Goal: Task Accomplishment & Management: Manage account settings

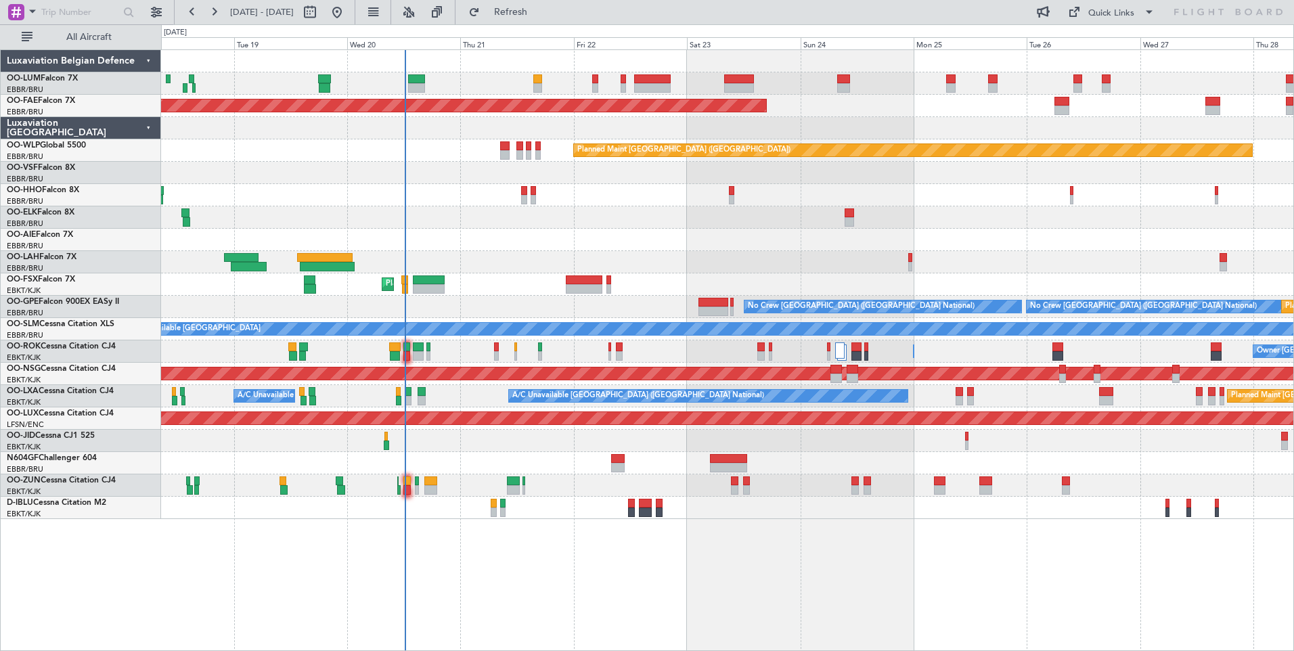
click at [498, 504] on div "Planned Maint Brussels (Brussels National) Planned Maint Brussels (Brussels Nat…" at bounding box center [727, 350] width 1133 height 602
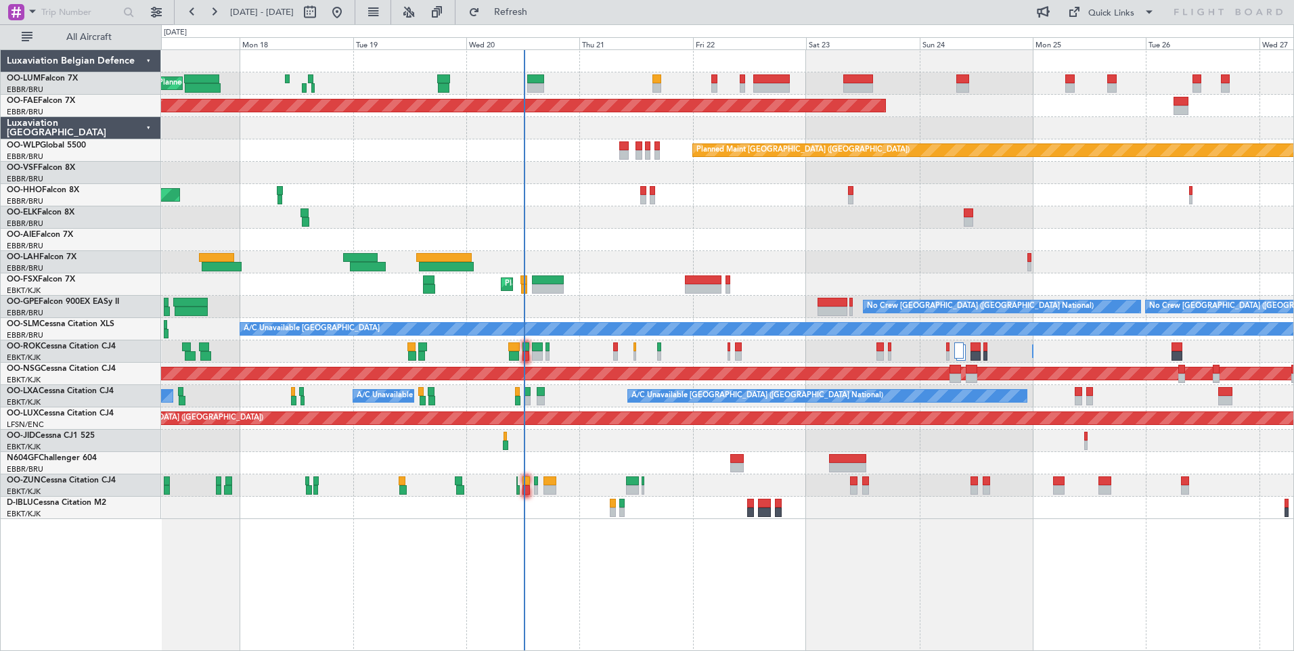
click at [694, 504] on div "Planned Maint Brussels (Brussels National) Planned Maint Brussels (Brussels Nat…" at bounding box center [727, 350] width 1133 height 602
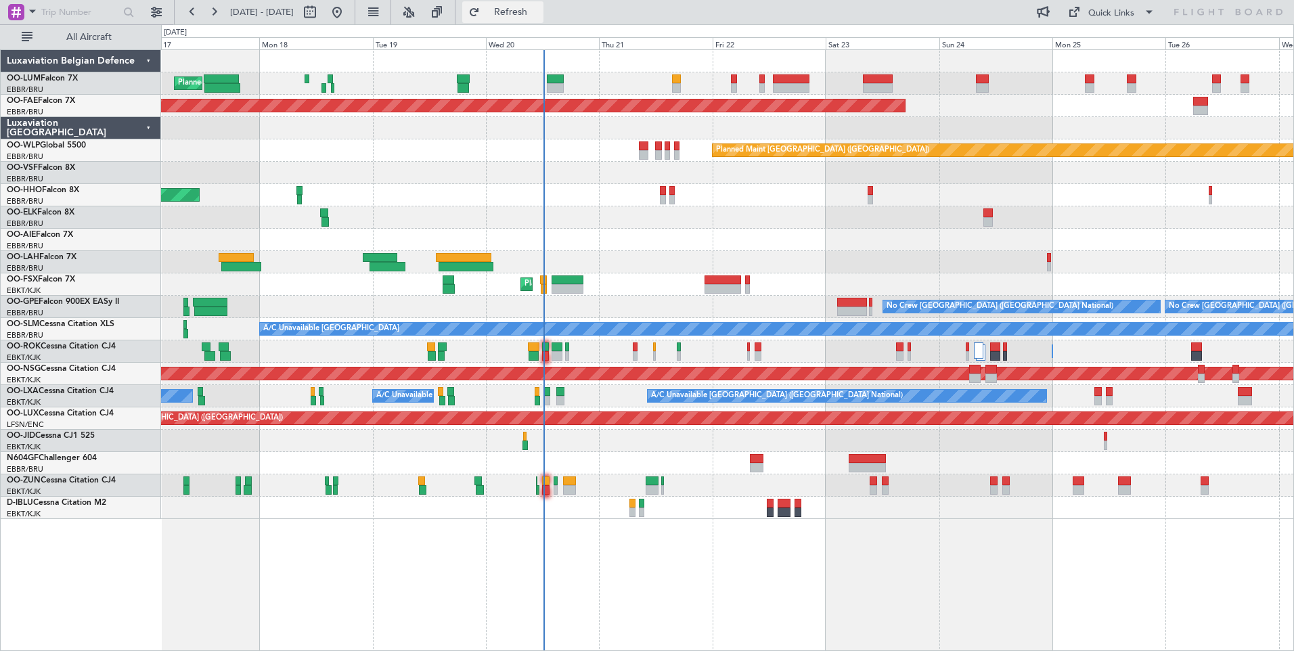
click at [539, 12] on span "Refresh" at bounding box center [511, 11] width 57 height 9
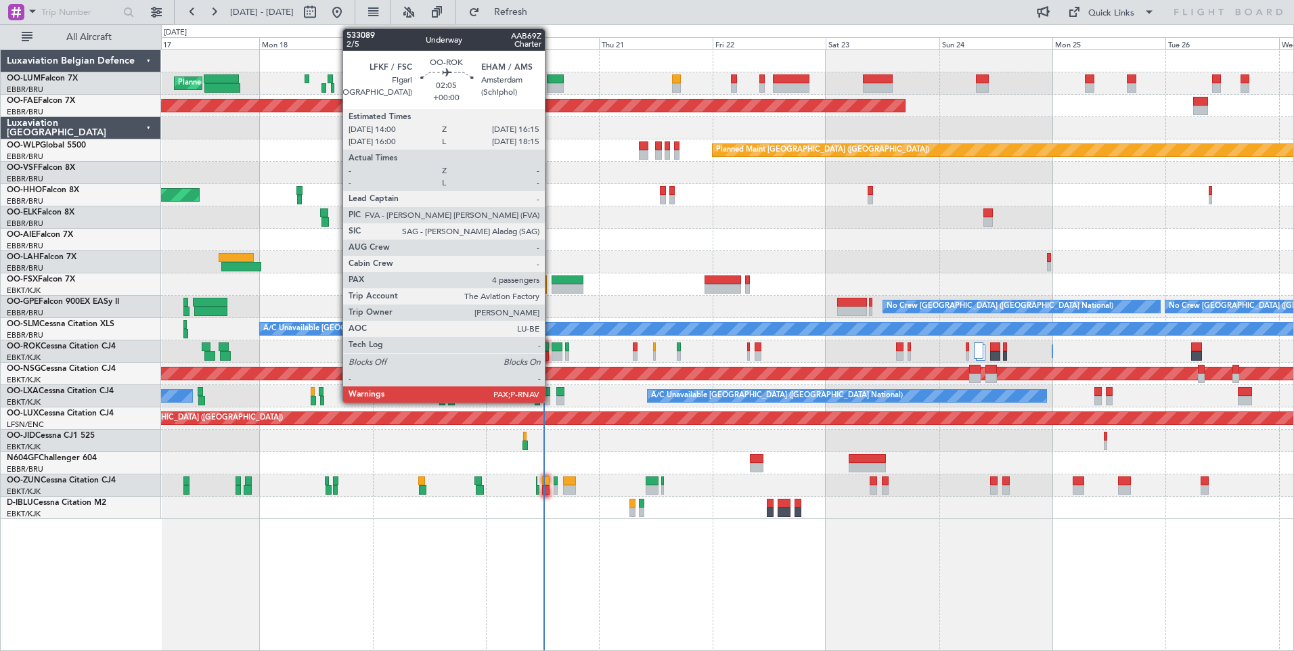
click at [552, 351] on div at bounding box center [557, 355] width 11 height 9
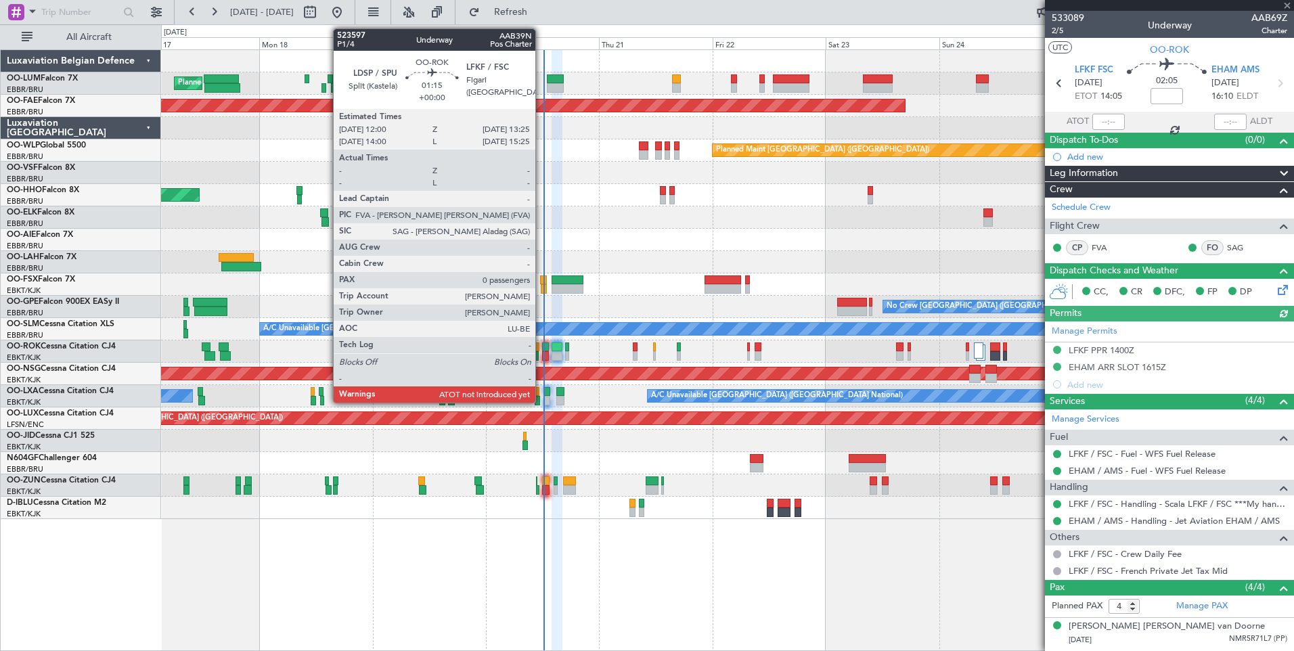
click at [542, 347] on div at bounding box center [545, 346] width 7 height 9
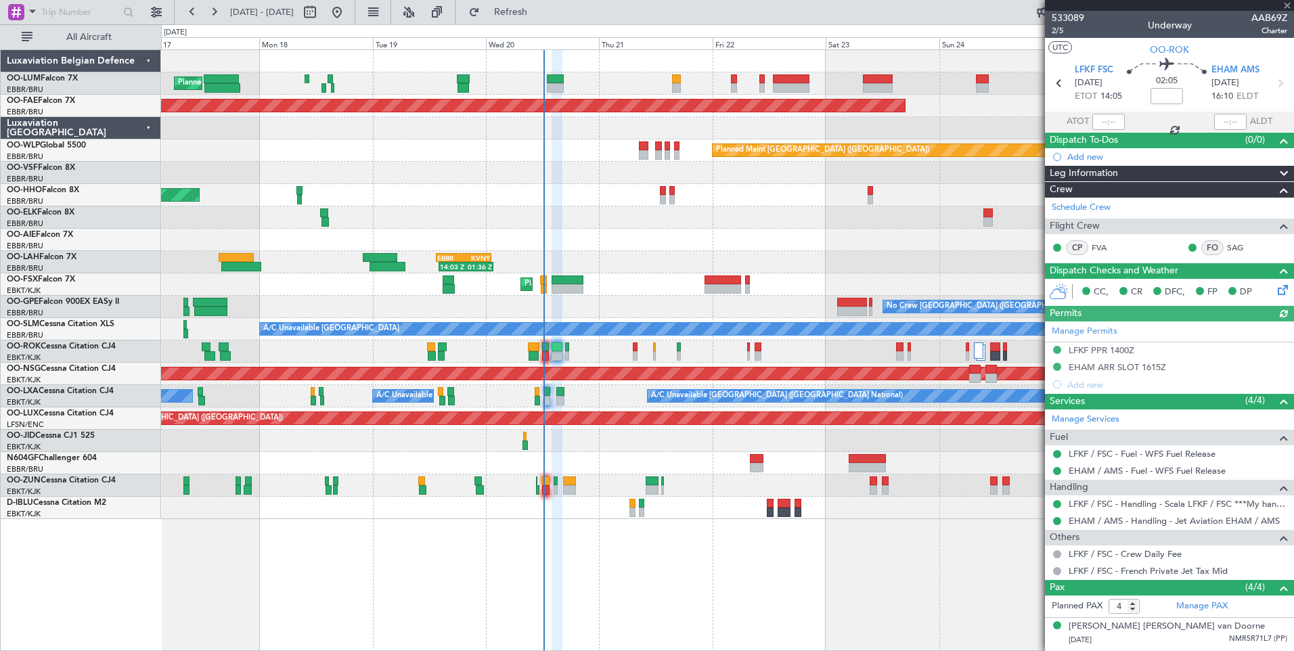
type input "0"
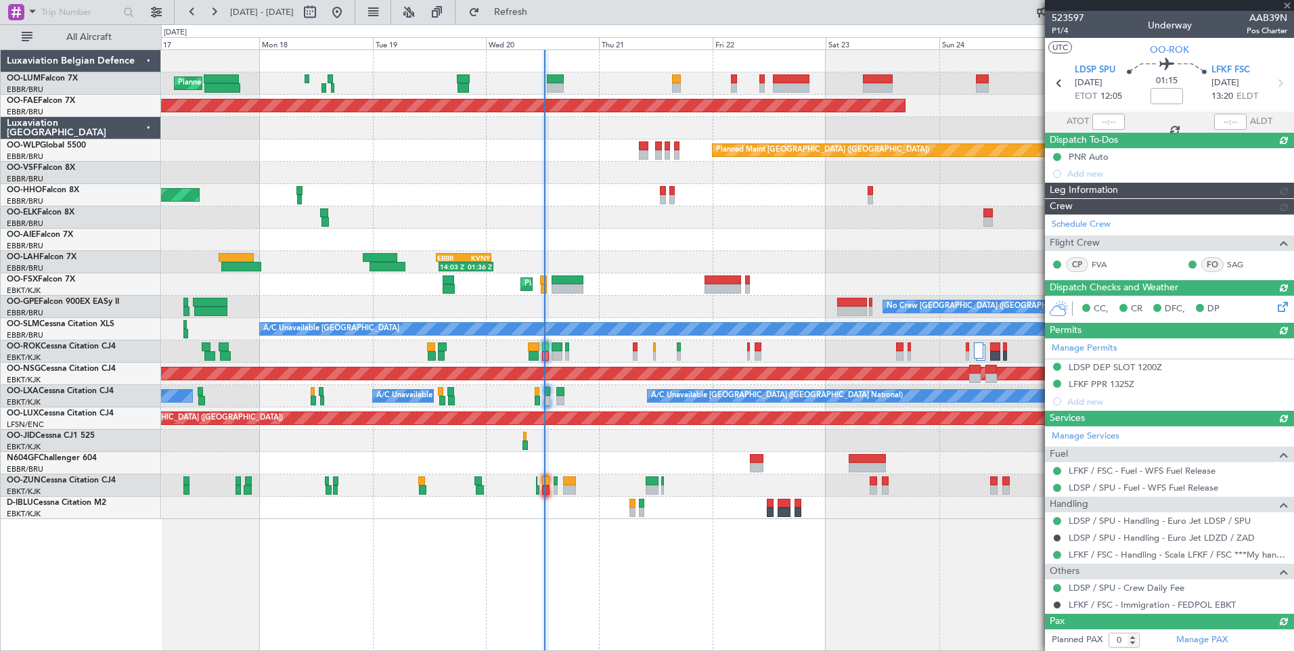
type input "12:16"
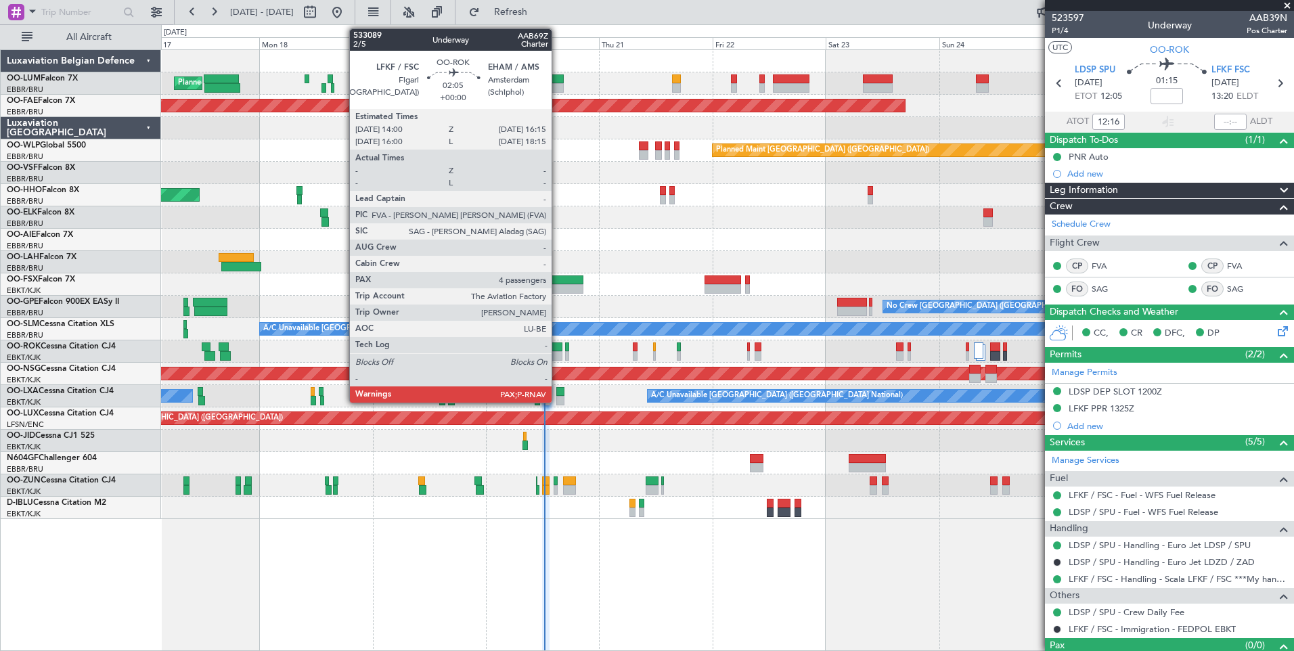
click at [558, 345] on div at bounding box center [557, 346] width 11 height 9
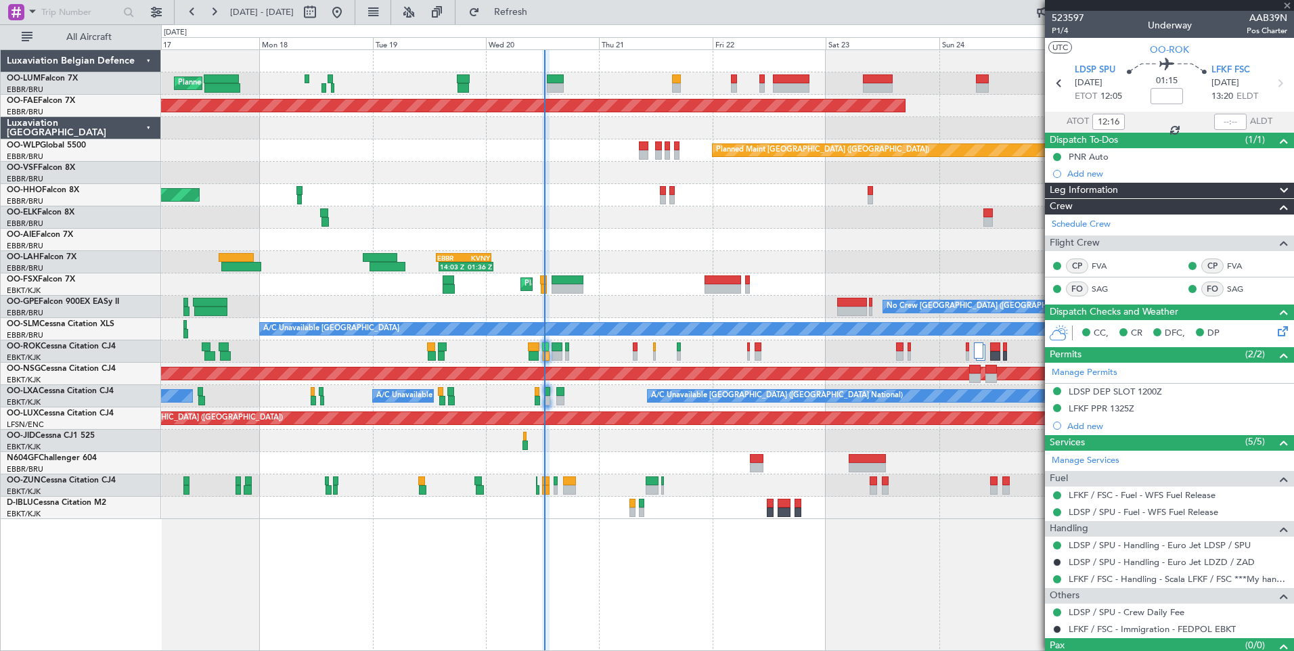
type input "4"
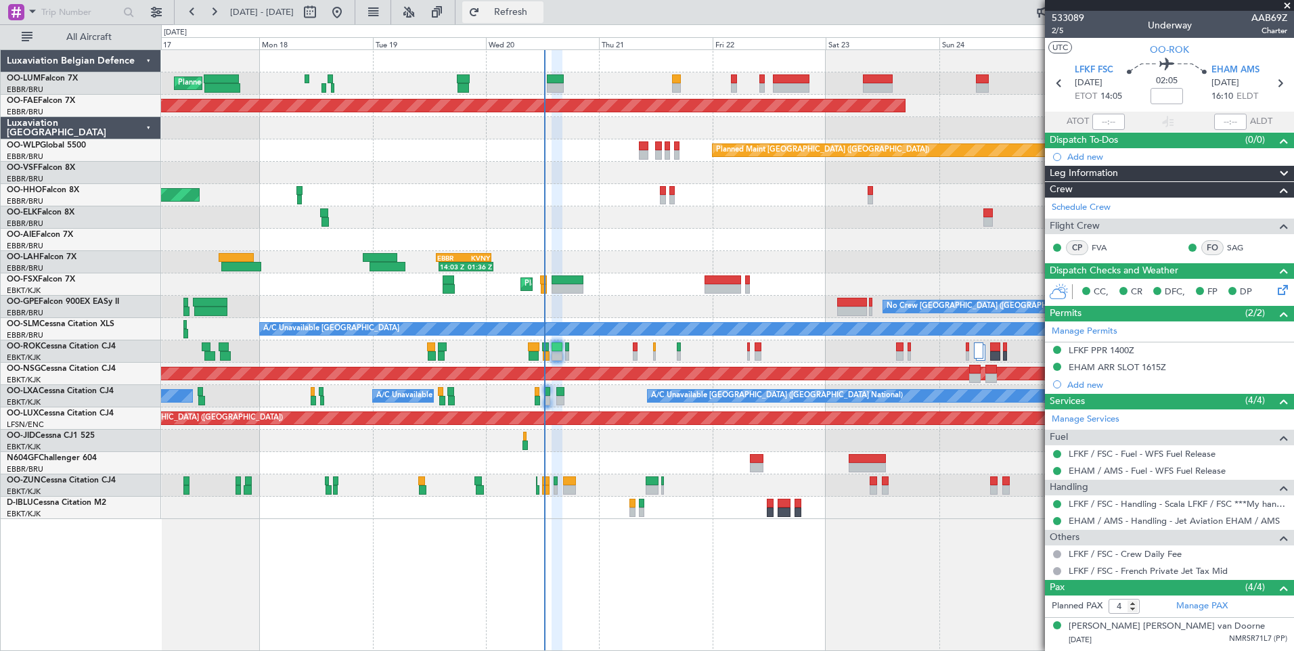
click at [539, 12] on span "Refresh" at bounding box center [511, 11] width 57 height 9
click at [790, 504] on div "Planned Maint Brussels (Brussels National) Planned Maint Brussels (Brussels Nat…" at bounding box center [727, 350] width 1133 height 602
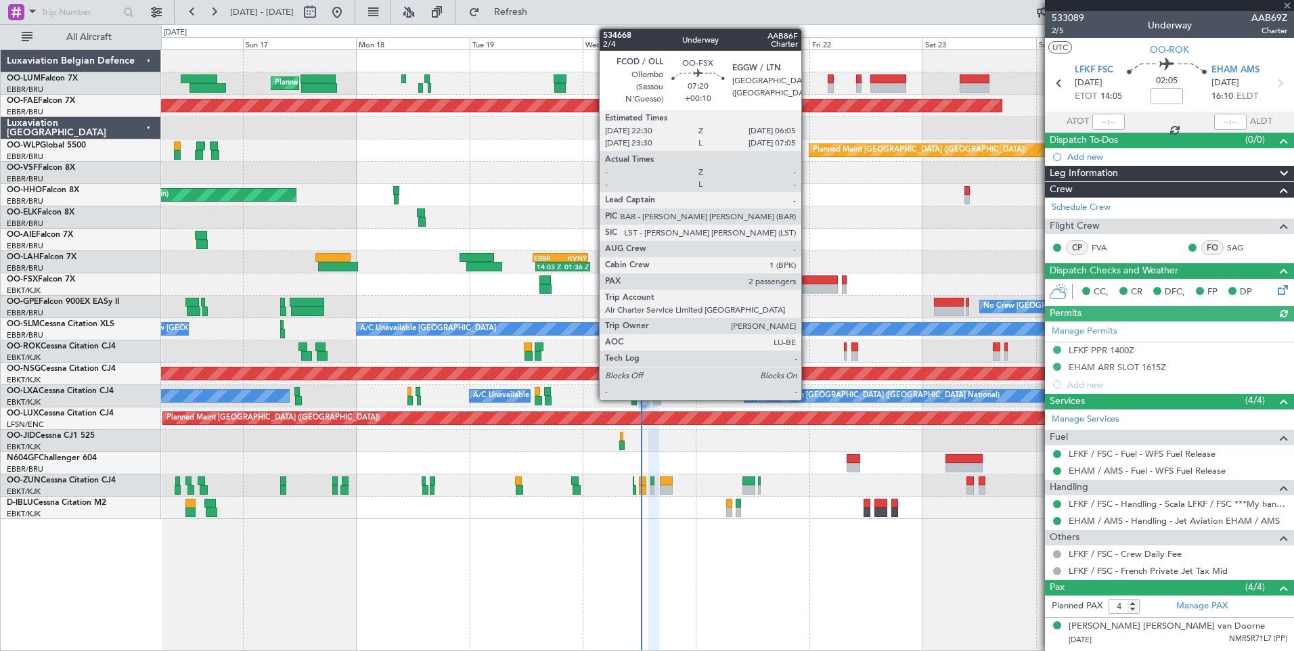
click at [808, 282] on div at bounding box center [819, 279] width 36 height 9
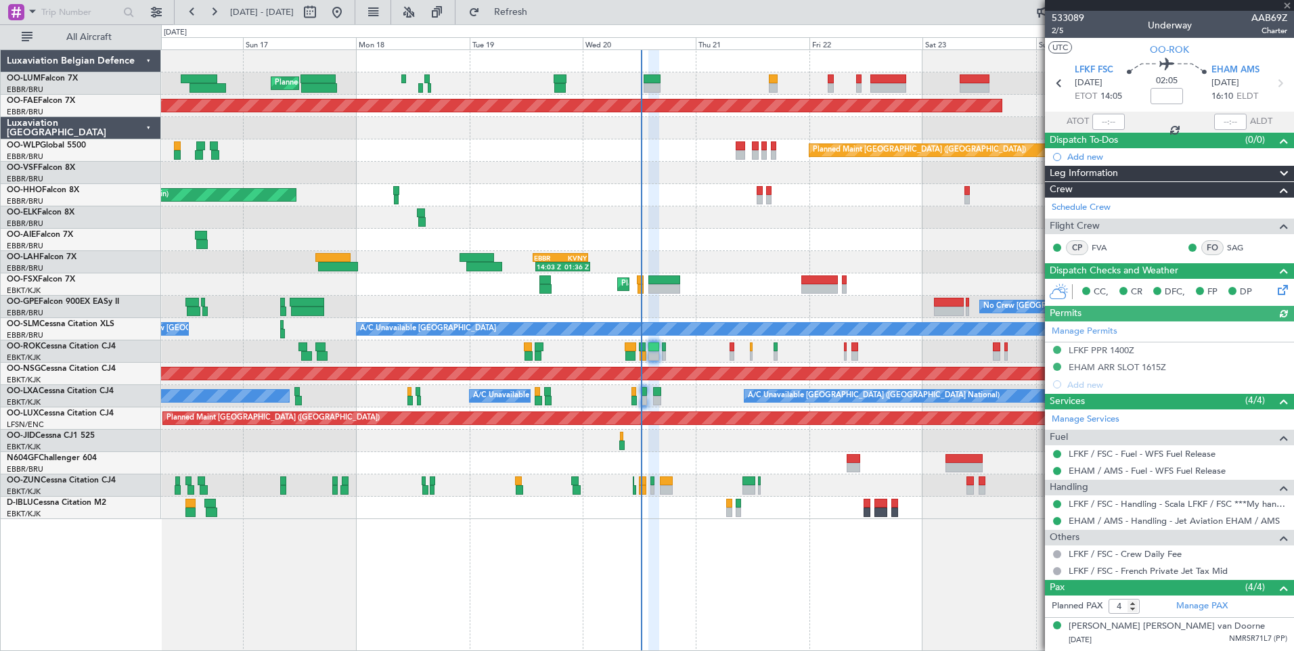
type input "+00:10"
type input "2"
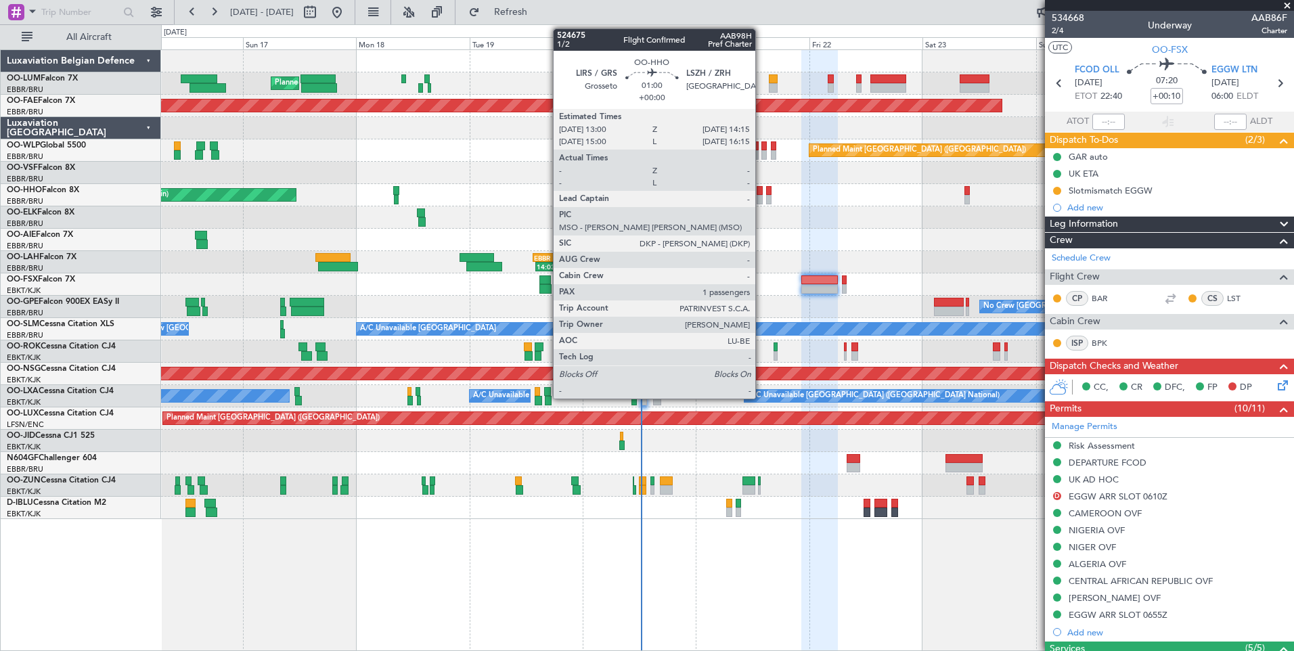
click at [761, 195] on div at bounding box center [760, 199] width 6 height 9
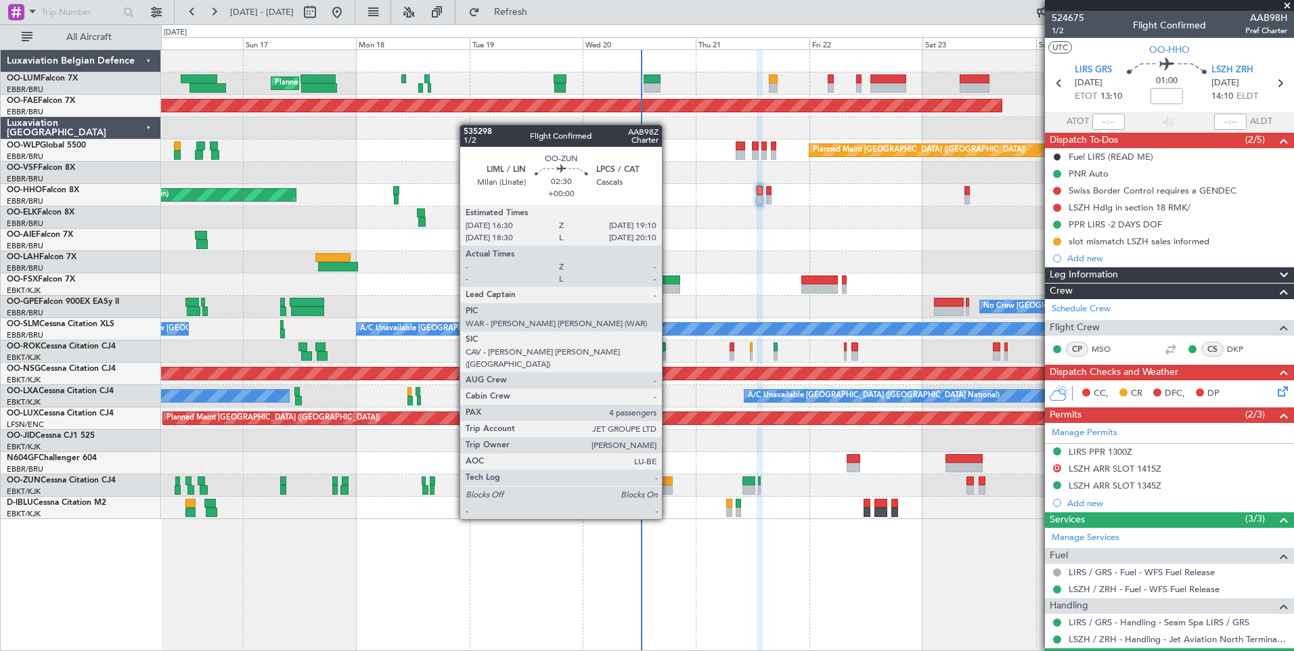
click at [668, 481] on div at bounding box center [666, 481] width 13 height 9
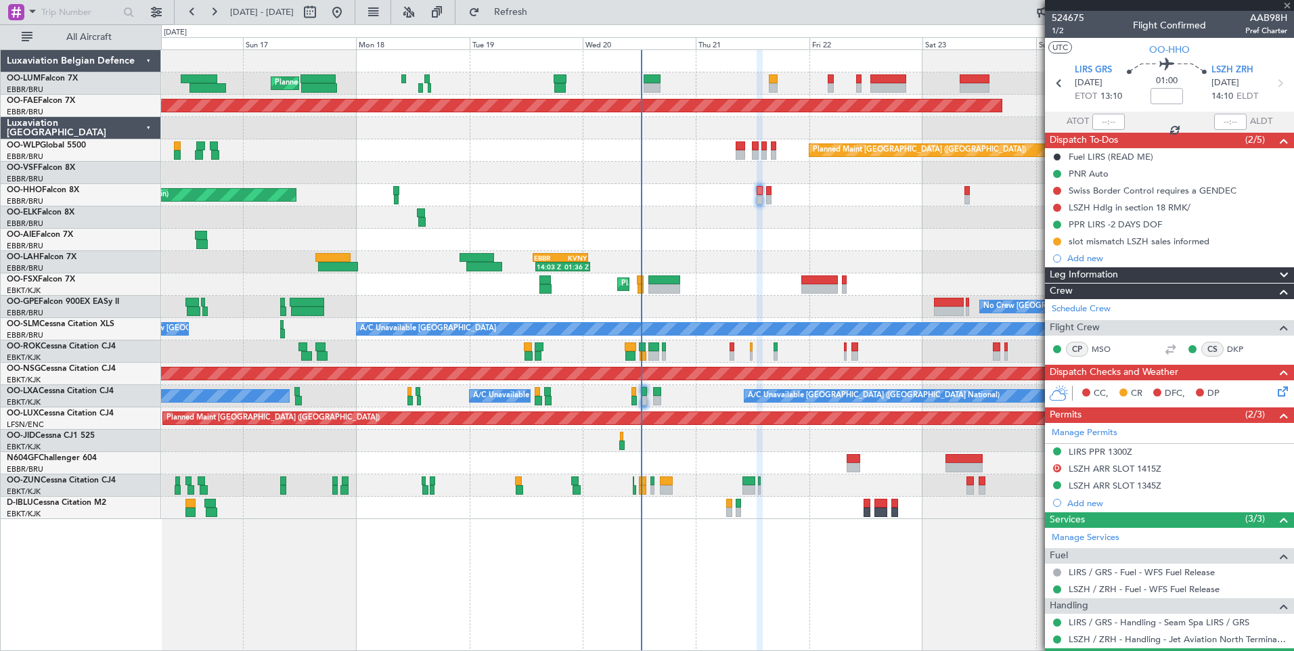
type input "4"
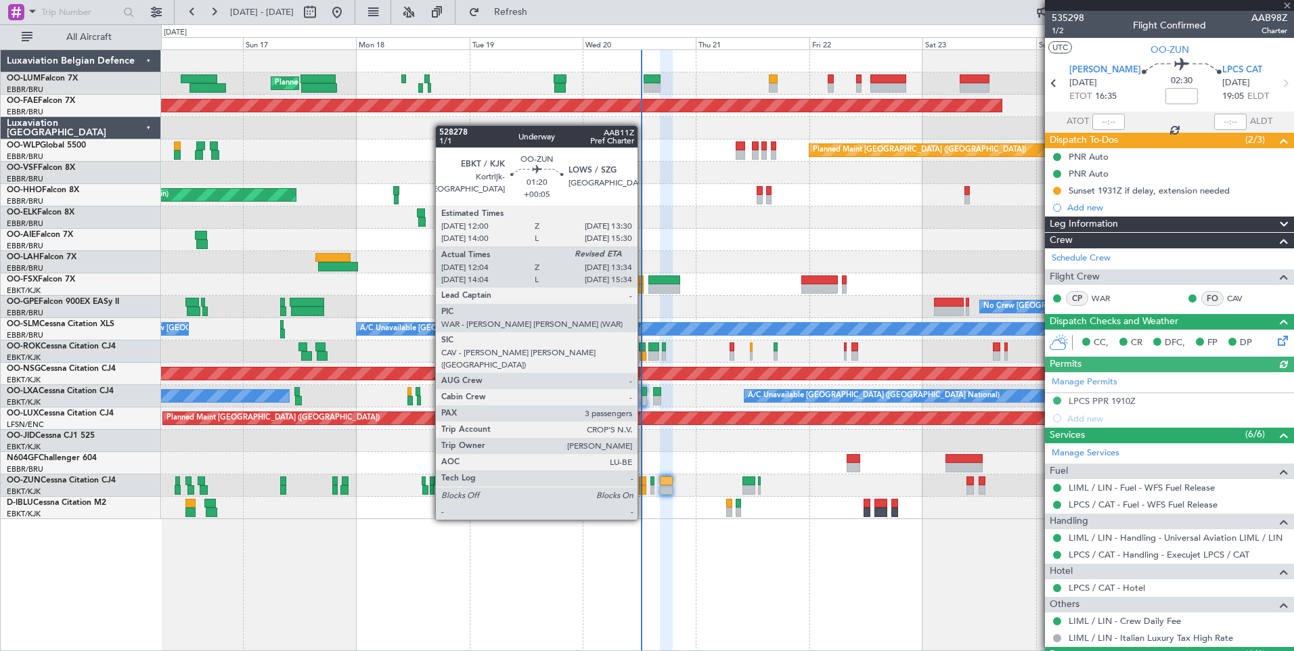
click at [644, 482] on div at bounding box center [642, 481] width 7 height 9
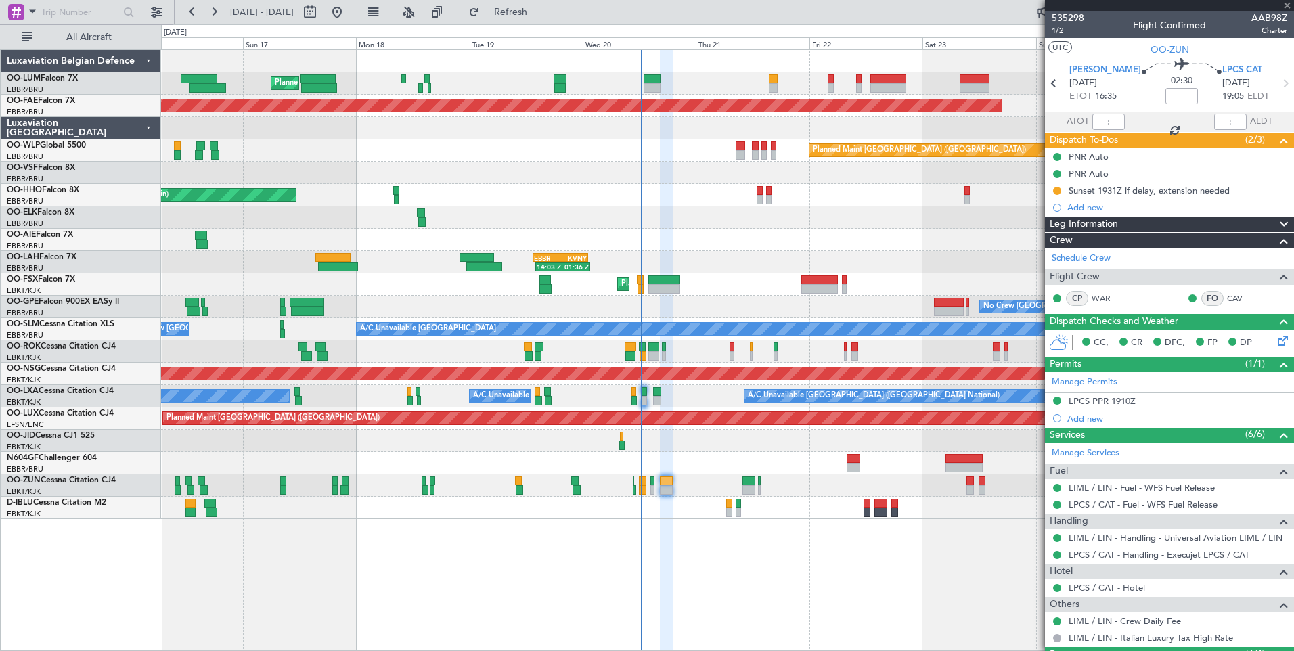
type input "+00:05"
type input "12:09"
type input "3"
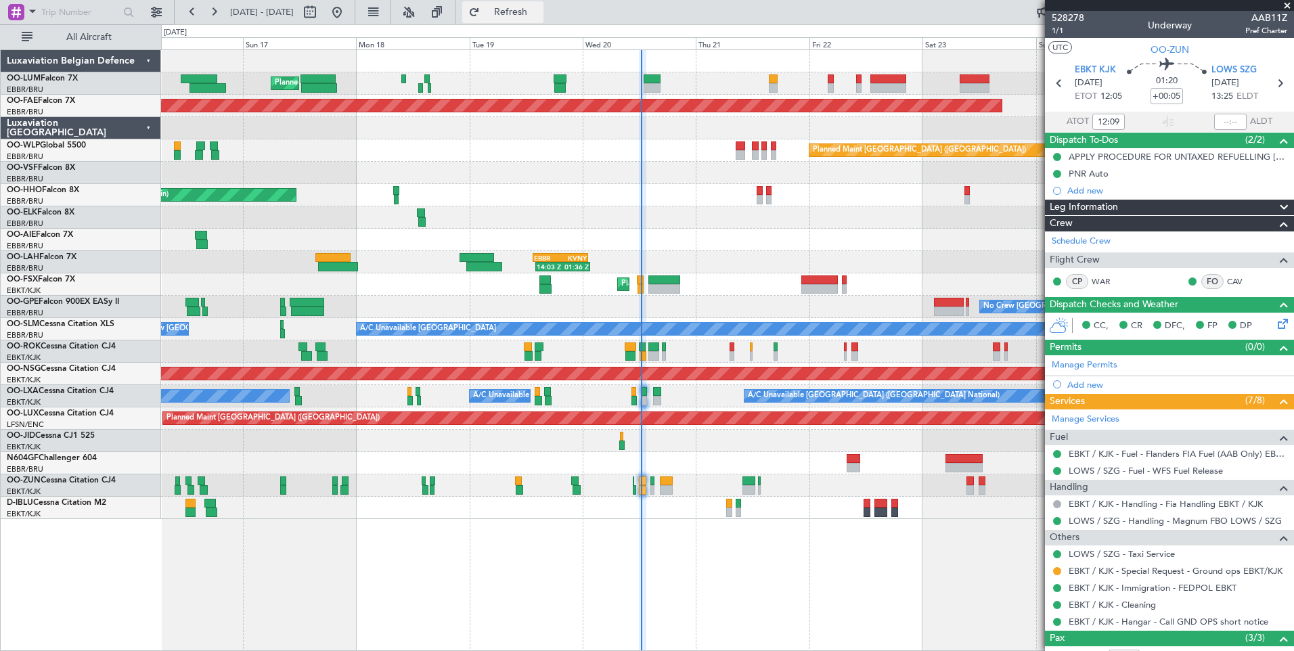
click at [539, 16] on span "Refresh" at bounding box center [511, 11] width 57 height 9
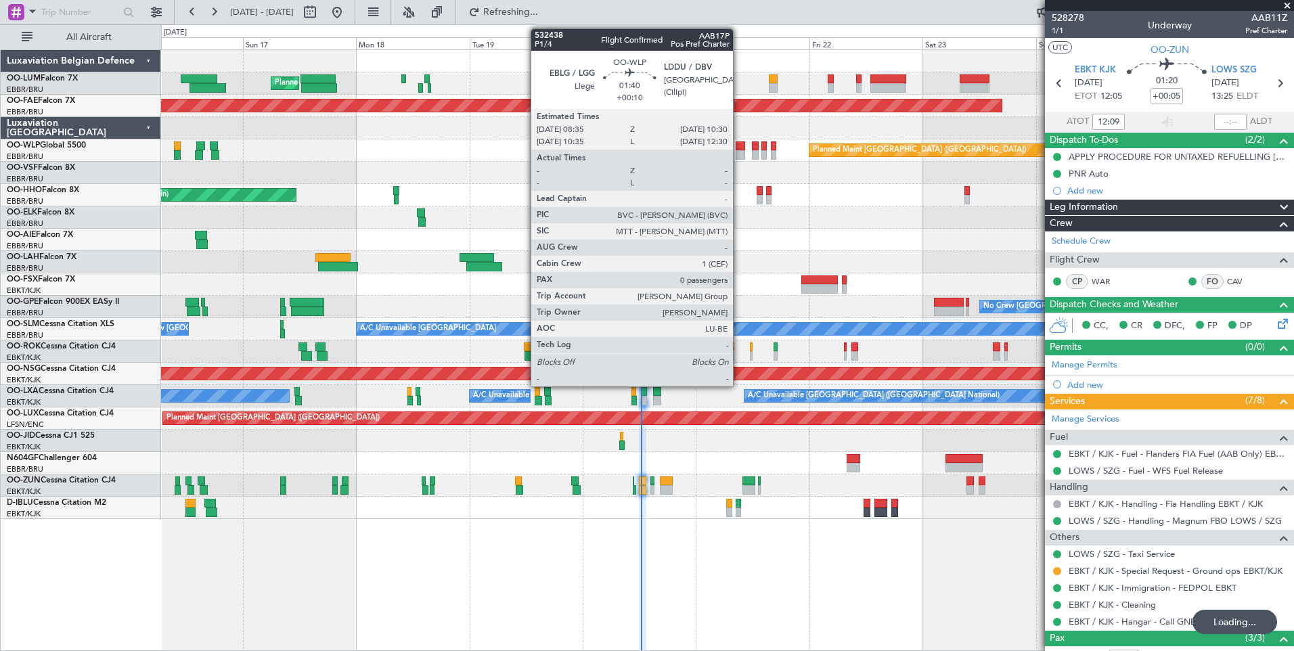
click at [739, 154] on div at bounding box center [740, 154] width 9 height 9
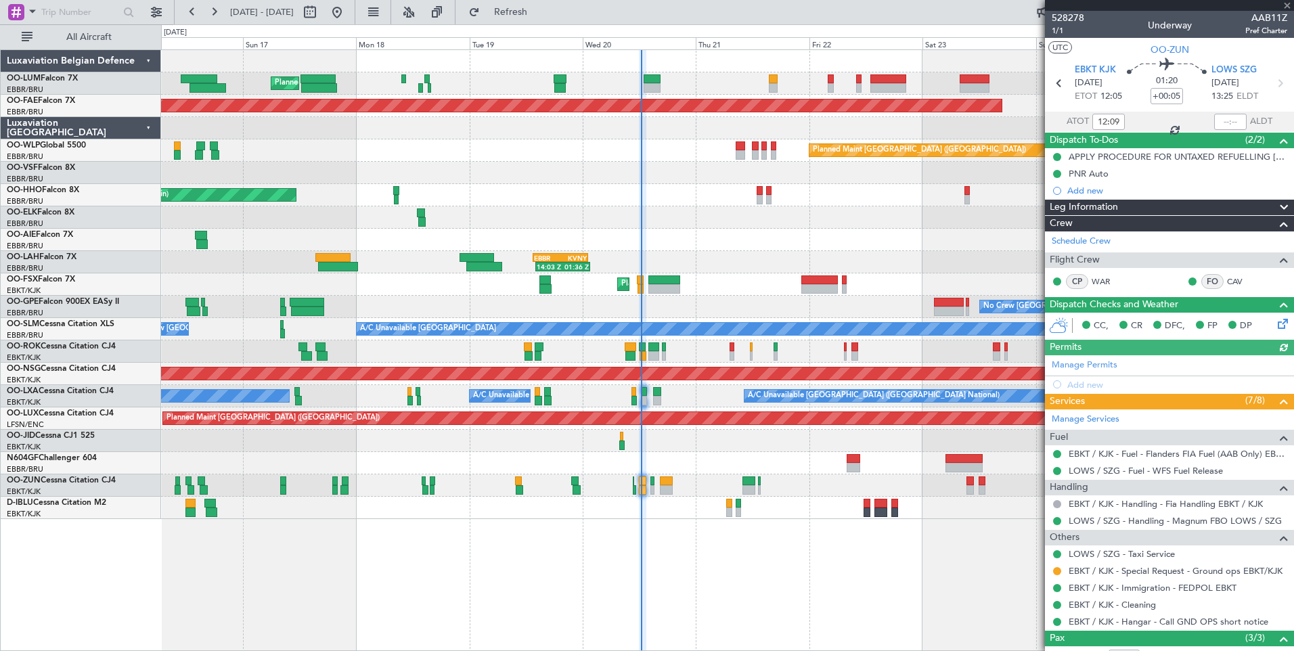
type input "+00:10"
type input "0"
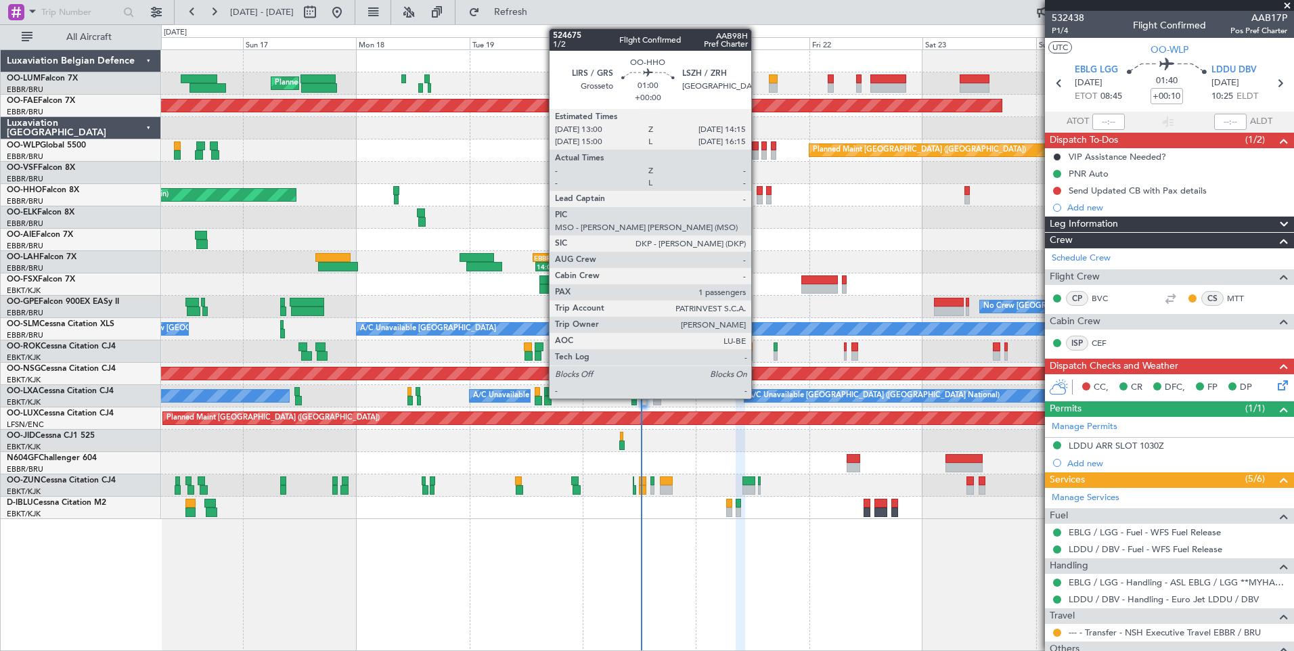
click at [757, 192] on div at bounding box center [760, 190] width 6 height 9
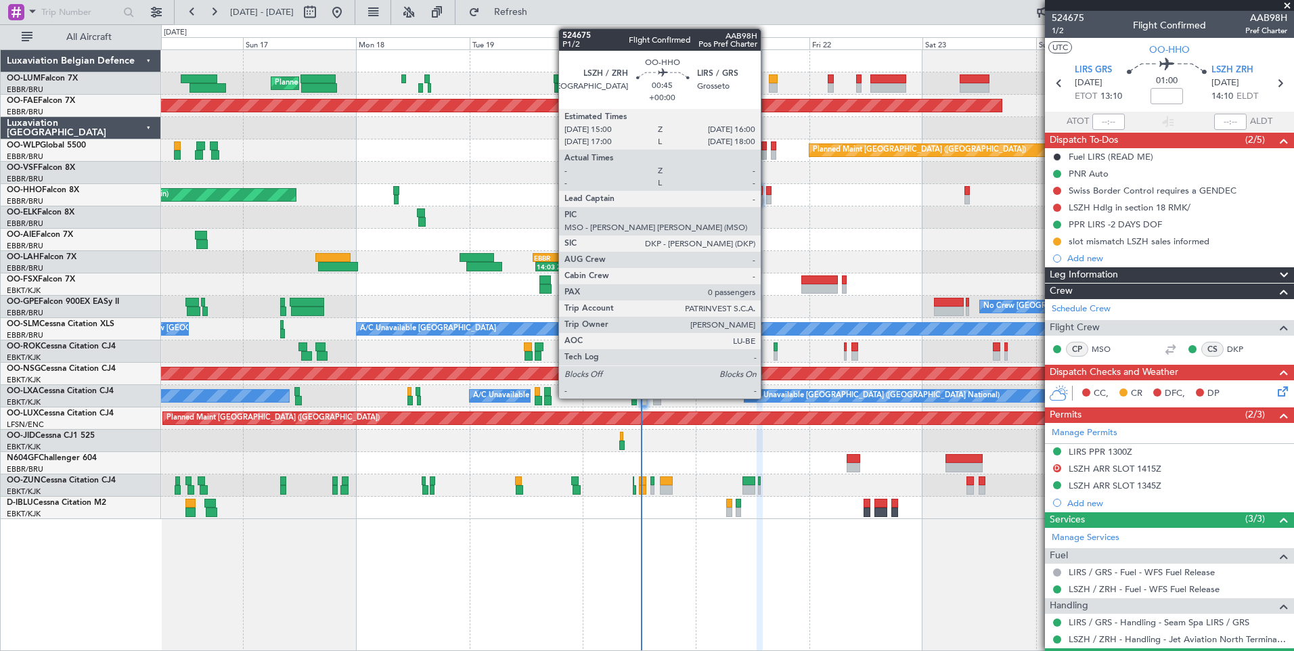
click at [767, 192] on div at bounding box center [768, 190] width 5 height 9
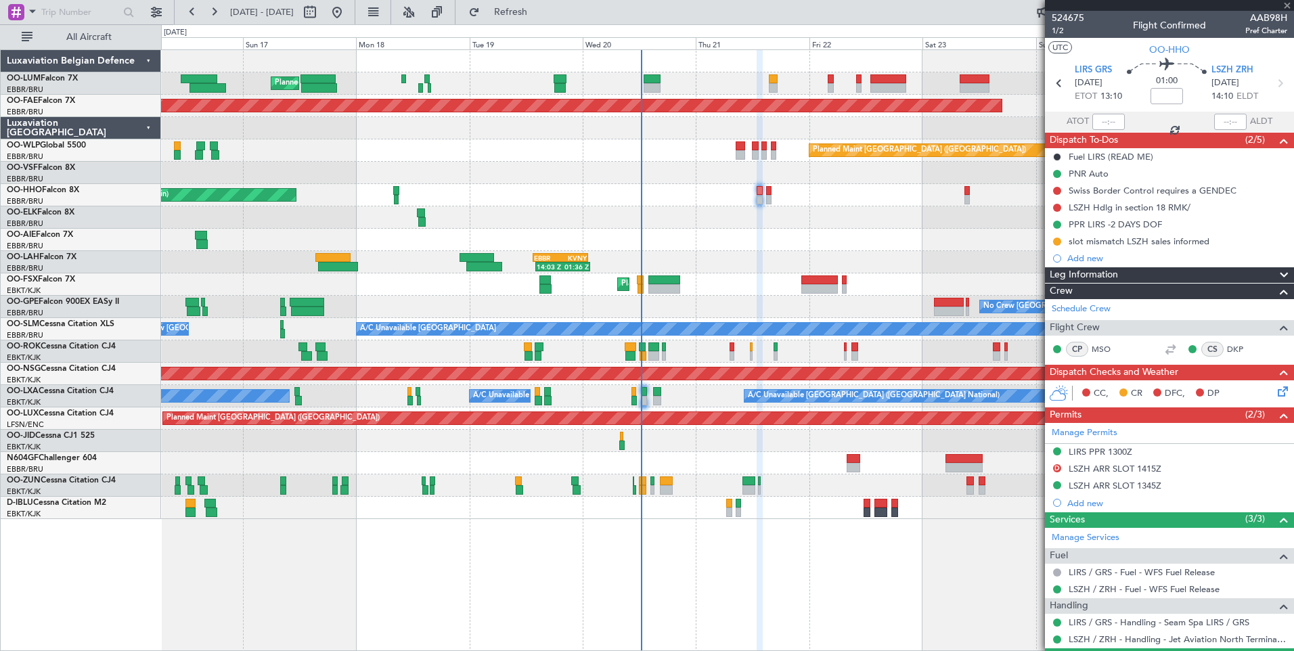
type input "0"
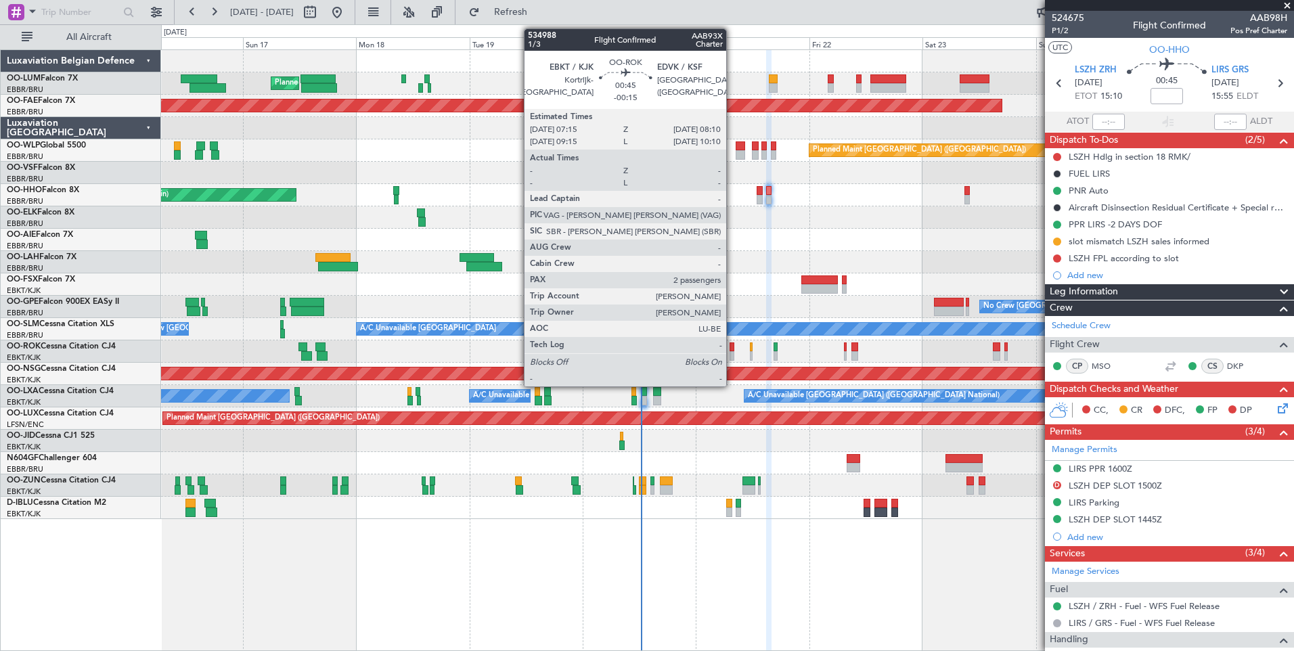
click at [732, 347] on div at bounding box center [732, 346] width 5 height 9
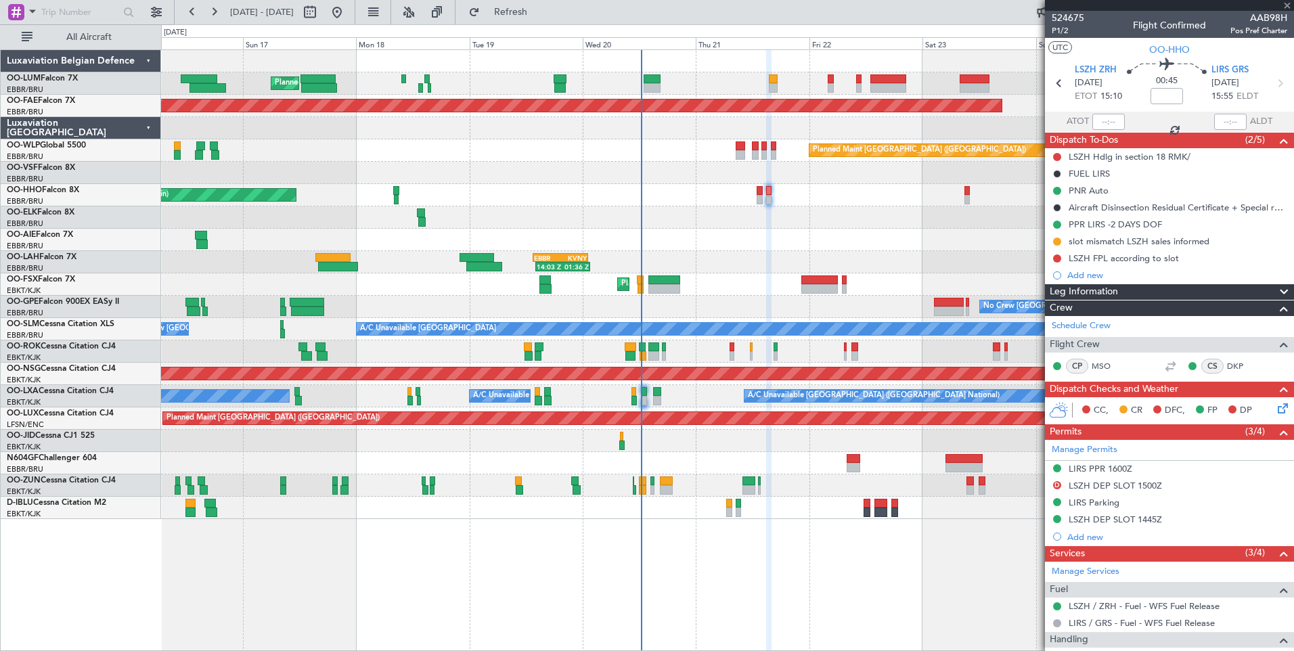
type input "-00:15"
type input "2"
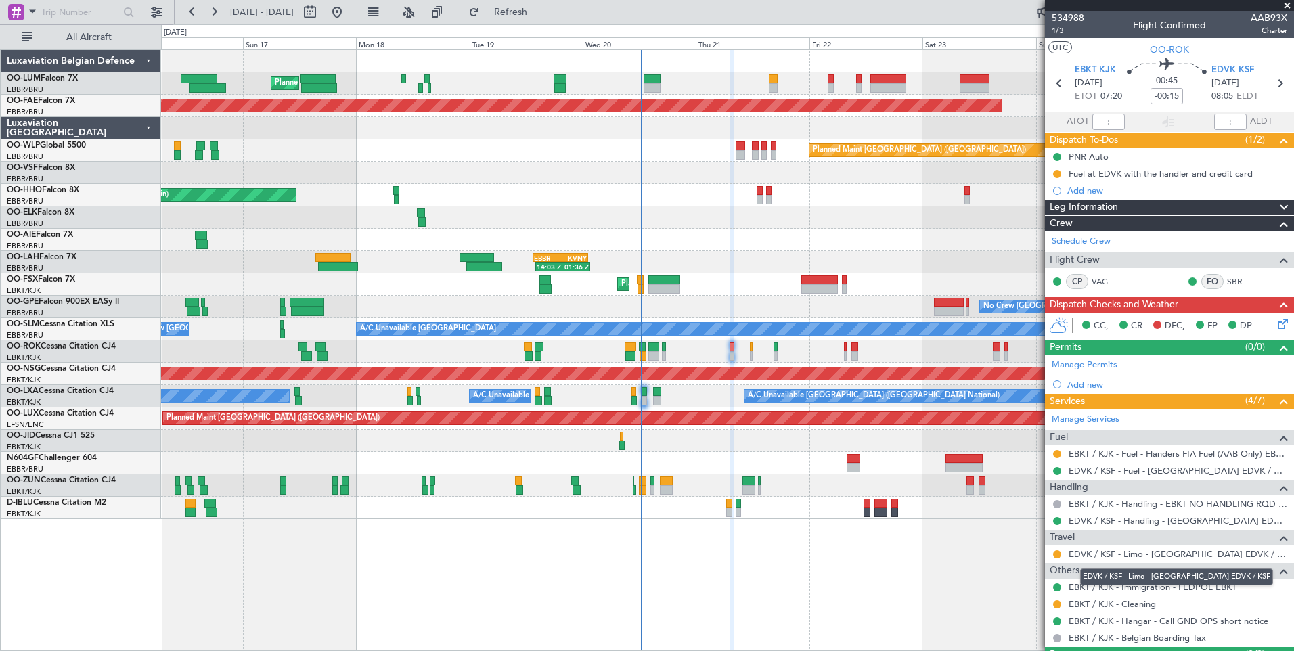
click at [1034, 504] on link "EDVK / KSF - Limo - [GEOGRAPHIC_DATA] EDVK / KSF" at bounding box center [1178, 554] width 219 height 12
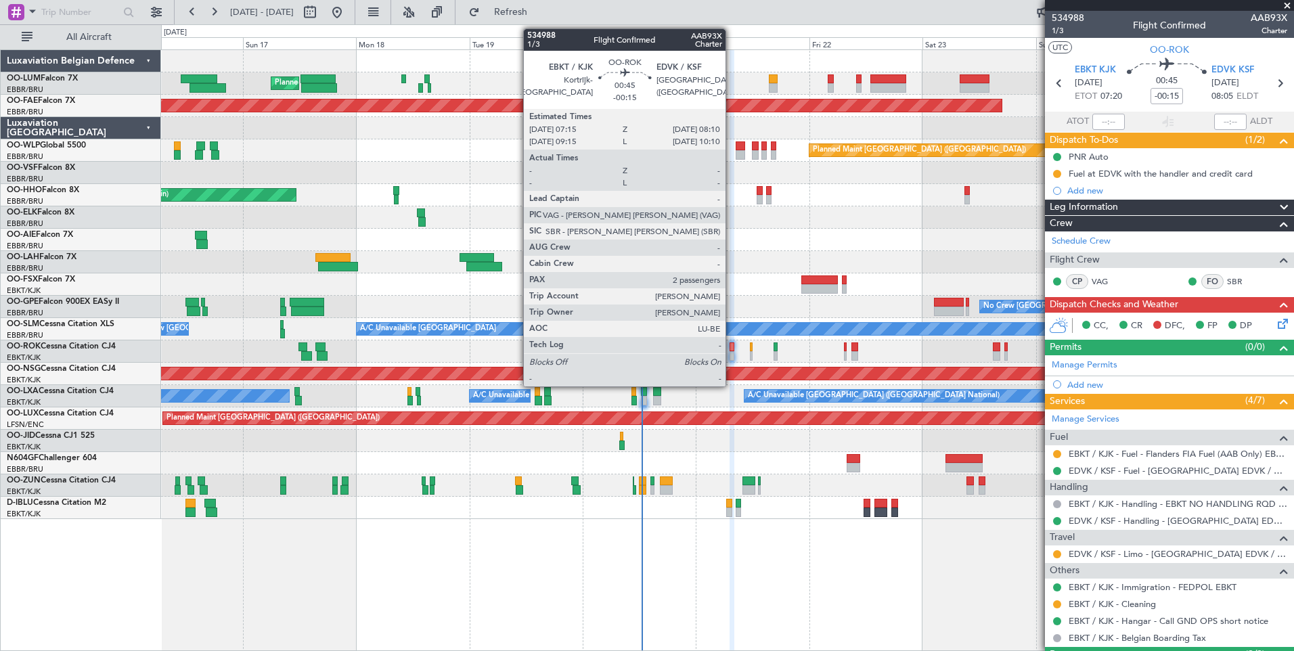
click at [732, 347] on div at bounding box center [732, 346] width 5 height 9
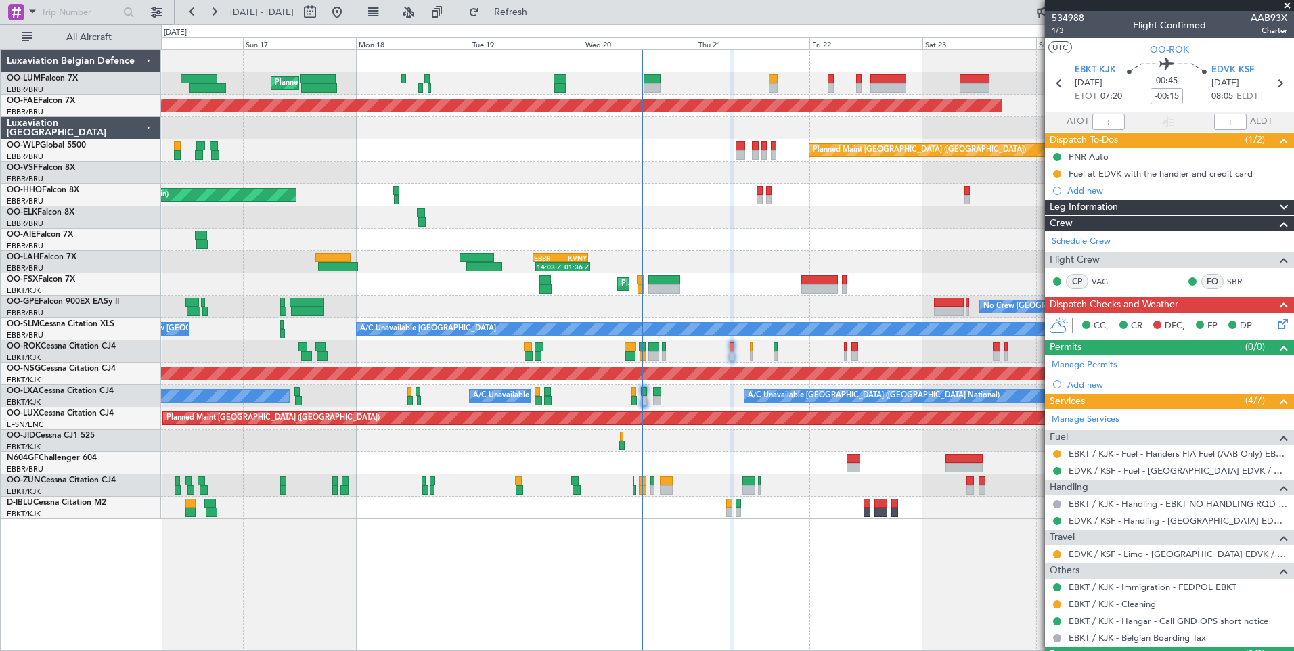
click at [1034, 504] on link "EDVK / KSF - Limo - [GEOGRAPHIC_DATA] EDVK / KSF" at bounding box center [1178, 554] width 219 height 12
click at [1034, 504] on button at bounding box center [1057, 554] width 8 height 8
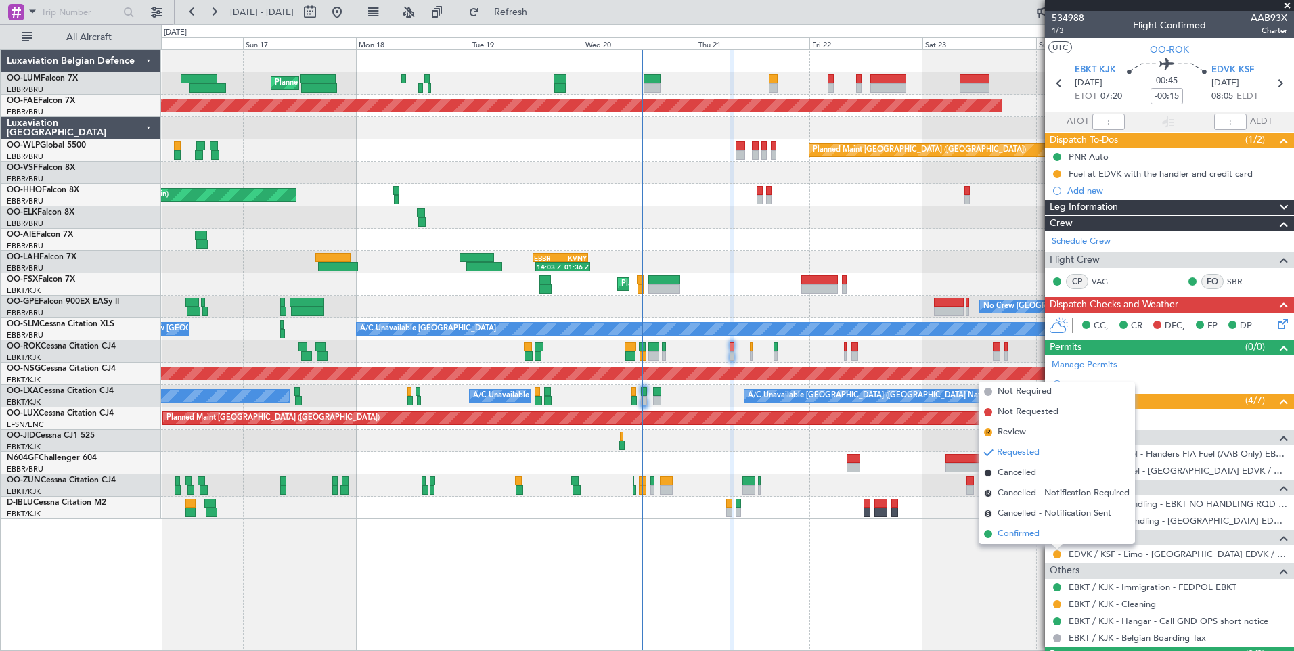
click at [1004, 504] on span "Confirmed" at bounding box center [1019, 534] width 42 height 14
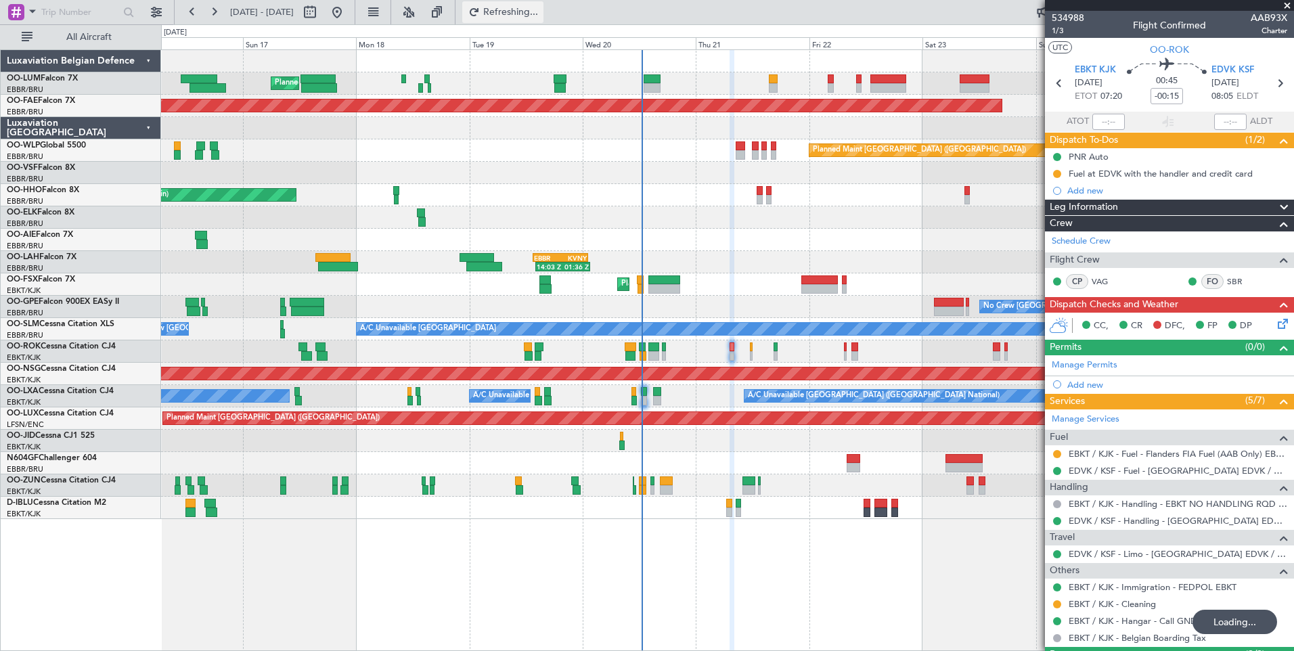
click at [532, 19] on button "Refreshing..." at bounding box center [502, 12] width 81 height 22
click at [533, 19] on button "Refresh" at bounding box center [502, 12] width 81 height 22
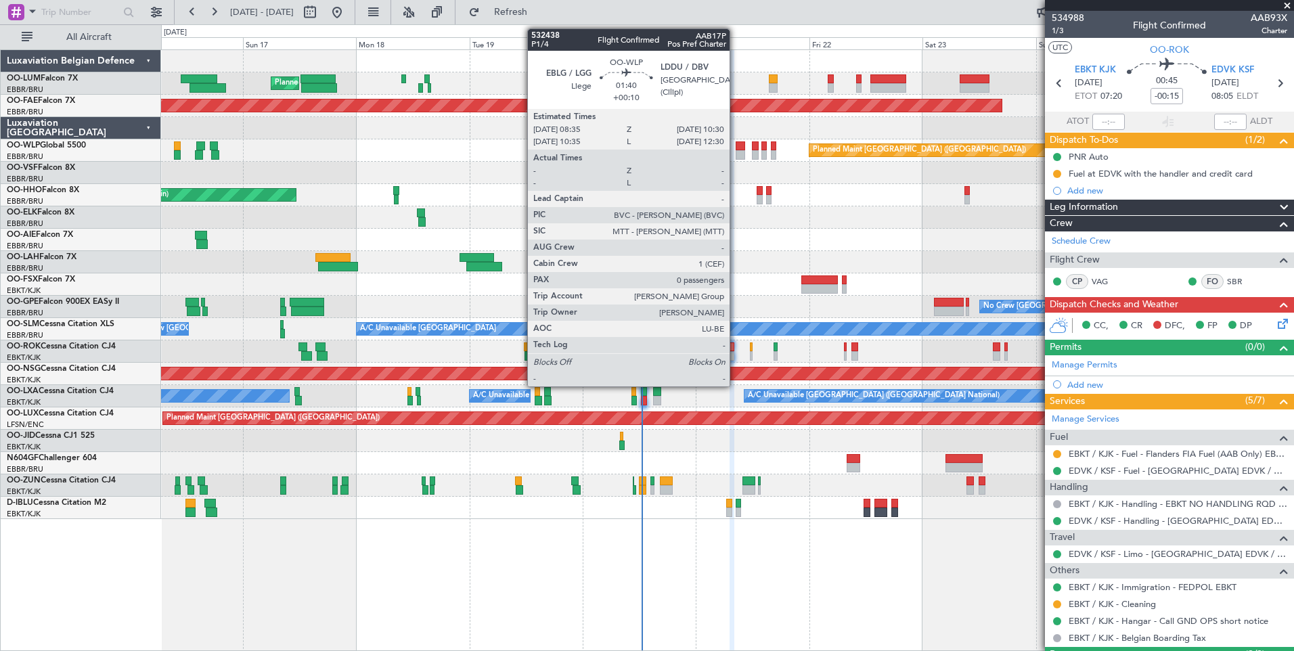
click at [743, 149] on div at bounding box center [740, 145] width 9 height 9
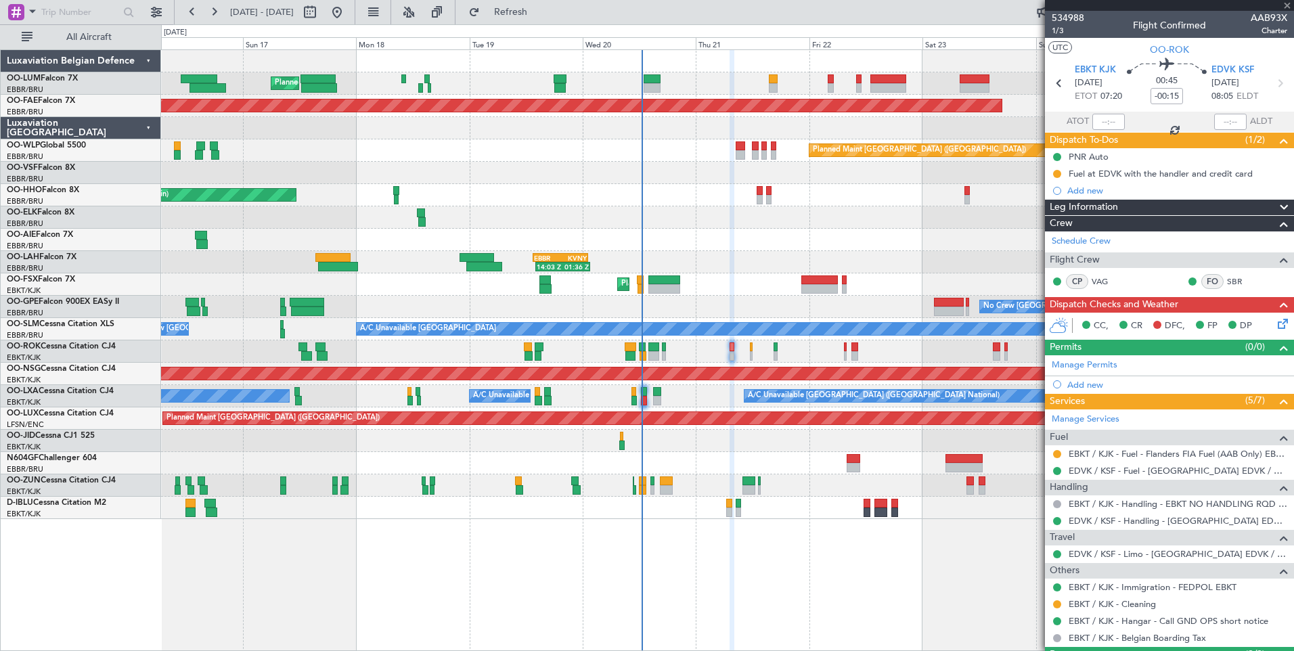
type input "+00:10"
type input "0"
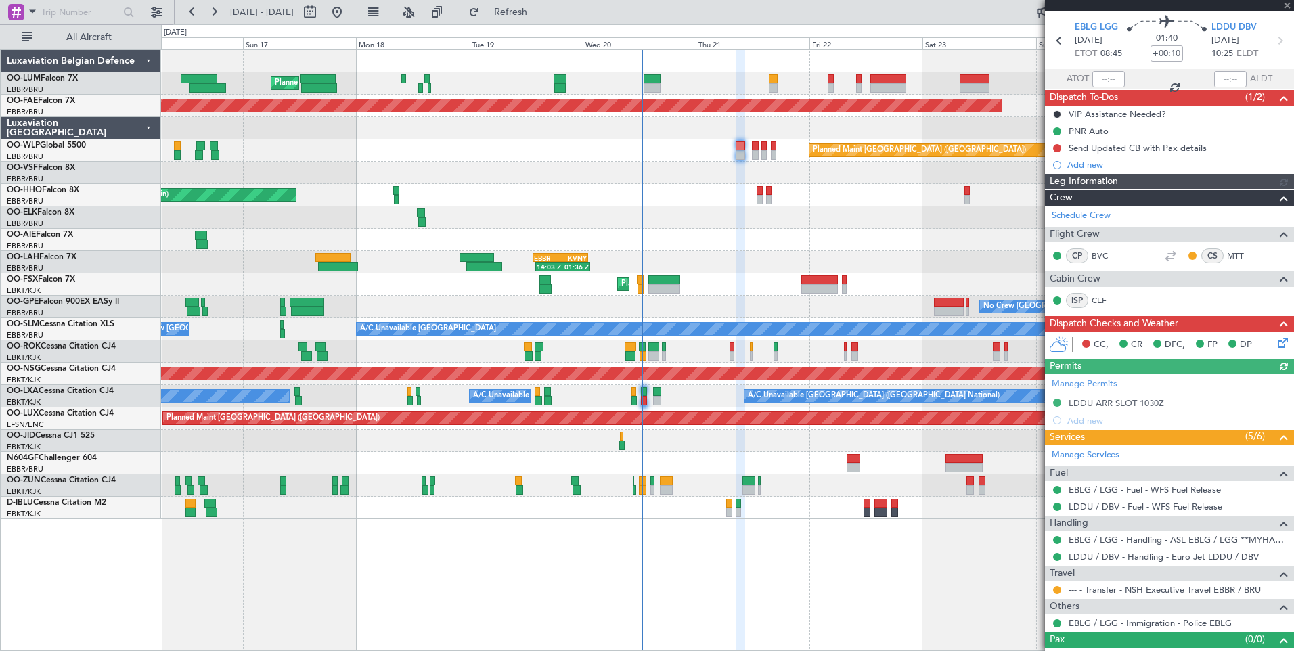
scroll to position [61, 0]
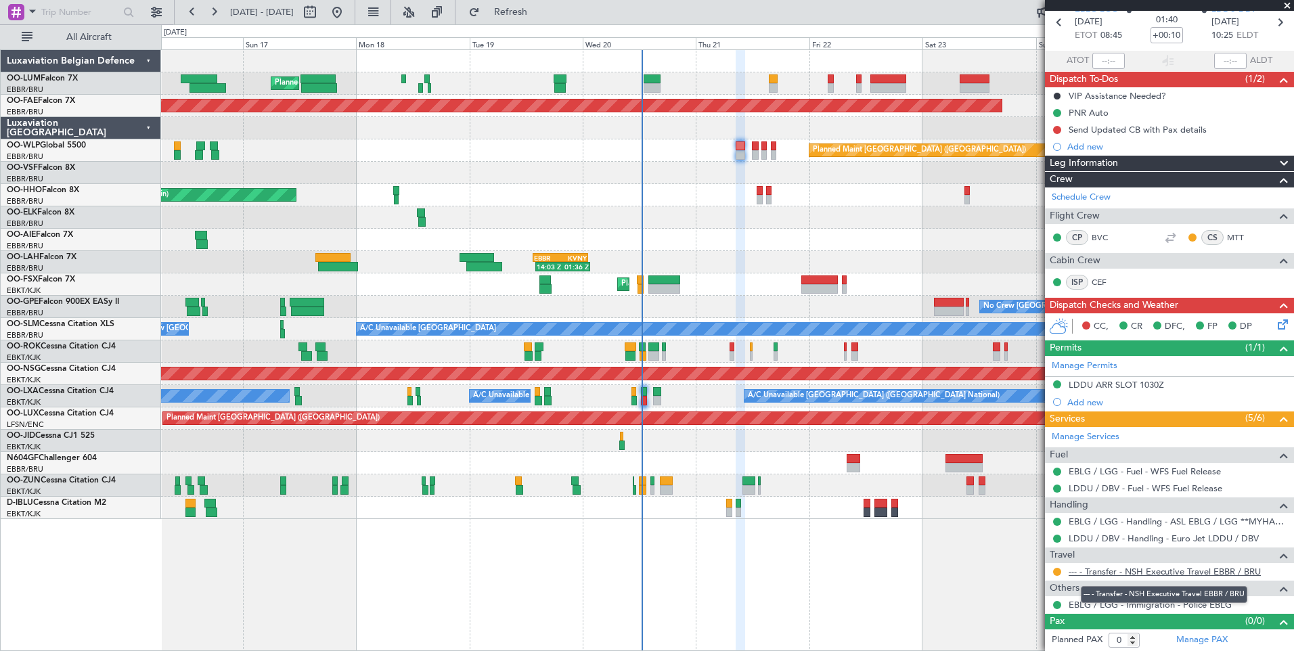
click at [1034, 504] on link "--- - Transfer - NSH Executive Travel EBBR / BRU" at bounding box center [1165, 572] width 192 height 12
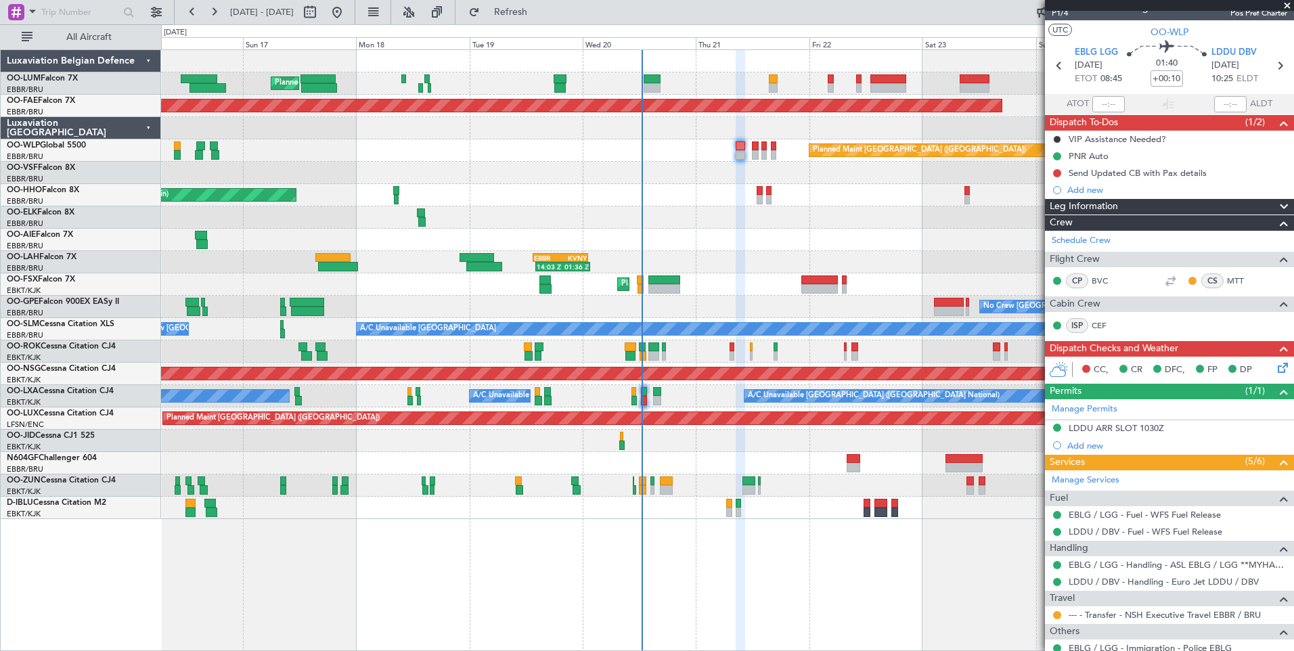
scroll to position [0, 0]
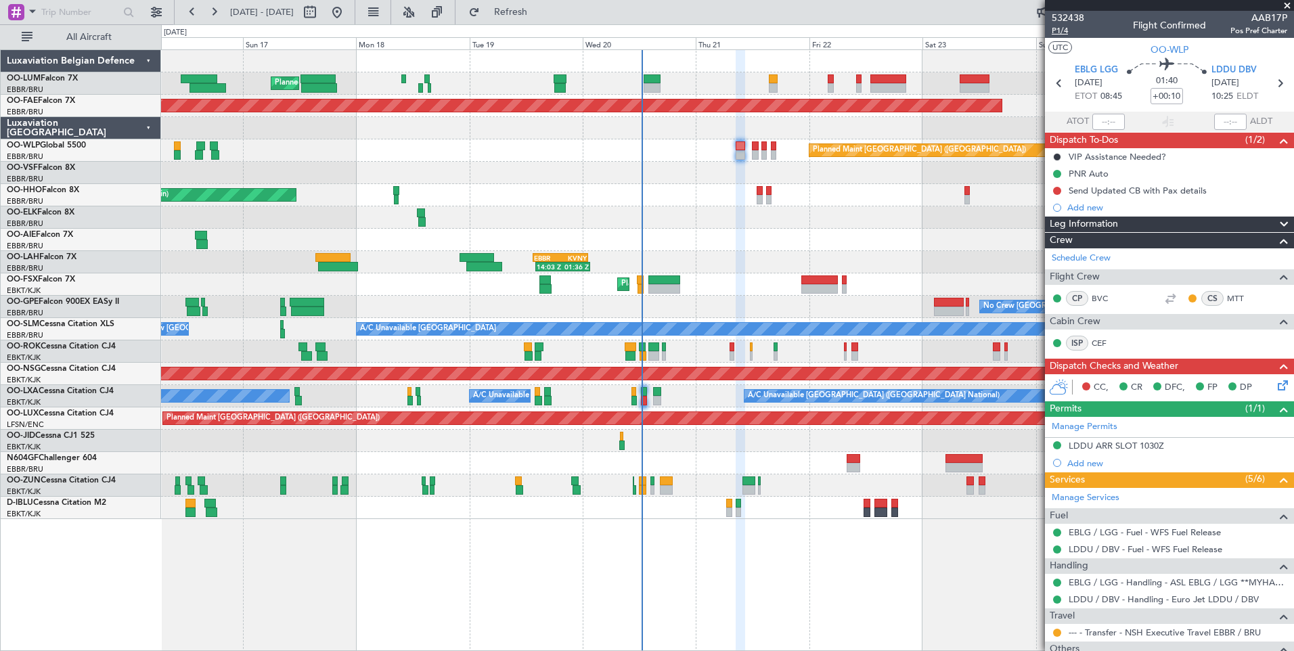
click at [1034, 29] on span "P1/4" at bounding box center [1068, 31] width 32 height 12
click at [539, 13] on span "Refresh" at bounding box center [511, 11] width 57 height 9
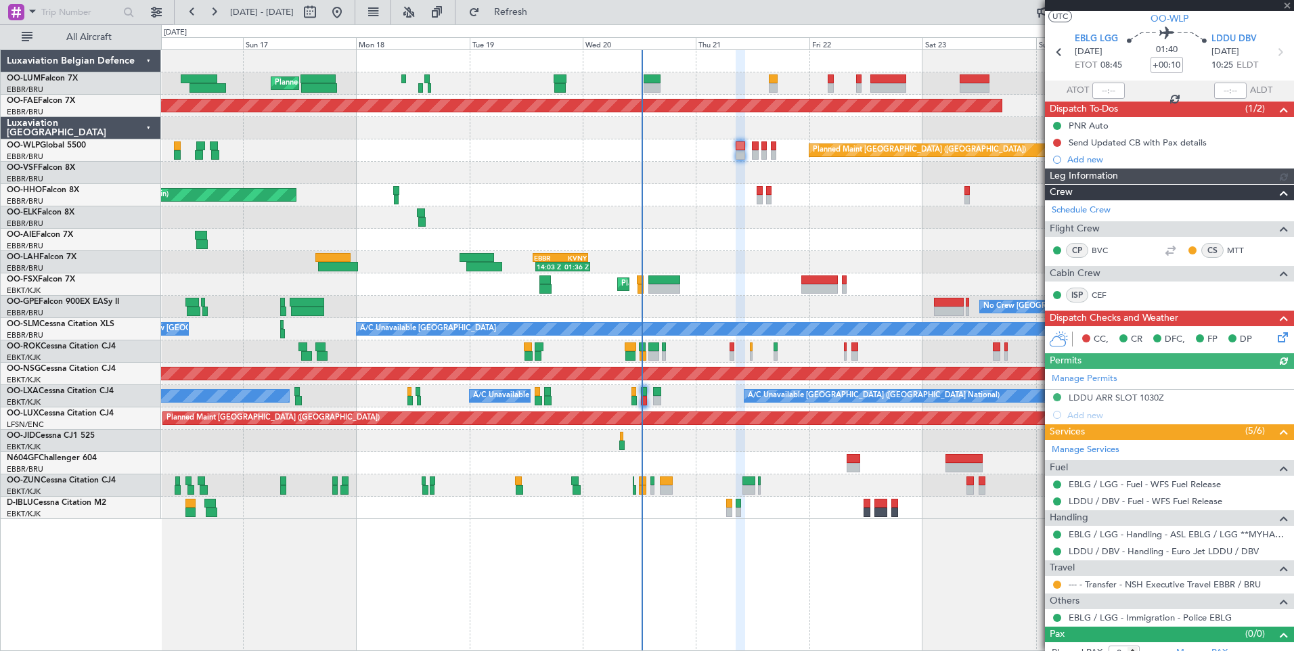
scroll to position [44, 0]
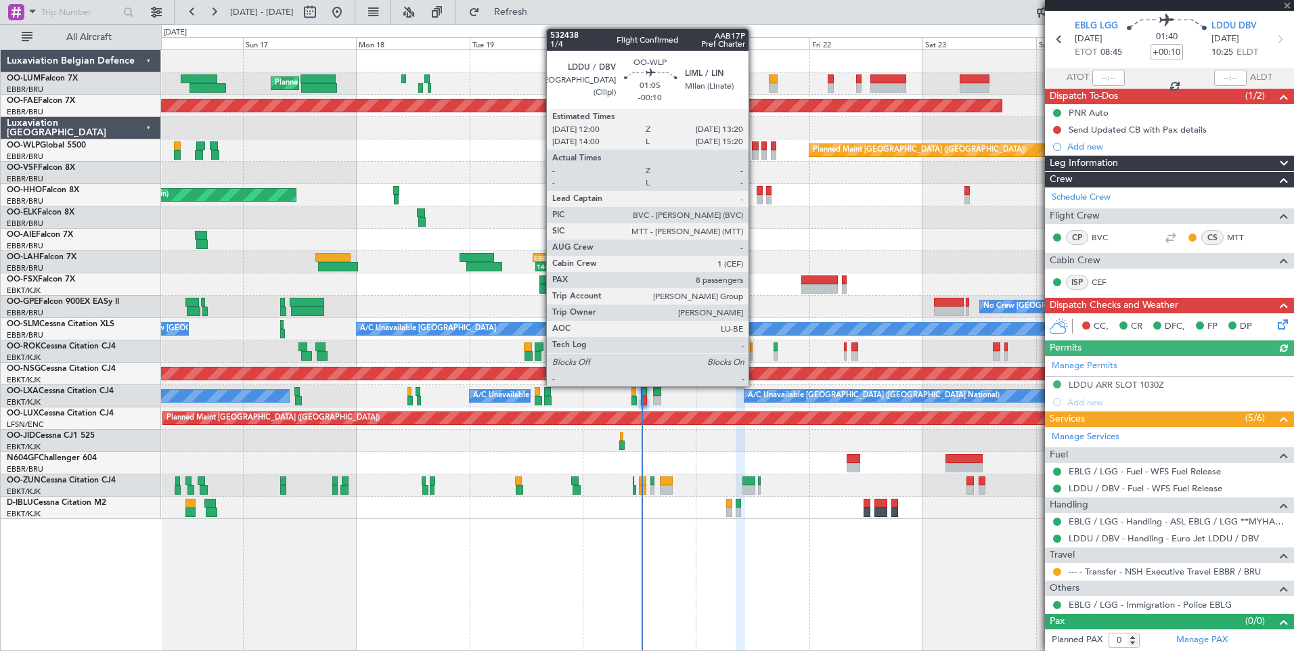
click at [755, 143] on div at bounding box center [755, 145] width 7 height 9
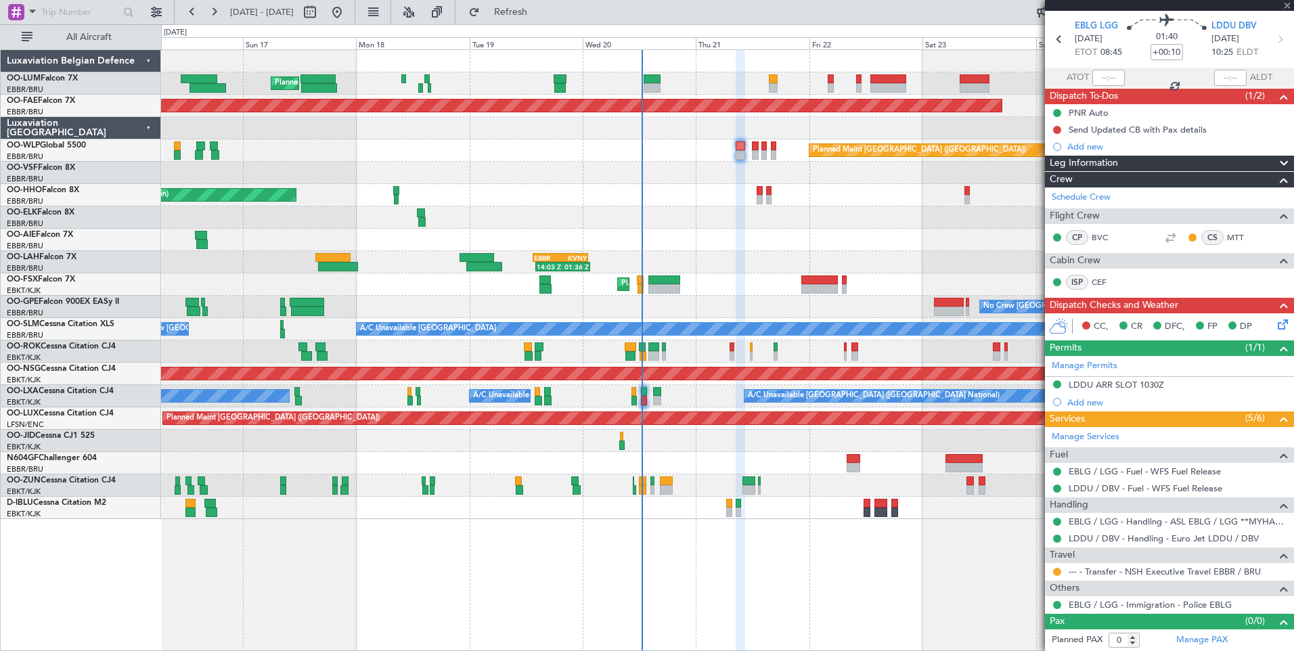
type input "-00:10"
type input "8"
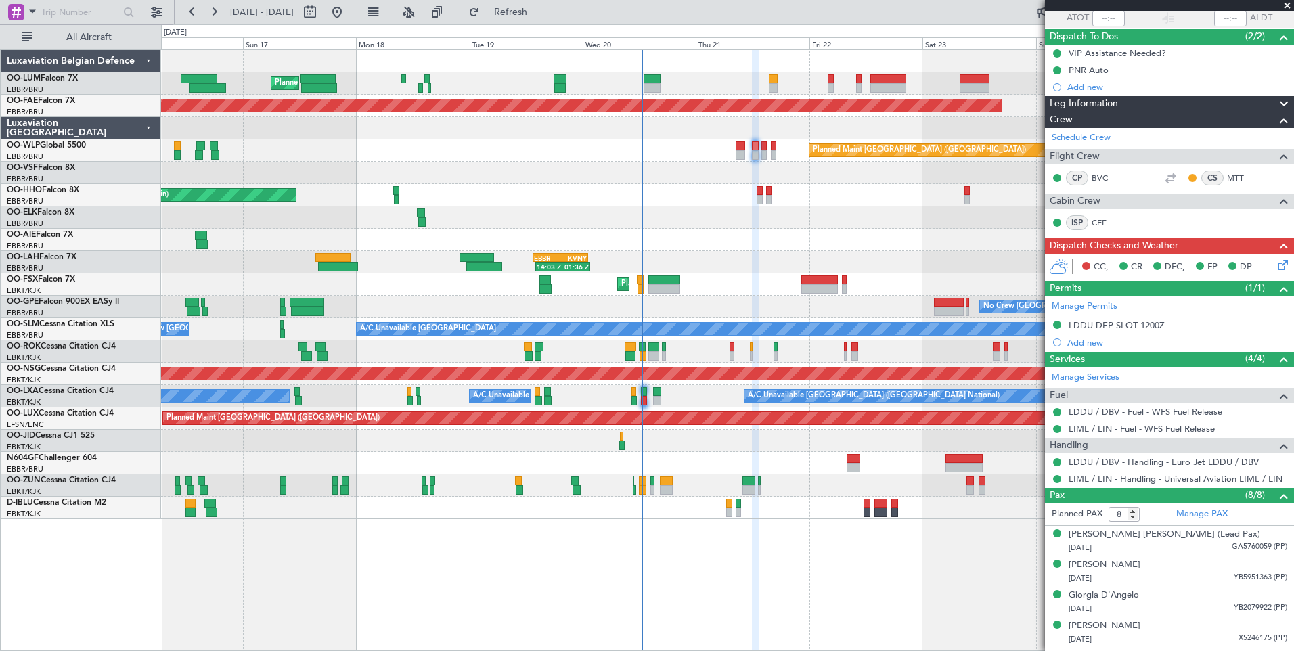
scroll to position [18, 0]
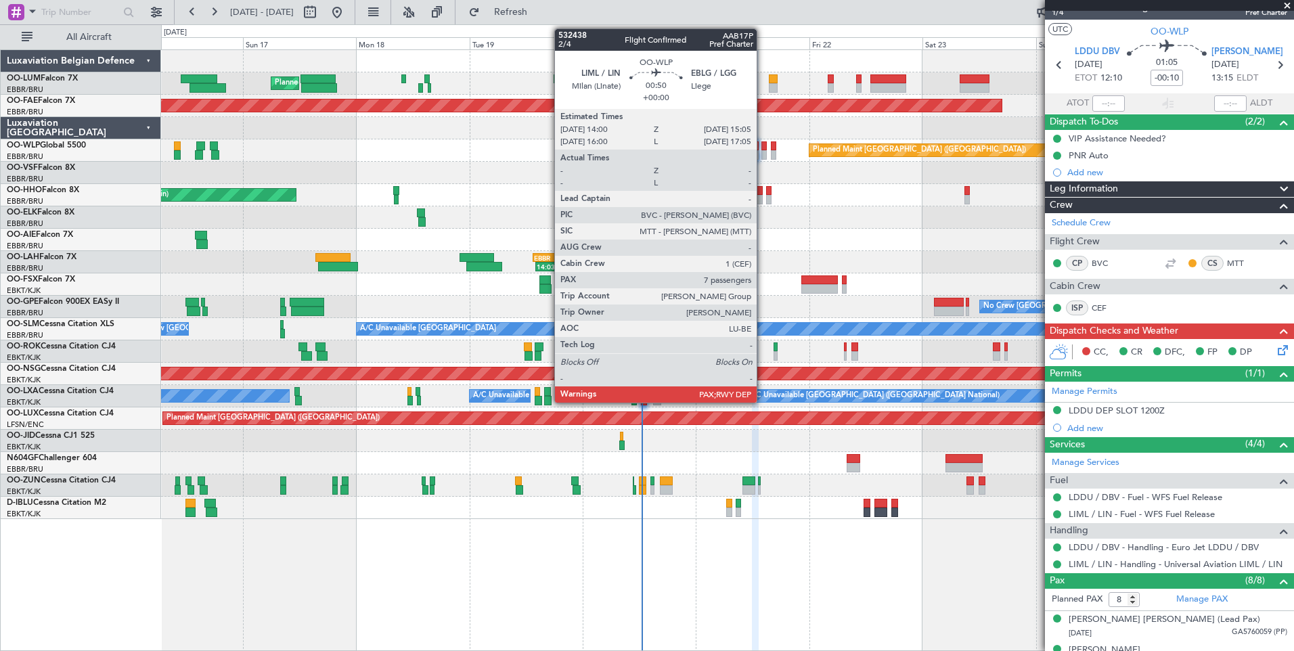
click at [763, 148] on div at bounding box center [763, 145] width 5 height 9
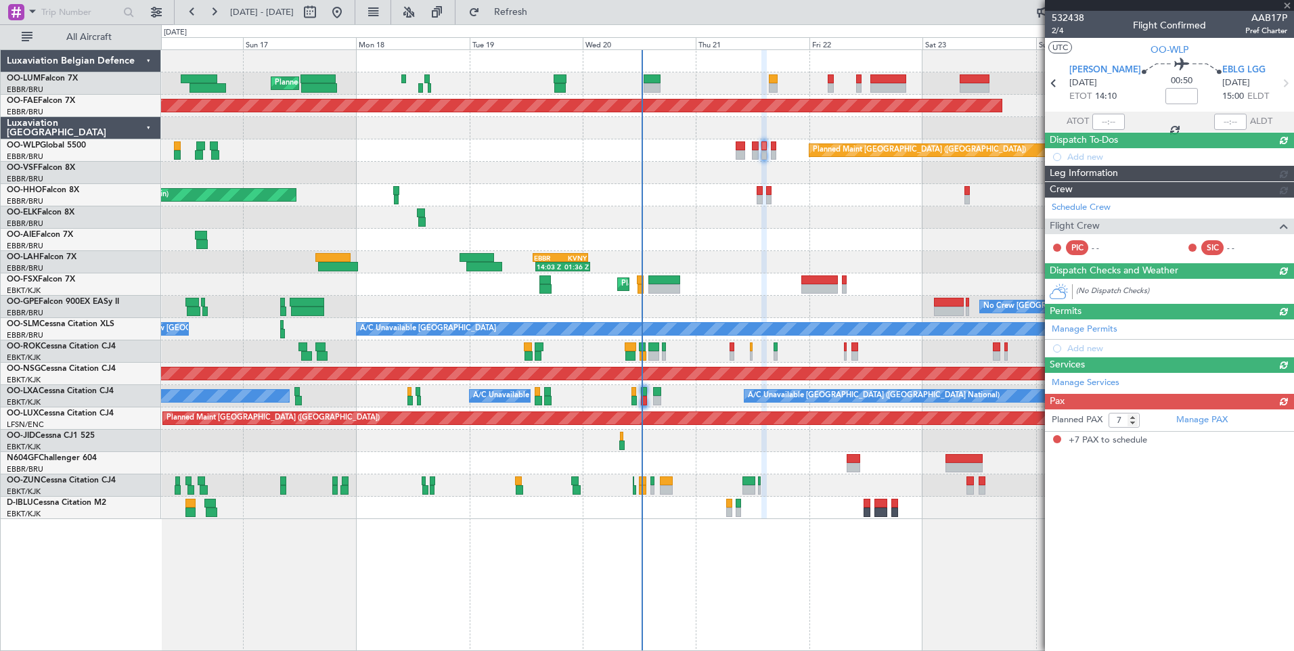
scroll to position [0, 0]
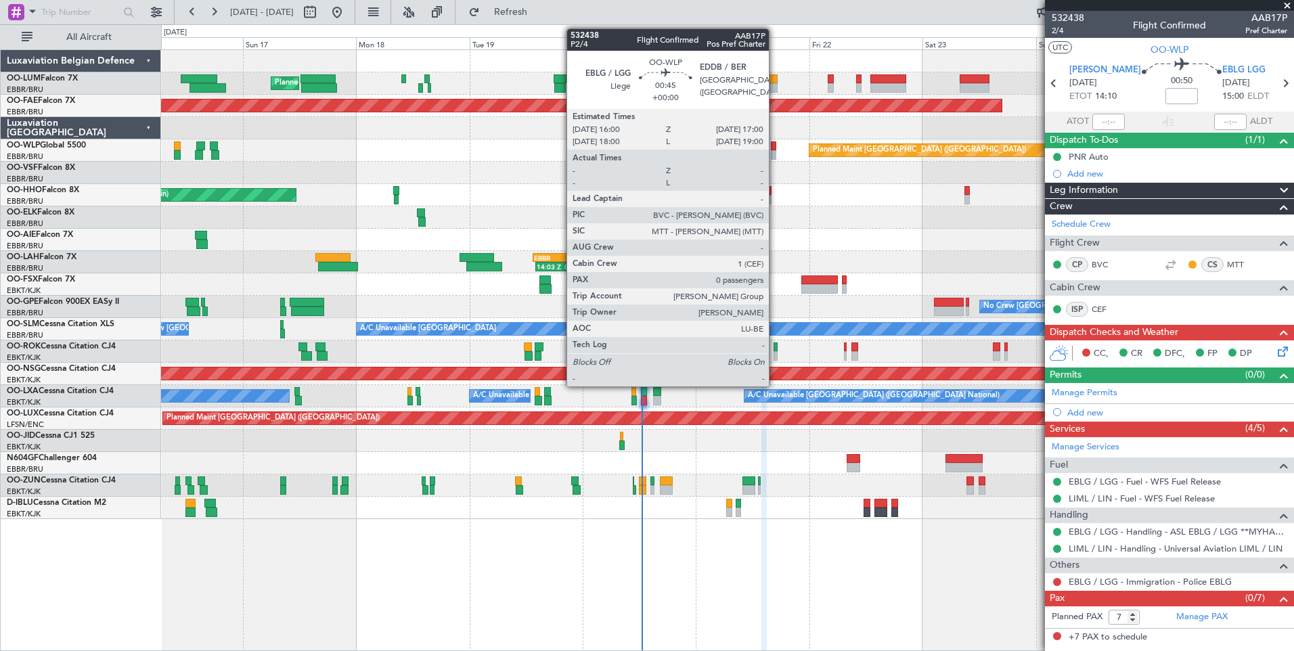
click at [775, 151] on div at bounding box center [773, 154] width 5 height 9
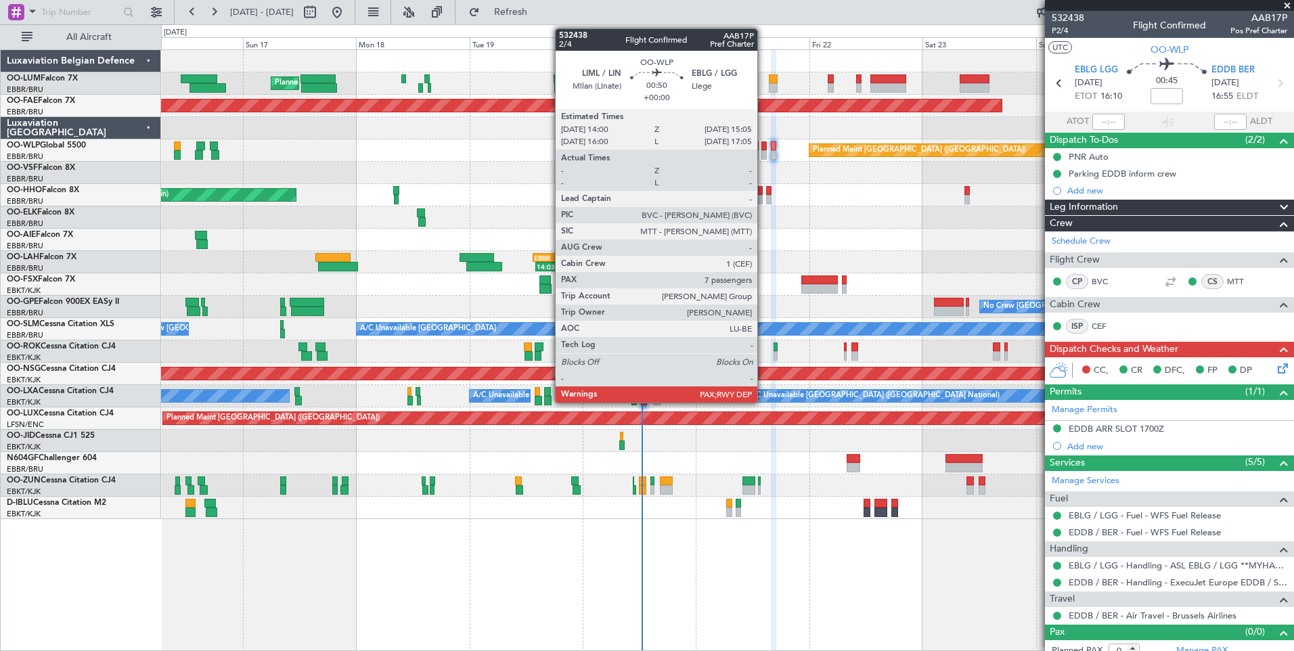
click at [764, 146] on div at bounding box center [763, 145] width 5 height 9
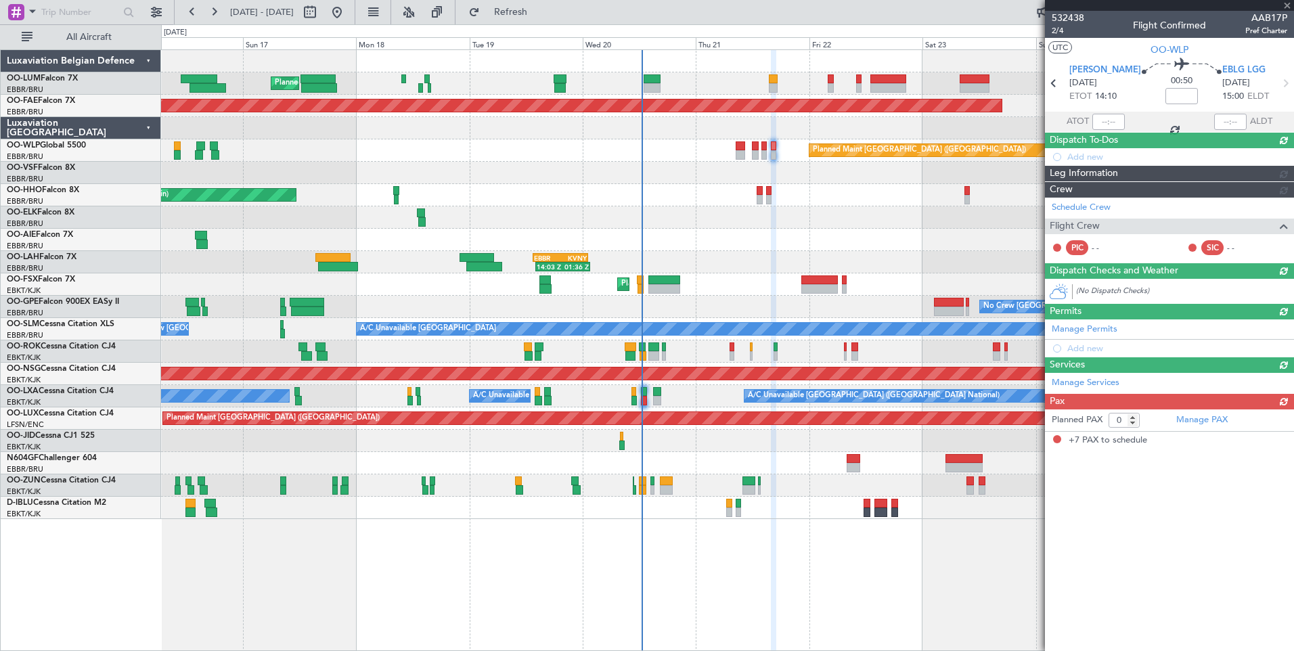
type input "7"
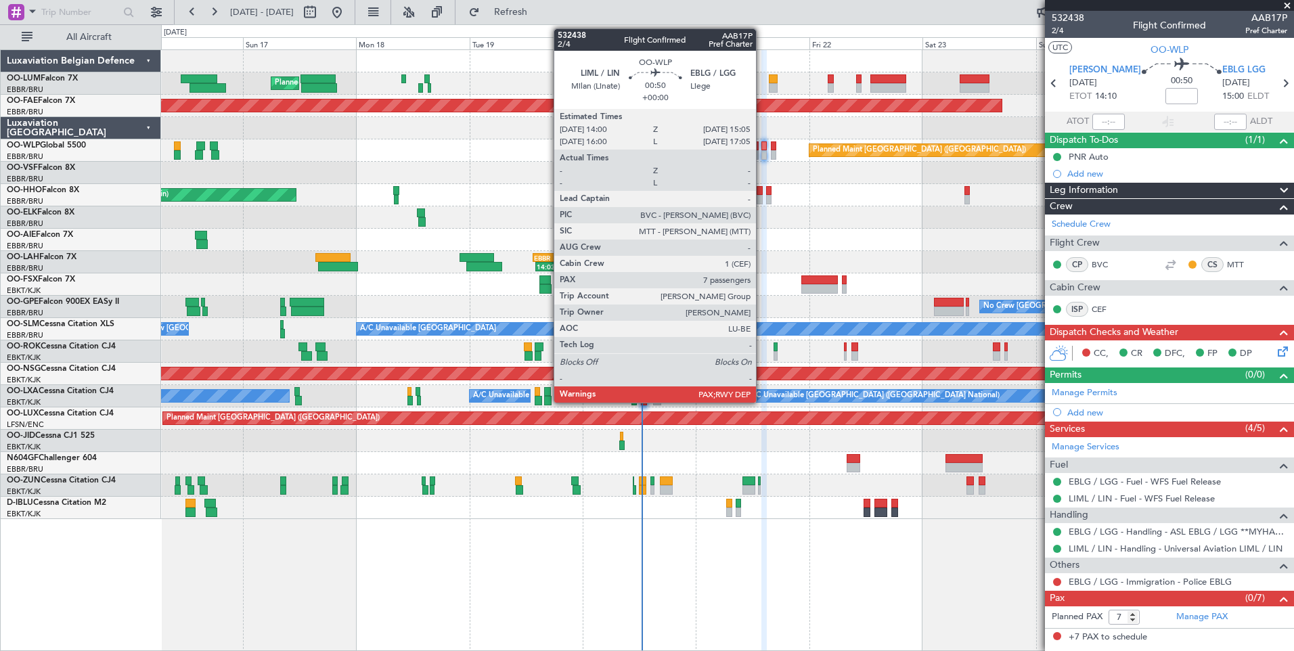
click at [764, 148] on div at bounding box center [763, 145] width 5 height 9
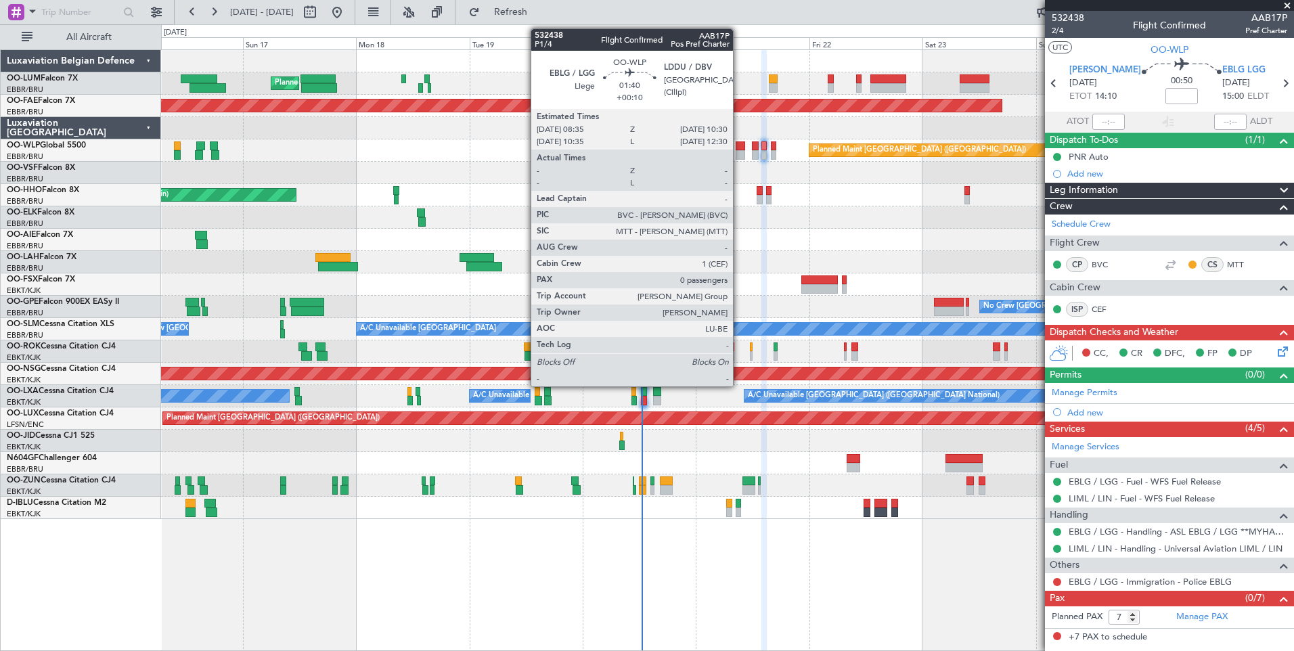
click at [739, 143] on div at bounding box center [740, 145] width 9 height 9
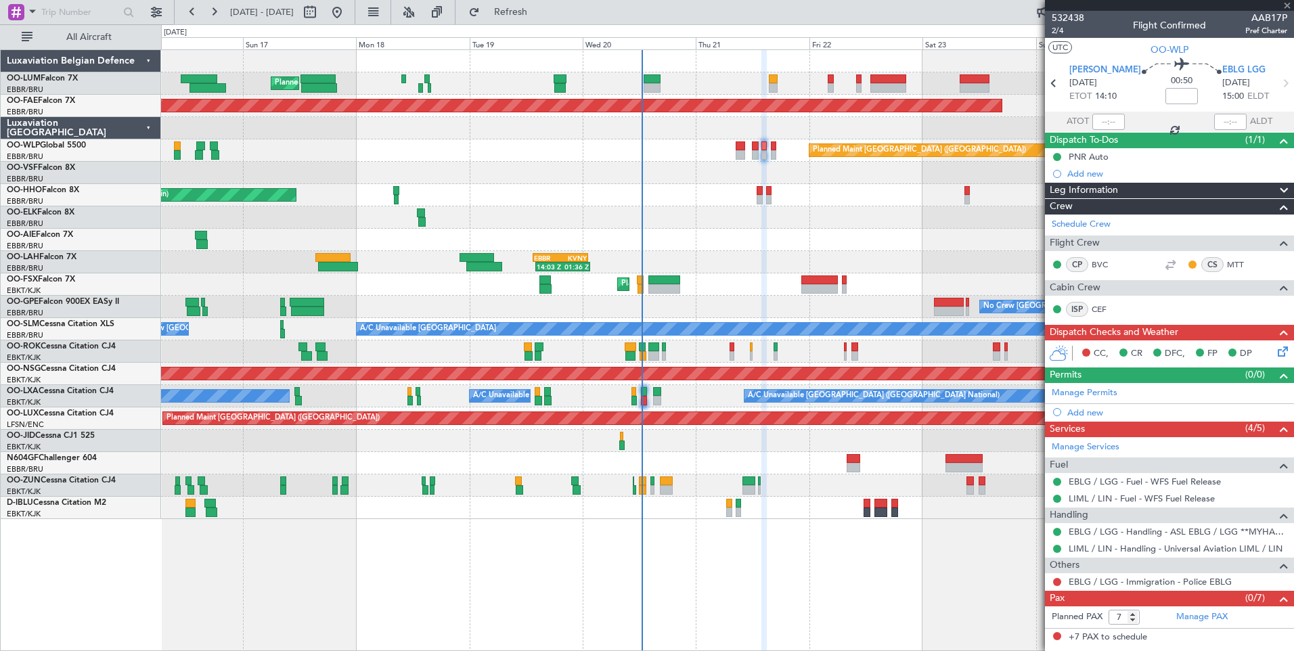
type input "+00:10"
type input "0"
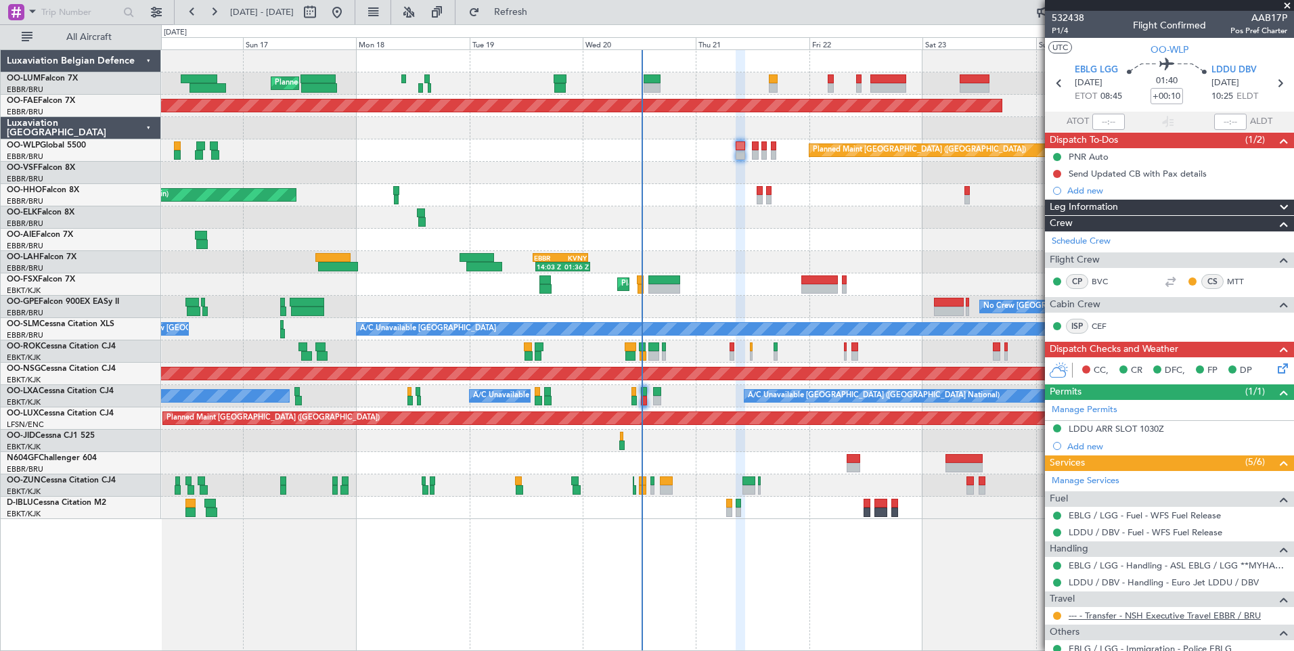
click at [1034, 504] on link "--- - Transfer - NSH Executive Travel EBBR / BRU" at bounding box center [1165, 616] width 192 height 12
drag, startPoint x: 552, startPoint y: 7, endPoint x: 631, endPoint y: 116, distance: 134.7
click at [539, 7] on span "Refresh" at bounding box center [511, 11] width 57 height 9
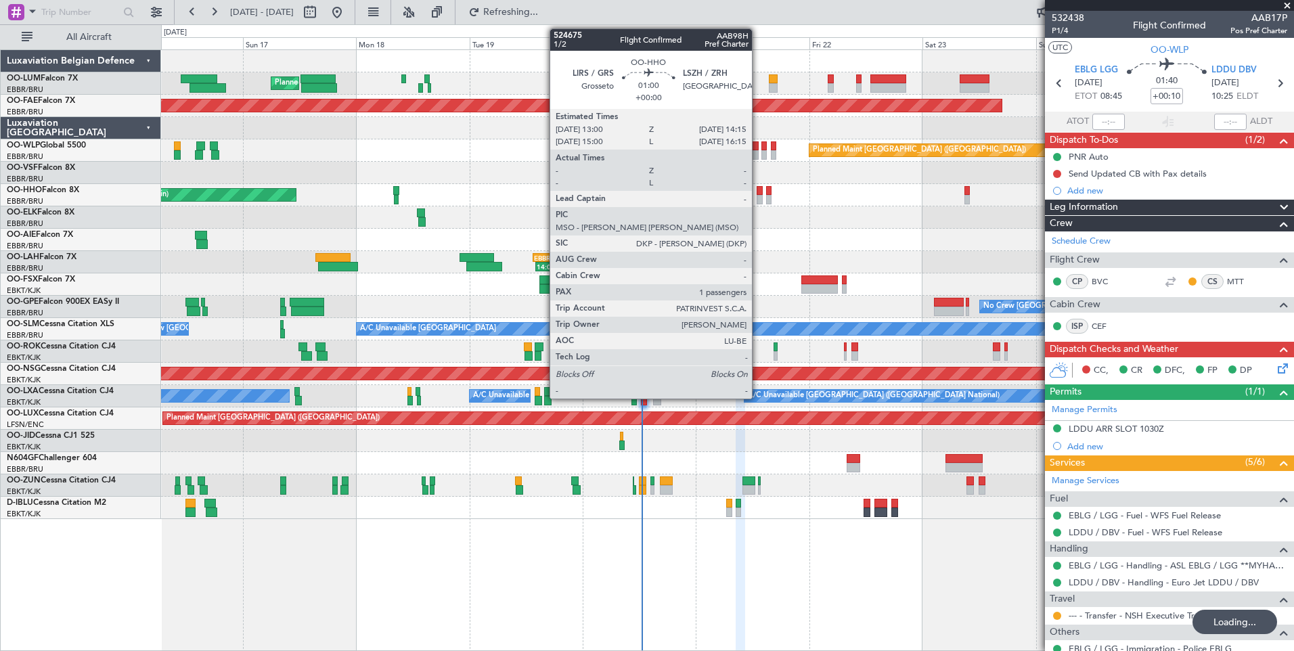
click at [758, 191] on div at bounding box center [760, 190] width 6 height 9
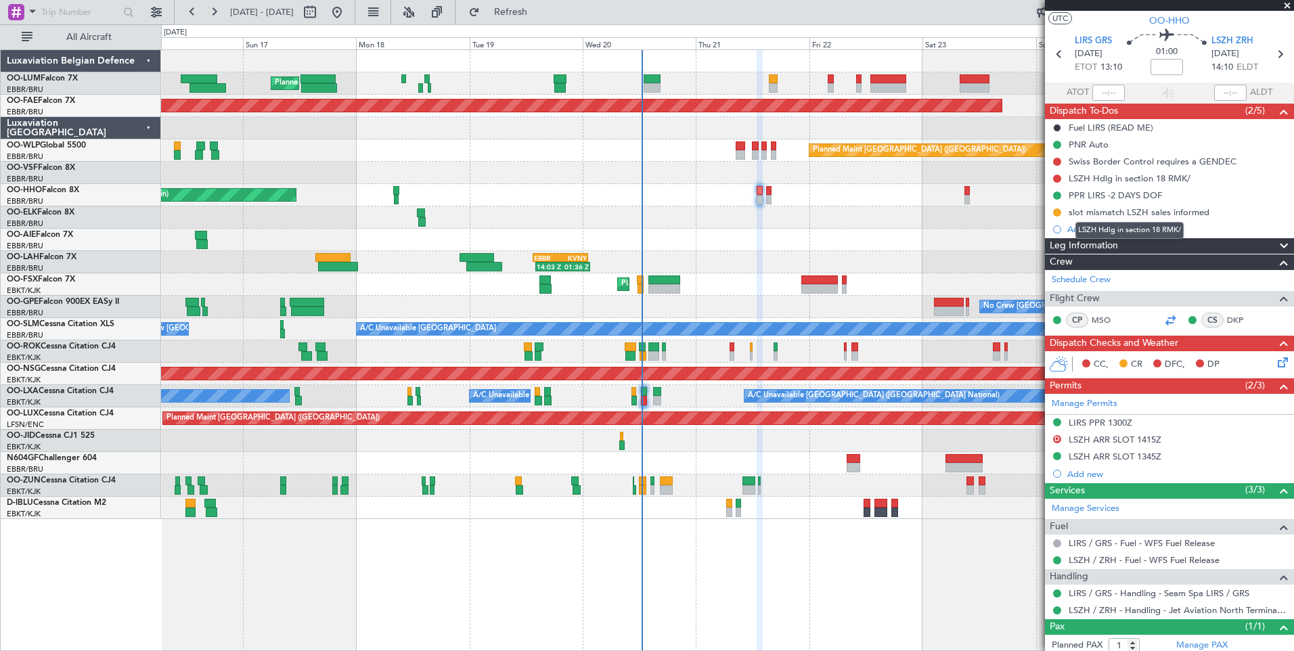
scroll to position [65, 0]
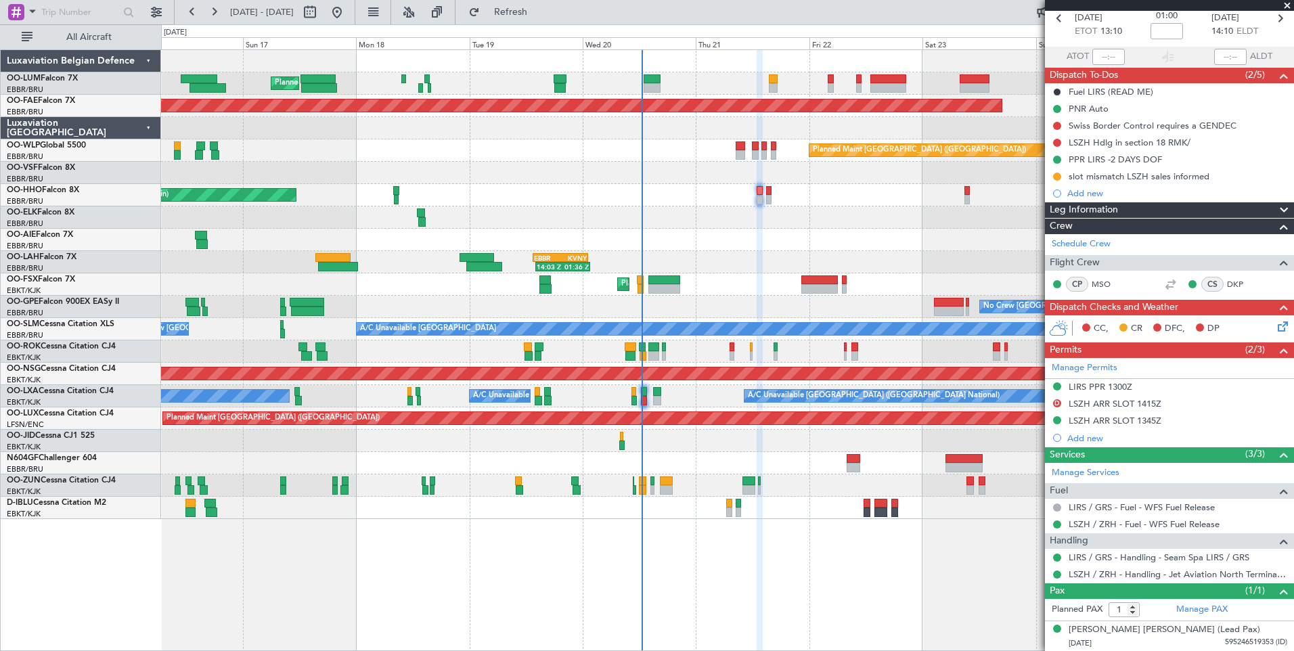
click at [1034, 328] on icon at bounding box center [1280, 324] width 11 height 11
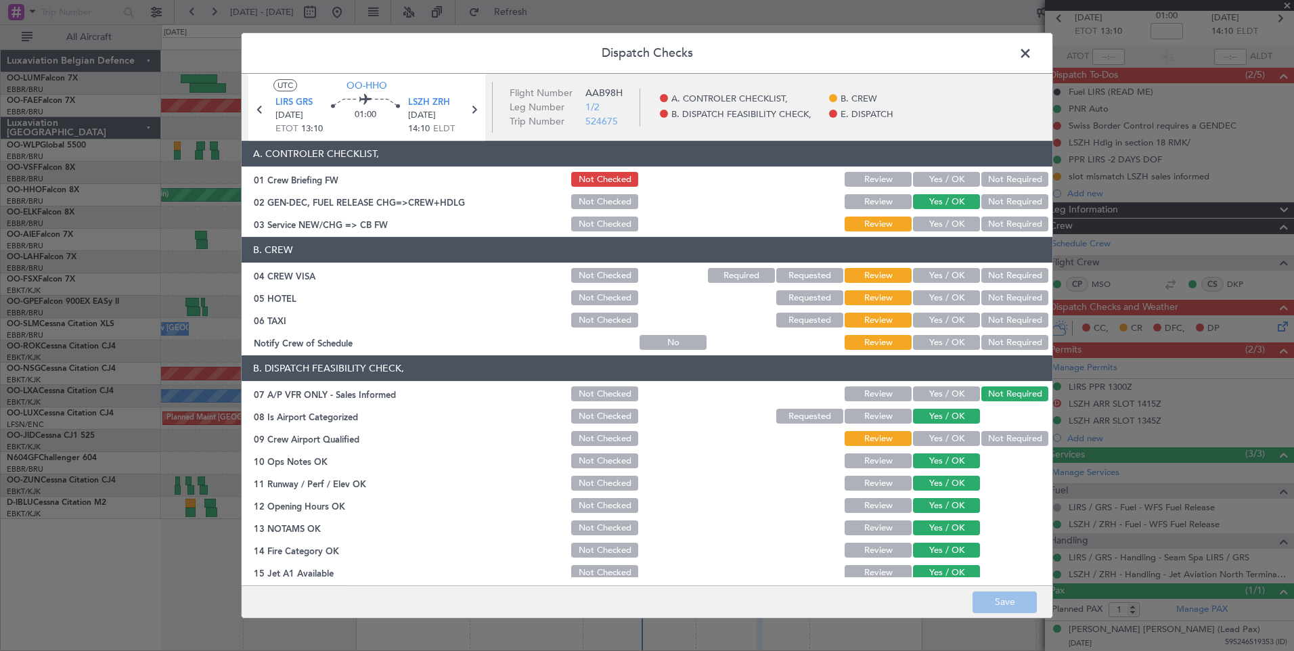
click at [953, 223] on button "Yes / OK" at bounding box center [946, 224] width 67 height 15
click at [990, 504] on button "Save" at bounding box center [1005, 603] width 64 height 22
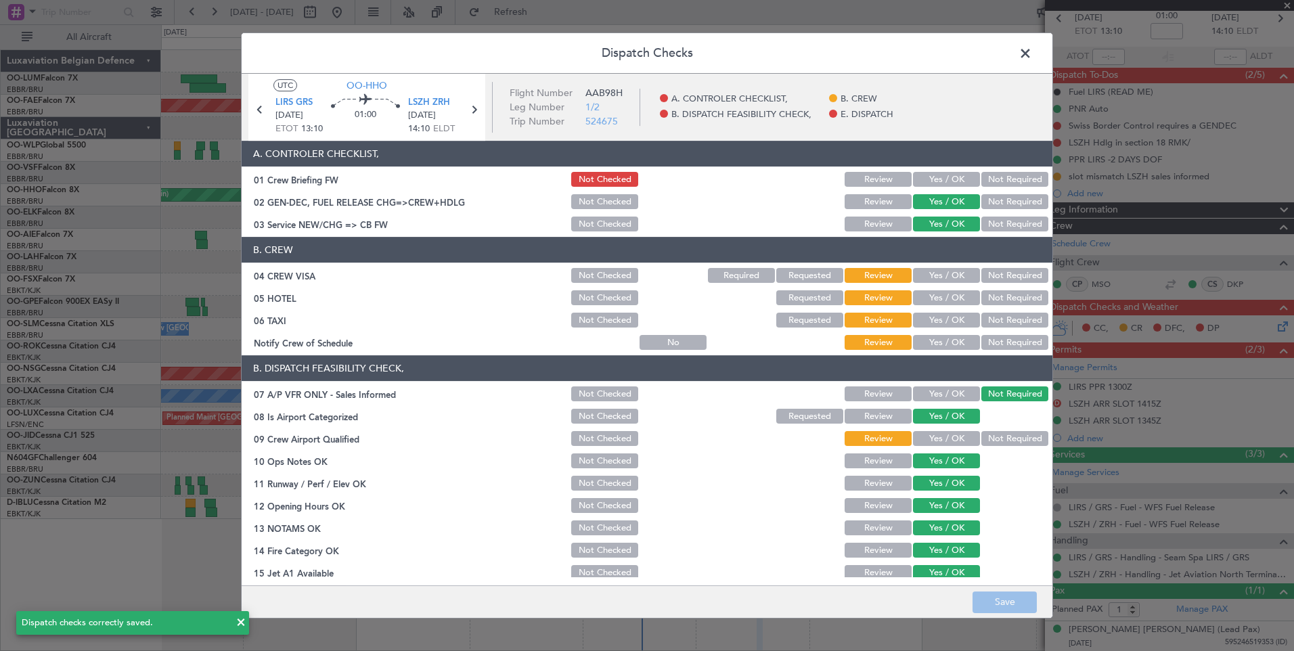
click at [1032, 52] on span at bounding box center [1032, 56] width 0 height 27
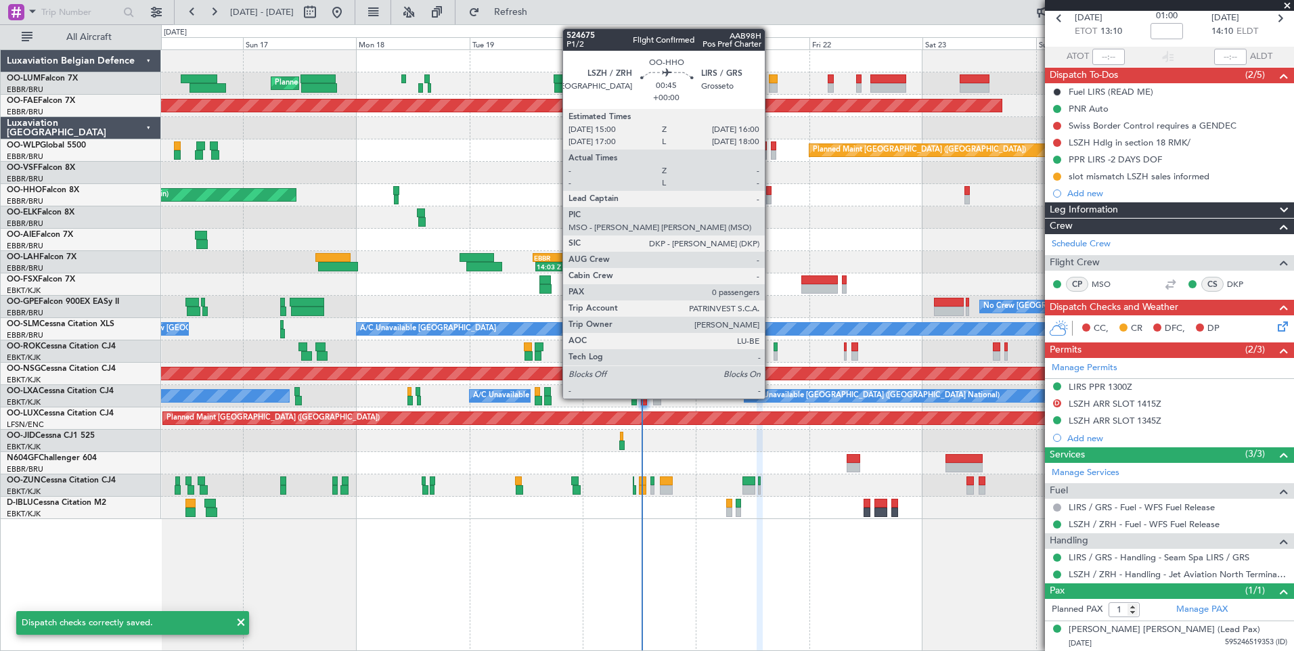
click at [771, 188] on div at bounding box center [768, 190] width 5 height 9
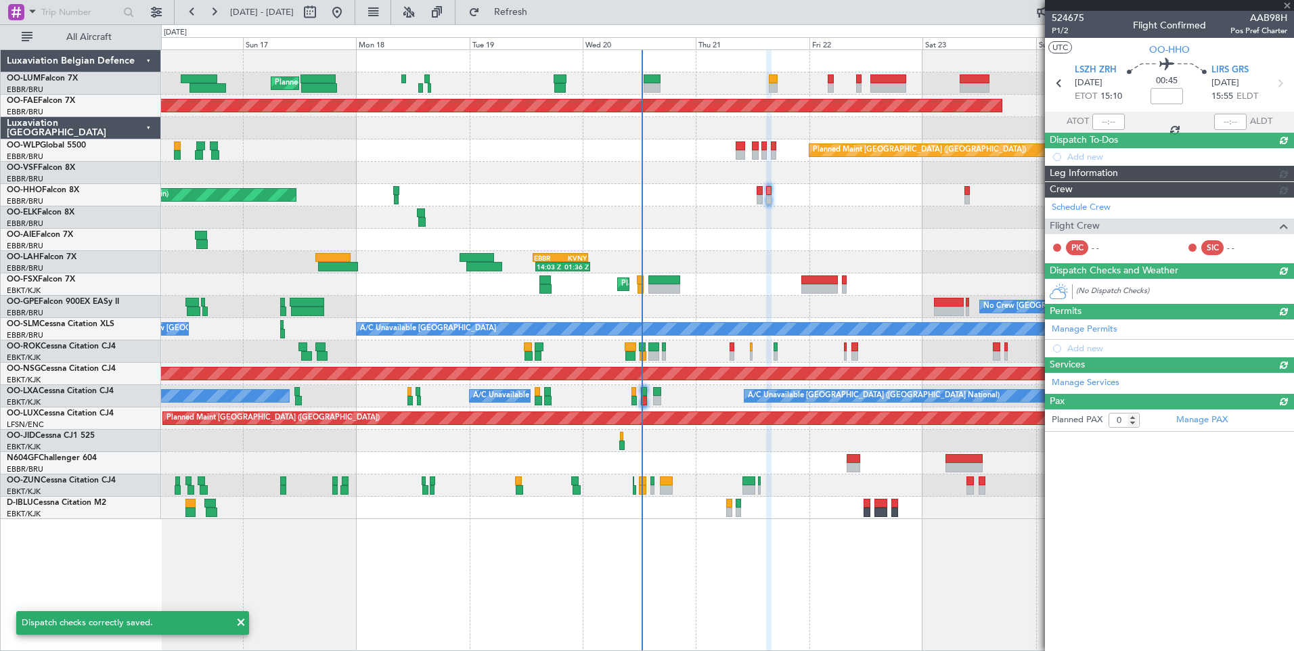
scroll to position [0, 0]
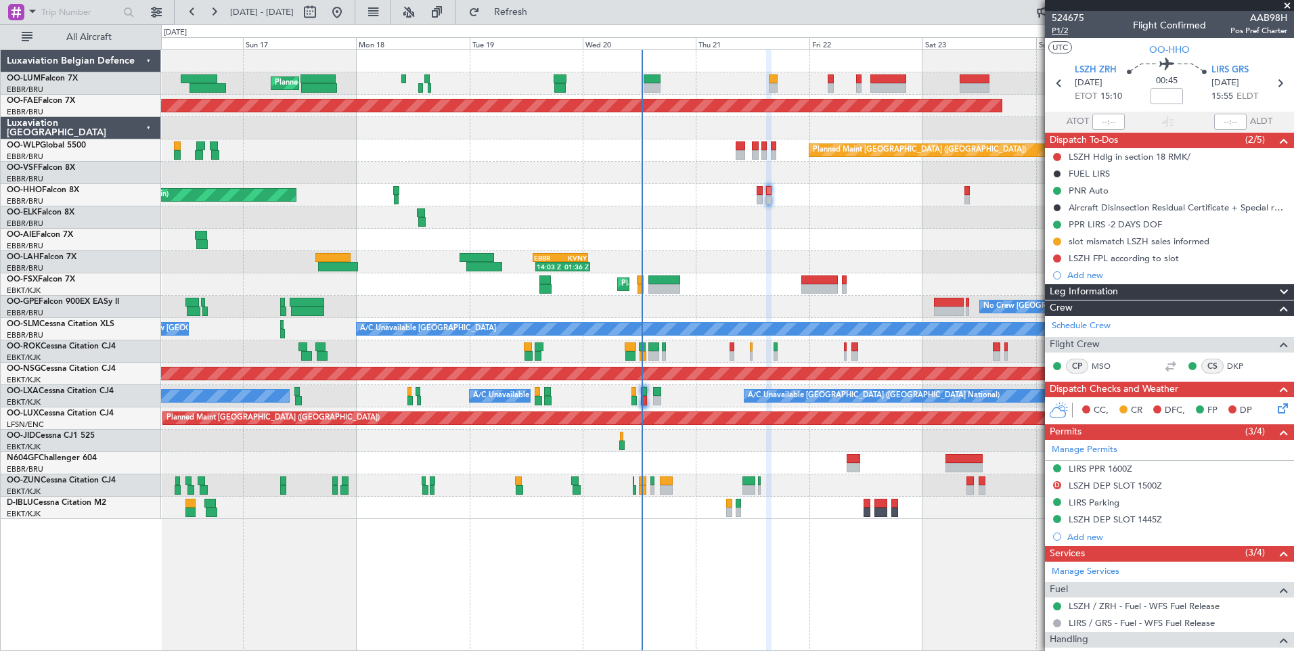
click at [1034, 33] on span "P1/2" at bounding box center [1068, 31] width 32 height 12
click at [539, 12] on span "Refresh" at bounding box center [511, 11] width 57 height 9
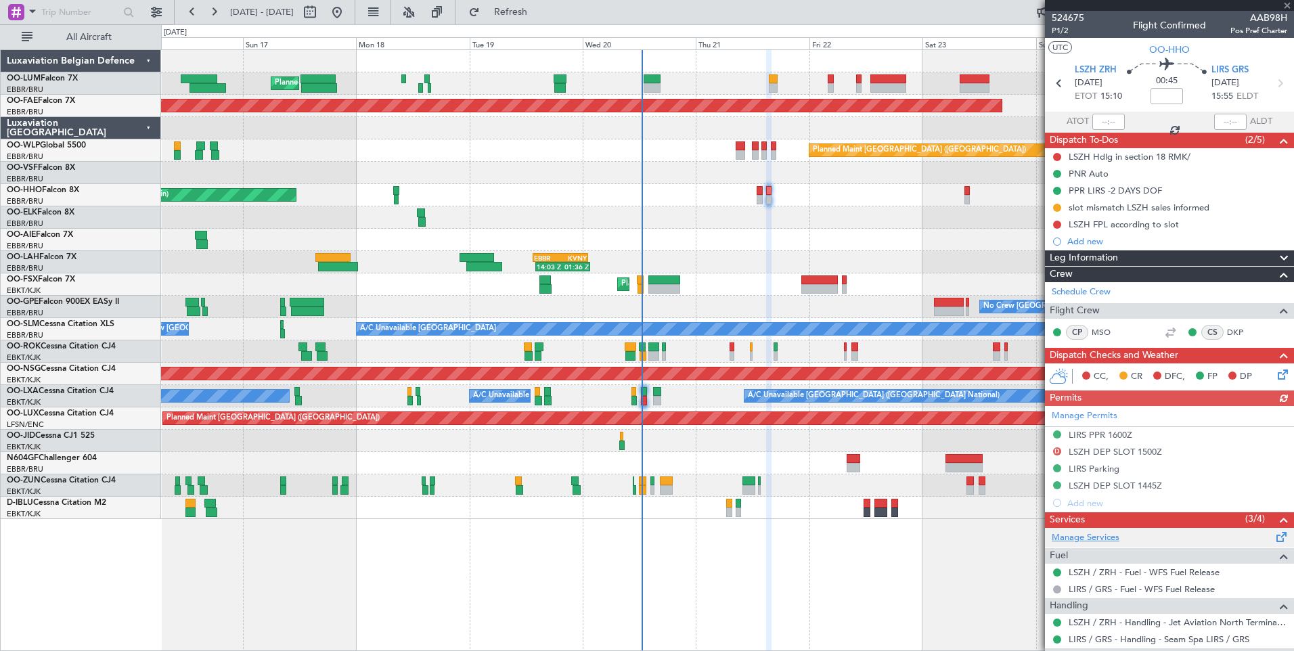
scroll to position [68, 0]
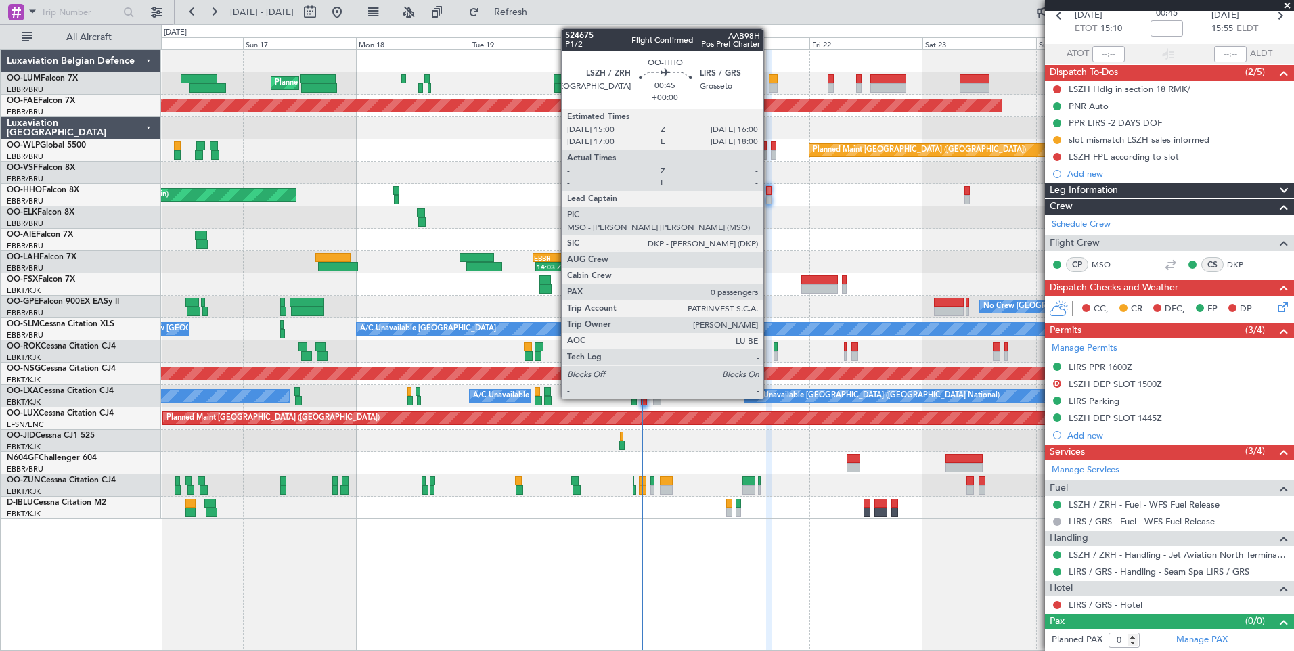
click at [770, 191] on div at bounding box center [768, 190] width 5 height 9
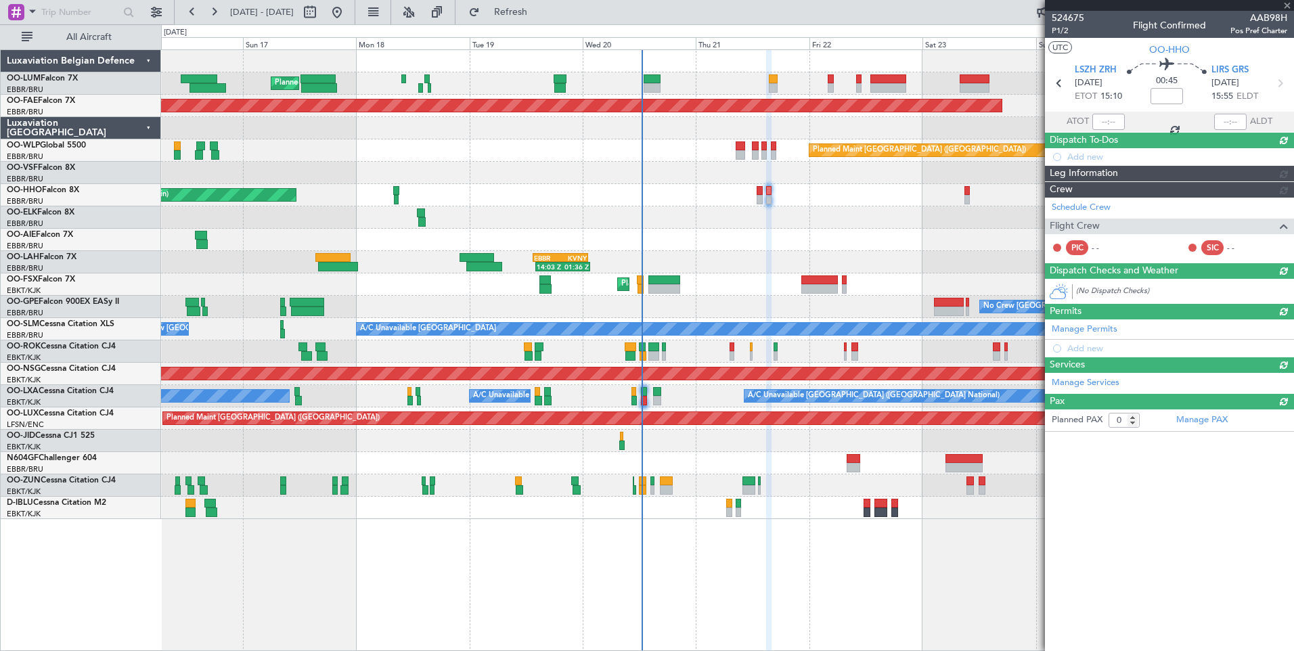
scroll to position [0, 0]
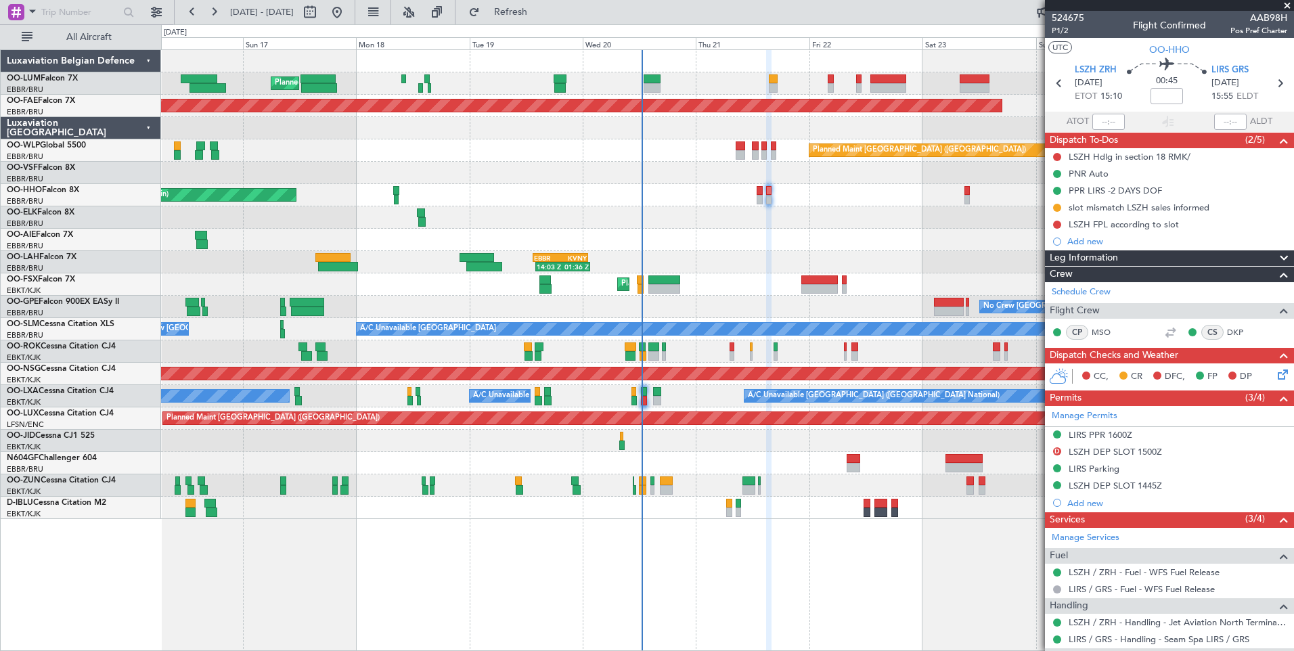
click at [516, 504] on div "Planned Maint Brussels (Brussels National) Planned Maint Kortrijk-Wevelgem Plan…" at bounding box center [727, 350] width 1133 height 602
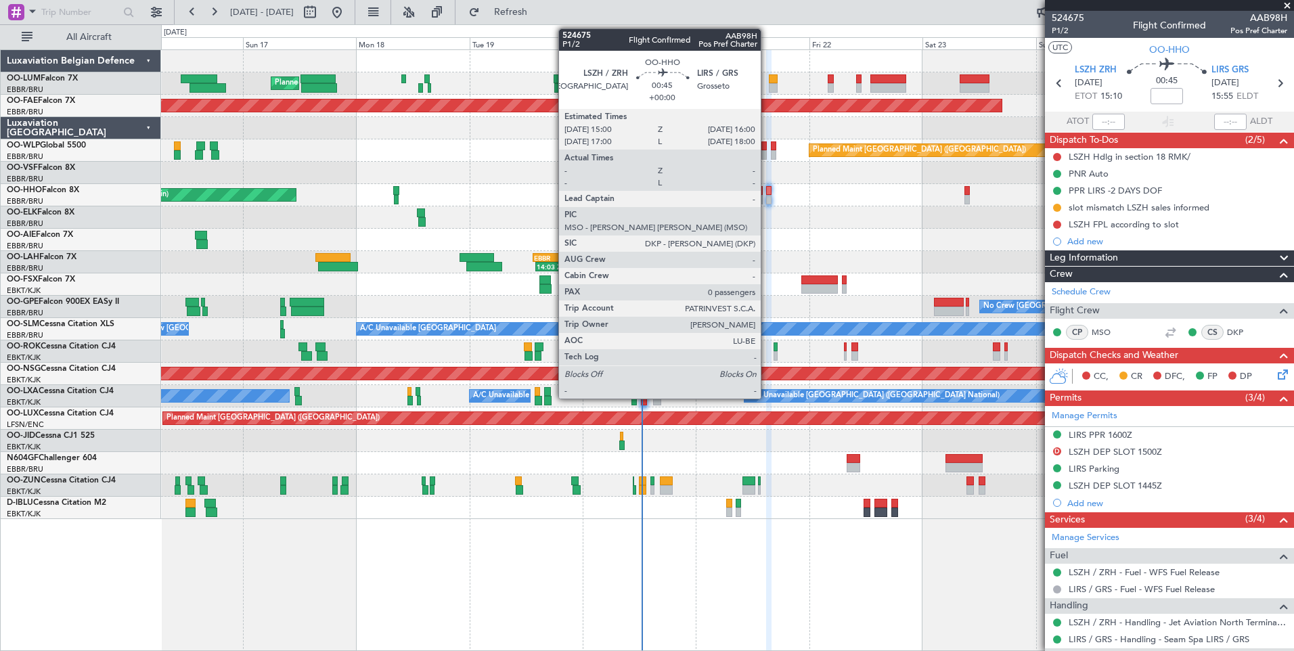
click at [767, 195] on div at bounding box center [768, 199] width 5 height 9
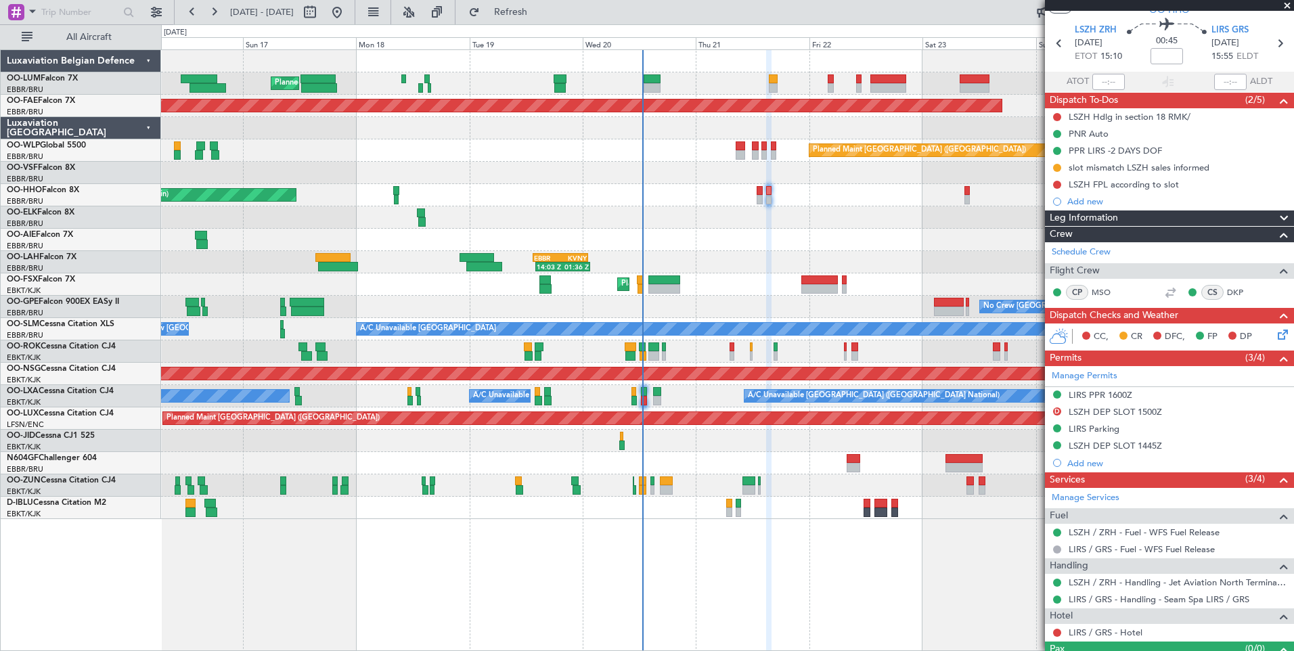
scroll to position [68, 0]
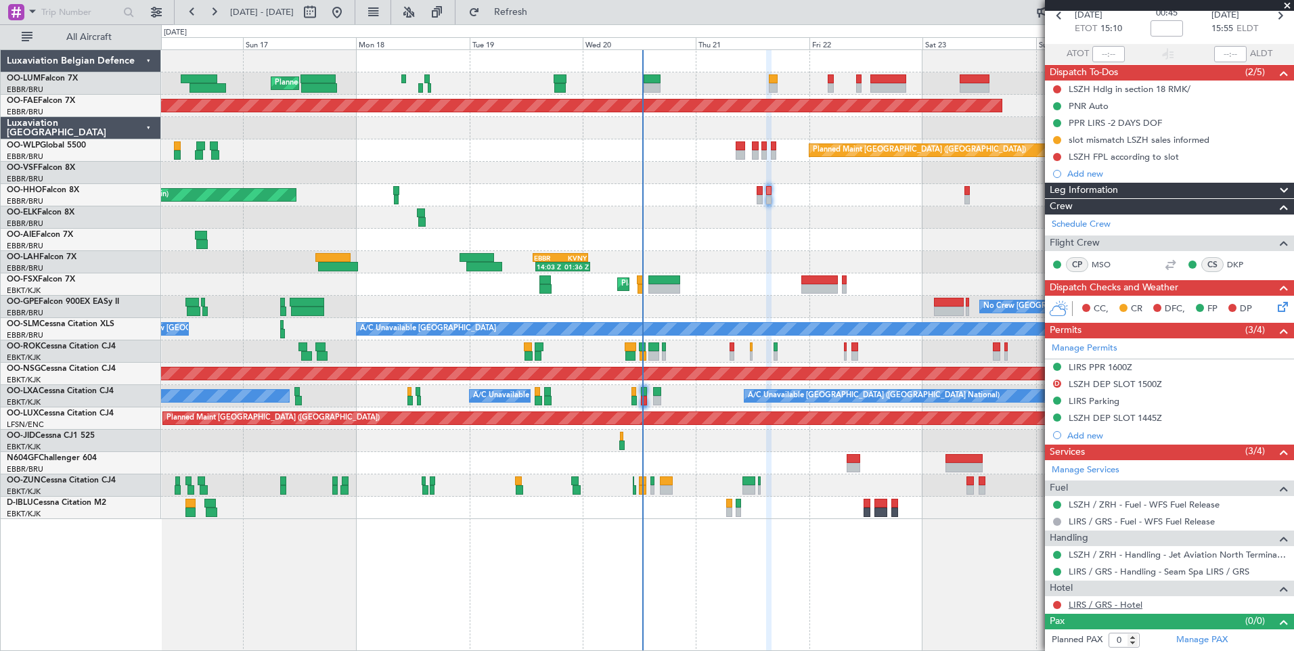
click at [1034, 504] on link "LIRS / GRS - Hotel" at bounding box center [1106, 605] width 74 height 12
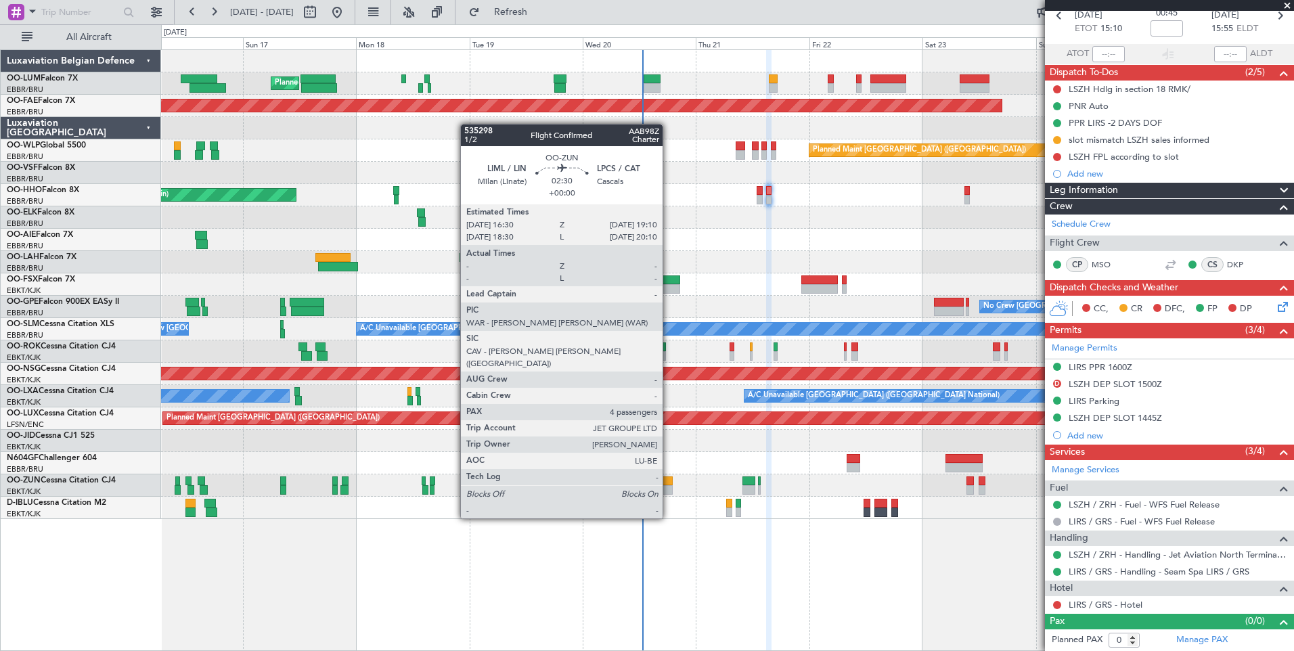
click at [669, 481] on div at bounding box center [666, 481] width 13 height 9
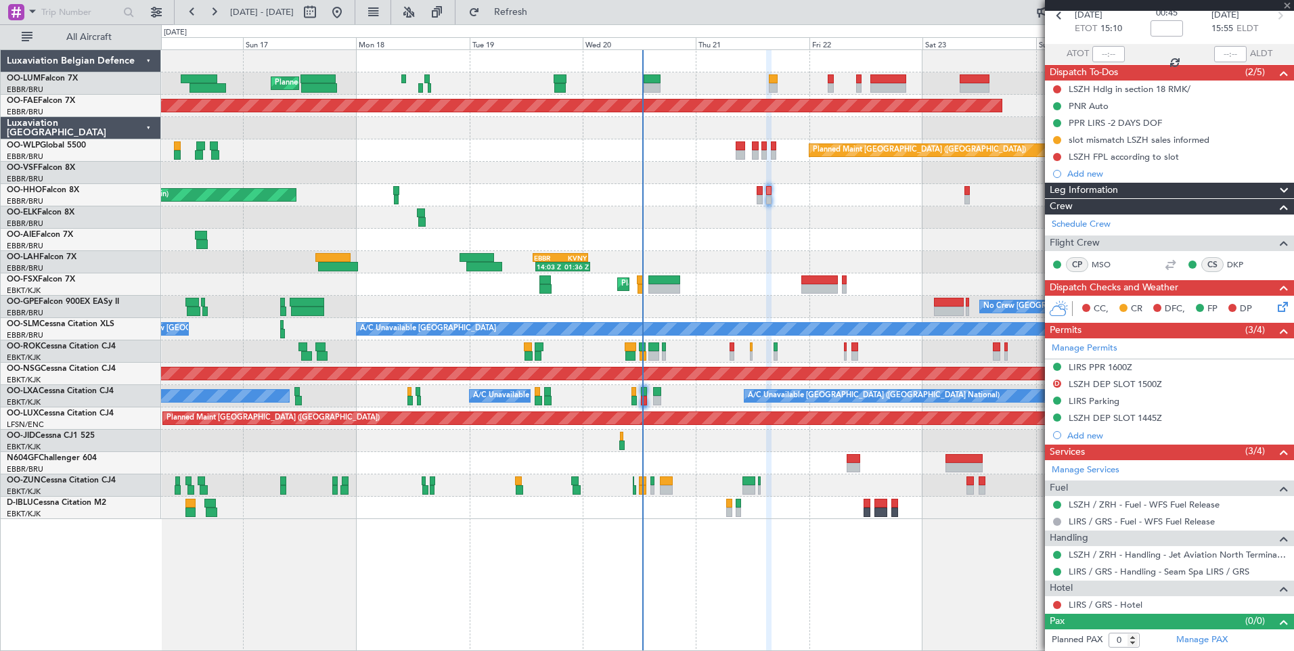
type input "4"
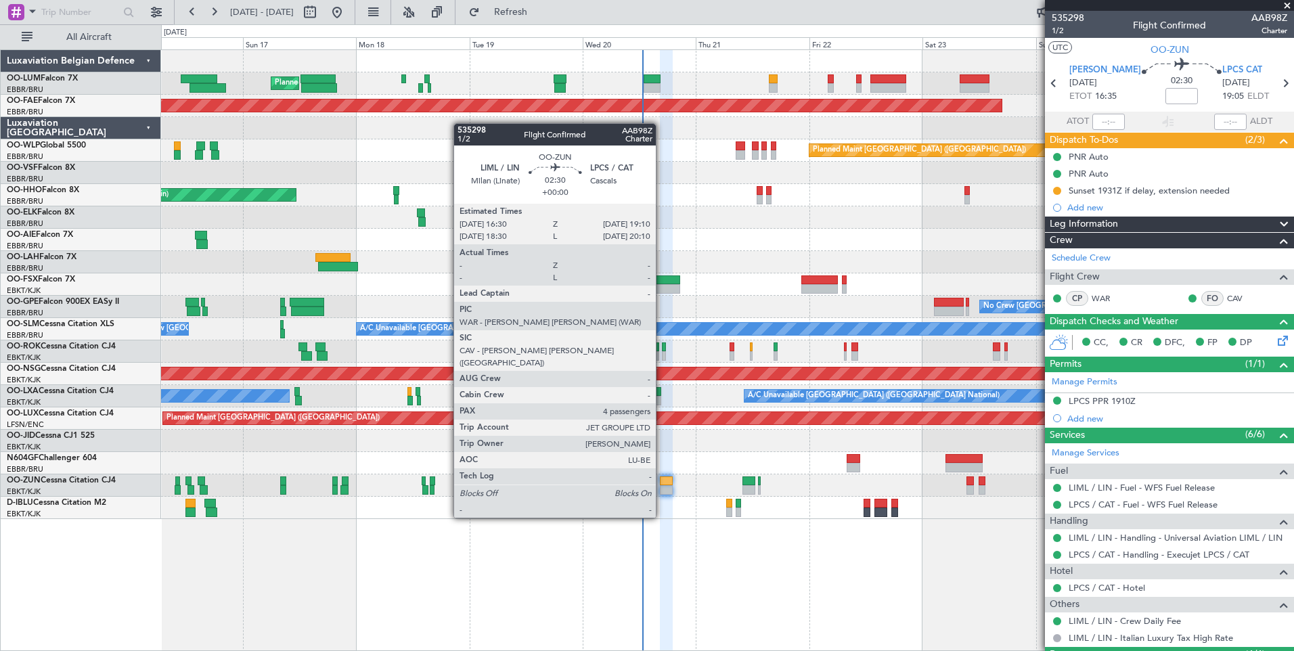
click at [662, 480] on div at bounding box center [666, 481] width 13 height 9
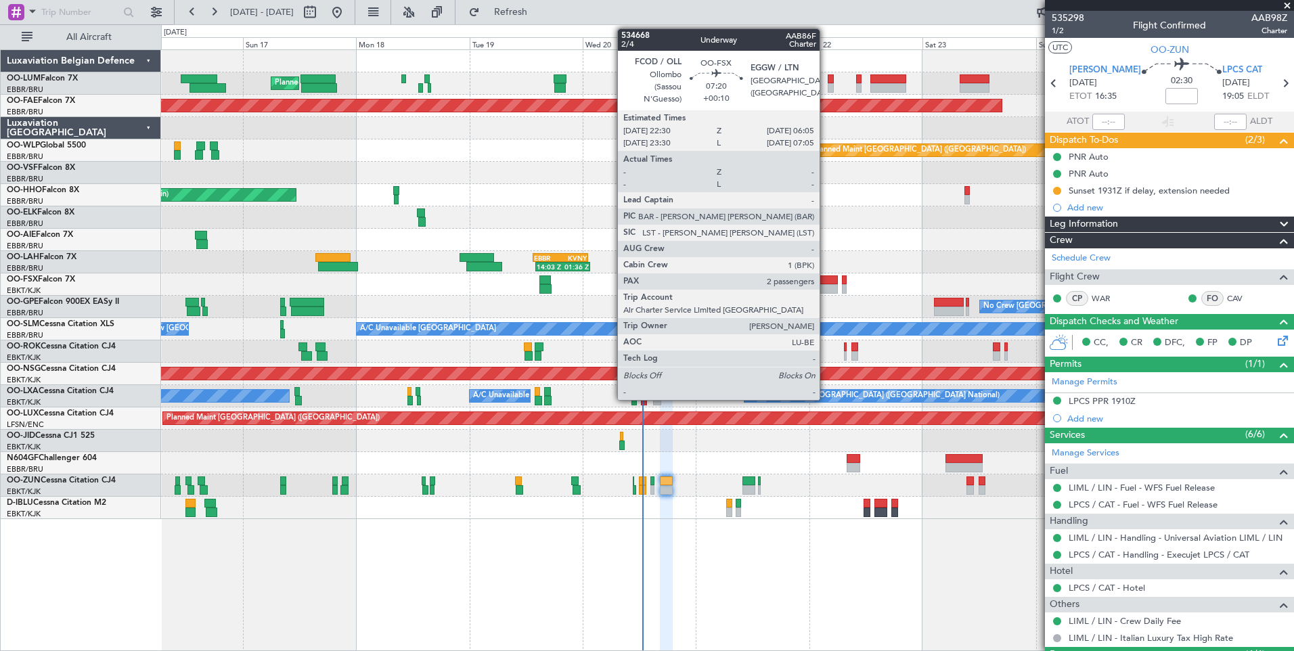
click at [826, 284] on div at bounding box center [819, 288] width 36 height 9
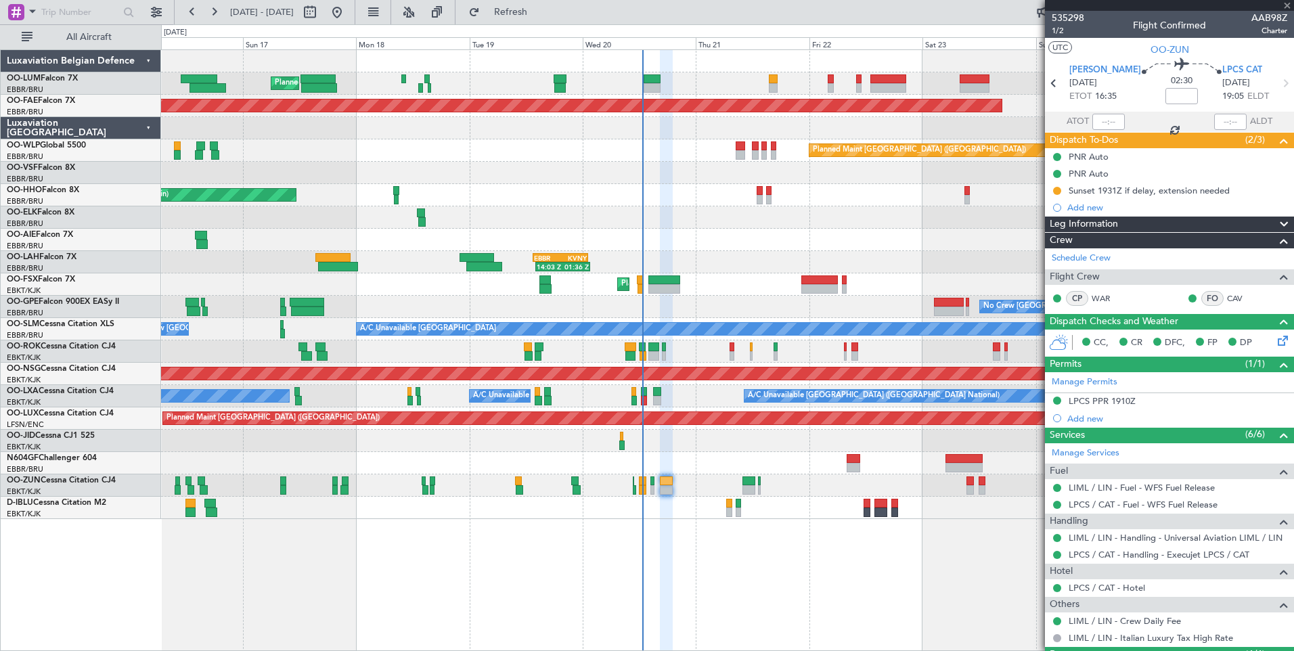
type input "+00:10"
type input "2"
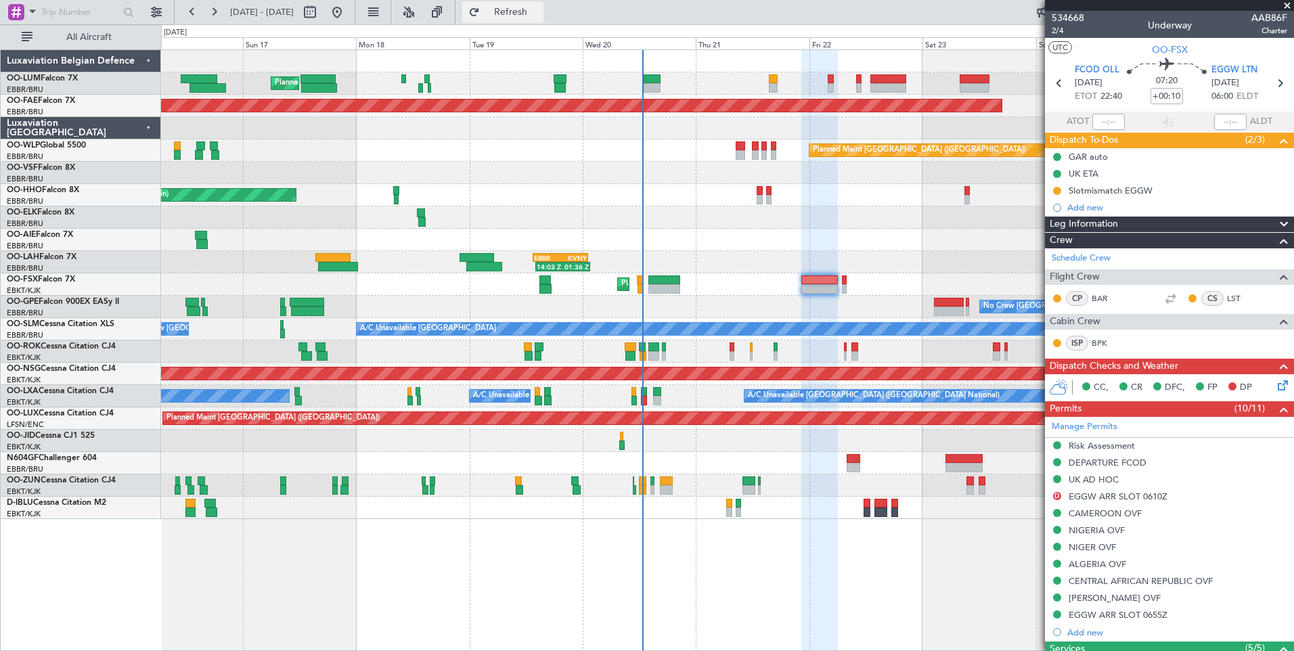
click at [530, 13] on span "Refresh" at bounding box center [511, 11] width 57 height 9
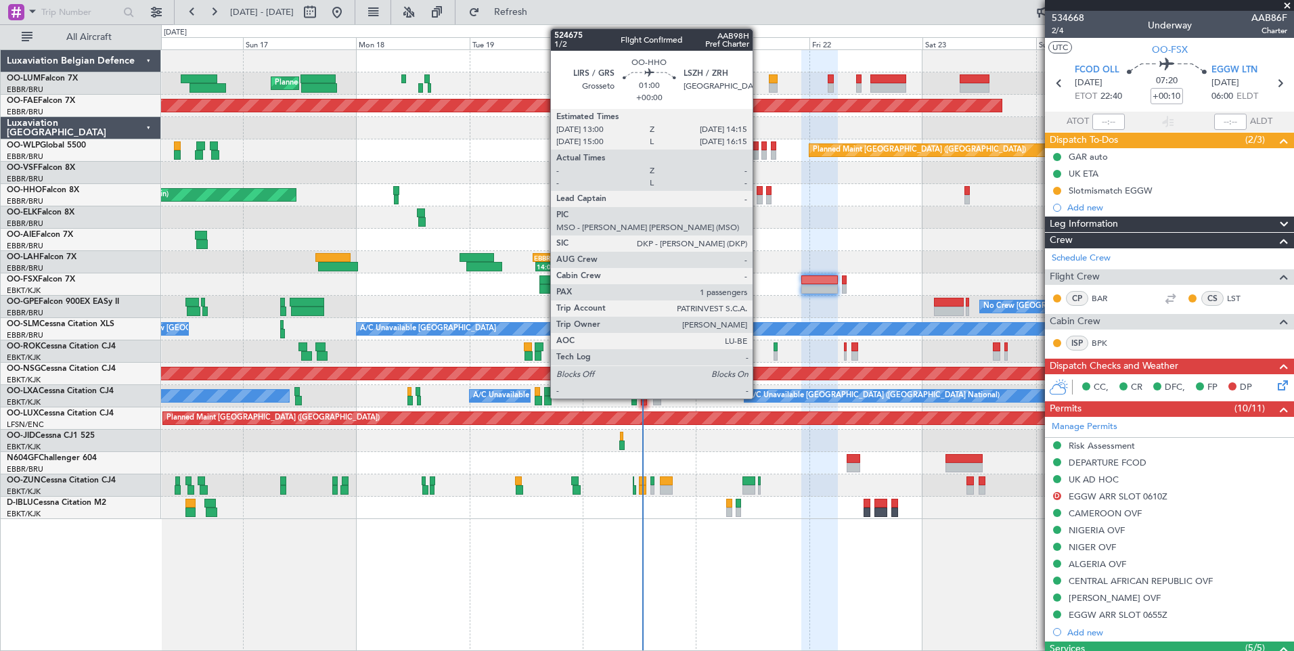
click at [759, 192] on div at bounding box center [760, 190] width 6 height 9
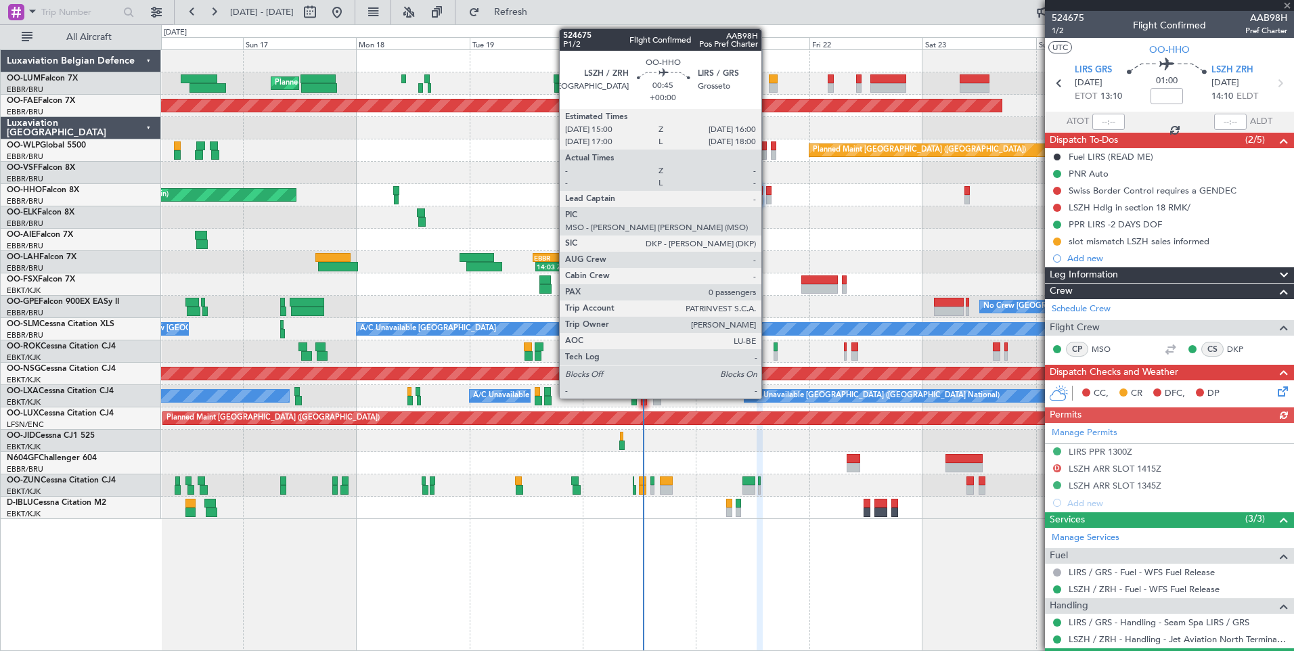
click at [768, 187] on div at bounding box center [768, 190] width 5 height 9
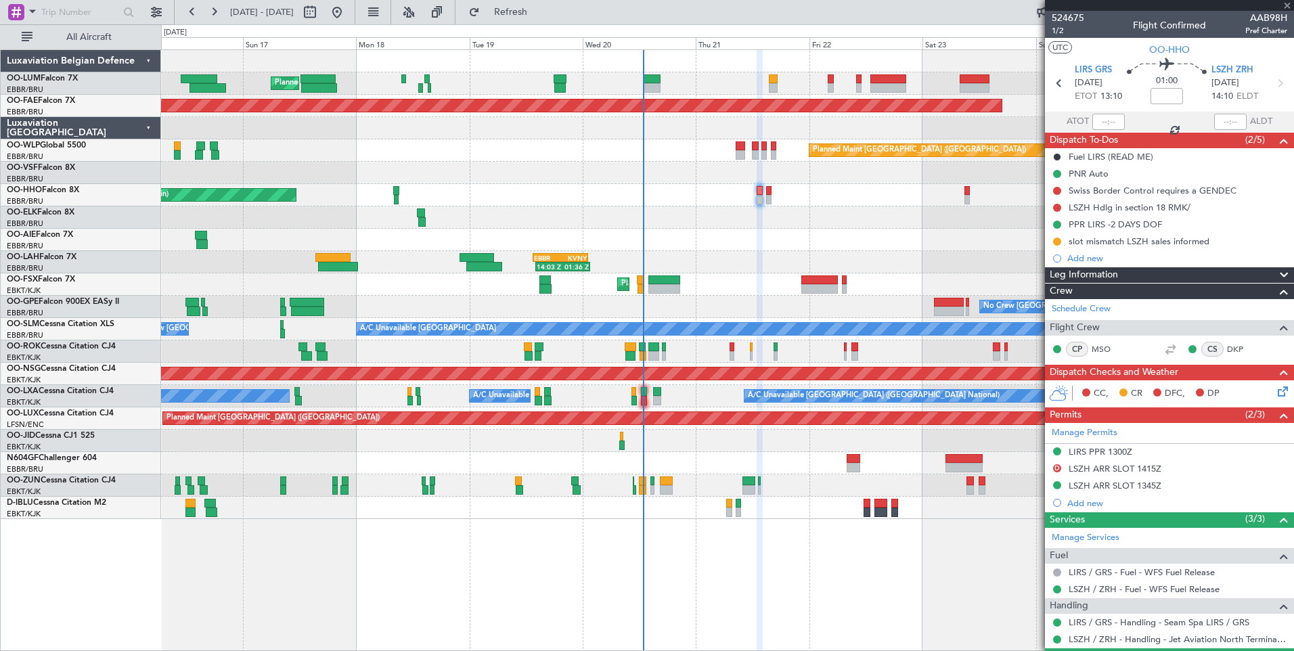
type input "0"
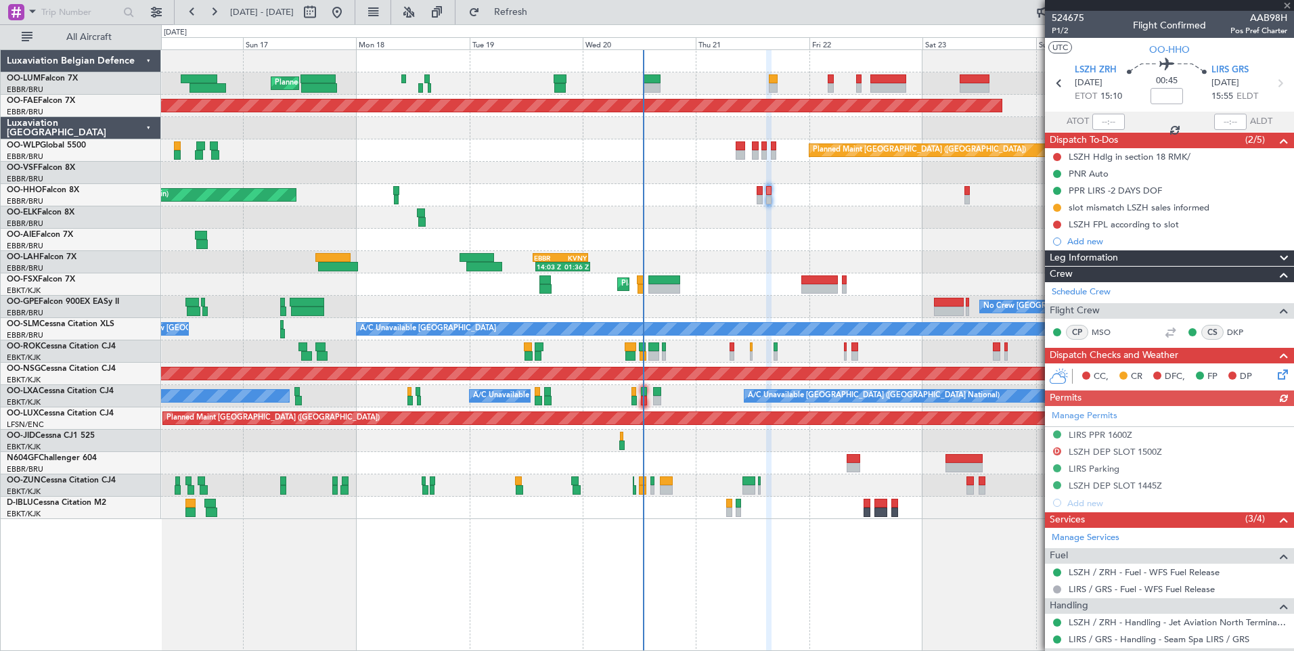
scroll to position [68, 0]
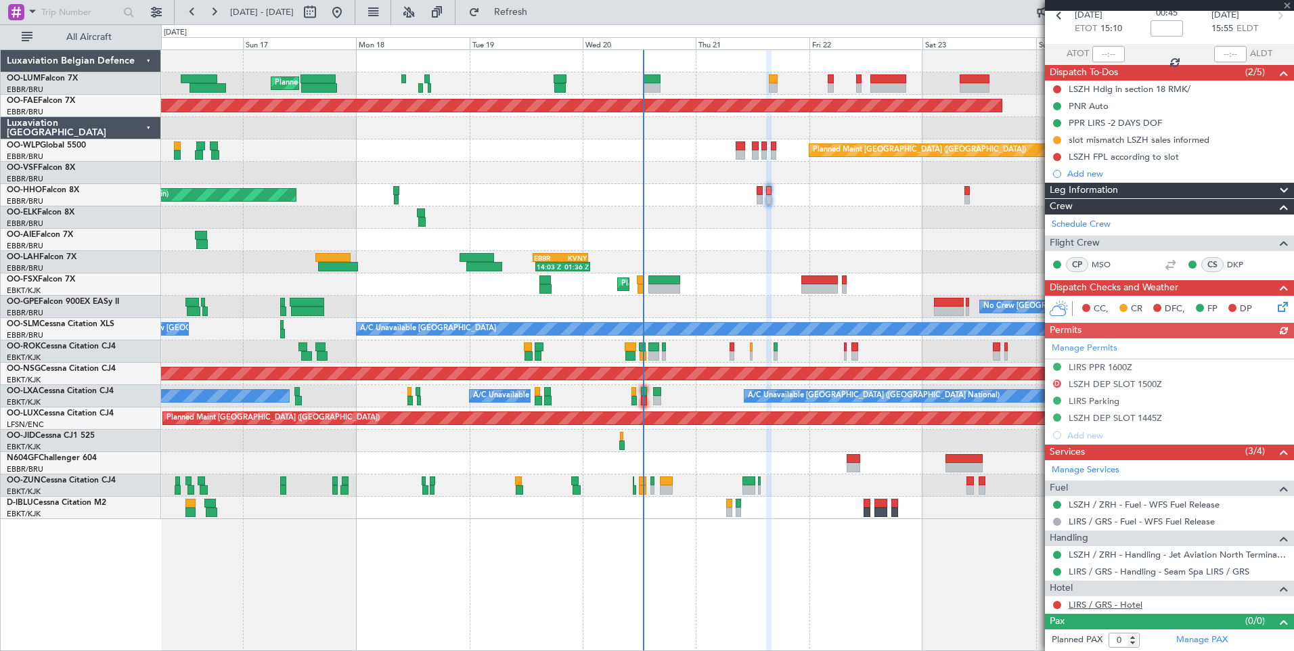
click at [1034, 504] on link "LIRS / GRS - Hotel" at bounding box center [1106, 605] width 74 height 12
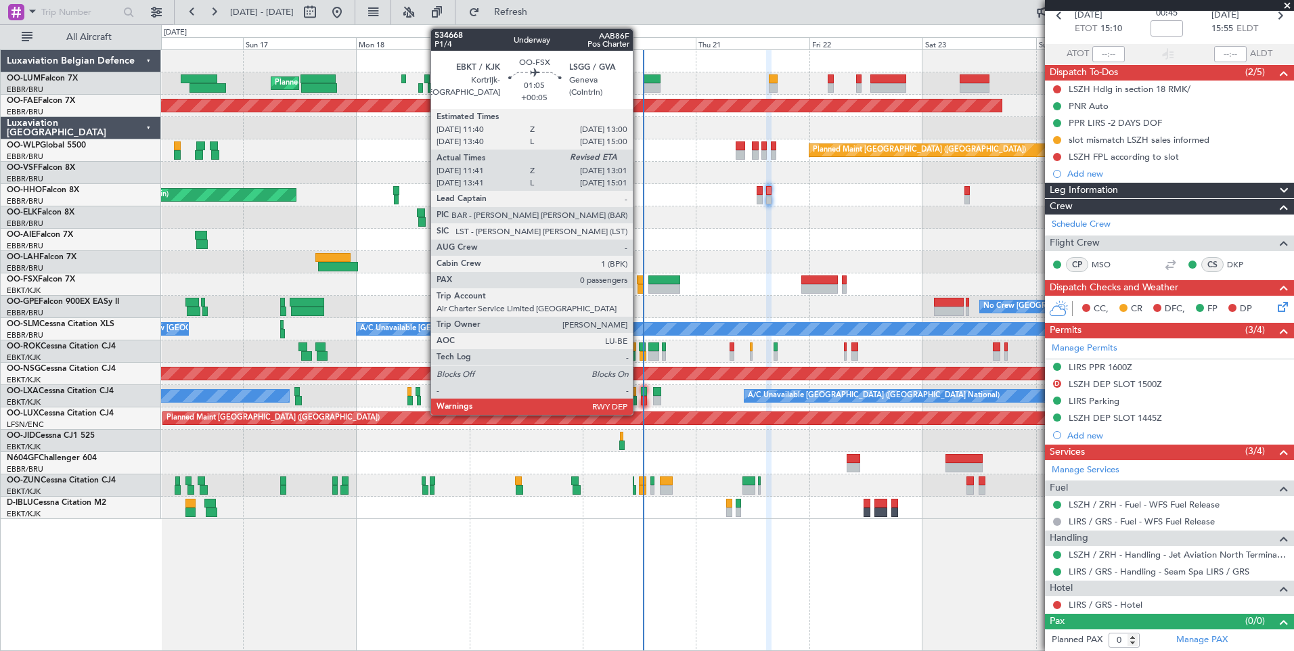
click at [639, 289] on div at bounding box center [641, 288] width 7 height 9
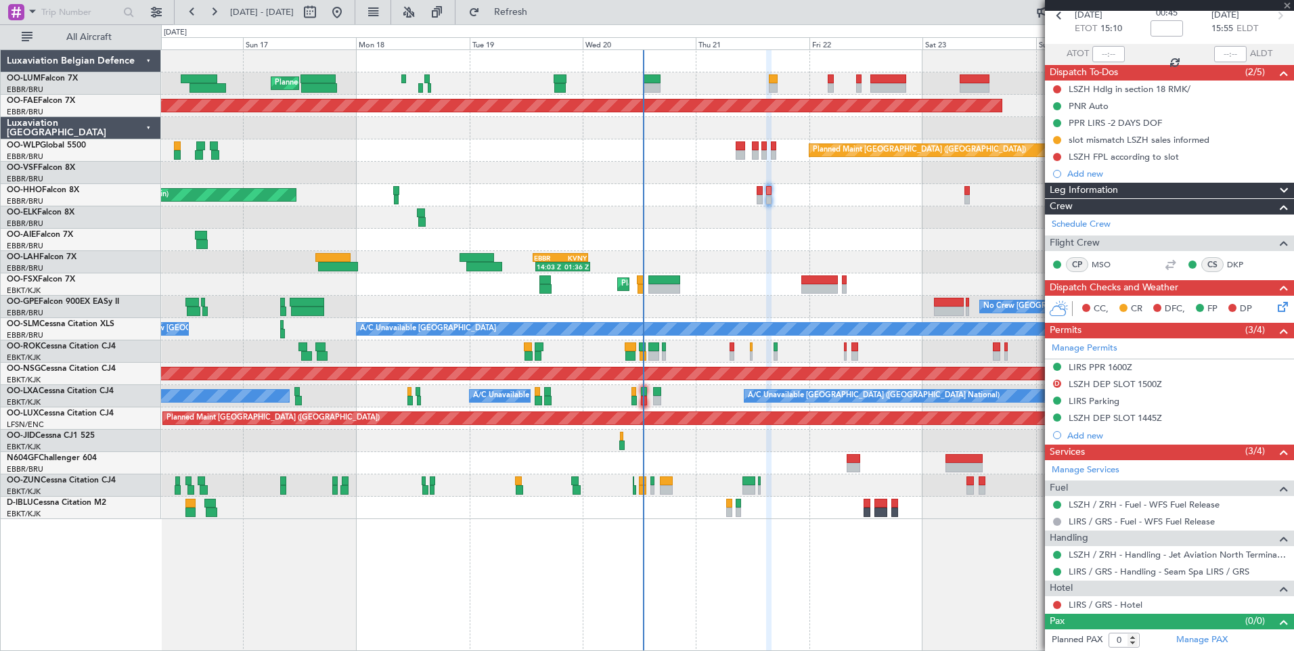
type input "+00:05"
type input "11:51"
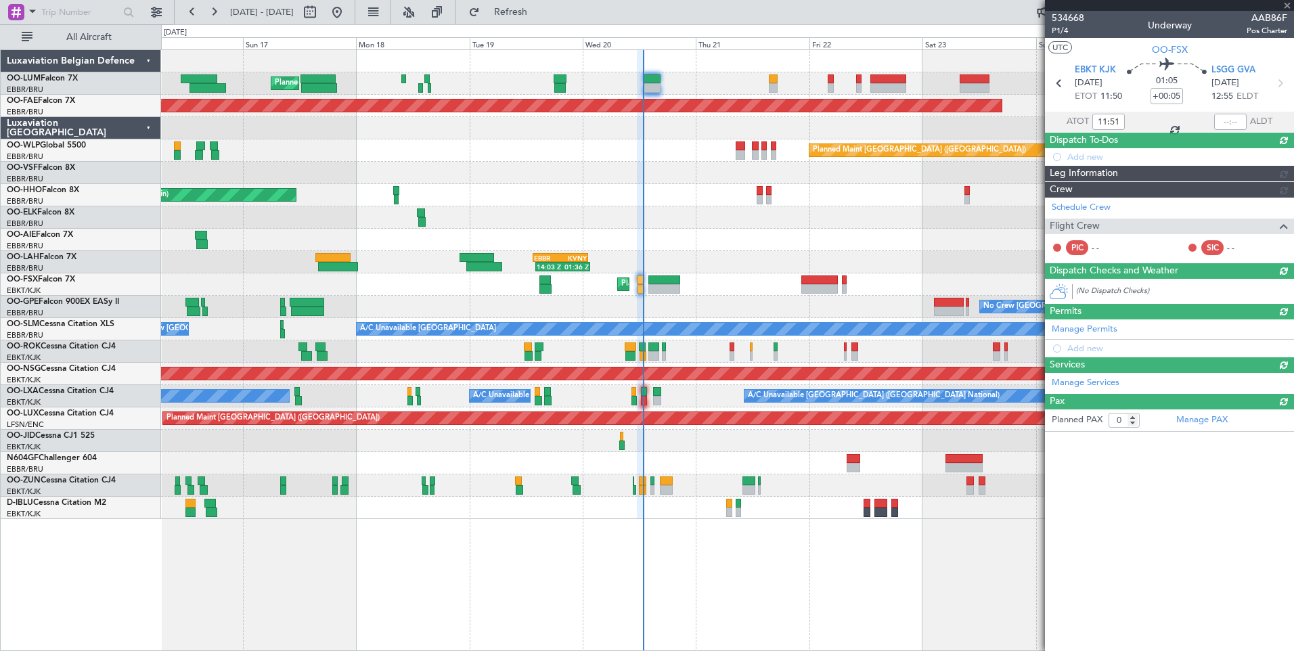
scroll to position [0, 0]
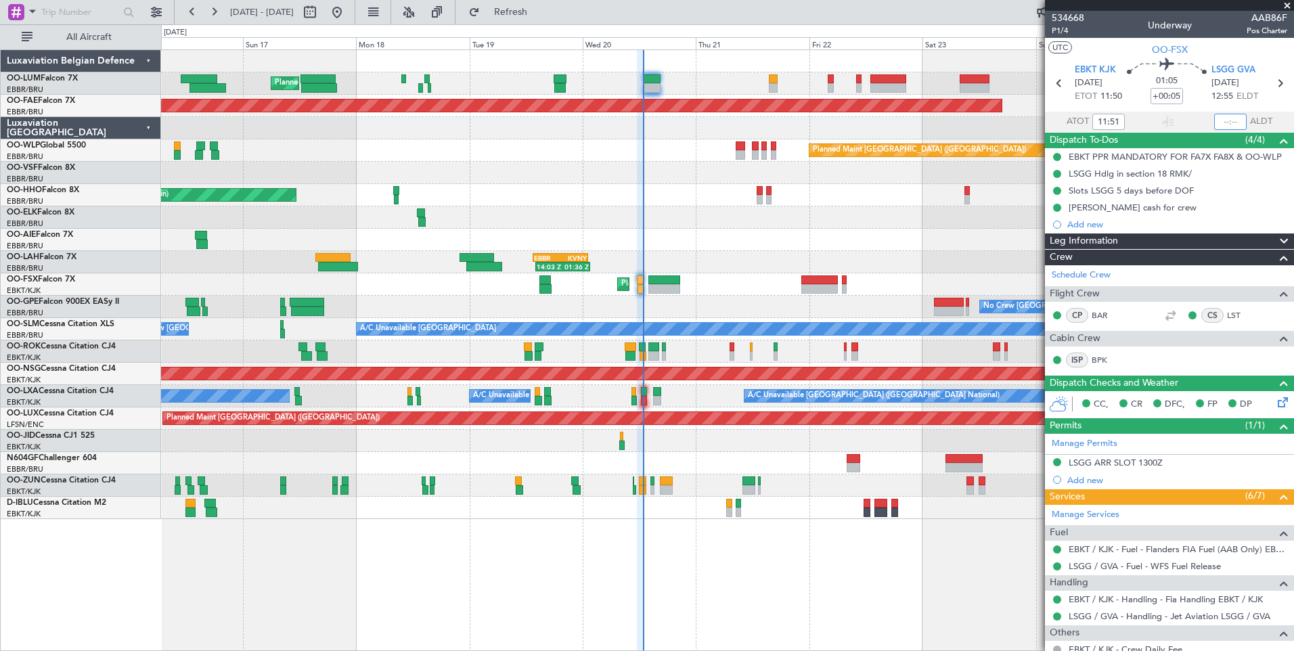
click at [1218, 123] on input "text" at bounding box center [1230, 122] width 32 height 16
type input "12:45"
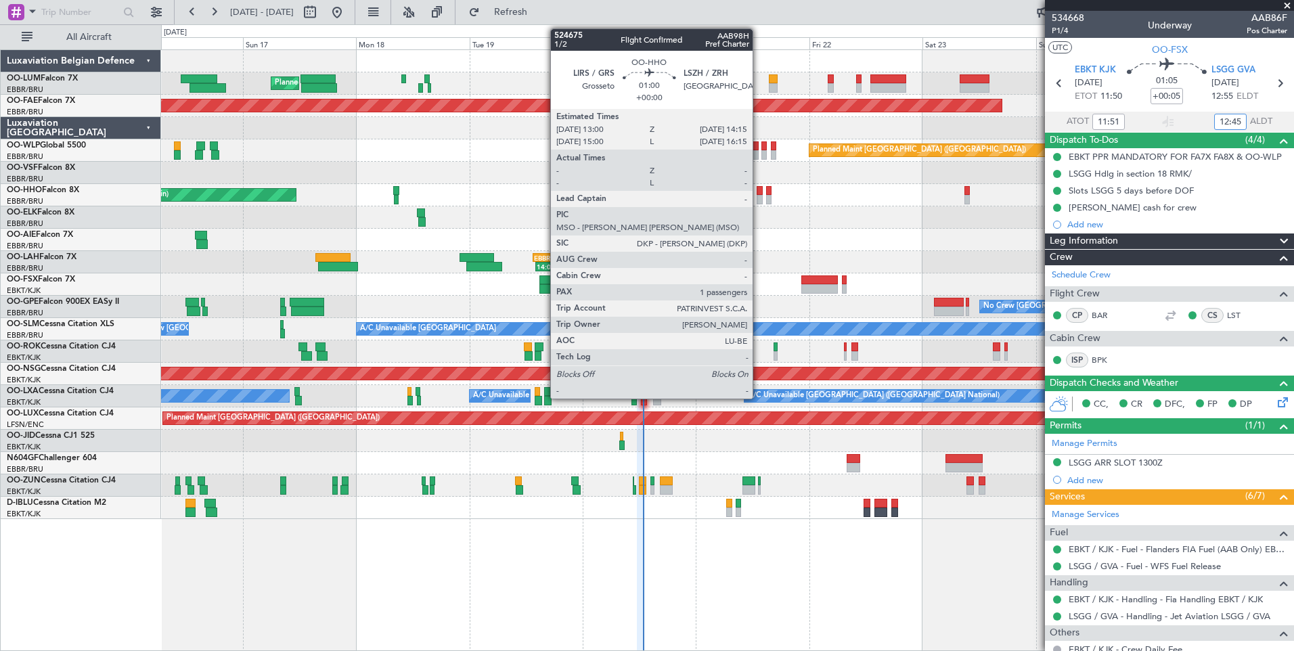
click at [759, 190] on div at bounding box center [760, 190] width 6 height 9
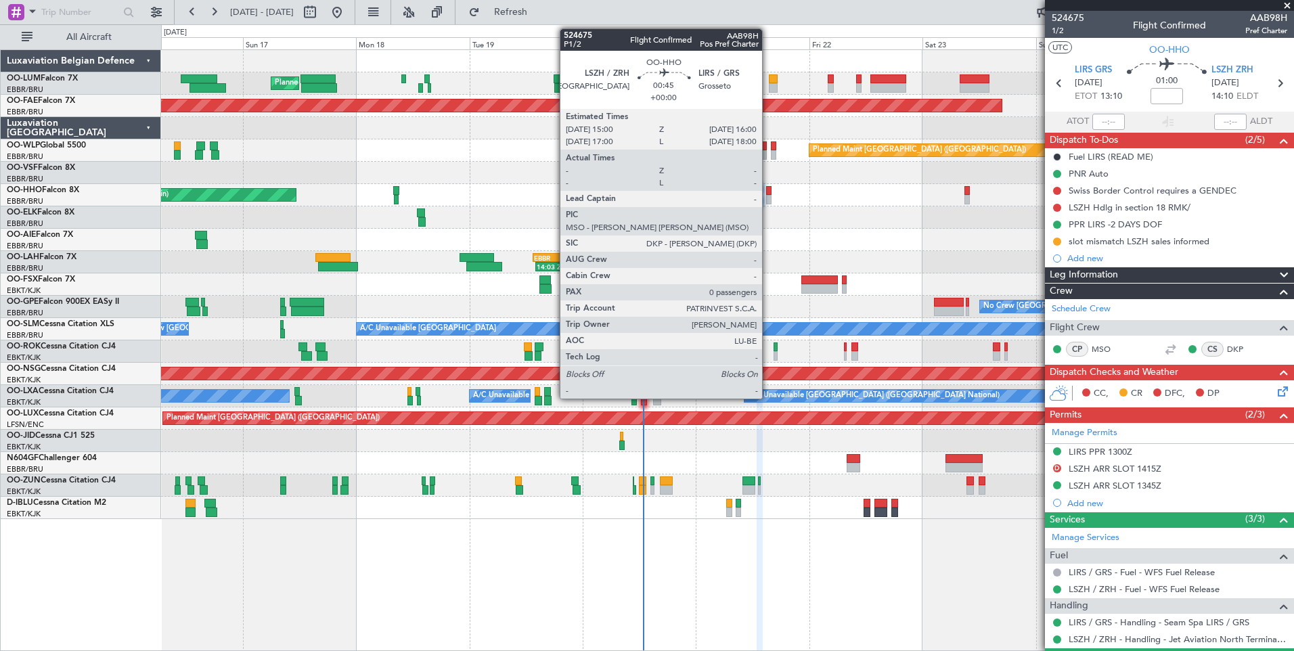
click at [768, 189] on div at bounding box center [768, 190] width 5 height 9
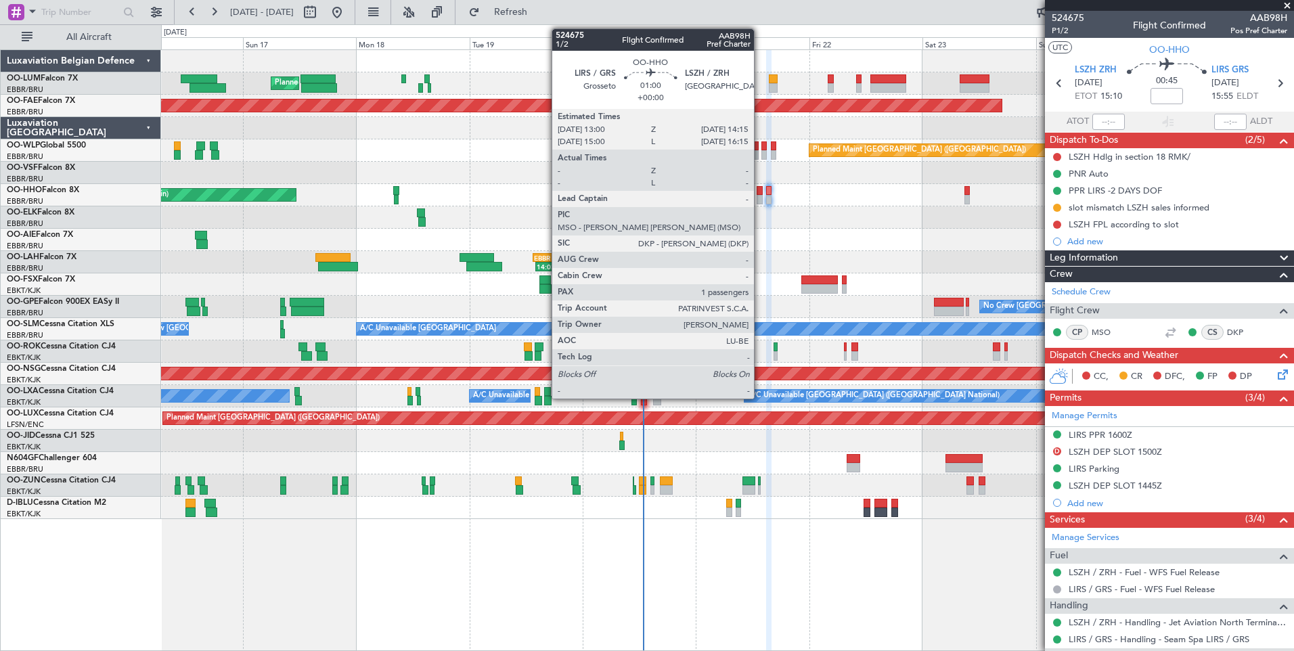
click at [760, 188] on div at bounding box center [760, 190] width 6 height 9
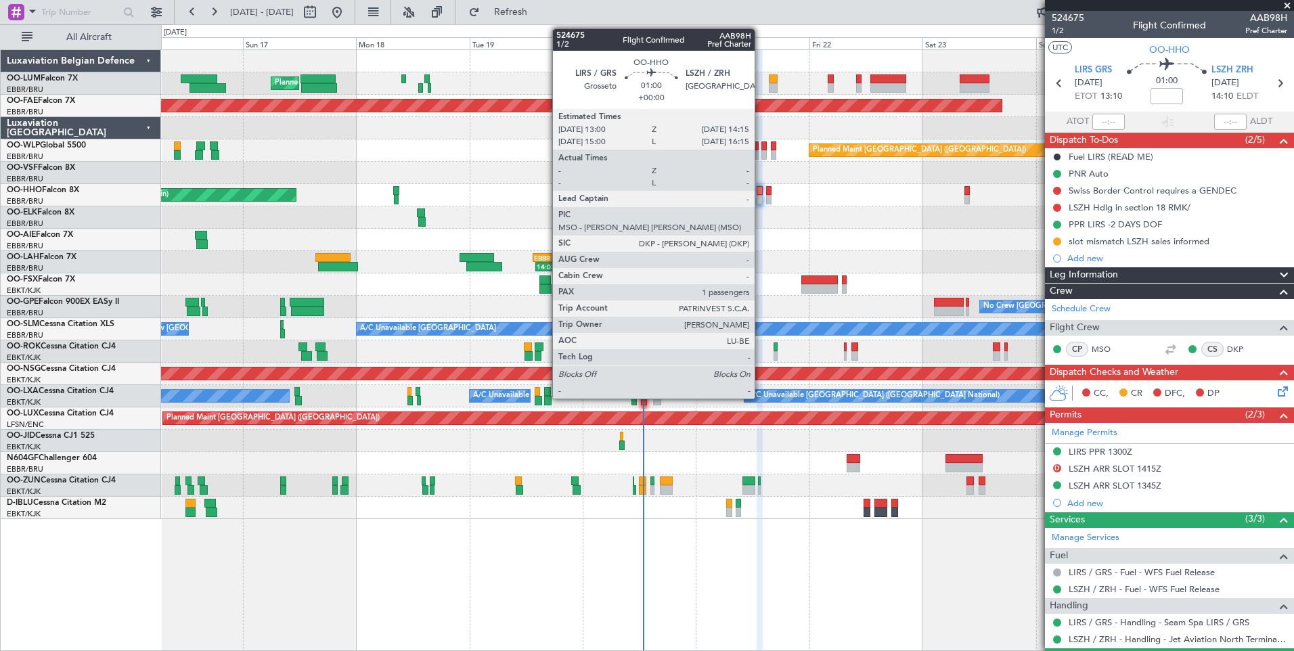
click at [761, 194] on div at bounding box center [760, 190] width 6 height 9
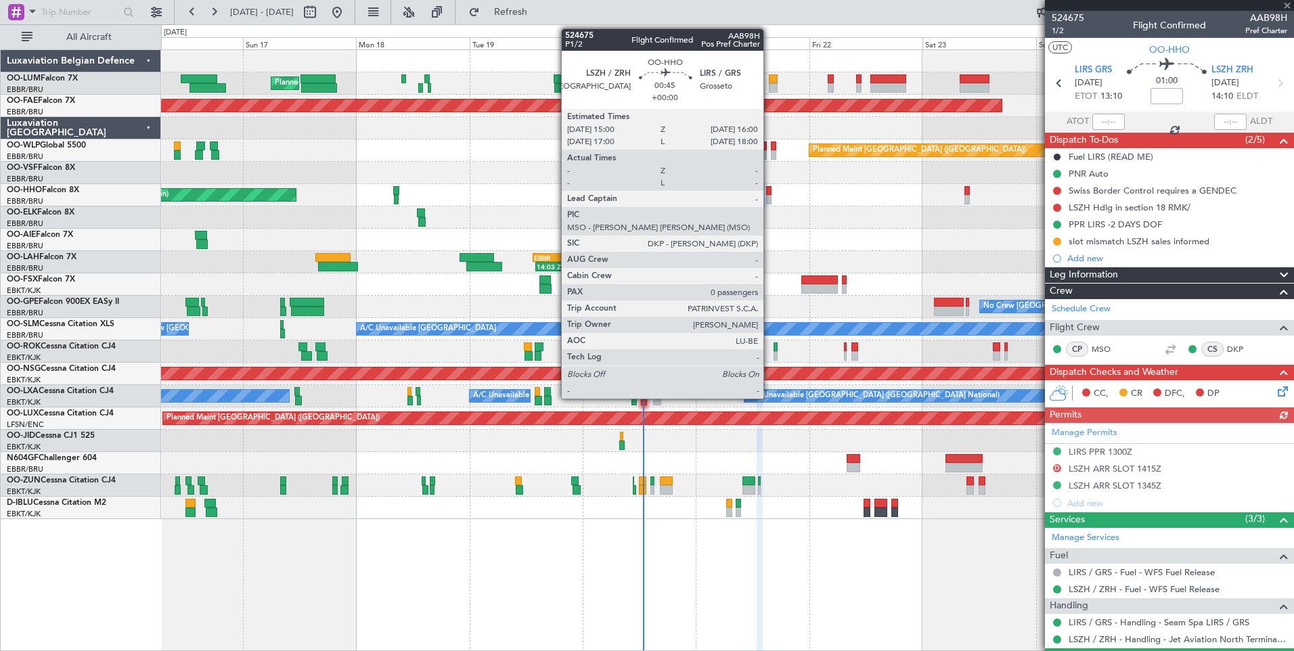
click at [770, 190] on div at bounding box center [768, 190] width 5 height 9
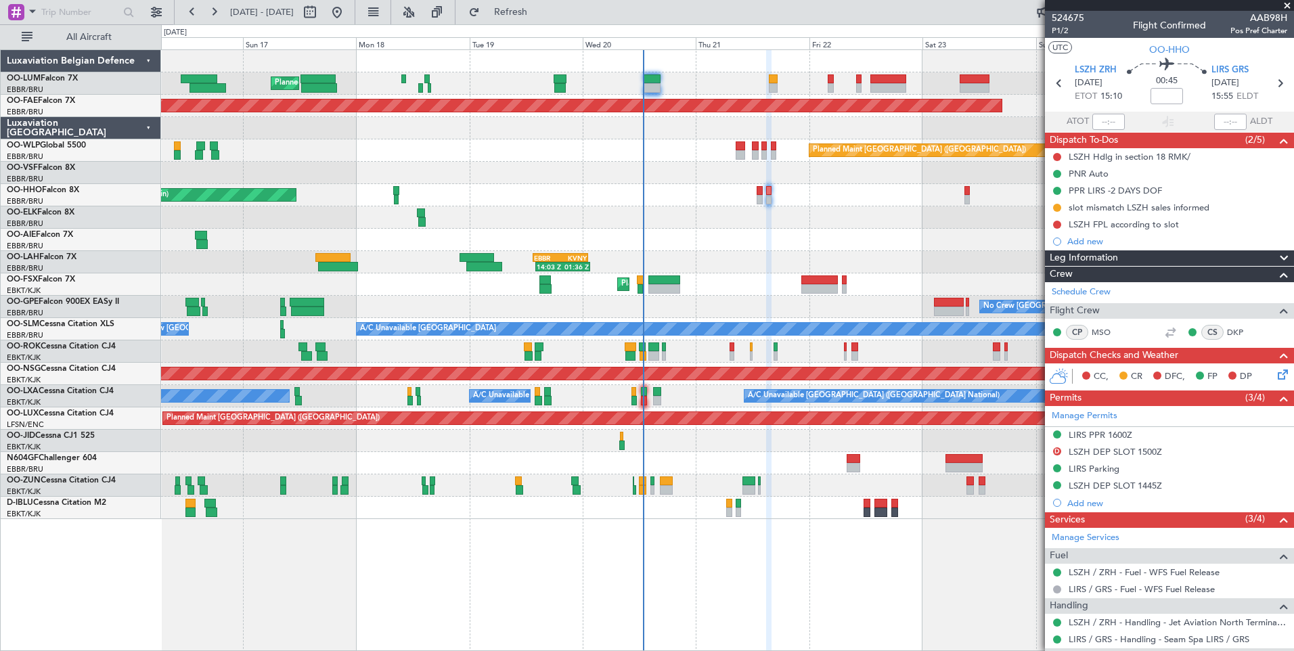
click at [864, 601] on div "Planned Maint [GEOGRAPHIC_DATA] ([GEOGRAPHIC_DATA] National) Planned Maint [GEO…" at bounding box center [727, 350] width 1133 height 602
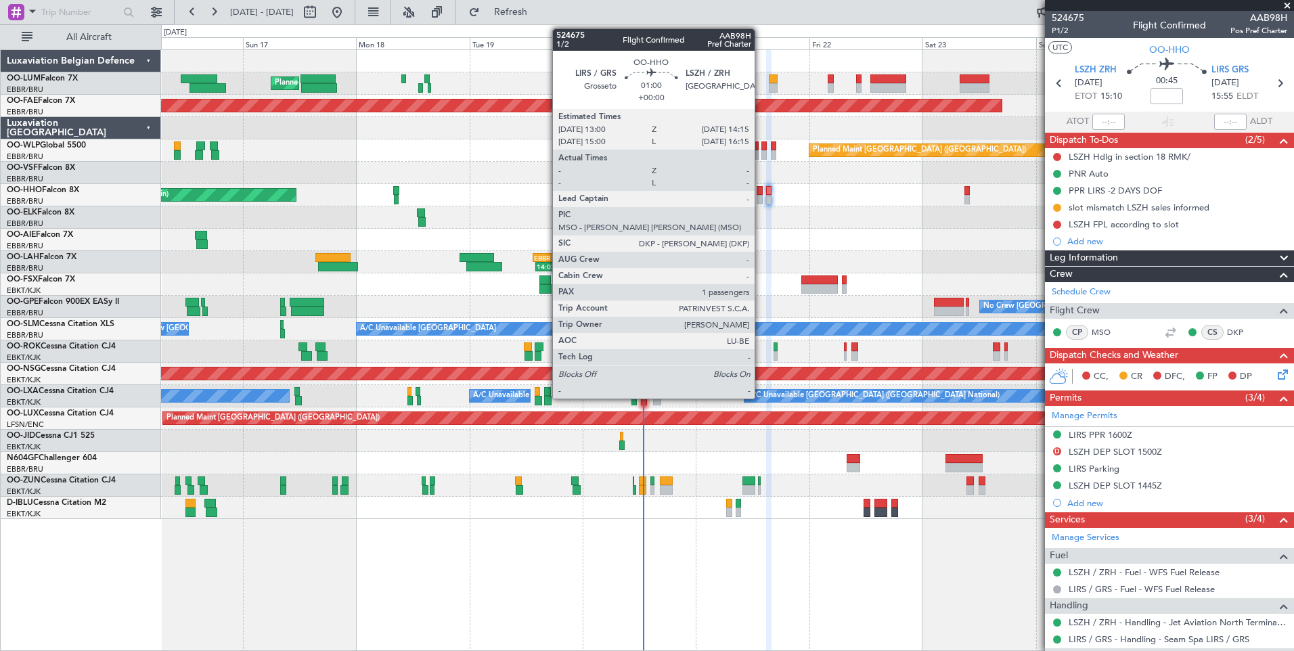
click at [761, 188] on div at bounding box center [760, 190] width 6 height 9
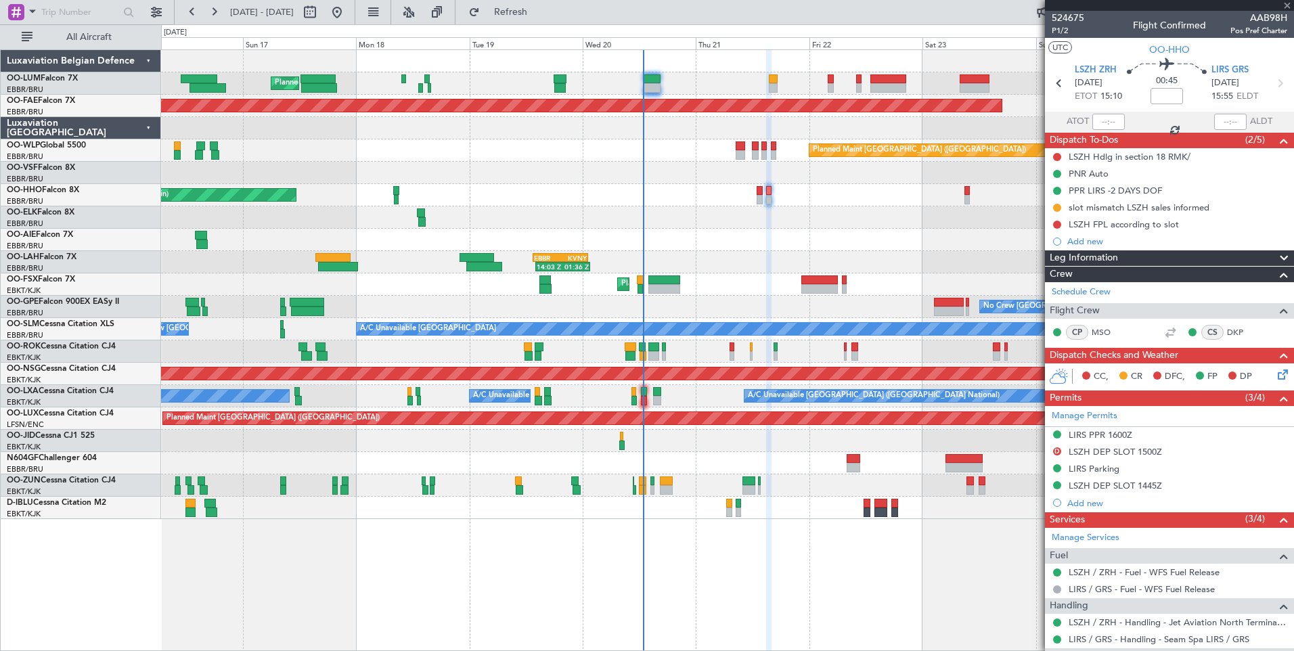
type input "1"
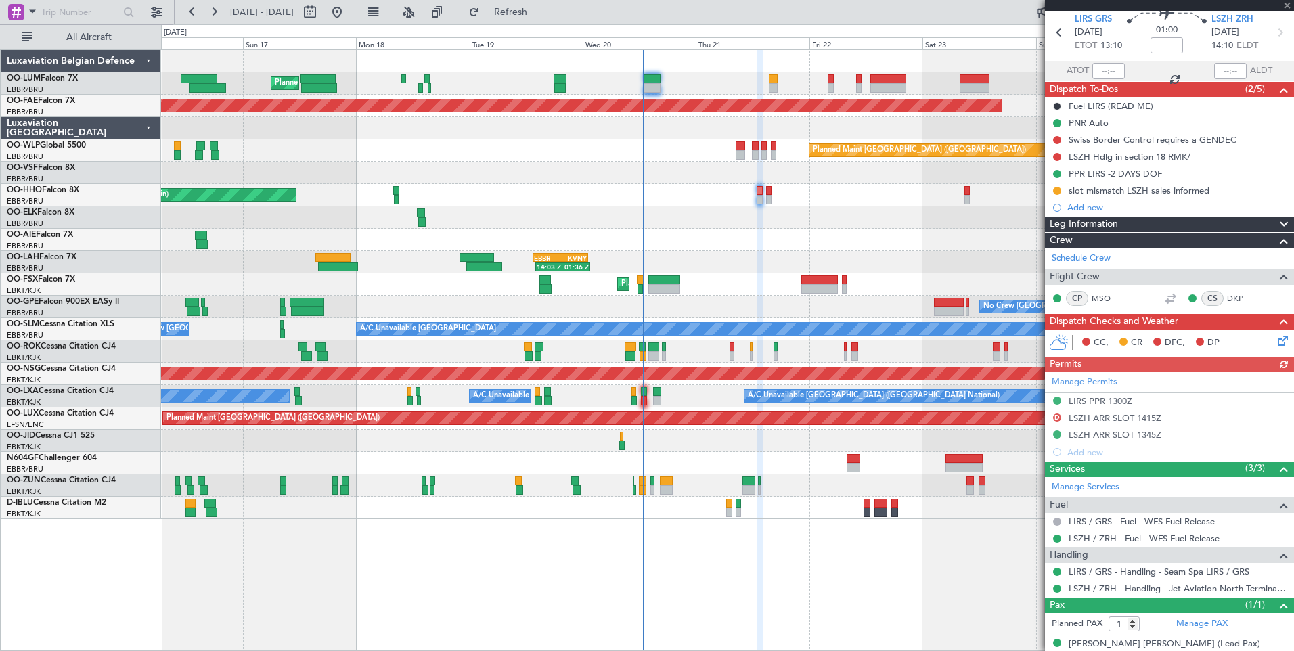
scroll to position [65, 0]
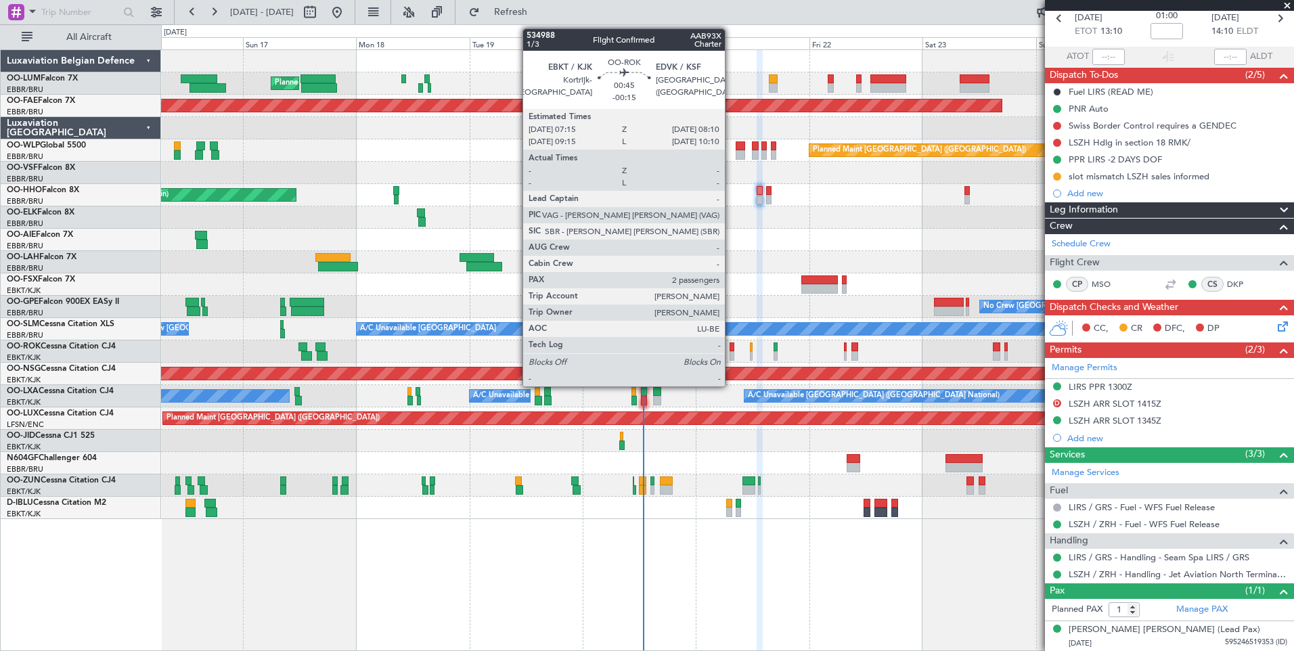
click at [731, 347] on div at bounding box center [732, 346] width 5 height 9
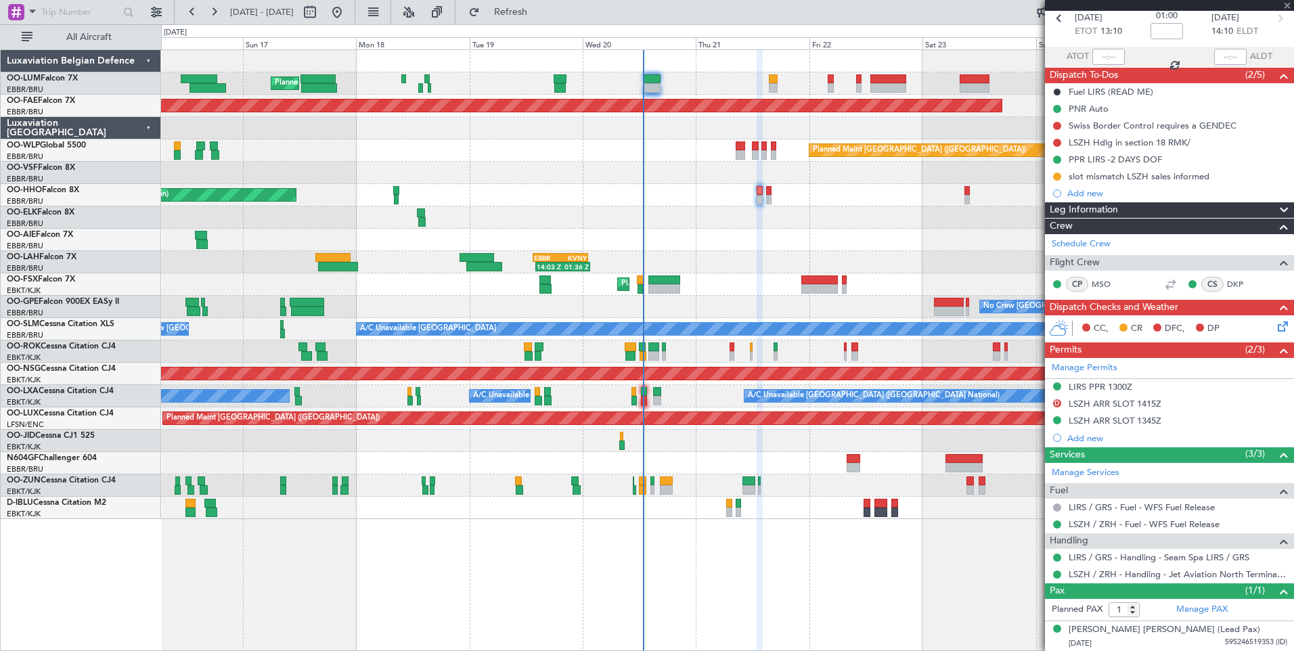
type input "-00:15"
type input "2"
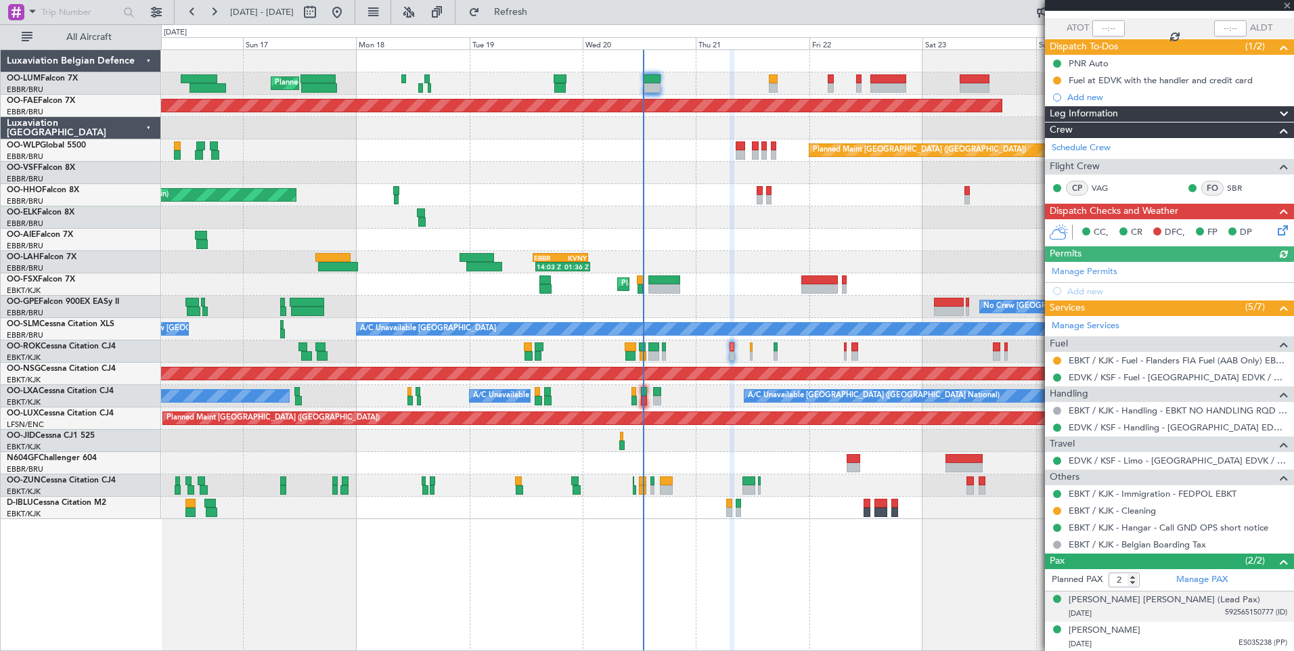
scroll to position [94, 0]
click at [1063, 360] on div "EBKT / KJK - Fuel - Flanders FIA Fuel (AAB Only) EBKT / KJK" at bounding box center [1169, 359] width 249 height 17
click at [1057, 359] on button at bounding box center [1057, 360] width 8 height 8
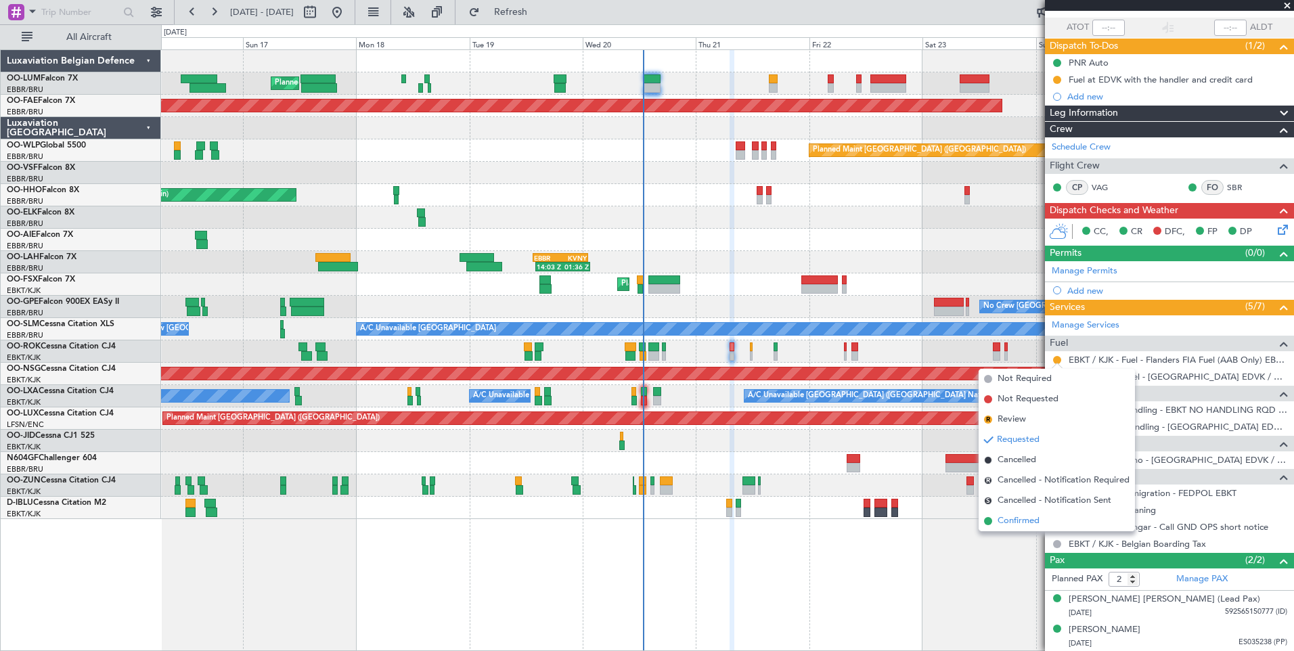
click at [1016, 516] on span "Confirmed" at bounding box center [1019, 521] width 42 height 14
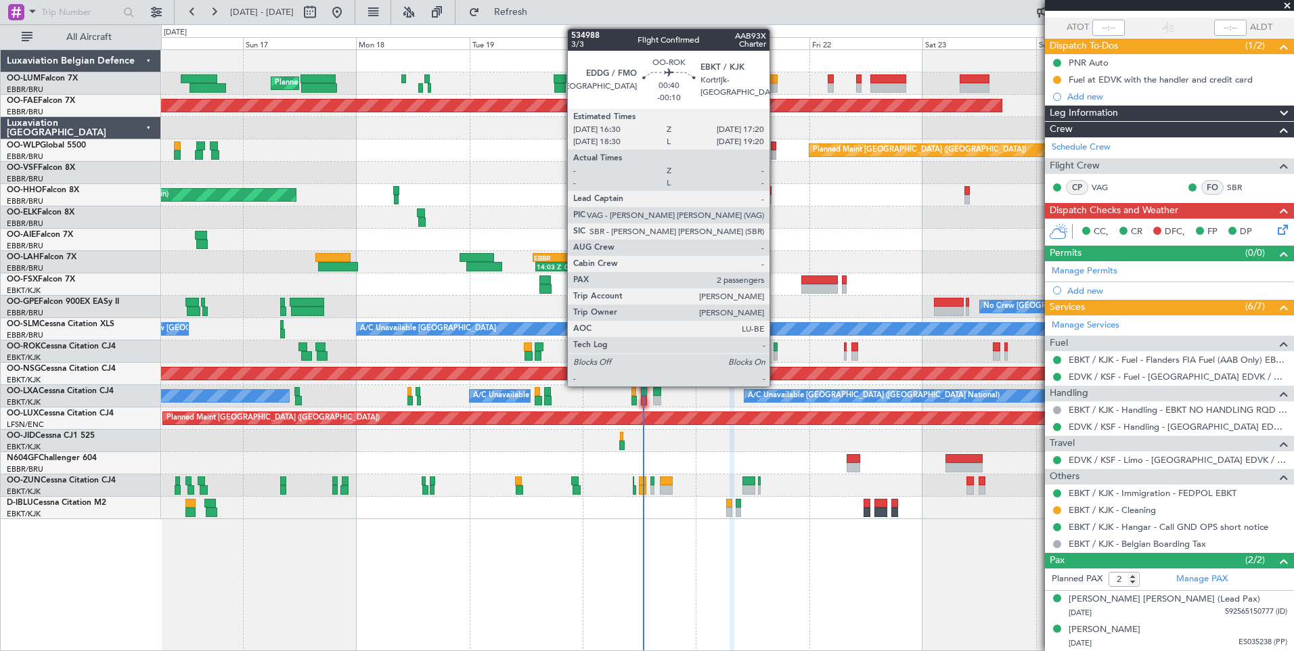
click at [776, 346] on div at bounding box center [776, 346] width 4 height 9
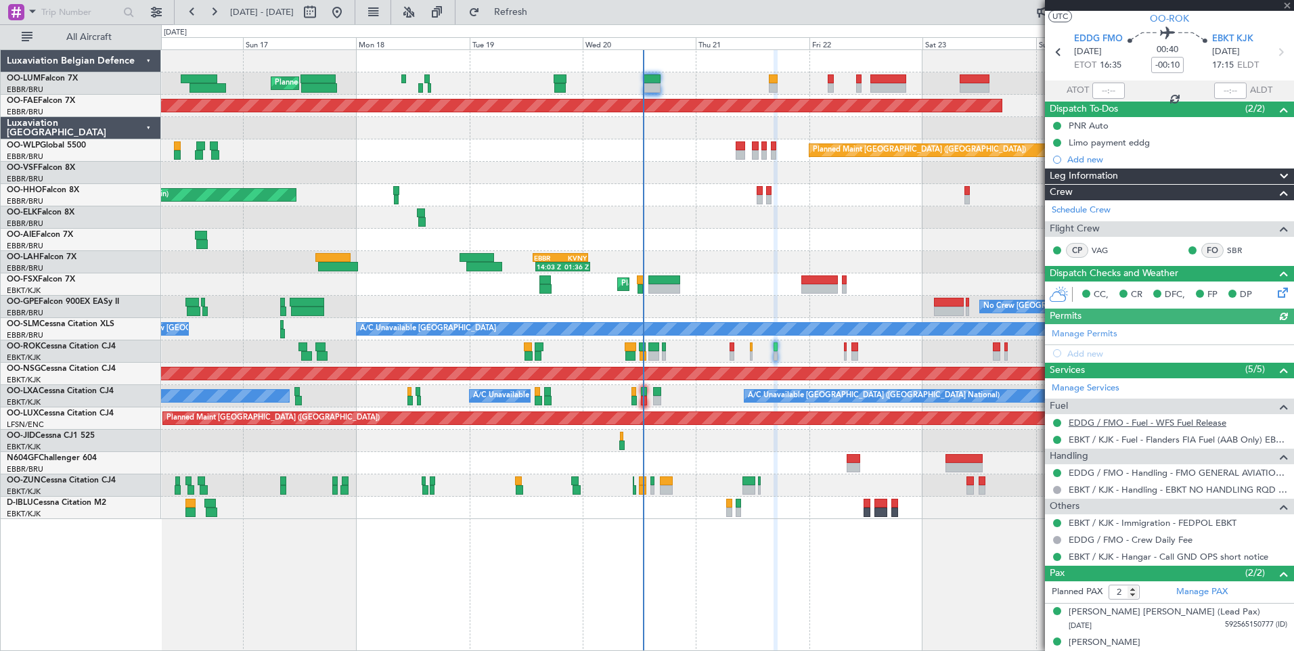
scroll to position [44, 0]
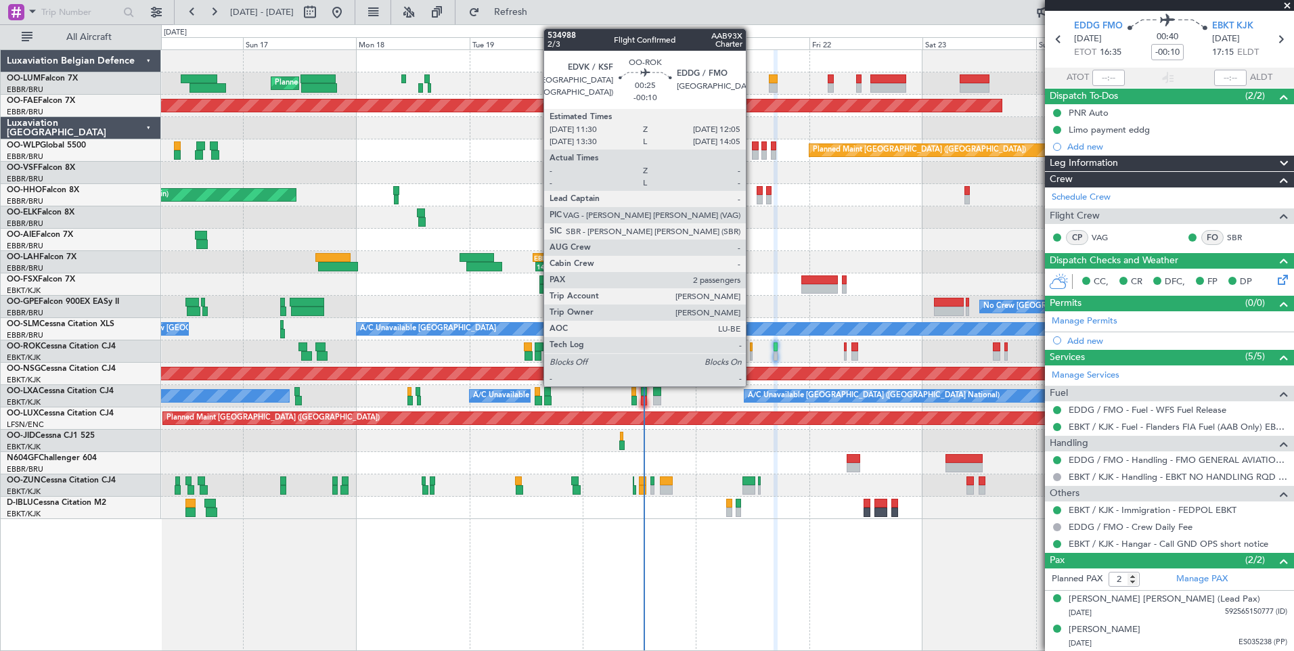
click at [752, 351] on div at bounding box center [751, 346] width 3 height 9
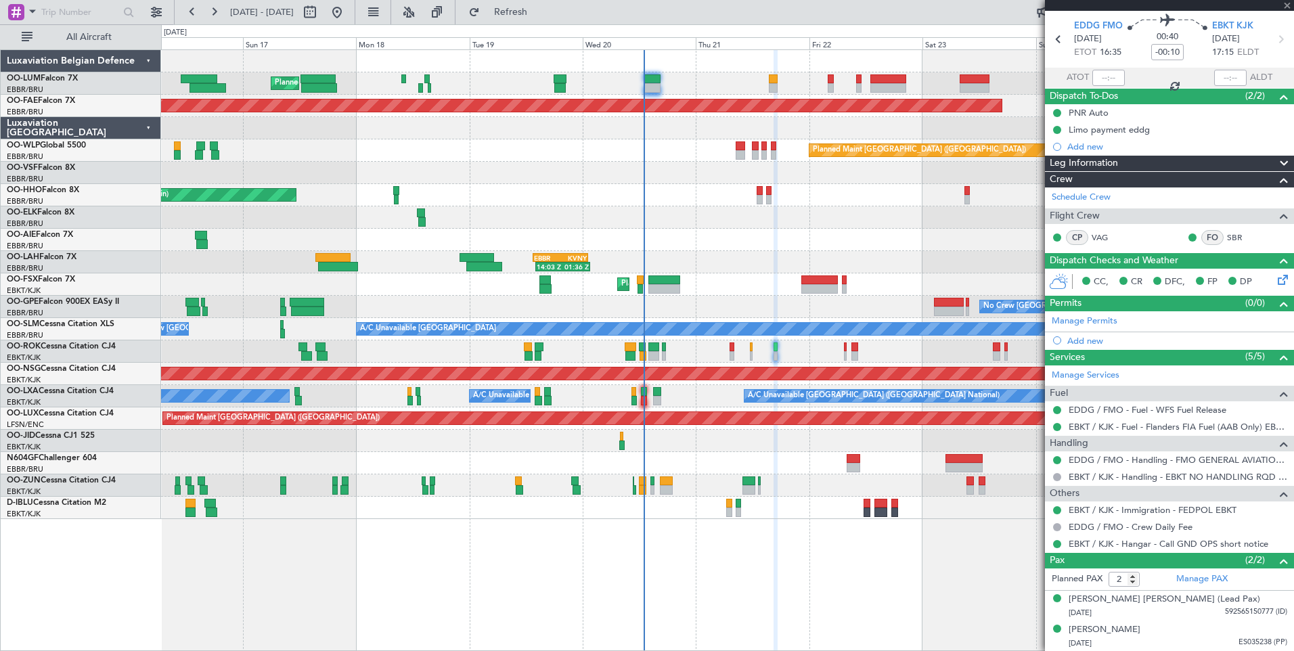
scroll to position [0, 0]
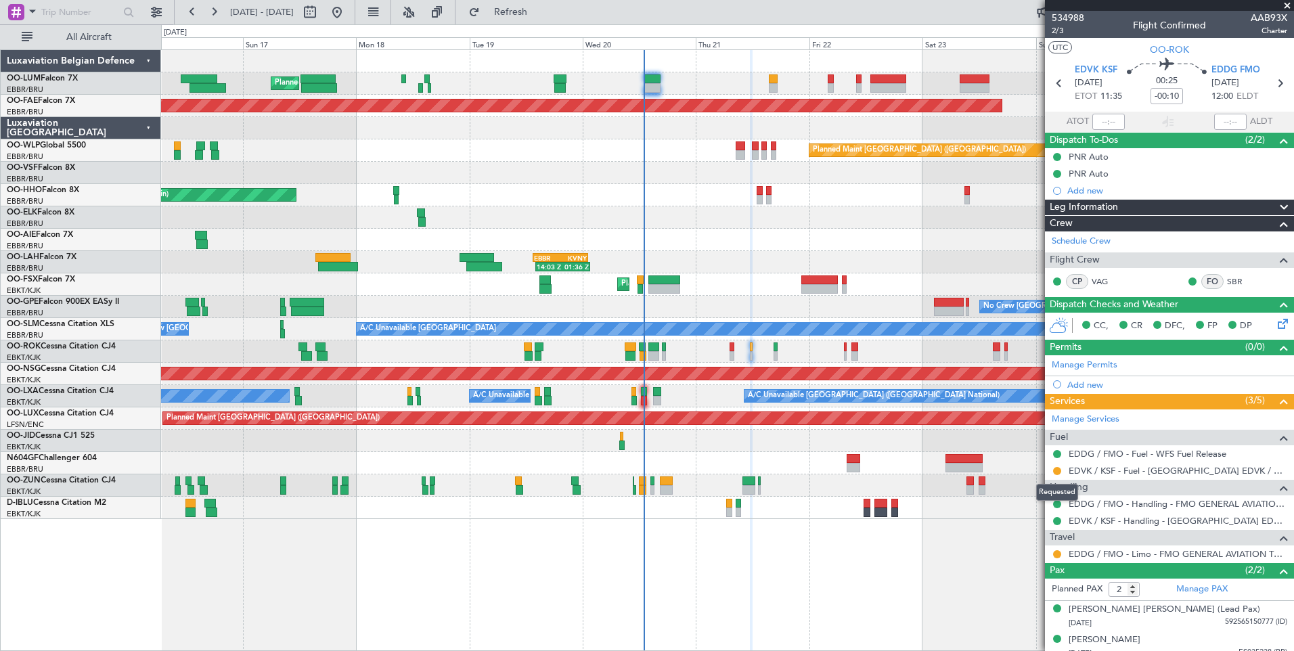
click at [1056, 474] on mat-tooltip-component "Requested" at bounding box center [1057, 492] width 61 height 36
click at [1056, 468] on button at bounding box center [1057, 471] width 8 height 8
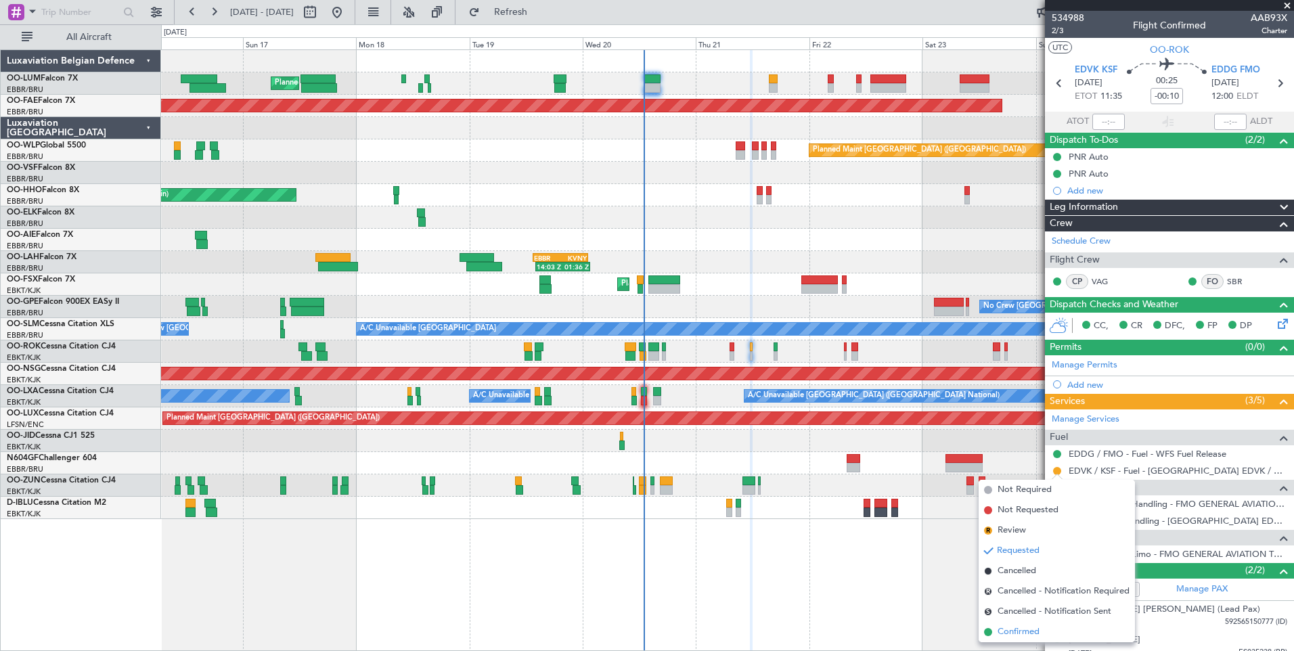
click at [1018, 625] on li "Confirmed" at bounding box center [1057, 632] width 156 height 20
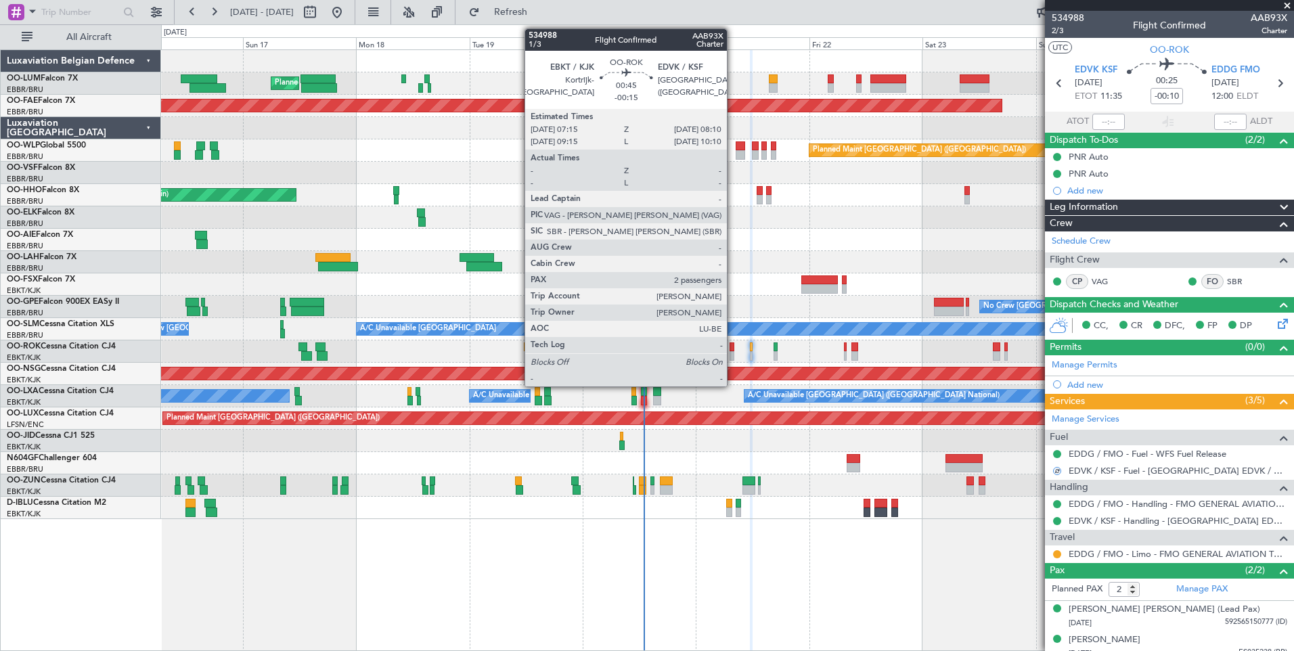
click at [733, 348] on div at bounding box center [732, 346] width 5 height 9
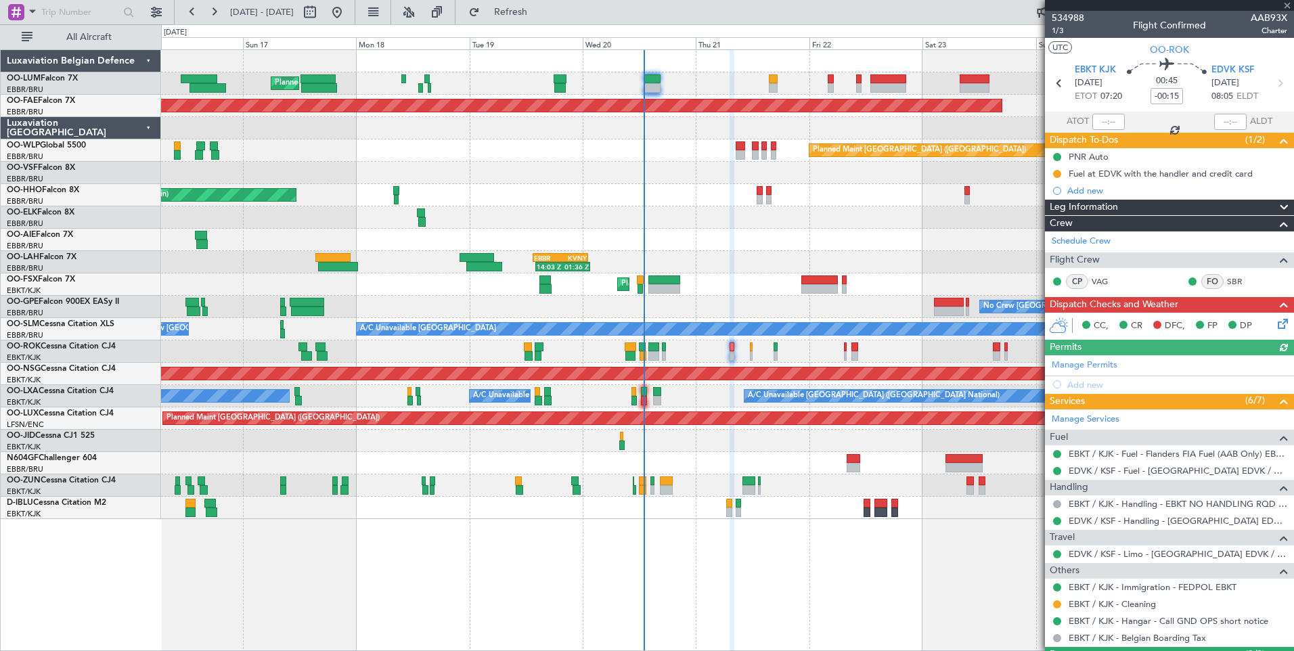
scroll to position [68, 0]
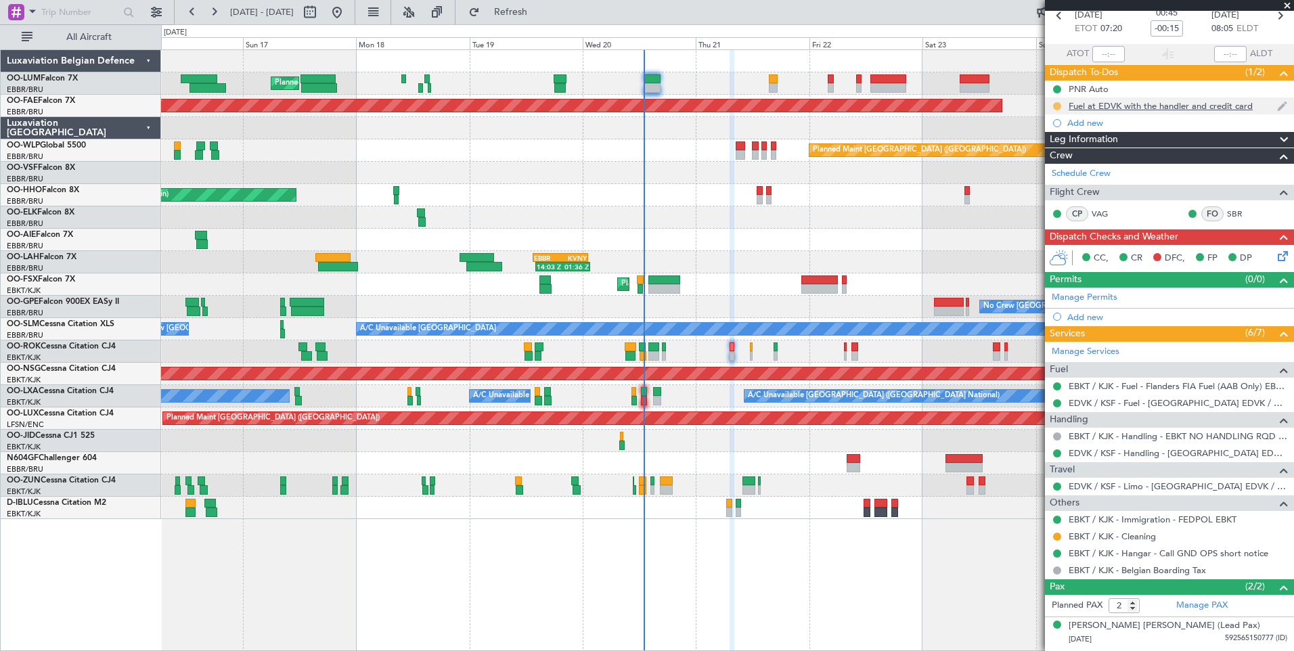
click at [1054, 106] on button at bounding box center [1057, 106] width 8 height 8
click at [1059, 157] on li "Completed" at bounding box center [1057, 166] width 72 height 20
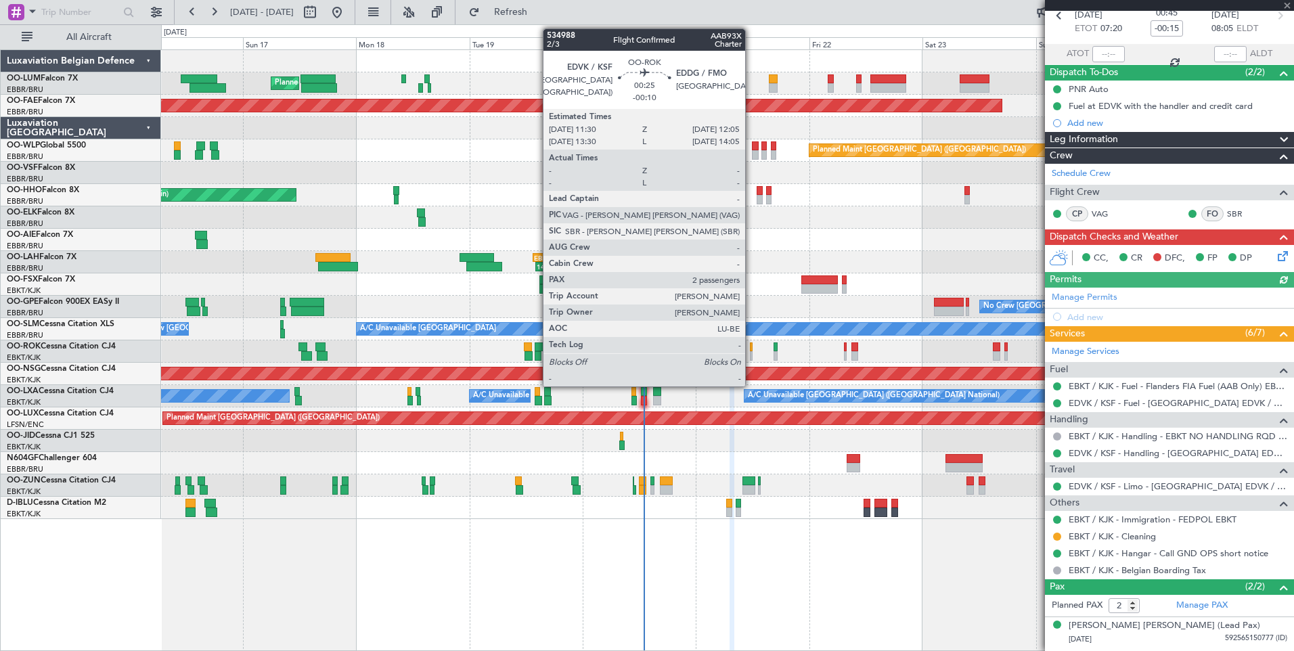
click at [751, 353] on div at bounding box center [751, 355] width 3 height 9
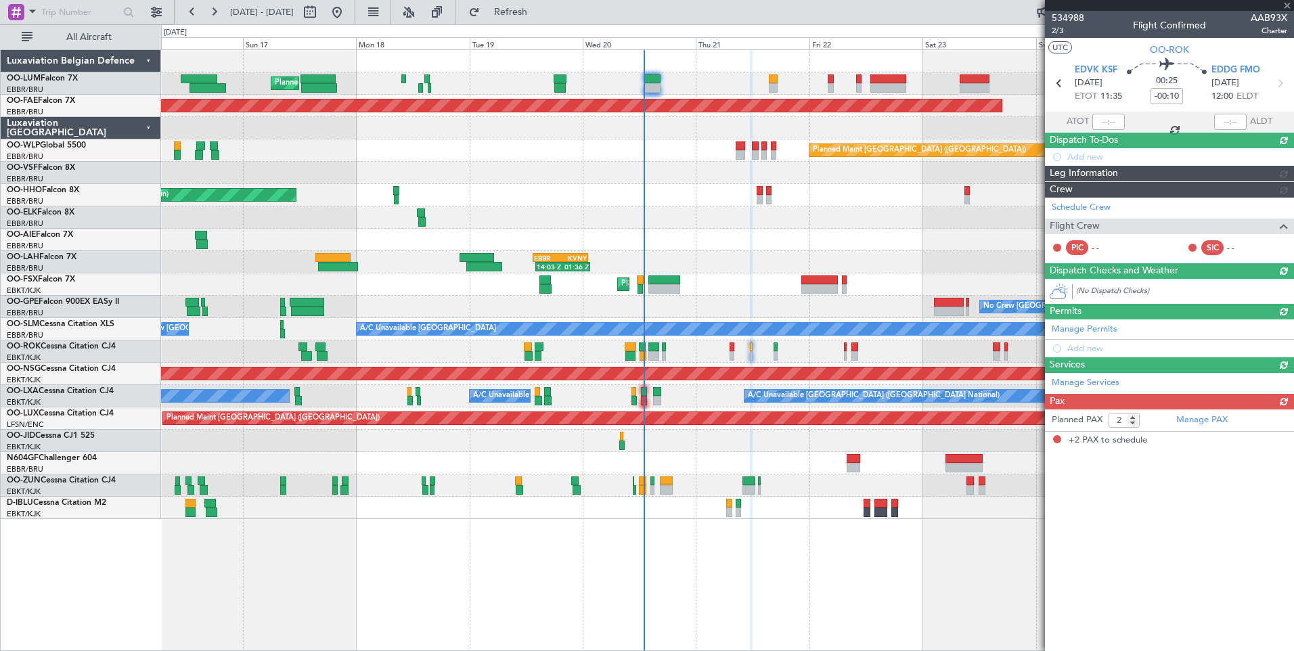
scroll to position [0, 0]
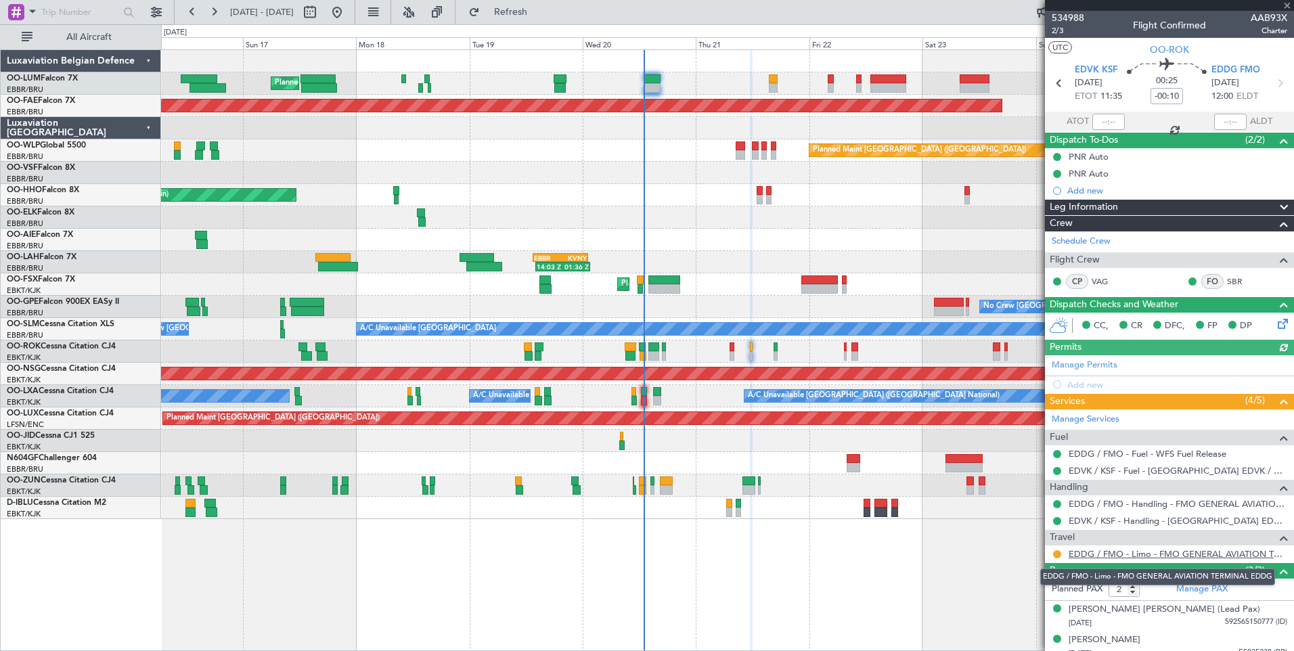
click at [1141, 548] on link "EDDG / FMO - Limo - FMO GENERAL AVIATION TERMINAL EDDG" at bounding box center [1178, 554] width 219 height 12
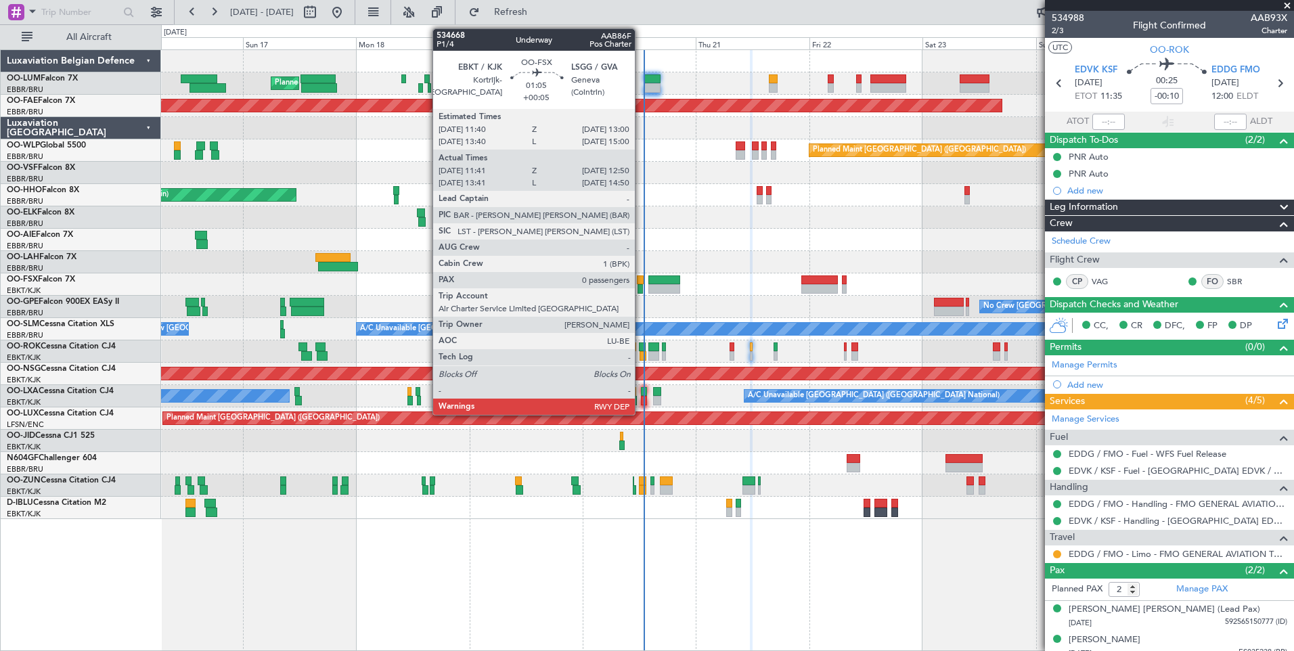
click at [641, 276] on div at bounding box center [640, 279] width 7 height 9
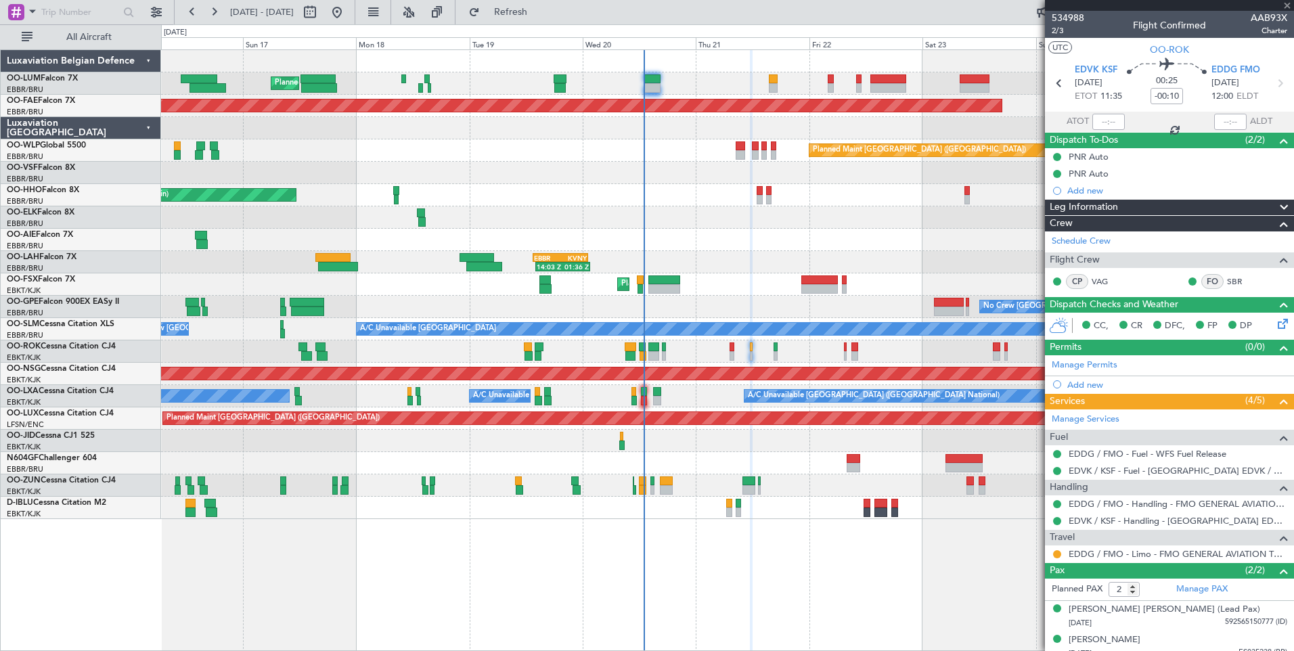
type input "+00:05"
type input "11:51"
type input "12:45"
type input "0"
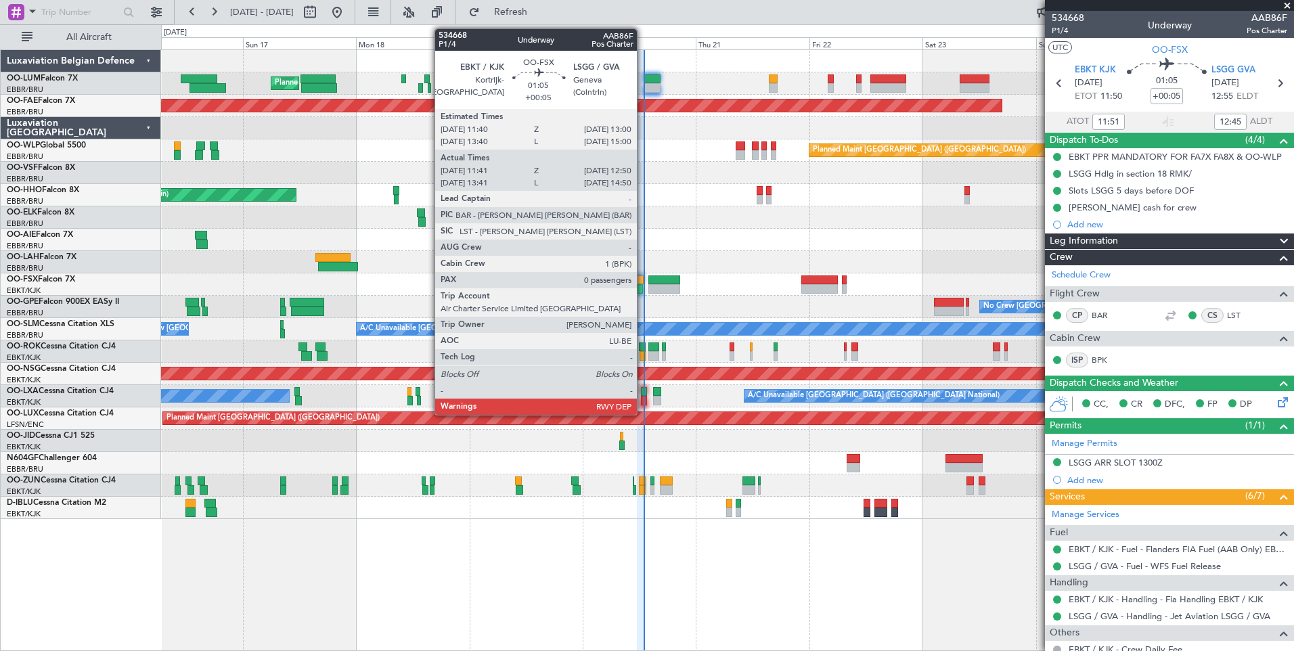
click at [643, 276] on div at bounding box center [640, 279] width 7 height 9
click at [644, 395] on div at bounding box center [644, 391] width 6 height 9
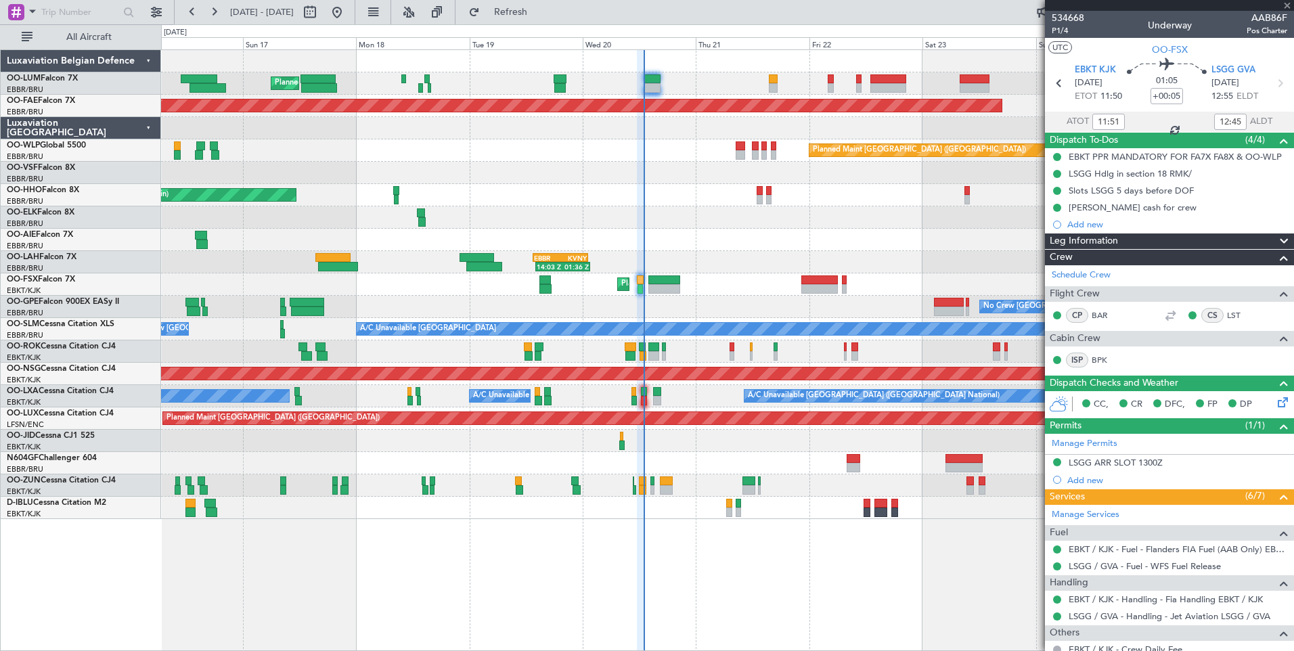
type input "6"
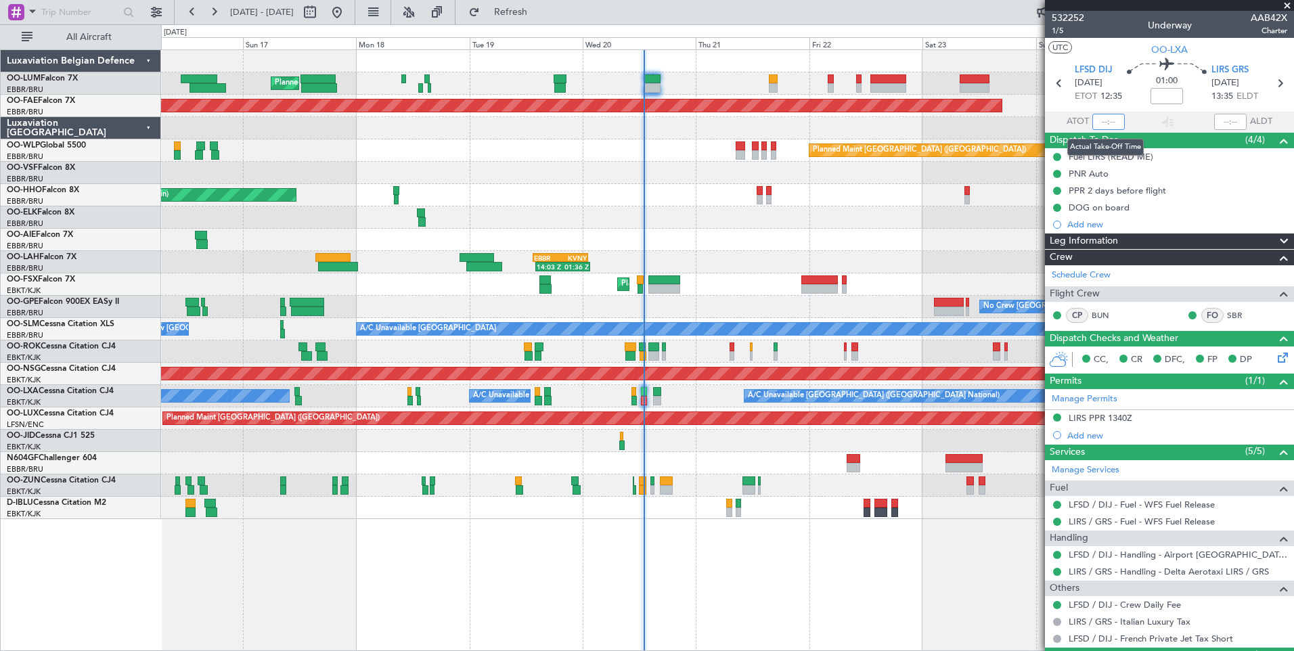
click at [1102, 120] on input "text" at bounding box center [1108, 122] width 32 height 16
click at [1125, 52] on section "UTC OO-LXA" at bounding box center [1169, 48] width 249 height 20
type input "12:54"
click at [539, 16] on span "Refresh" at bounding box center [511, 11] width 57 height 9
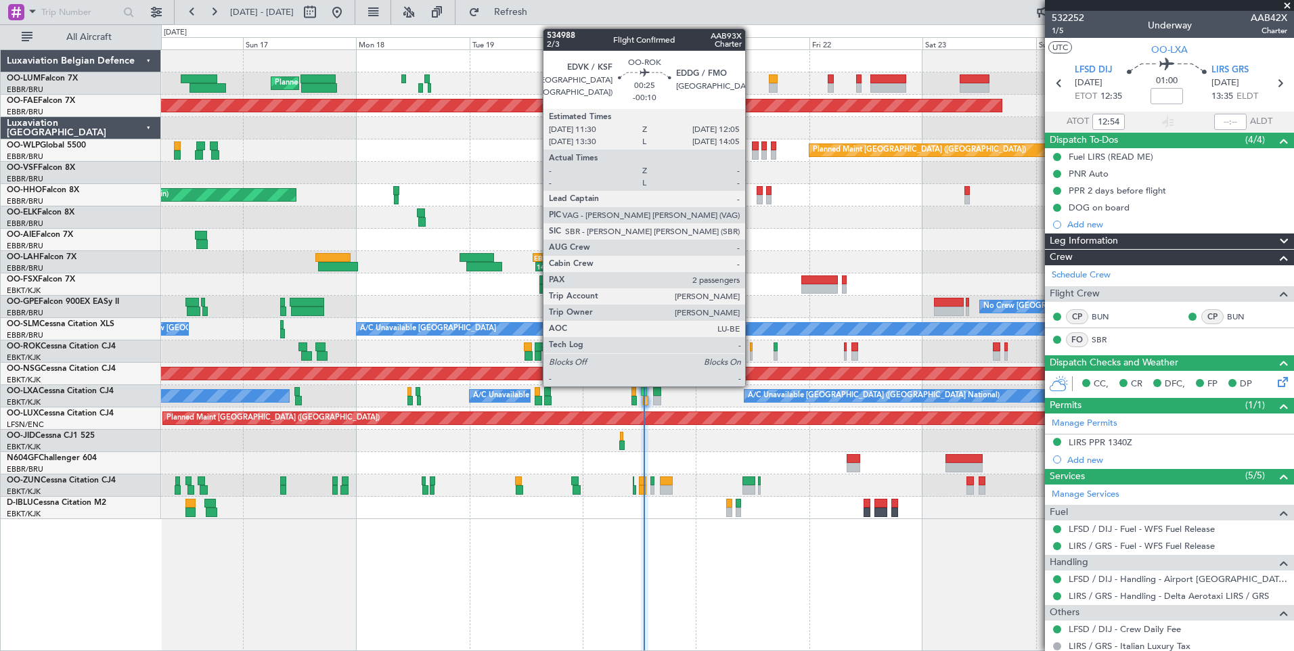
click at [751, 347] on div at bounding box center [751, 346] width 3 height 9
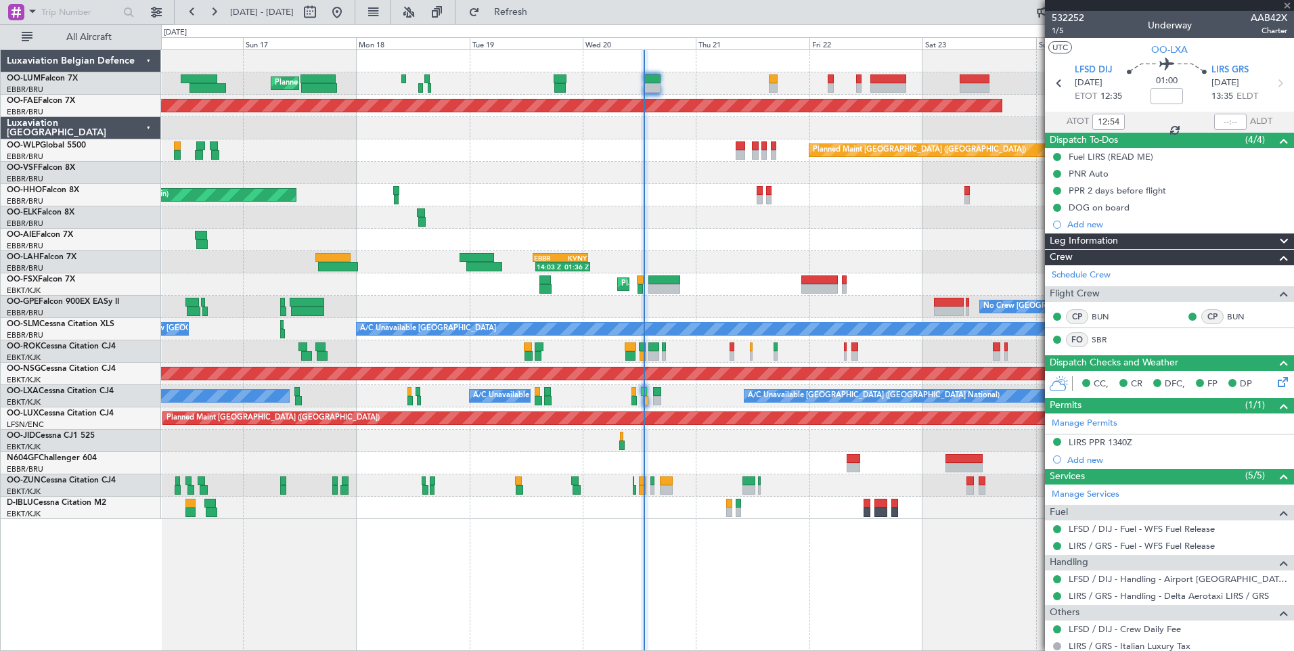
type input "-00:10"
type input "2"
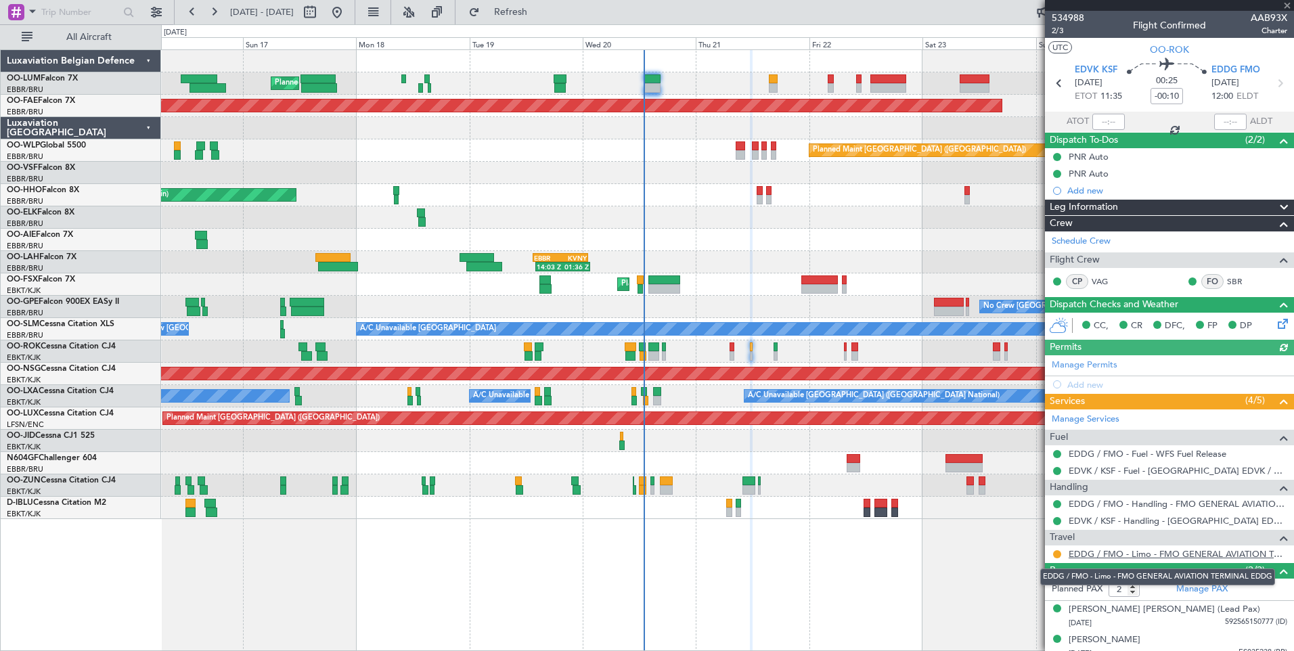
click at [1232, 552] on link "EDDG / FMO - Limo - FMO GENERAL AVIATION TERMINAL EDDG" at bounding box center [1178, 554] width 219 height 12
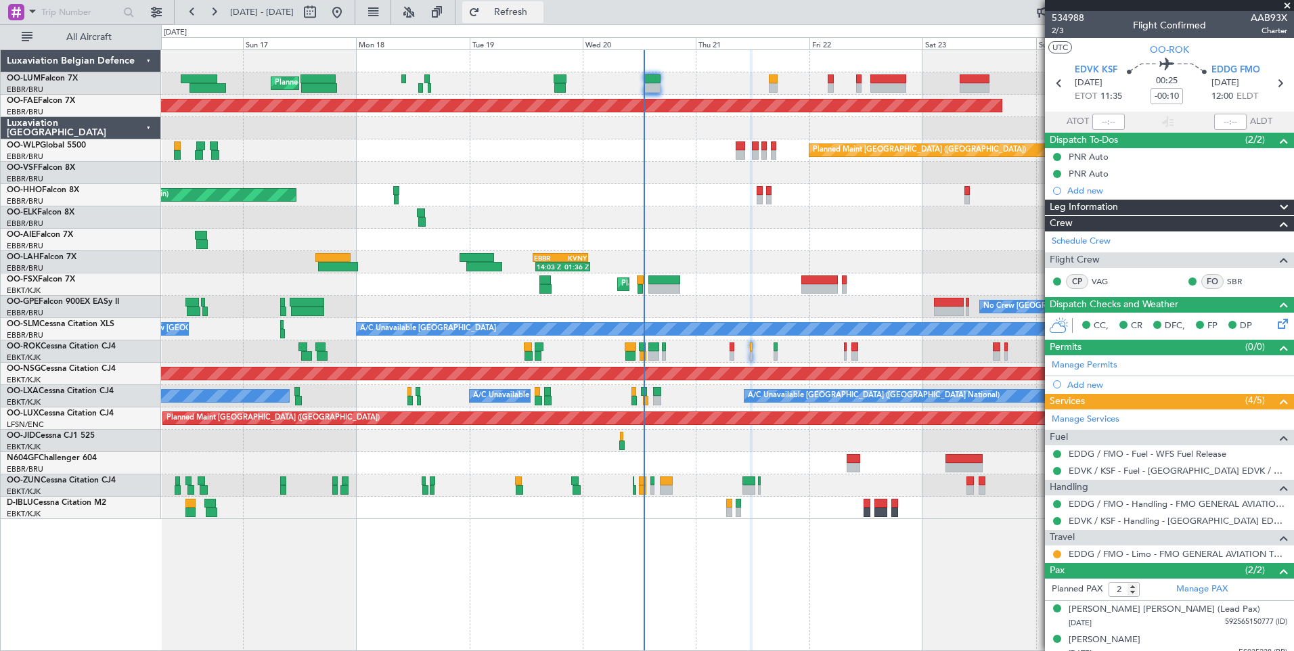
click at [538, 21] on button "Refresh" at bounding box center [502, 12] width 81 height 22
click at [539, 10] on span "Refresh" at bounding box center [511, 11] width 57 height 9
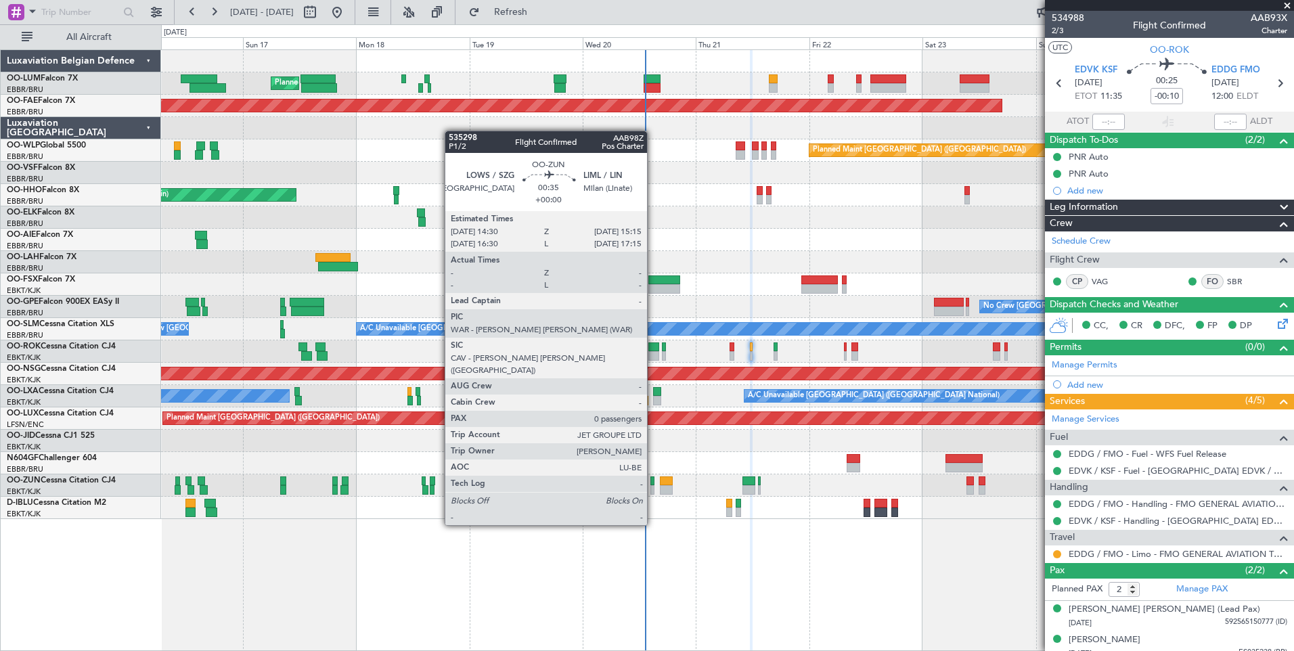
click at [653, 487] on div at bounding box center [652, 489] width 4 height 9
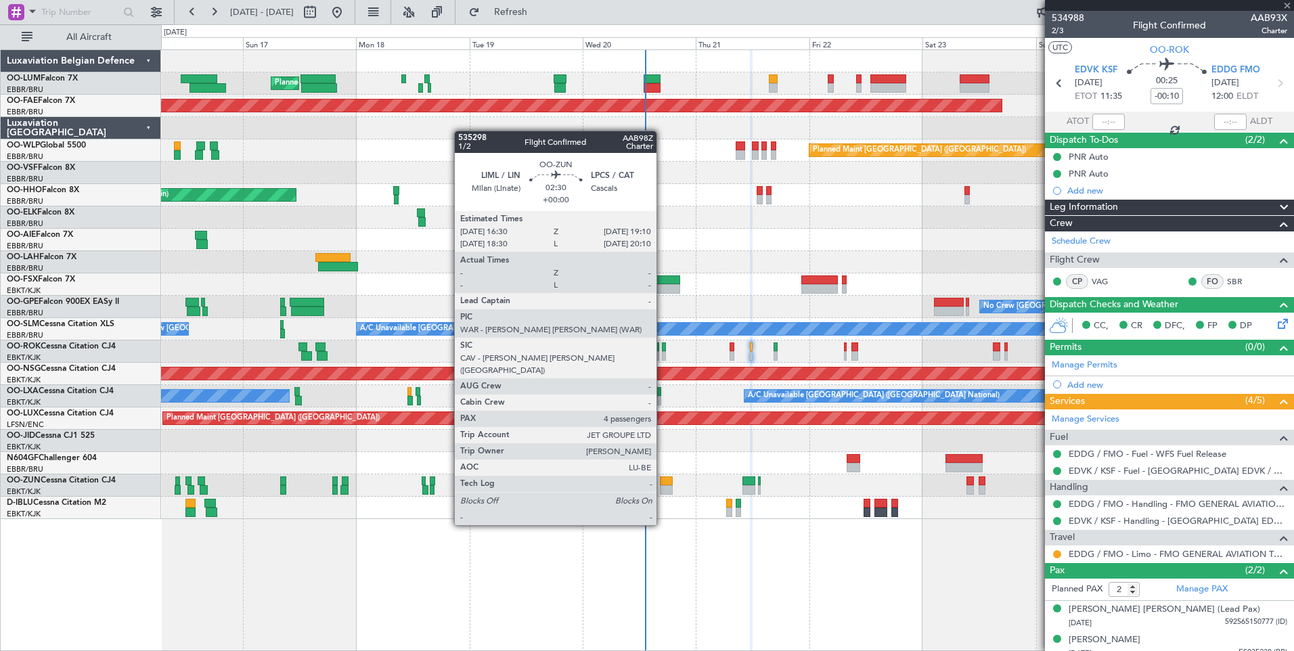
click at [663, 487] on div at bounding box center [666, 489] width 13 height 9
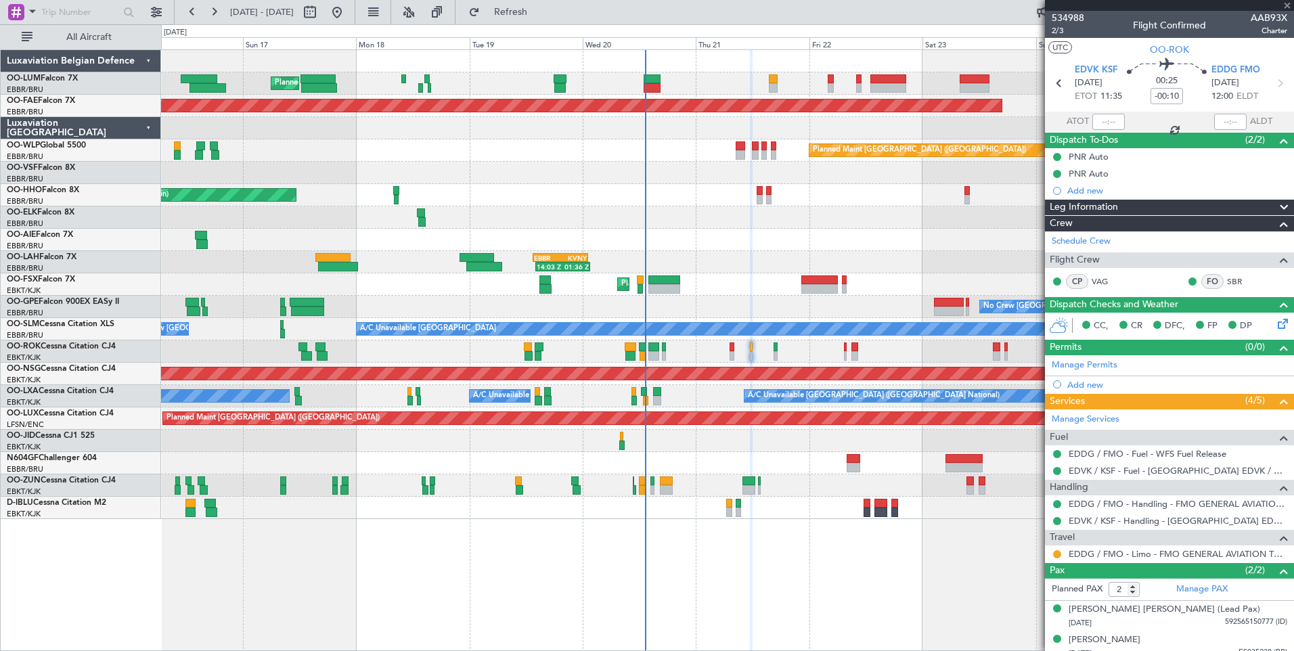
type input "4"
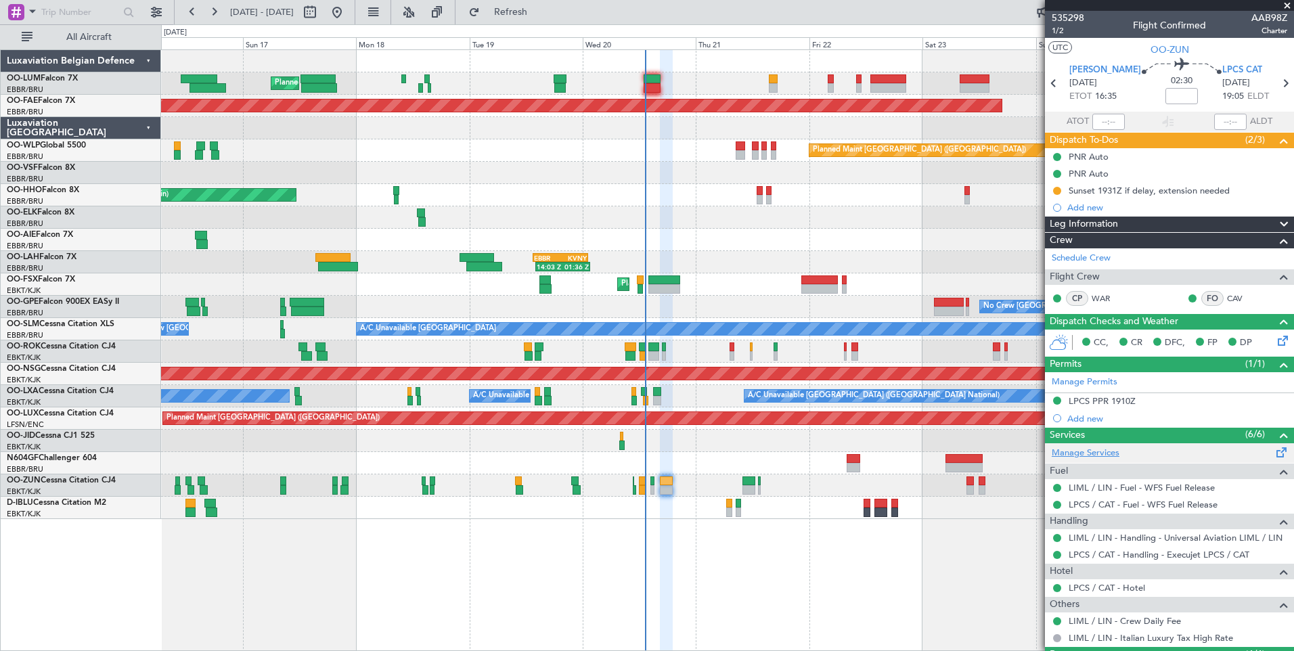
click at [1090, 456] on link "Manage Services" at bounding box center [1086, 454] width 68 height 14
click at [539, 8] on span "Refresh" at bounding box center [511, 11] width 57 height 9
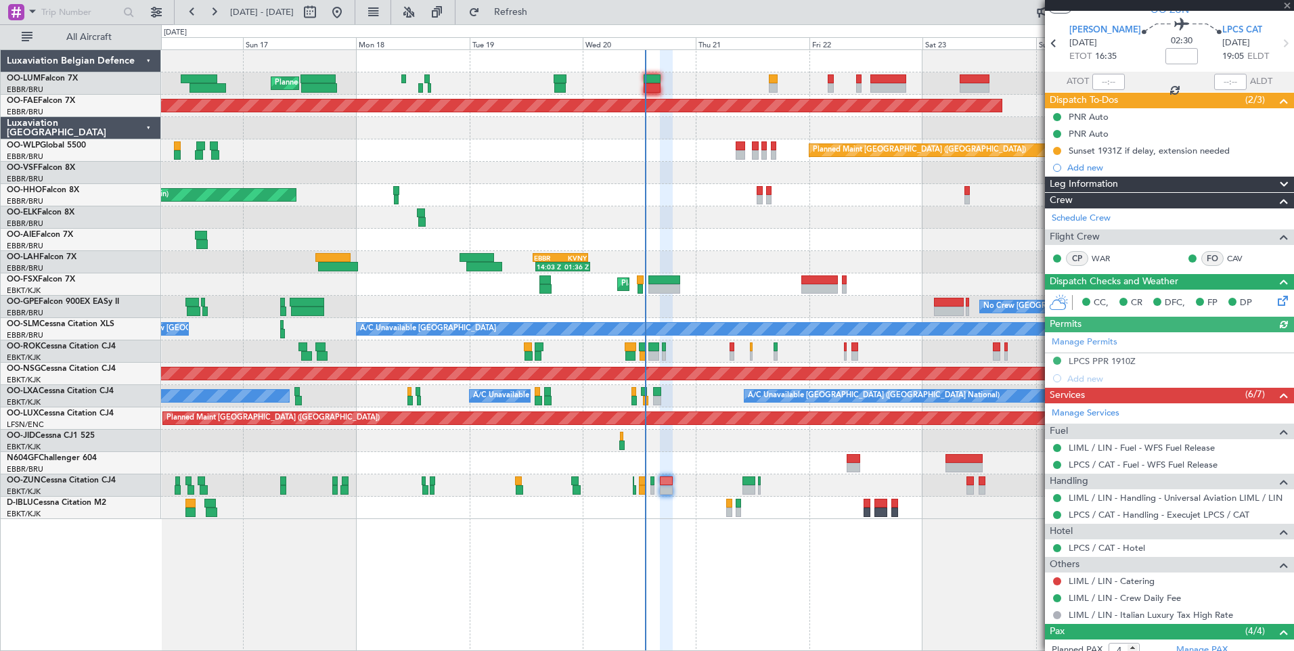
scroll to position [135, 0]
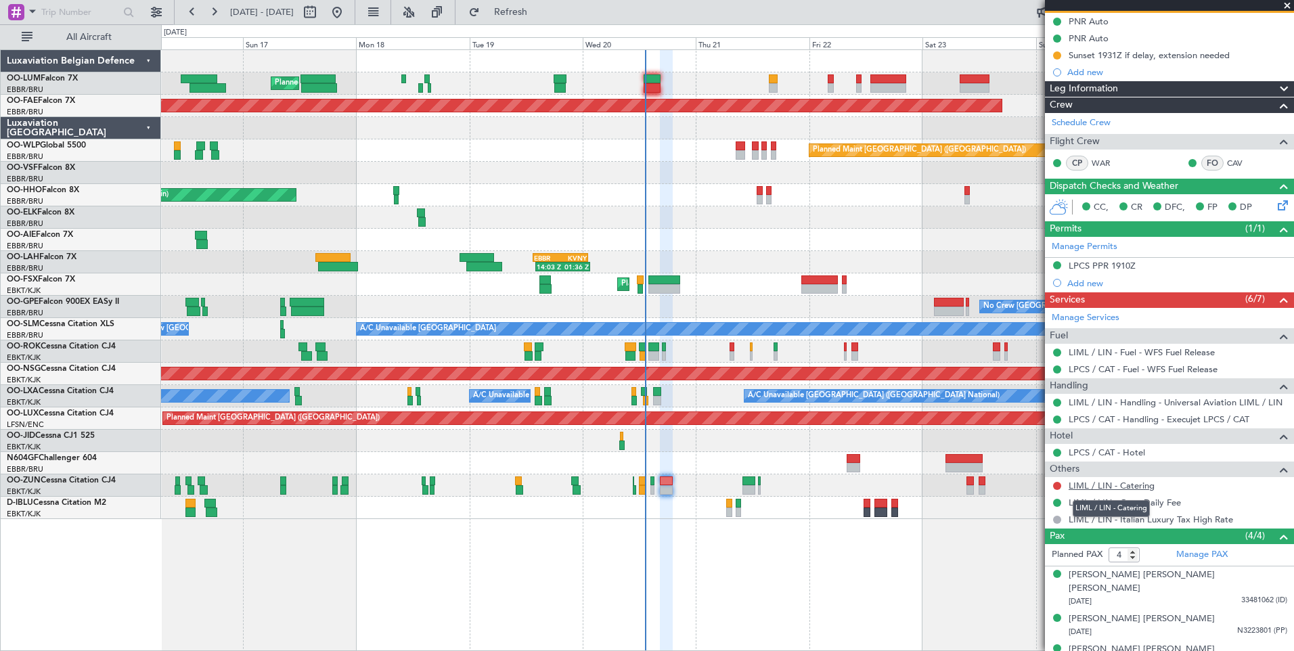
click at [1097, 485] on link "LIML / LIN - Catering" at bounding box center [1112, 486] width 86 height 12
click at [539, 16] on span "Refresh" at bounding box center [511, 11] width 57 height 9
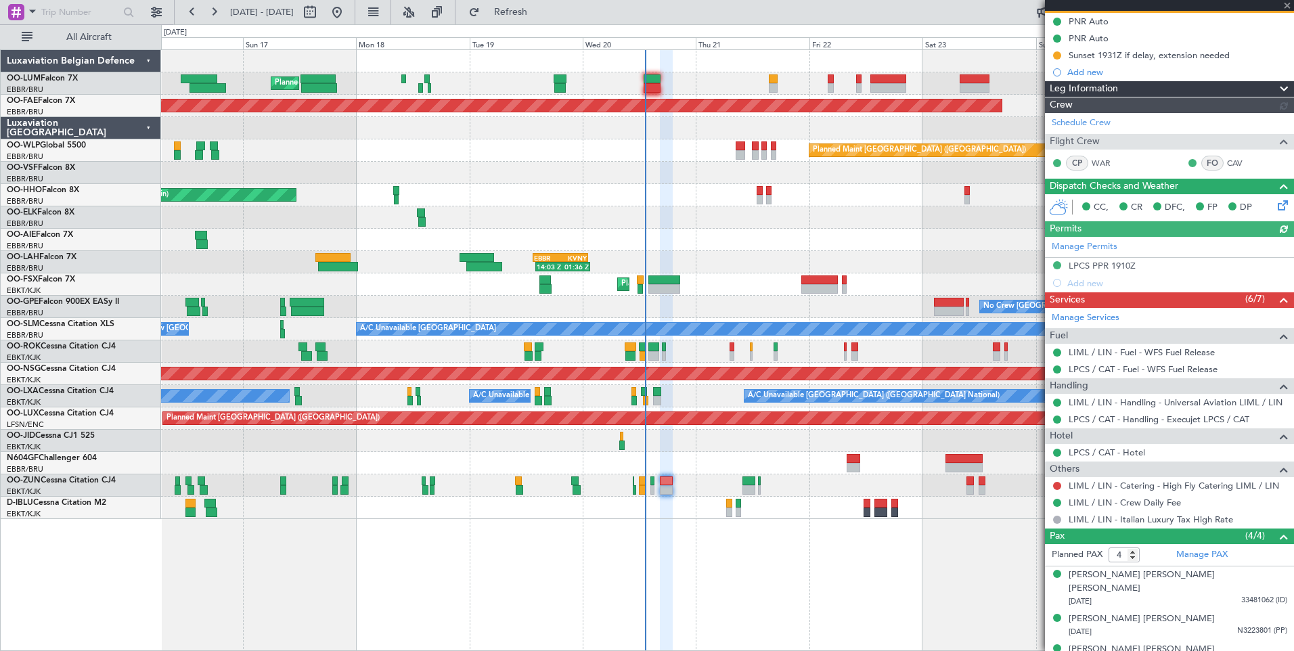
click at [1059, 488] on button at bounding box center [1057, 486] width 8 height 8
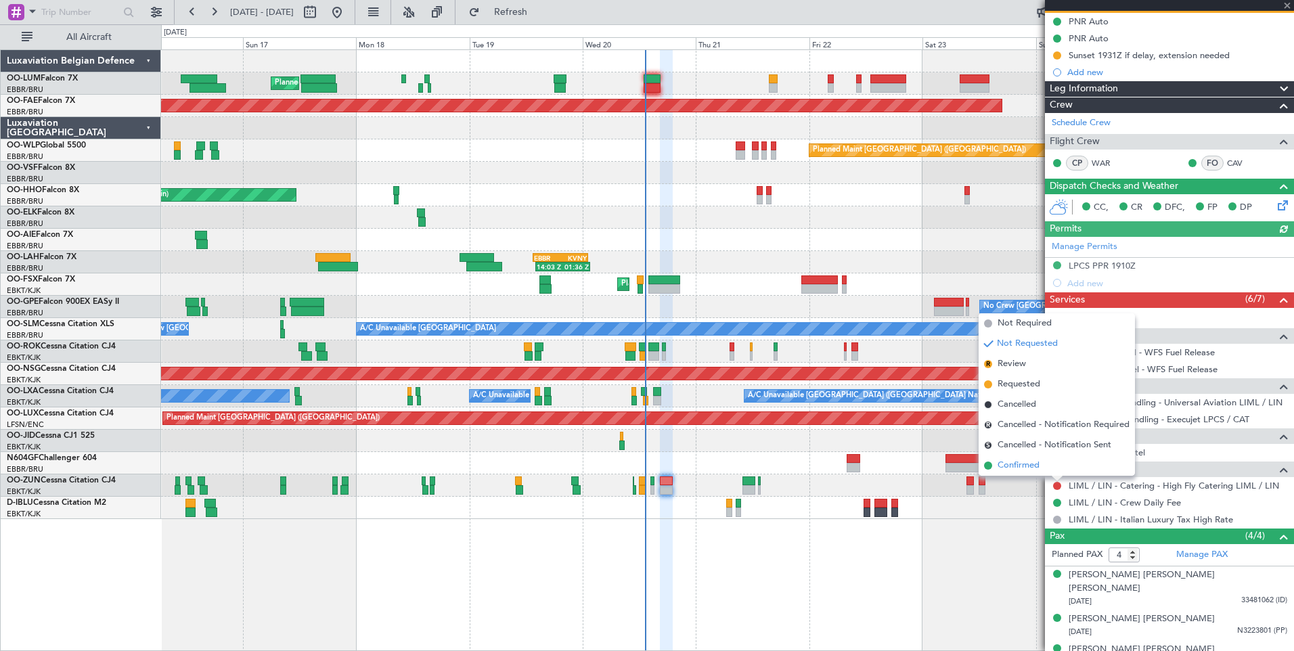
click at [1013, 468] on span "Confirmed" at bounding box center [1019, 466] width 42 height 14
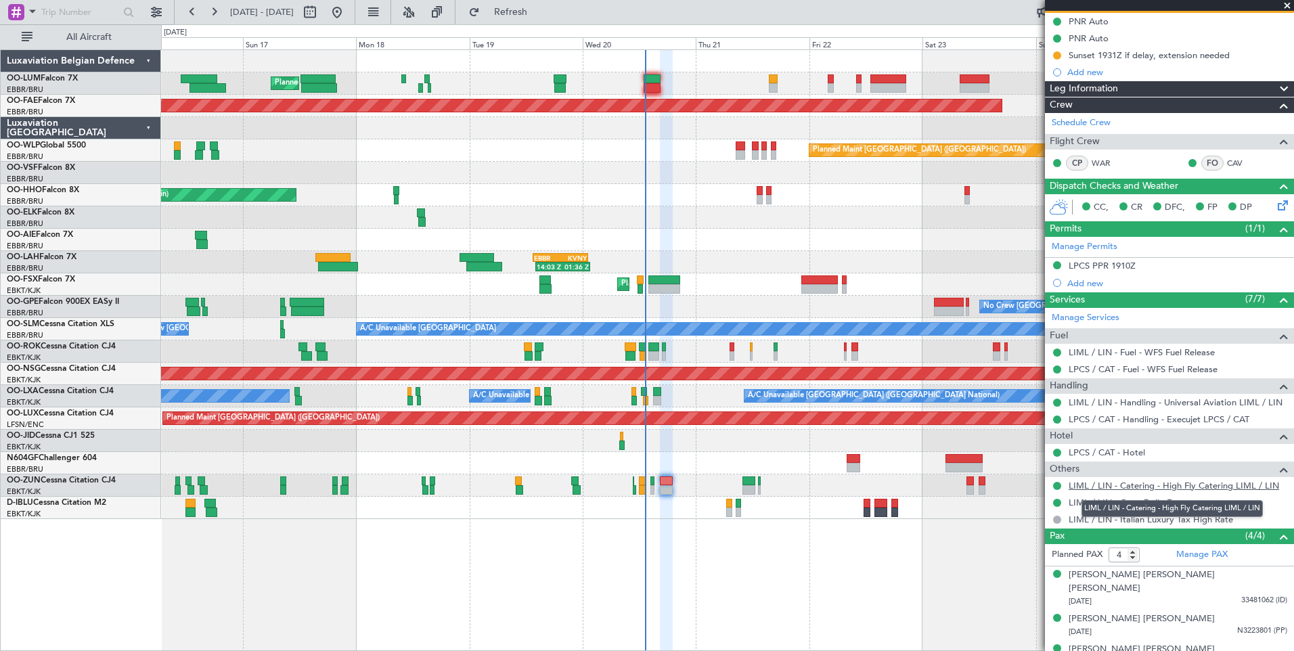
click at [1184, 483] on link "LIML / LIN - Catering - High Fly Catering LIML / LIN" at bounding box center [1174, 486] width 211 height 12
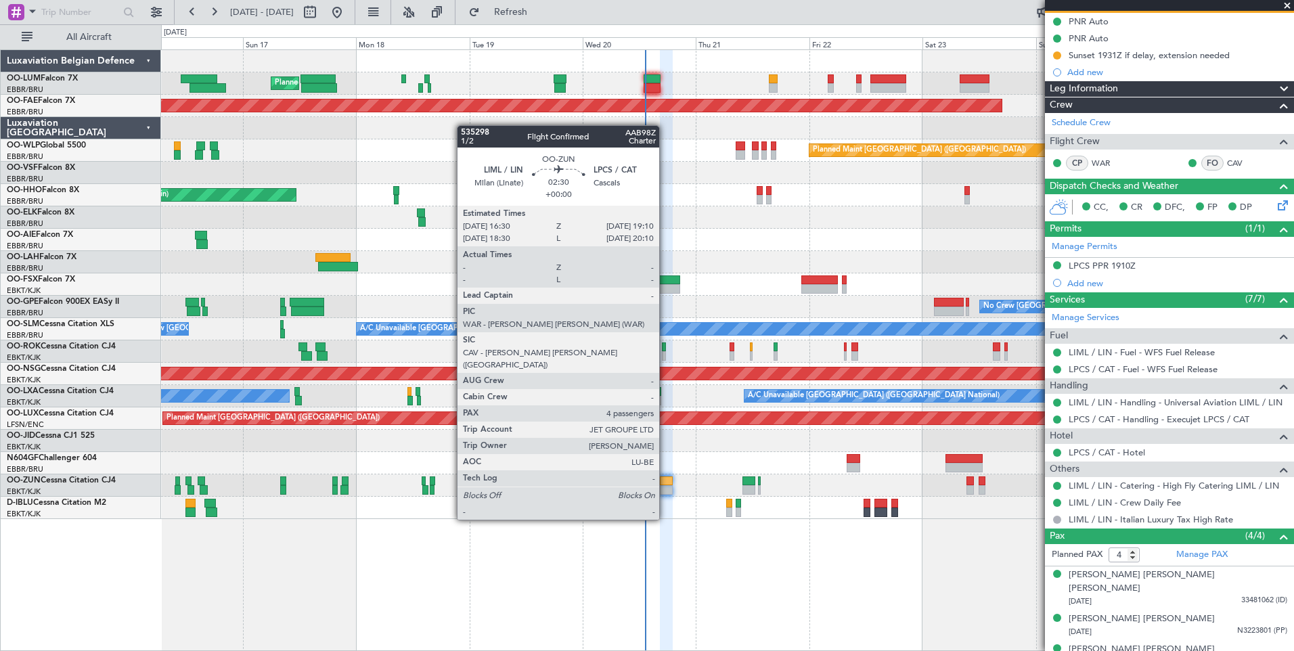
click at [665, 482] on div at bounding box center [666, 481] width 13 height 9
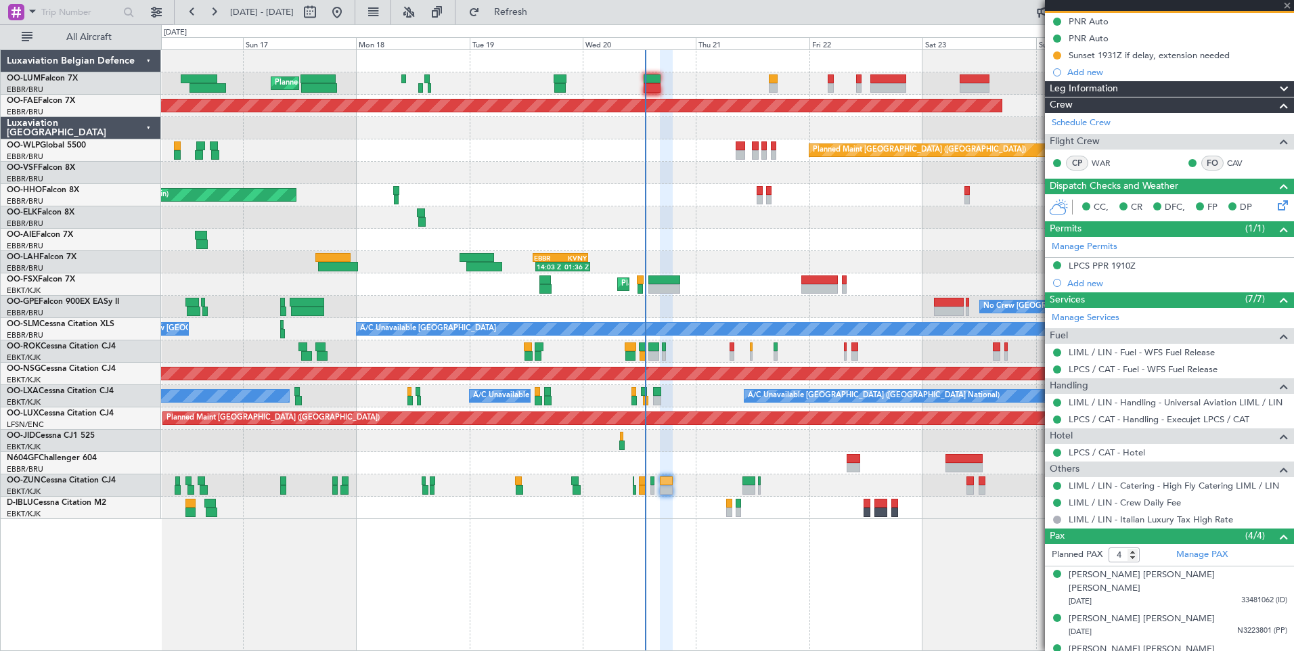
scroll to position [0, 0]
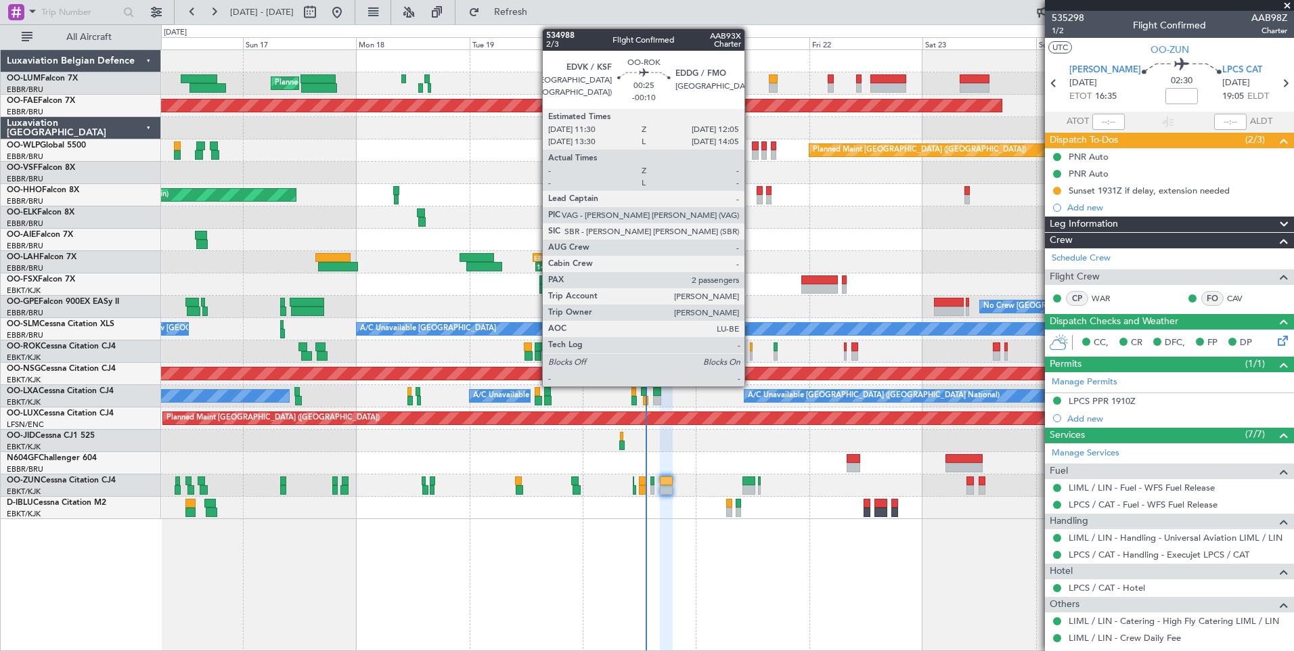
click at [751, 350] on div at bounding box center [751, 346] width 3 height 9
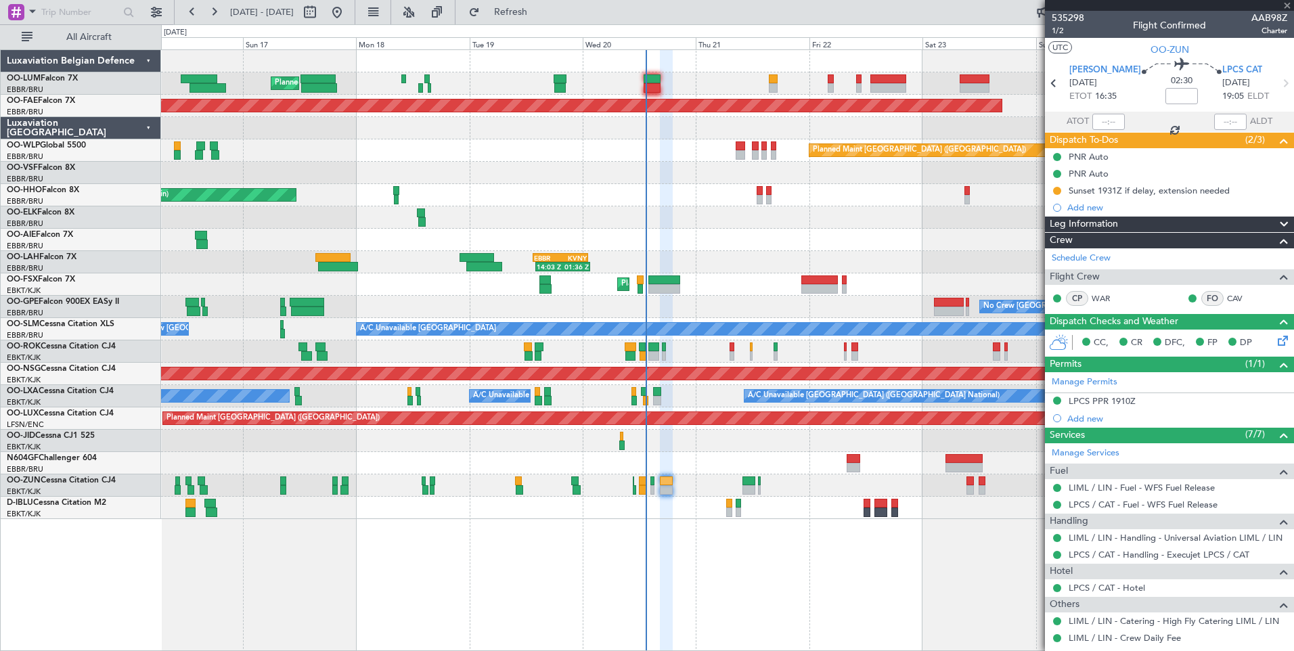
type input "-00:10"
type input "2"
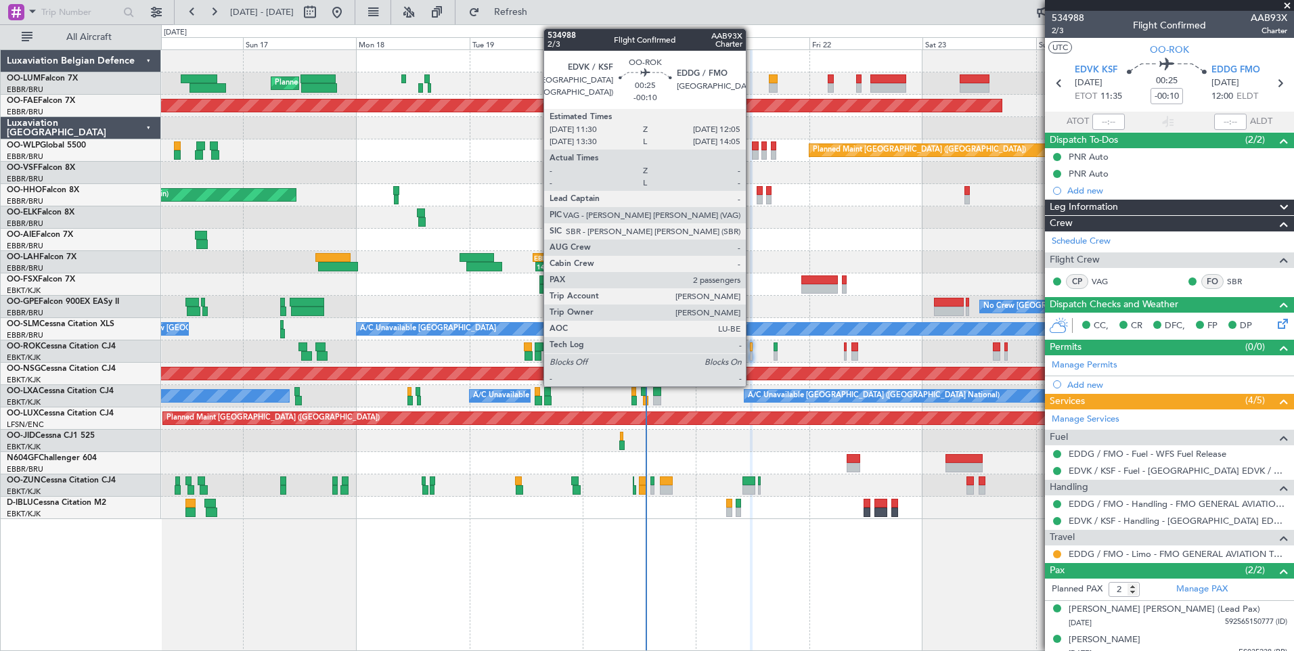
click at [752, 349] on div at bounding box center [751, 346] width 3 height 9
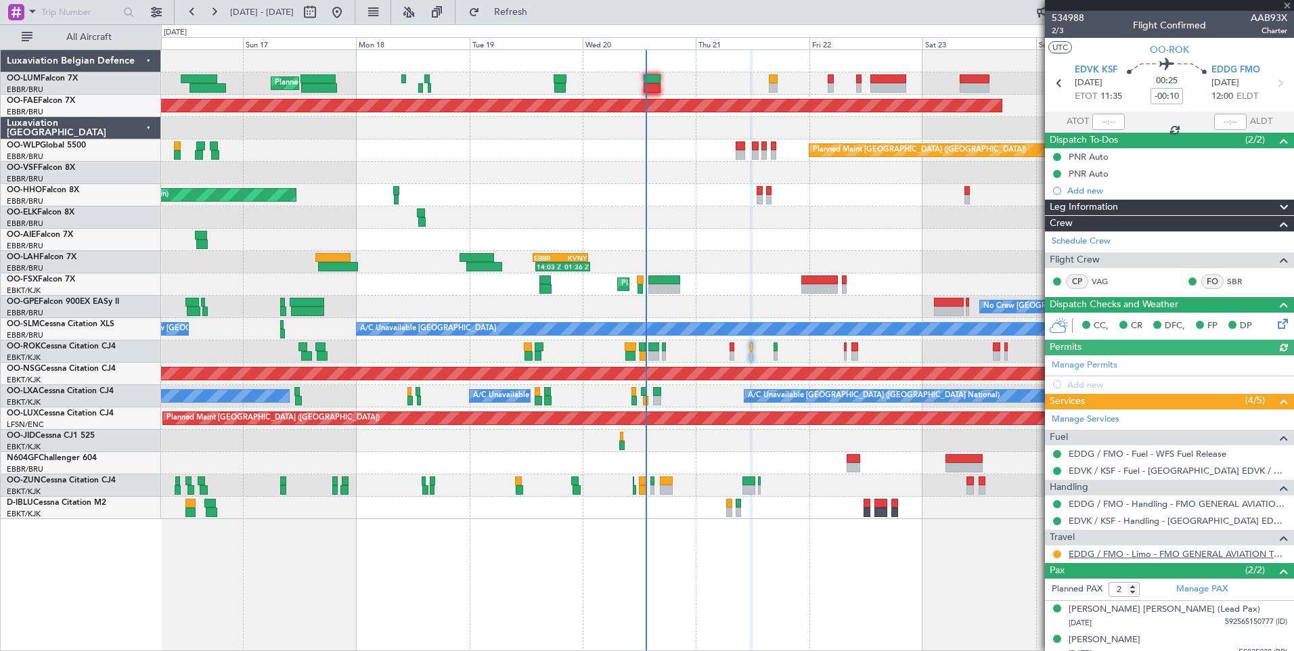
scroll to position [10, 0]
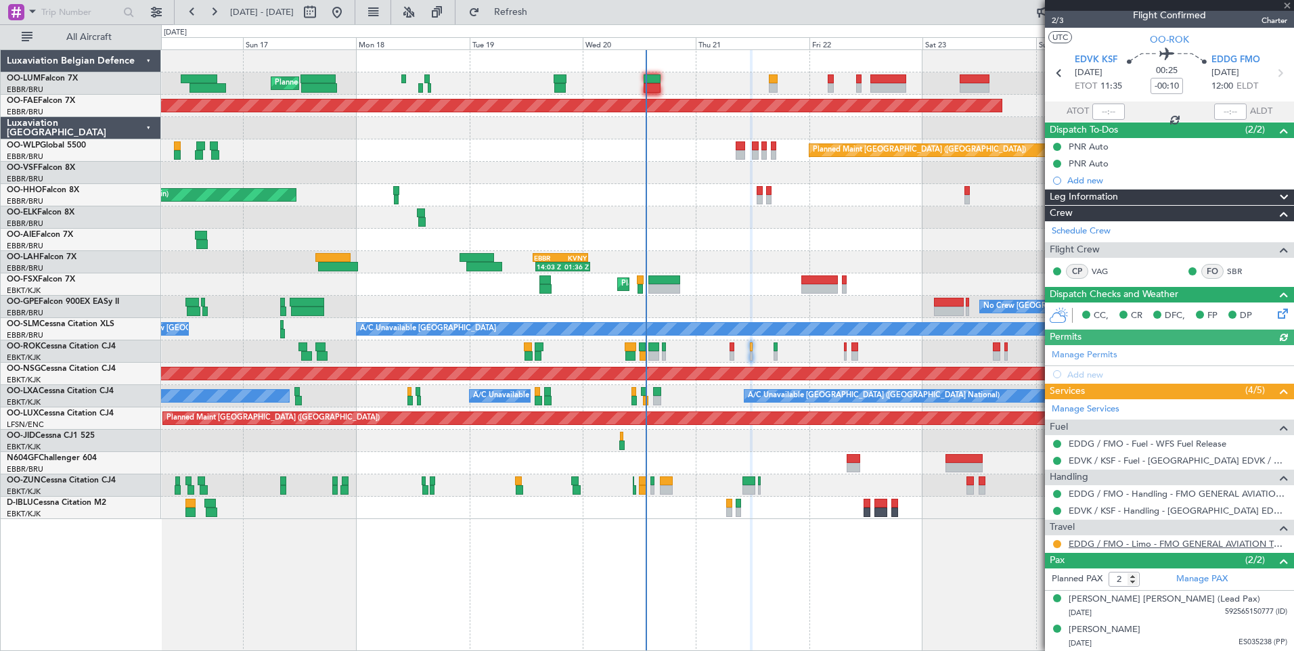
click at [1152, 544] on link "EDDG / FMO - Limo - FMO GENERAL AVIATION TERMINAL EDDG" at bounding box center [1178, 544] width 219 height 12
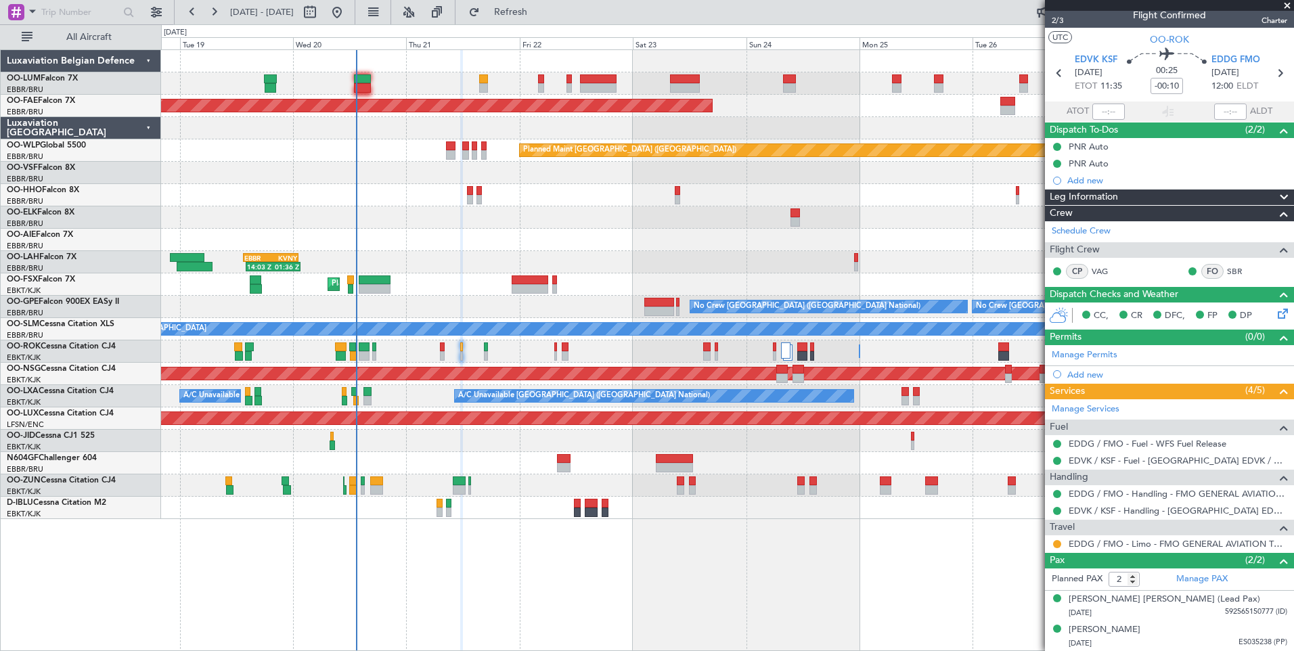
click at [618, 562] on div "Planned Maint [GEOGRAPHIC_DATA] ([GEOGRAPHIC_DATA] National) Planned Maint [GEO…" at bounding box center [727, 350] width 1133 height 602
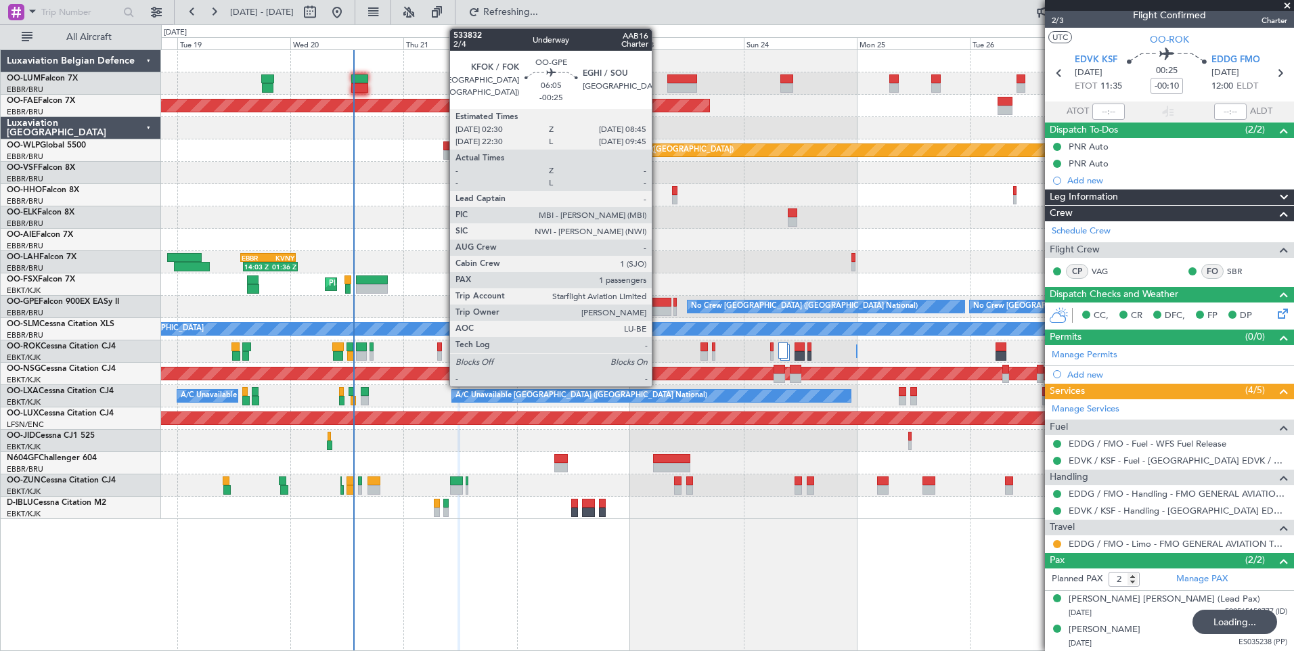
click at [658, 301] on div at bounding box center [657, 302] width 30 height 9
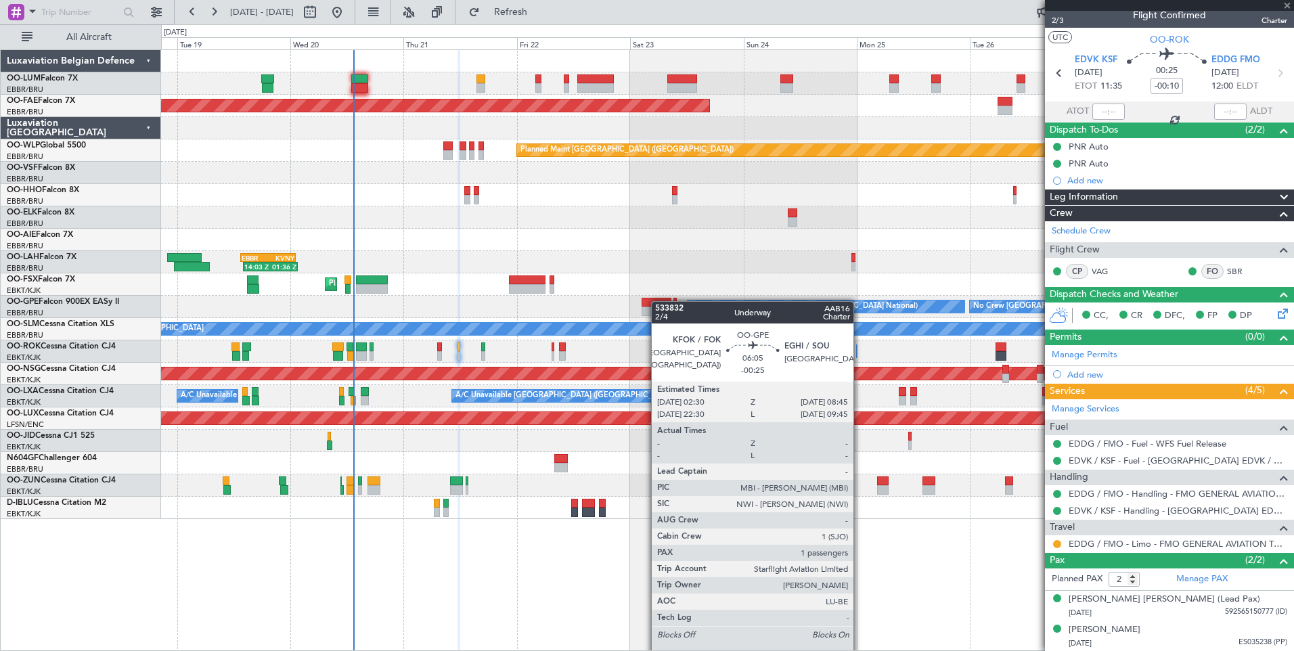
type input "-00:25"
type input "1"
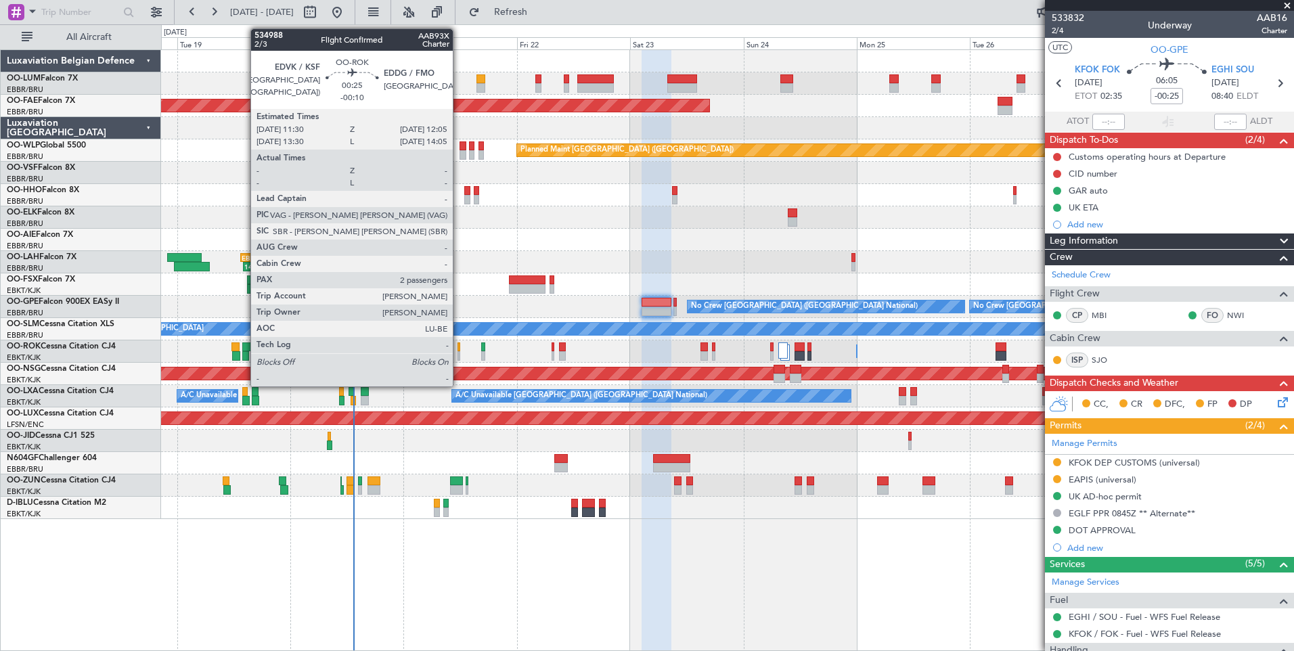
click at [459, 346] on div at bounding box center [459, 346] width 3 height 9
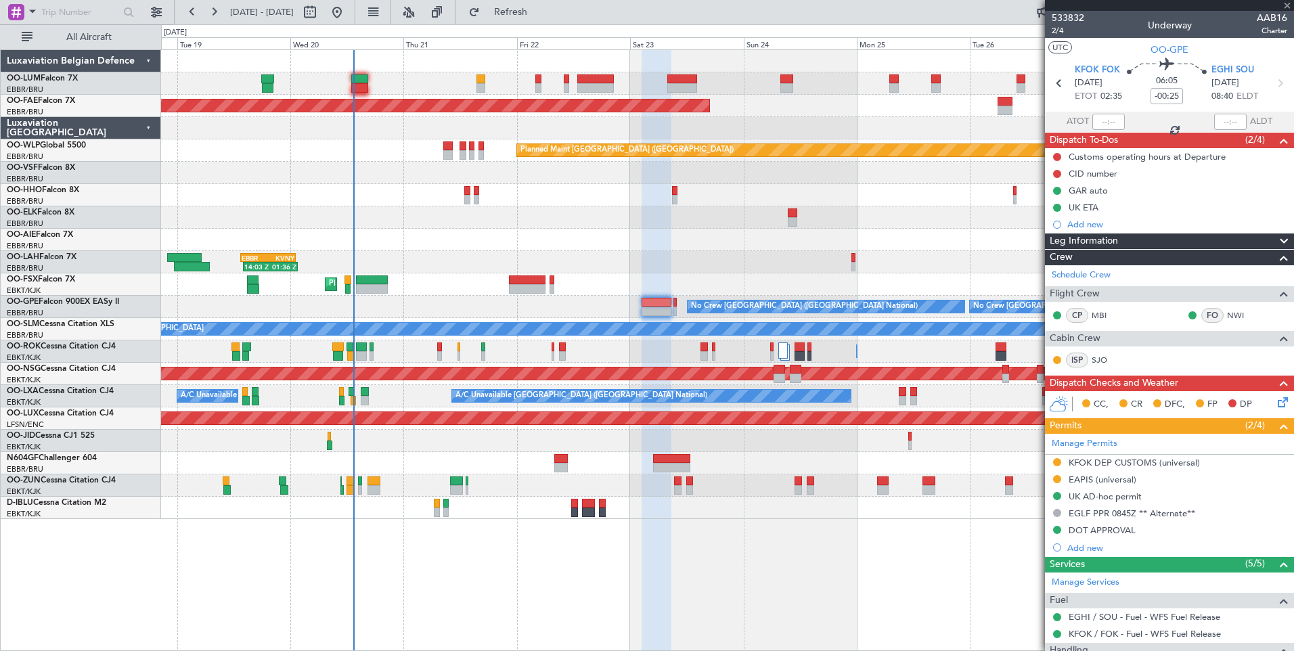
type input "-00:10"
type input "2"
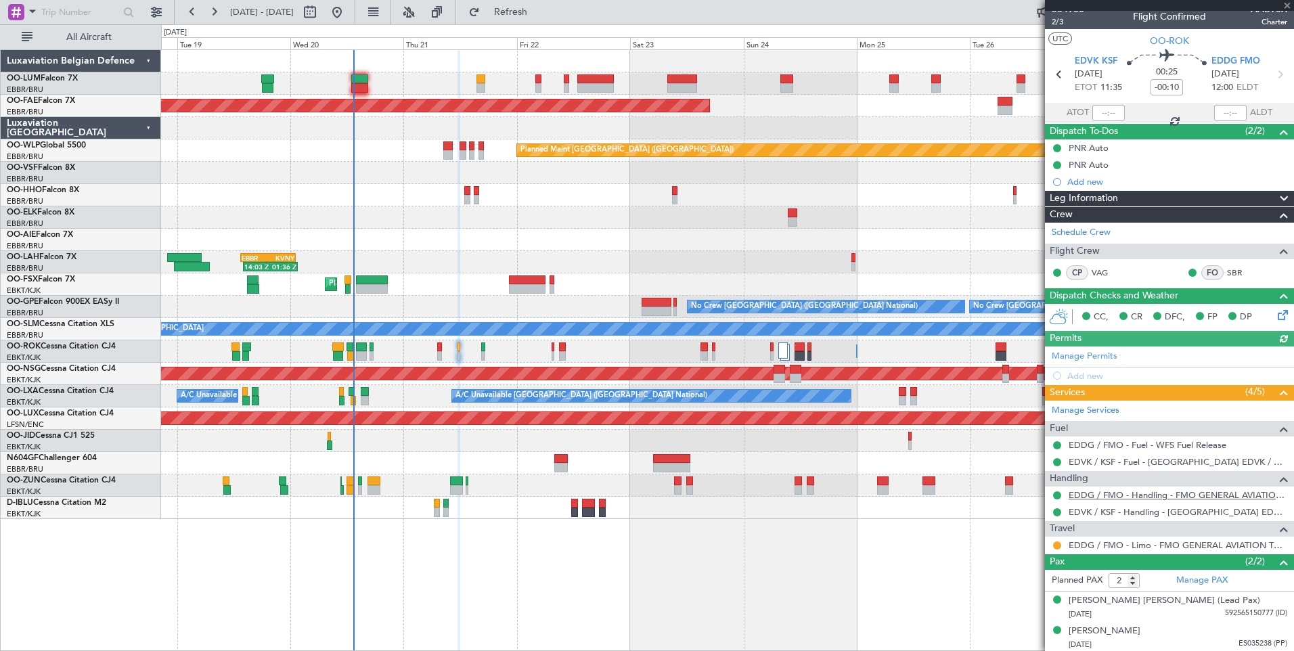
scroll to position [10, 0]
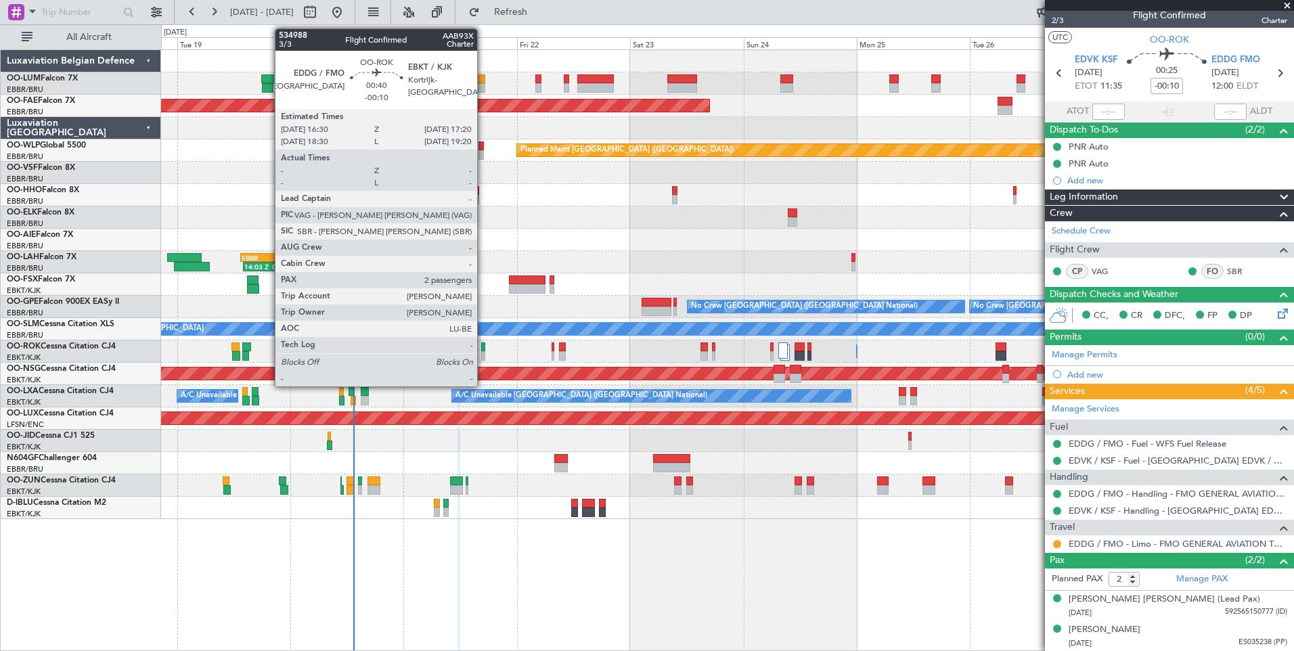
click at [483, 346] on div at bounding box center [483, 346] width 4 height 9
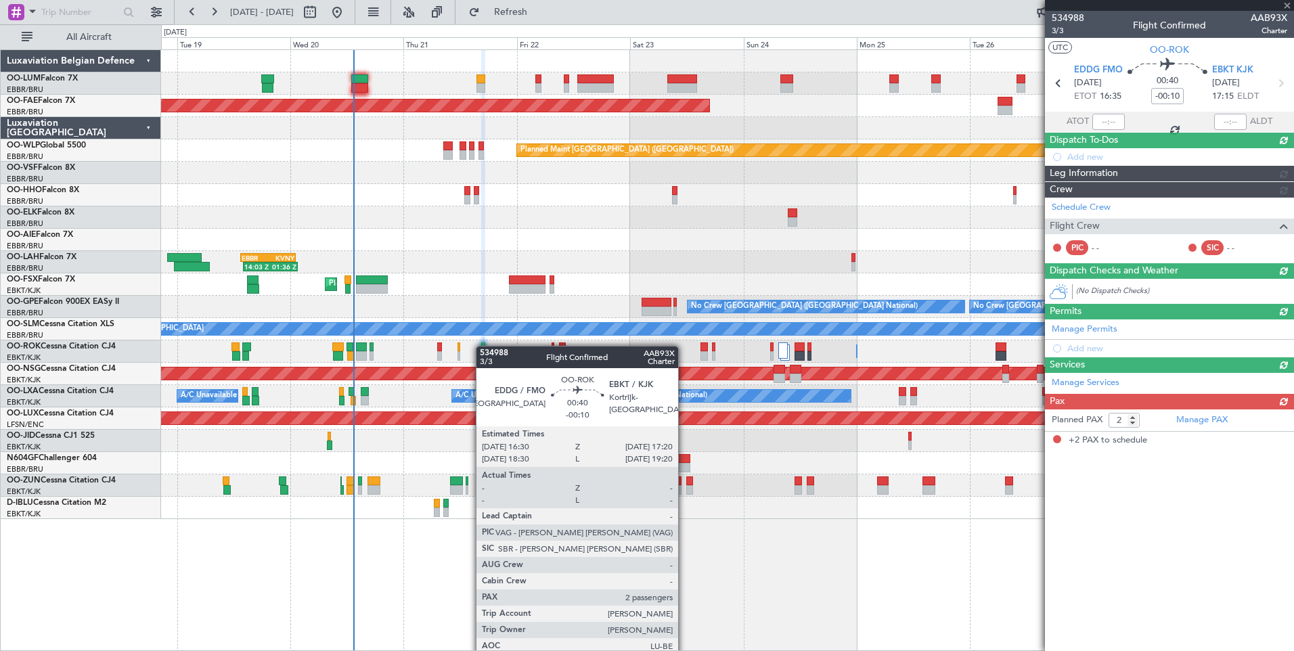
scroll to position [0, 0]
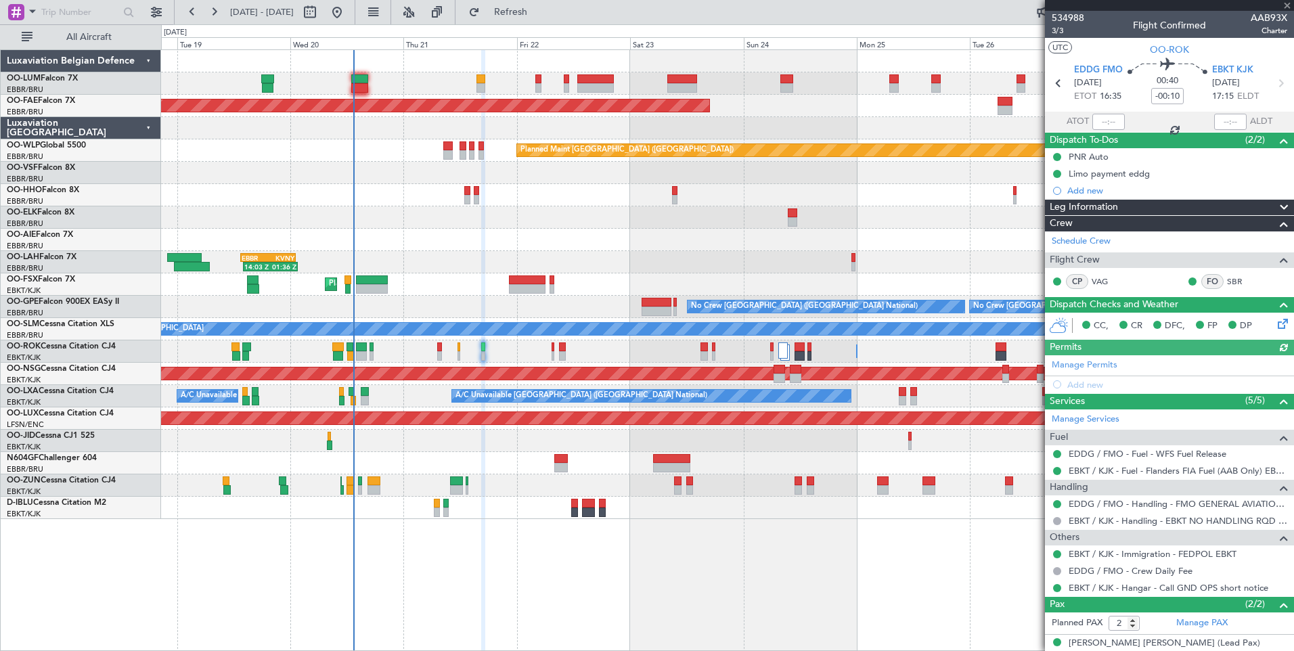
click at [437, 353] on div "Owner [GEOGRAPHIC_DATA]-[GEOGRAPHIC_DATA] Owner [GEOGRAPHIC_DATA]-[GEOGRAPHIC_D…" at bounding box center [727, 351] width 1132 height 22
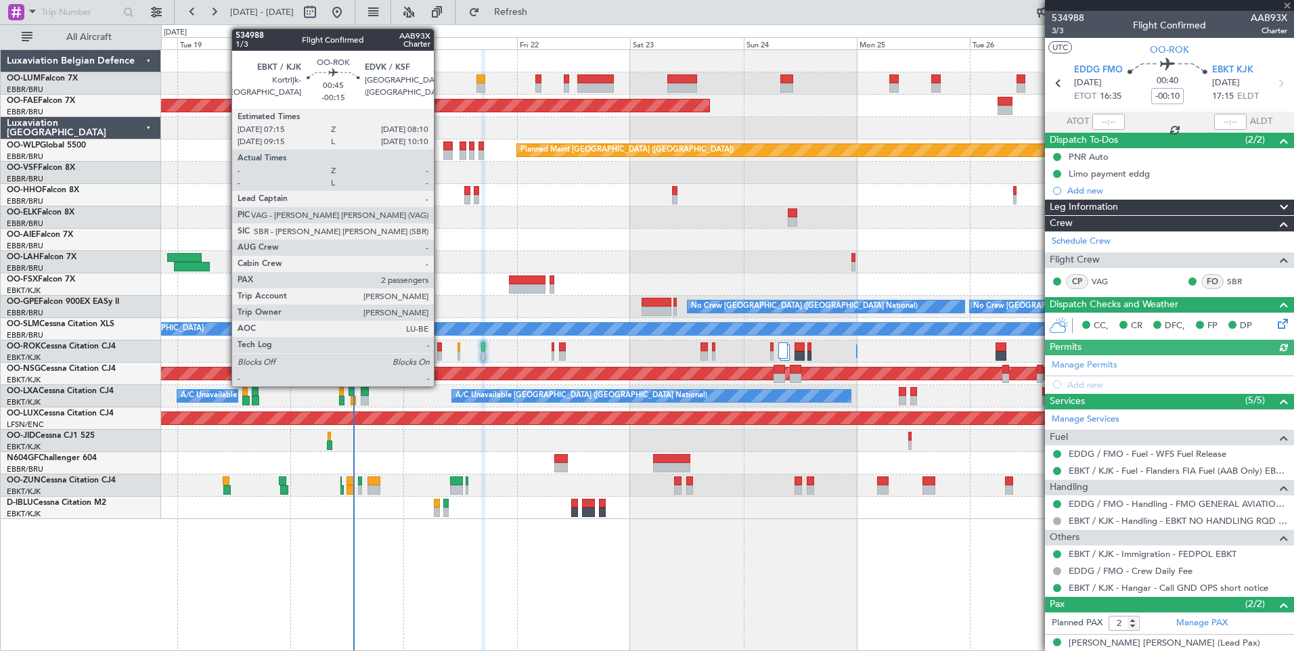
click at [440, 346] on div at bounding box center [439, 346] width 5 height 9
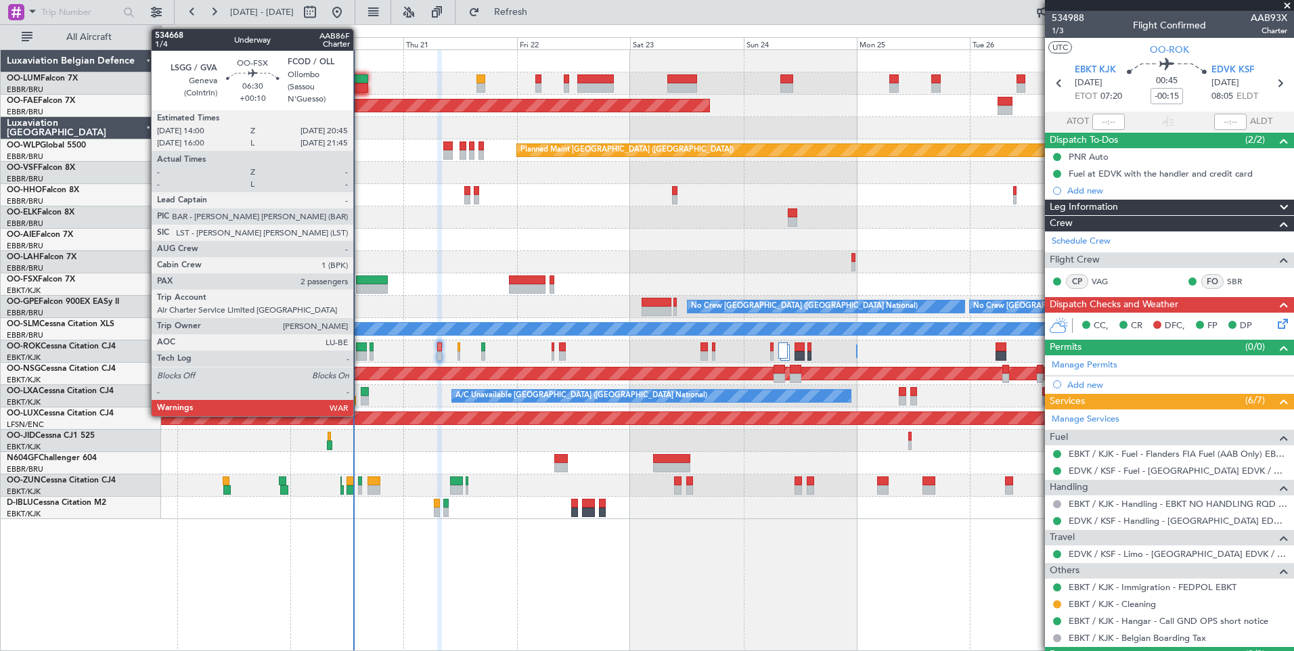
click at [359, 280] on div at bounding box center [372, 279] width 32 height 9
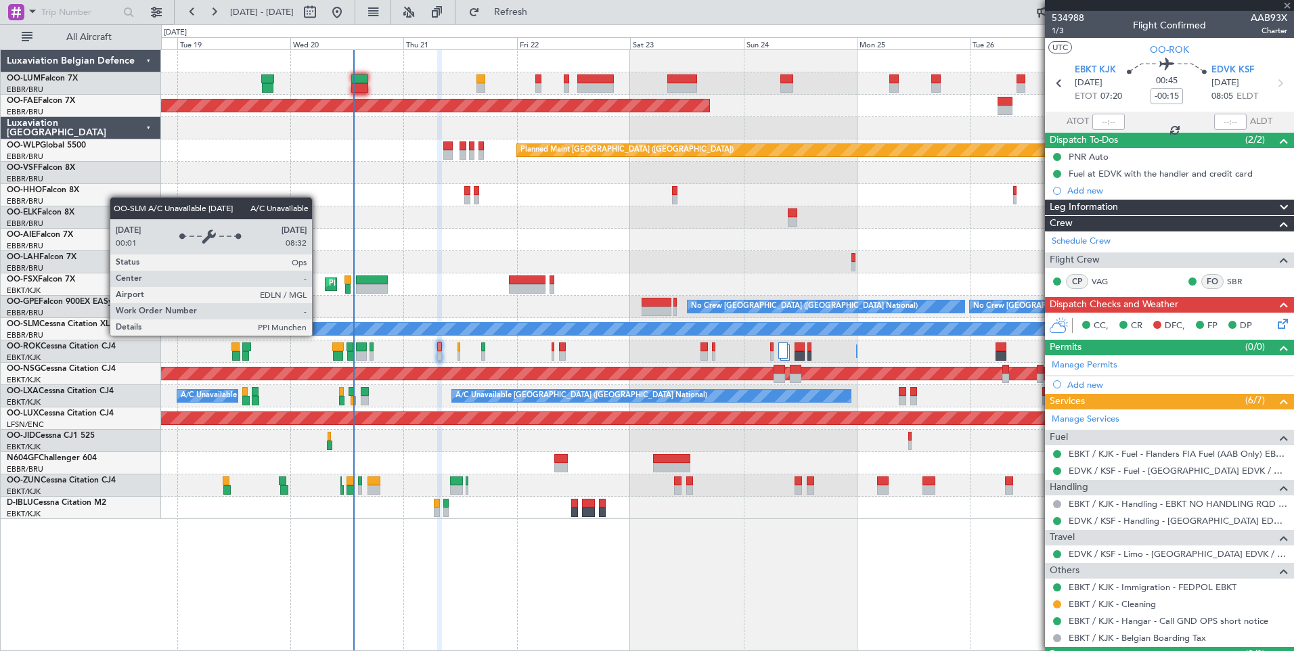
type input "+00:10"
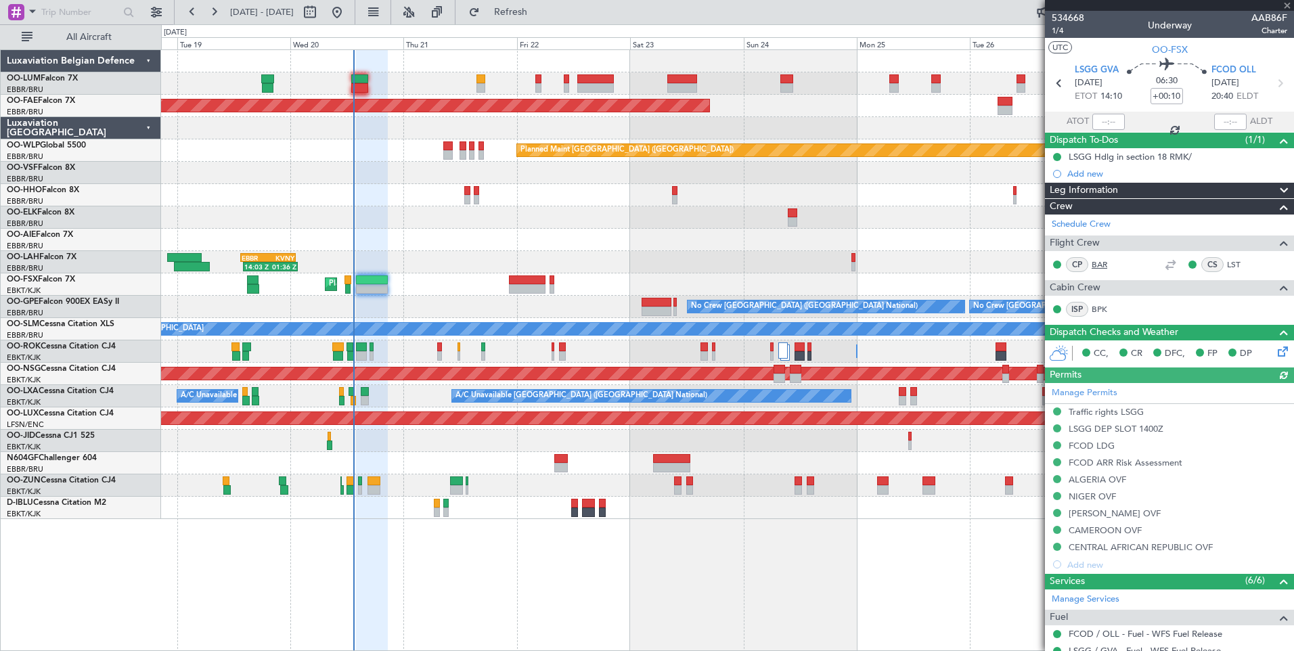
click at [1101, 267] on link "BAR" at bounding box center [1107, 265] width 30 height 12
click at [539, 13] on span "Refresh" at bounding box center [511, 11] width 57 height 9
click at [538, 18] on button "Refresh" at bounding box center [502, 12] width 81 height 22
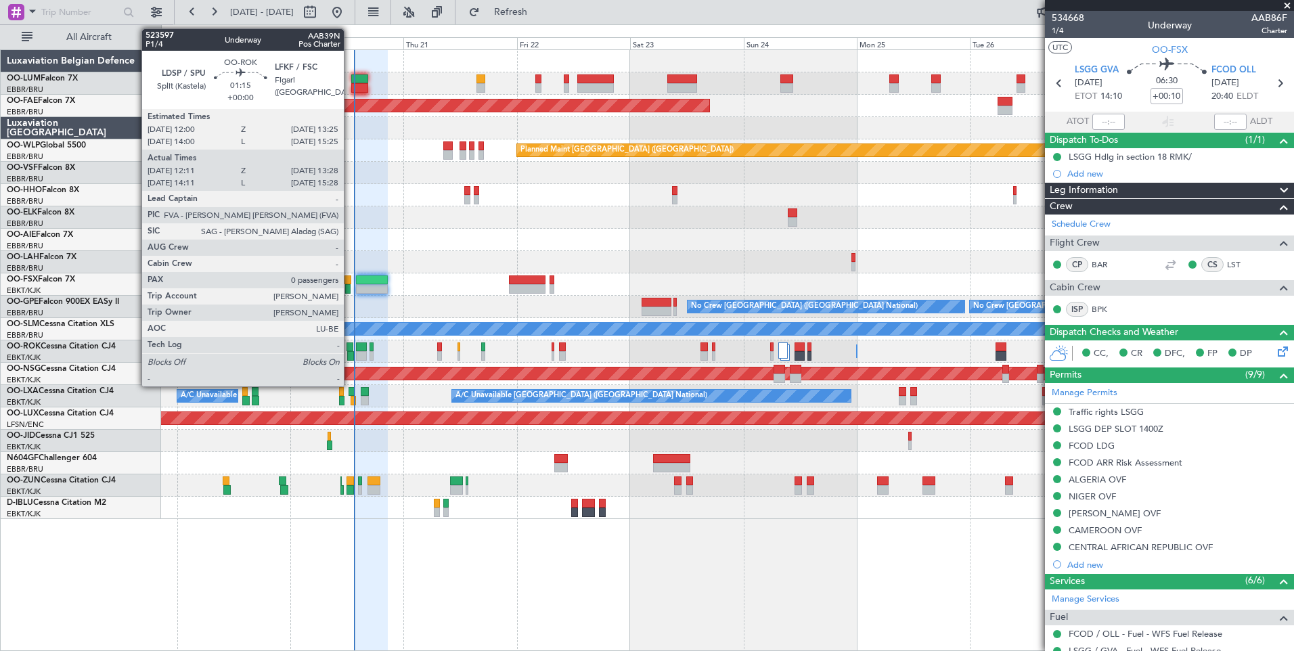
click at [350, 353] on div at bounding box center [350, 355] width 6 height 9
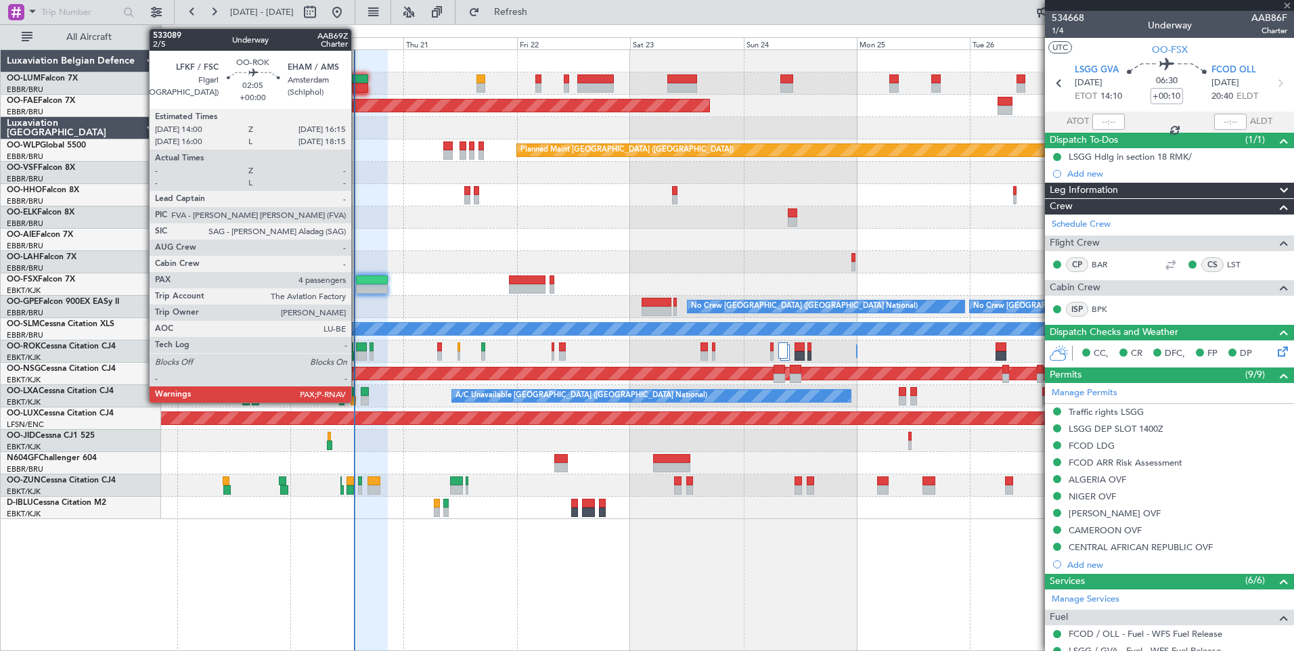
type input "12:16"
type input "13:23"
type input "0"
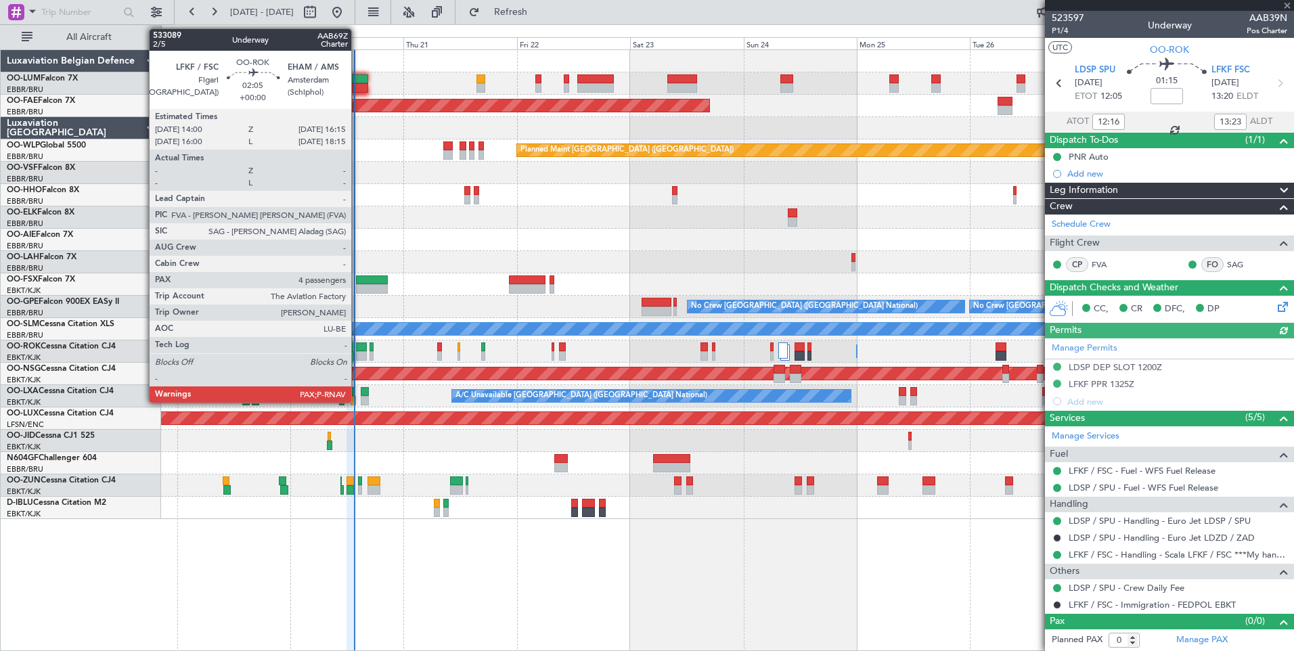
click at [357, 352] on div at bounding box center [361, 355] width 11 height 9
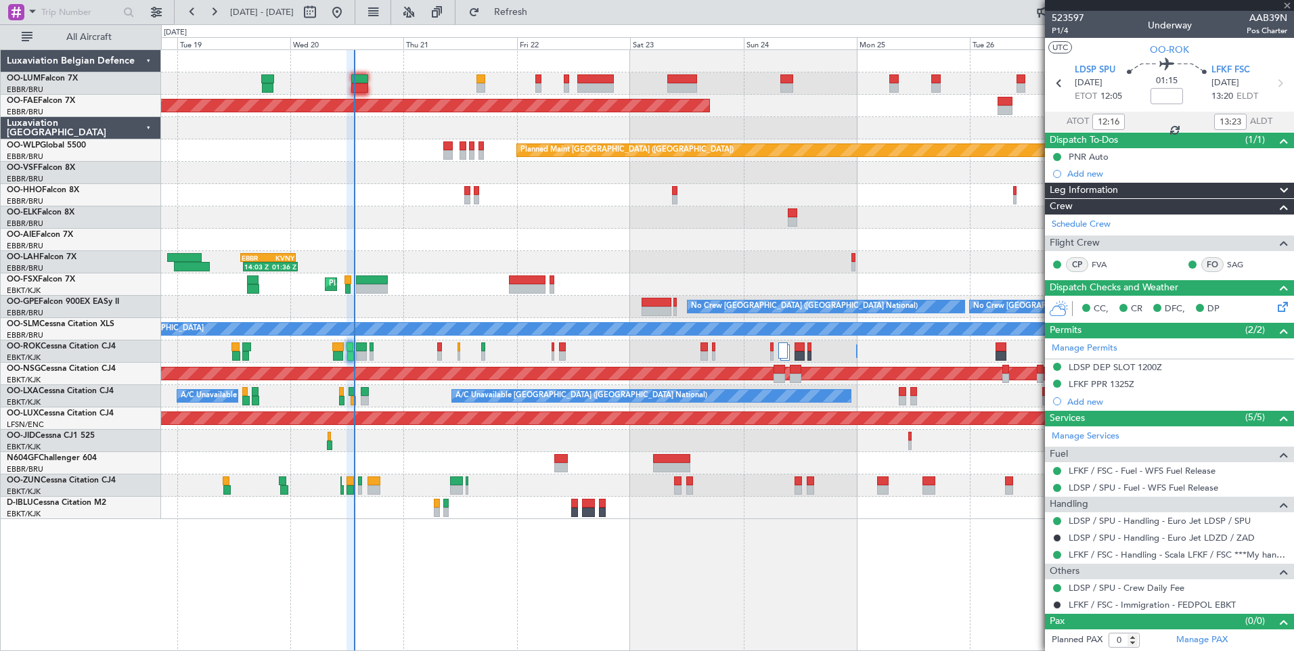
type input "4"
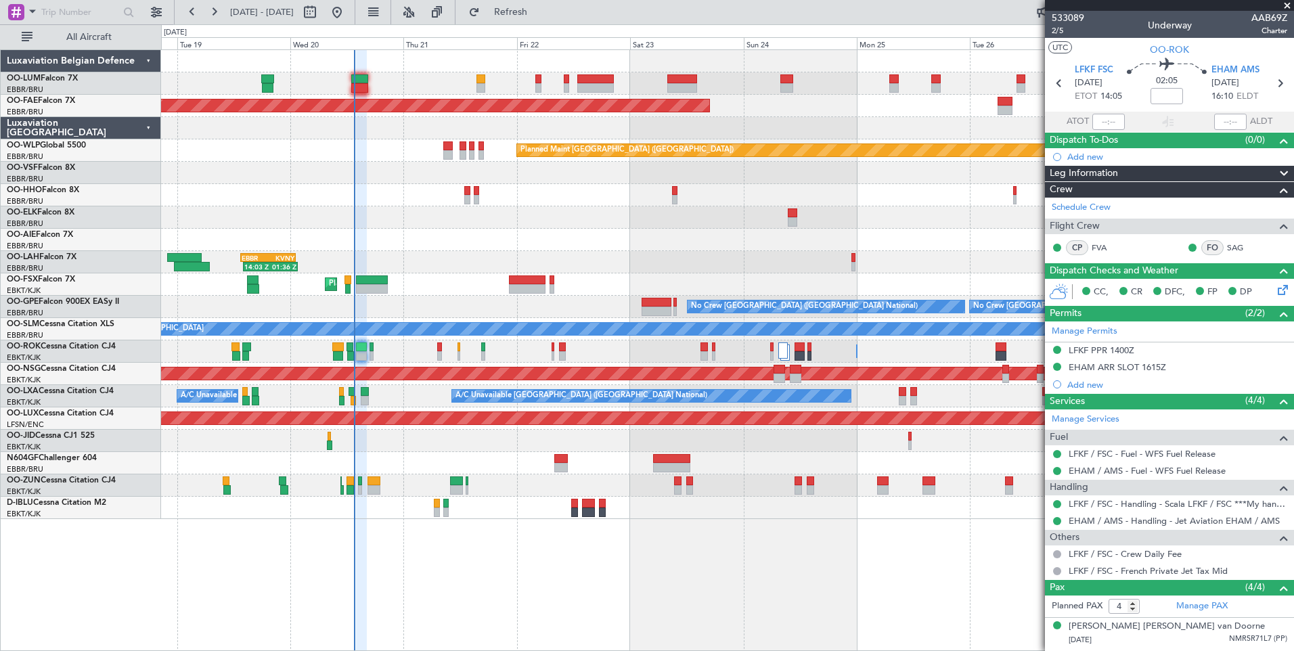
drag, startPoint x: 570, startPoint y: 7, endPoint x: 550, endPoint y: 32, distance: 32.4
click at [539, 7] on span "Refresh" at bounding box center [511, 11] width 57 height 9
drag, startPoint x: 575, startPoint y: 14, endPoint x: 628, endPoint y: 91, distance: 93.5
click at [539, 14] on span "Refresh" at bounding box center [511, 11] width 57 height 9
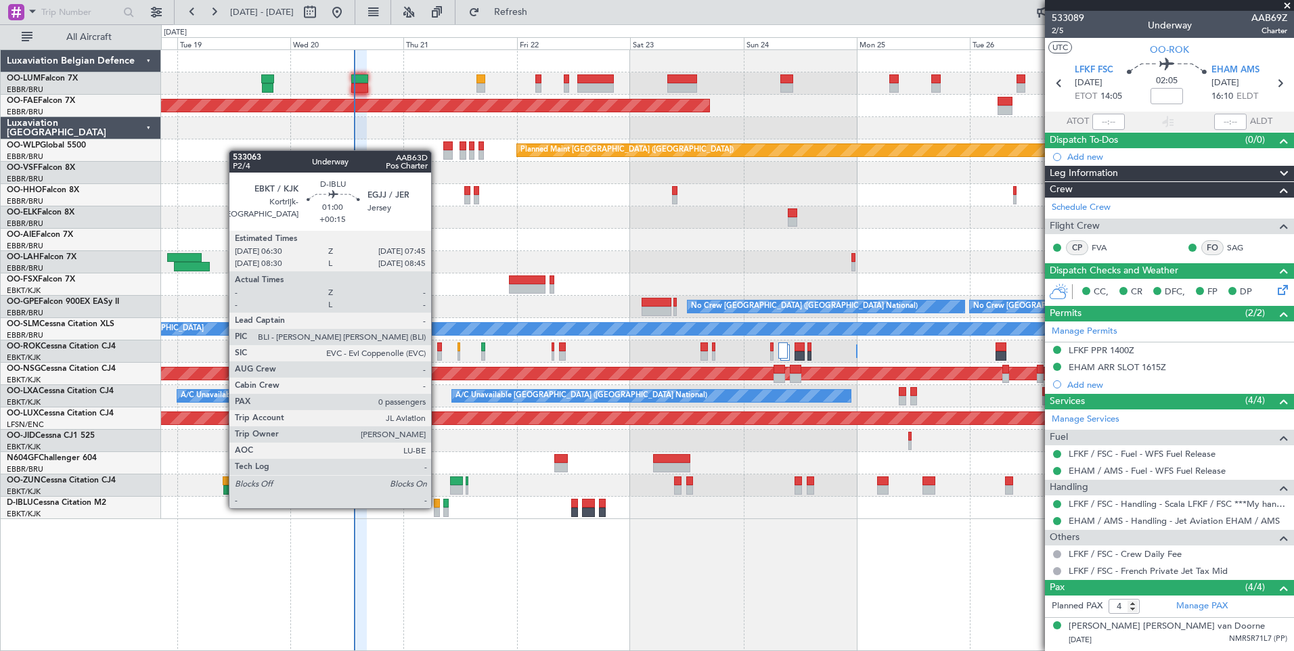
click at [437, 507] on div at bounding box center [437, 503] width 6 height 9
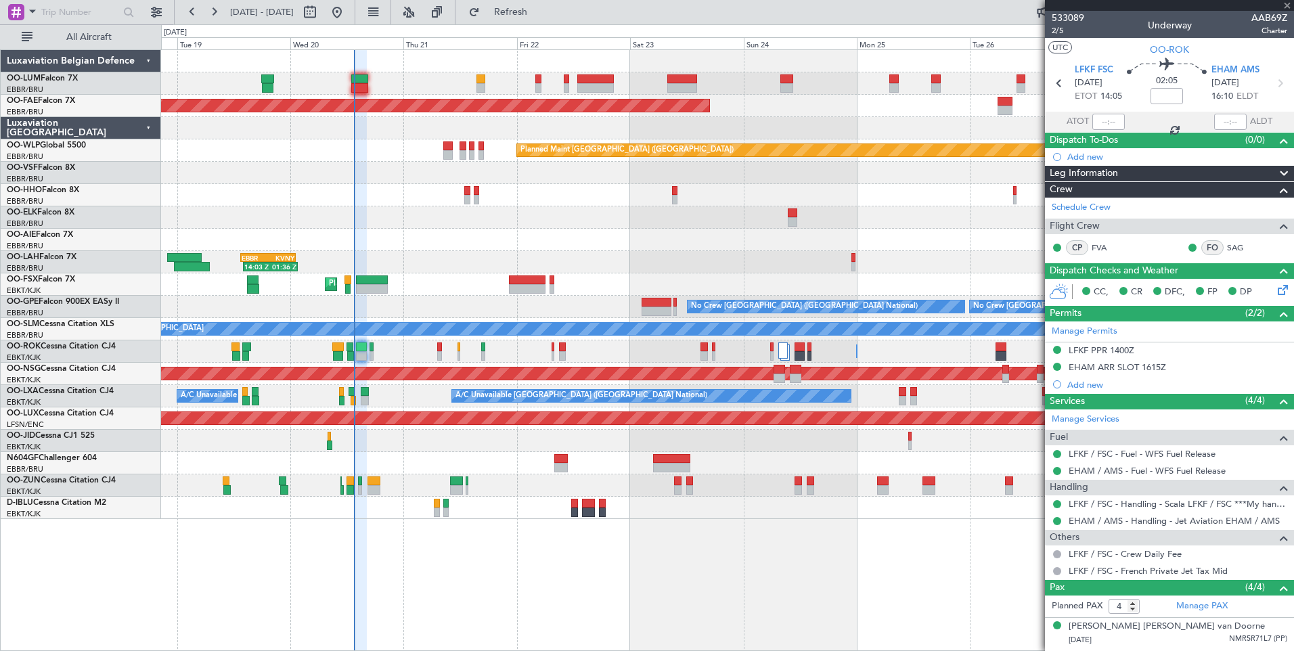
type input "+00:15"
type input "0"
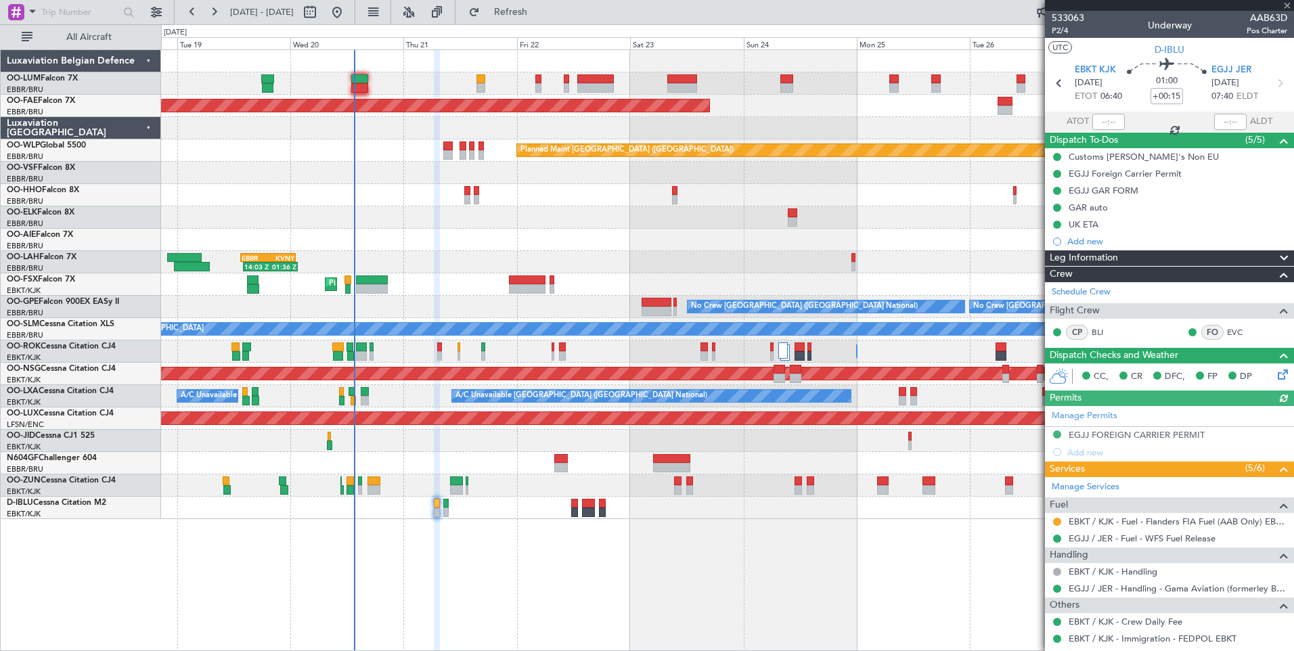
click at [459, 149] on div "Planned Maint [GEOGRAPHIC_DATA] ([GEOGRAPHIC_DATA])" at bounding box center [727, 150] width 1132 height 22
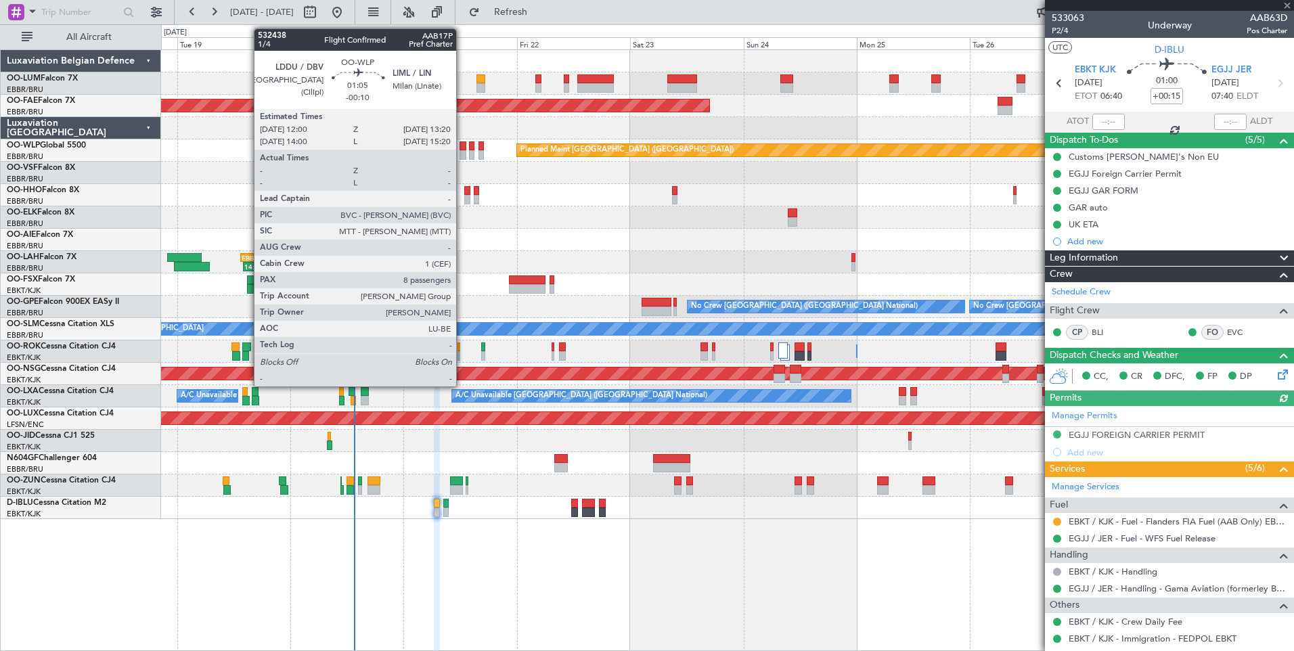
click at [465, 148] on div at bounding box center [463, 145] width 7 height 9
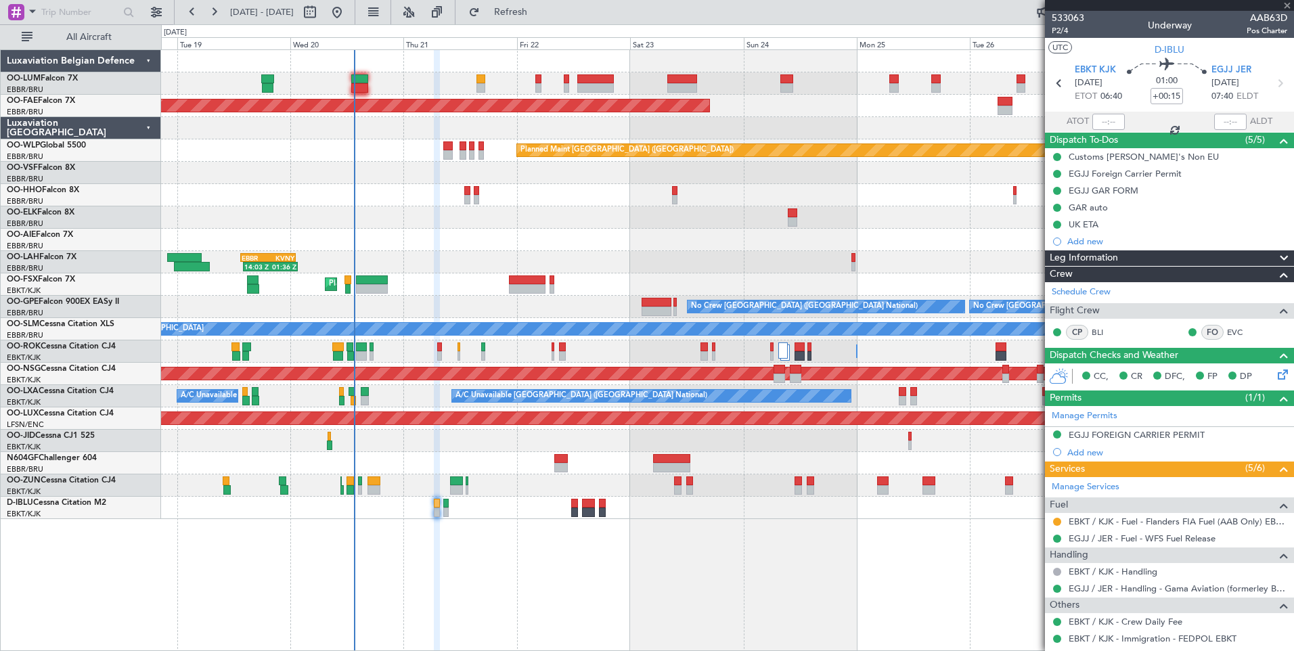
type input "-00:10"
type input "8"
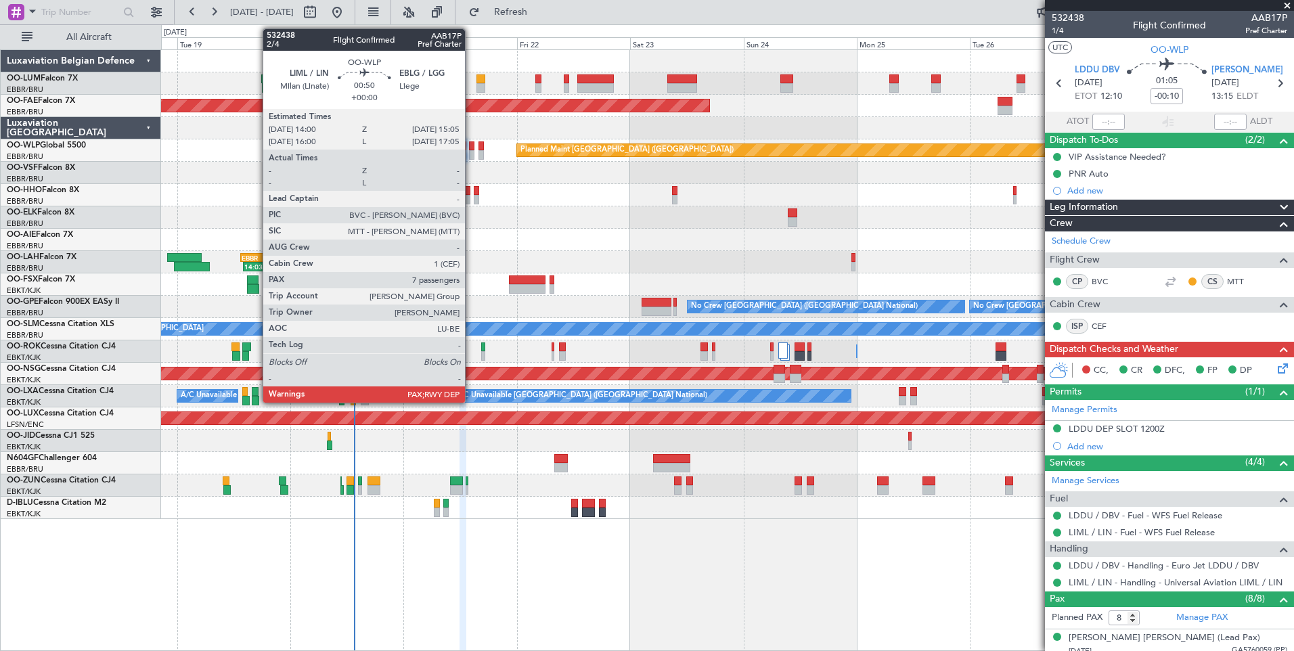
click at [471, 146] on div at bounding box center [471, 145] width 5 height 9
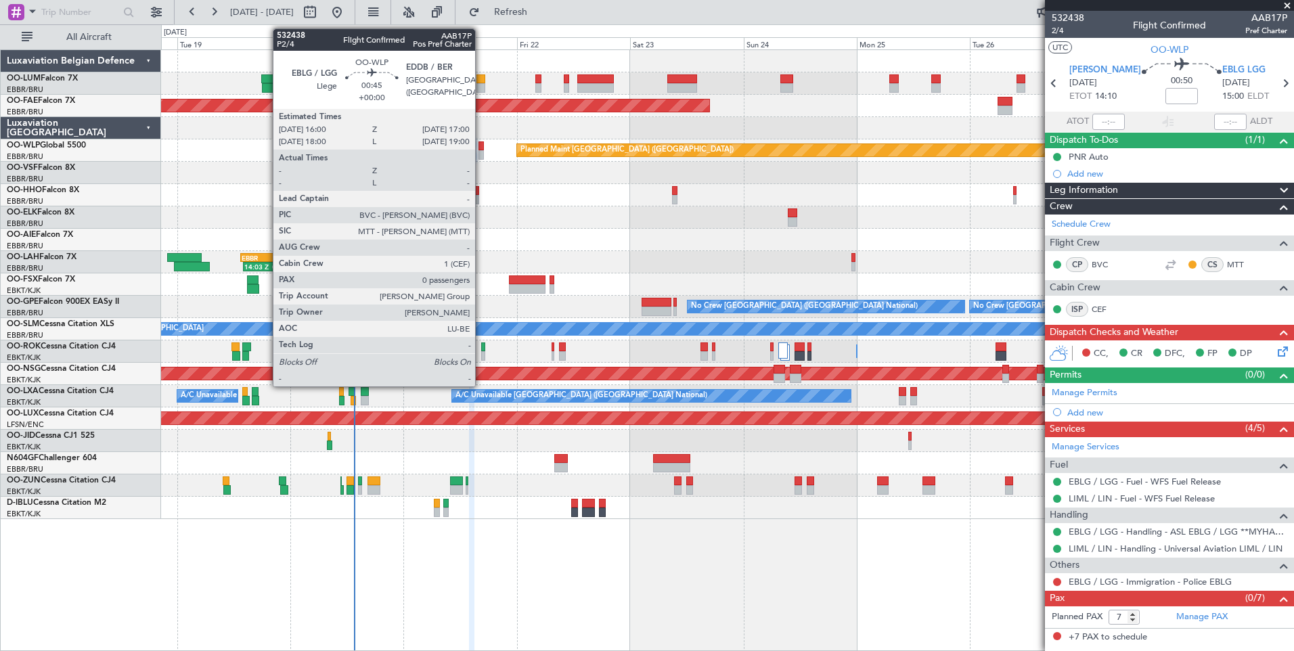
click at [481, 147] on div at bounding box center [481, 145] width 5 height 9
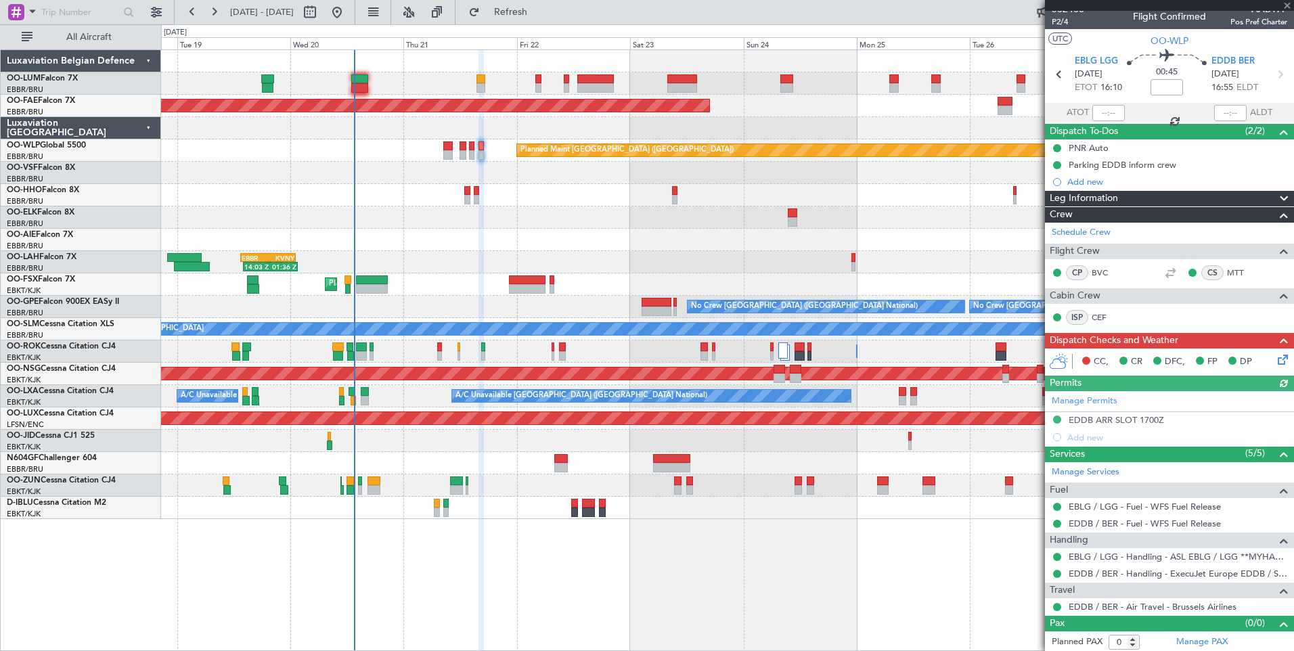
scroll to position [11, 0]
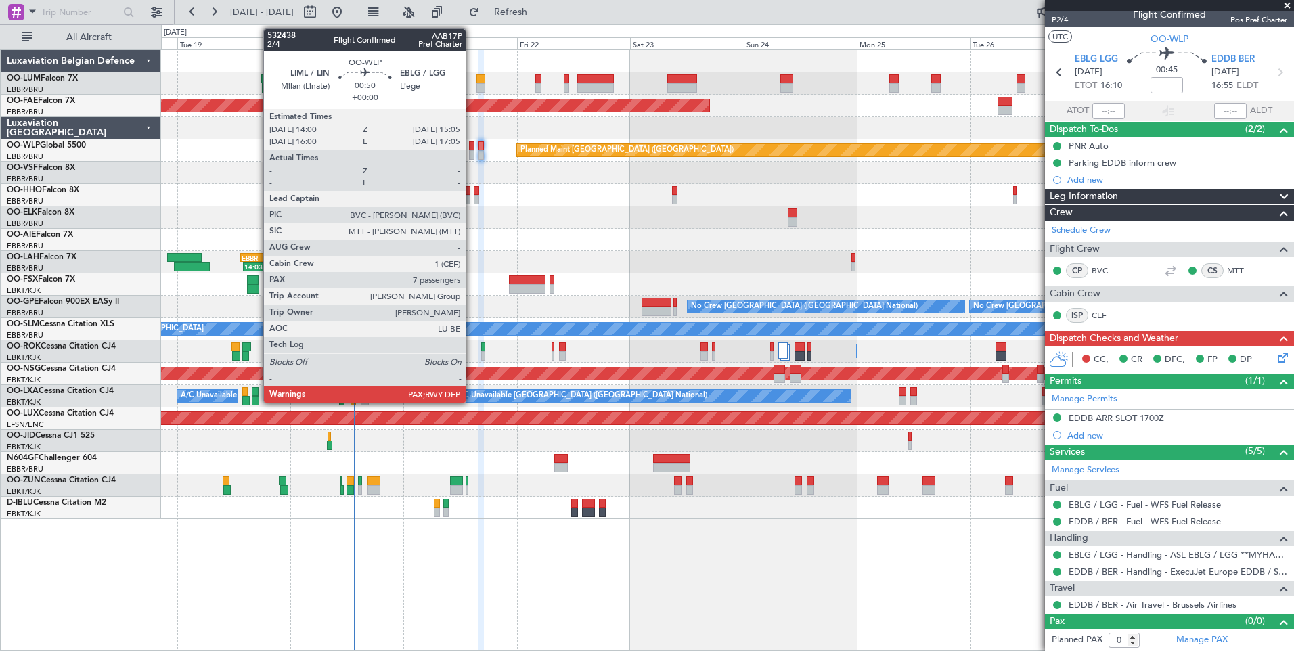
click at [472, 150] on div at bounding box center [471, 154] width 5 height 9
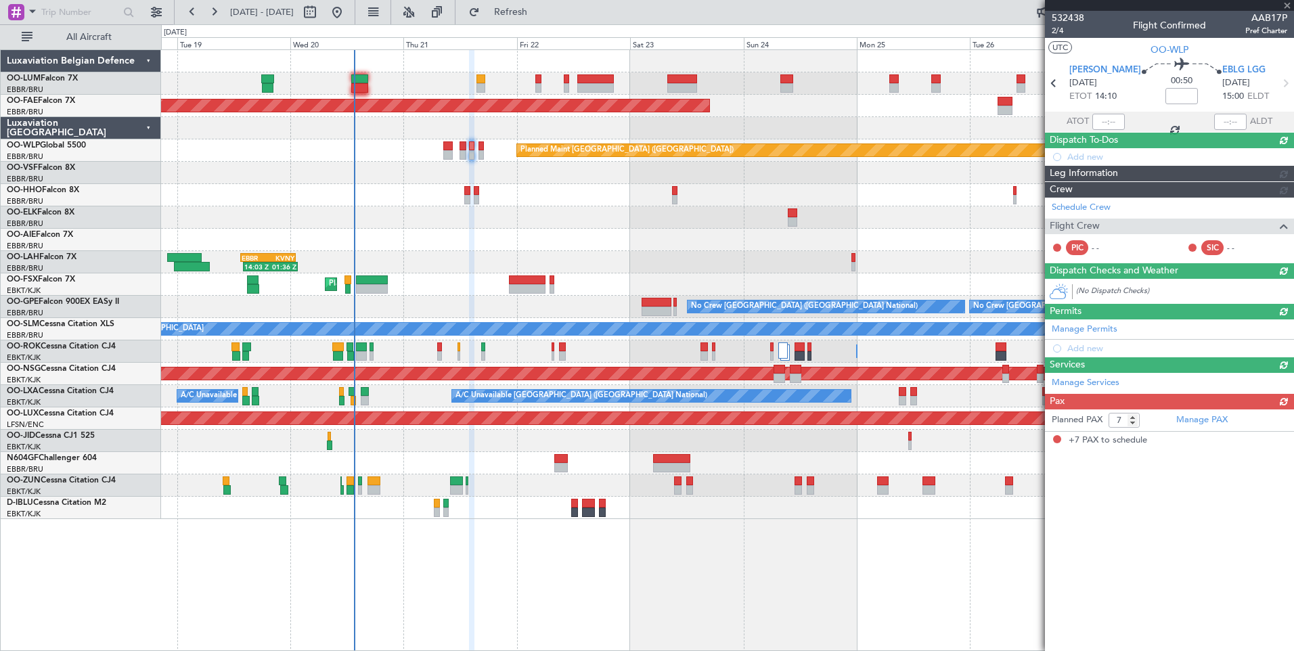
scroll to position [0, 0]
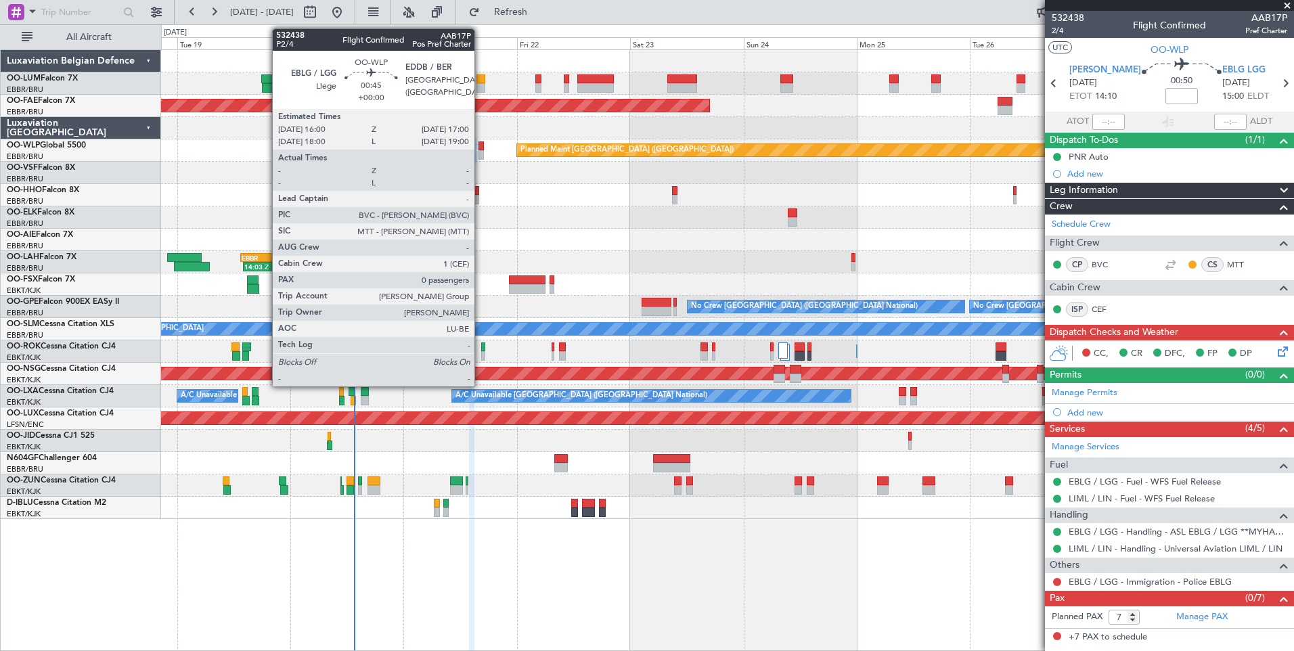
click at [481, 148] on div at bounding box center [481, 145] width 5 height 9
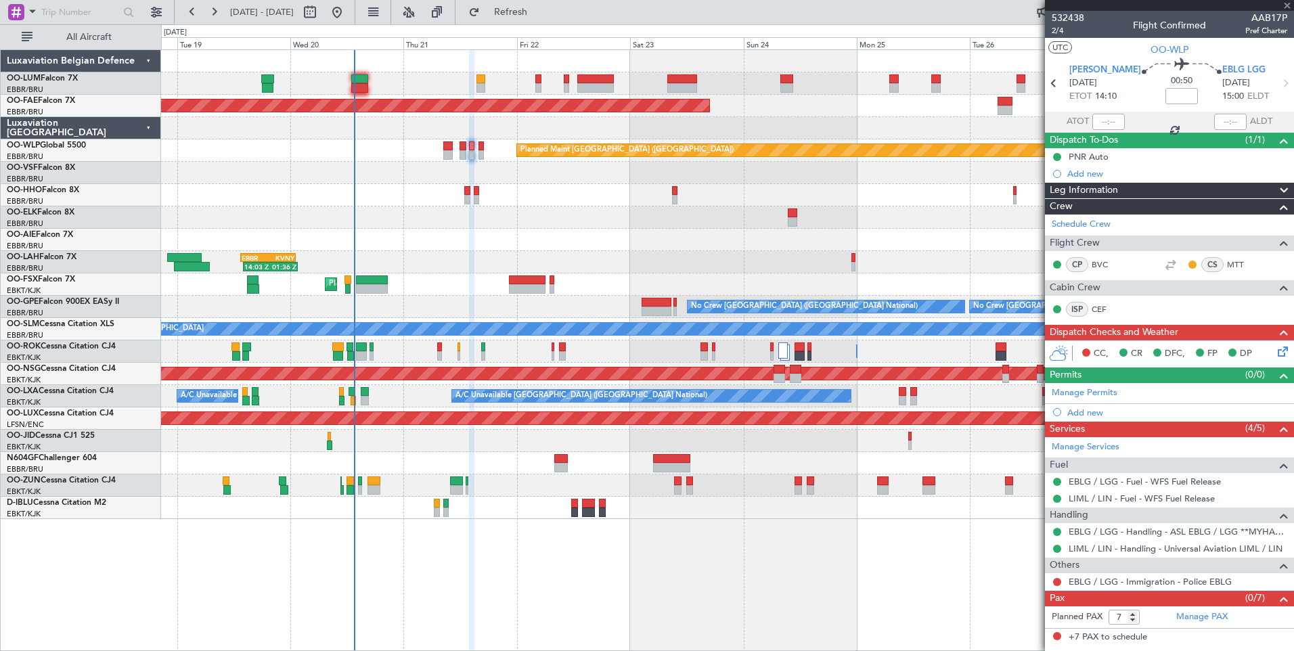
type input "0"
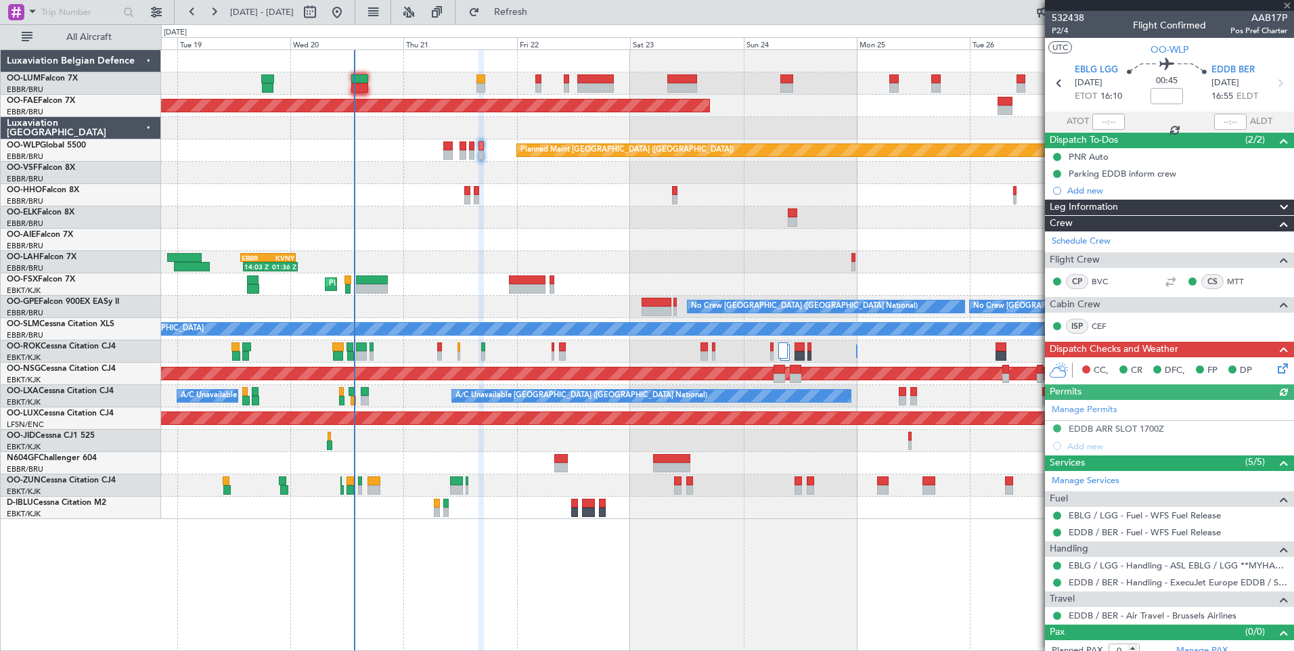
scroll to position [11, 0]
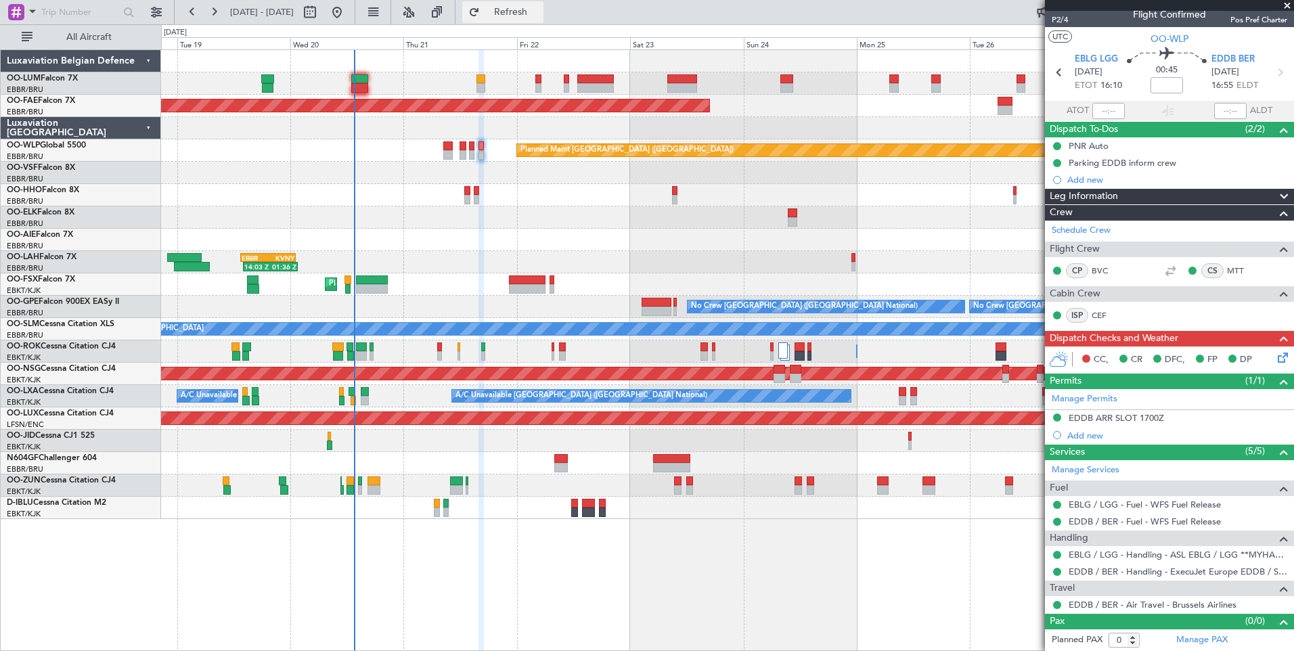
click at [539, 16] on span "Refresh" at bounding box center [511, 11] width 57 height 9
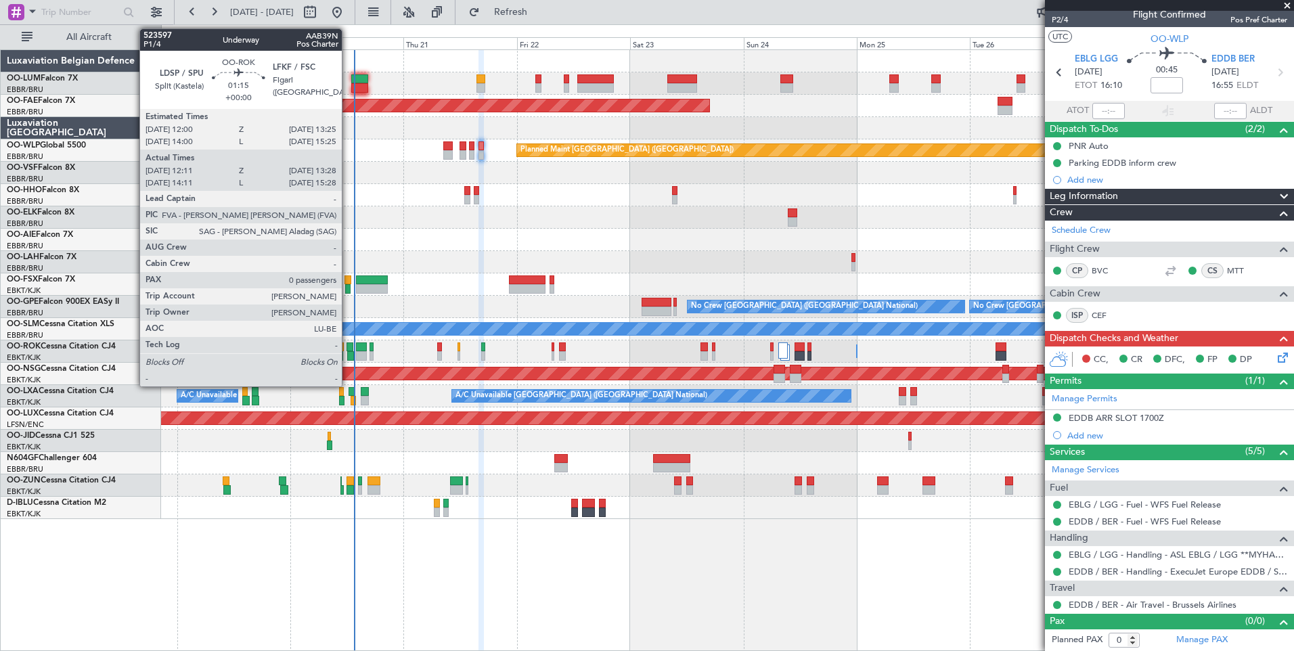
click at [348, 351] on div at bounding box center [350, 346] width 7 height 9
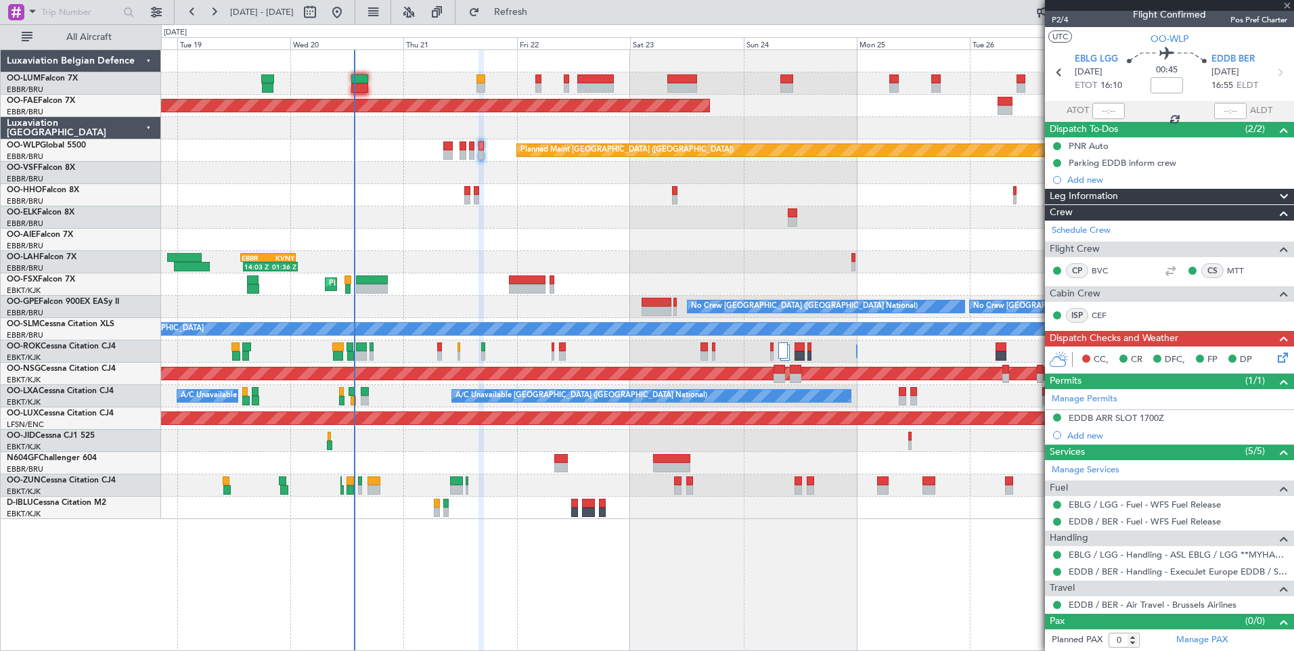
type input "12:16"
type input "13:23"
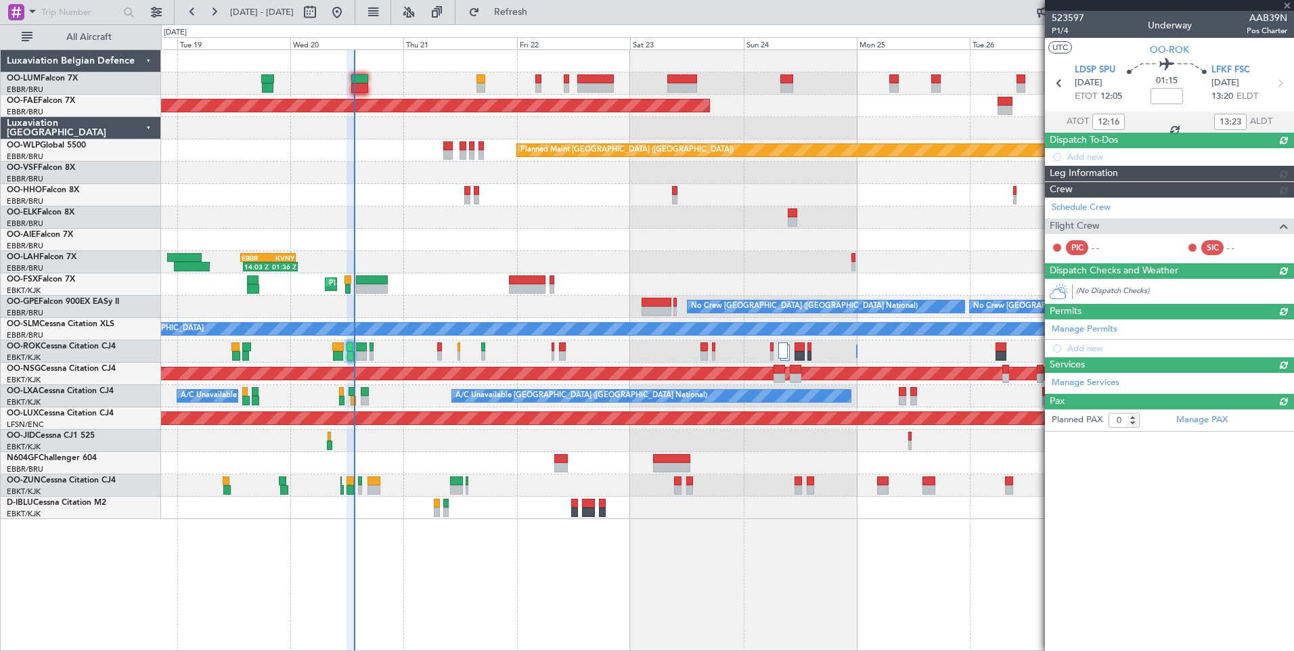
scroll to position [0, 0]
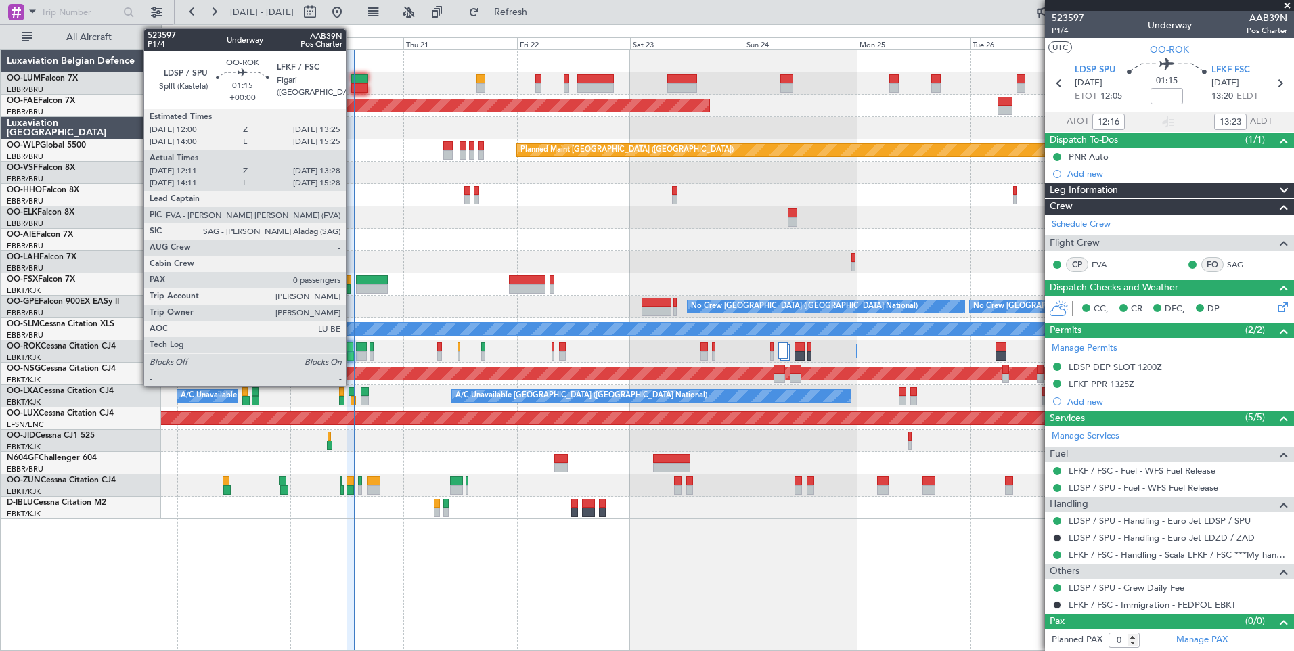
click at [352, 350] on div at bounding box center [350, 346] width 7 height 9
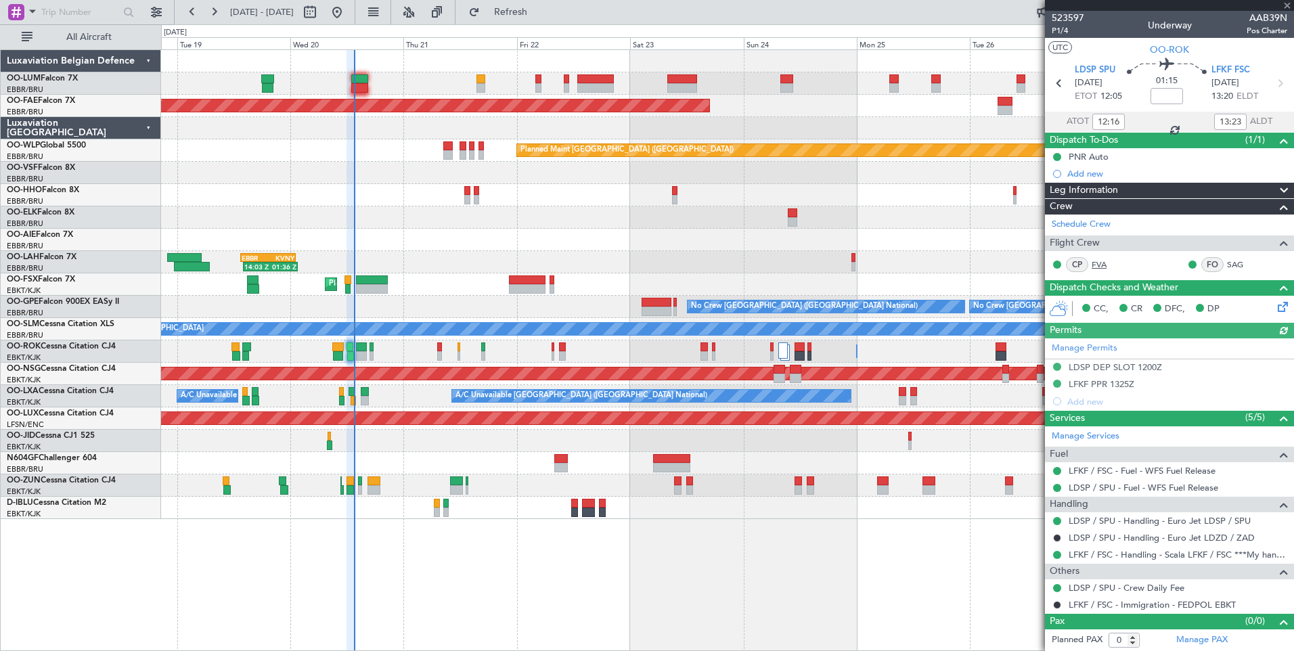
click at [1096, 265] on link "FVA" at bounding box center [1107, 265] width 30 height 12
click at [544, 18] on button "Refresh" at bounding box center [502, 12] width 81 height 22
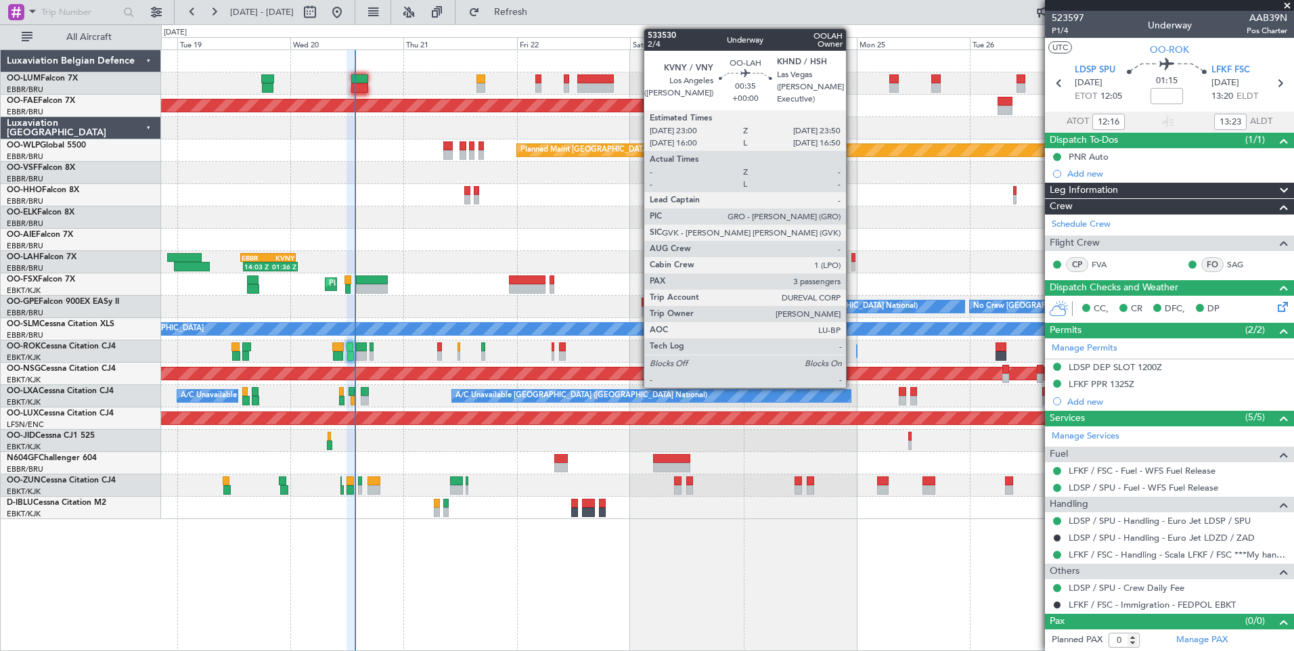
click at [852, 260] on div at bounding box center [854, 257] width 4 height 9
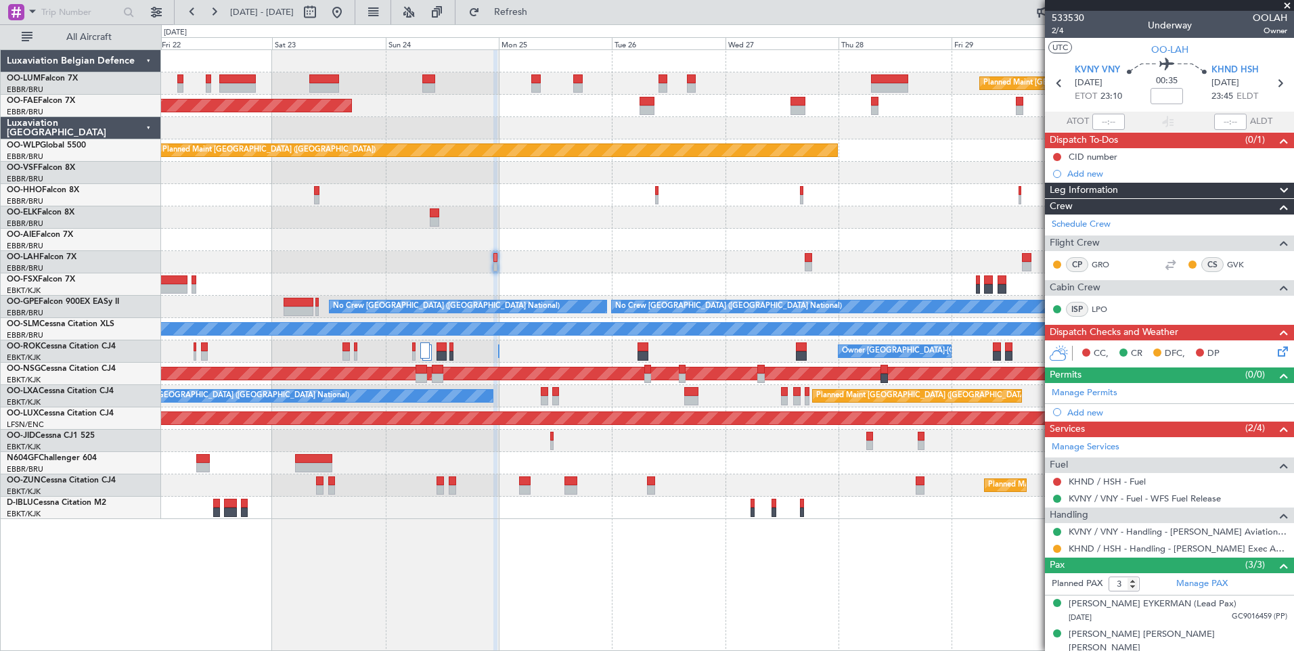
click at [429, 257] on div "Planned Maint Brussels (Brussels National) Planned Maint Kortrijk-Wevelgem Plan…" at bounding box center [727, 284] width 1132 height 469
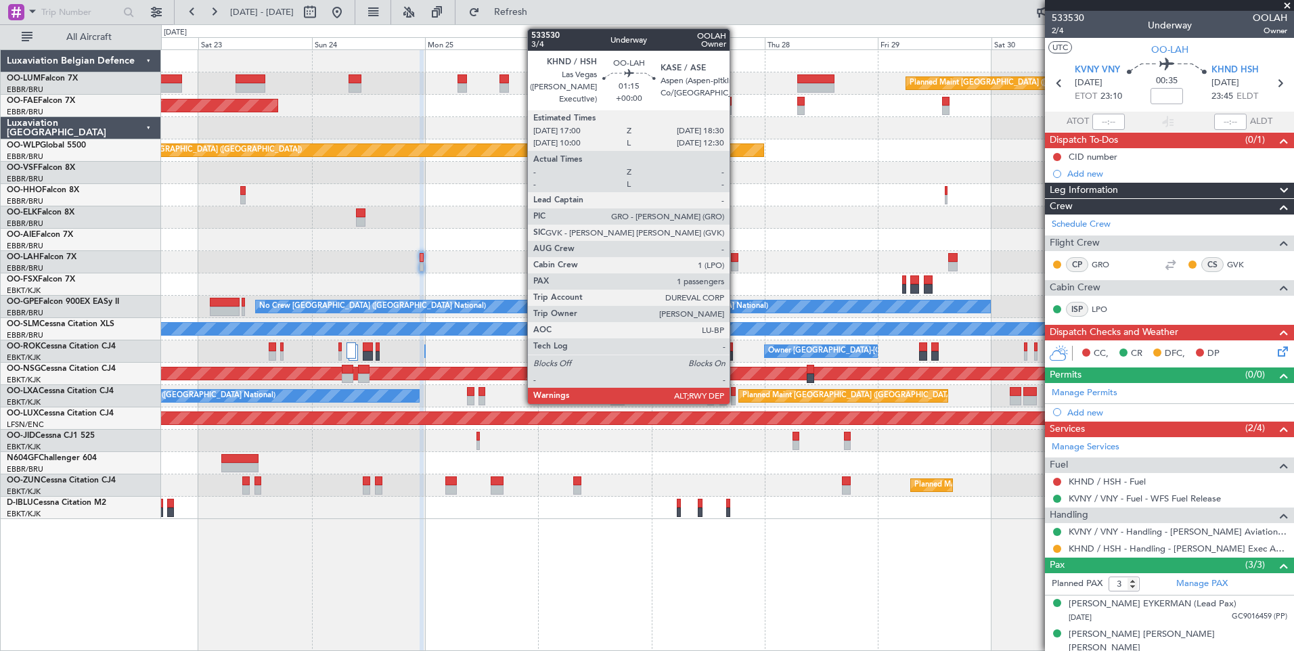
click at [736, 257] on div at bounding box center [734, 257] width 7 height 9
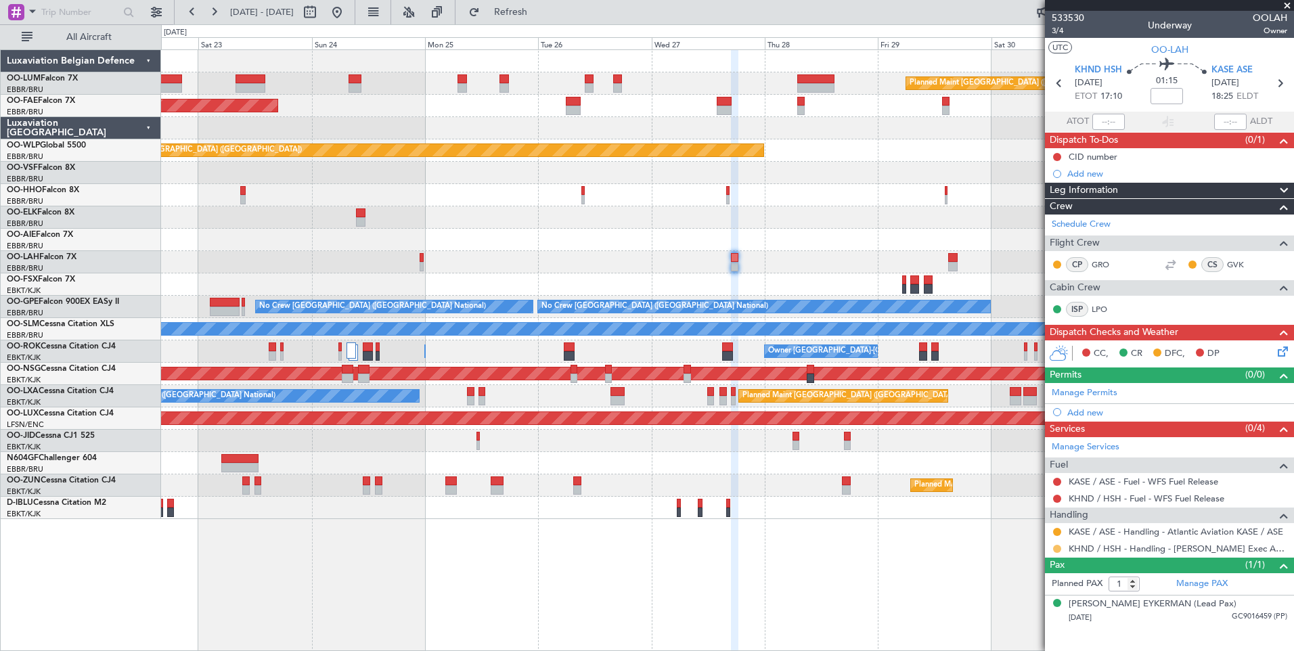
click at [1057, 545] on button at bounding box center [1057, 549] width 8 height 8
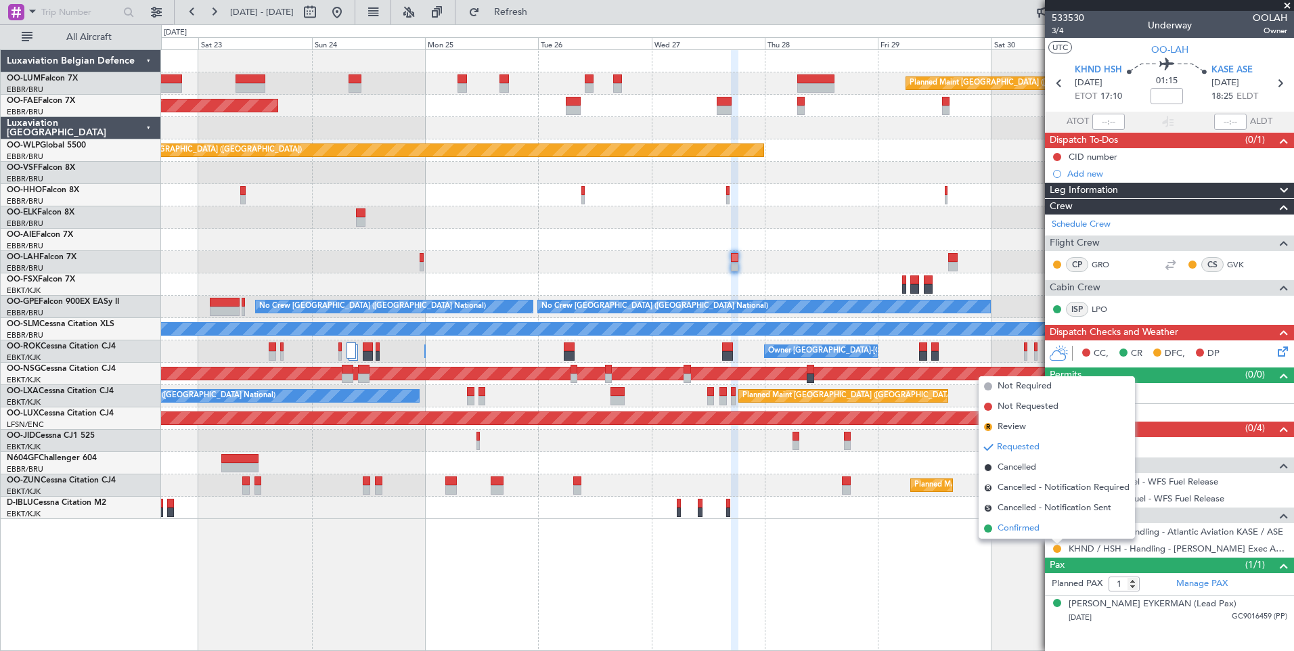
click at [1030, 526] on span "Confirmed" at bounding box center [1019, 529] width 42 height 14
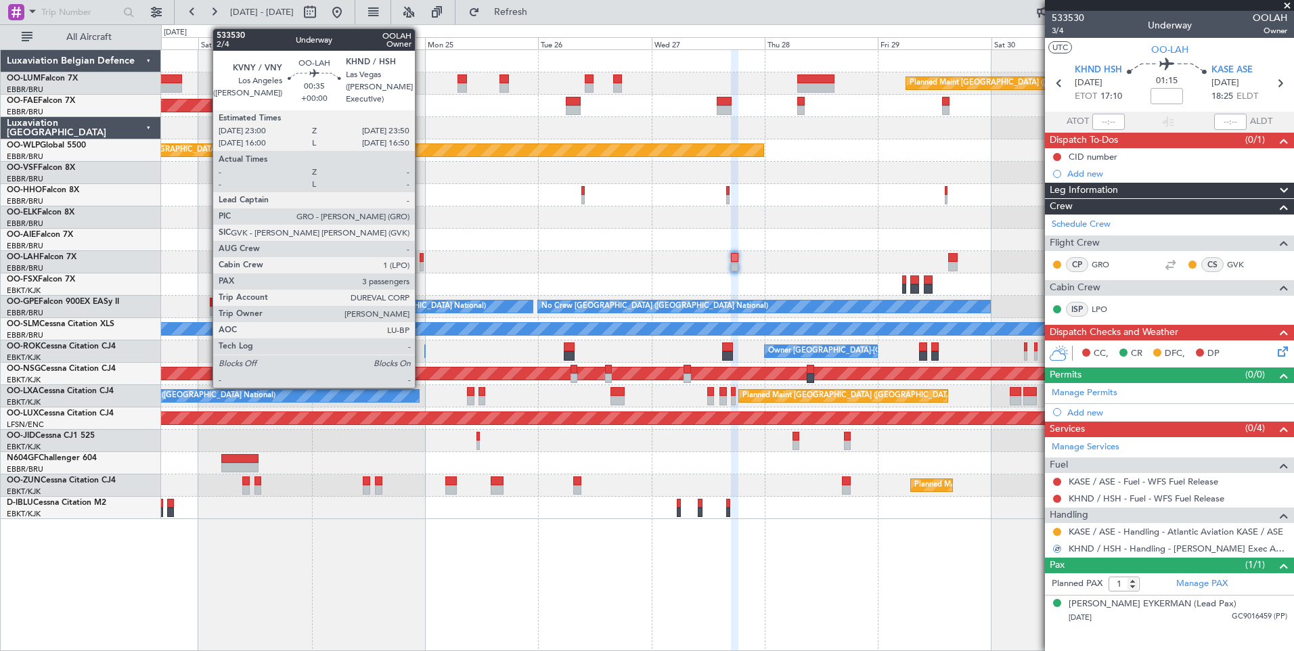
click at [421, 259] on div at bounding box center [422, 257] width 4 height 9
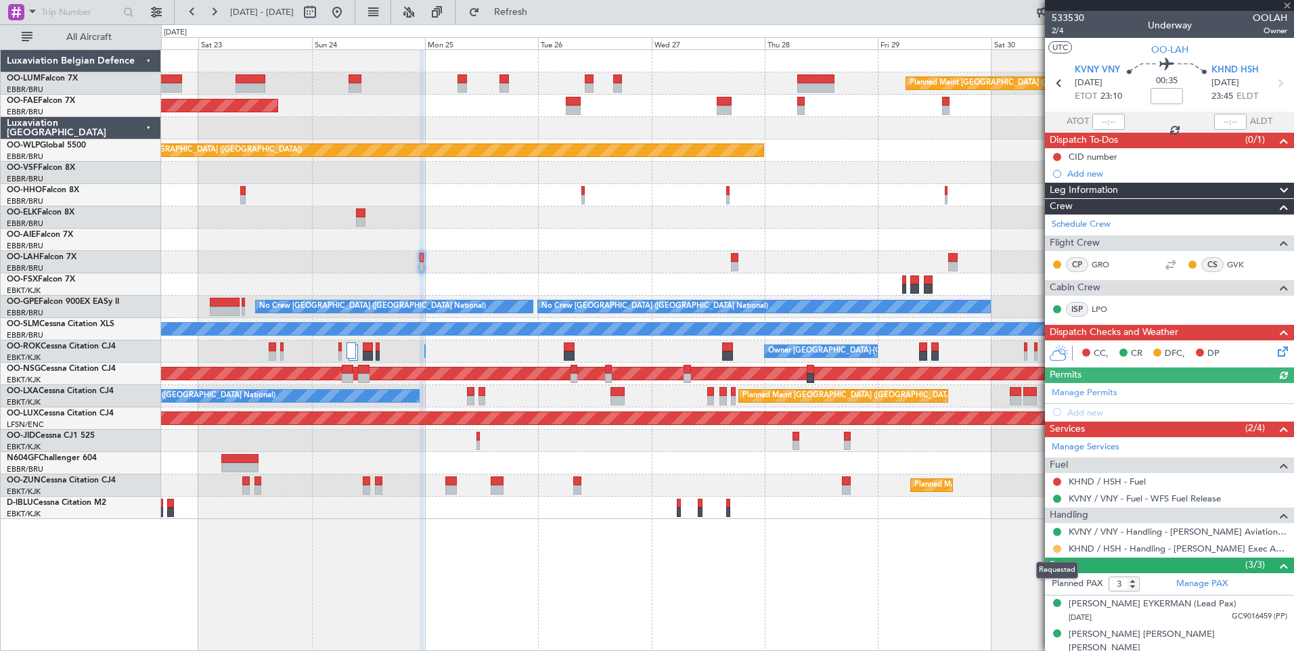
click at [1057, 550] on button at bounding box center [1057, 549] width 8 height 8
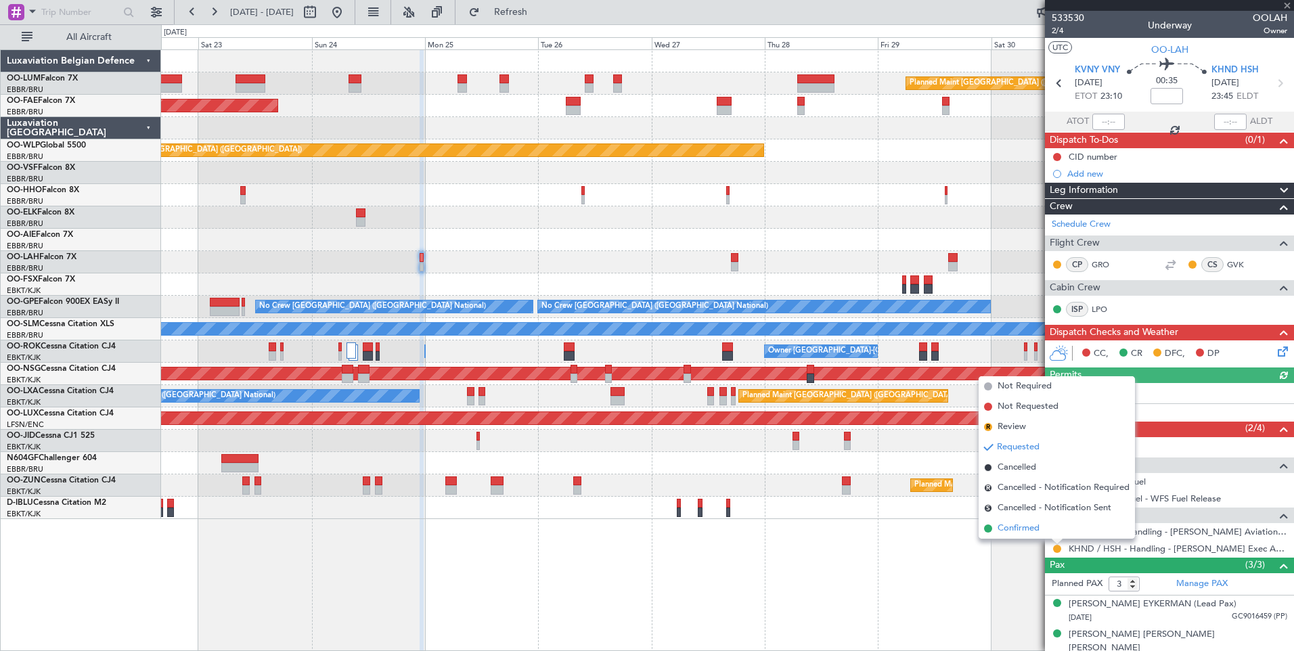
click at [1023, 530] on span "Confirmed" at bounding box center [1019, 529] width 42 height 14
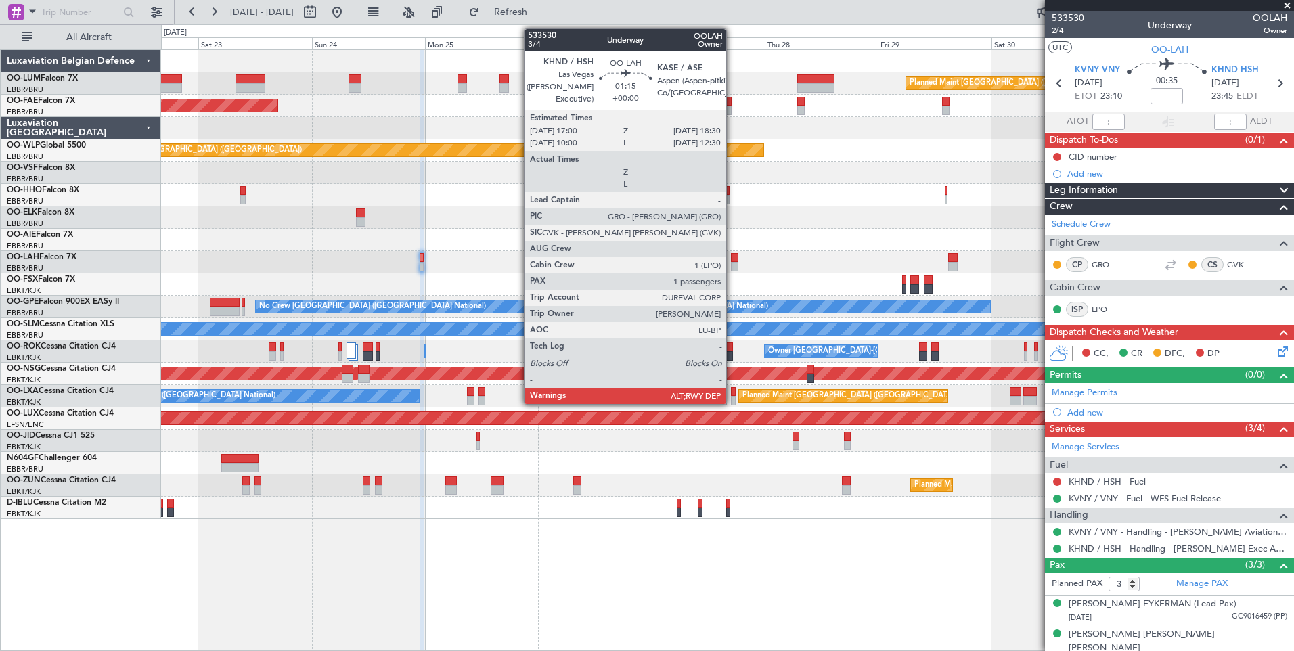
click at [732, 256] on div at bounding box center [734, 257] width 7 height 9
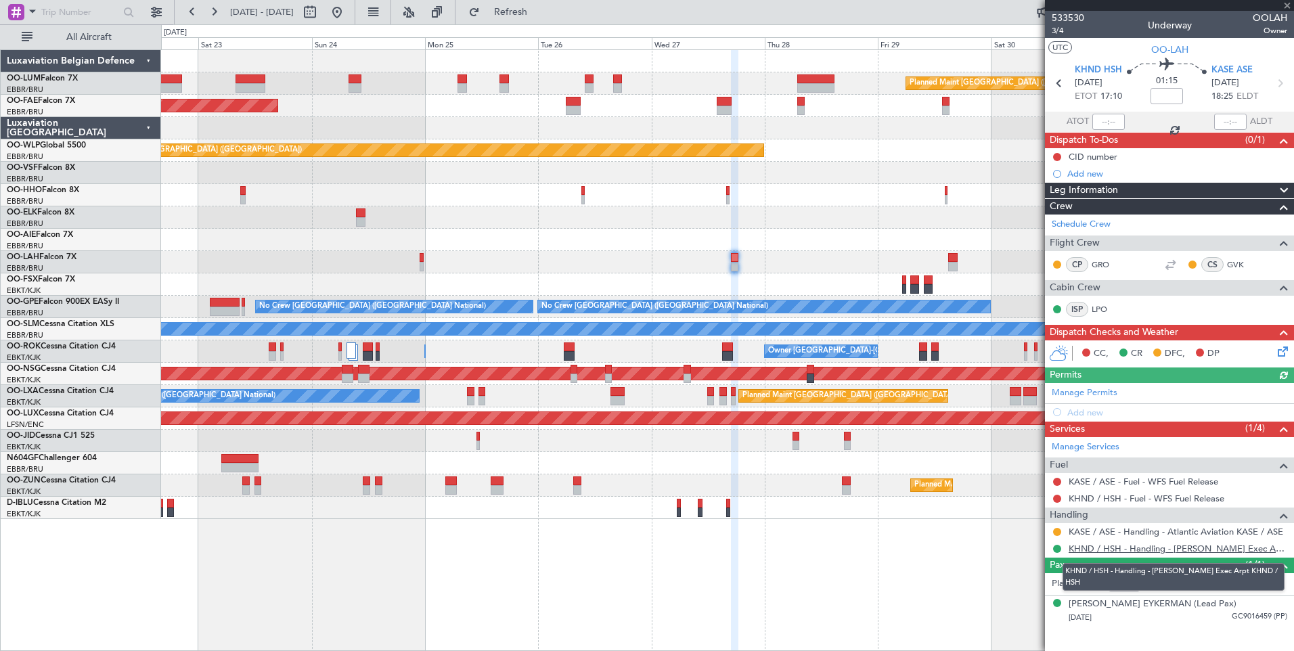
click at [1180, 548] on link "KHND / HSH - Handling - Henderson Exec Arpt KHND / HSH" at bounding box center [1178, 549] width 219 height 12
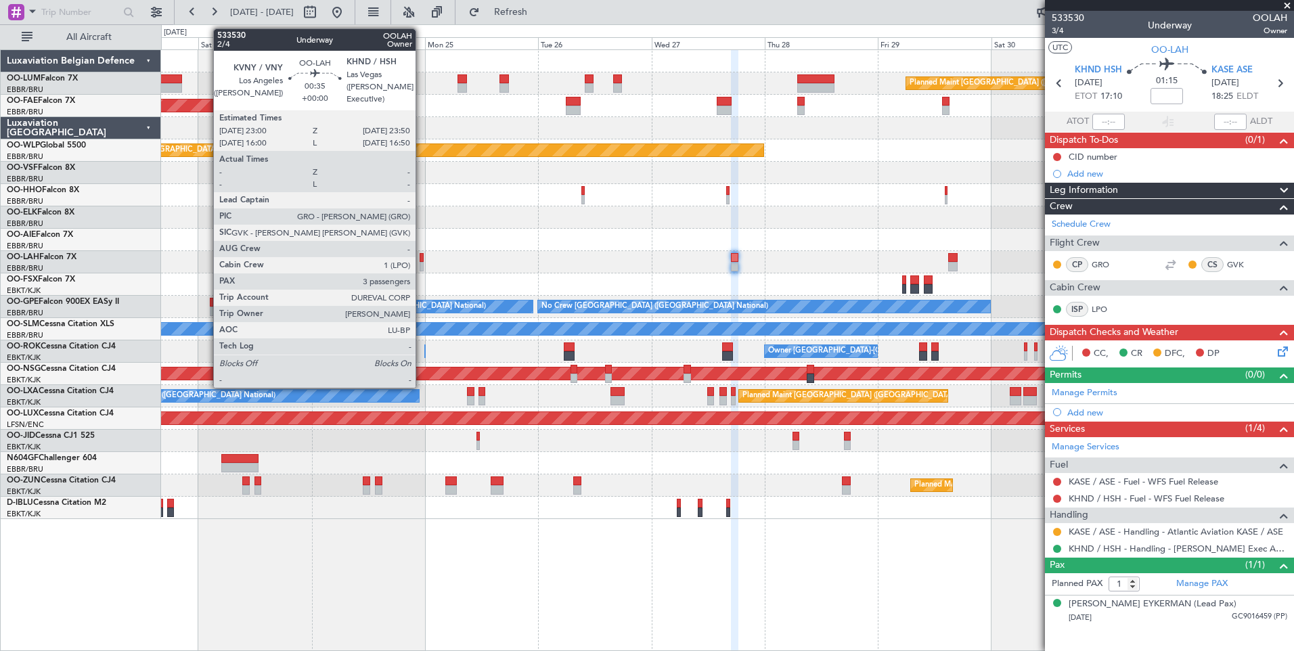
click at [422, 255] on div at bounding box center [422, 257] width 4 height 9
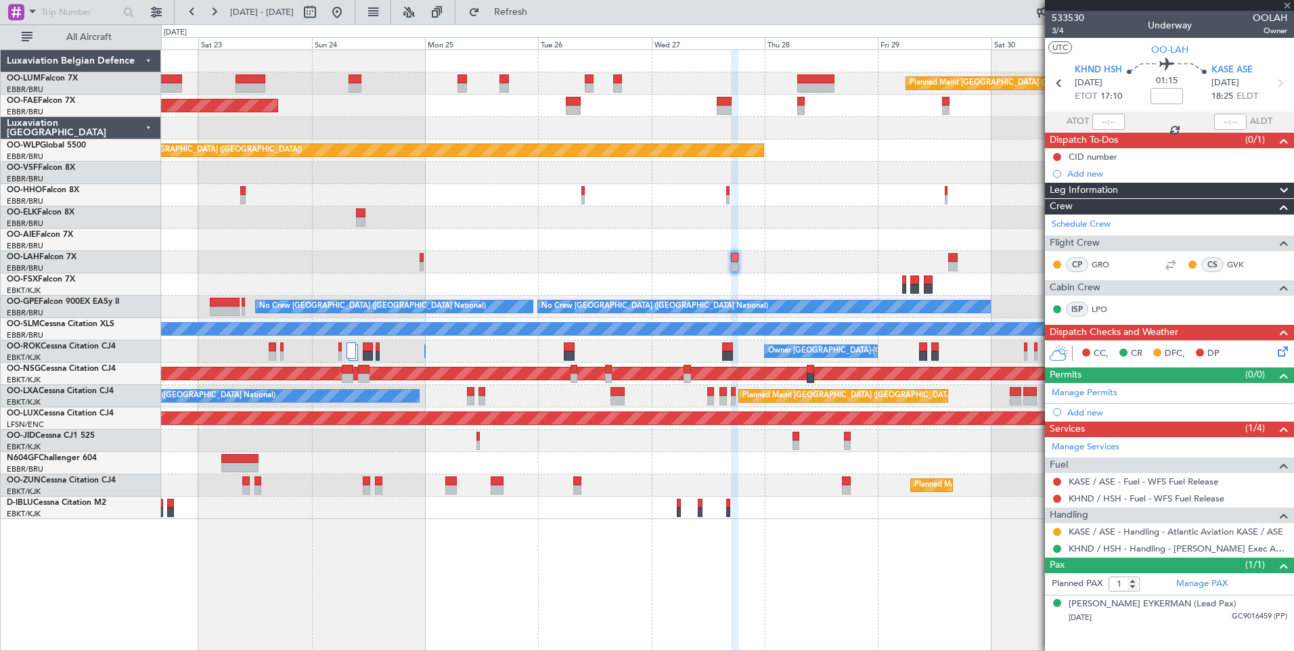
type input "3"
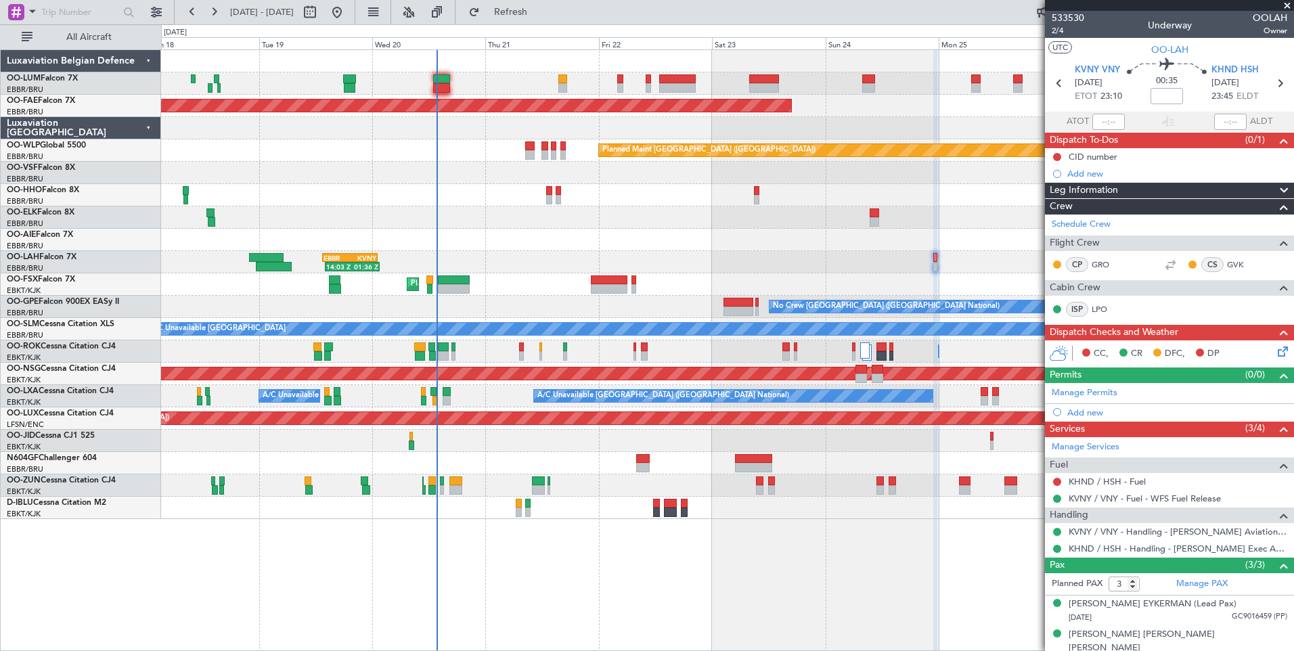
click at [845, 588] on div "Planned Maint Brussels (Brussels National) Planned Maint Brussels (Brussels Nat…" at bounding box center [727, 350] width 1133 height 602
click at [544, 3] on button "Refresh" at bounding box center [502, 12] width 81 height 22
click at [539, 8] on span "Refresh" at bounding box center [511, 11] width 57 height 9
click at [544, 20] on button "Refresh" at bounding box center [502, 12] width 81 height 22
click at [539, 13] on span "Refresh" at bounding box center [511, 11] width 57 height 9
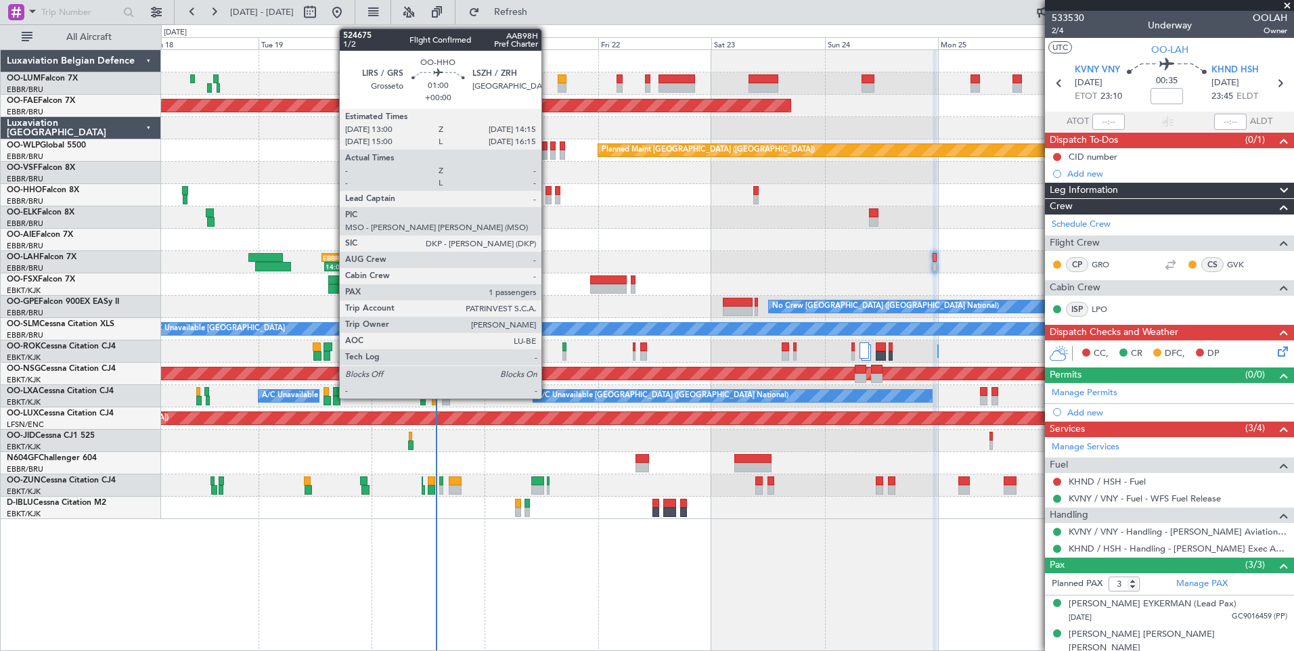
click at [548, 189] on div at bounding box center [549, 190] width 6 height 9
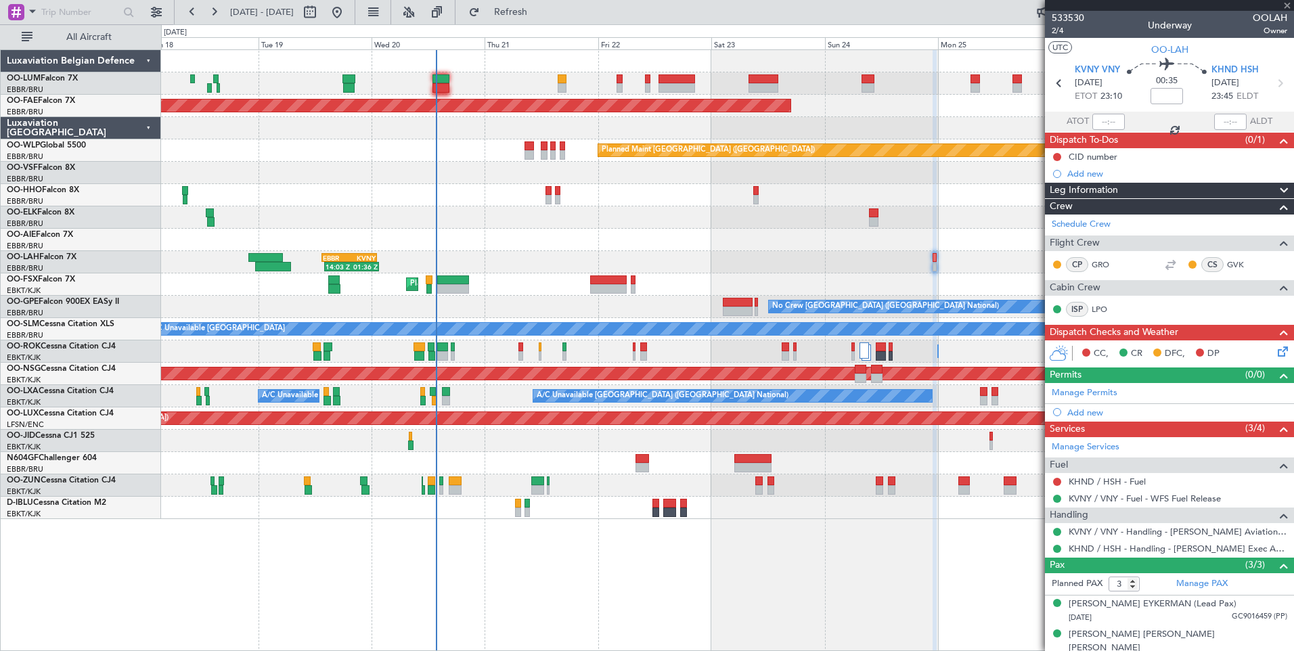
click at [462, 1] on button "Refresh" at bounding box center [502, 12] width 81 height 22
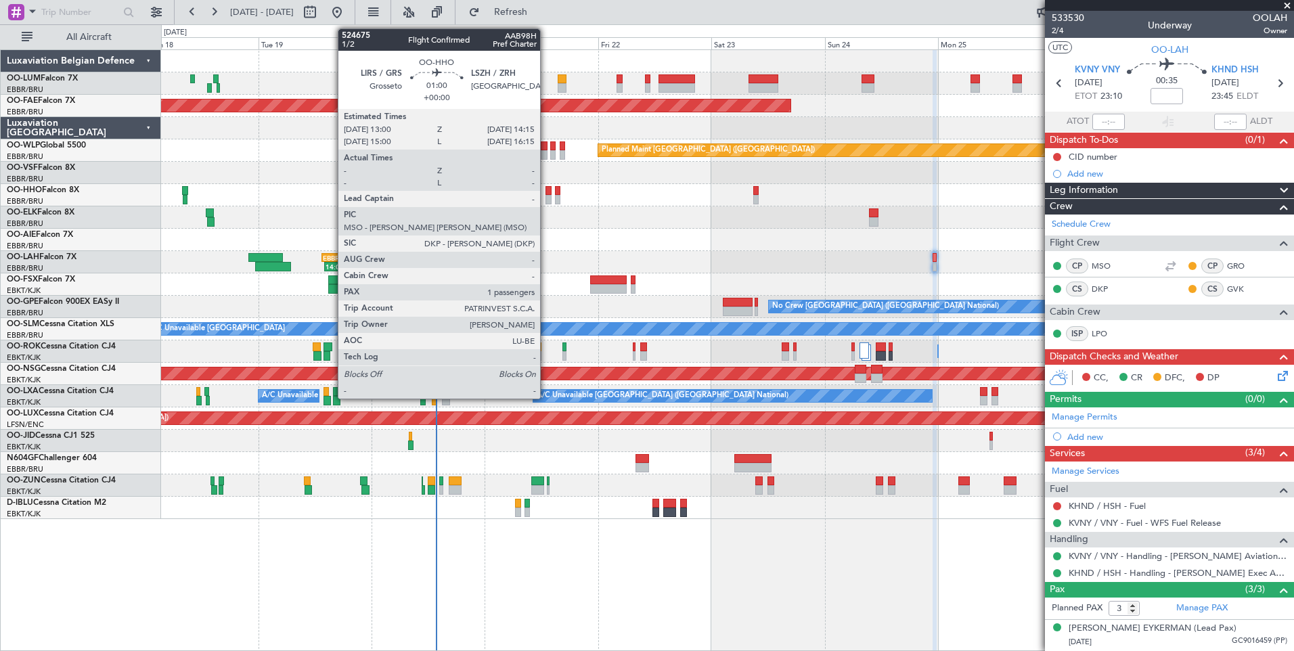
click at [546, 191] on div at bounding box center [549, 190] width 6 height 9
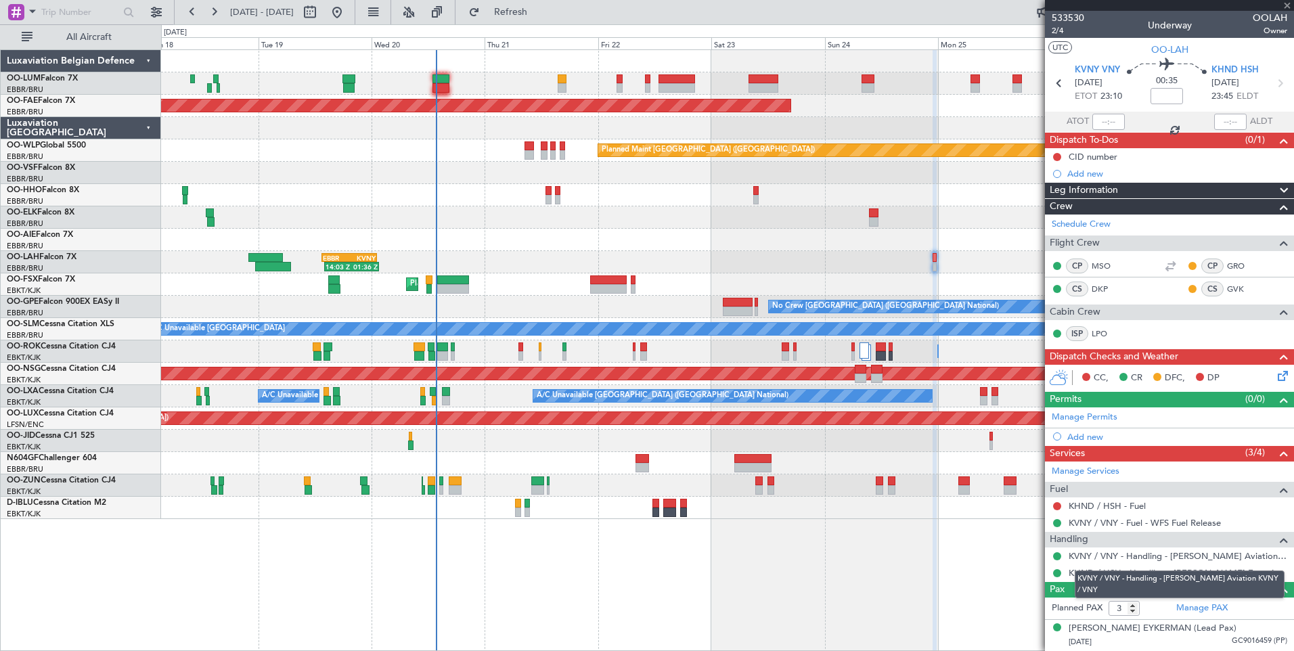
type input "1"
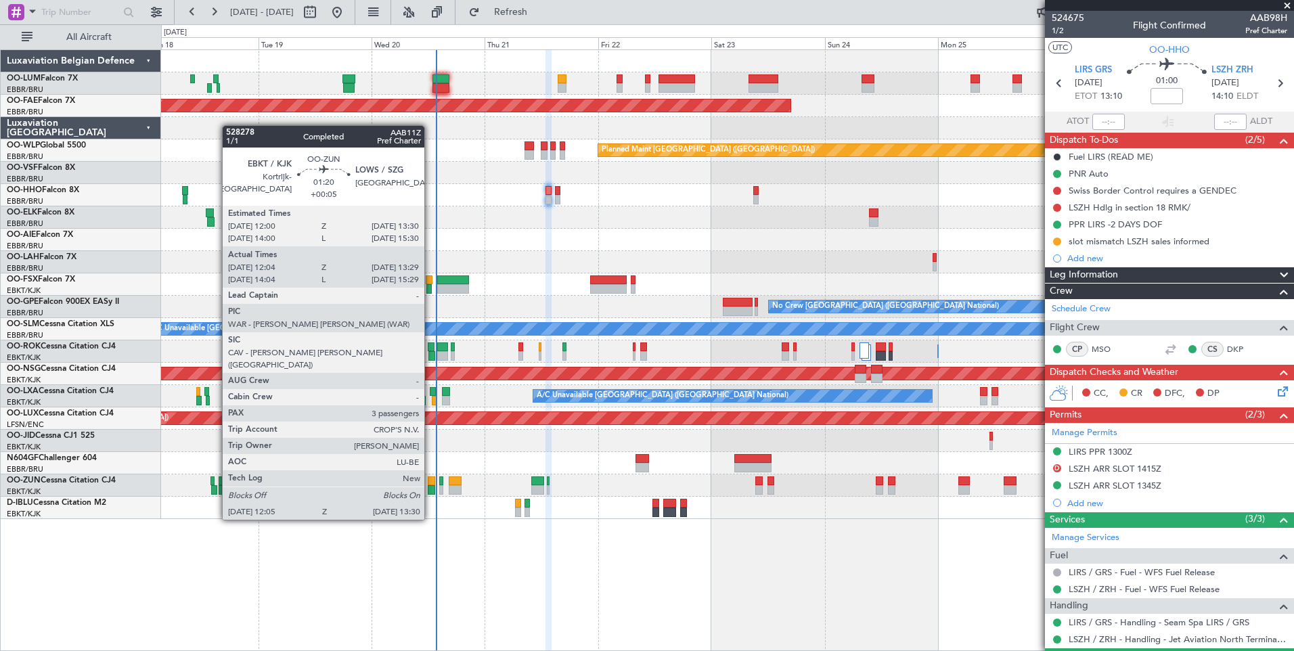
click at [430, 482] on div at bounding box center [431, 481] width 7 height 9
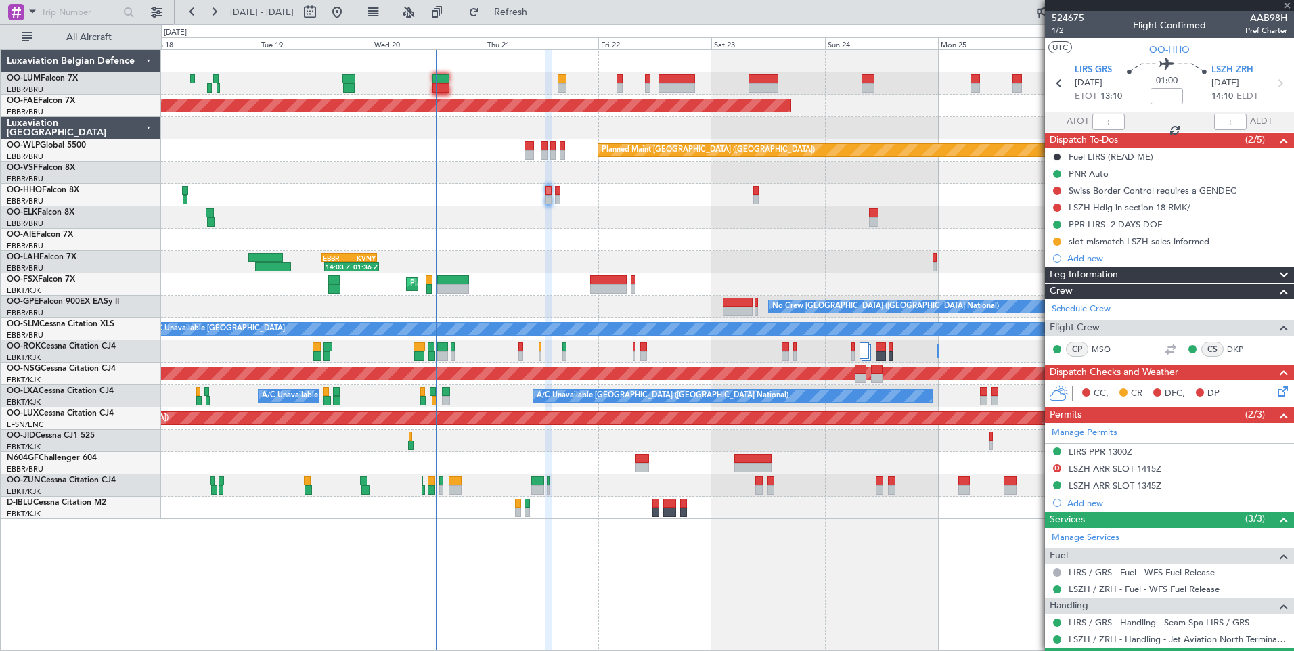
type input "+00:05"
type input "12:09"
type input "13:24"
type input "3"
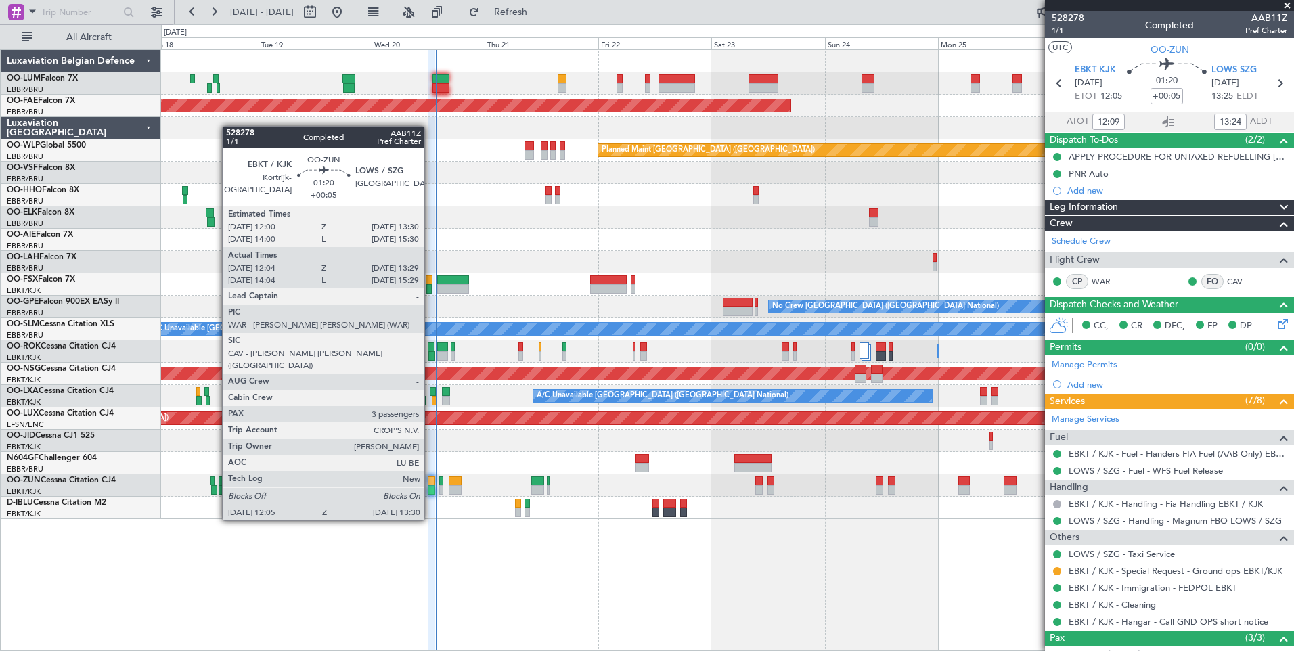
click at [430, 483] on div at bounding box center [431, 481] width 7 height 9
click at [430, 479] on div at bounding box center [431, 481] width 7 height 9
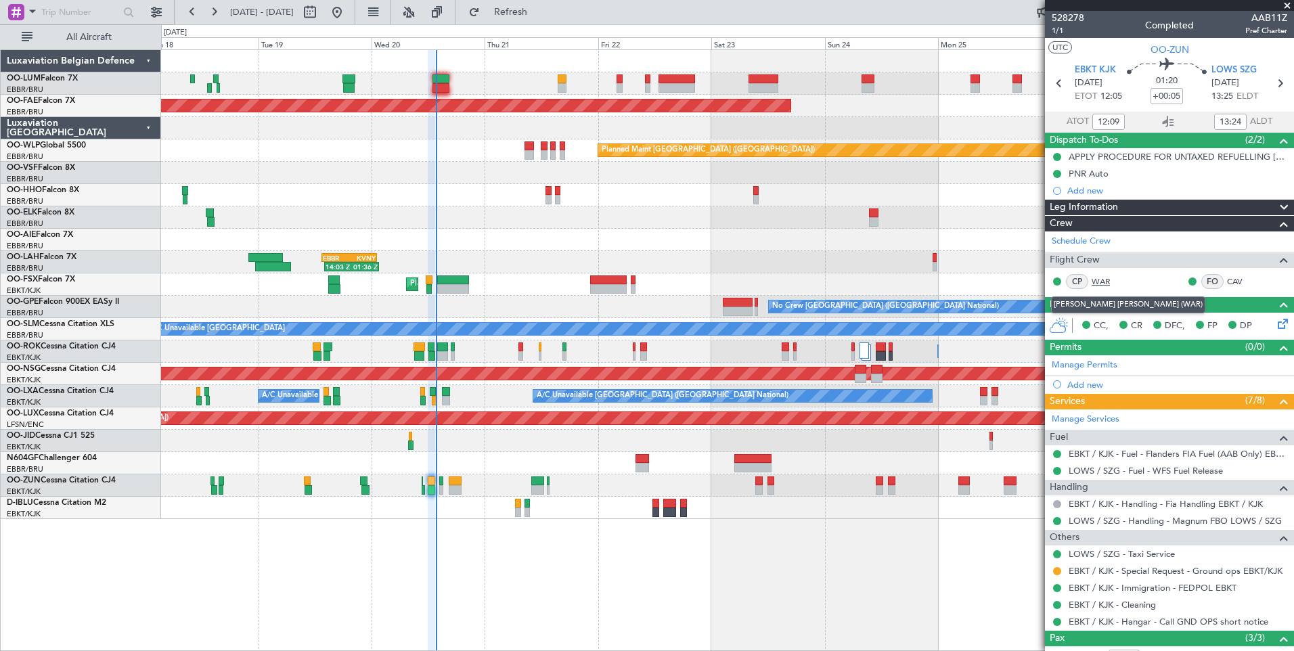
click at [1104, 278] on link "WAR" at bounding box center [1107, 281] width 30 height 12
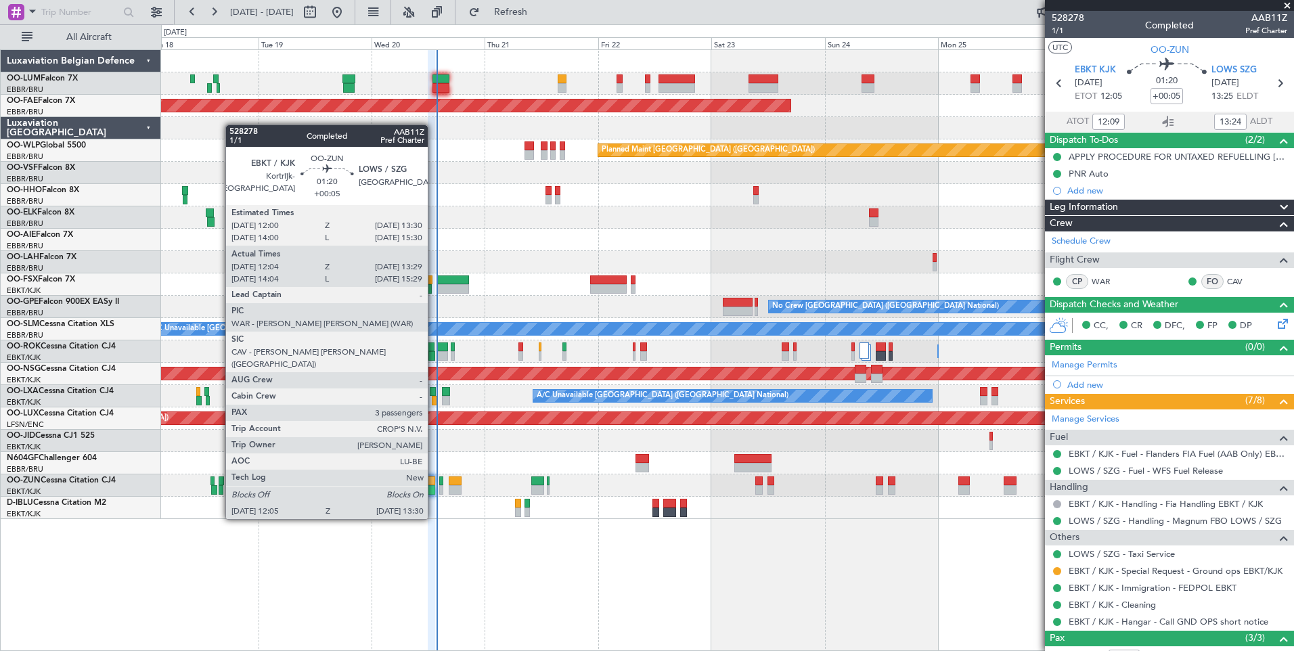
click at [434, 481] on div at bounding box center [431, 481] width 7 height 9
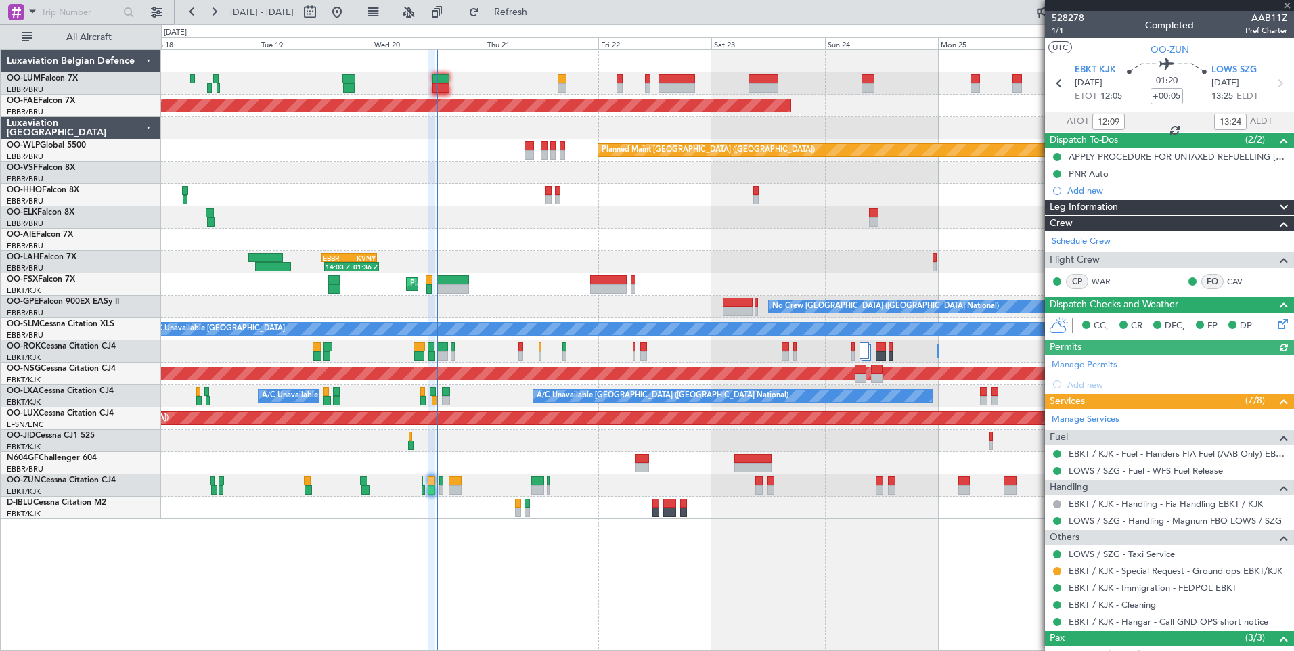
type input "14:09"
type input "15:24"
type input "12:09"
type input "13:24"
click at [1057, 30] on span "1/1" at bounding box center [1068, 31] width 32 height 12
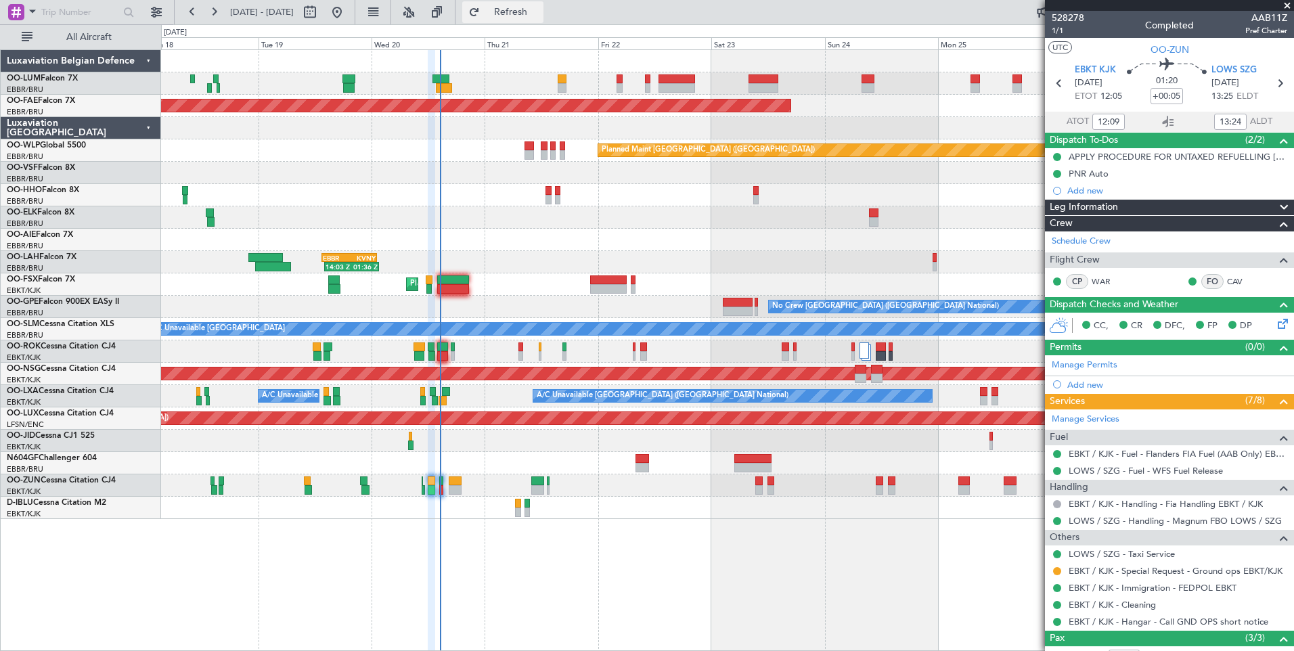
click at [539, 15] on span "Refresh" at bounding box center [511, 11] width 57 height 9
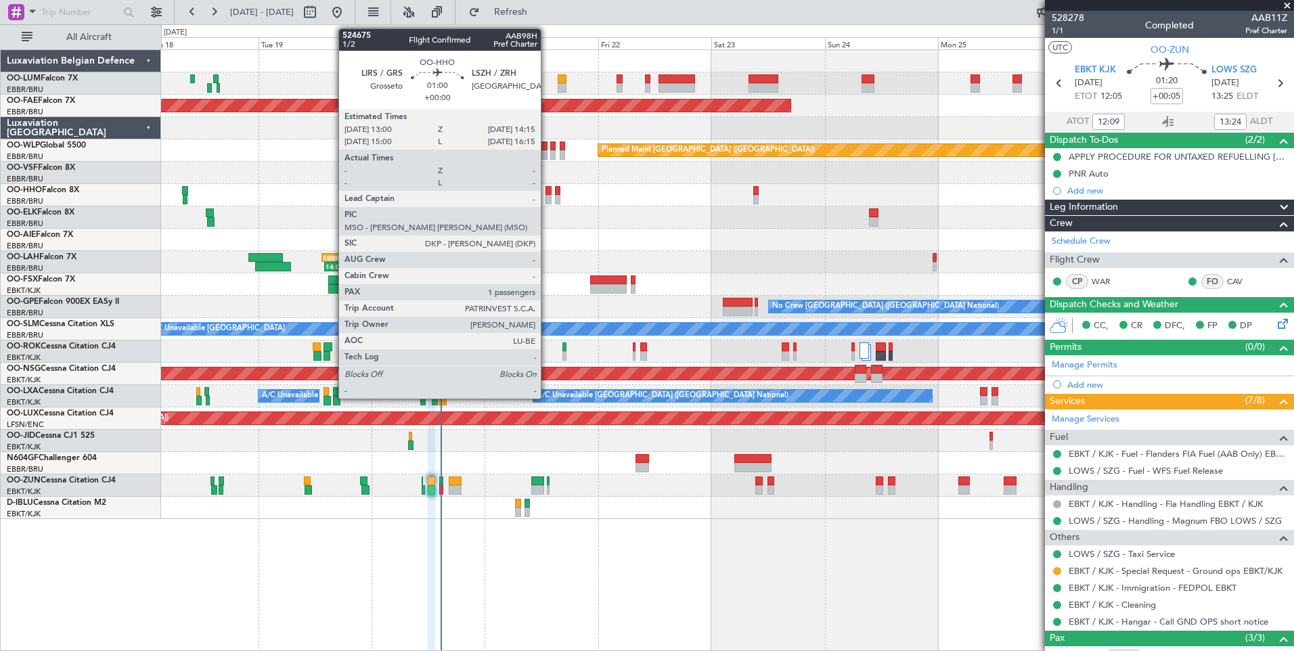
click at [547, 196] on div at bounding box center [549, 199] width 6 height 9
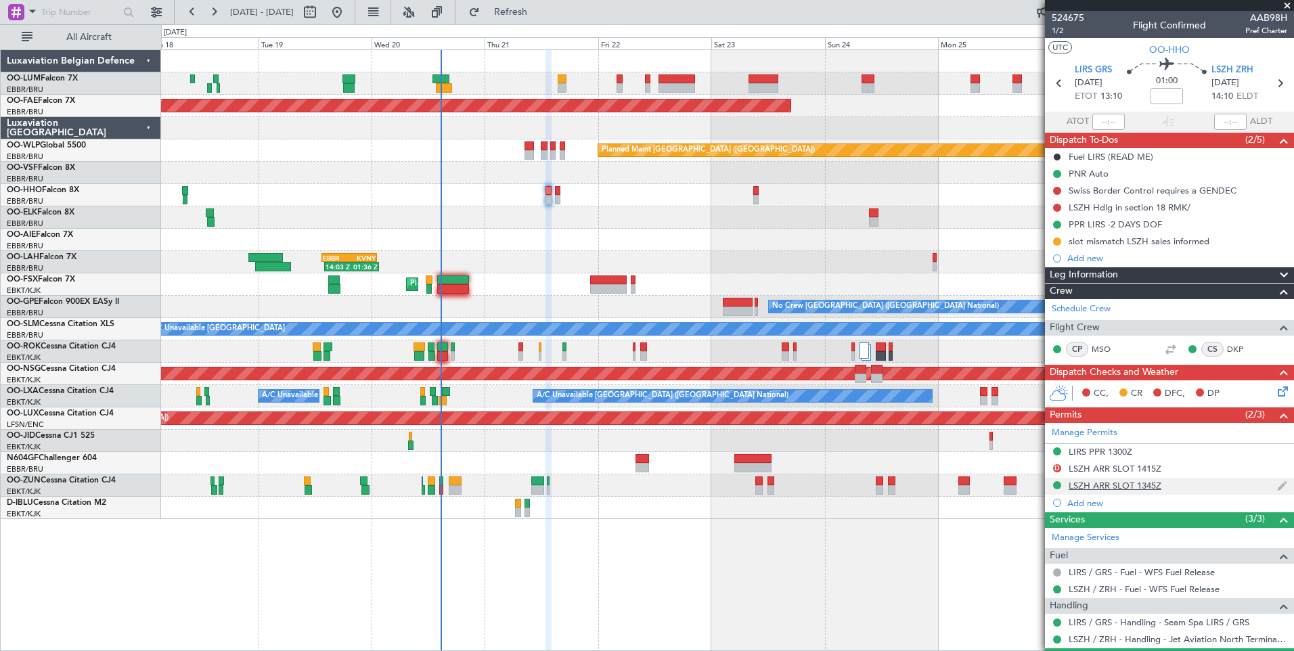
click at [1094, 485] on div "LSZH ARR SLOT 1345Z" at bounding box center [1115, 486] width 93 height 12
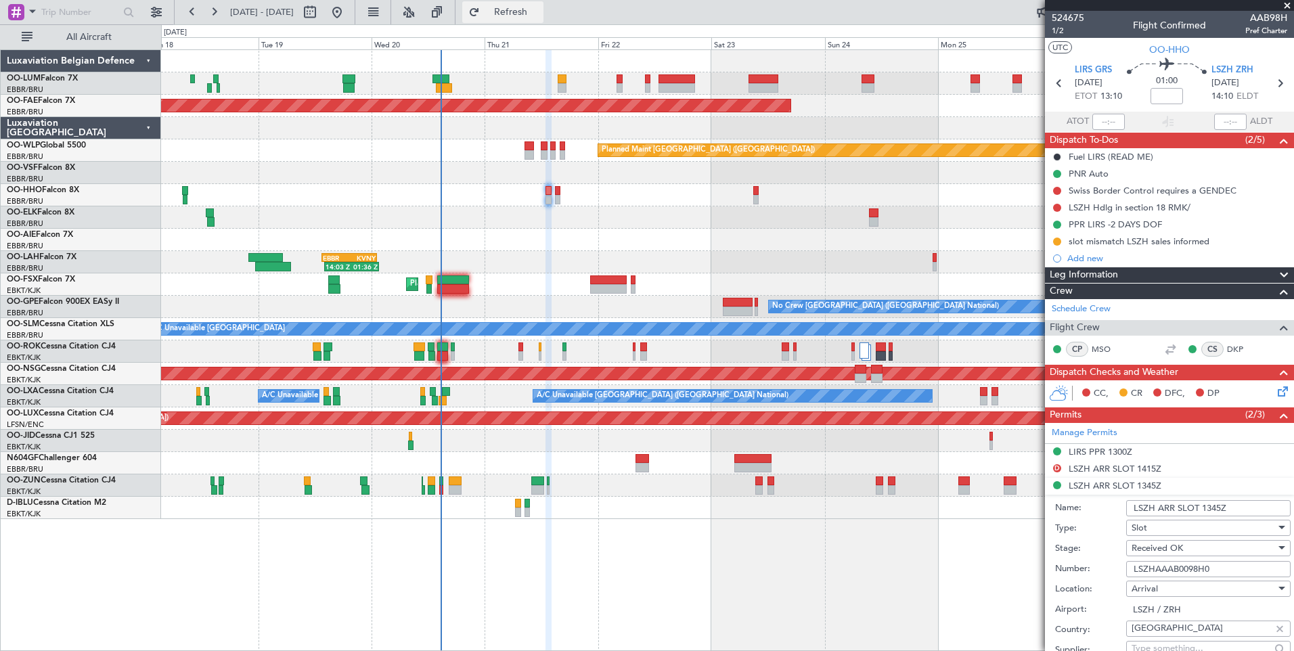
click at [544, 20] on button "Refresh" at bounding box center [502, 12] width 81 height 22
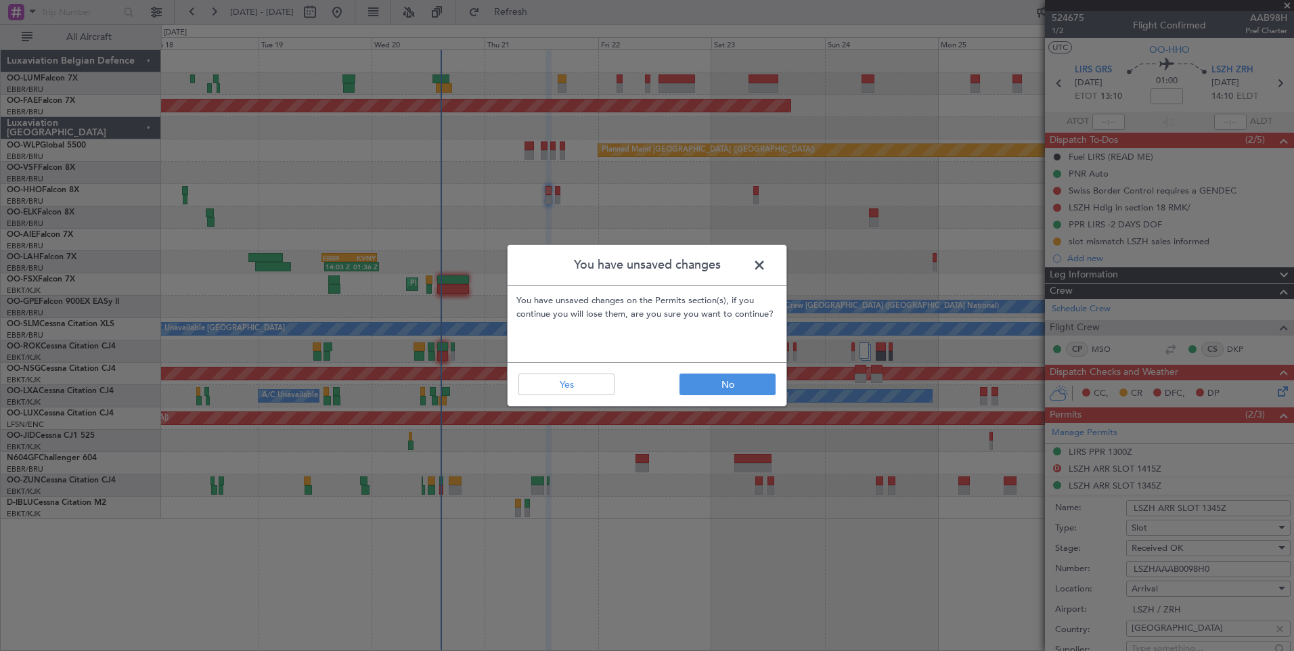
click at [766, 266] on span at bounding box center [766, 268] width 0 height 27
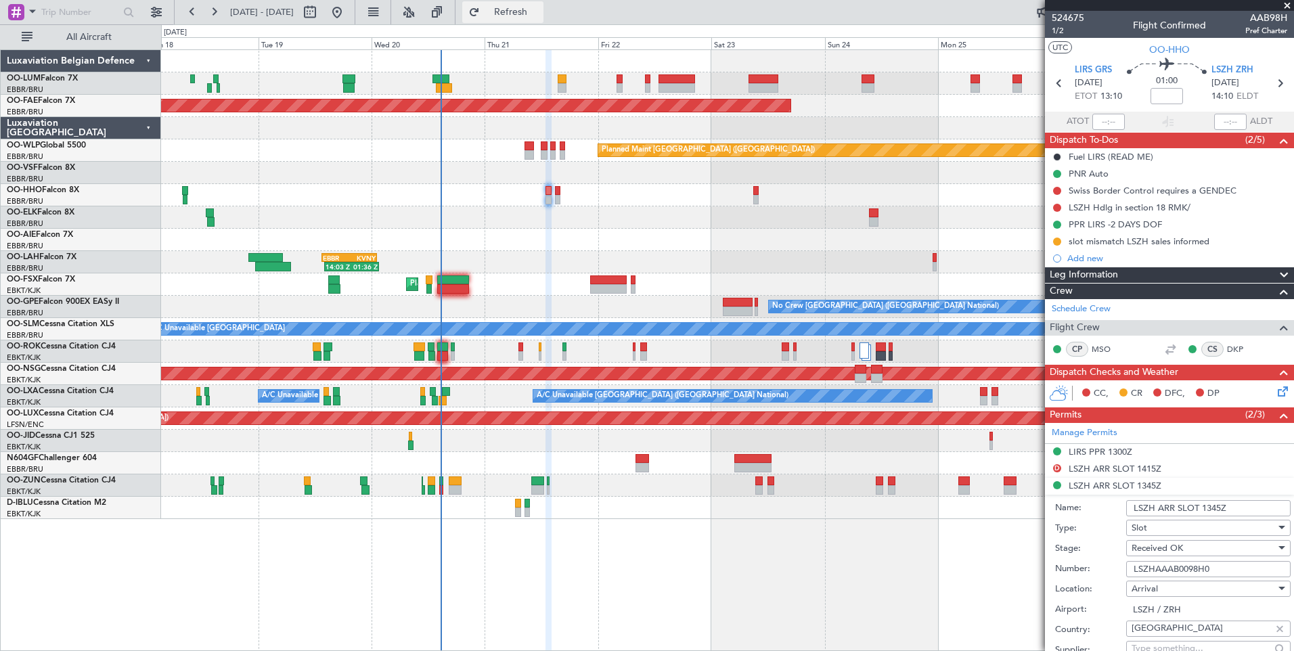
click at [539, 16] on span "Refresh" at bounding box center [511, 11] width 57 height 9
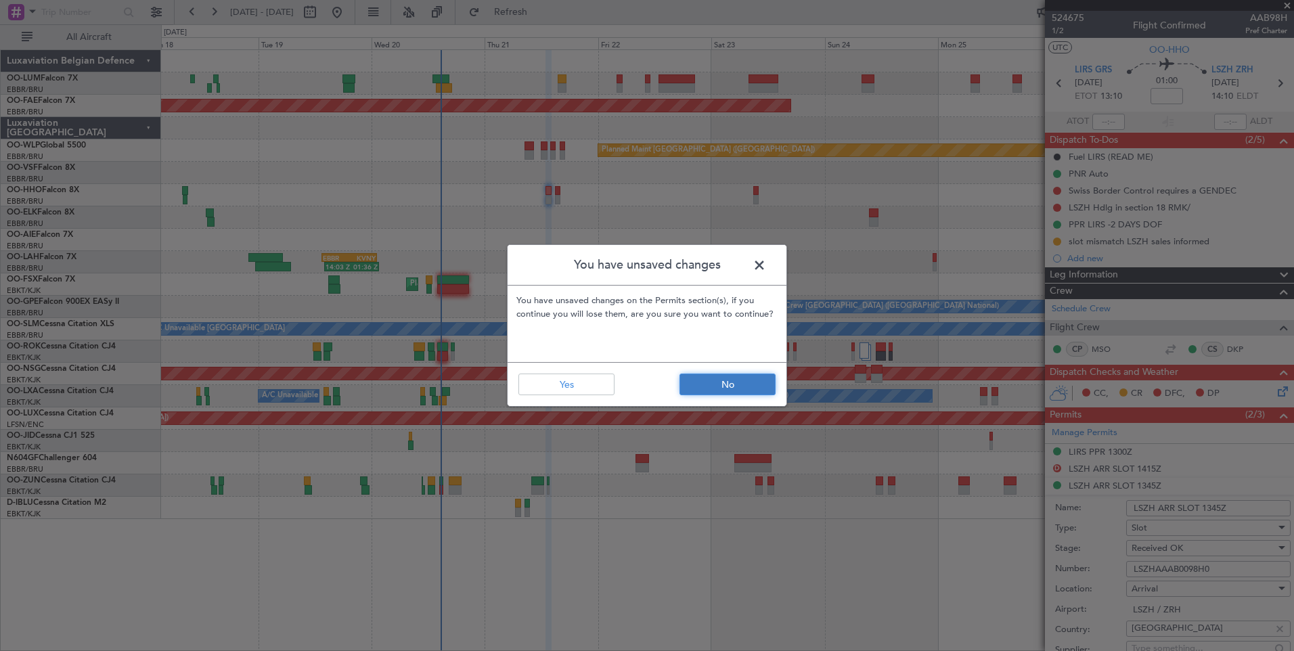
click at [692, 389] on button "No" at bounding box center [728, 385] width 96 height 22
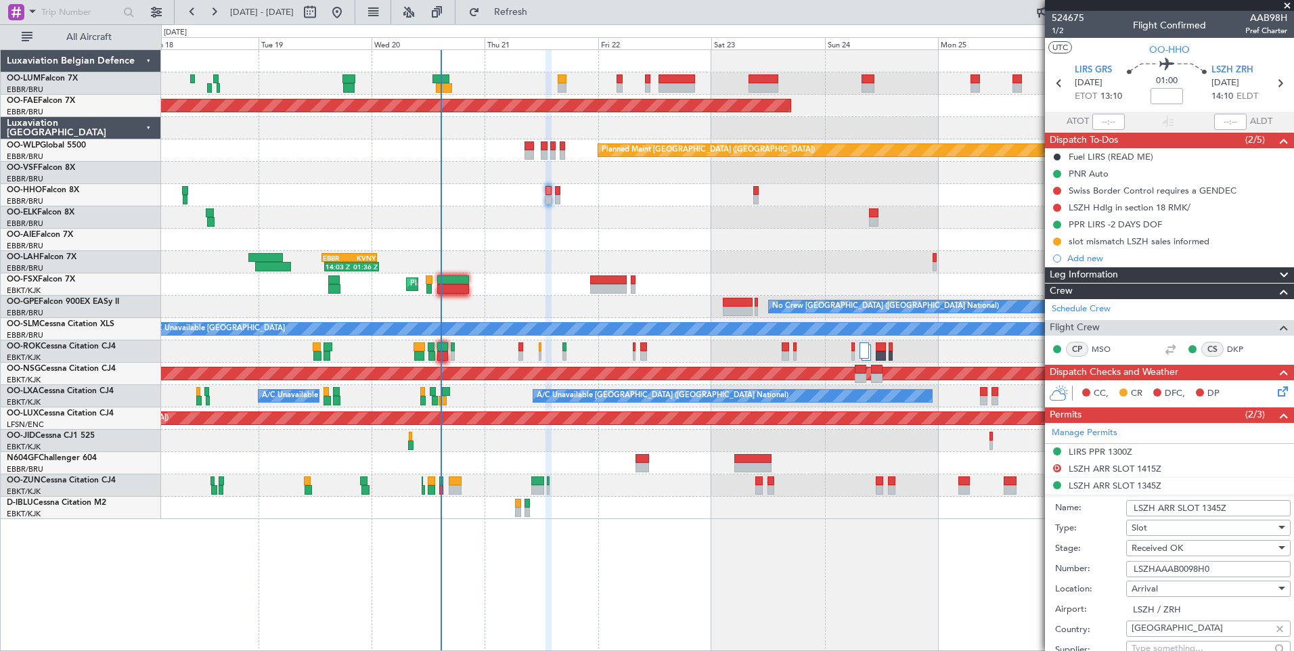
click at [1293, 7] on span at bounding box center [1288, 6] width 14 height 12
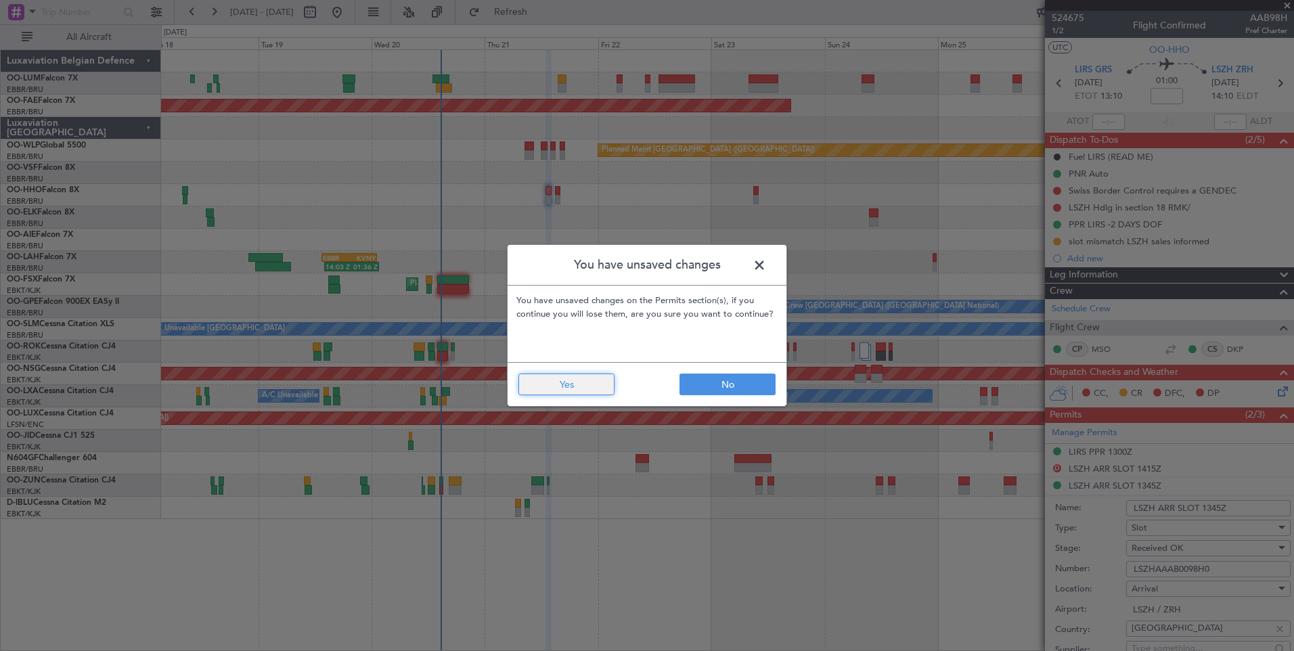
click at [562, 382] on button "Yes" at bounding box center [566, 385] width 96 height 22
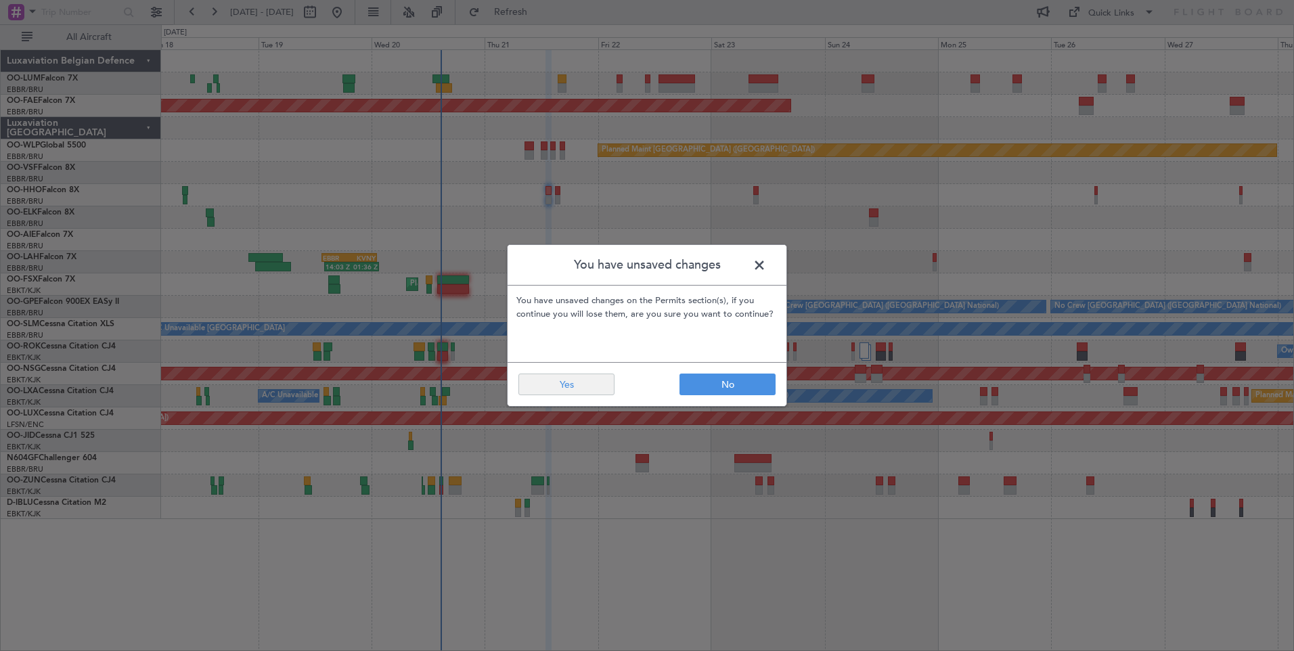
type input "0"
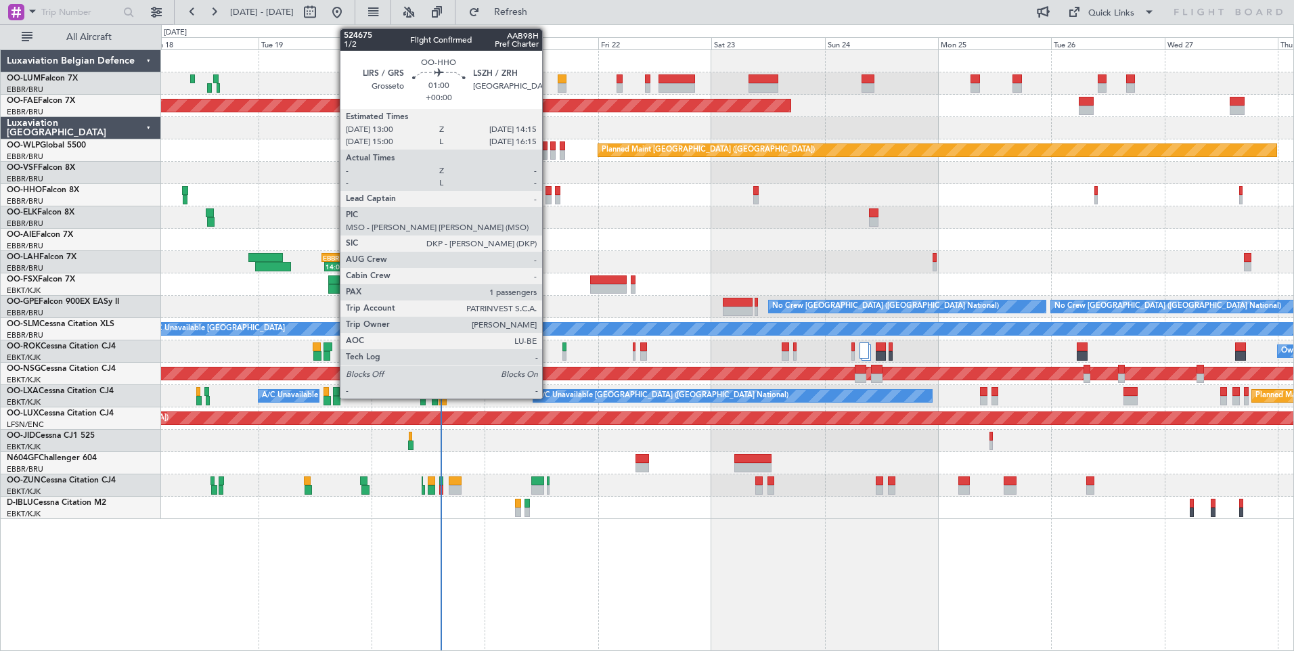
click at [548, 194] on div at bounding box center [549, 190] width 6 height 9
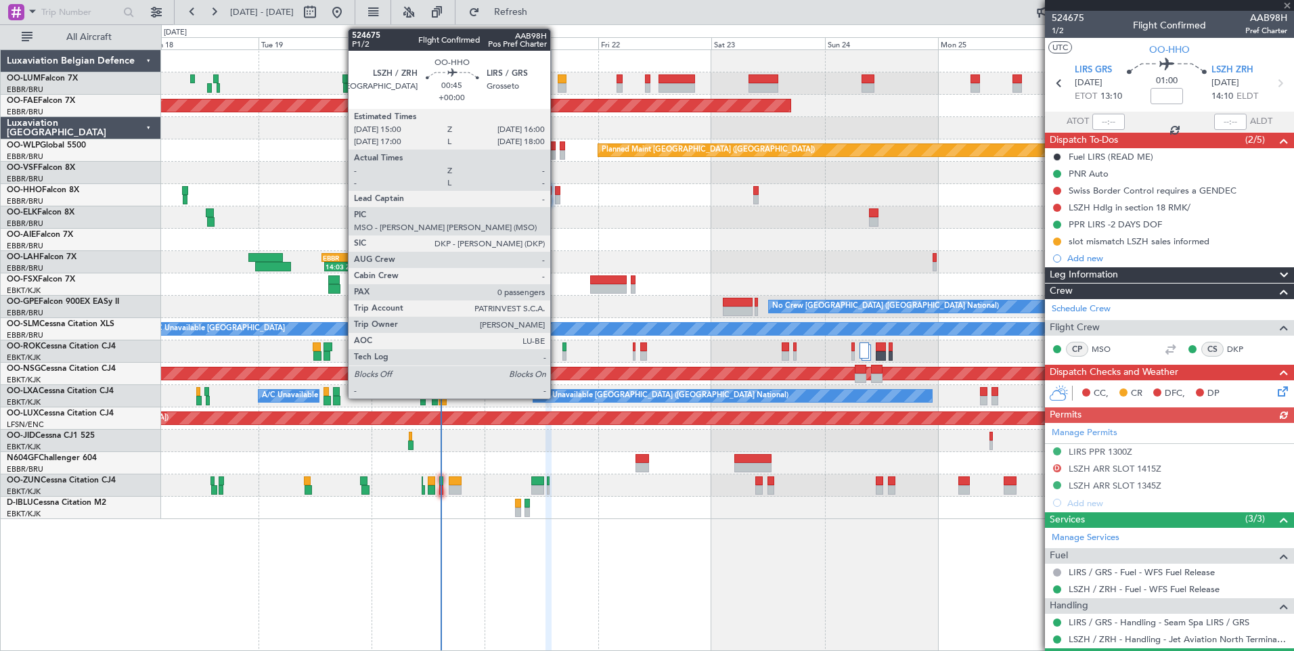
click at [556, 190] on div at bounding box center [557, 190] width 5 height 9
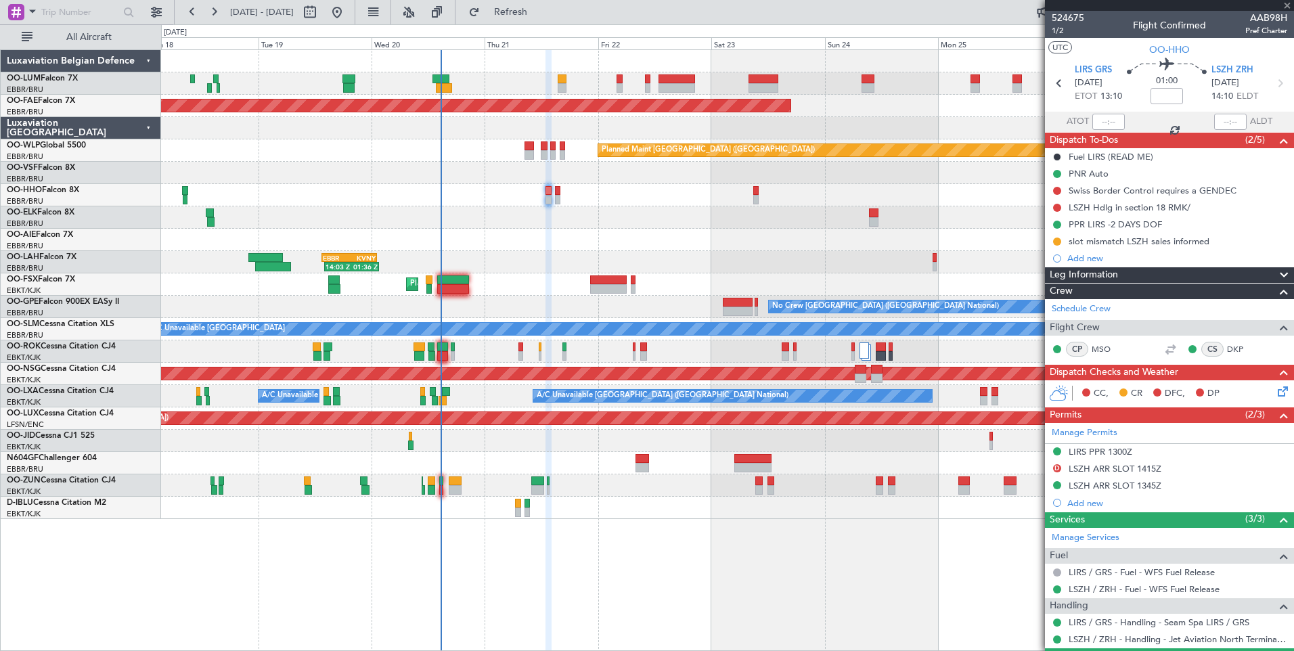
type input "0"
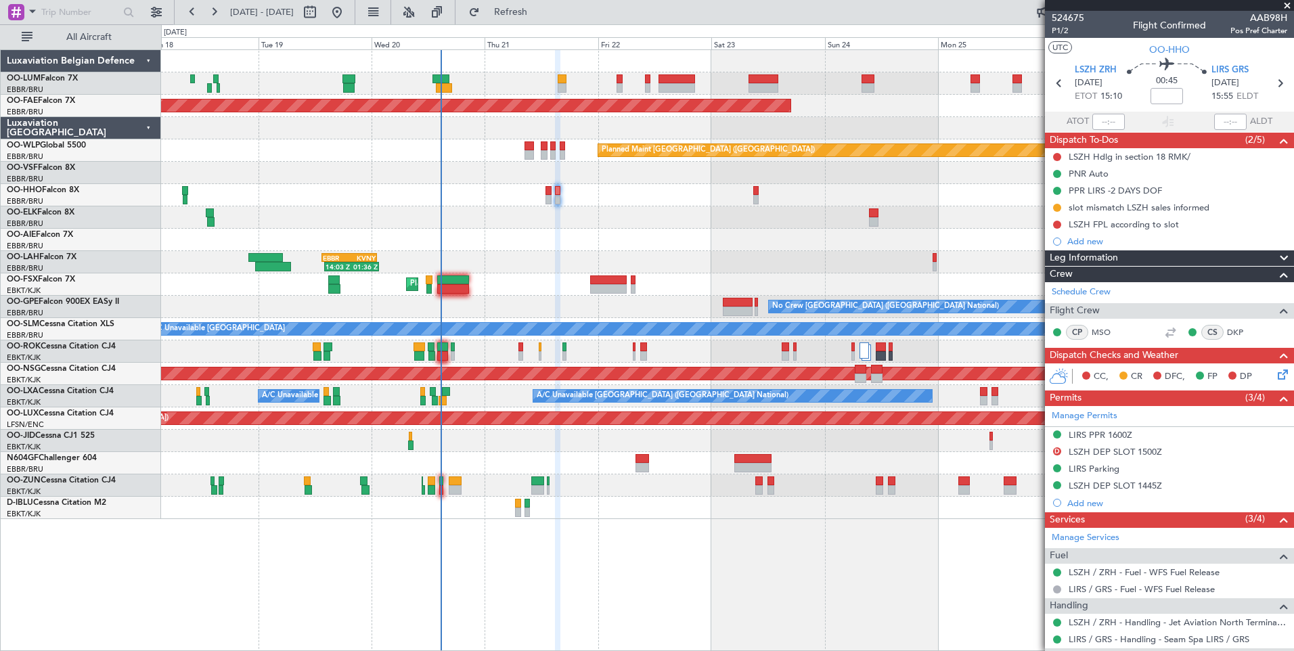
drag, startPoint x: 535, startPoint y: 19, endPoint x: 535, endPoint y: 51, distance: 31.8
click at [535, 19] on button "Refresh" at bounding box center [502, 12] width 81 height 22
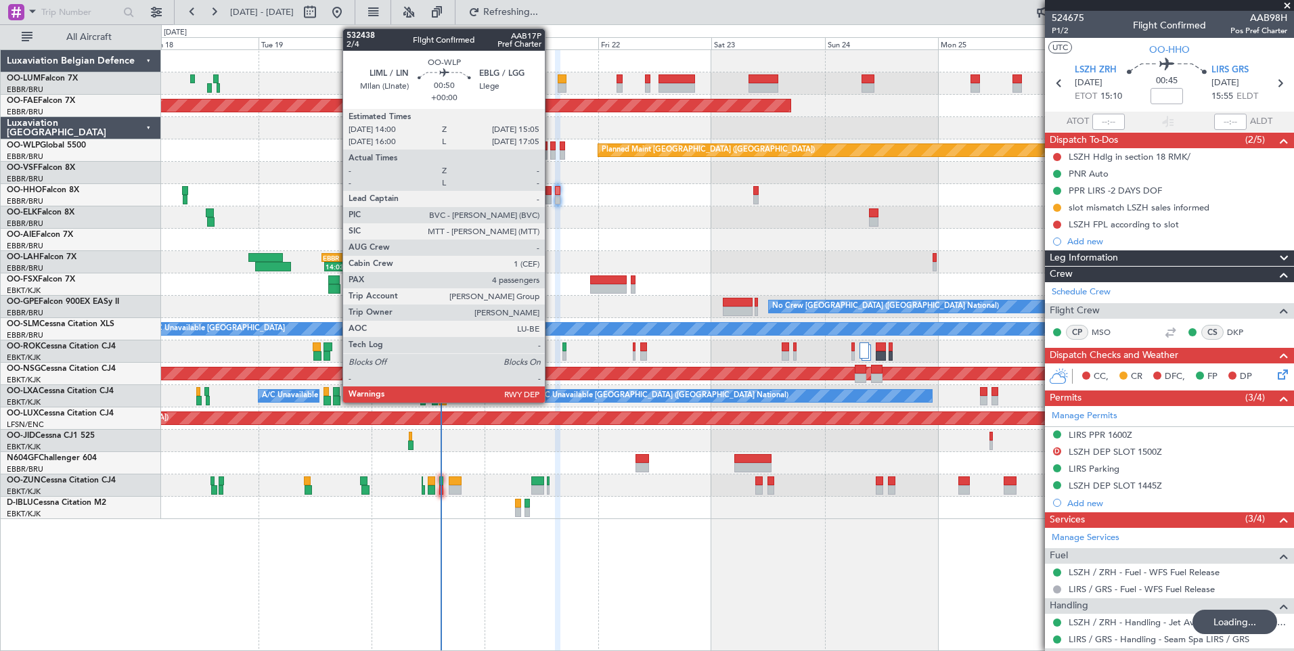
click at [551, 143] on div at bounding box center [552, 145] width 5 height 9
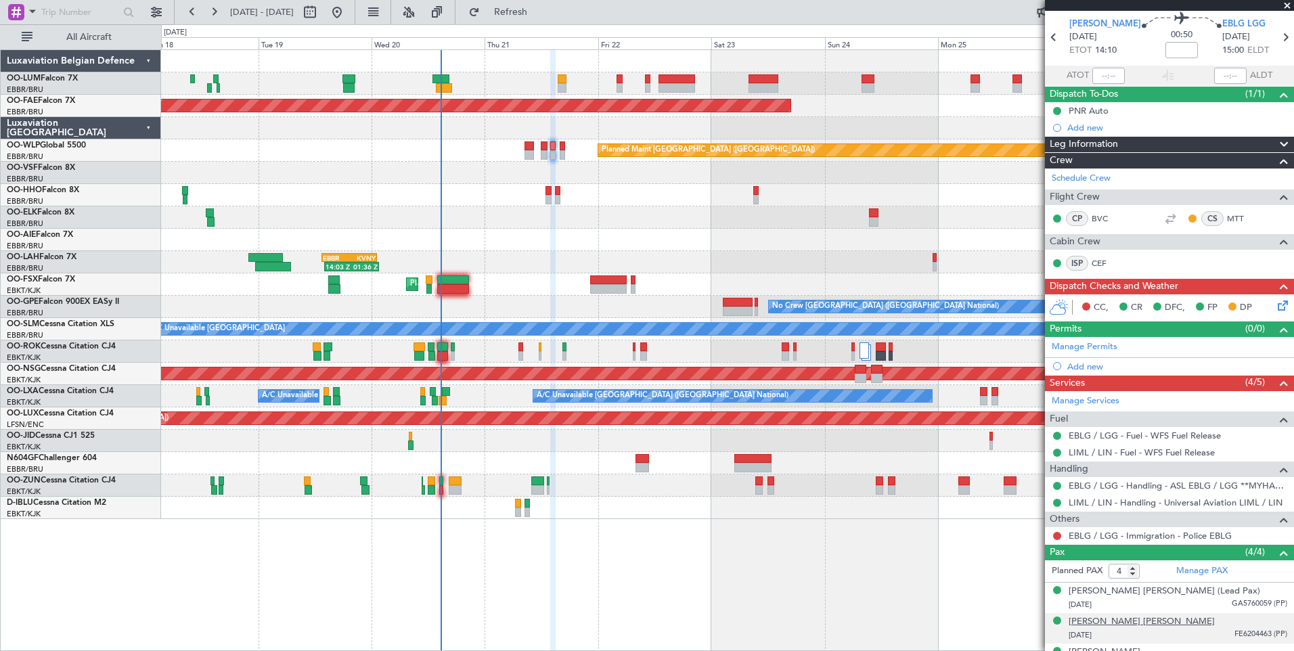
scroll to position [99, 0]
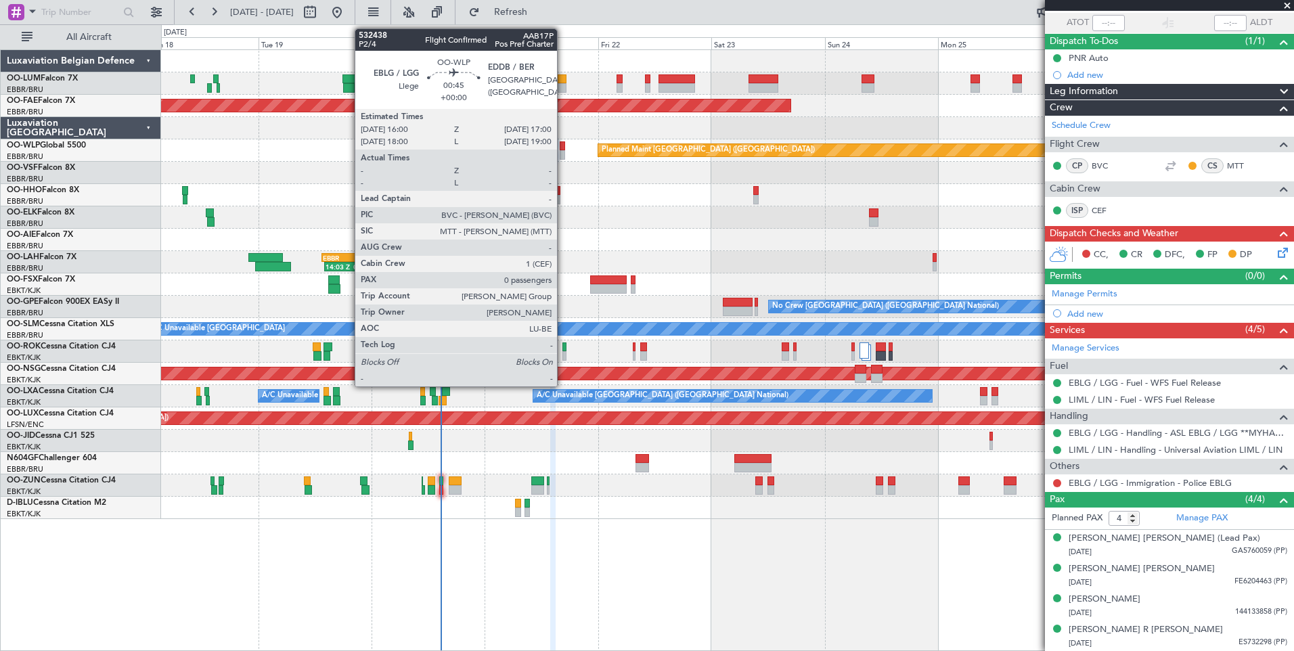
click at [563, 151] on div at bounding box center [562, 154] width 5 height 9
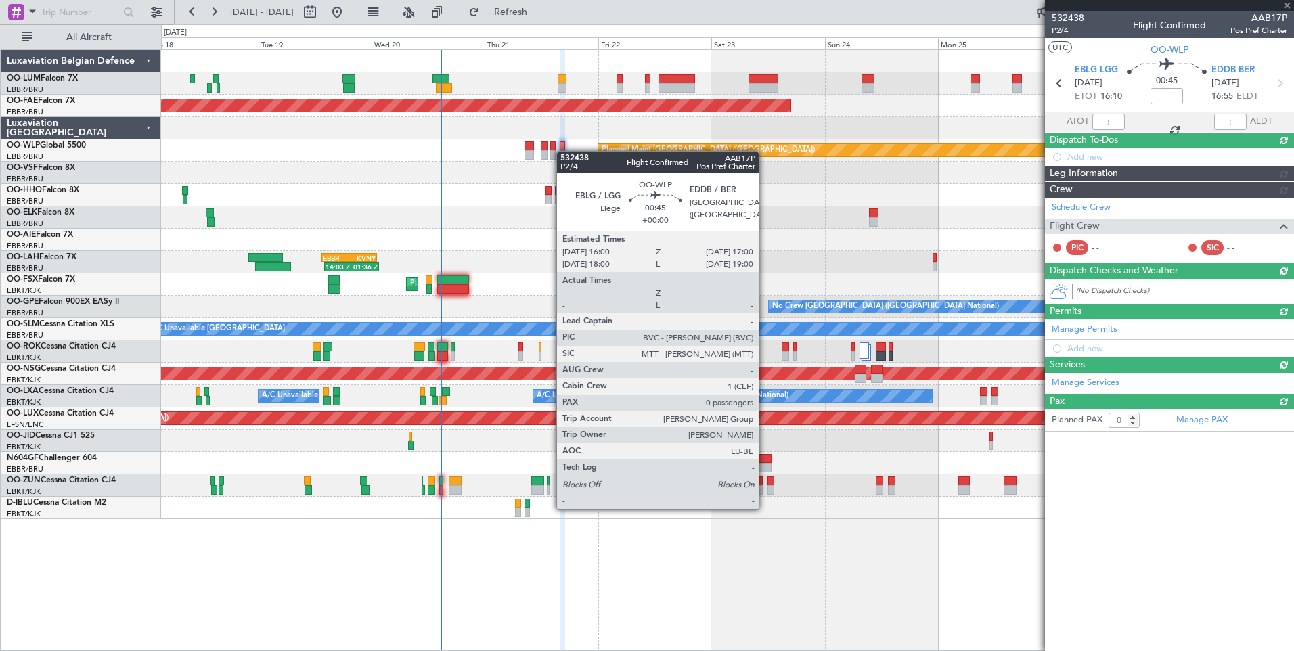
scroll to position [0, 0]
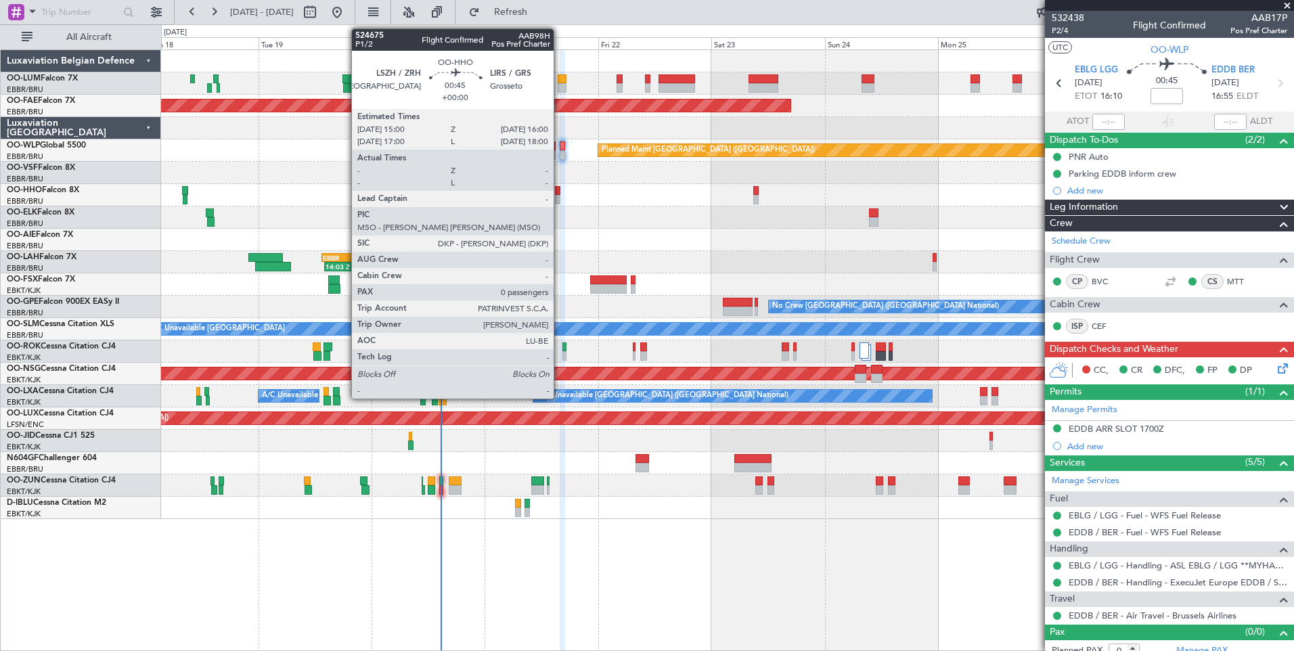
click at [560, 196] on div at bounding box center [557, 199] width 5 height 9
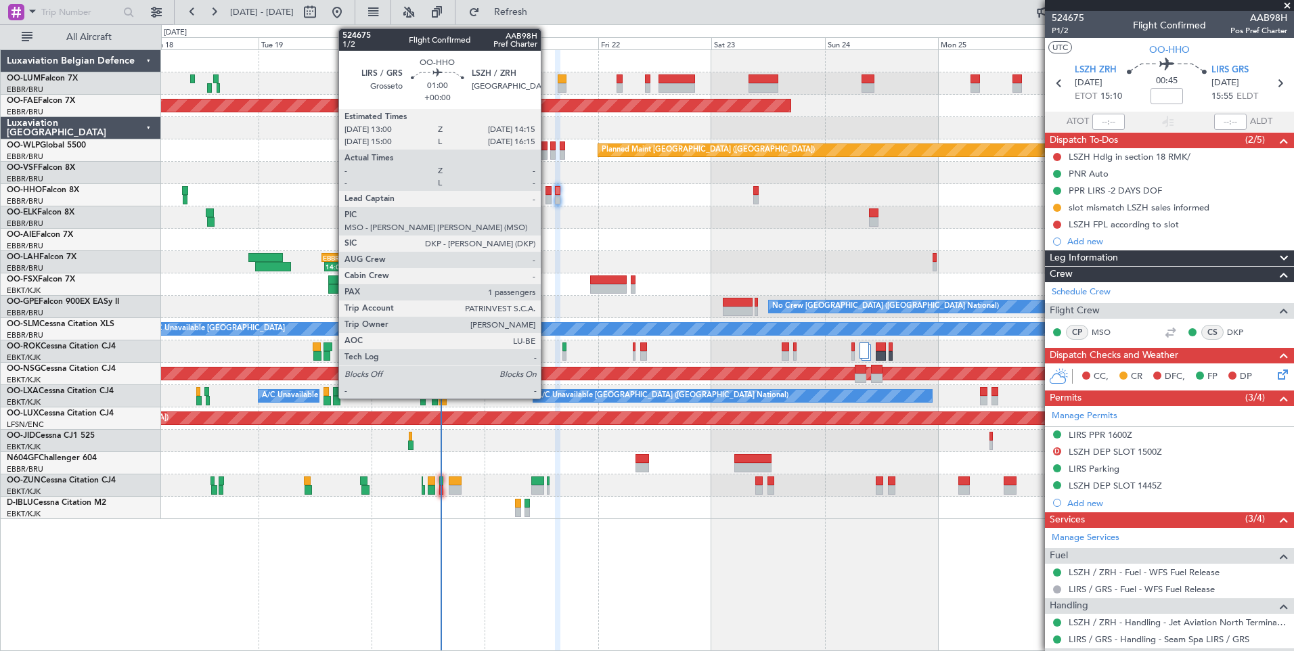
click at [547, 194] on div at bounding box center [549, 190] width 6 height 9
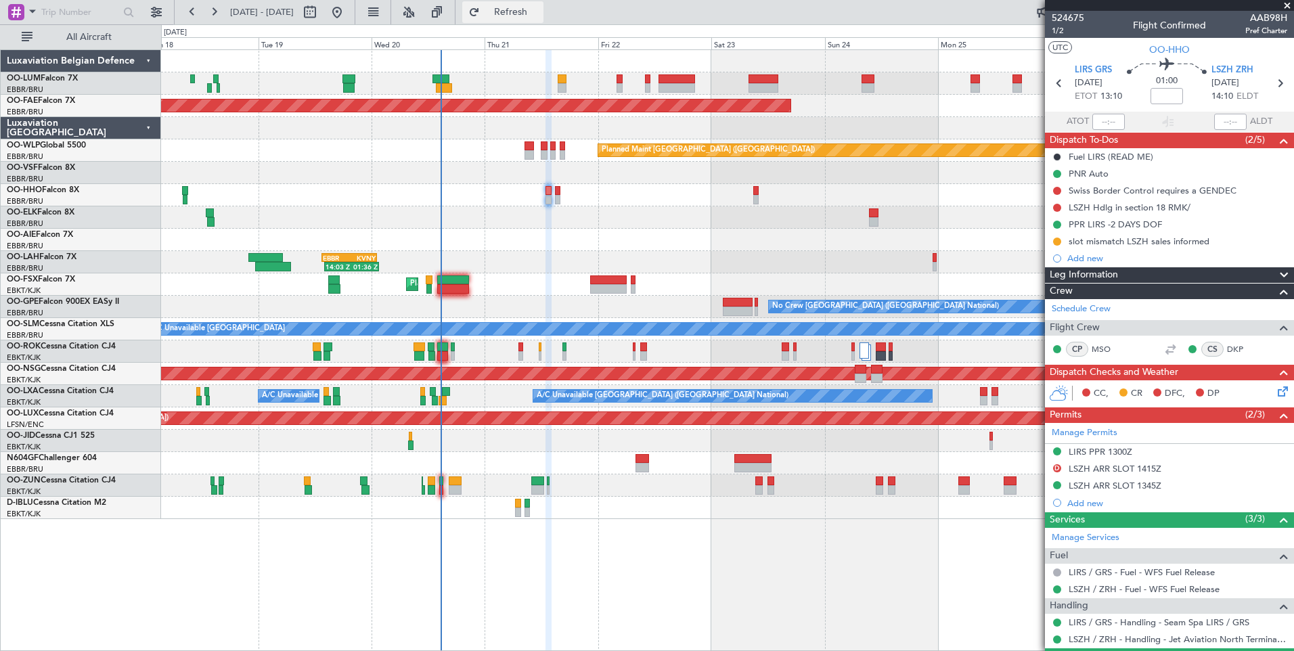
click at [516, 12] on button "Refresh" at bounding box center [502, 12] width 81 height 22
click at [544, 18] on button "Refresh" at bounding box center [502, 12] width 81 height 22
click at [539, 14] on span "Refresh" at bounding box center [511, 11] width 57 height 9
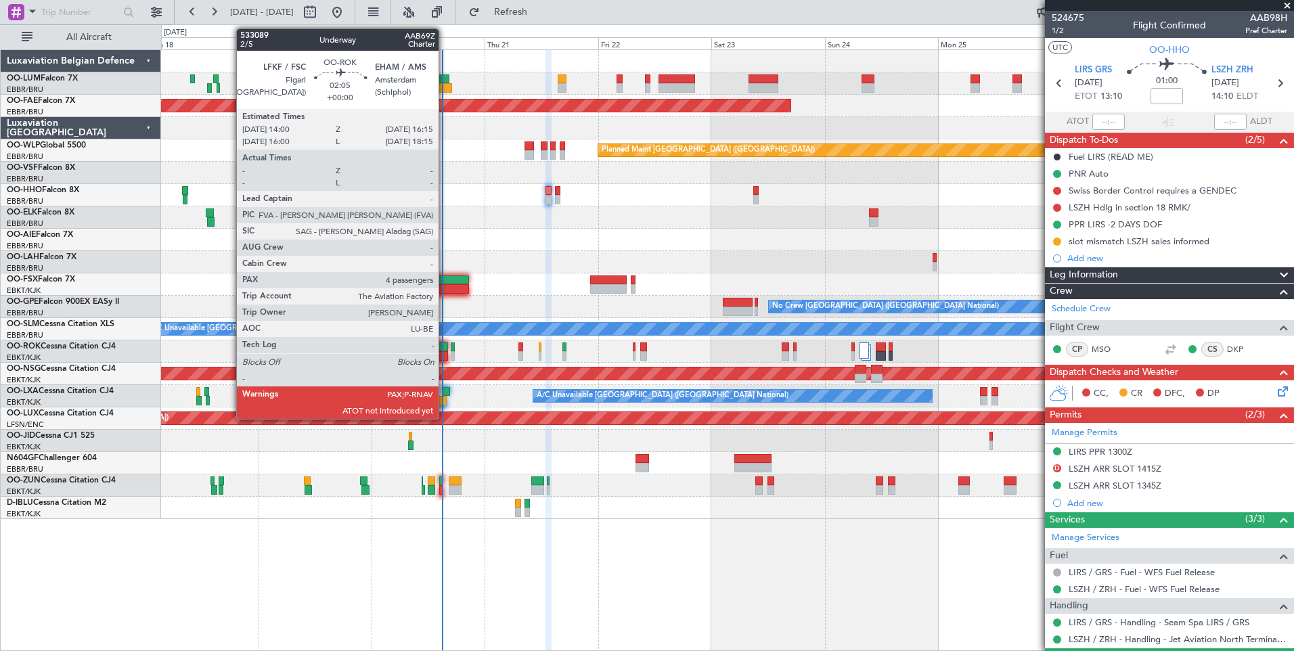
click at [445, 347] on div at bounding box center [442, 346] width 11 height 9
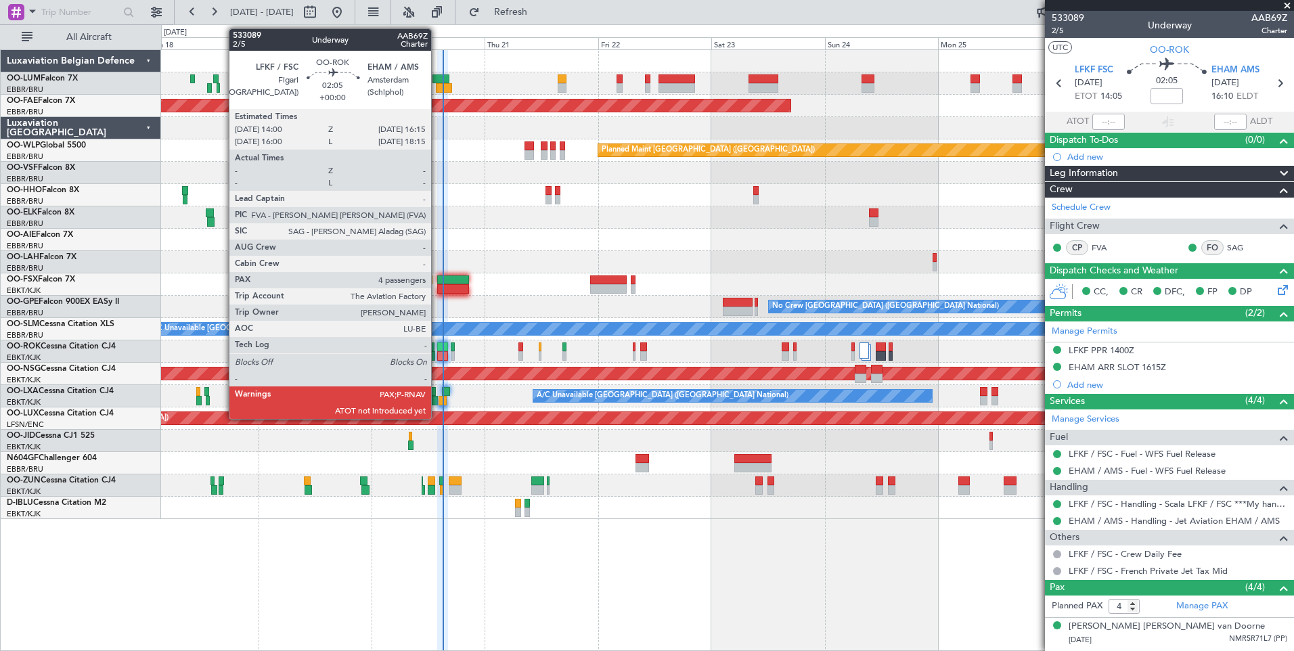
click at [437, 351] on div at bounding box center [442, 346] width 11 height 9
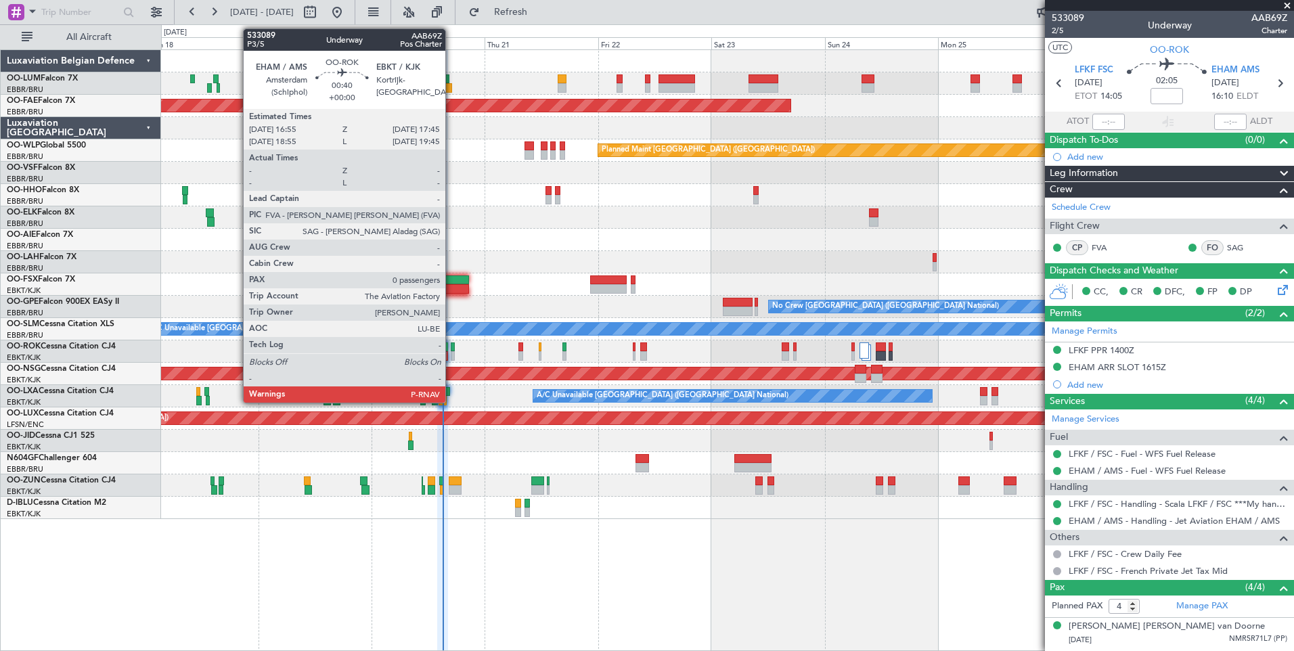
click at [451, 342] on div at bounding box center [453, 346] width 4 height 9
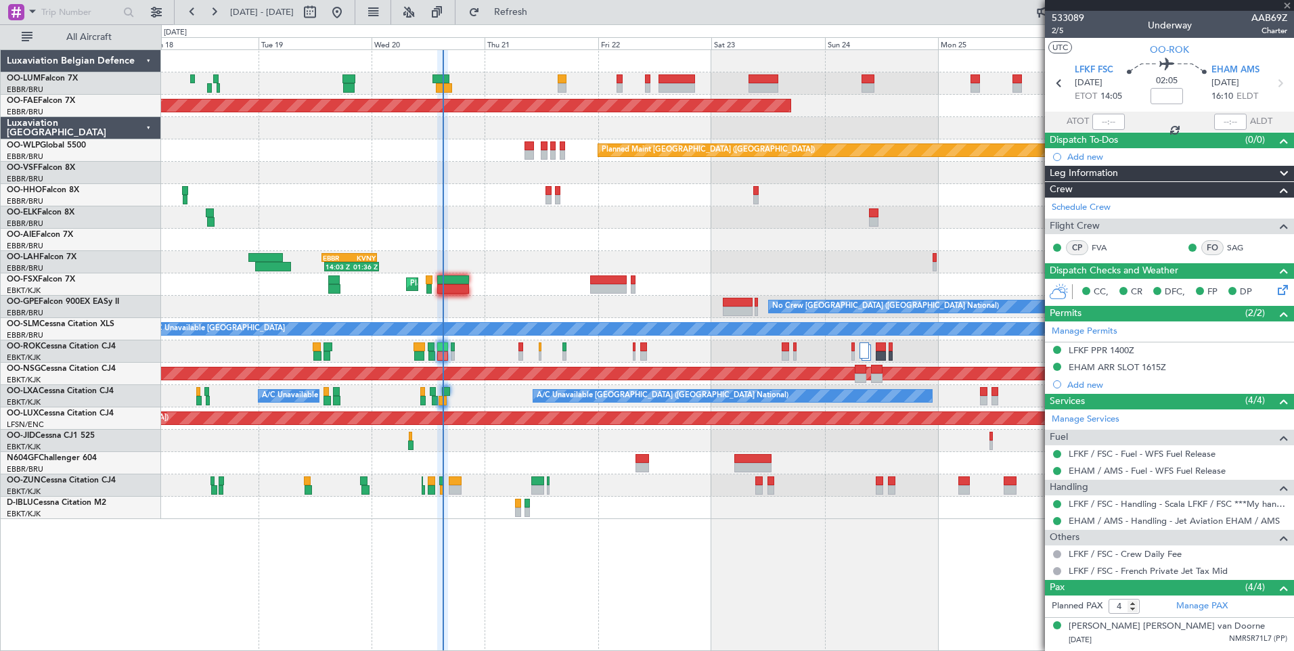
type input "0"
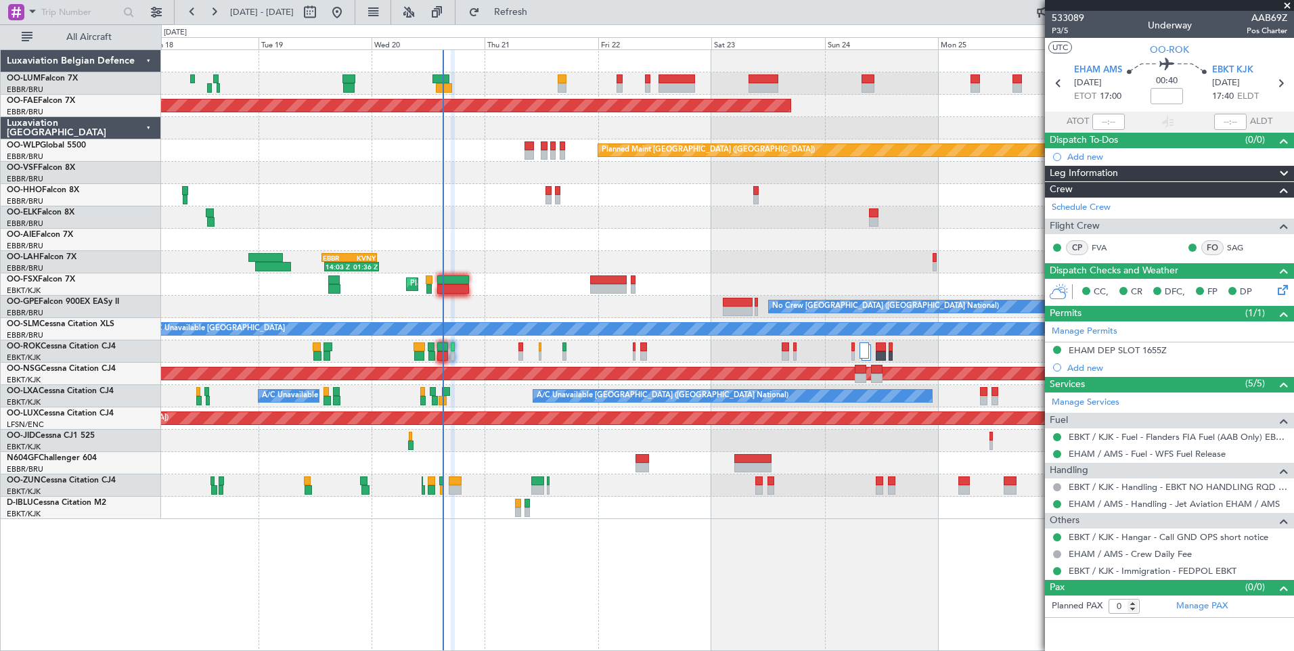
click at [493, 357] on div "Owner [GEOGRAPHIC_DATA]-[GEOGRAPHIC_DATA]" at bounding box center [727, 351] width 1132 height 22
click at [1226, 68] on span "EBKT KJK" at bounding box center [1232, 71] width 41 height 14
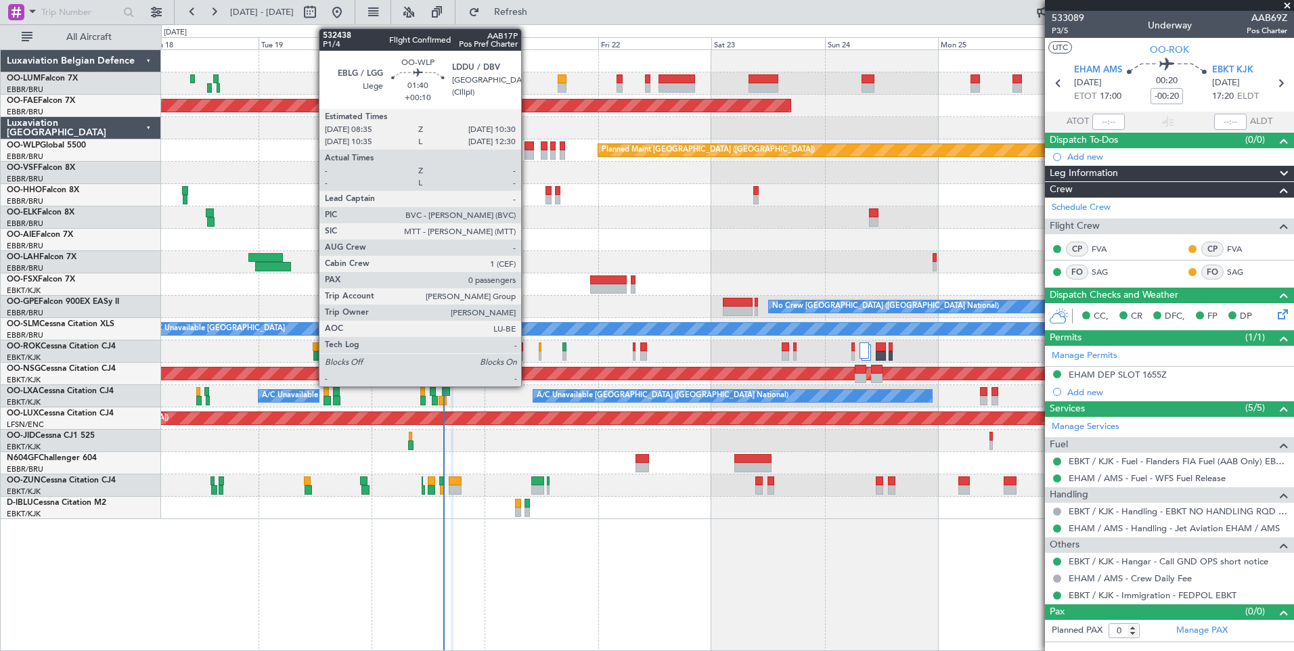
click at [527, 147] on div at bounding box center [529, 145] width 9 height 9
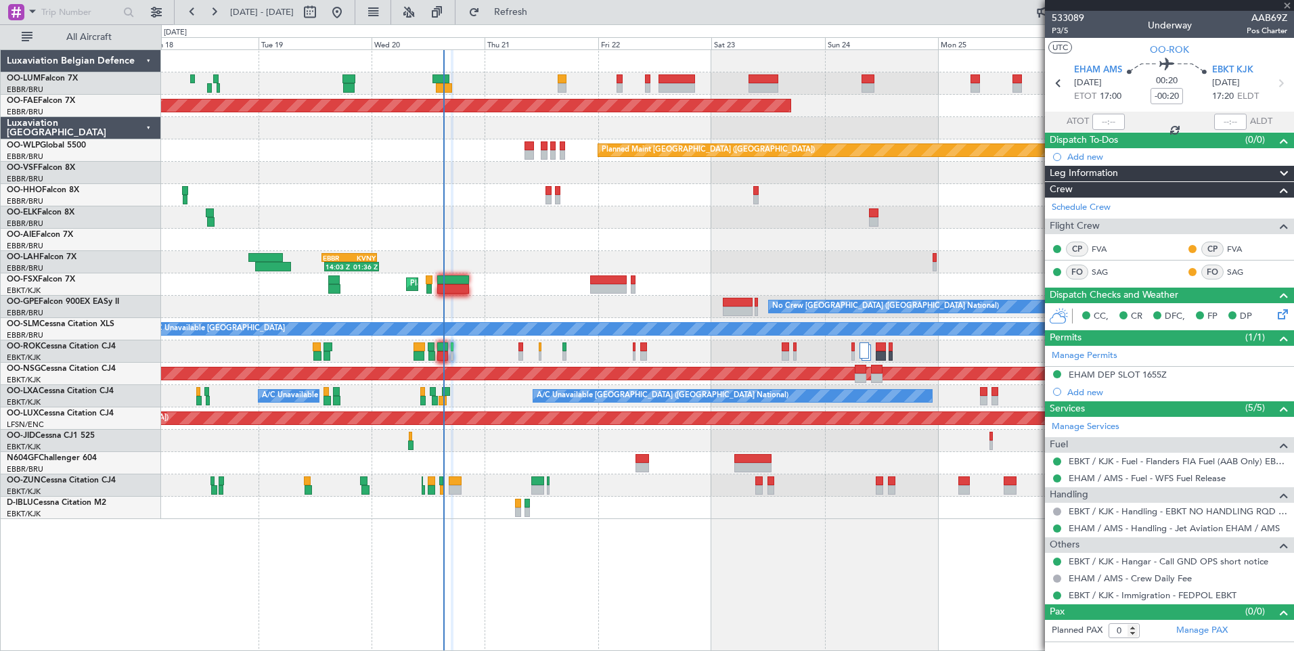
type input "+00:10"
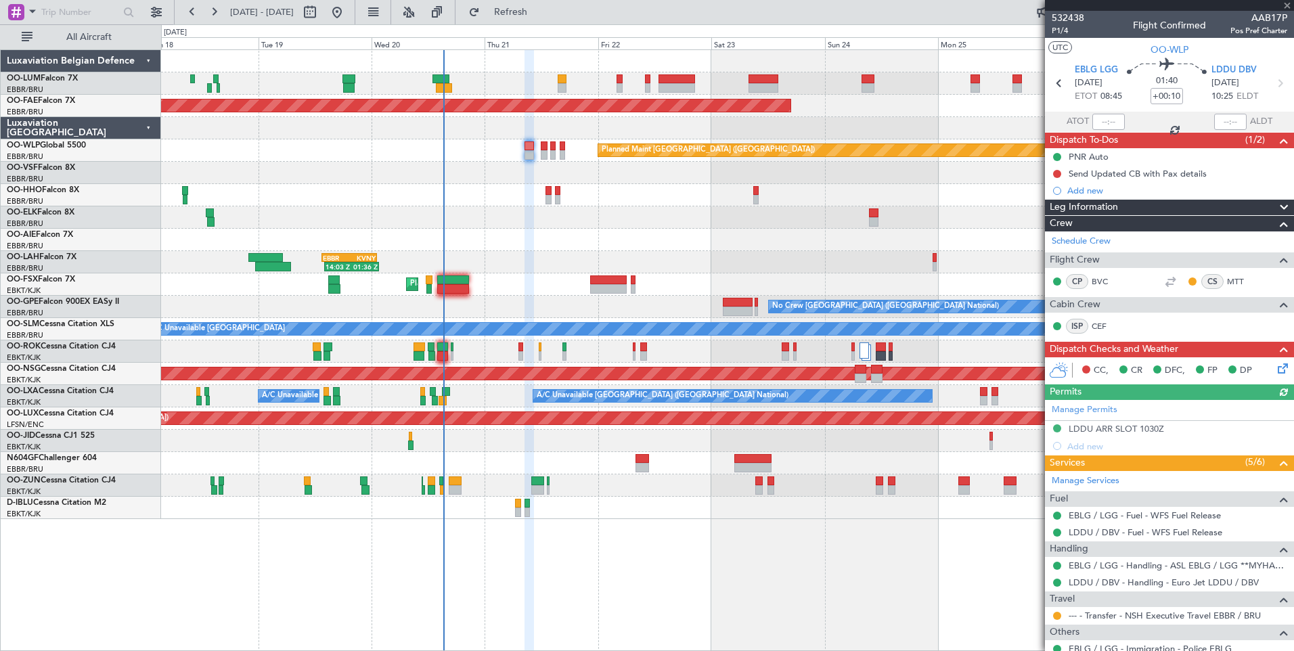
scroll to position [44, 0]
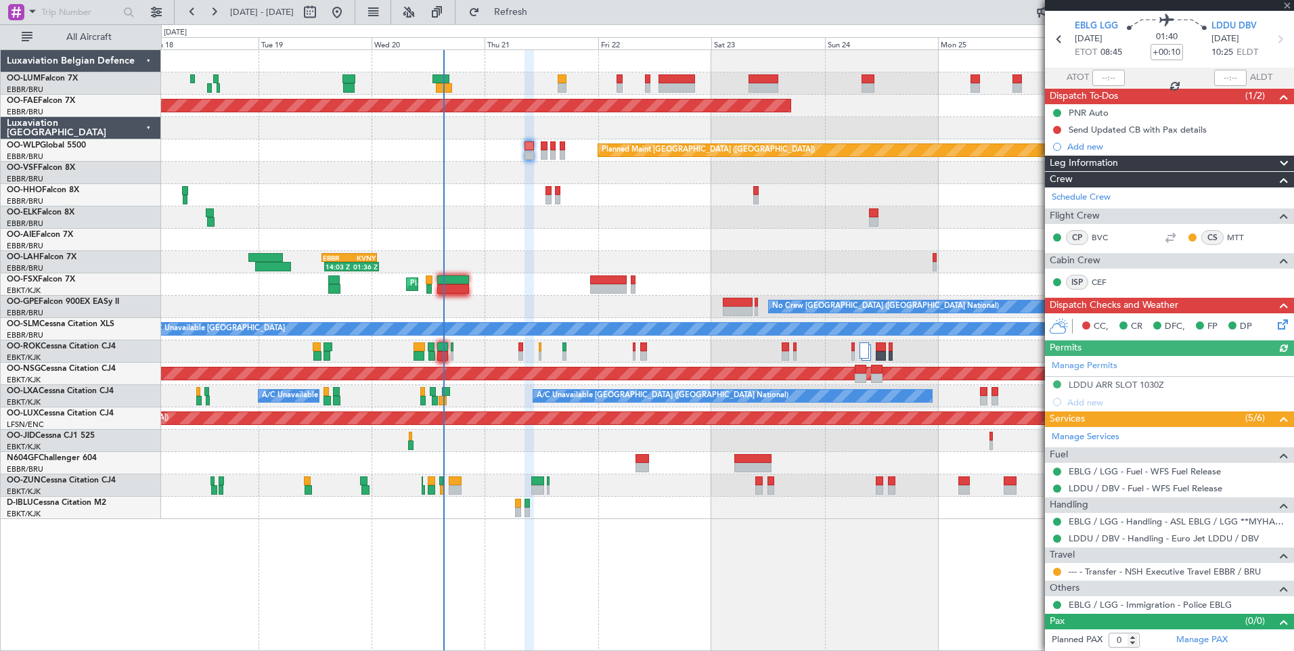
click at [1059, 575] on mat-tooltip-component "Requested" at bounding box center [1057, 593] width 61 height 36
click at [1055, 572] on button at bounding box center [1057, 572] width 8 height 8
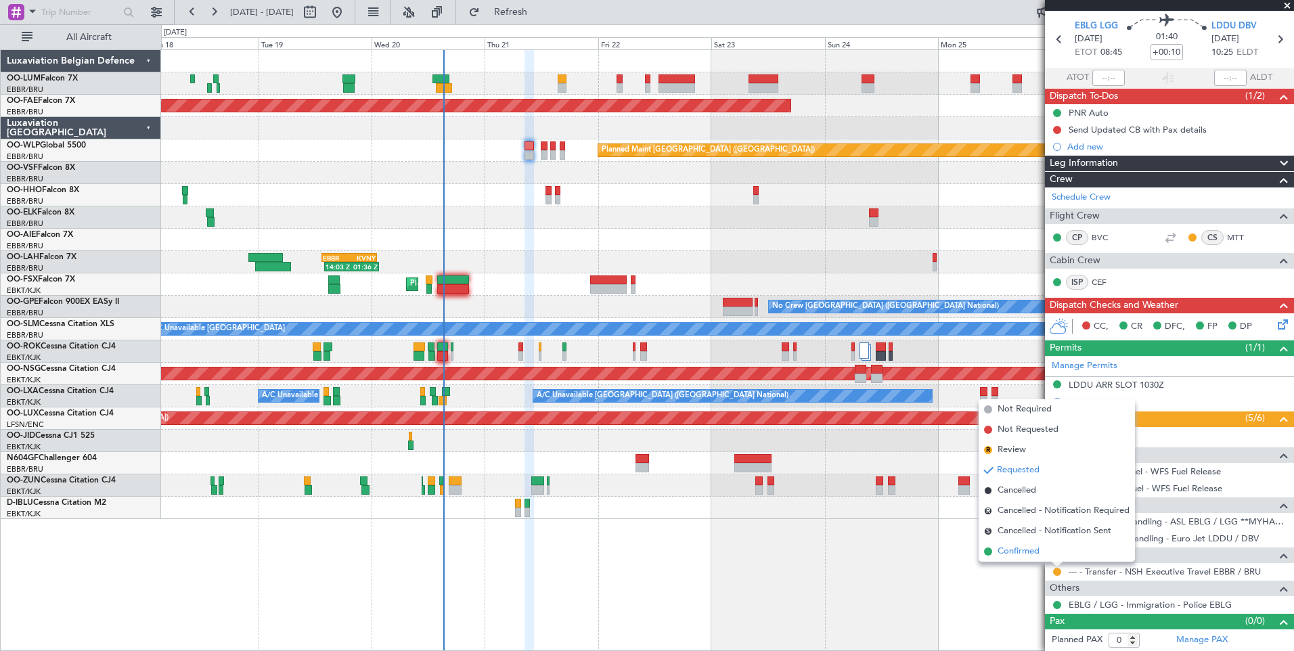
click at [1011, 558] on span "Confirmed" at bounding box center [1019, 552] width 42 height 14
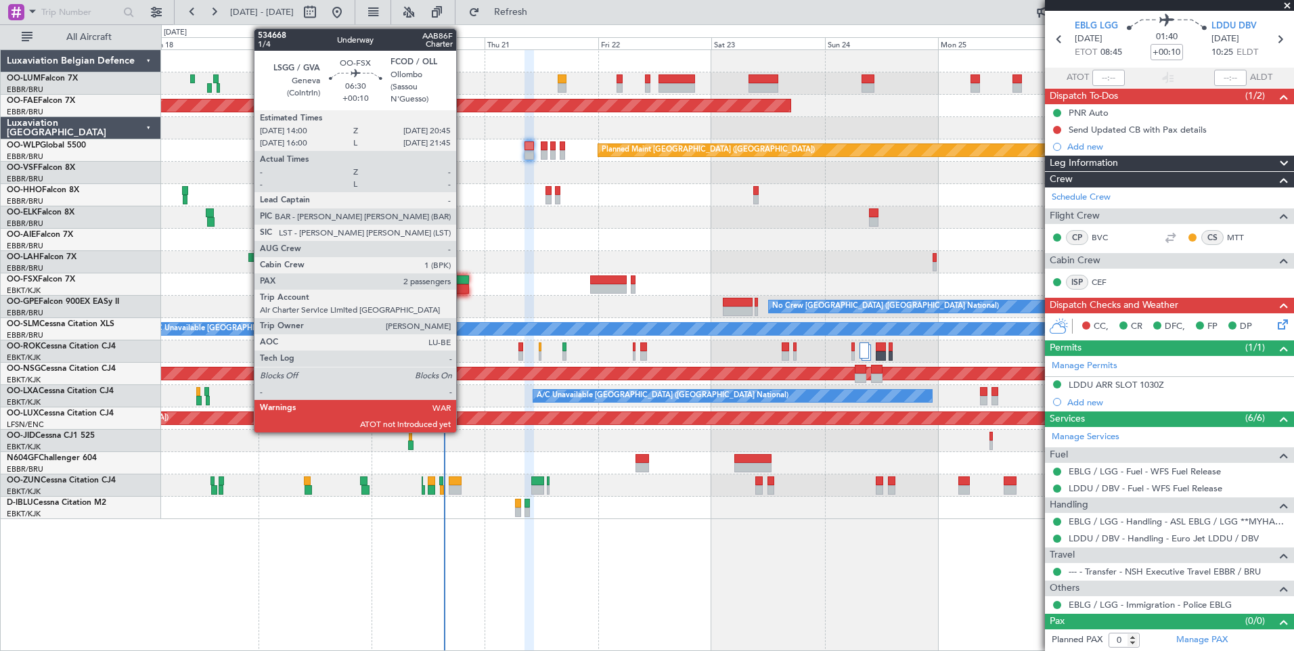
click at [462, 286] on div at bounding box center [453, 288] width 32 height 9
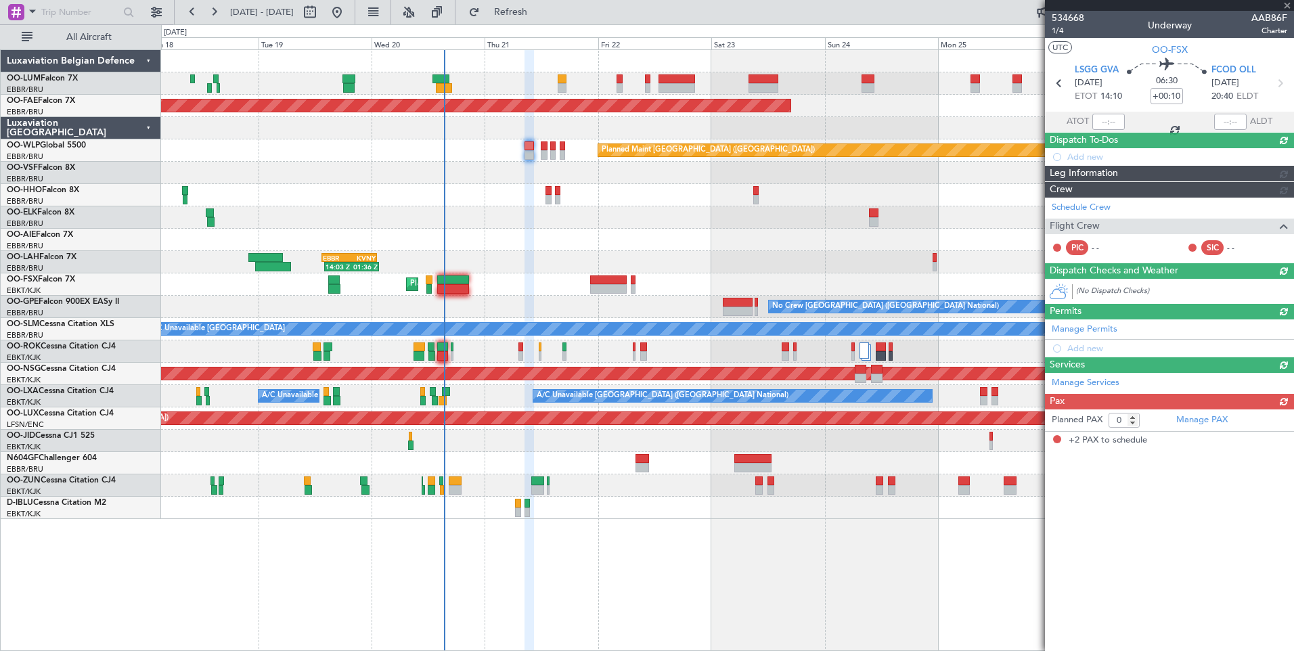
type input "2"
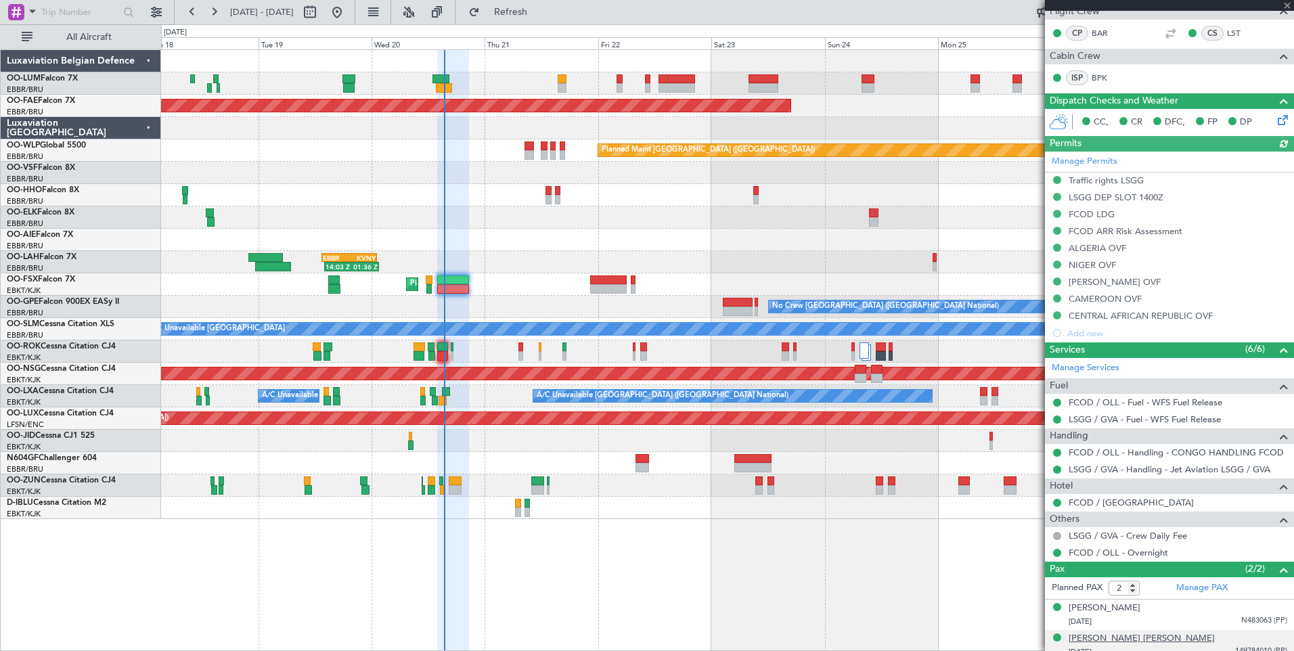
scroll to position [240, 0]
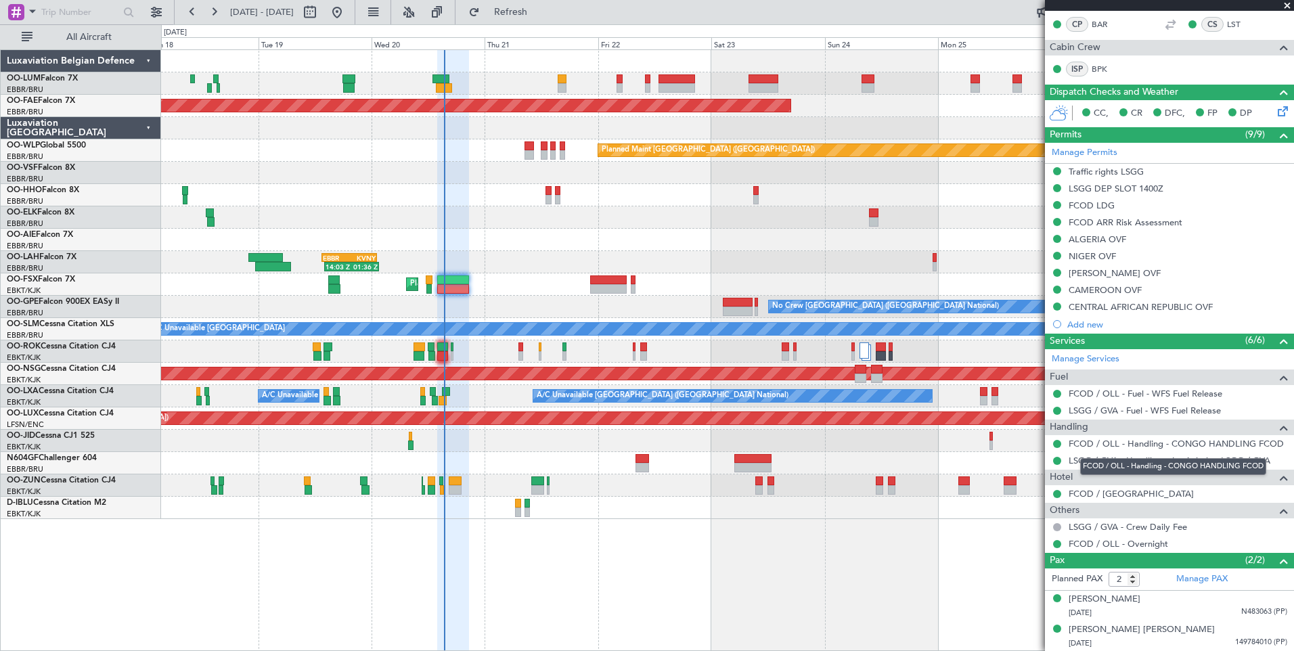
click at [1170, 462] on div "FCOD / OLL - Handling - CONGO HANDLING FCOD" at bounding box center [1173, 466] width 186 height 17
click at [1075, 460] on link "LSGG / GVA - Handling - Jet Aviation LSGG / GVA" at bounding box center [1170, 461] width 202 height 12
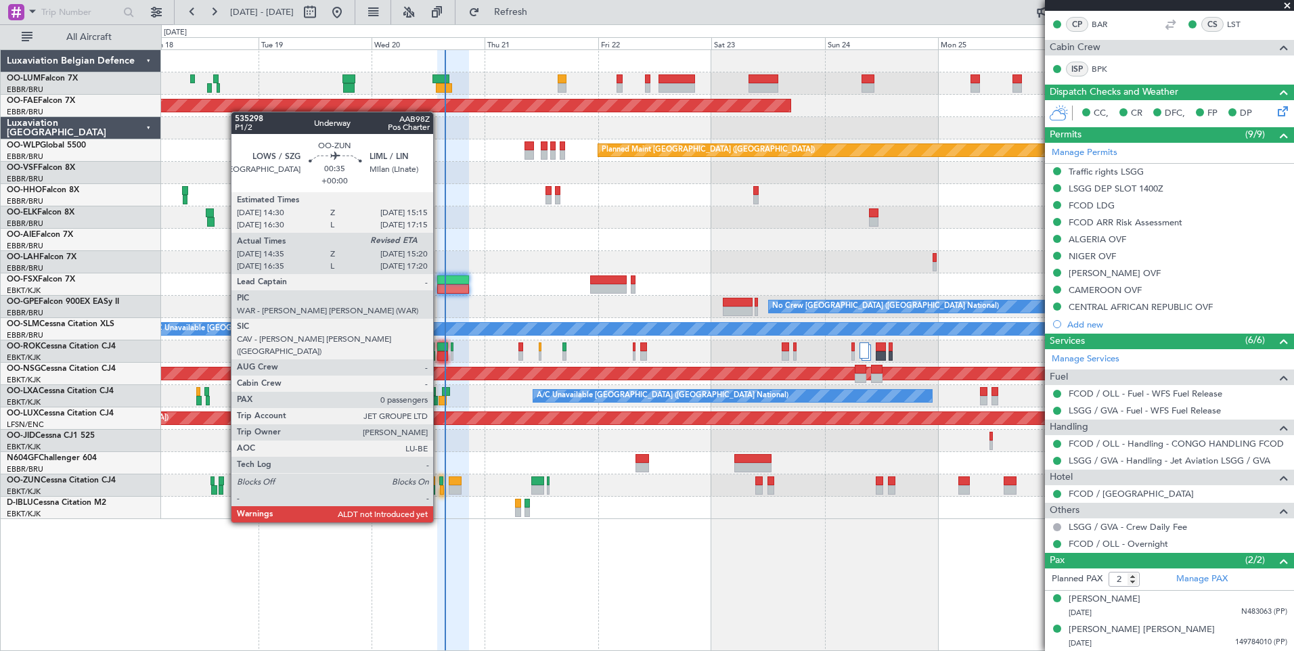
click at [439, 485] on div at bounding box center [441, 481] width 4 height 9
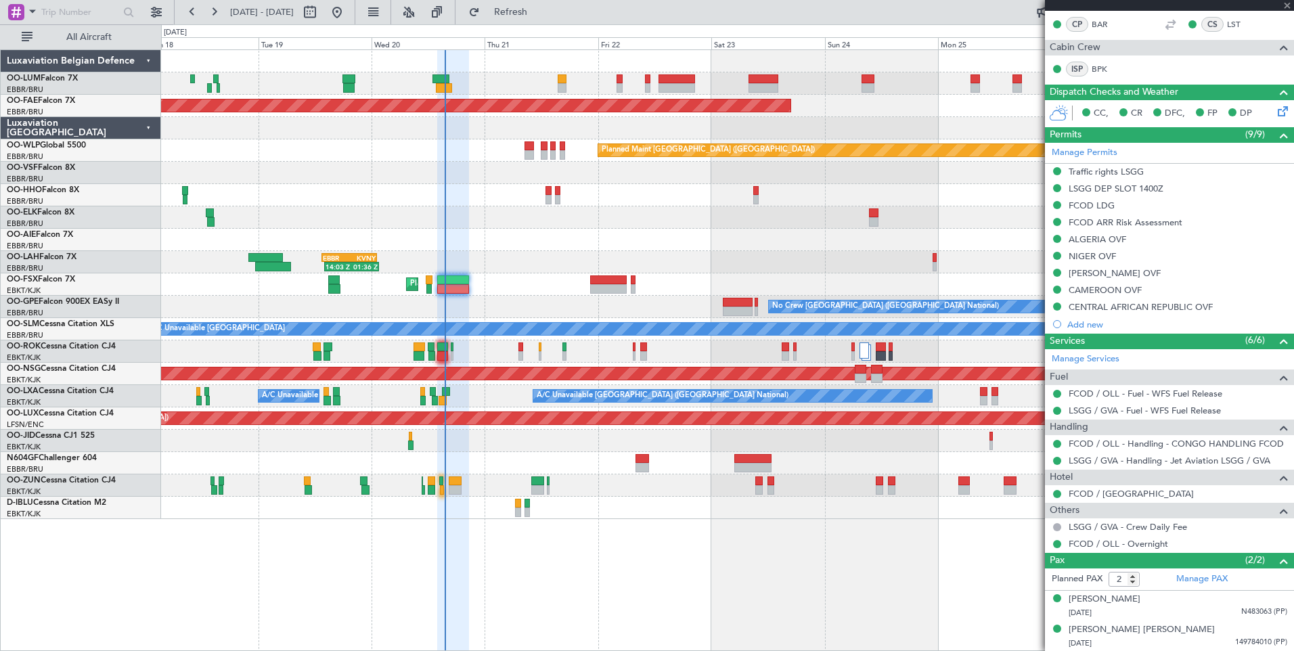
type input "14:40"
type input "0"
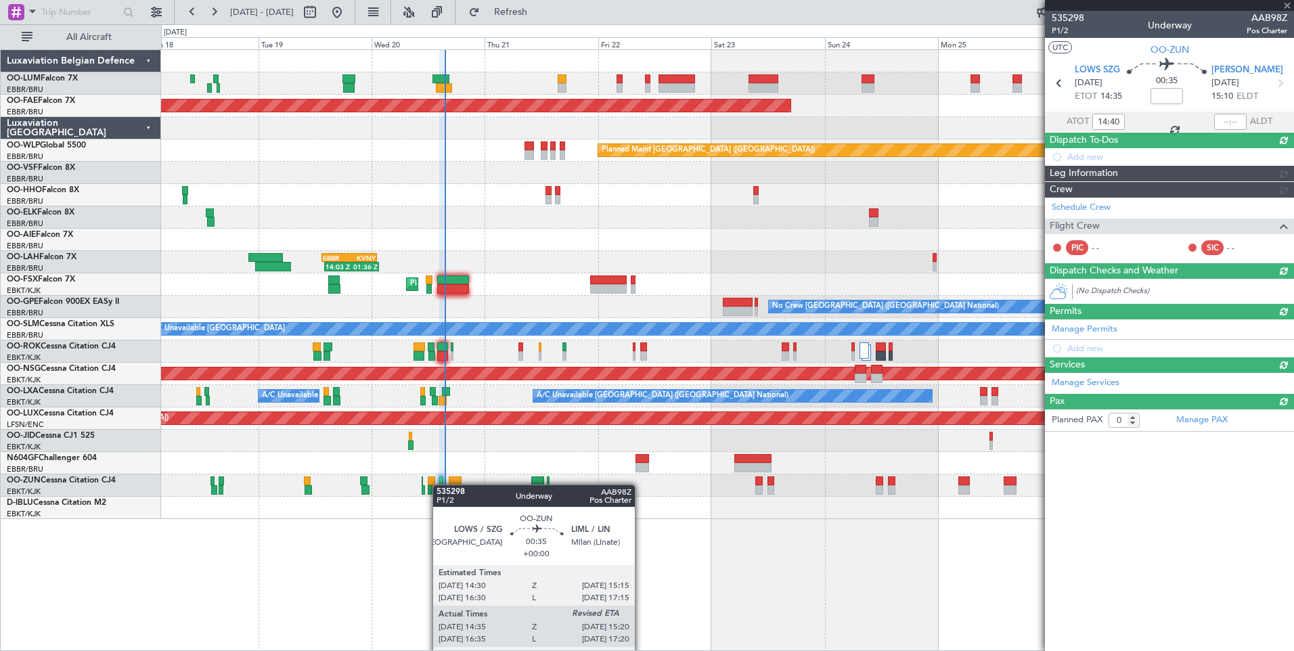
scroll to position [0, 0]
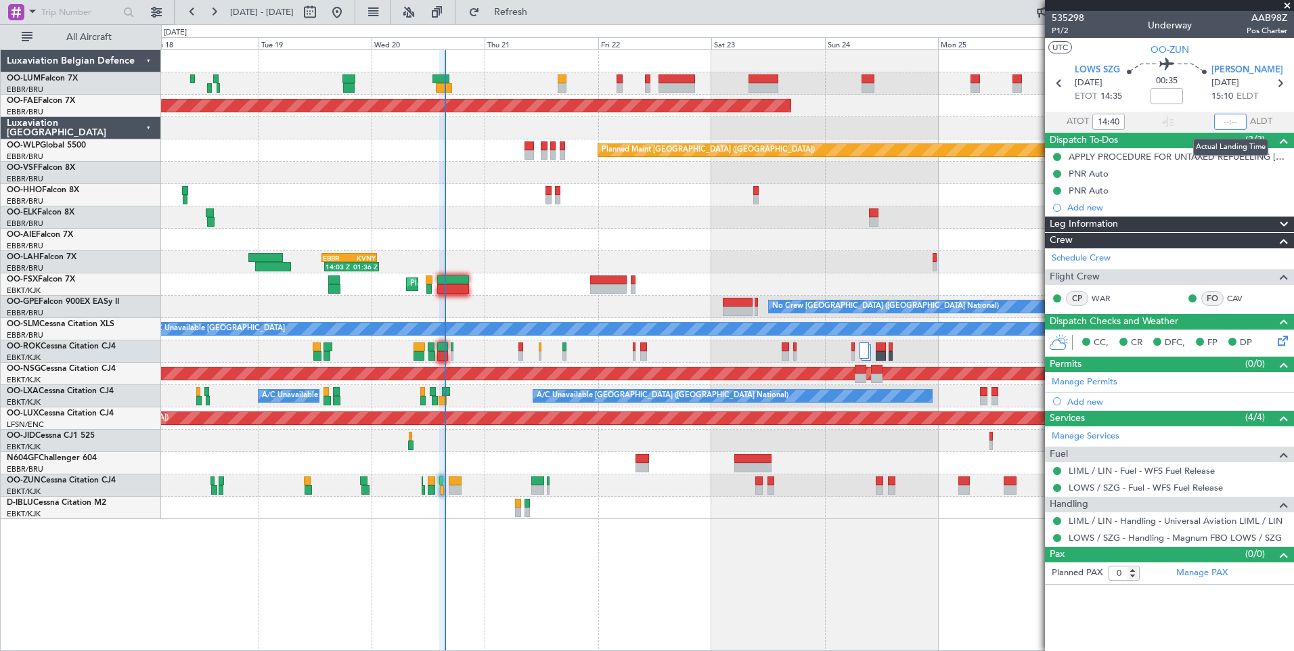
click at [1223, 119] on input "text" at bounding box center [1230, 122] width 32 height 16
click at [1252, 50] on section "UTC OO-ZUN" at bounding box center [1169, 48] width 249 height 20
type input "15:27"
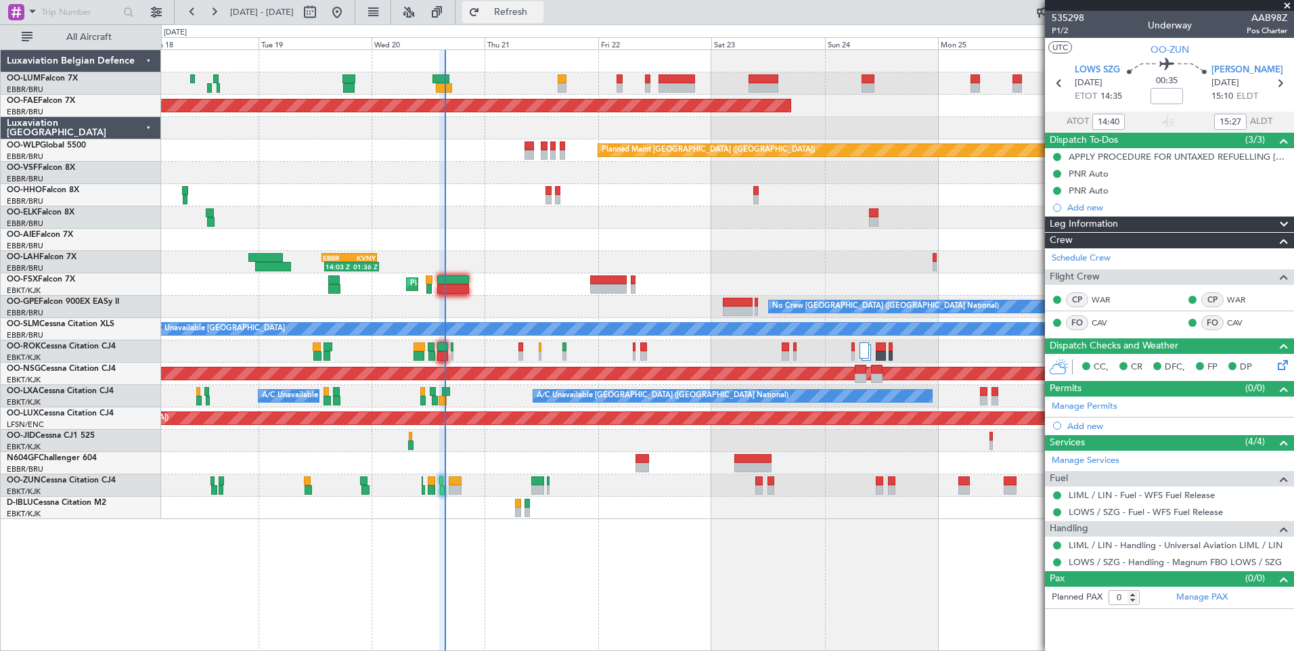
click at [532, 7] on button "Refresh" at bounding box center [502, 12] width 81 height 22
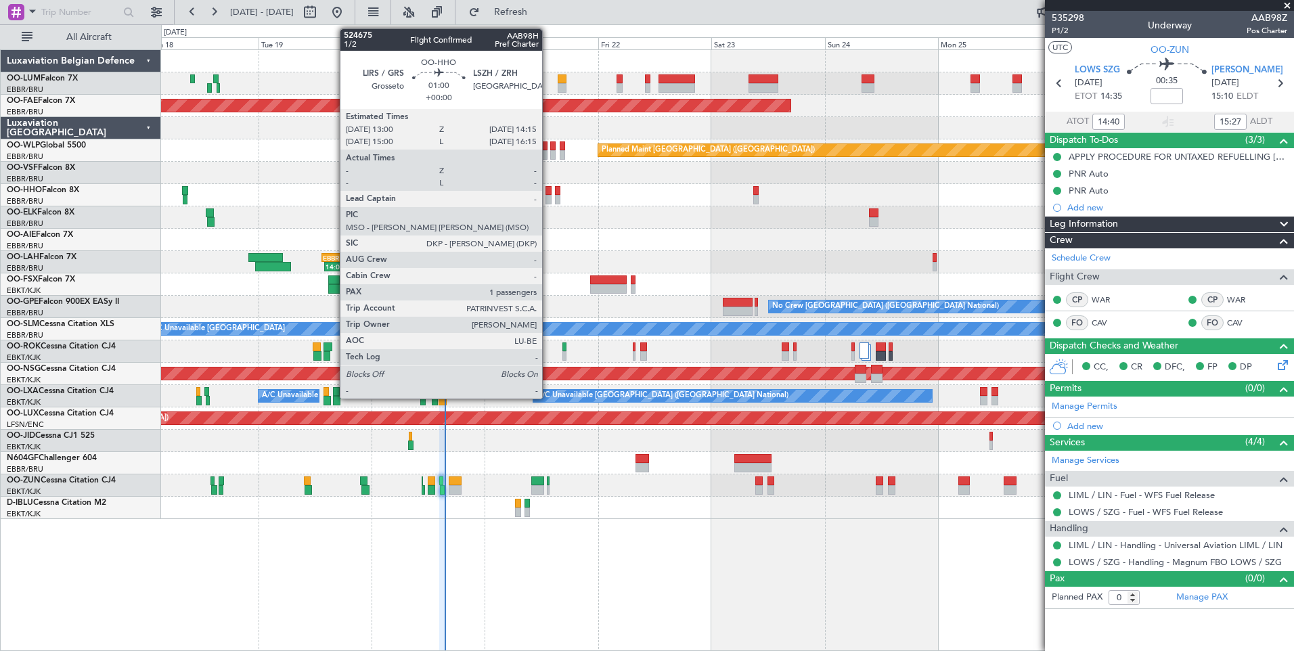
click at [548, 193] on div at bounding box center [549, 190] width 6 height 9
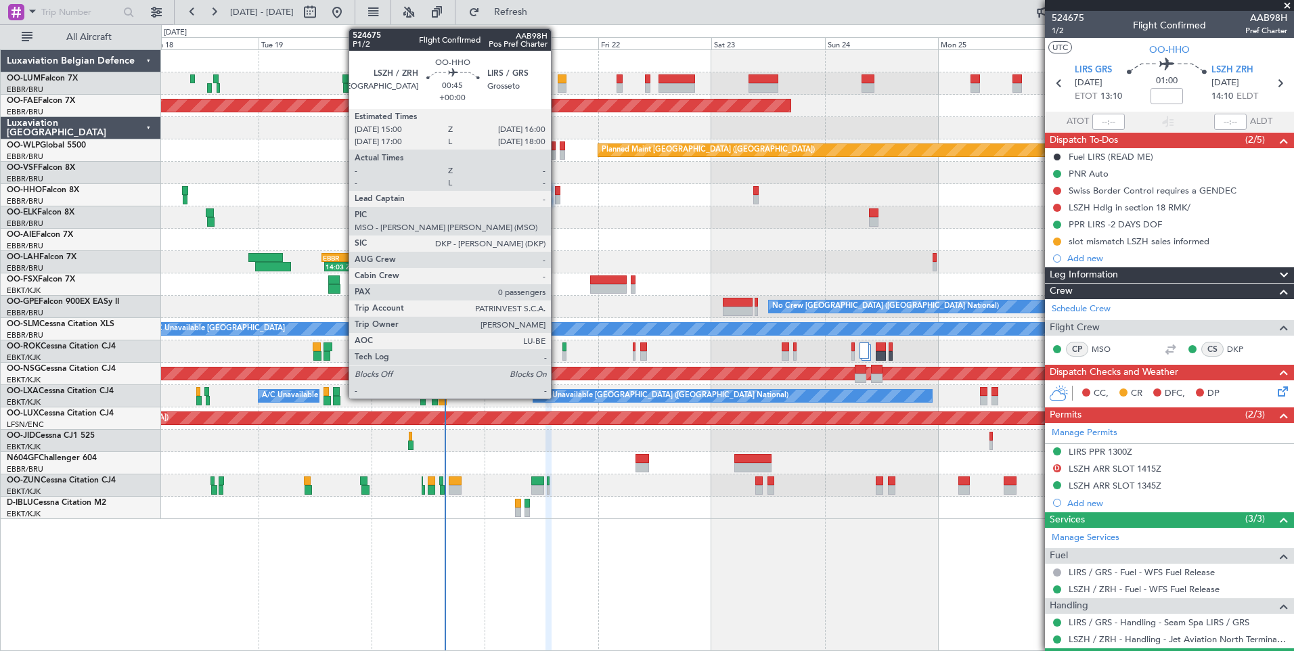
click at [557, 189] on div at bounding box center [557, 190] width 5 height 9
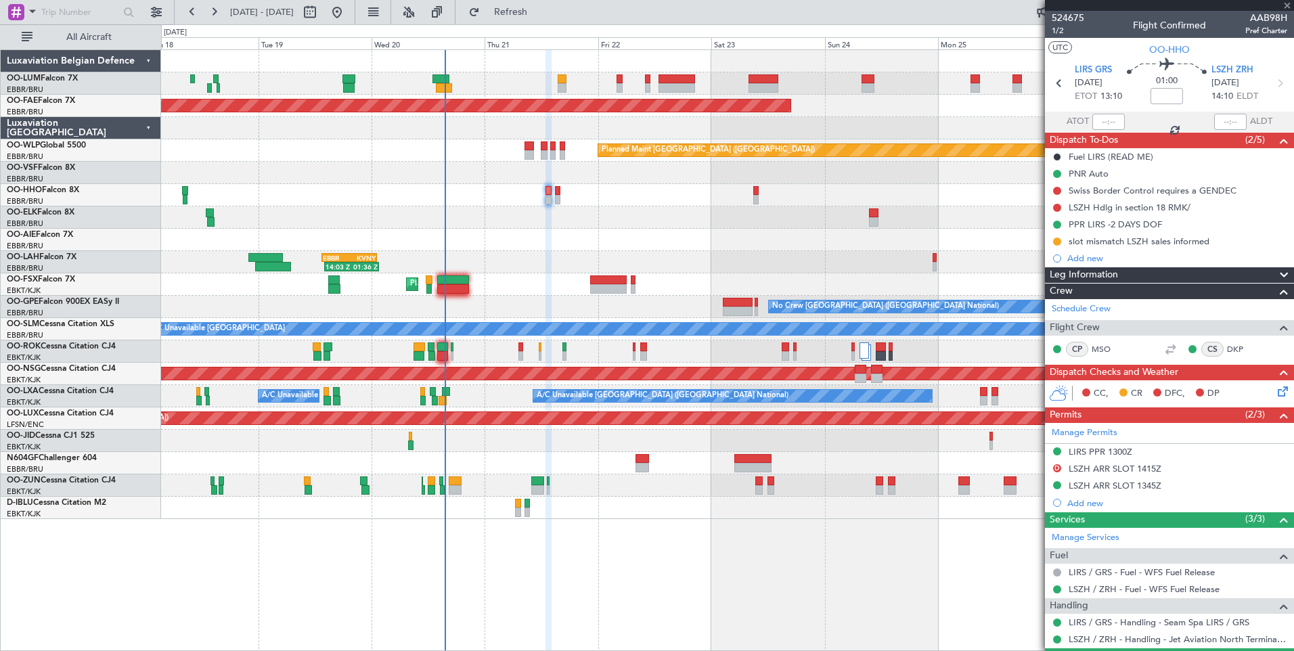
type input "0"
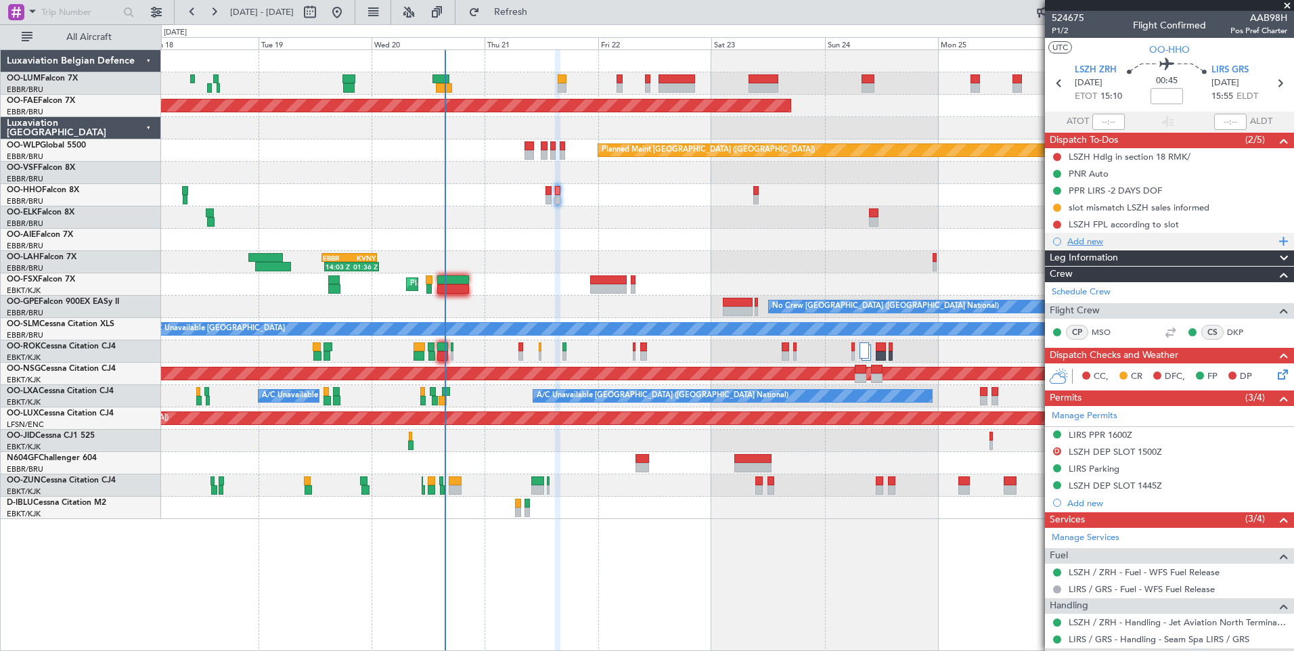
click at [1095, 242] on div "Add new" at bounding box center [1171, 242] width 208 height 12
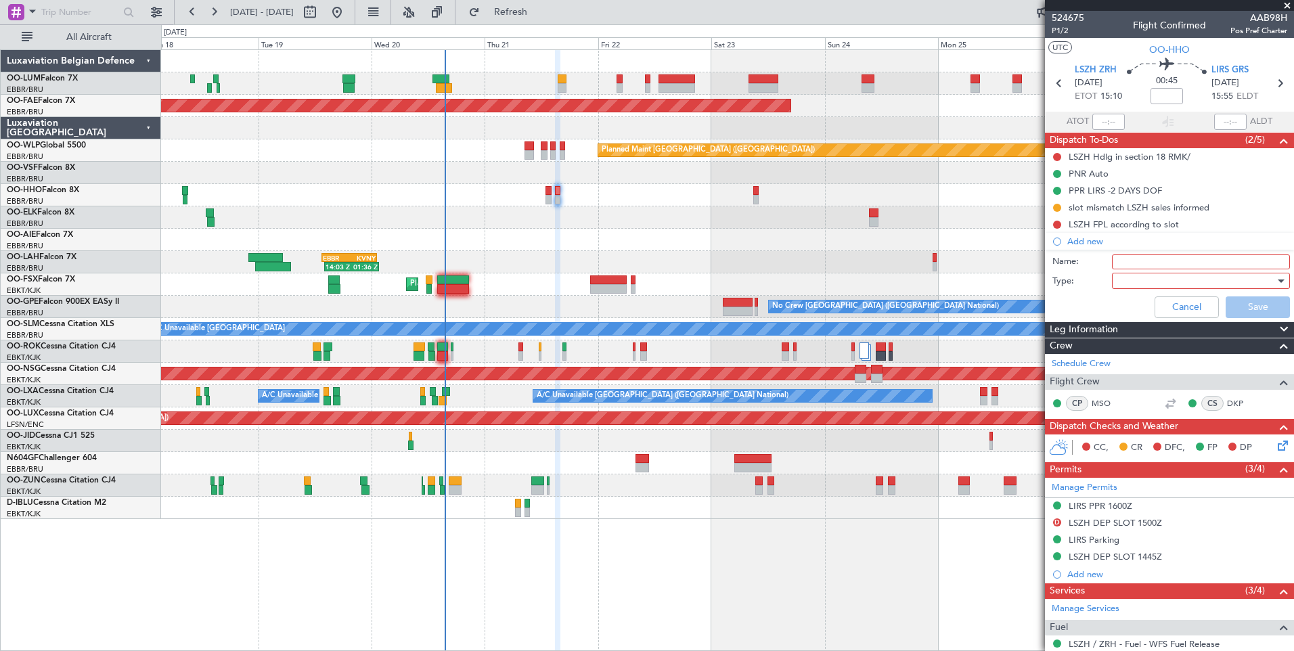
click at [1127, 263] on input "Name:" at bounding box center [1201, 262] width 178 height 15
type input "LSZH DEP TOBT +/- 10 min"
click at [1143, 279] on div at bounding box center [1197, 281] width 158 height 20
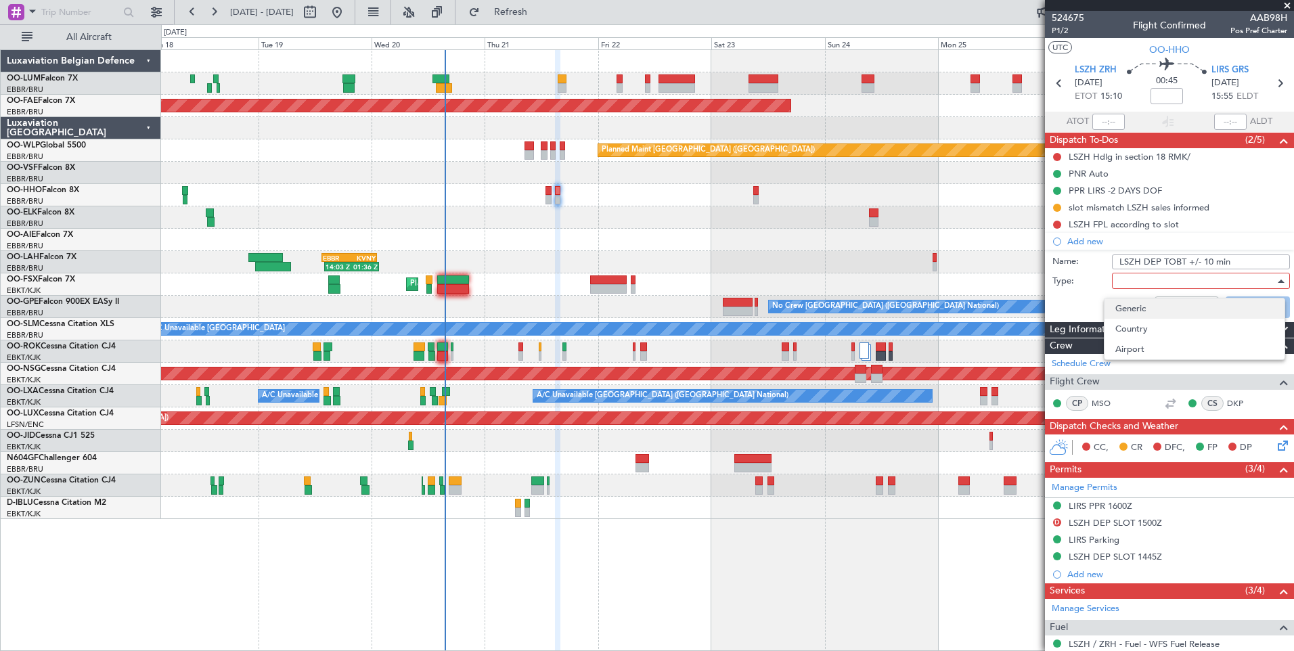
click at [1141, 310] on span "Generic" at bounding box center [1194, 309] width 158 height 20
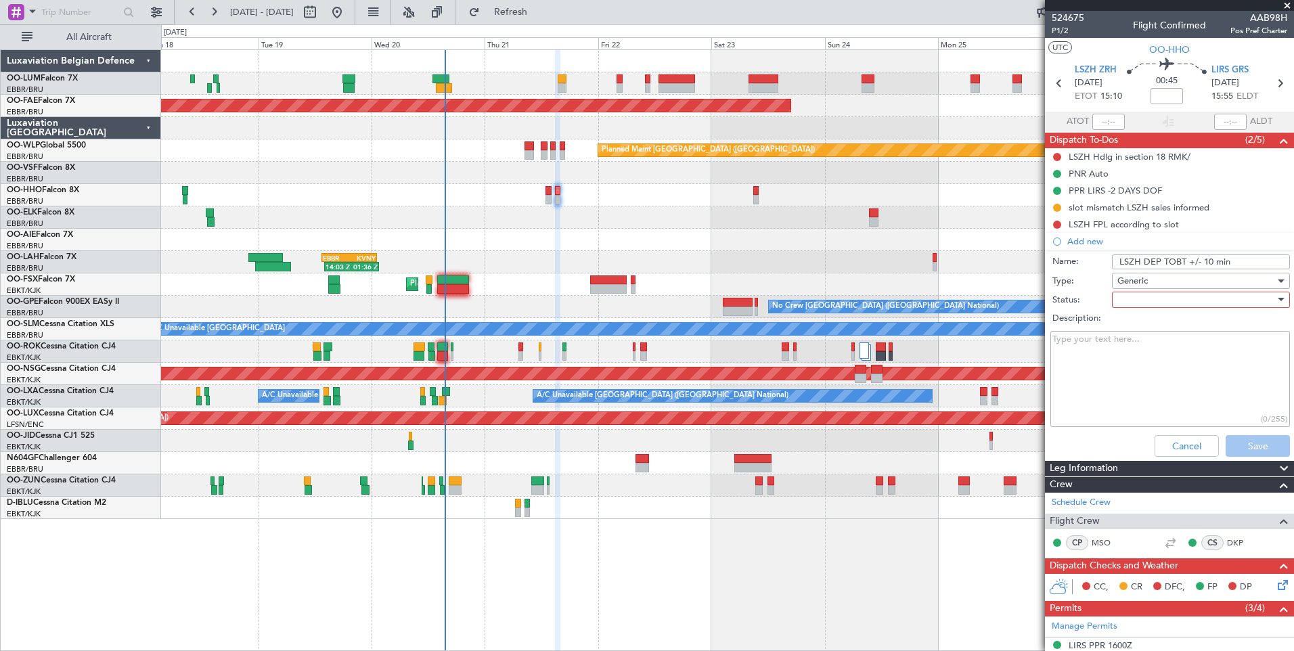
click at [1141, 298] on div at bounding box center [1197, 300] width 158 height 20
click at [1147, 340] on span "In Progress" at bounding box center [1194, 347] width 158 height 20
click at [1235, 449] on button "Save" at bounding box center [1258, 446] width 64 height 22
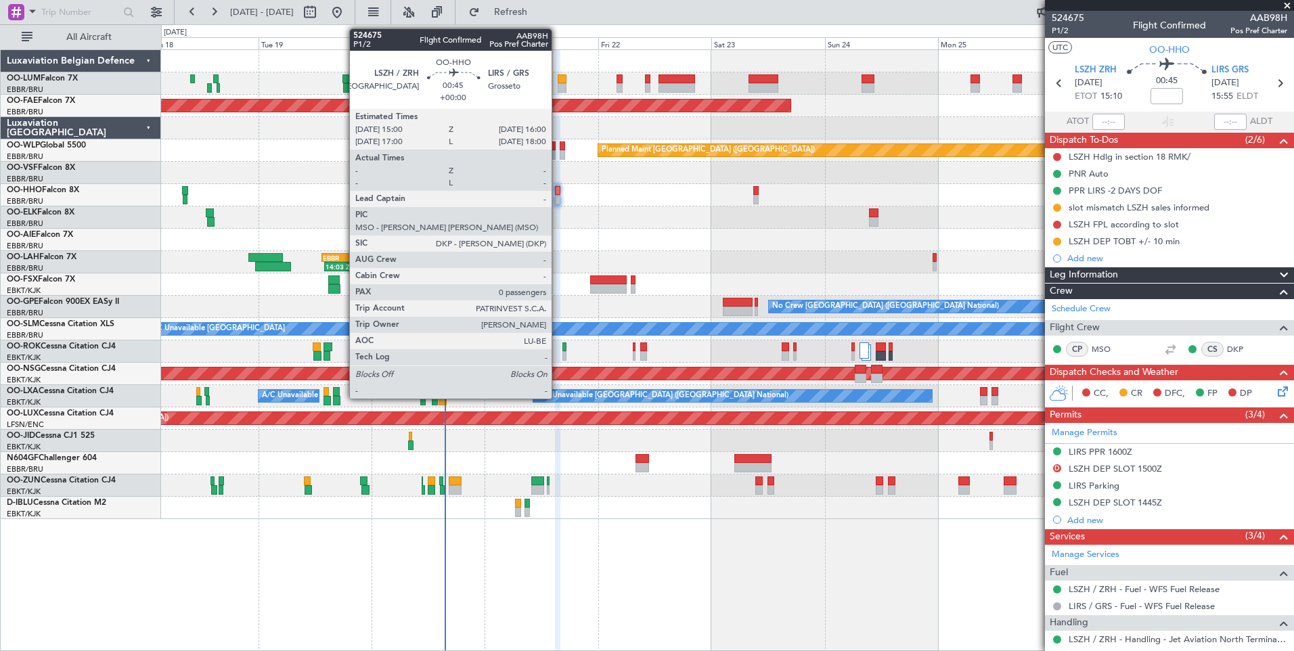
click at [558, 198] on div at bounding box center [557, 199] width 5 height 9
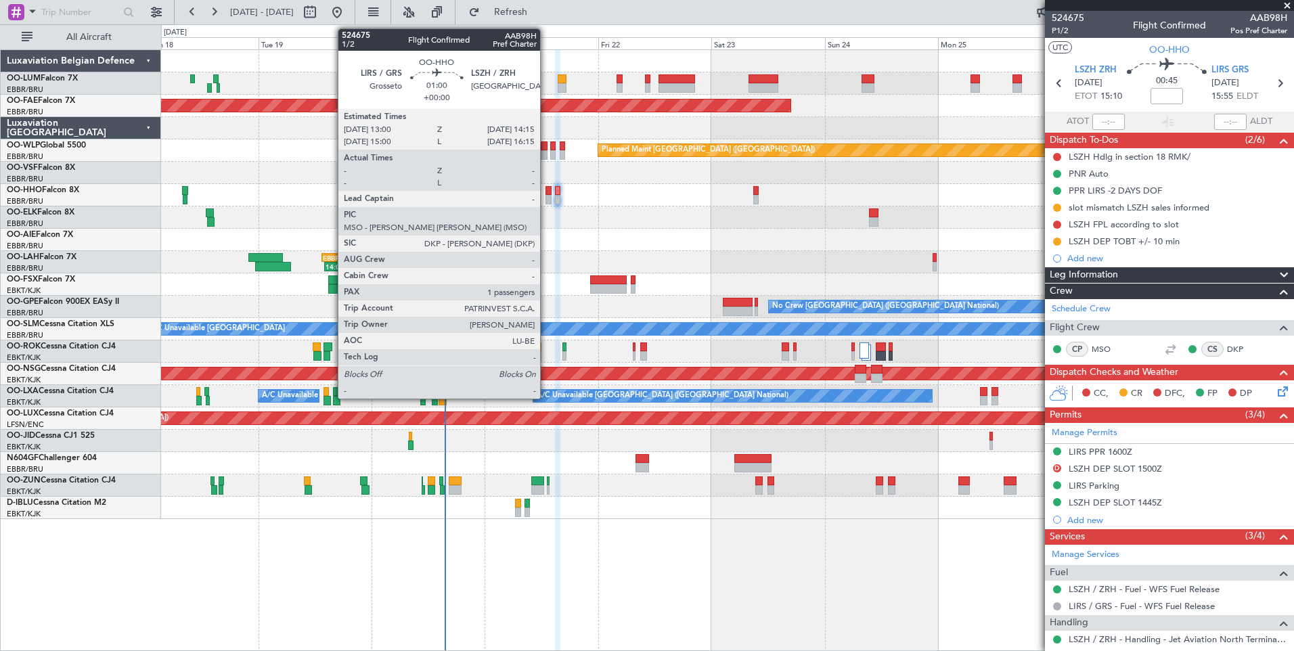
click at [546, 191] on div at bounding box center [549, 190] width 6 height 9
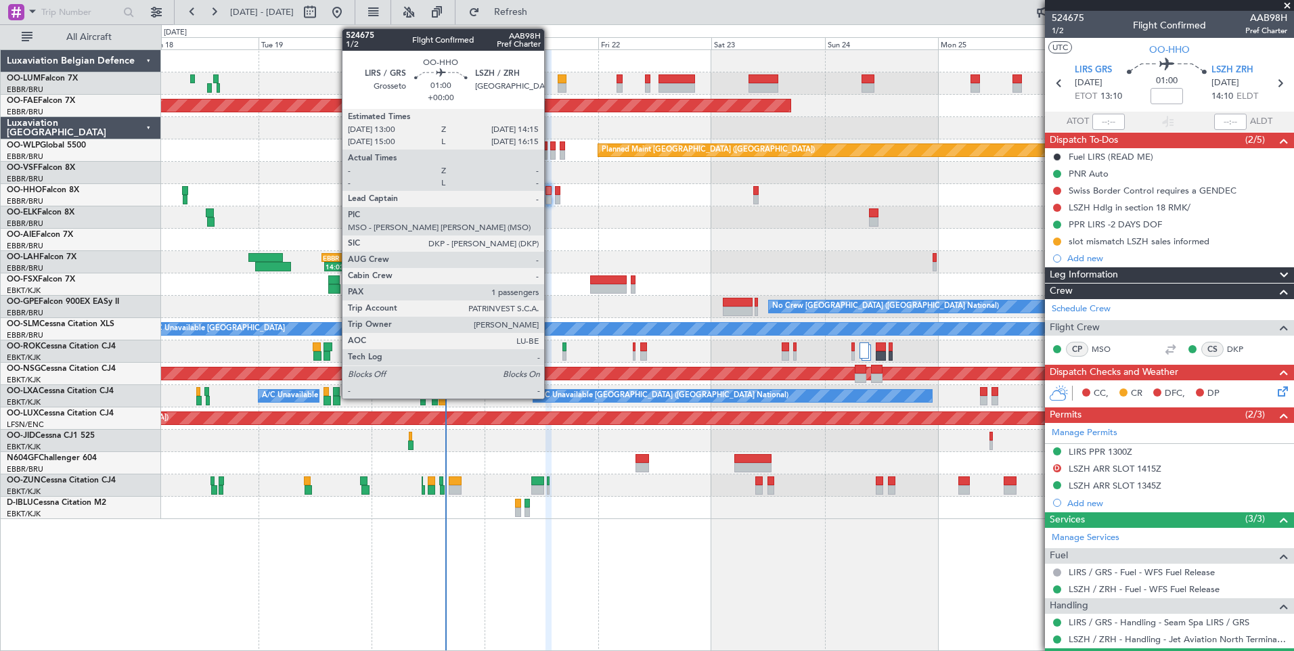
click at [550, 192] on div at bounding box center [549, 190] width 6 height 9
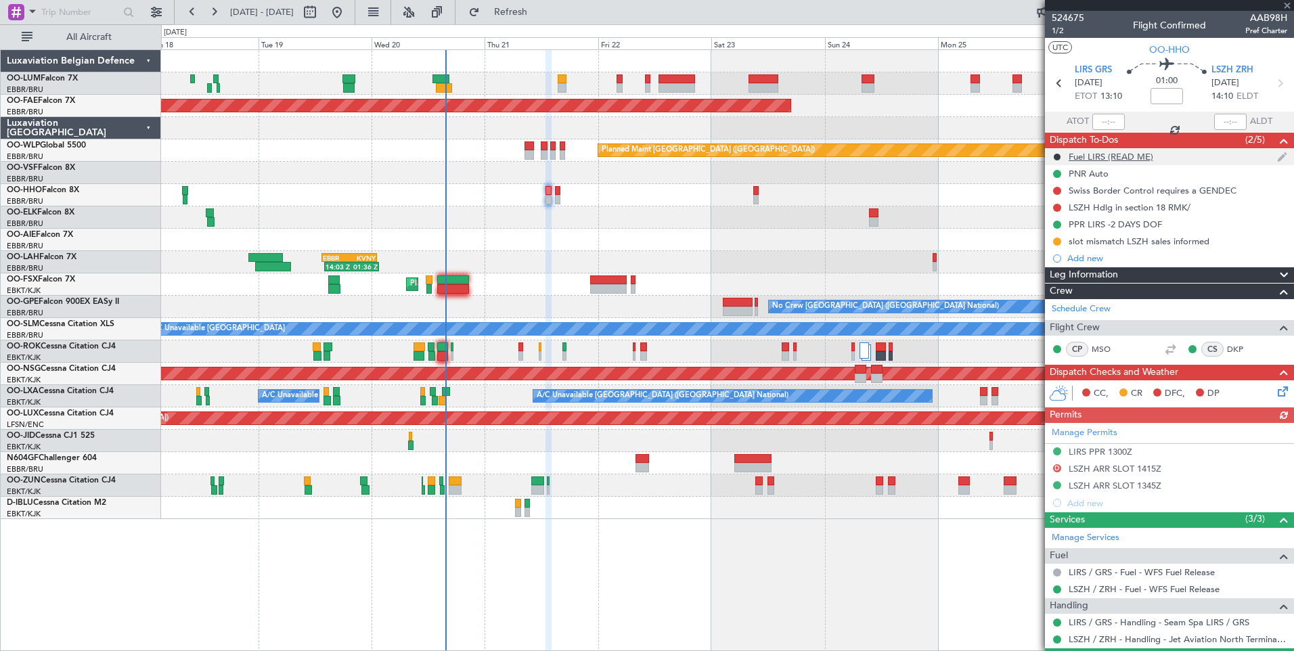
click at [1108, 158] on div "Fuel LIRS (READ ME)" at bounding box center [1111, 157] width 85 height 12
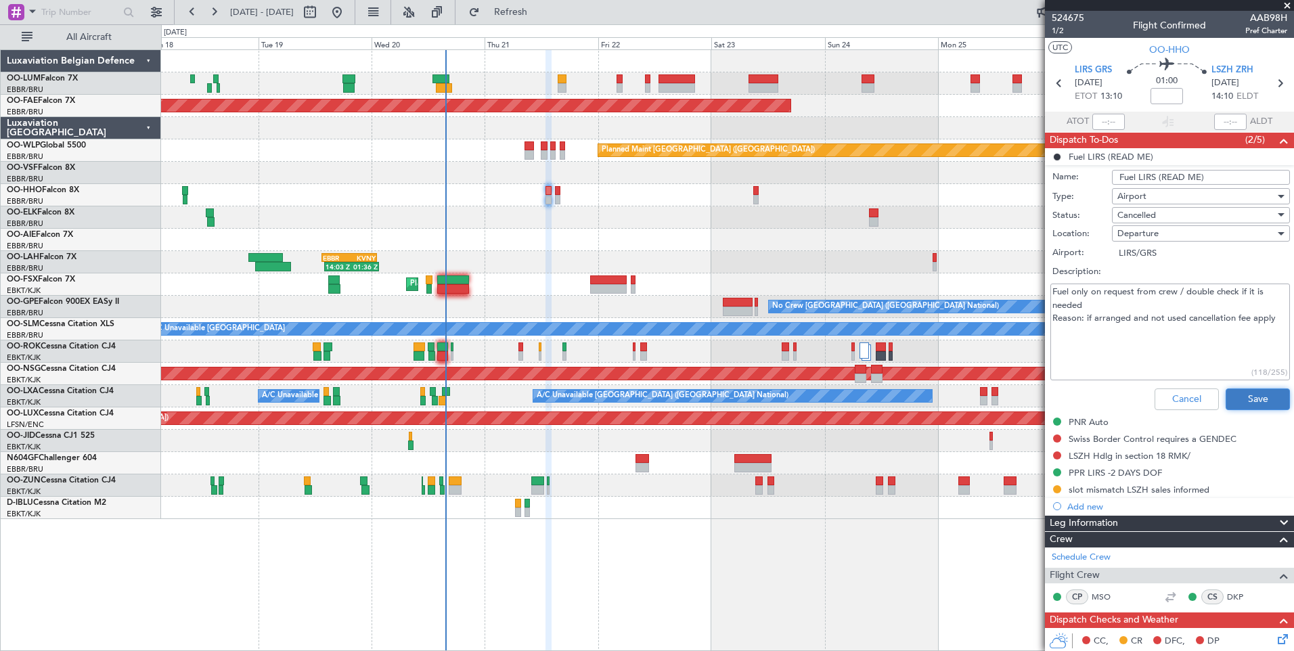
click at [1260, 391] on button "Save" at bounding box center [1258, 400] width 64 height 22
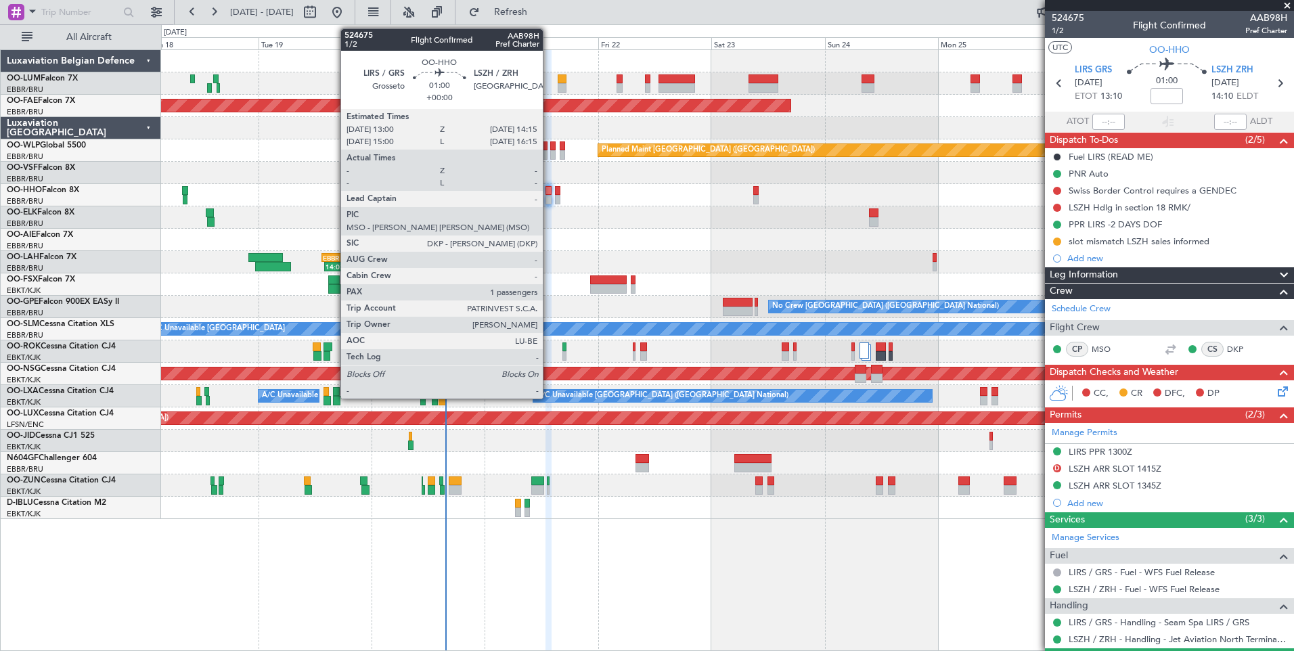
click at [549, 191] on div at bounding box center [549, 190] width 6 height 9
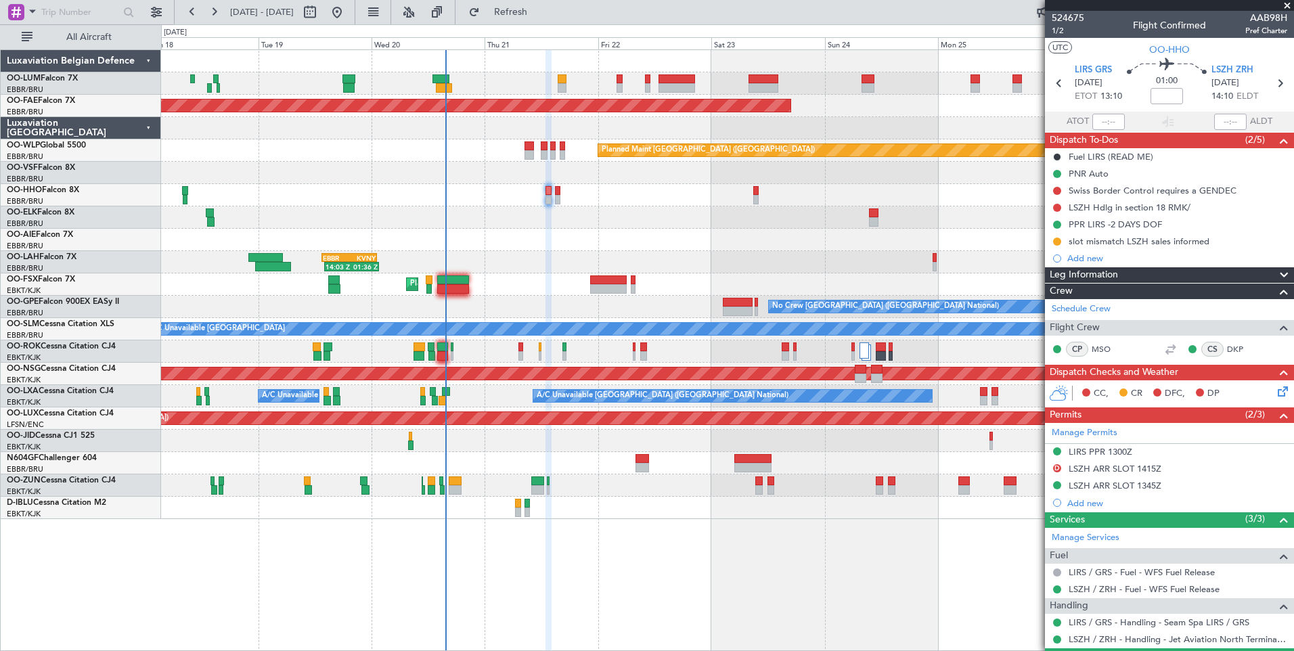
drag, startPoint x: 564, startPoint y: 12, endPoint x: 563, endPoint y: 74, distance: 62.3
click at [539, 12] on span "Refresh" at bounding box center [511, 11] width 57 height 9
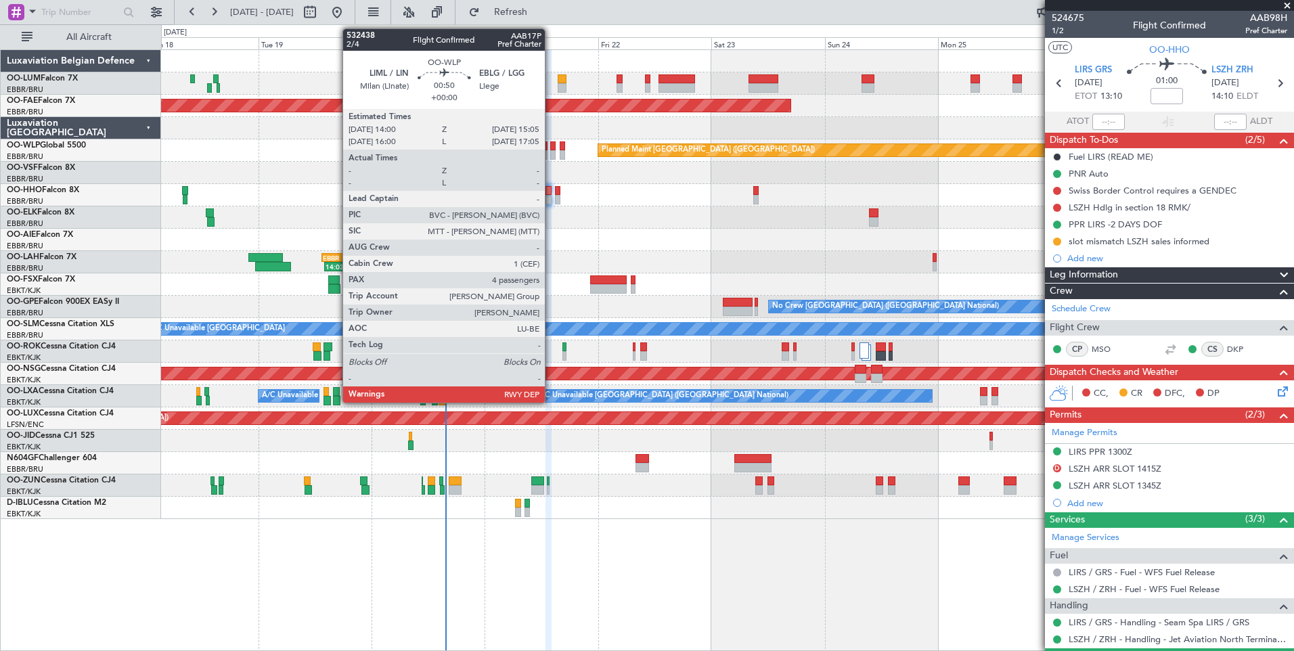
click at [551, 147] on div at bounding box center [552, 145] width 5 height 9
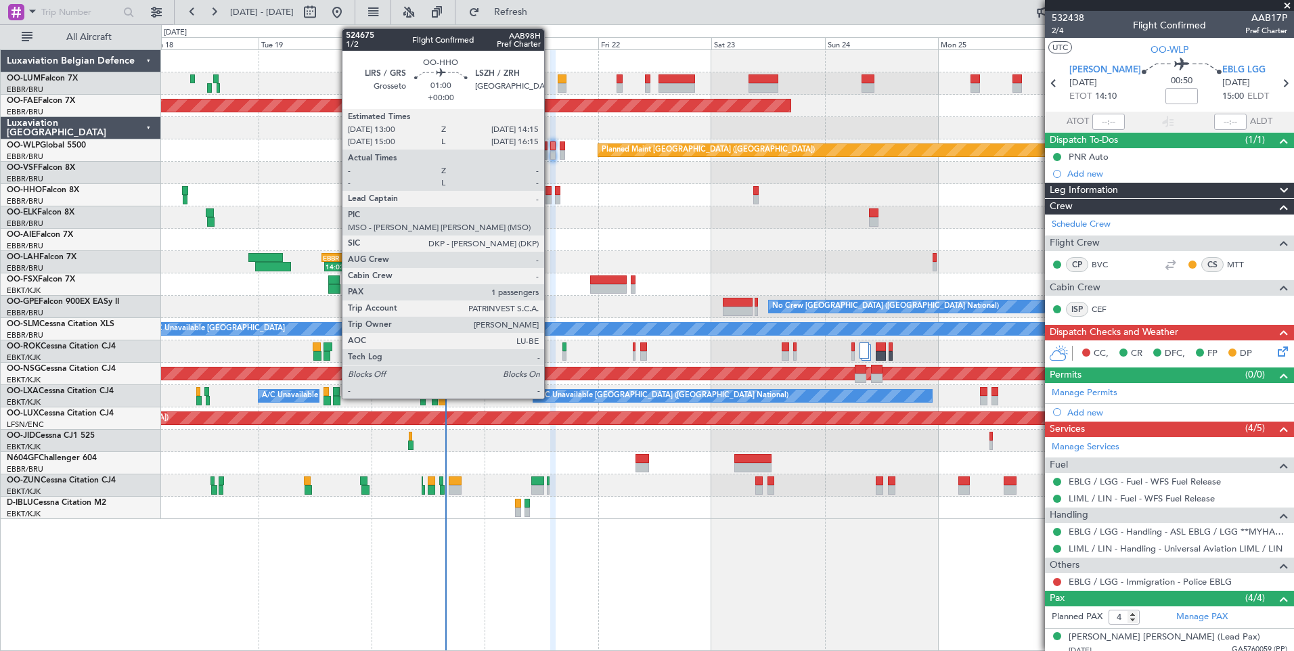
click at [550, 190] on div at bounding box center [549, 190] width 6 height 9
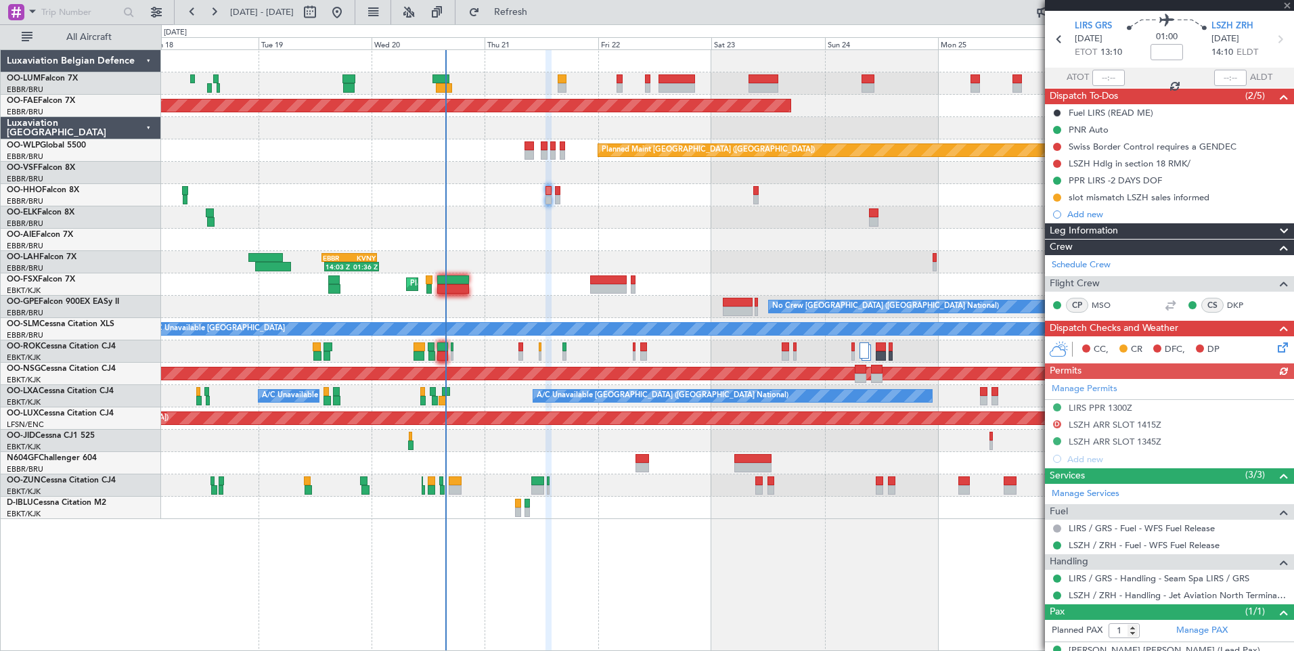
scroll to position [65, 0]
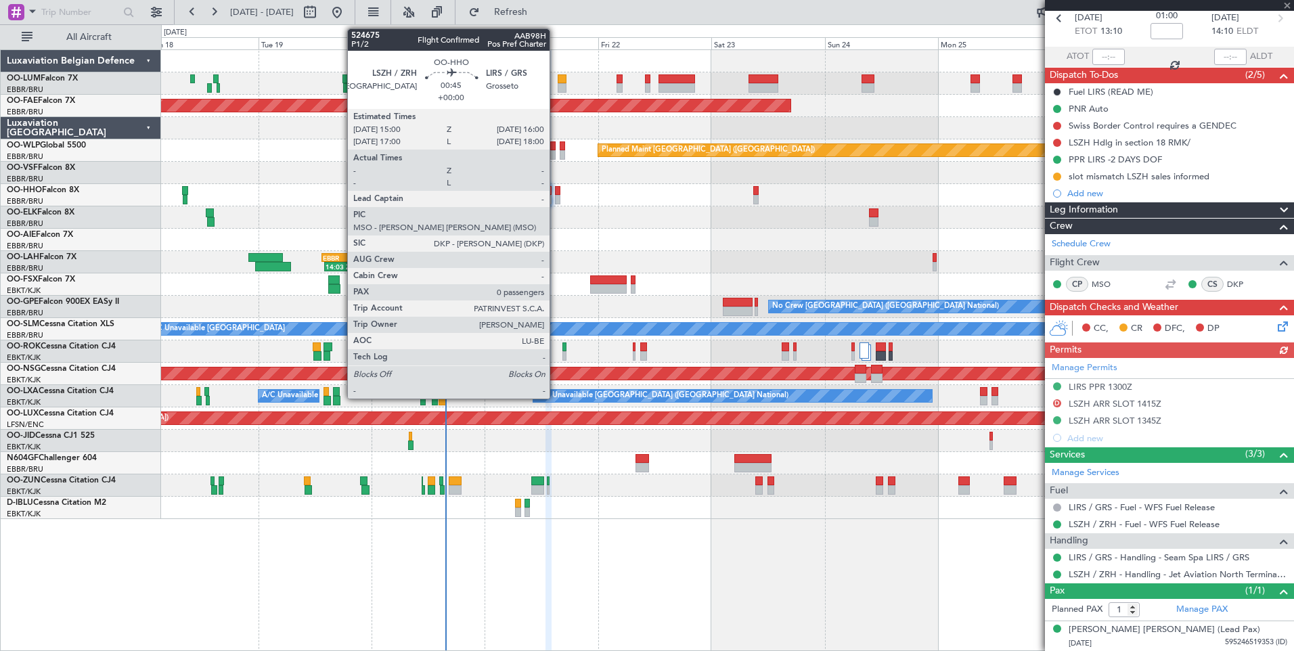
click at [556, 190] on div at bounding box center [557, 190] width 5 height 9
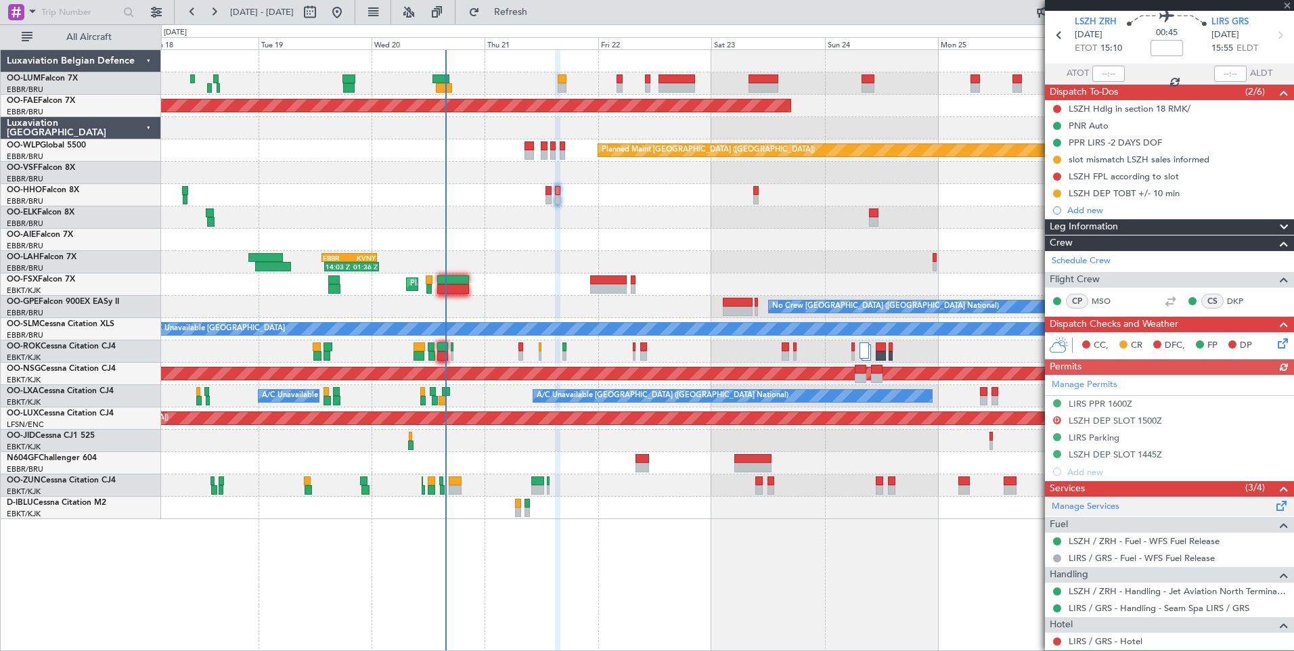
scroll to position [85, 0]
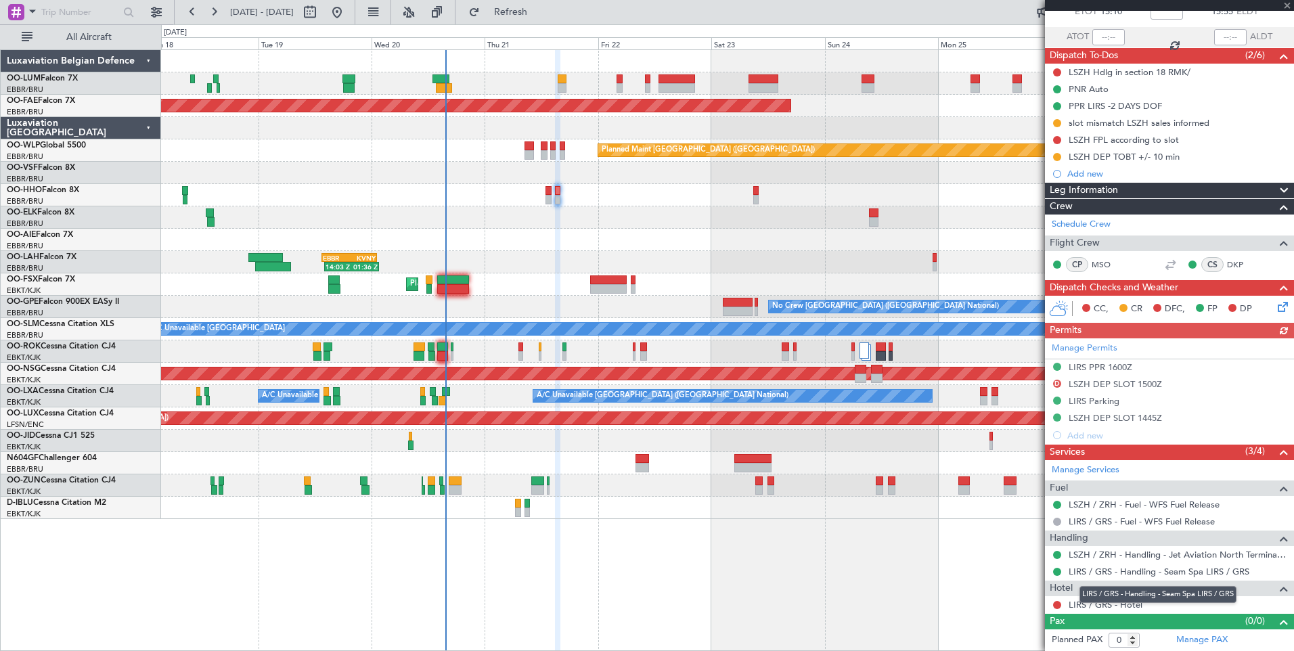
click at [1105, 606] on mat-tooltip-component "LIRS / GRS - Handling - Seam Spa LIRS / GRS" at bounding box center [1158, 595] width 176 height 36
click at [1098, 602] on link "LIRS / GRS - Hotel" at bounding box center [1106, 605] width 74 height 12
click at [533, 11] on span "Refresh" at bounding box center [511, 11] width 57 height 9
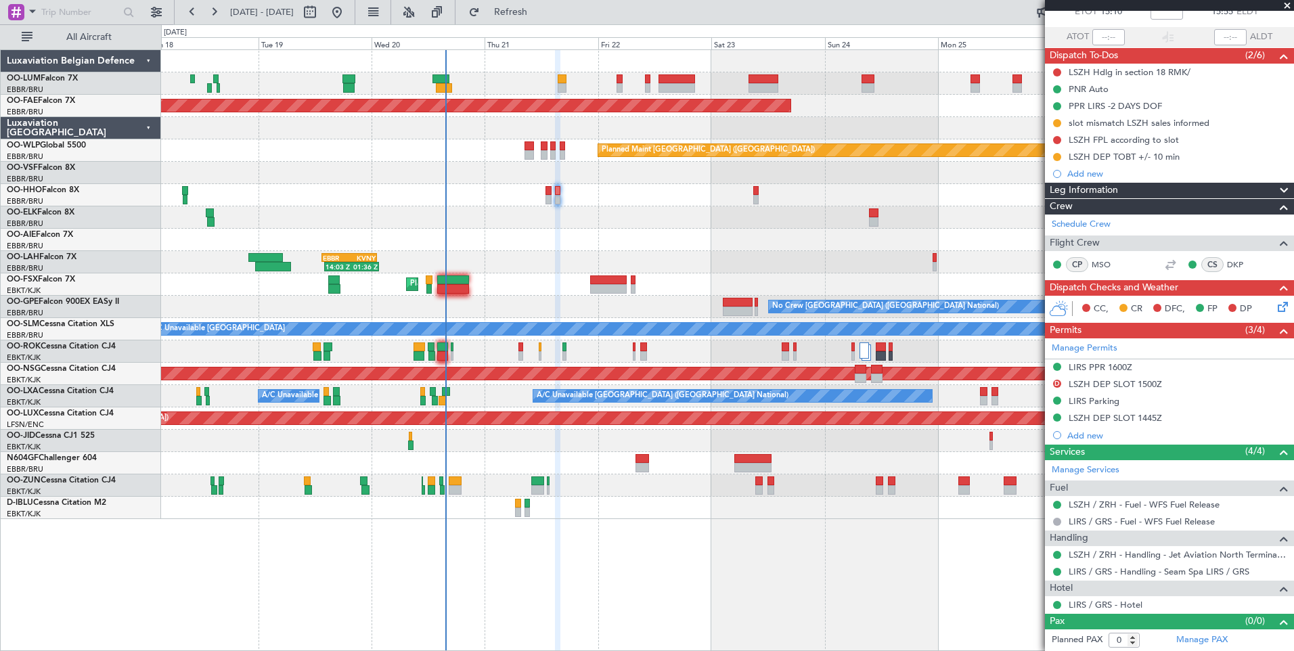
click at [545, 189] on div "AOG Maint Geneva (Cointrin)" at bounding box center [727, 195] width 1132 height 22
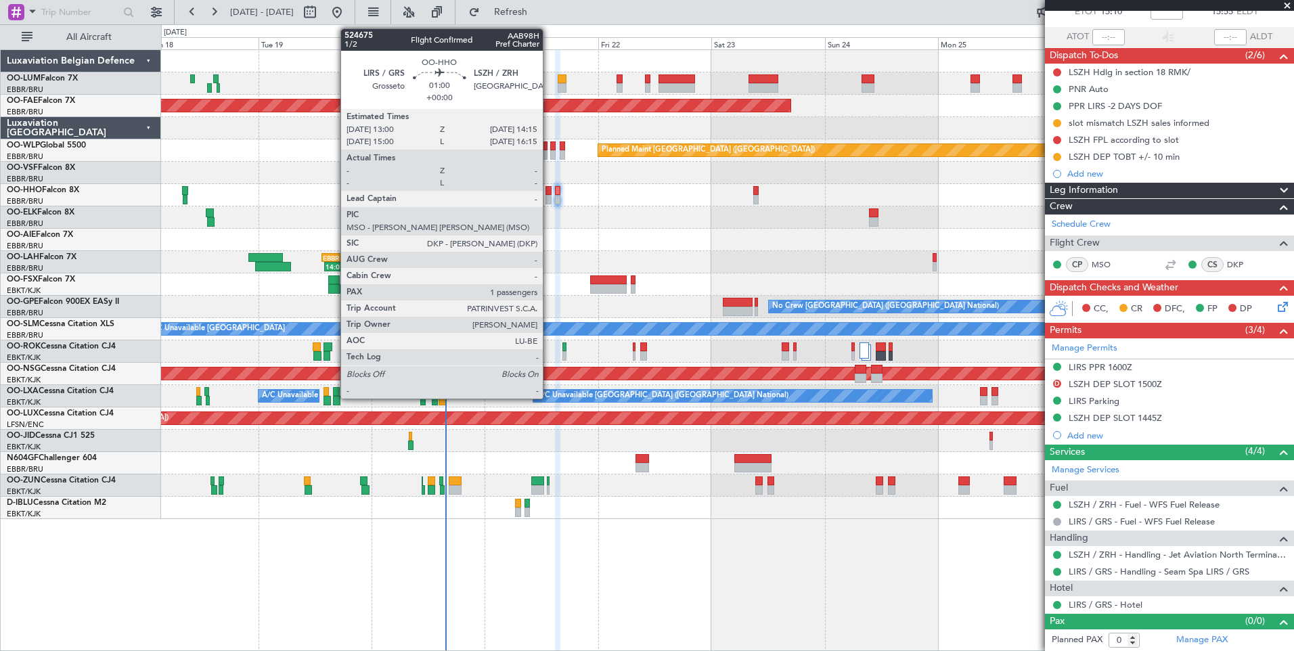
click at [549, 192] on div at bounding box center [549, 190] width 6 height 9
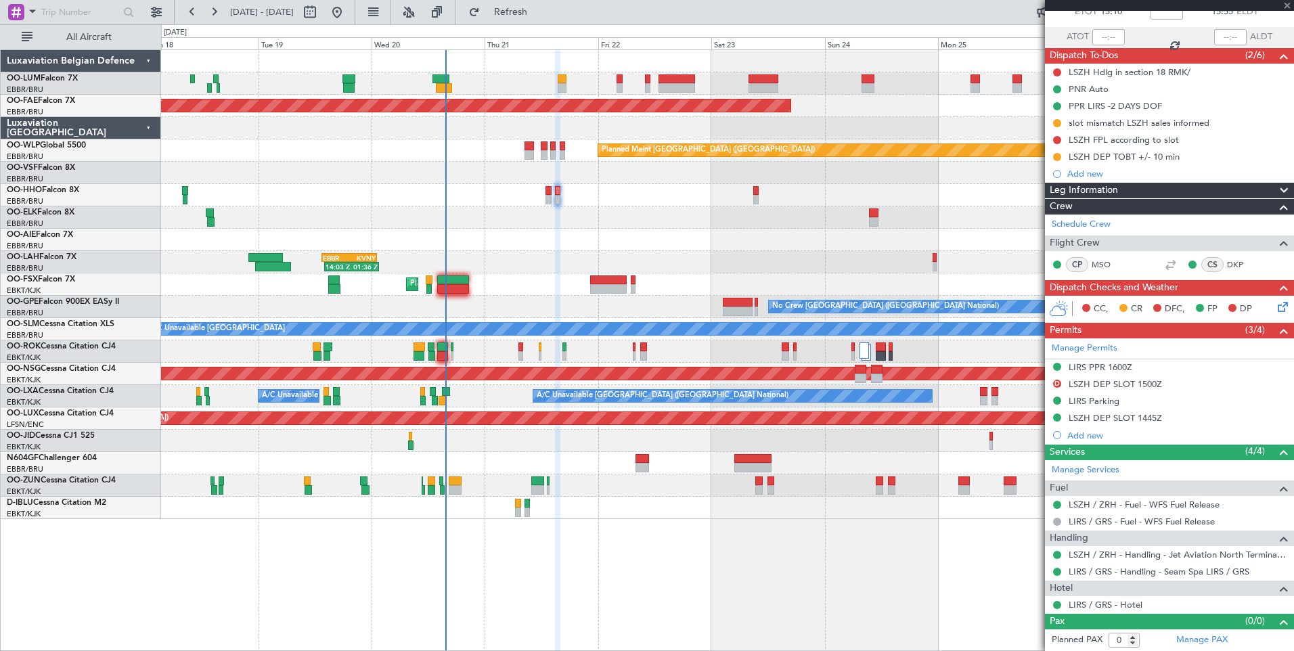
type input "1"
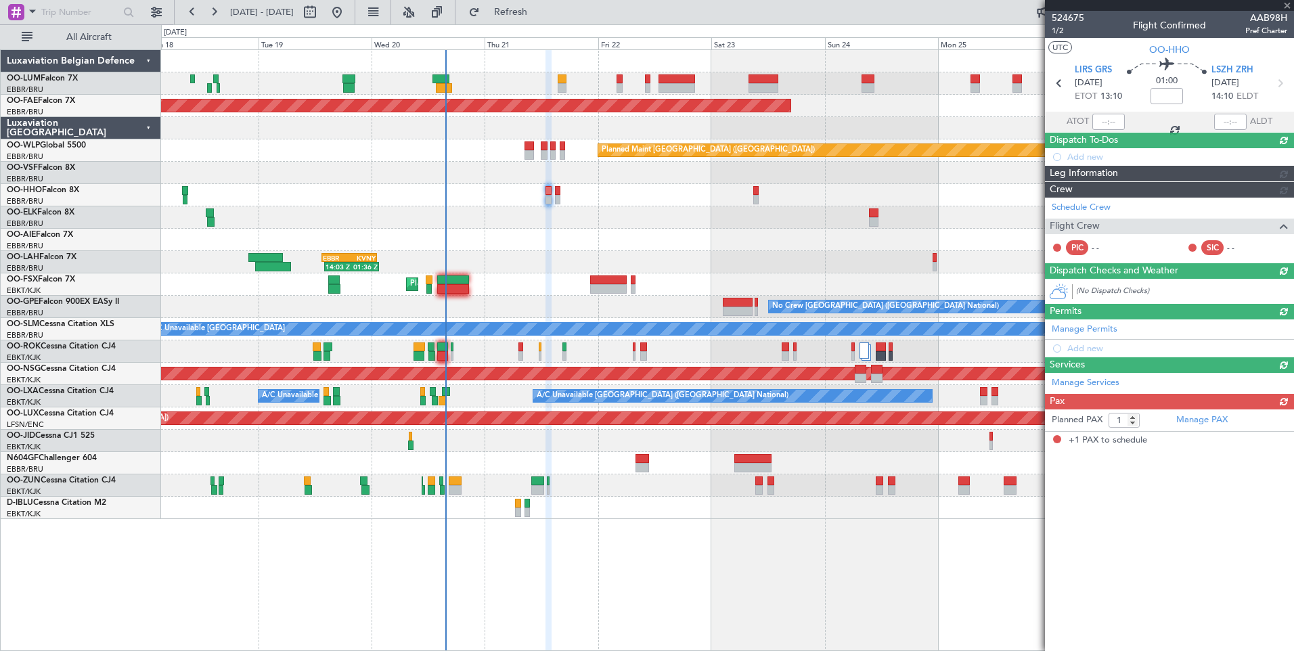
scroll to position [0, 0]
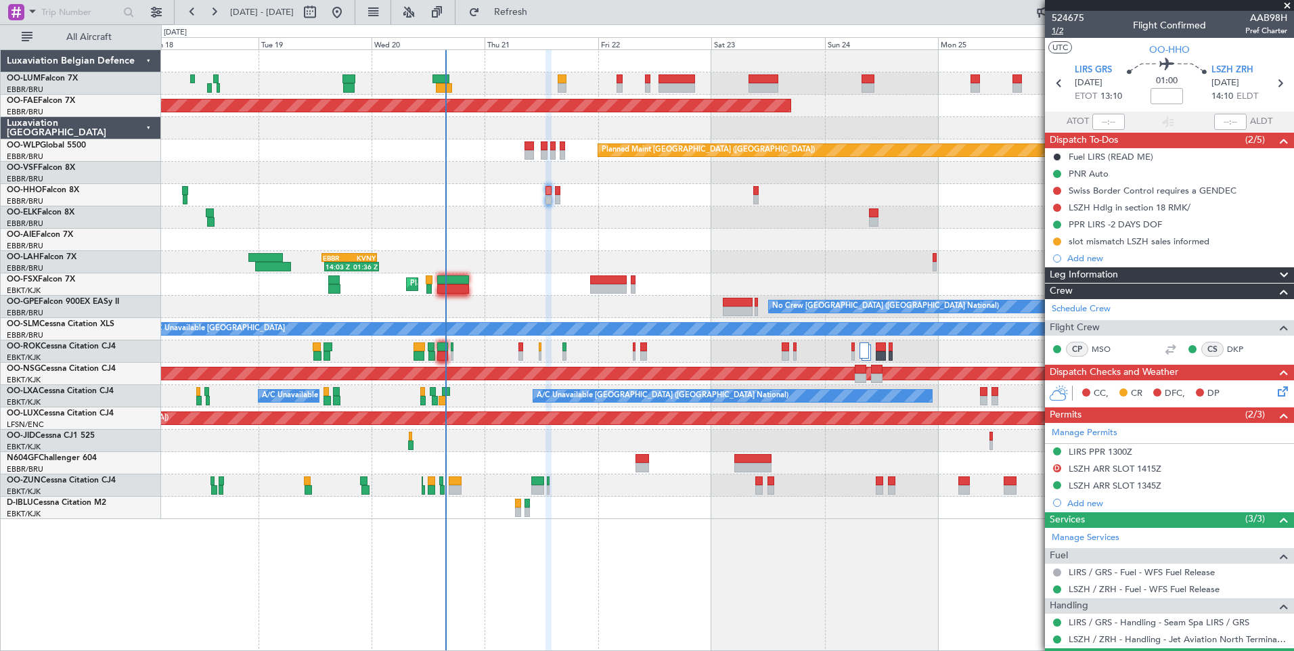
click at [1057, 32] on span "1/2" at bounding box center [1068, 31] width 32 height 12
click at [444, 480] on div "Planned Maint Kortrijk-[GEOGRAPHIC_DATA]" at bounding box center [727, 485] width 1132 height 22
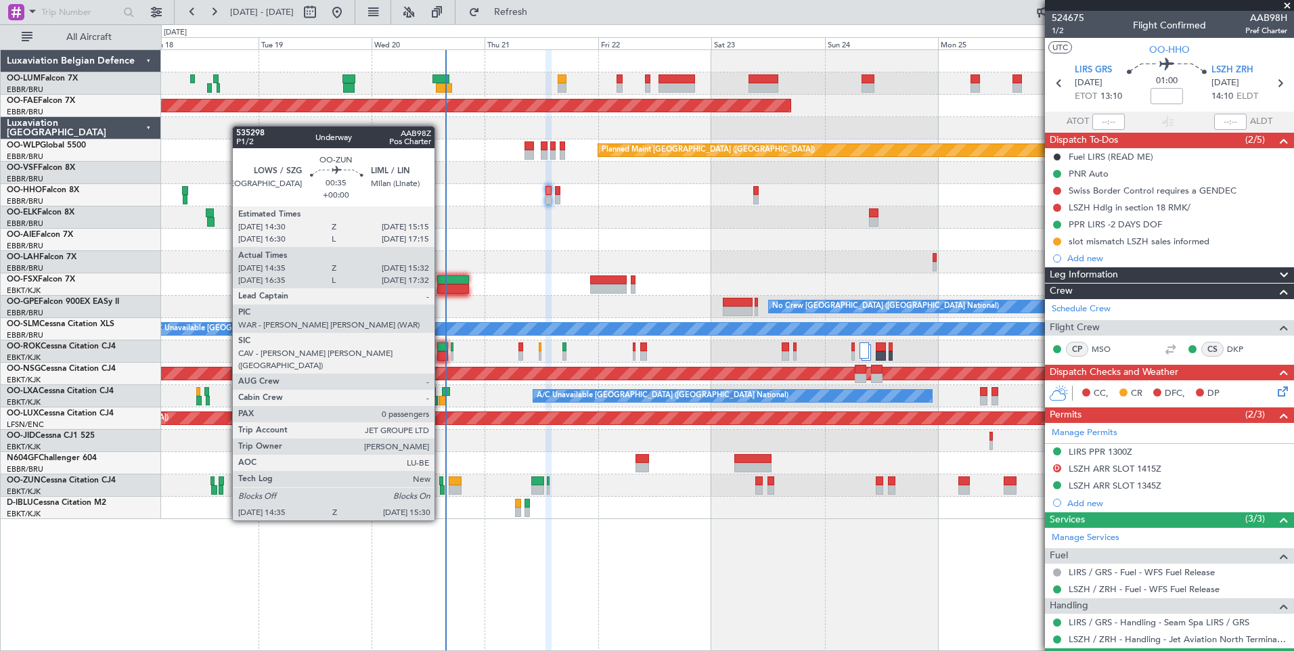
click at [441, 483] on div at bounding box center [441, 481] width 4 height 9
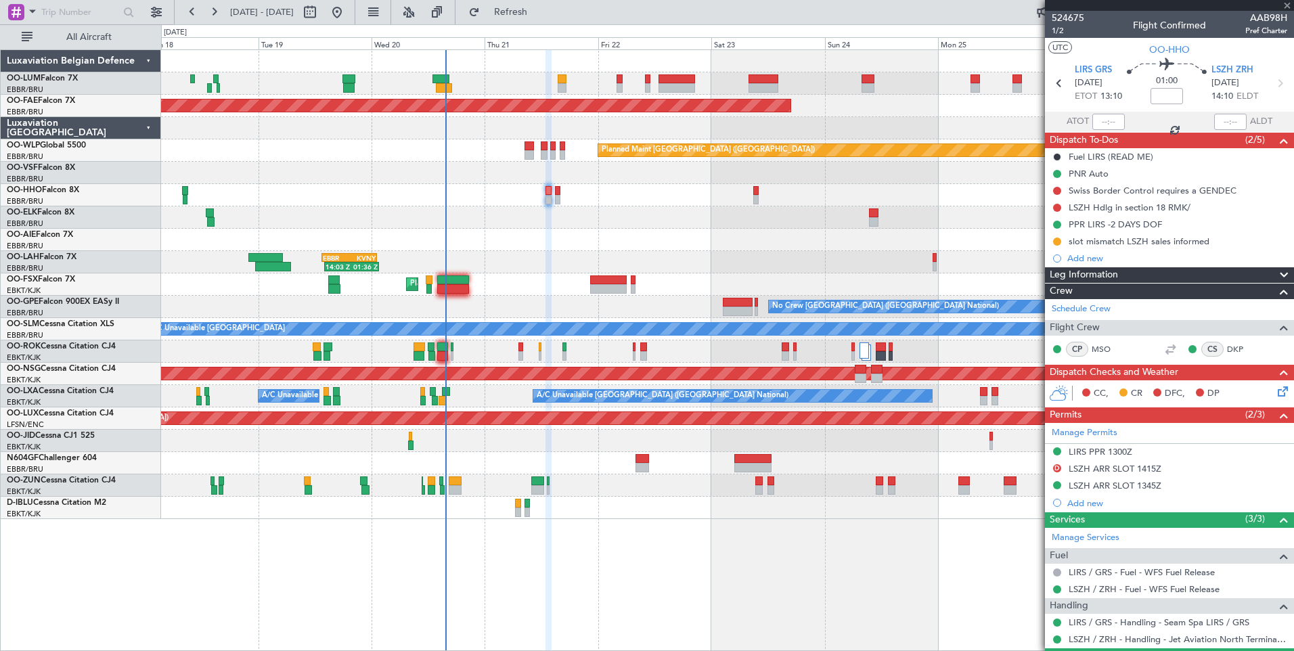
type input "14:40"
type input "15:27"
type input "0"
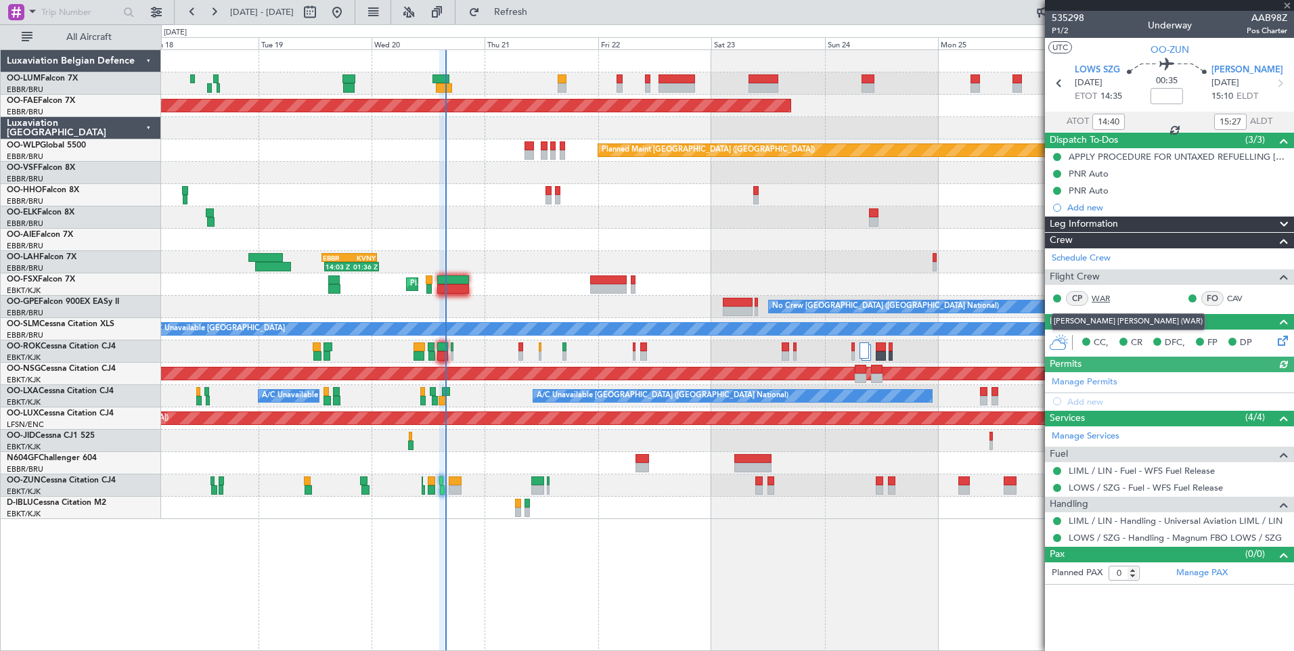
click at [1107, 299] on link "WAR" at bounding box center [1107, 298] width 30 height 12
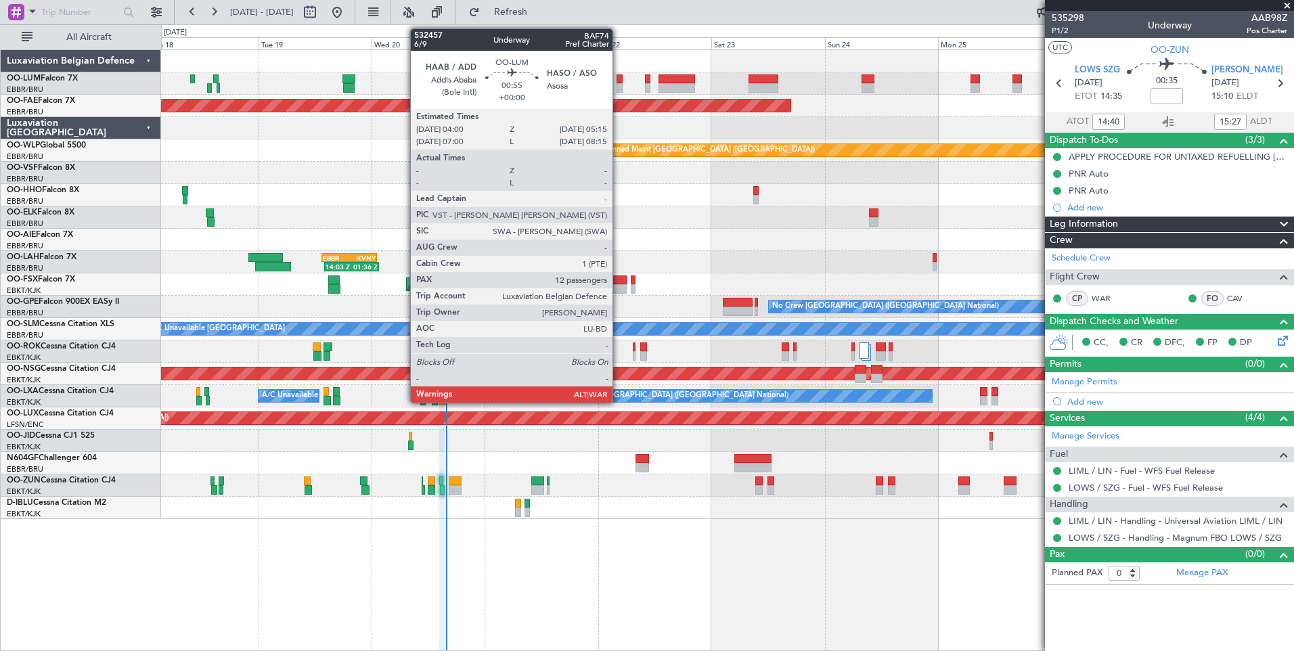
click at [619, 78] on div at bounding box center [620, 78] width 6 height 9
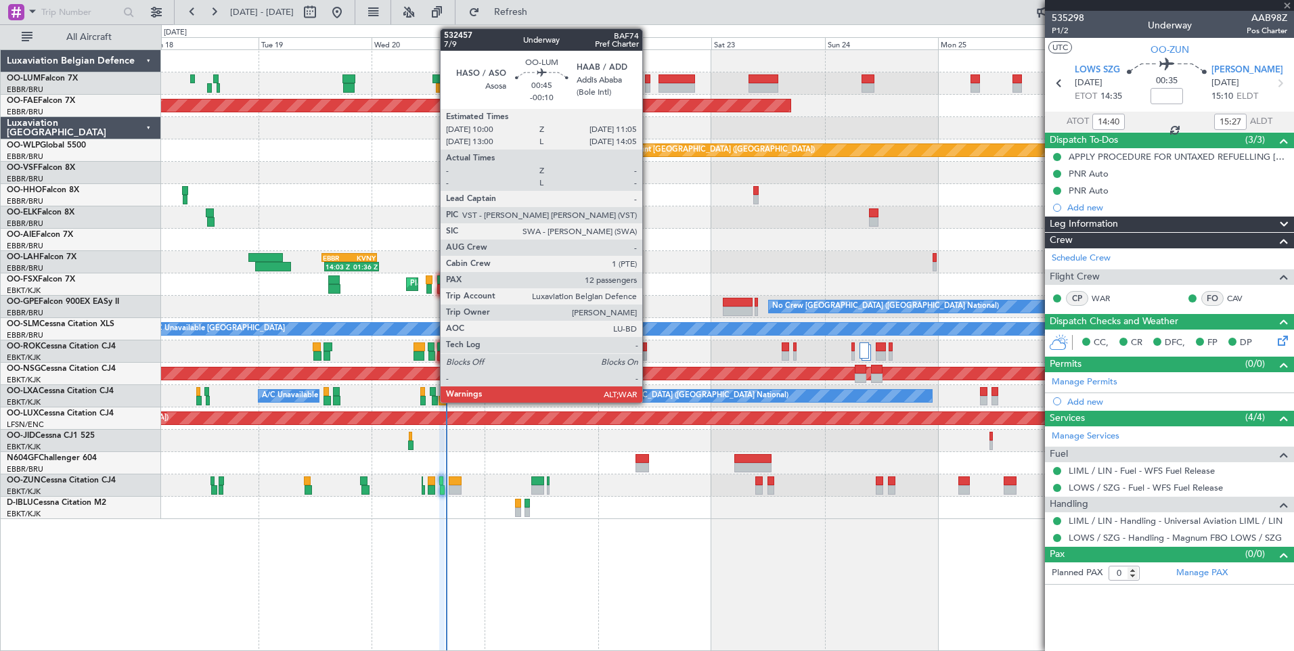
type input "12"
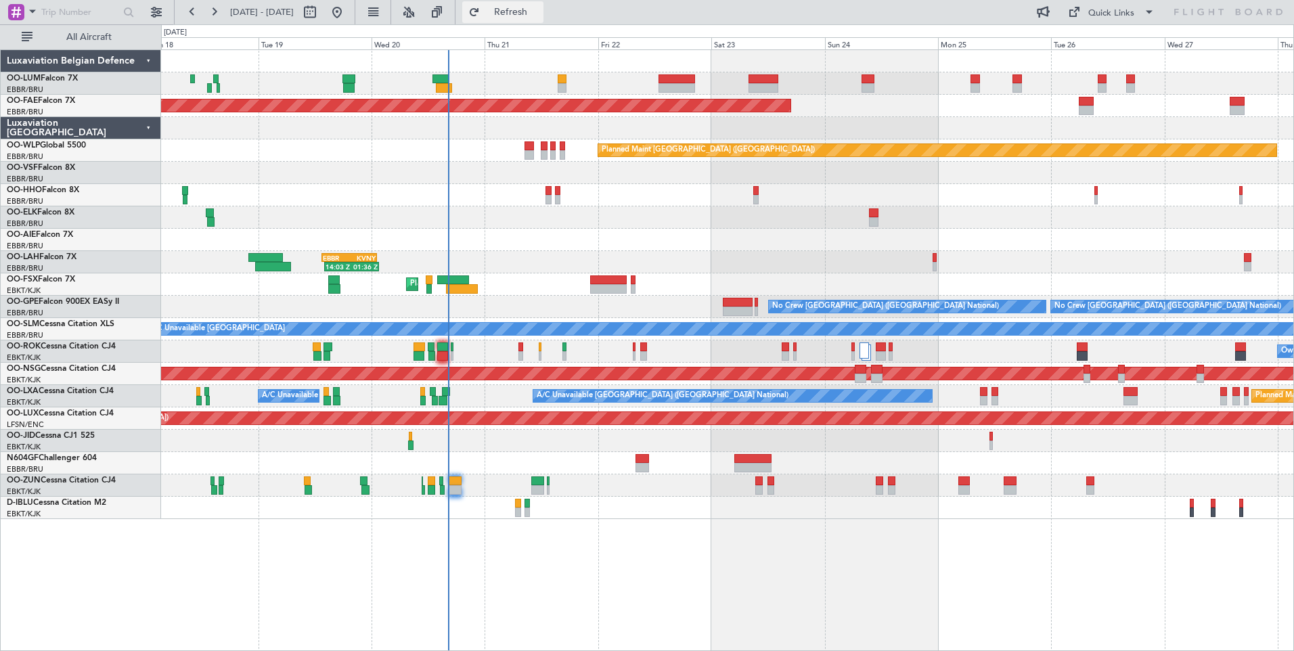
click at [539, 11] on span "Refresh" at bounding box center [511, 11] width 57 height 9
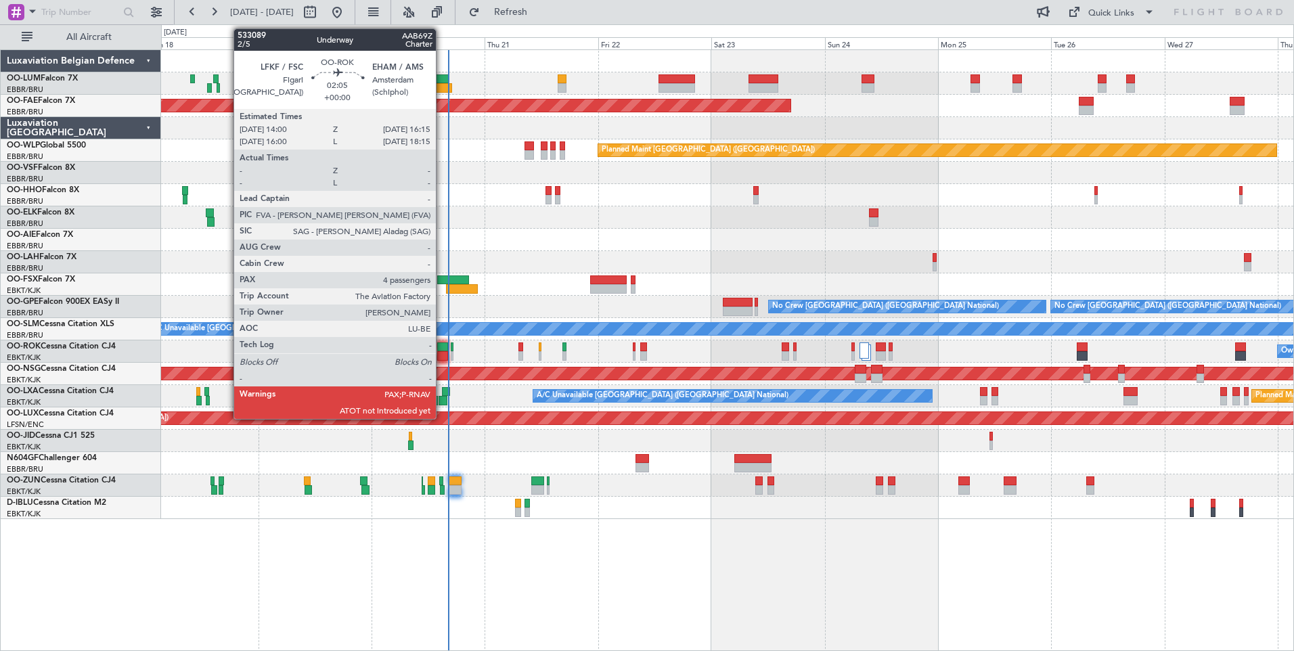
click at [442, 354] on div at bounding box center [442, 355] width 11 height 9
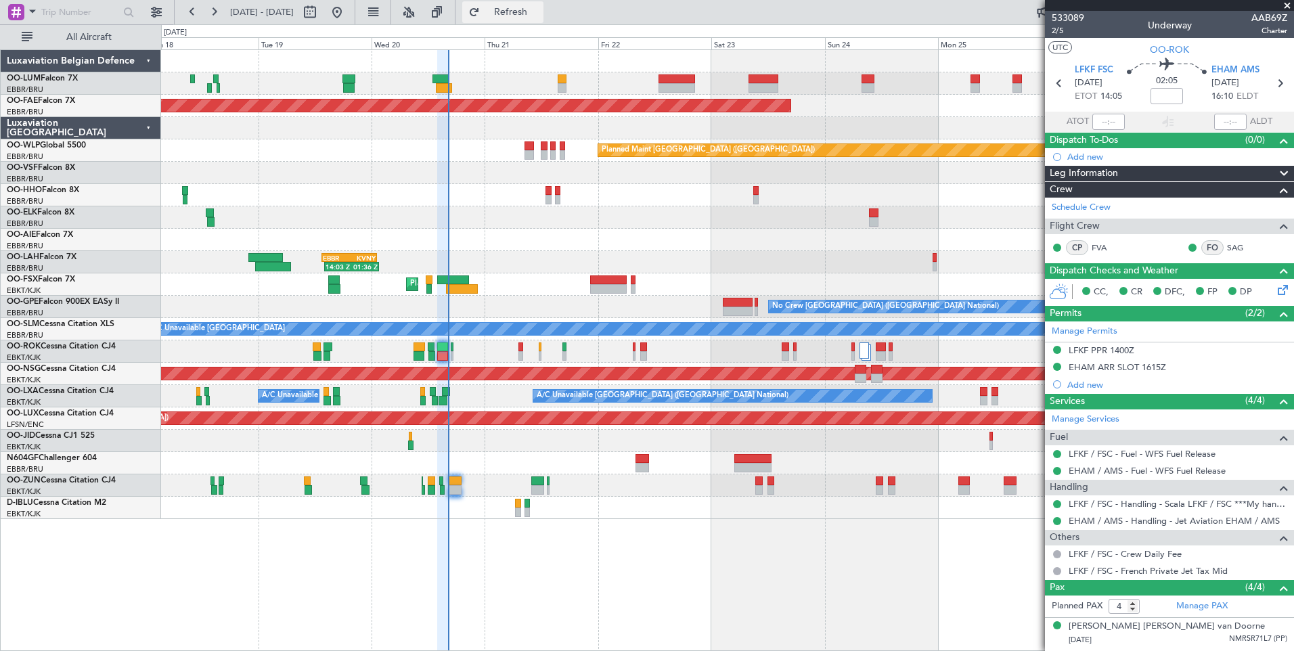
click at [539, 17] on span "Refresh" at bounding box center [511, 11] width 57 height 9
type input "16:15"
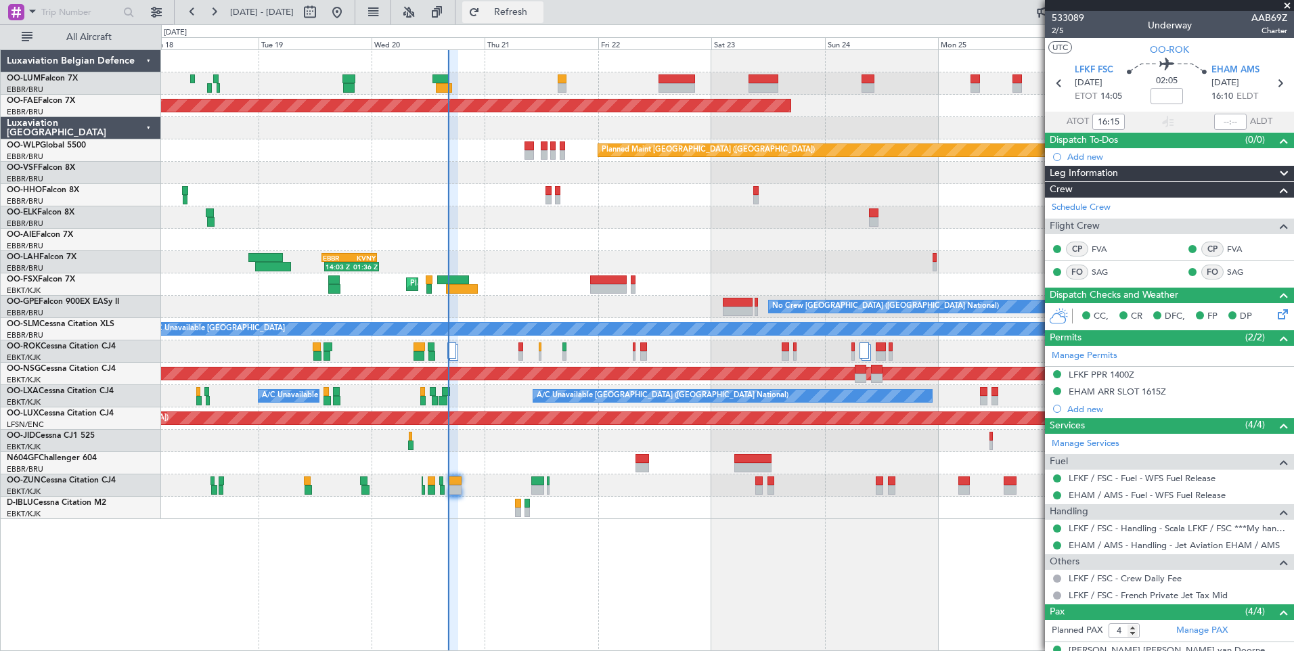
click at [539, 14] on span "Refresh" at bounding box center [511, 11] width 57 height 9
drag, startPoint x: 550, startPoint y: 12, endPoint x: 547, endPoint y: 126, distance: 113.7
click at [539, 12] on span "Refresh" at bounding box center [511, 11] width 57 height 9
click at [539, 14] on span "Refresh" at bounding box center [511, 11] width 57 height 9
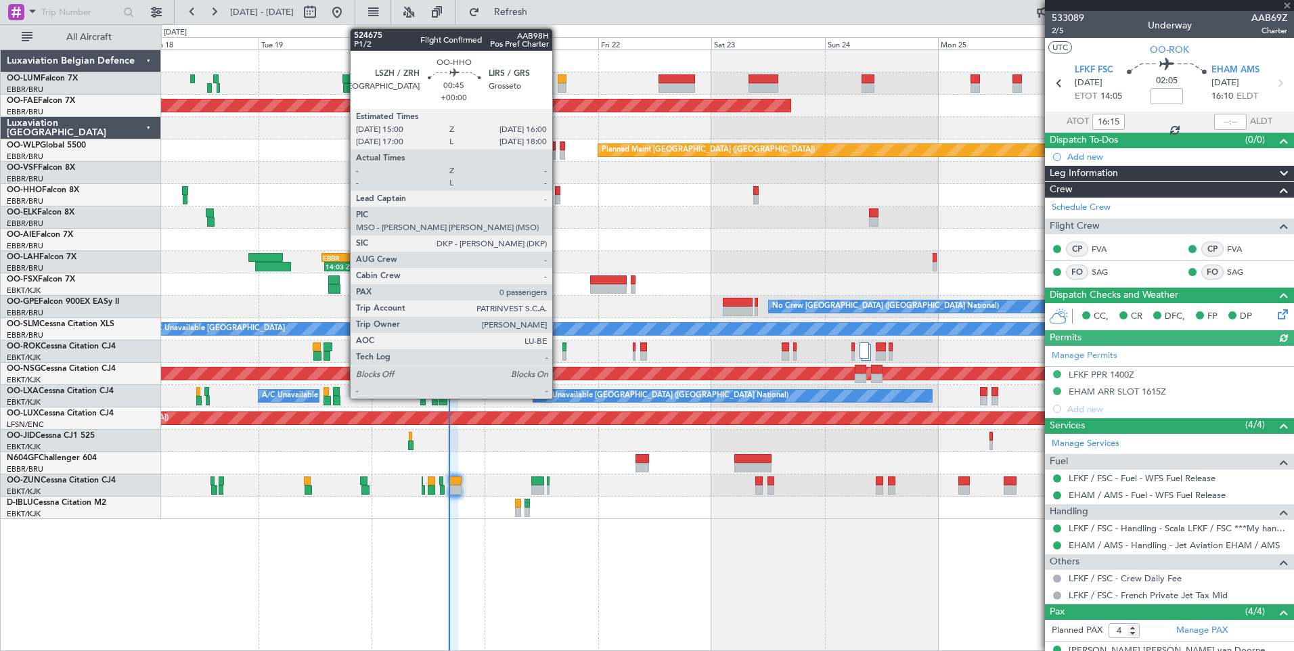
click at [558, 190] on div at bounding box center [557, 190] width 5 height 9
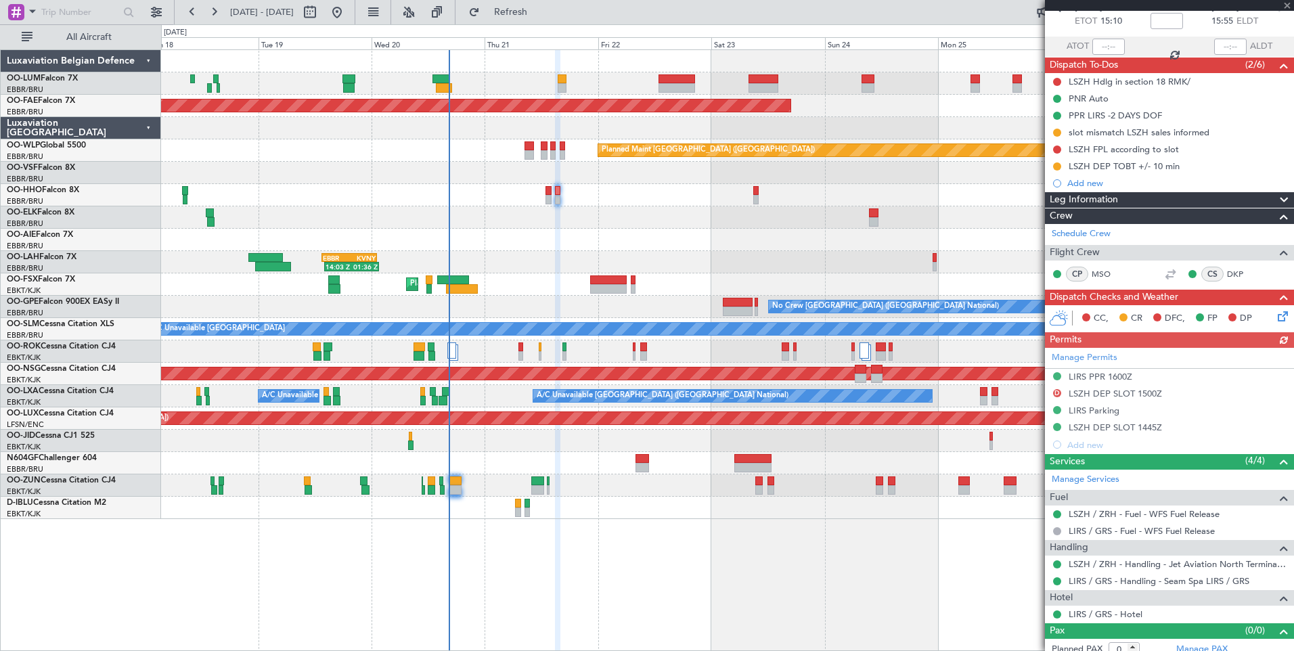
scroll to position [85, 0]
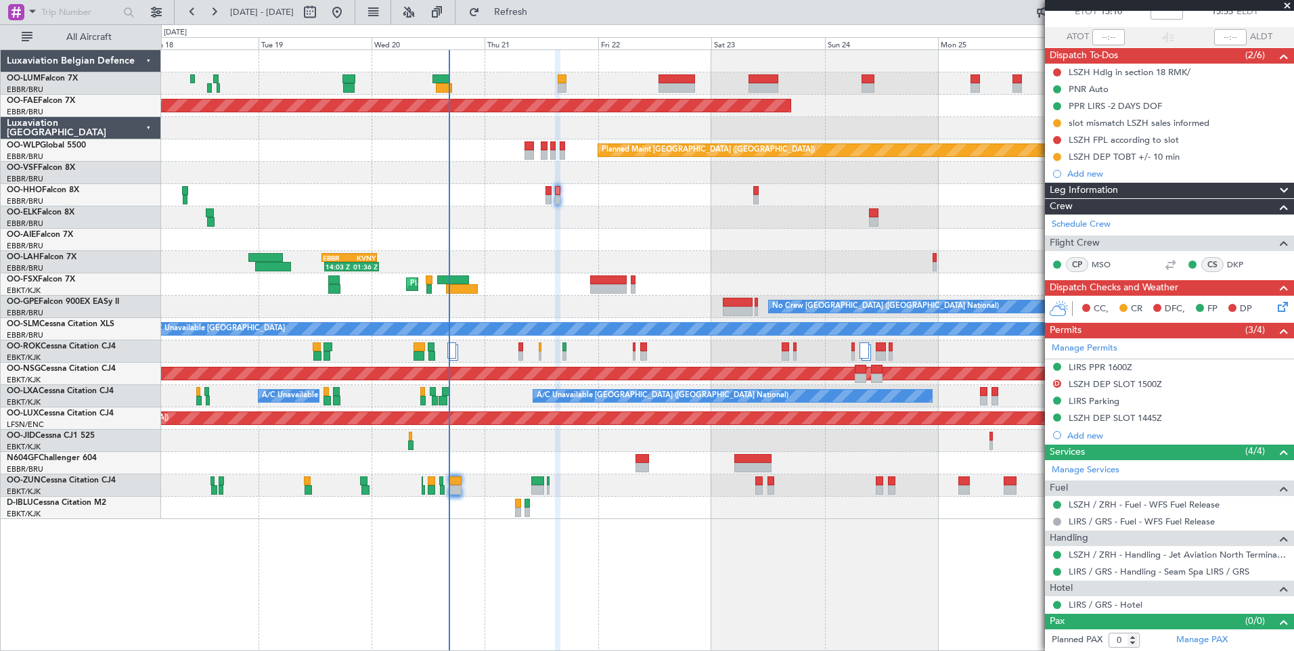
click at [1275, 304] on icon at bounding box center [1280, 304] width 11 height 11
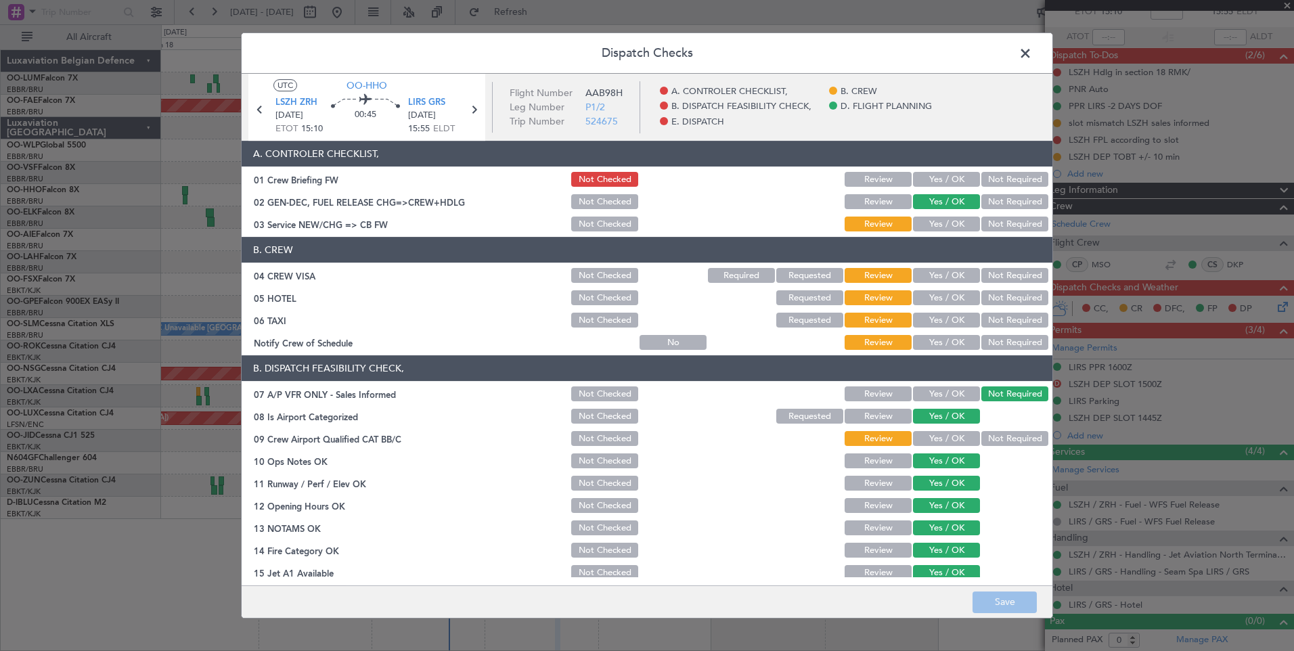
click at [928, 218] on button "Yes / OK" at bounding box center [946, 224] width 67 height 15
click at [998, 270] on button "Not Required" at bounding box center [1014, 275] width 67 height 15
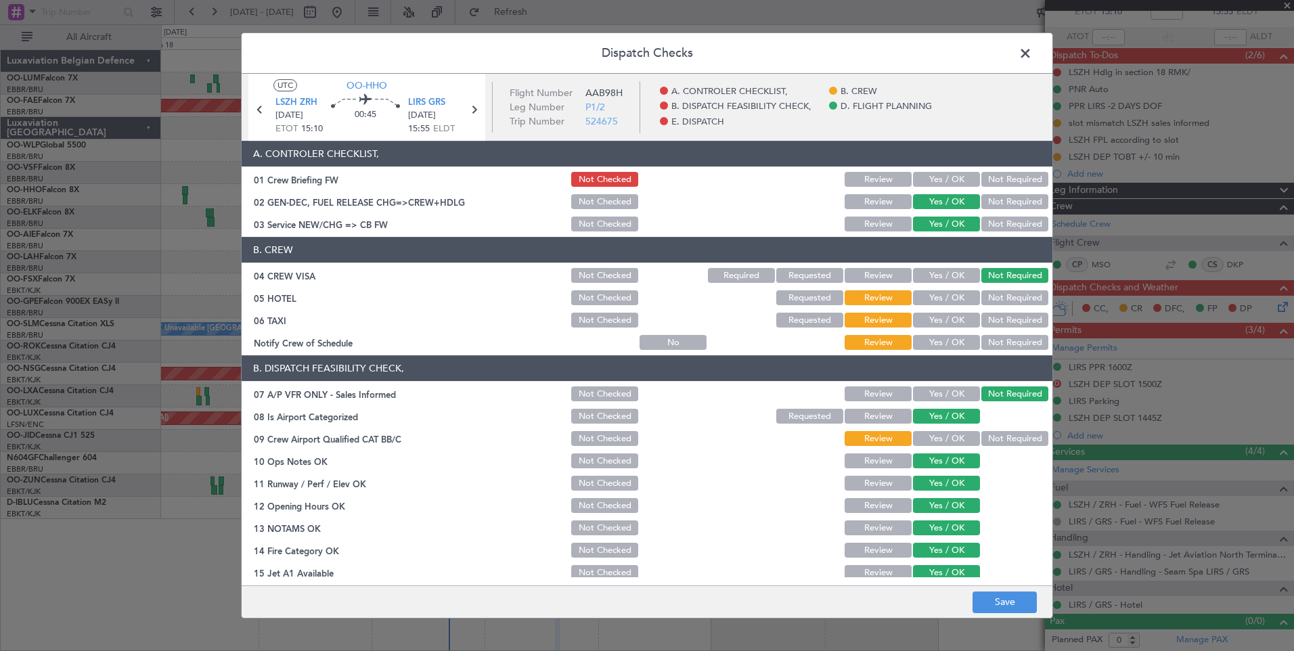
click at [996, 301] on button "Not Required" at bounding box center [1014, 297] width 67 height 15
click at [994, 332] on section "B. CREW 04 CREW VISA Not Checked Required Requested Review Yes / OK Not Require…" at bounding box center [647, 294] width 811 height 115
click at [991, 319] on button "Not Required" at bounding box center [1014, 320] width 67 height 15
click at [956, 345] on button "Yes / OK" at bounding box center [946, 342] width 67 height 15
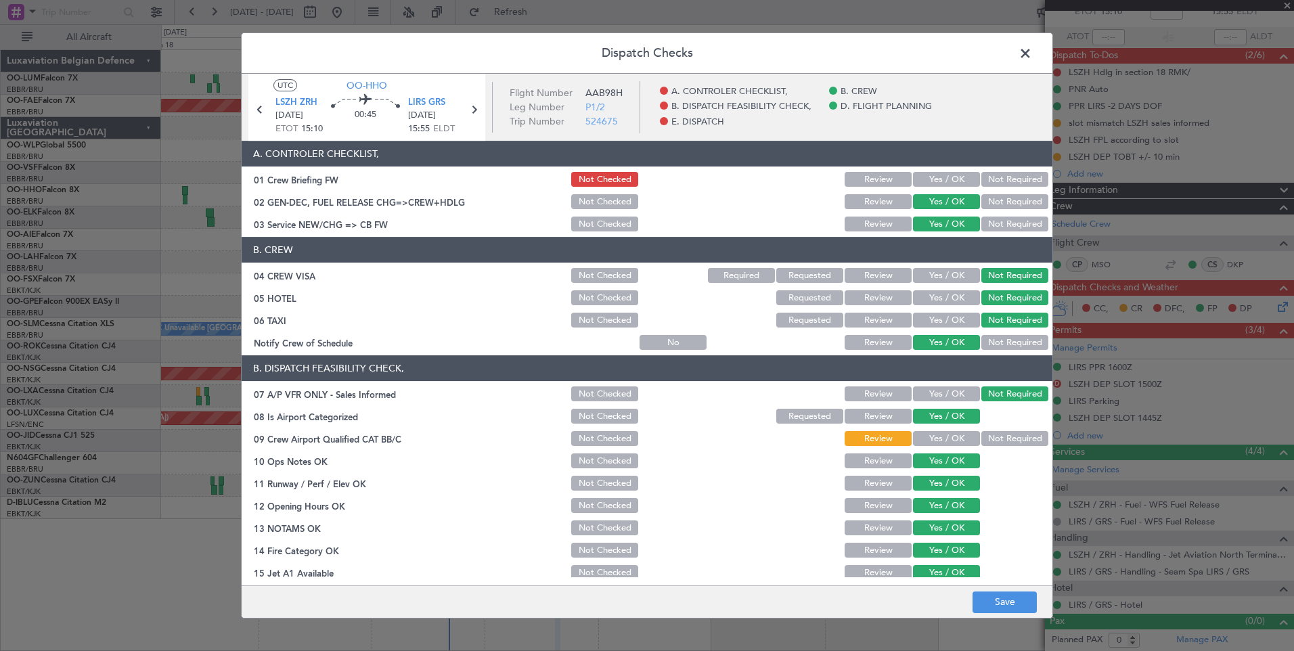
click at [993, 439] on button "Not Required" at bounding box center [1014, 438] width 67 height 15
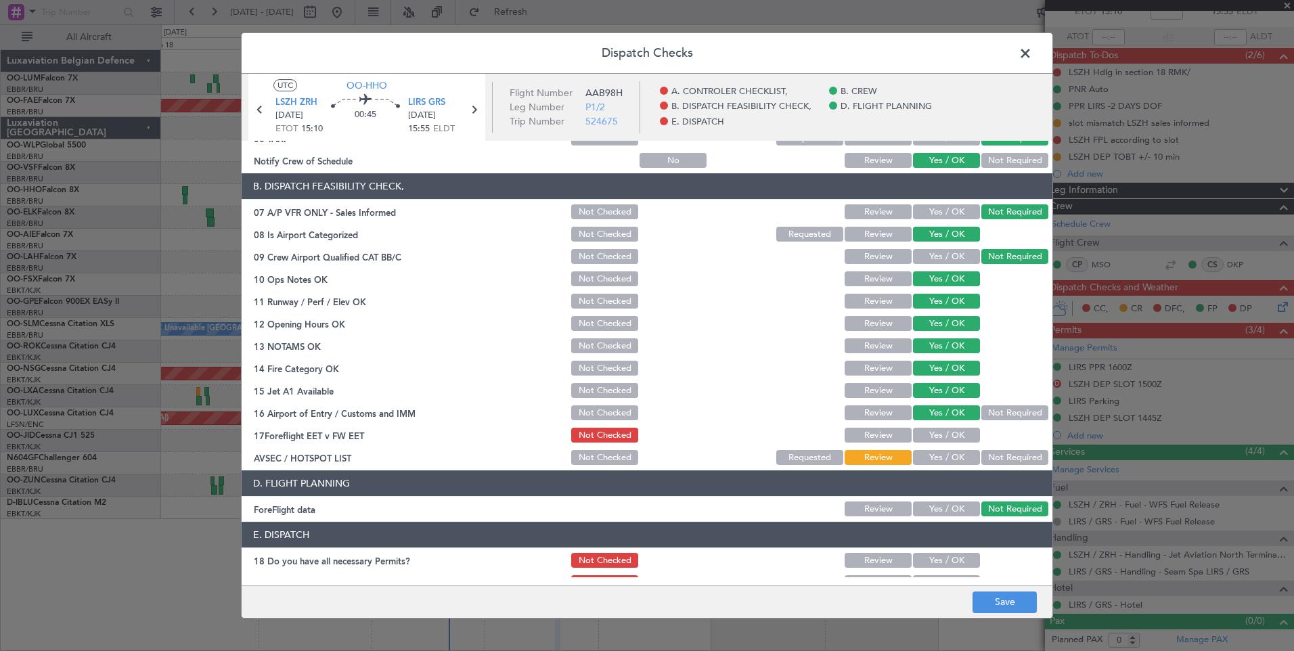
scroll to position [246, 0]
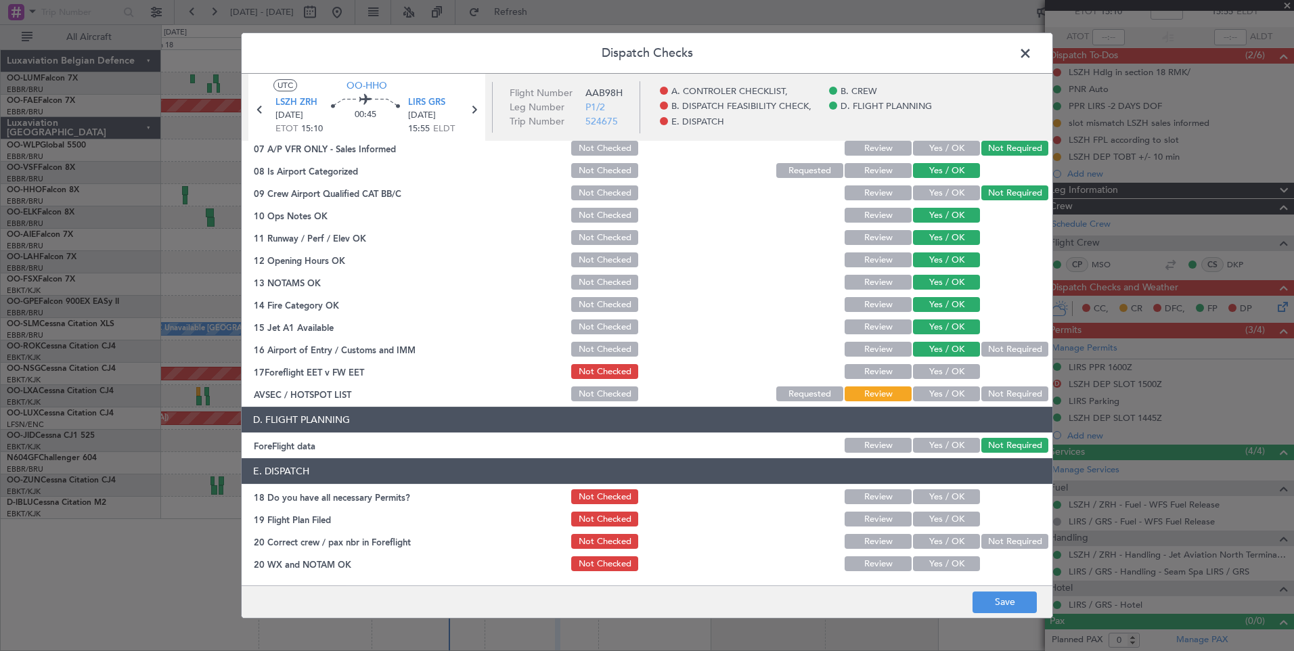
click at [992, 395] on button "Not Required" at bounding box center [1014, 393] width 67 height 15
click at [992, 607] on button "Save" at bounding box center [1005, 603] width 64 height 22
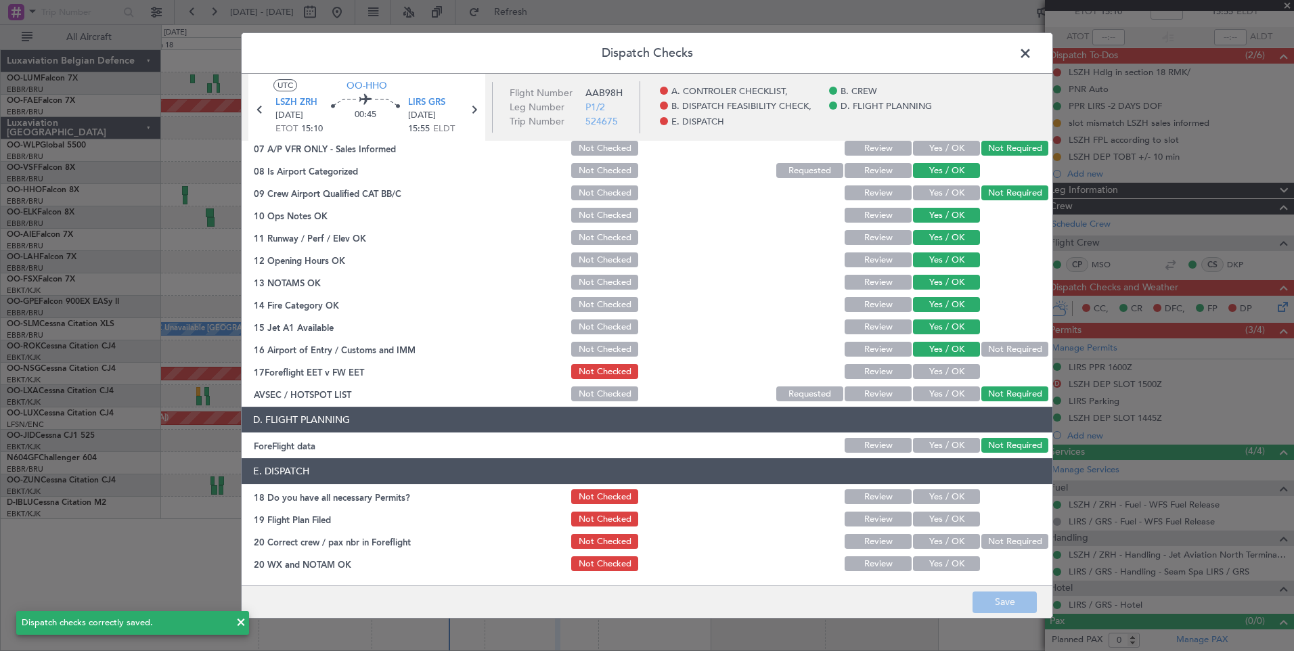
click at [1032, 49] on span at bounding box center [1032, 56] width 0 height 27
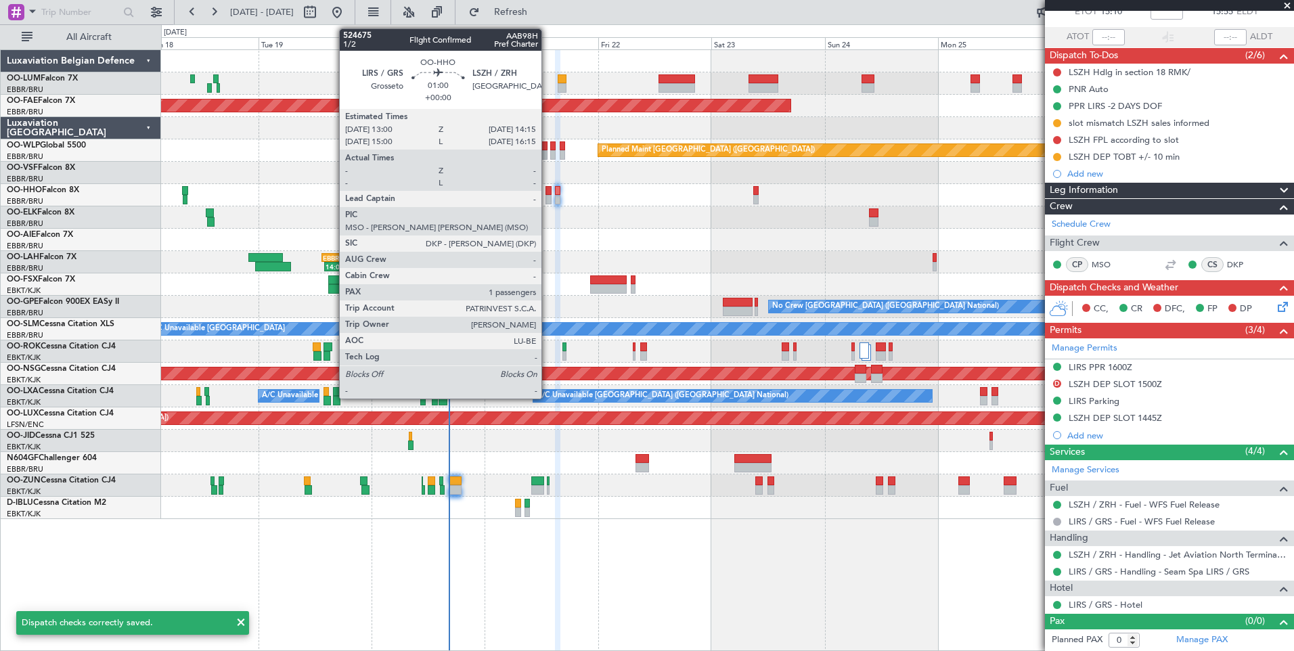
click at [548, 187] on div at bounding box center [549, 190] width 6 height 9
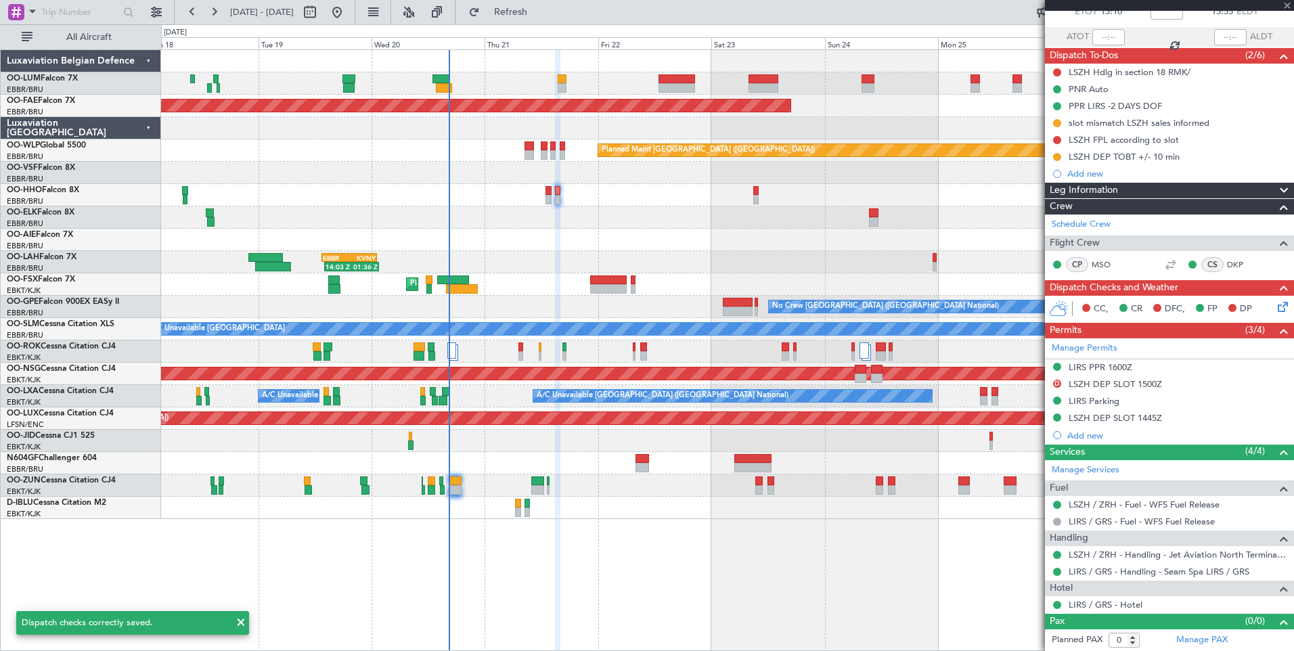
type input "1"
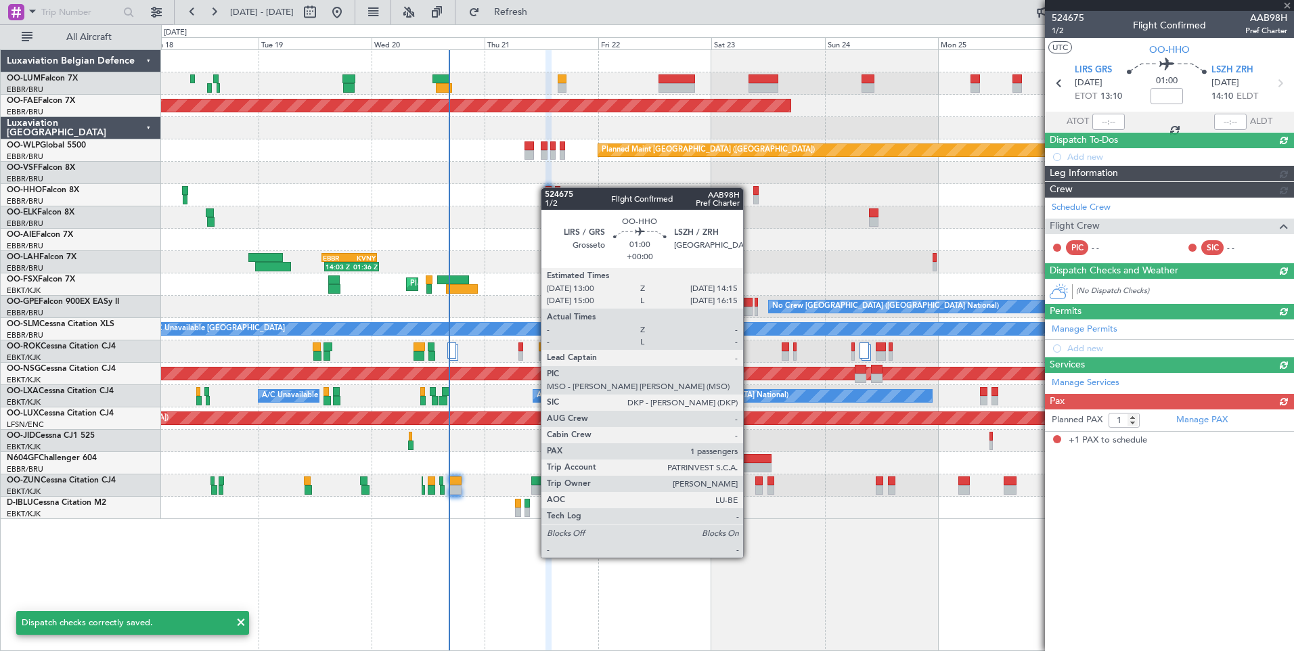
scroll to position [0, 0]
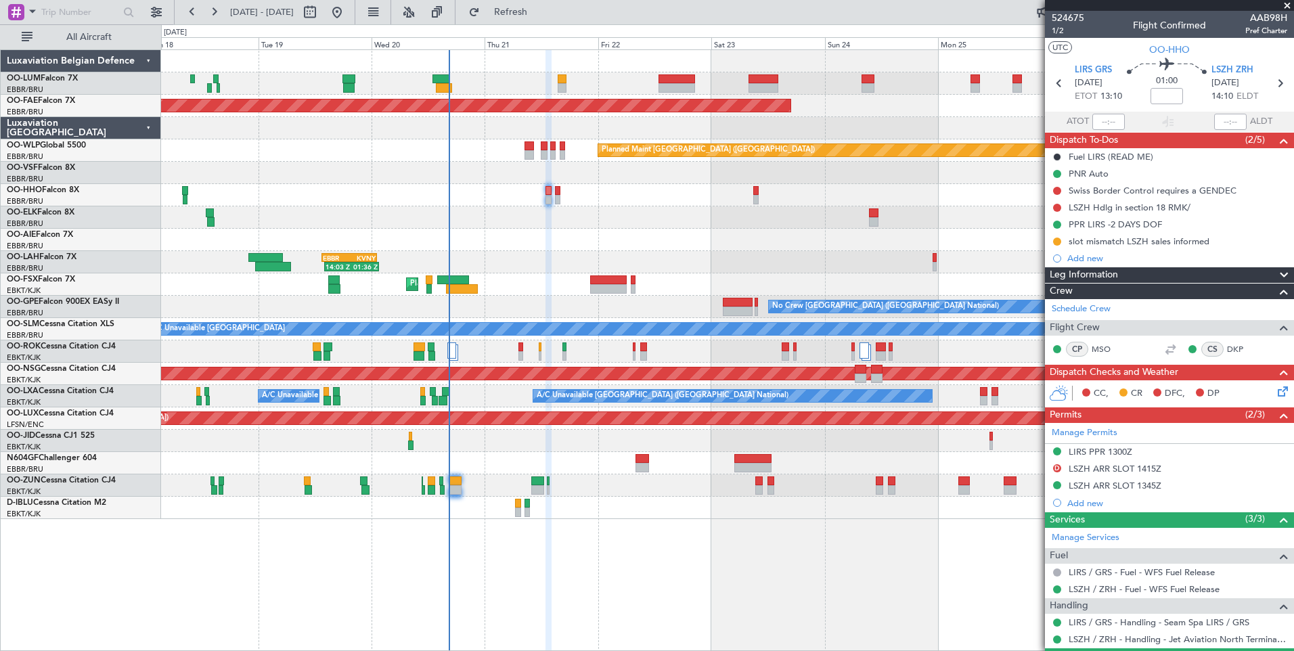
click at [1277, 388] on icon at bounding box center [1280, 389] width 11 height 11
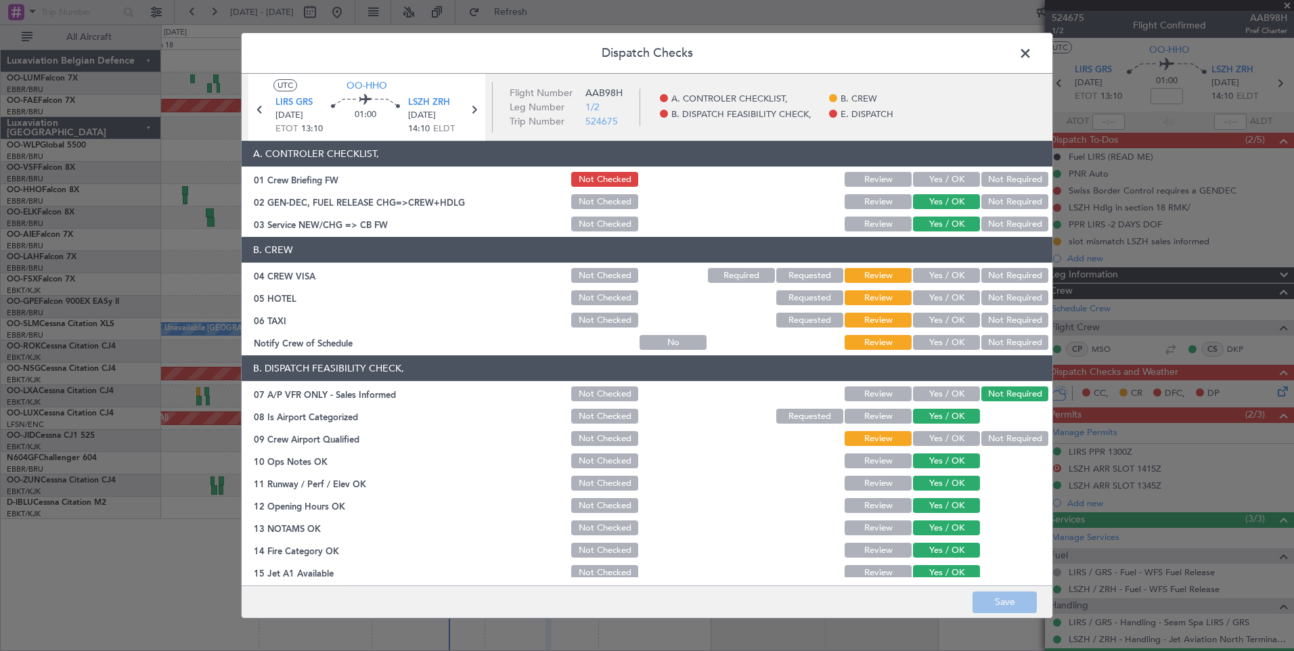
click at [981, 278] on button "Not Required" at bounding box center [1014, 275] width 67 height 15
click at [983, 301] on button "Not Required" at bounding box center [1014, 297] width 67 height 15
click at [987, 321] on button "Not Required" at bounding box center [1014, 320] width 67 height 15
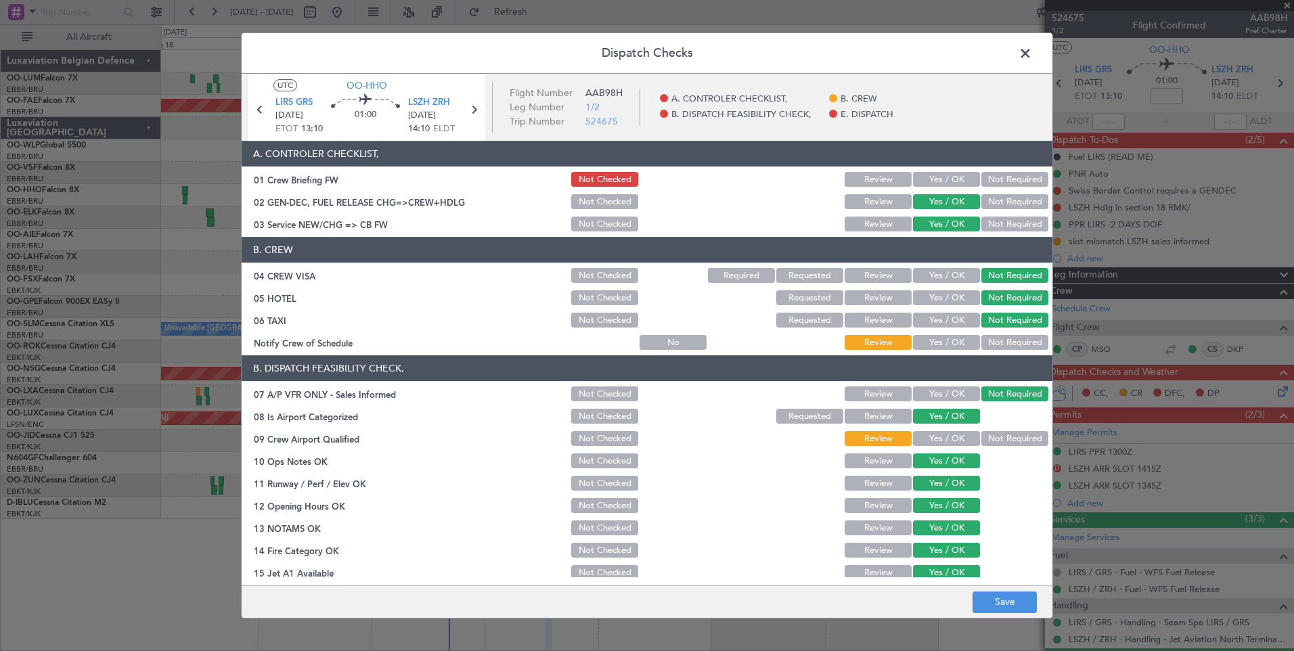
click at [944, 343] on button "Yes / OK" at bounding box center [946, 342] width 67 height 15
click at [984, 443] on button "Not Required" at bounding box center [1014, 438] width 67 height 15
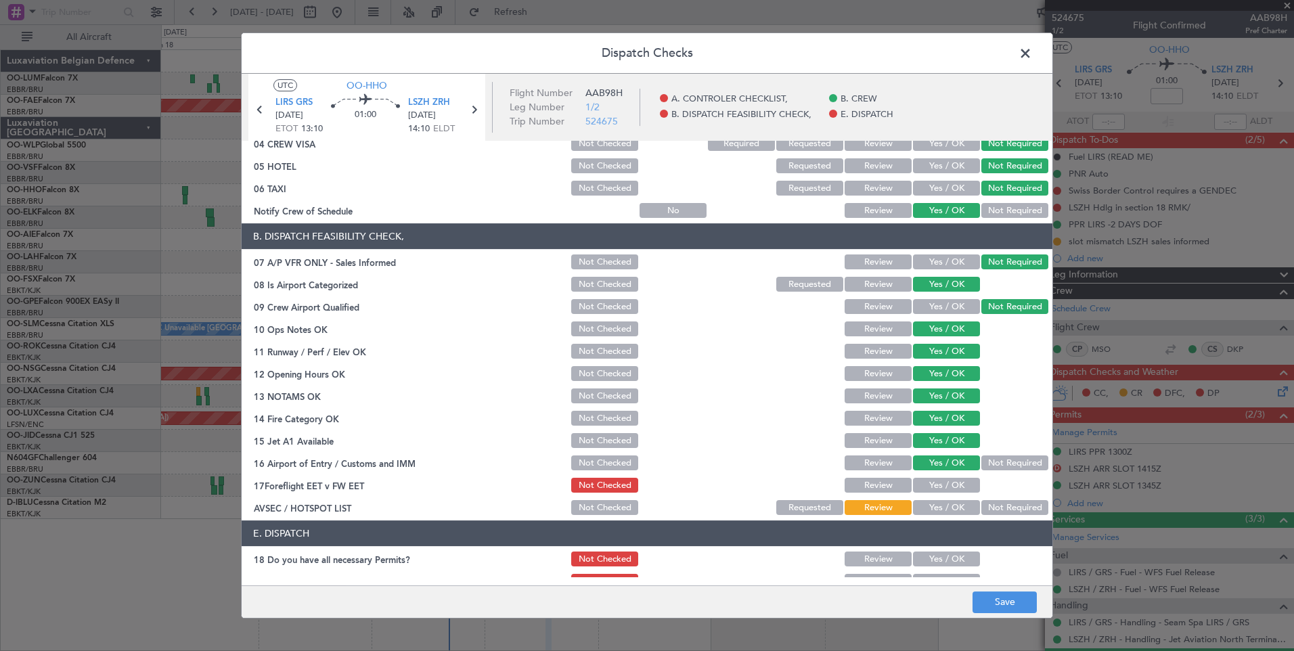
scroll to position [194, 0]
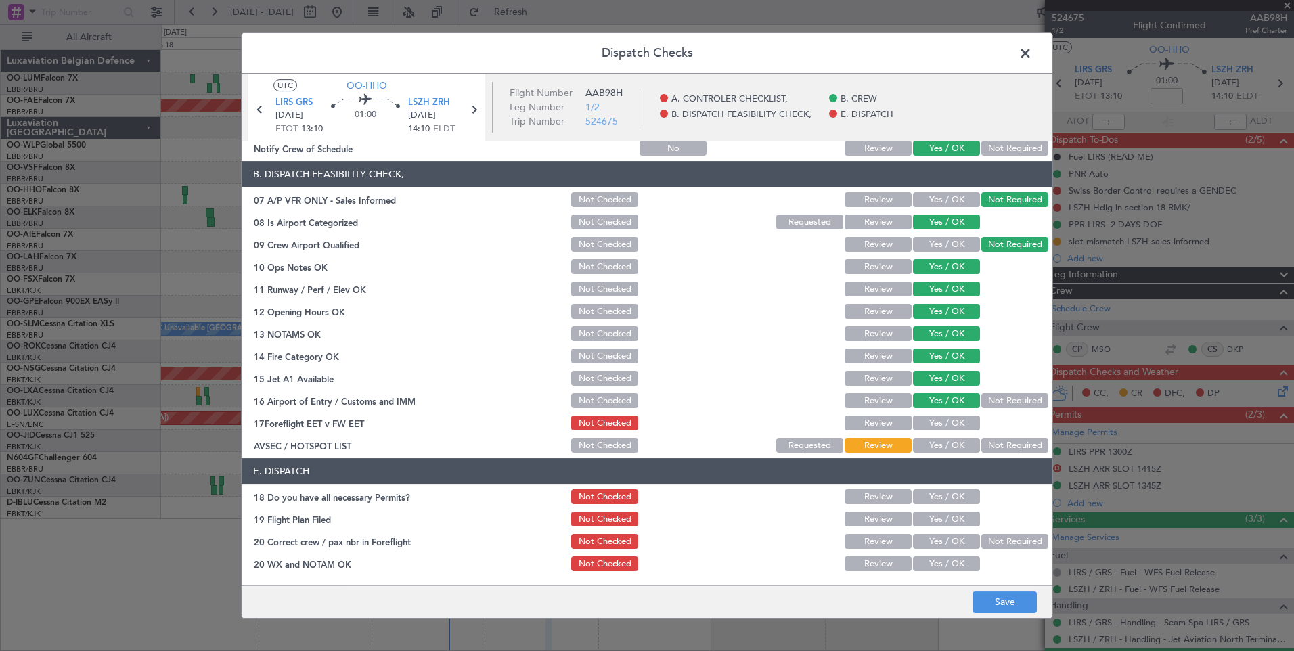
click at [1000, 458] on header "E. DISPATCH" at bounding box center [647, 471] width 811 height 26
click at [1000, 443] on button "Not Required" at bounding box center [1014, 445] width 67 height 15
click at [1010, 609] on button "Save" at bounding box center [1005, 603] width 64 height 22
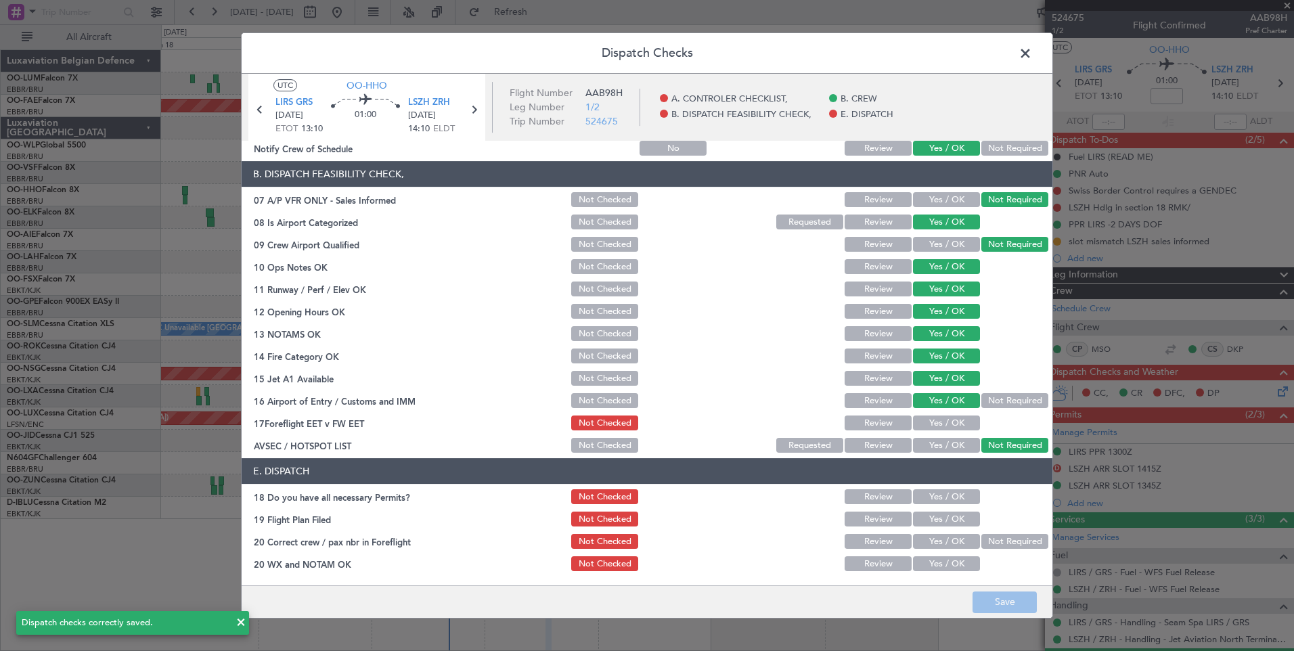
drag, startPoint x: 1025, startPoint y: 51, endPoint x: 988, endPoint y: 58, distance: 37.8
click at [1032, 52] on span at bounding box center [1032, 56] width 0 height 27
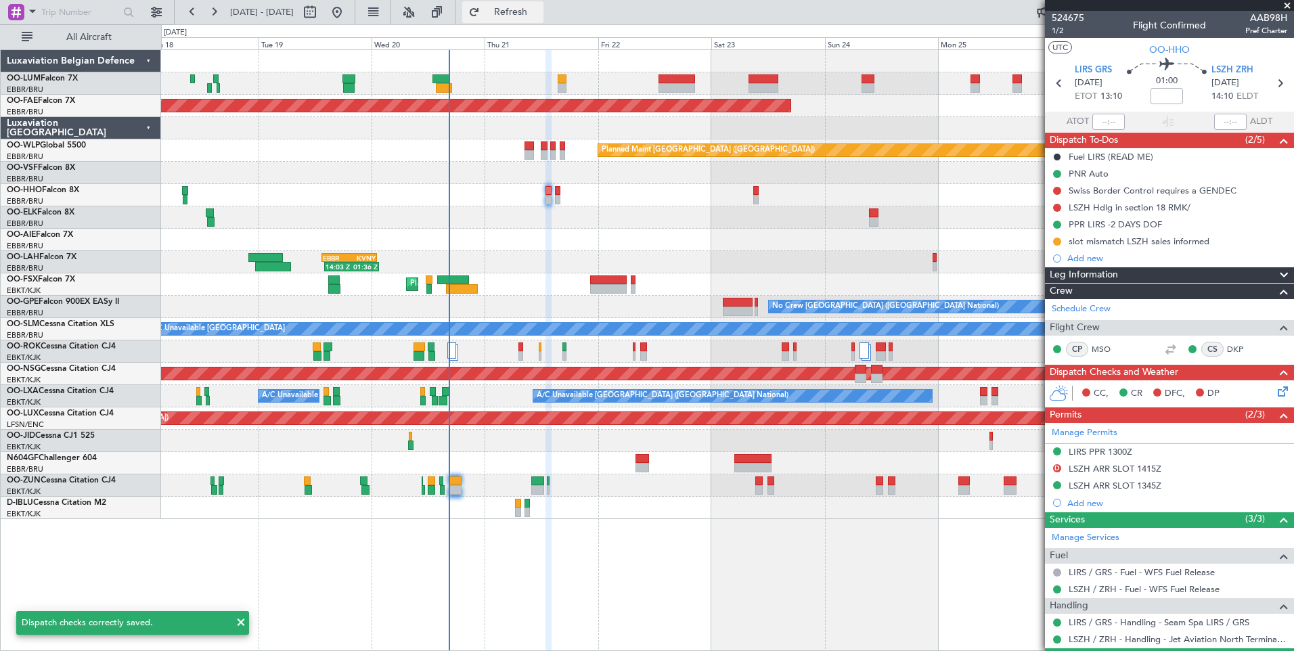
click at [532, 16] on span "Refresh" at bounding box center [511, 11] width 57 height 9
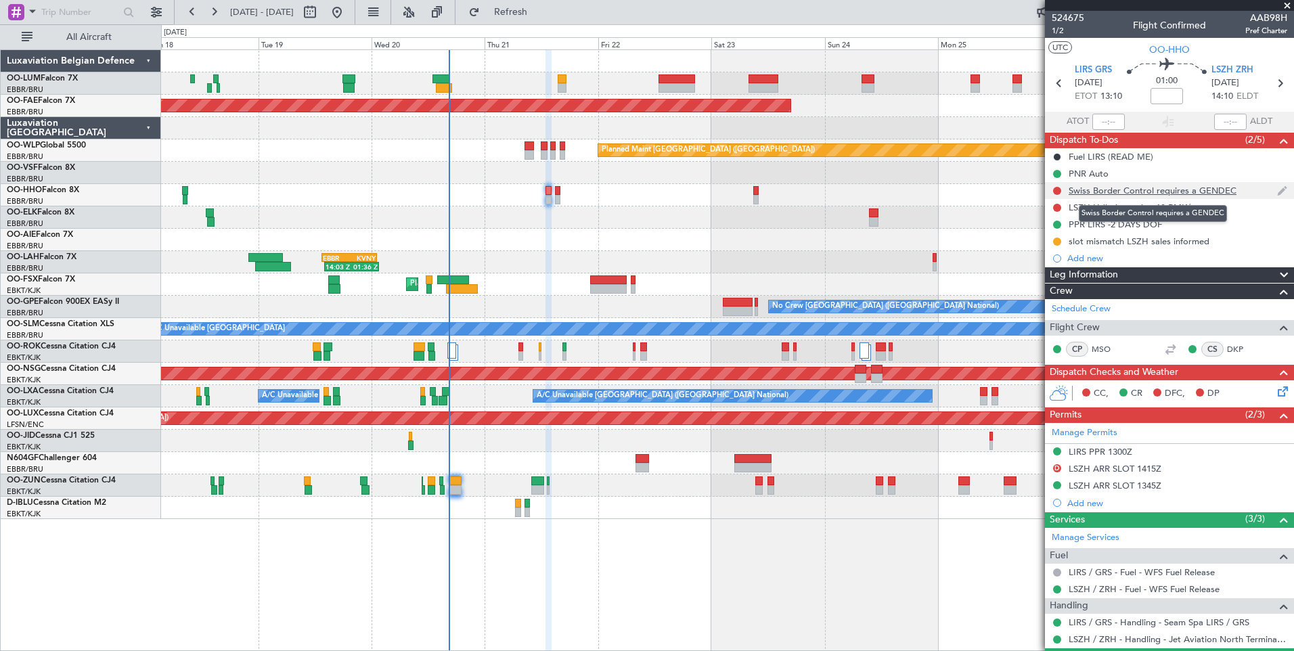
click at [1206, 187] on div "Swiss Border Control requires a GENDEC" at bounding box center [1153, 191] width 168 height 12
click at [1206, 187] on li "Swiss Border Control requires a GENDEC" at bounding box center [1169, 190] width 249 height 17
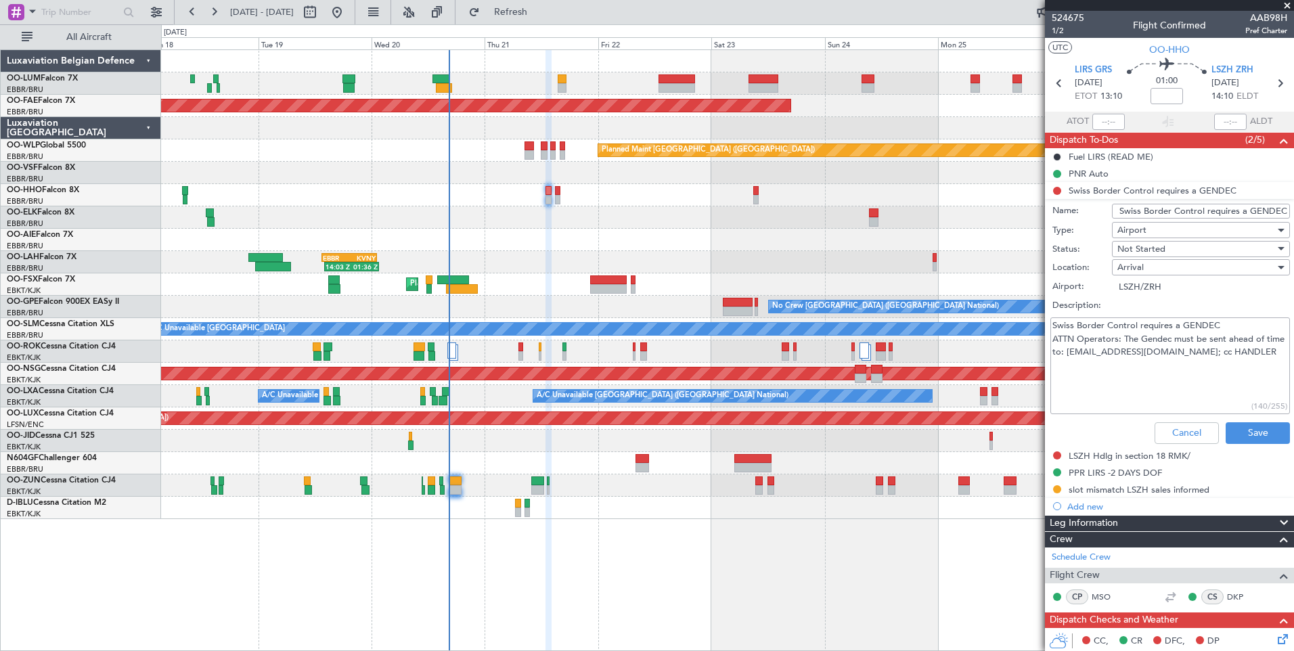
drag, startPoint x: 1087, startPoint y: 353, endPoint x: 1221, endPoint y: 351, distance: 134.0
click at [1221, 351] on textarea "Swiss Border Control requires a GENDEC ATTN Operators: The Gendec must be sent …" at bounding box center [1171, 365] width 240 height 97
click at [1239, 428] on button "Save" at bounding box center [1258, 433] width 64 height 22
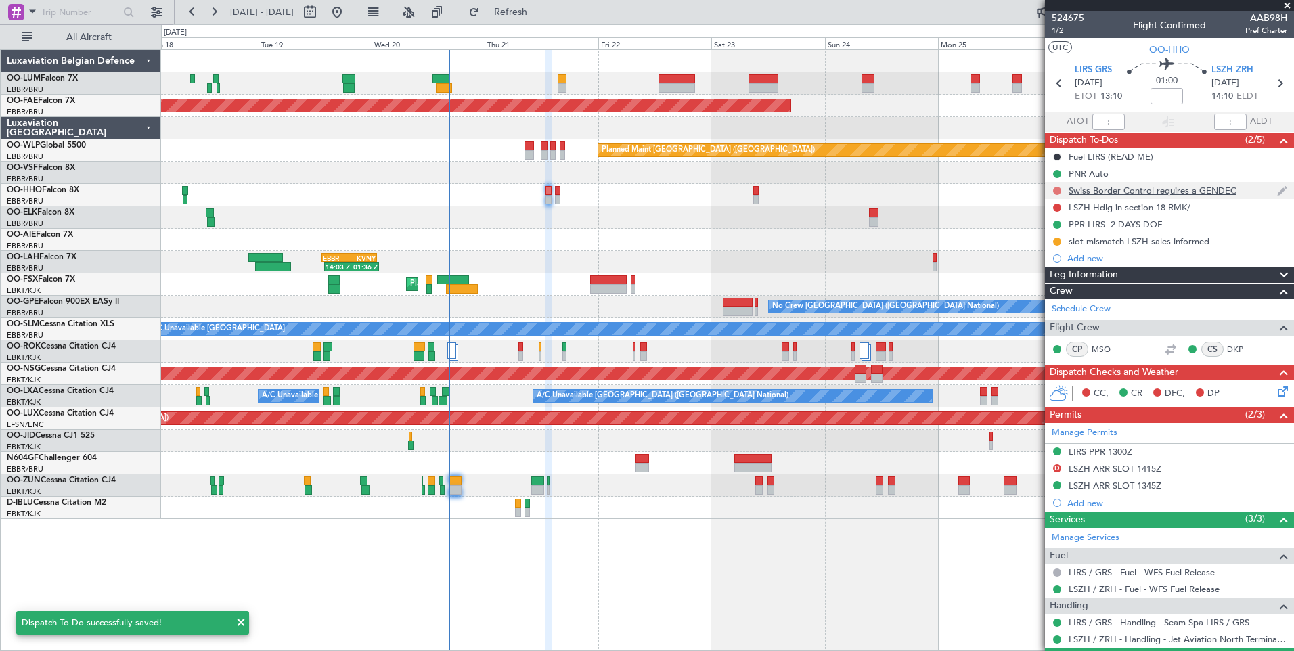
click at [1057, 192] on button at bounding box center [1057, 191] width 8 height 8
click at [1053, 246] on span "Completed" at bounding box center [1063, 251] width 45 height 14
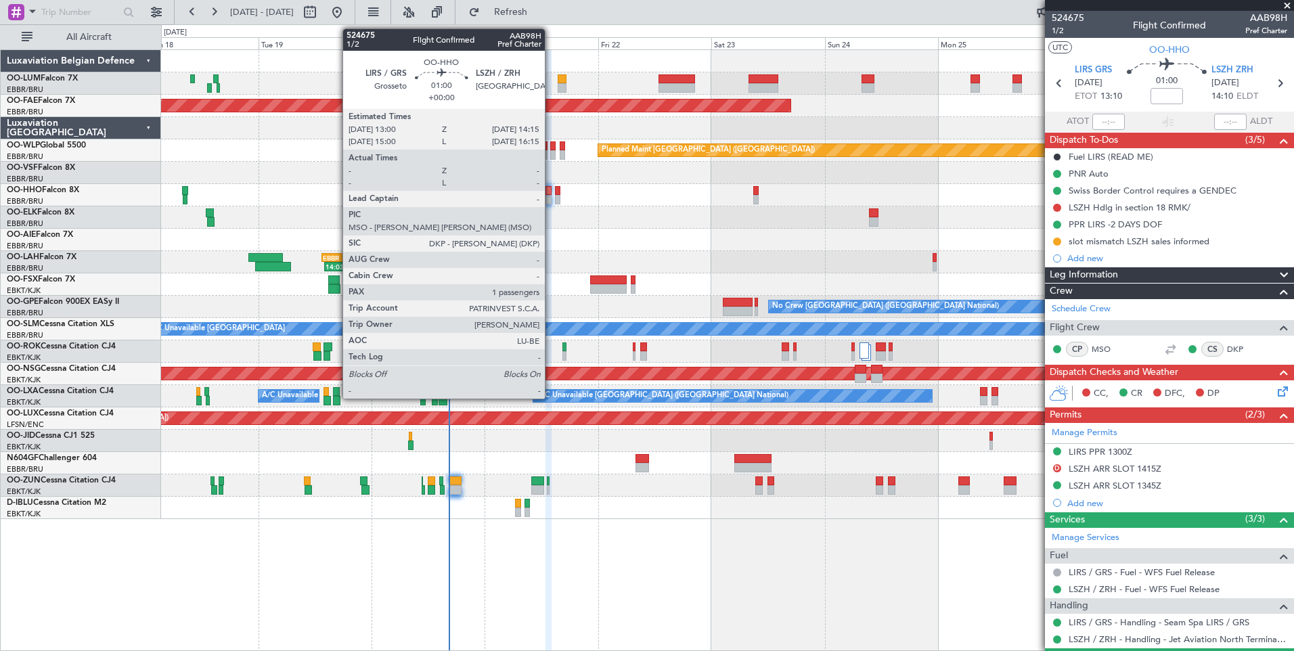
click at [551, 192] on div at bounding box center [549, 190] width 6 height 9
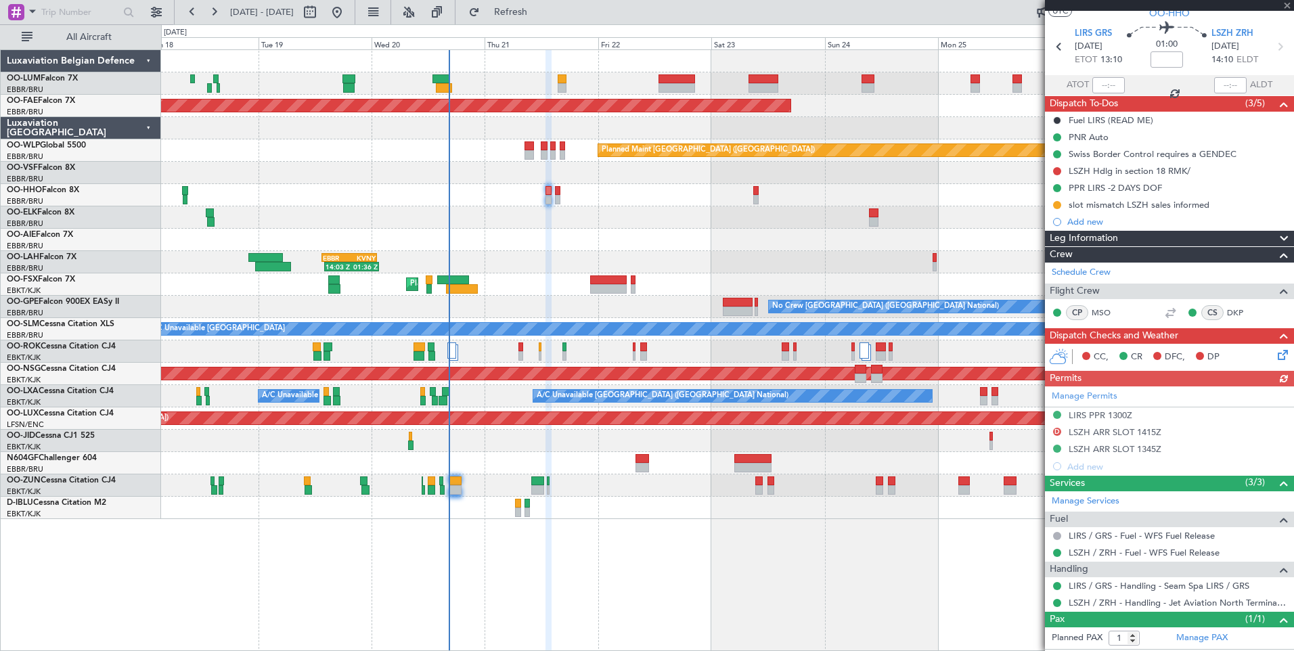
scroll to position [65, 0]
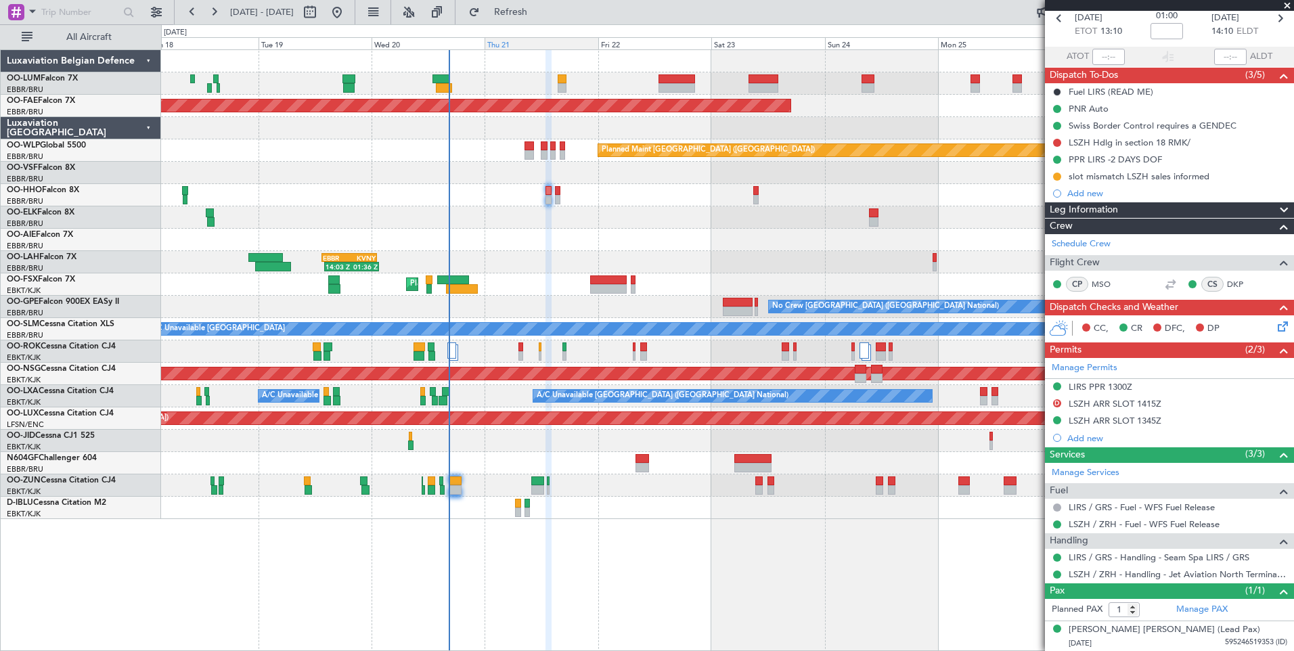
drag, startPoint x: 547, startPoint y: 9, endPoint x: 553, endPoint y: 38, distance: 29.7
click at [539, 9] on span "Refresh" at bounding box center [511, 11] width 57 height 9
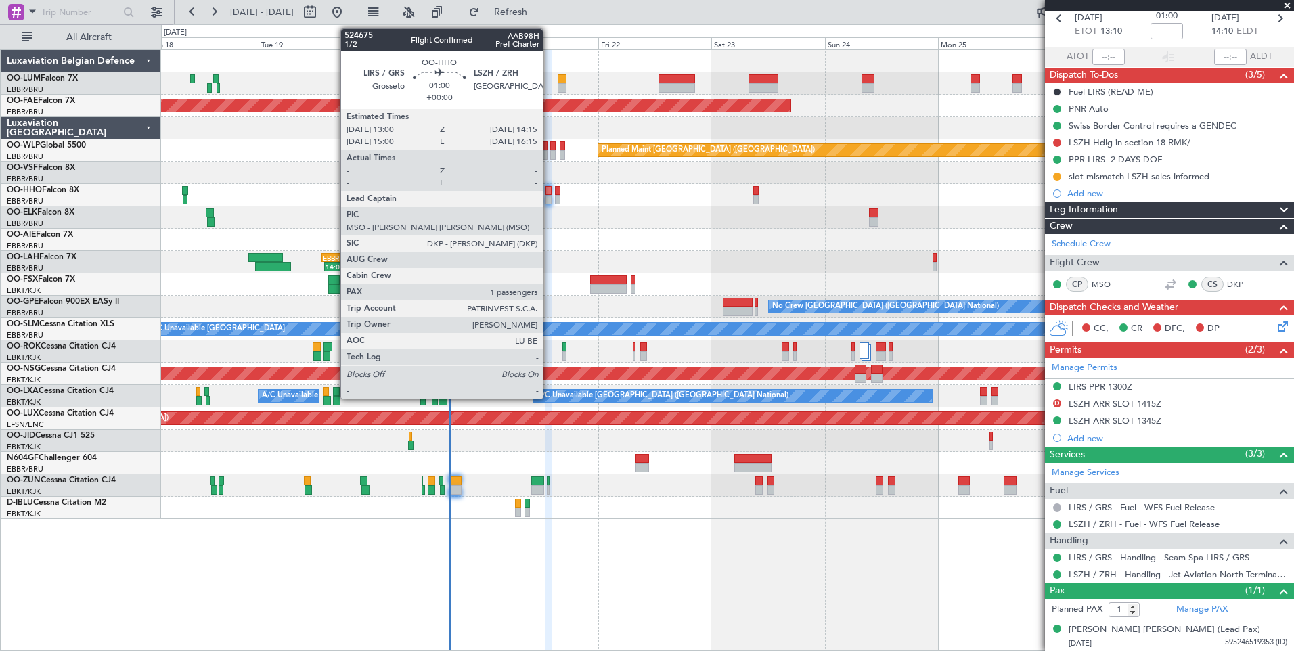
click at [548, 192] on div at bounding box center [549, 190] width 6 height 9
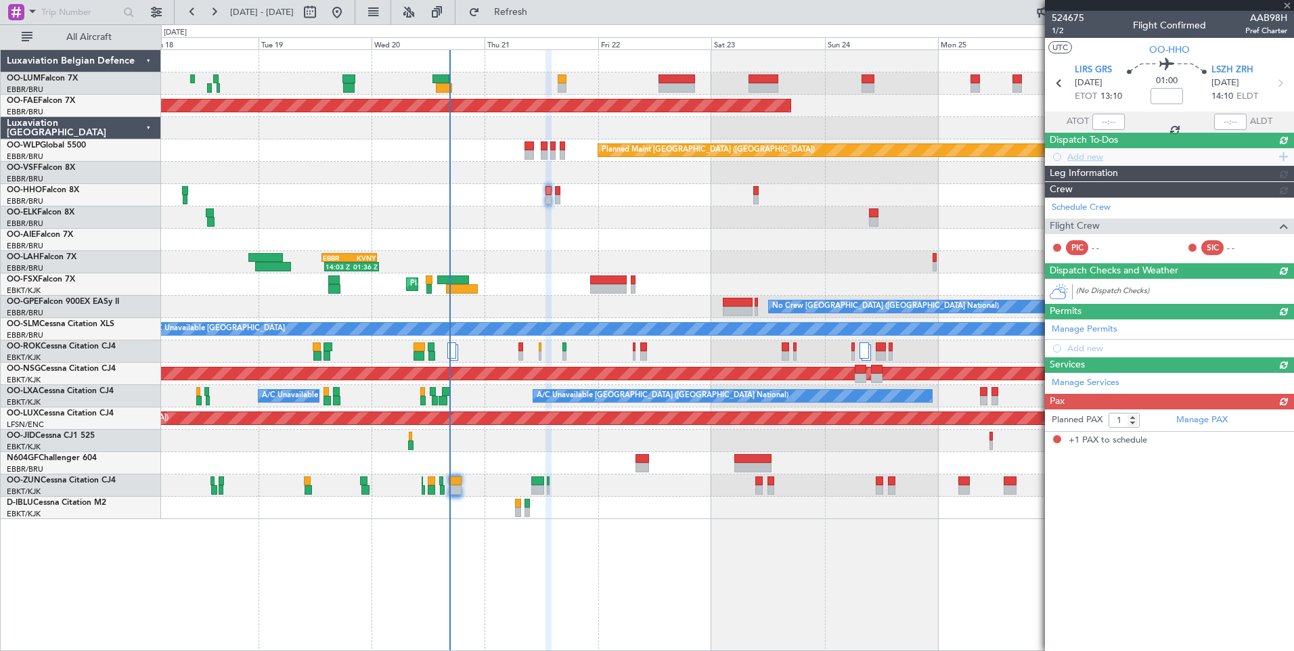
scroll to position [0, 0]
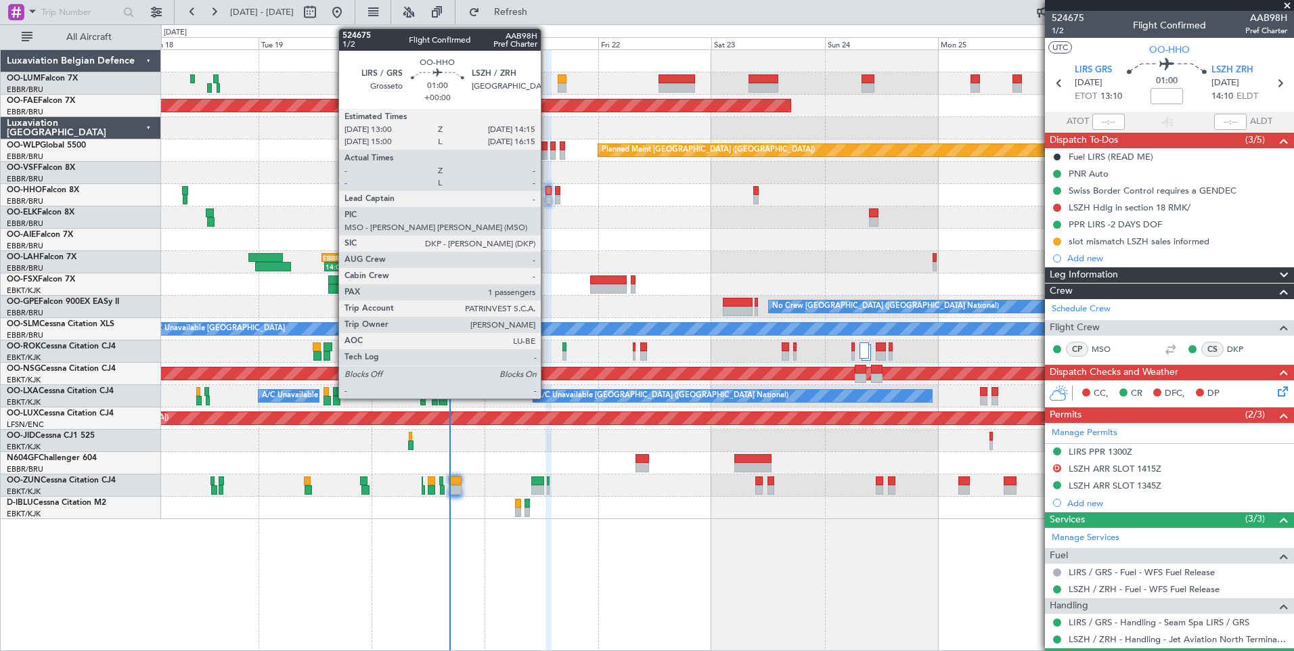
click at [547, 200] on div at bounding box center [549, 199] width 6 height 9
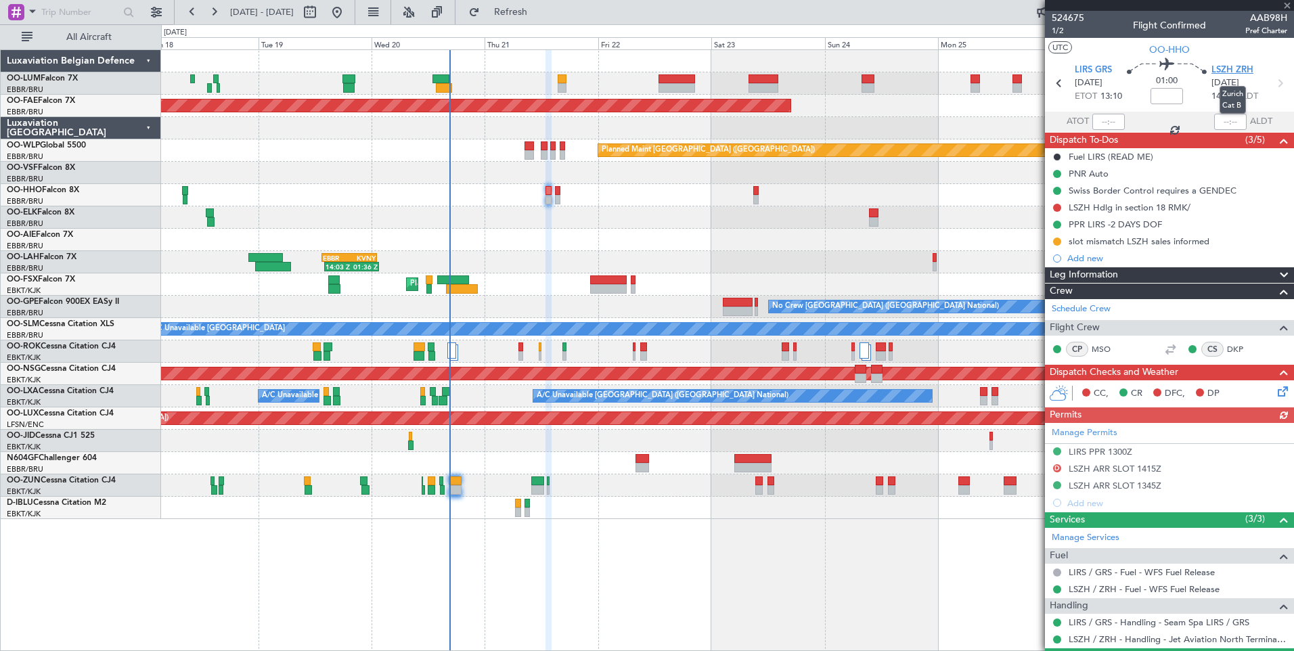
click at [1223, 66] on span "LSZH ZRH" at bounding box center [1233, 71] width 42 height 14
click at [539, 9] on span "Refresh" at bounding box center [511, 11] width 57 height 9
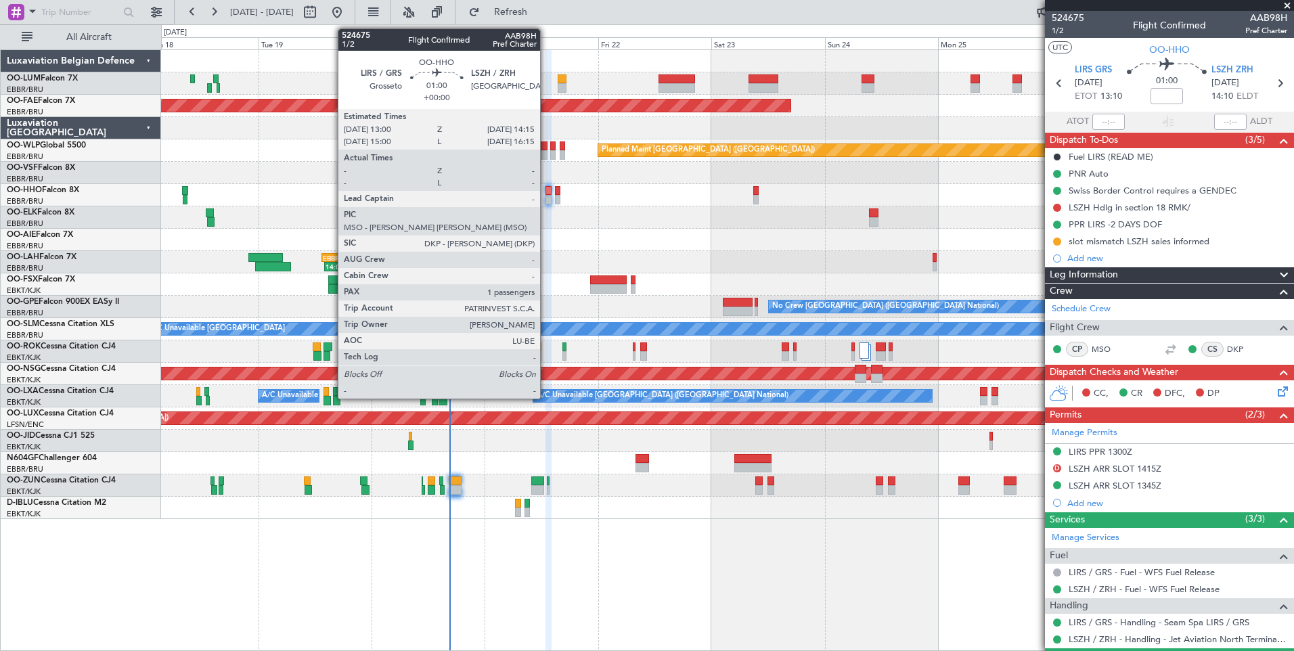
click at [546, 190] on div at bounding box center [549, 190] width 6 height 9
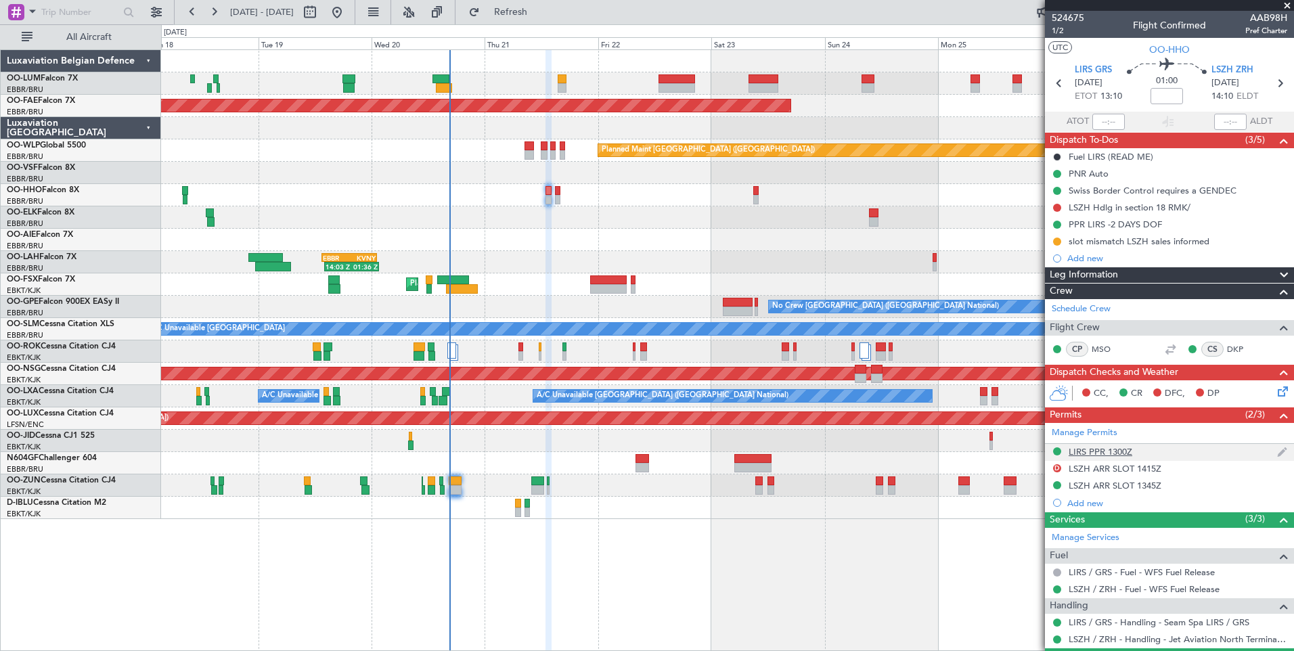
click at [1111, 455] on div "LIRS PPR 1300Z" at bounding box center [1101, 452] width 64 height 12
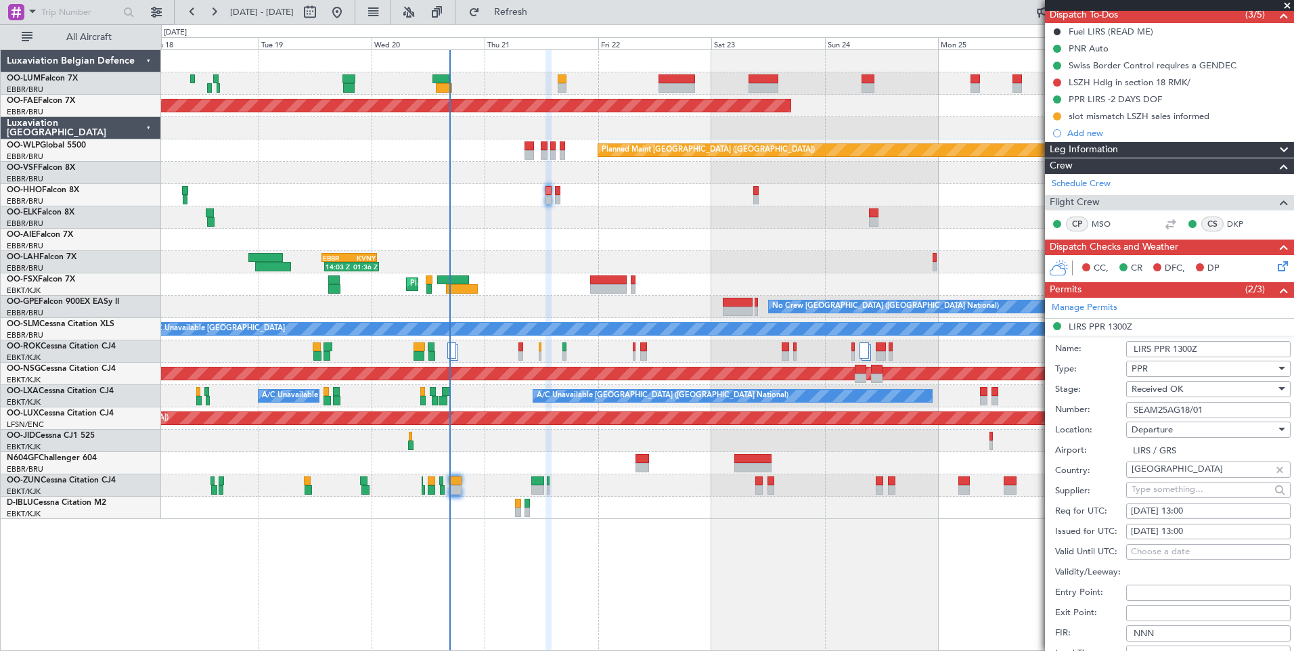
scroll to position [203, 0]
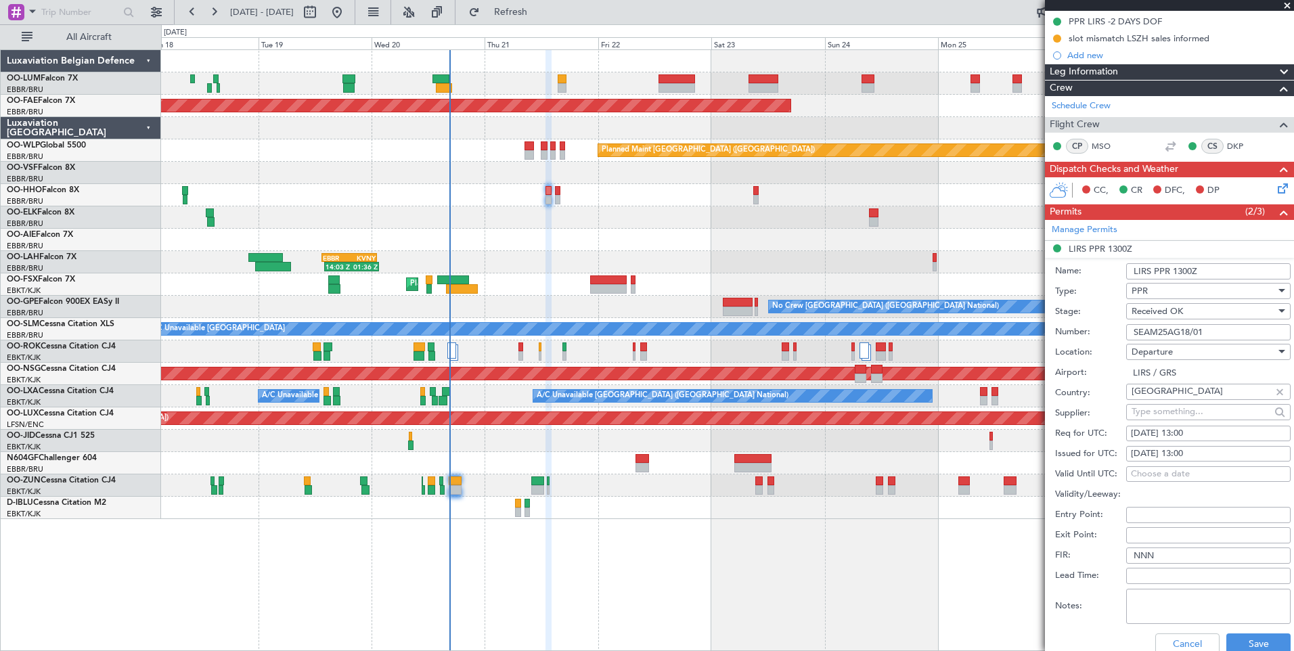
drag, startPoint x: 1222, startPoint y: 335, endPoint x: 1127, endPoint y: 338, distance: 94.8
click at [1125, 339] on div "Number: SEAM25AG18/01" at bounding box center [1173, 332] width 236 height 20
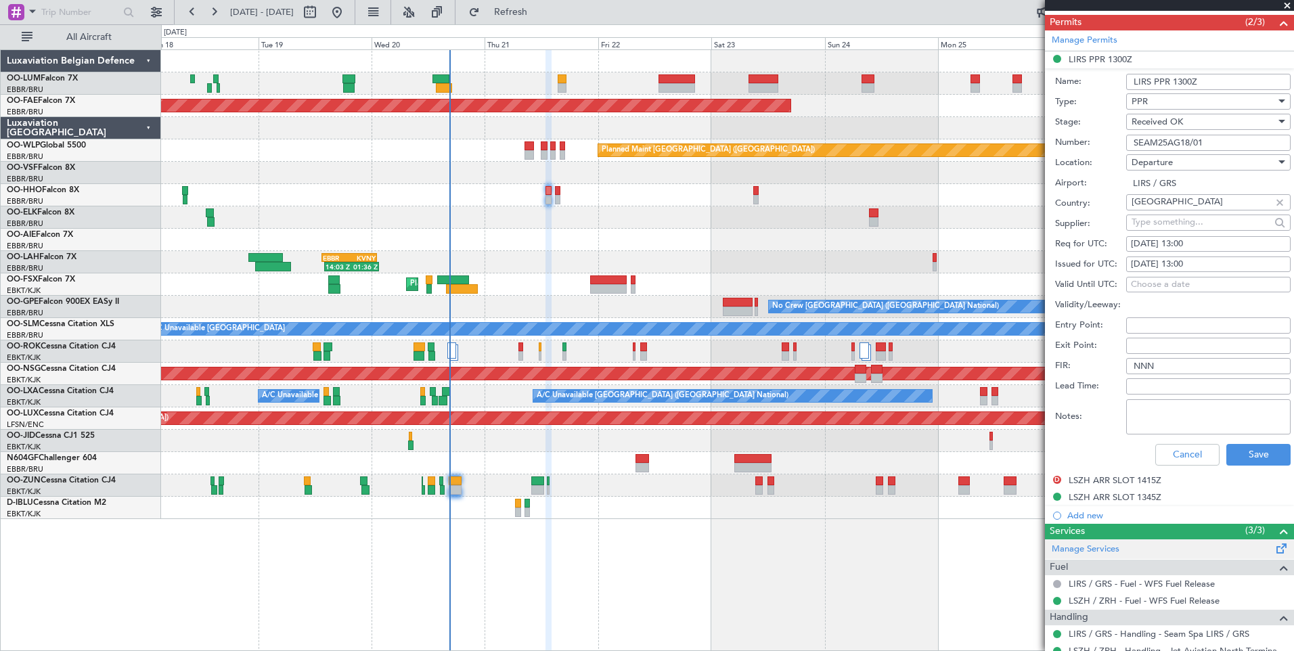
scroll to position [406, 0]
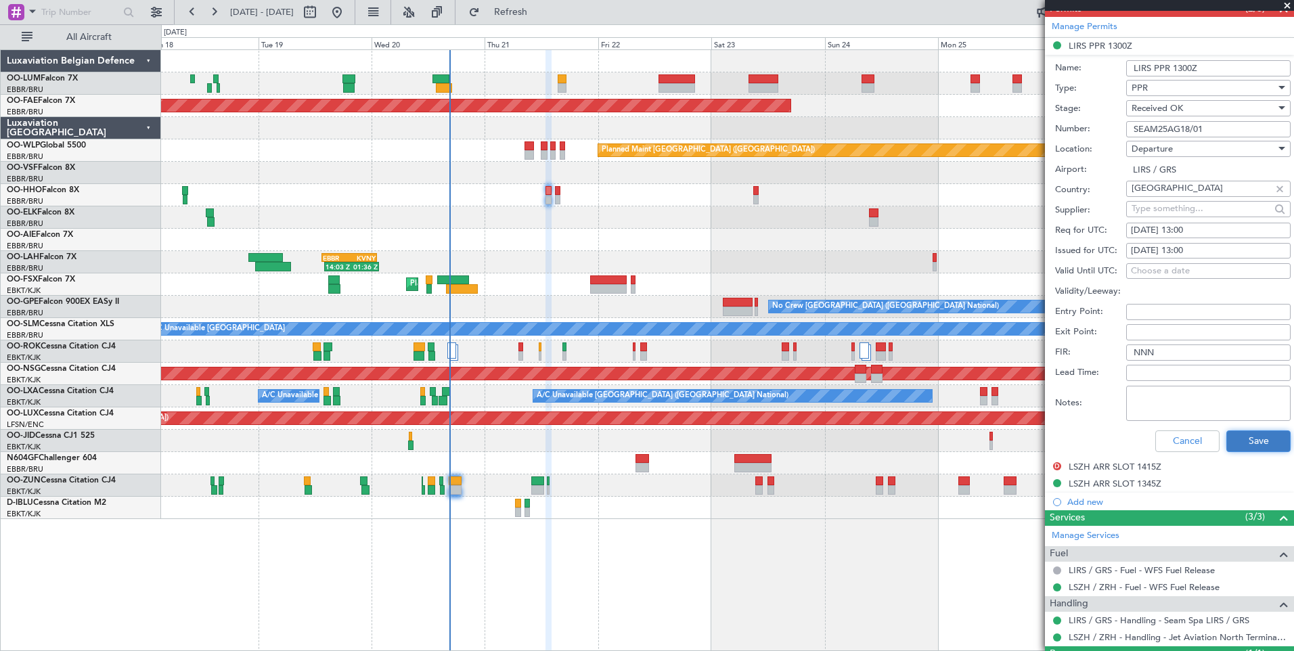
click at [1254, 439] on button "Save" at bounding box center [1258, 441] width 64 height 22
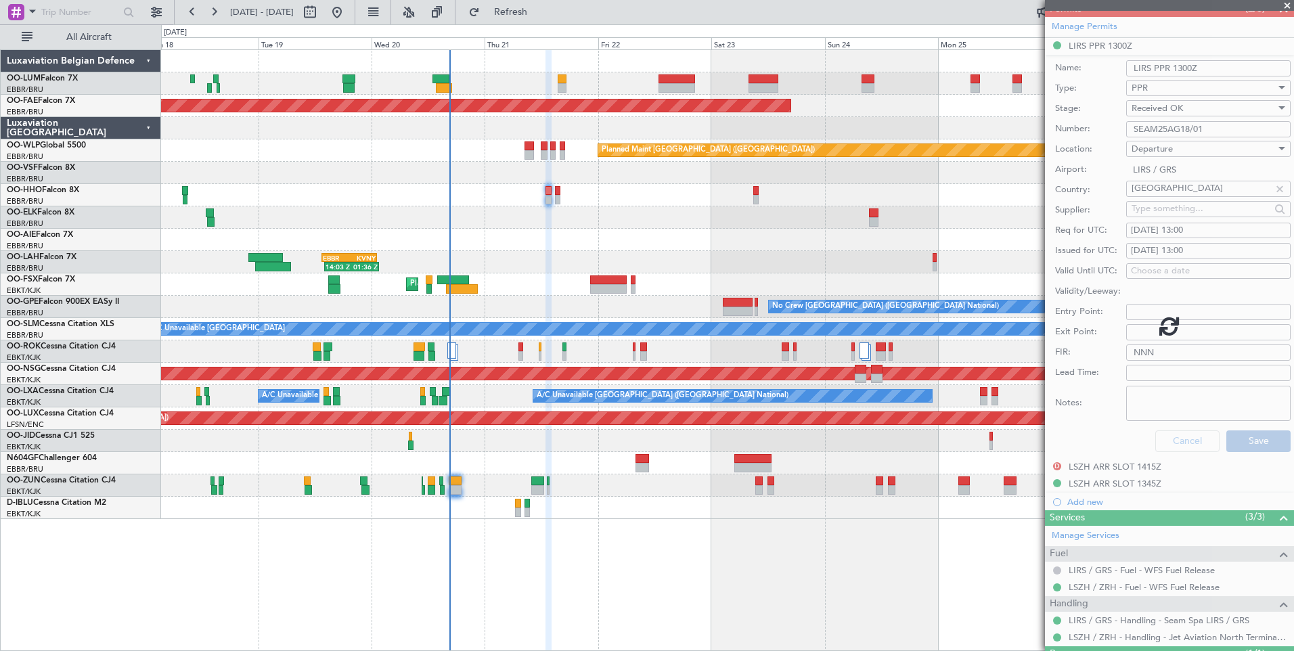
scroll to position [65, 0]
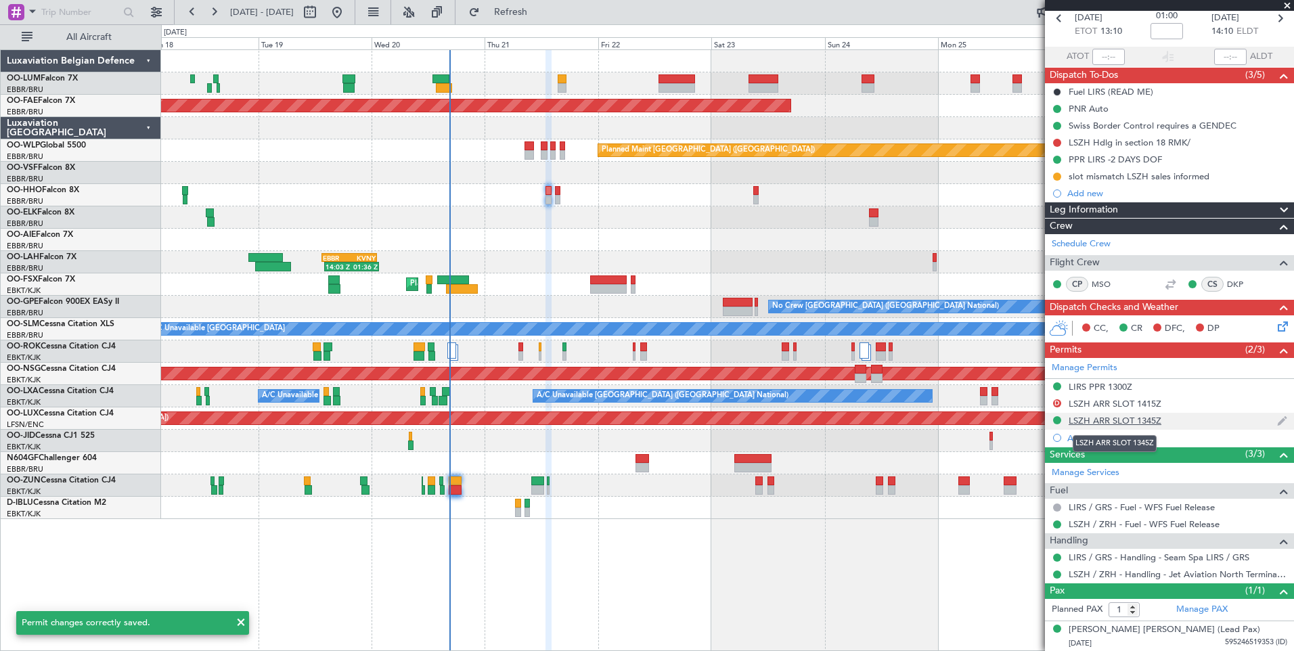
click at [1100, 422] on div "LSZH ARR SLOT 1345Z" at bounding box center [1115, 421] width 93 height 12
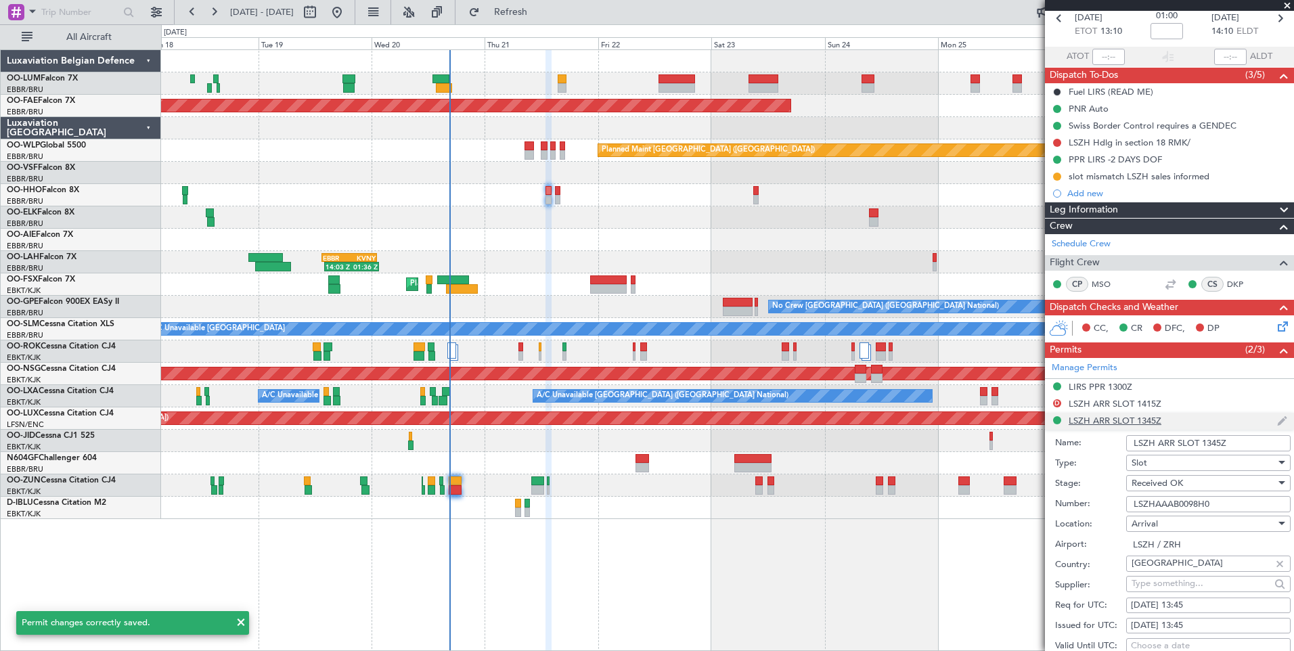
scroll to position [406, 0]
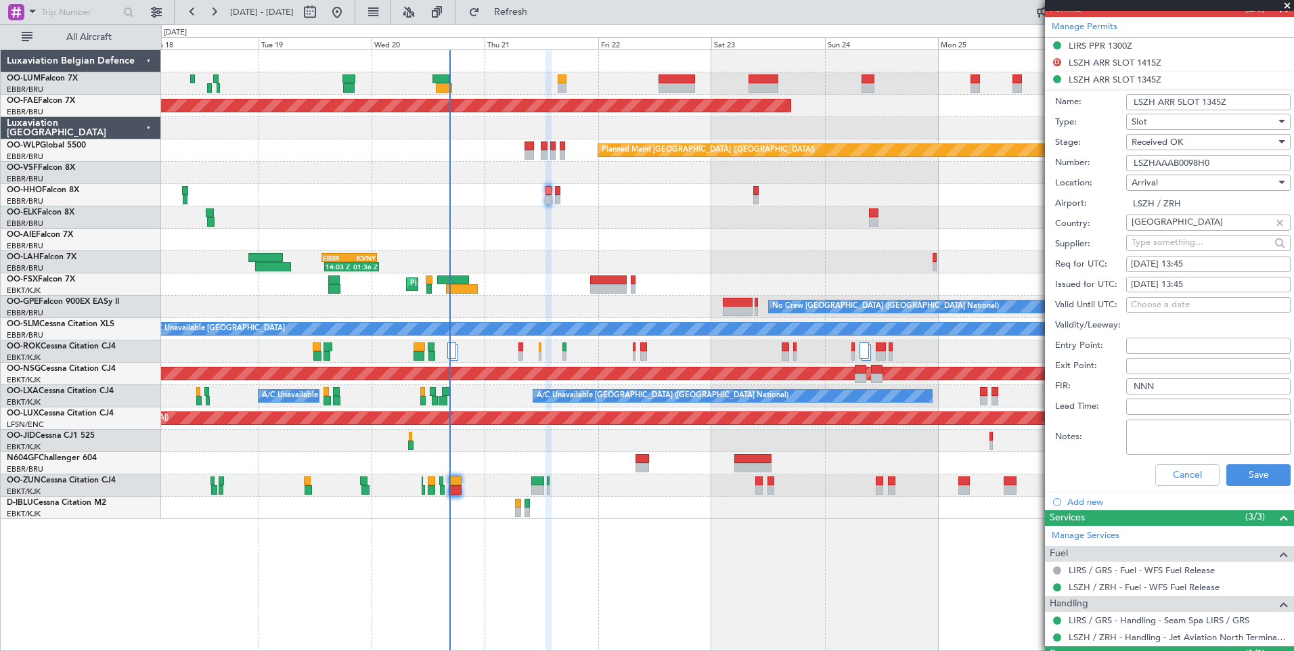
drag, startPoint x: 1222, startPoint y: 166, endPoint x: 1138, endPoint y: 158, distance: 85.0
click at [1109, 160] on div "Number: LSZHAAAB0098H0" at bounding box center [1173, 163] width 236 height 20
paste input "SEAM25AG18/01"
type input "SEAM25AG18/01"
click at [1227, 165] on input "SEAM25AG18/01" at bounding box center [1208, 163] width 164 height 16
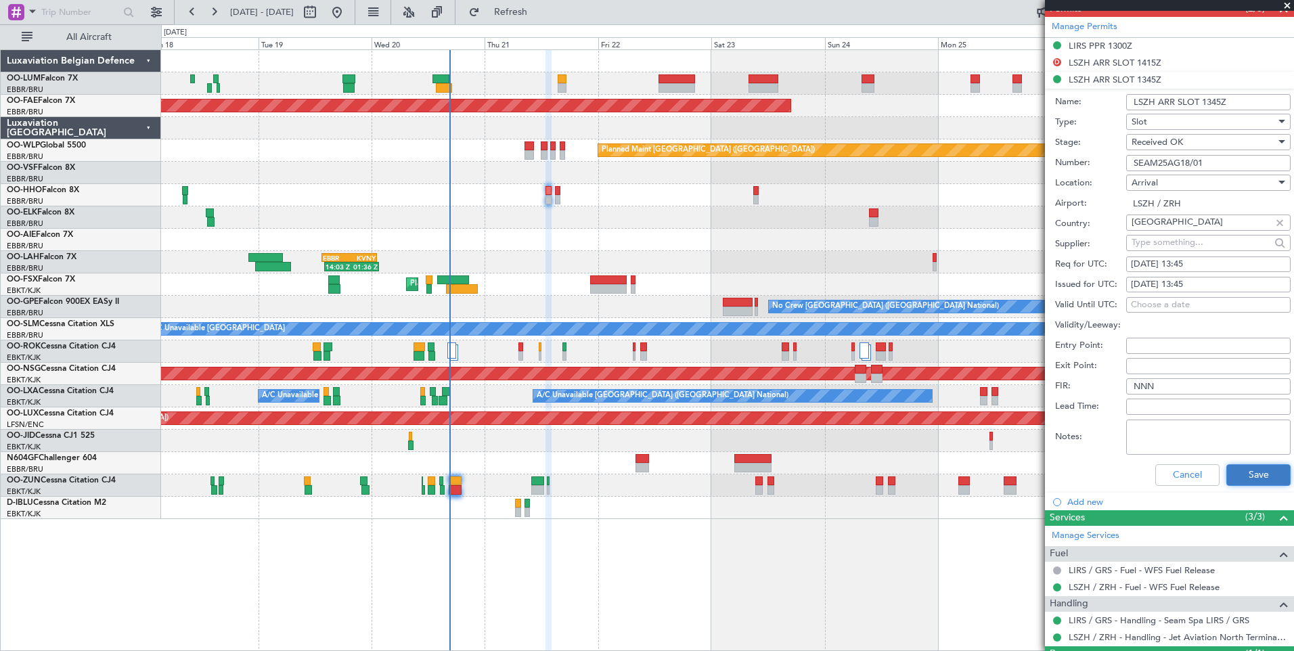
click at [1251, 480] on button "Save" at bounding box center [1258, 475] width 64 height 22
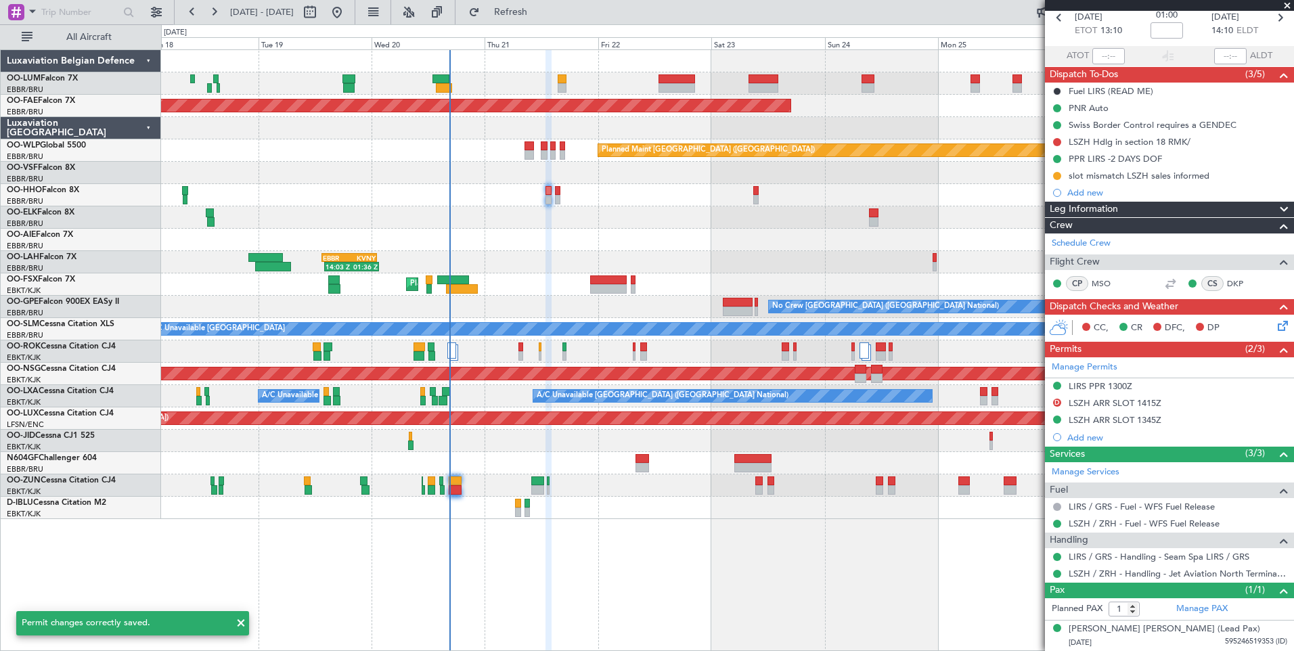
scroll to position [65, 0]
click at [1139, 420] on div "LSZH ARR SLOT 1345Z" at bounding box center [1115, 421] width 93 height 12
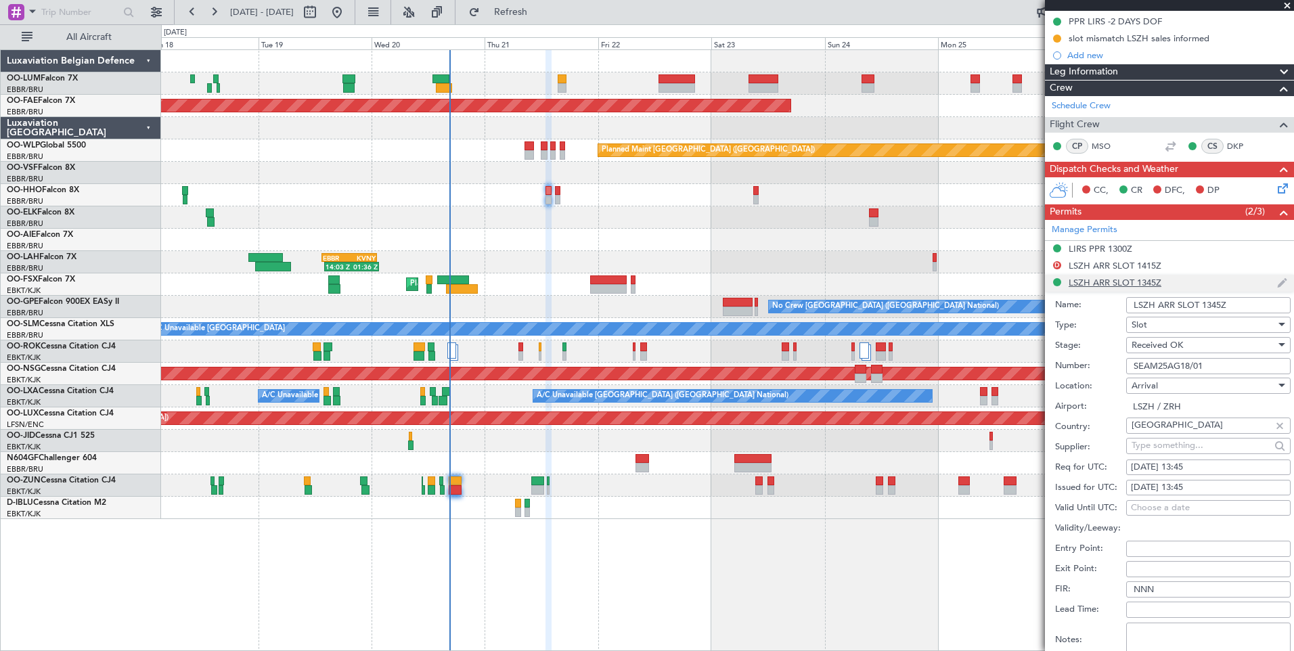
scroll to position [271, 0]
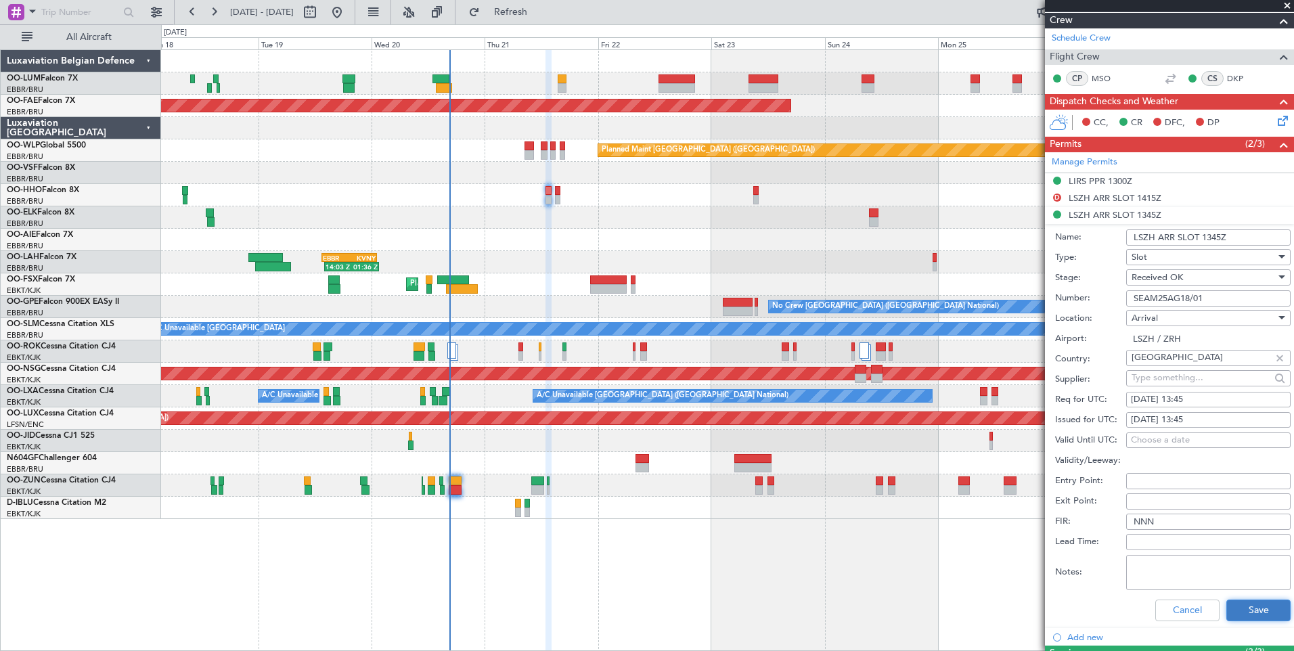
click at [1260, 610] on button "Save" at bounding box center [1258, 611] width 64 height 22
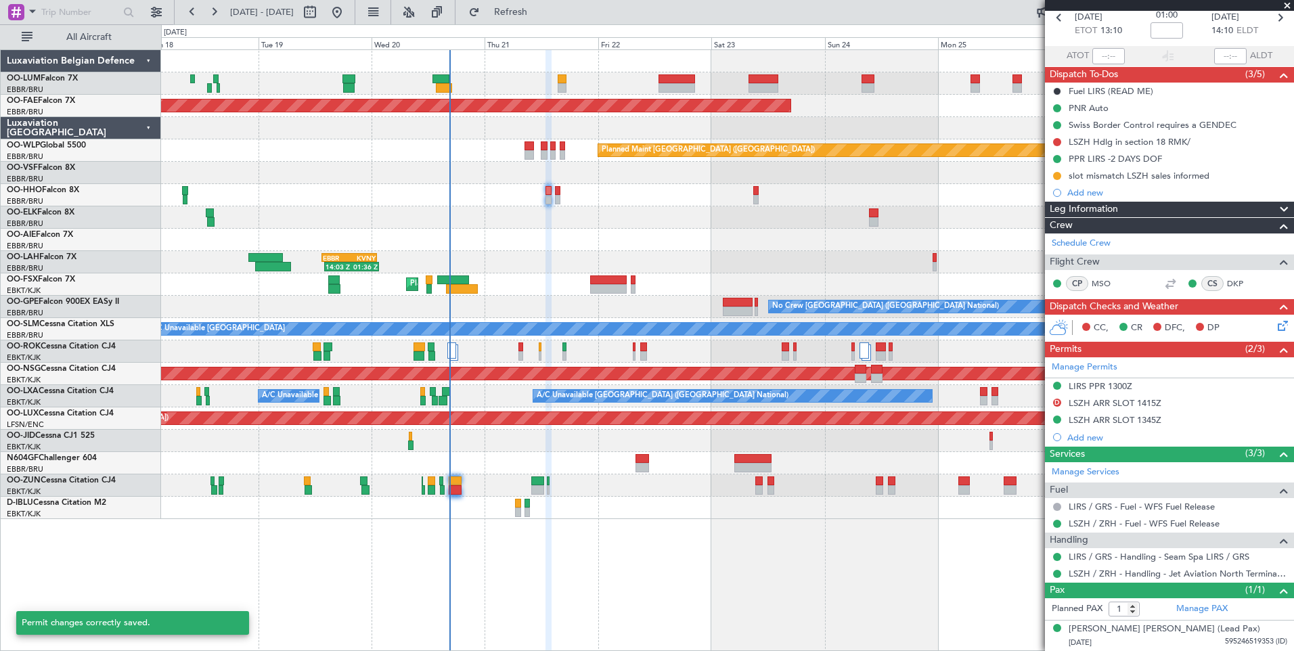
scroll to position [65, 0]
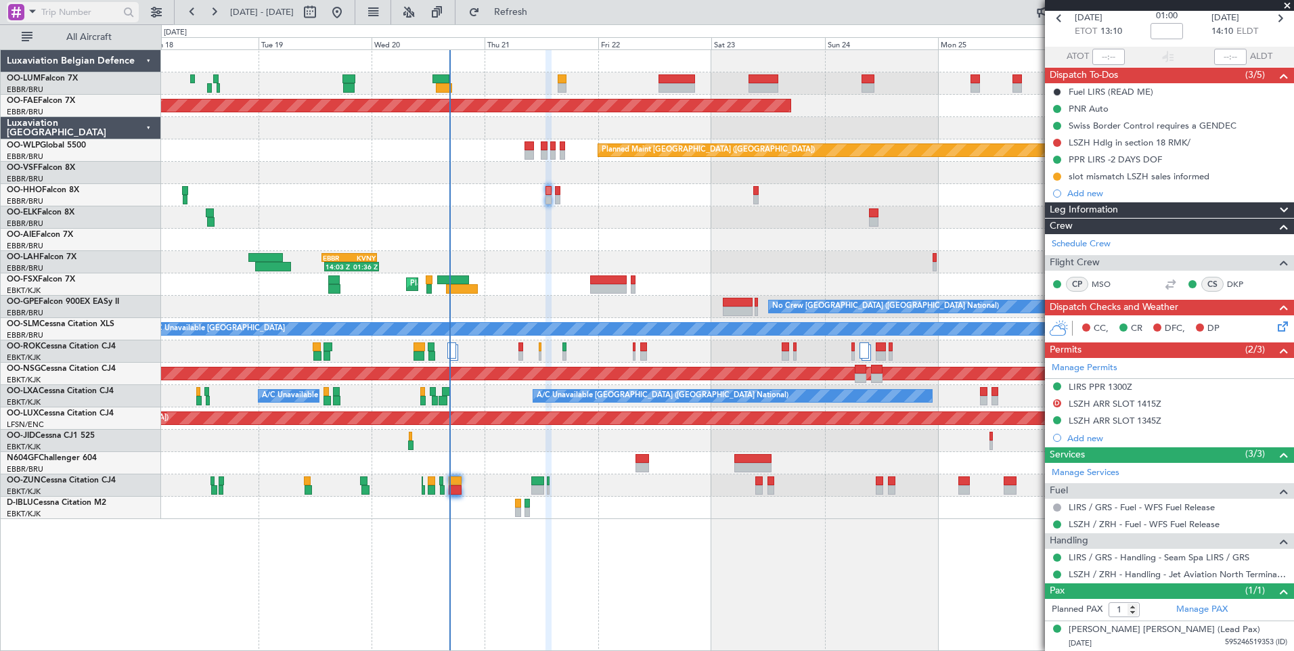
click at [31, 15] on span at bounding box center [32, 11] width 16 height 17
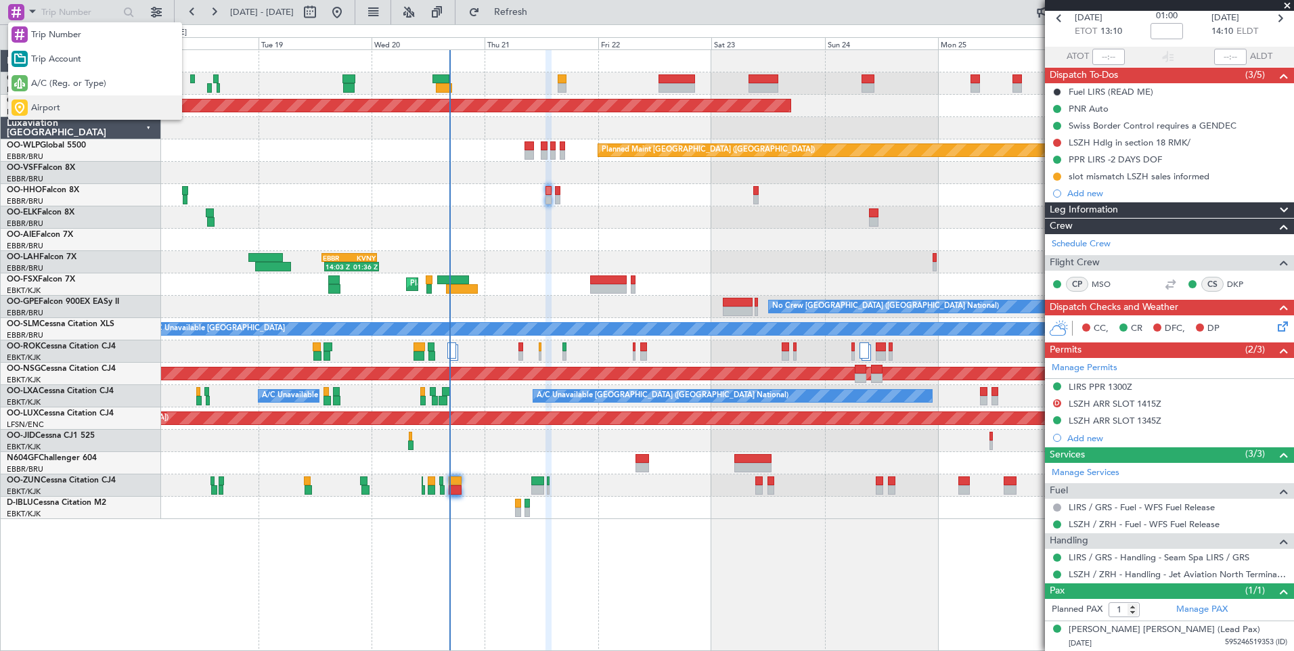
click at [57, 104] on span "Airport" at bounding box center [45, 109] width 29 height 14
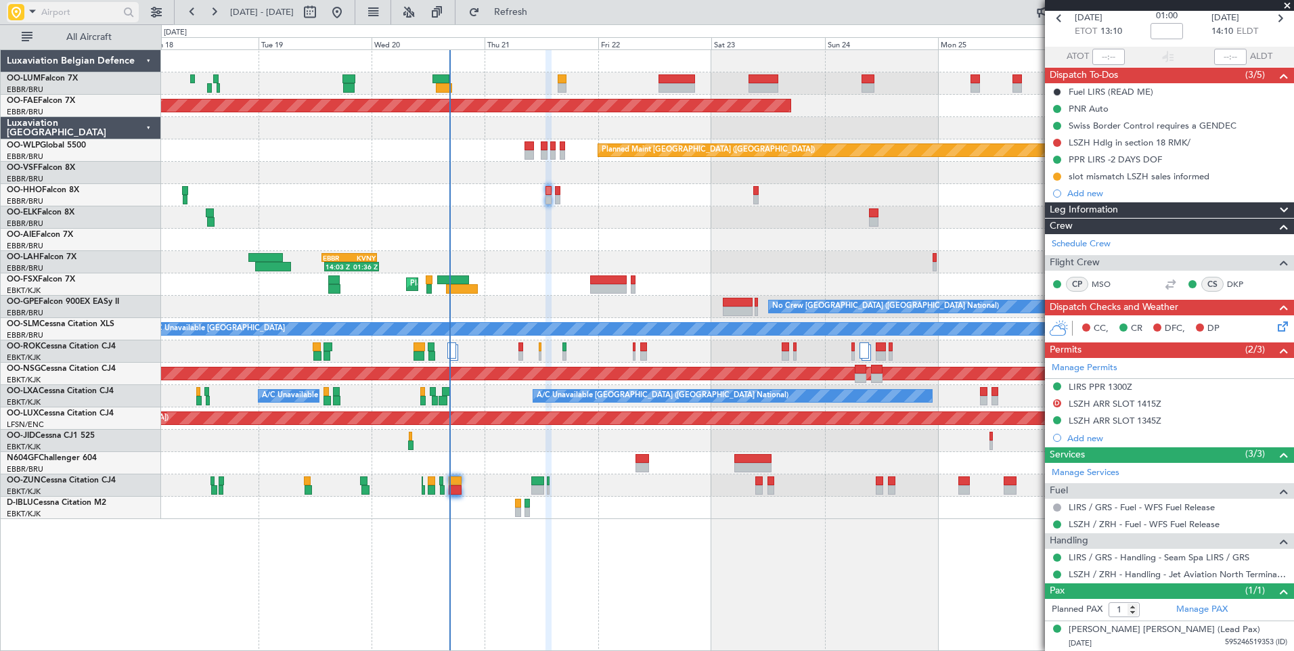
click at [93, 6] on input "text" at bounding box center [80, 12] width 78 height 20
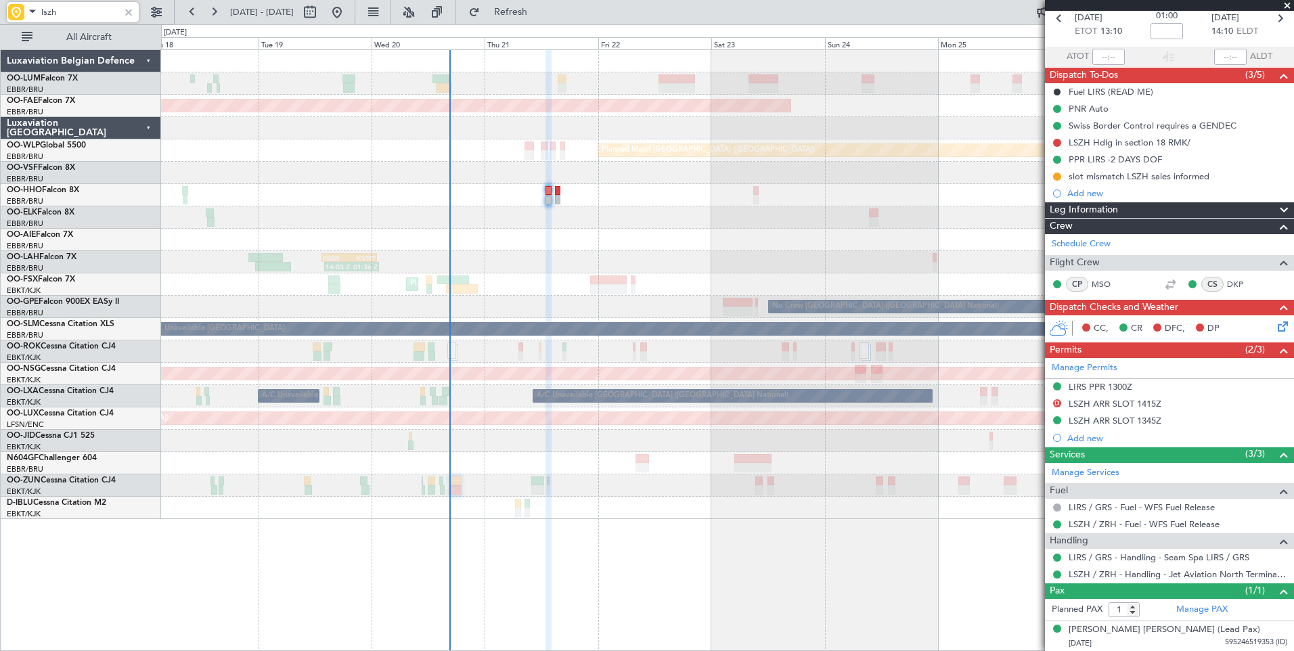
type input "lszh"
click at [188, 17] on button at bounding box center [192, 12] width 22 height 22
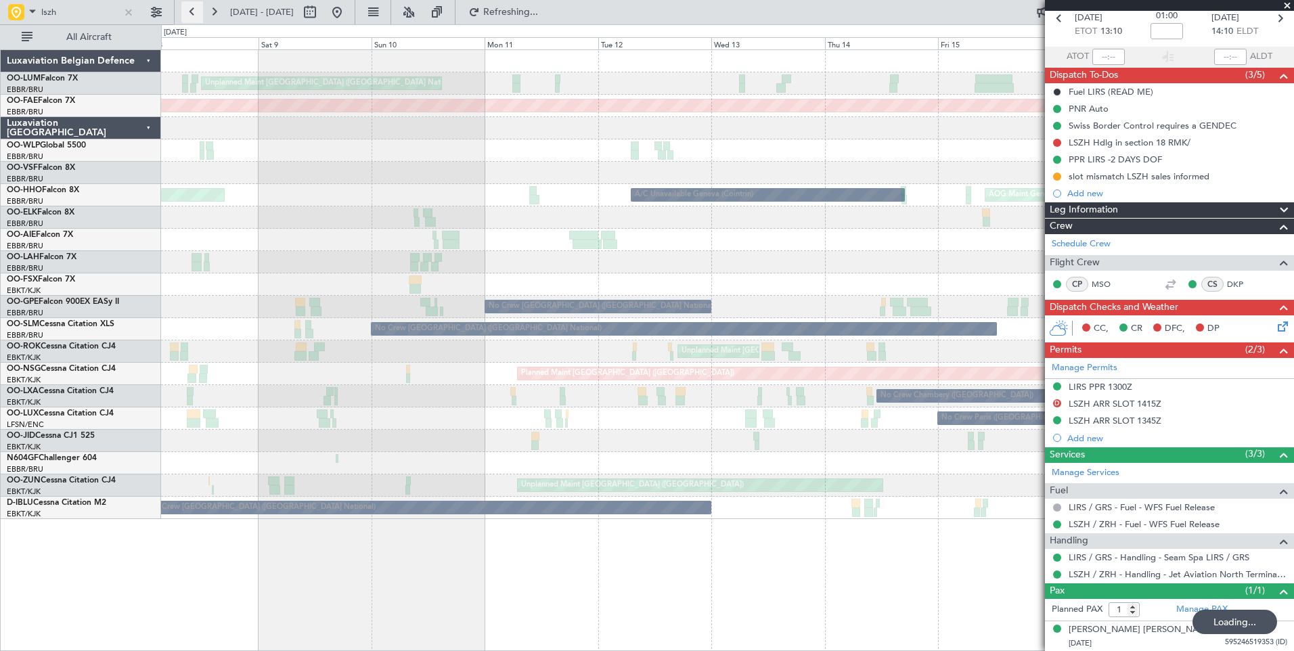
click at [188, 17] on button at bounding box center [192, 12] width 22 height 22
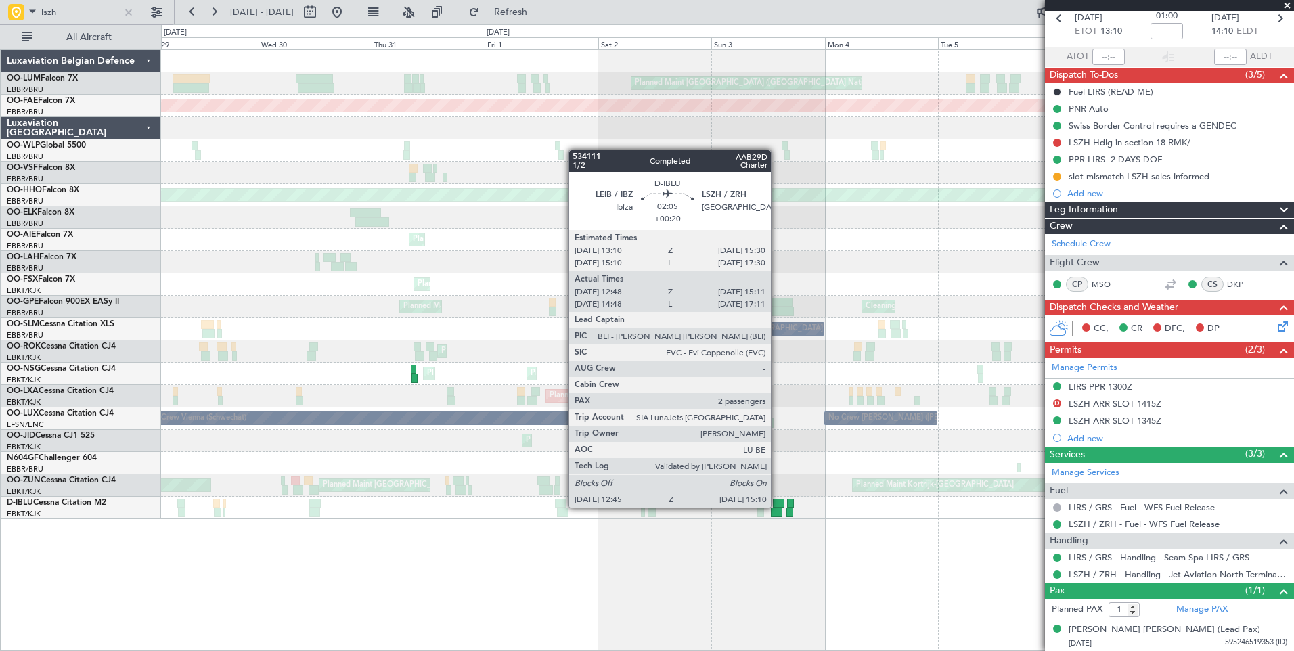
click at [777, 506] on div at bounding box center [779, 503] width 12 height 9
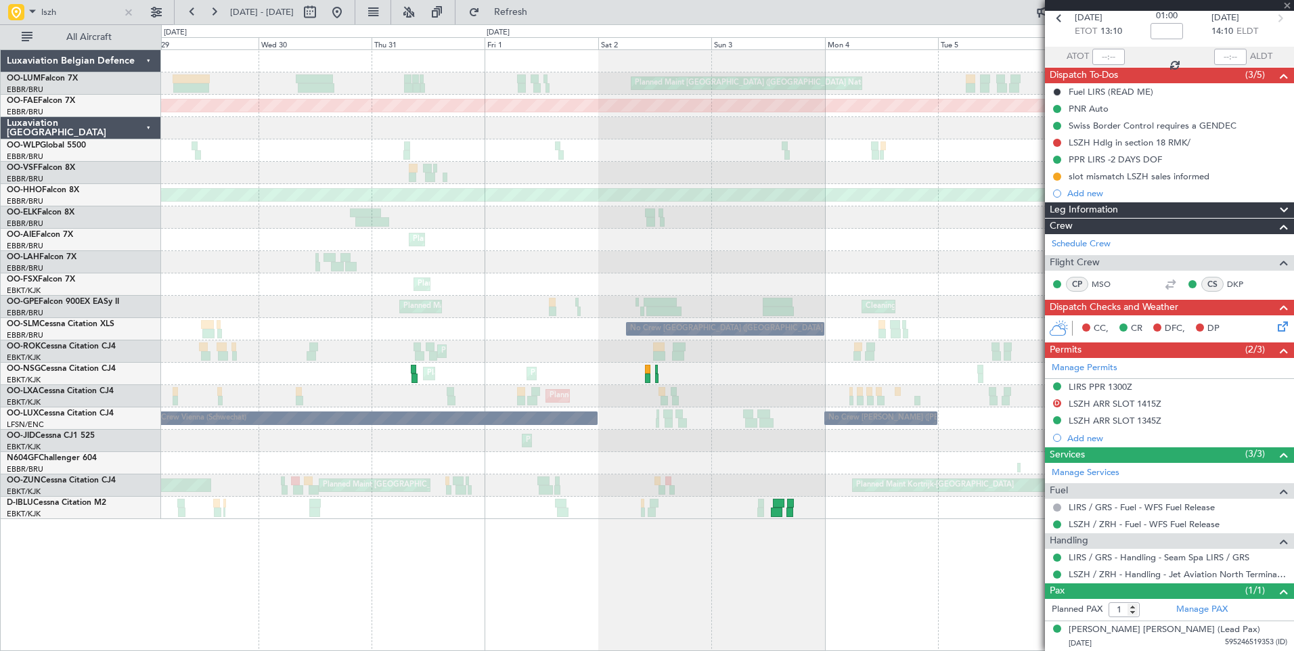
type input "+00:20"
type input "12:58"
type input "15:06"
type input "2"
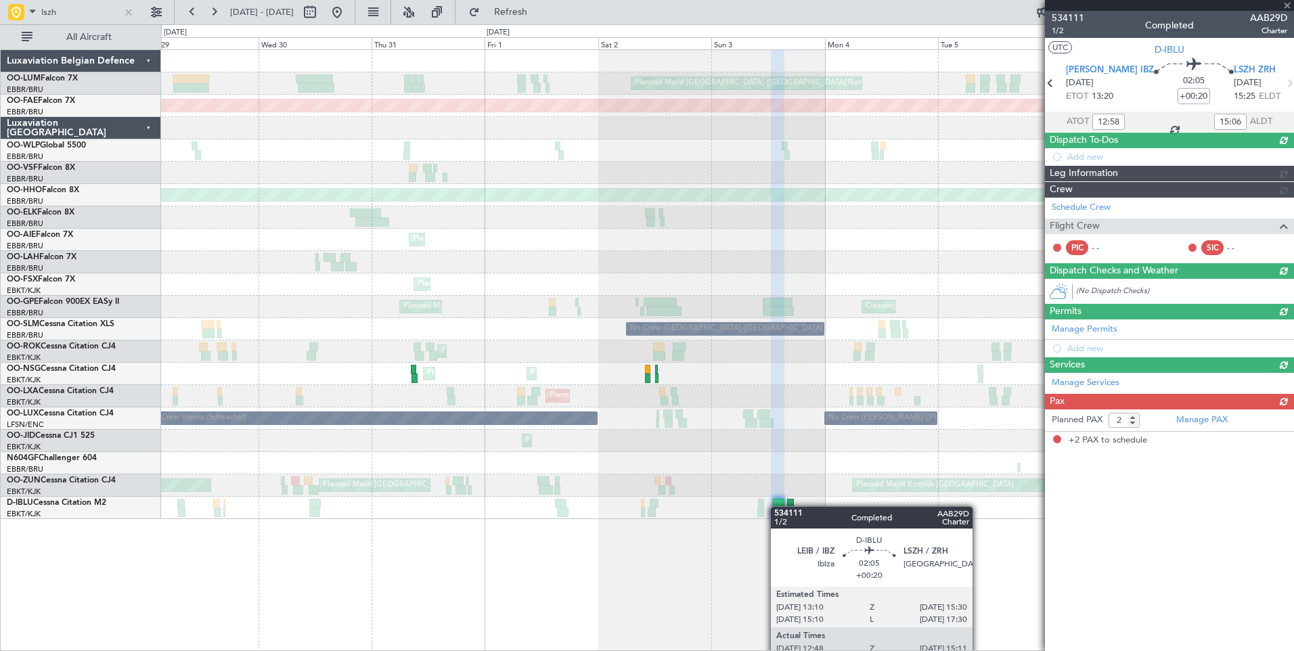
scroll to position [0, 0]
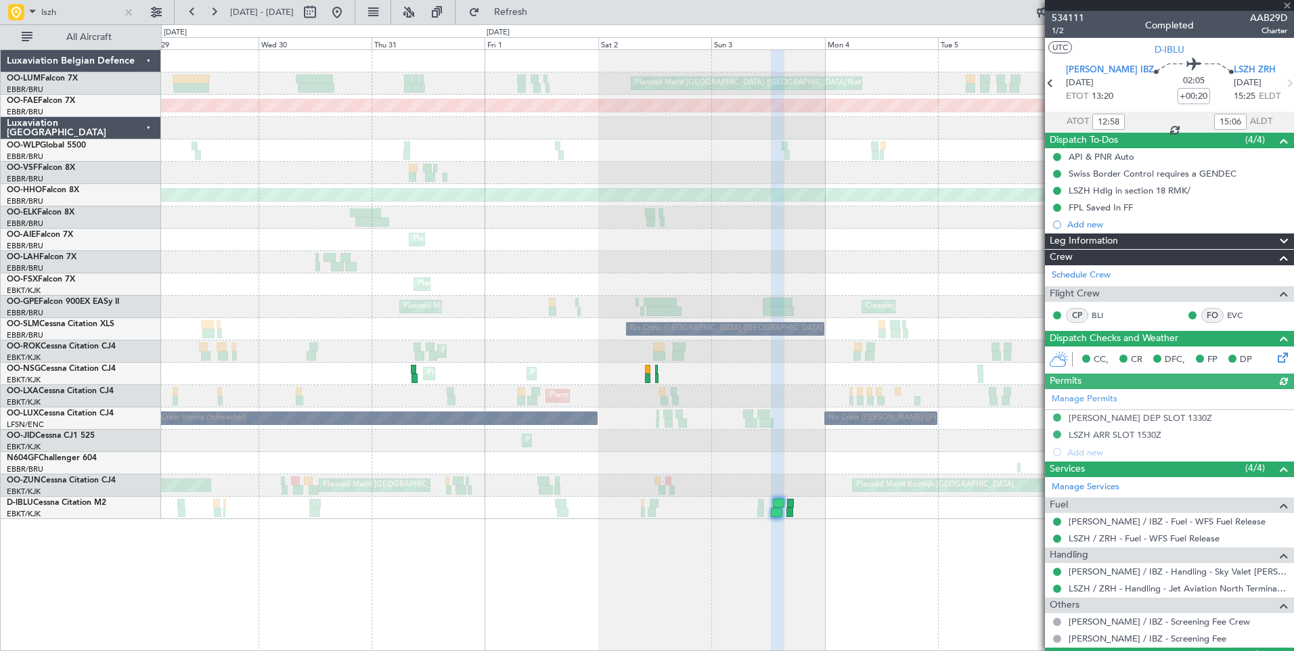
click at [1123, 430] on div "Manage Permits LEIB DEP SLOT 1330Z LSZH ARR SLOT 1530Z Add new" at bounding box center [1169, 425] width 249 height 72
click at [1128, 433] on div "Manage Permits LEIB DEP SLOT 1330Z LSZH ARR SLOT 1530Z Add new" at bounding box center [1169, 425] width 249 height 72
click at [1135, 436] on div "LSZH ARR SLOT 1530Z" at bounding box center [1115, 435] width 93 height 12
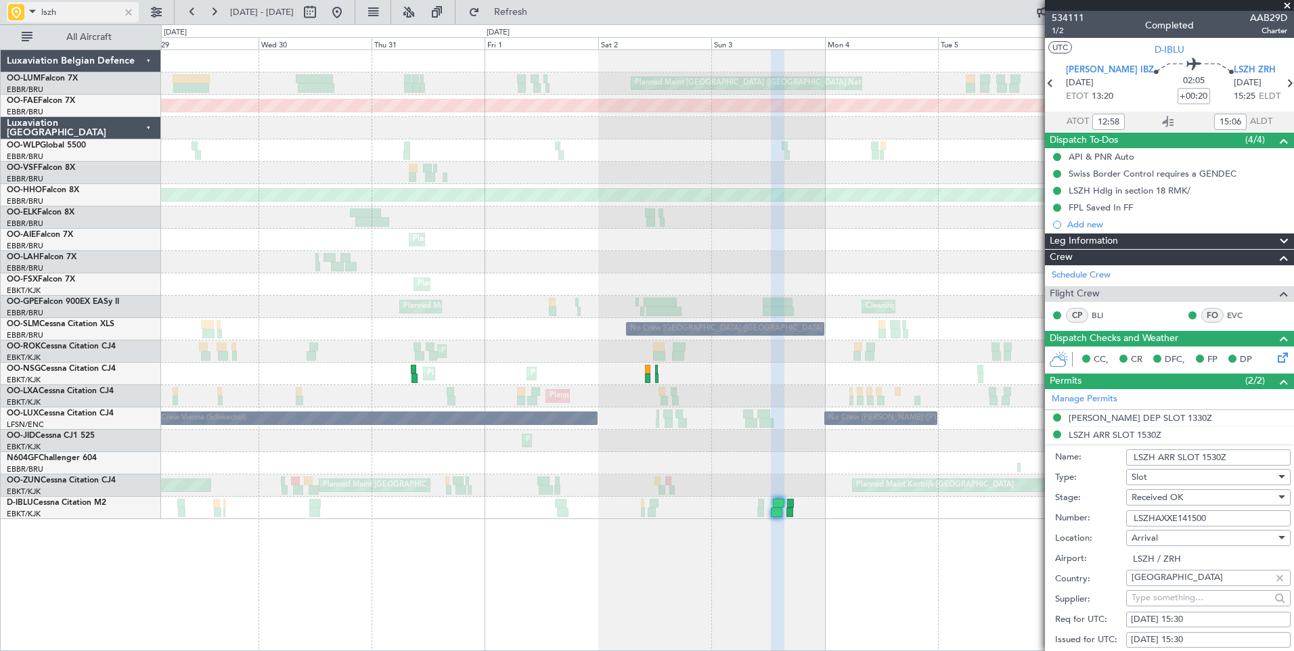
click at [32, 7] on span at bounding box center [32, 11] width 16 height 17
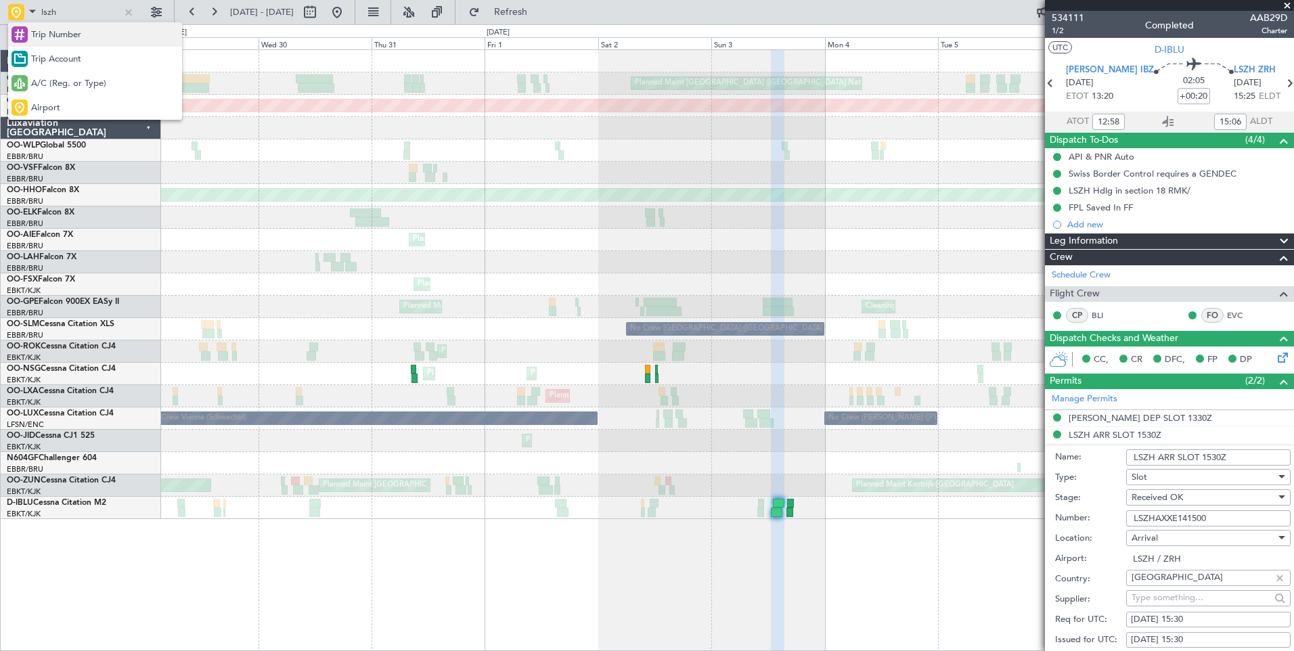
click at [39, 35] on span "Trip Number" at bounding box center [56, 35] width 50 height 14
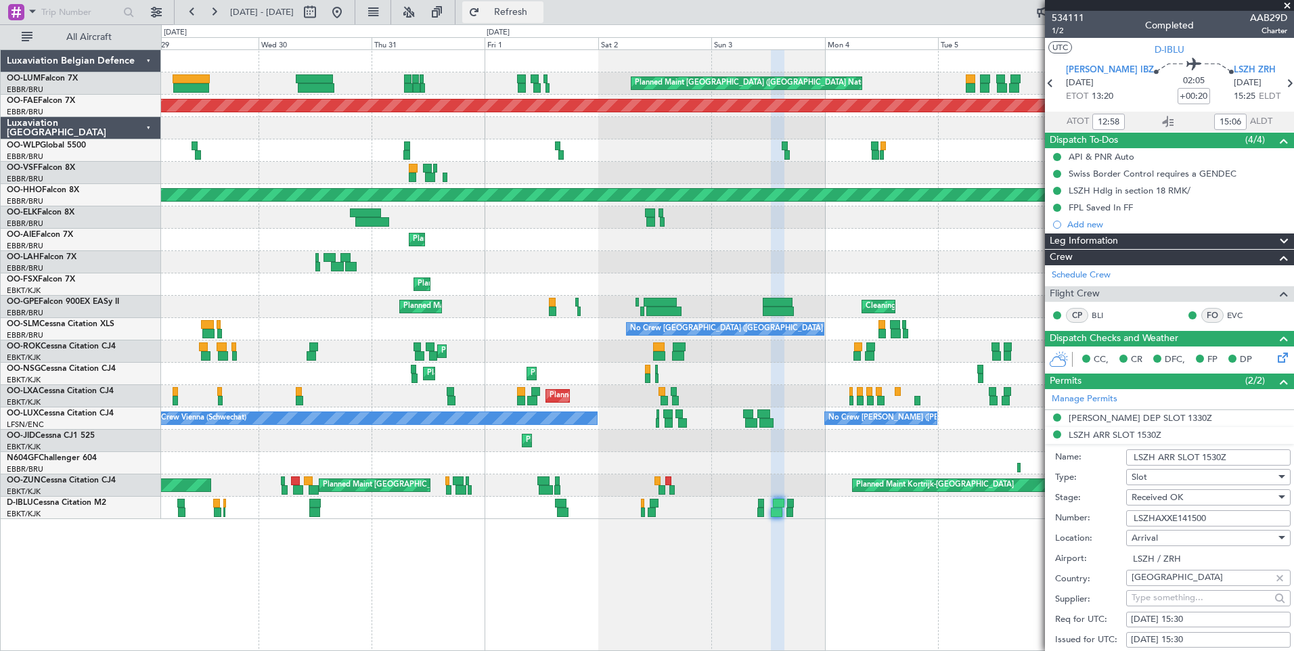
click at [539, 9] on span "Refresh" at bounding box center [511, 11] width 57 height 9
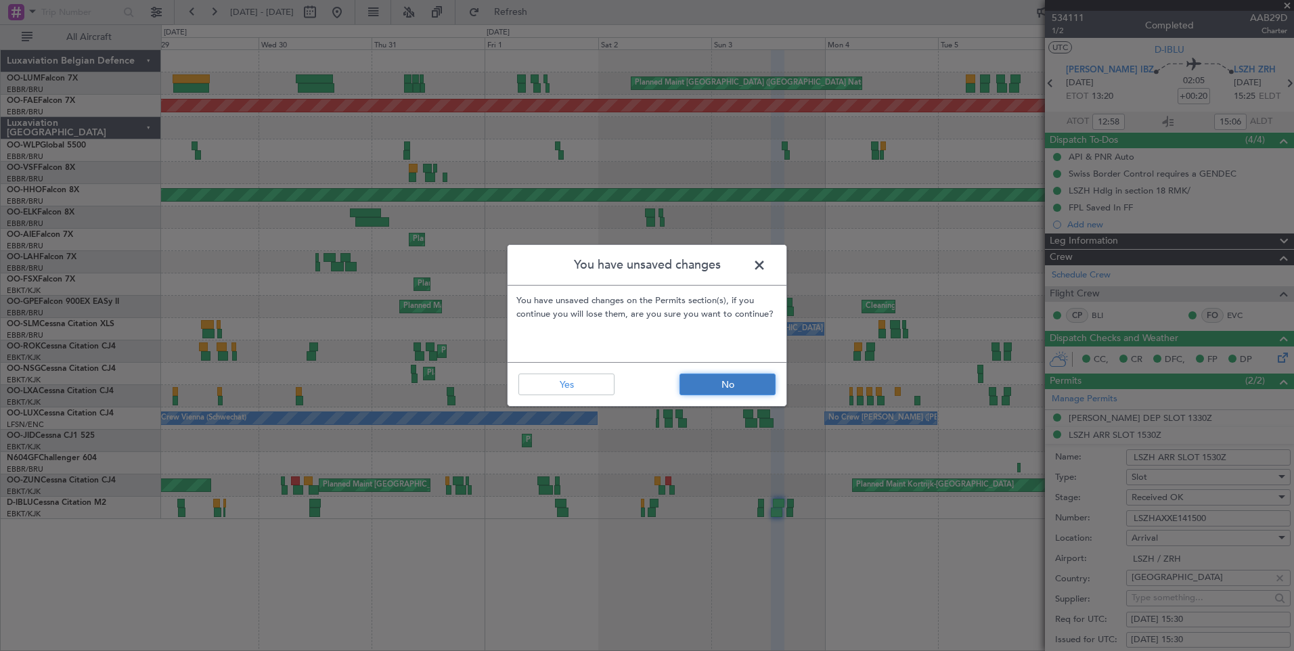
click at [741, 390] on button "No" at bounding box center [728, 385] width 96 height 22
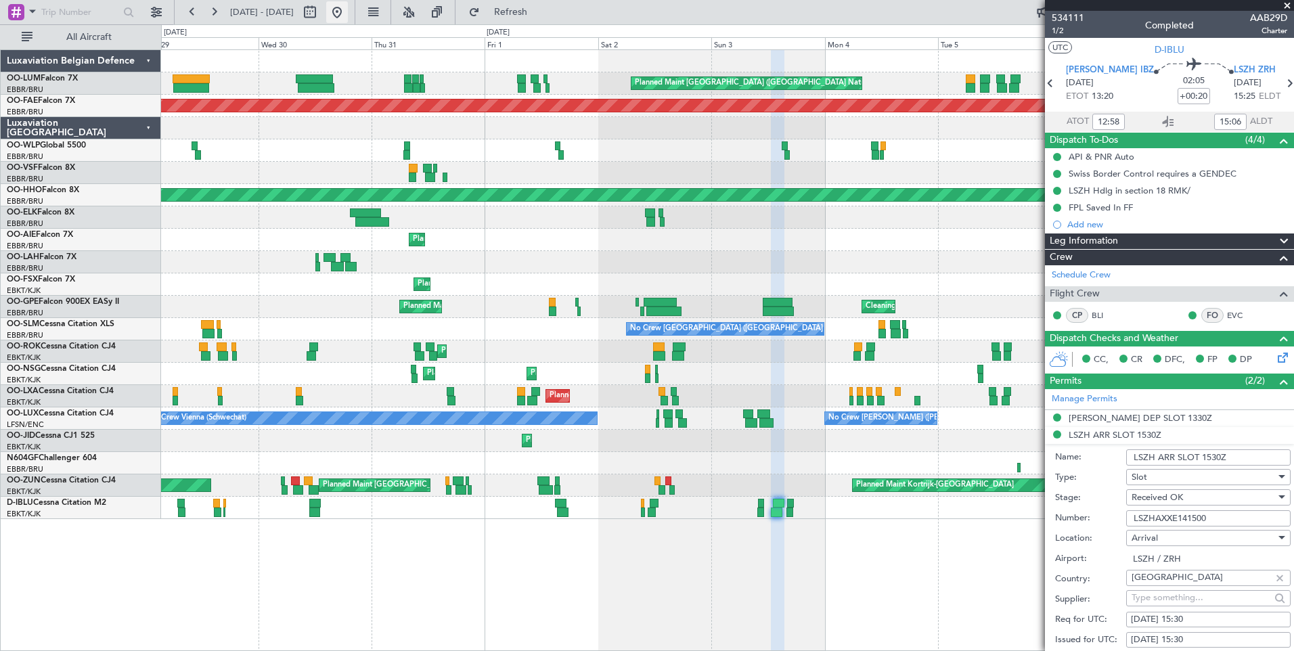
click at [348, 7] on button at bounding box center [337, 12] width 22 height 22
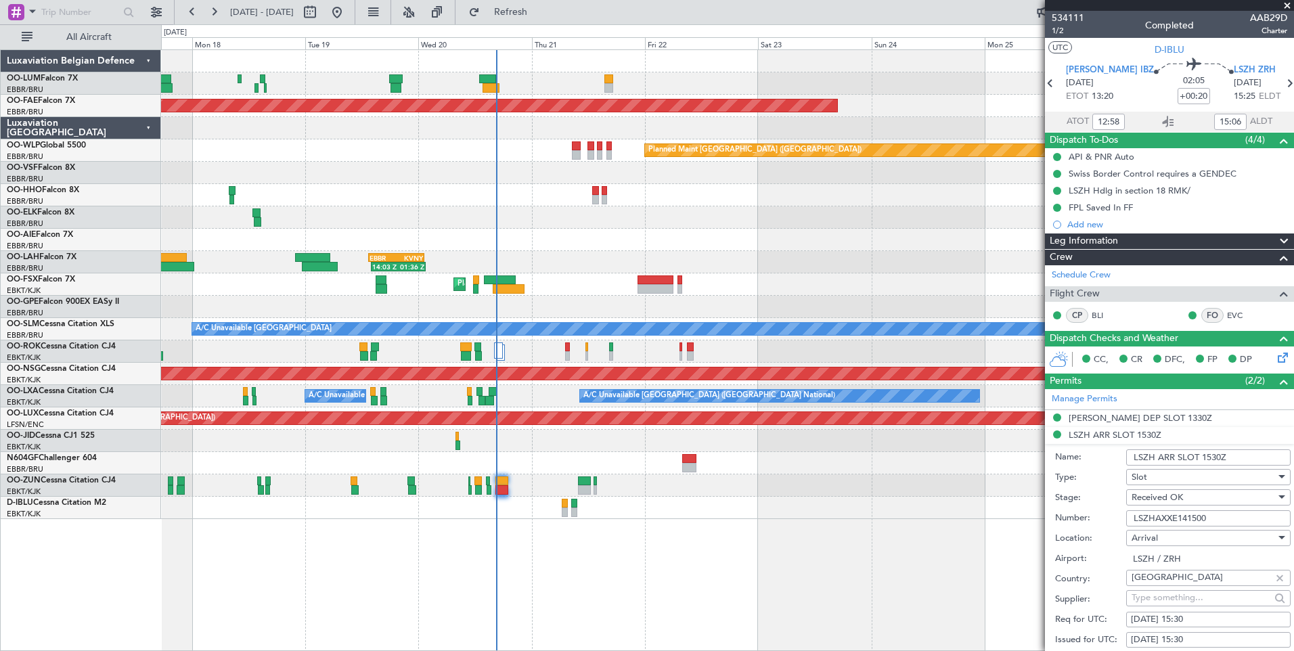
click at [481, 522] on div "Planned Maint Brussels (Brussels National) Planned Maint Brussels (Brussels Nat…" at bounding box center [727, 350] width 1133 height 602
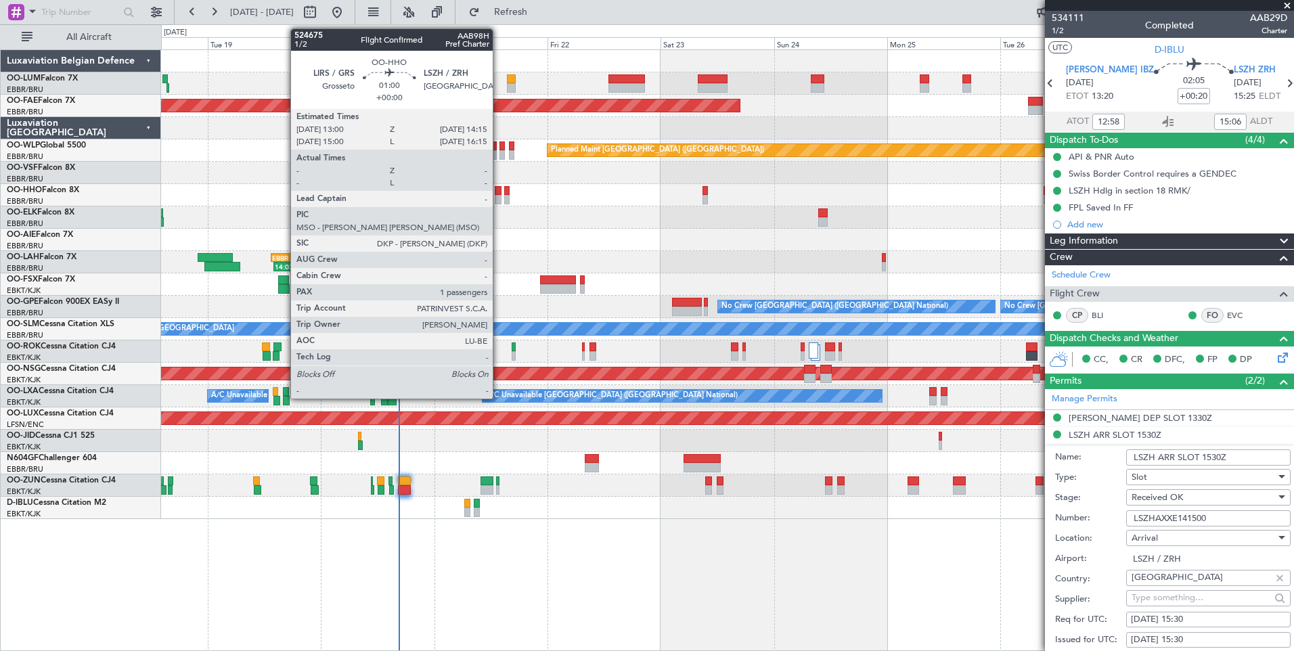
click at [499, 191] on div at bounding box center [498, 190] width 6 height 9
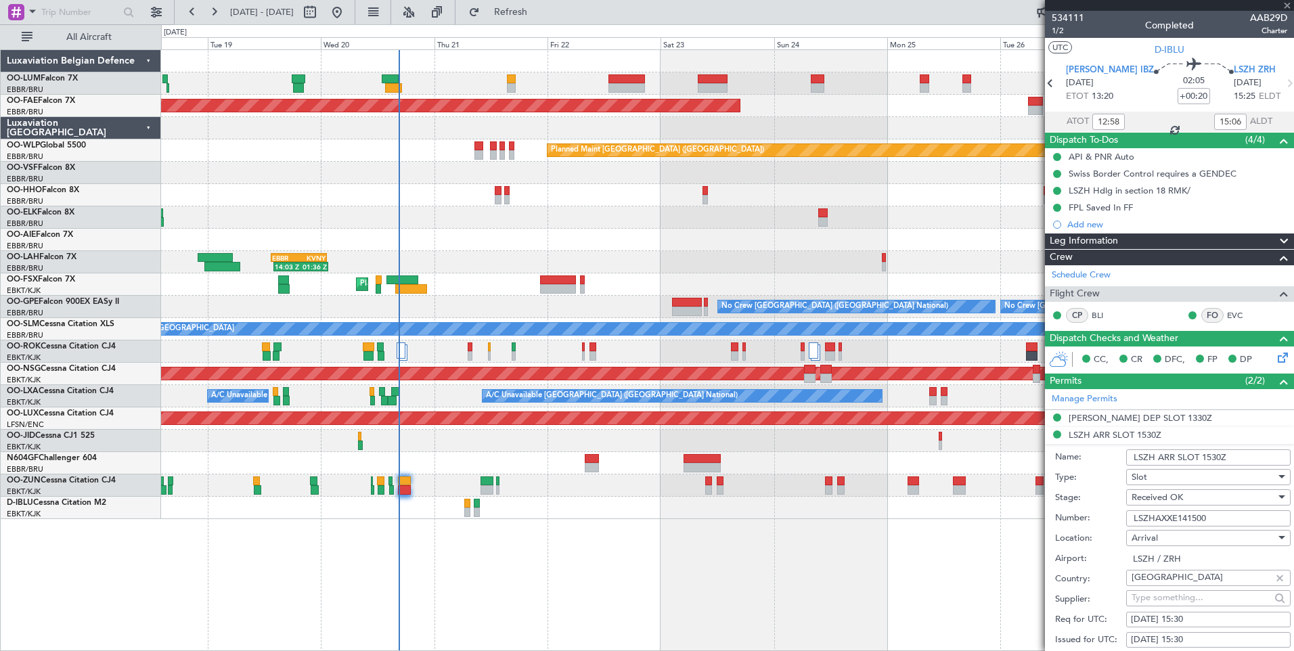
type input "1"
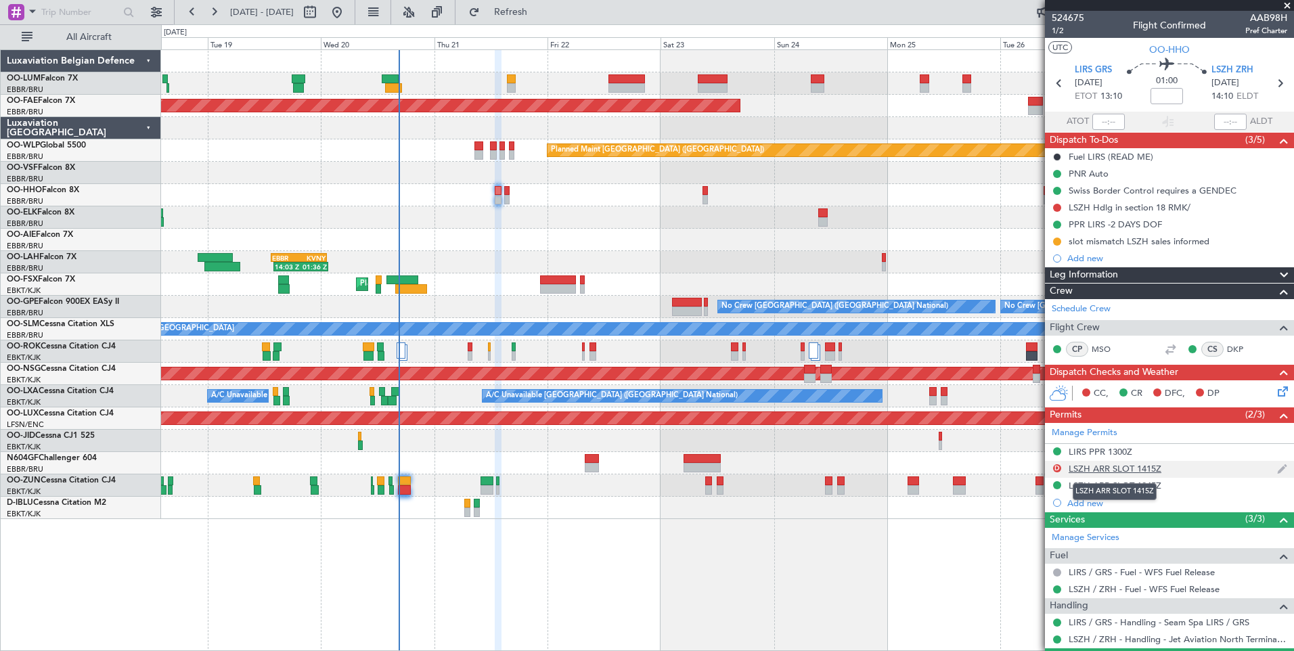
click at [1133, 467] on div "LSZH ARR SLOT 1415Z" at bounding box center [1115, 469] width 93 height 12
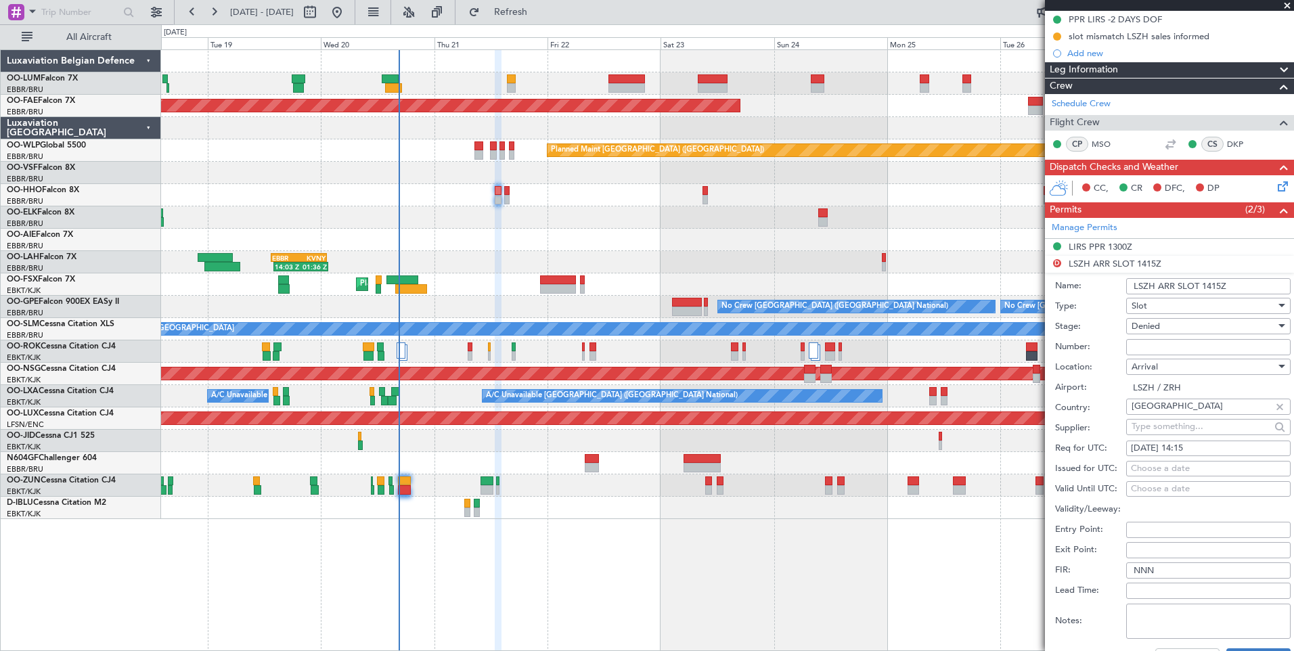
scroll to position [271, 0]
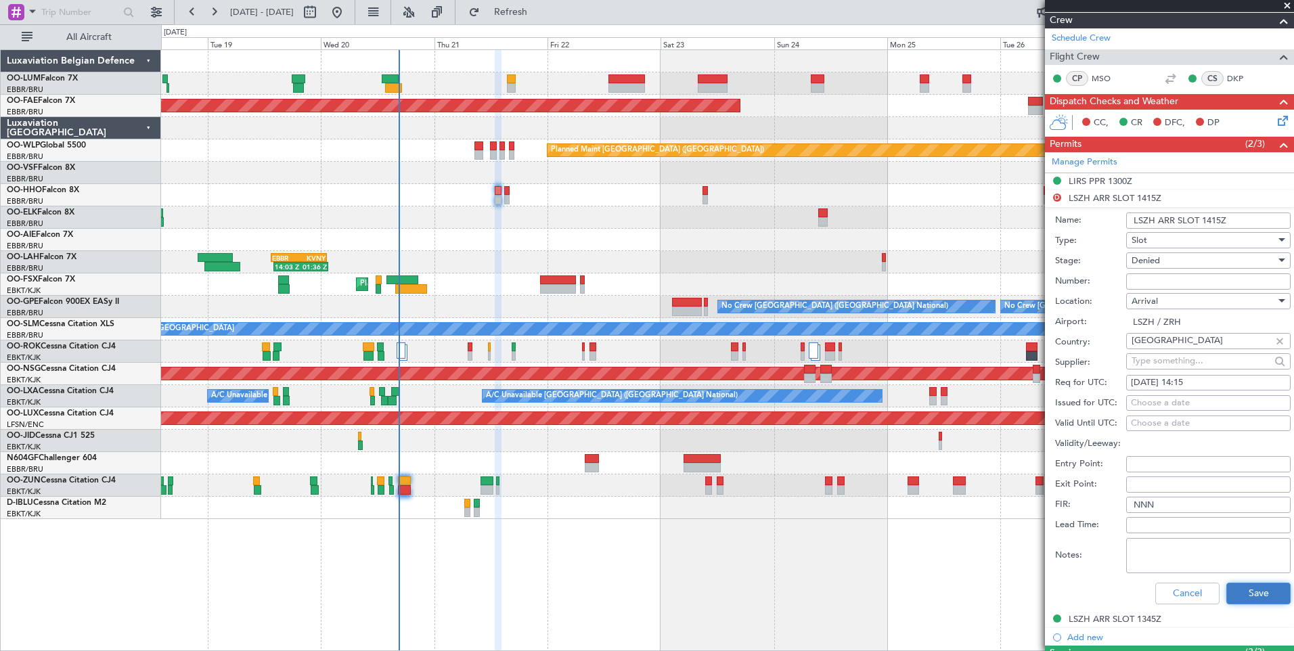
click at [1237, 594] on button "Save" at bounding box center [1258, 594] width 64 height 22
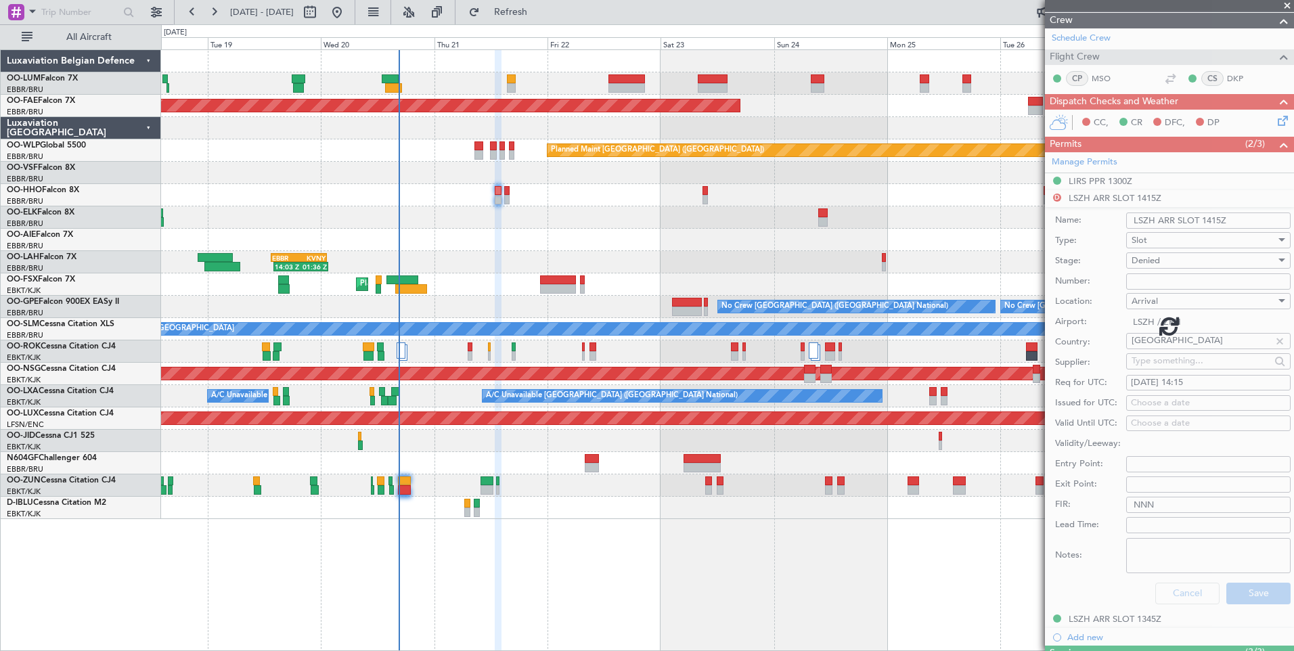
scroll to position [65, 0]
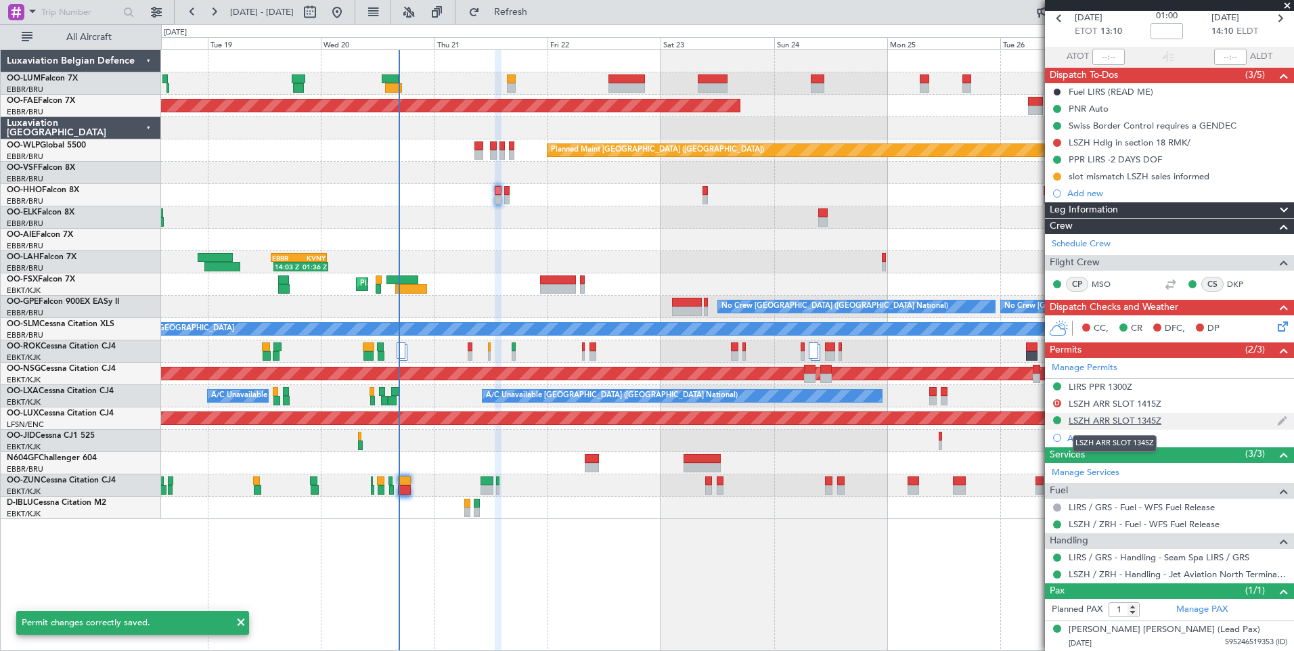
click at [1119, 420] on div "LSZH ARR SLOT 1345Z" at bounding box center [1115, 421] width 93 height 12
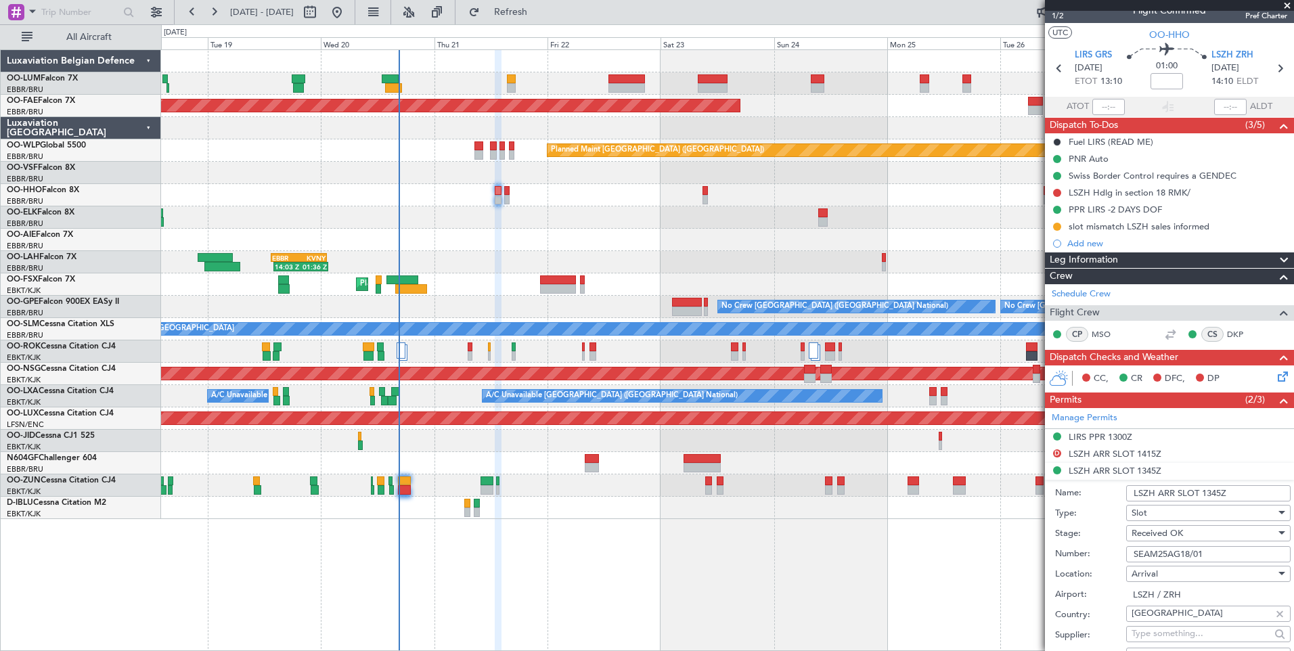
scroll to position [0, 0]
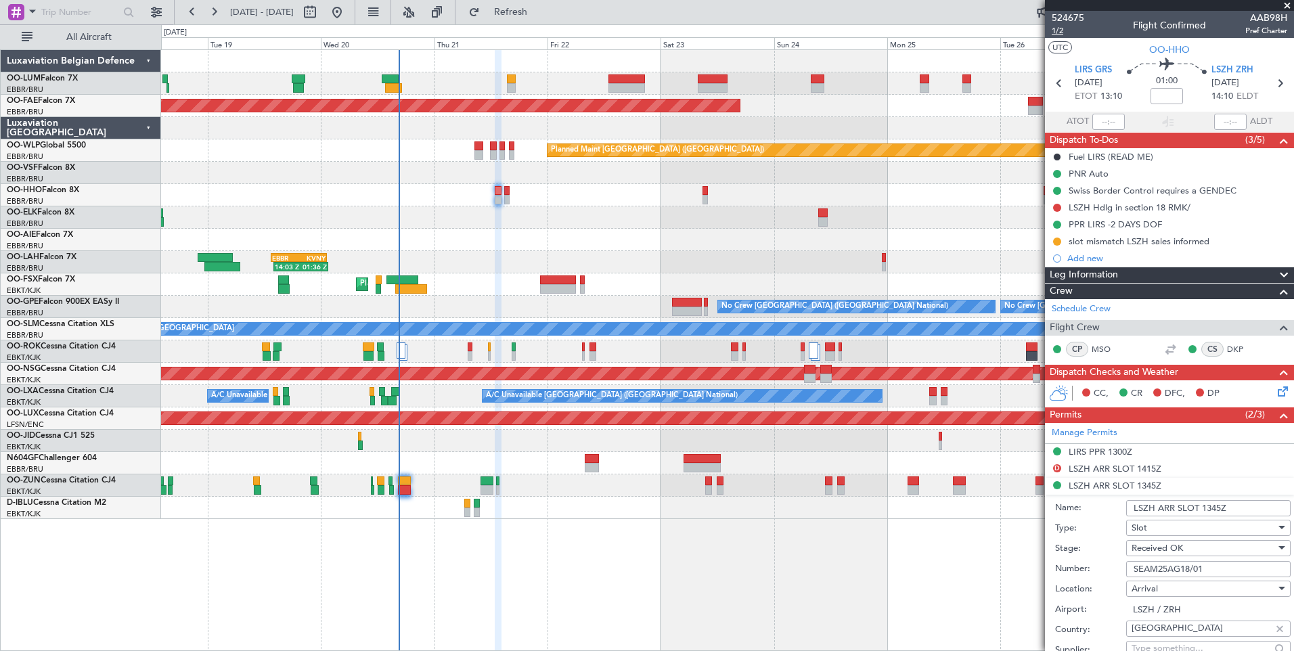
click at [1053, 28] on span "1/2" at bounding box center [1068, 31] width 32 height 12
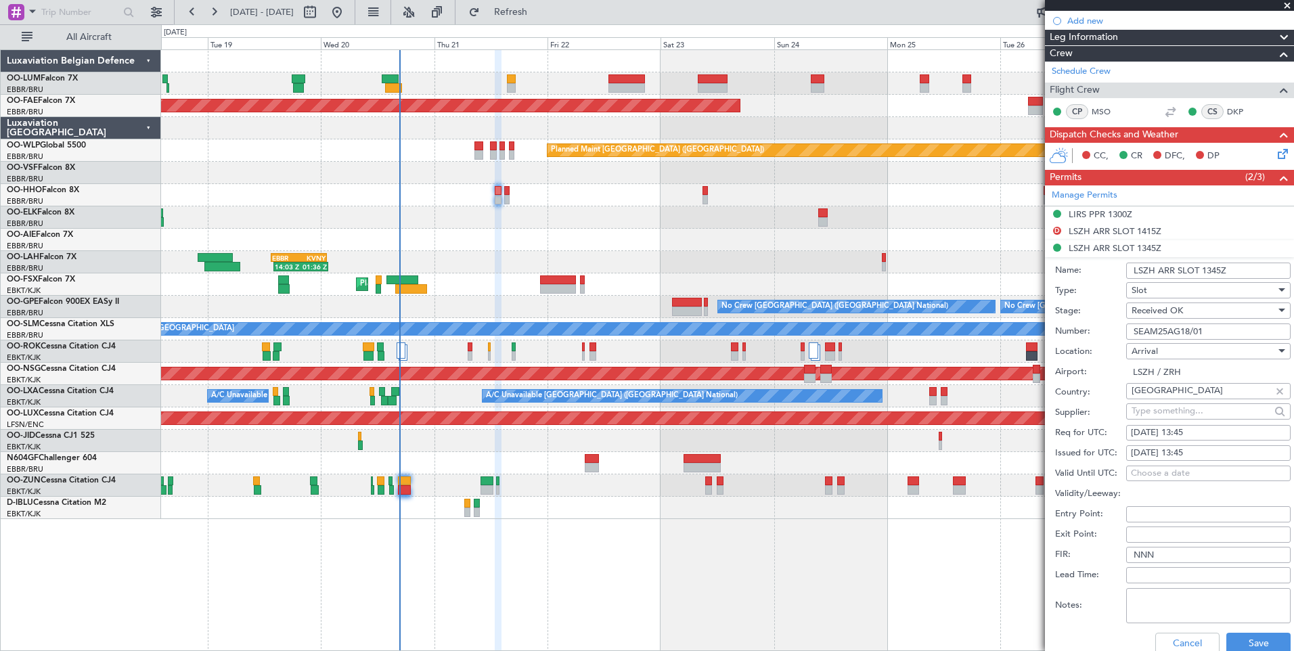
scroll to position [271, 0]
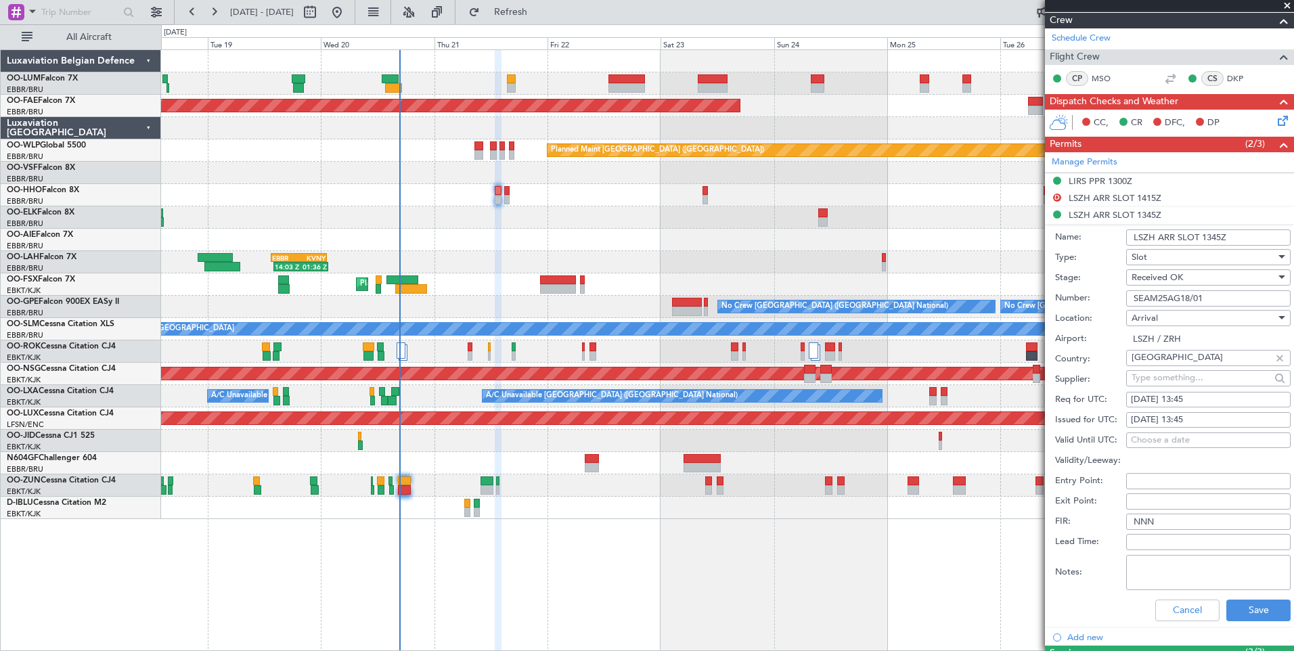
drag, startPoint x: 1242, startPoint y: 302, endPoint x: 992, endPoint y: 241, distance: 257.1
click at [992, 241] on fb-app "18 Aug 2025 - 28 Aug 2025 Refresh Quick Links All Aircraft Planned Maint Brusse…" at bounding box center [647, 330] width 1294 height 641
paste input "LSZHAAAB0098H0"
type input "LSZHAAAB0098H0"
click at [1253, 615] on button "Save" at bounding box center [1258, 611] width 64 height 22
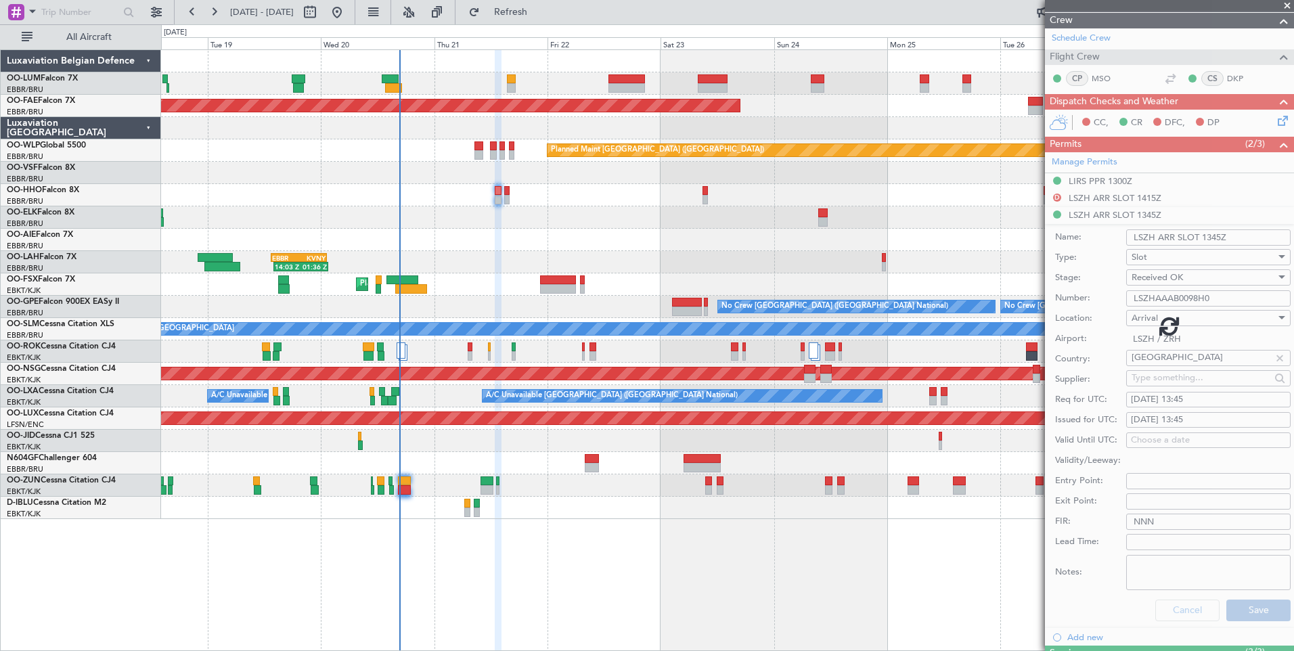
scroll to position [65, 0]
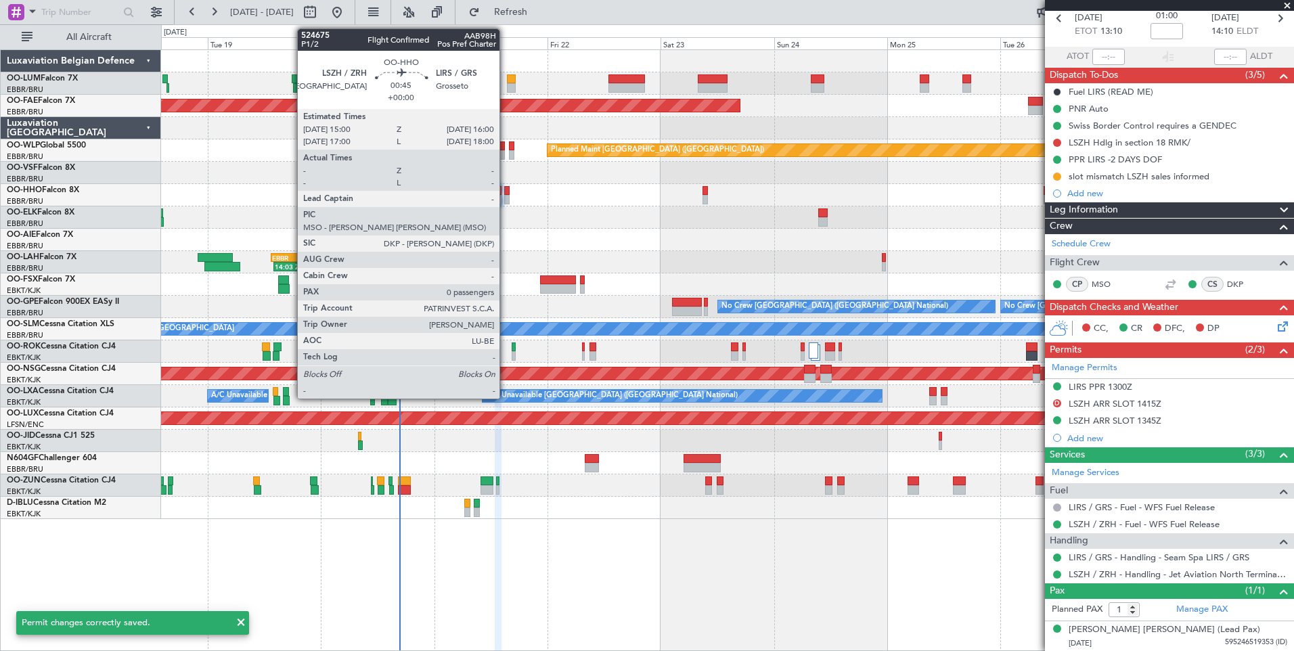
click at [506, 187] on div at bounding box center [506, 190] width 5 height 9
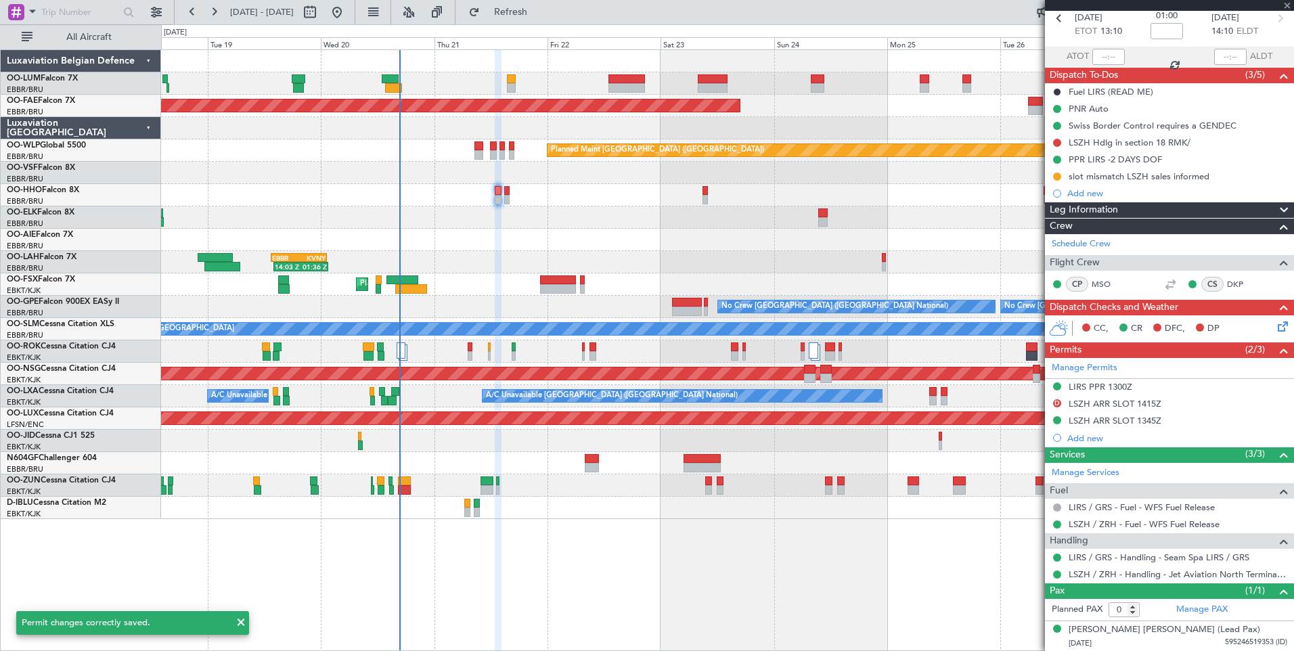
scroll to position [0, 0]
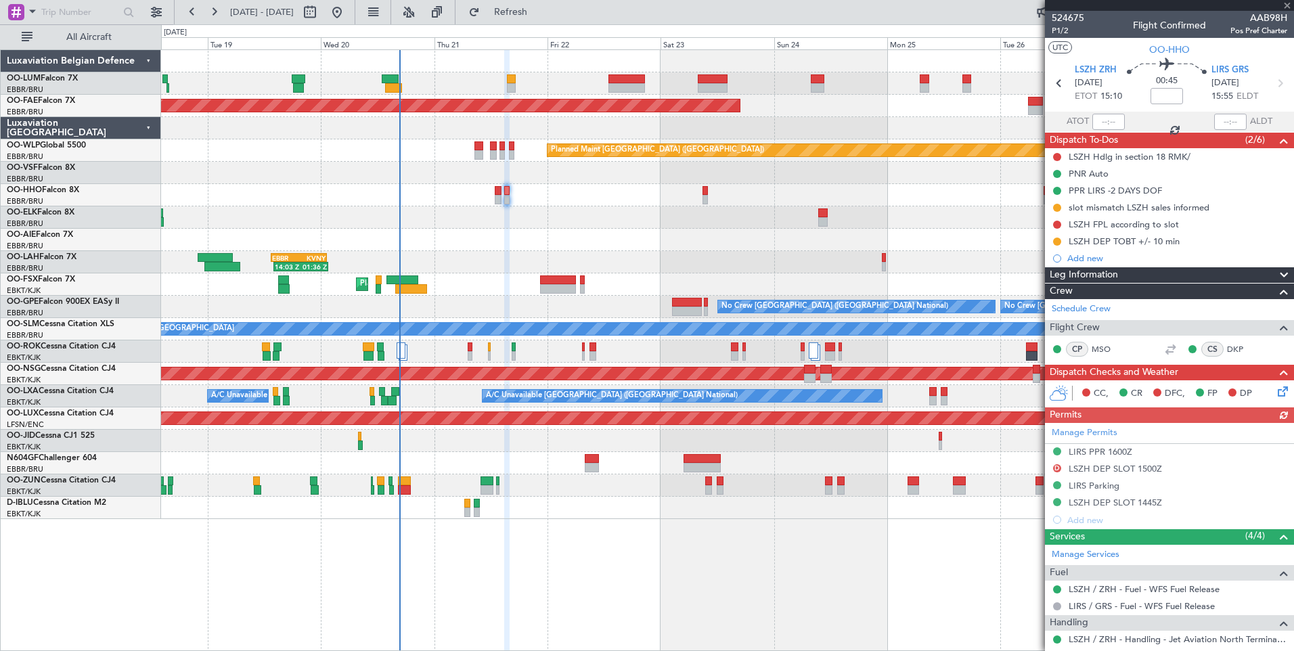
click at [1131, 507] on div "Manage Permits LIRS PPR 1600Z D LSZH DEP SLOT 1500Z LIRS Parking LSZH DEP SLOT …" at bounding box center [1169, 476] width 249 height 106
click at [1131, 499] on div "LSZH DEP SLOT 1445Z" at bounding box center [1115, 503] width 93 height 12
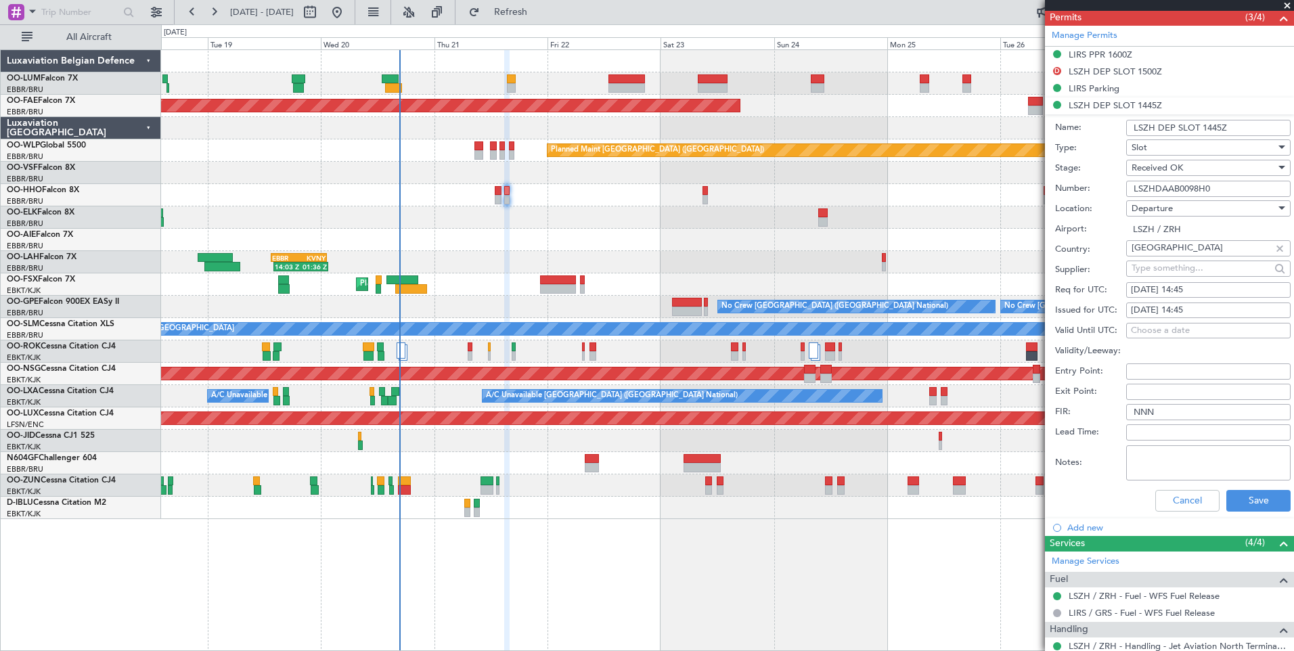
scroll to position [406, 0]
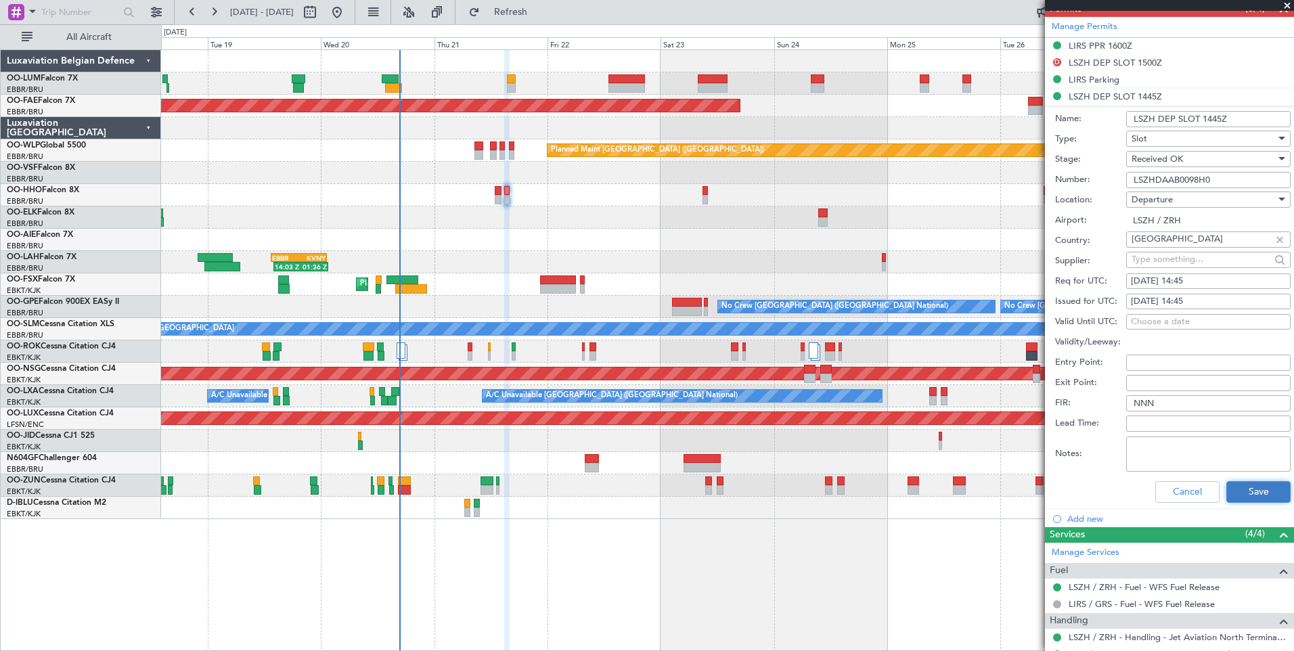
click at [1248, 486] on button "Save" at bounding box center [1258, 492] width 64 height 22
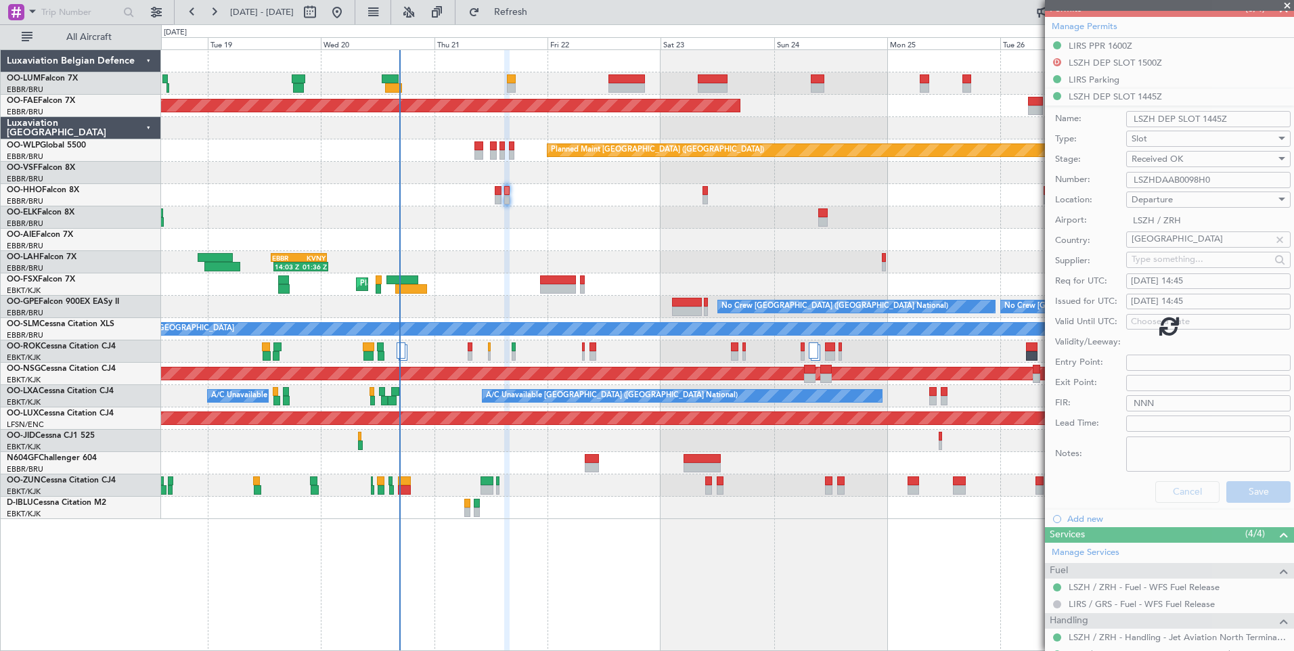
scroll to position [85, 0]
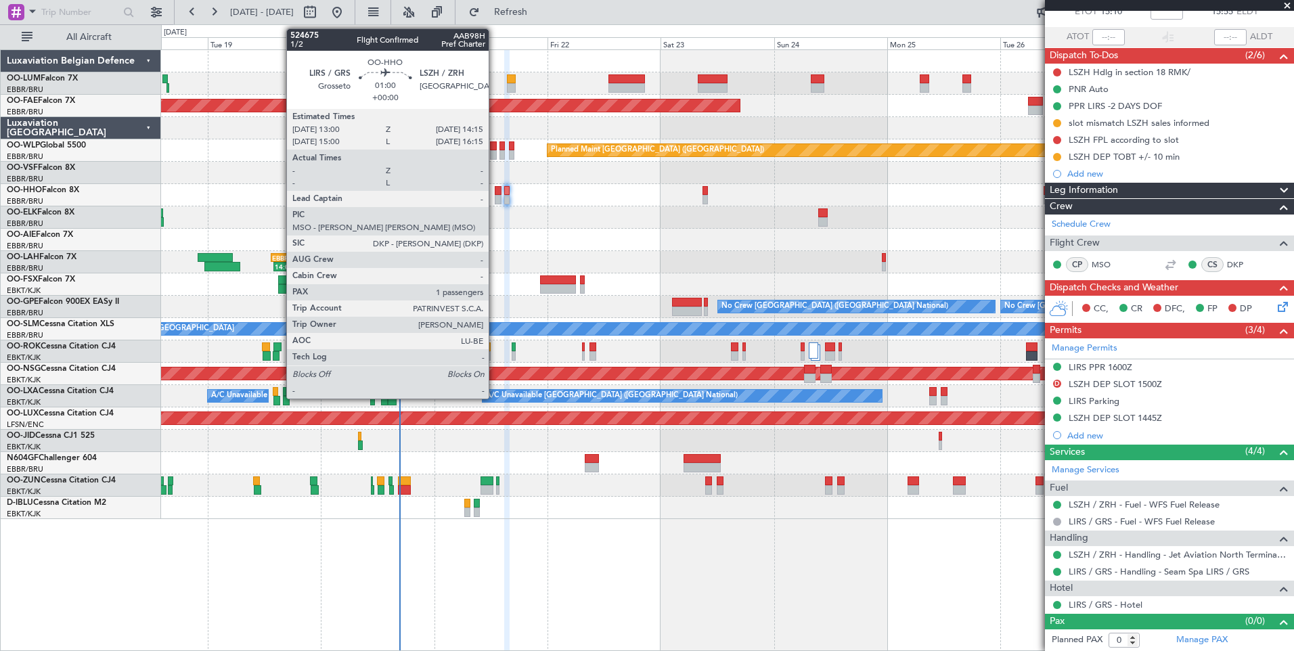
click at [495, 195] on div at bounding box center [498, 199] width 6 height 9
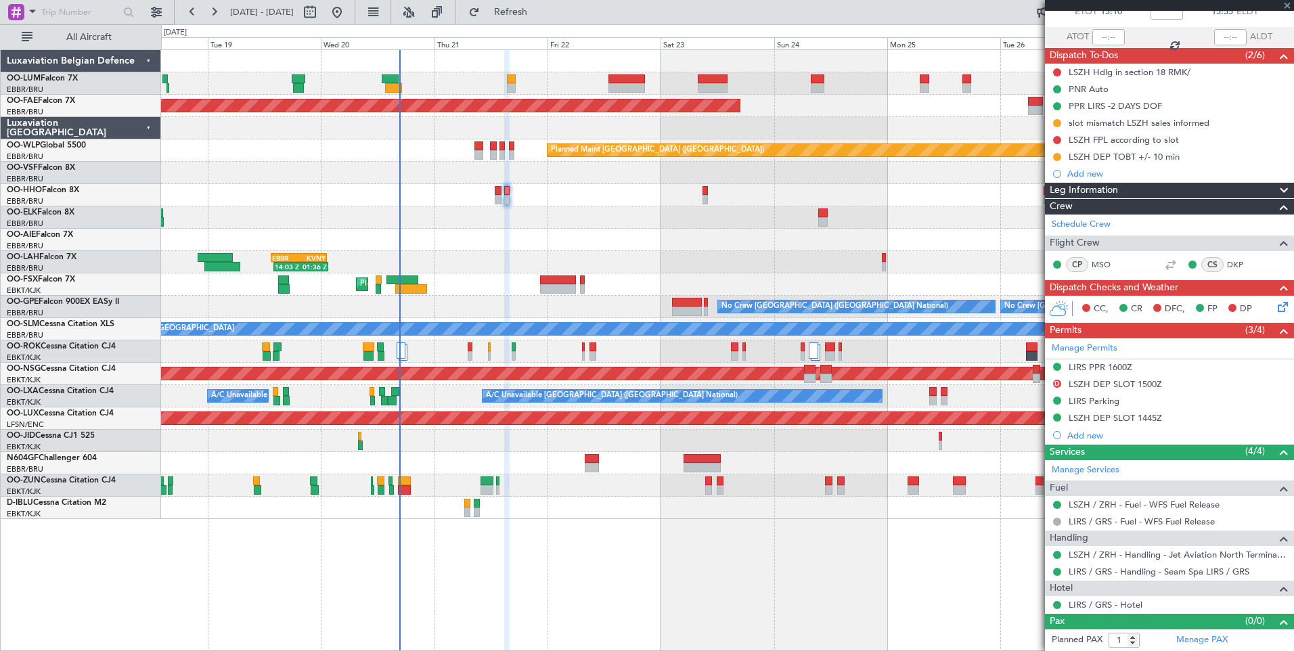
scroll to position [0, 0]
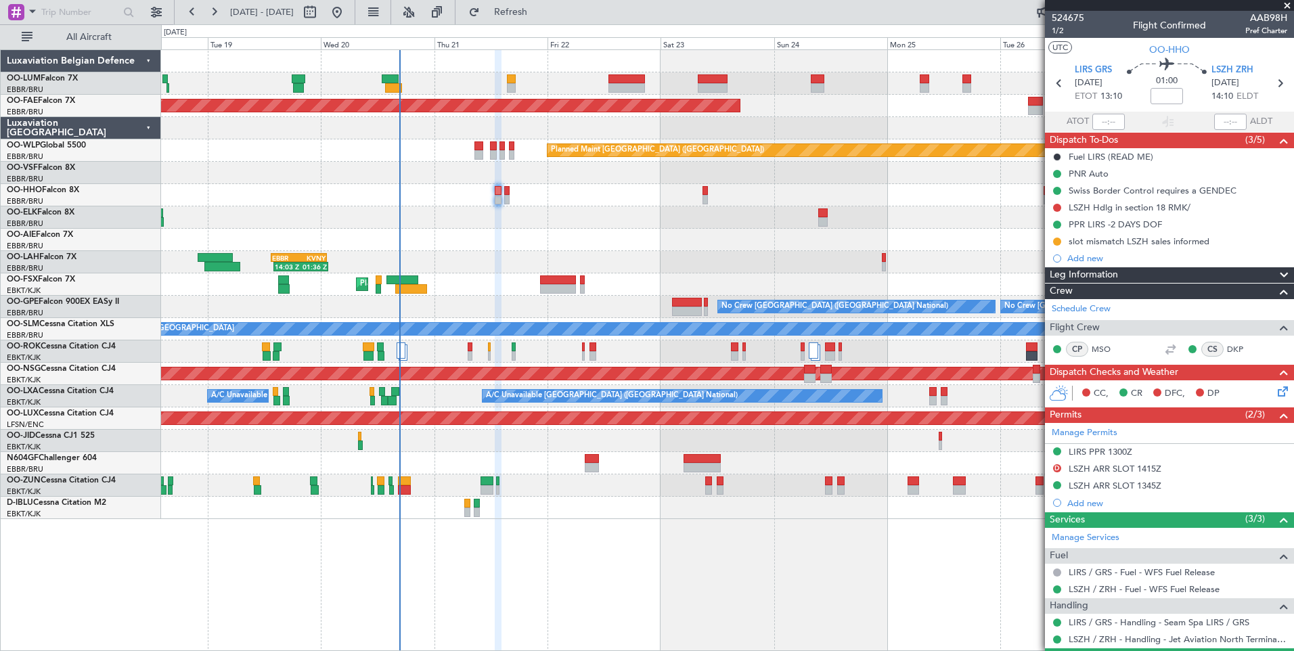
click at [1290, 4] on span at bounding box center [1288, 6] width 14 height 12
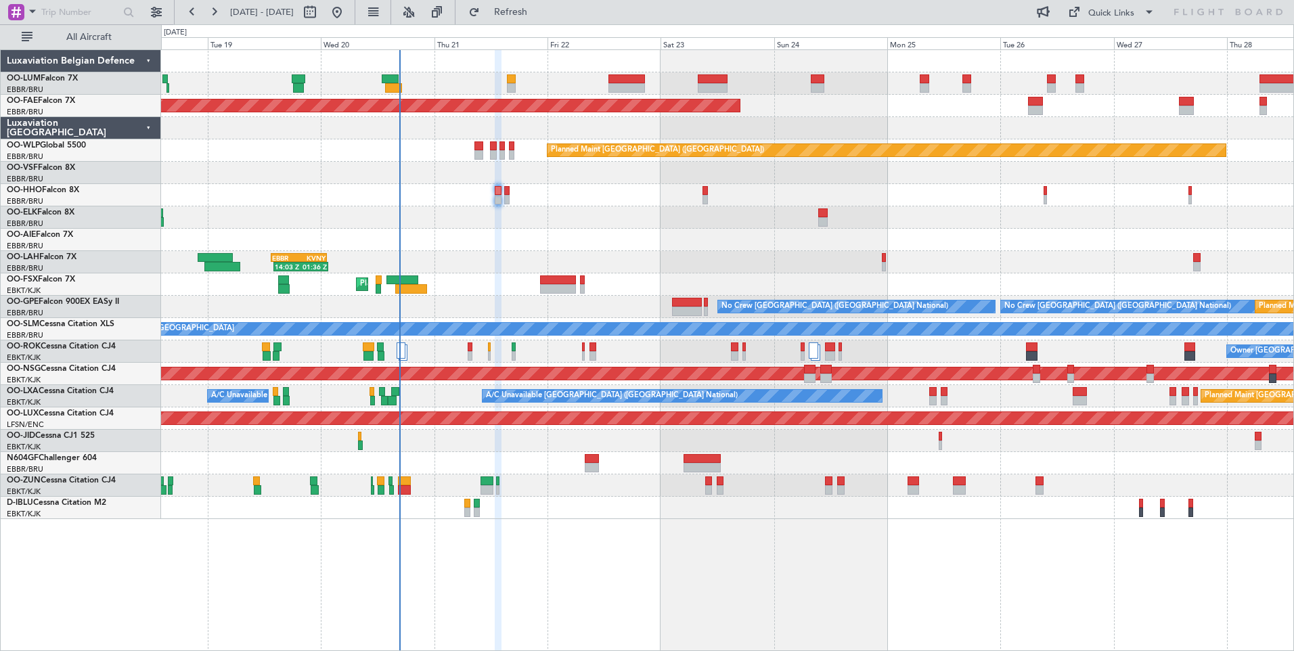
type input "0"
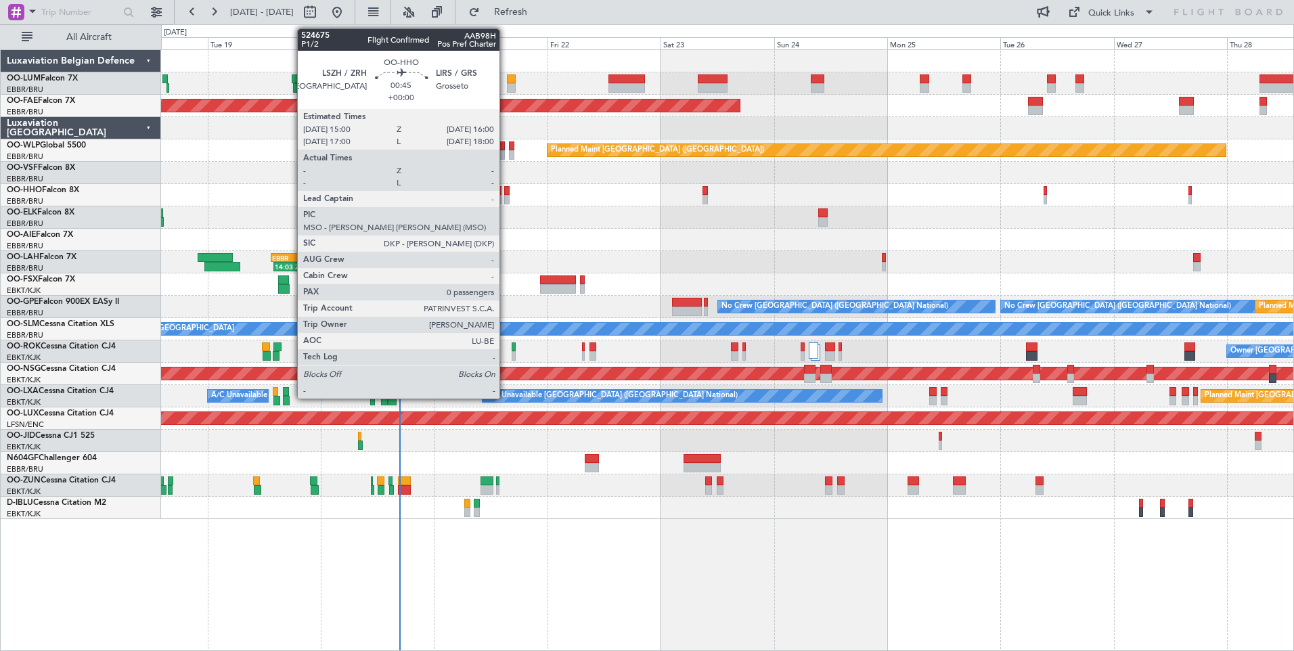
click at [506, 192] on div at bounding box center [506, 190] width 5 height 9
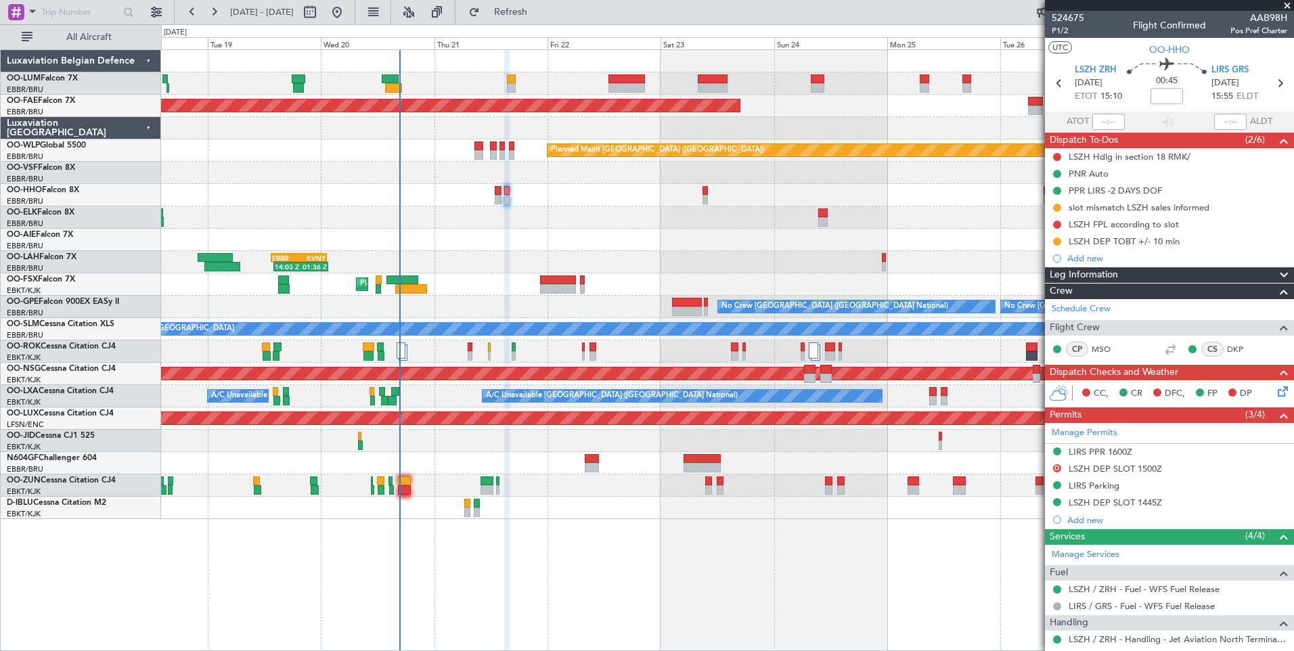
drag, startPoint x: 1055, startPoint y: 156, endPoint x: 1054, endPoint y: 167, distance: 10.9
click at [1055, 156] on button at bounding box center [1057, 157] width 8 height 8
click at [1055, 212] on span "Completed" at bounding box center [1063, 217] width 45 height 14
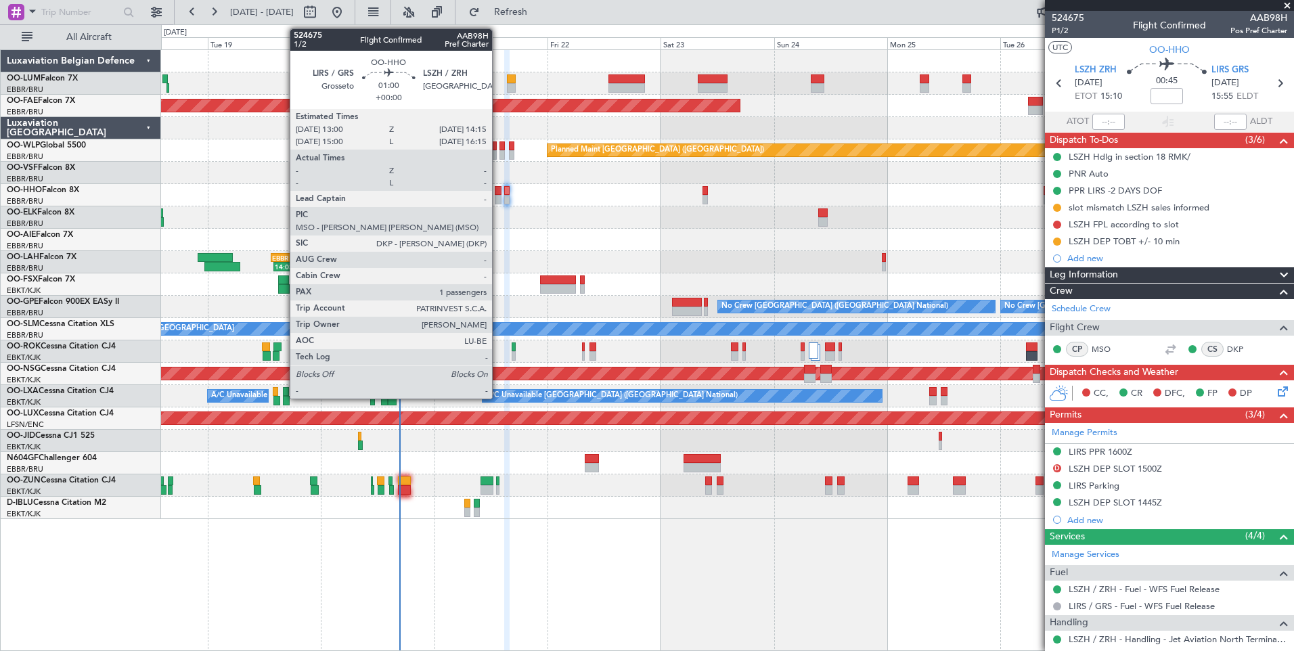
click at [498, 196] on div at bounding box center [498, 199] width 6 height 9
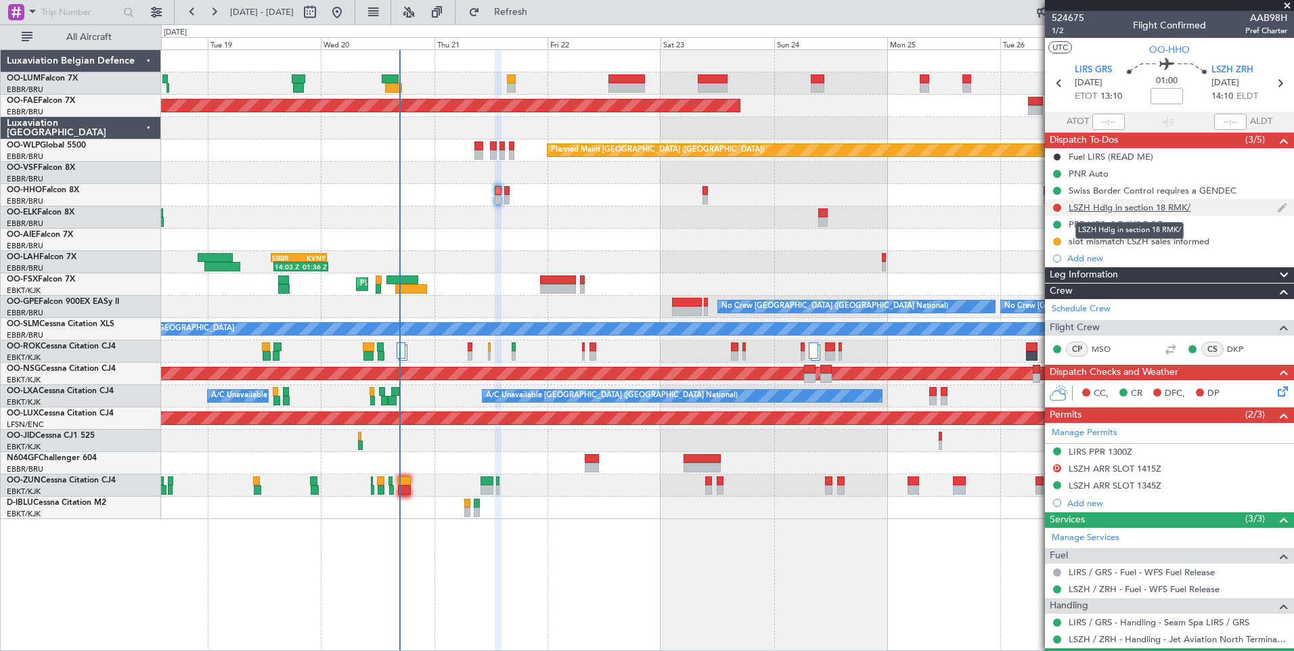
click at [1107, 204] on div "LSZH Hdlg in section 18 RMK/" at bounding box center [1130, 208] width 122 height 12
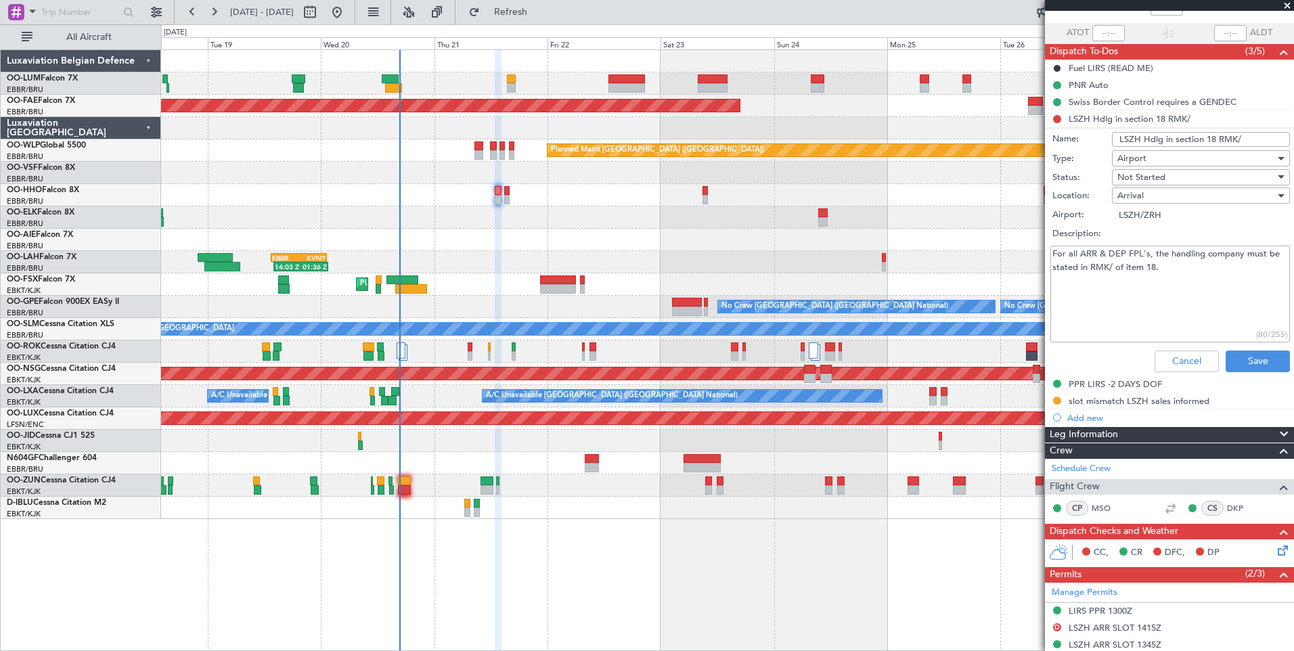
scroll to position [203, 0]
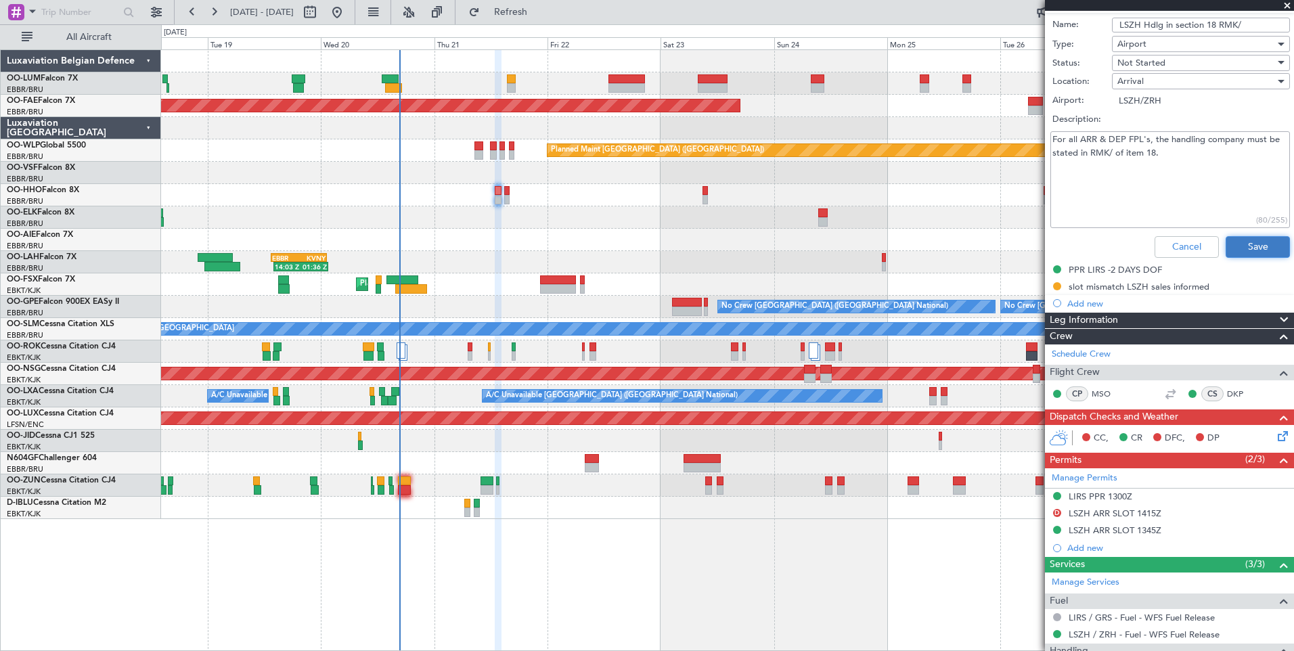
click at [1269, 237] on button "Save" at bounding box center [1258, 247] width 64 height 22
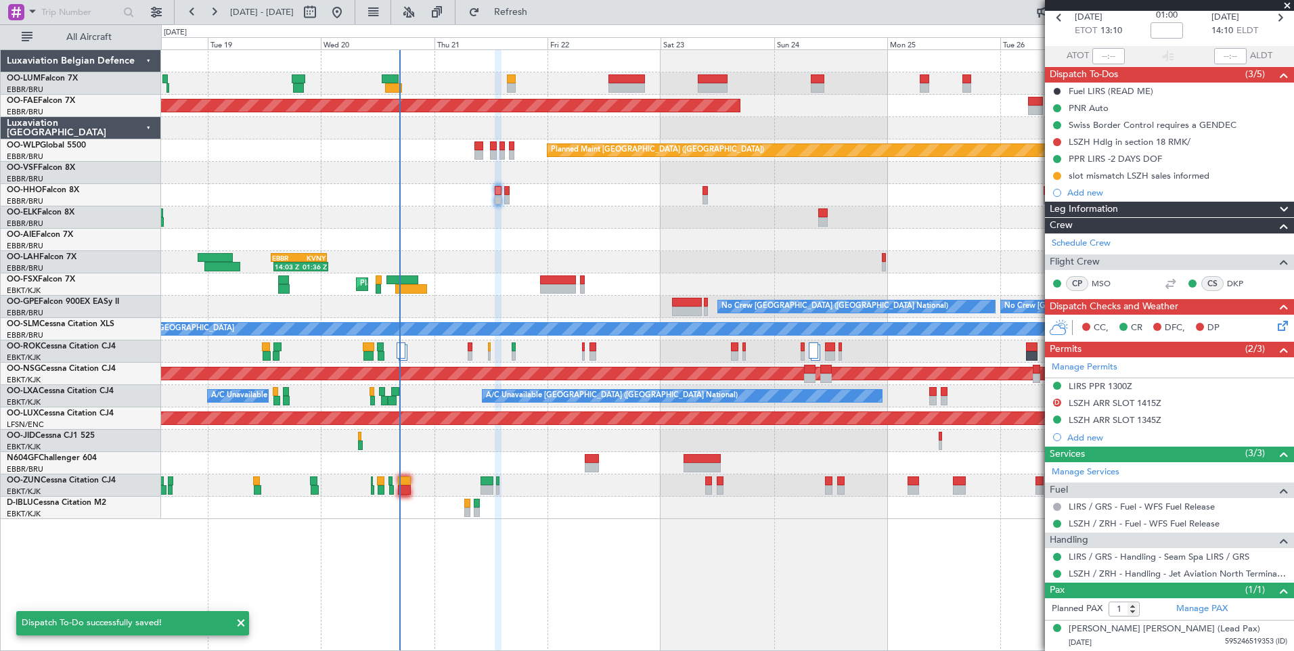
scroll to position [0, 0]
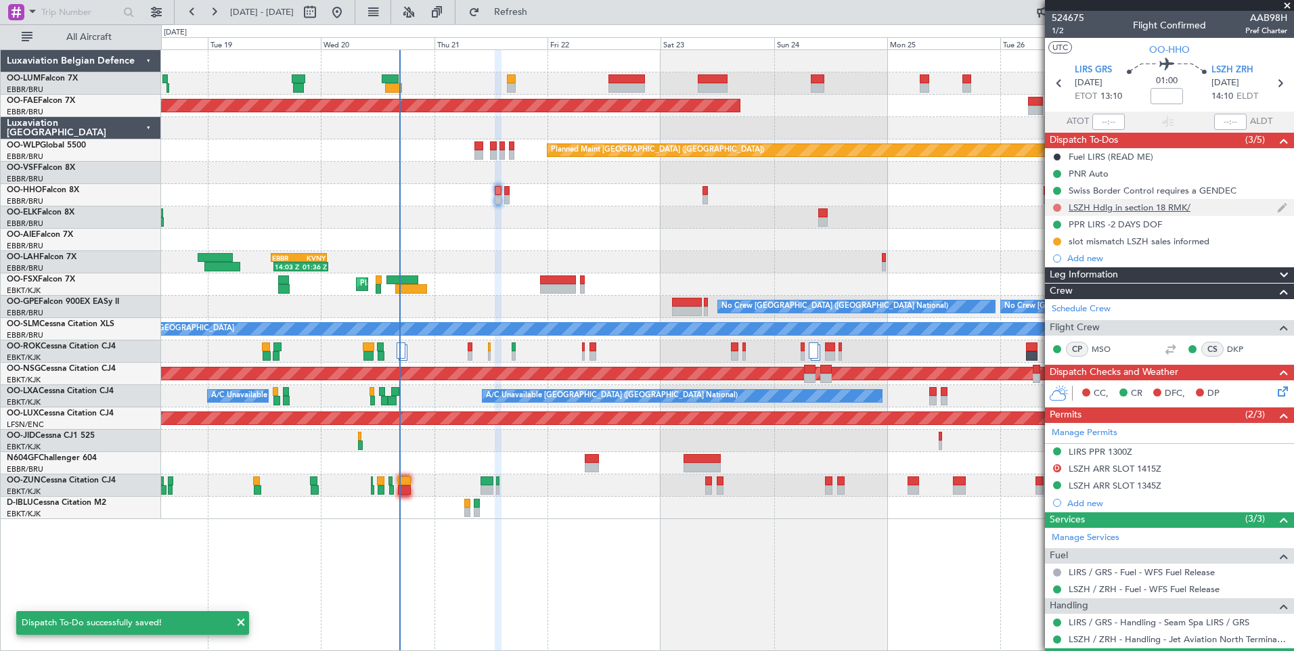
click at [1057, 205] on button at bounding box center [1057, 208] width 8 height 8
click at [1053, 265] on span "Completed" at bounding box center [1063, 268] width 45 height 14
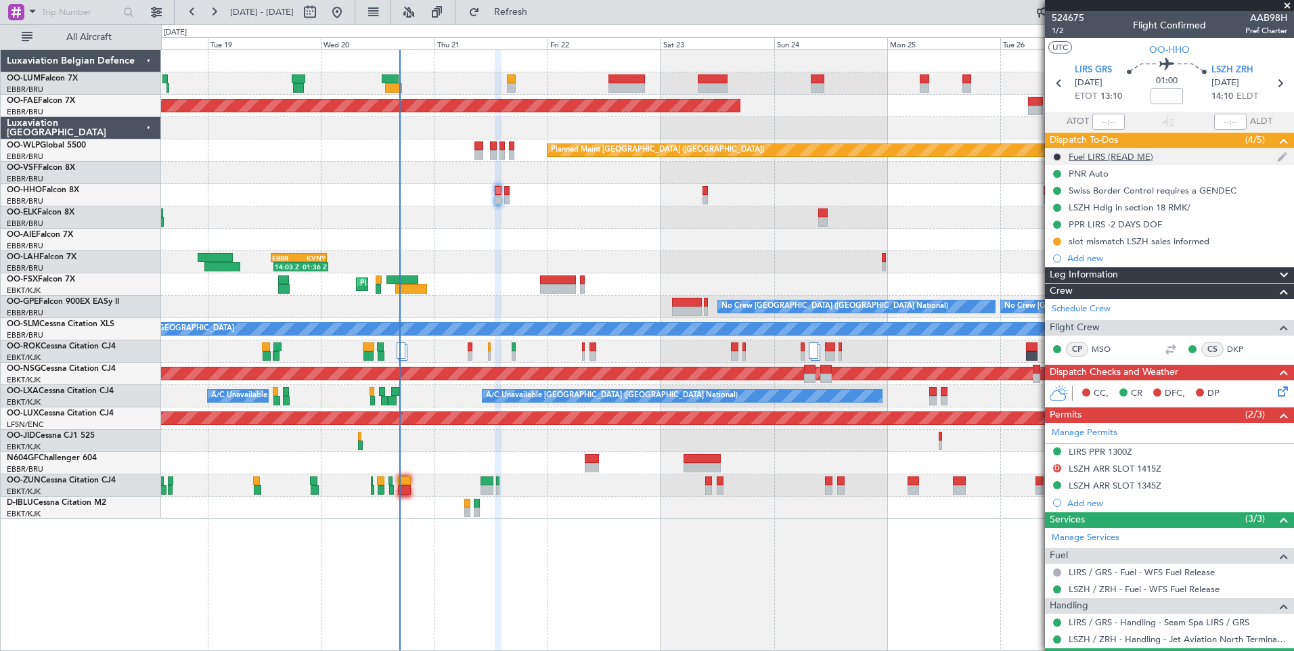
click at [1141, 158] on div "Fuel LIRS (READ ME)" at bounding box center [1111, 157] width 85 height 12
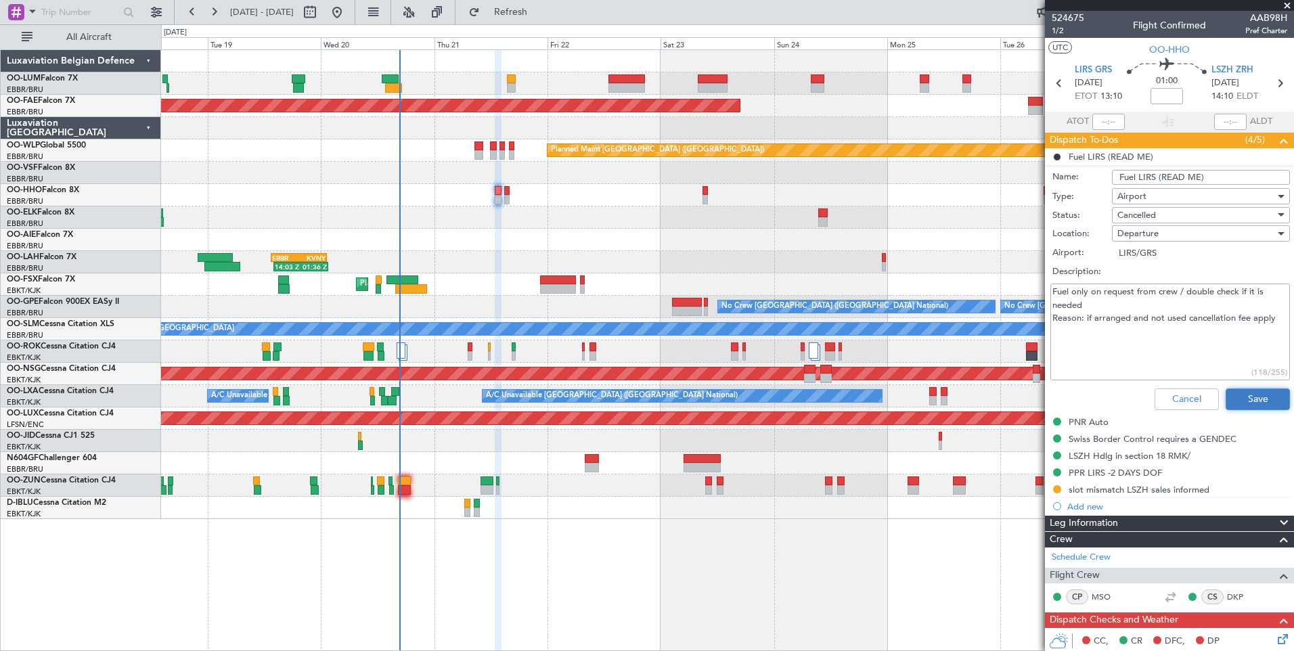
click at [1248, 399] on button "Save" at bounding box center [1258, 400] width 64 height 22
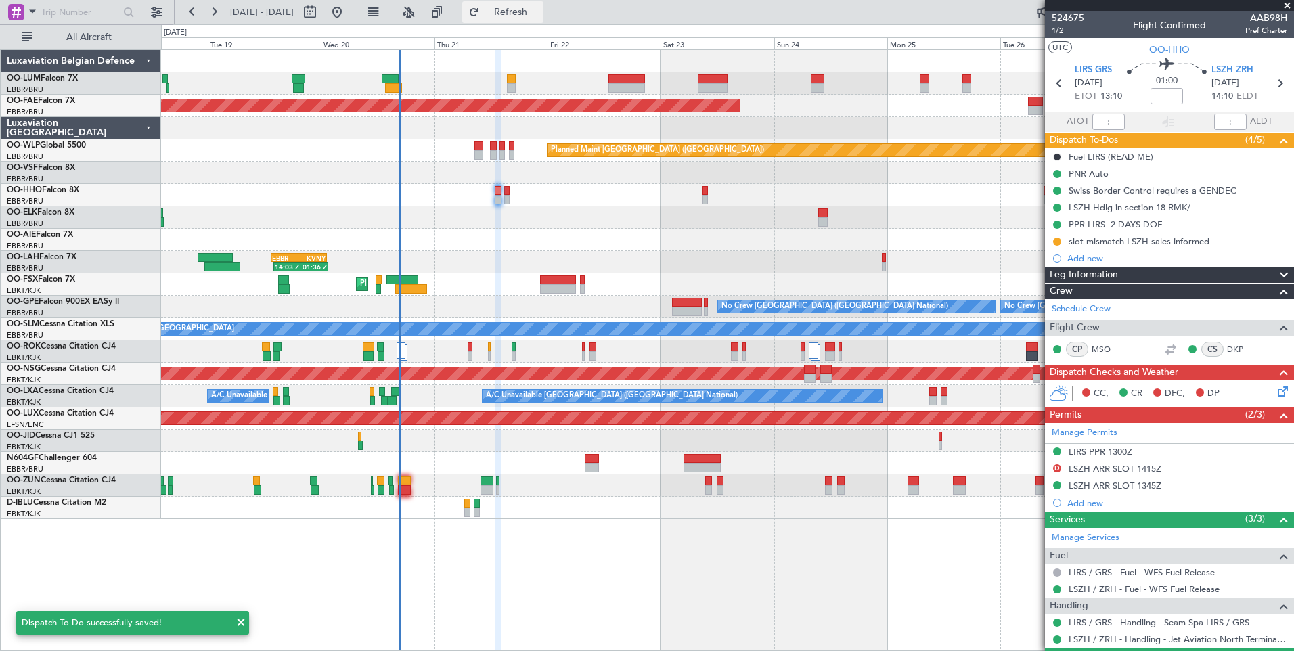
click at [539, 12] on span "Refresh" at bounding box center [511, 11] width 57 height 9
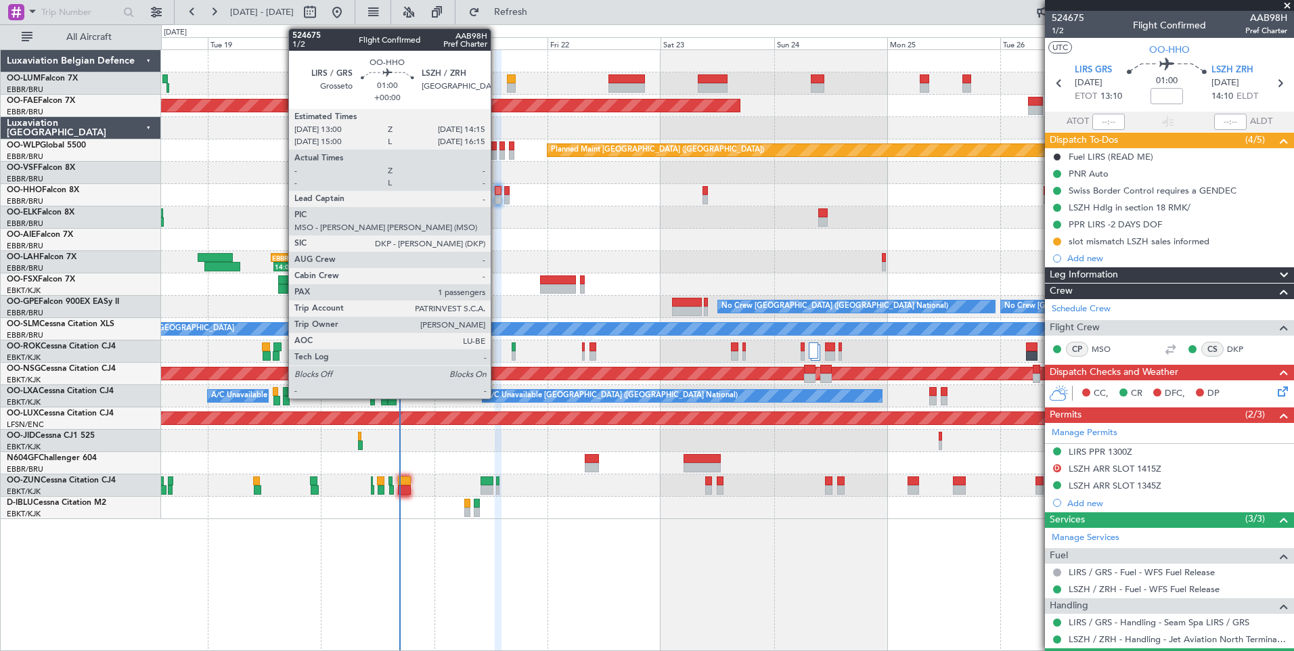
click at [497, 191] on div at bounding box center [498, 190] width 6 height 9
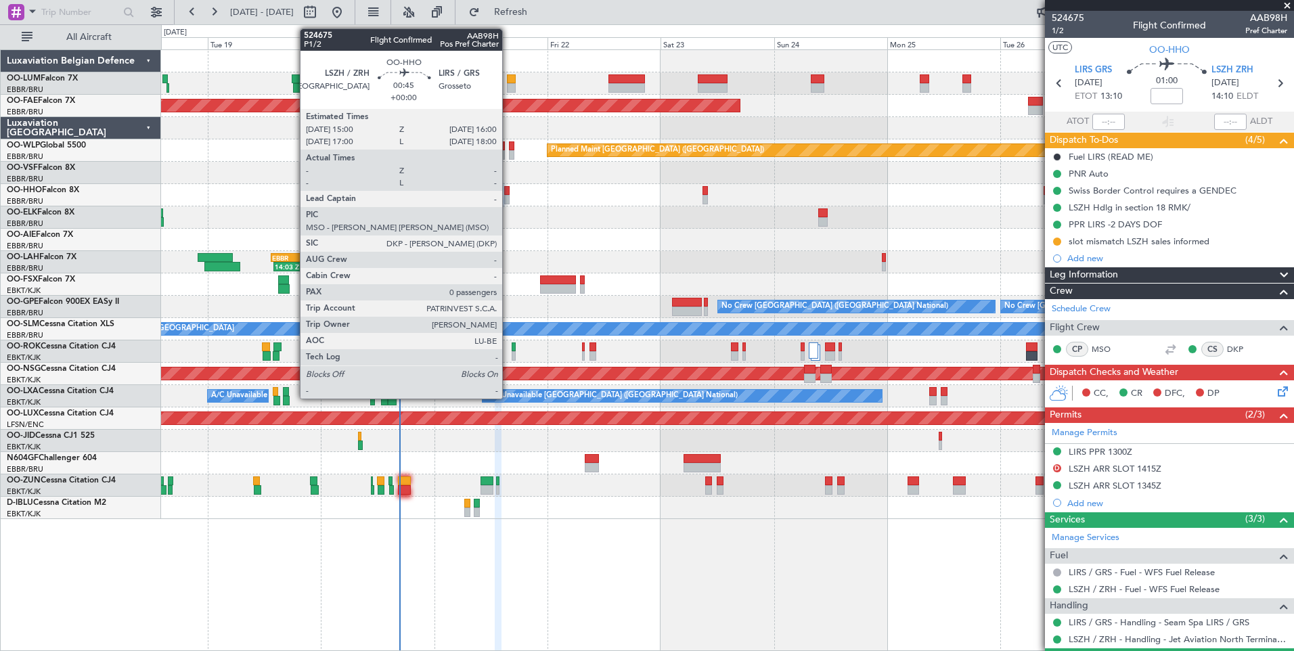
click at [508, 192] on div at bounding box center [506, 190] width 5 height 9
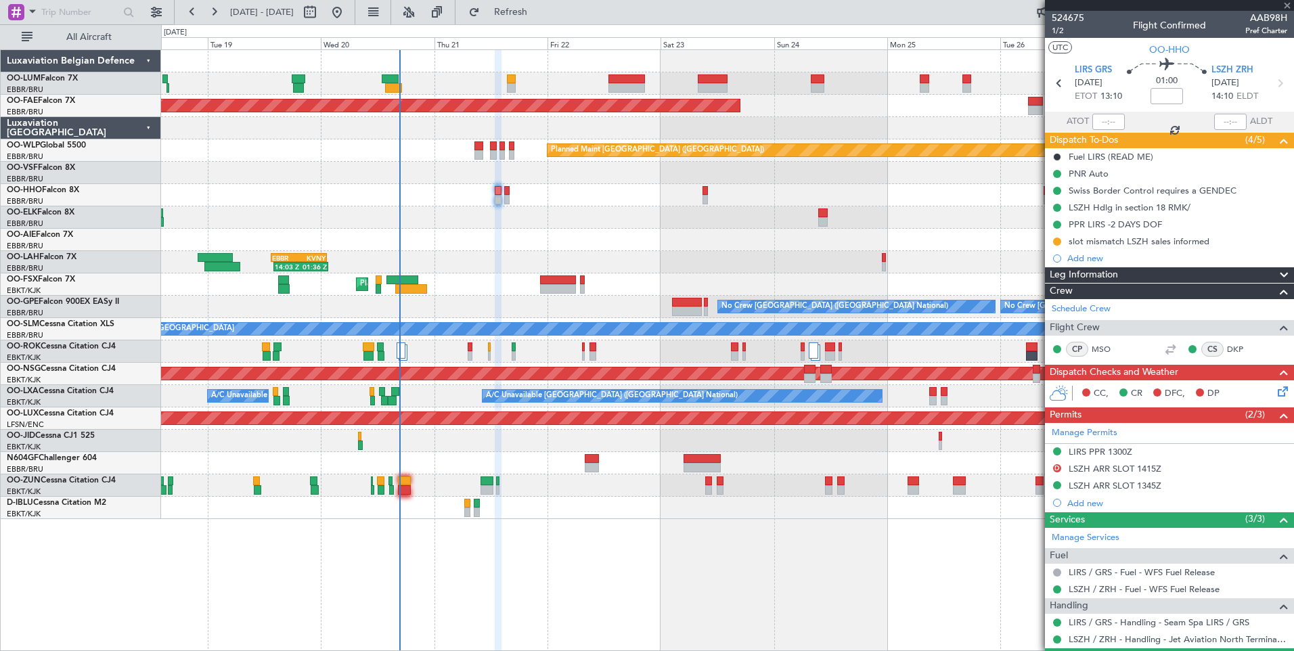
type input "0"
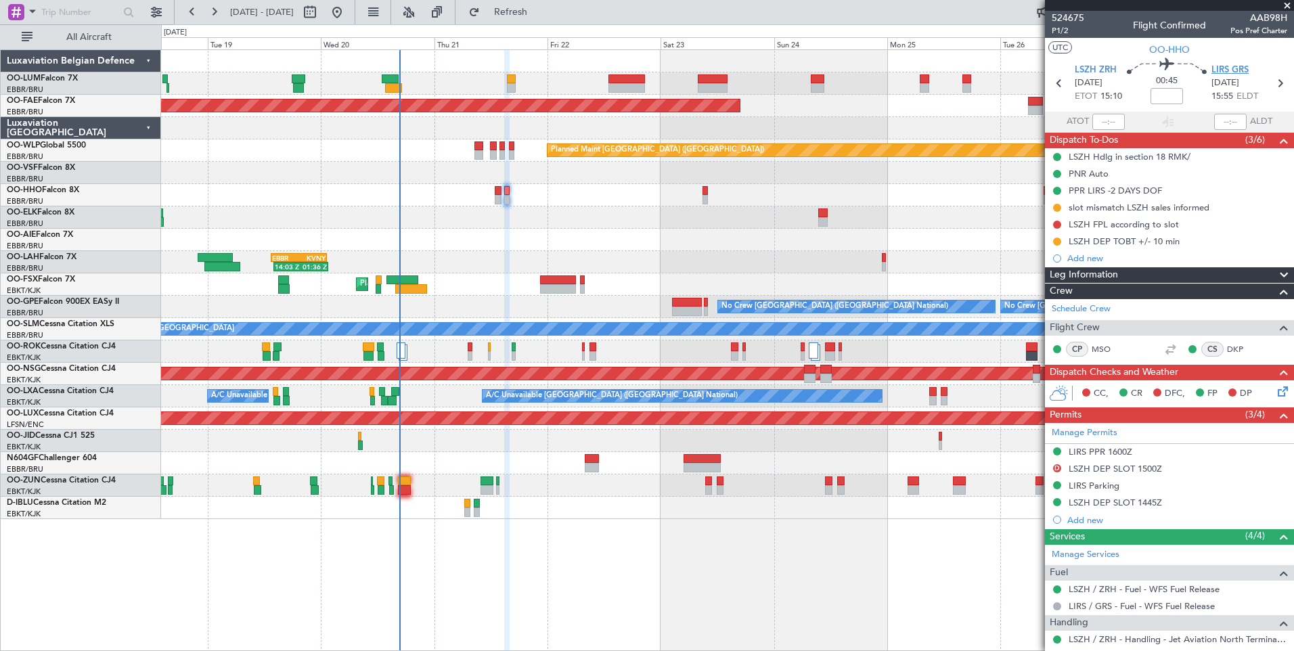
click at [1240, 67] on span "LIRS GRS" at bounding box center [1230, 71] width 37 height 14
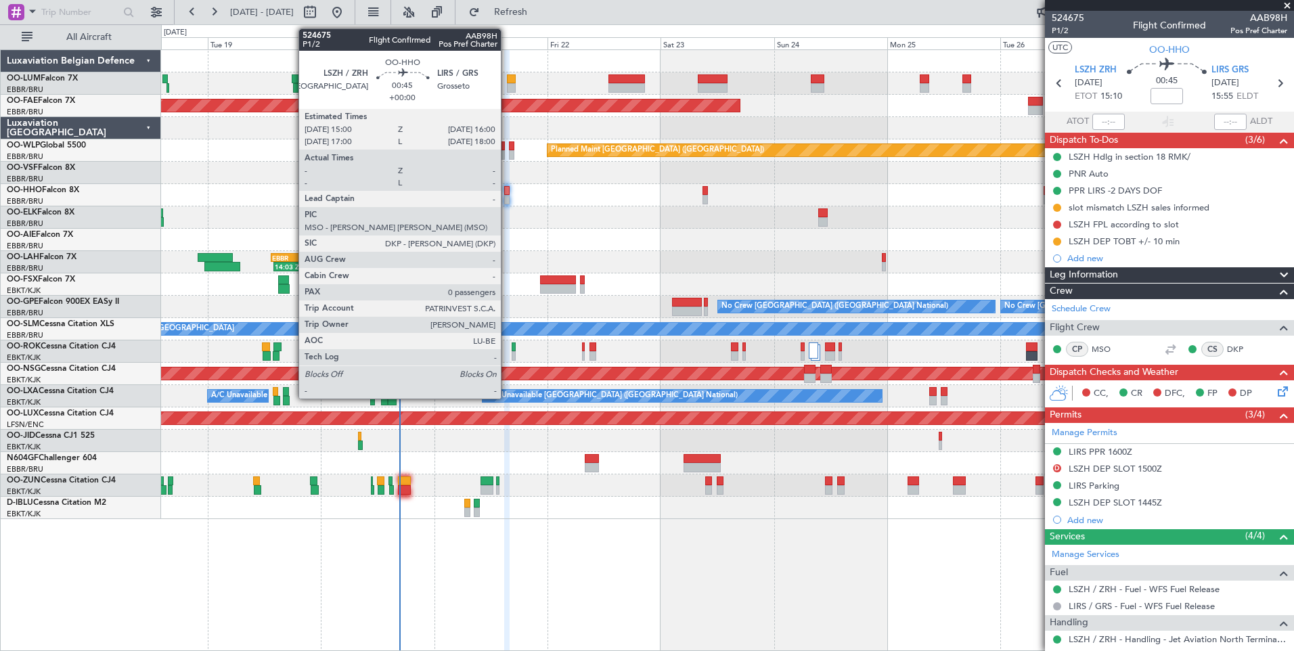
click at [507, 194] on div at bounding box center [506, 190] width 5 height 9
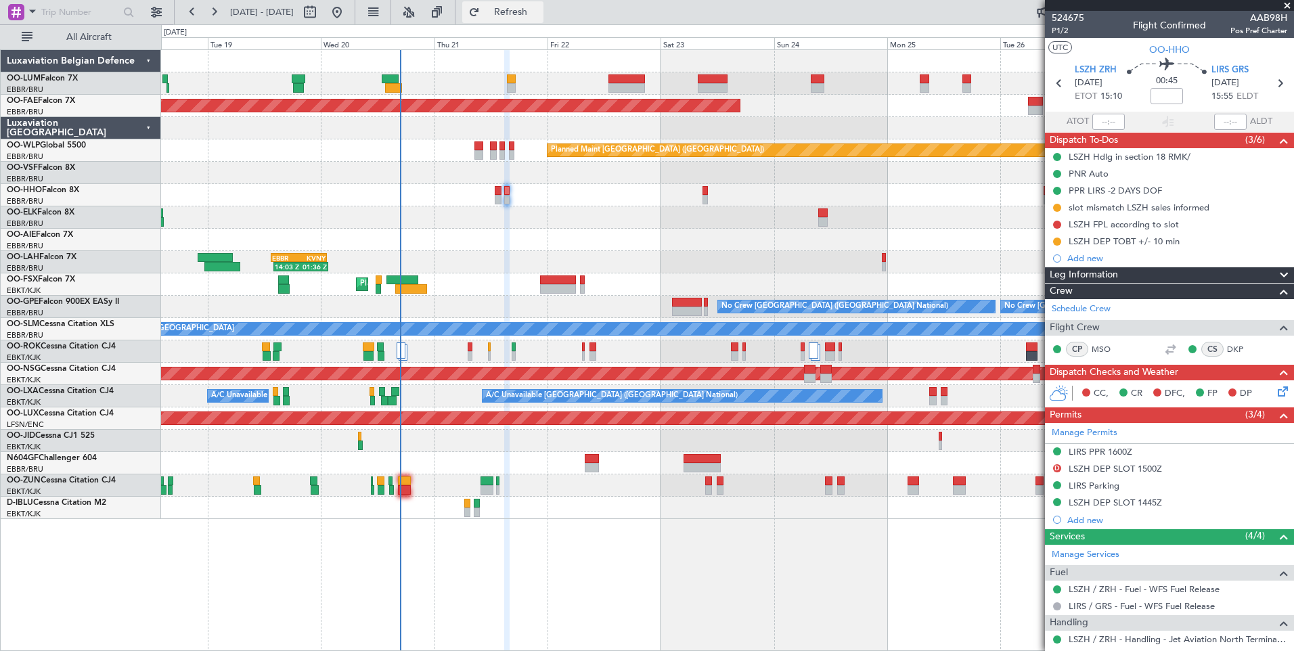
click at [539, 16] on span "Refresh" at bounding box center [511, 11] width 57 height 9
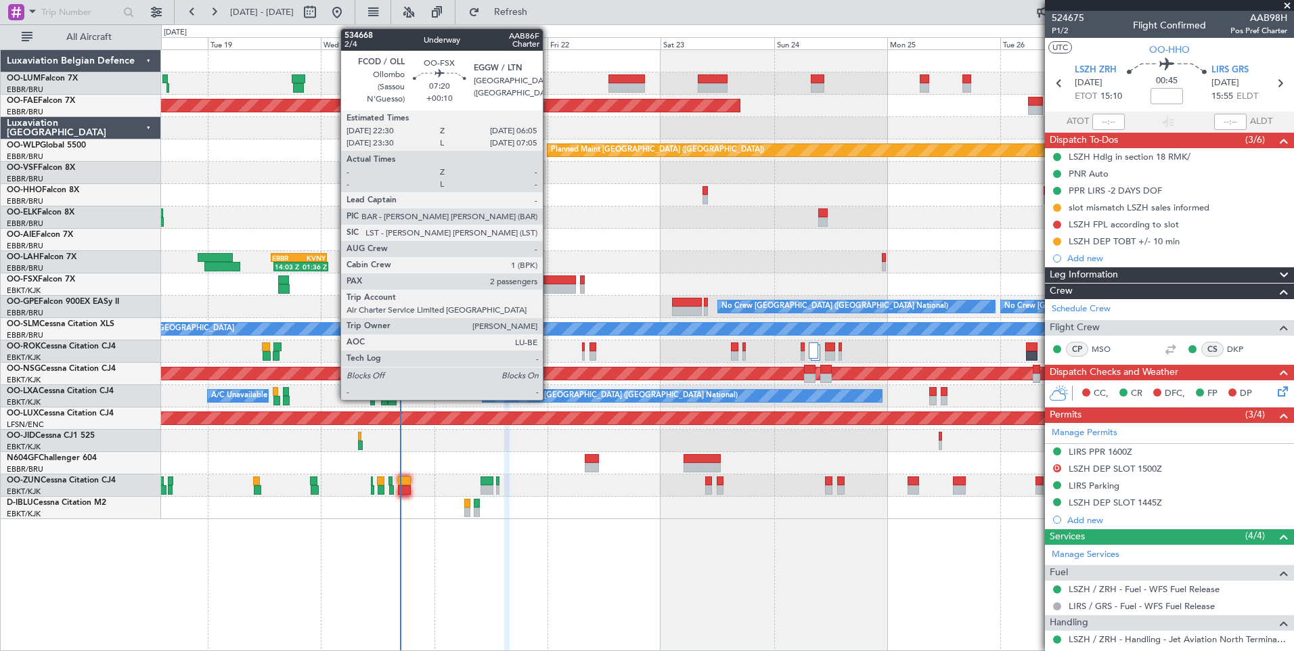
click at [549, 282] on div at bounding box center [558, 279] width 36 height 9
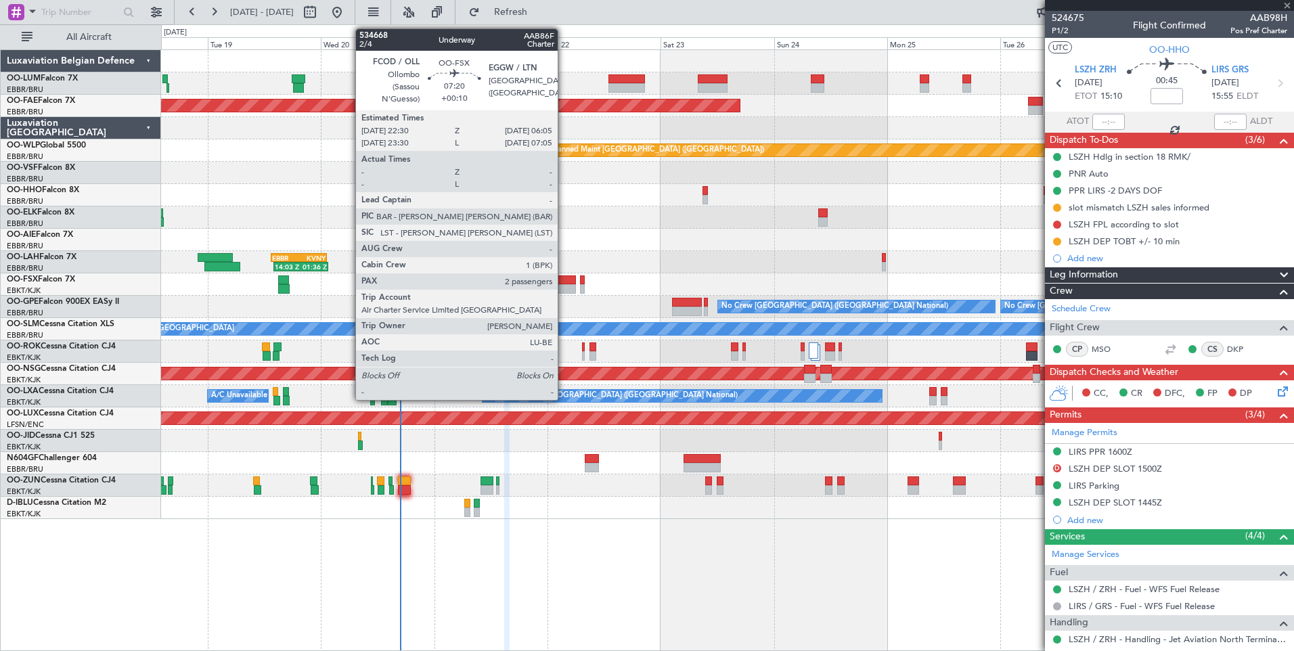
type input "+00:10"
type input "2"
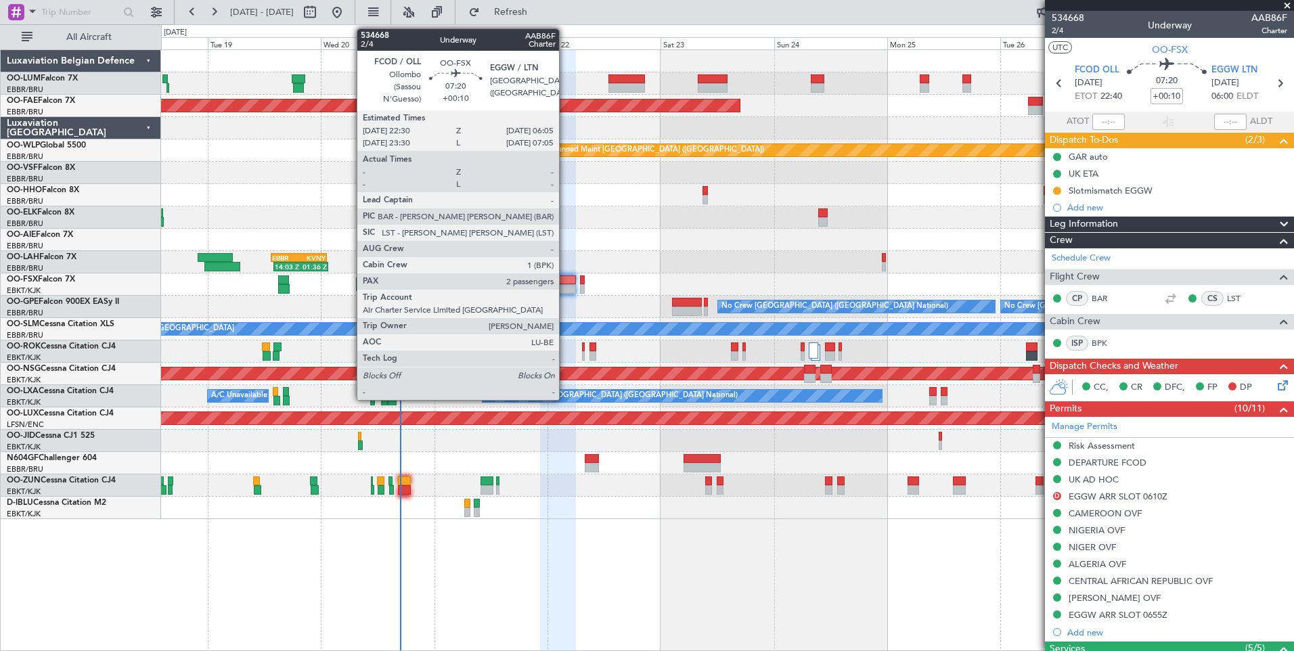
click at [565, 286] on div at bounding box center [558, 288] width 36 height 9
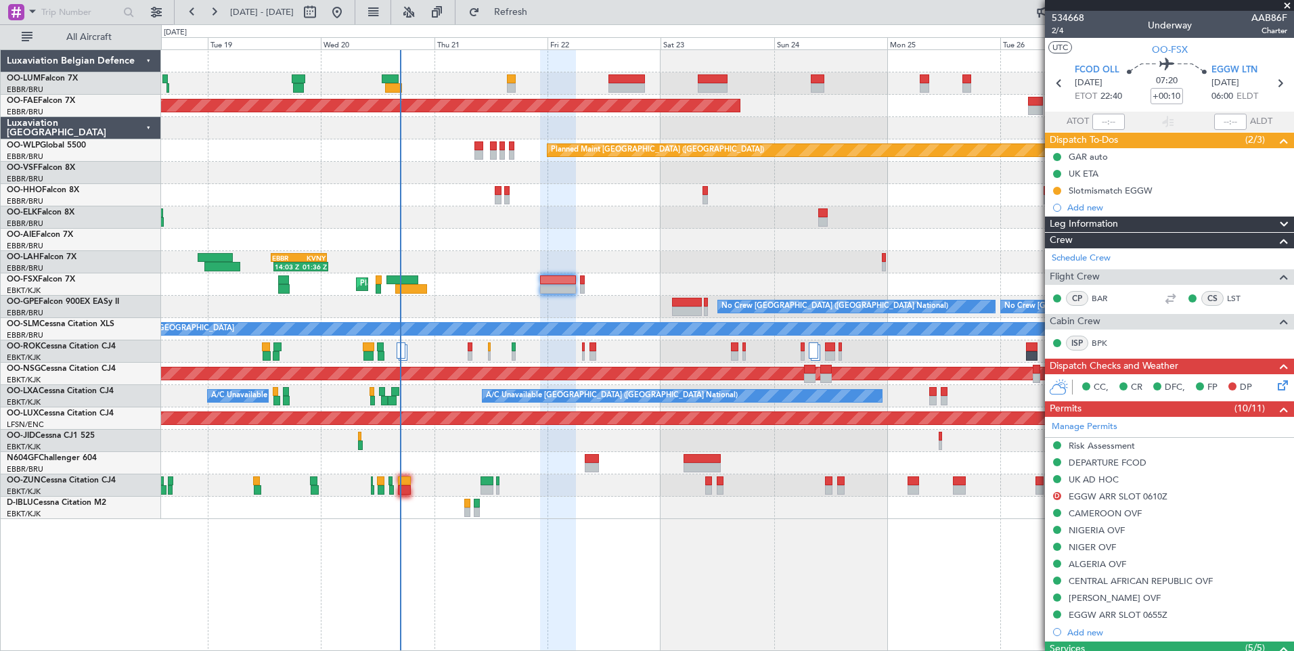
click at [504, 184] on div "AOG Maint Geneva (Cointrin)" at bounding box center [727, 195] width 1132 height 22
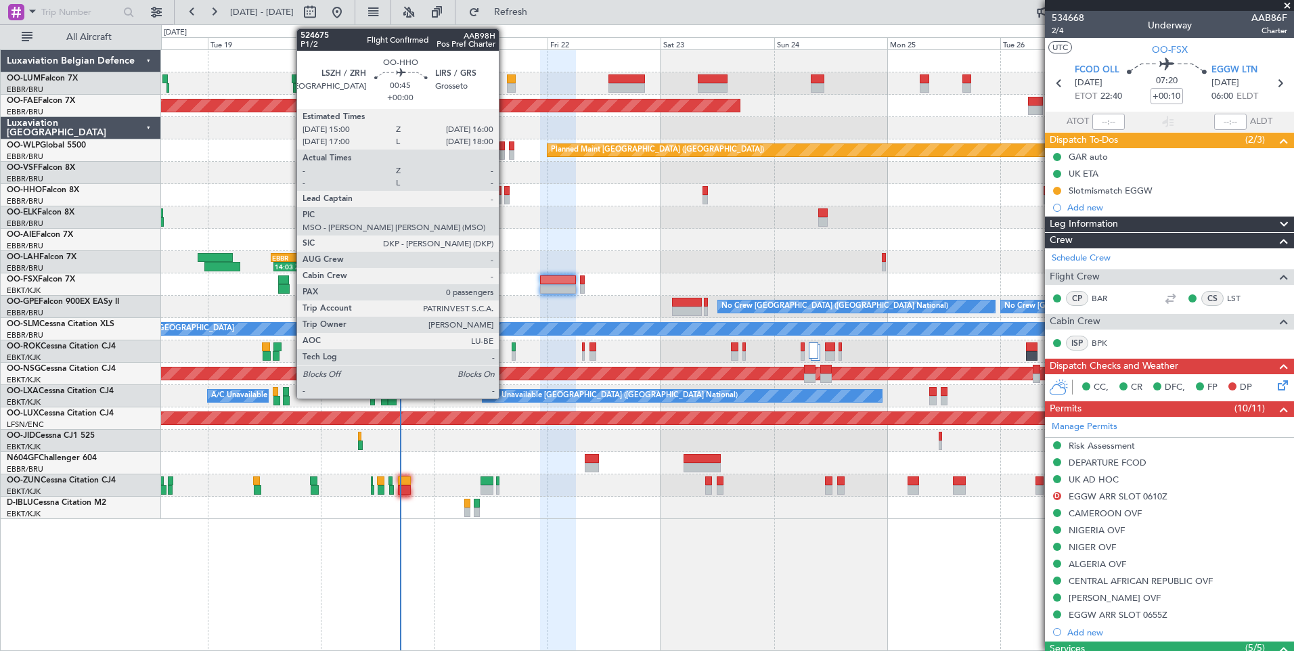
click at [505, 187] on div at bounding box center [506, 190] width 5 height 9
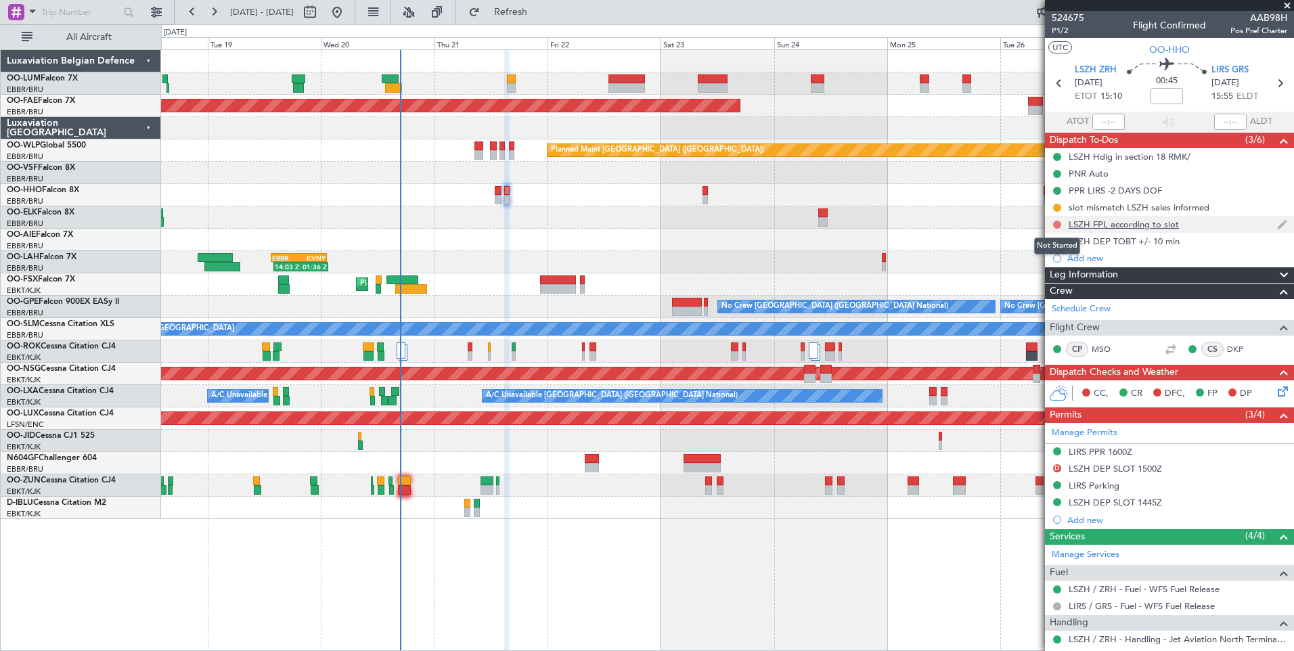
click at [1057, 222] on button at bounding box center [1057, 225] width 8 height 8
click at [1047, 278] on span "Completed" at bounding box center [1063, 285] width 45 height 14
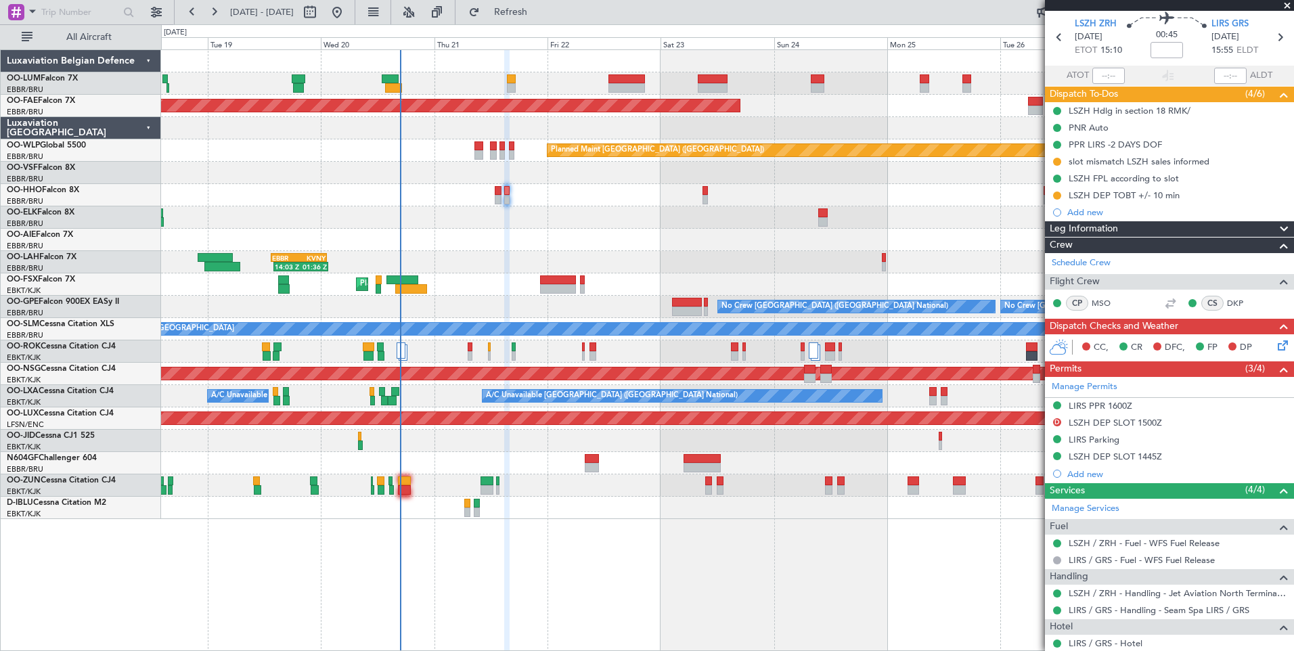
scroll to position [68, 0]
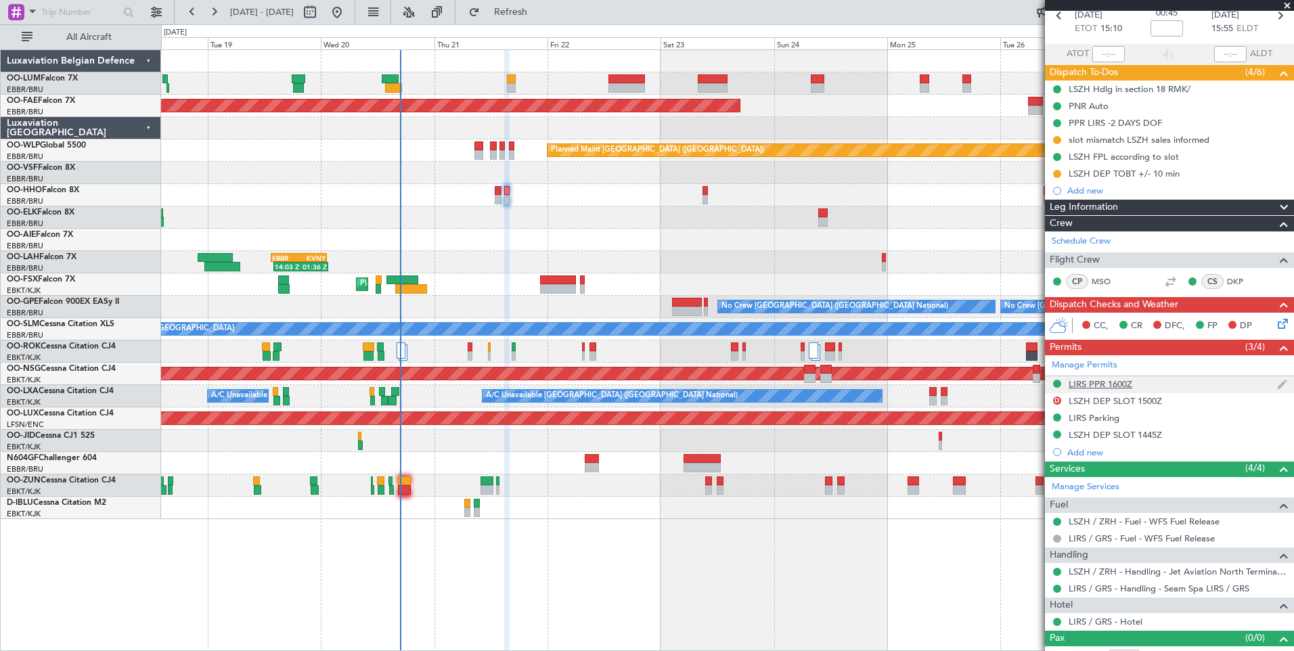
click at [1097, 386] on div "LIRS PPR 1600Z" at bounding box center [1101, 384] width 64 height 12
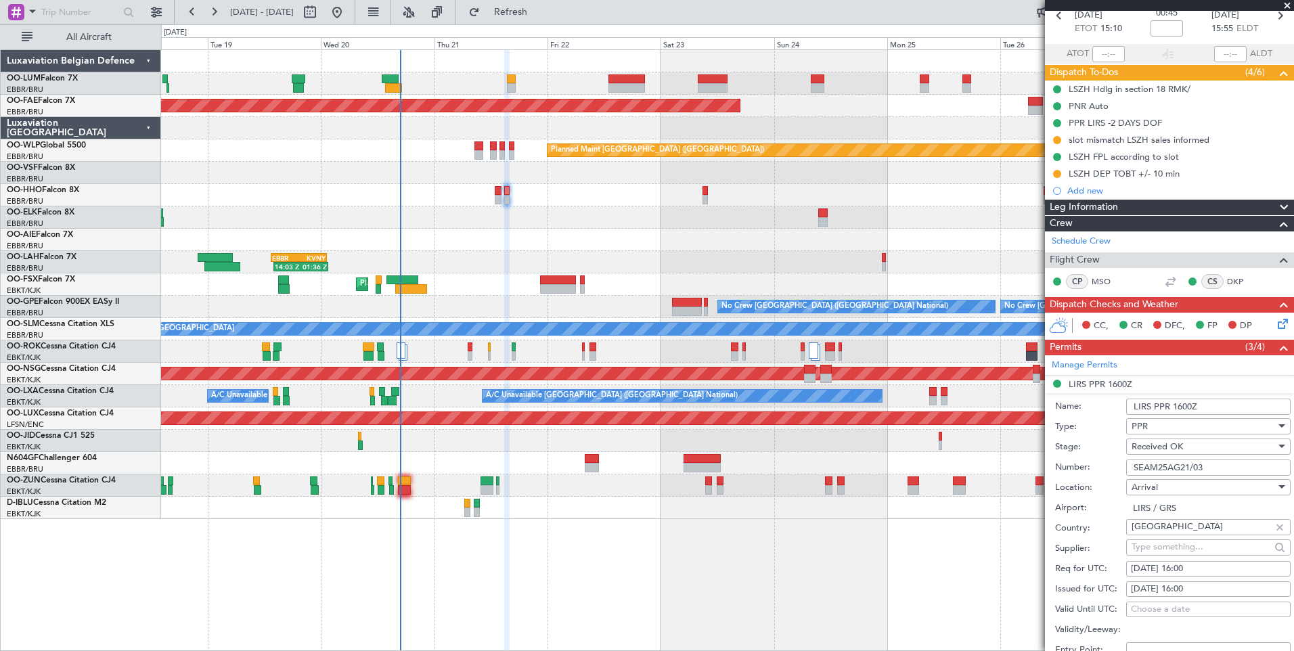
drag, startPoint x: 1133, startPoint y: 466, endPoint x: 1213, endPoint y: 465, distance: 79.9
click at [1213, 465] on input "SEAM25AG21/03" at bounding box center [1208, 468] width 164 height 16
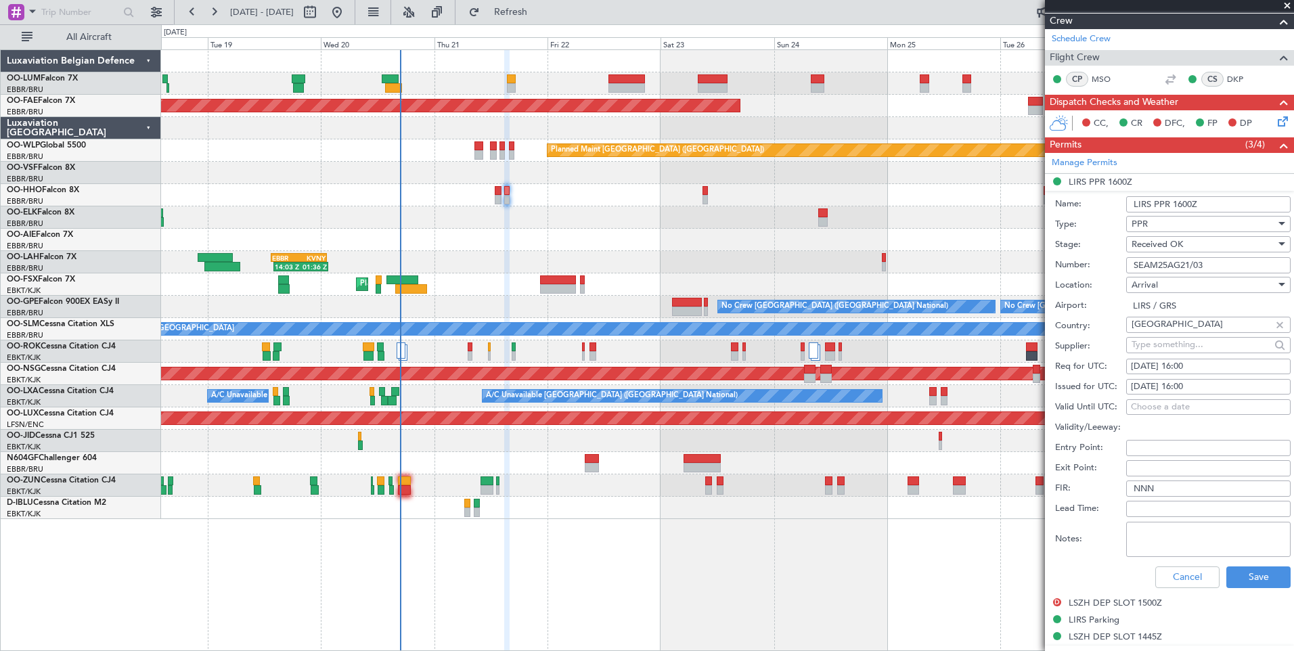
scroll to position [271, 0]
click at [1261, 580] on button "Save" at bounding box center [1258, 577] width 64 height 22
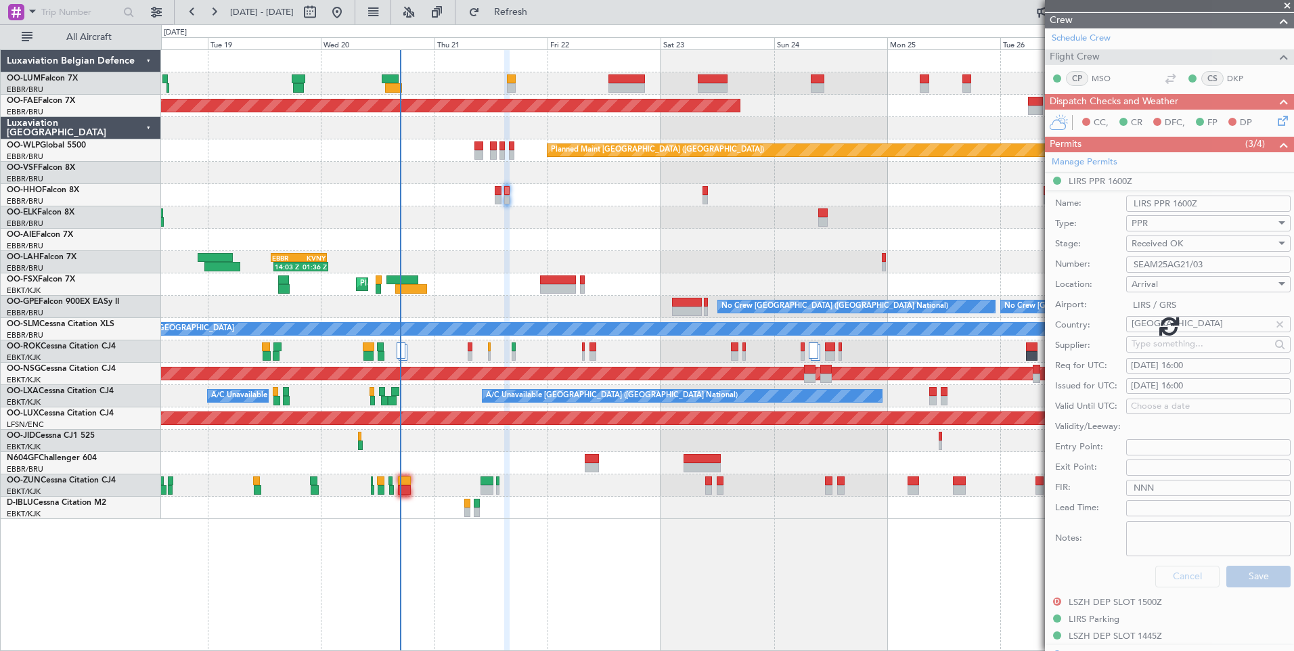
scroll to position [85, 0]
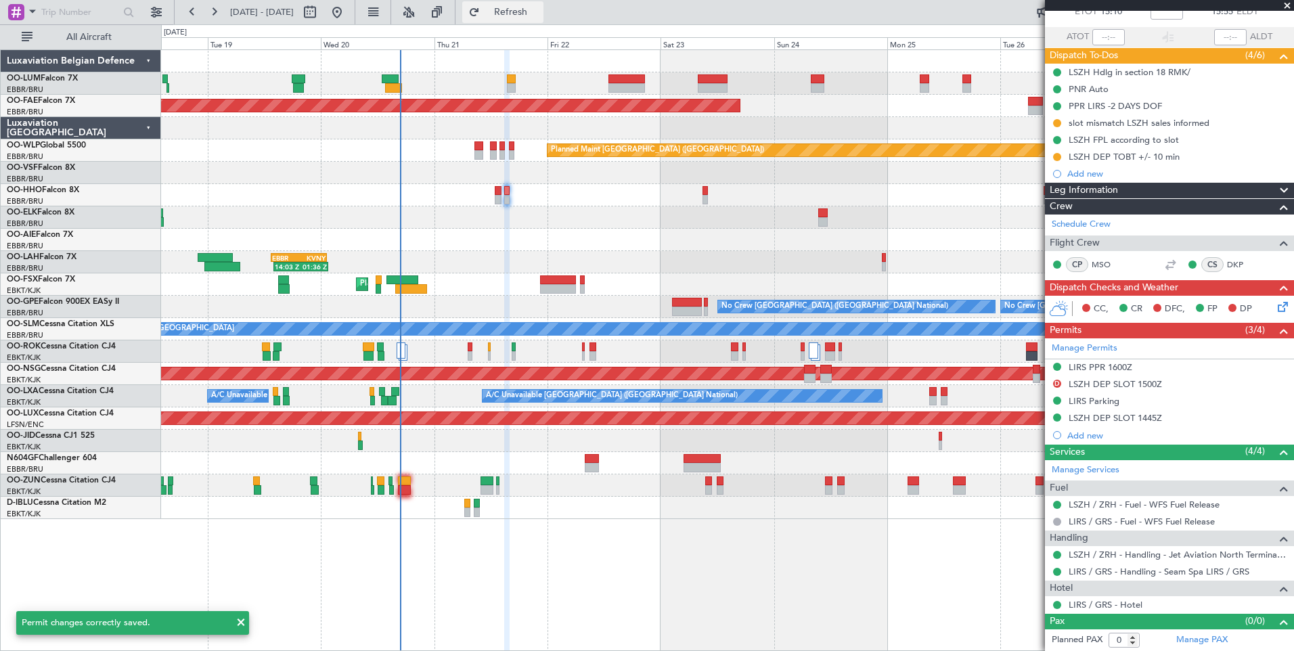
click at [539, 10] on span "Refresh" at bounding box center [511, 11] width 57 height 9
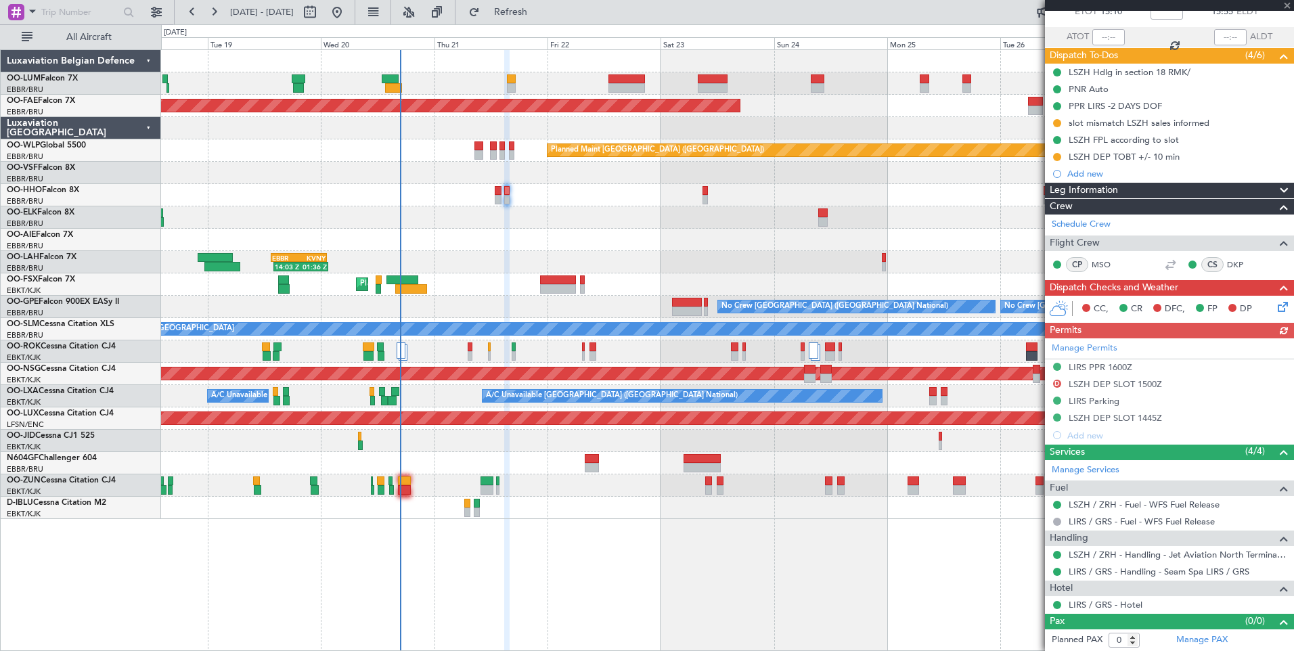
click at [1115, 415] on div "Manage Permits LIRS PPR 1600Z D LSZH DEP SLOT 1500Z LIRS Parking LSZH DEP SLOT …" at bounding box center [1169, 391] width 249 height 106
click at [1143, 416] on div "Manage Permits LIRS PPR 1600Z D LSZH DEP SLOT 1500Z LIRS Parking LSZH DEP SLOT …" at bounding box center [1169, 391] width 249 height 106
click at [1143, 416] on div "LSZH DEP SLOT 1445Z" at bounding box center [1115, 418] width 93 height 12
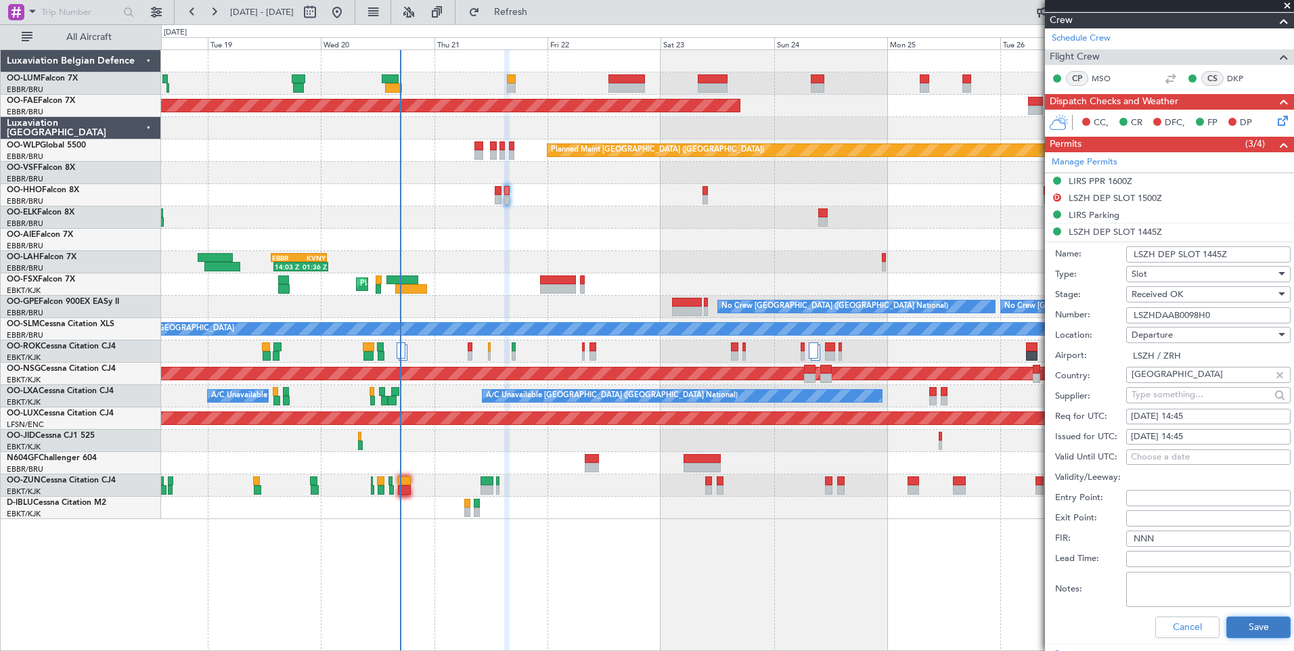
click at [1237, 622] on button "Save" at bounding box center [1258, 628] width 64 height 22
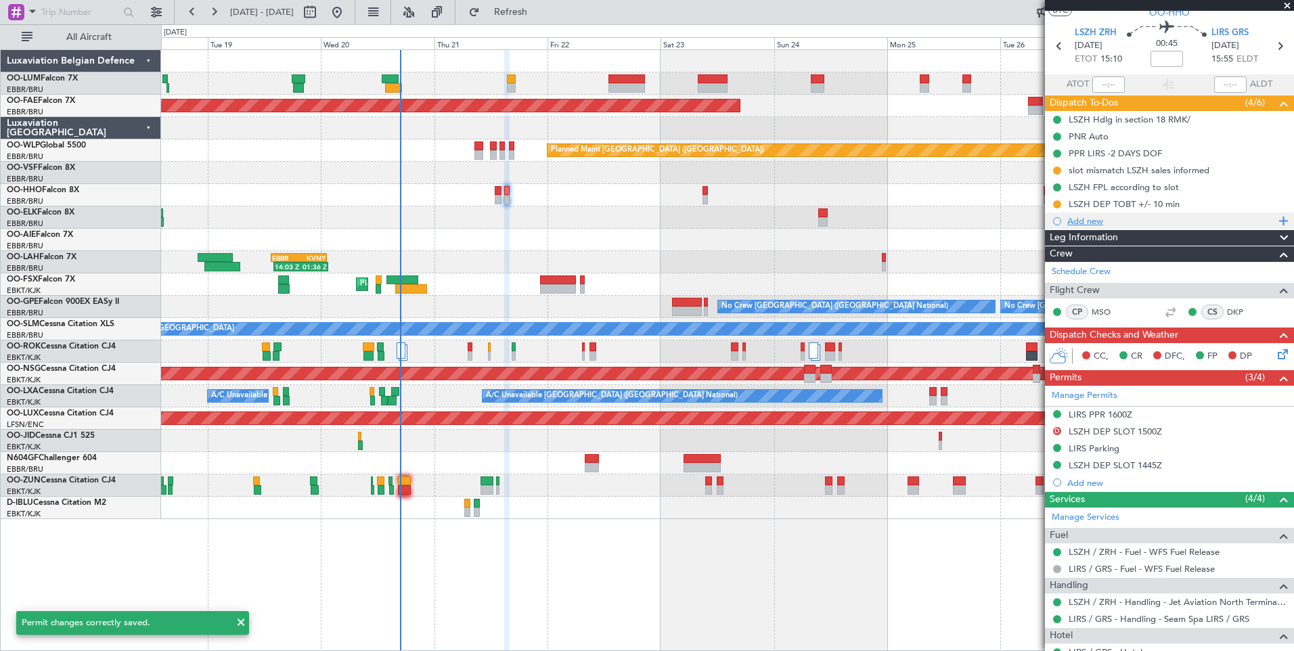
scroll to position [0, 0]
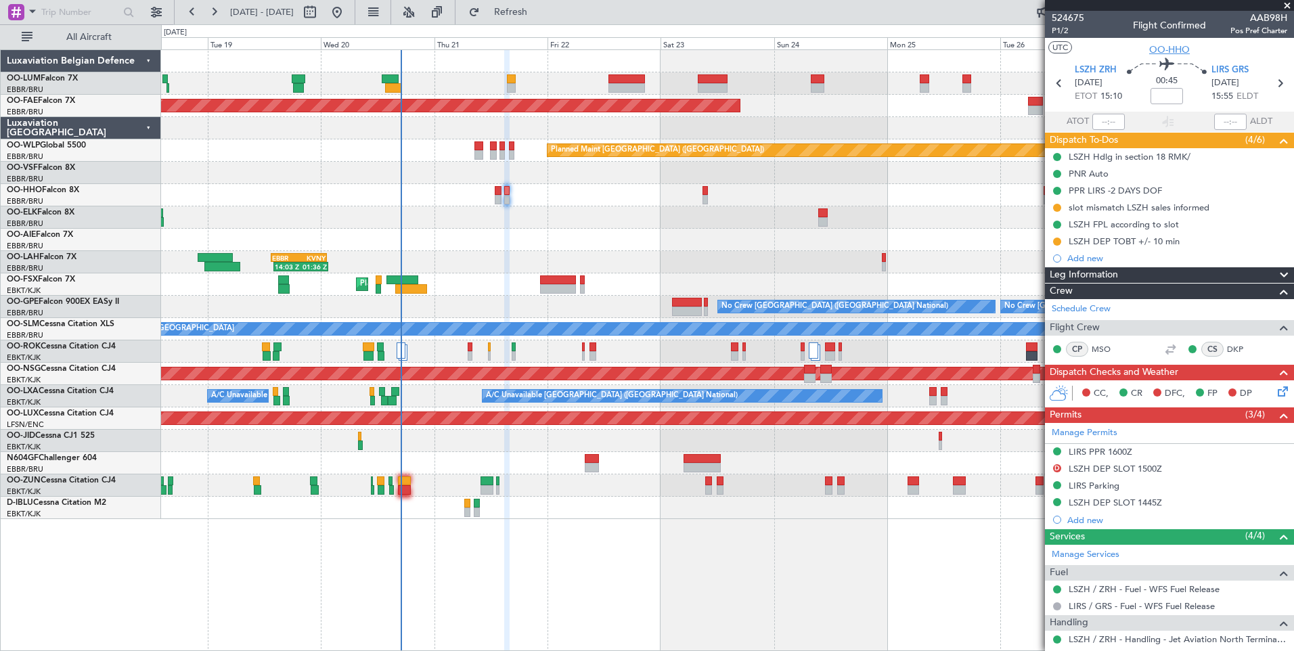
click at [1155, 51] on span "OO-HHO" at bounding box center [1169, 50] width 41 height 14
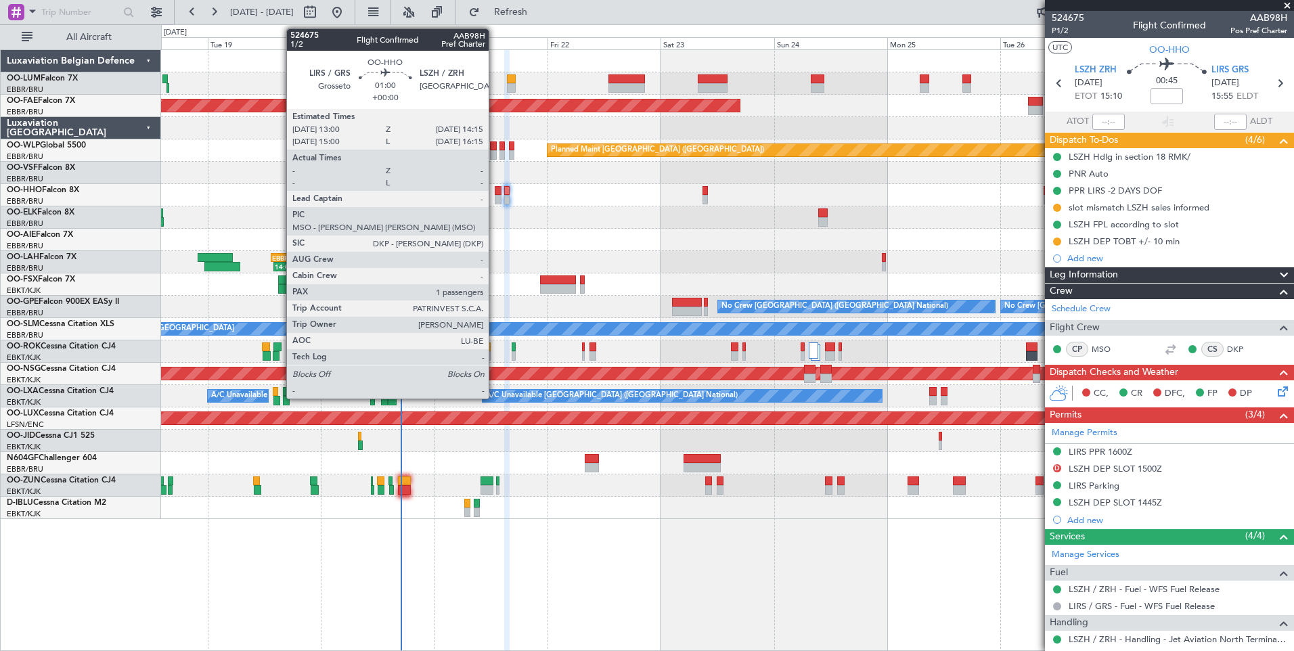
click at [495, 189] on div at bounding box center [498, 190] width 6 height 9
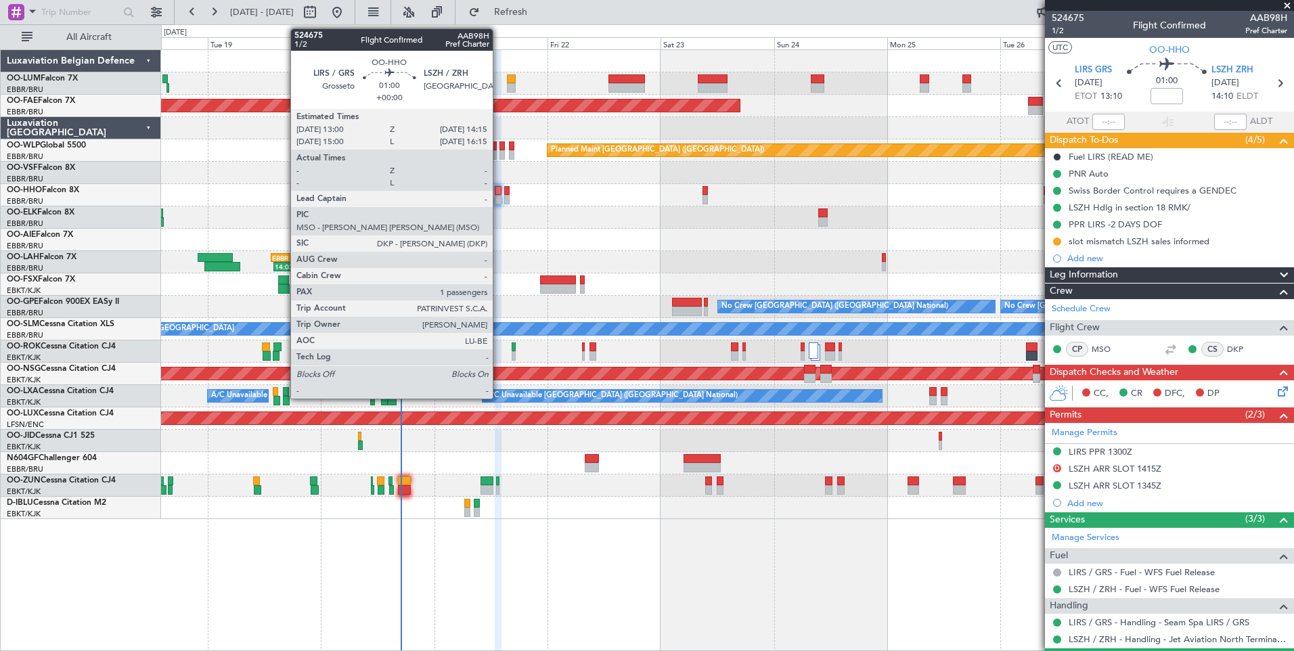
click at [499, 194] on div at bounding box center [498, 190] width 6 height 9
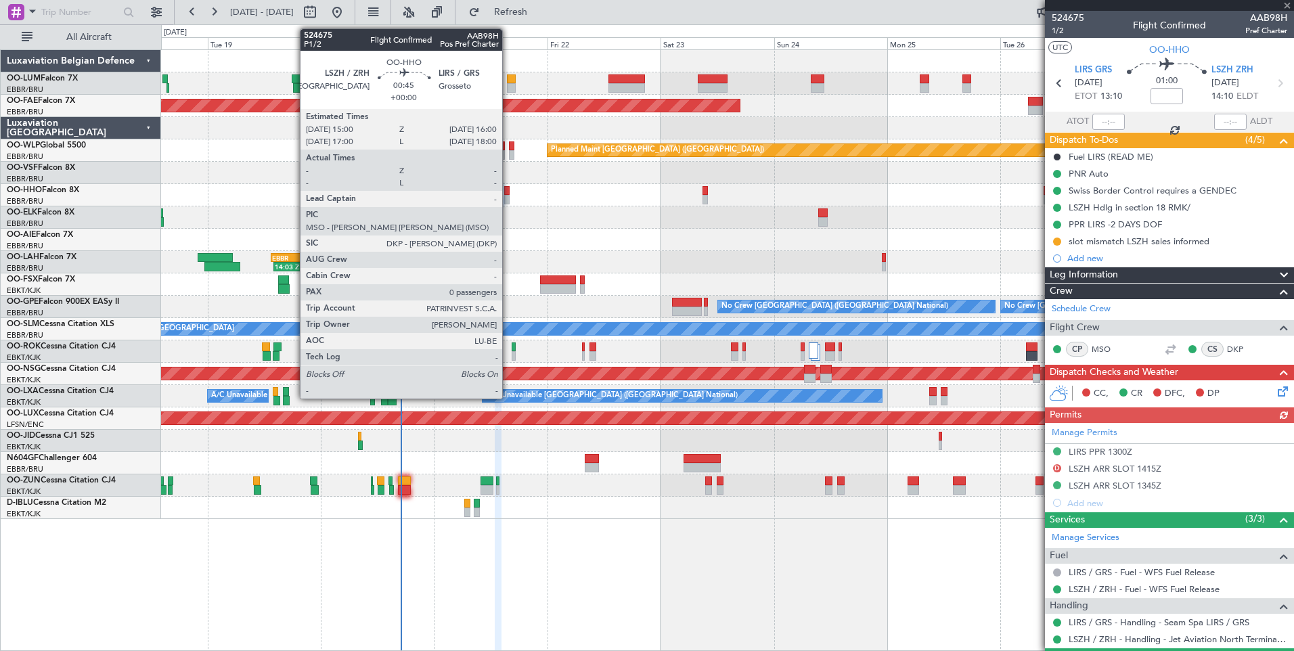
click at [508, 194] on div at bounding box center [506, 190] width 5 height 9
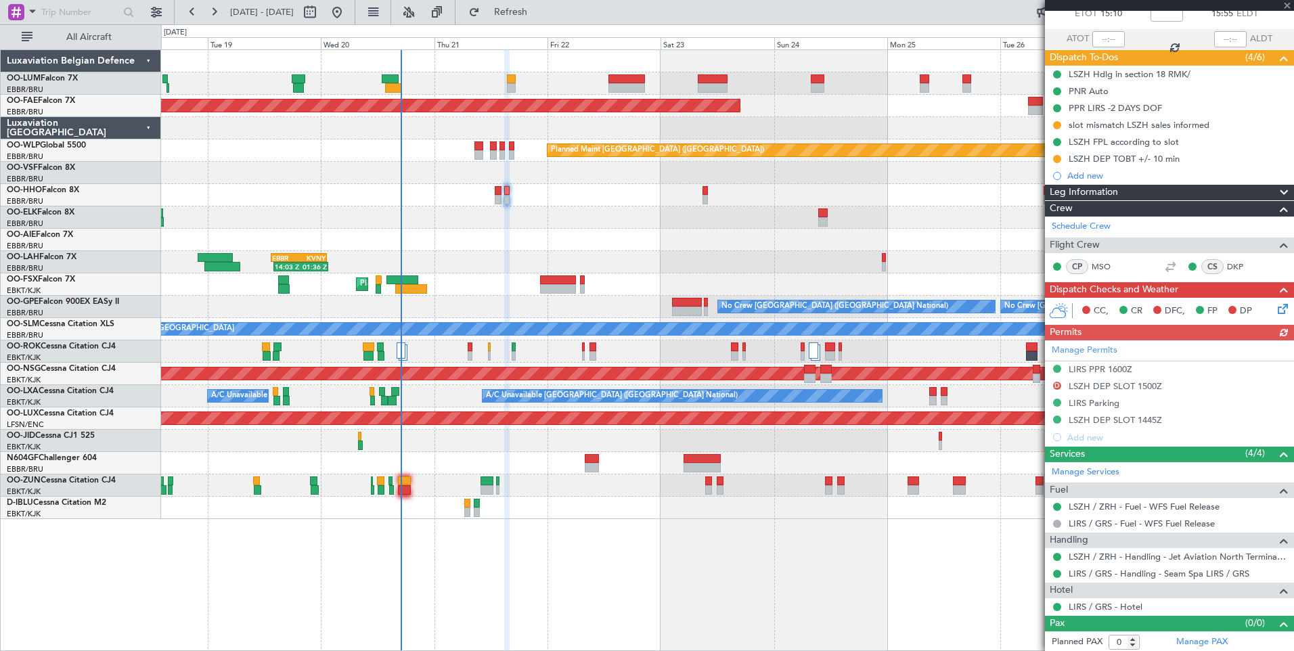
scroll to position [85, 0]
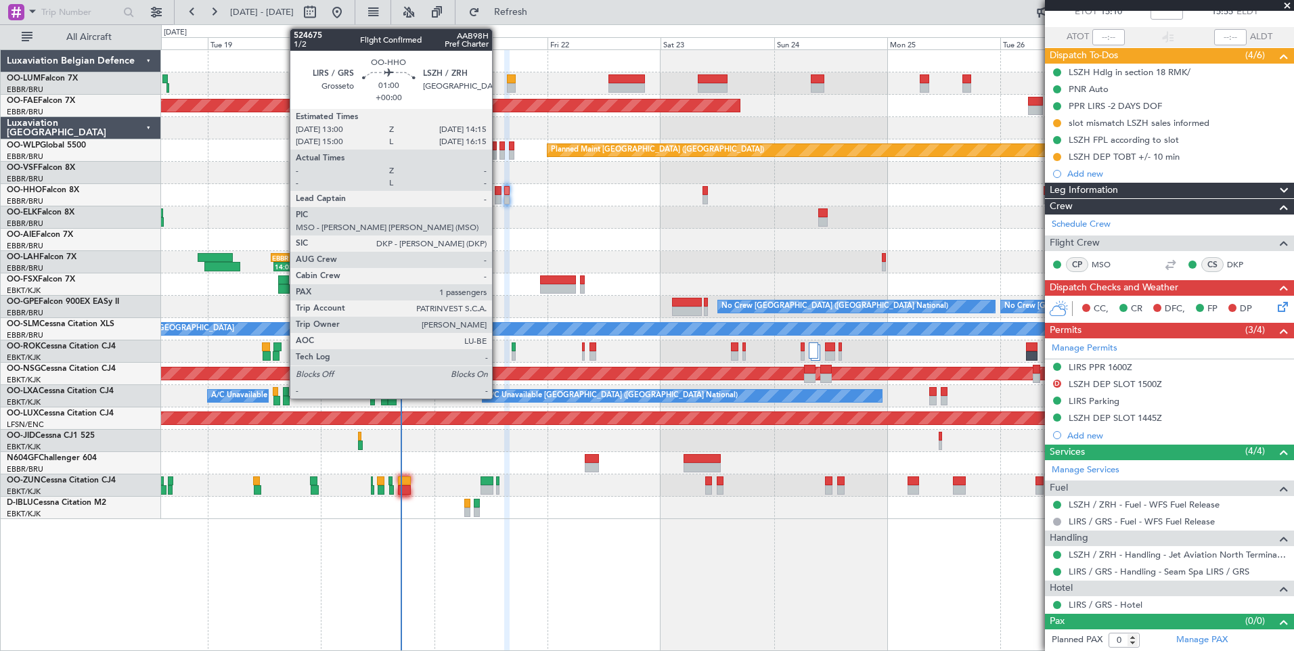
click at [498, 187] on div at bounding box center [498, 190] width 6 height 9
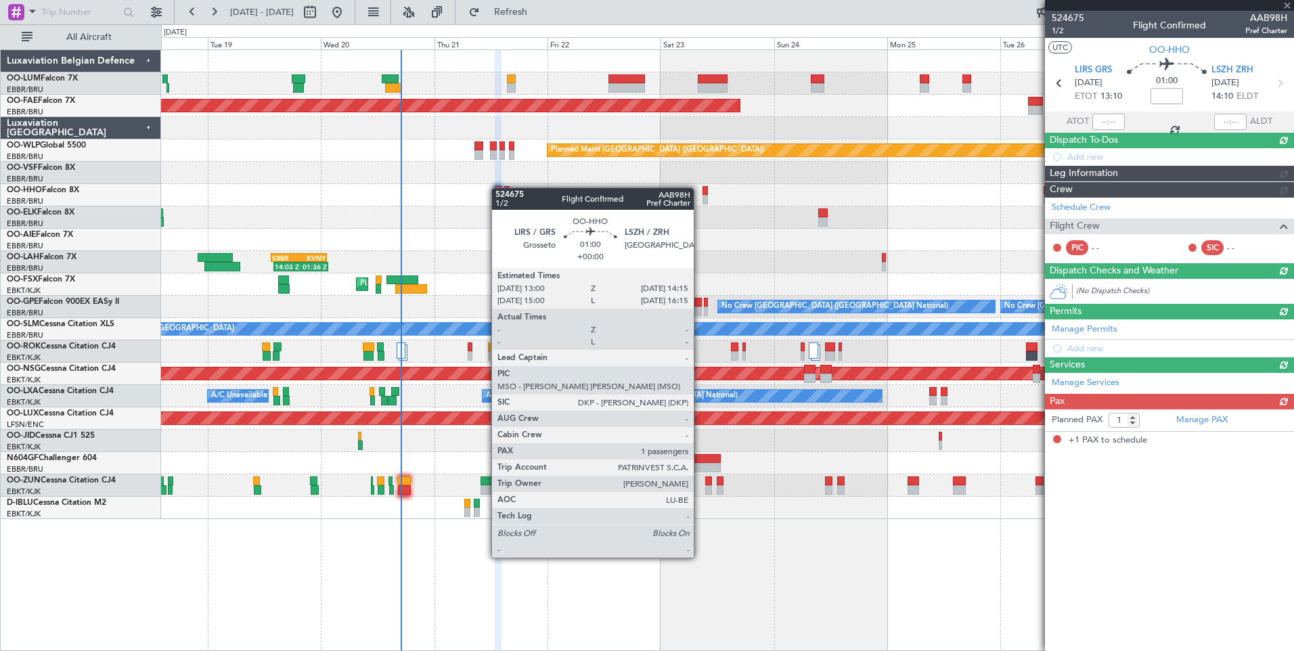
scroll to position [0, 0]
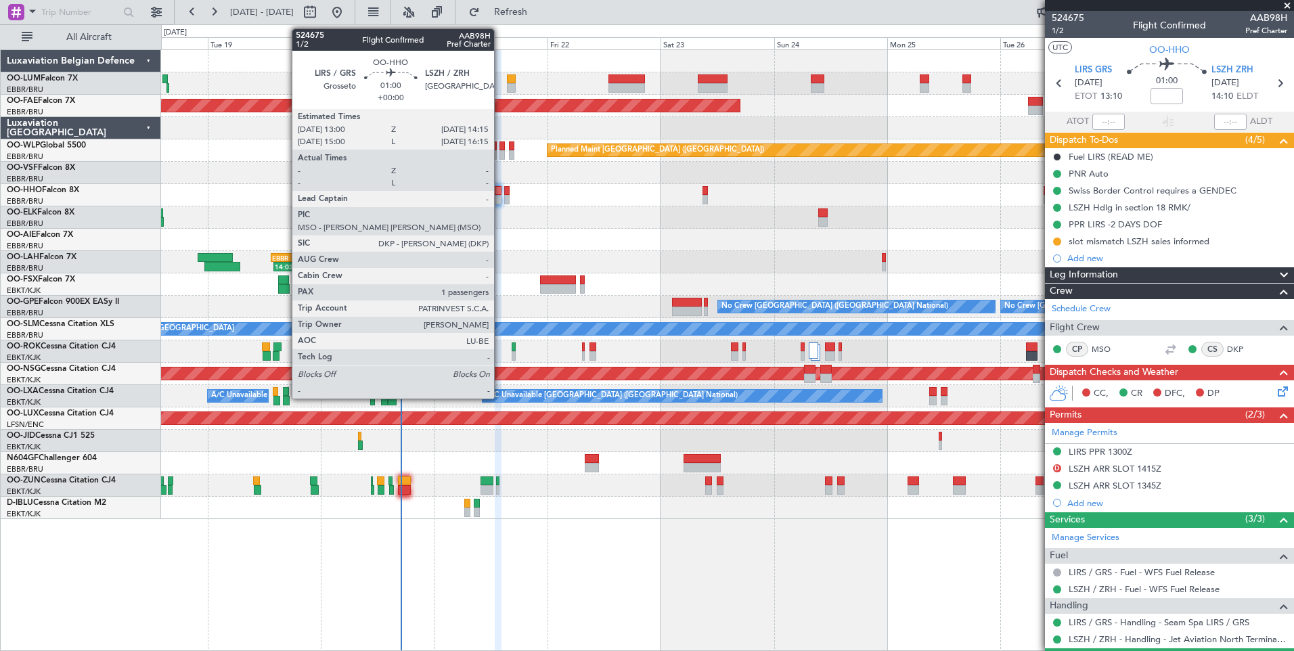
click at [500, 194] on div at bounding box center [498, 190] width 6 height 9
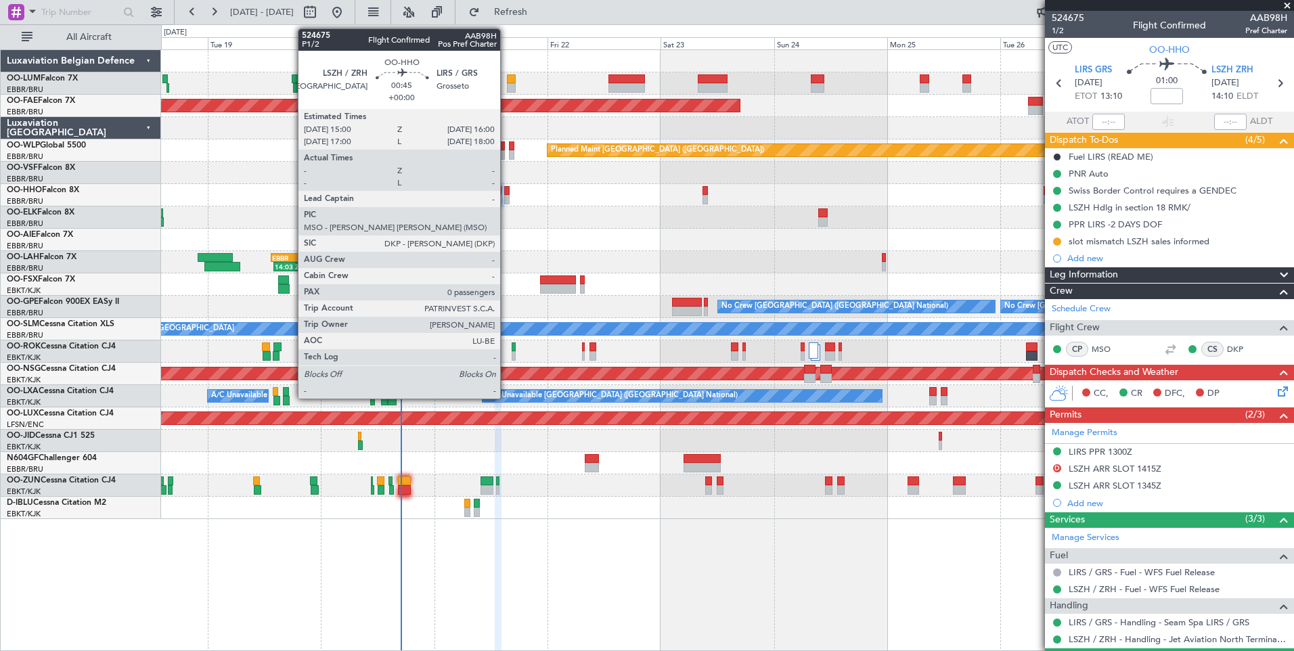
click at [506, 191] on div at bounding box center [506, 190] width 5 height 9
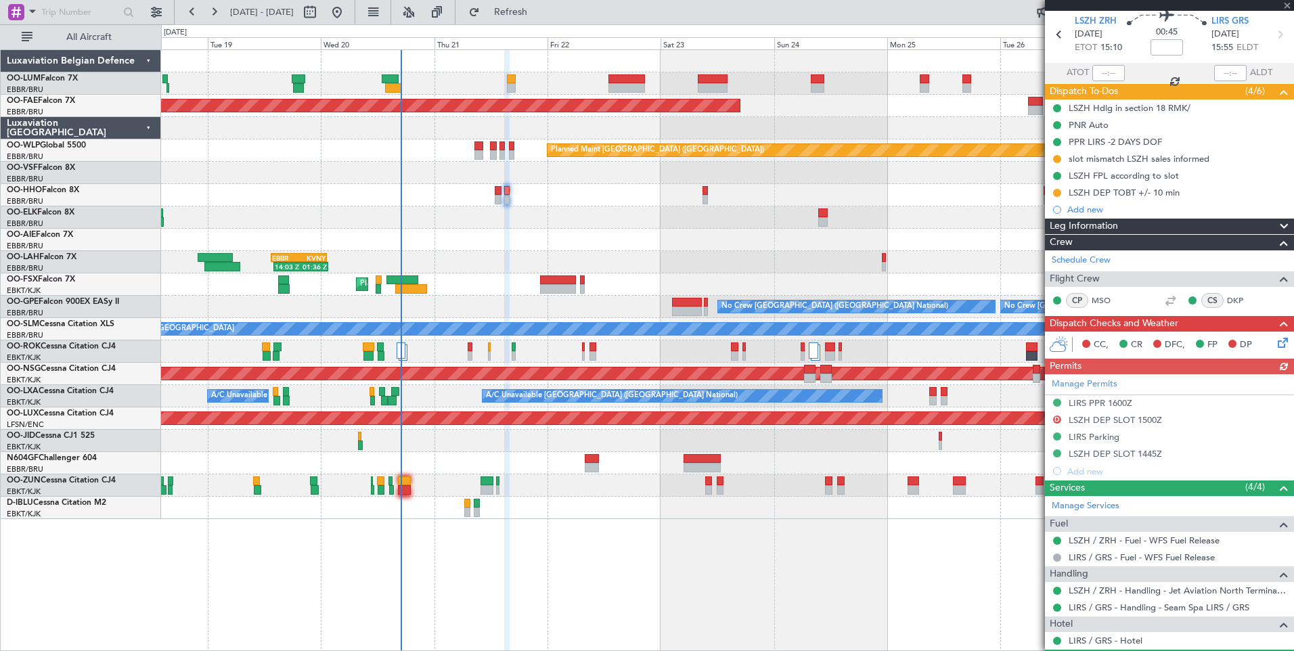
scroll to position [68, 0]
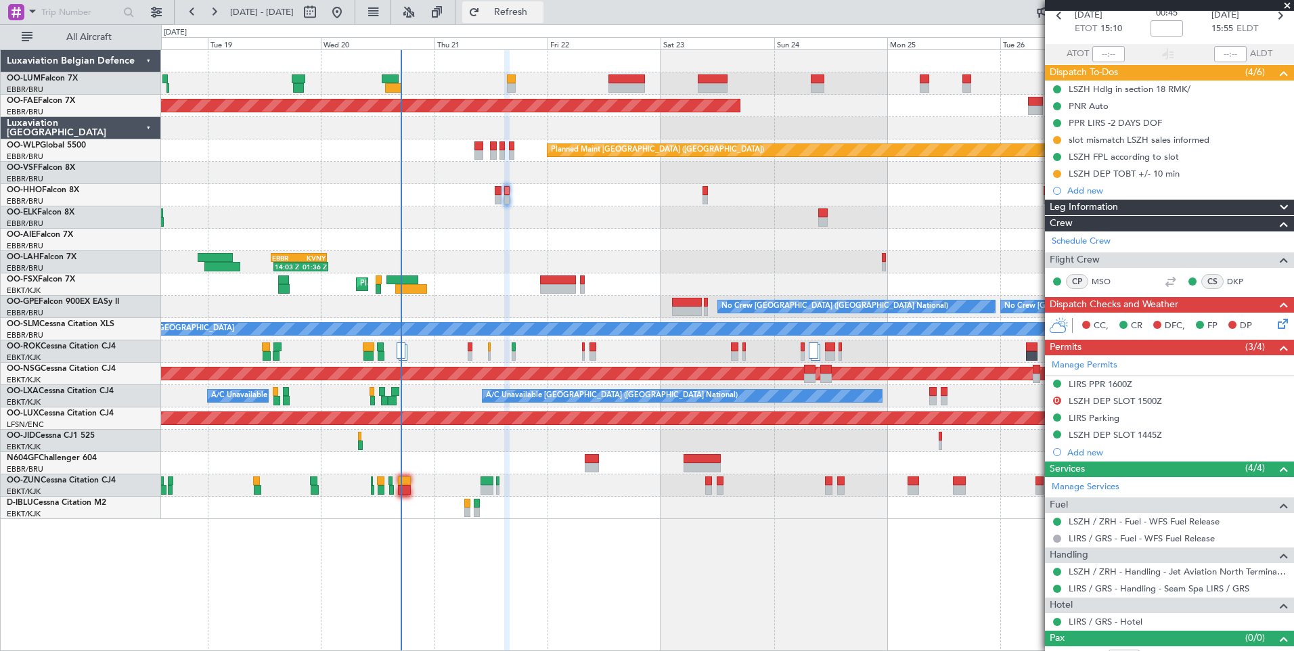
click at [539, 16] on span "Refresh" at bounding box center [511, 11] width 57 height 9
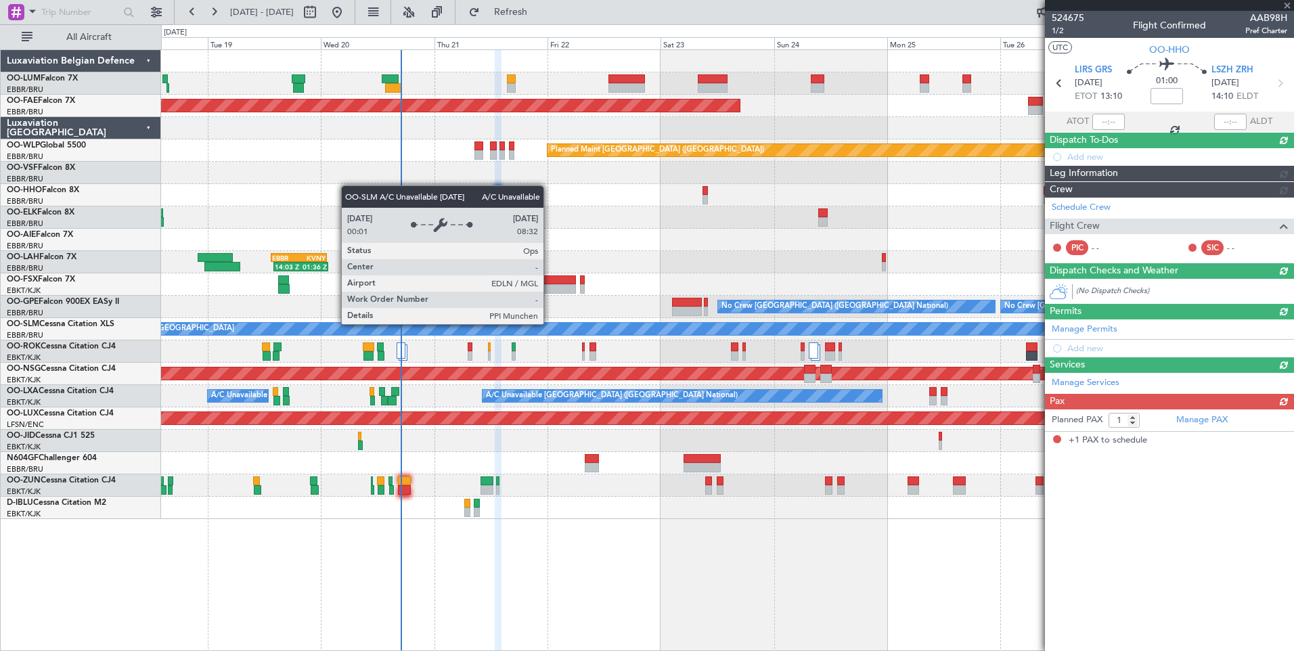
scroll to position [0, 0]
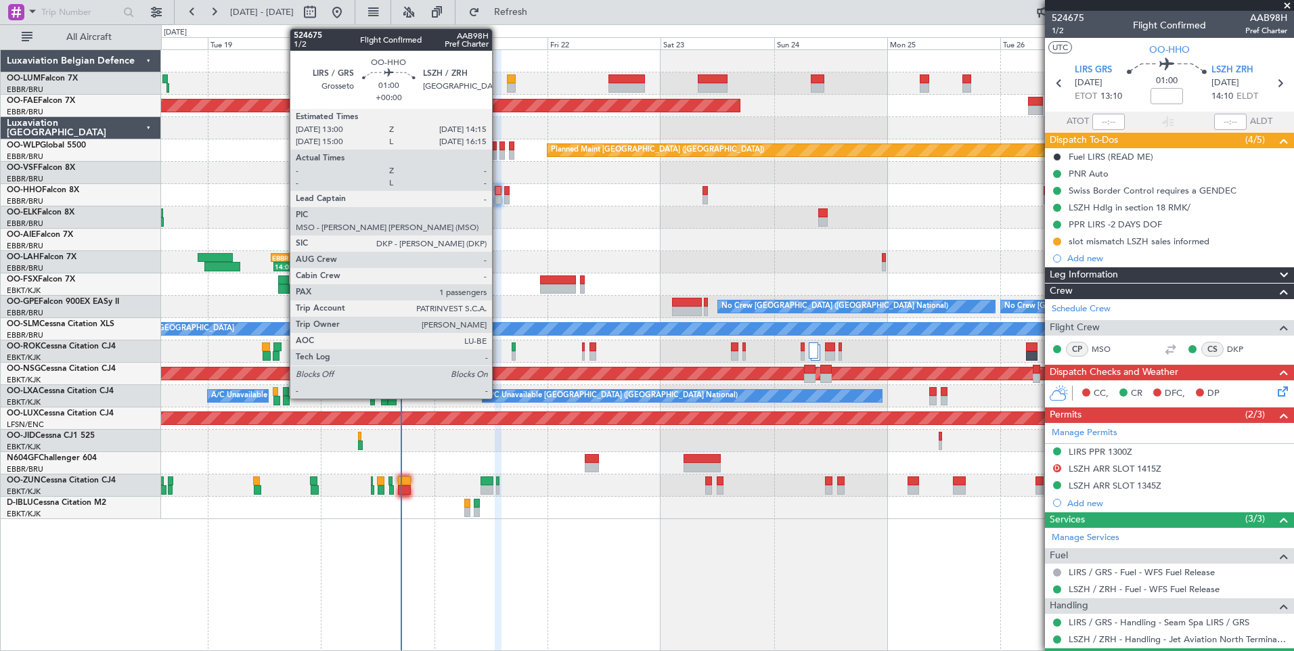
click at [498, 192] on div at bounding box center [498, 190] width 6 height 9
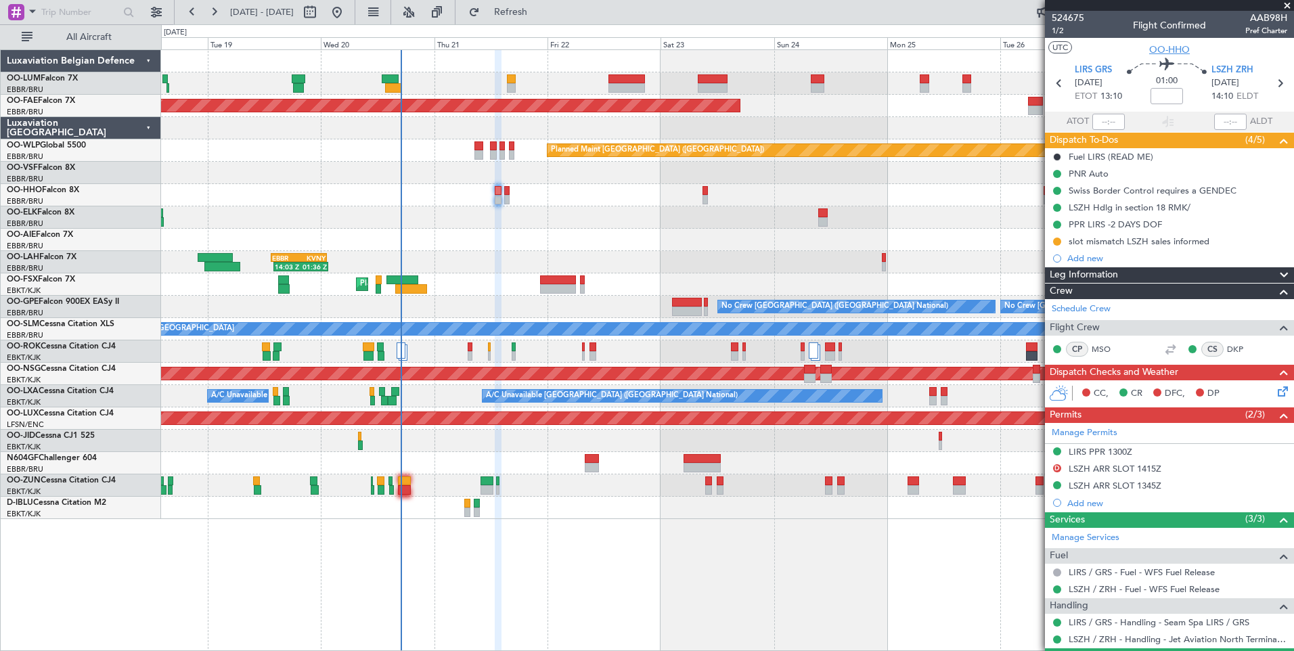
click at [1167, 50] on span "OO-HHO" at bounding box center [1169, 50] width 41 height 14
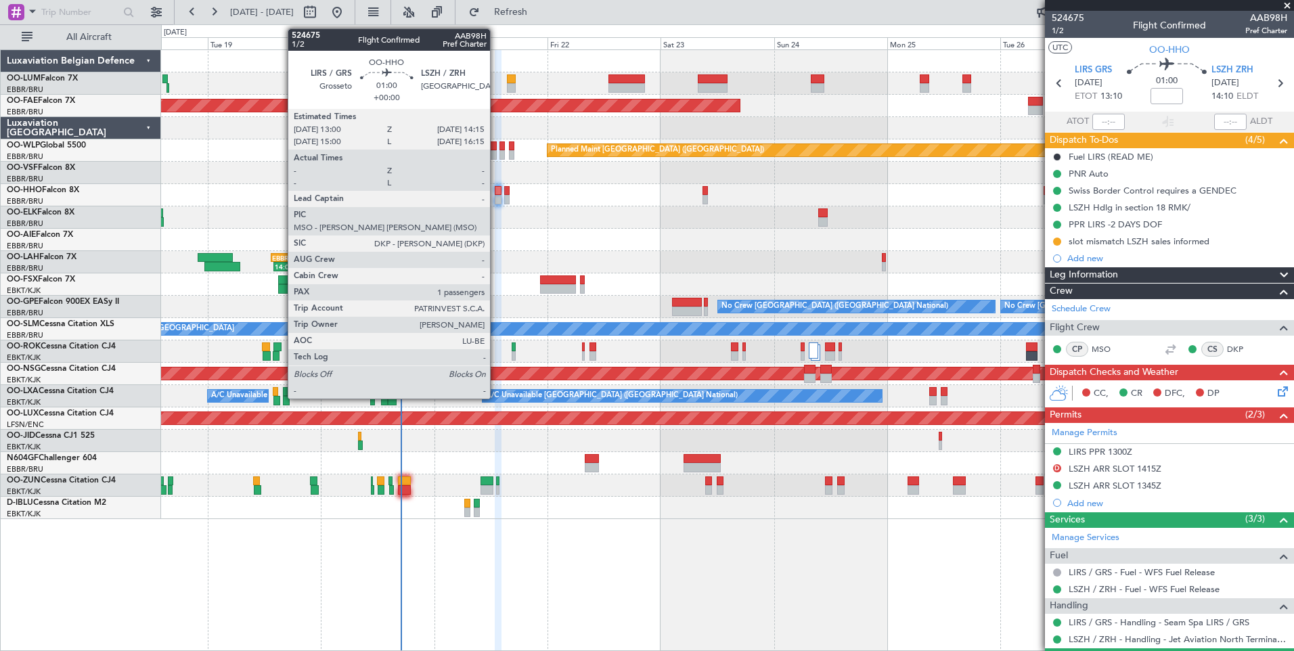
click at [496, 189] on div at bounding box center [498, 190] width 6 height 9
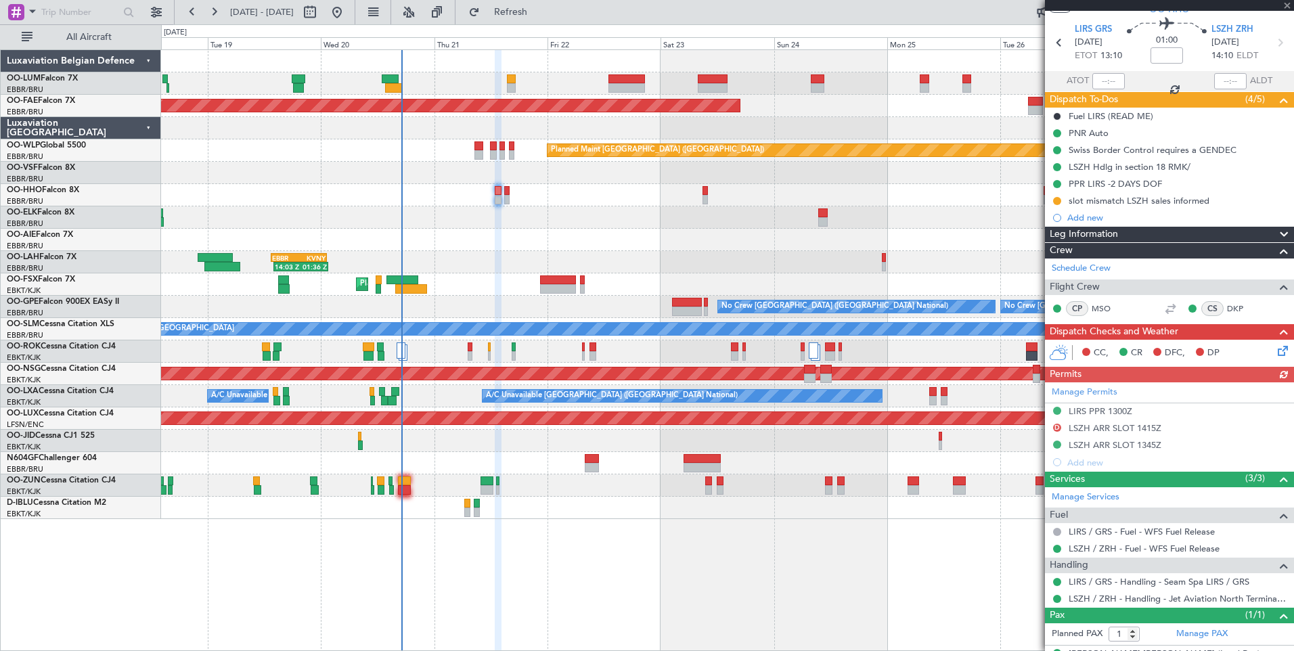
scroll to position [65, 0]
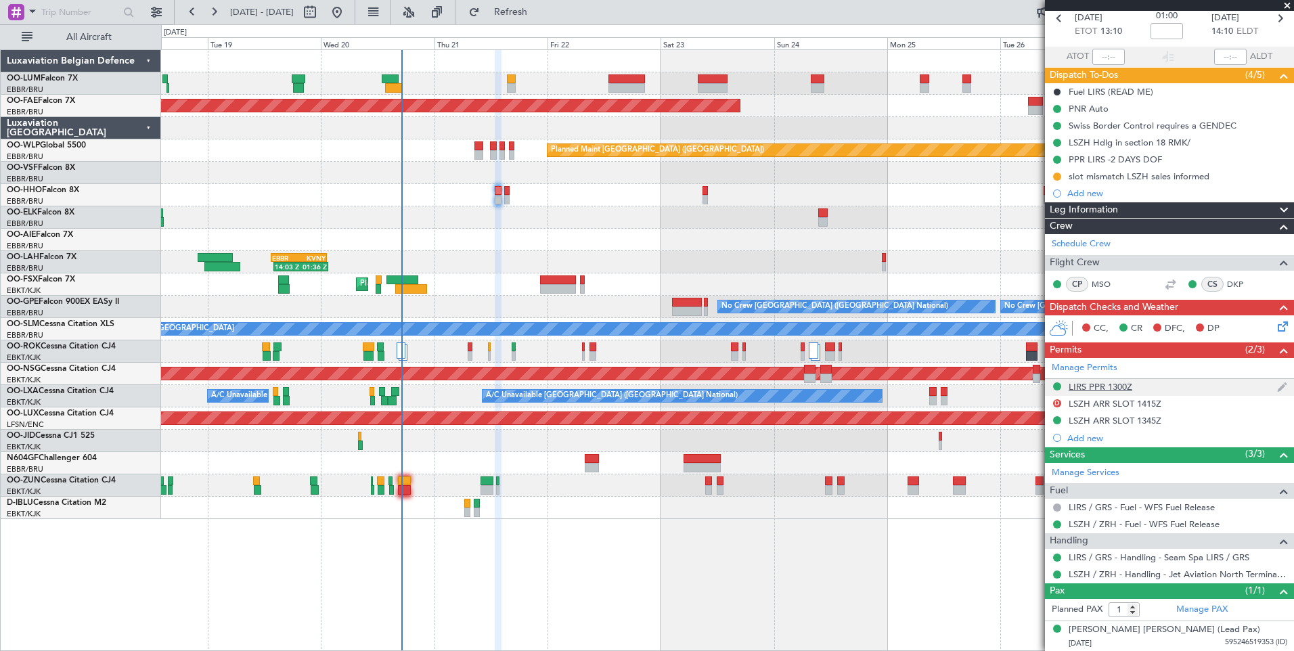
click at [1113, 393] on div "LIRS PPR 1300Z" at bounding box center [1169, 387] width 249 height 17
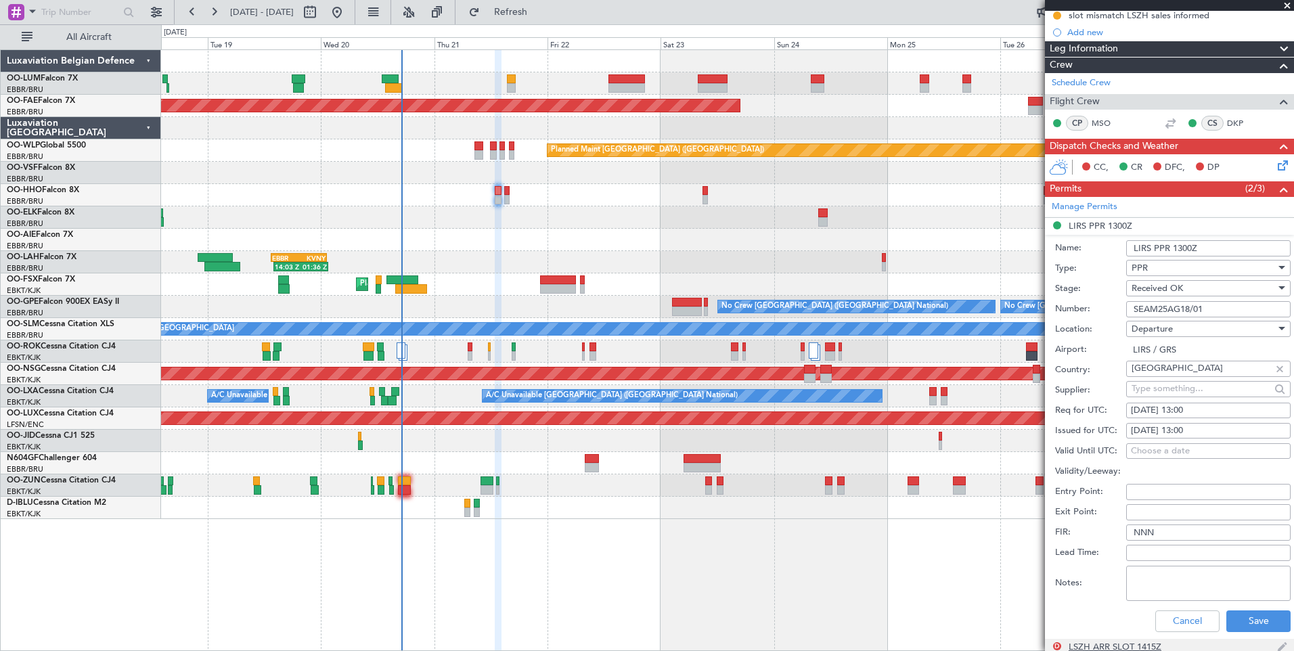
scroll to position [336, 0]
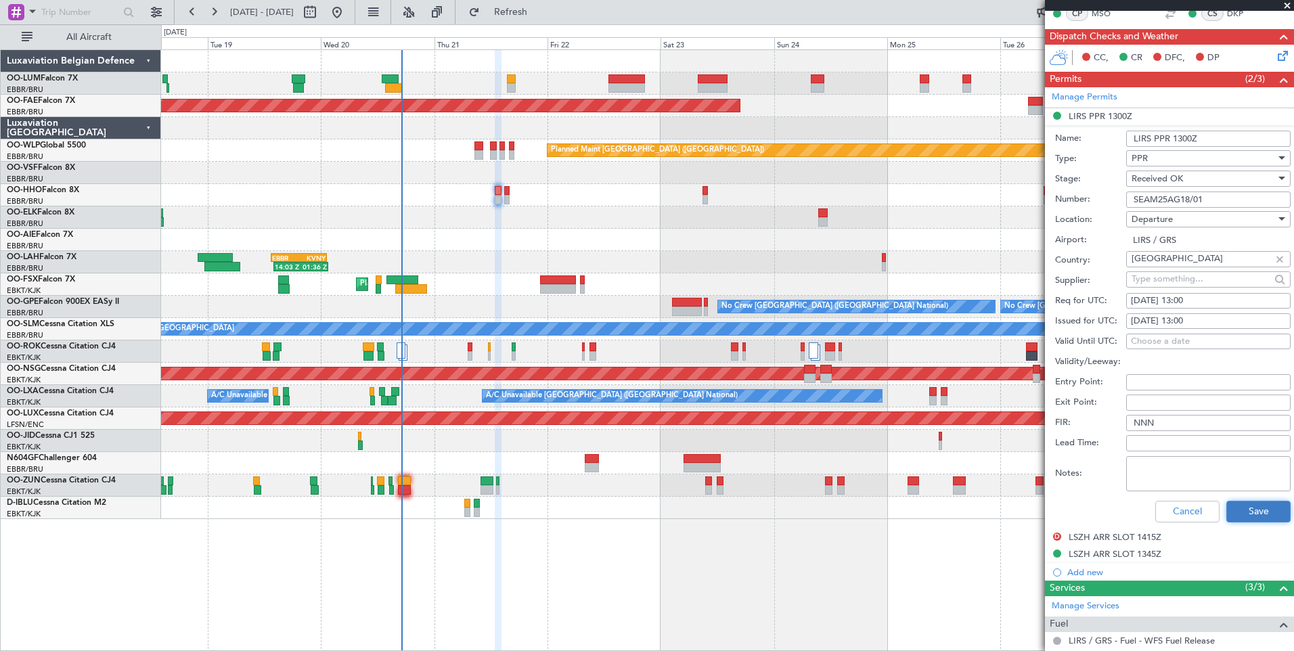
click at [1235, 508] on button "Save" at bounding box center [1258, 512] width 64 height 22
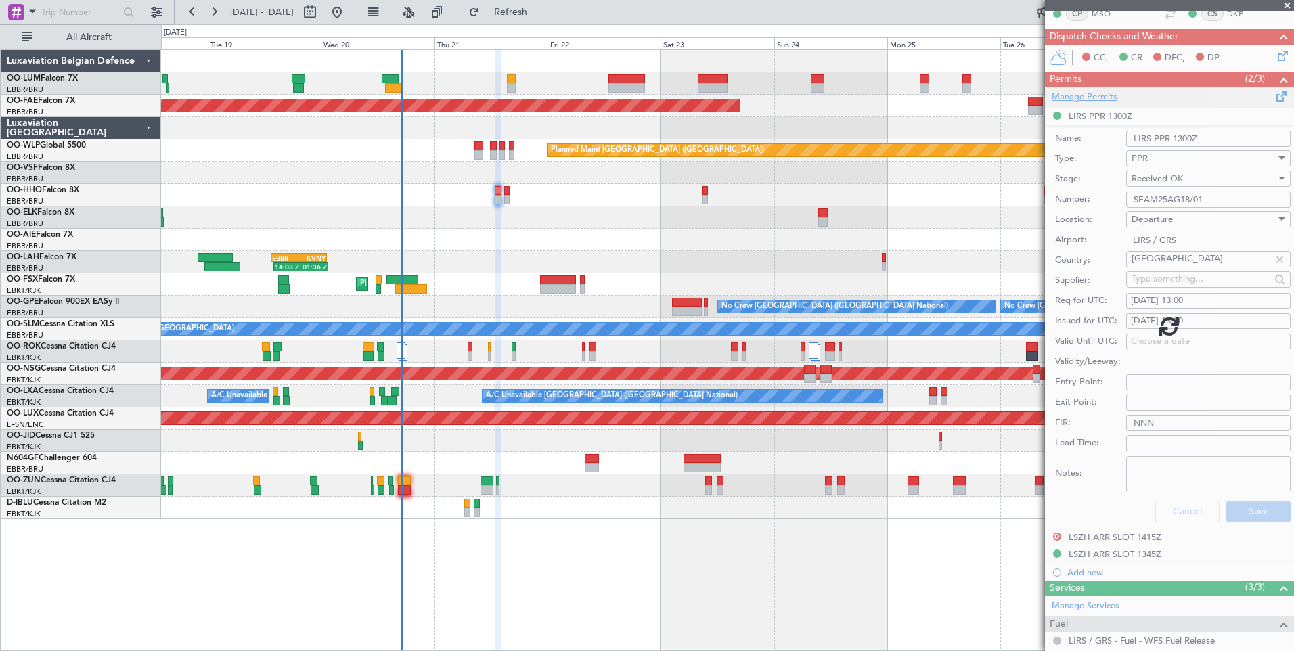
scroll to position [65, 0]
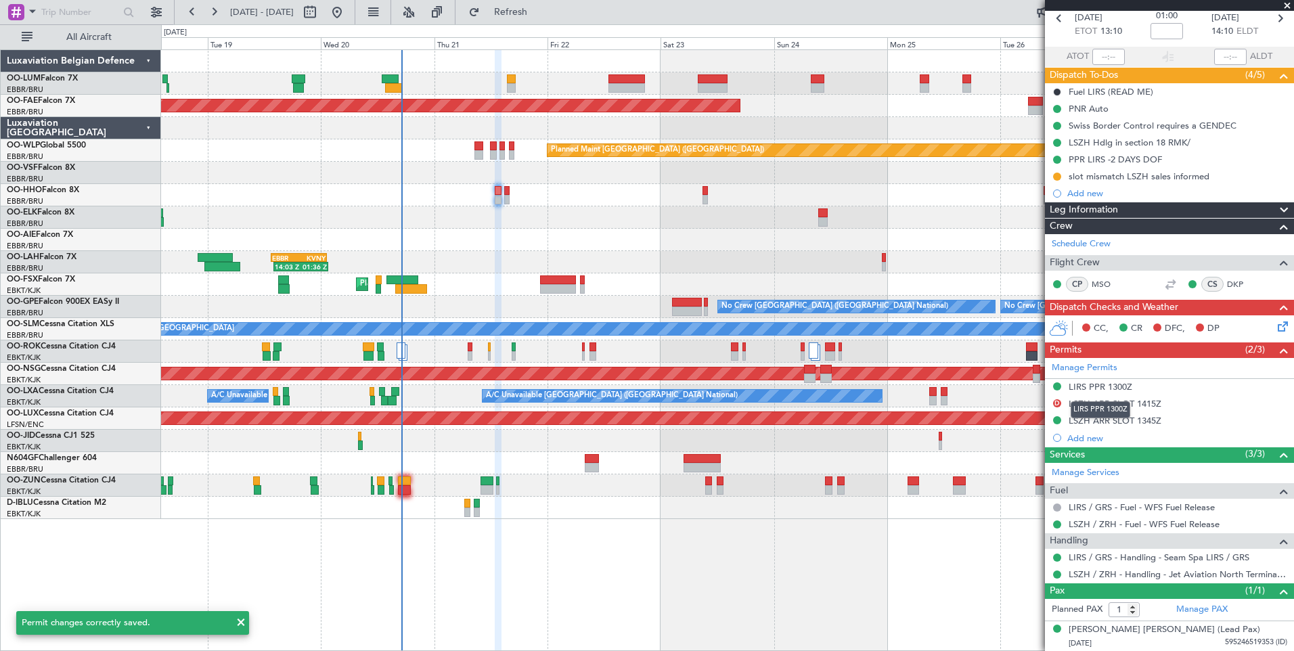
click at [1107, 426] on mat-tooltip-component "LIRS PPR 1300Z" at bounding box center [1100, 410] width 79 height 36
click at [1110, 419] on mat-tooltip-component "LIRS PPR 1300Z" at bounding box center [1100, 410] width 79 height 36
click at [1147, 419] on div "LSZH ARR SLOT 1345Z" at bounding box center [1115, 421] width 93 height 12
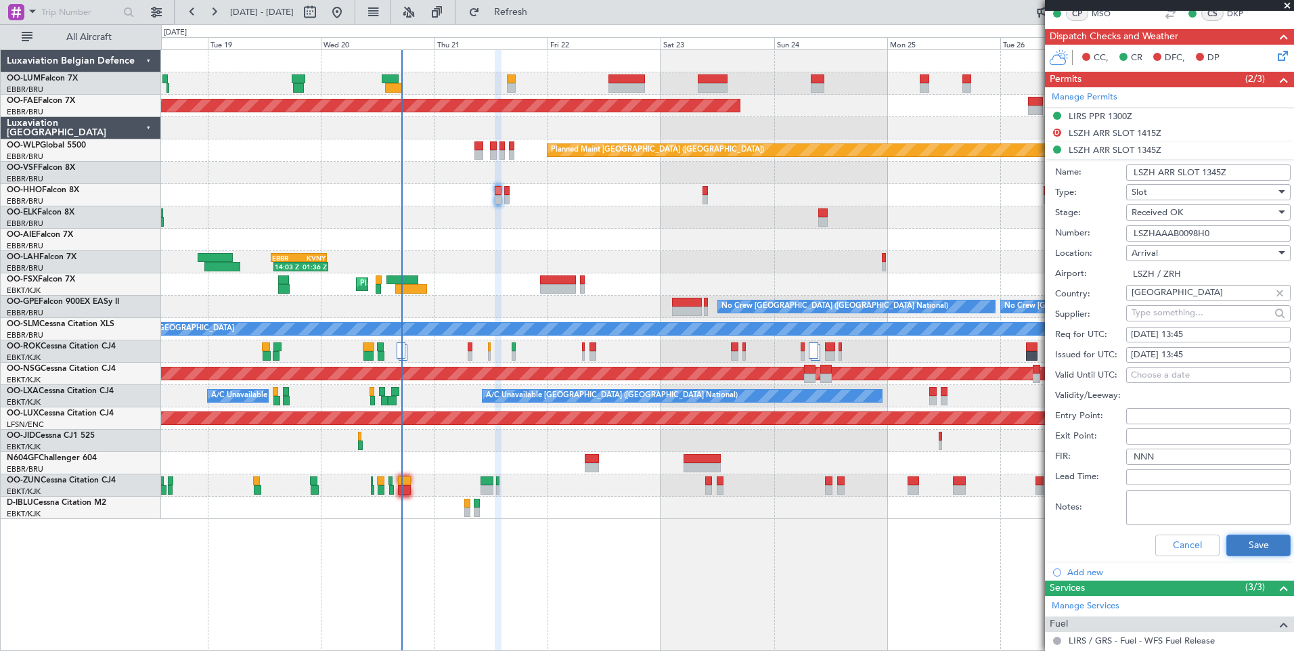
click at [1260, 546] on button "Save" at bounding box center [1258, 546] width 64 height 22
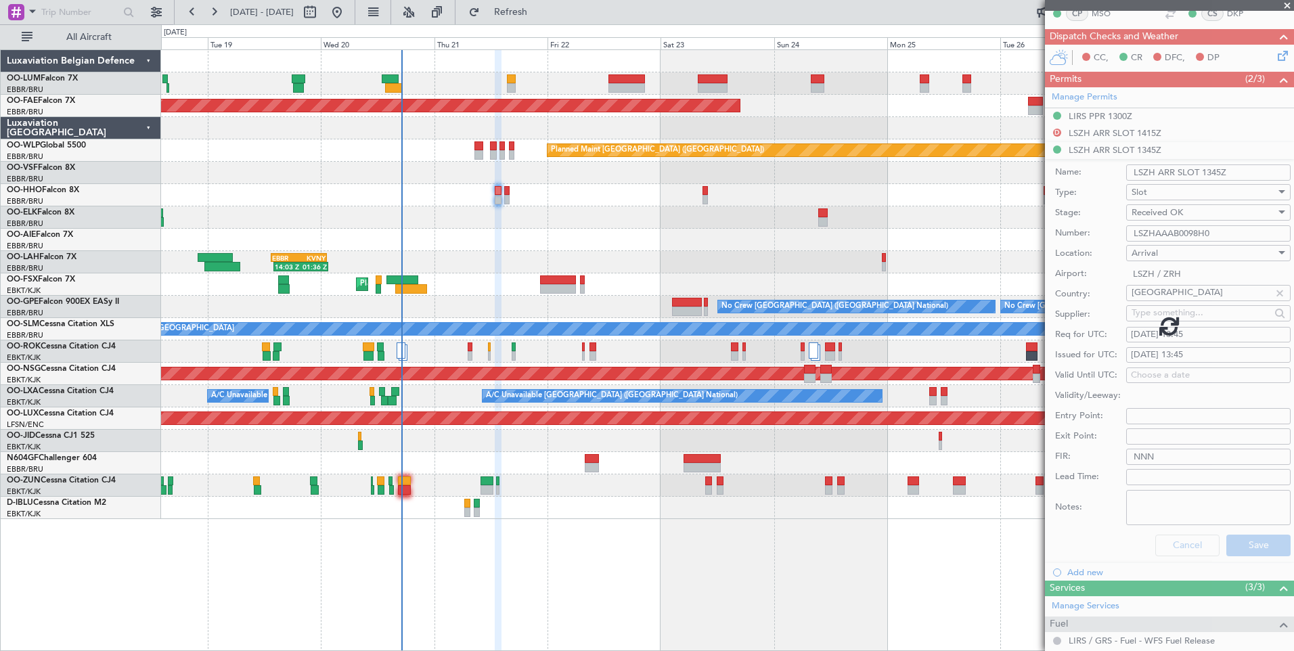
scroll to position [65, 0]
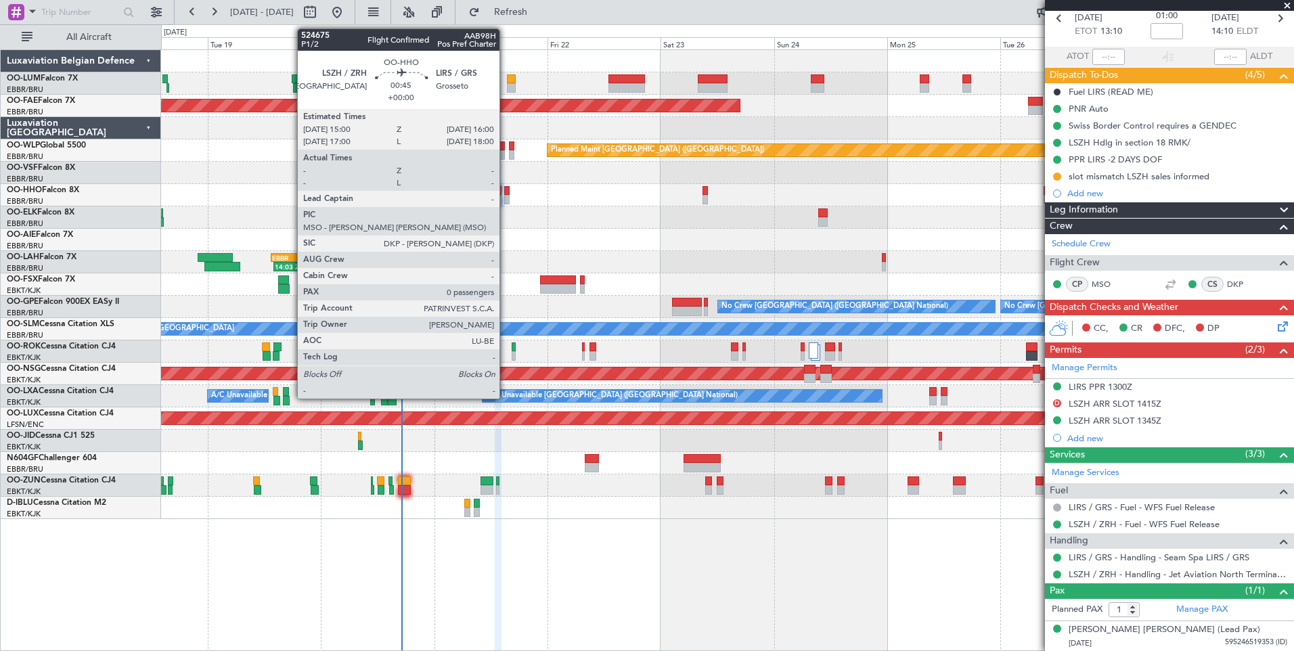
click at [506, 192] on div at bounding box center [506, 190] width 5 height 9
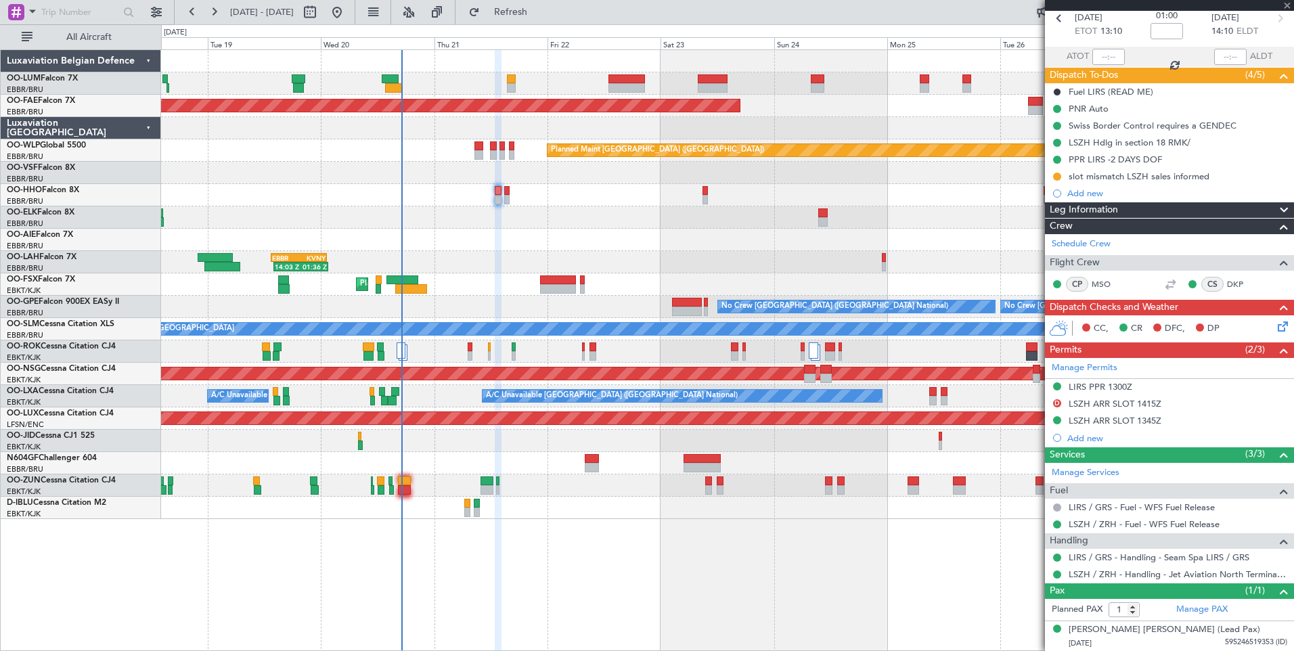
type input "0"
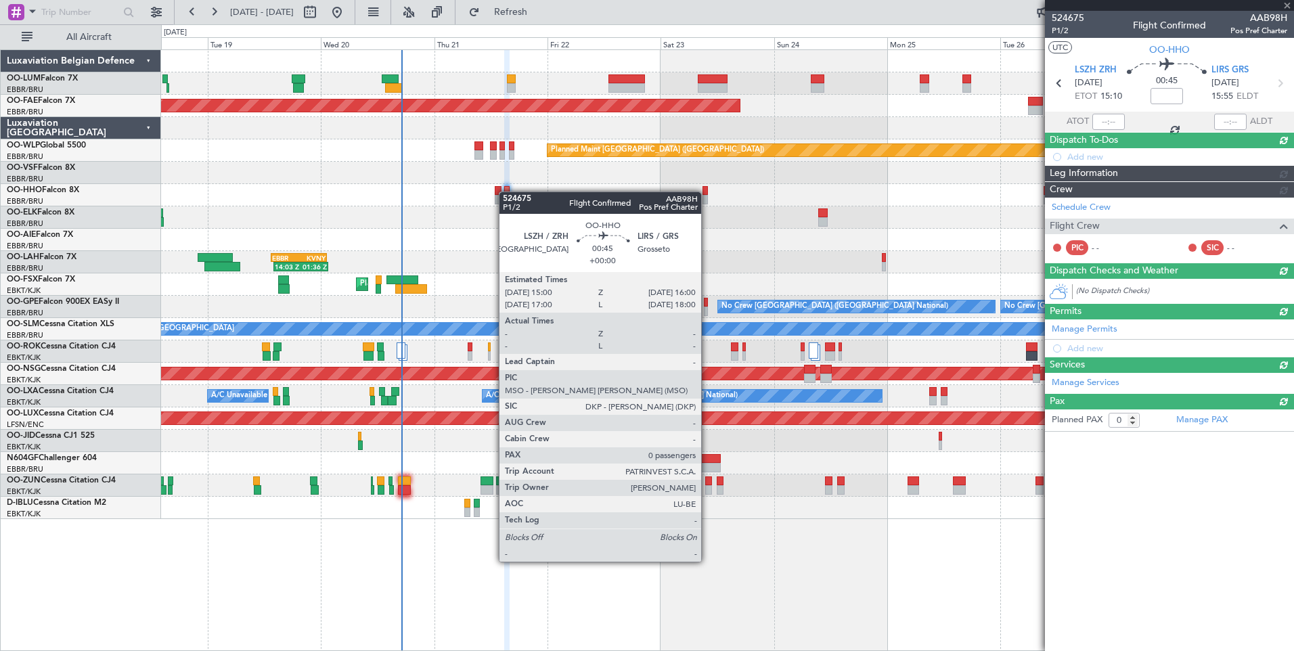
scroll to position [0, 0]
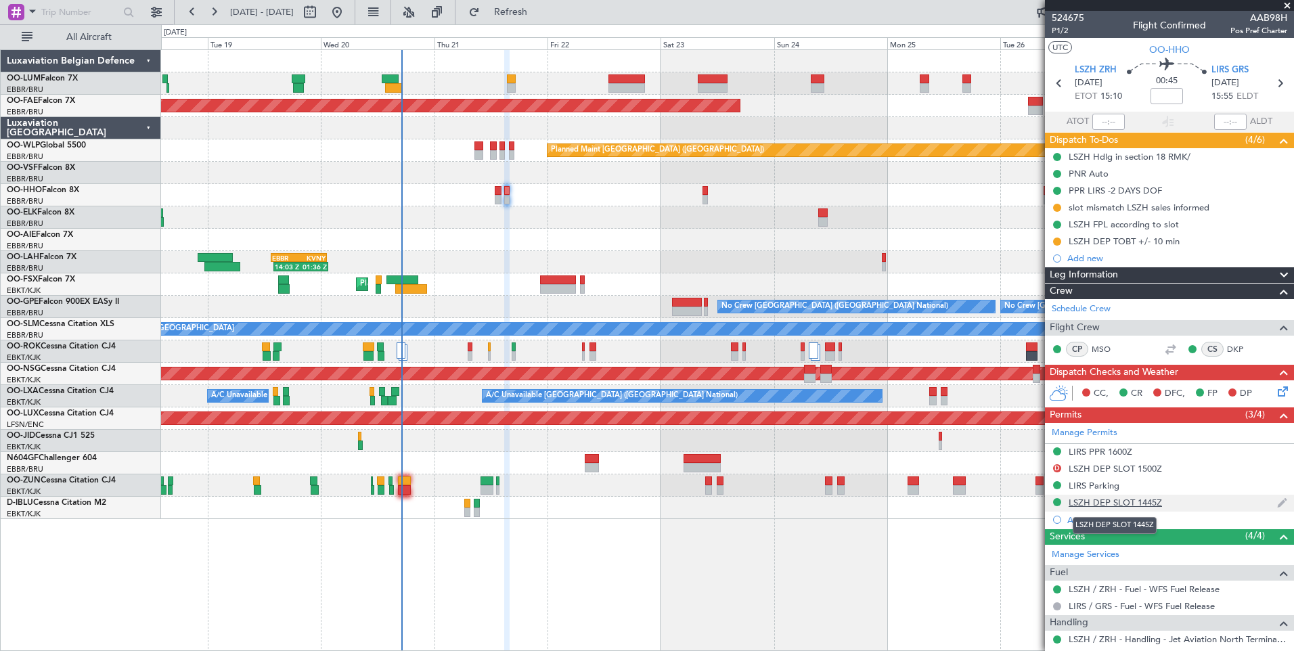
click at [1113, 505] on div "LSZH DEP SLOT 1445Z" at bounding box center [1115, 503] width 93 height 12
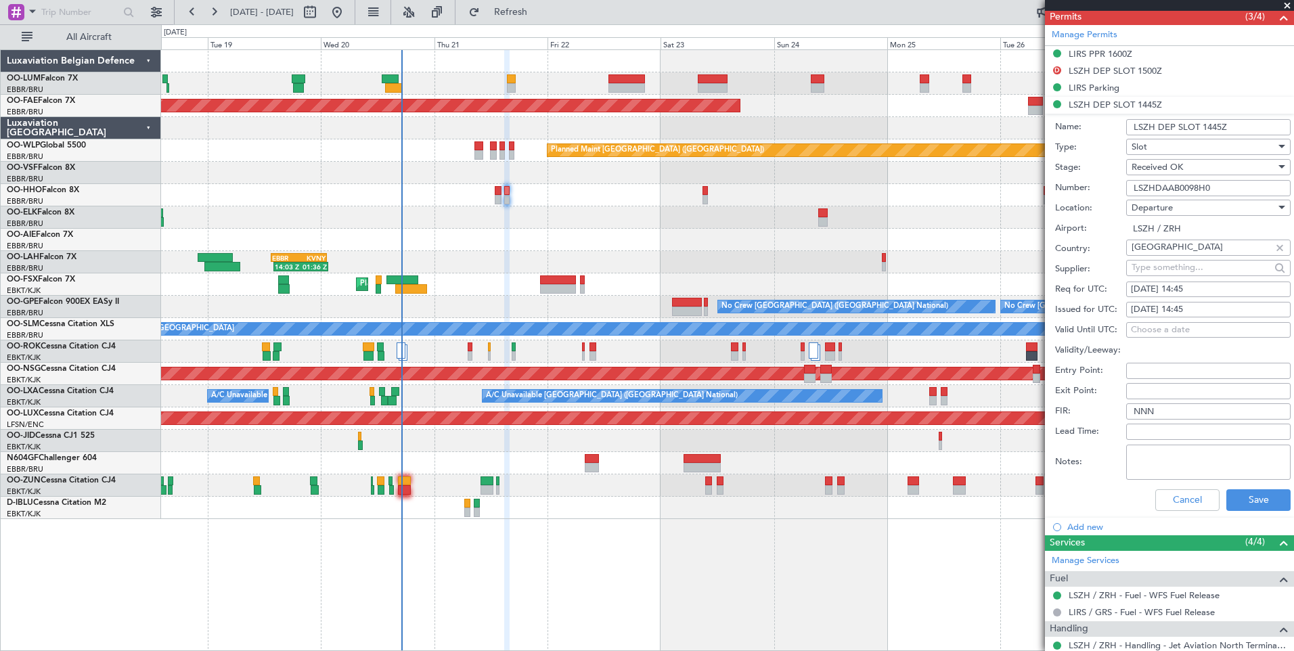
scroll to position [474, 0]
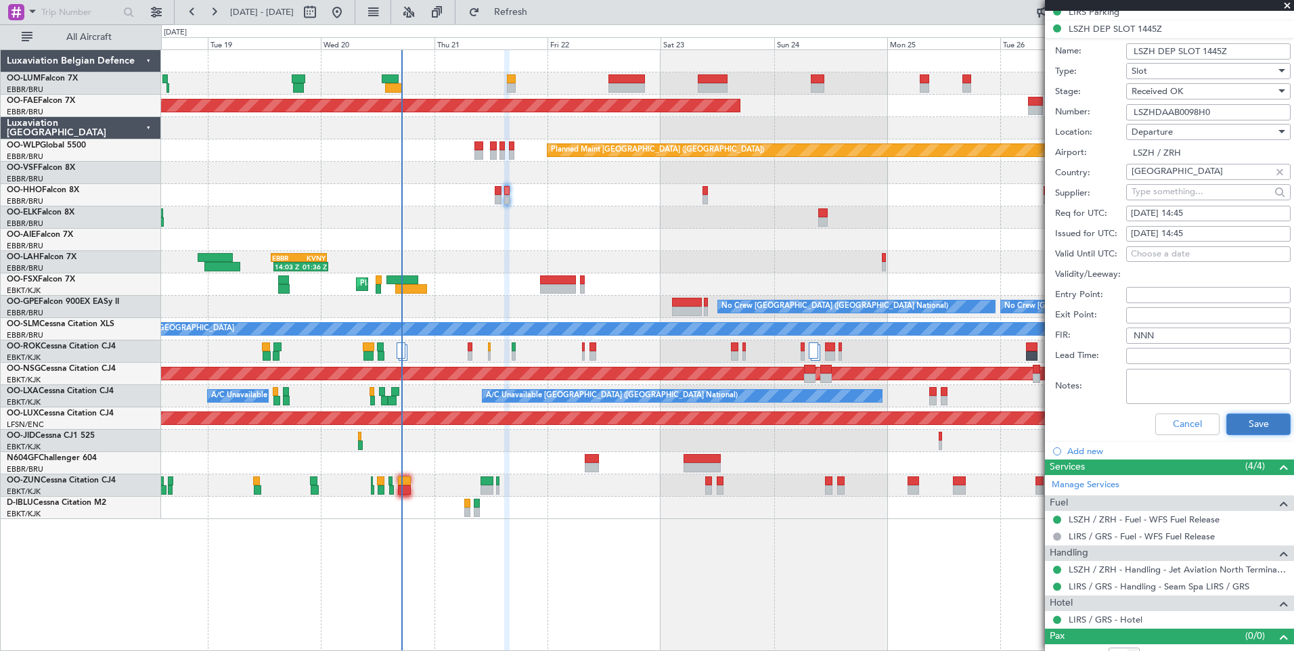
click at [1256, 421] on button "Save" at bounding box center [1258, 425] width 64 height 22
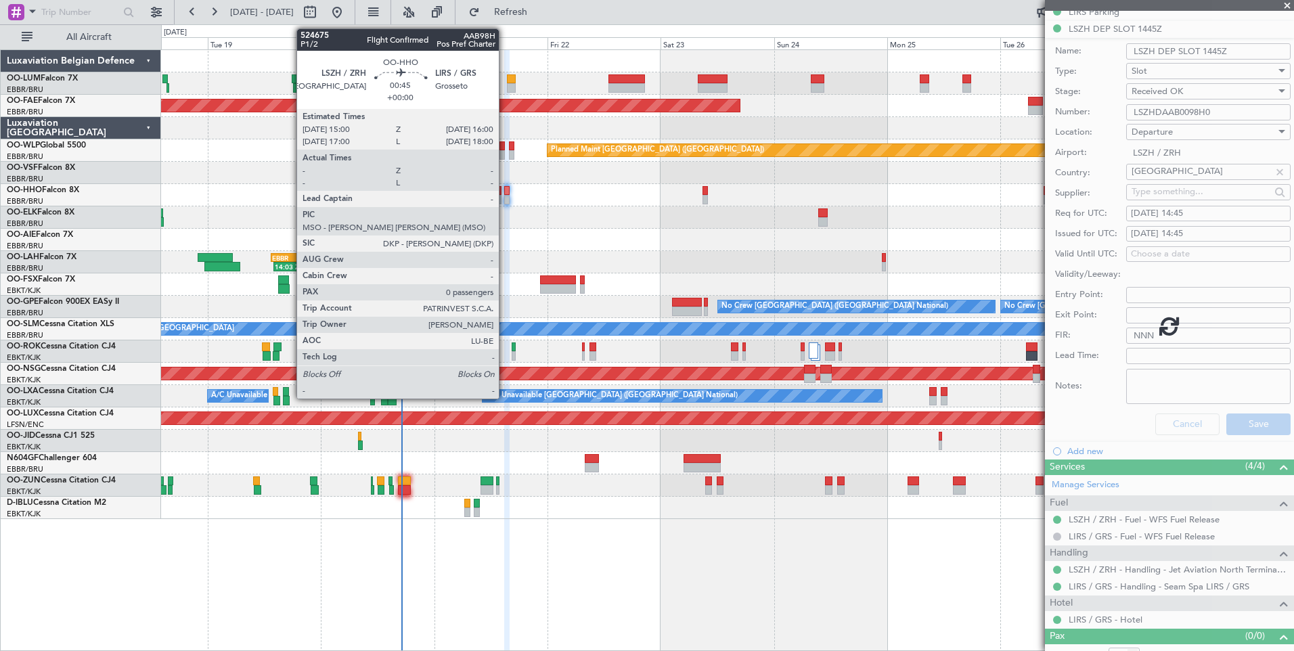
scroll to position [85, 0]
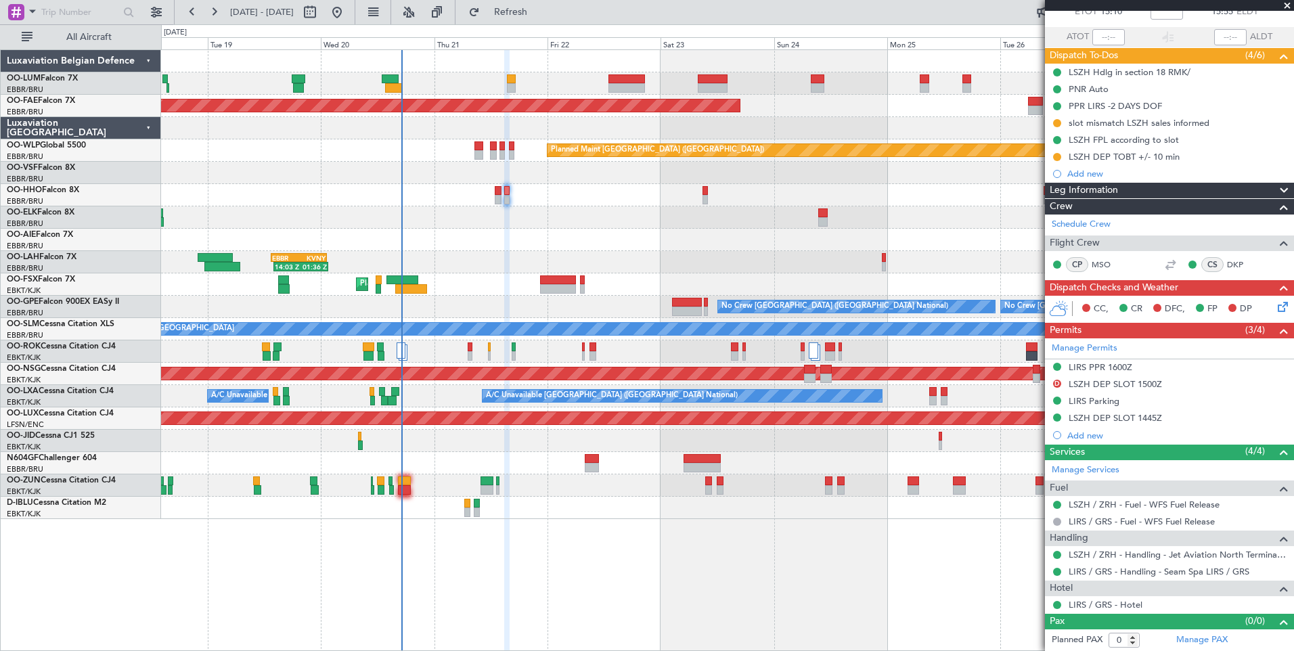
click at [1289, 5] on span at bounding box center [1288, 6] width 14 height 12
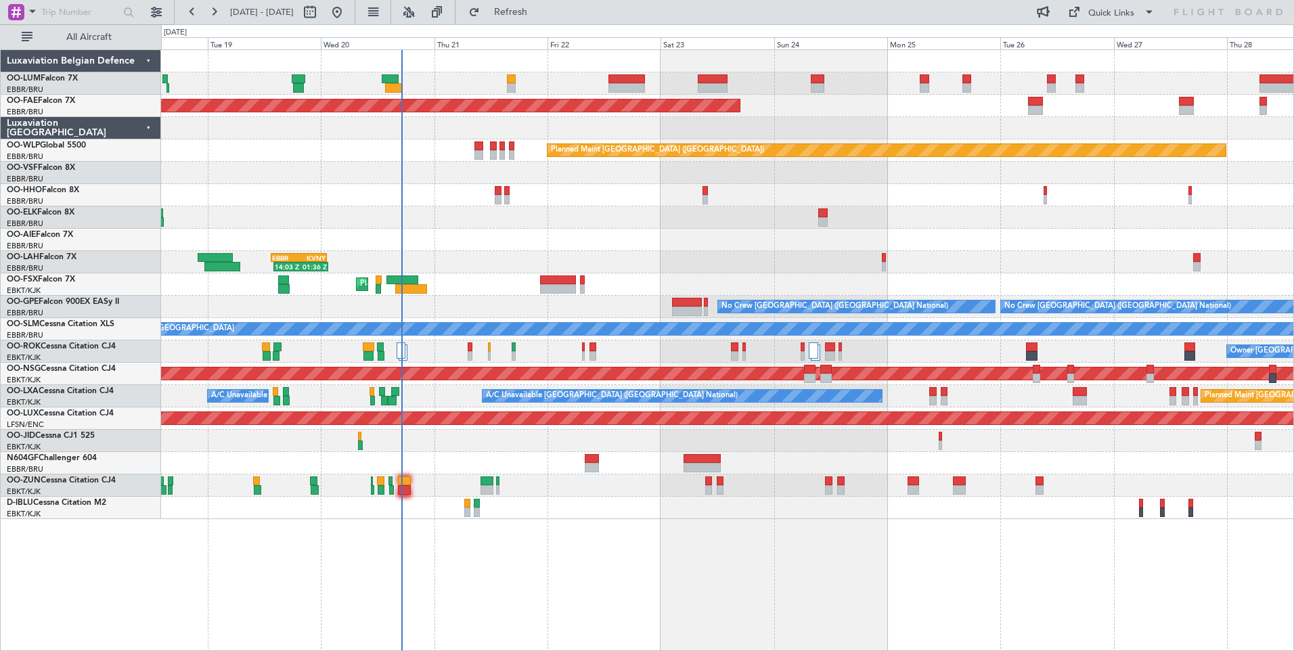
scroll to position [0, 0]
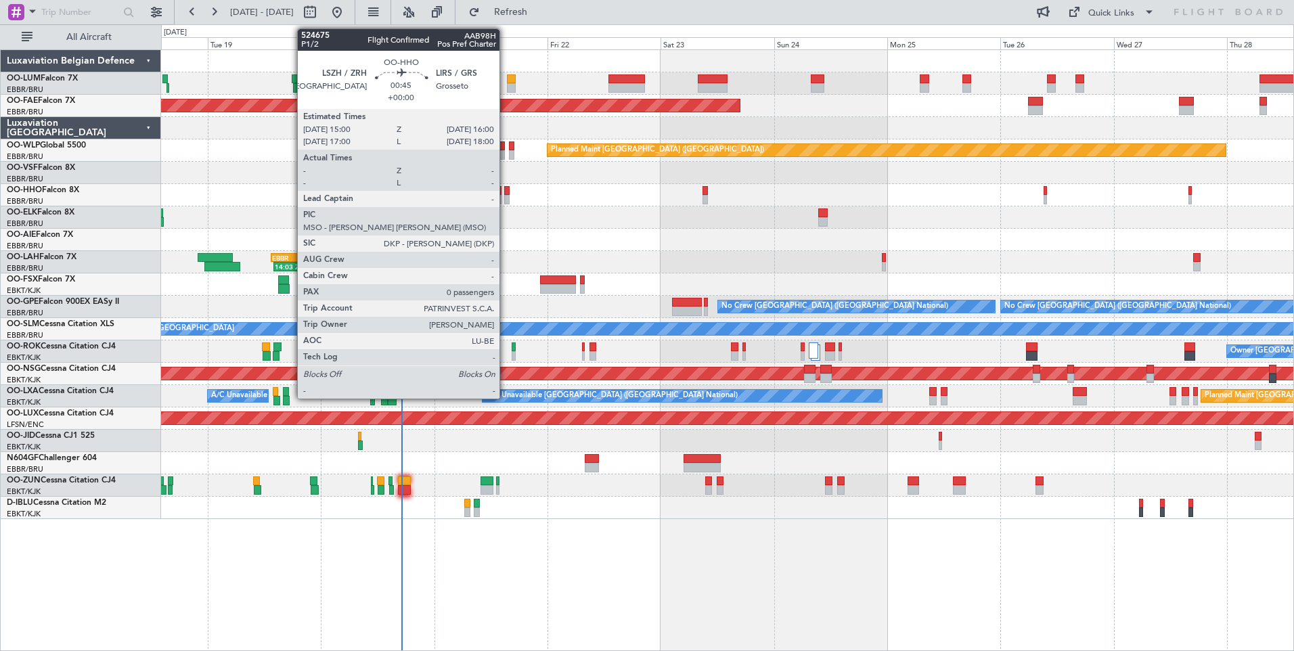
click at [506, 190] on div at bounding box center [506, 190] width 5 height 9
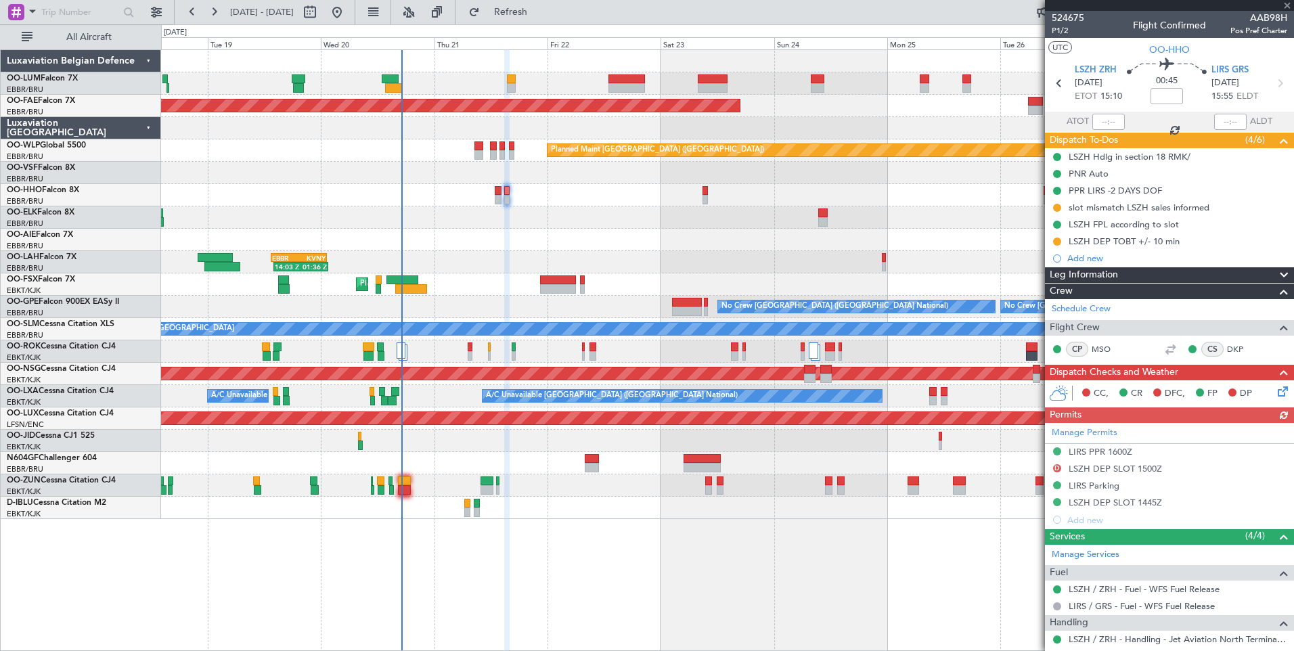
click at [1124, 452] on div "Manage Permits LIRS PPR 1600Z D LSZH DEP SLOT 1500Z LIRS Parking LSZH DEP SLOT …" at bounding box center [1169, 476] width 249 height 106
click at [1105, 451] on div "LIRS PPR 1600Z" at bounding box center [1101, 452] width 64 height 12
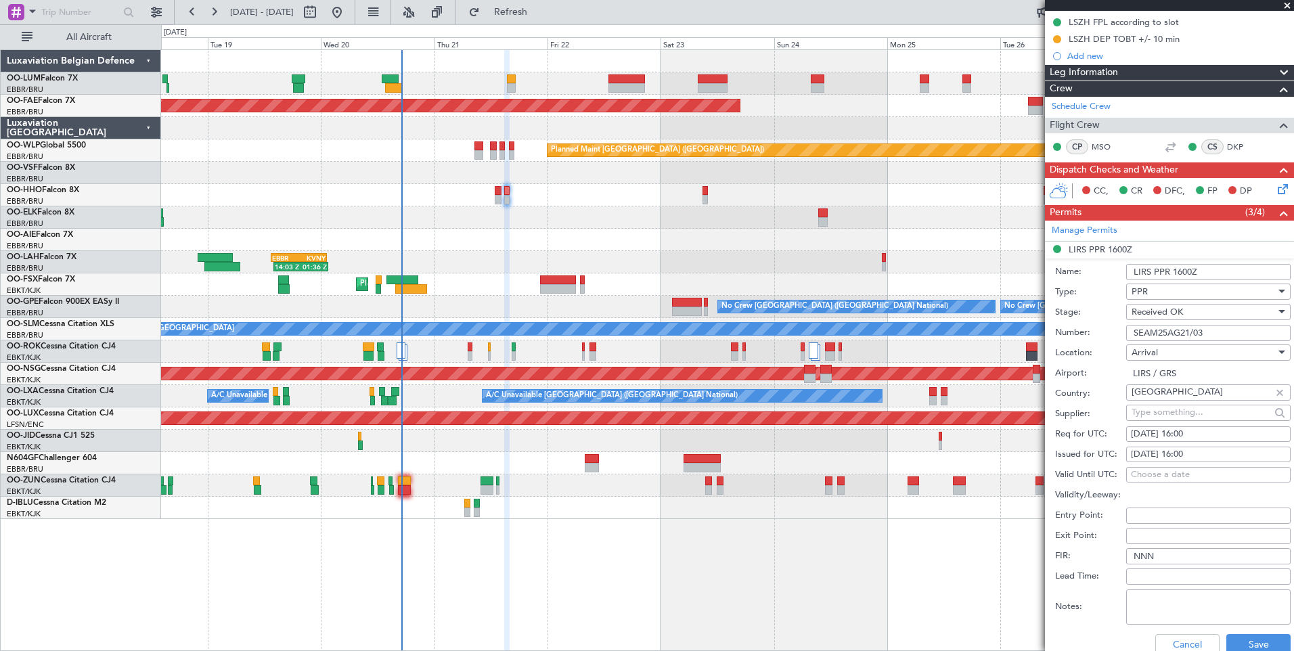
scroll to position [203, 0]
click at [1243, 638] on button "Save" at bounding box center [1258, 645] width 64 height 22
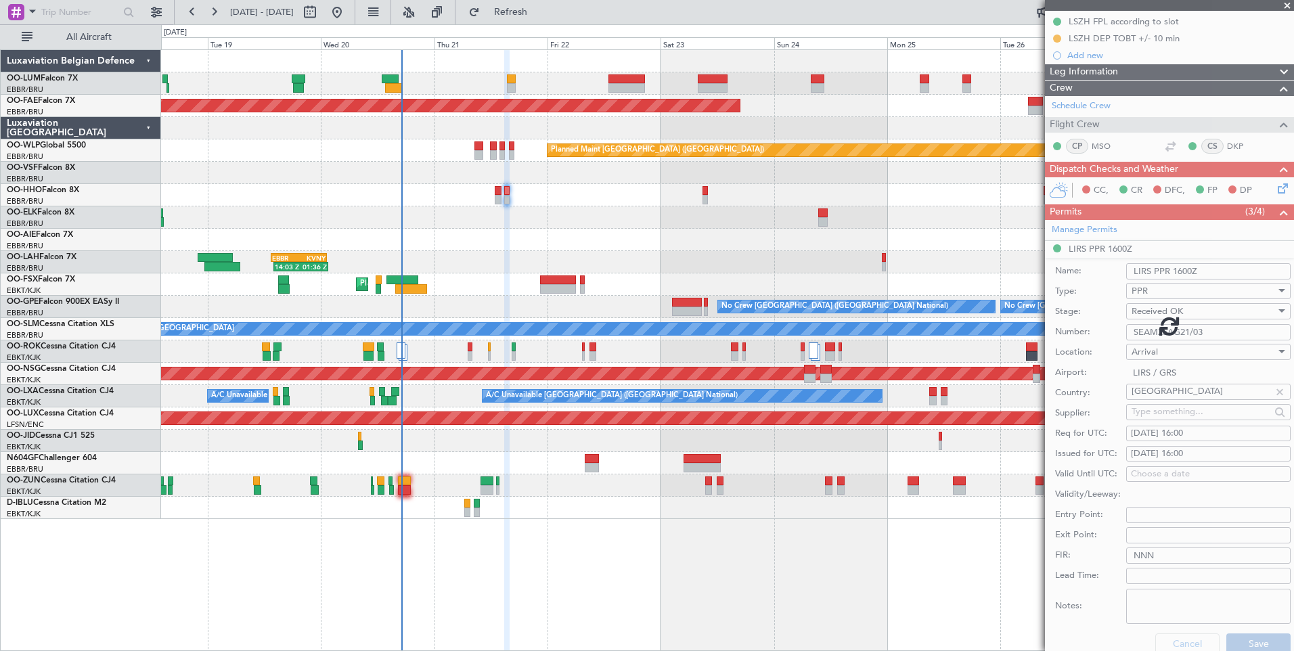
scroll to position [85, 0]
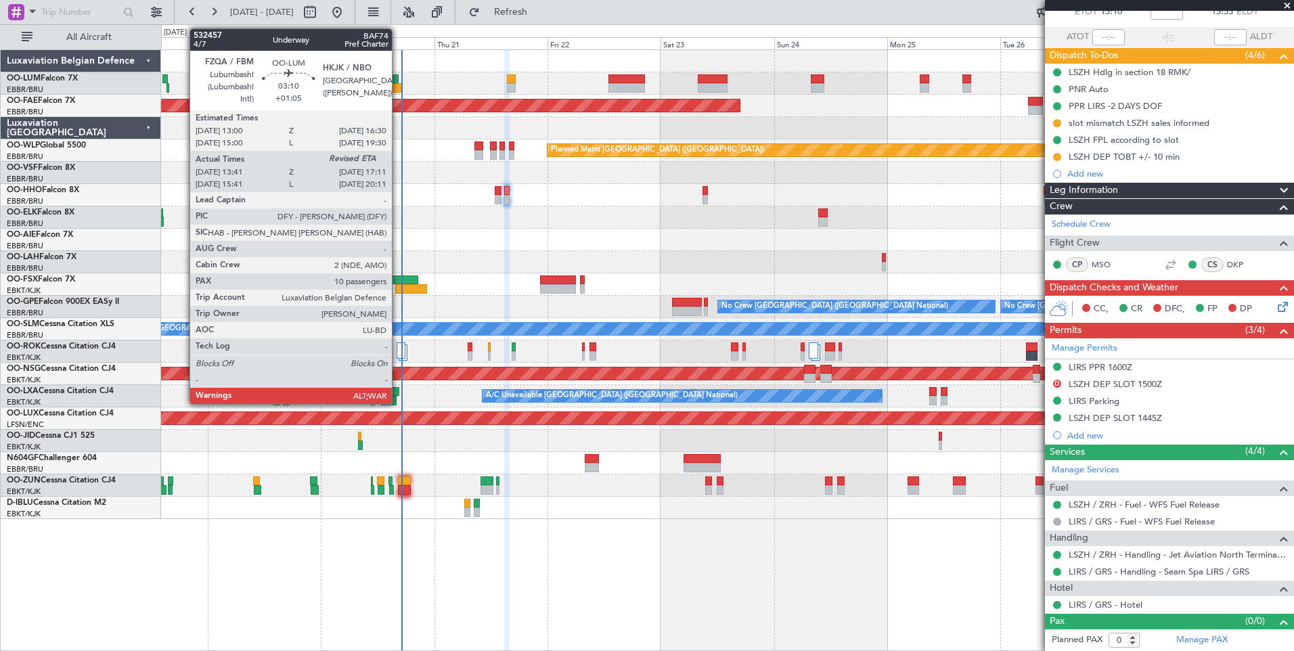
click at [397, 83] on div "Planned Maint Brussels (Brussels National) Planned Maint Brussels (Brussels Nat…" at bounding box center [727, 83] width 1132 height 22
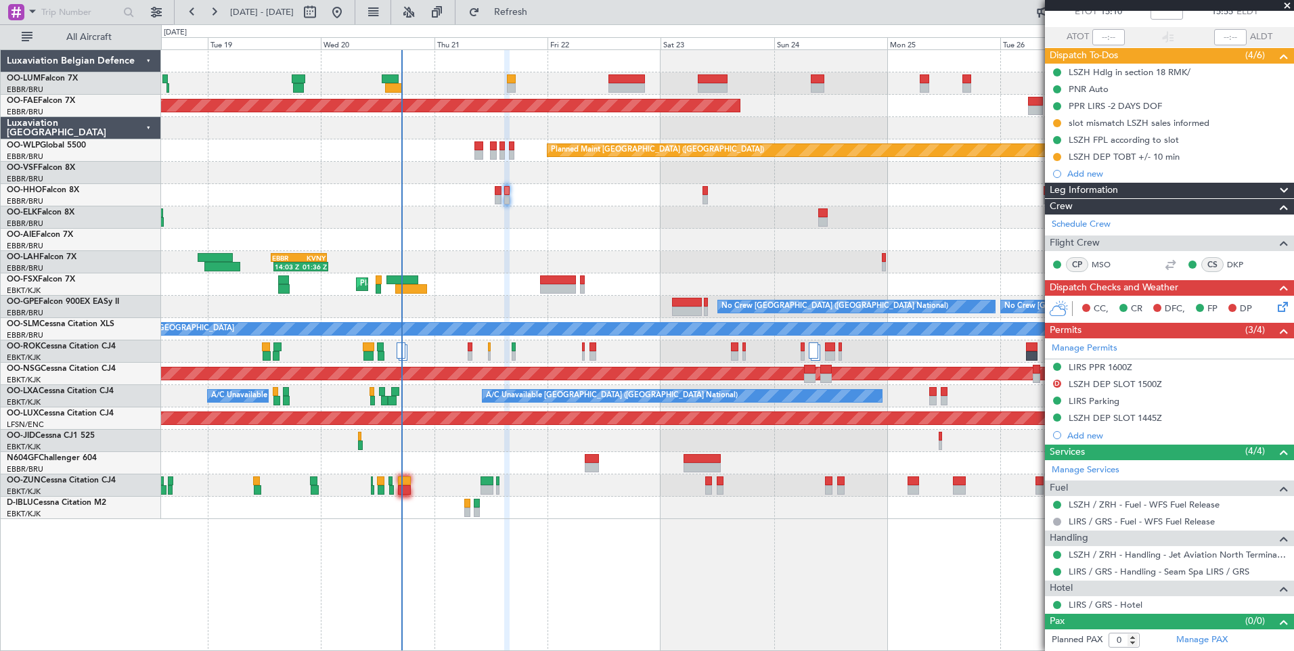
scroll to position [0, 0]
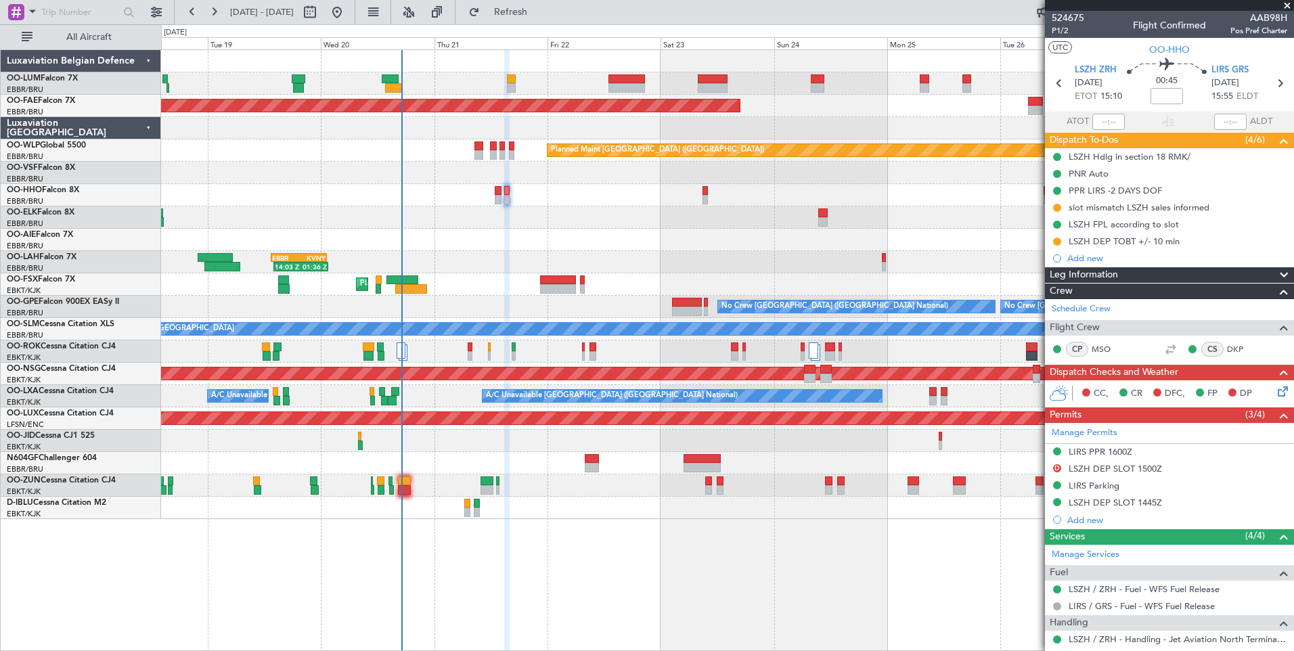
click at [387, 73] on div "Planned Maint Brussels (Brussels National) Planned Maint Brussels (Brussels Nat…" at bounding box center [727, 83] width 1132 height 22
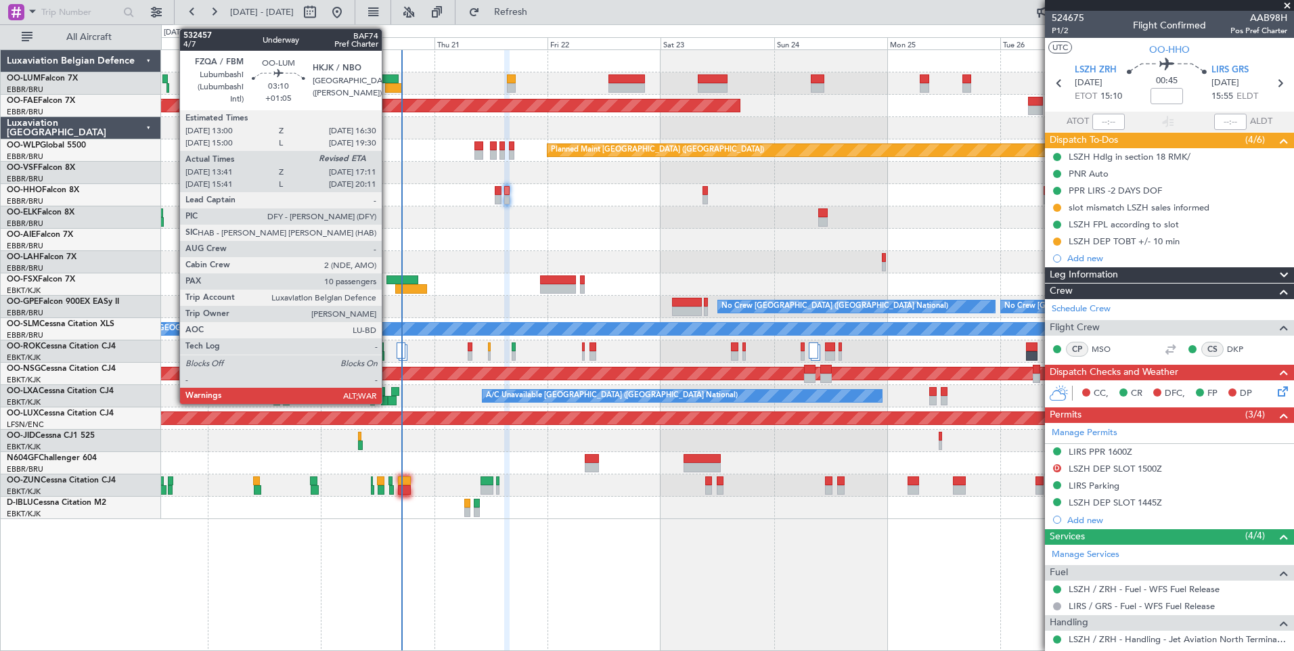
click at [388, 76] on div at bounding box center [390, 78] width 17 height 9
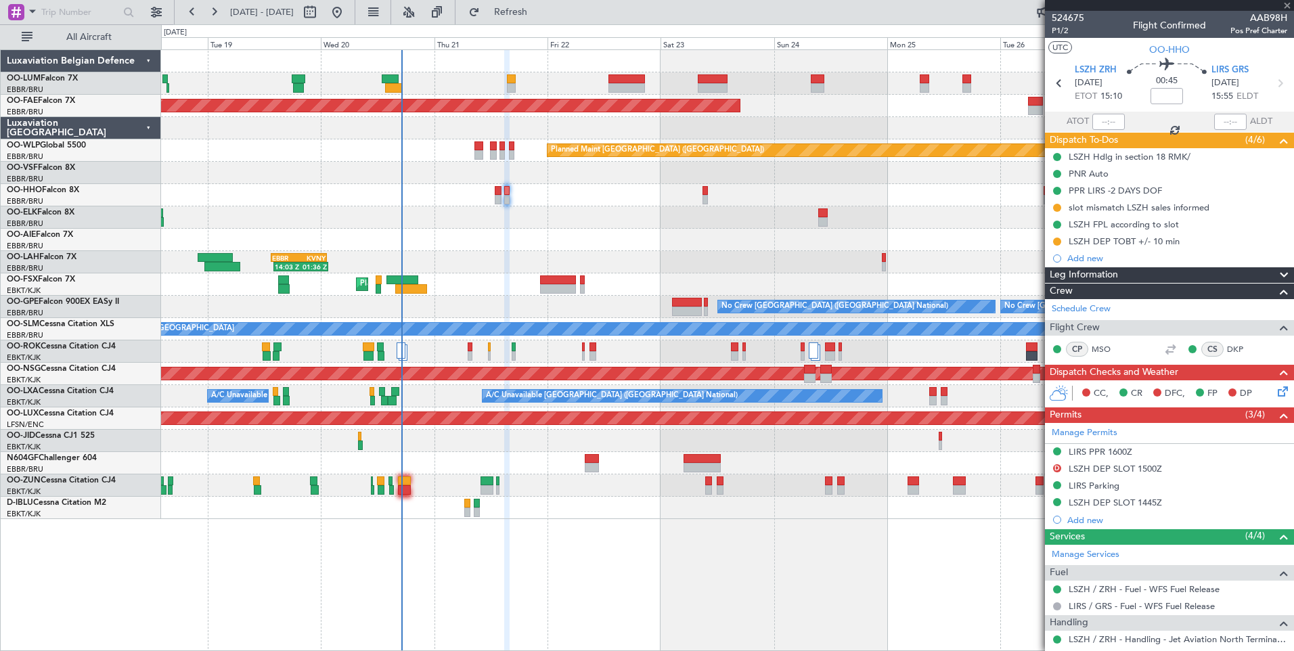
type input "+01:05"
type input "13:51"
type input "10"
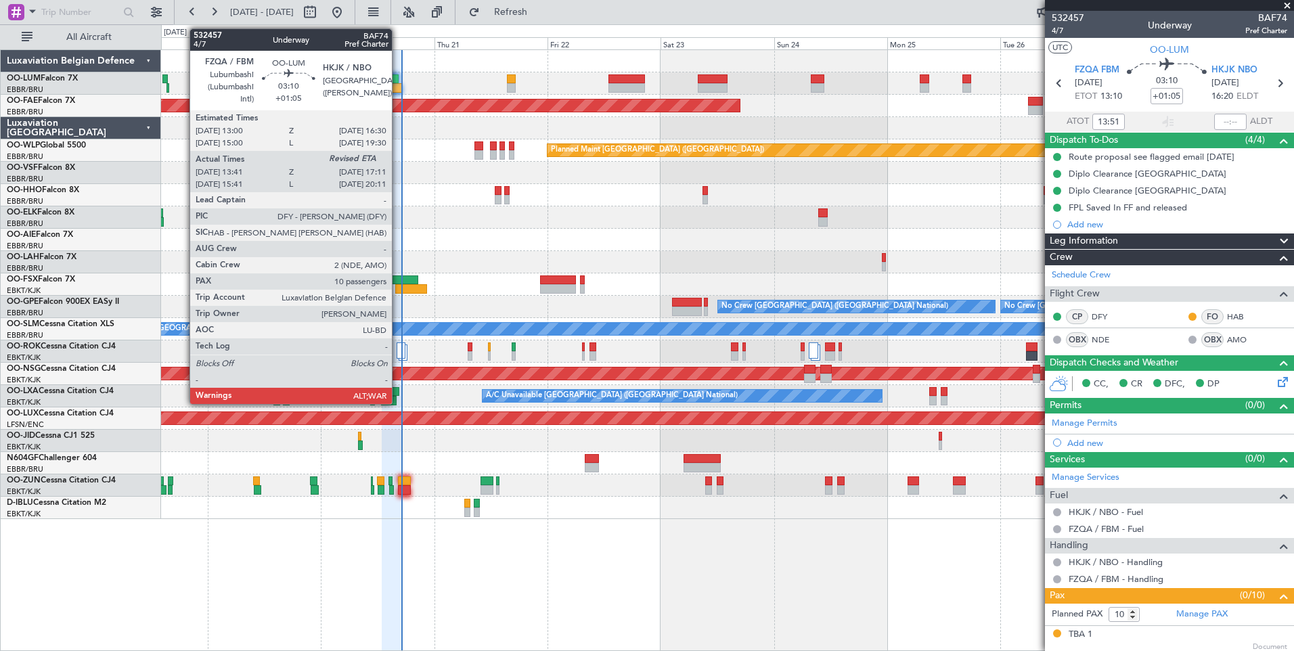
click at [398, 86] on div at bounding box center [393, 87] width 17 height 9
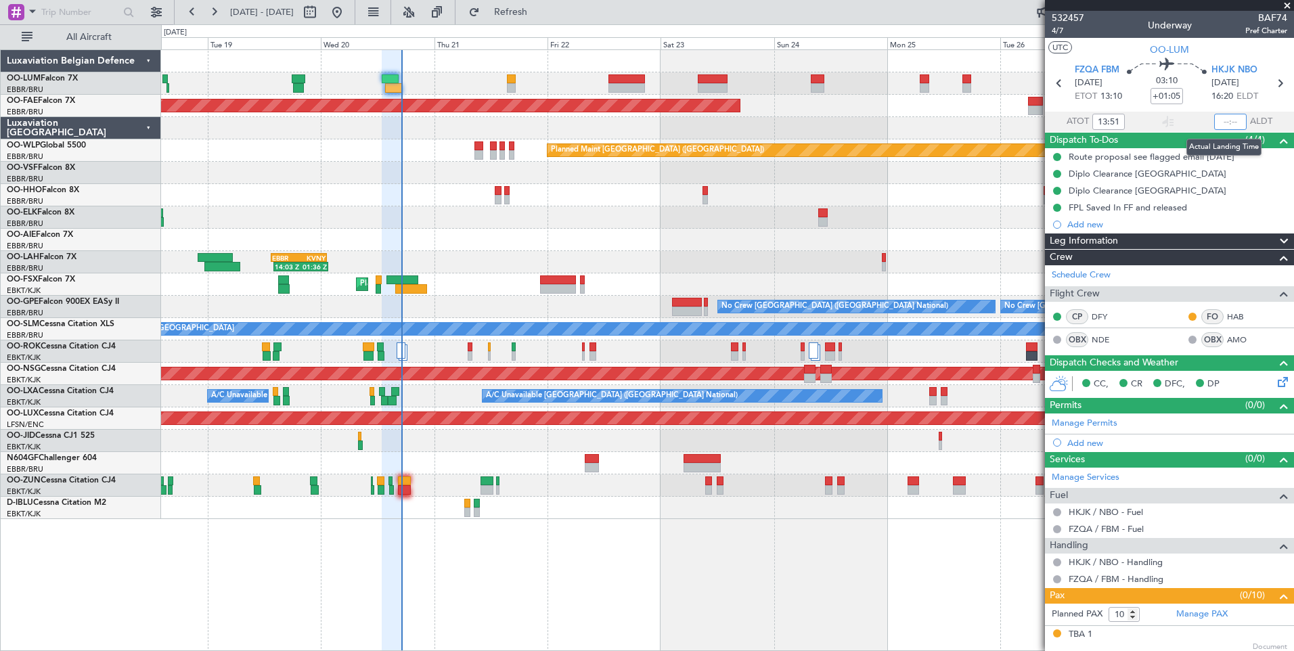
click at [1218, 118] on input "text" at bounding box center [1230, 122] width 32 height 16
type input "17:03"
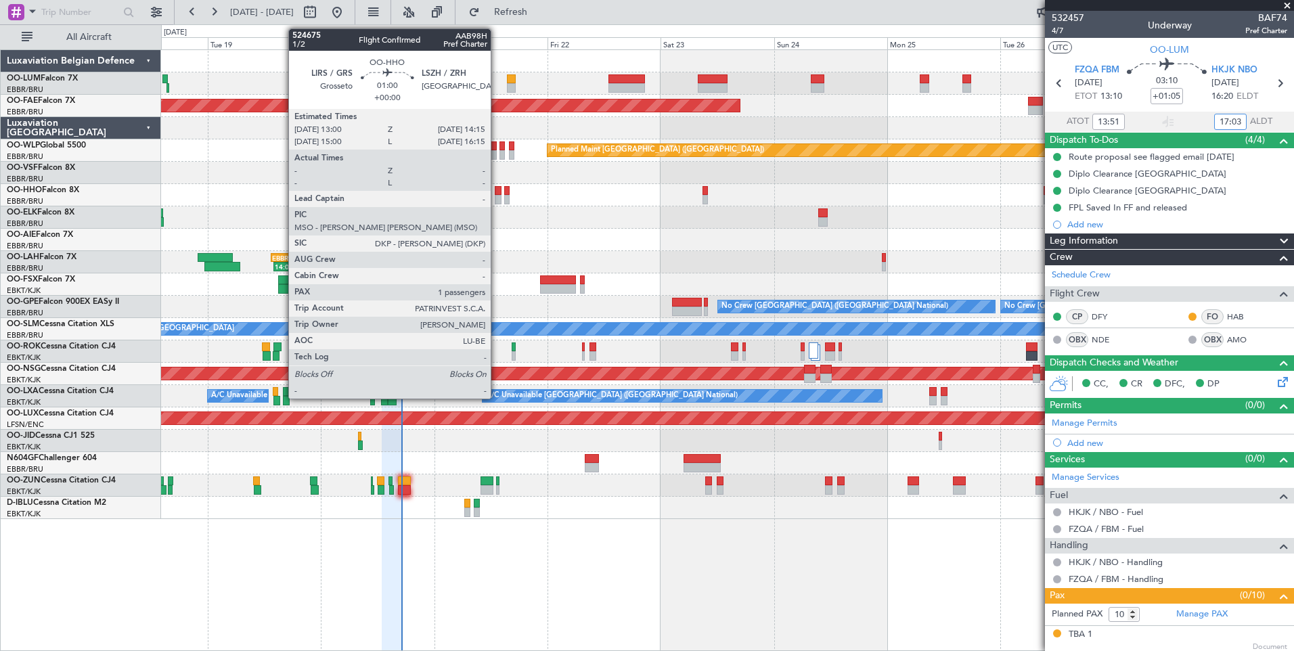
click at [497, 189] on div at bounding box center [498, 190] width 6 height 9
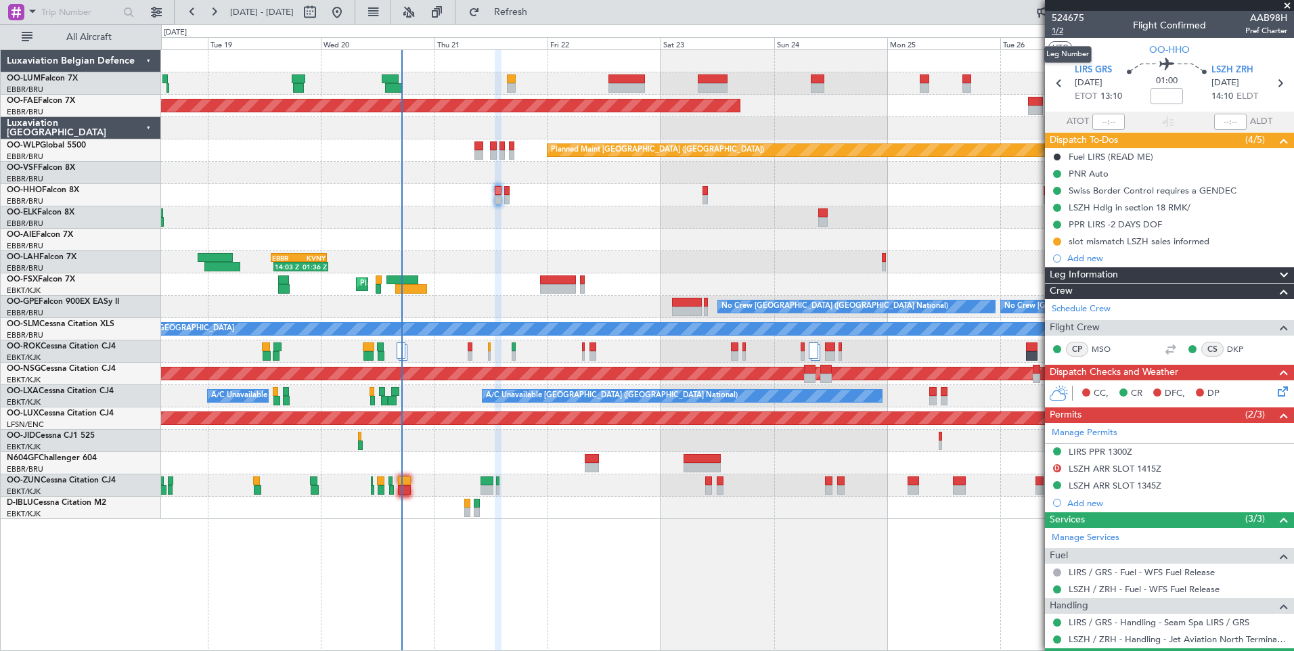
click at [1059, 33] on span "1/2" at bounding box center [1068, 31] width 32 height 12
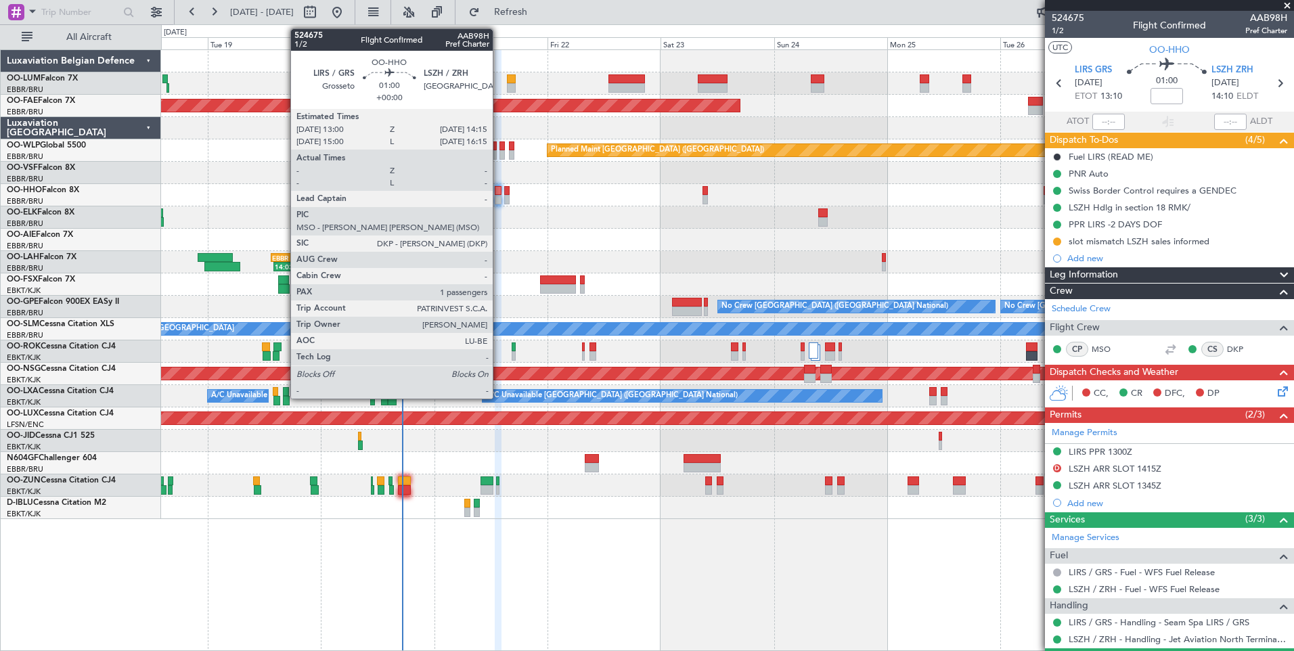
click at [499, 190] on div at bounding box center [498, 190] width 6 height 9
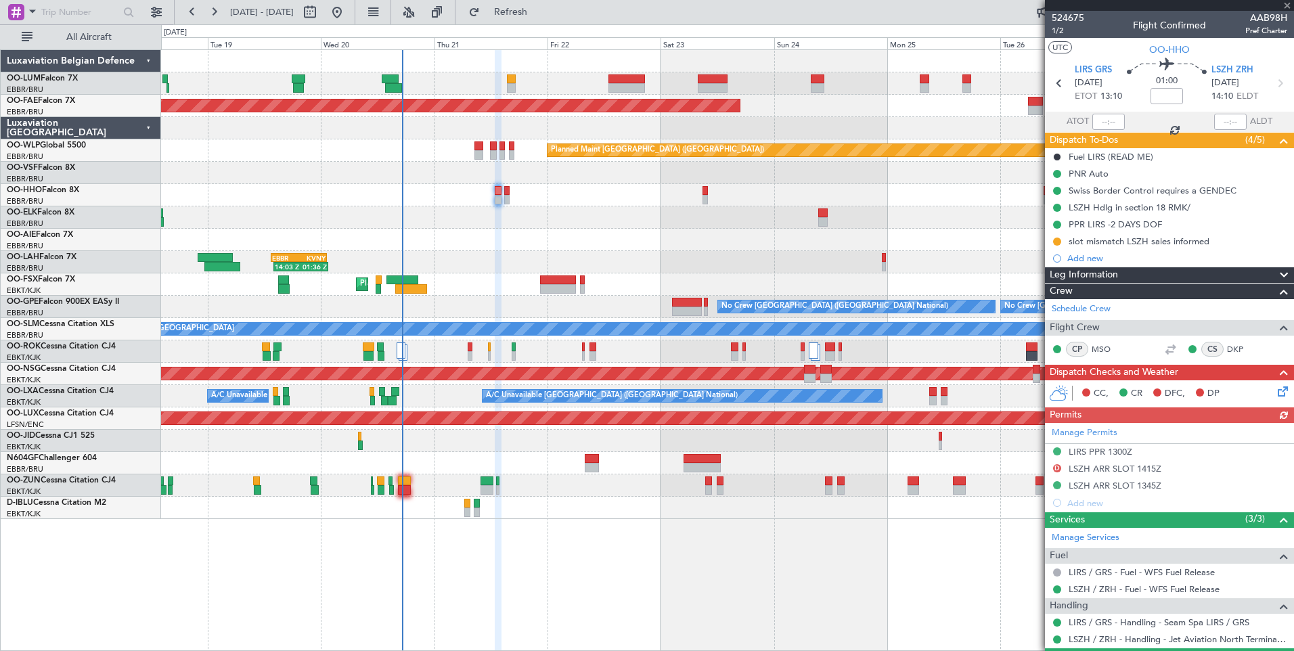
click at [1275, 388] on icon at bounding box center [1280, 389] width 11 height 11
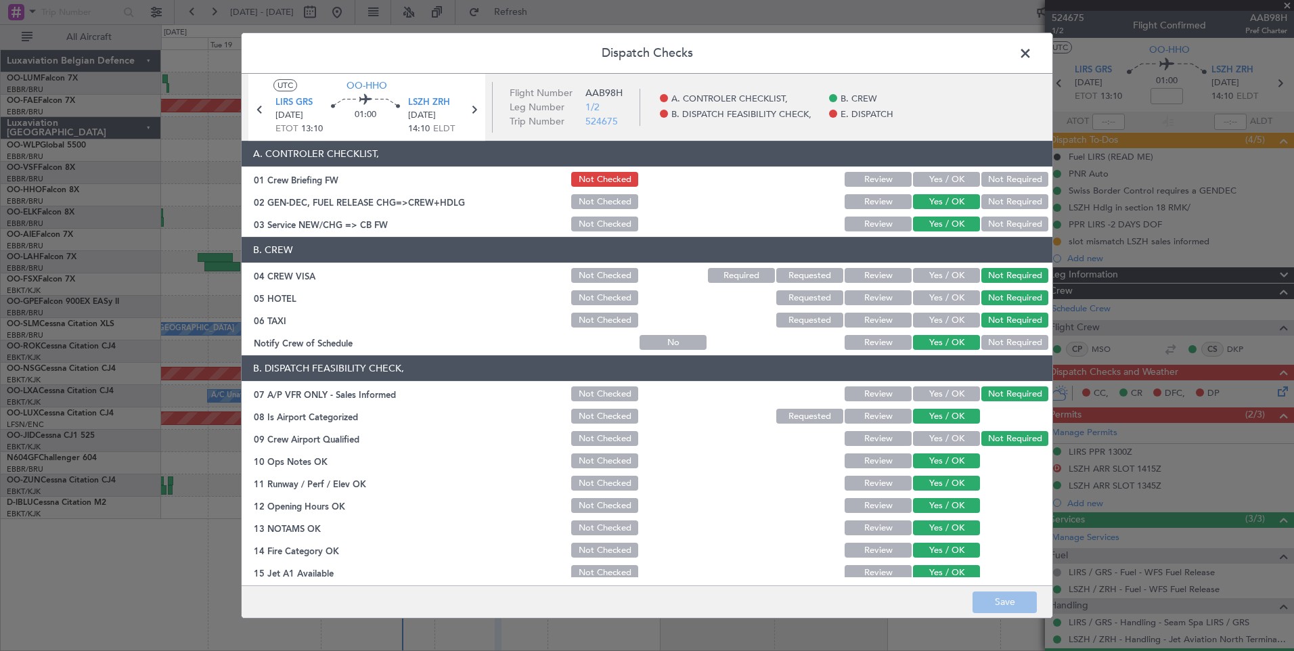
click at [913, 178] on button "Yes / OK" at bounding box center [946, 179] width 67 height 15
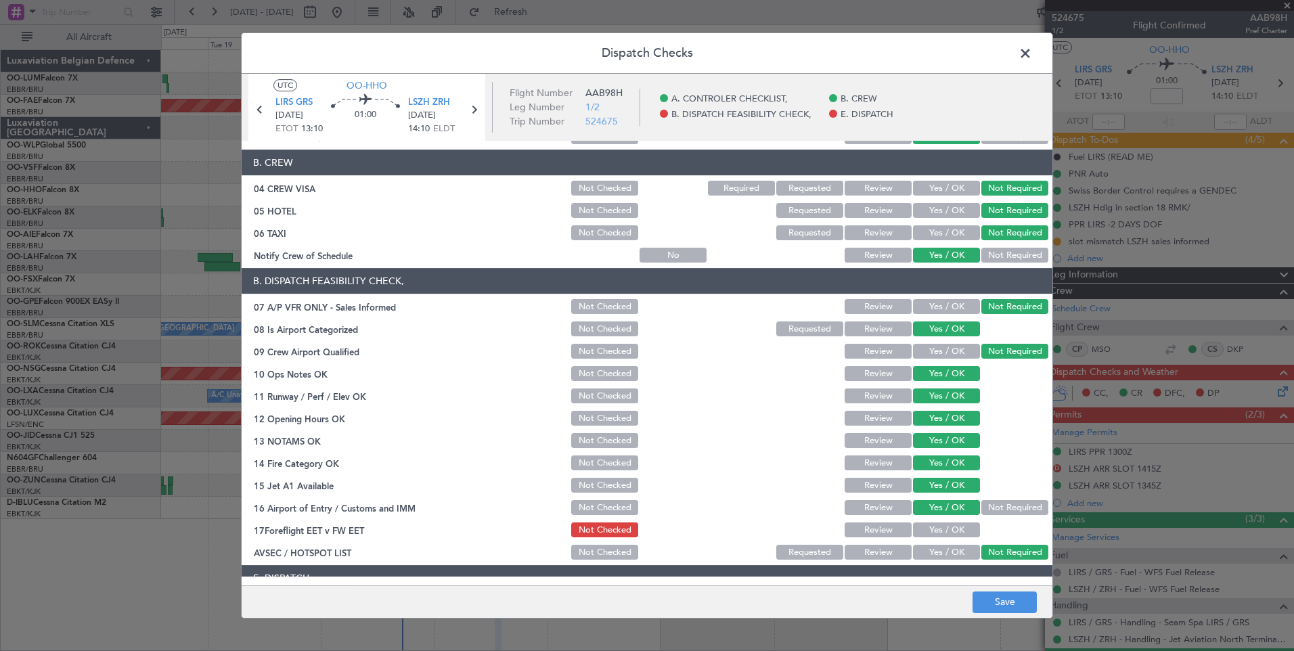
scroll to position [194, 0]
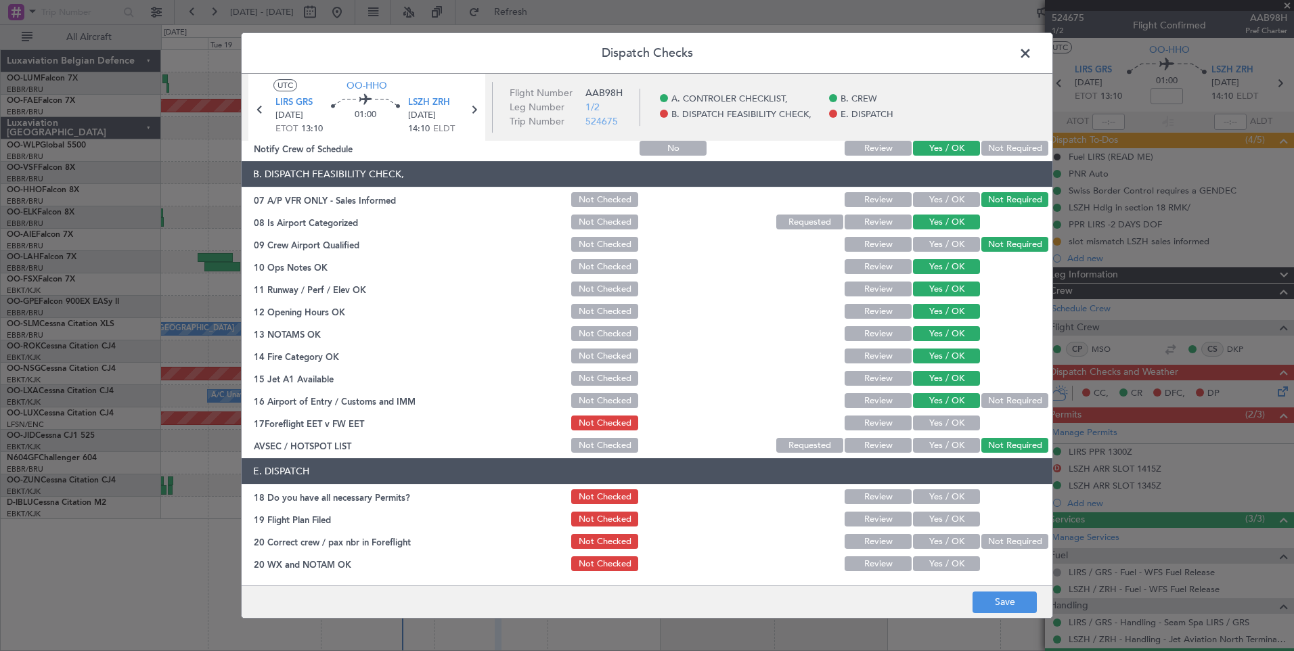
click at [963, 501] on button "Yes / OK" at bounding box center [946, 496] width 67 height 15
click at [958, 514] on button "Yes / OK" at bounding box center [946, 519] width 67 height 15
click at [956, 537] on button "Yes / OK" at bounding box center [946, 541] width 67 height 15
click at [954, 562] on button "Yes / OK" at bounding box center [946, 563] width 67 height 15
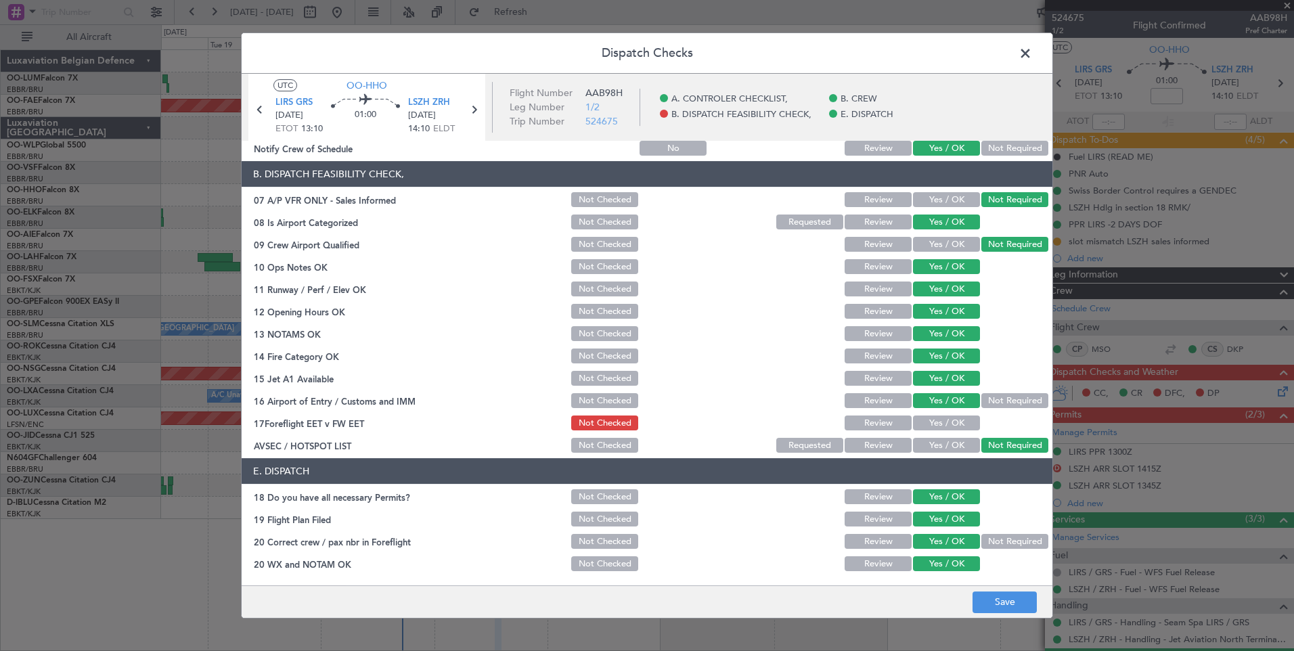
click at [944, 423] on button "Yes / OK" at bounding box center [946, 423] width 67 height 15
click at [1013, 598] on button "Save" at bounding box center [1005, 603] width 64 height 22
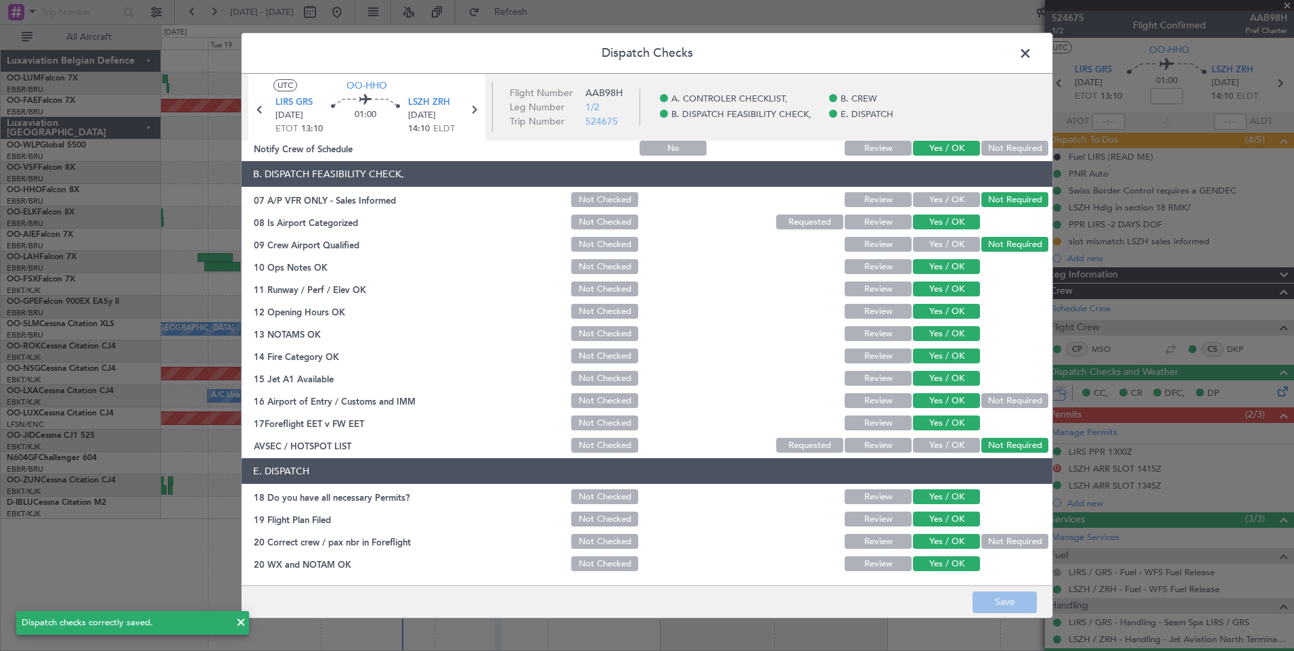
click at [1032, 55] on span at bounding box center [1032, 56] width 0 height 27
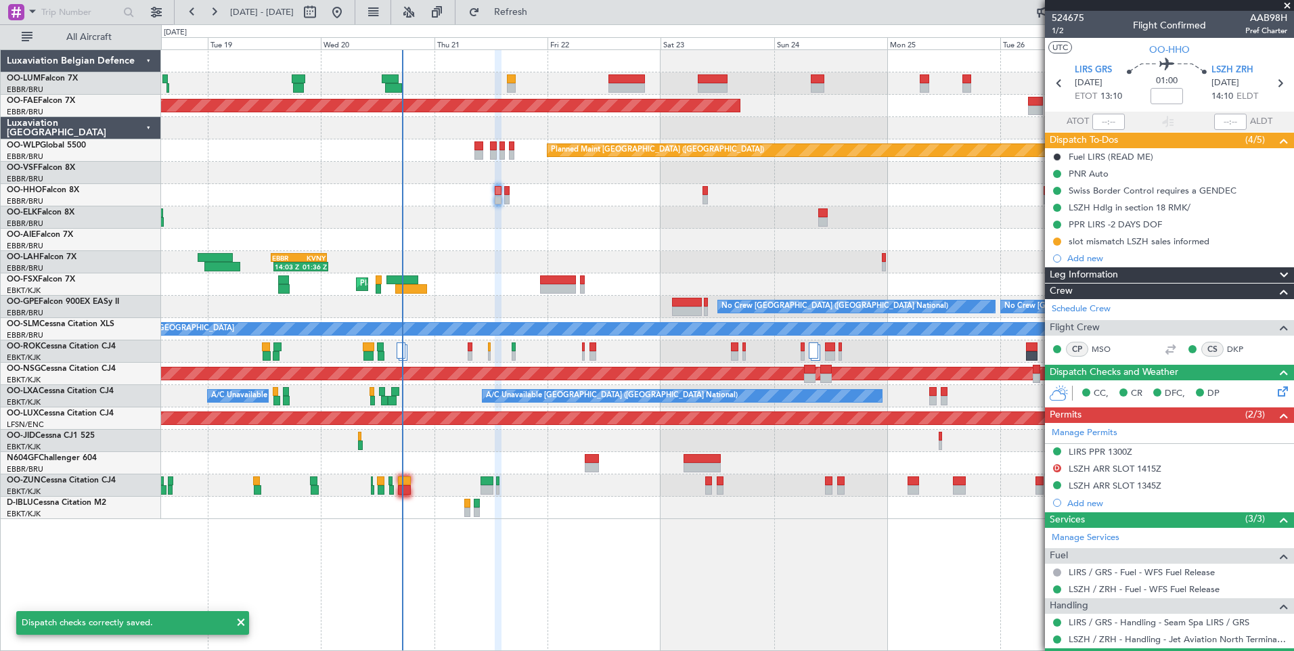
click at [552, 26] on div "0 0 Mon 18 Tue 19 Wed 20 Thu 21 Fri 22 Sat 23 Sun 24 Aug 2025 Mon 25 Tue 26 Wed…" at bounding box center [728, 37] width 1132 height 24
click at [544, 19] on button "Refresh" at bounding box center [502, 12] width 81 height 22
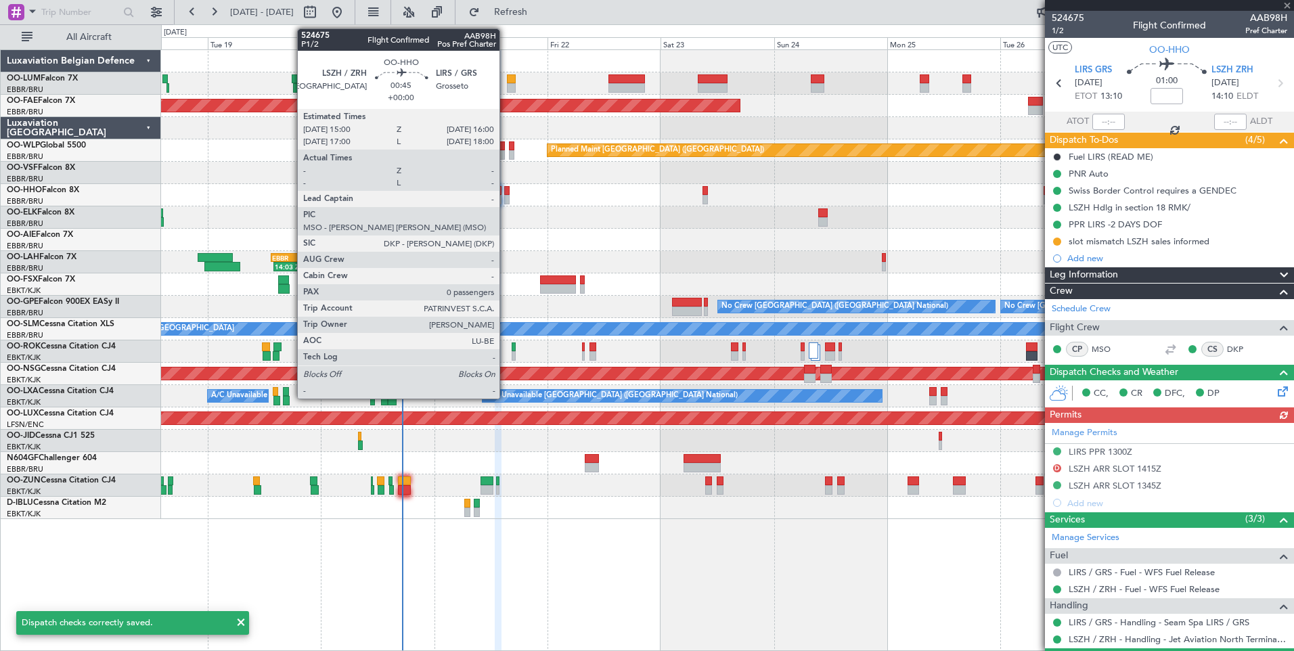
click at [506, 191] on div at bounding box center [506, 190] width 5 height 9
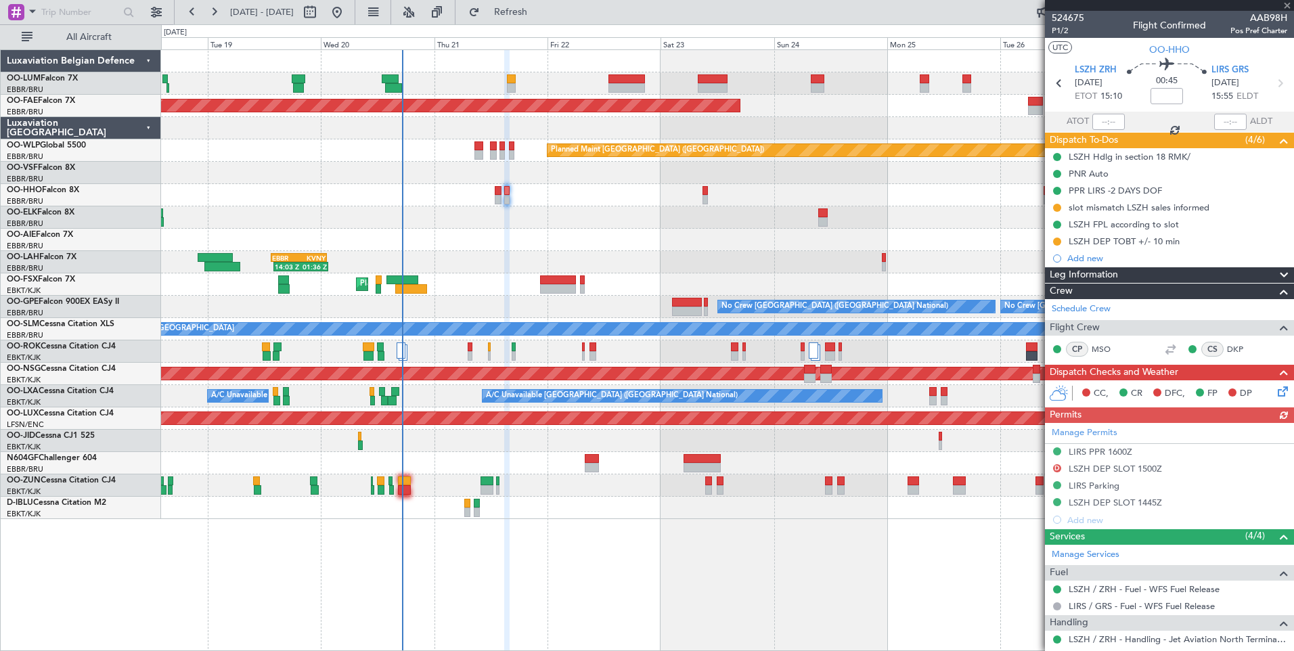
click at [1275, 391] on icon at bounding box center [1280, 389] width 11 height 11
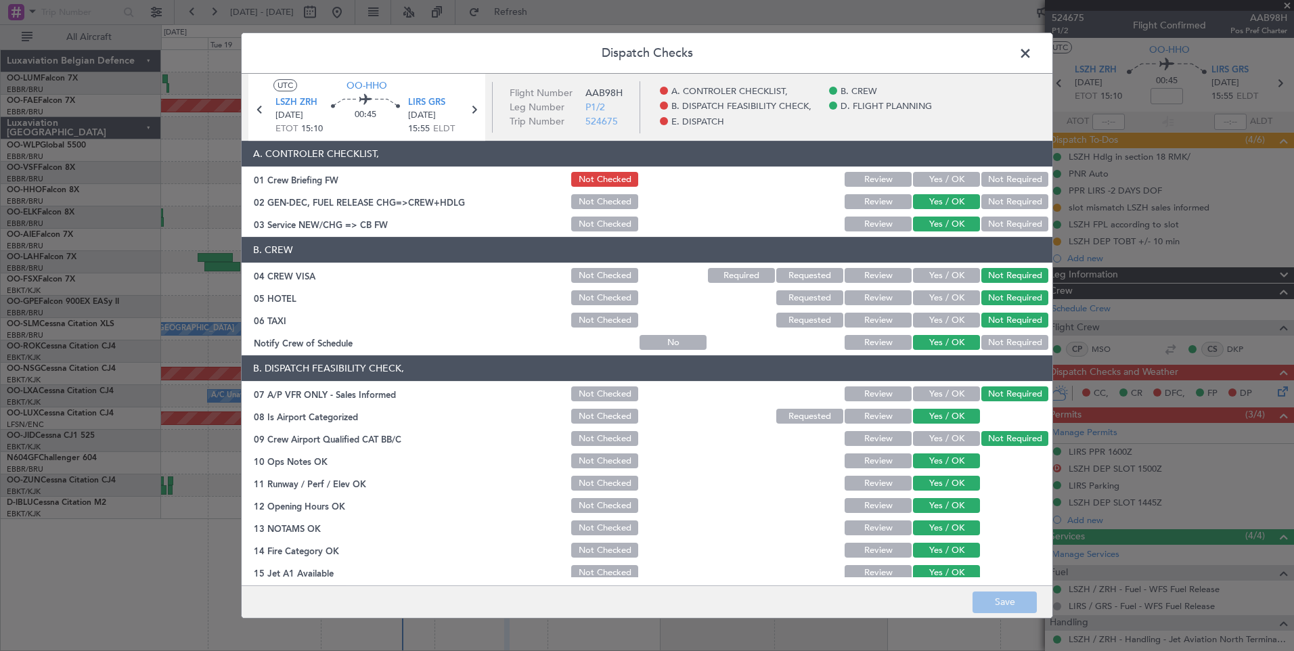
click at [954, 179] on button "Yes / OK" at bounding box center [946, 179] width 67 height 15
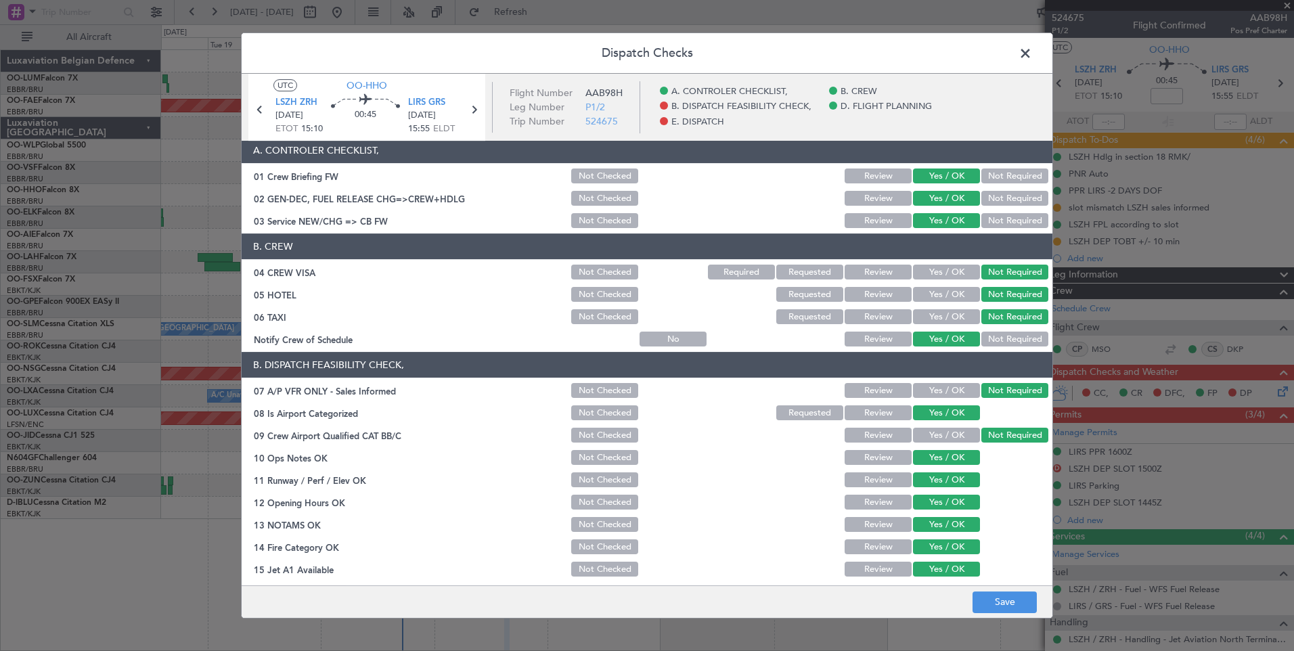
scroll to position [0, 0]
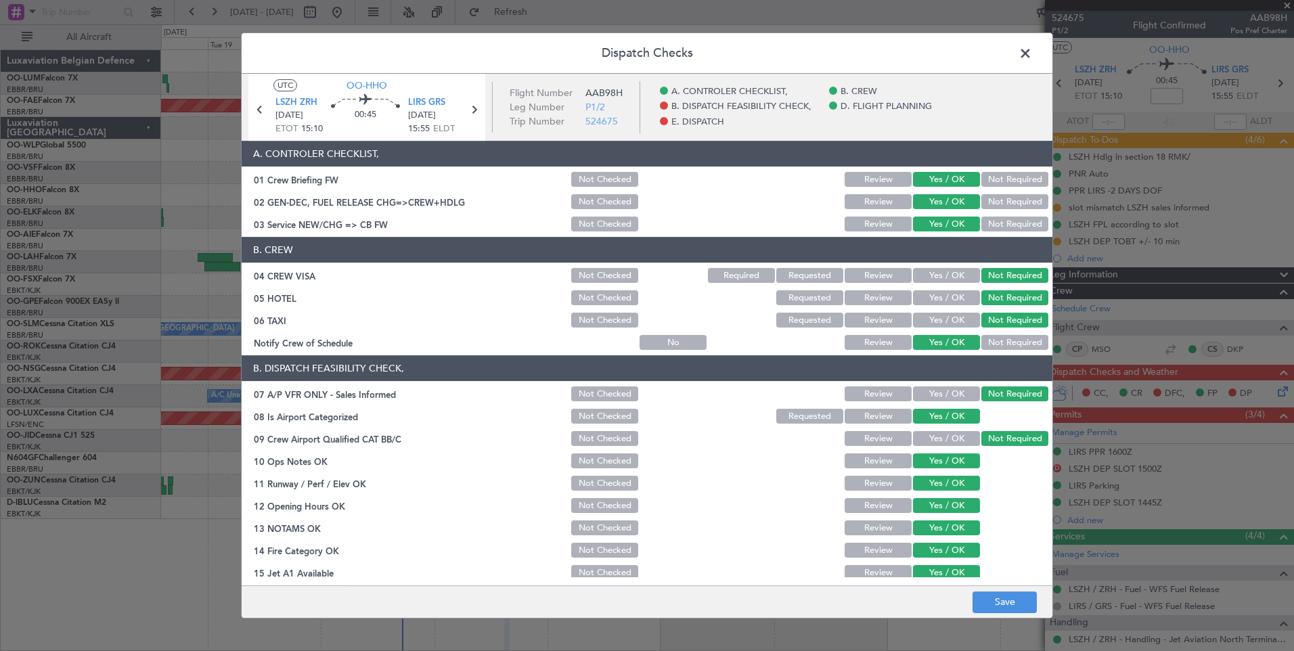
click at [933, 296] on button "Yes / OK" at bounding box center [946, 297] width 67 height 15
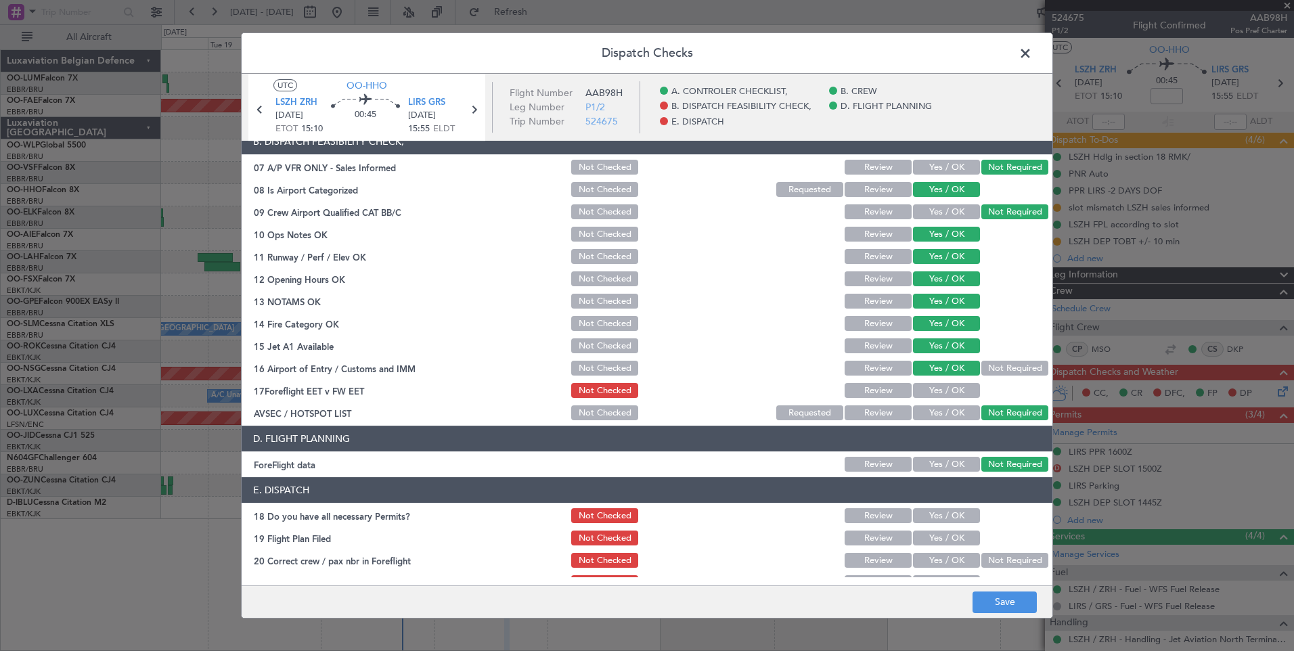
scroll to position [246, 0]
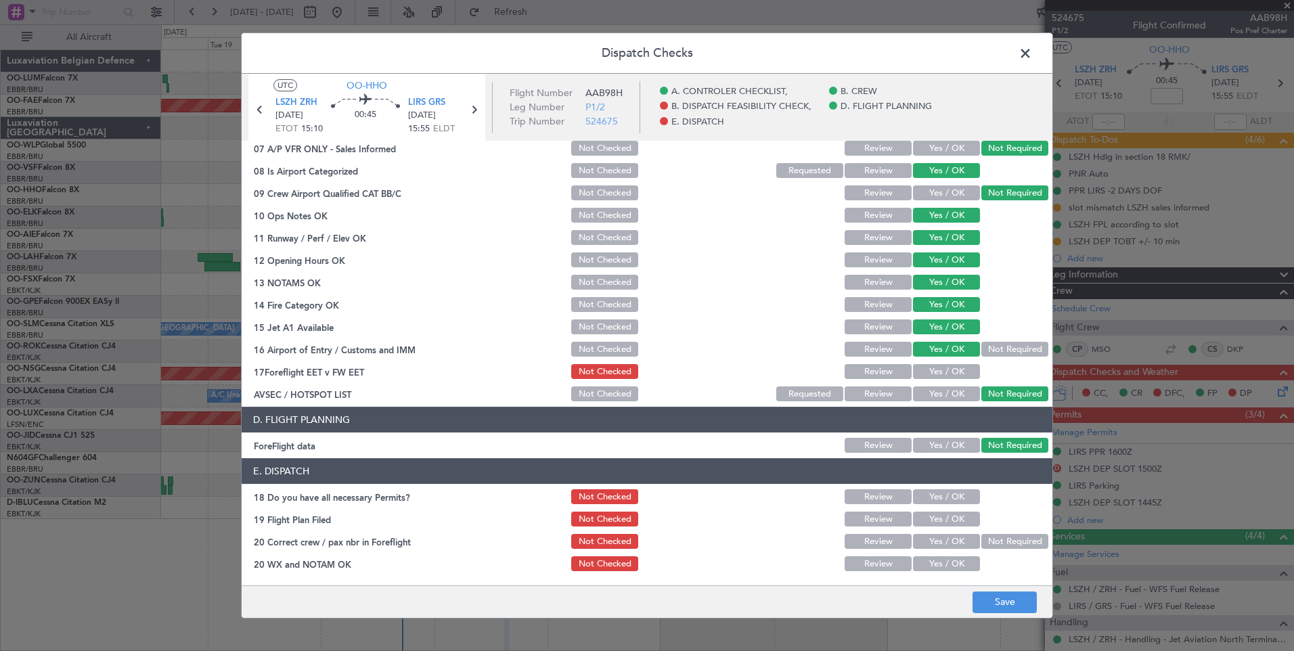
click at [941, 372] on button "Yes / OK" at bounding box center [946, 371] width 67 height 15
drag, startPoint x: 948, startPoint y: 493, endPoint x: 944, endPoint y: 518, distance: 24.6
click at [948, 495] on button "Yes / OK" at bounding box center [946, 496] width 67 height 15
click at [948, 518] on button "Yes / OK" at bounding box center [946, 519] width 67 height 15
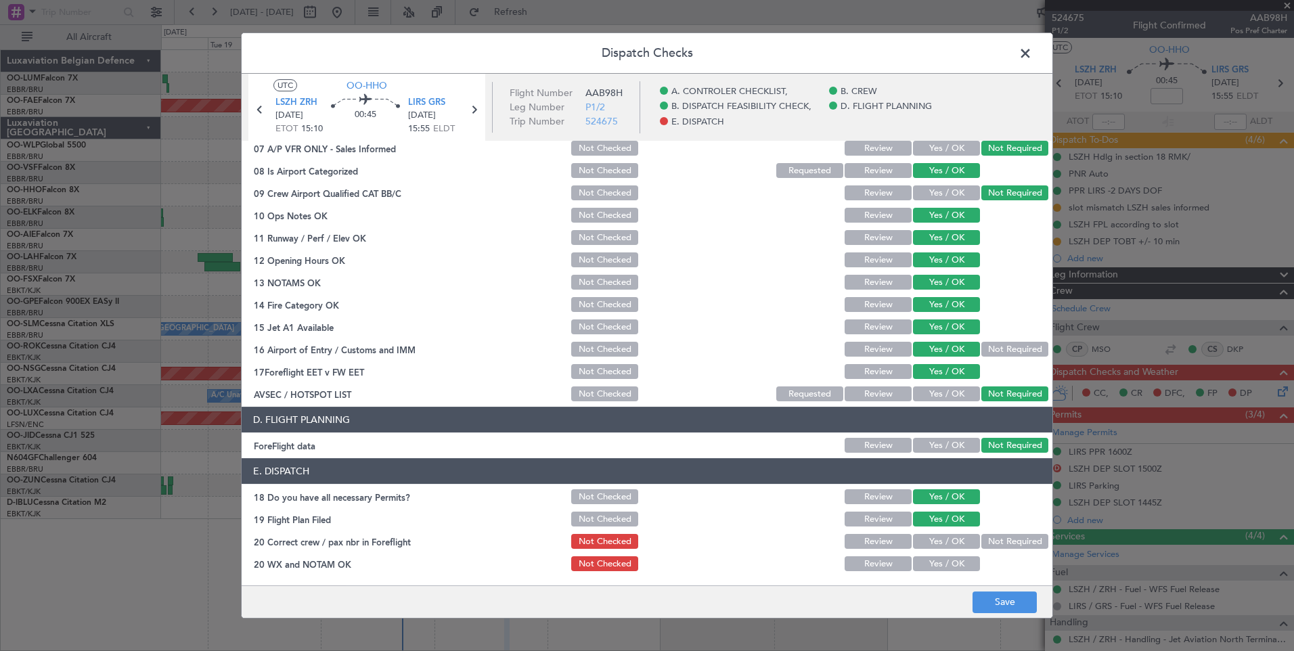
drag, startPoint x: 948, startPoint y: 541, endPoint x: 946, endPoint y: 566, distance: 25.2
click at [947, 543] on button "Yes / OK" at bounding box center [946, 541] width 67 height 15
click at [946, 566] on button "Yes / OK" at bounding box center [946, 563] width 67 height 15
click at [984, 593] on button "Save" at bounding box center [1005, 603] width 64 height 22
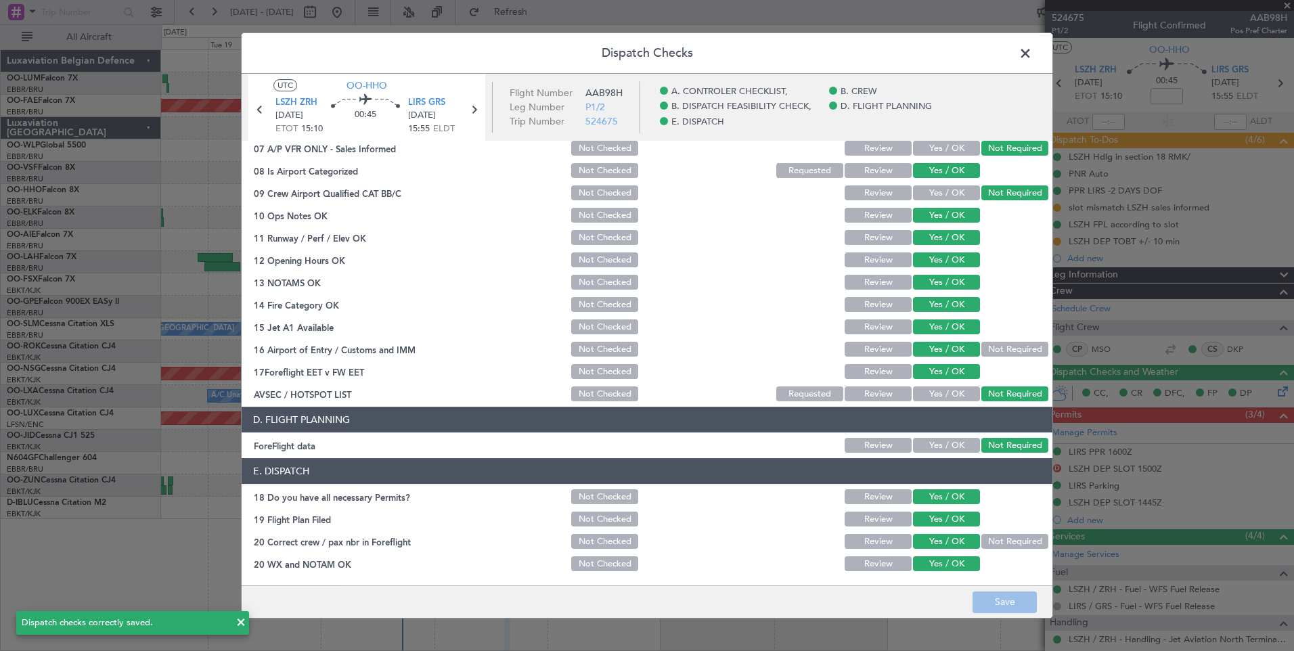
click at [1032, 51] on span at bounding box center [1032, 56] width 0 height 27
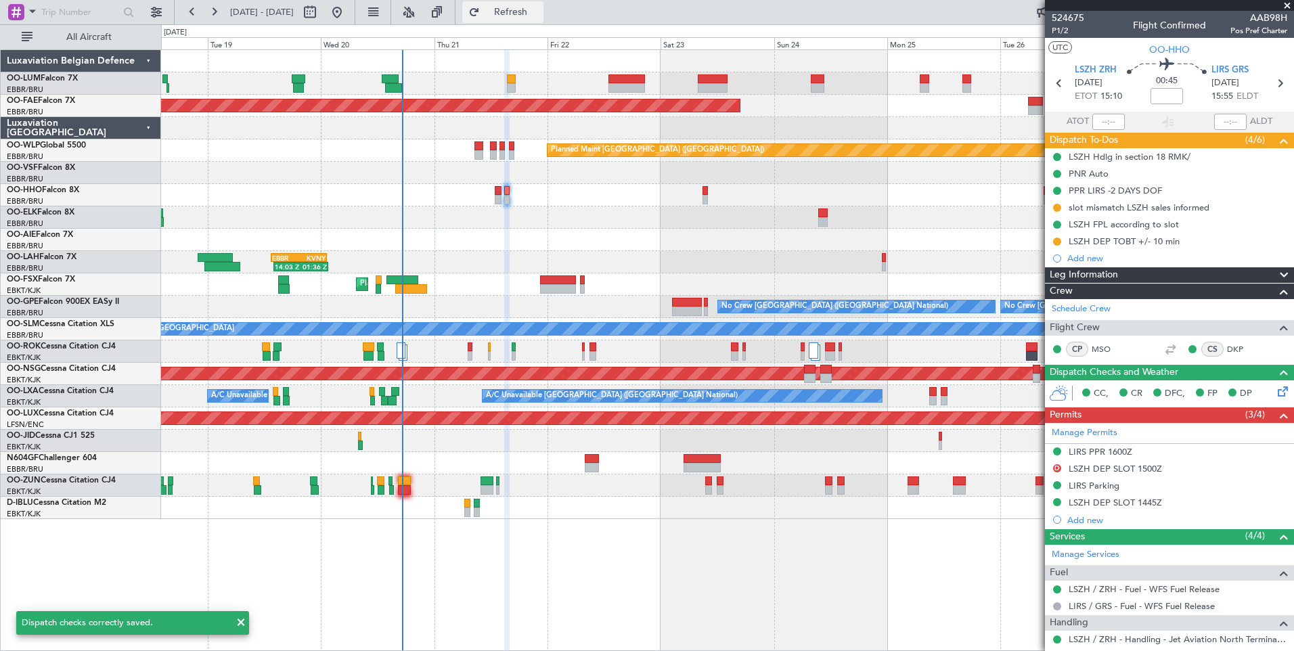
click at [539, 16] on span "Refresh" at bounding box center [511, 11] width 57 height 9
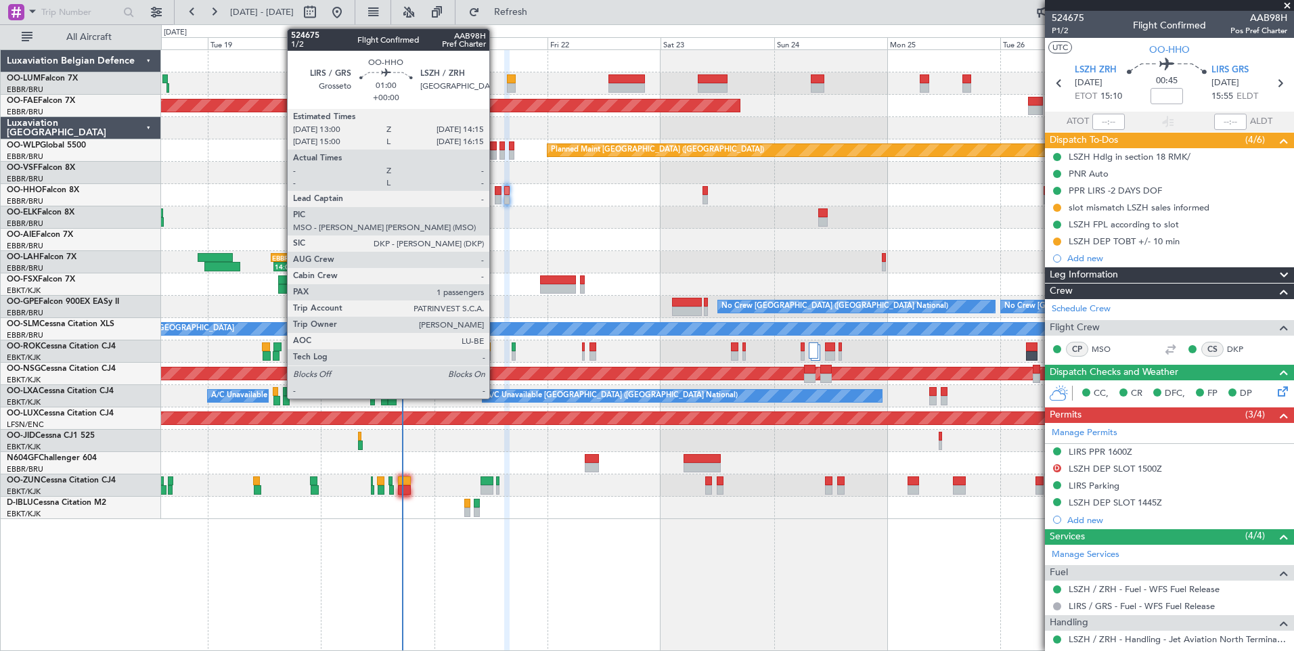
click at [495, 192] on div at bounding box center [498, 190] width 6 height 9
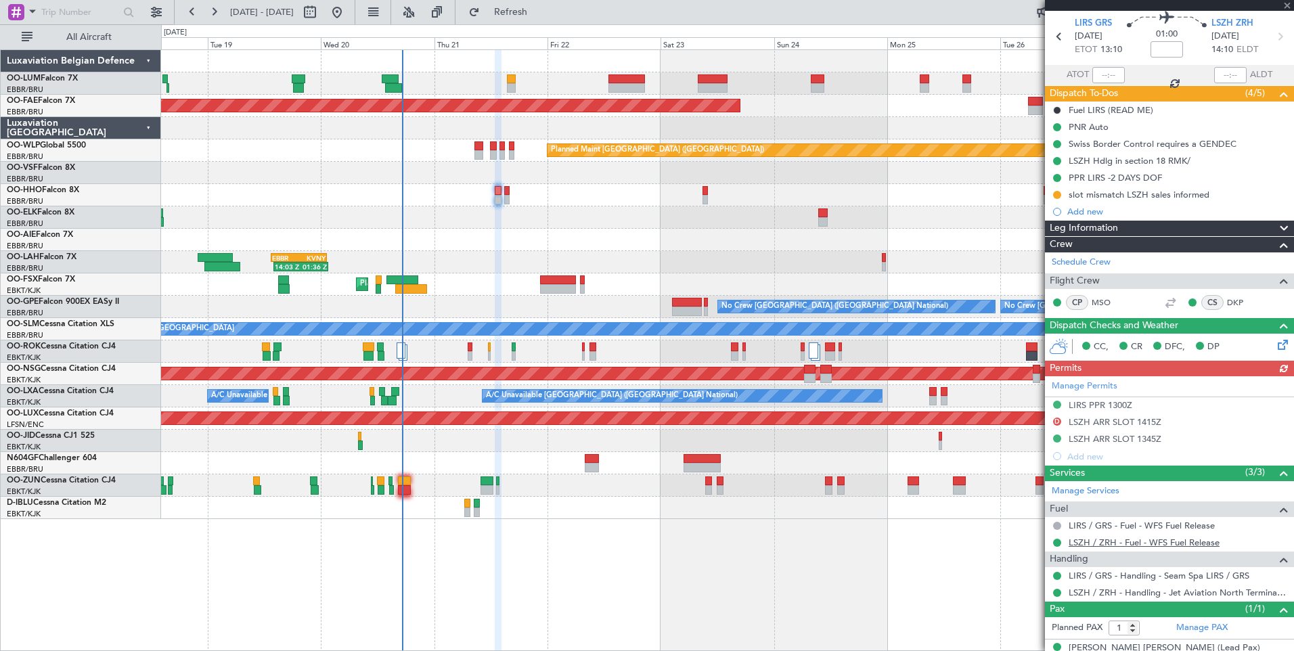
scroll to position [65, 0]
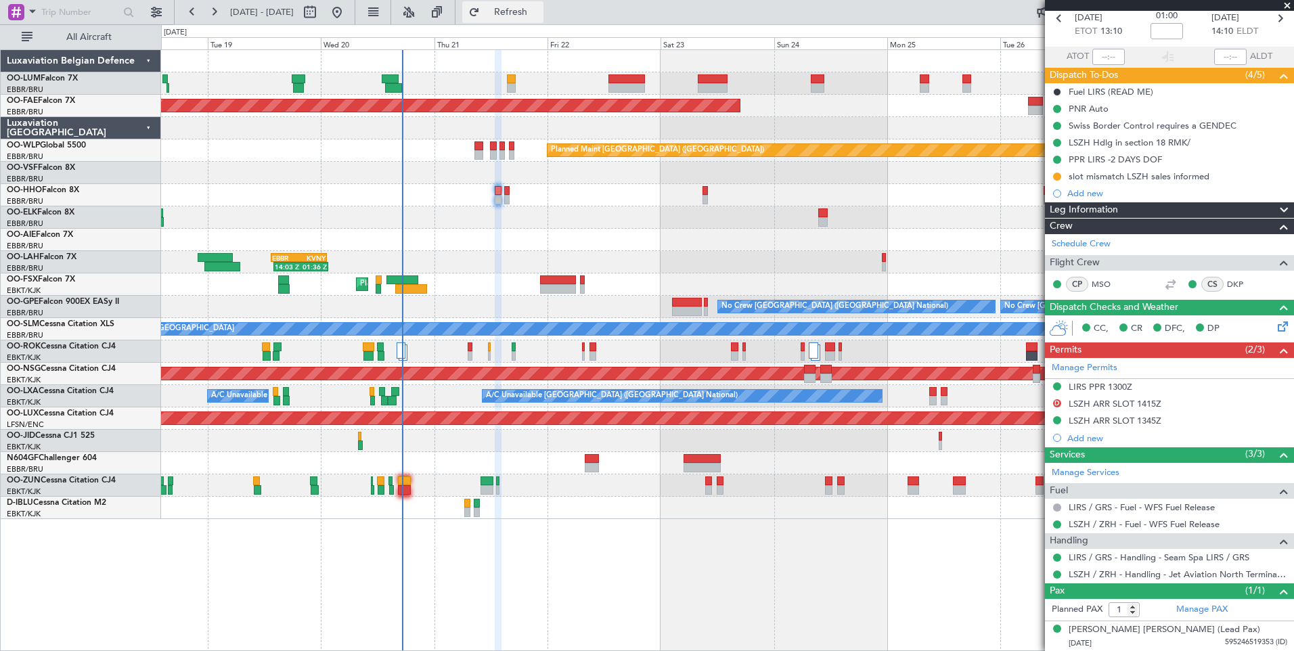
click at [537, 12] on span "Refresh" at bounding box center [511, 11] width 57 height 9
click at [539, 16] on span "Refresh" at bounding box center [511, 11] width 57 height 9
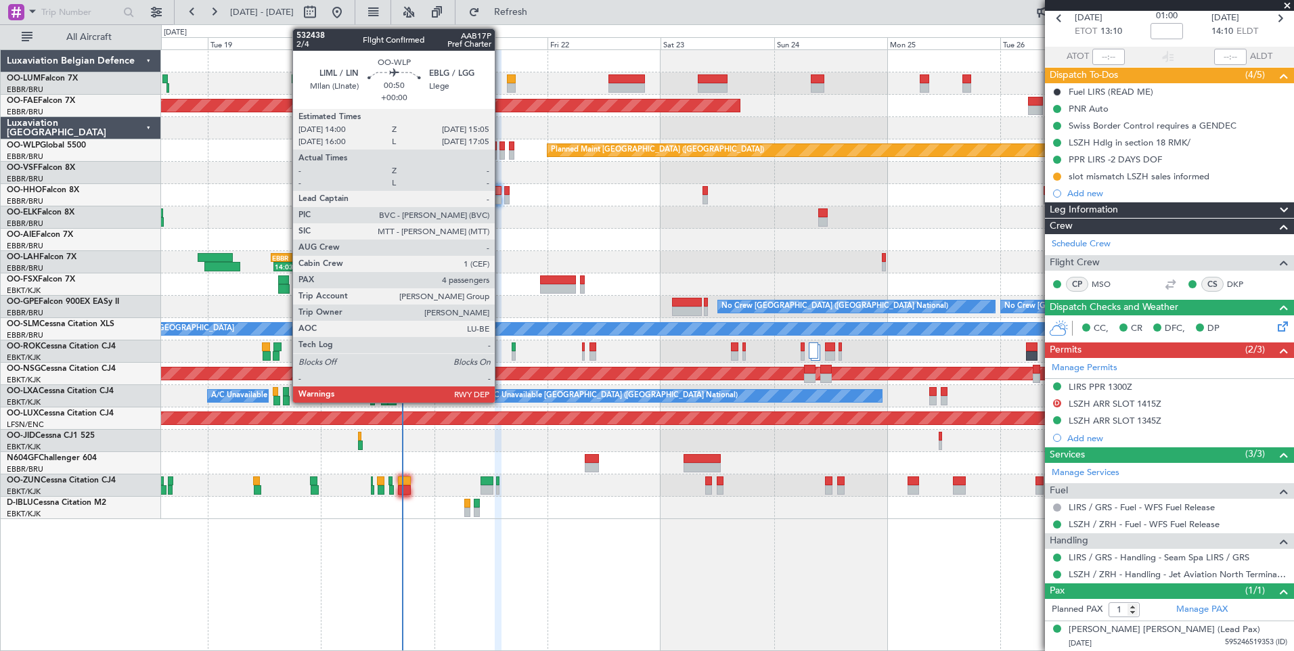
click at [501, 148] on div at bounding box center [502, 145] width 5 height 9
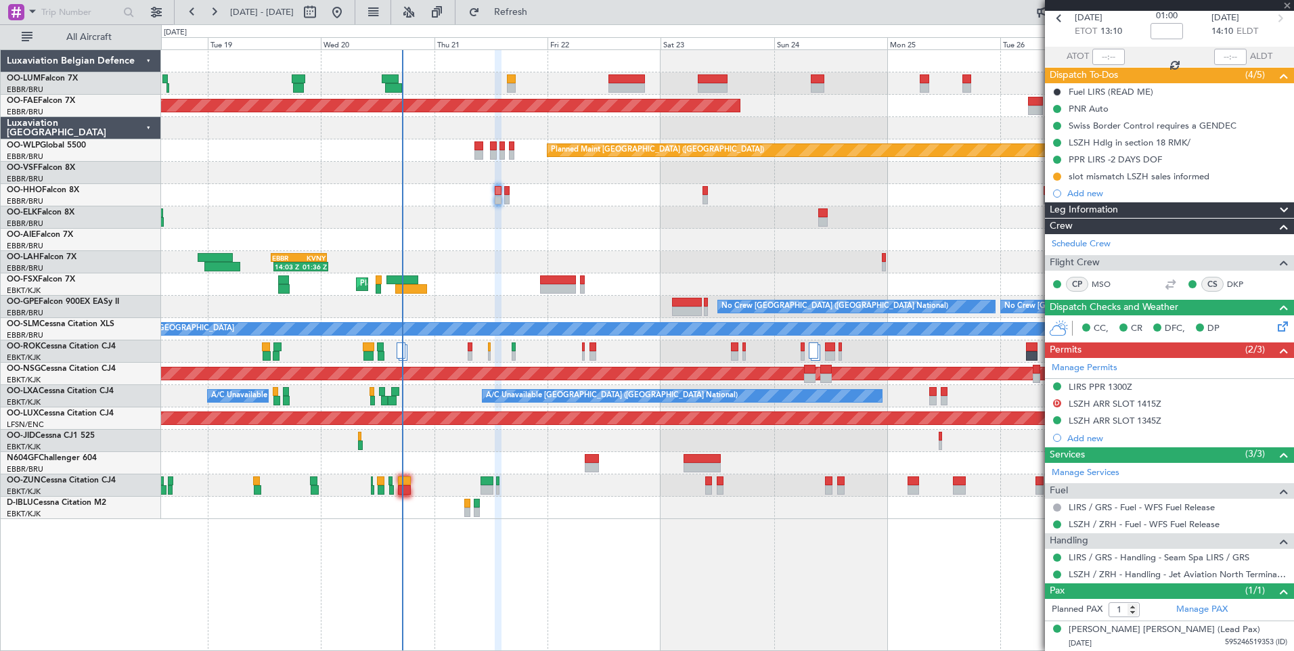
type input "4"
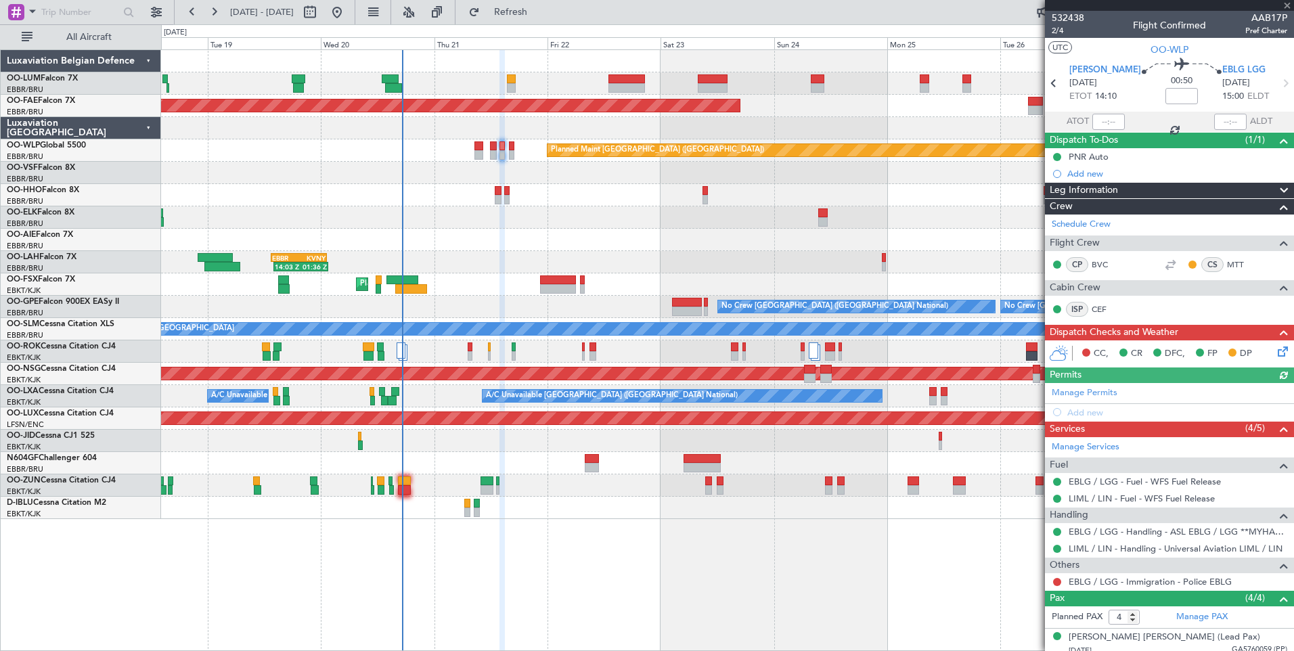
scroll to position [99, 0]
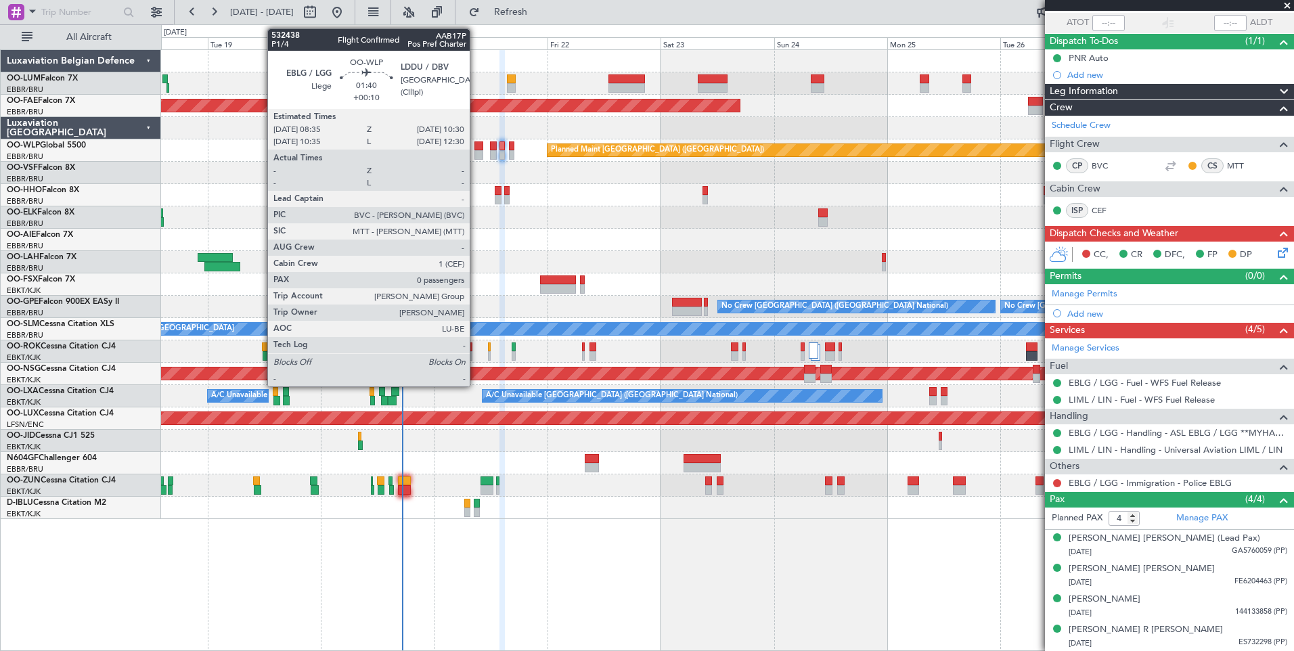
click at [476, 146] on div at bounding box center [478, 145] width 9 height 9
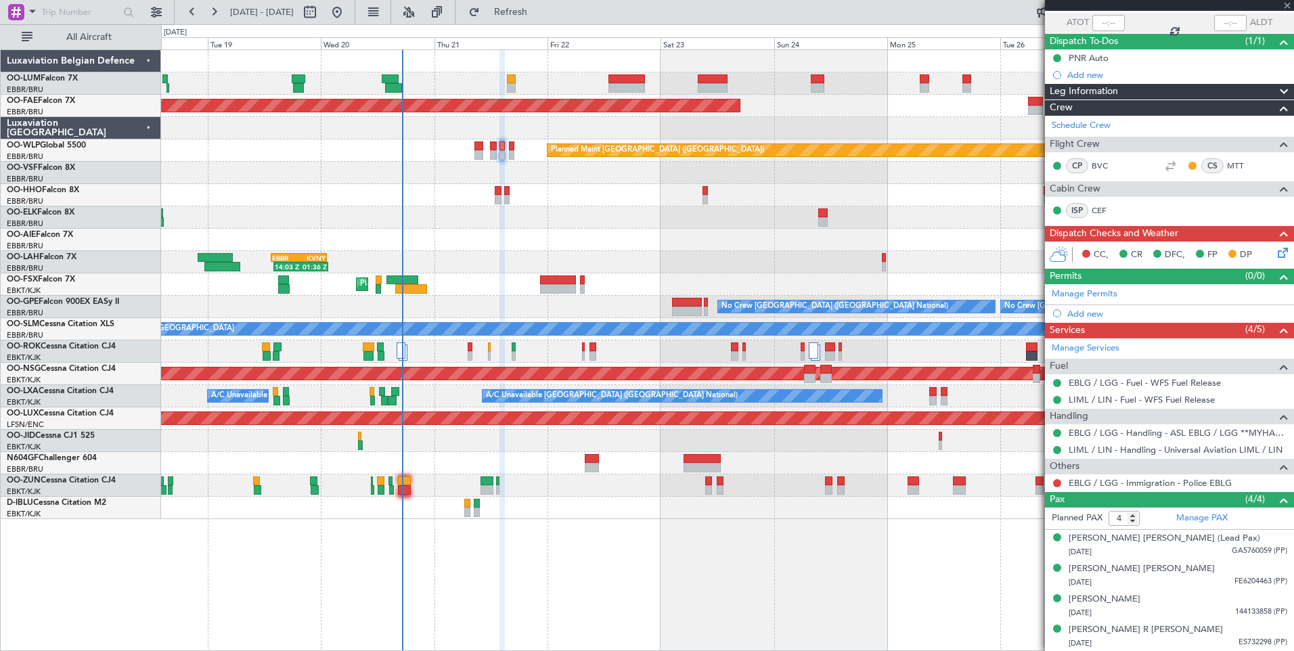
type input "+00:10"
type input "0"
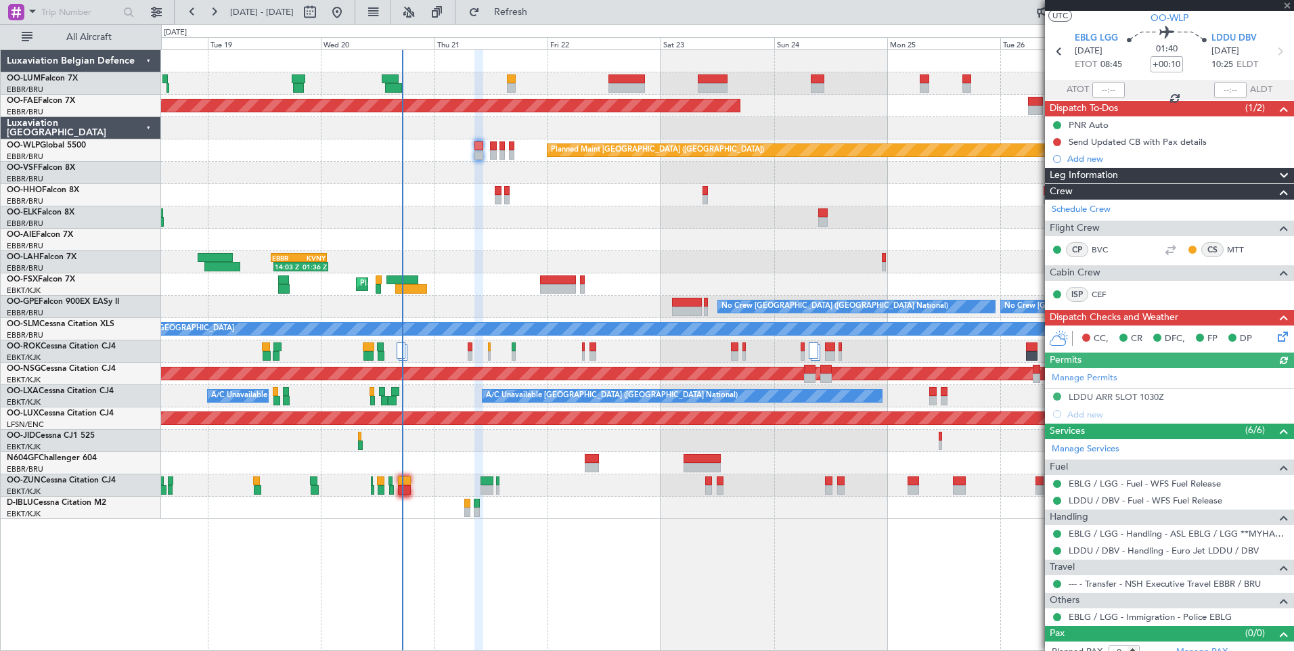
scroll to position [44, 0]
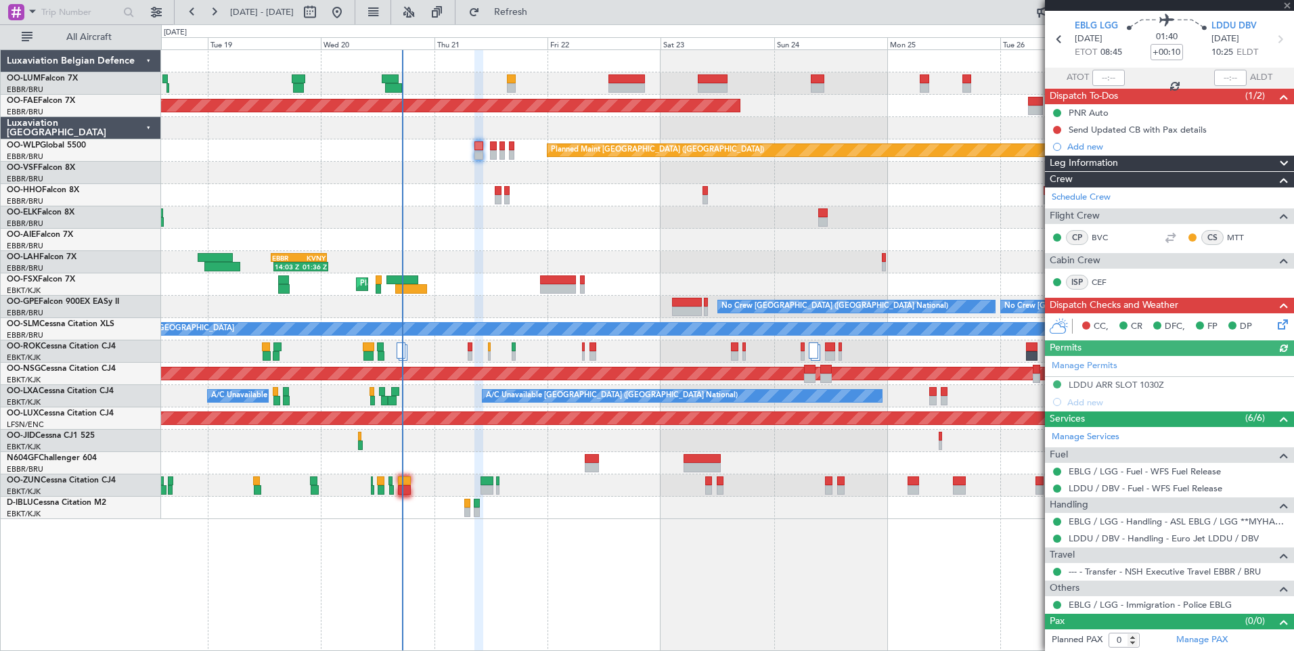
click at [1275, 321] on icon at bounding box center [1280, 322] width 11 height 11
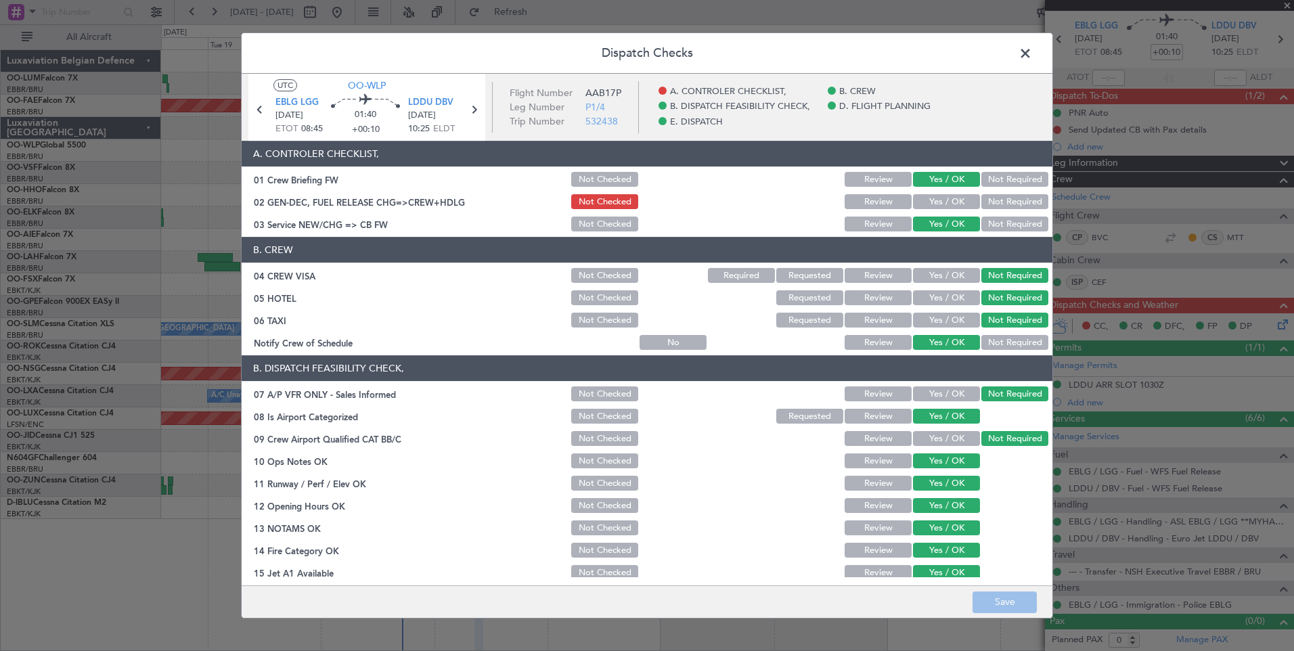
click at [1032, 50] on span at bounding box center [1032, 56] width 0 height 27
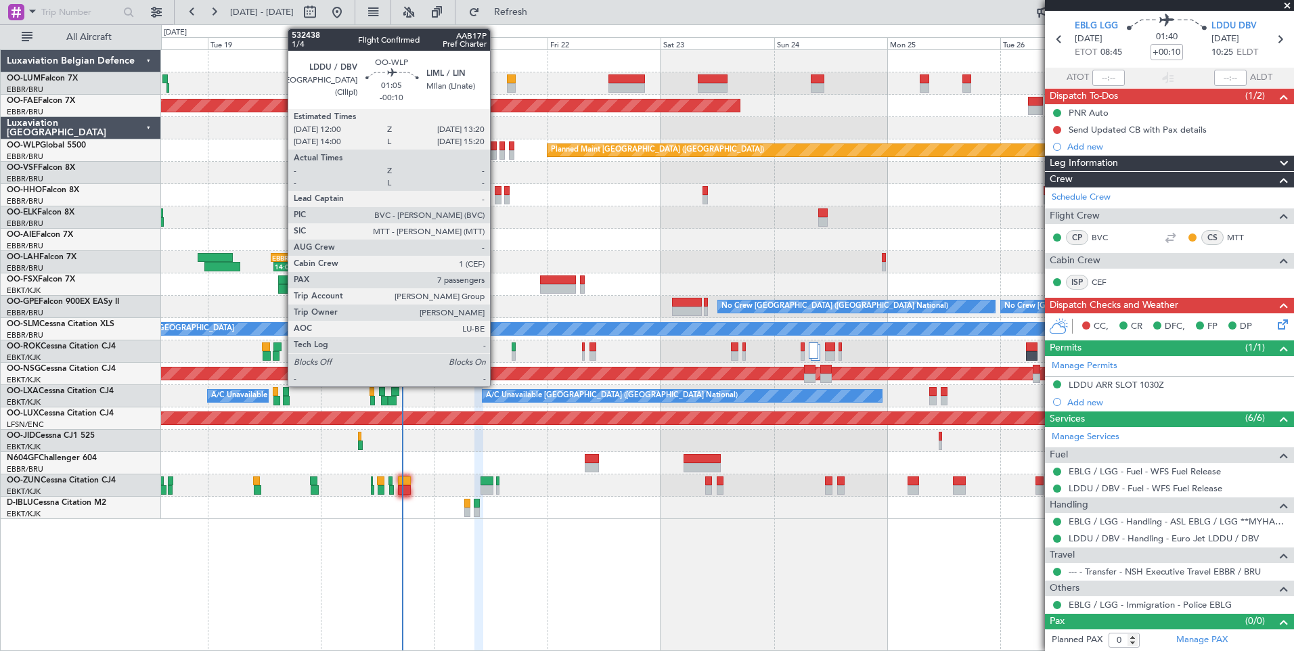
click at [497, 148] on div at bounding box center [493, 145] width 7 height 9
type input "-00:10"
type input "7"
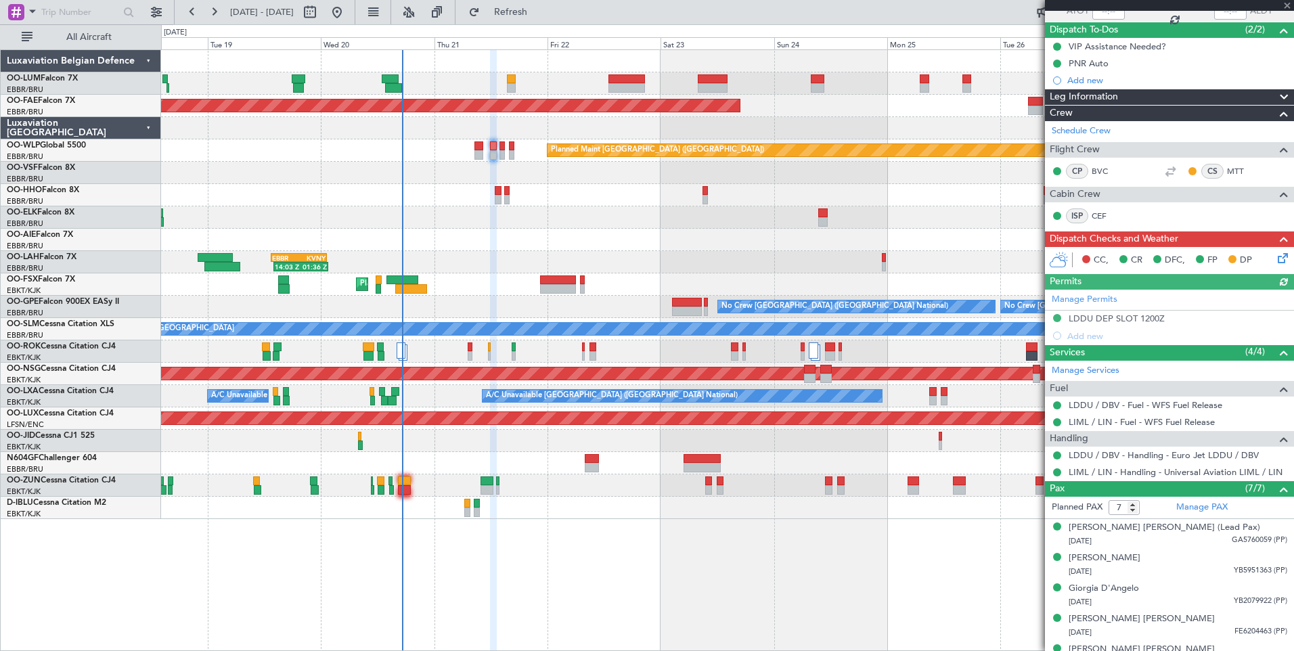
scroll to position [135, 0]
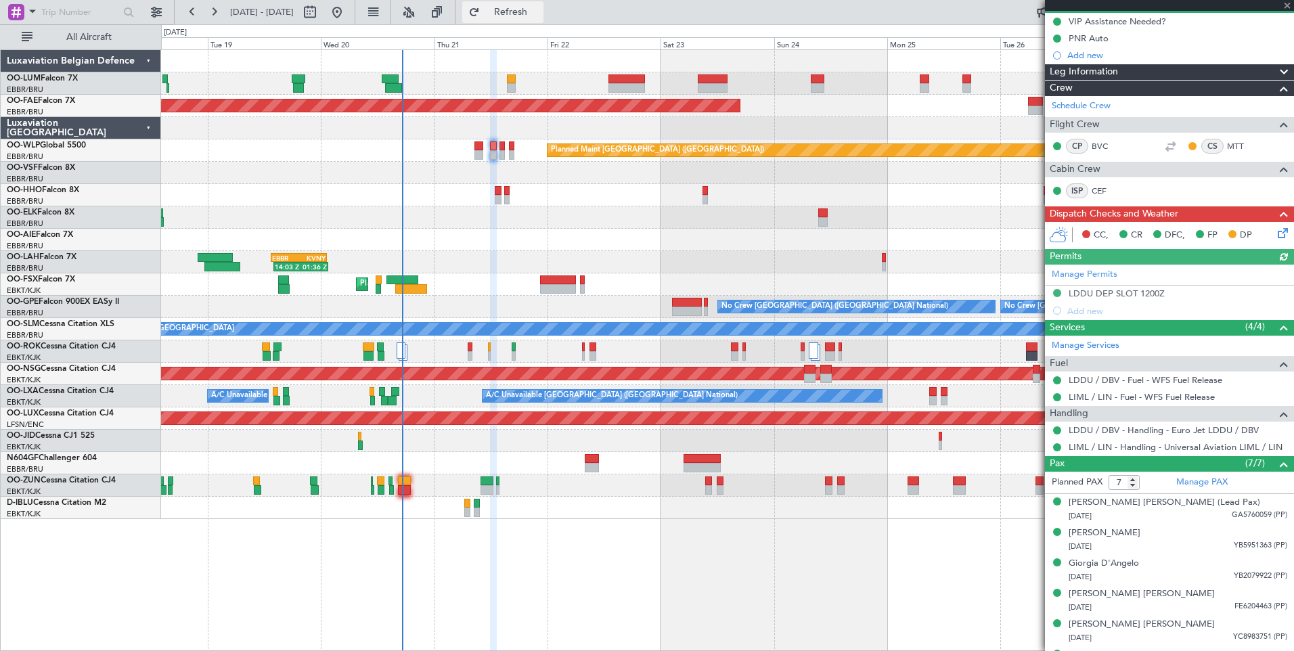
click at [533, 9] on span "Refresh" at bounding box center [511, 11] width 57 height 9
click at [539, 16] on span "Refresh" at bounding box center [511, 11] width 57 height 9
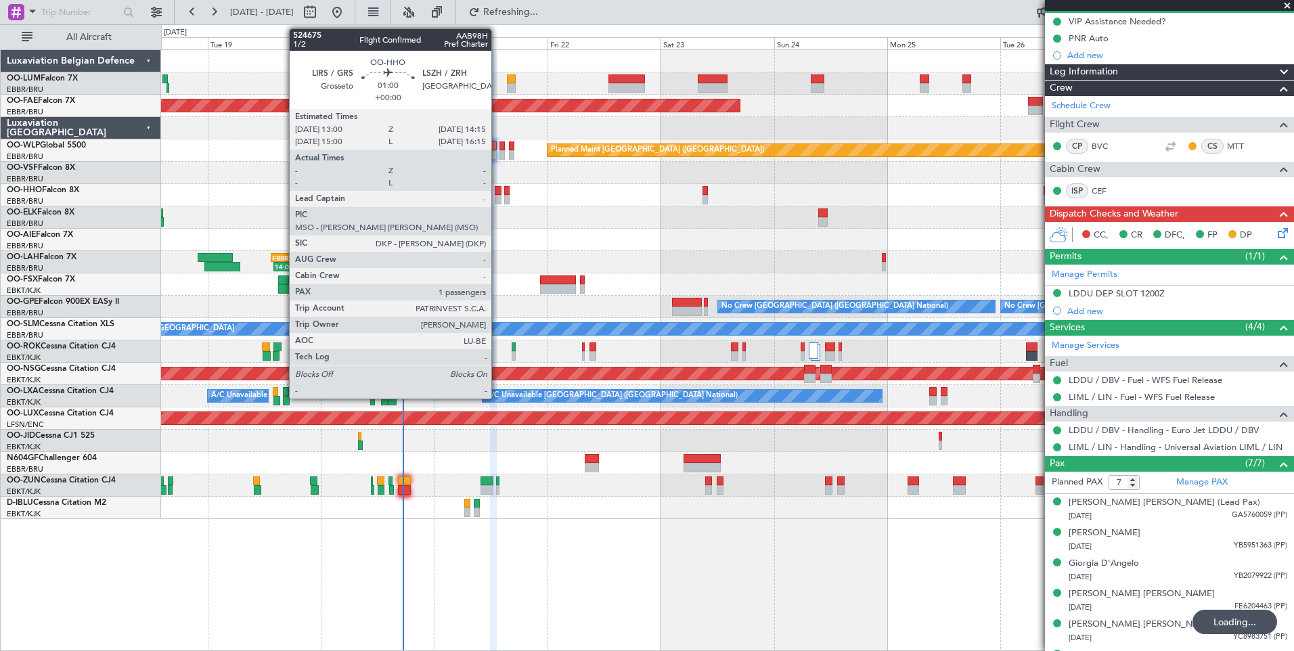
click at [498, 194] on div at bounding box center [498, 190] width 6 height 9
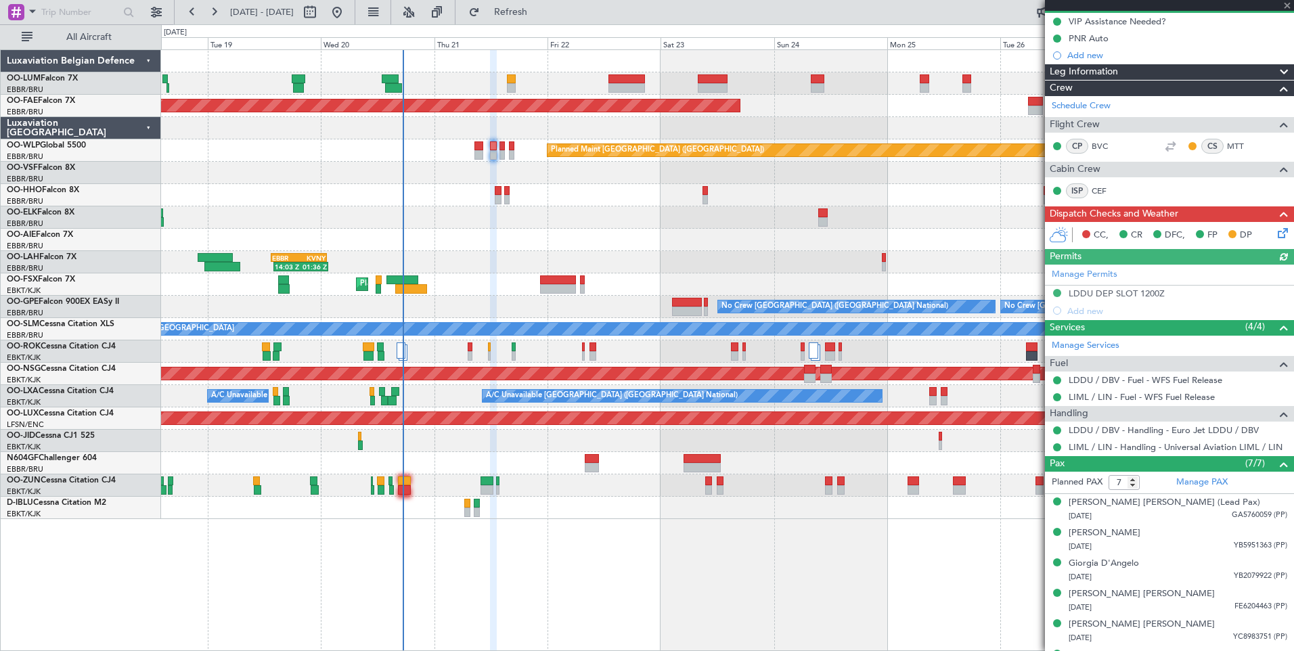
type input "1"
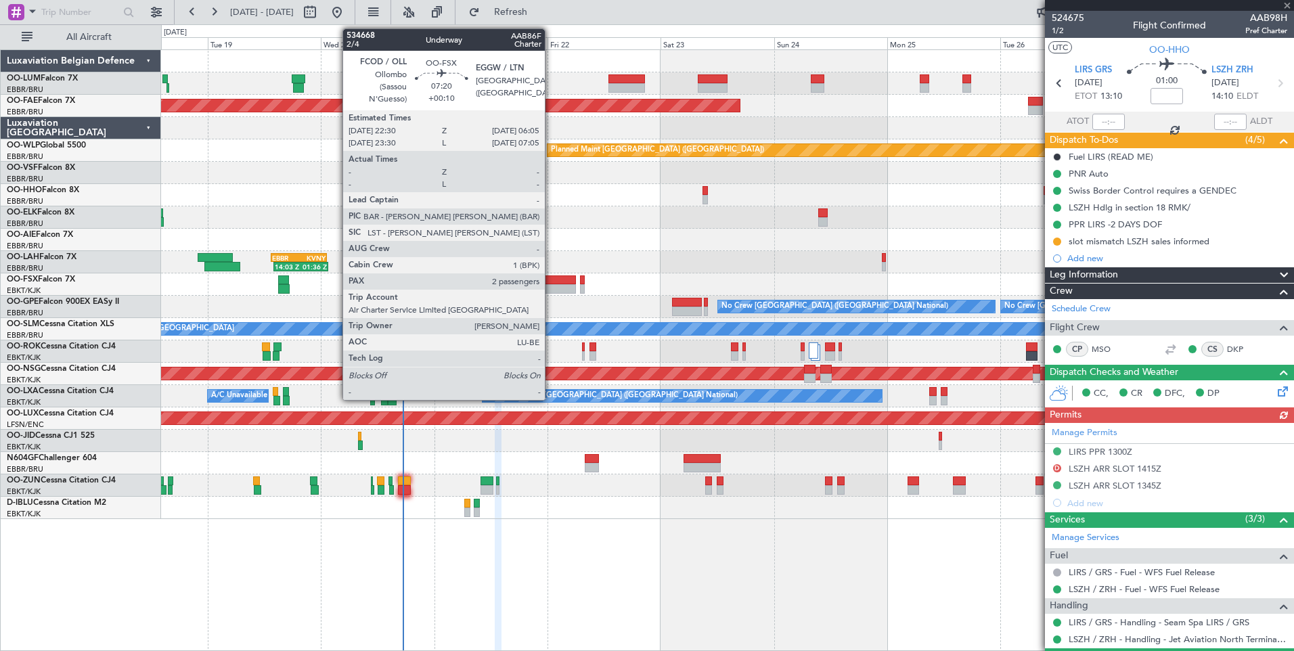
click at [551, 282] on div at bounding box center [558, 279] width 36 height 9
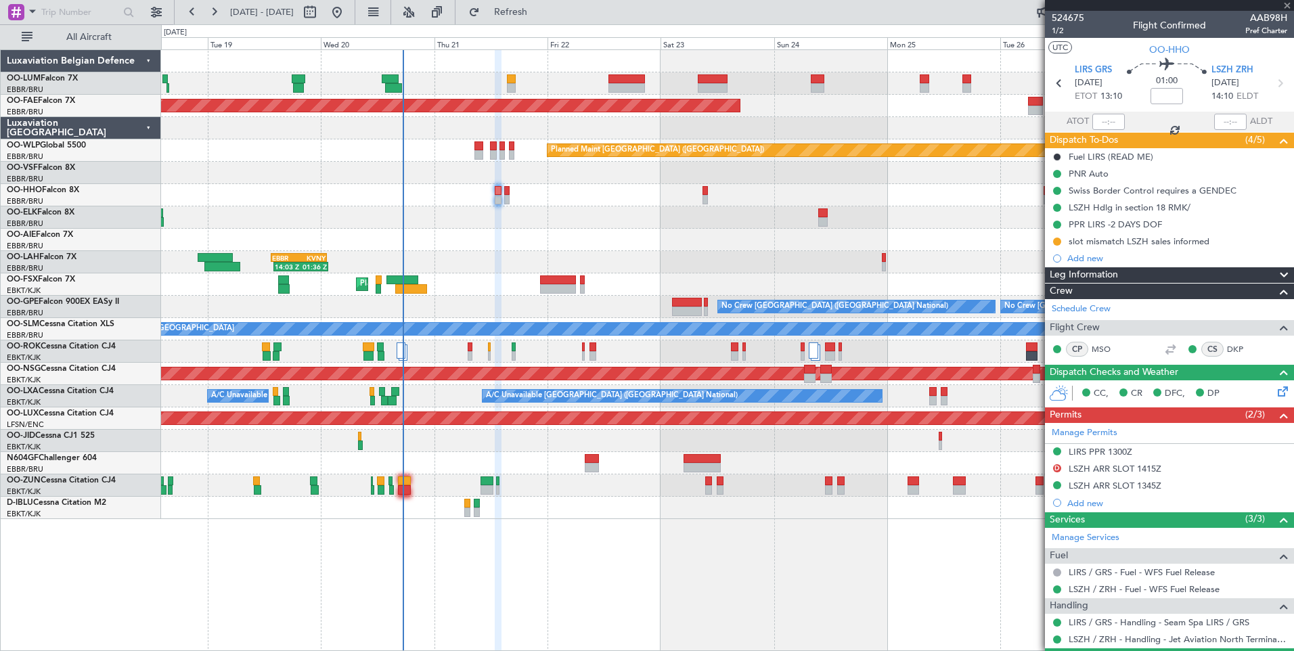
type input "+00:10"
type input "2"
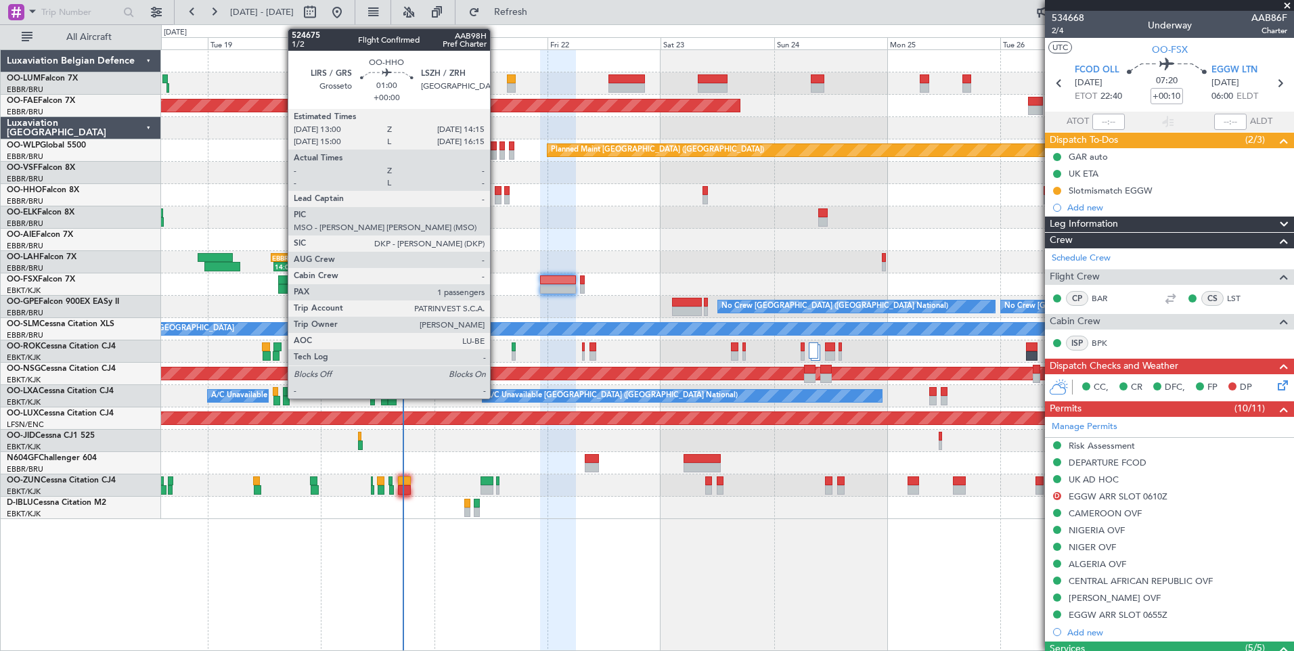
click at [496, 192] on div at bounding box center [498, 190] width 6 height 9
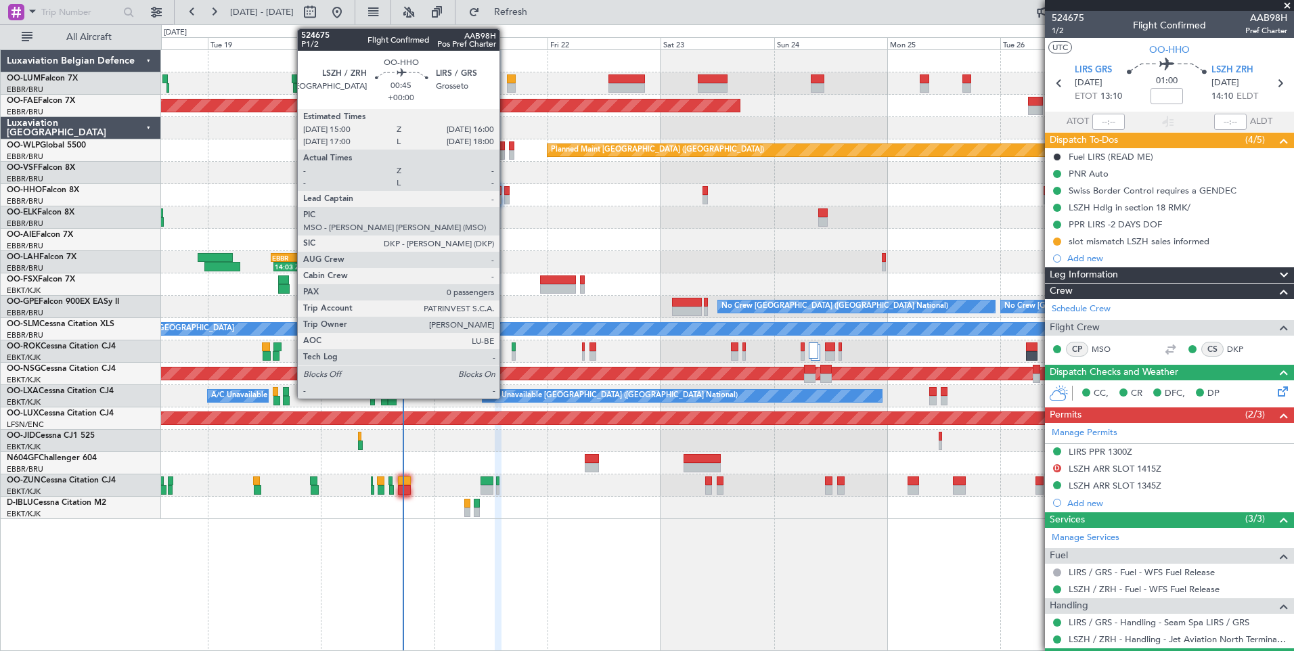
click at [506, 188] on div at bounding box center [506, 190] width 5 height 9
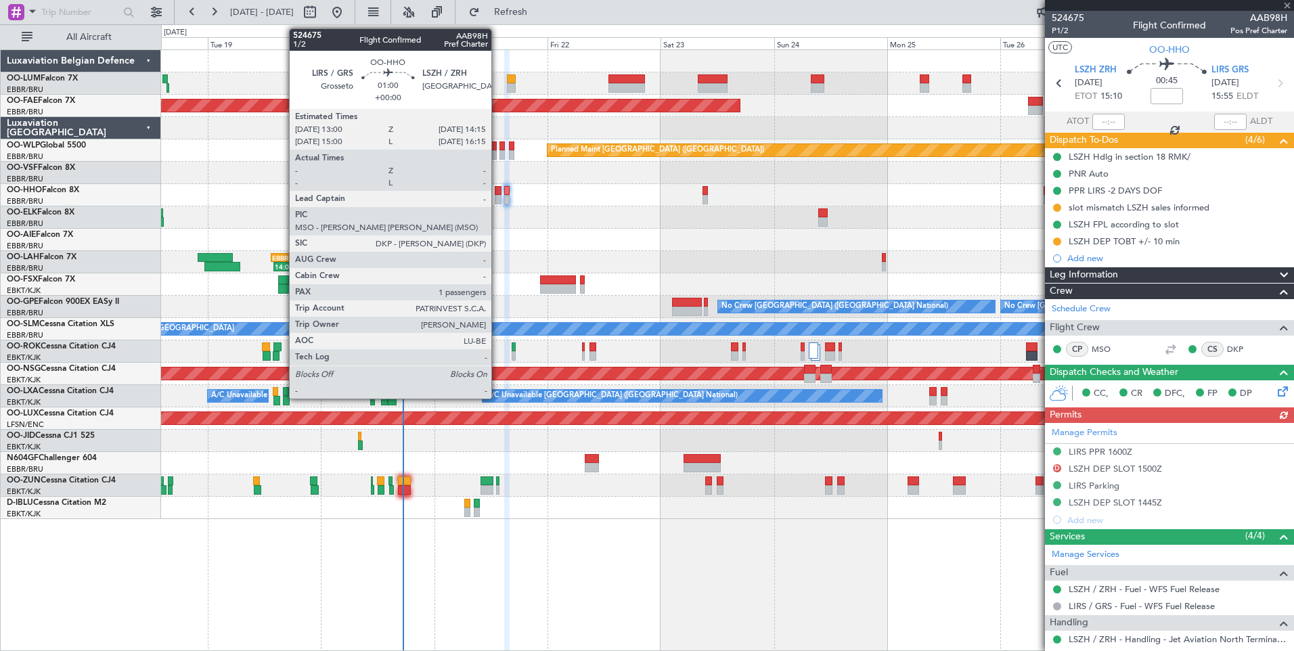
click at [498, 190] on div at bounding box center [498, 190] width 6 height 9
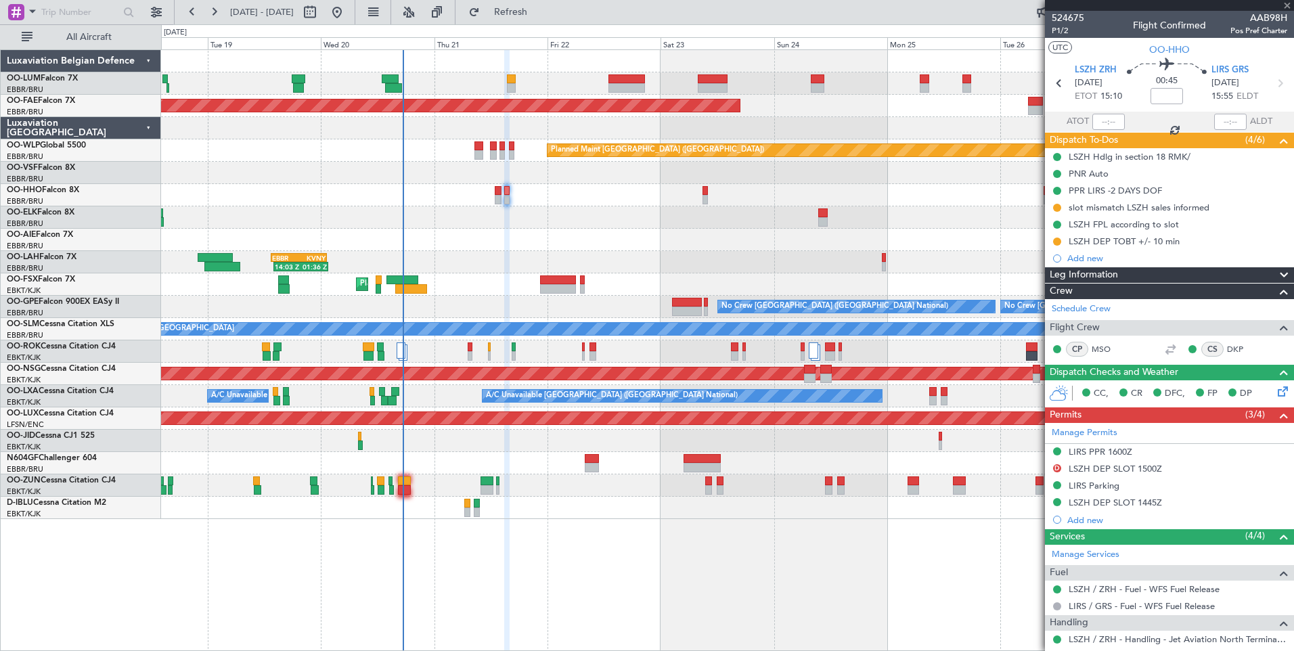
type input "1"
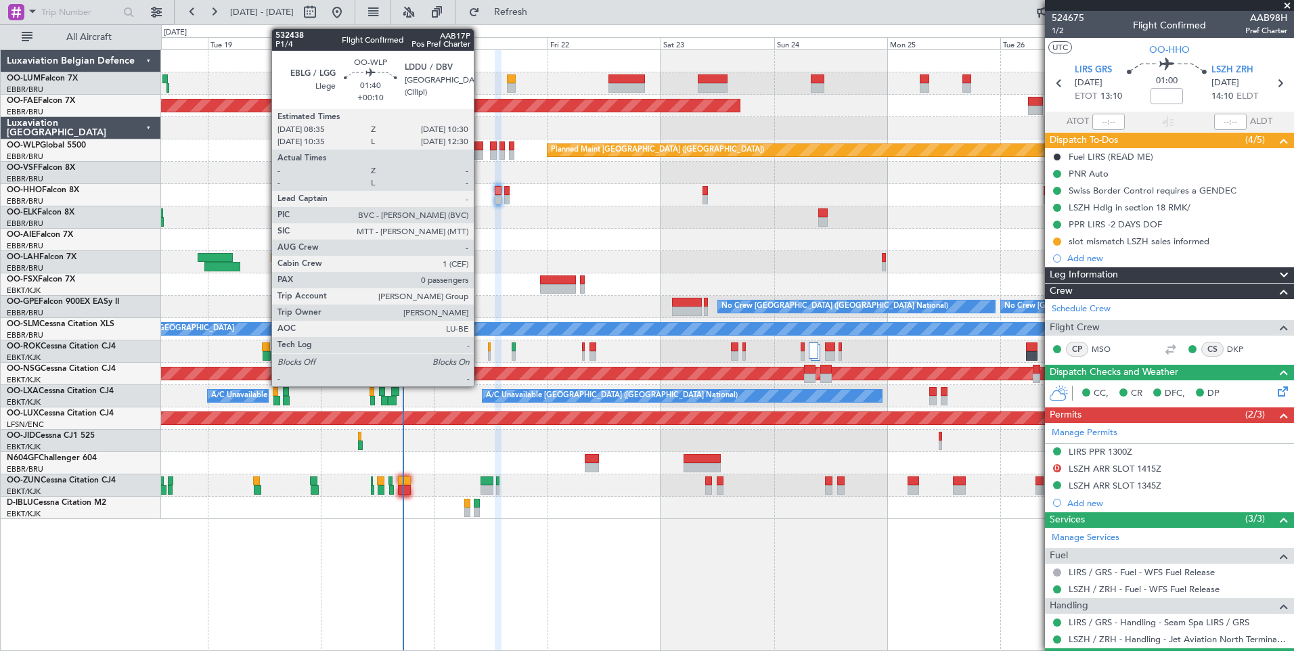
click at [480, 154] on div at bounding box center [478, 154] width 9 height 9
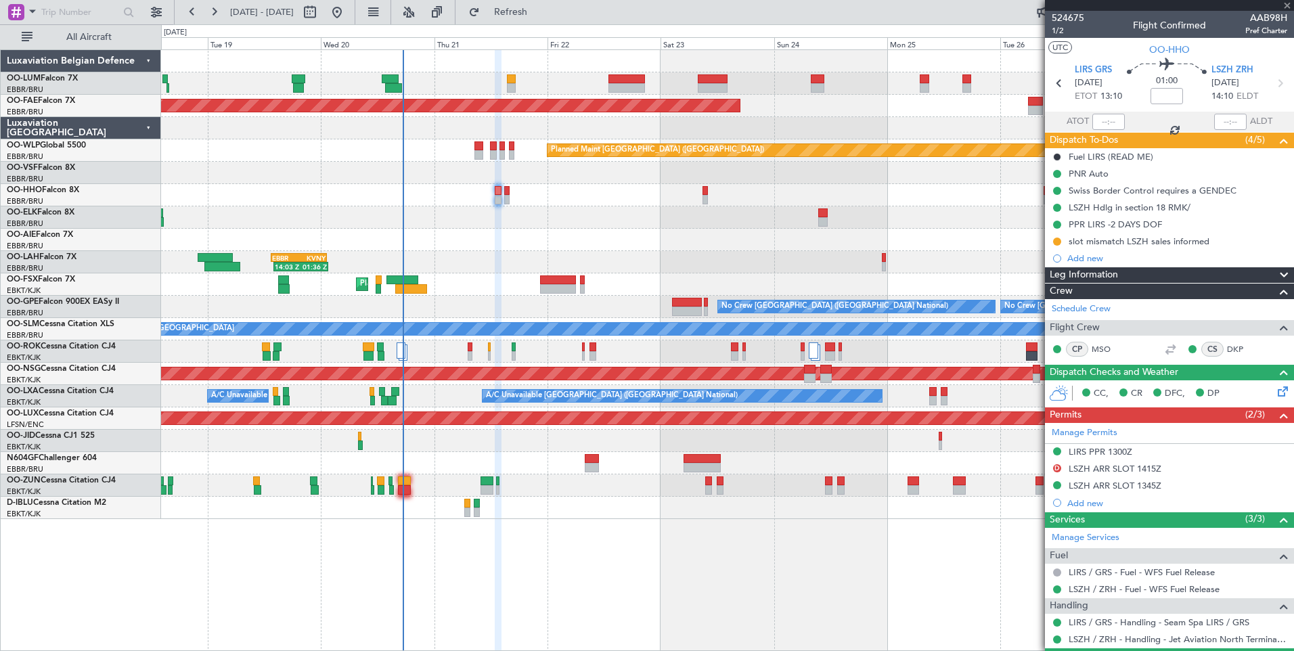
type input "+00:10"
type input "0"
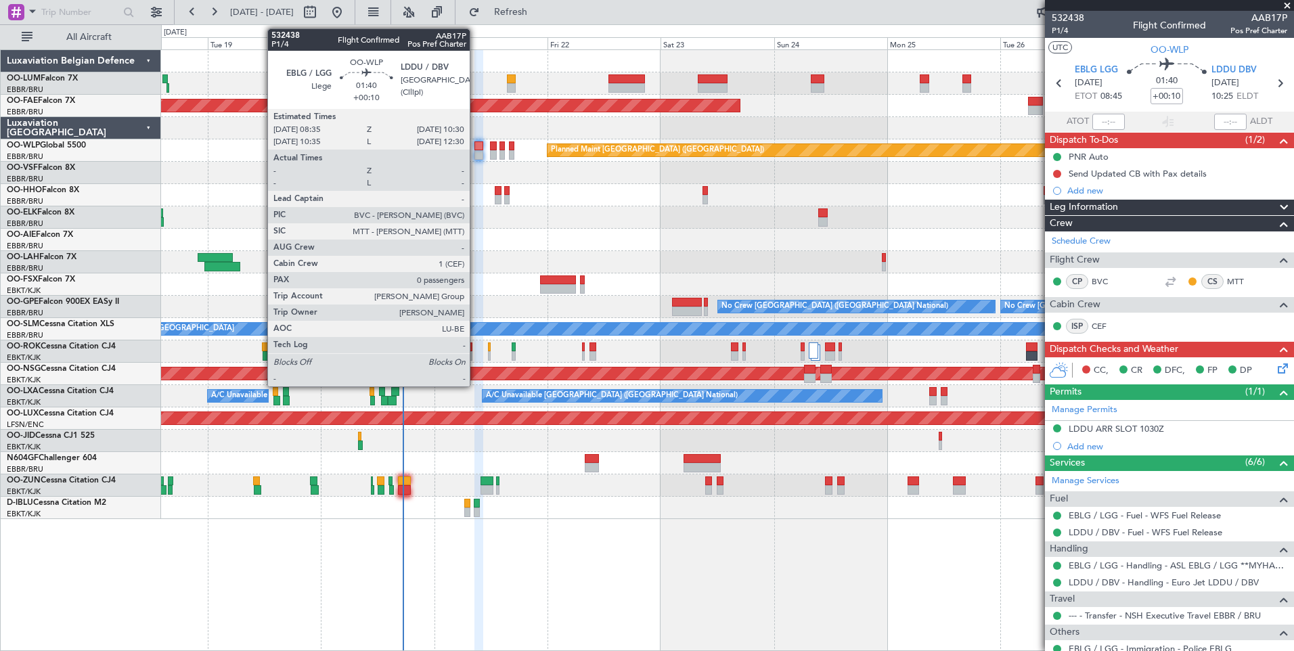
click at [476, 146] on div at bounding box center [478, 145] width 9 height 9
click at [481, 146] on div at bounding box center [478, 145] width 9 height 9
click at [478, 146] on div at bounding box center [478, 145] width 9 height 9
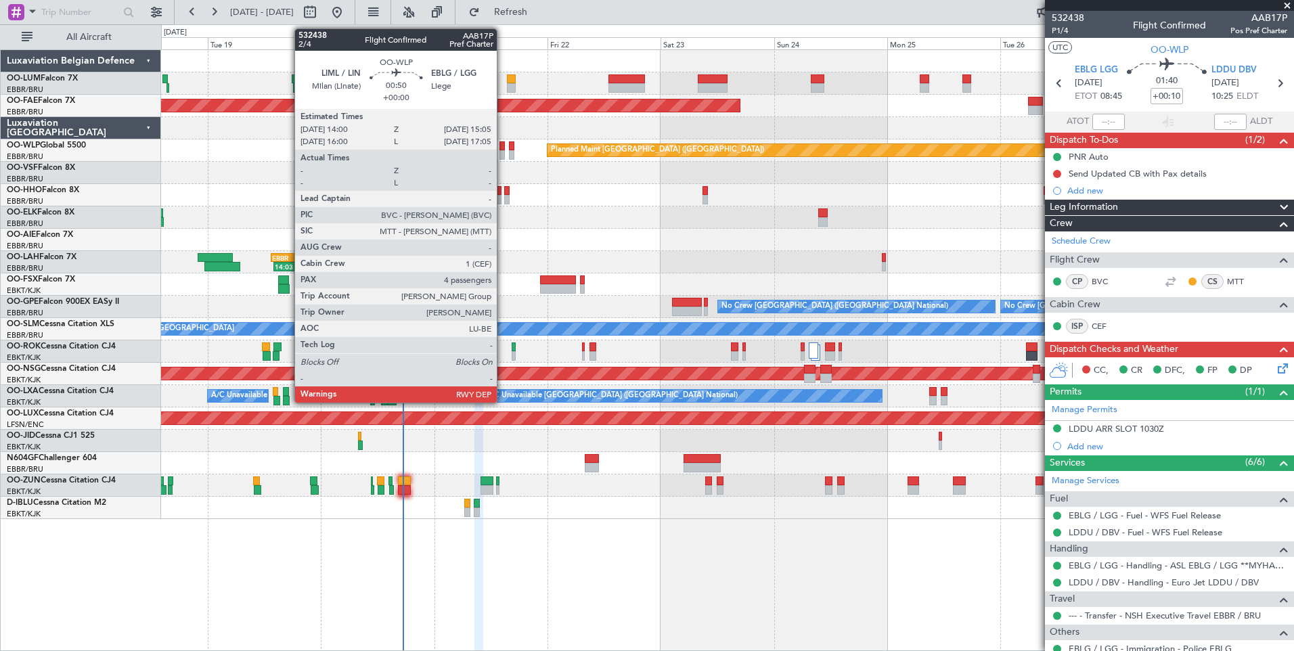
click at [503, 147] on div at bounding box center [502, 145] width 5 height 9
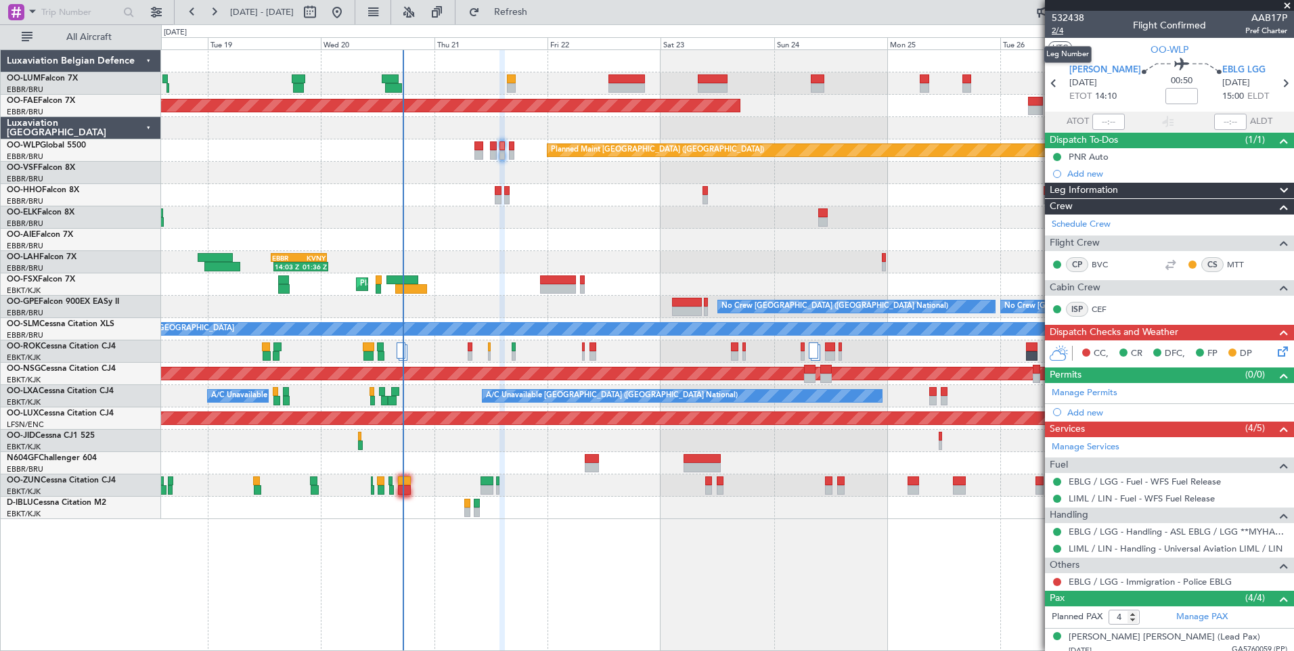
click at [1064, 28] on span "2/4" at bounding box center [1068, 31] width 32 height 12
click at [522, 18] on button "Refresh" at bounding box center [502, 12] width 81 height 22
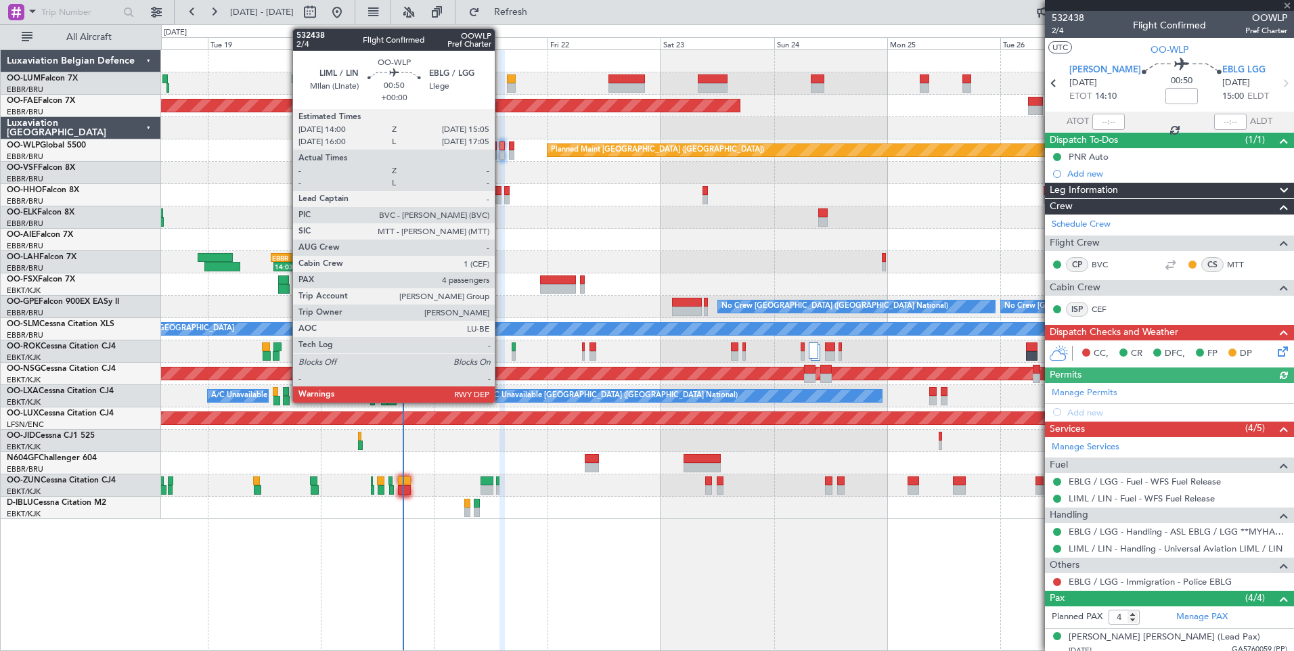
click at [501, 145] on div at bounding box center [502, 145] width 5 height 9
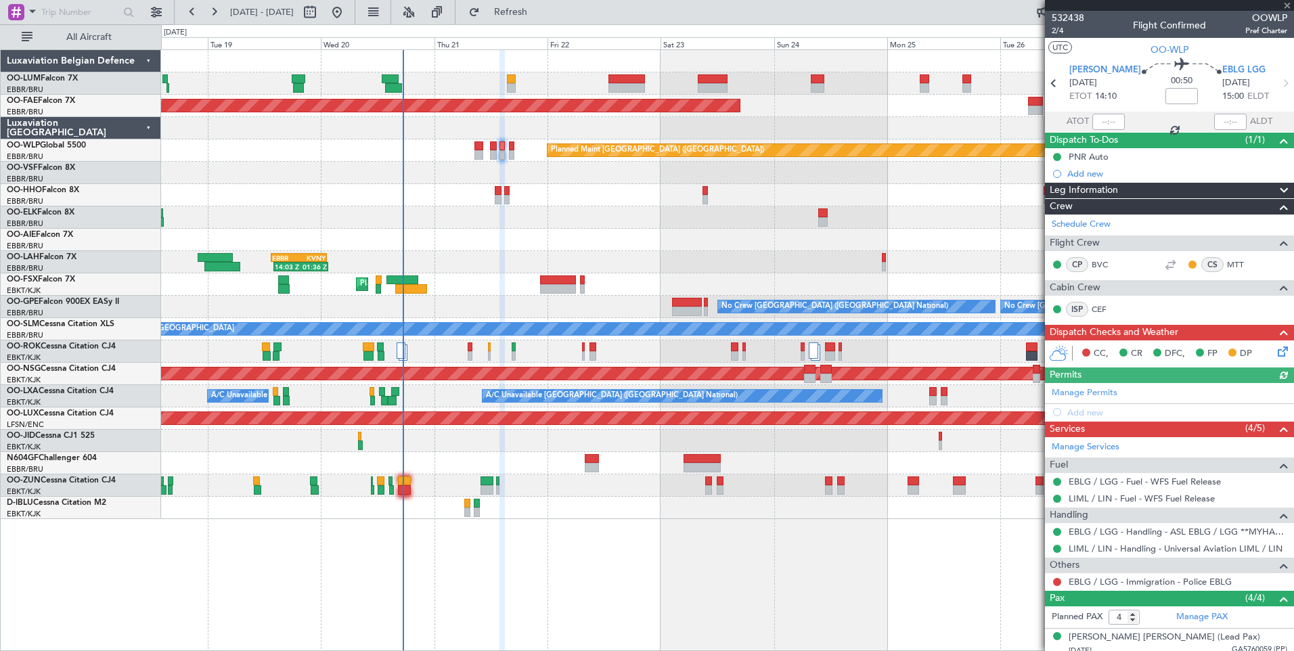
click at [508, 147] on div "Planned Maint [GEOGRAPHIC_DATA] ([GEOGRAPHIC_DATA])" at bounding box center [727, 150] width 1132 height 22
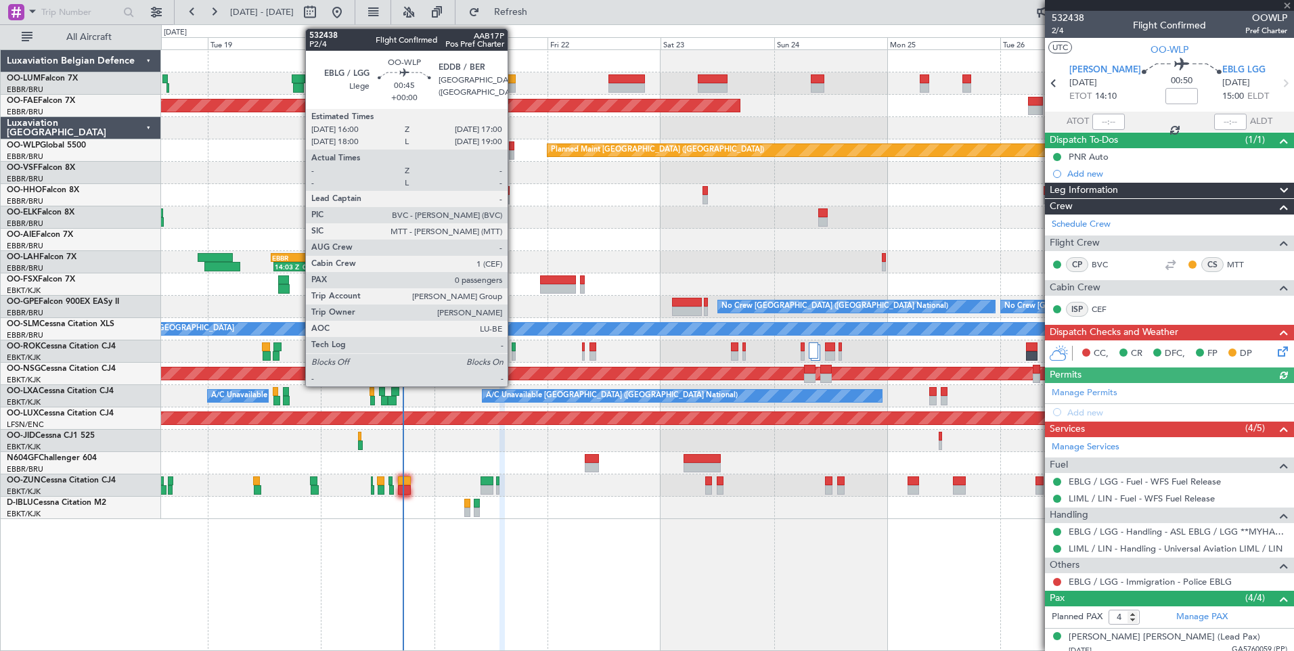
click at [514, 145] on div at bounding box center [511, 145] width 5 height 9
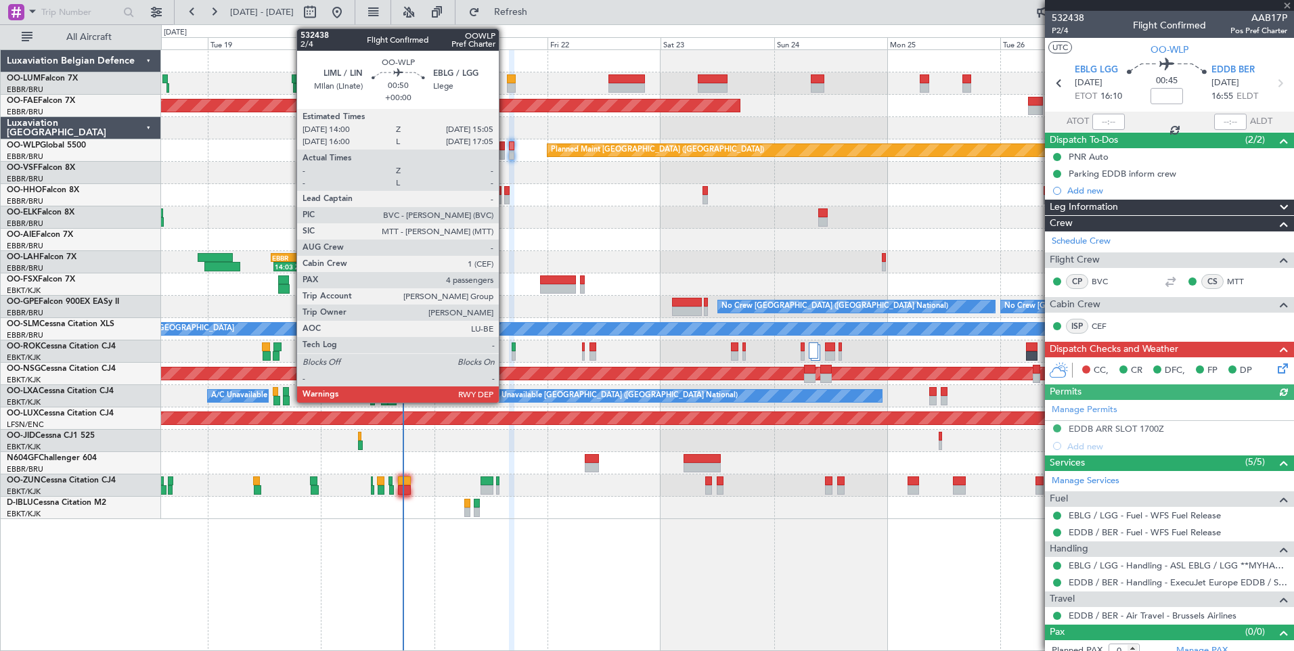
click at [505, 147] on div at bounding box center [502, 145] width 5 height 9
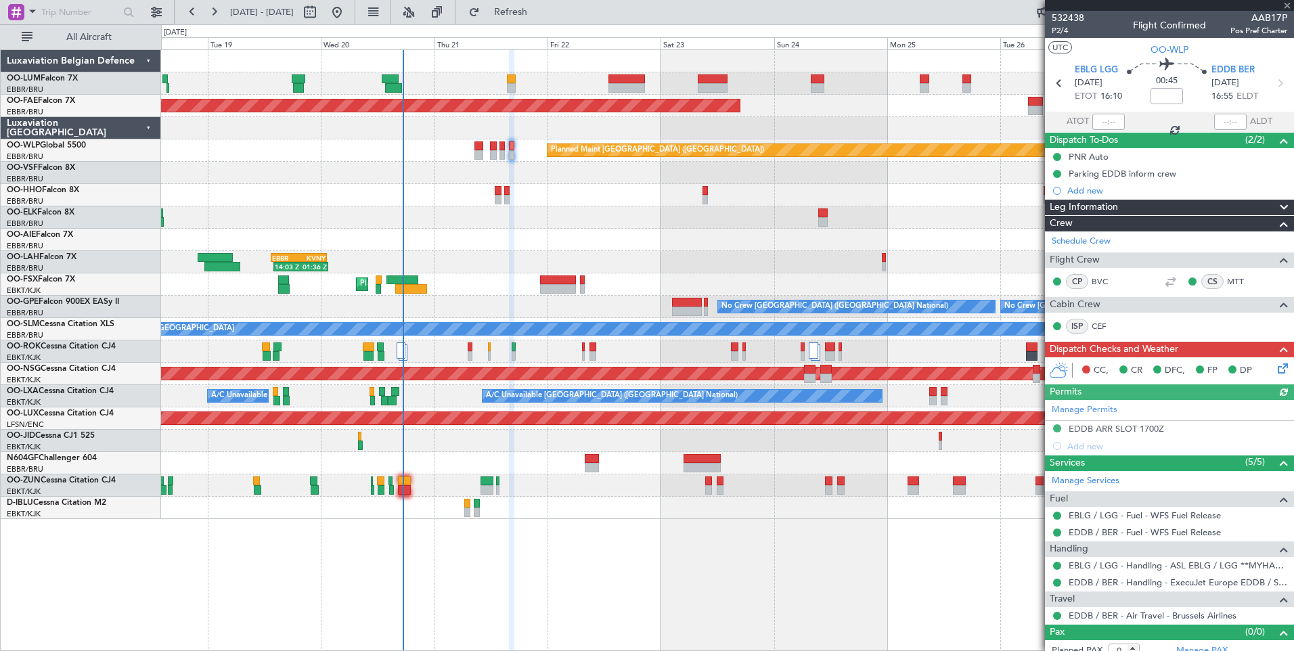
click at [500, 148] on div at bounding box center [502, 145] width 5 height 9
click at [501, 148] on div at bounding box center [502, 145] width 5 height 9
type input "4"
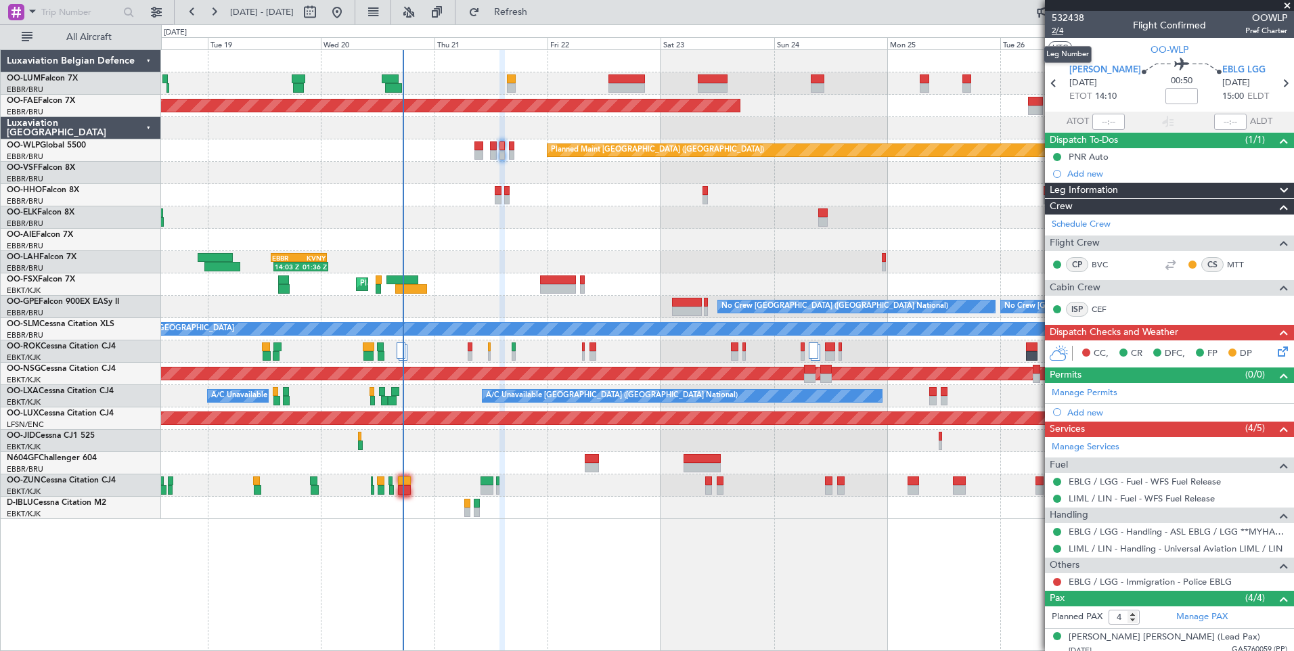
click at [1061, 30] on span "2/4" at bounding box center [1068, 31] width 32 height 12
click at [539, 12] on span "Refresh" at bounding box center [511, 11] width 57 height 9
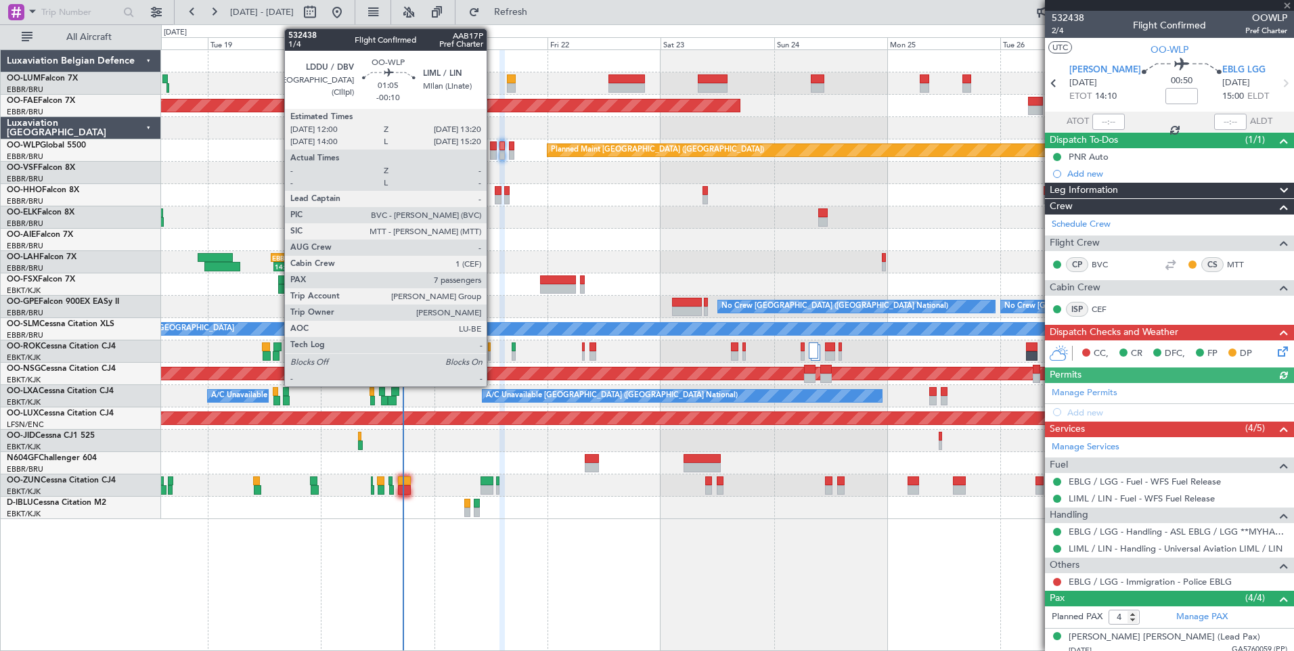
click at [493, 148] on div at bounding box center [493, 145] width 7 height 9
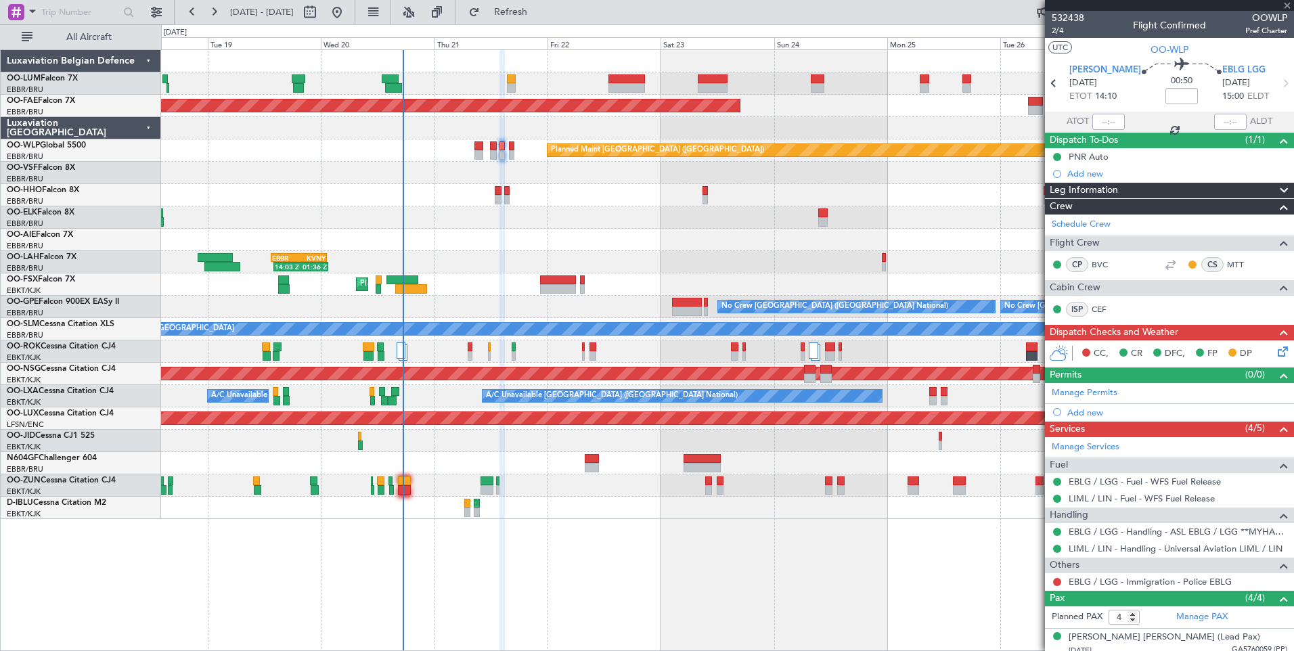
type input "-00:10"
type input "7"
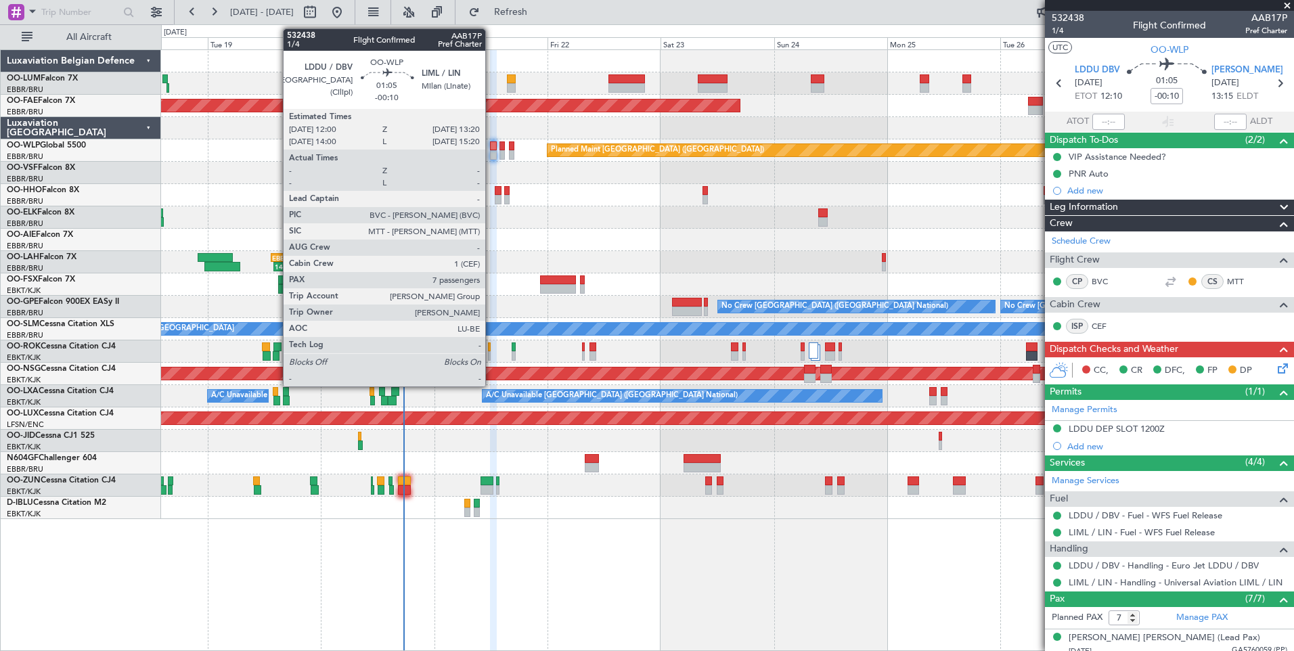
click at [491, 146] on div at bounding box center [493, 145] width 7 height 9
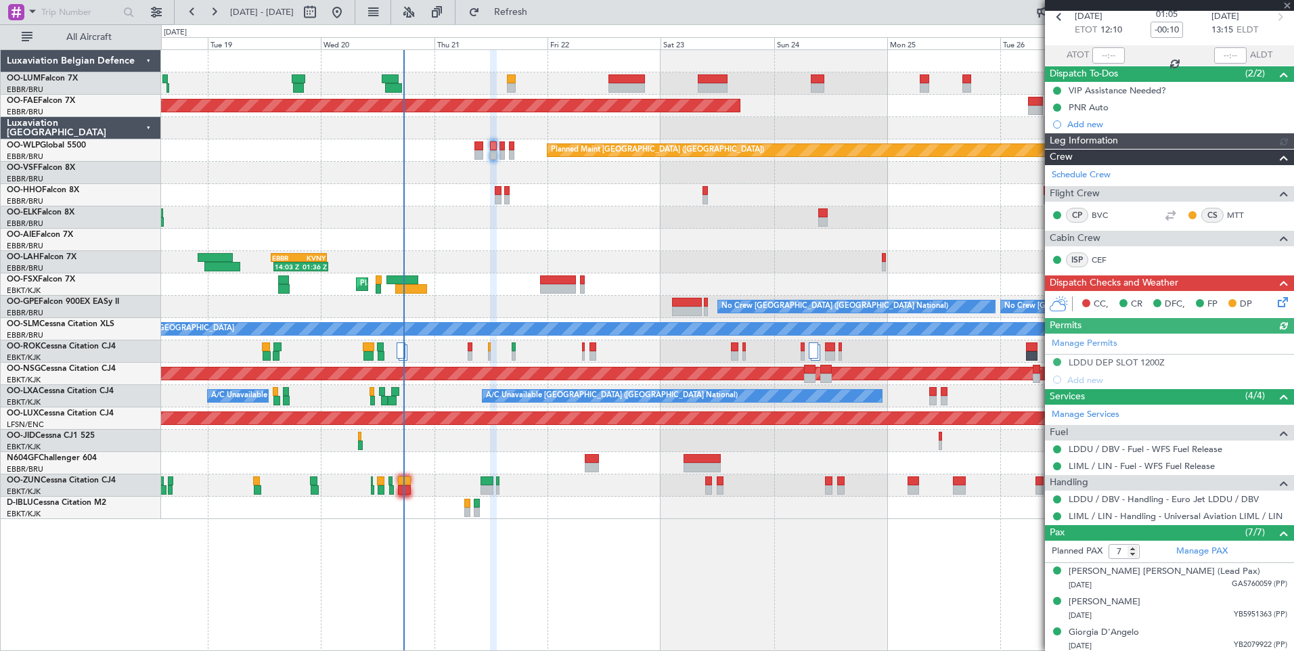
scroll to position [191, 0]
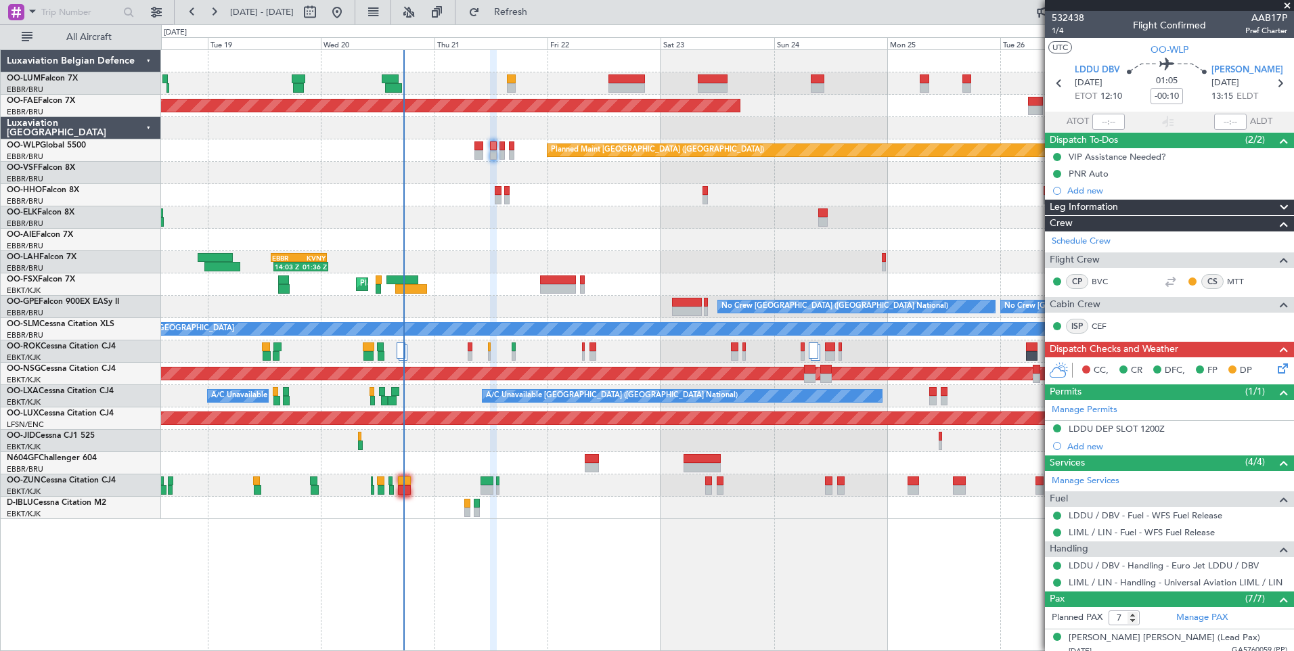
scroll to position [191, 0]
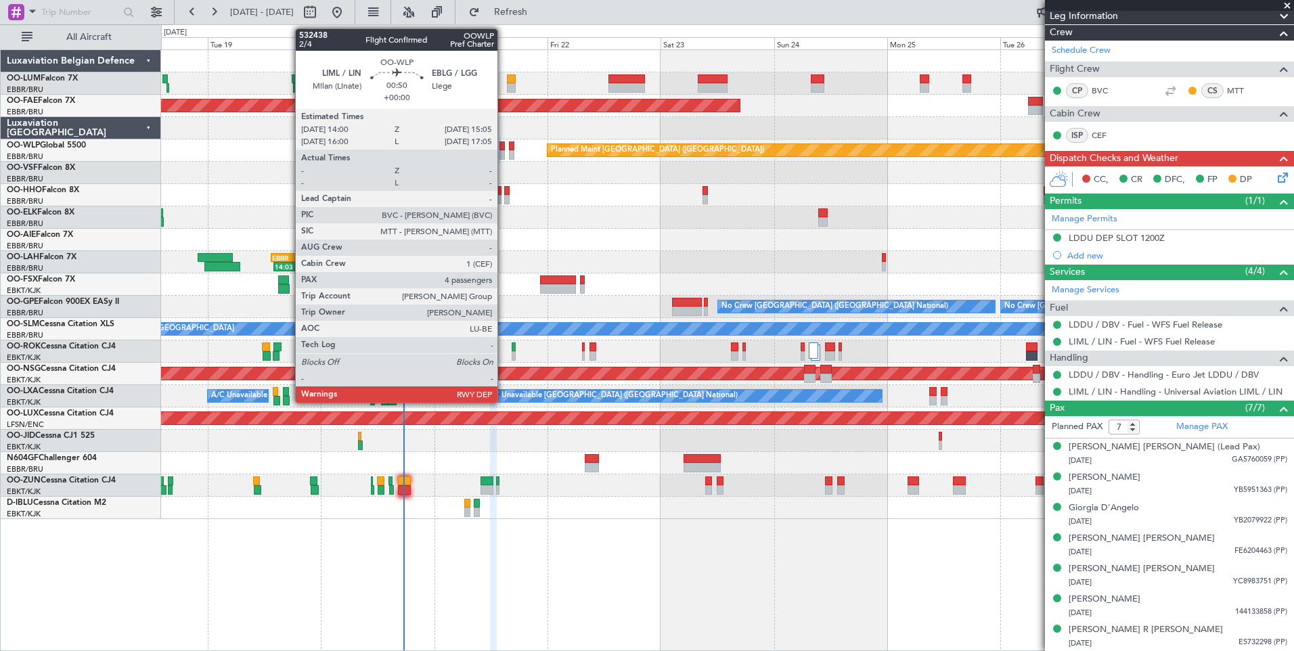
click at [504, 146] on div at bounding box center [502, 145] width 5 height 9
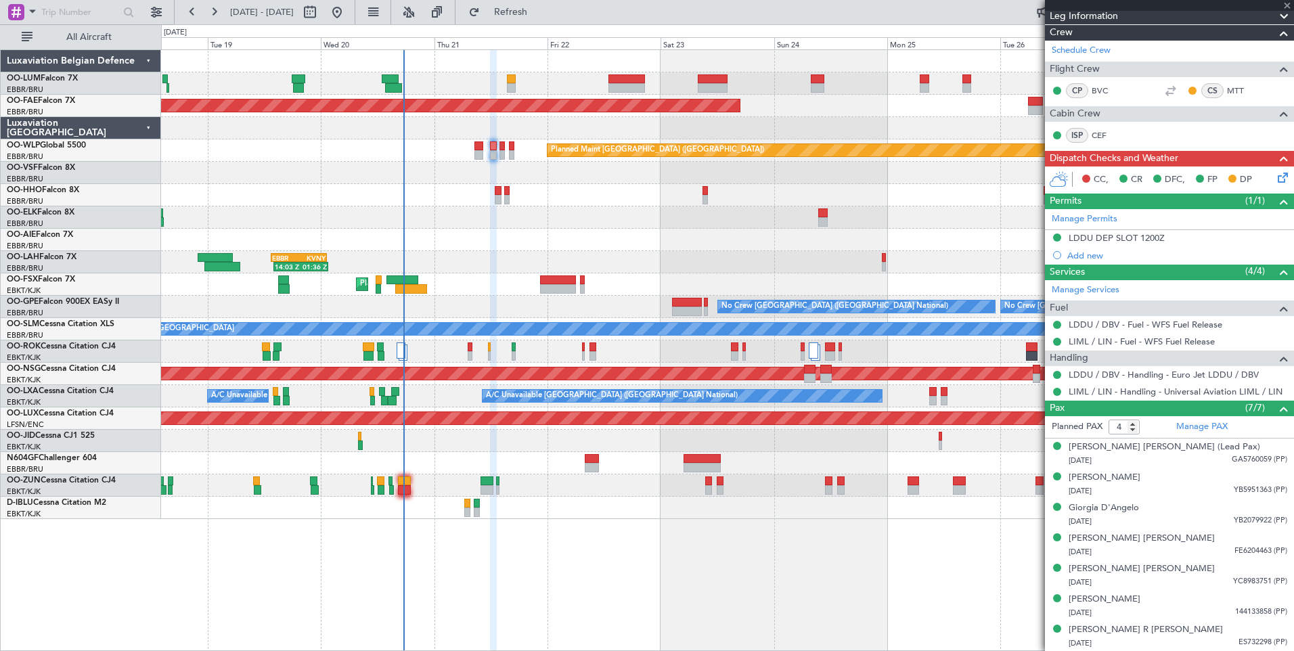
scroll to position [0, 0]
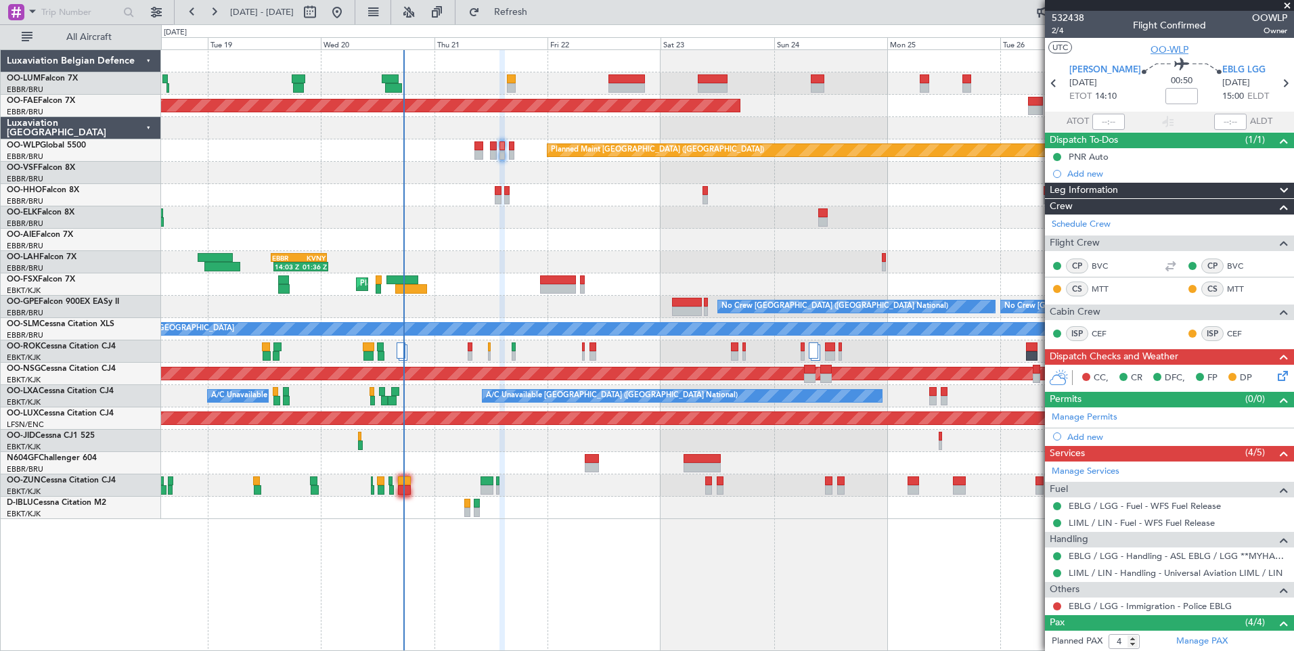
click at [1163, 51] on span "OO-WLP" at bounding box center [1170, 50] width 38 height 14
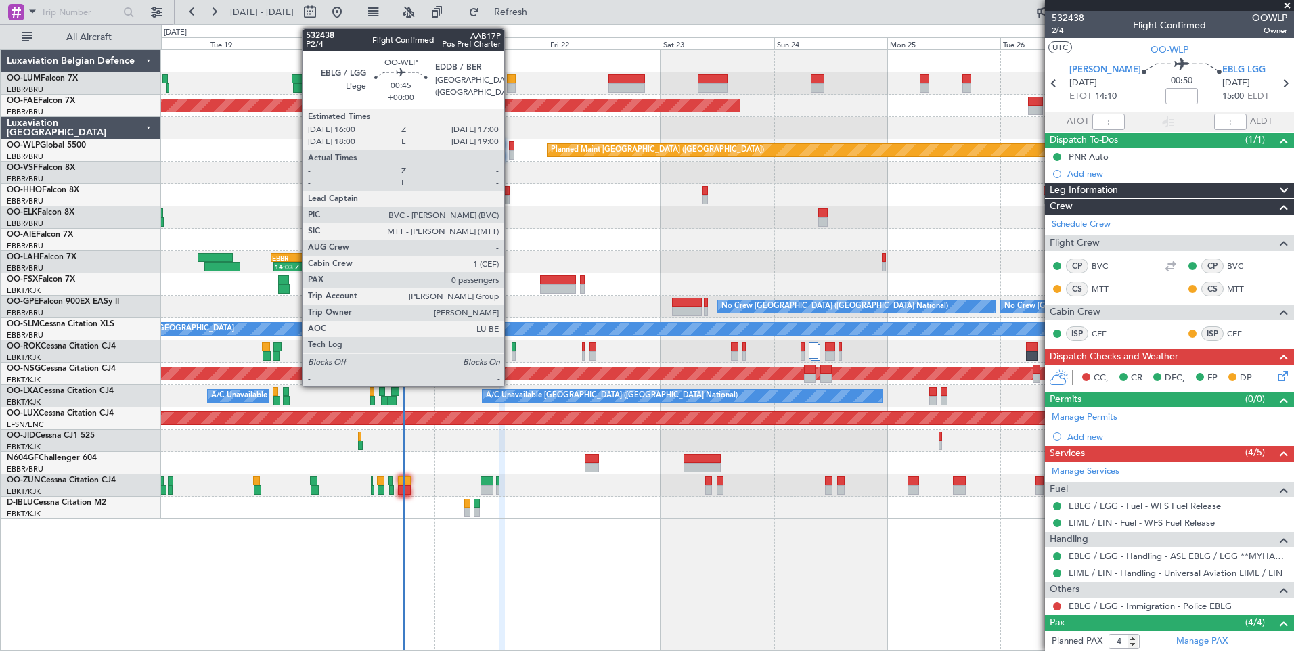
click at [510, 145] on div at bounding box center [511, 145] width 5 height 9
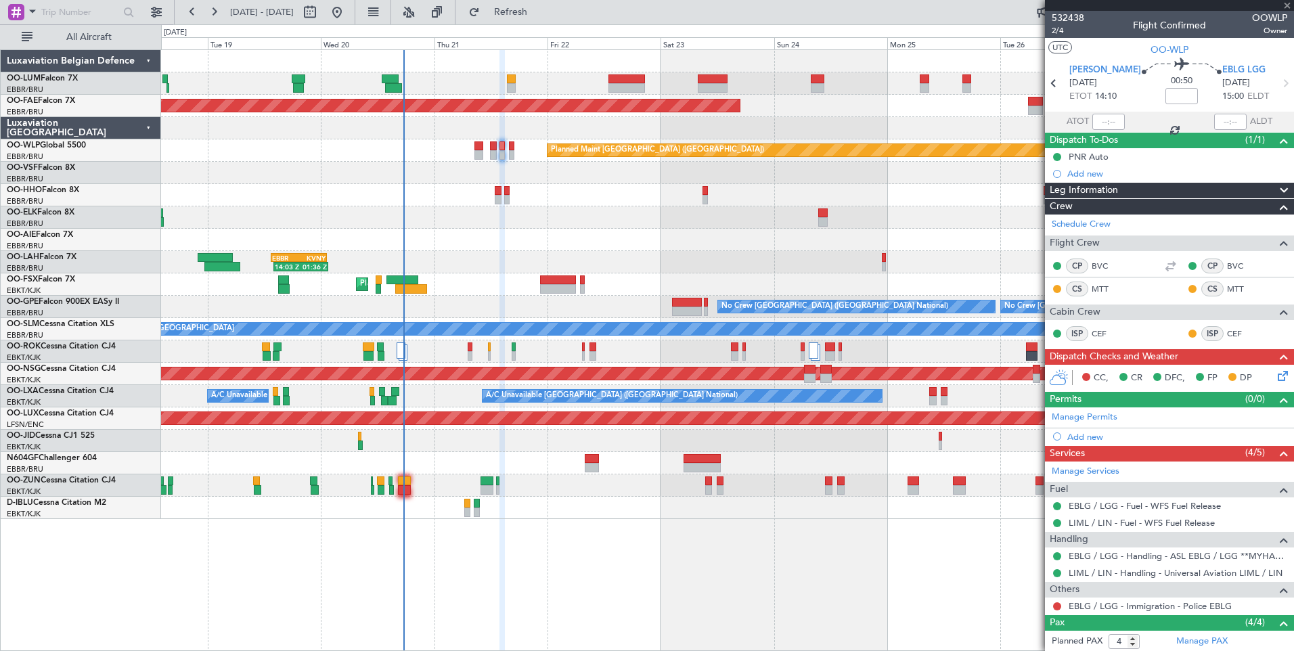
type input "0"
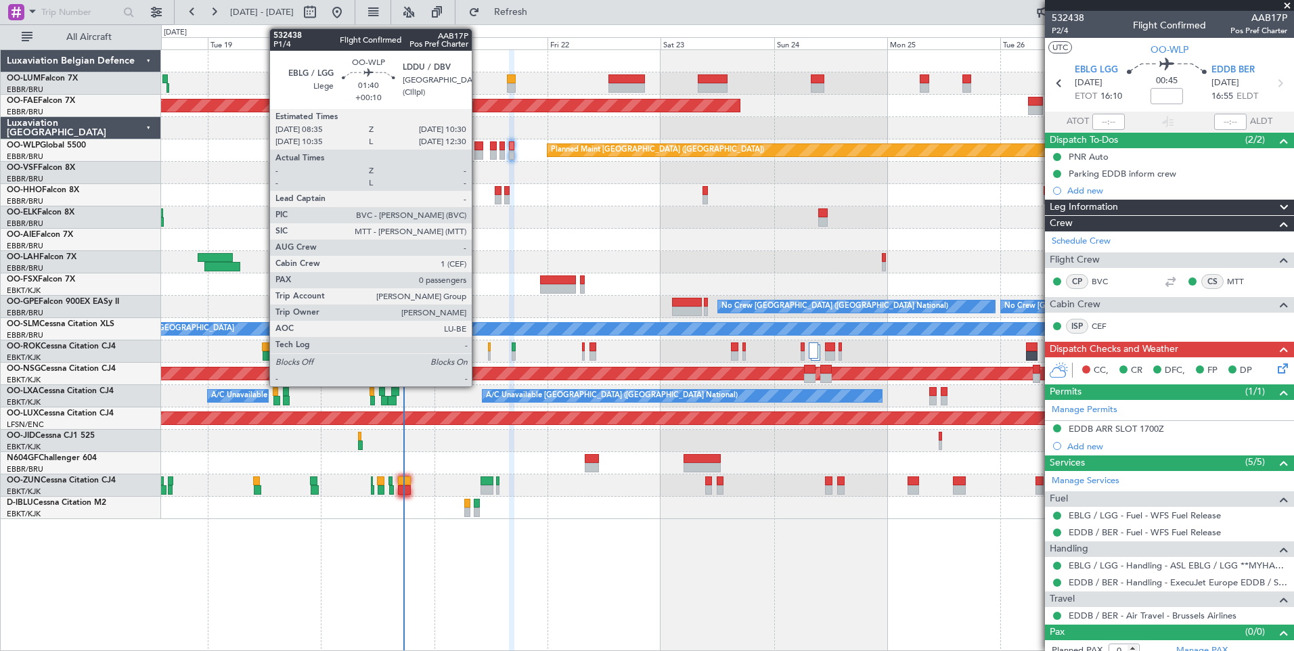
click at [478, 150] on div at bounding box center [478, 145] width 9 height 9
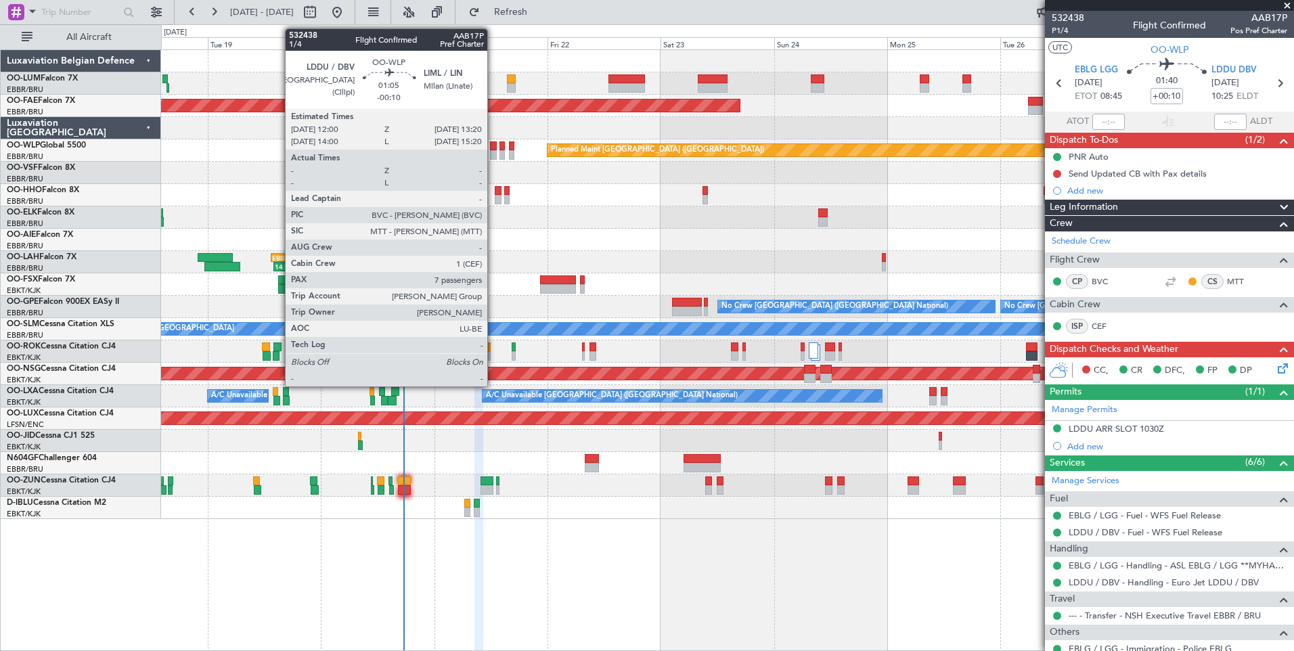
click at [493, 144] on div at bounding box center [493, 145] width 7 height 9
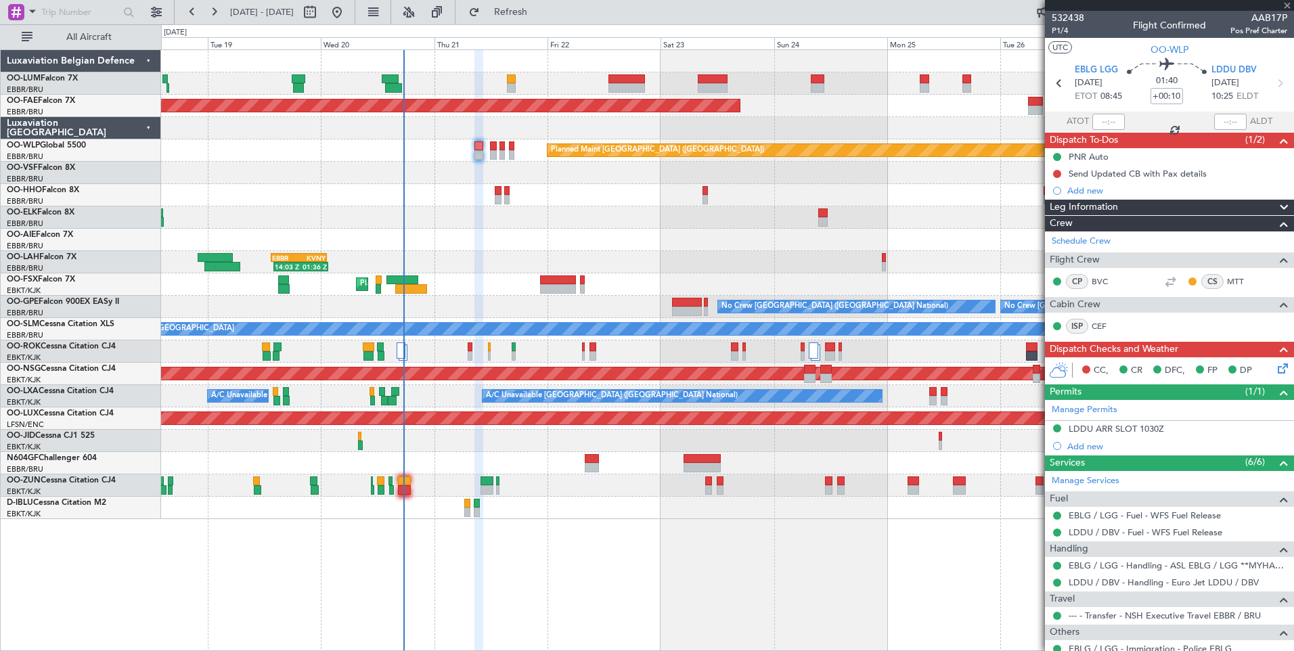
type input "-00:10"
type input "7"
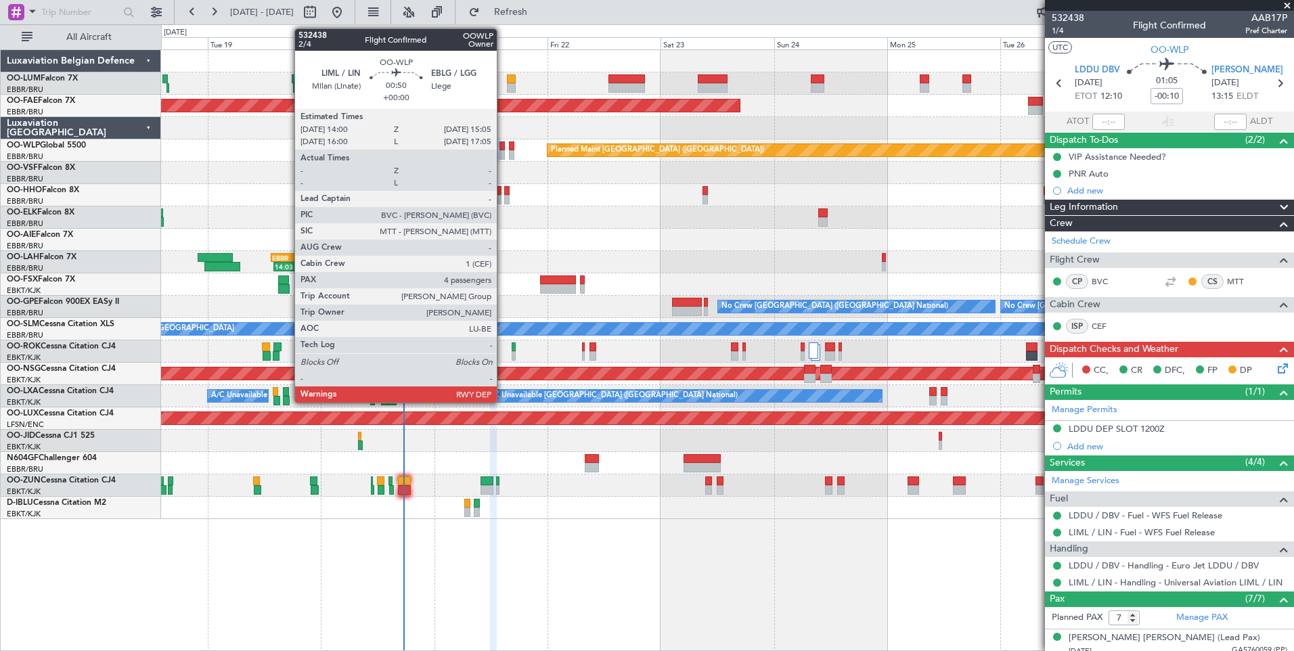
click at [503, 150] on div at bounding box center [502, 154] width 5 height 9
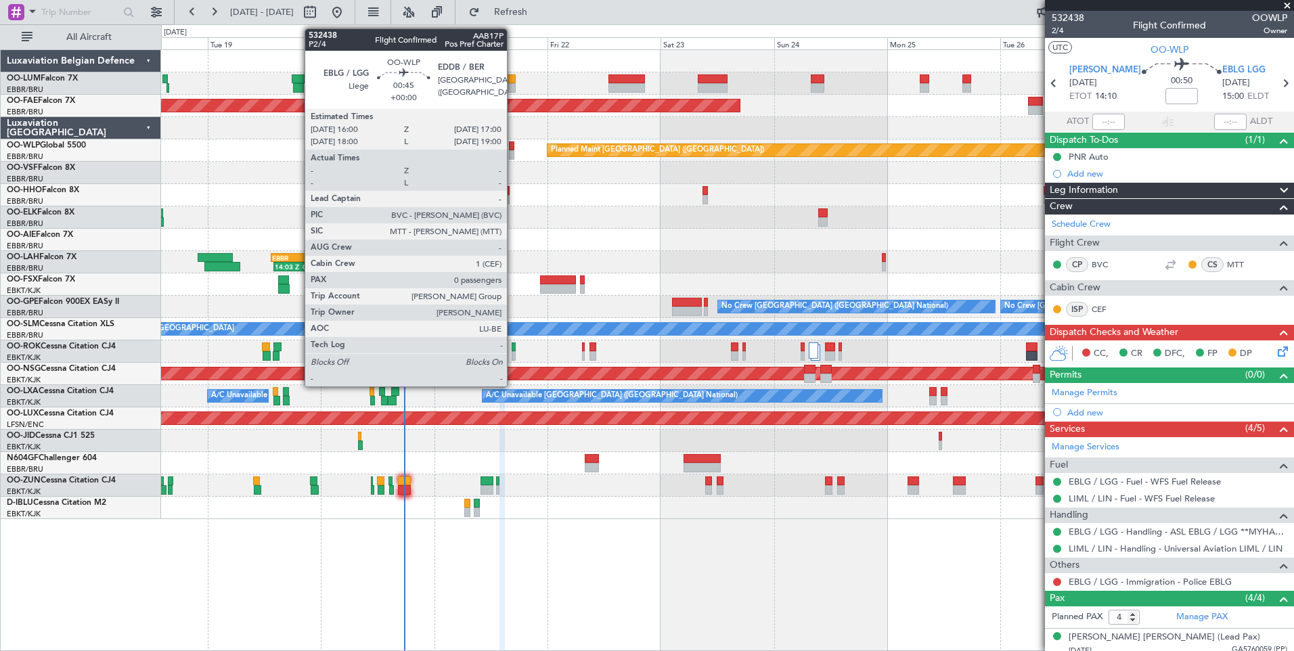
click at [513, 145] on div at bounding box center [511, 145] width 5 height 9
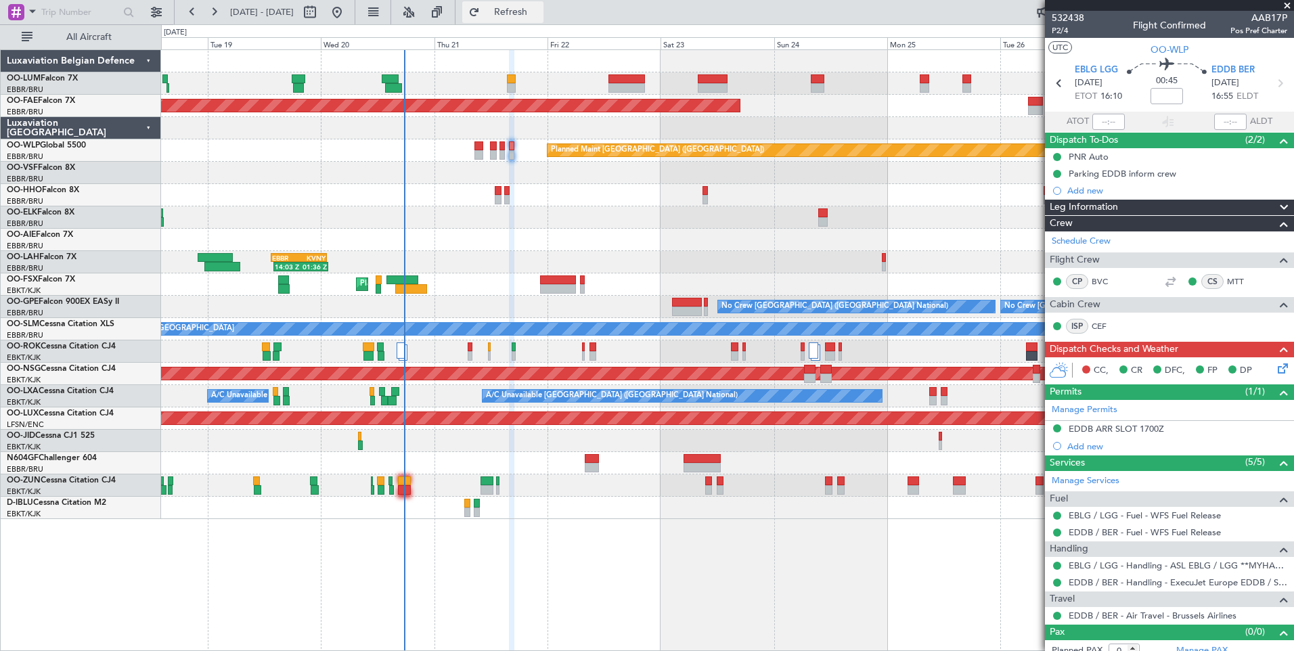
click at [544, 19] on button "Refresh" at bounding box center [502, 12] width 81 height 22
click at [501, 147] on div at bounding box center [502, 145] width 5 height 9
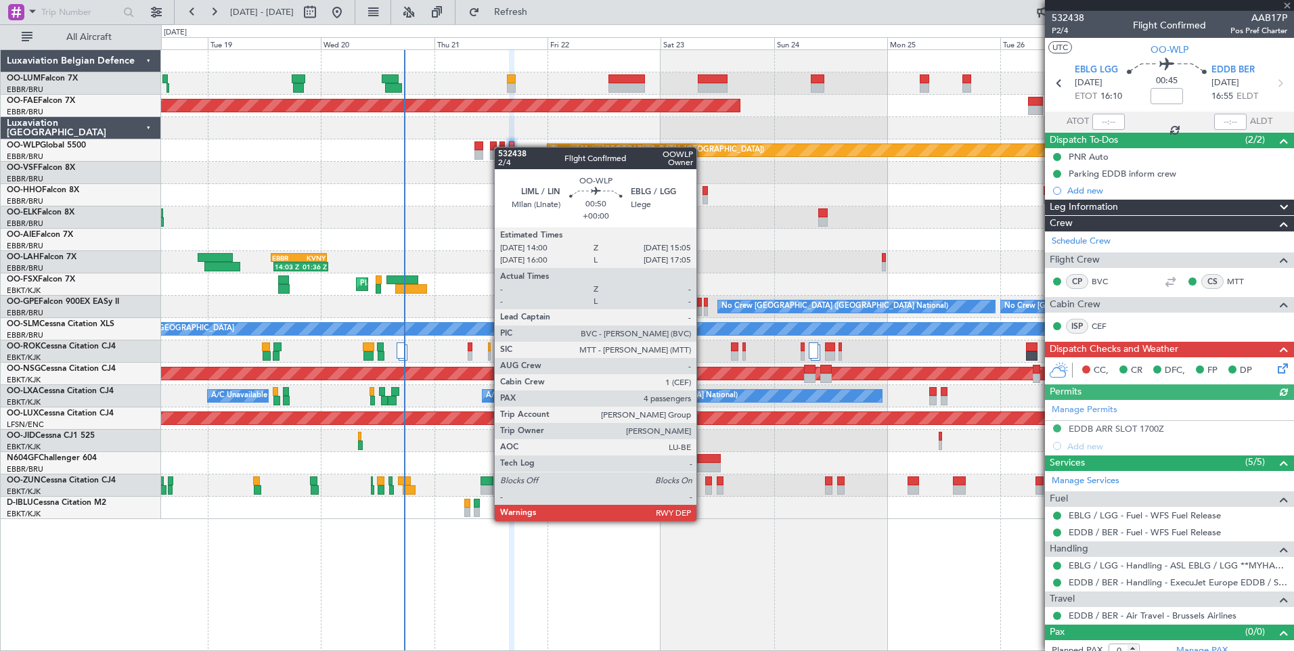
type input "4"
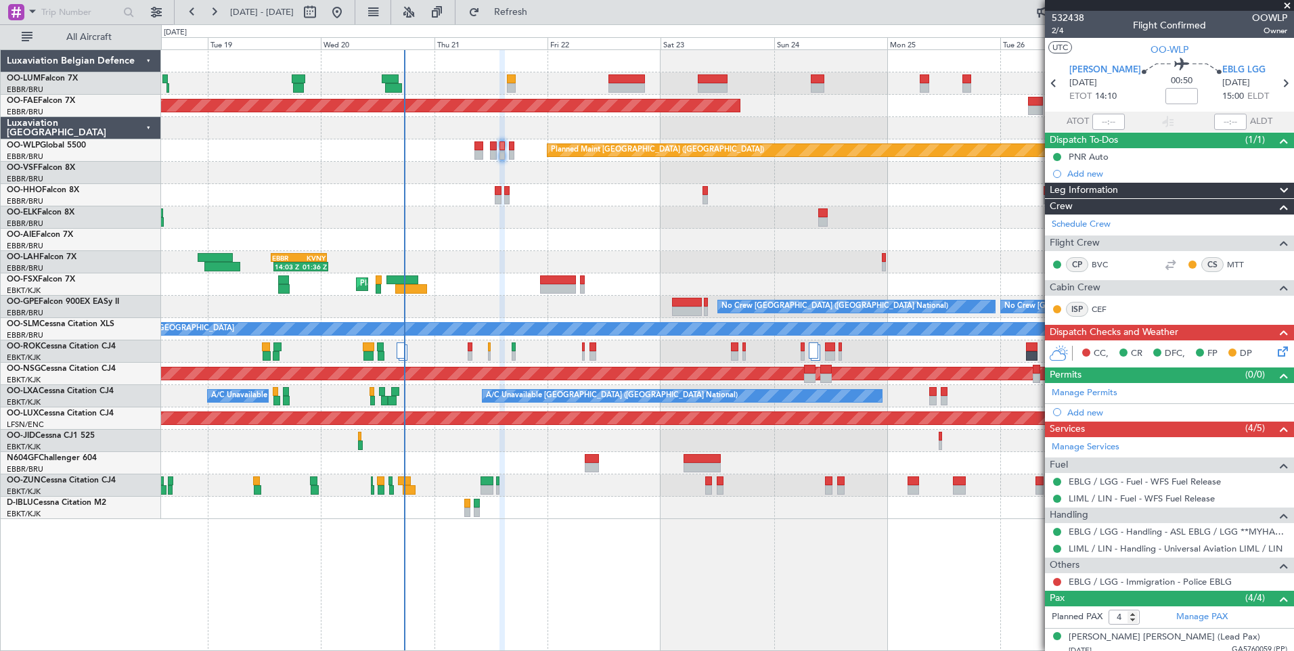
drag, startPoint x: 527, startPoint y: 10, endPoint x: 527, endPoint y: 93, distance: 83.3
click at [527, 10] on button "Refresh" at bounding box center [502, 12] width 81 height 22
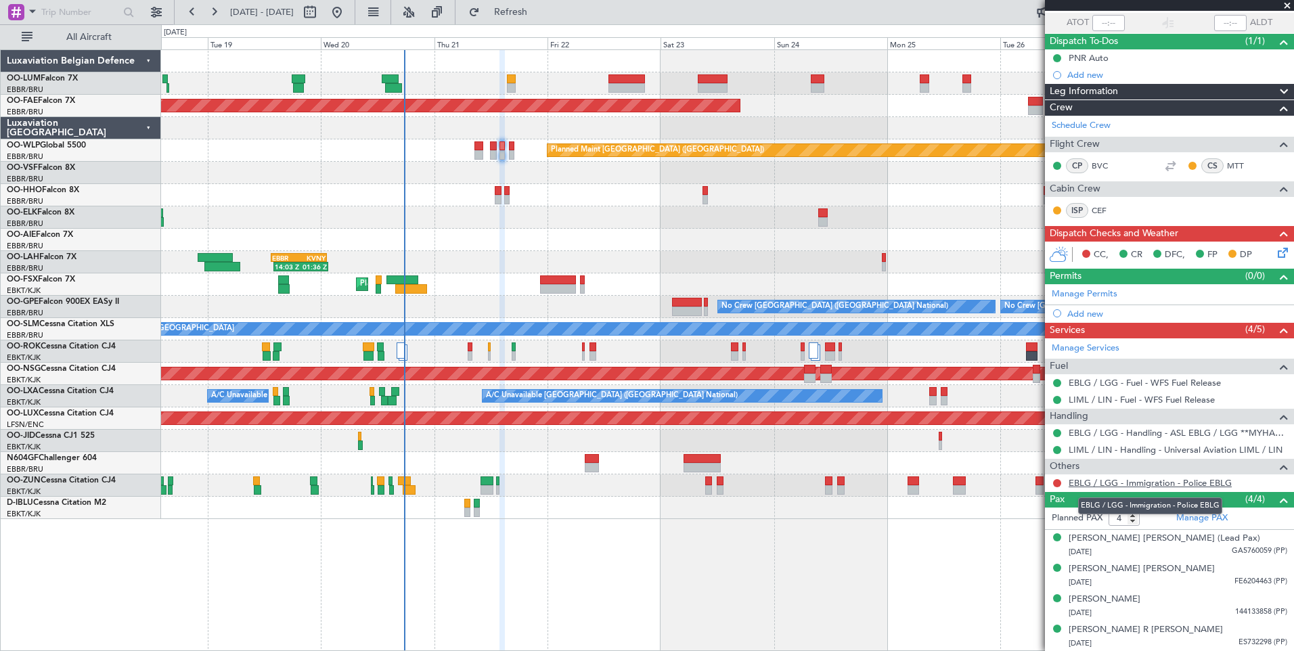
click at [1195, 483] on link "EBLG / LGG - Immigration - Police EBLG" at bounding box center [1150, 483] width 163 height 12
click at [539, 12] on span "Refresh" at bounding box center [511, 11] width 57 height 9
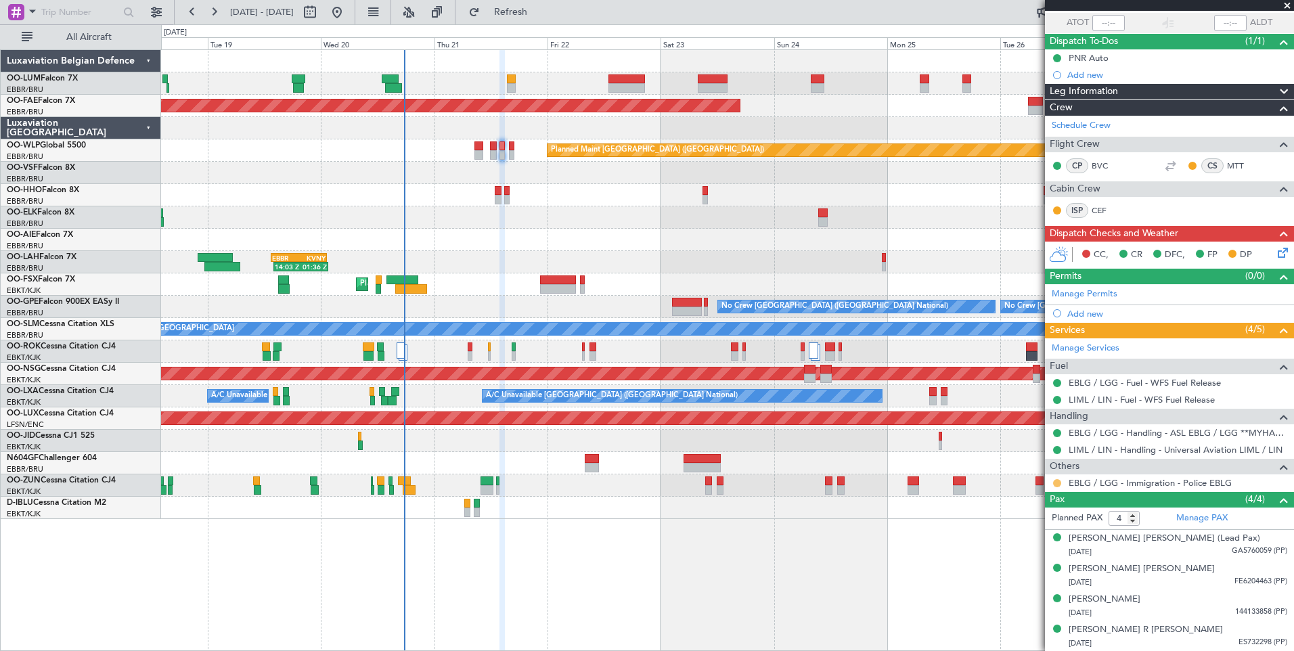
click at [1057, 483] on button at bounding box center [1057, 483] width 8 height 8
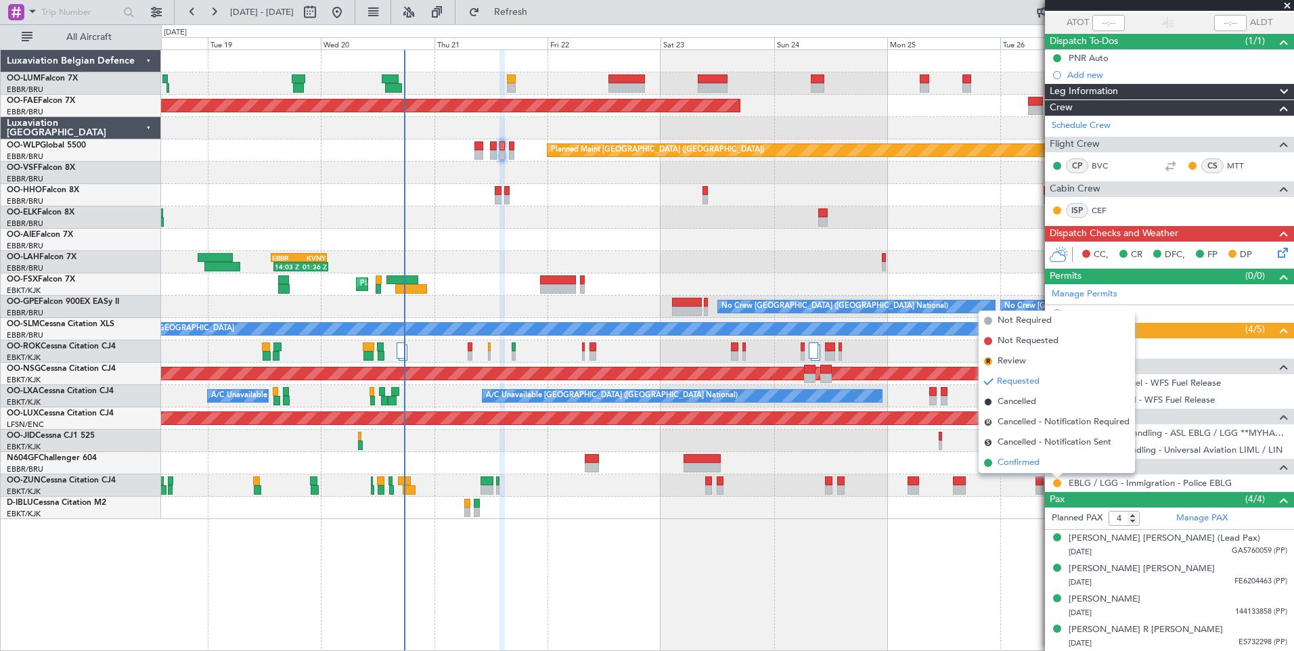
click at [1038, 460] on span "Confirmed" at bounding box center [1019, 463] width 42 height 14
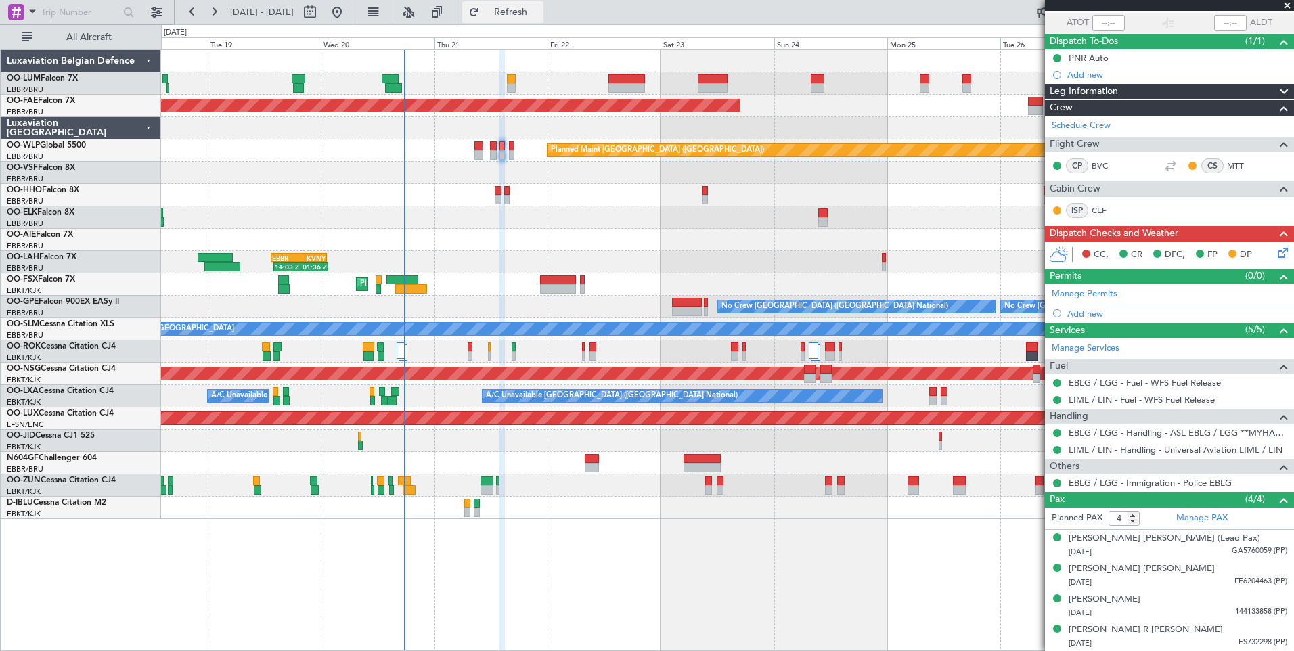
click at [539, 14] on span "Refresh" at bounding box center [511, 11] width 57 height 9
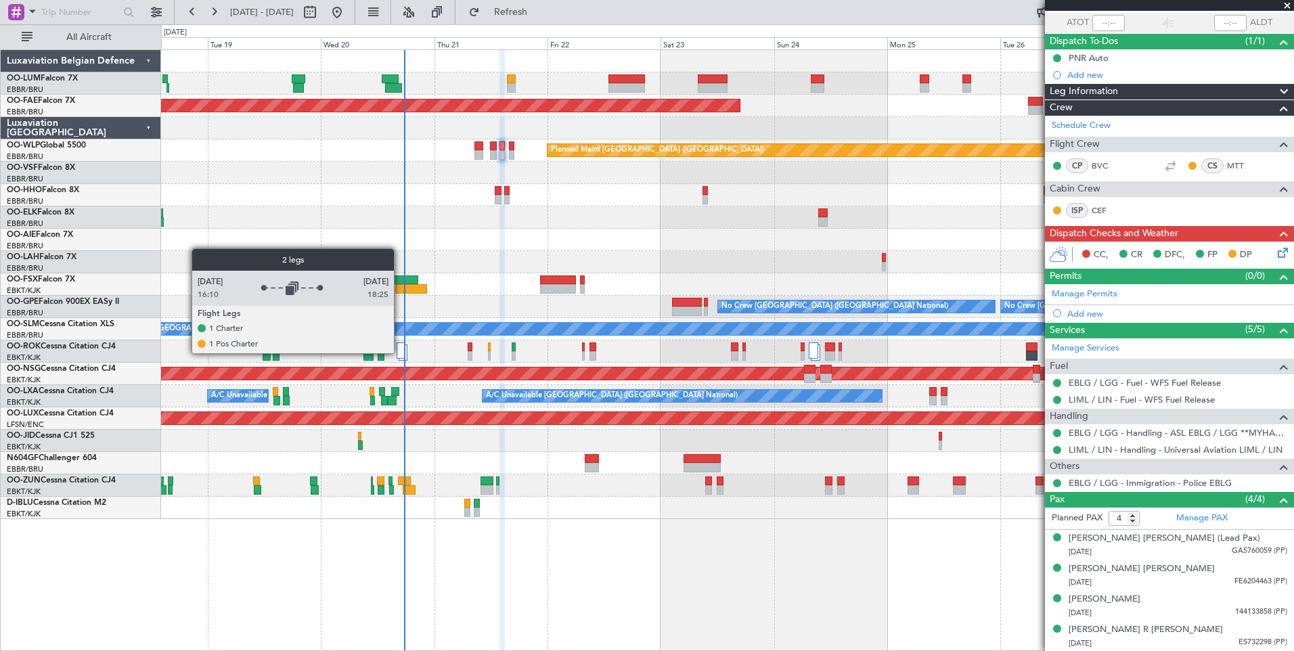
click at [400, 353] on div at bounding box center [401, 350] width 9 height 16
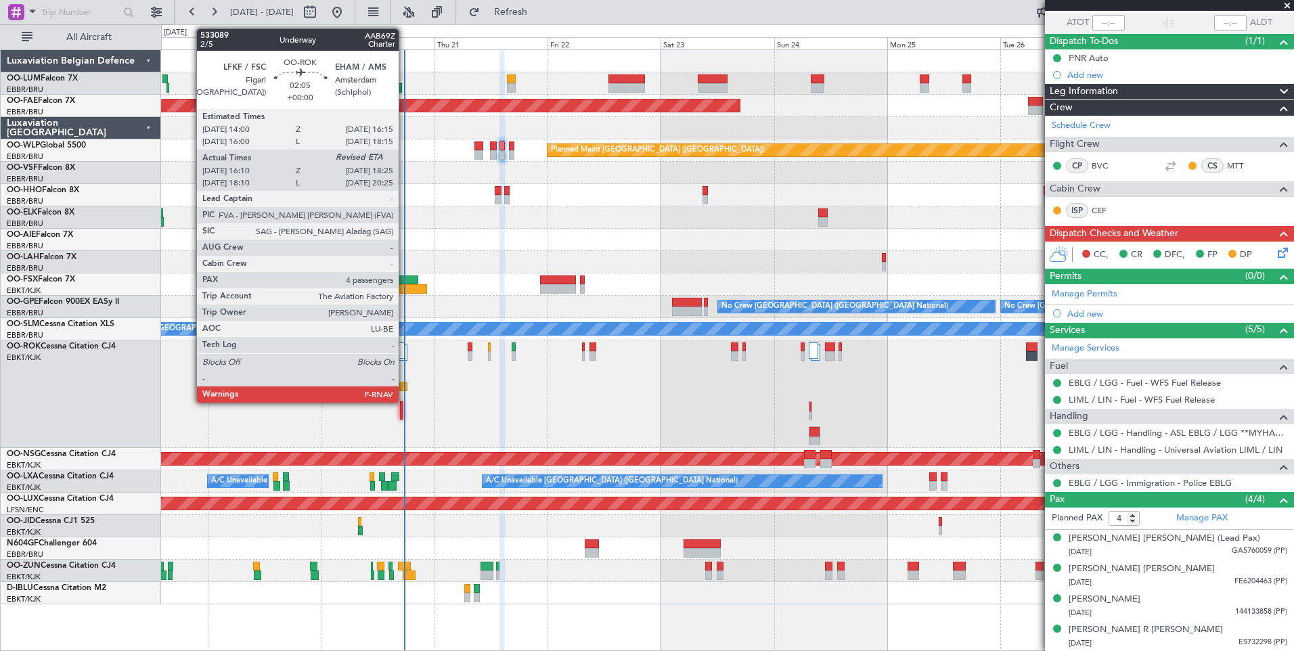
click at [405, 388] on div at bounding box center [402, 386] width 11 height 9
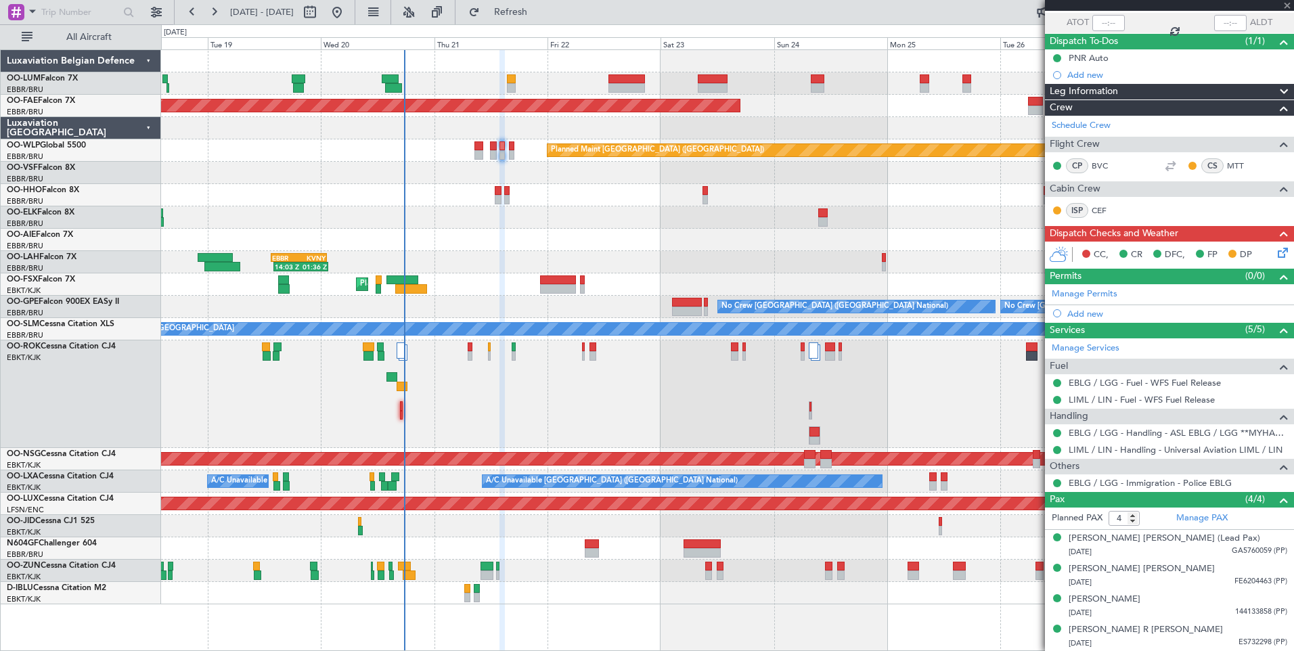
type input "16:15"
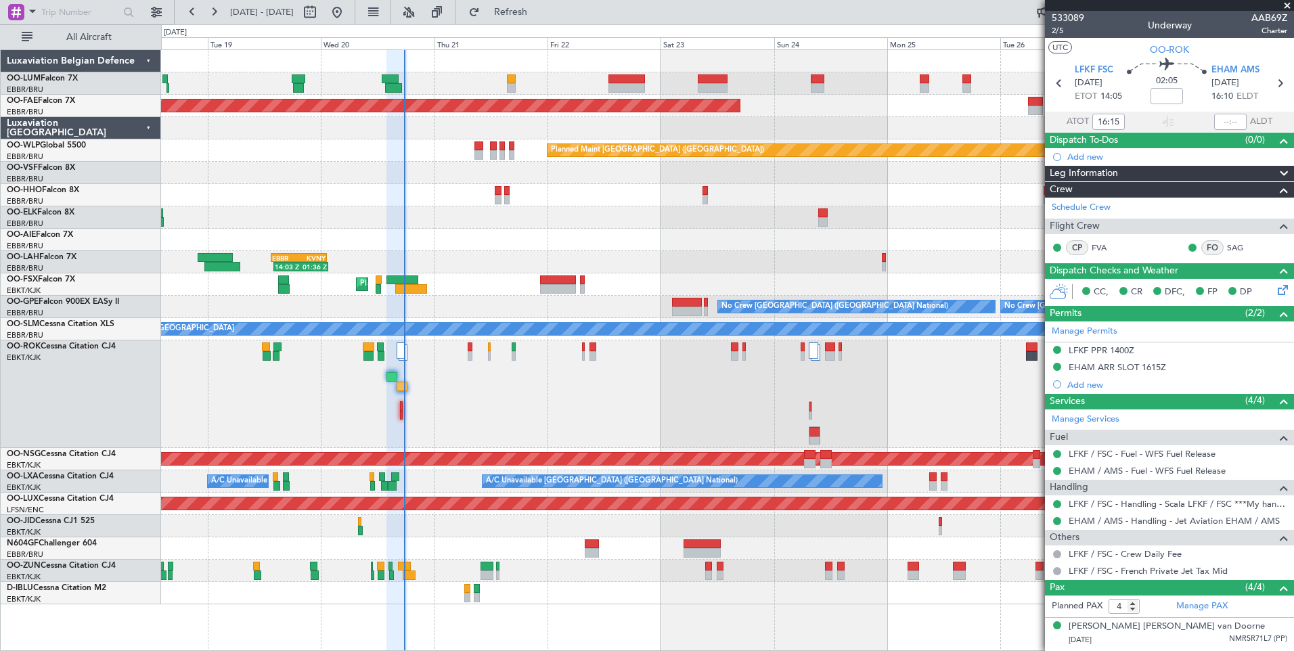
drag, startPoint x: 527, startPoint y: 24, endPoint x: 454, endPoint y: 152, distance: 147.3
click at [527, 24] on fb-refresh-button "Refresh" at bounding box center [503, 12] width 95 height 24
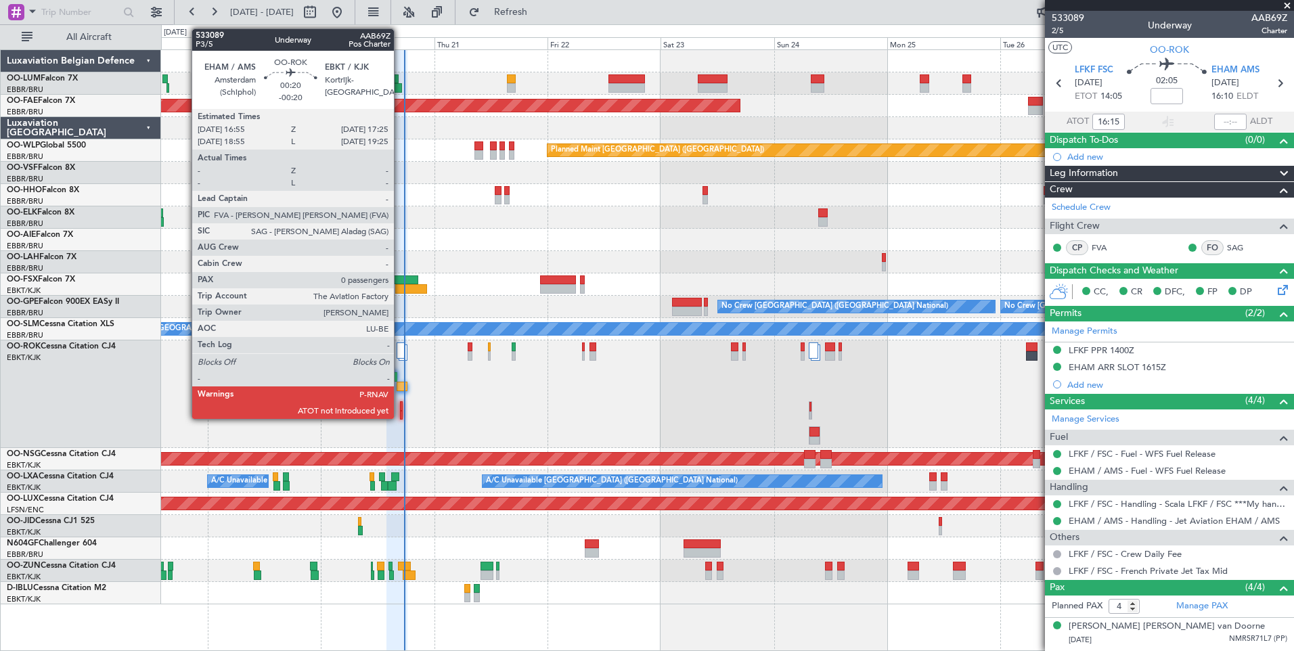
click at [400, 412] on div at bounding box center [401, 415] width 3 height 9
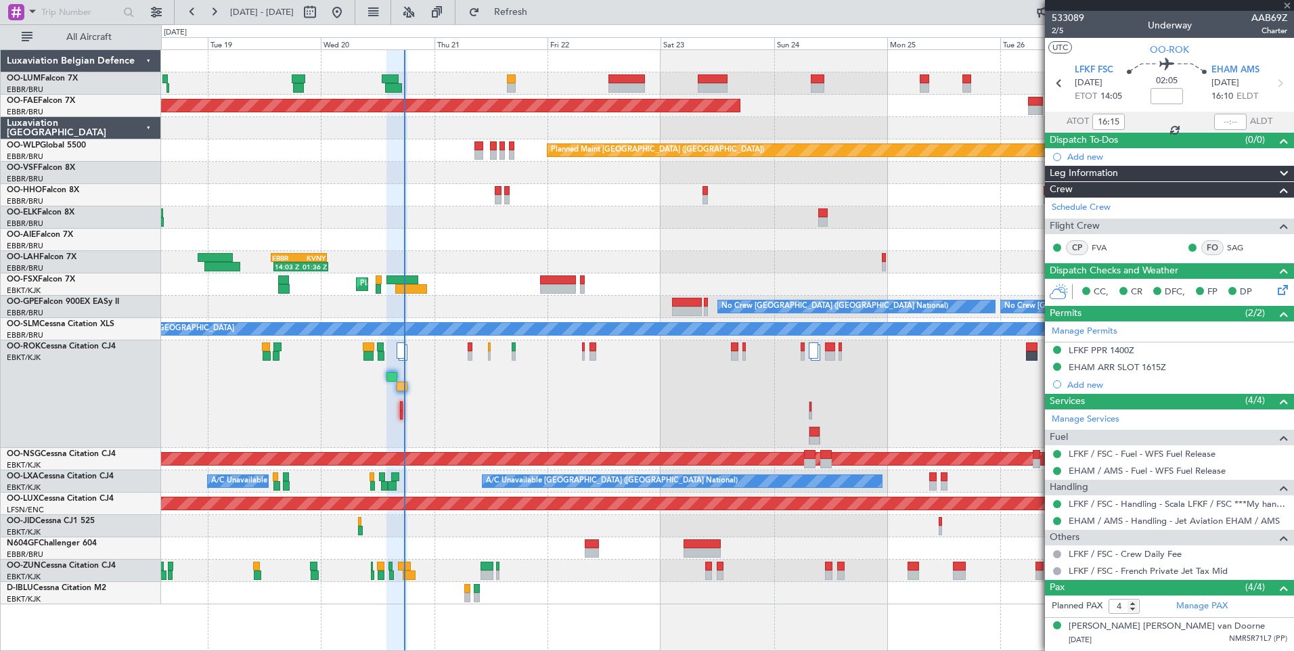
type input "-00:20"
type input "0"
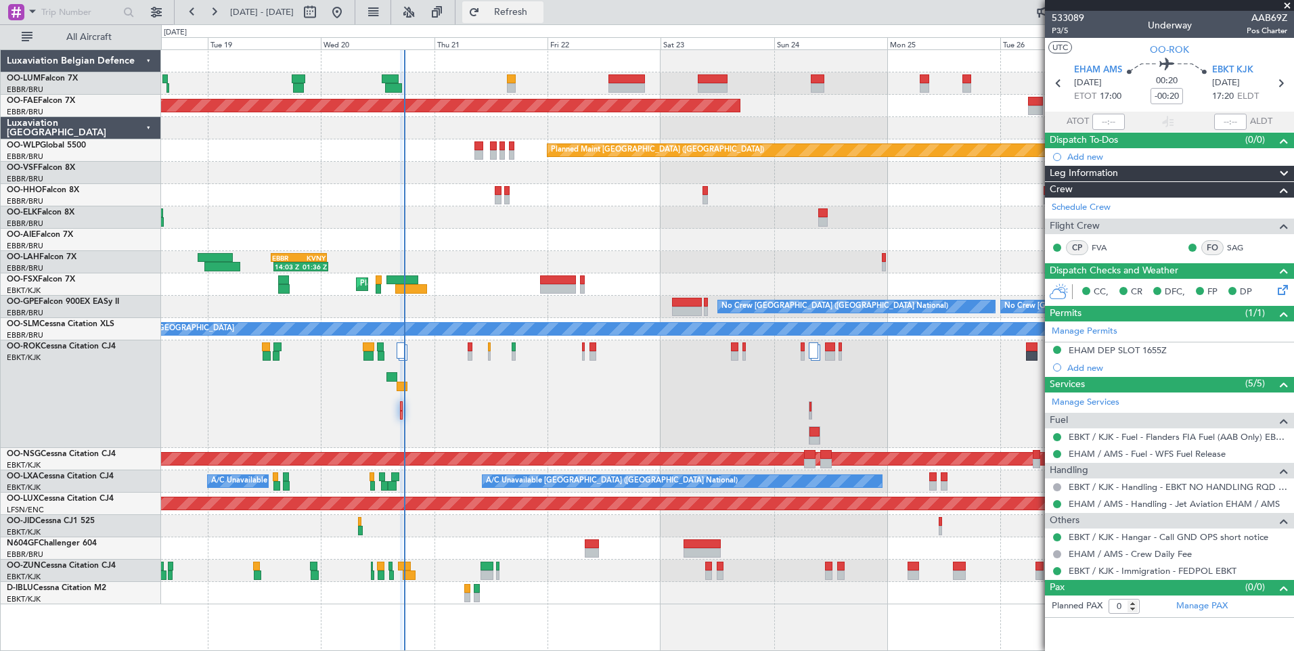
click at [539, 16] on span "Refresh" at bounding box center [511, 11] width 57 height 9
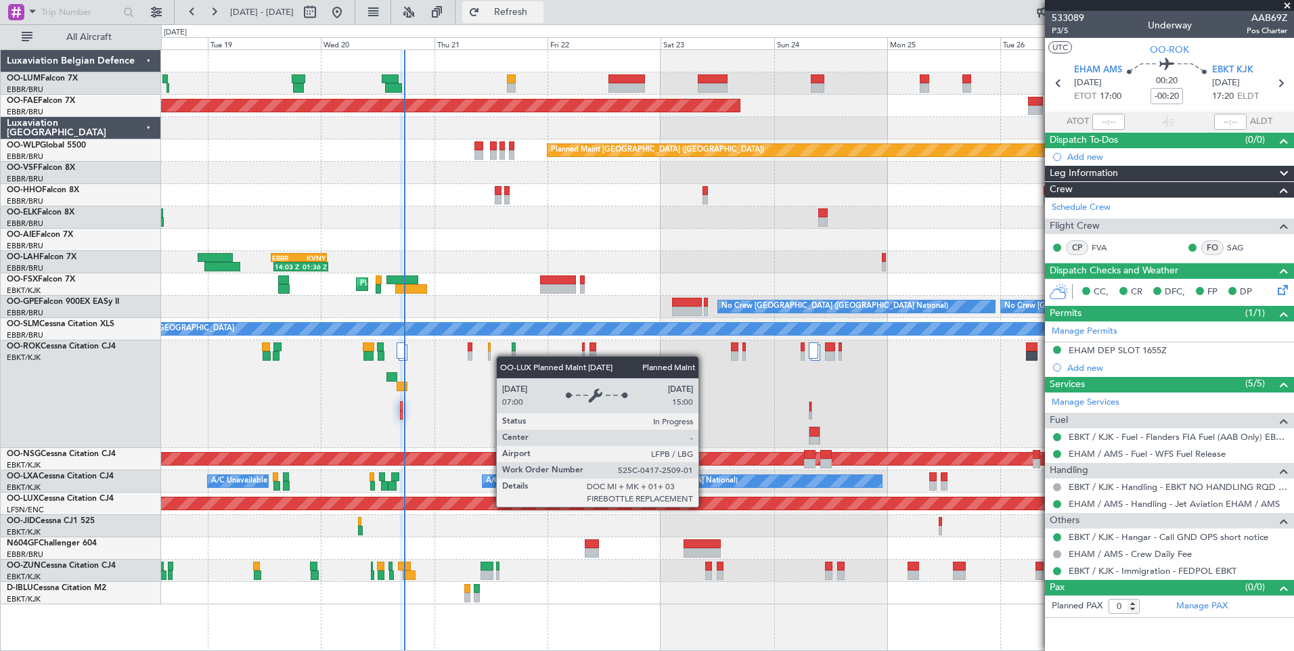
click at [529, 12] on span "Refresh" at bounding box center [511, 11] width 57 height 9
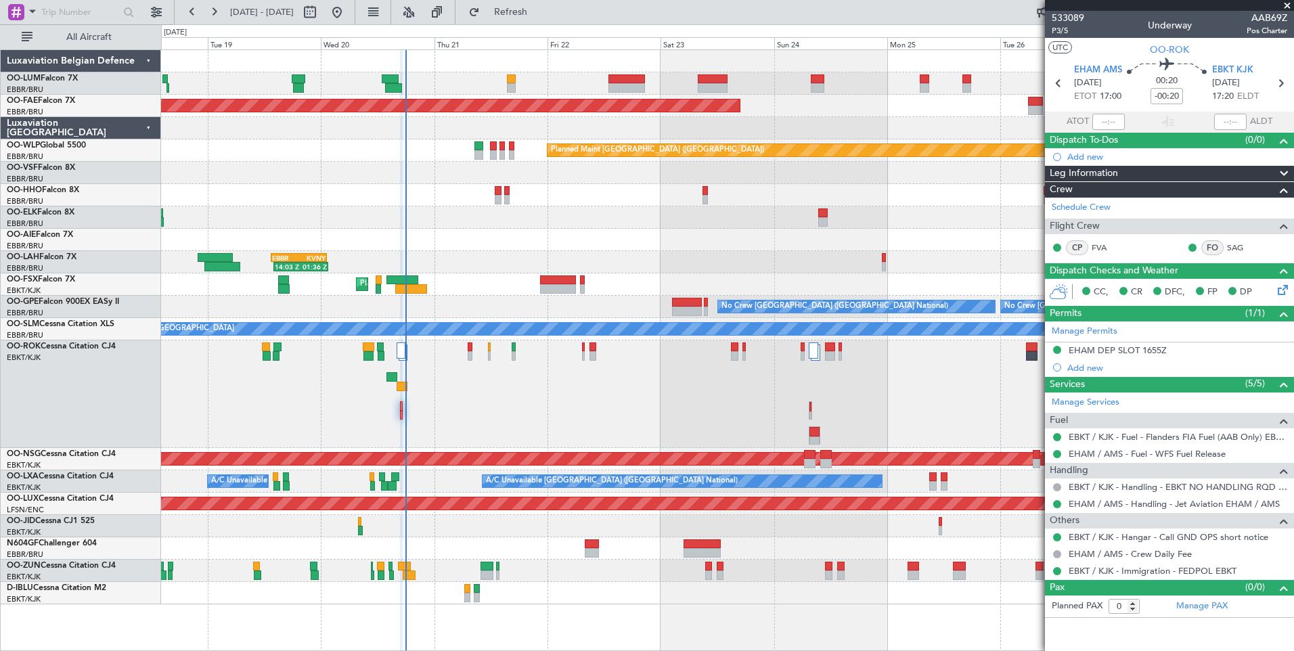
click at [522, 24] on fb-refresh-button "Refresh" at bounding box center [503, 12] width 95 height 24
click at [538, 16] on span "Refresh" at bounding box center [511, 11] width 57 height 9
click at [557, 255] on div "Planned Maint [GEOGRAPHIC_DATA] ([GEOGRAPHIC_DATA] National) Planned Maint [GEO…" at bounding box center [727, 327] width 1132 height 554
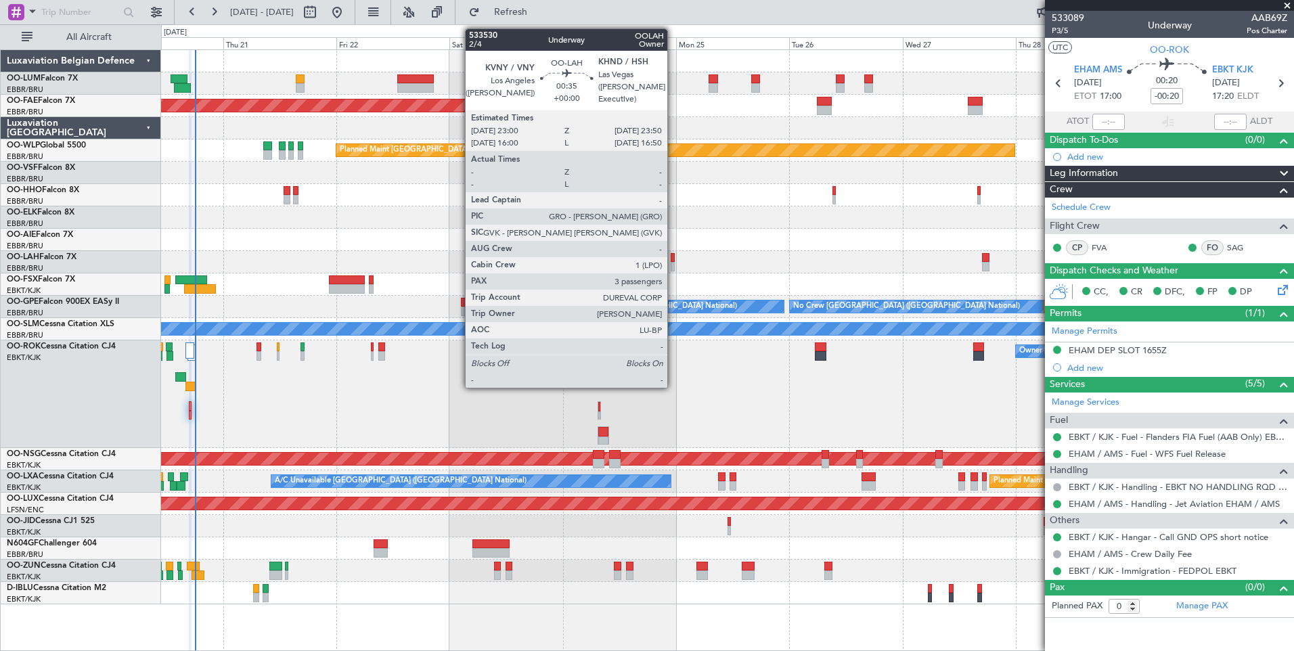
click at [673, 259] on div at bounding box center [673, 257] width 4 height 9
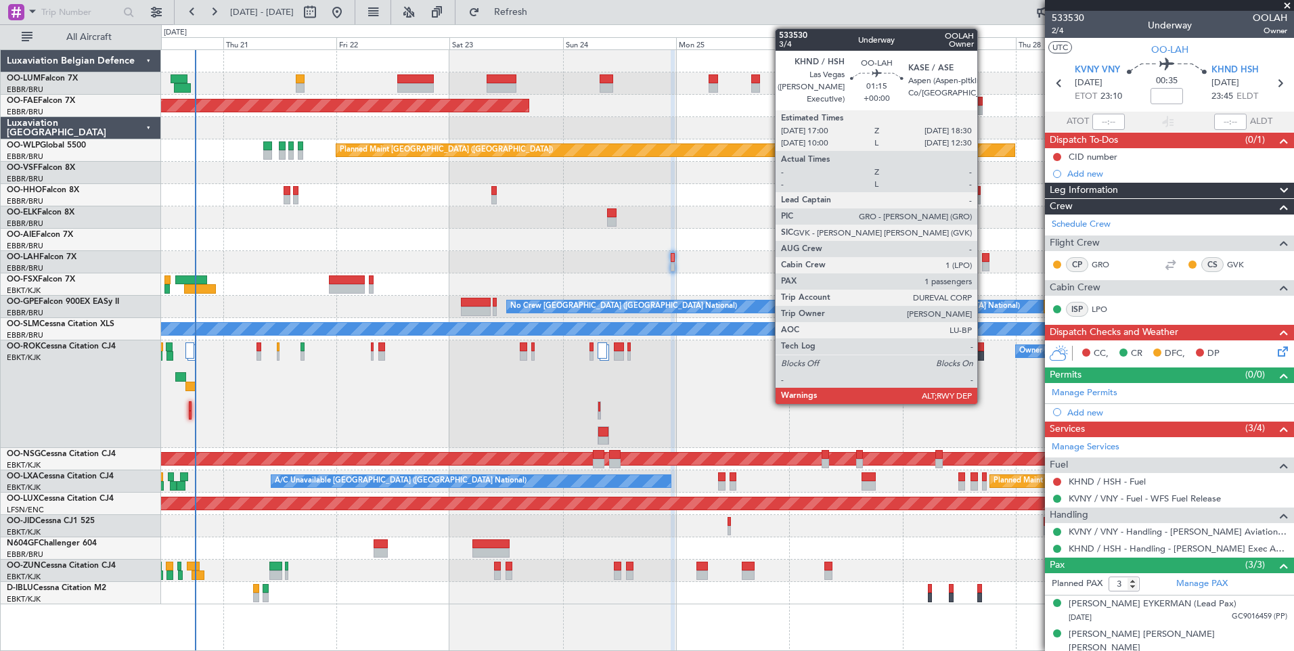
click at [984, 263] on div at bounding box center [985, 266] width 7 height 9
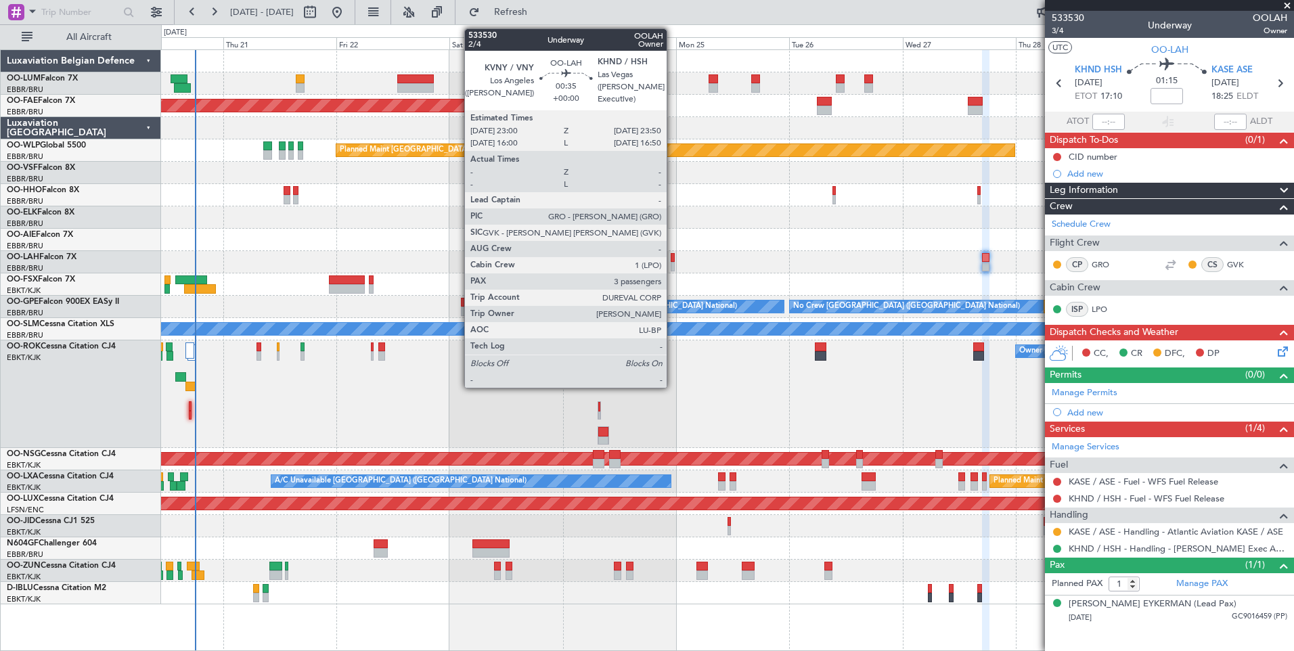
click at [673, 254] on div at bounding box center [673, 257] width 4 height 9
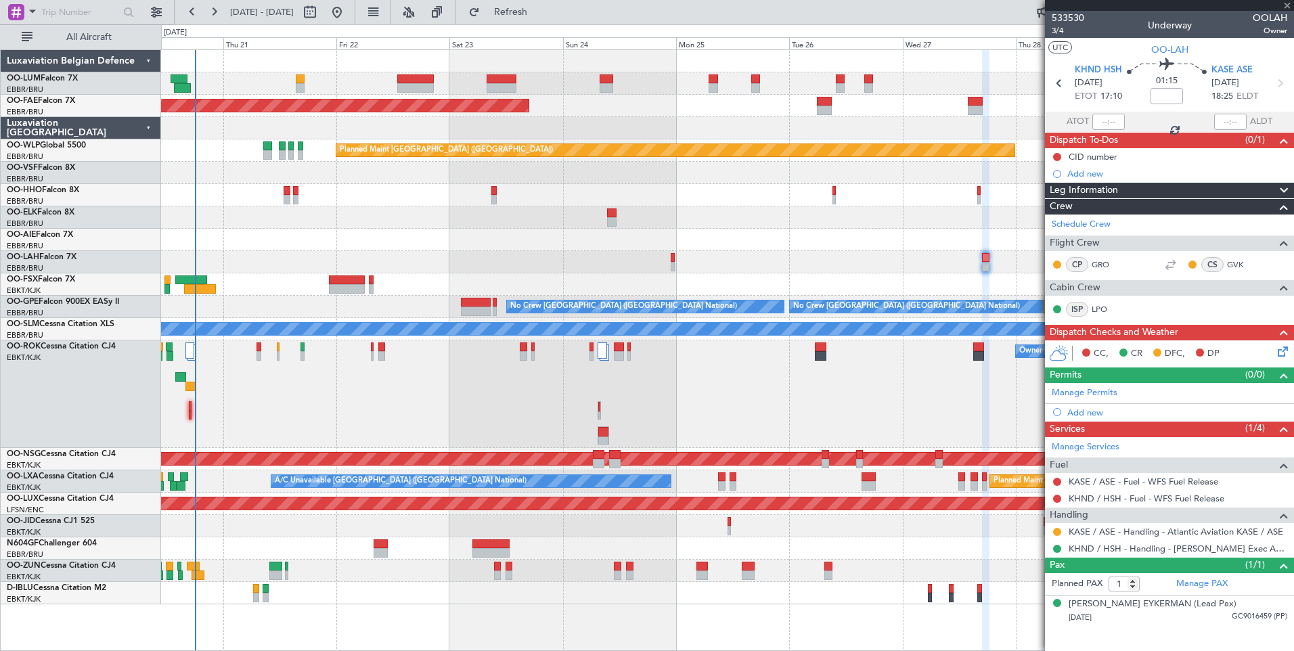
type input "3"
click at [837, 221] on div at bounding box center [727, 217] width 1132 height 22
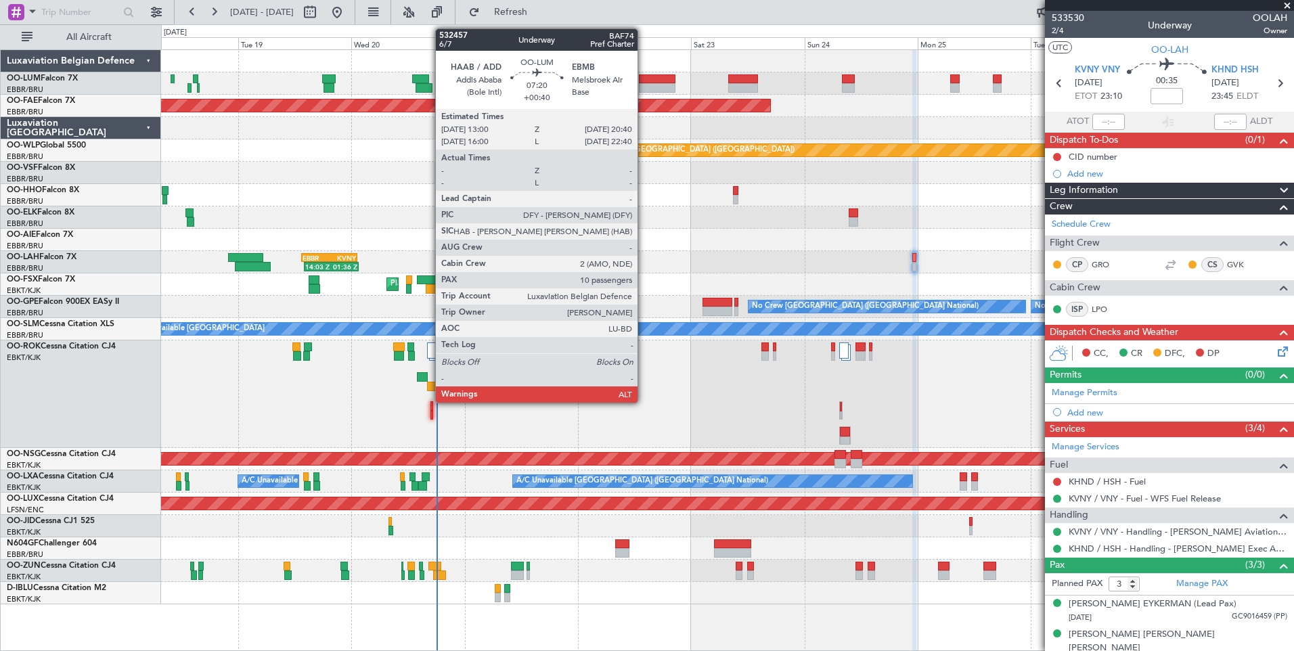
click at [644, 85] on div at bounding box center [657, 87] width 37 height 9
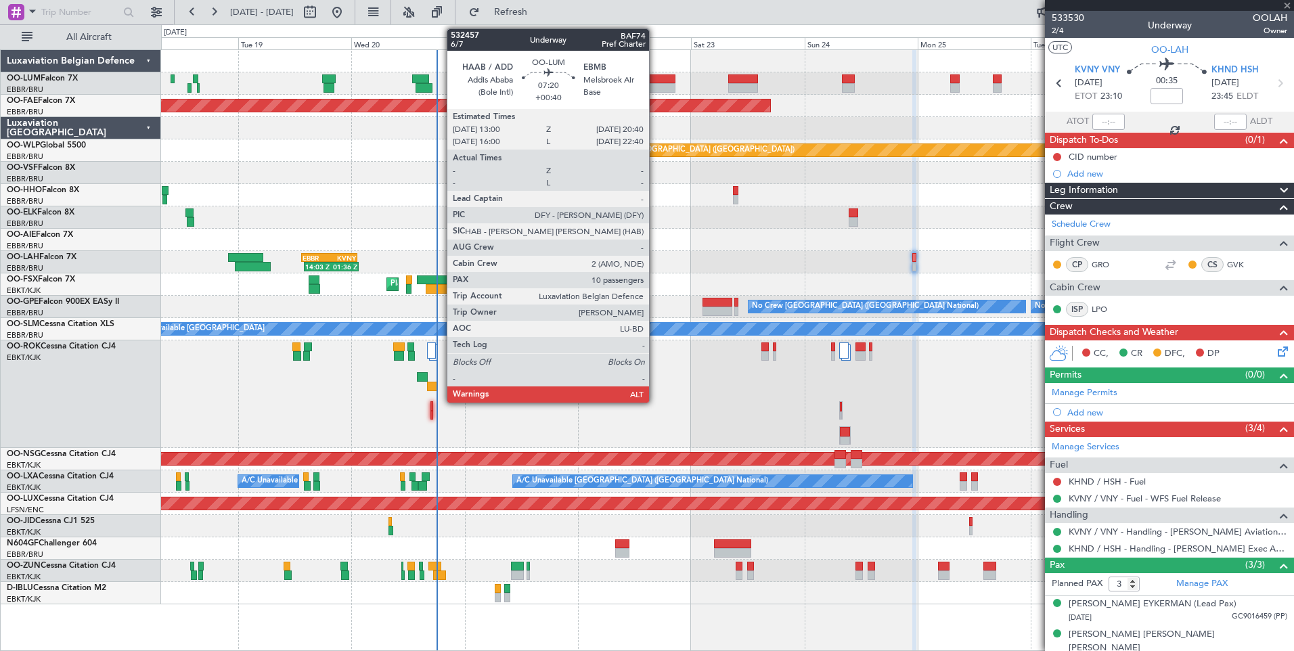
type input "+00:40"
type input "10"
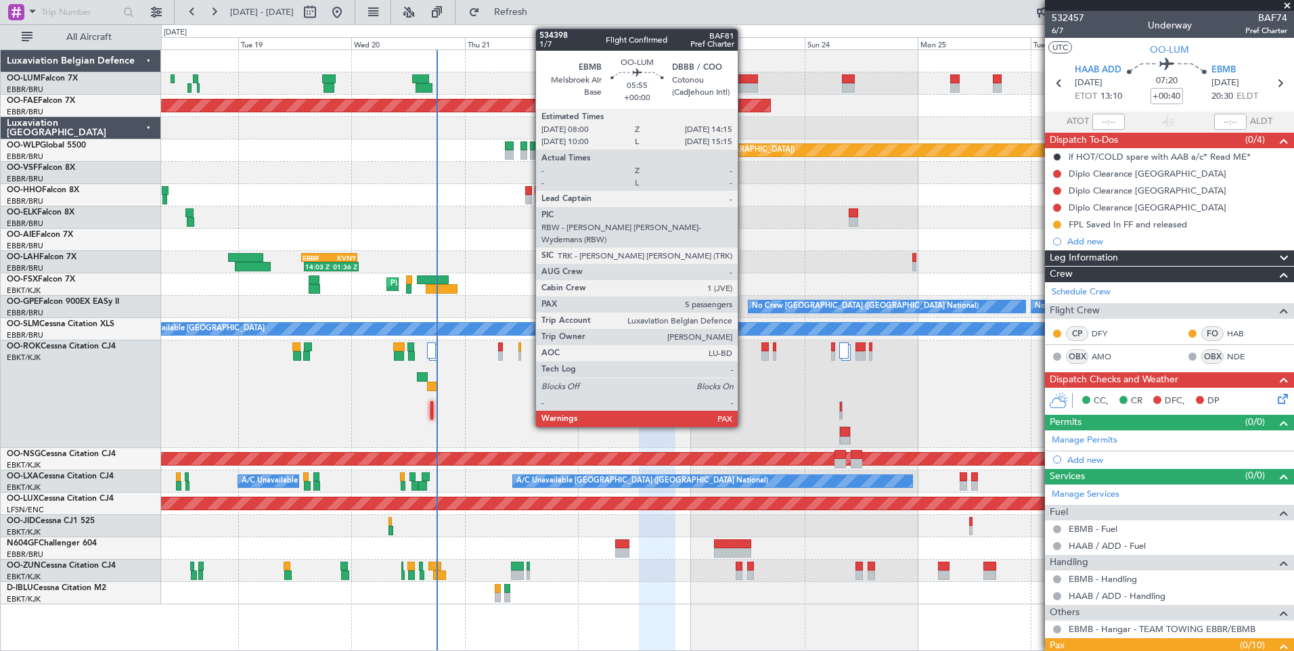
click at [744, 89] on div at bounding box center [743, 87] width 30 height 9
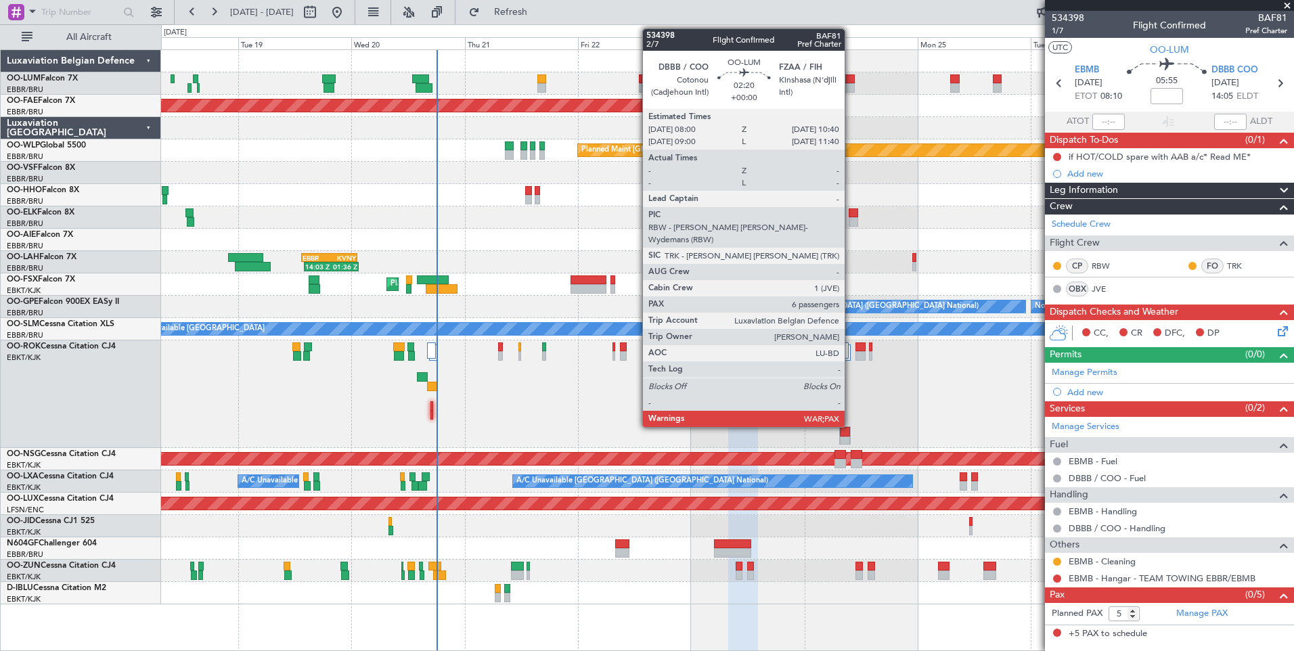
click at [851, 79] on div at bounding box center [848, 78] width 13 height 9
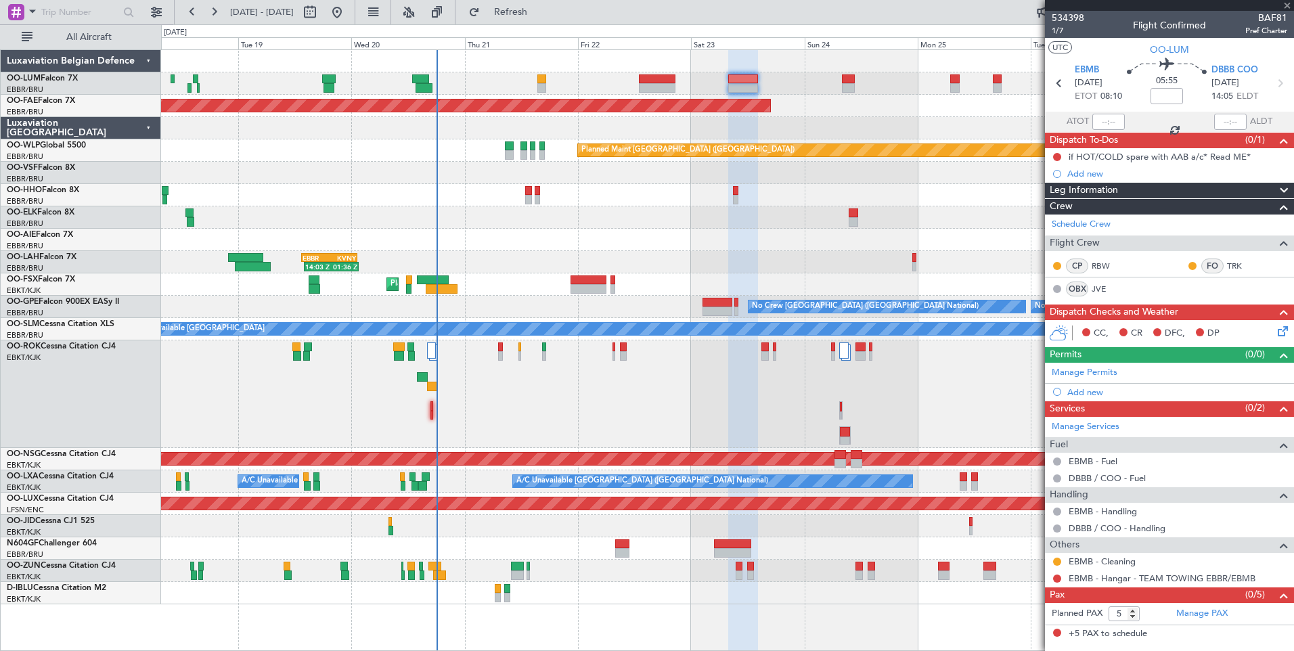
type input "6"
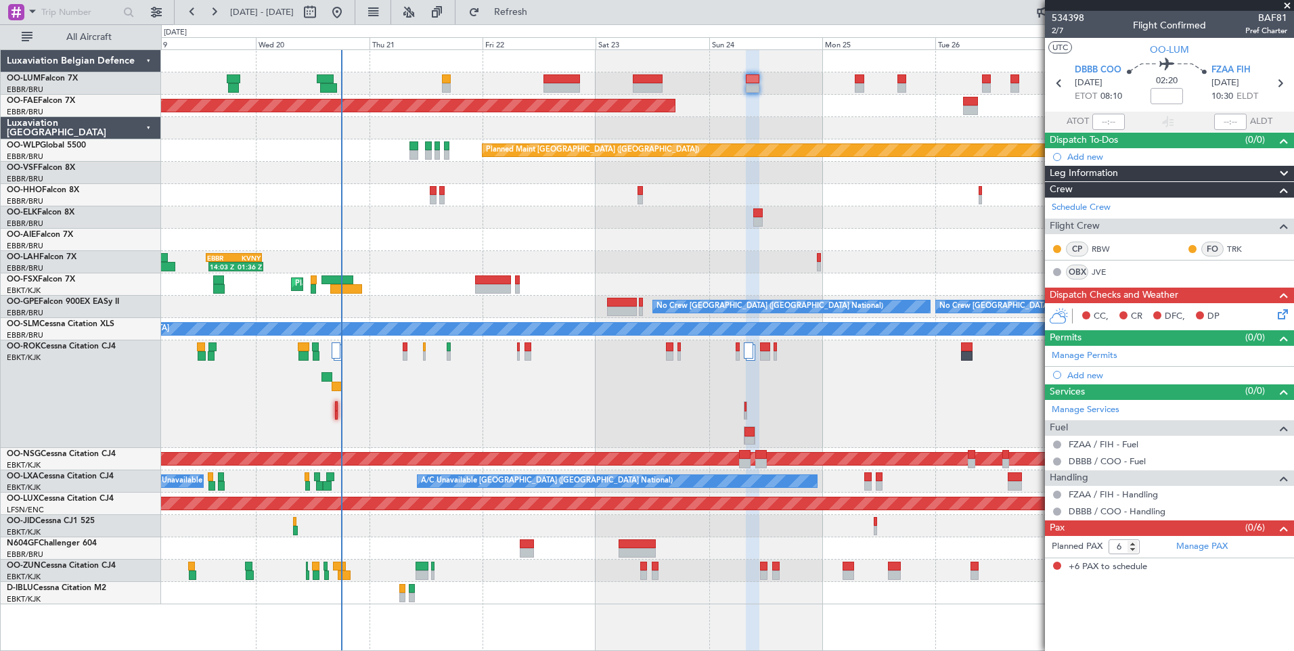
click at [849, 139] on div "Planned Maint [GEOGRAPHIC_DATA] ([GEOGRAPHIC_DATA] National) Planned Maint [GEO…" at bounding box center [727, 327] width 1132 height 554
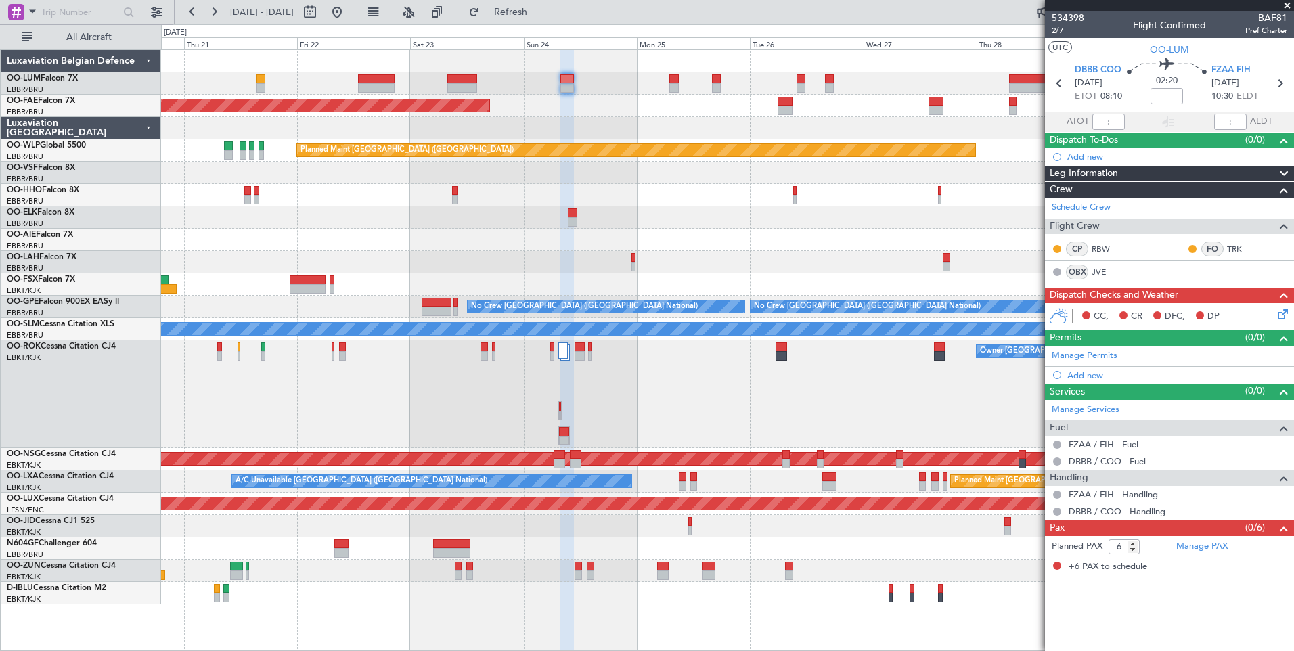
click at [869, 183] on div at bounding box center [727, 173] width 1132 height 22
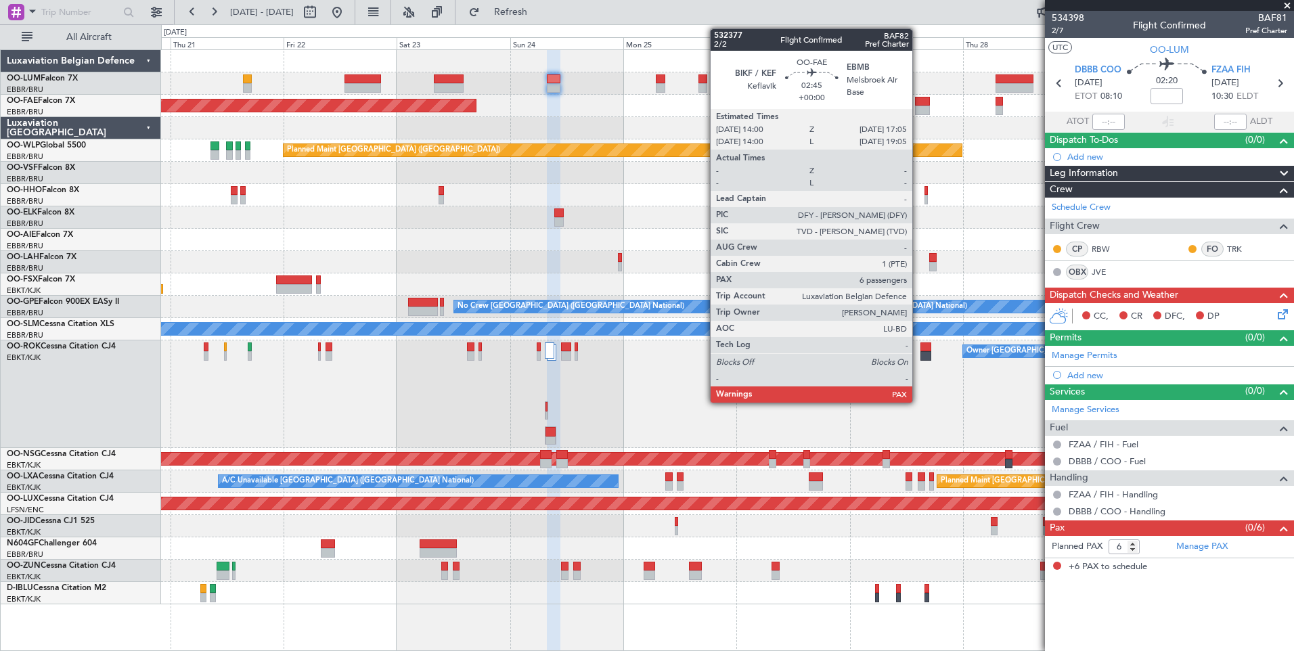
click at [919, 102] on div at bounding box center [922, 101] width 15 height 9
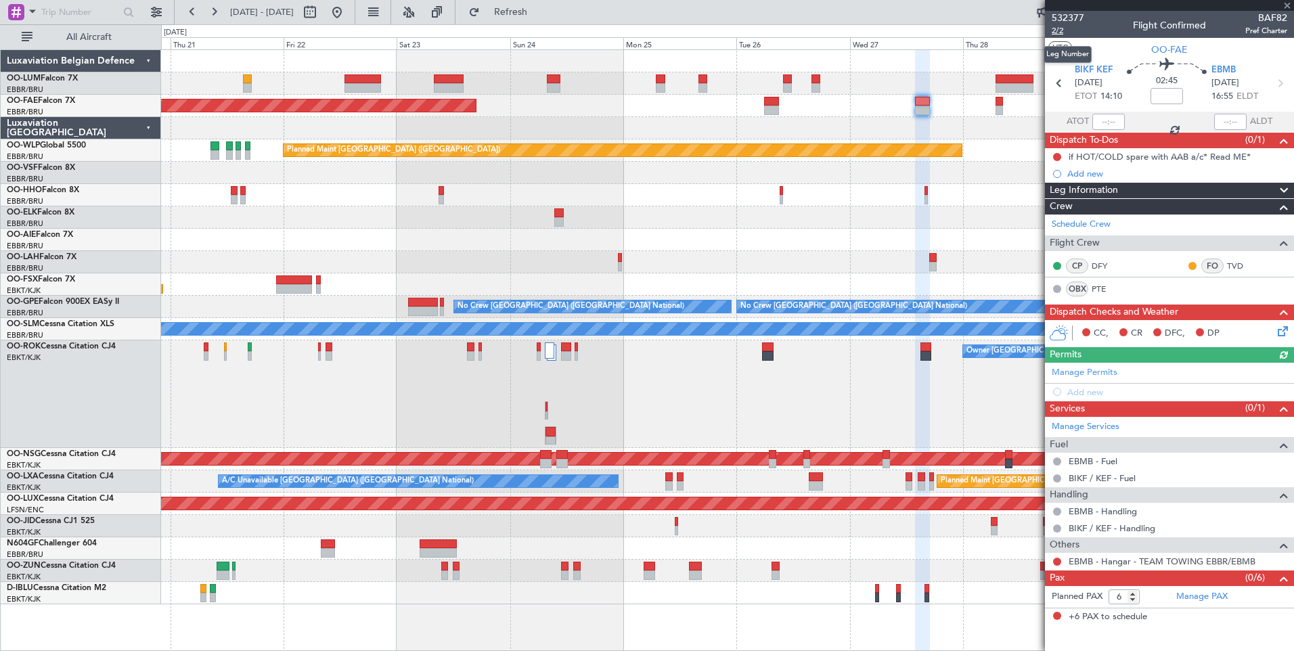
click at [1057, 31] on span "2/2" at bounding box center [1068, 31] width 32 height 12
click at [537, 9] on span "Refresh" at bounding box center [511, 11] width 57 height 9
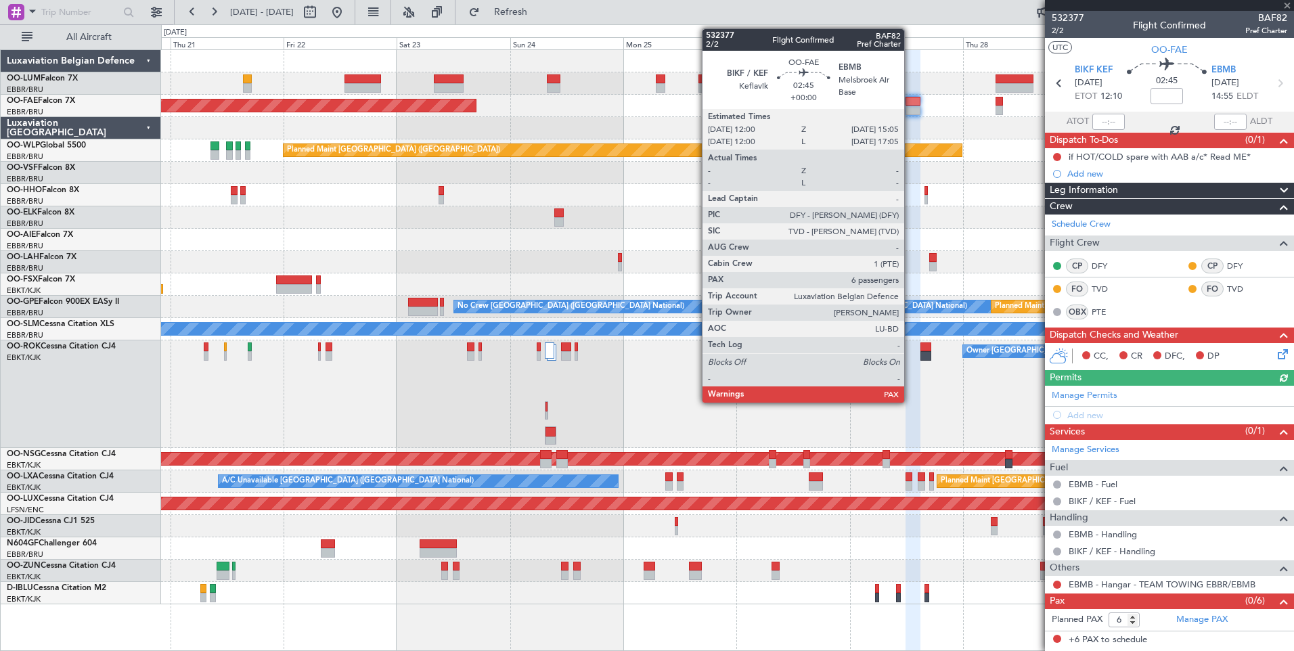
click at [910, 98] on div at bounding box center [913, 101] width 15 height 9
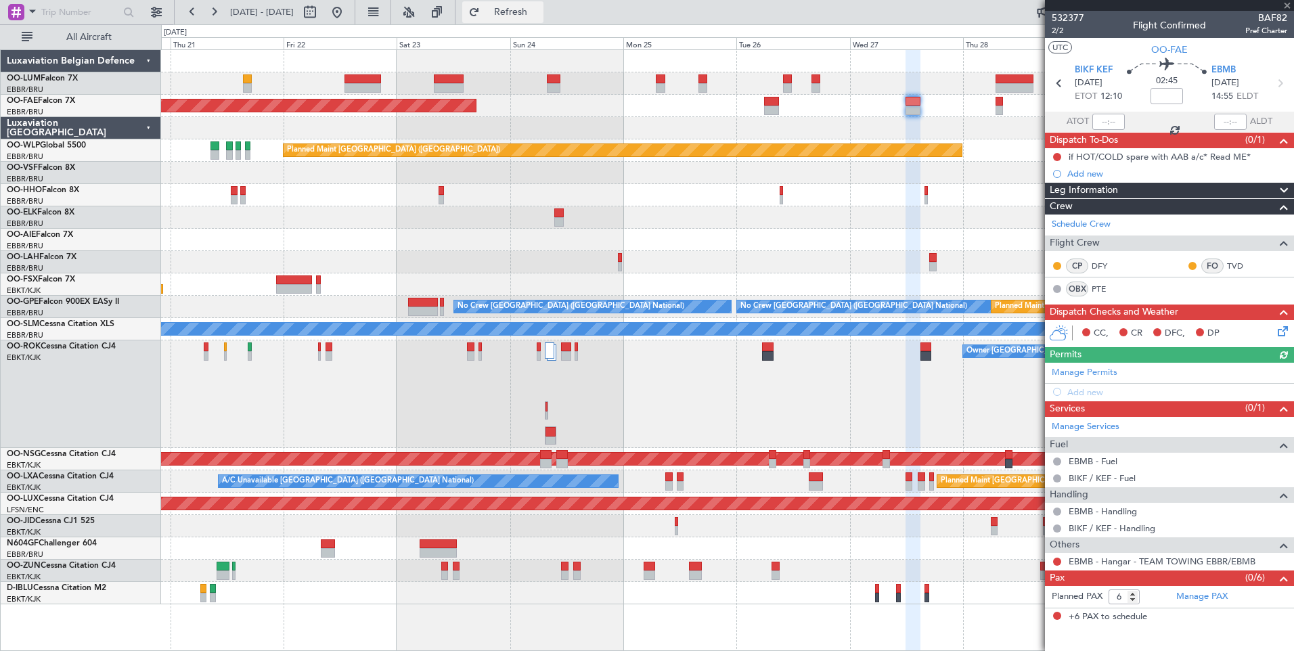
click at [533, 9] on span "Refresh" at bounding box center [511, 11] width 57 height 9
click at [518, 12] on button "Refresh" at bounding box center [502, 12] width 81 height 22
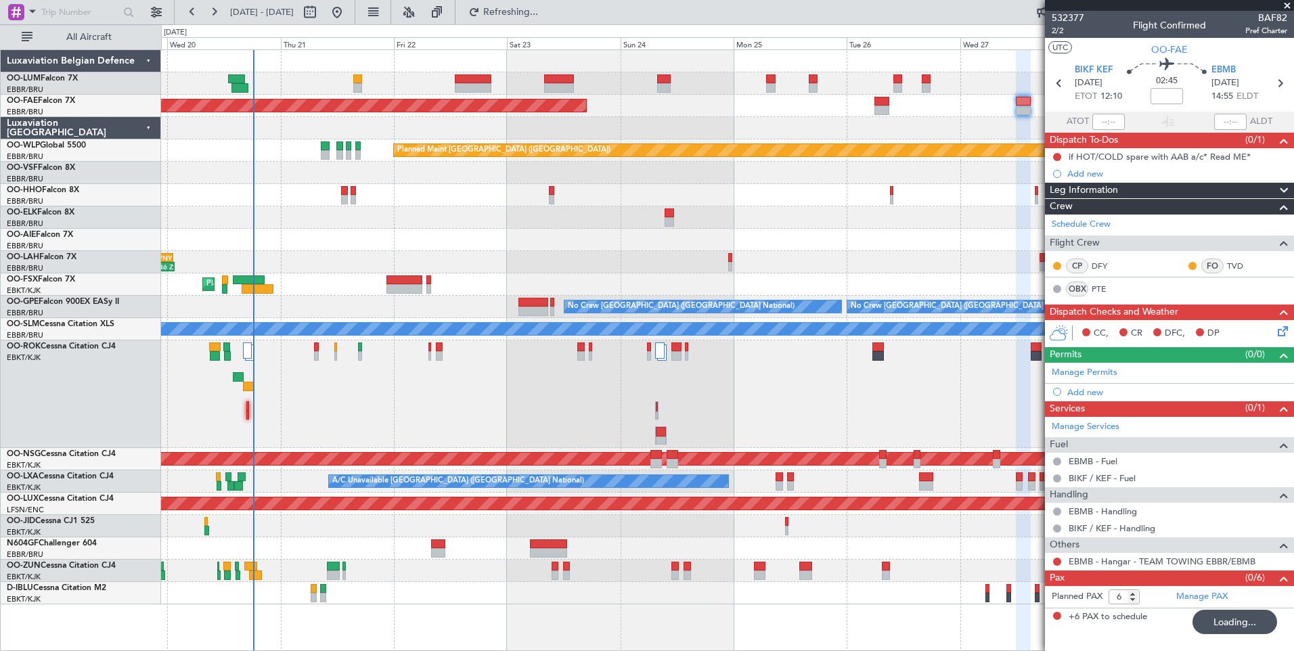
click at [521, 558] on div "Planned Maint [GEOGRAPHIC_DATA] ([GEOGRAPHIC_DATA] National) Planned Maint [GEO…" at bounding box center [727, 327] width 1132 height 554
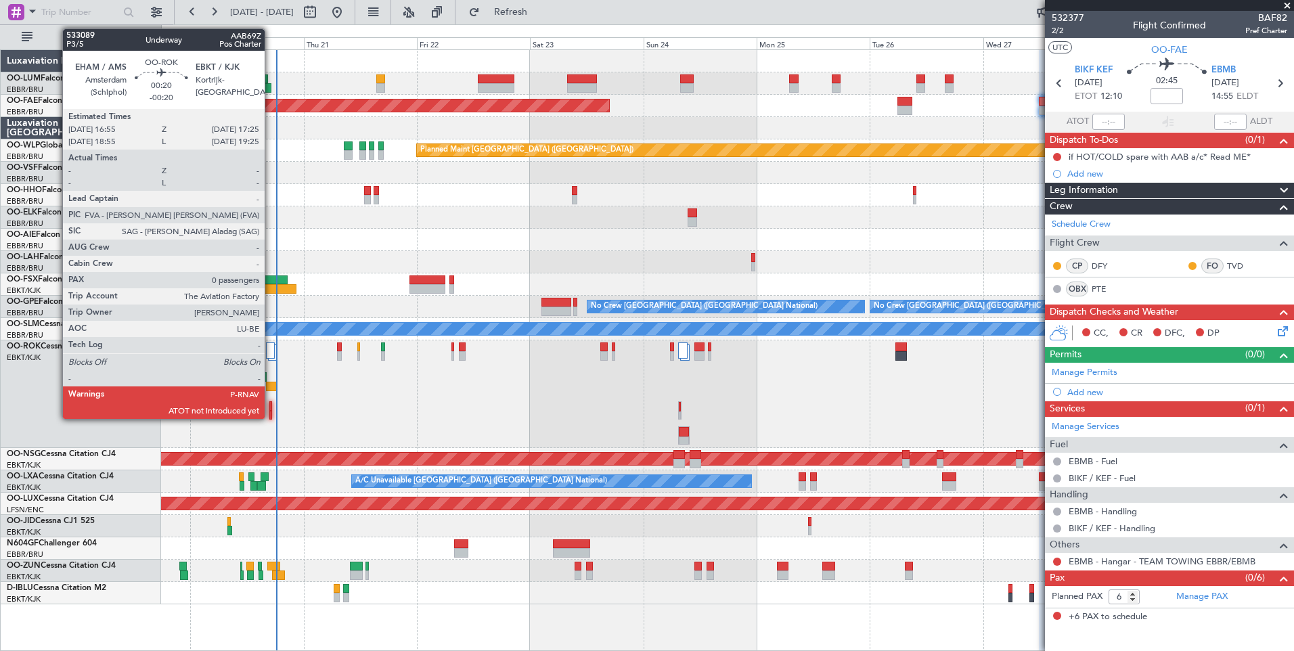
click at [271, 412] on div at bounding box center [270, 415] width 3 height 9
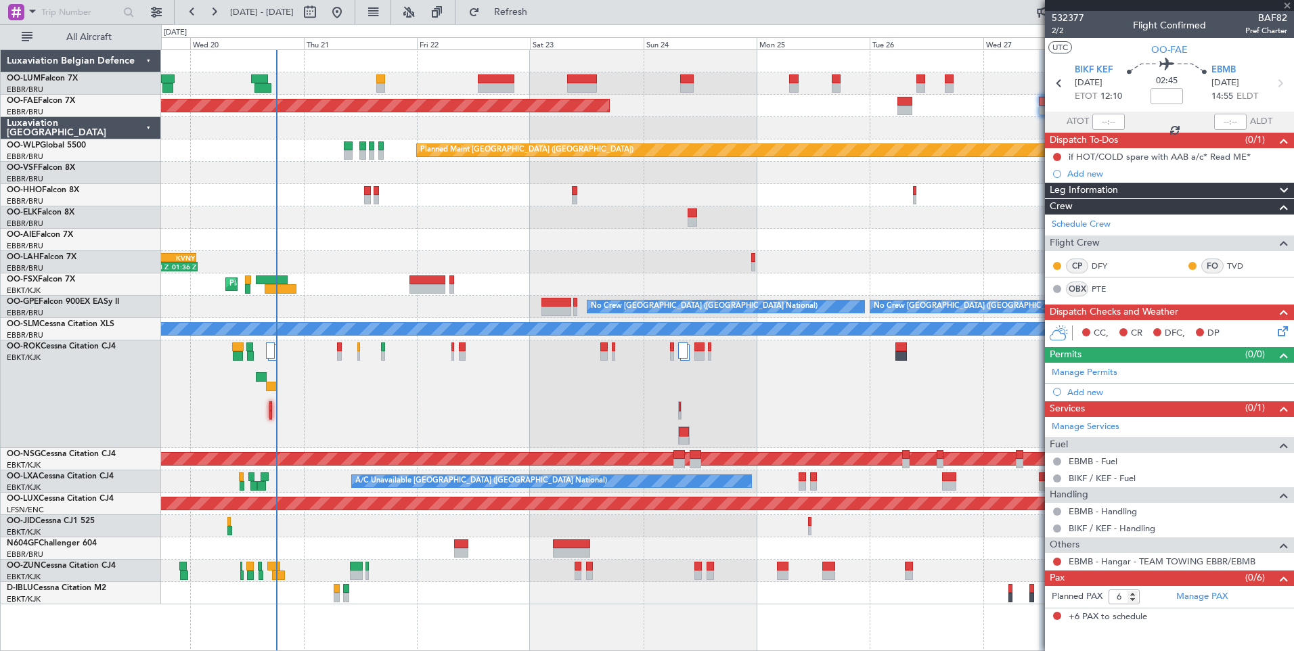
type input "-00:20"
type input "0"
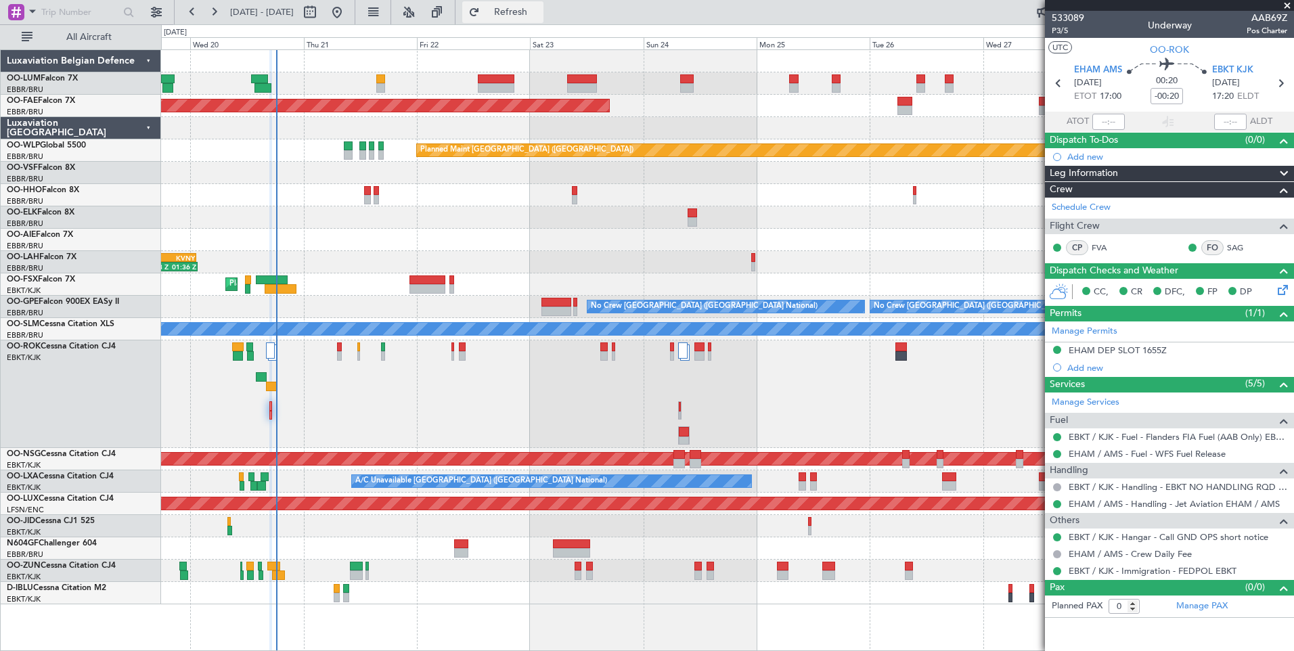
click at [544, 21] on button "Refresh" at bounding box center [502, 12] width 81 height 22
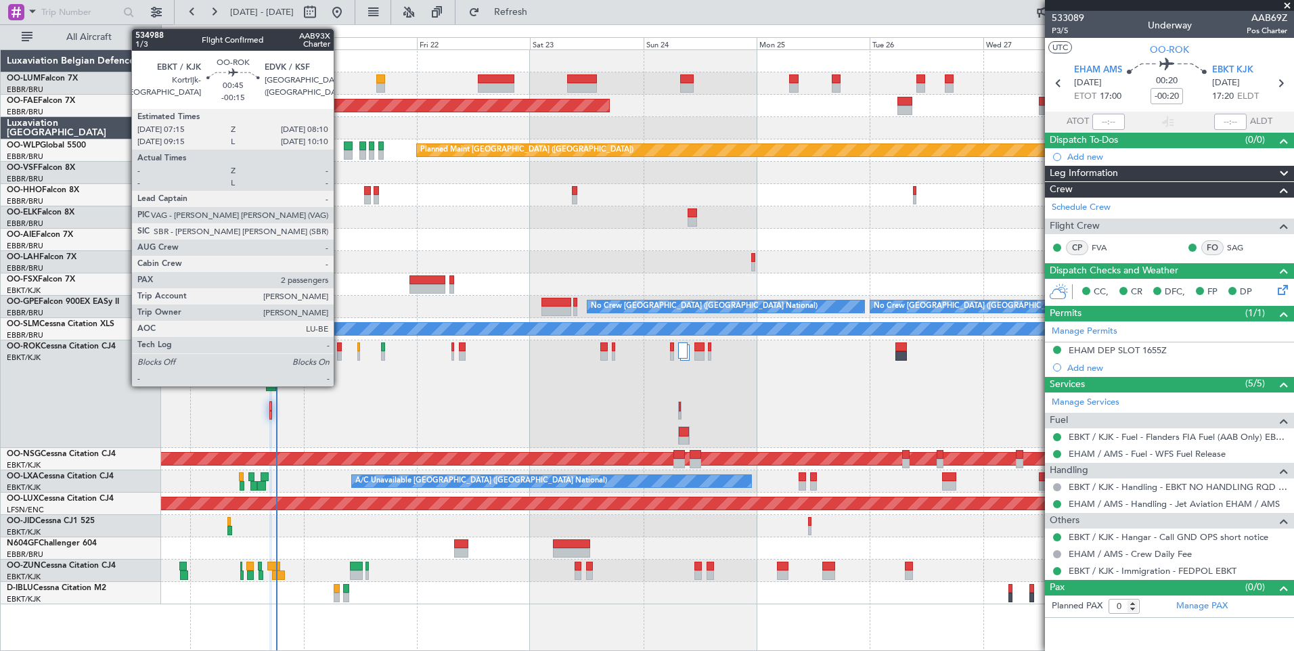
click at [340, 345] on div at bounding box center [339, 346] width 5 height 9
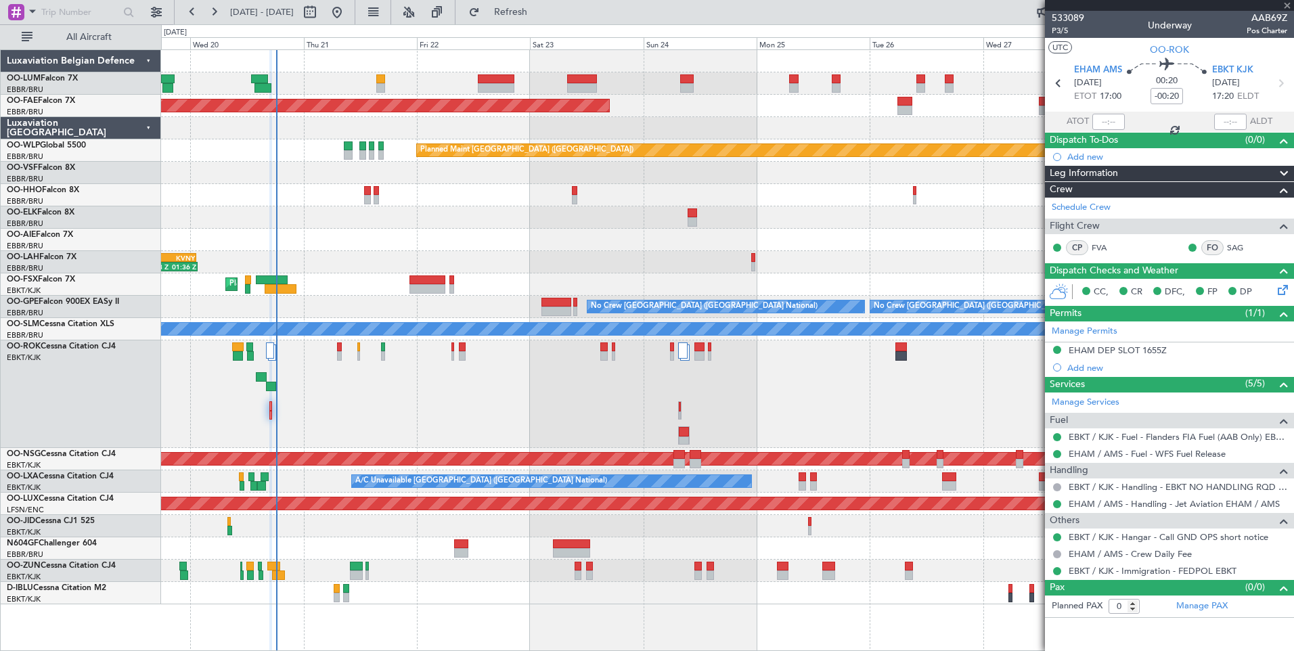
type input "-00:15"
type input "2"
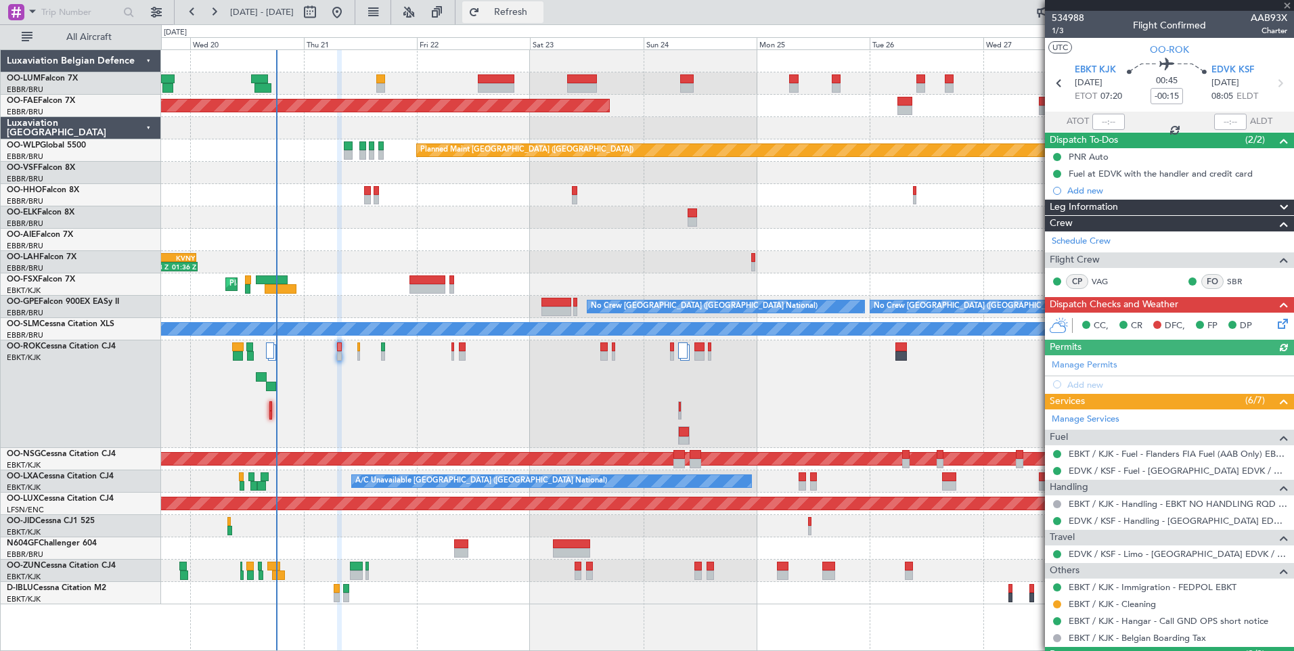
click at [522, 12] on button "Refresh" at bounding box center [502, 12] width 81 height 22
click at [544, 4] on button "Refresh" at bounding box center [502, 12] width 81 height 22
click at [539, 16] on span "Refresh" at bounding box center [511, 11] width 57 height 9
click at [348, 22] on button at bounding box center [337, 12] width 22 height 22
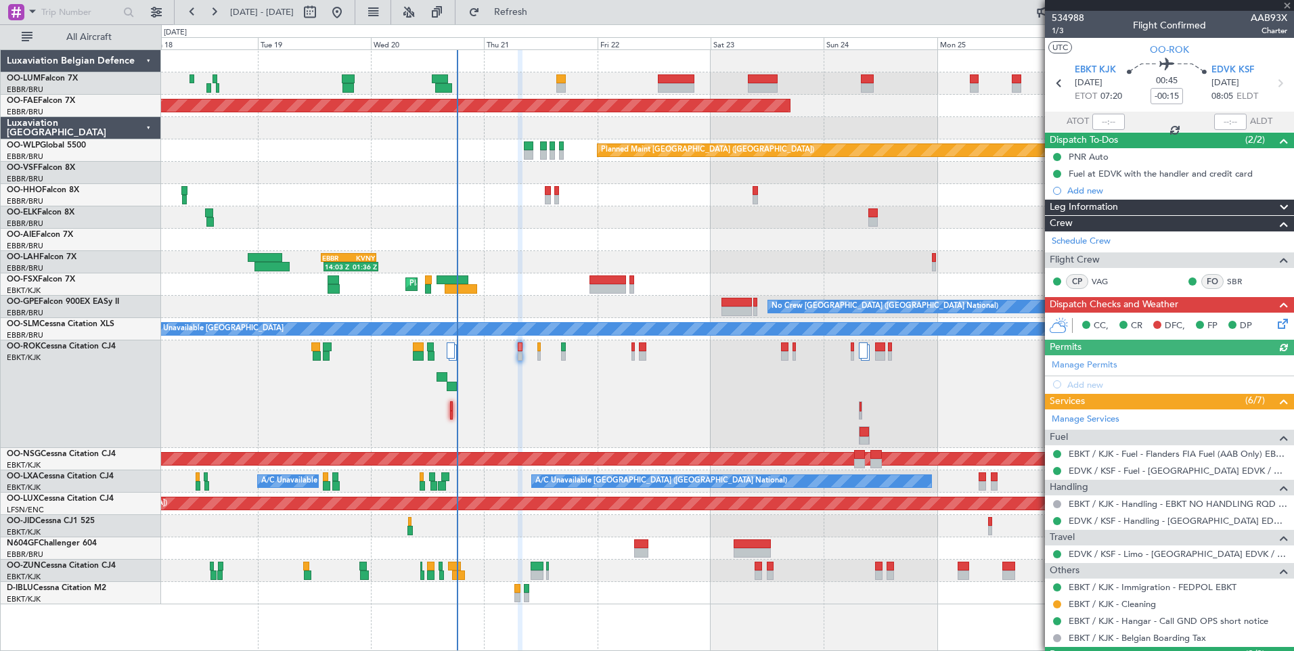
click at [373, 604] on div "Planned Maint Brussels (Brussels National) Planned Maint Brussels (Brussels Nat…" at bounding box center [727, 350] width 1133 height 602
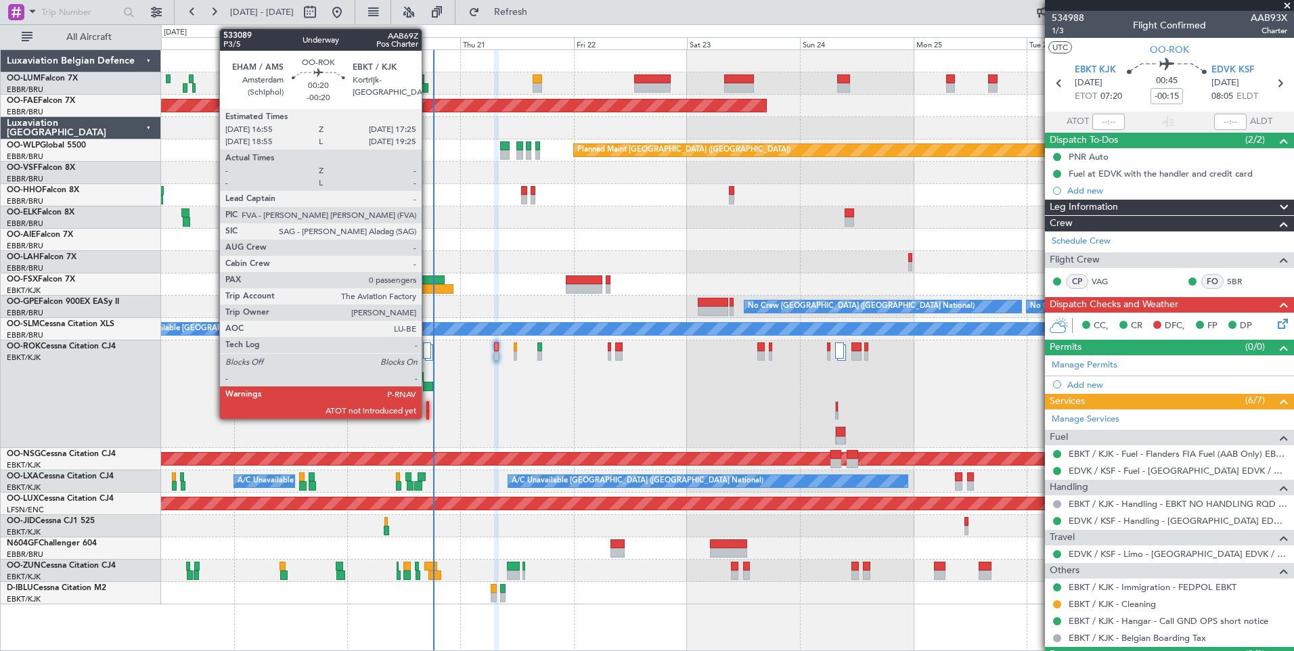
click at [428, 403] on div at bounding box center [427, 405] width 3 height 9
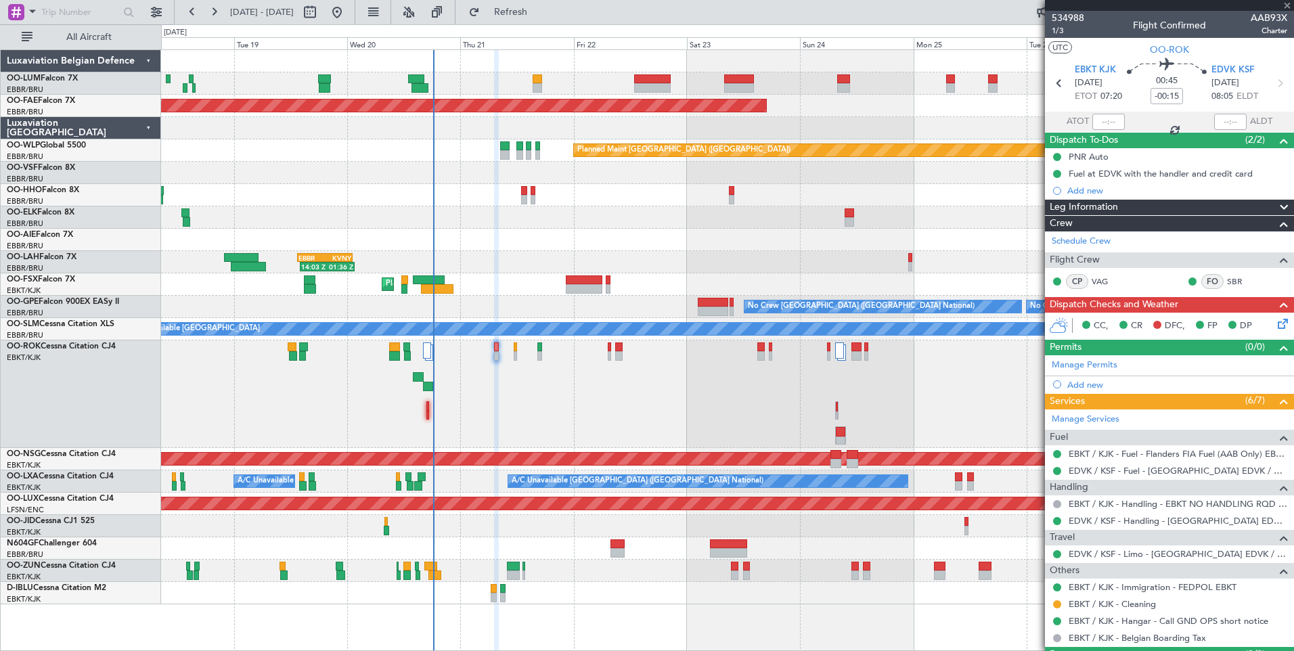
type input "-00:20"
type input "0"
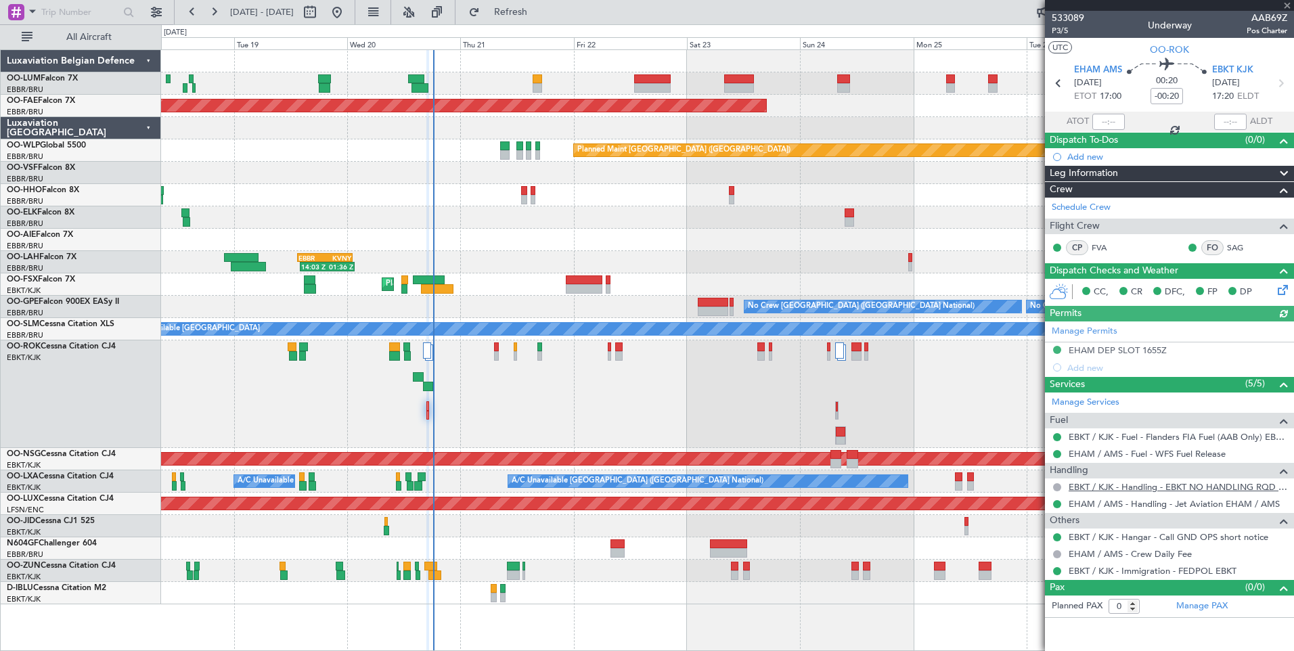
click at [1197, 490] on link "EBKT / KJK - Handling - EBKT NO HANDLING RQD FOR CJ" at bounding box center [1178, 487] width 219 height 12
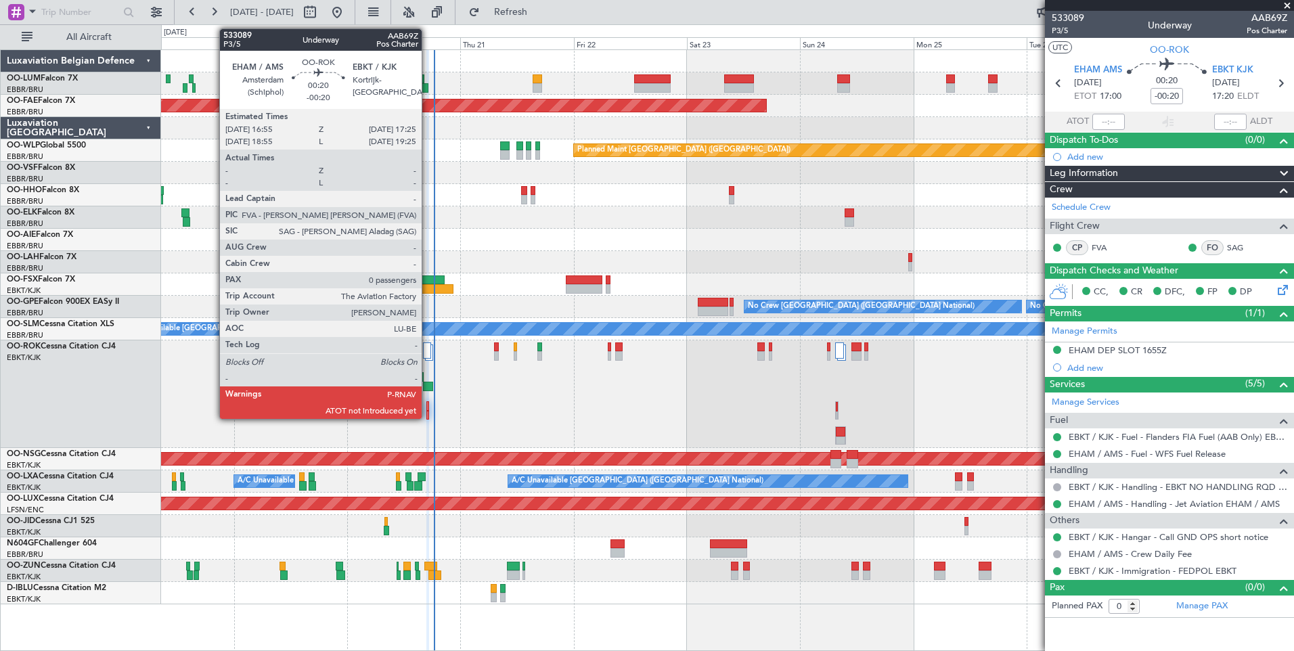
click at [428, 408] on div at bounding box center [427, 405] width 3 height 9
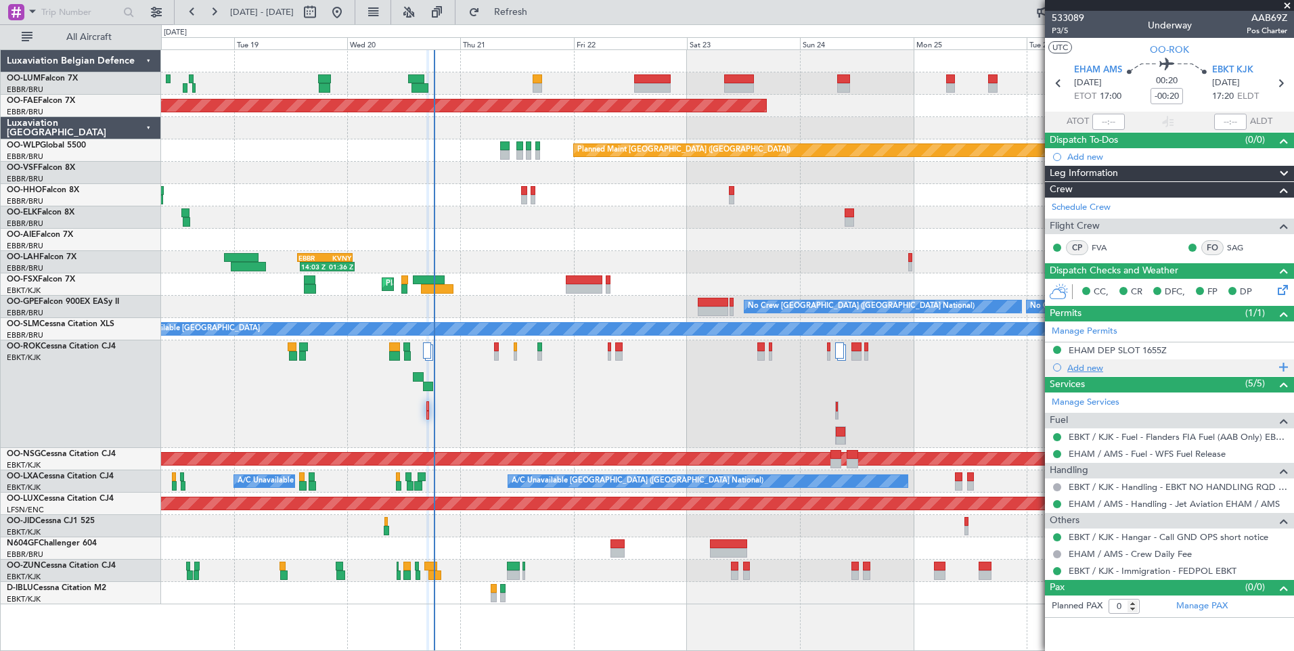
click at [1099, 370] on div "Add new" at bounding box center [1171, 368] width 208 height 12
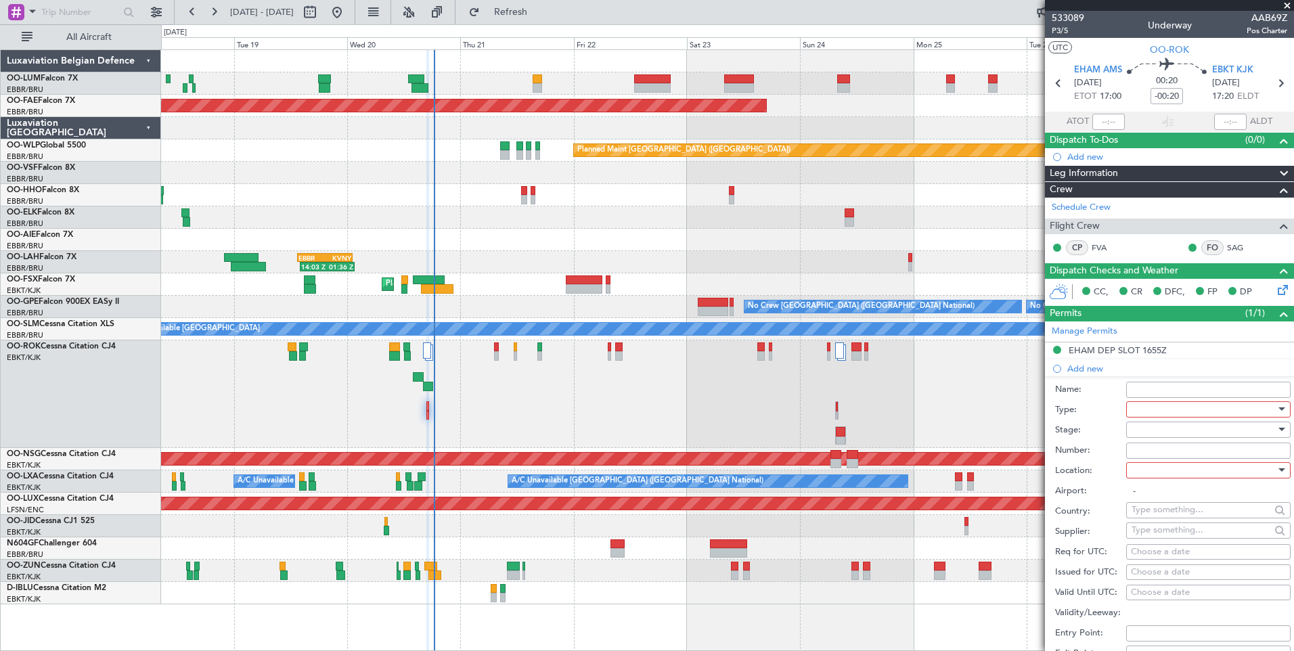
scroll to position [203, 0]
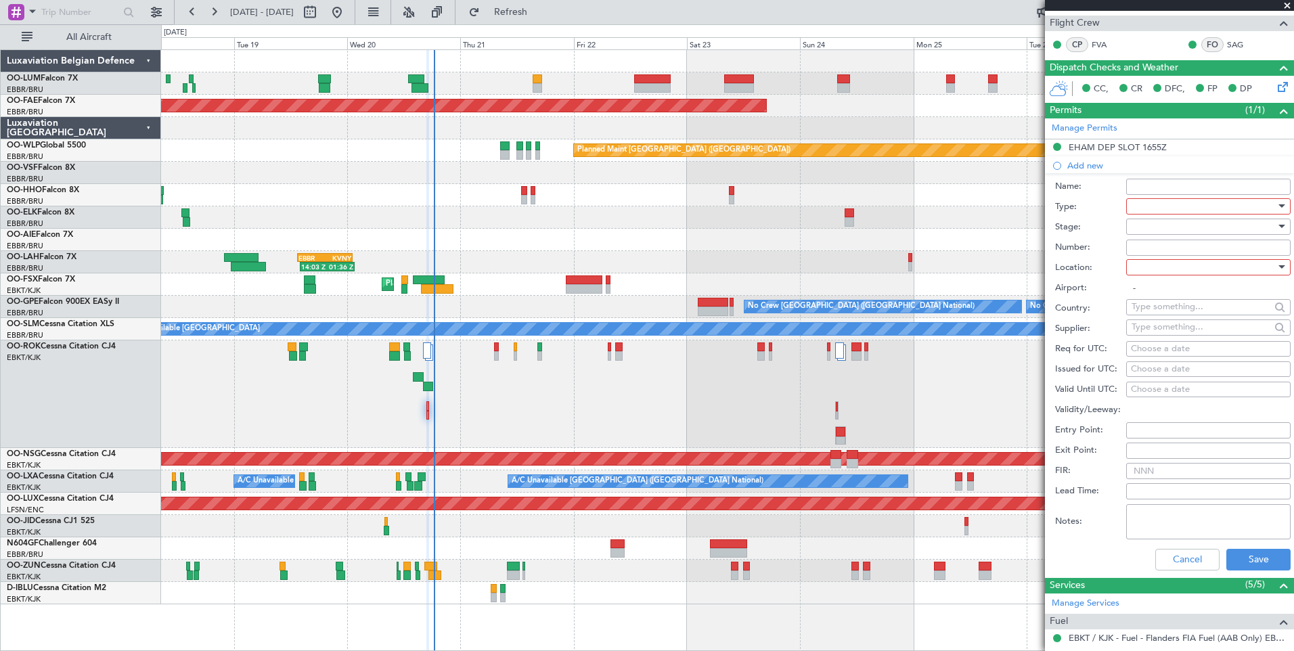
click at [1153, 202] on div at bounding box center [1204, 206] width 144 height 20
click at [1181, 271] on span "Hrs Ext" at bounding box center [1203, 267] width 142 height 20
click at [1152, 271] on div at bounding box center [1204, 267] width 144 height 20
click at [1147, 331] on span "Arrival" at bounding box center [1203, 335] width 142 height 20
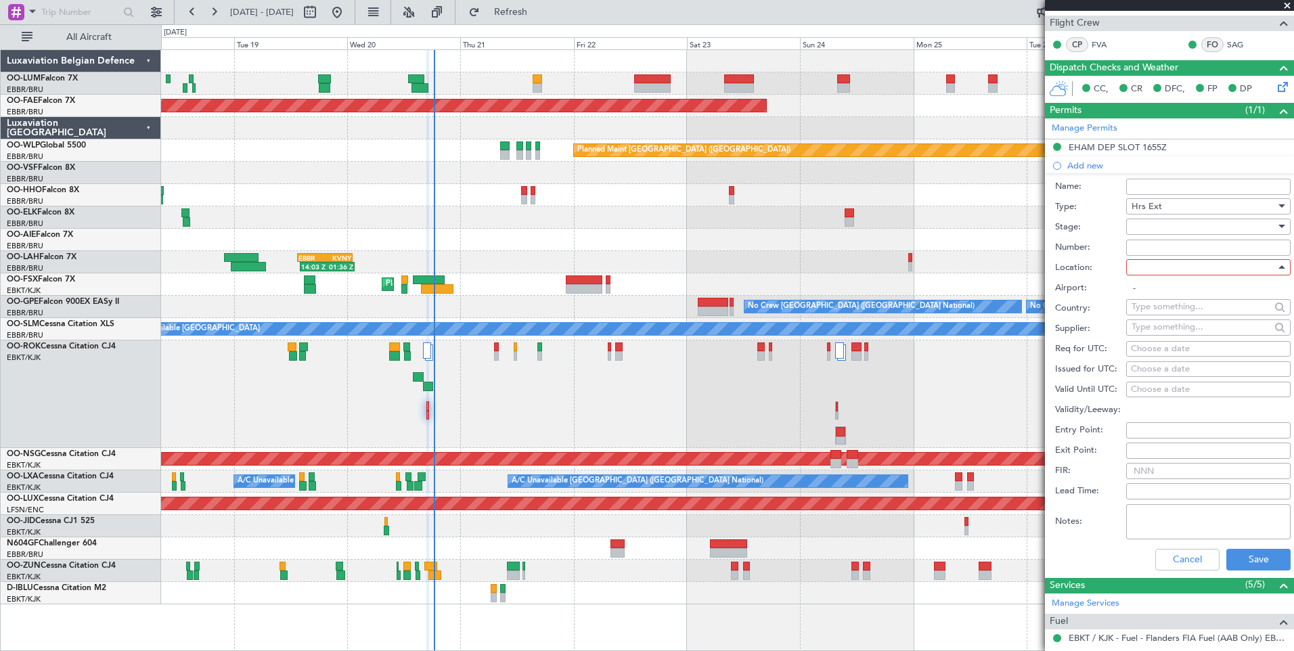
type input "EBKT / KJK"
click at [1243, 566] on button "Save" at bounding box center [1258, 560] width 64 height 22
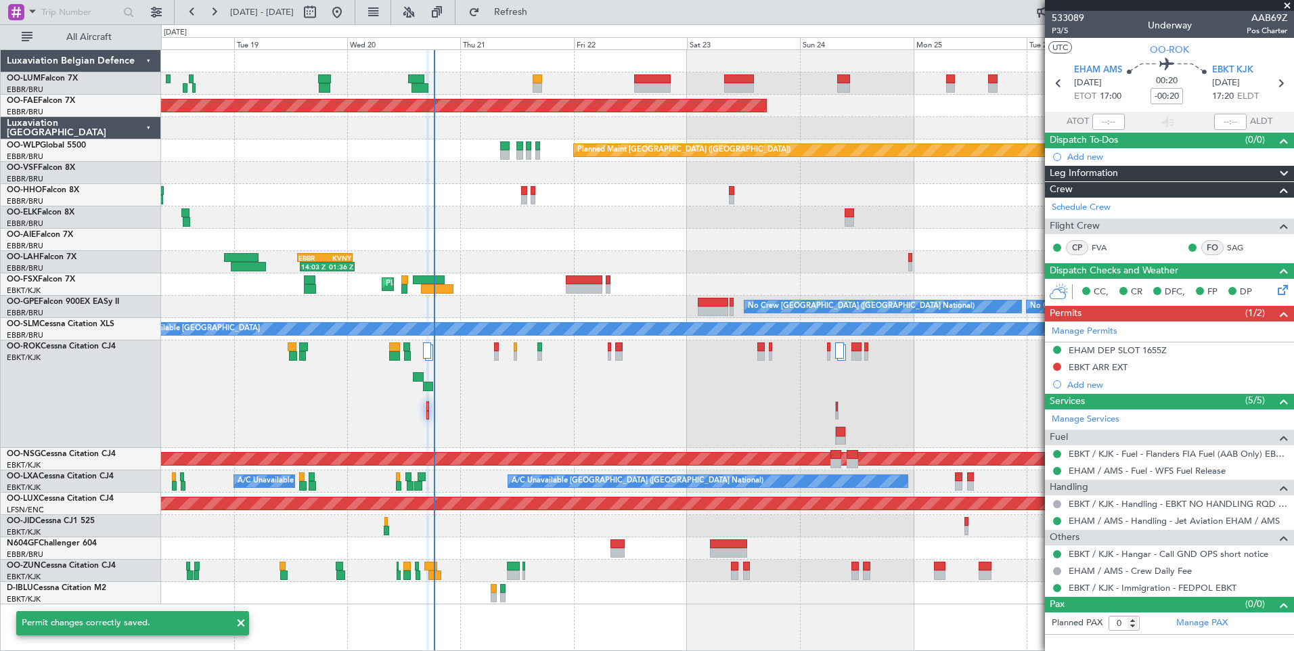
scroll to position [0, 0]
click at [1057, 364] on div "Received OK" at bounding box center [1057, 371] width 49 height 17
click at [1059, 361] on div at bounding box center [1057, 366] width 11 height 11
click at [1055, 361] on div at bounding box center [1057, 366] width 11 height 11
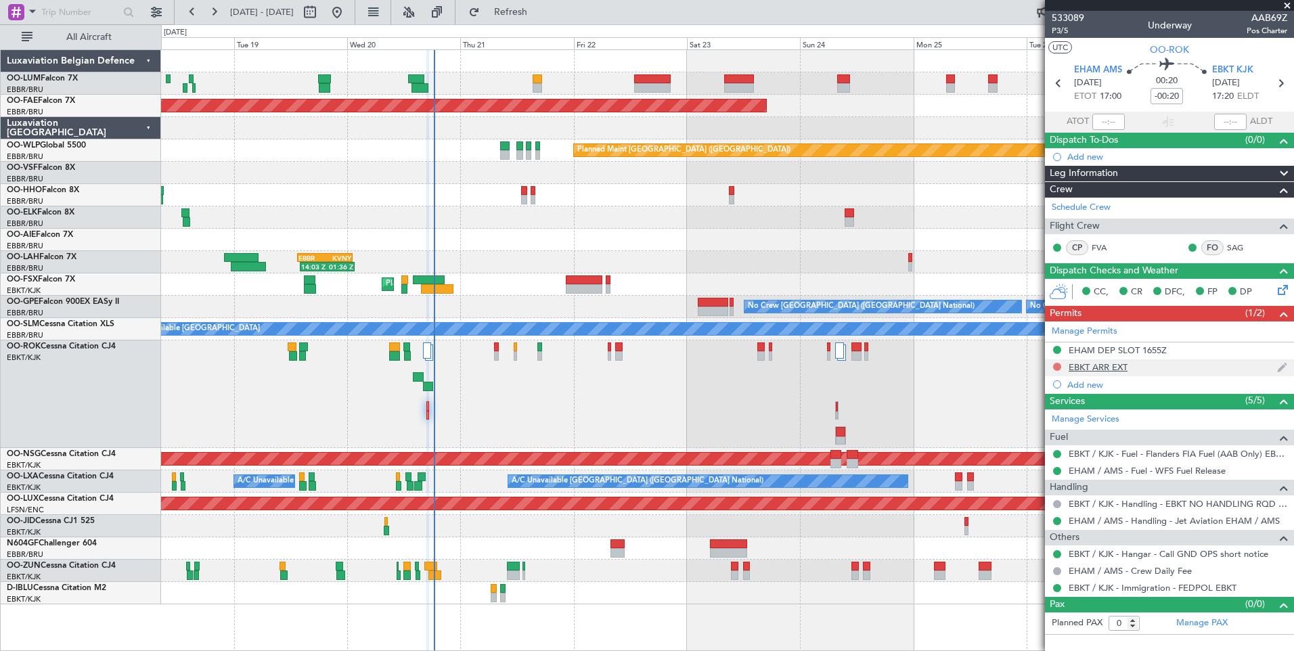
click at [1058, 363] on button at bounding box center [1057, 367] width 8 height 8
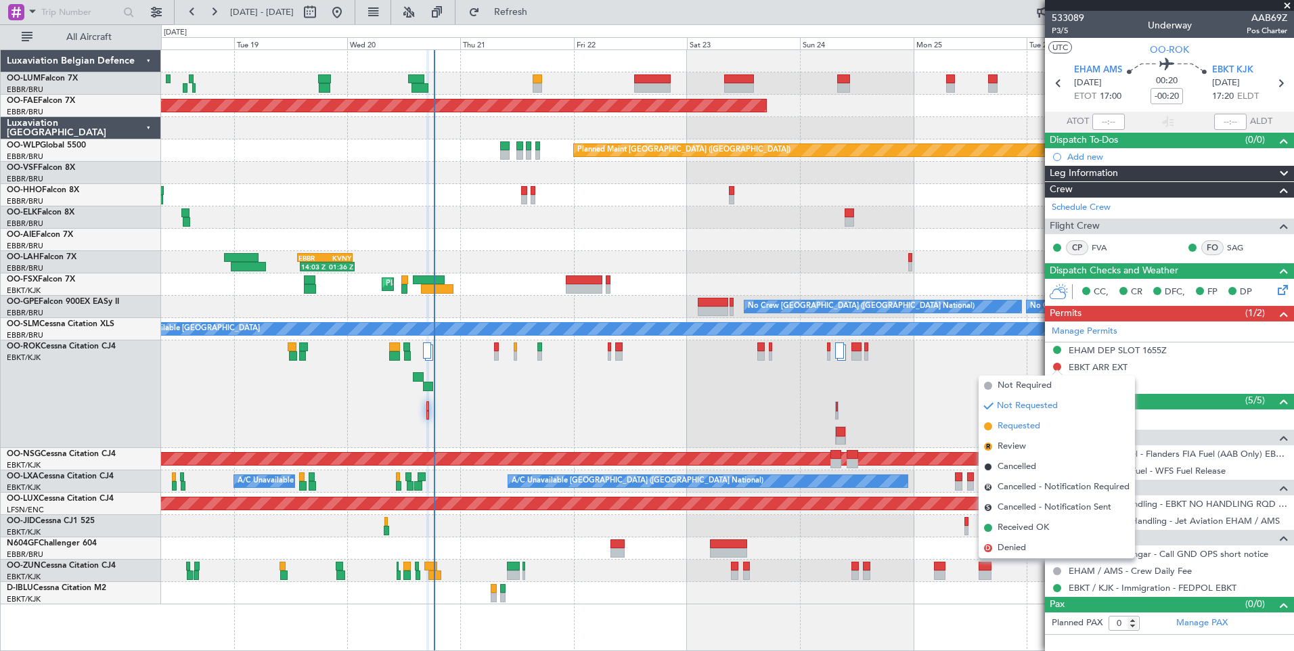
click at [1034, 428] on span "Requested" at bounding box center [1019, 427] width 43 height 14
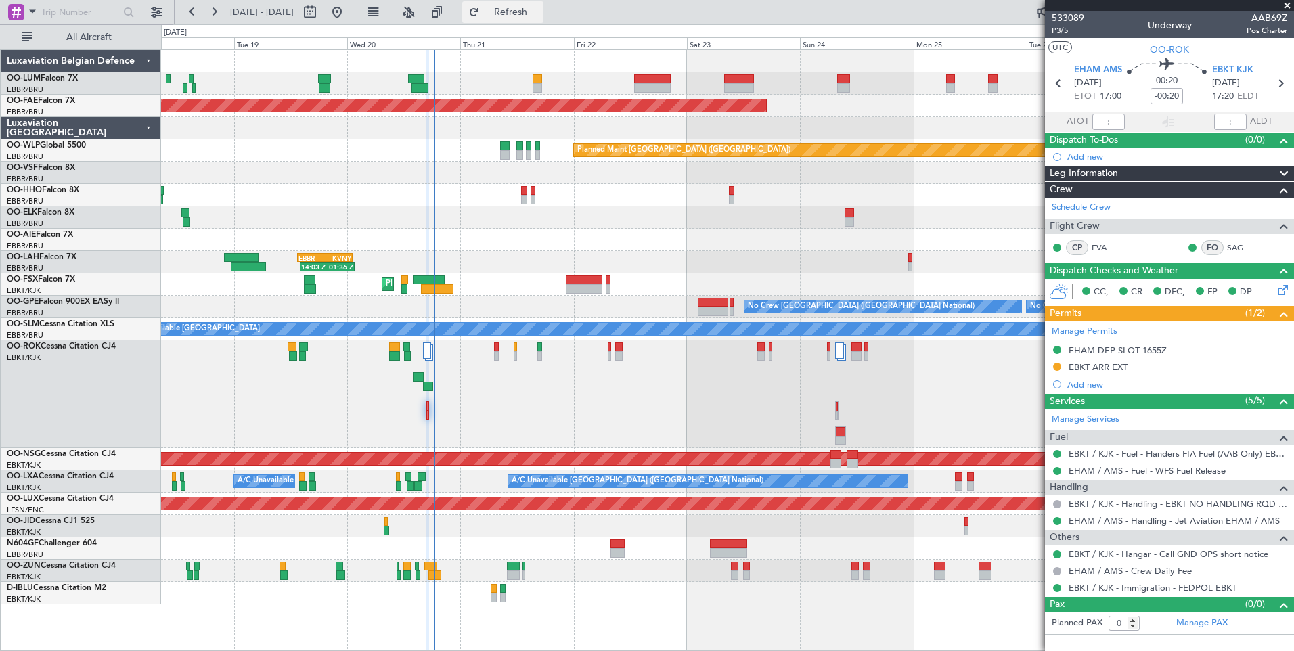
click at [539, 13] on span "Refresh" at bounding box center [511, 11] width 57 height 9
click at [1056, 366] on button at bounding box center [1057, 367] width 8 height 8
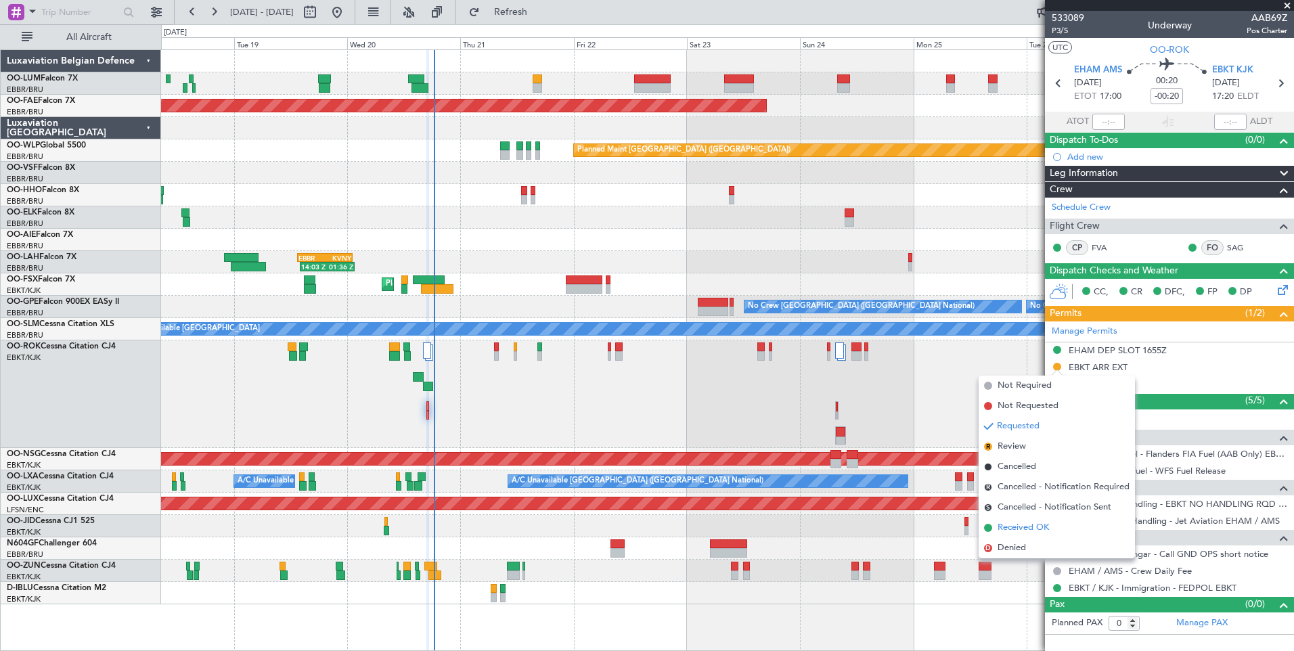
click at [1029, 529] on span "Received OK" at bounding box center [1023, 528] width 51 height 14
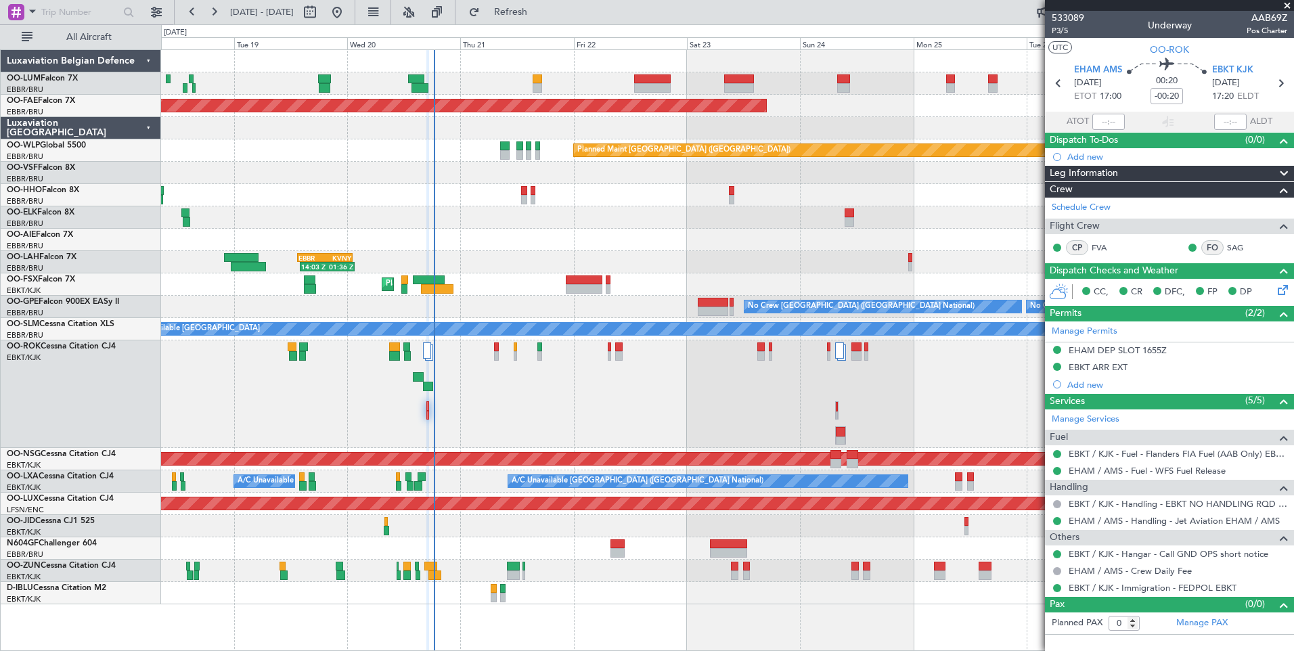
click at [425, 403] on div "Owner [GEOGRAPHIC_DATA]-[GEOGRAPHIC_DATA]" at bounding box center [727, 394] width 1132 height 108
click at [429, 403] on div "Owner [GEOGRAPHIC_DATA]-[GEOGRAPHIC_DATA]" at bounding box center [727, 394] width 1132 height 108
click at [1105, 248] on link "FVA" at bounding box center [1107, 248] width 30 height 12
click at [539, 14] on span "Refresh" at bounding box center [511, 11] width 57 height 9
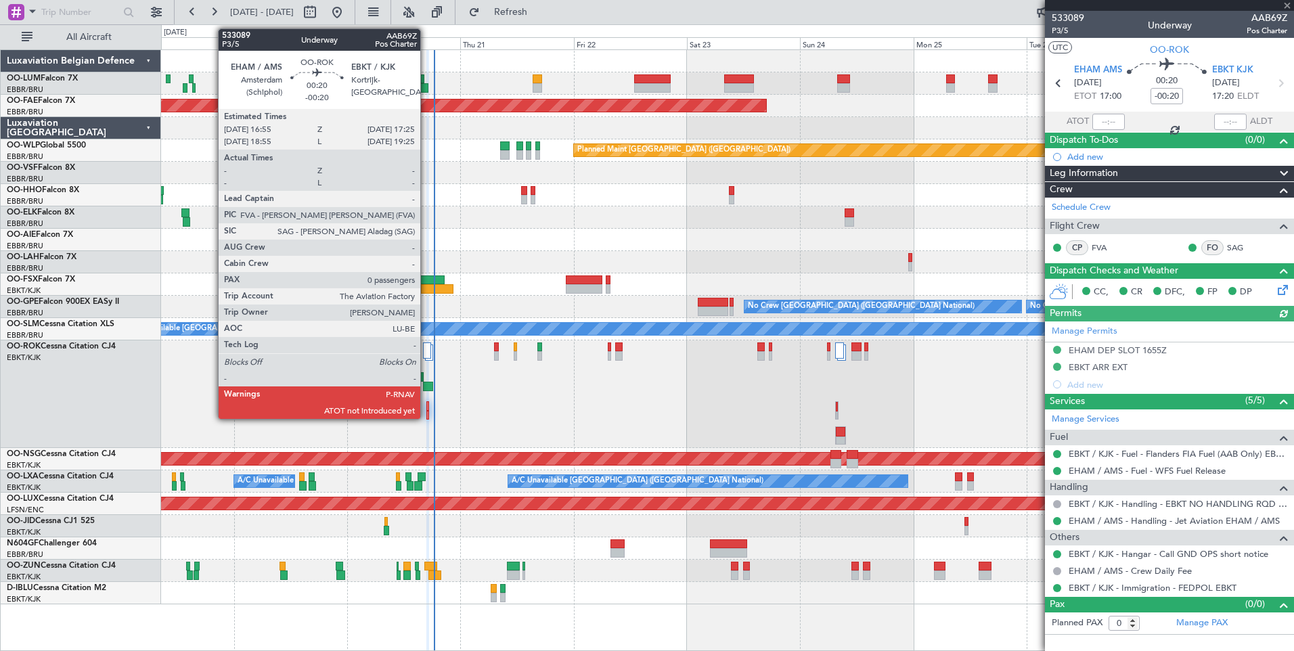
click at [426, 407] on div at bounding box center [427, 405] width 3 height 9
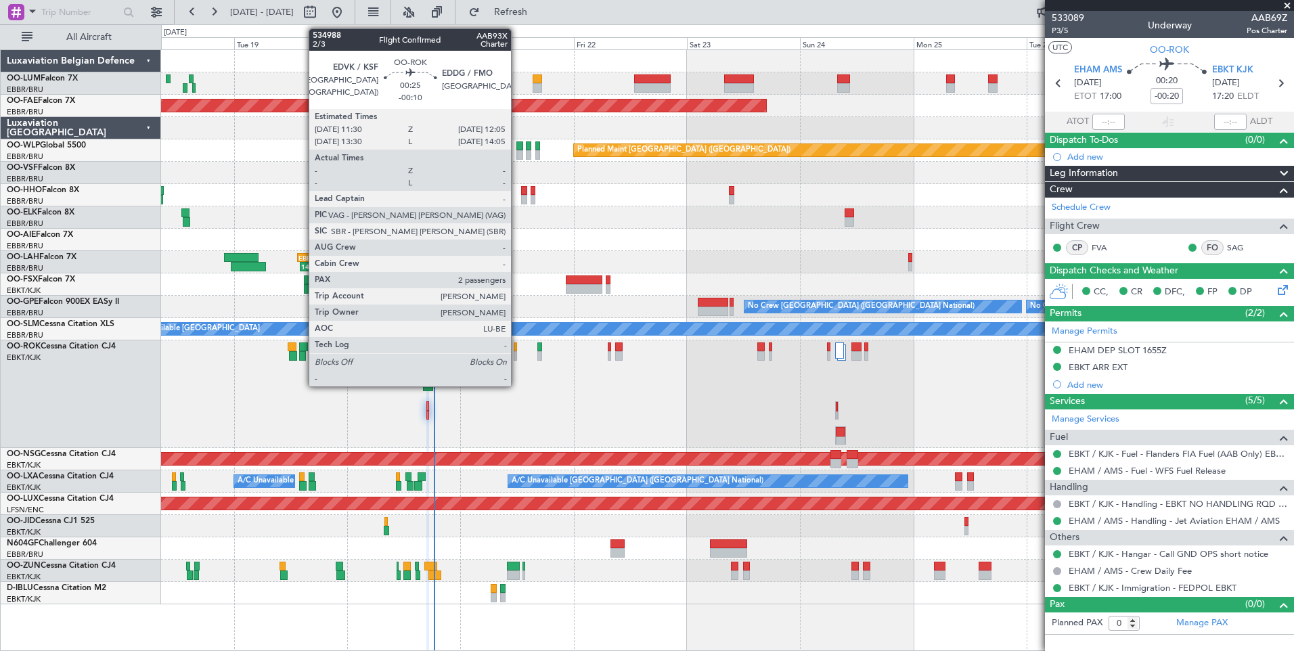
click at [517, 347] on div at bounding box center [515, 346] width 3 height 9
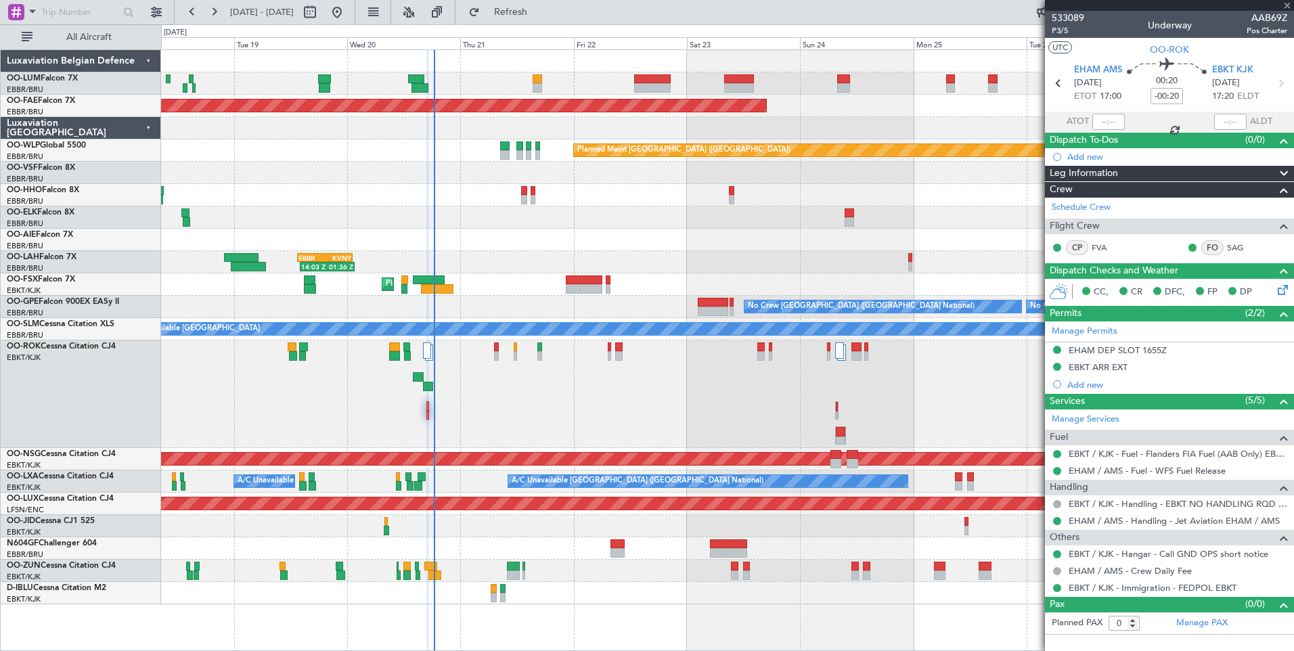
type input "-00:10"
type input "2"
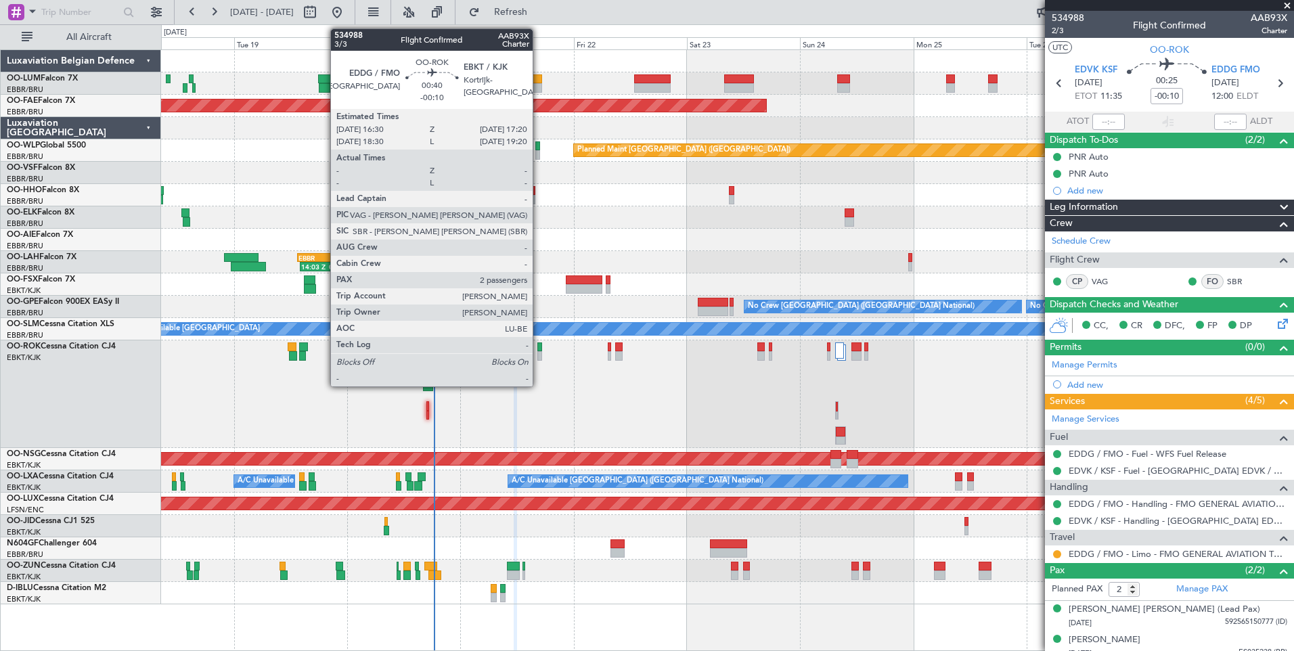
click at [539, 344] on div at bounding box center [539, 346] width 4 height 9
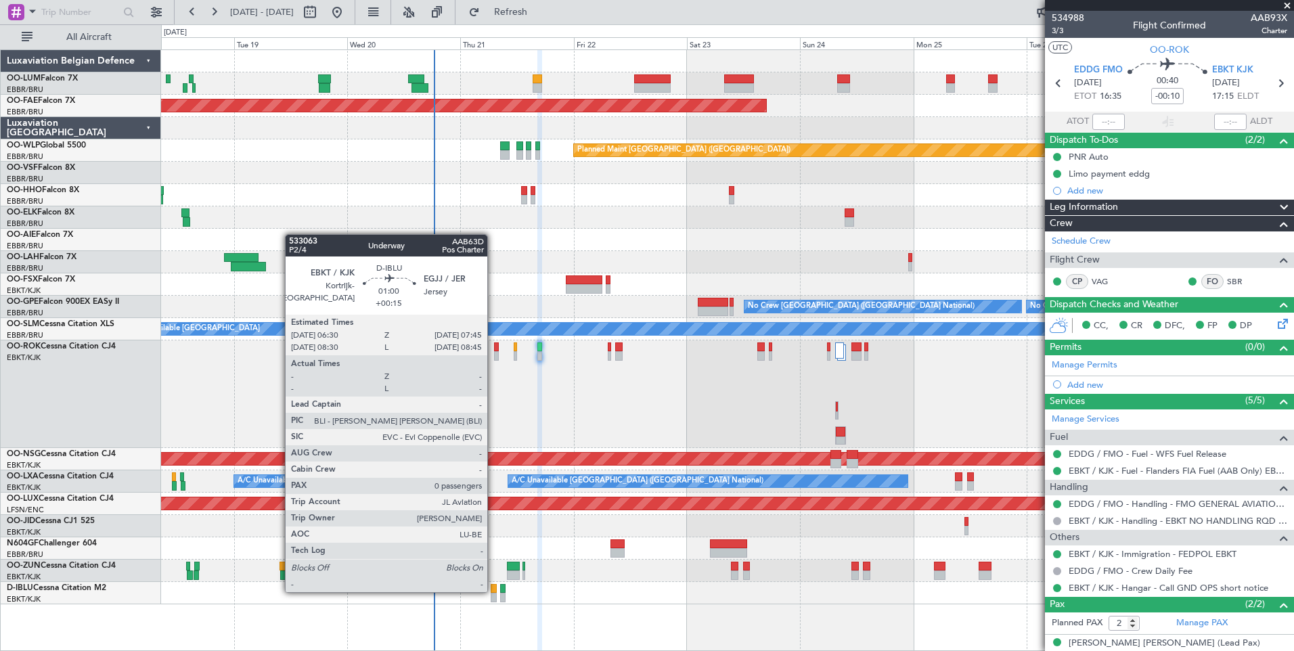
click at [493, 591] on div at bounding box center [494, 588] width 6 height 9
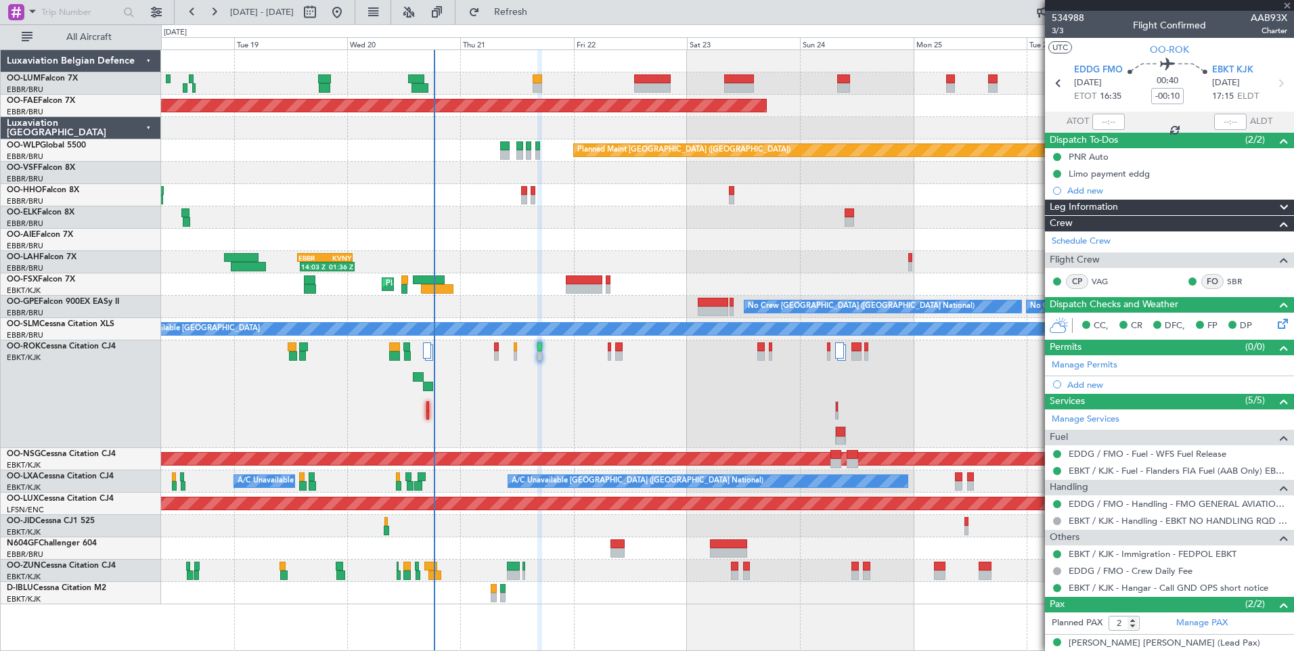
type input "+00:15"
type input "0"
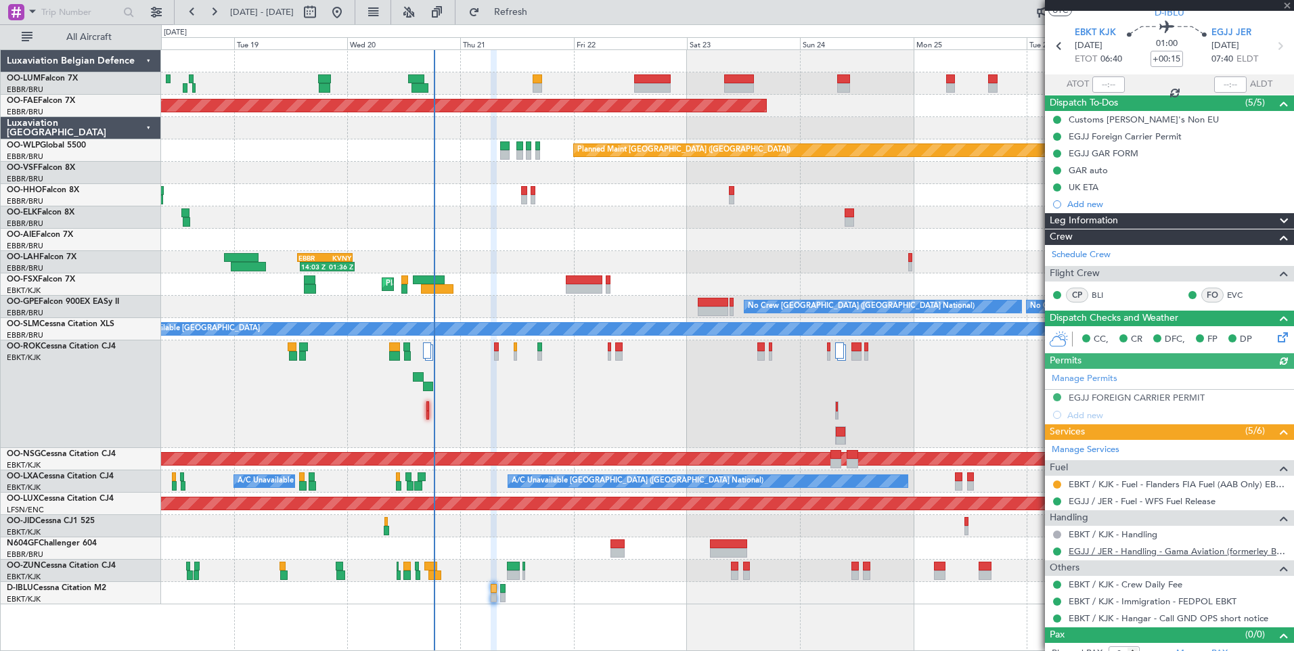
scroll to position [51, 0]
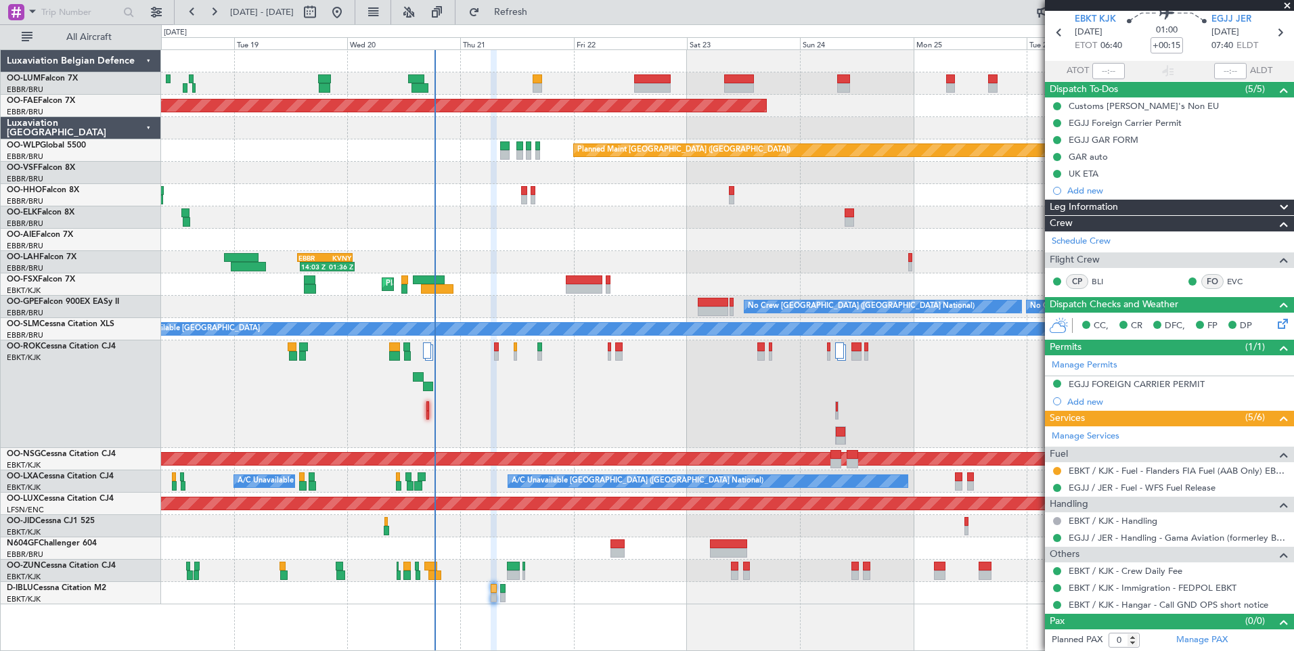
drag, startPoint x: 569, startPoint y: 16, endPoint x: 558, endPoint y: 70, distance: 55.9
click at [539, 16] on span "Refresh" at bounding box center [511, 11] width 57 height 9
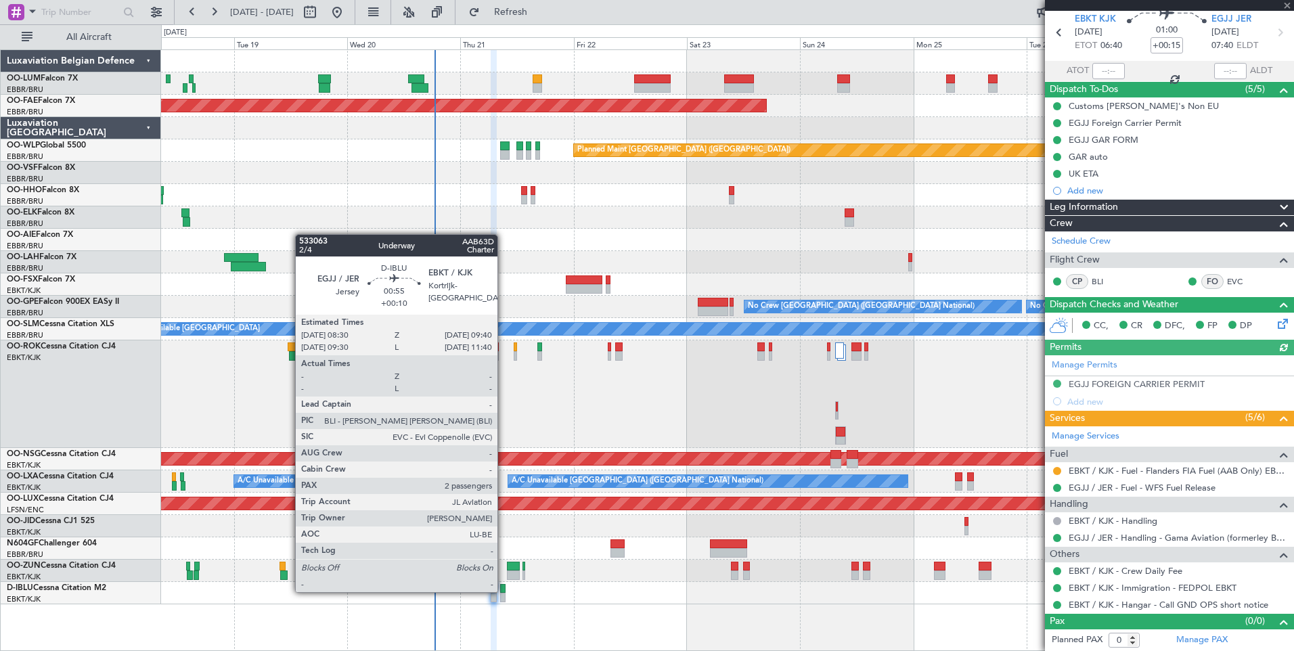
click at [504, 591] on div at bounding box center [503, 588] width 6 height 9
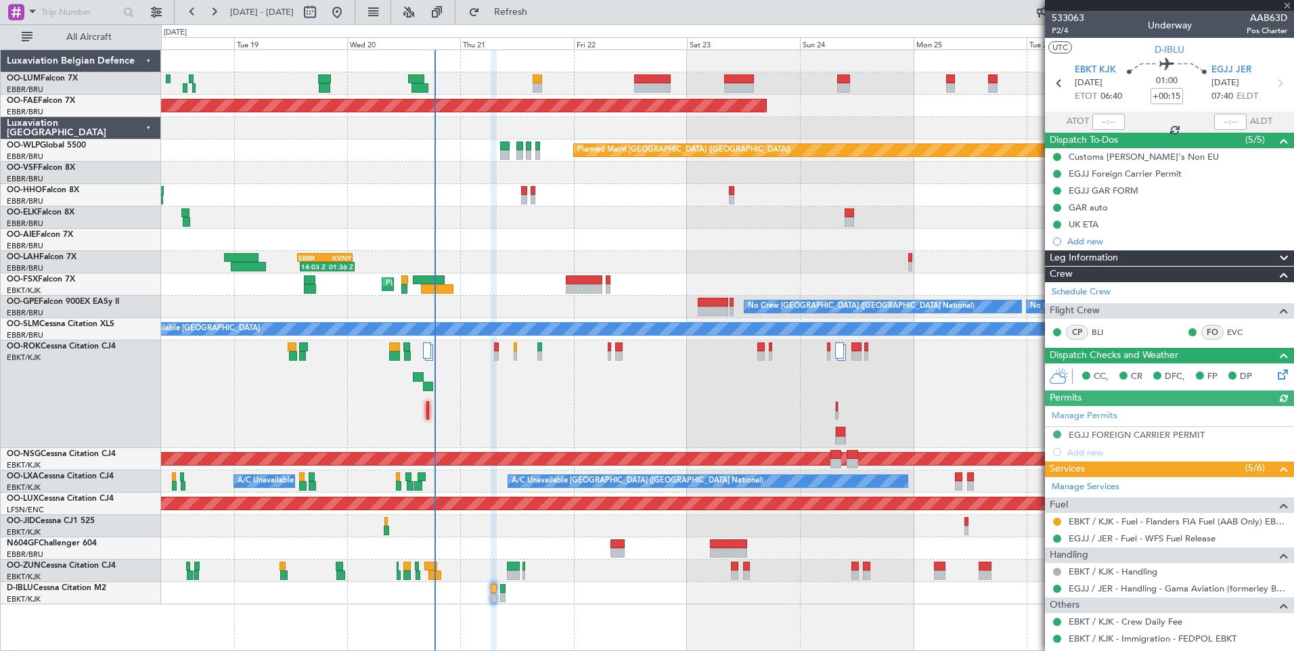
type input "+00:10"
type input "2"
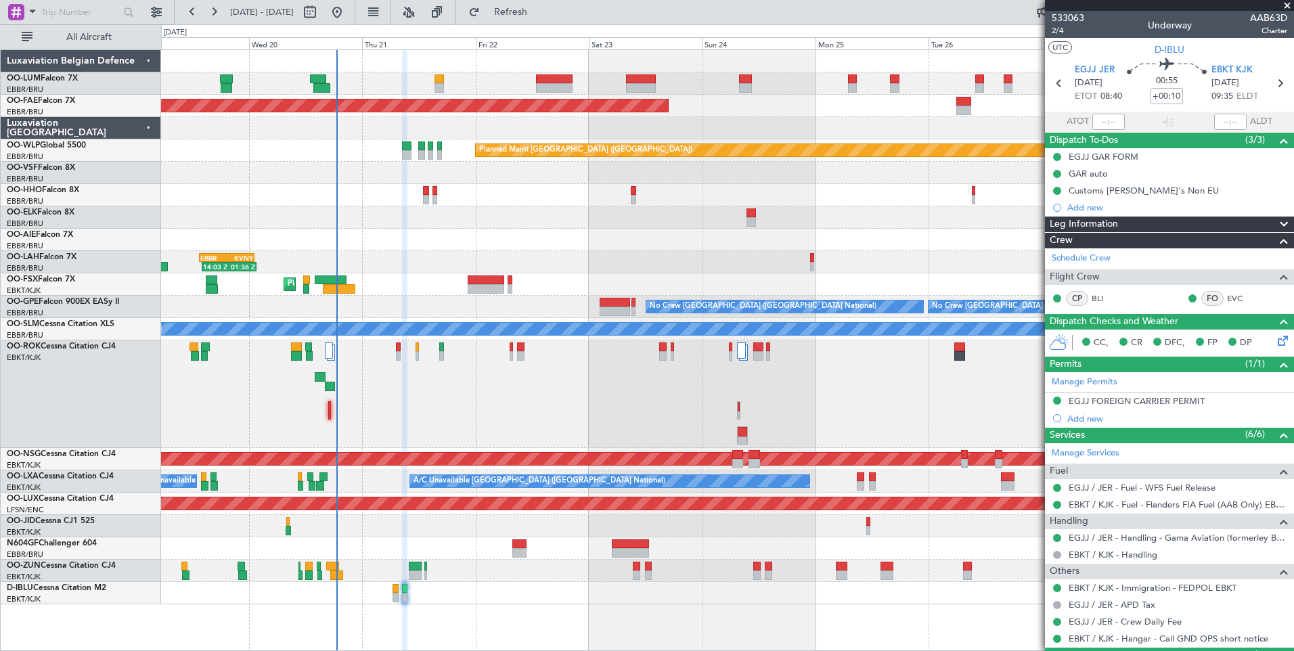
click at [752, 609] on div "Planned Maint Brussels (Brussels National) Planned Maint Brussels (Brussels Nat…" at bounding box center [727, 350] width 1133 height 602
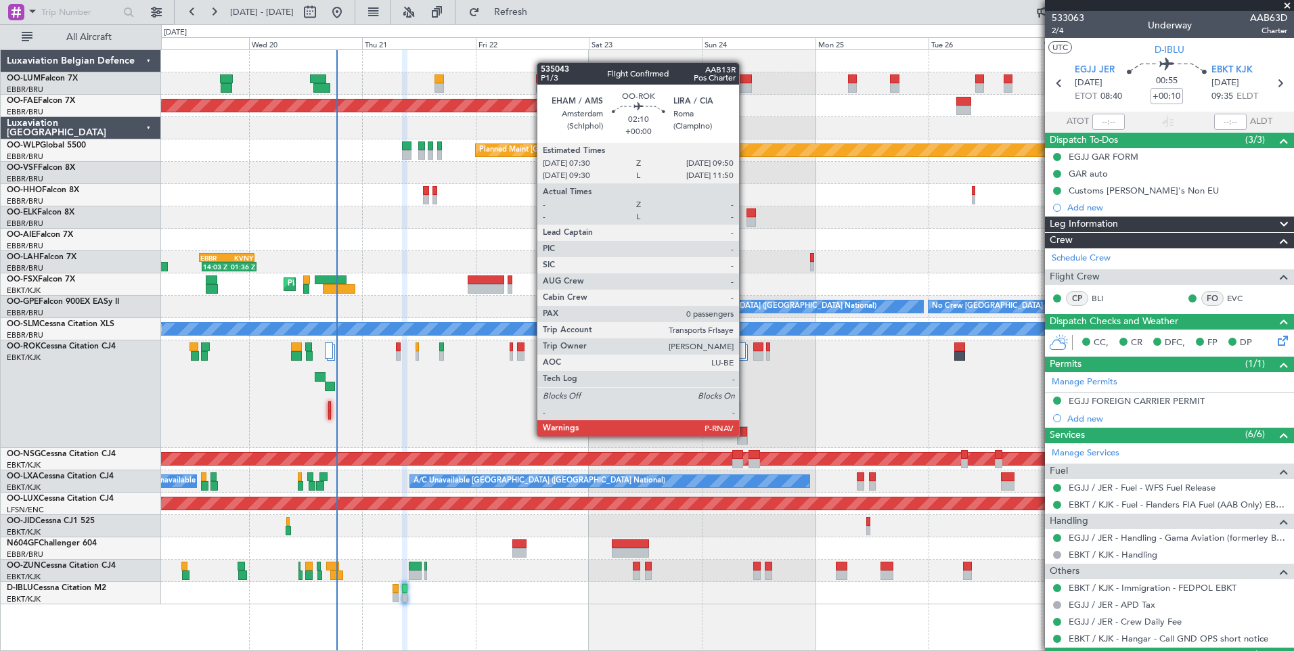
click at [745, 435] on div at bounding box center [743, 431] width 10 height 9
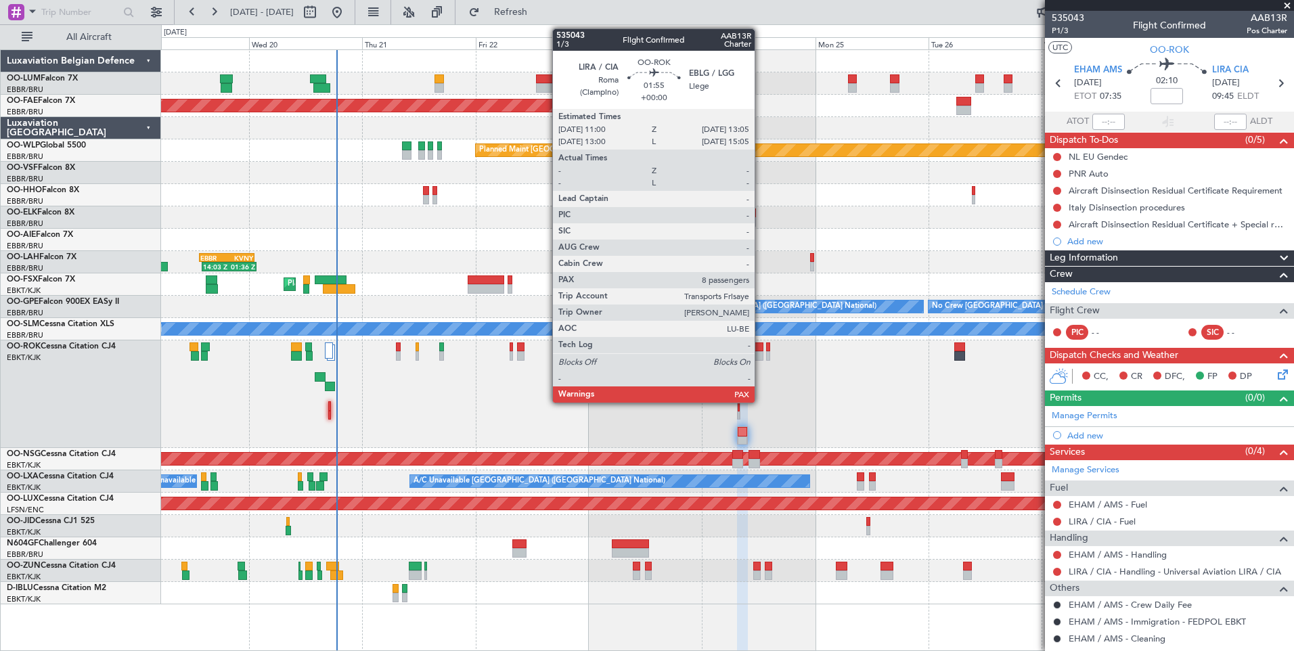
click at [761, 352] on div at bounding box center [758, 355] width 10 height 9
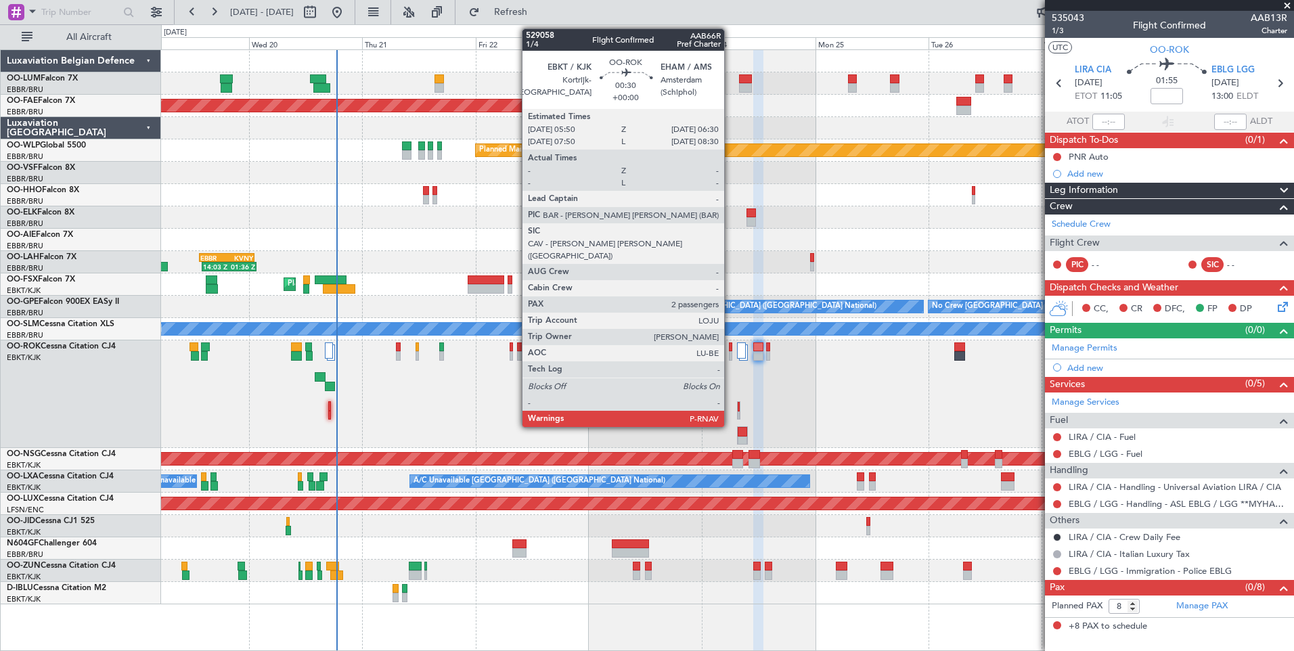
click at [730, 344] on div at bounding box center [730, 346] width 3 height 9
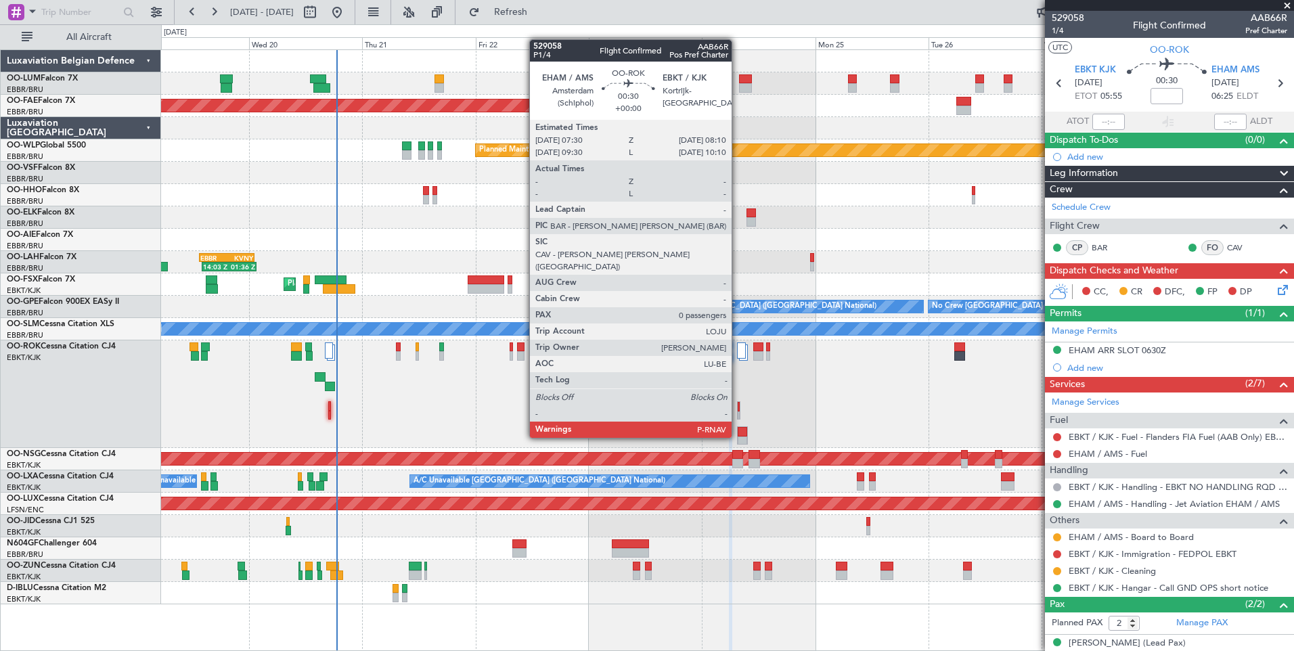
click at [738, 412] on div at bounding box center [739, 416] width 2 height 9
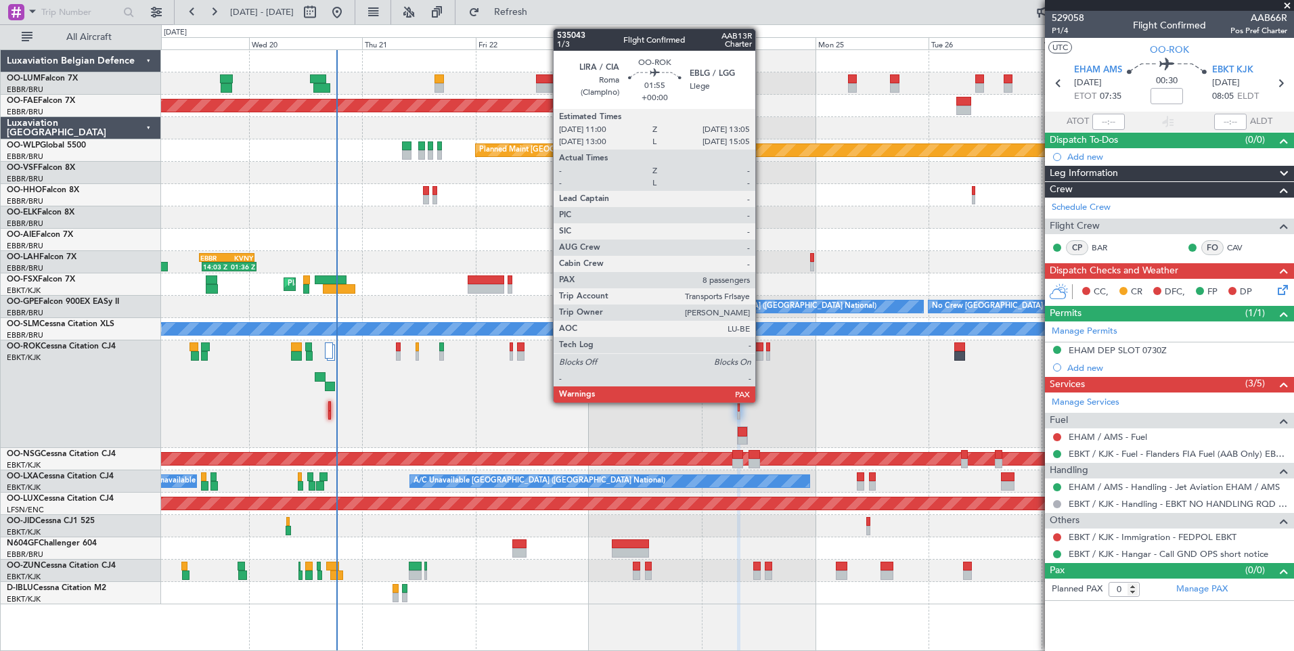
click at [761, 354] on div at bounding box center [758, 355] width 10 height 9
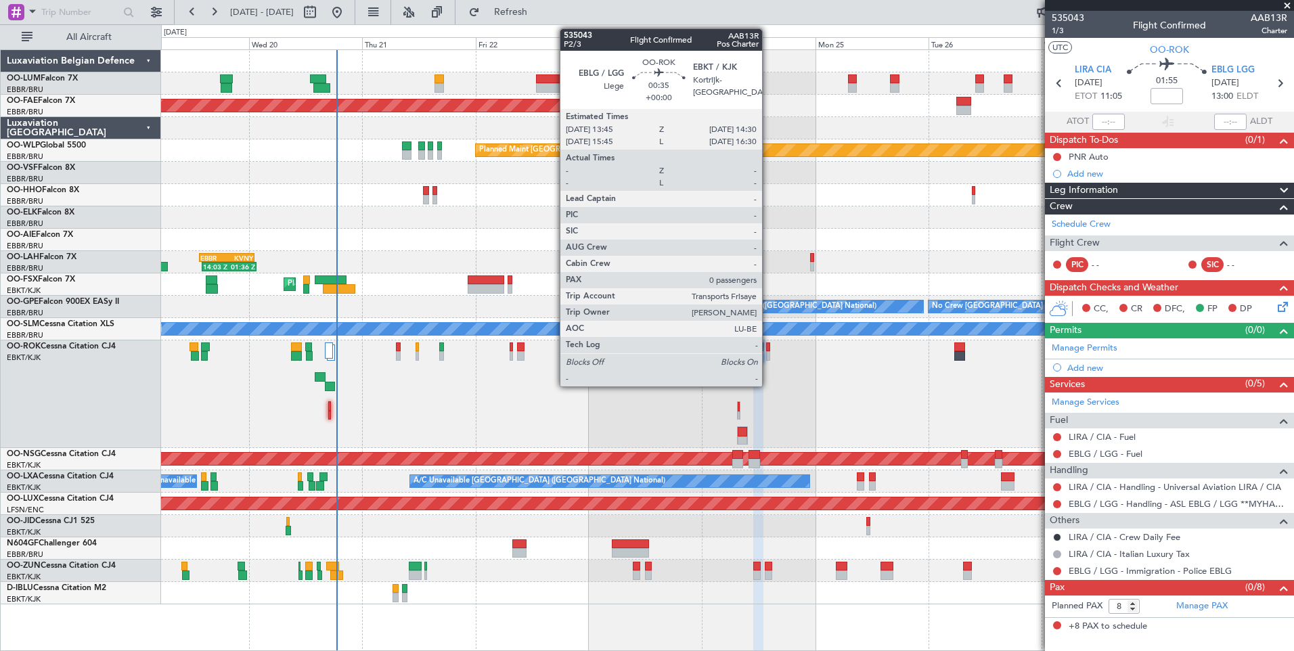
click at [768, 348] on div at bounding box center [768, 346] width 4 height 9
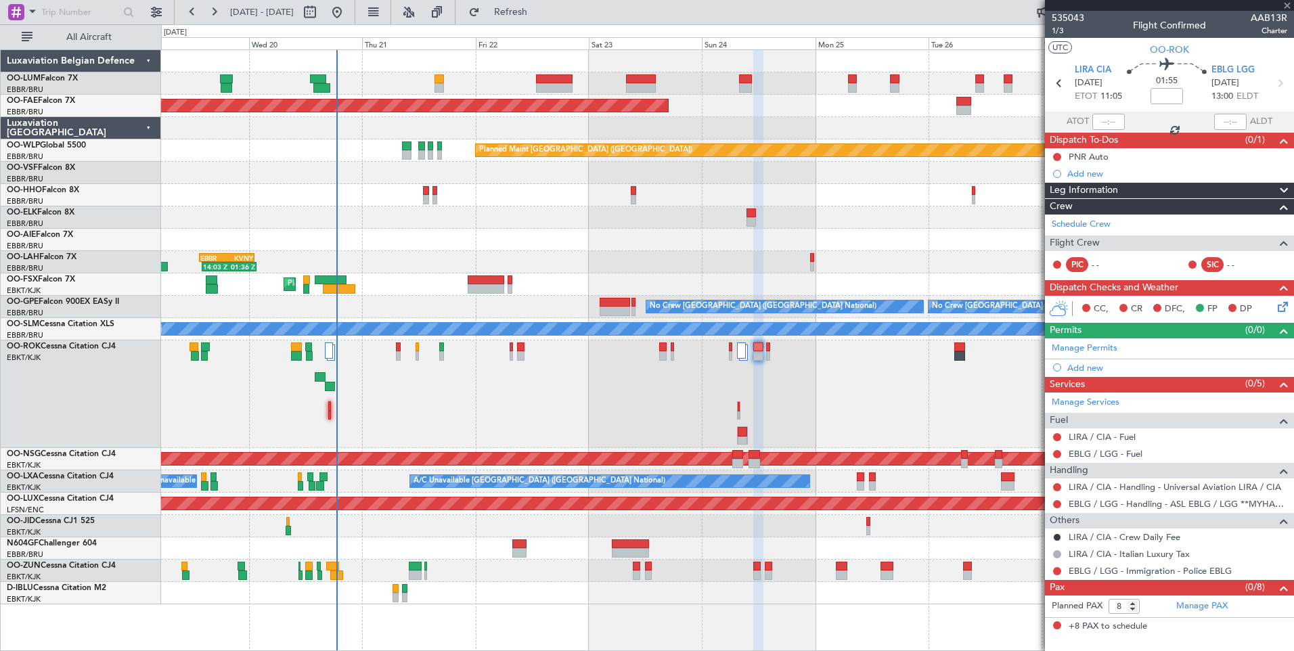
type input "0"
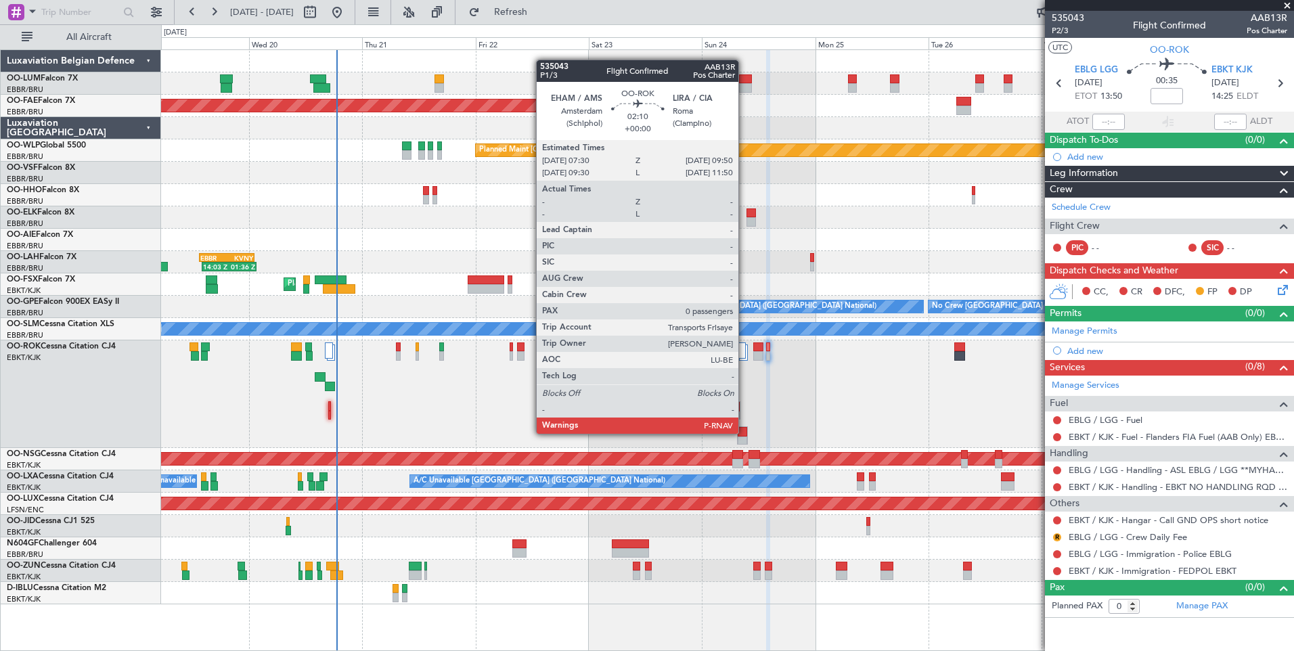
click at [745, 433] on div at bounding box center [743, 431] width 10 height 9
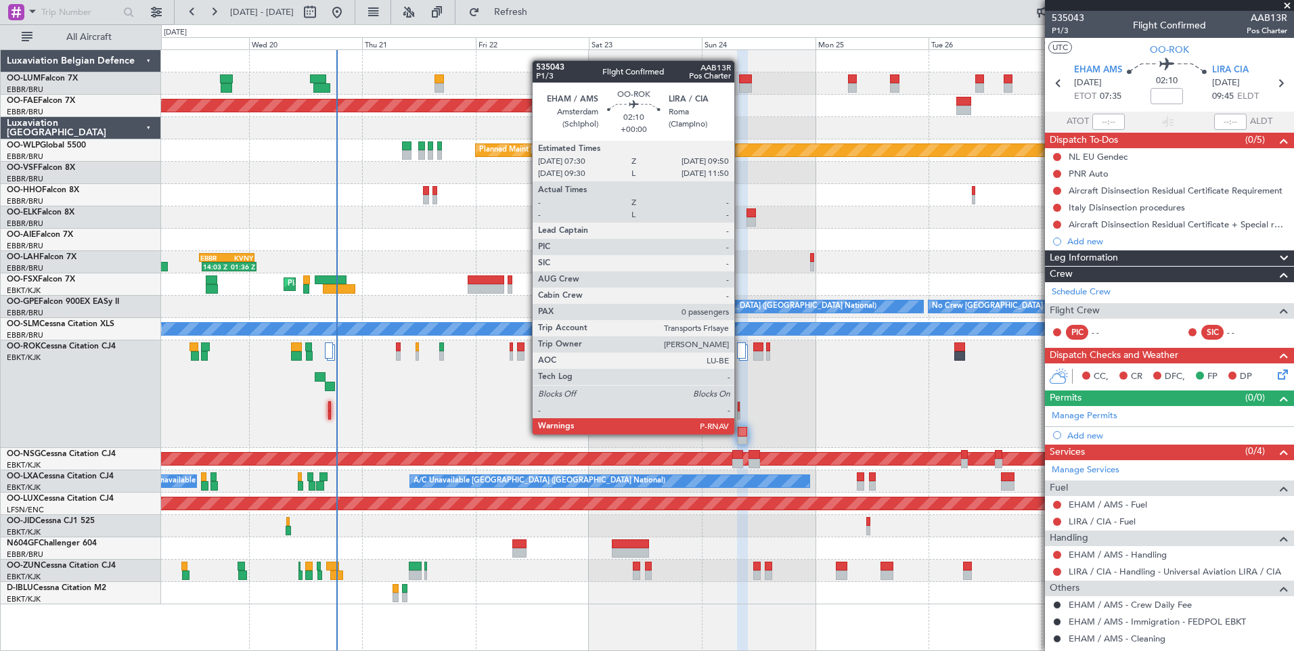
click at [741, 433] on div at bounding box center [743, 431] width 10 height 9
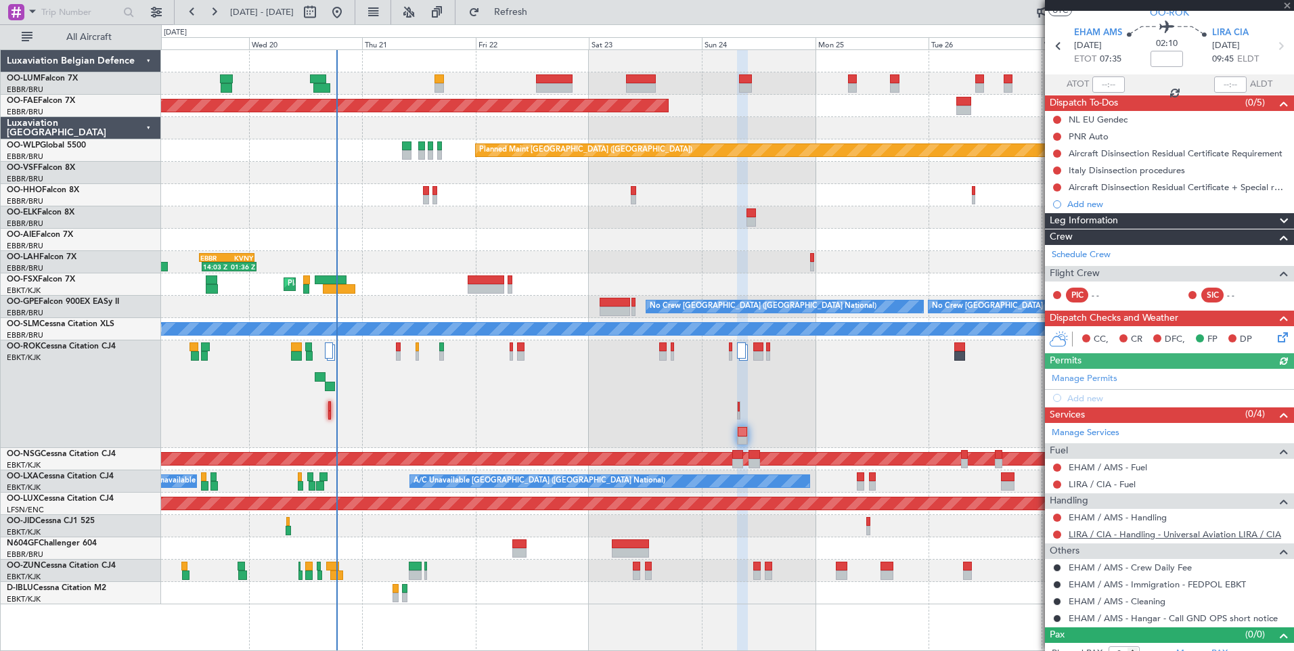
scroll to position [51, 0]
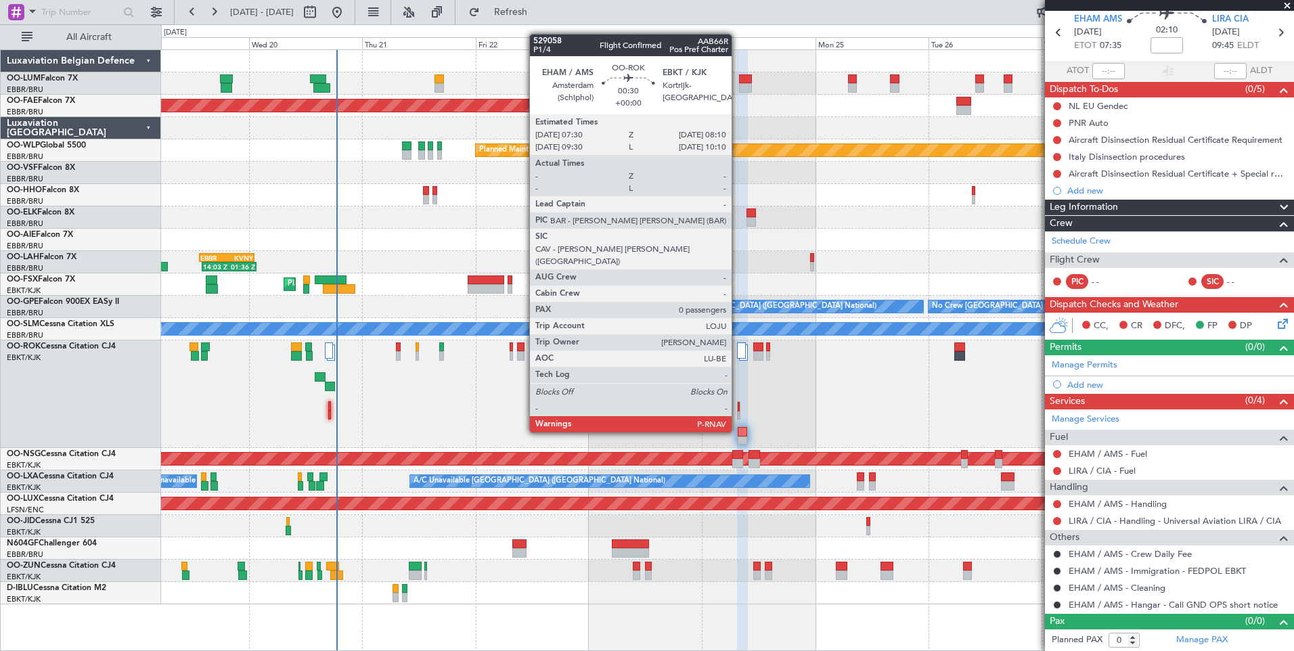
click at [738, 407] on div at bounding box center [739, 406] width 2 height 9
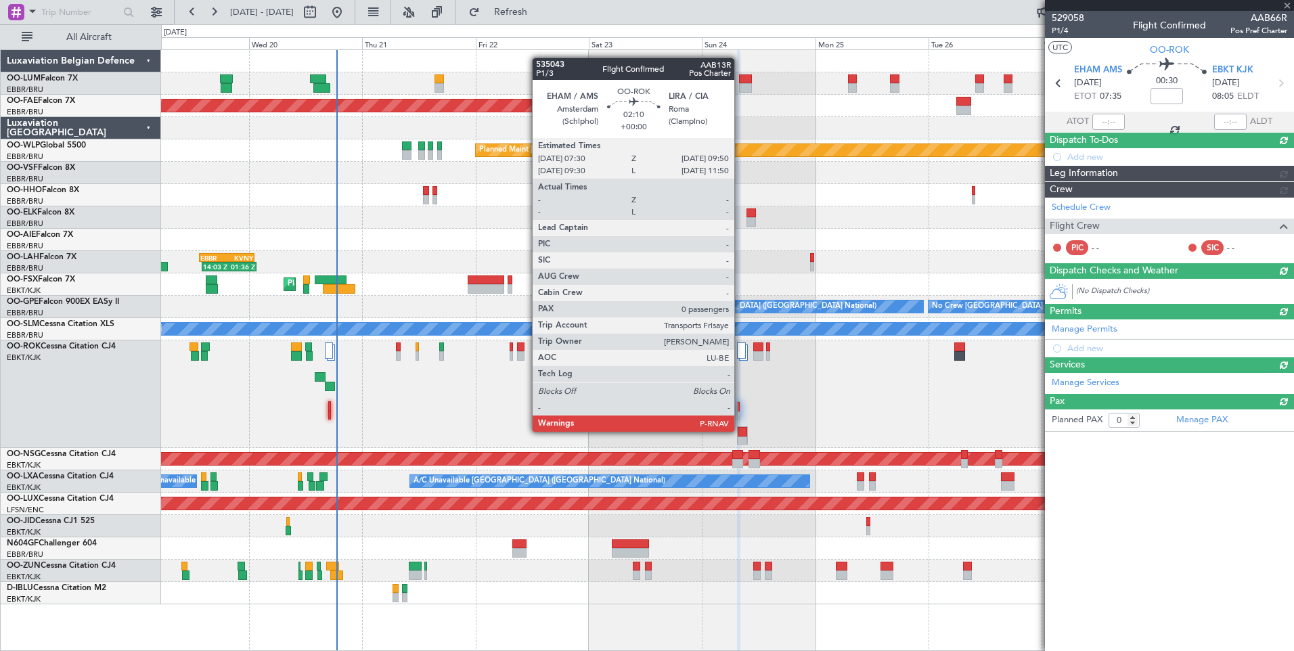
scroll to position [0, 0]
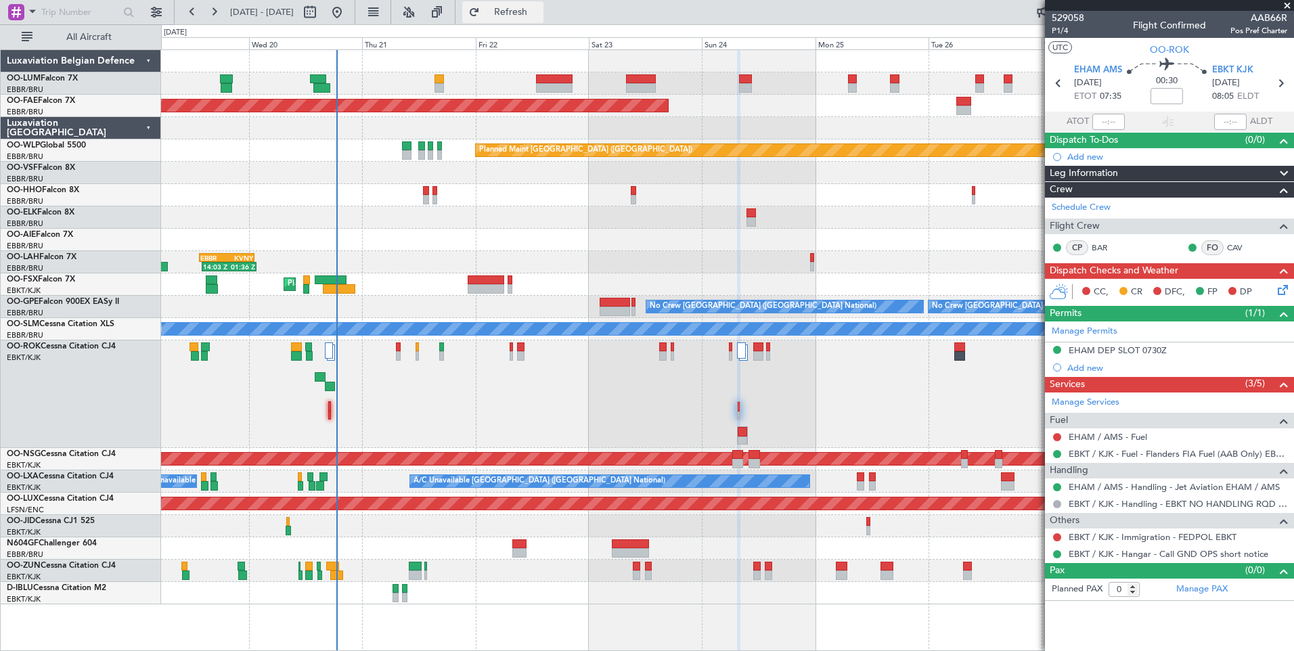
click at [539, 16] on span "Refresh" at bounding box center [511, 11] width 57 height 9
drag, startPoint x: 567, startPoint y: 13, endPoint x: 573, endPoint y: 48, distance: 35.7
click at [539, 13] on span "Refresh" at bounding box center [511, 11] width 57 height 9
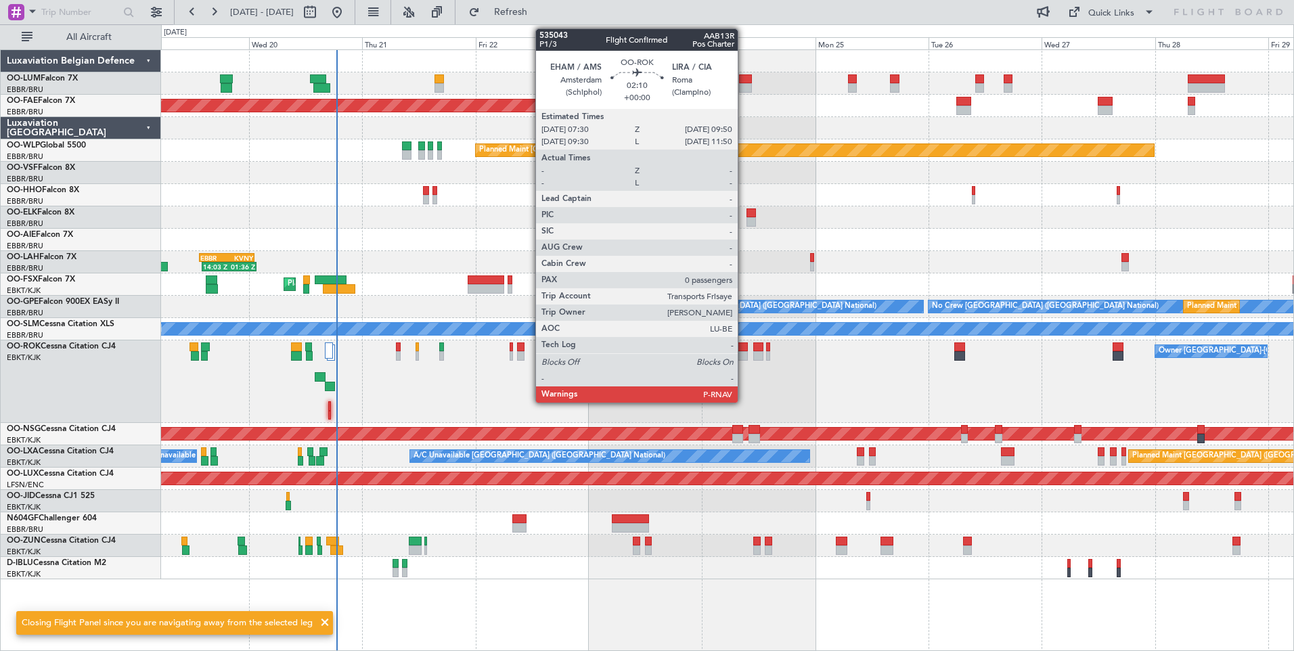
click at [744, 348] on div at bounding box center [743, 346] width 12 height 9
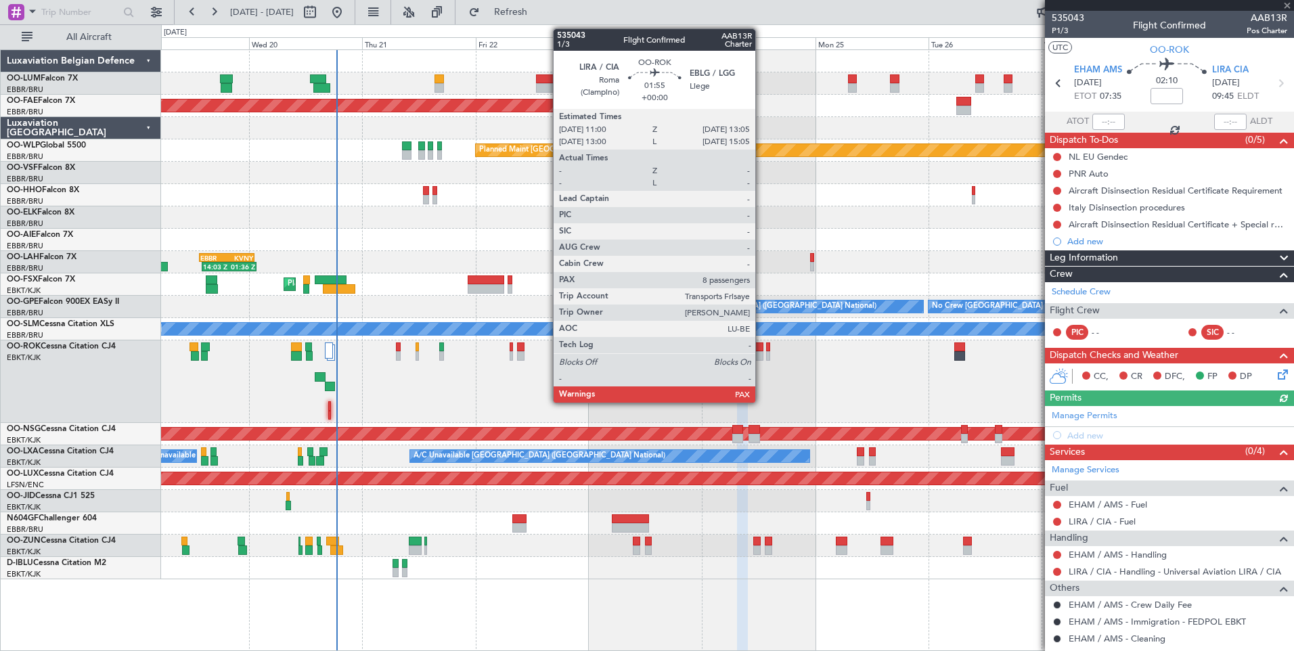
click at [761, 345] on div at bounding box center [758, 346] width 10 height 9
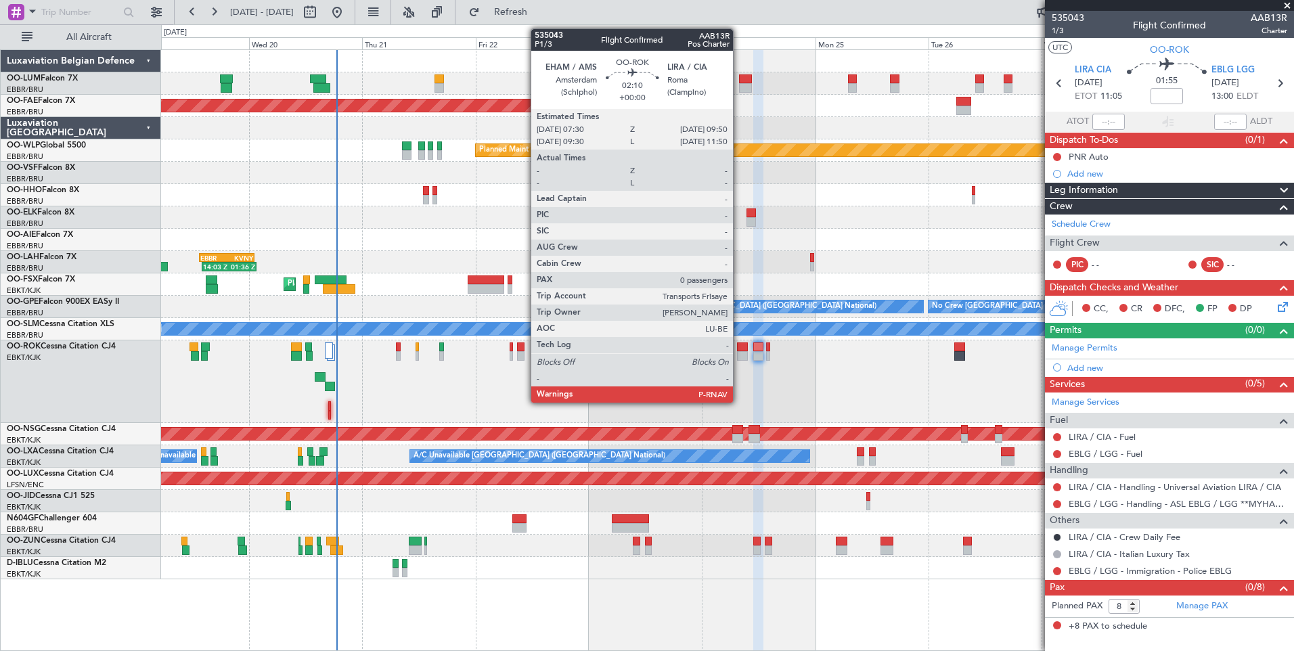
click at [740, 345] on div at bounding box center [743, 346] width 12 height 9
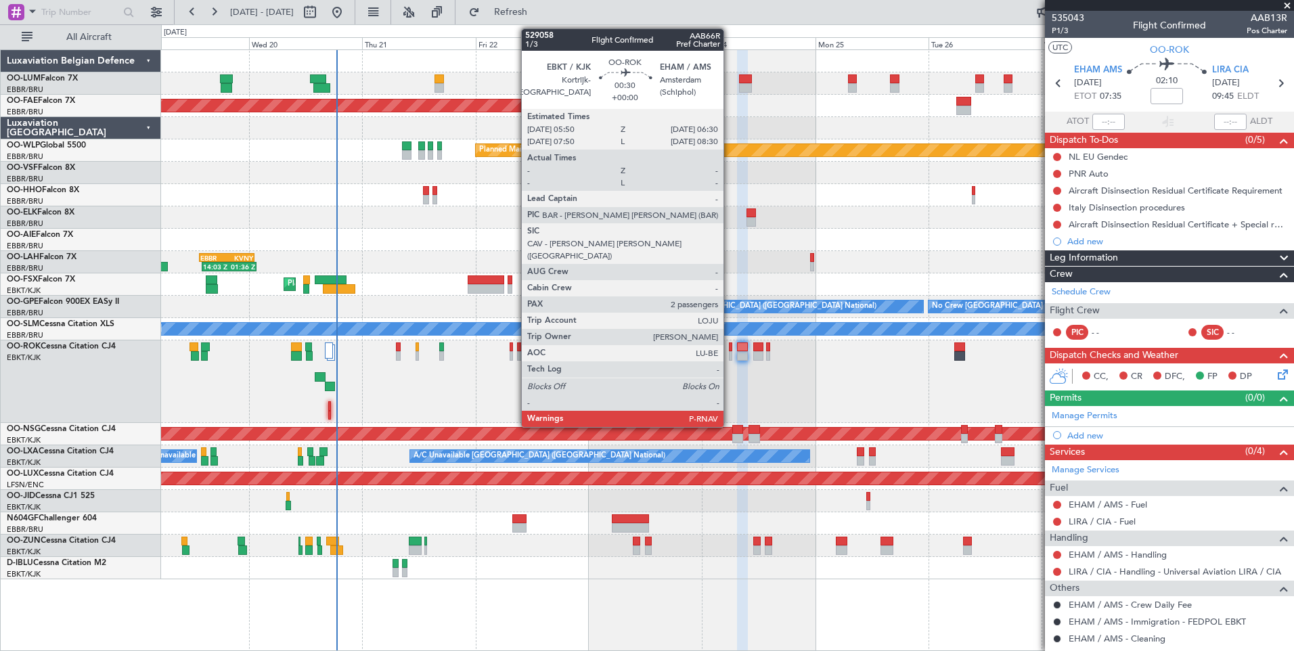
click at [730, 350] on div at bounding box center [730, 346] width 3 height 9
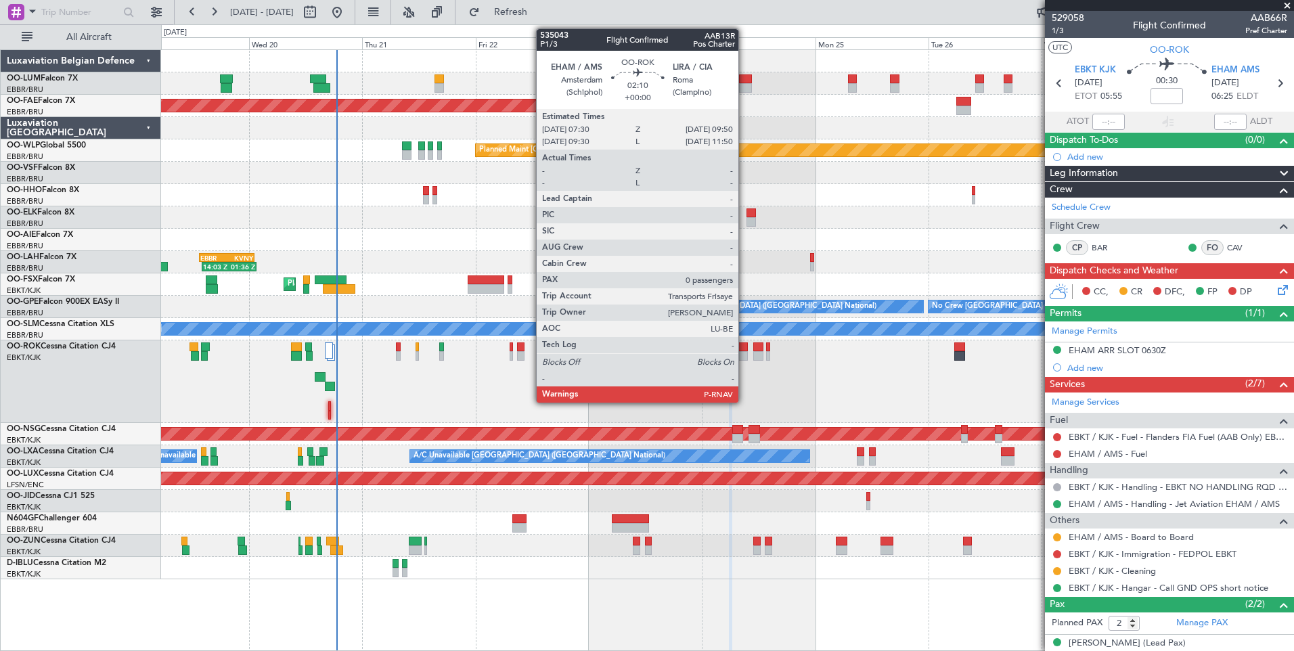
click at [745, 354] on div at bounding box center [743, 355] width 12 height 9
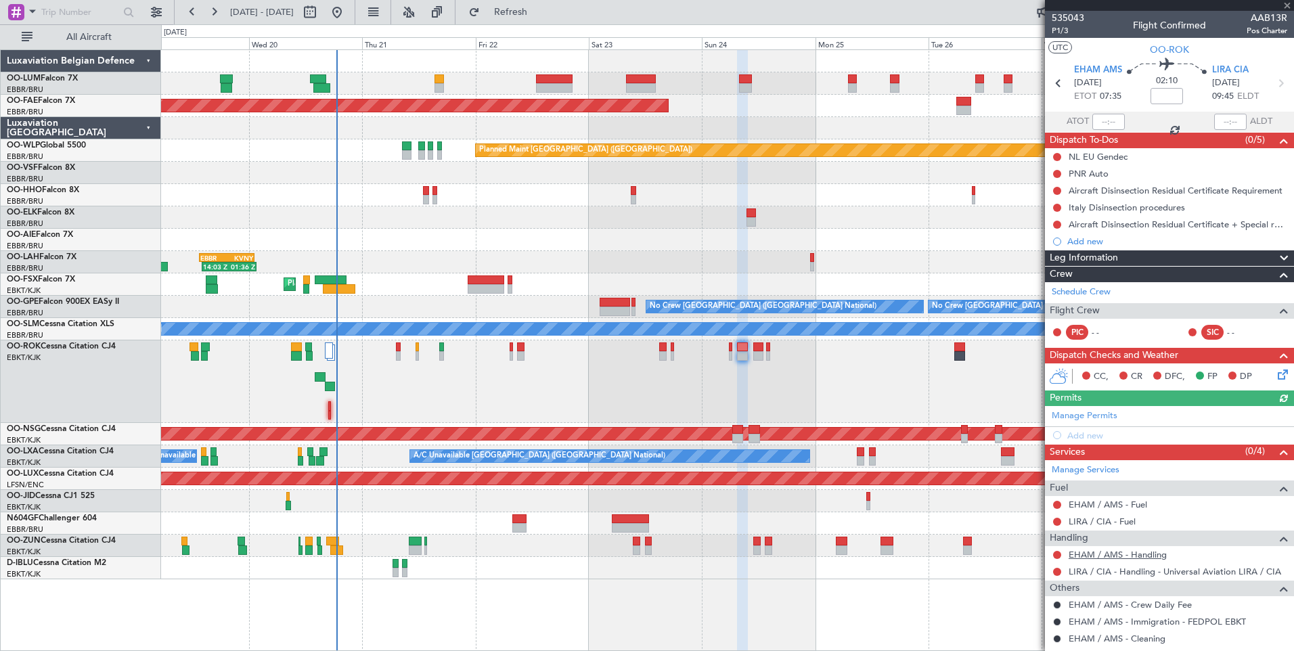
click at [1144, 554] on link "EHAM / AMS - Handling" at bounding box center [1118, 555] width 98 height 12
click at [528, 9] on button "Refresh" at bounding box center [502, 12] width 81 height 22
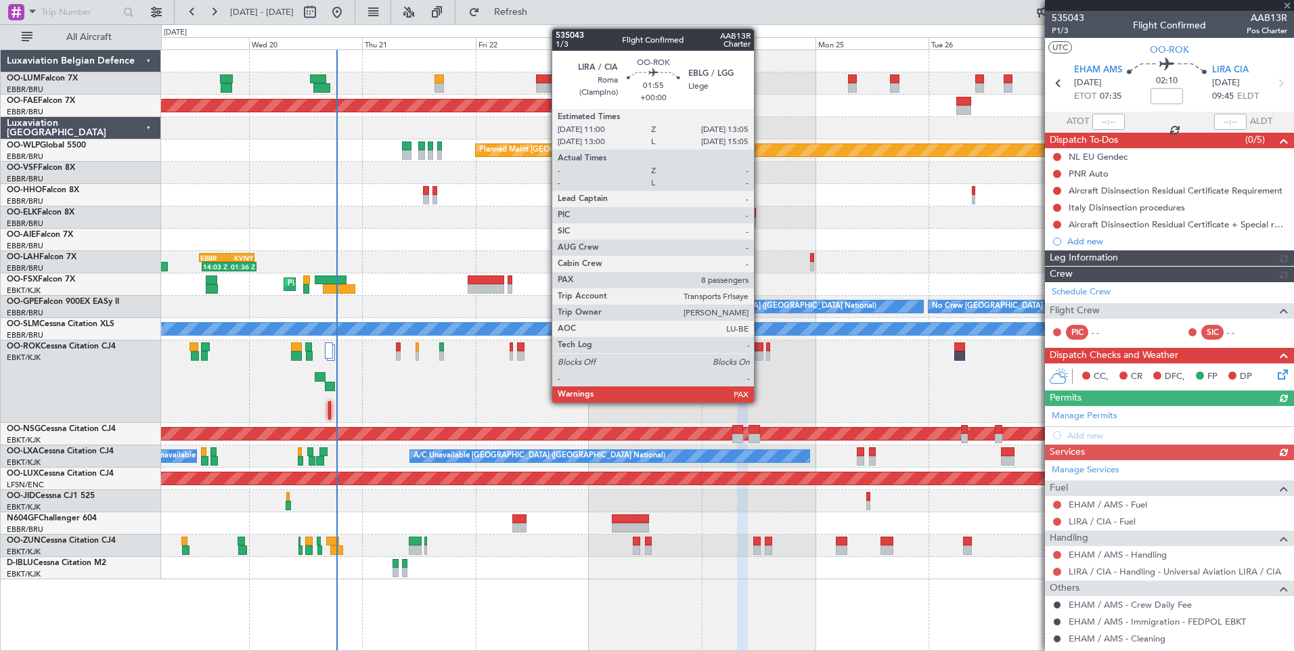
click at [760, 343] on div at bounding box center [758, 346] width 10 height 9
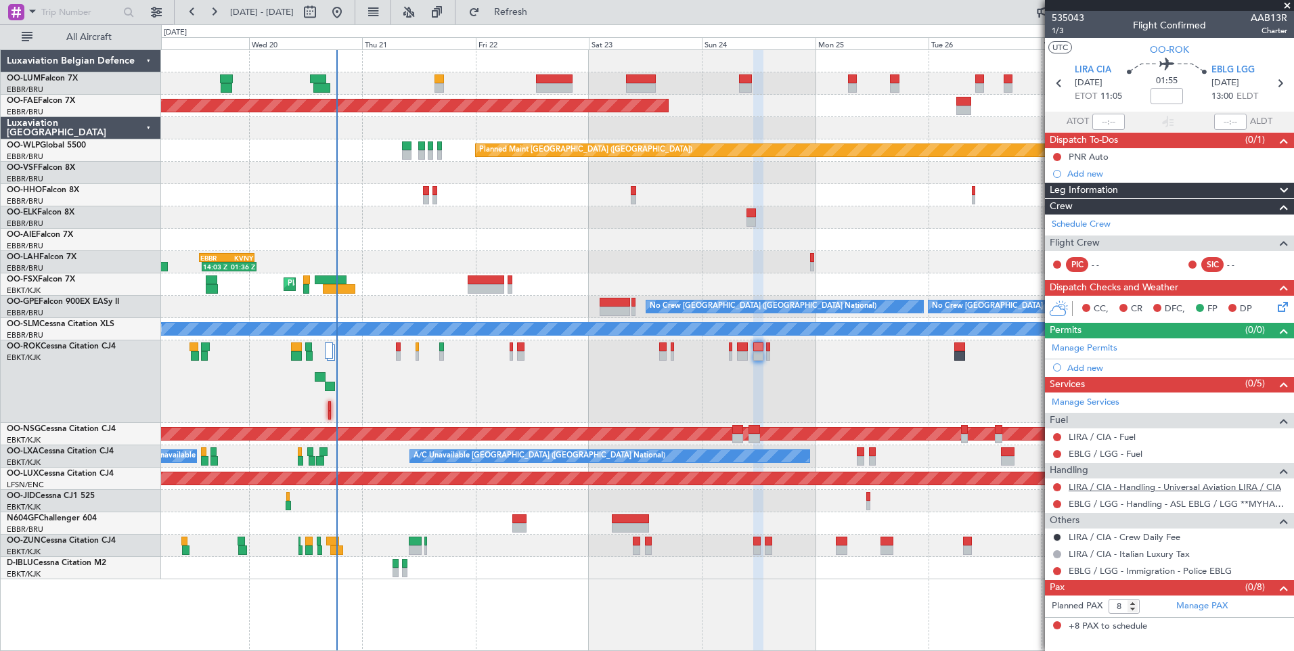
click at [1149, 482] on link "LIRA / CIA - Handling - Universal Aviation LIRA / CIA" at bounding box center [1175, 487] width 213 height 12
click at [539, 16] on span "Refresh" at bounding box center [511, 11] width 57 height 9
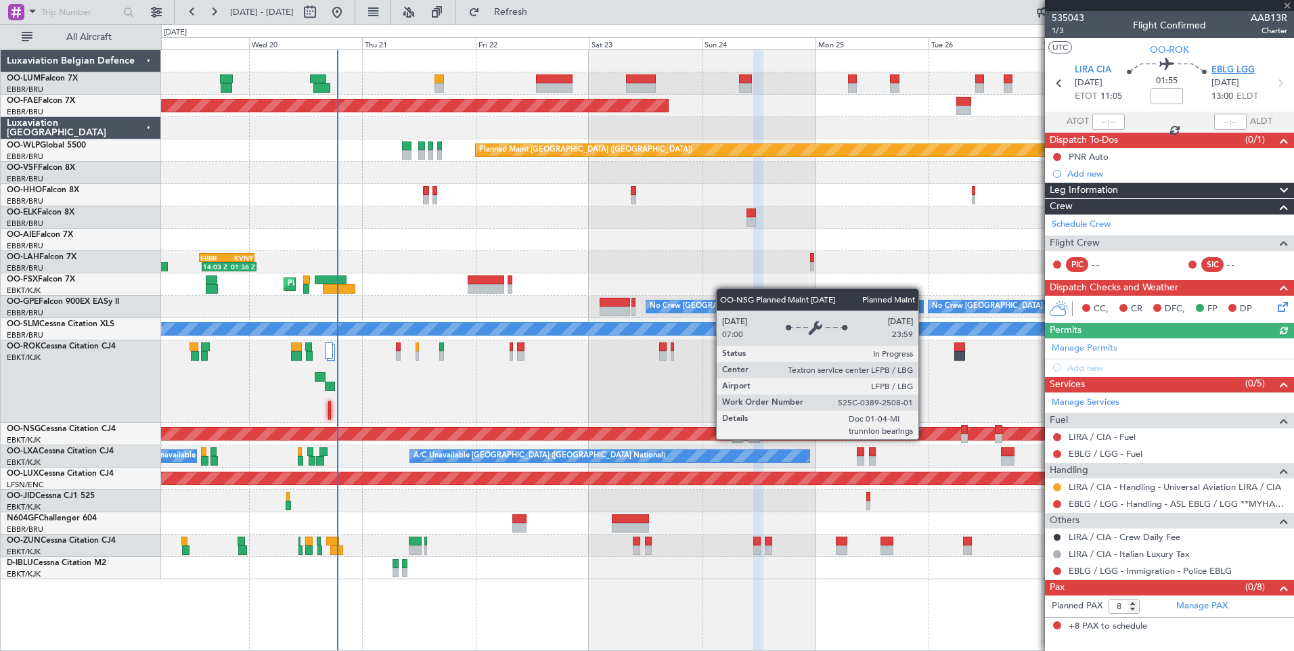
click at [1241, 64] on span "EBLG LGG" at bounding box center [1233, 71] width 43 height 14
click at [1097, 67] on span "LIRA CIA" at bounding box center [1093, 71] width 37 height 14
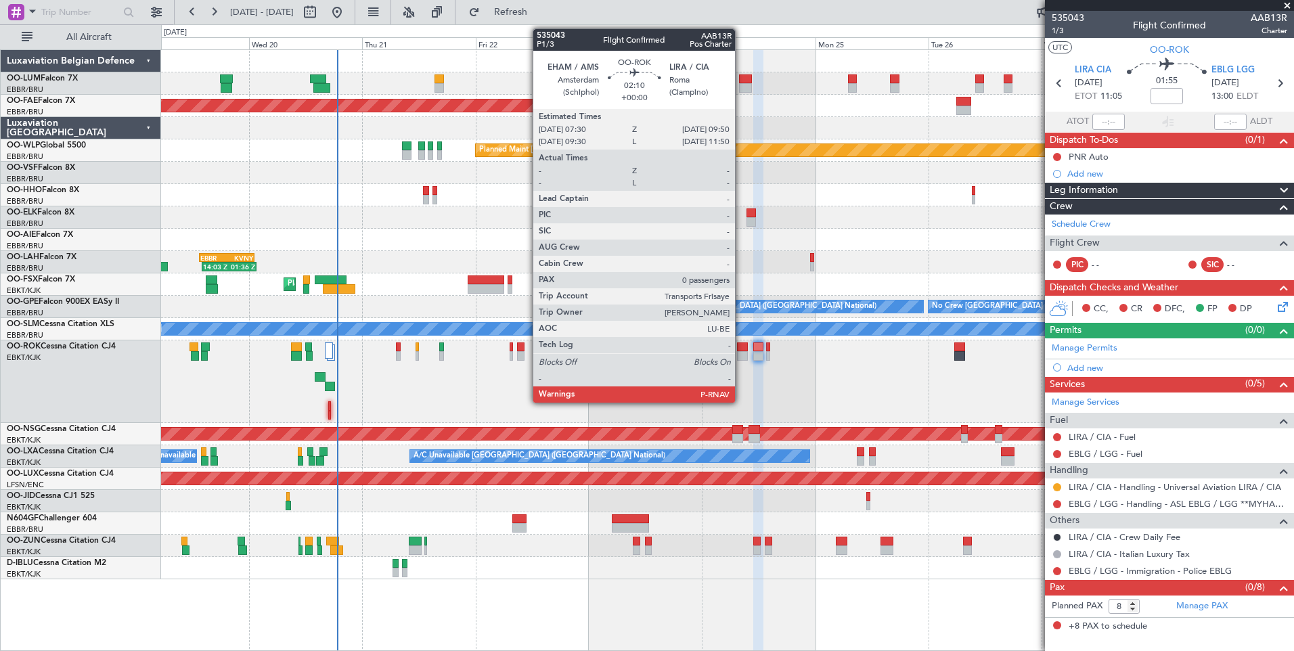
click at [741, 349] on div at bounding box center [743, 346] width 12 height 9
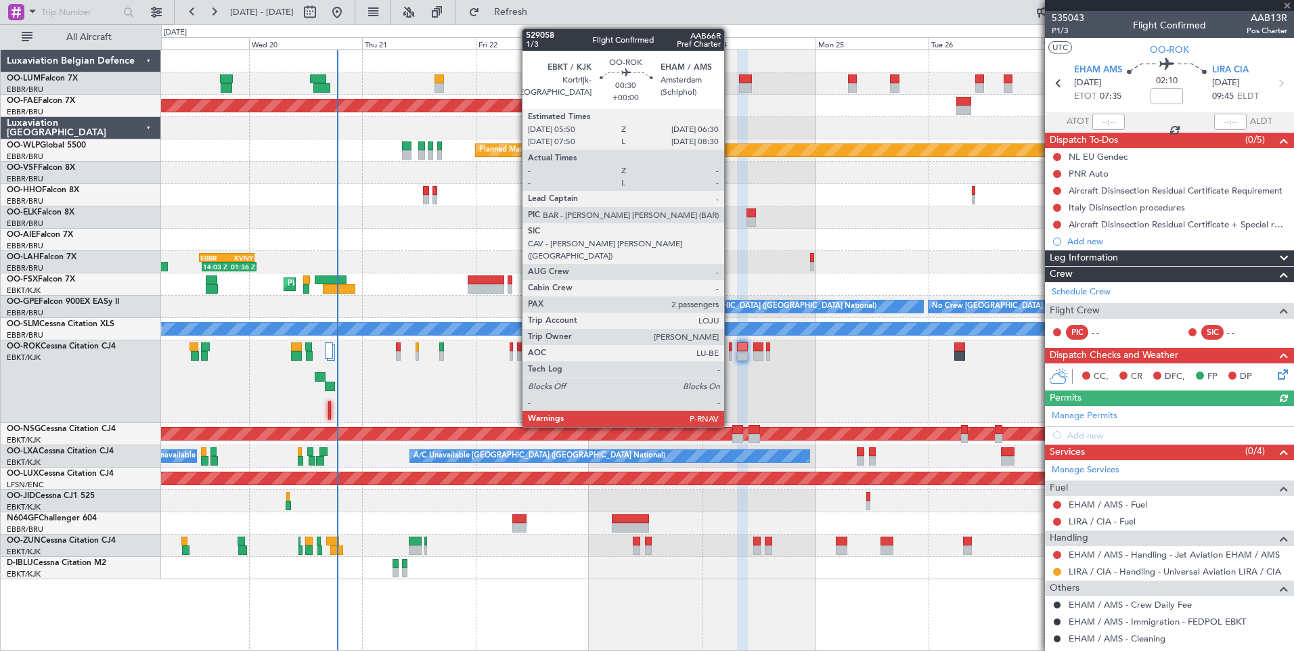
click at [730, 350] on div at bounding box center [730, 346] width 3 height 9
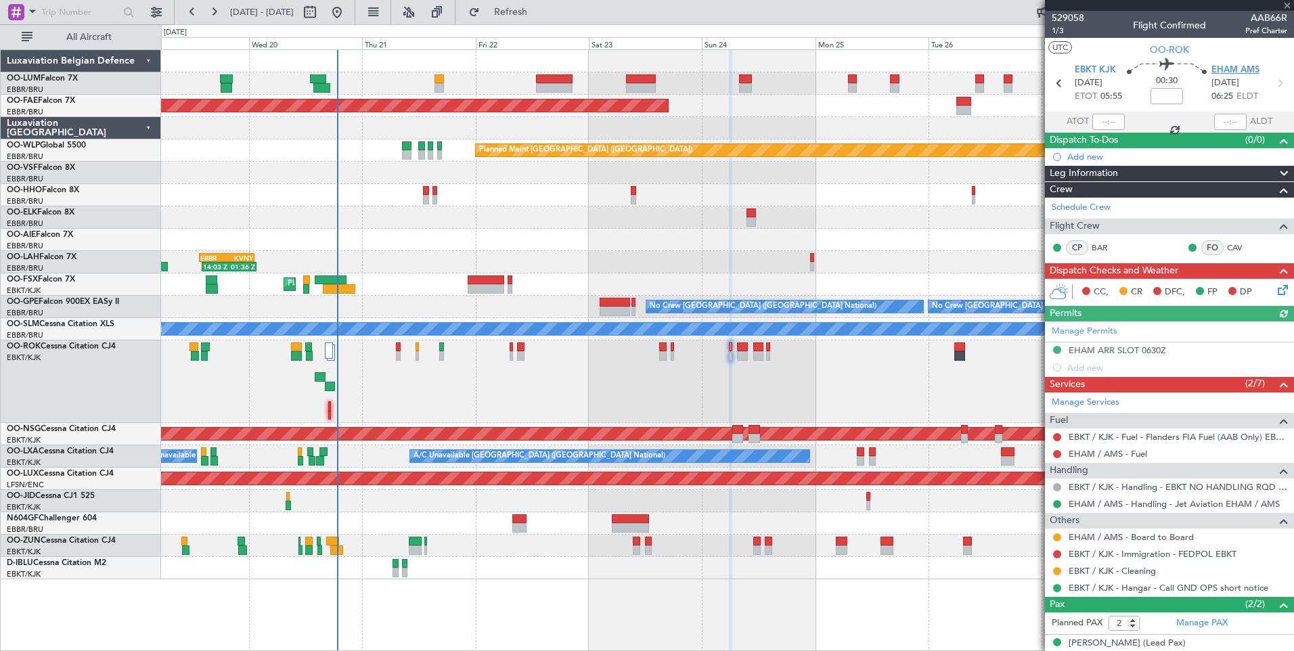
click at [1226, 70] on span "EHAM AMS" at bounding box center [1236, 71] width 48 height 14
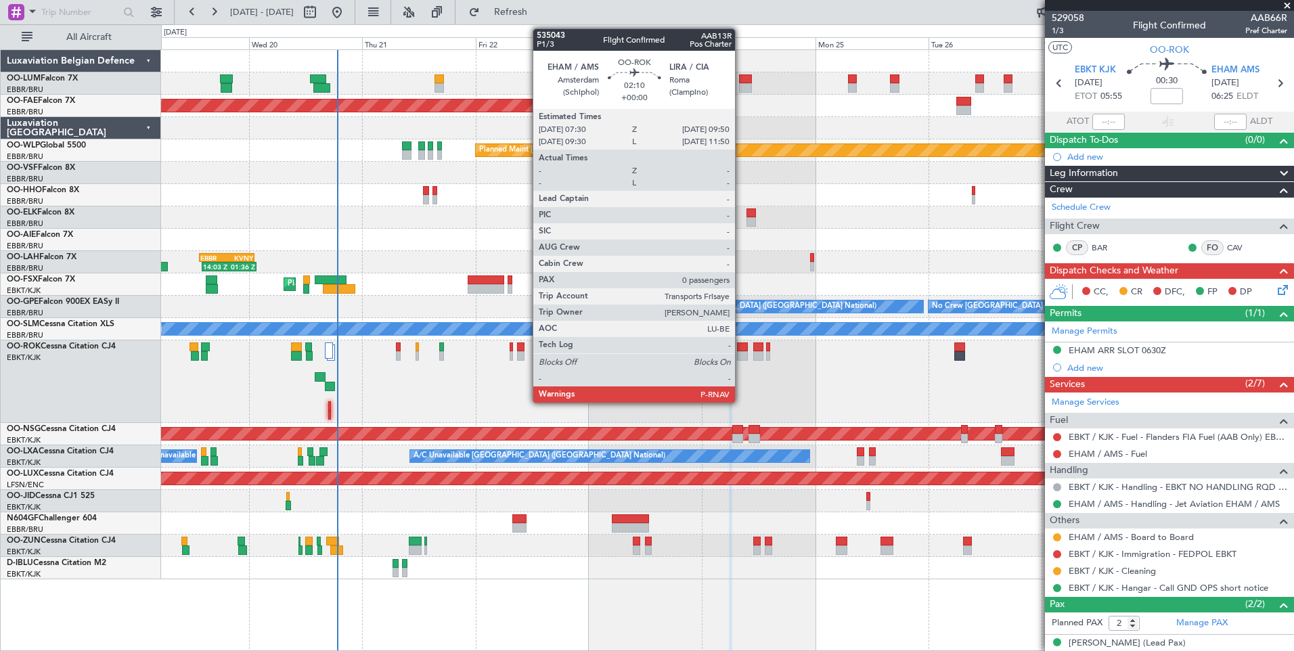
click at [741, 345] on div at bounding box center [743, 346] width 12 height 9
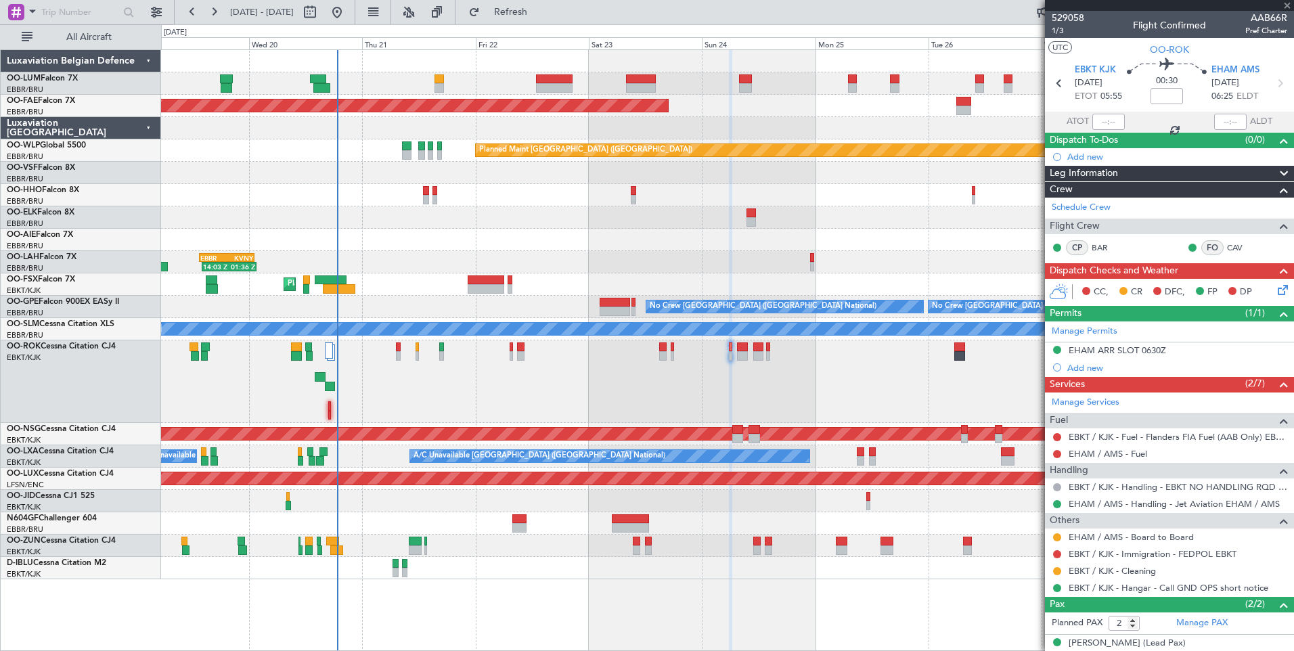
type input "0"
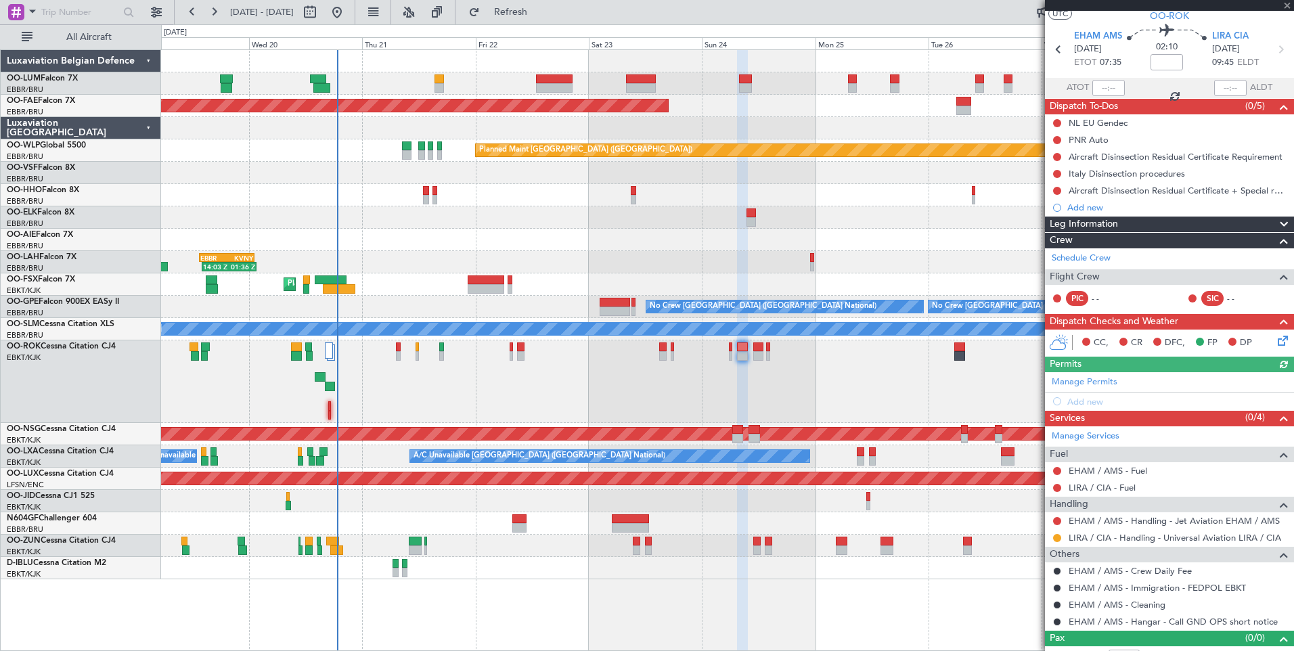
scroll to position [51, 0]
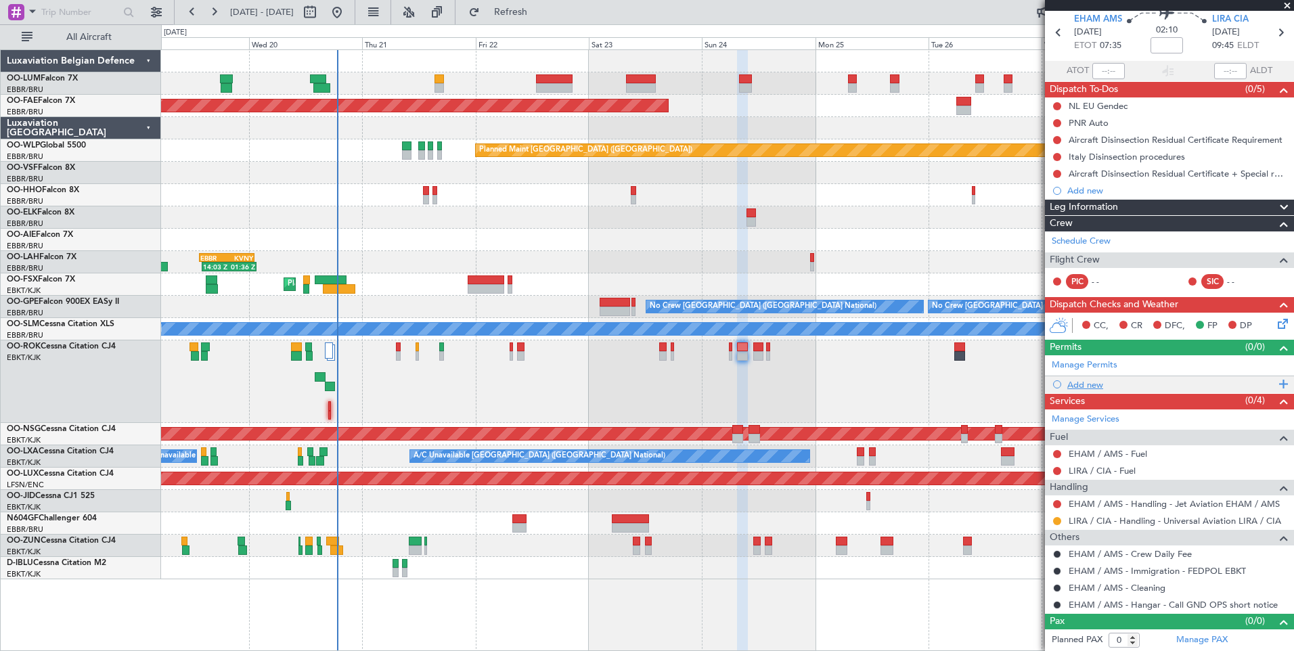
click at [1095, 381] on div "Add new" at bounding box center [1171, 385] width 208 height 12
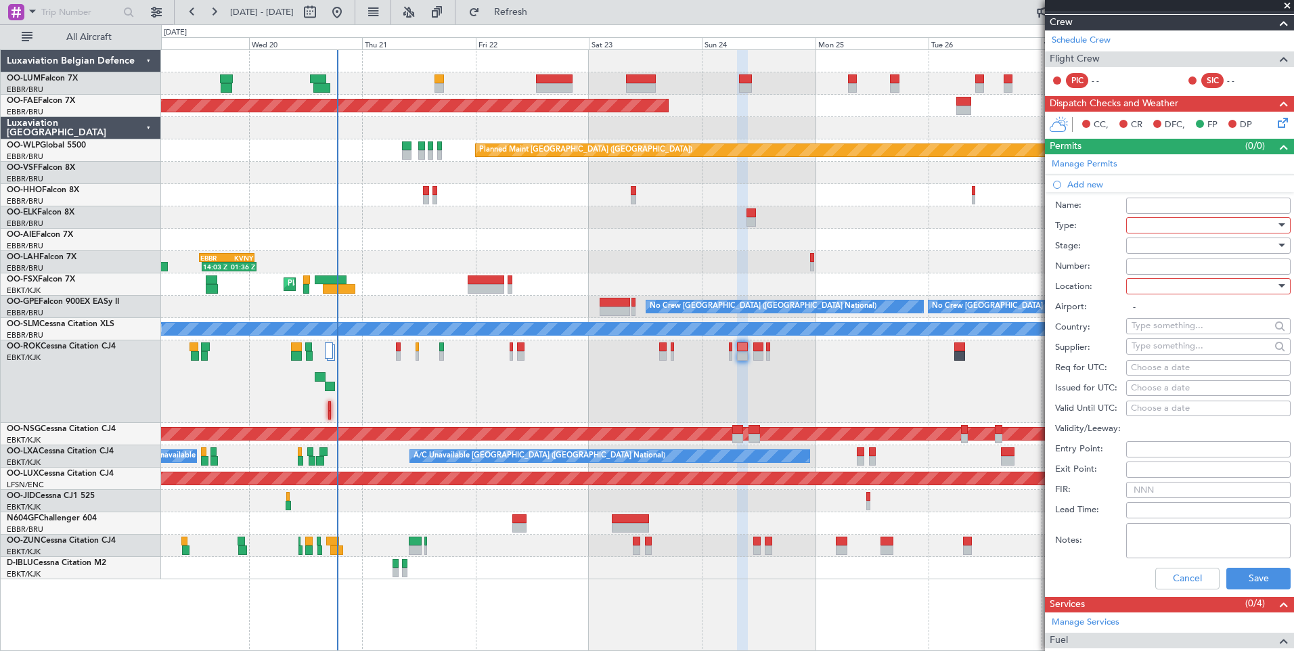
scroll to position [322, 0]
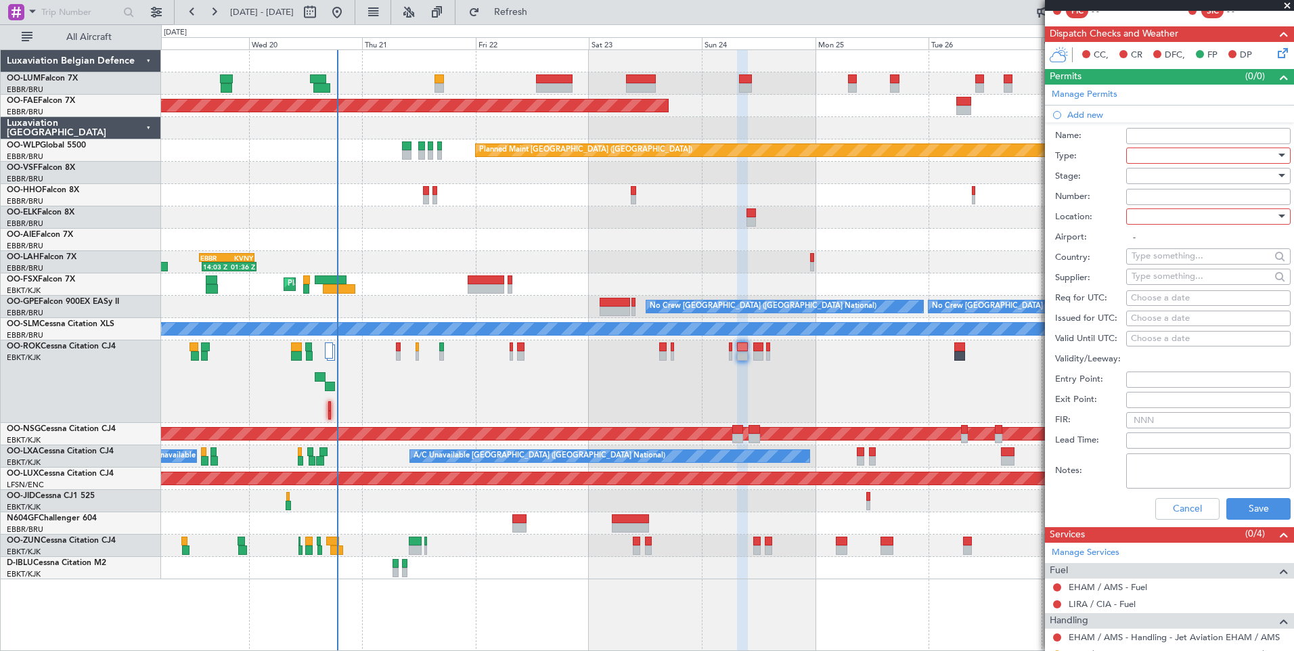
click at [1162, 155] on div at bounding box center [1204, 156] width 144 height 20
click at [1147, 286] on span "Slot" at bounding box center [1203, 283] width 142 height 20
click at [1150, 212] on div at bounding box center [1204, 216] width 144 height 20
click at [1152, 241] on span "Departure" at bounding box center [1203, 244] width 142 height 20
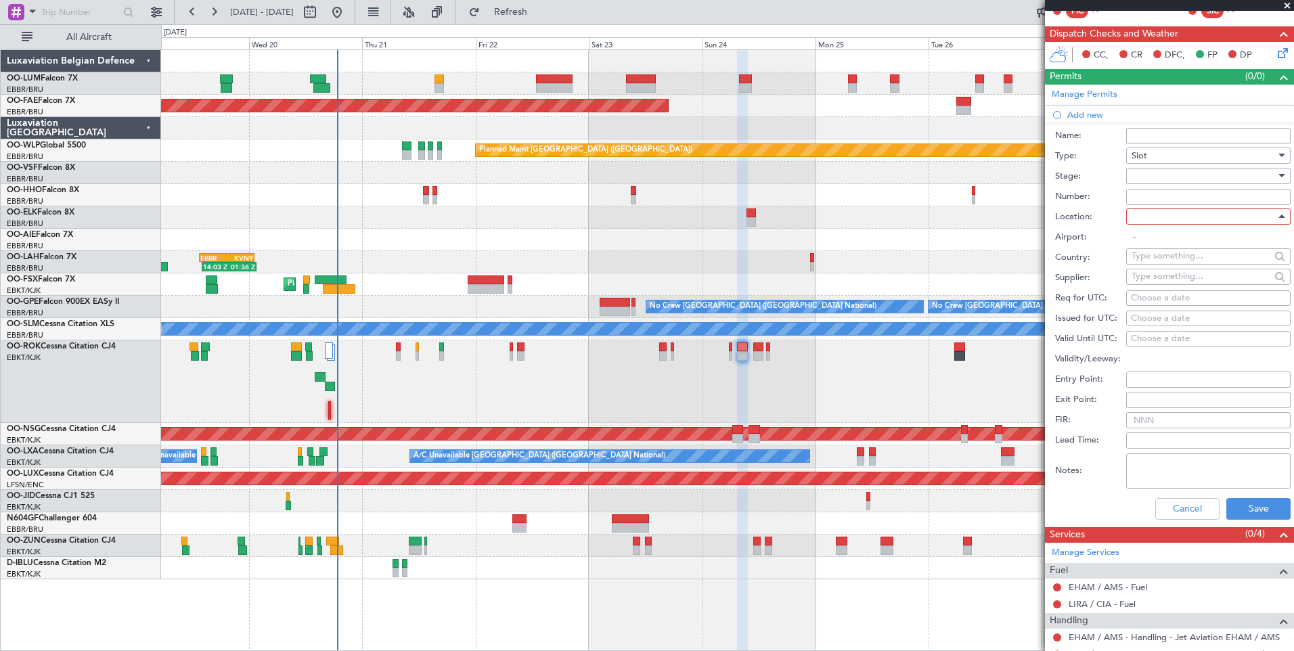
type input "EHAM / AMS"
click at [1224, 297] on div "Choose a date" at bounding box center [1208, 299] width 155 height 14
select select "8"
select select "2025"
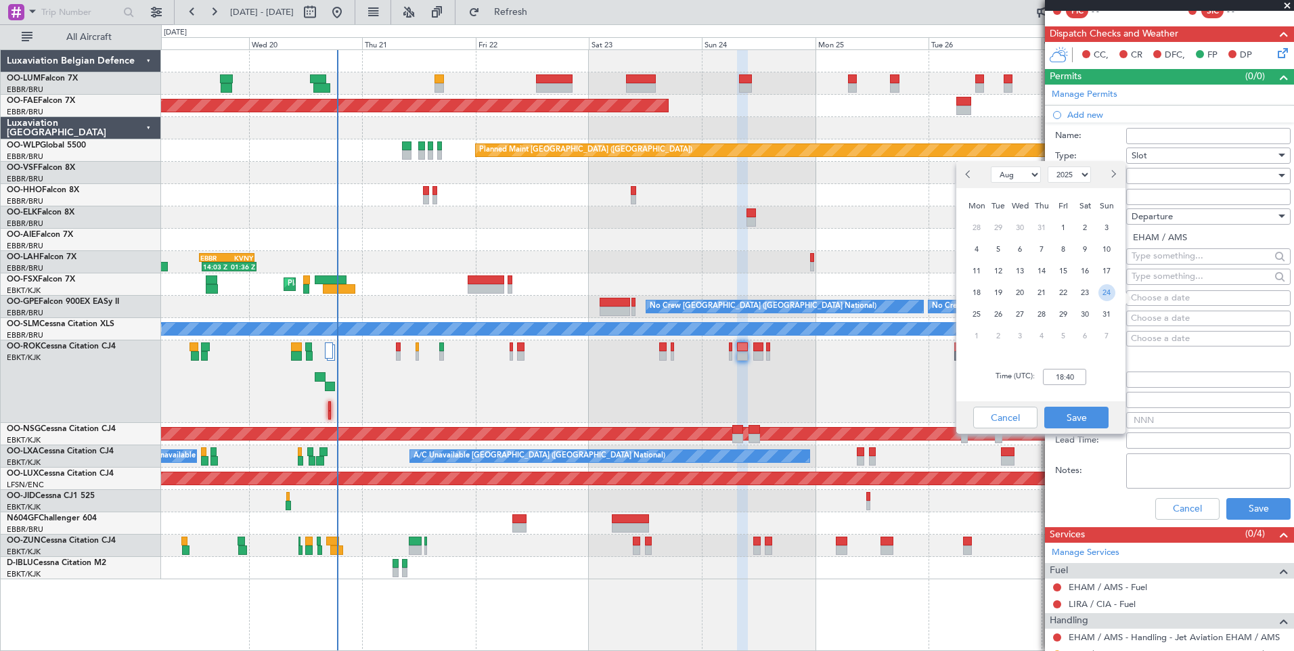
click at [1107, 294] on span "24" at bounding box center [1107, 292] width 17 height 17
click at [1081, 379] on input "00:00" at bounding box center [1064, 377] width 43 height 16
type input "07:30"
click at [1088, 414] on button "Save" at bounding box center [1076, 418] width 64 height 22
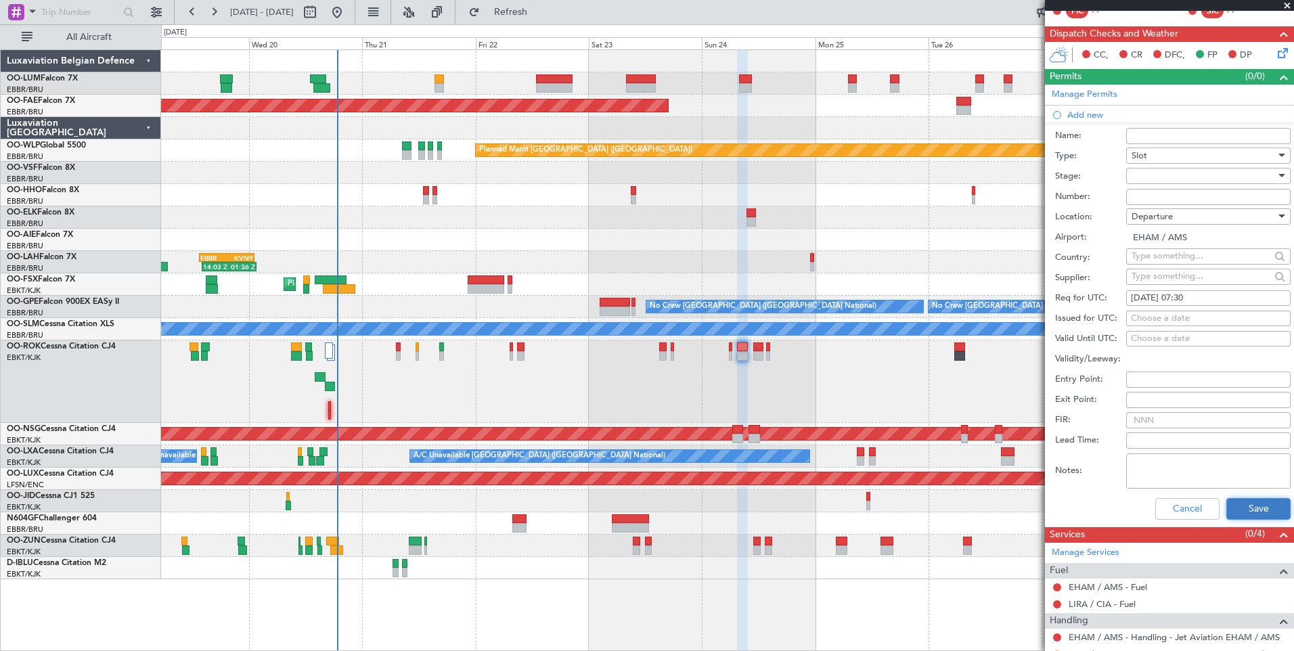
click at [1227, 498] on button "Save" at bounding box center [1258, 509] width 64 height 22
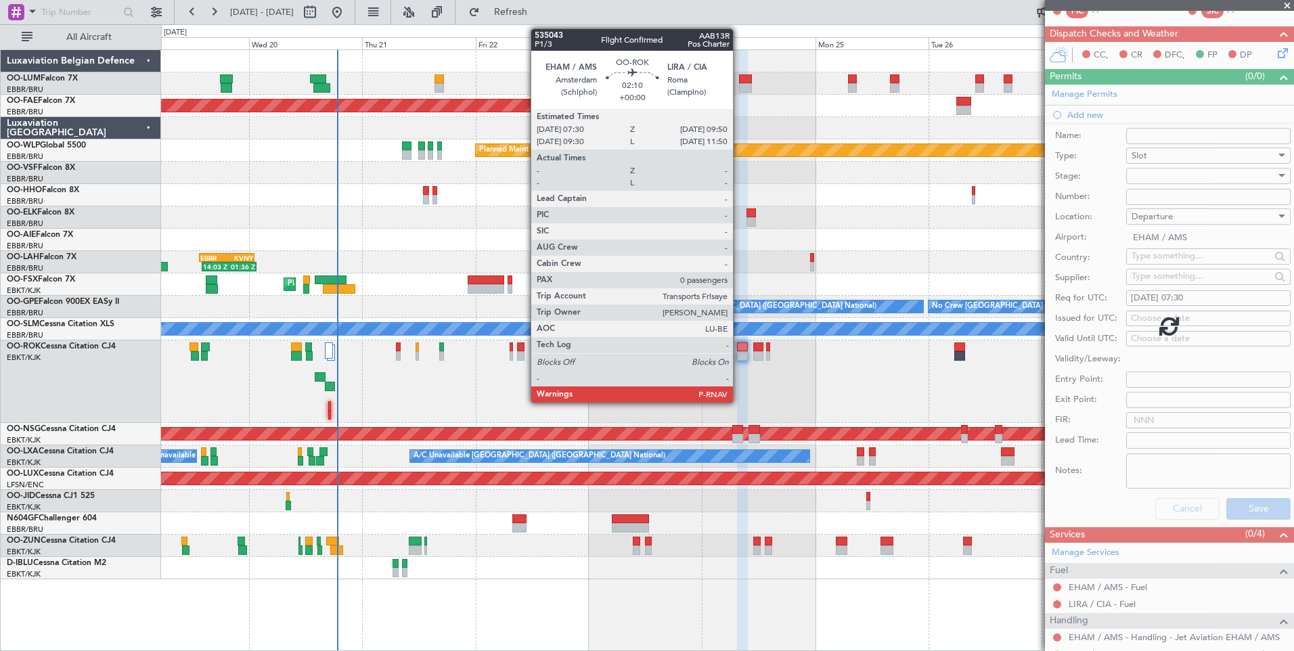
scroll to position [68, 0]
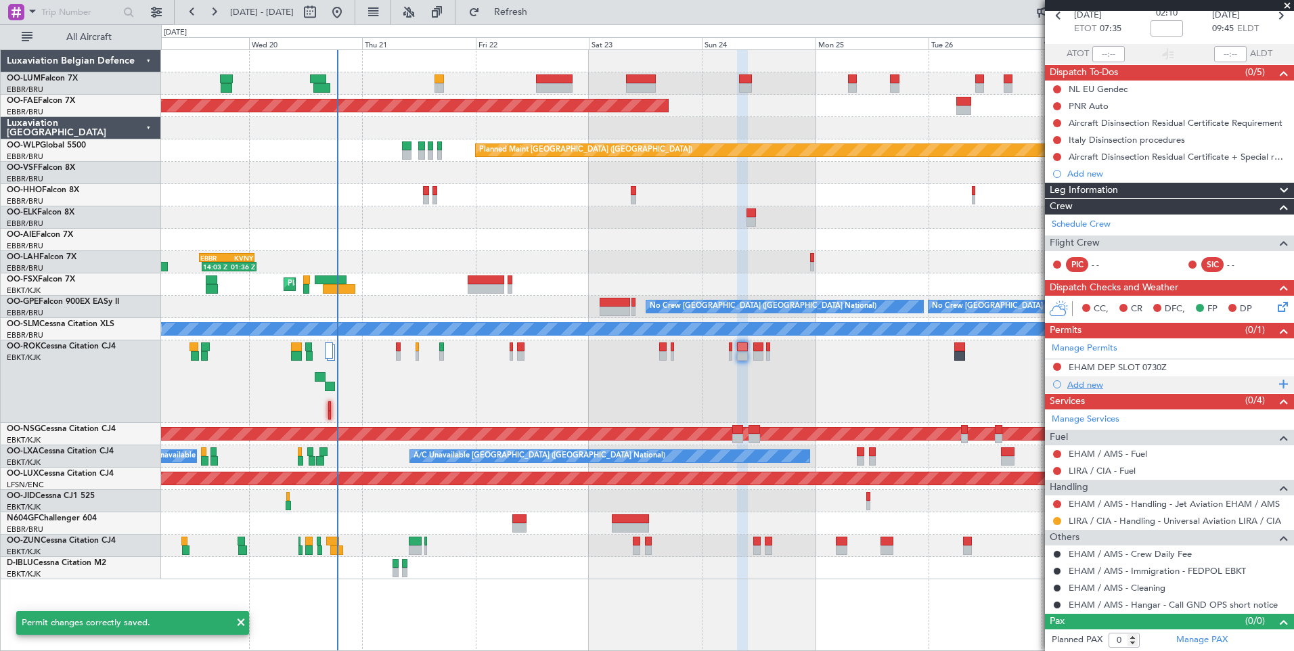
click at [1086, 385] on div "Add new" at bounding box center [1171, 385] width 208 height 12
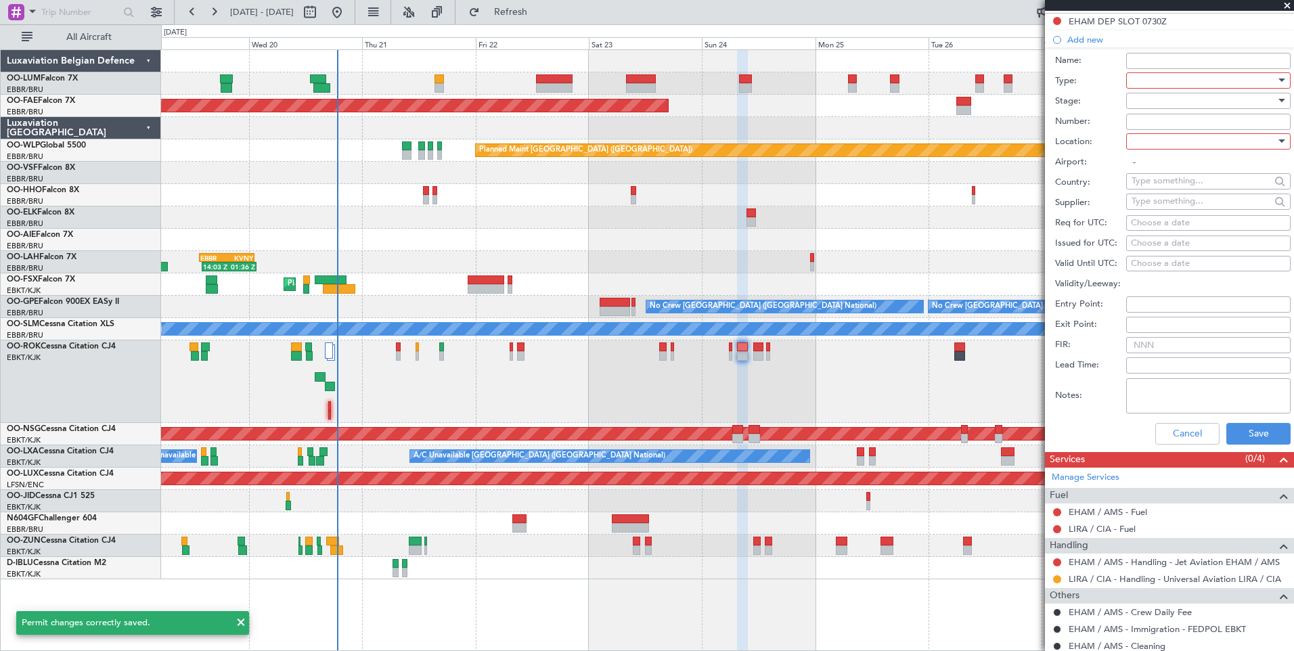
scroll to position [389, 0]
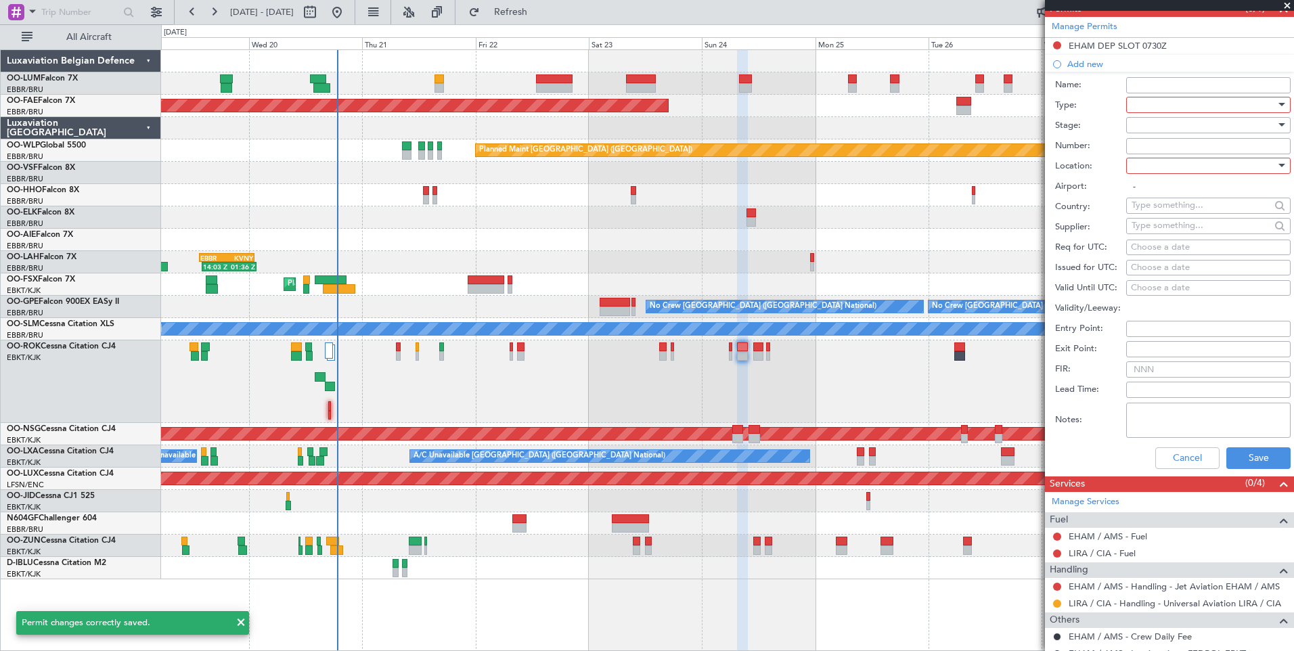
click at [1197, 102] on div at bounding box center [1204, 105] width 144 height 20
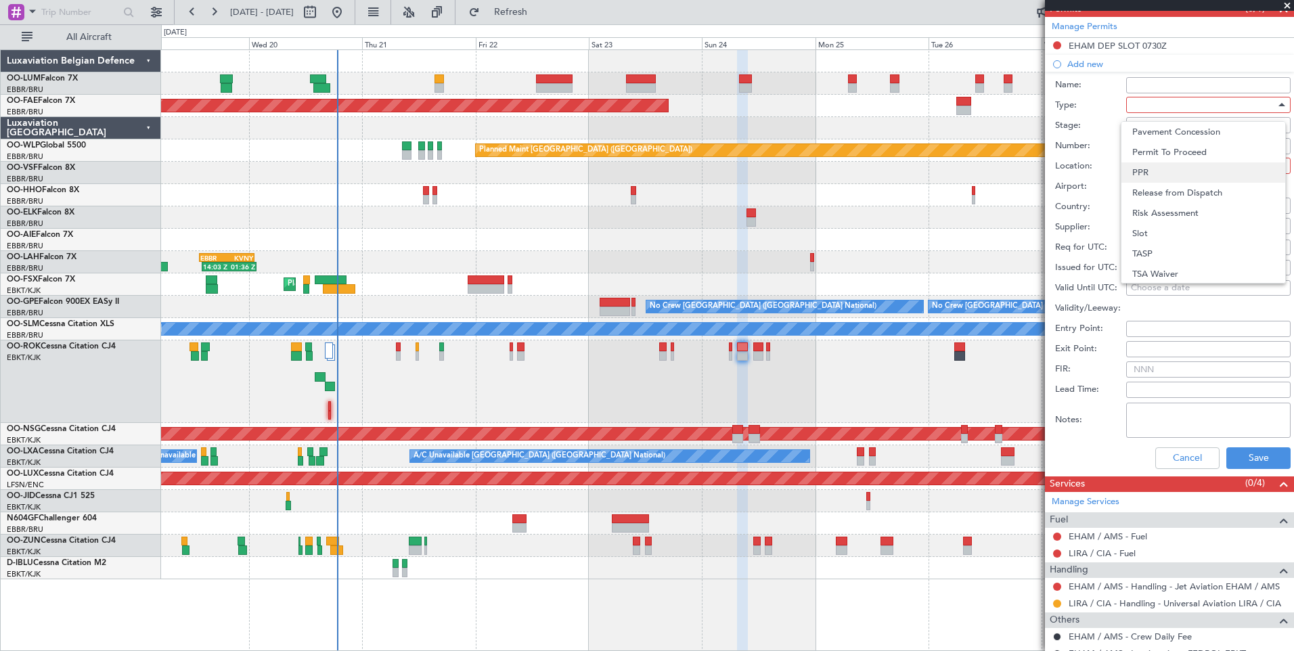
click at [1163, 176] on span "PPR" at bounding box center [1203, 172] width 142 height 20
click at [1170, 169] on div at bounding box center [1204, 166] width 144 height 20
click at [1152, 236] on span "Arrival" at bounding box center [1203, 233] width 142 height 20
type input "LIRA / CIA"
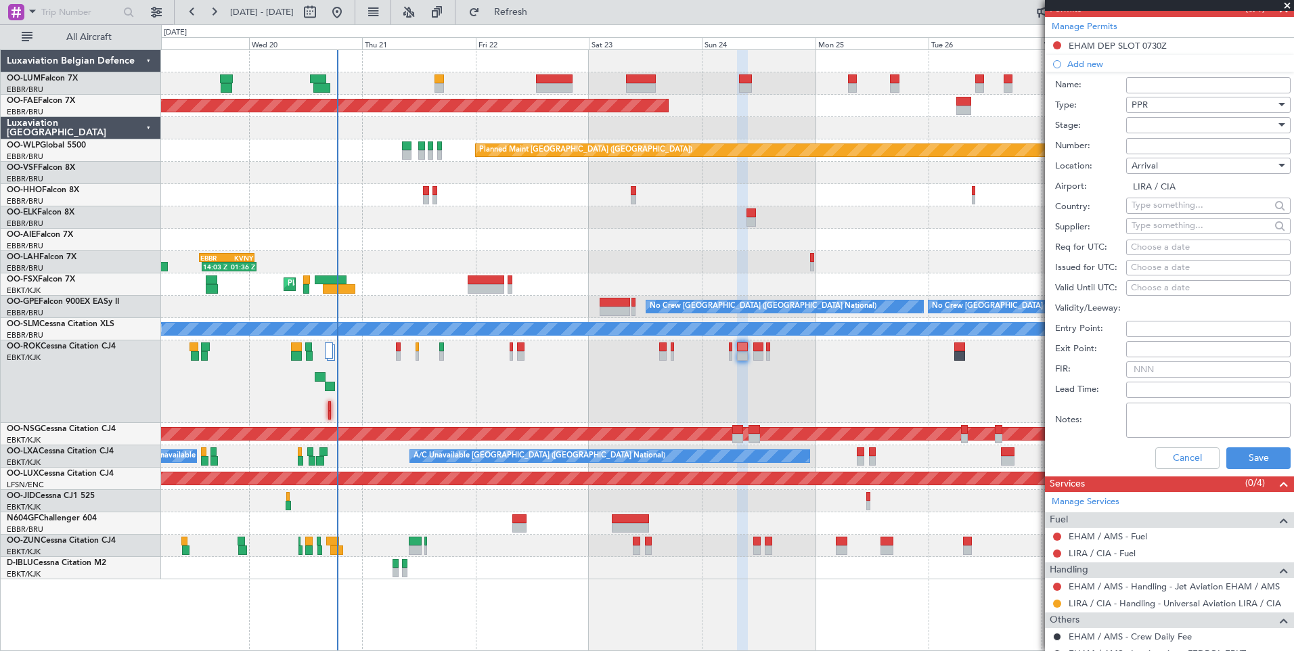
click at [1168, 245] on div "Choose a date" at bounding box center [1208, 248] width 155 height 14
select select "8"
select select "2025"
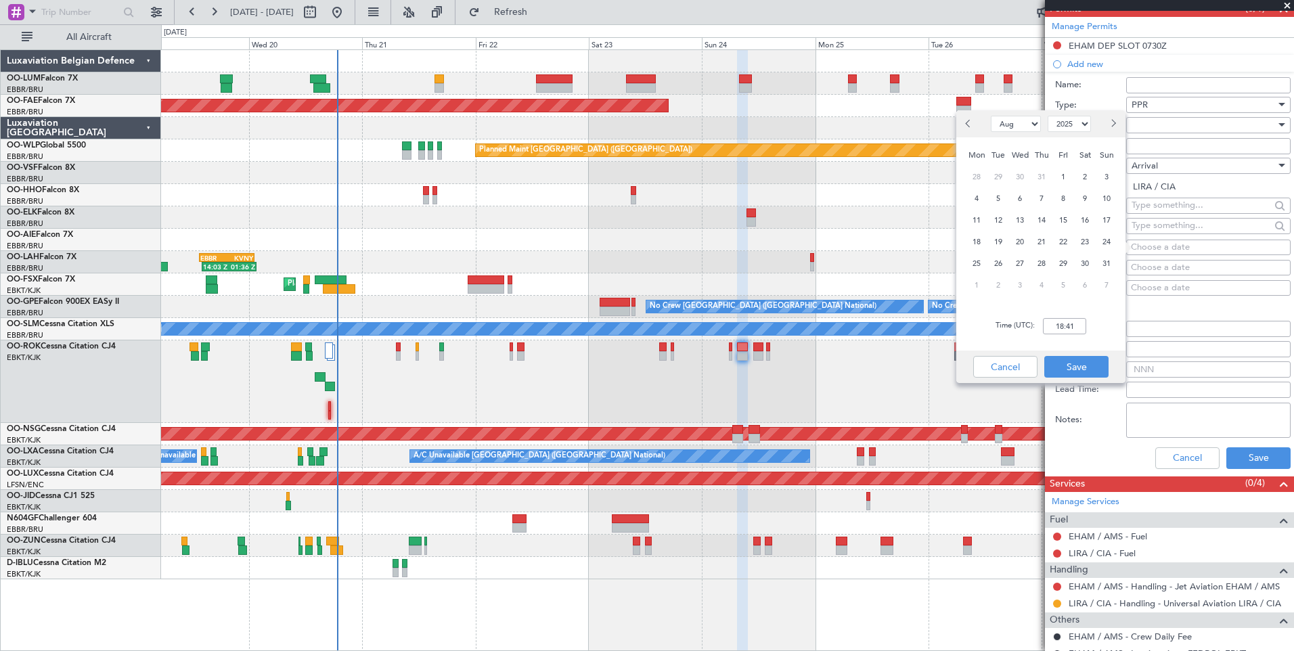
click at [1097, 241] on div "24" at bounding box center [1107, 242] width 22 height 22
click at [1076, 330] on input "00:00" at bounding box center [1064, 326] width 43 height 16
type input "09:50"
click at [1078, 366] on button "Save" at bounding box center [1076, 367] width 64 height 22
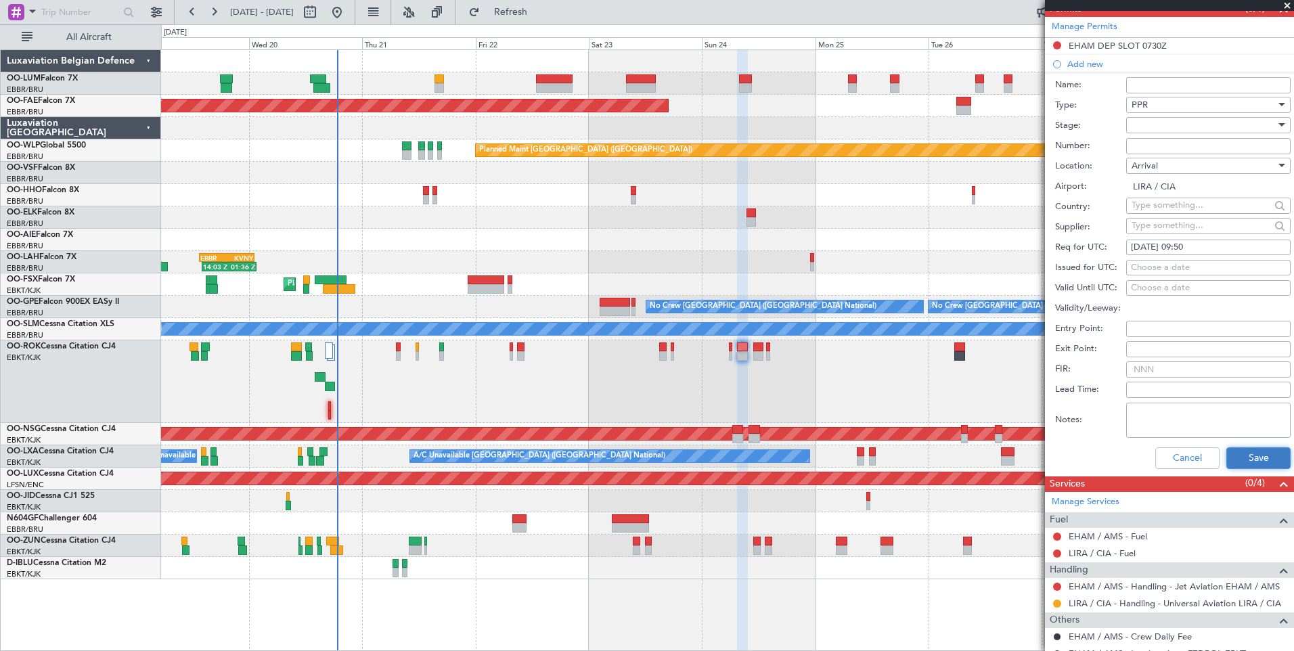
click at [1250, 449] on button "Save" at bounding box center [1258, 458] width 64 height 22
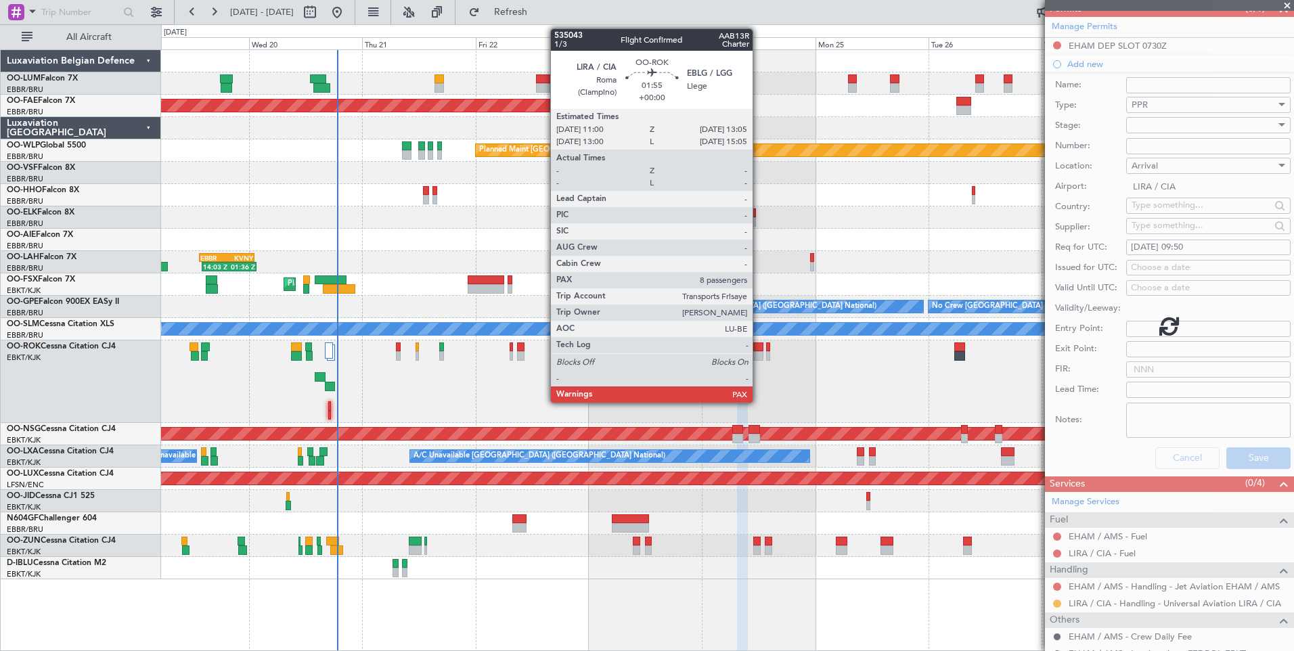
scroll to position [85, 0]
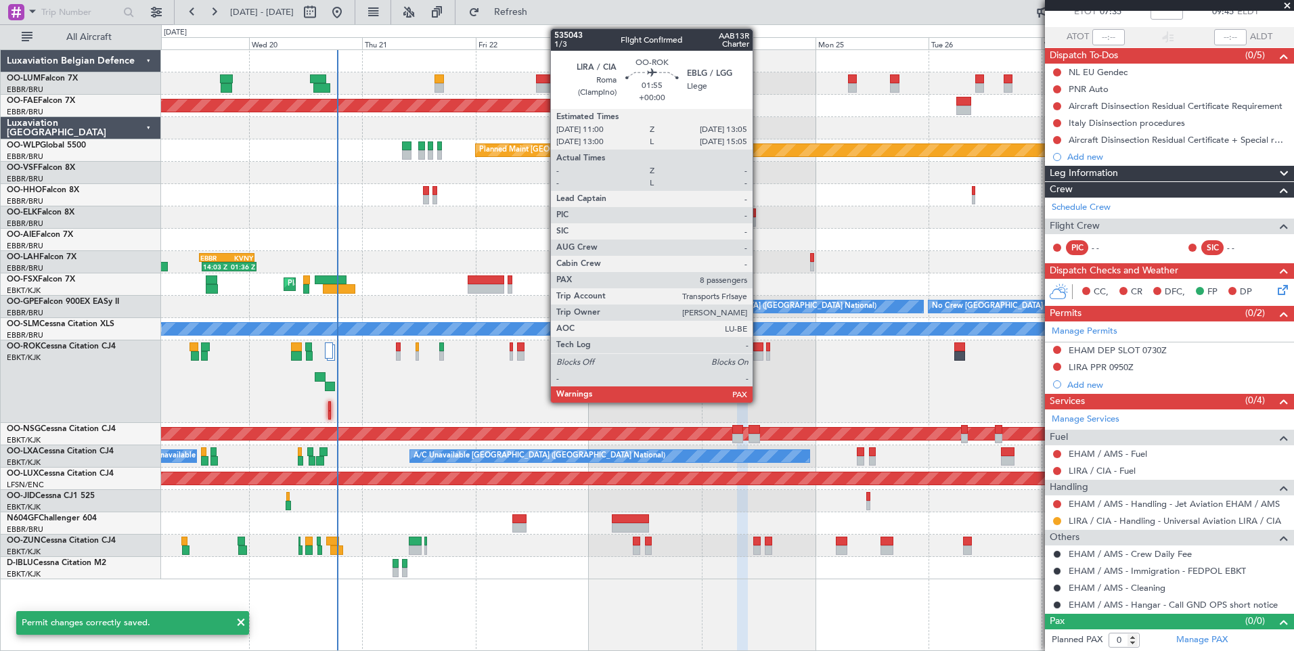
click at [759, 347] on div at bounding box center [758, 346] width 10 height 9
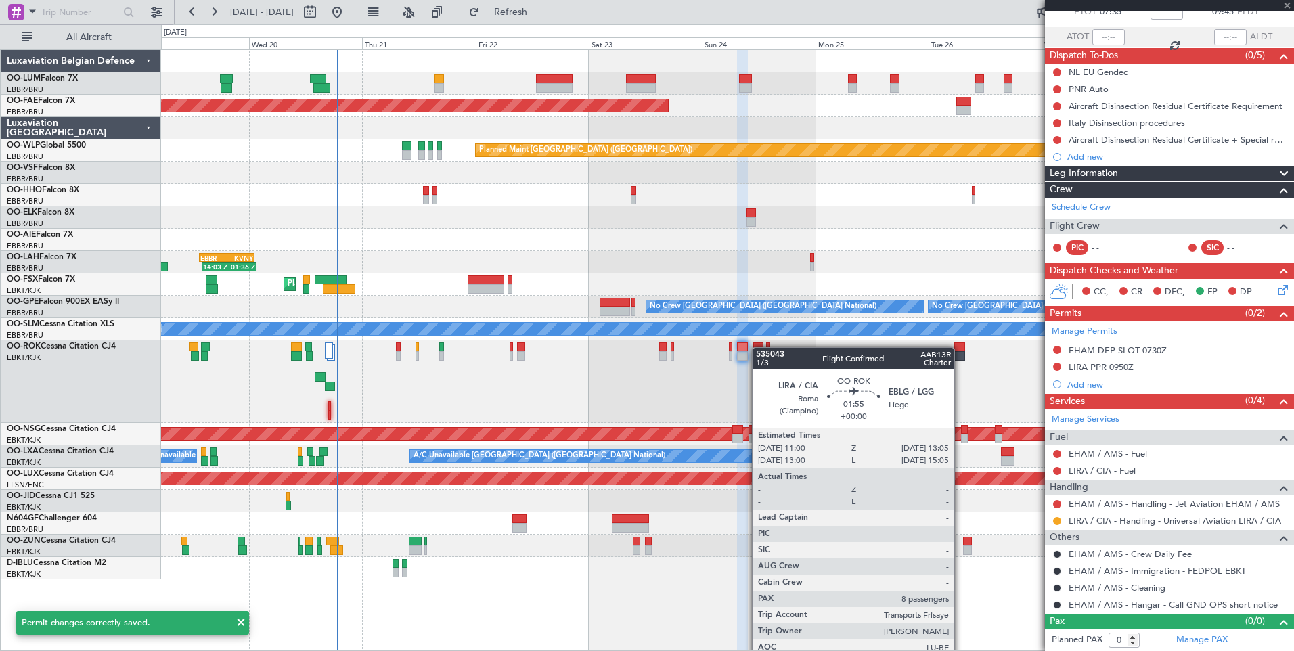
type input "8"
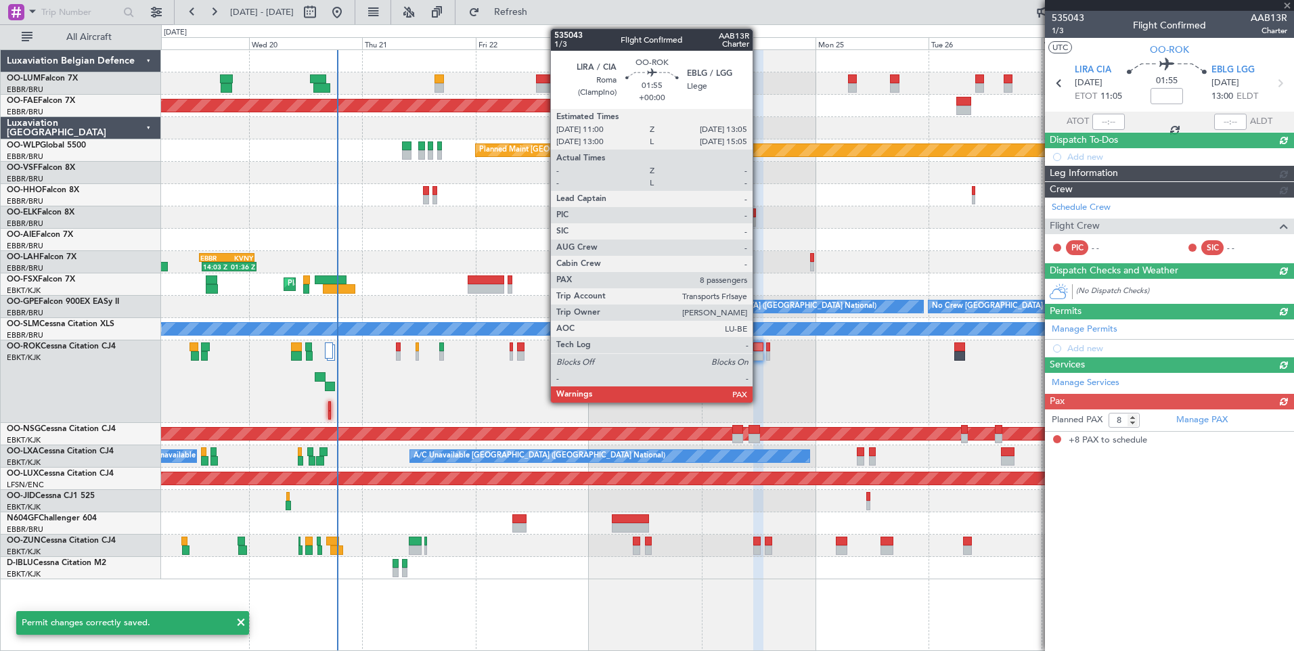
scroll to position [0, 0]
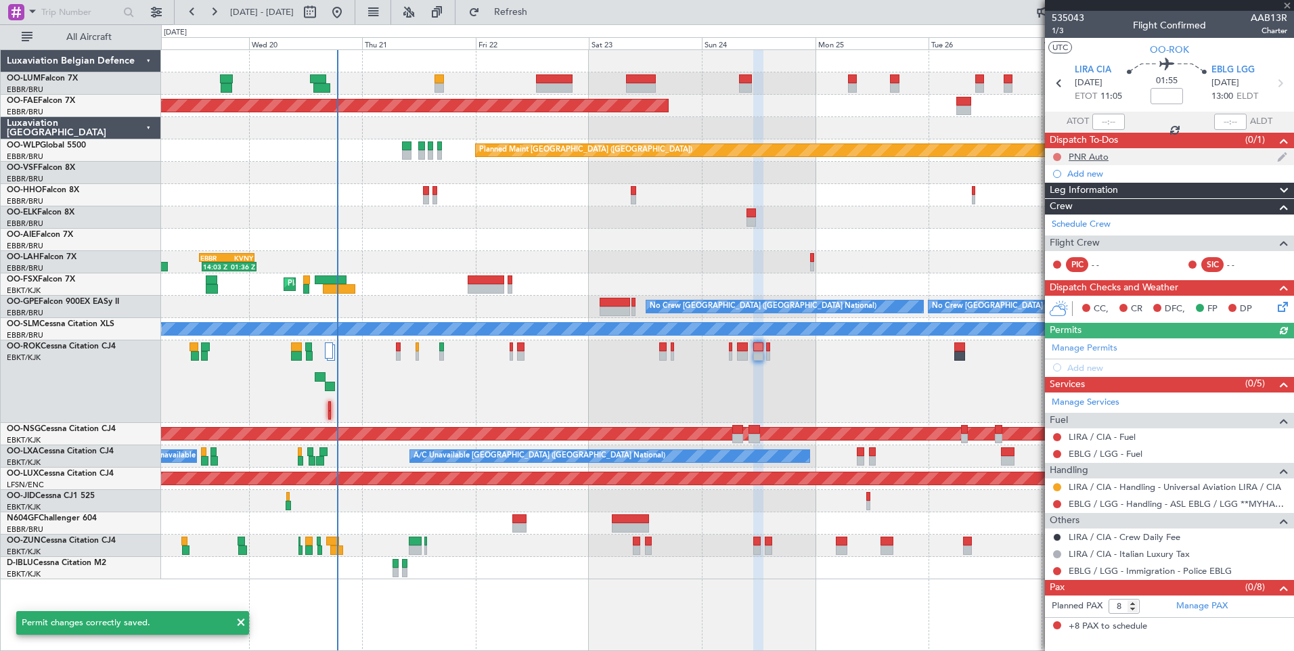
click at [1055, 158] on button at bounding box center [1057, 157] width 8 height 8
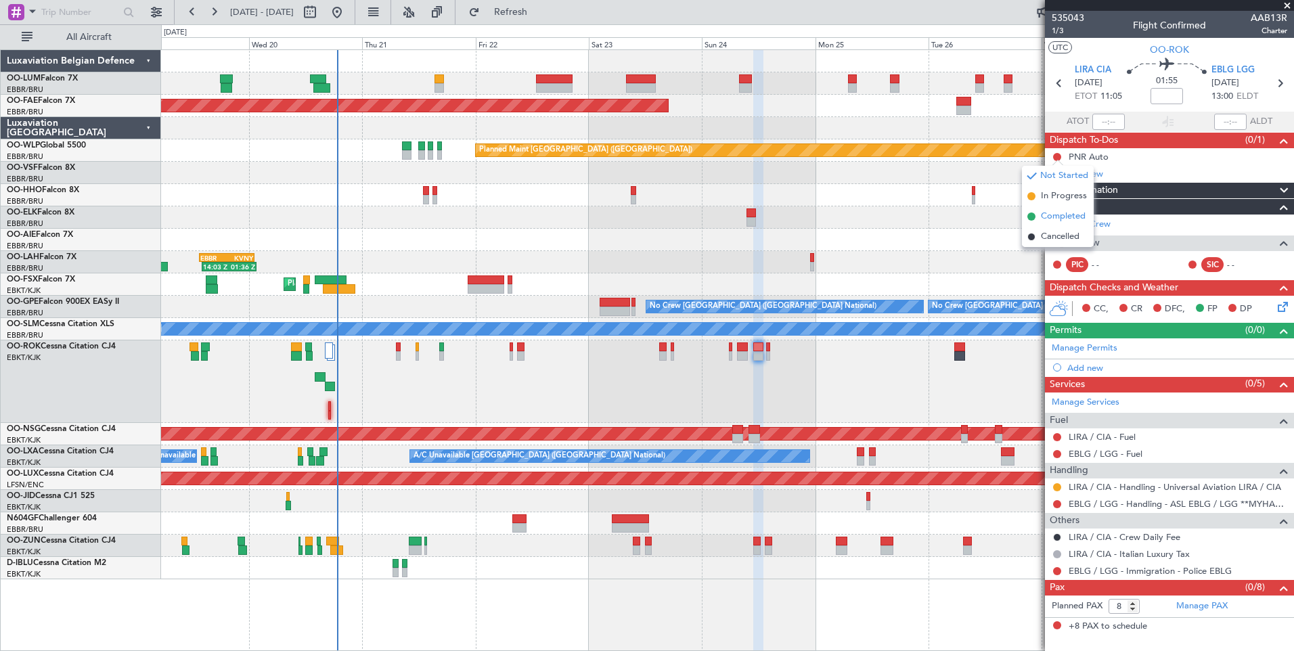
click at [1057, 217] on span "Completed" at bounding box center [1063, 217] width 45 height 14
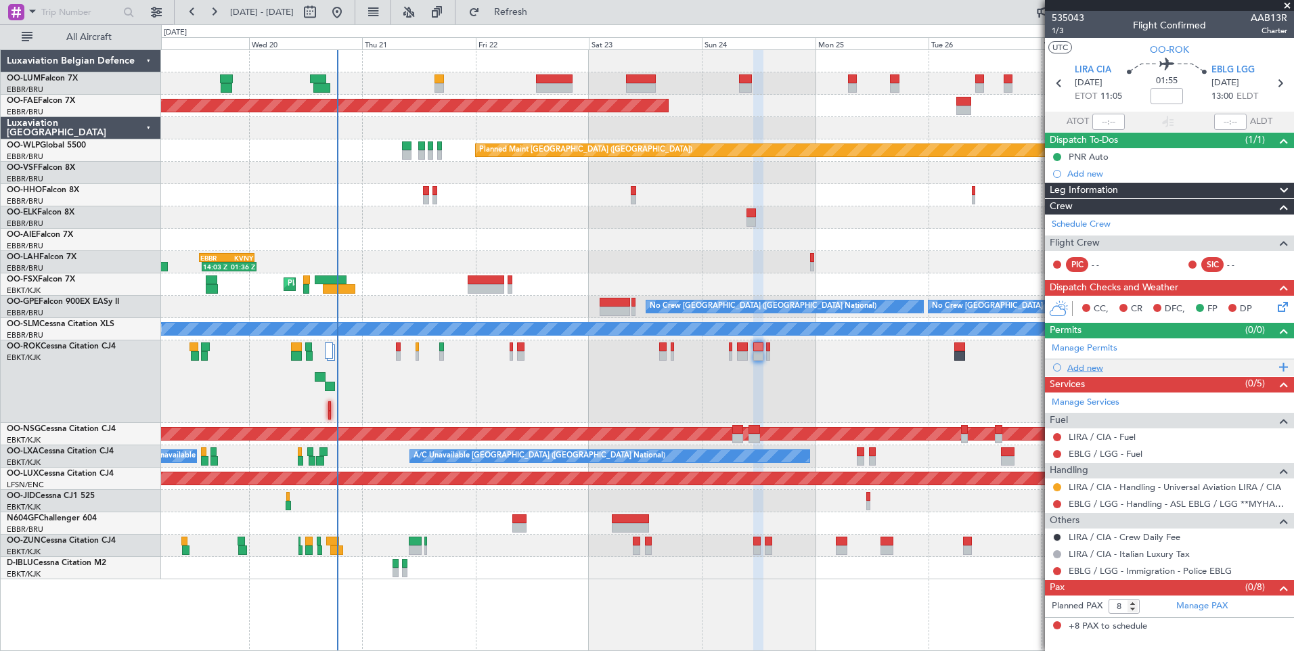
click at [1085, 366] on div "Add new" at bounding box center [1171, 368] width 208 height 12
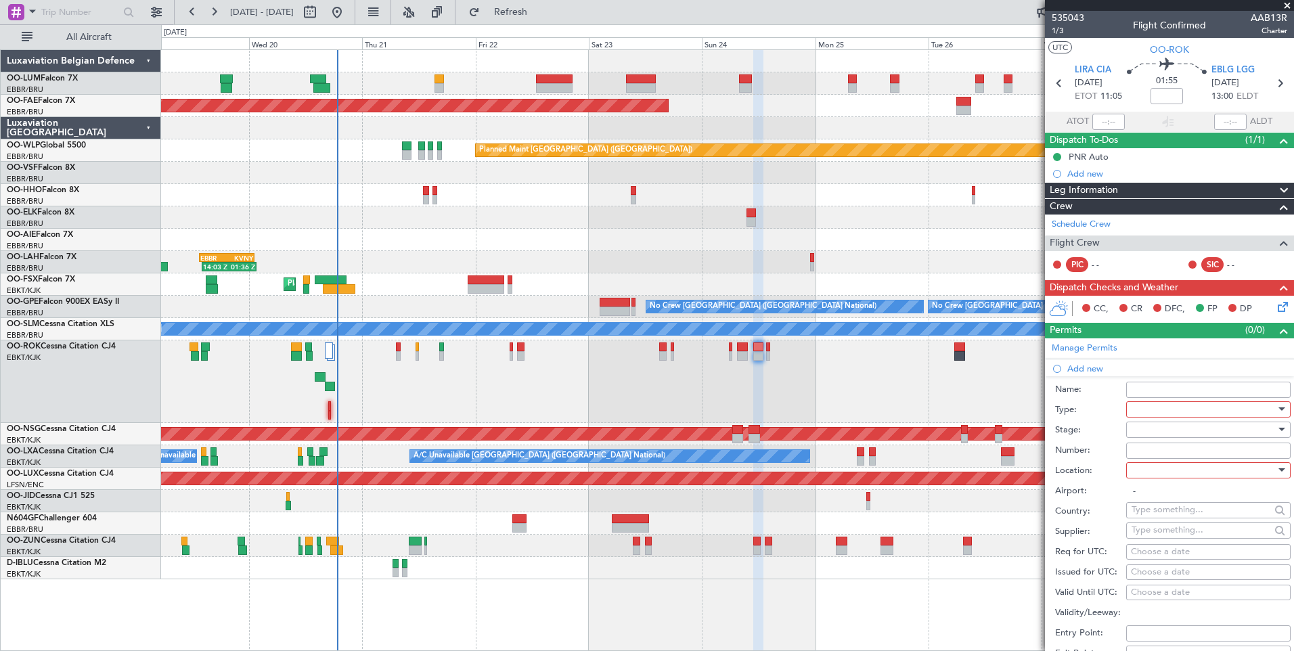
click at [1153, 408] on div at bounding box center [1204, 409] width 144 height 20
click at [1150, 540] on span "PPR" at bounding box center [1203, 545] width 142 height 20
click at [1152, 472] on div at bounding box center [1204, 470] width 144 height 20
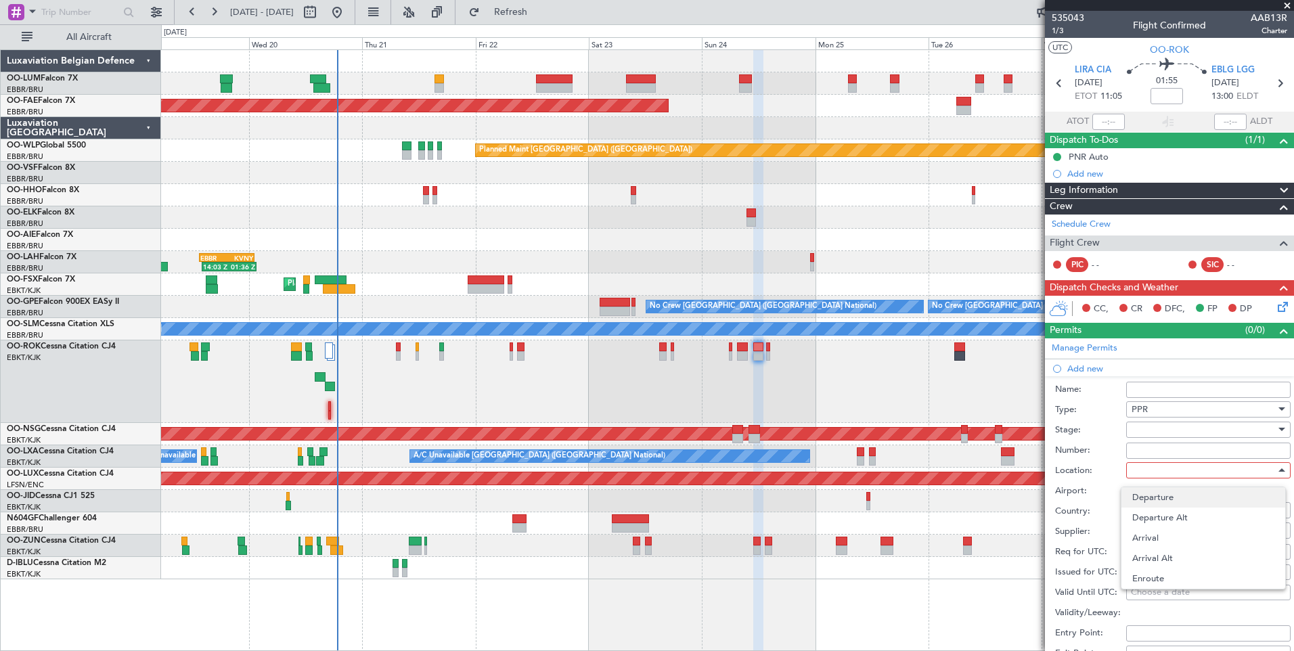
click at [1150, 497] on span "Departure" at bounding box center [1203, 497] width 142 height 20
type input "LIRA / CIA"
click at [1174, 547] on div "Choose a date" at bounding box center [1208, 553] width 155 height 14
select select "8"
select select "2025"
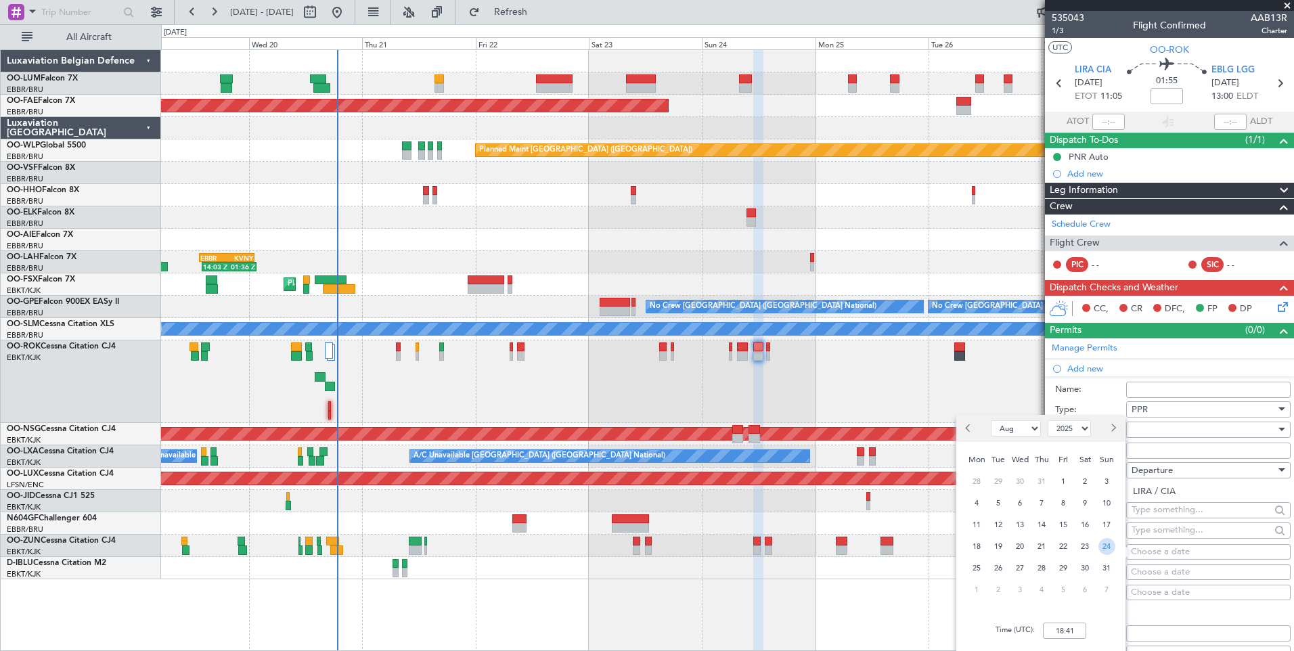
click at [1101, 548] on span "24" at bounding box center [1107, 546] width 17 height 17
click at [1067, 621] on div "Time (UTC): 00:00" at bounding box center [1040, 630] width 169 height 49
click at [1067, 629] on input "00:00" at bounding box center [1064, 631] width 43 height 16
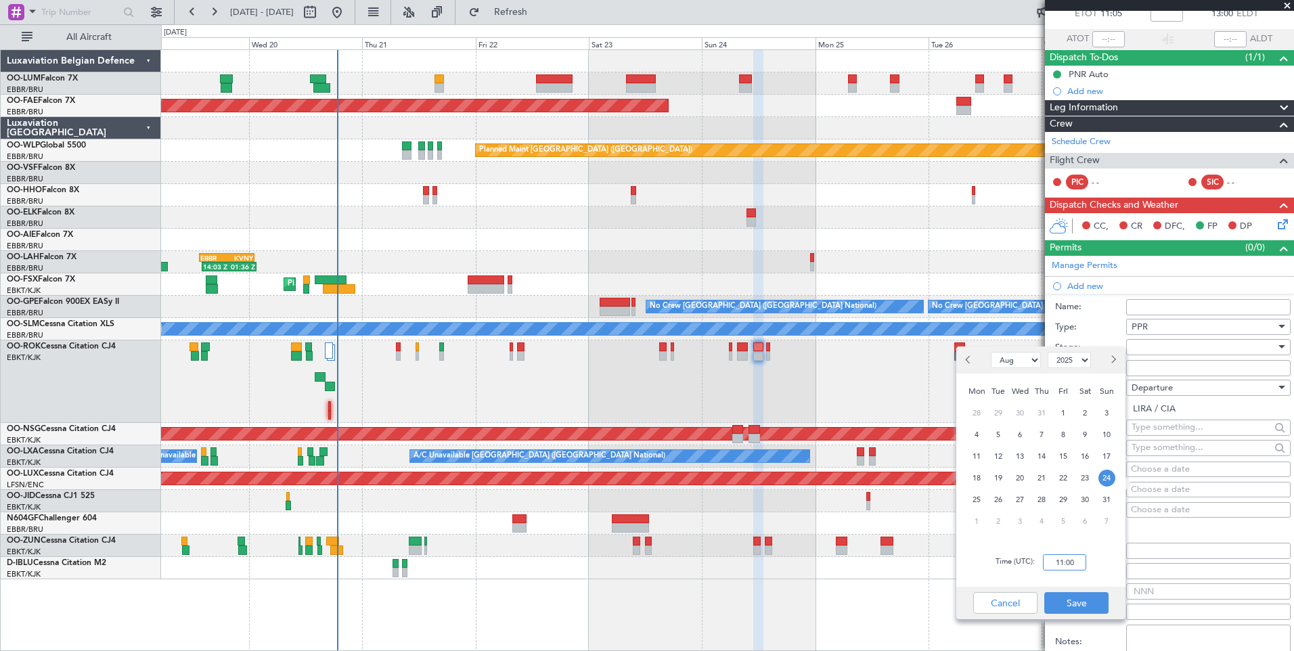
scroll to position [83, 0]
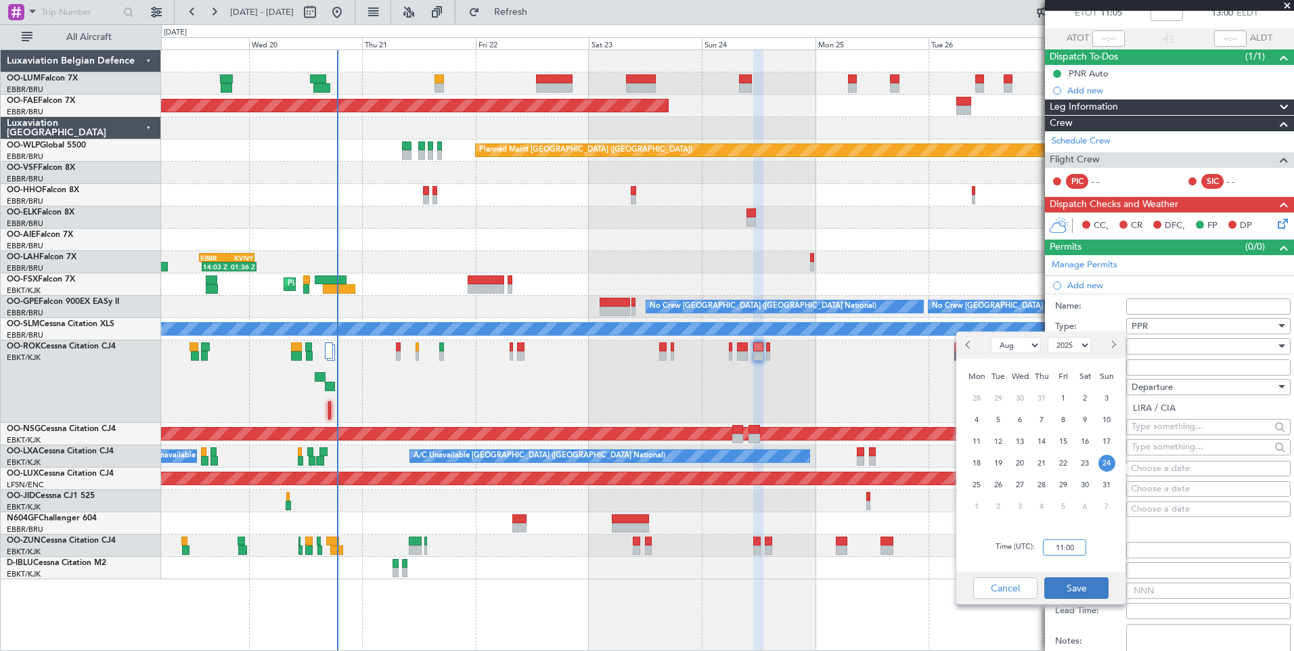
type input "11:00"
click at [1067, 586] on button "Save" at bounding box center [1076, 588] width 64 height 22
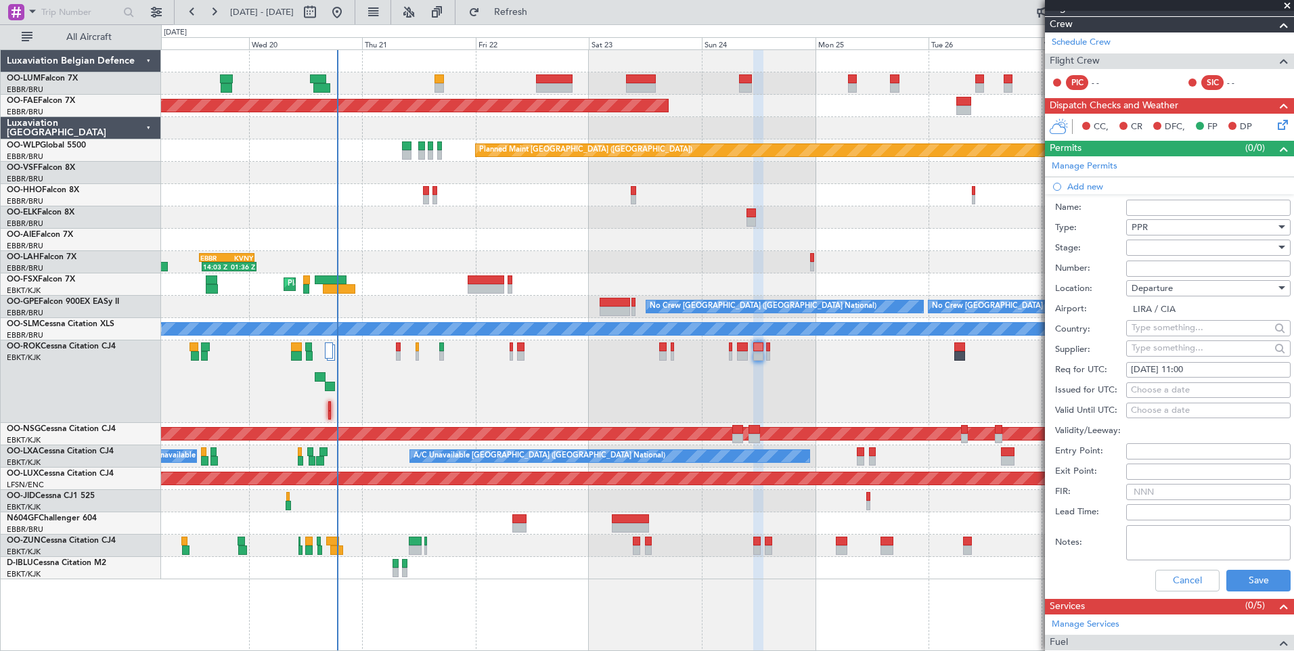
scroll to position [354, 0]
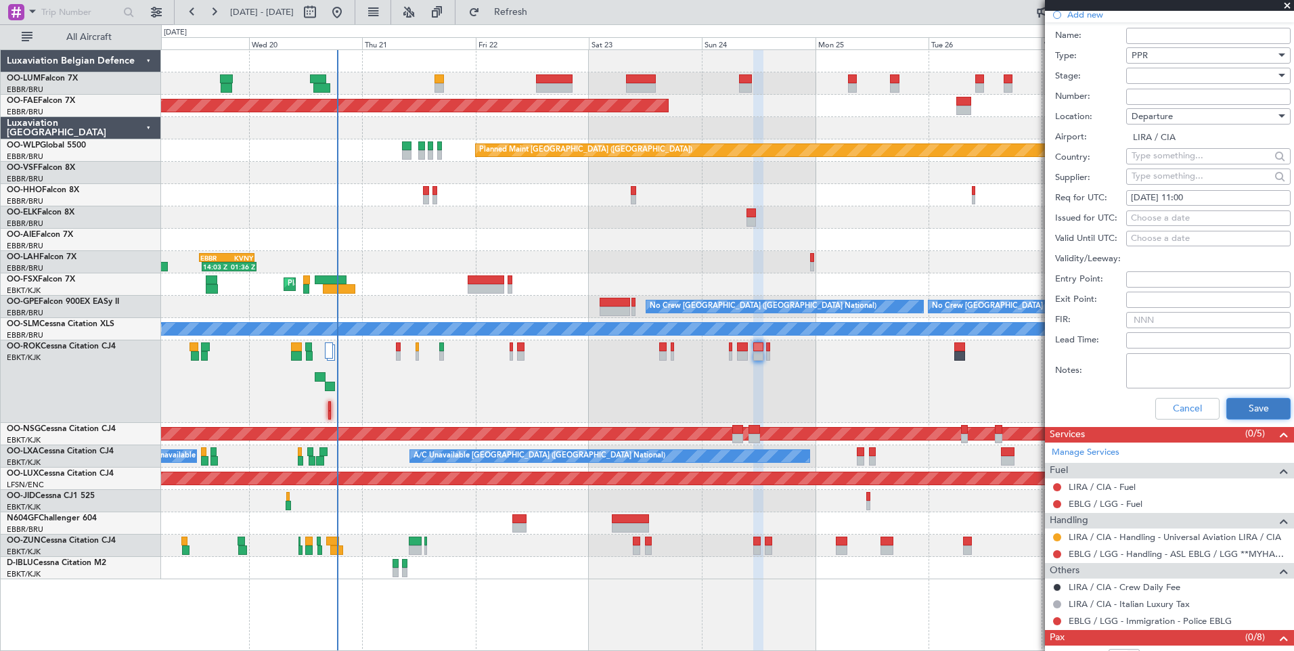
click at [1256, 413] on button "Save" at bounding box center [1258, 409] width 64 height 22
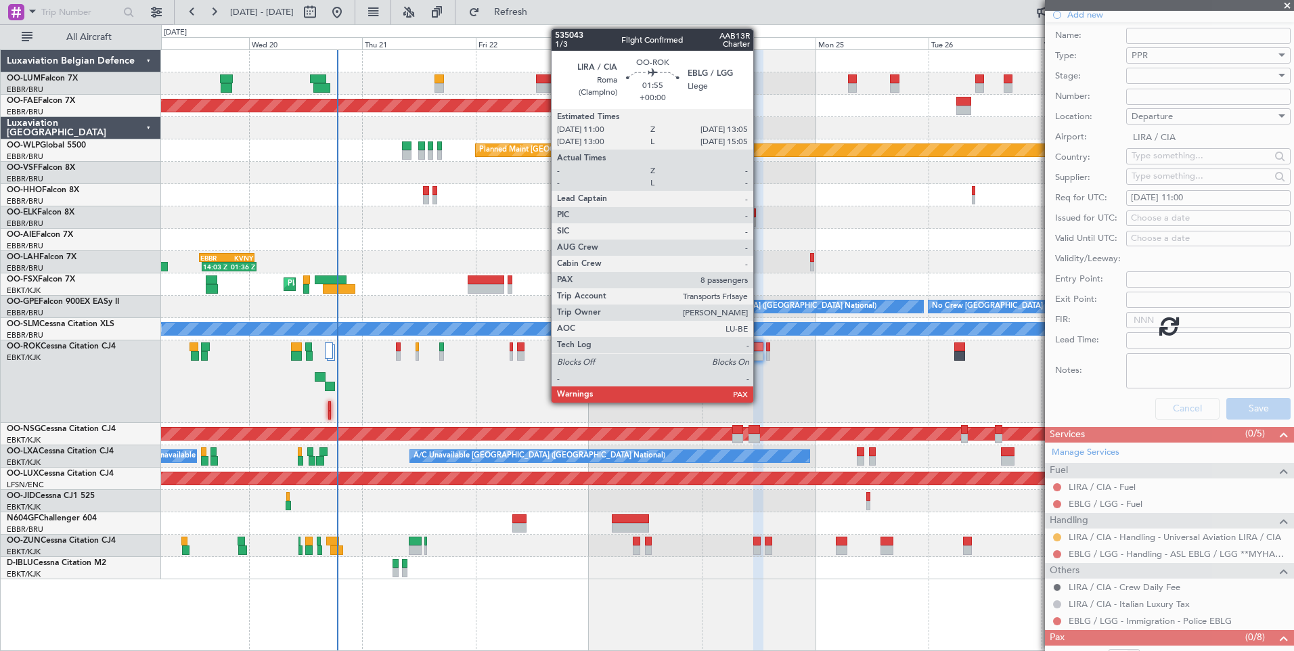
scroll to position [1, 0]
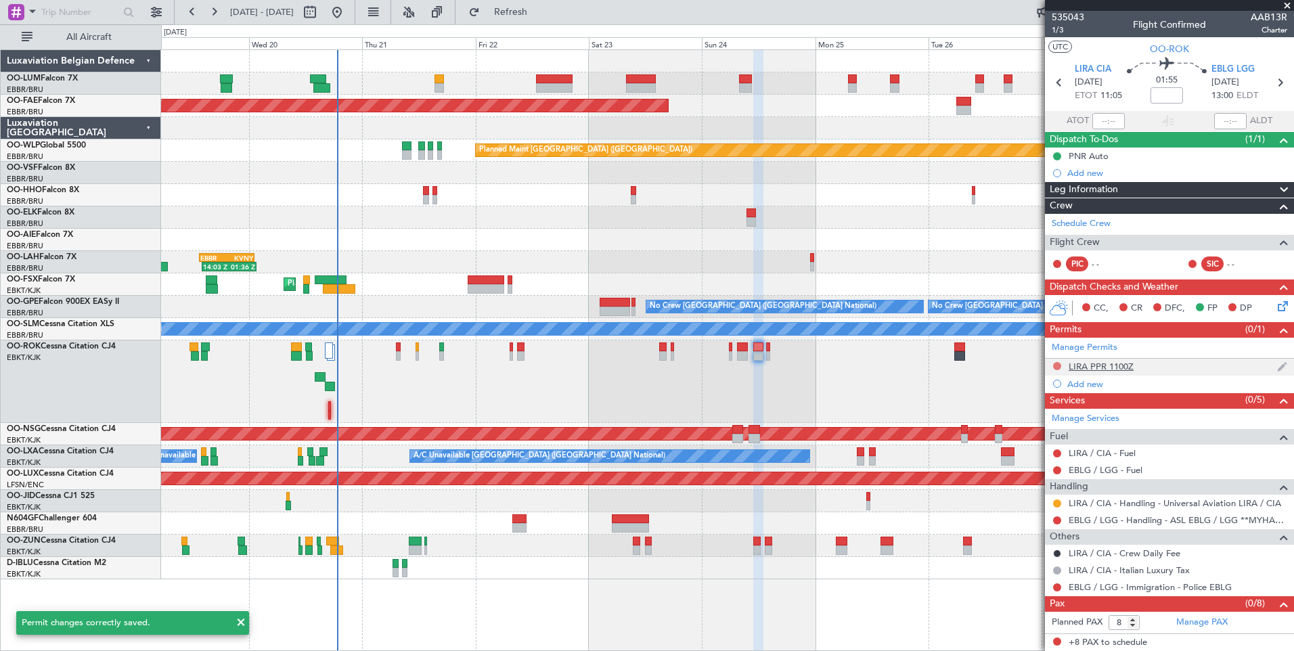
click at [1058, 367] on button at bounding box center [1057, 366] width 8 height 8
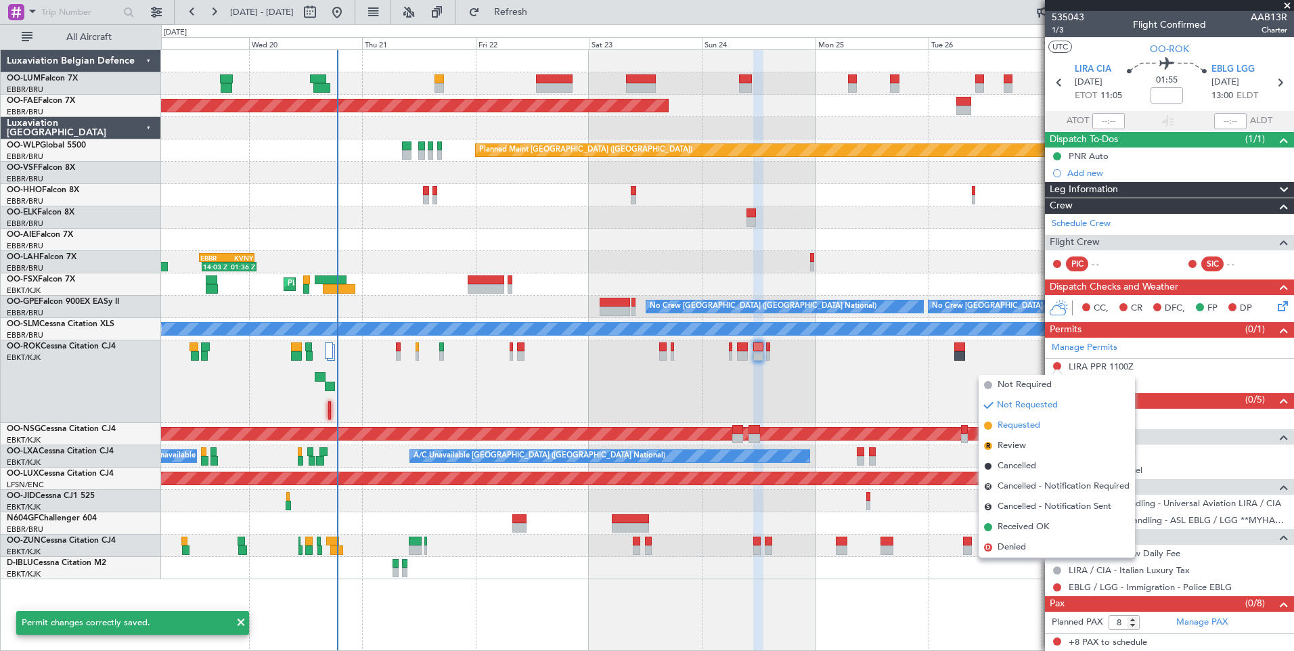
click at [1000, 422] on span "Requested" at bounding box center [1019, 426] width 43 height 14
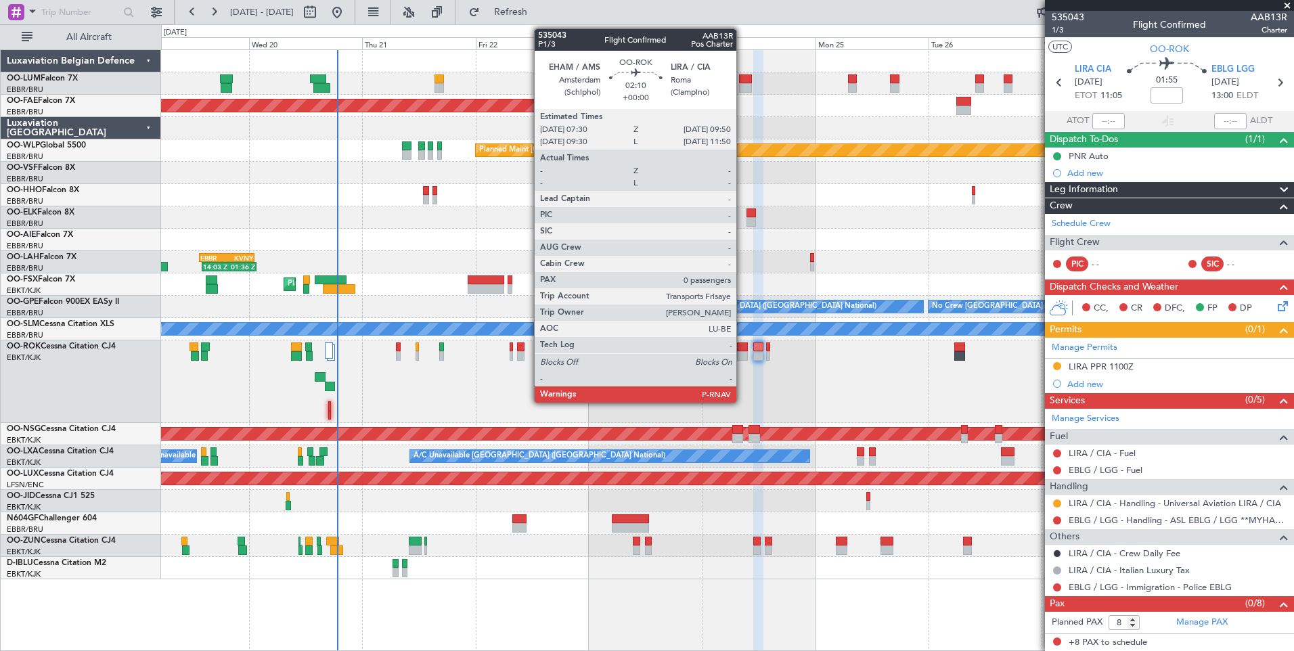
click at [743, 347] on div at bounding box center [743, 346] width 12 height 9
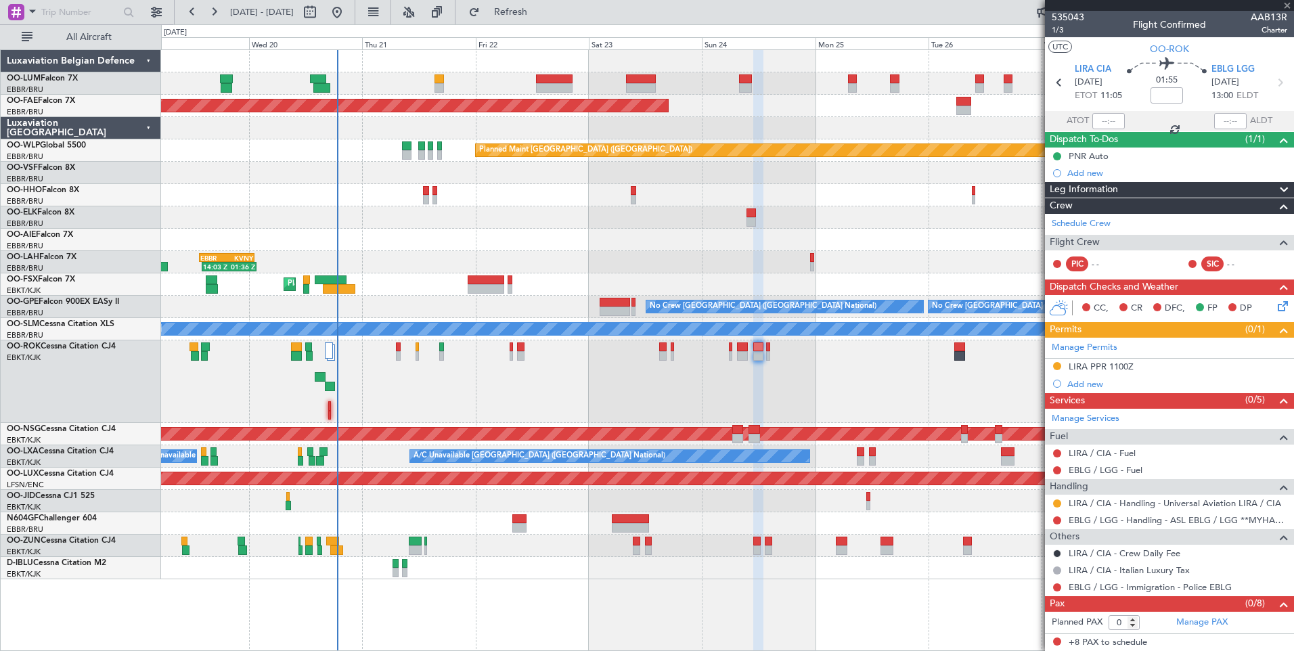
scroll to position [0, 0]
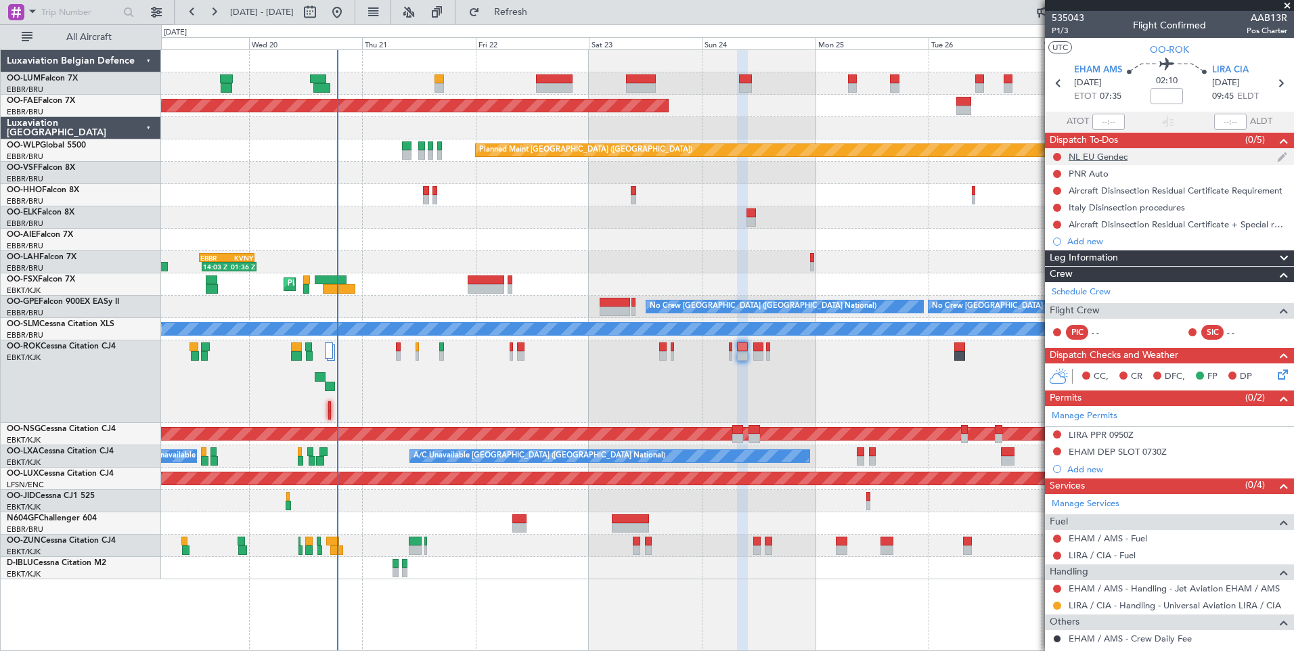
click at [1090, 159] on div "NL EU Gendec" at bounding box center [1098, 157] width 59 height 12
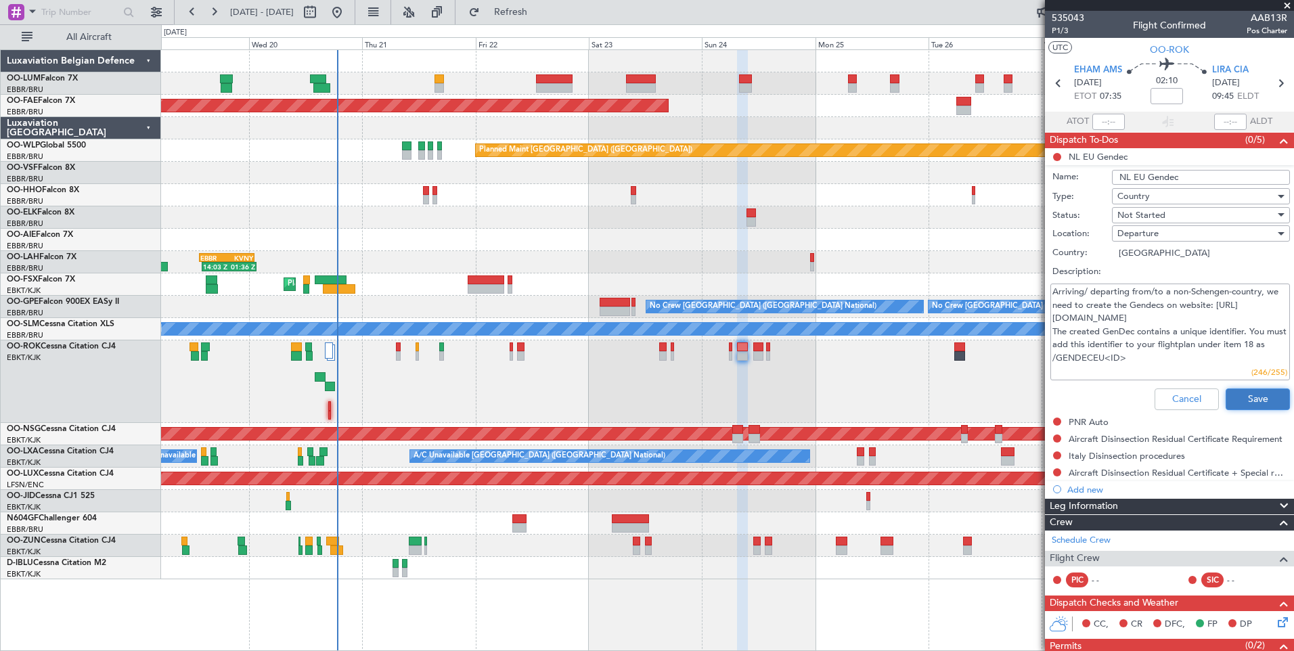
click at [1252, 403] on button "Save" at bounding box center [1258, 400] width 64 height 22
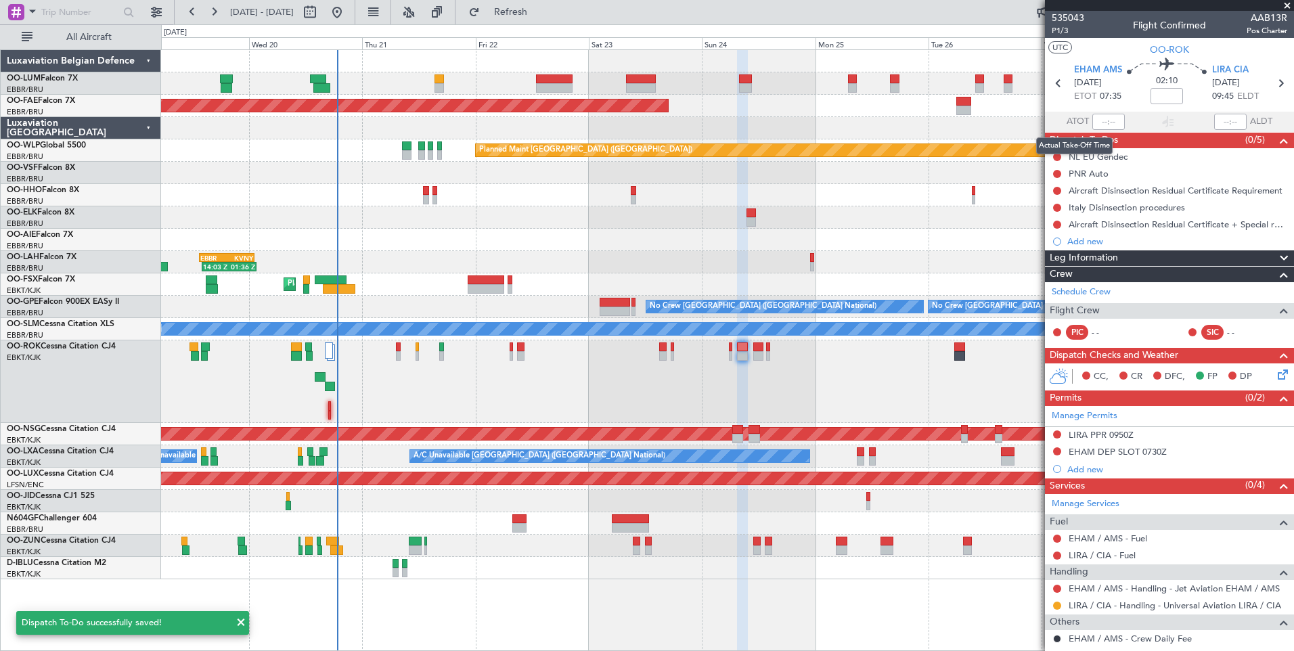
click at [1056, 154] on mat-tooltip-component "Actual Take-Off Time" at bounding box center [1074, 146] width 95 height 36
click at [1055, 153] on button at bounding box center [1057, 157] width 8 height 8
drag, startPoint x: 1046, startPoint y: 235, endPoint x: 1043, endPoint y: 224, distance: 11.3
click at [1044, 229] on li "Cancelled" at bounding box center [1058, 237] width 72 height 20
click at [1057, 175] on button at bounding box center [1057, 174] width 8 height 8
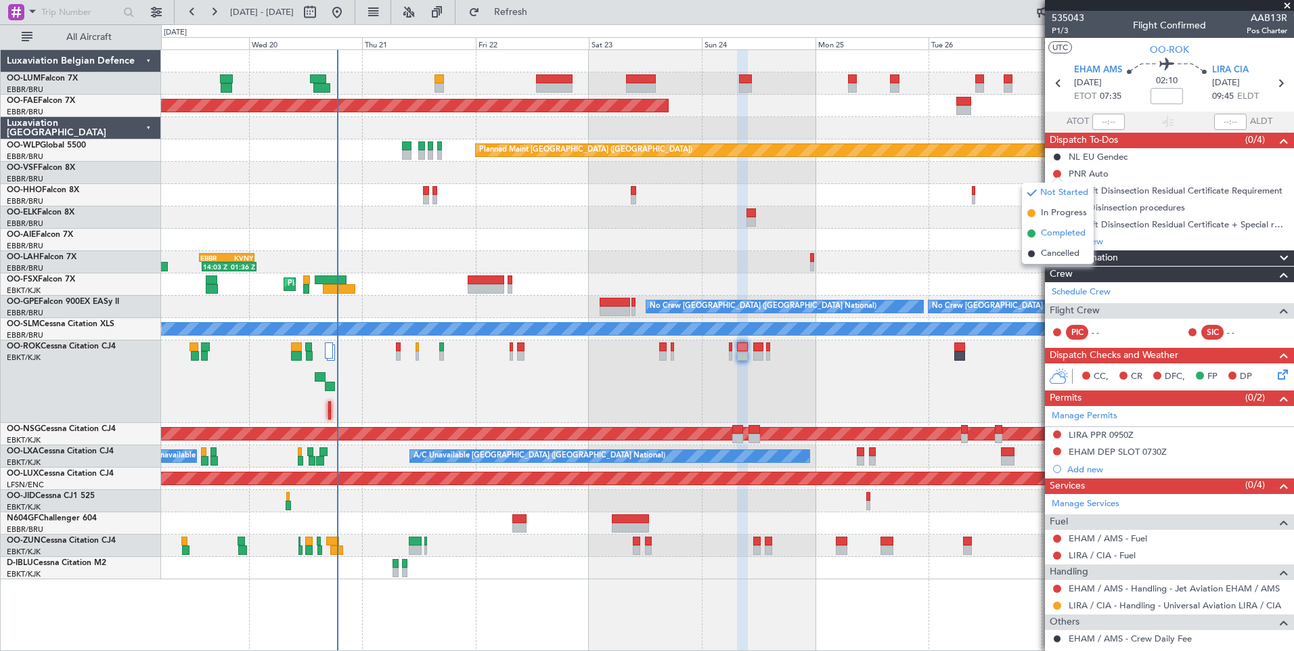
click at [1046, 232] on span "Completed" at bounding box center [1063, 234] width 45 height 14
click at [1059, 190] on button at bounding box center [1057, 191] width 8 height 8
click at [1059, 273] on span "Cancelled" at bounding box center [1060, 271] width 39 height 14
click at [1058, 206] on button at bounding box center [1057, 208] width 8 height 8
click at [1059, 288] on span "Cancelled" at bounding box center [1060, 288] width 39 height 14
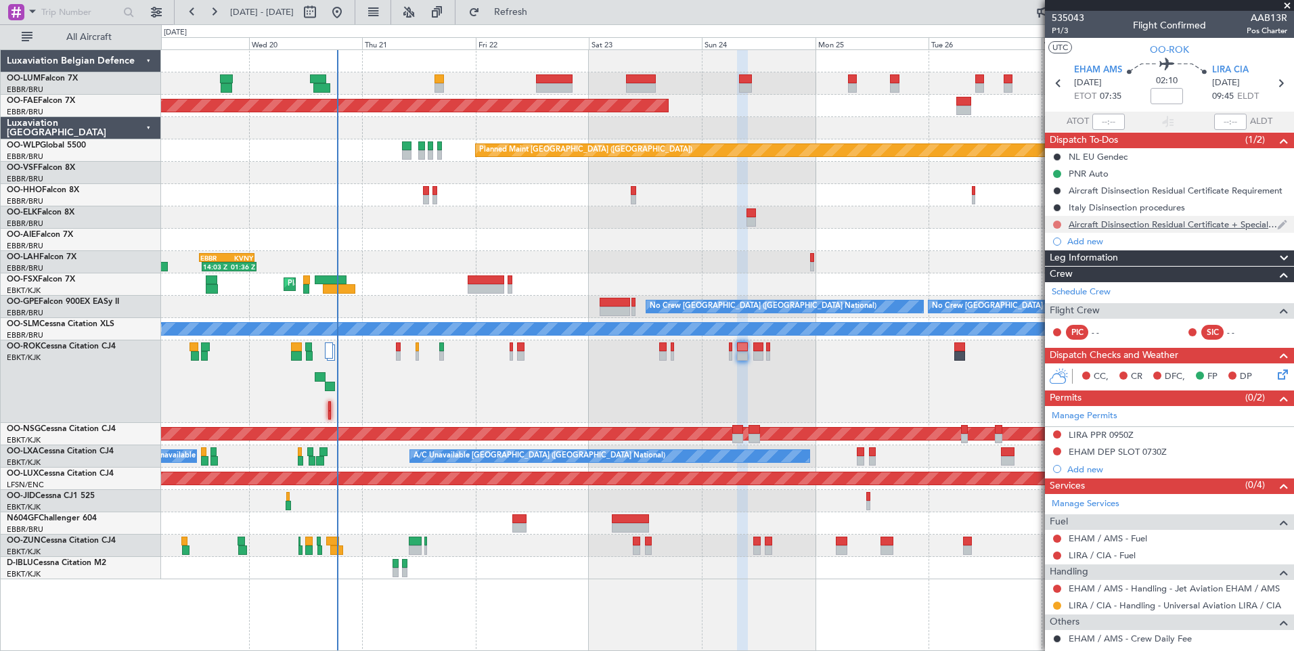
click at [1059, 225] on button at bounding box center [1057, 225] width 8 height 8
click at [1067, 305] on span "Cancelled" at bounding box center [1060, 305] width 39 height 14
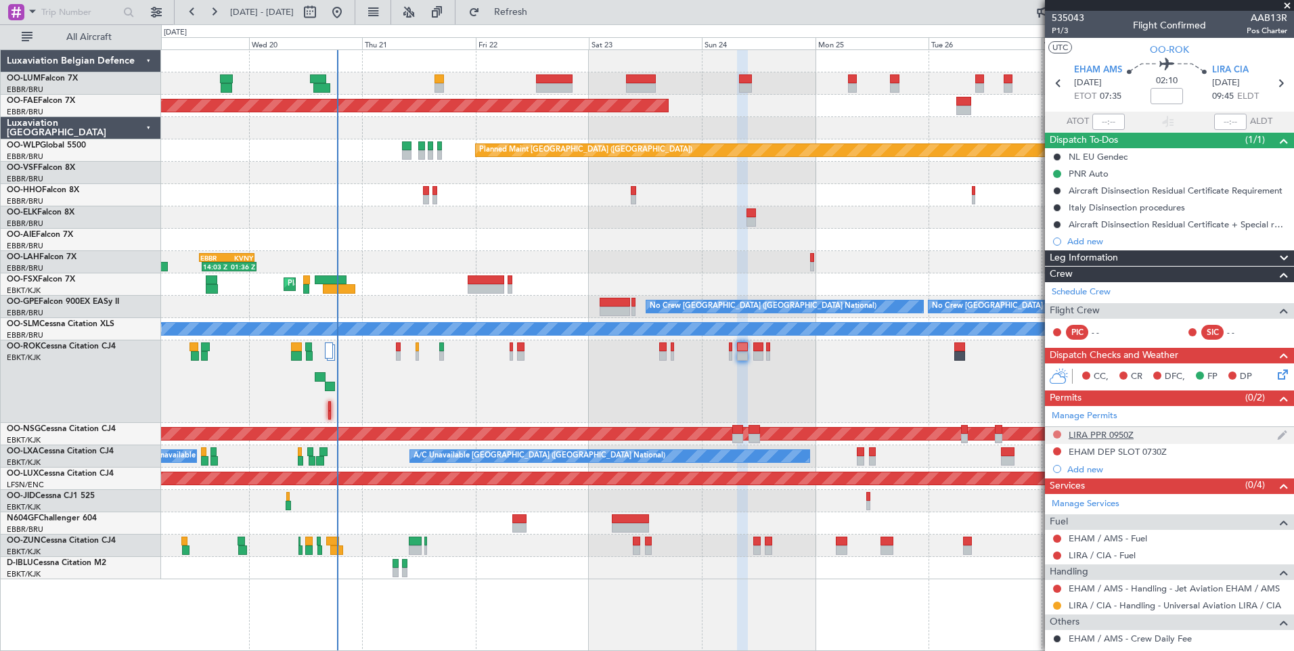
click at [1061, 434] on button at bounding box center [1057, 434] width 8 height 8
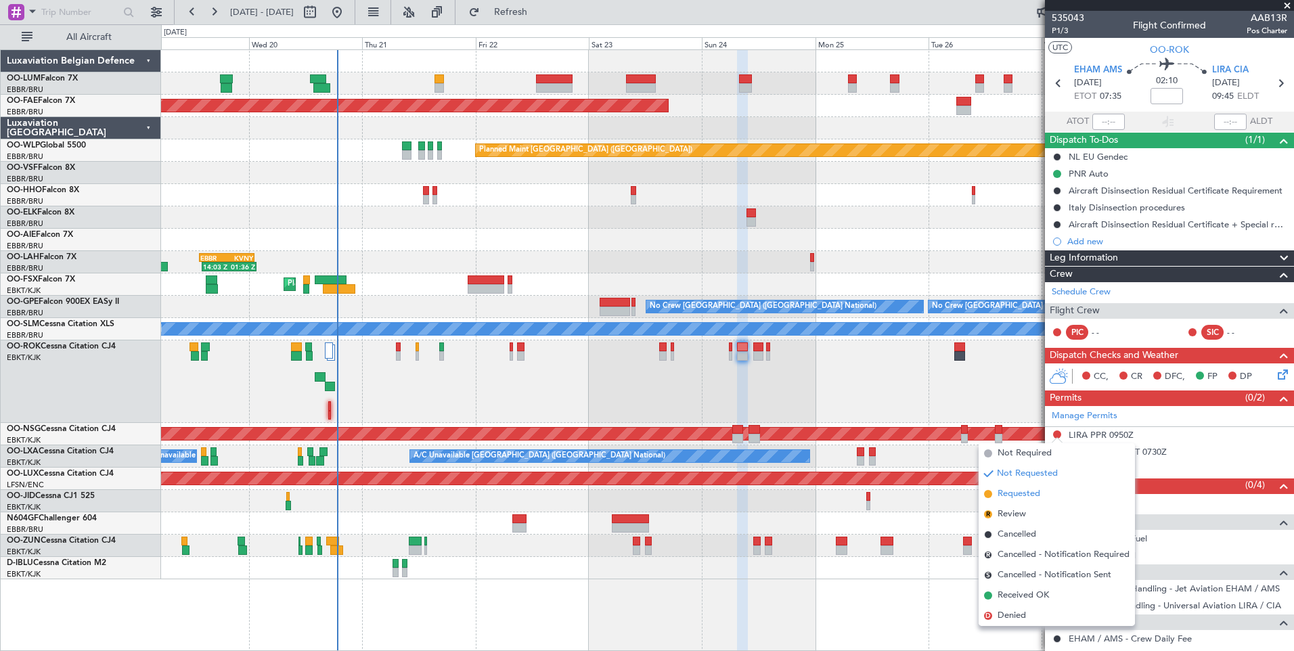
click at [1030, 492] on span "Requested" at bounding box center [1019, 494] width 43 height 14
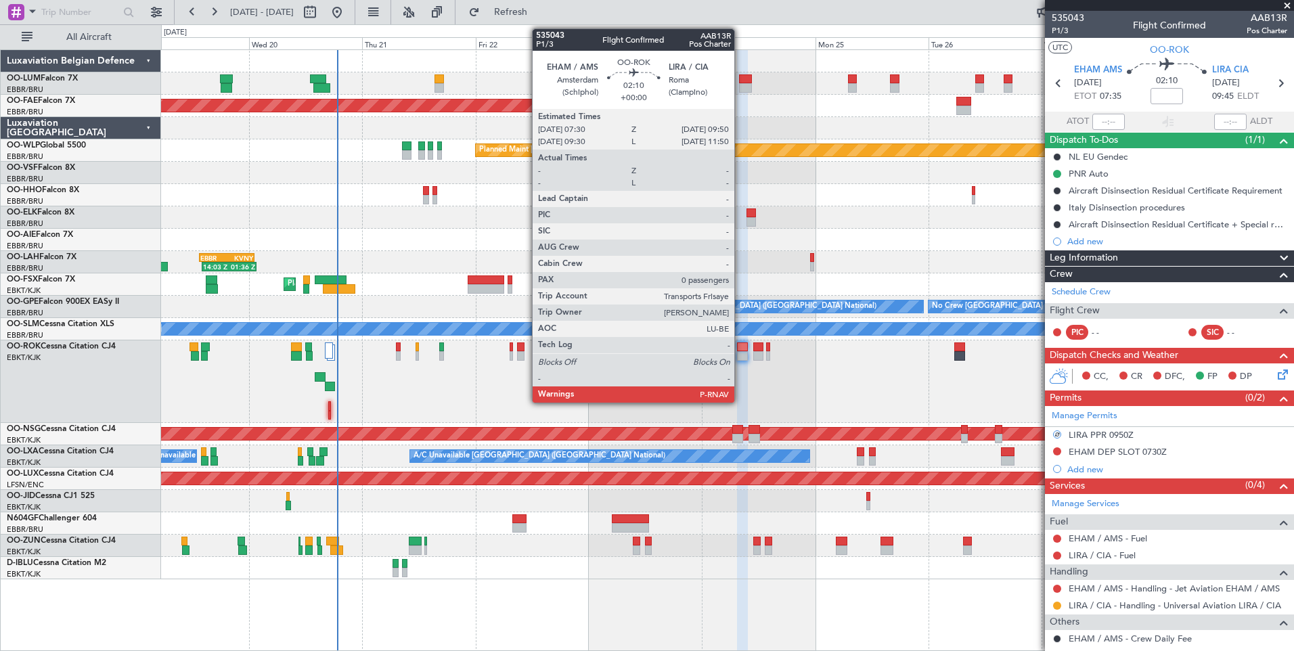
click at [741, 347] on div at bounding box center [743, 346] width 12 height 9
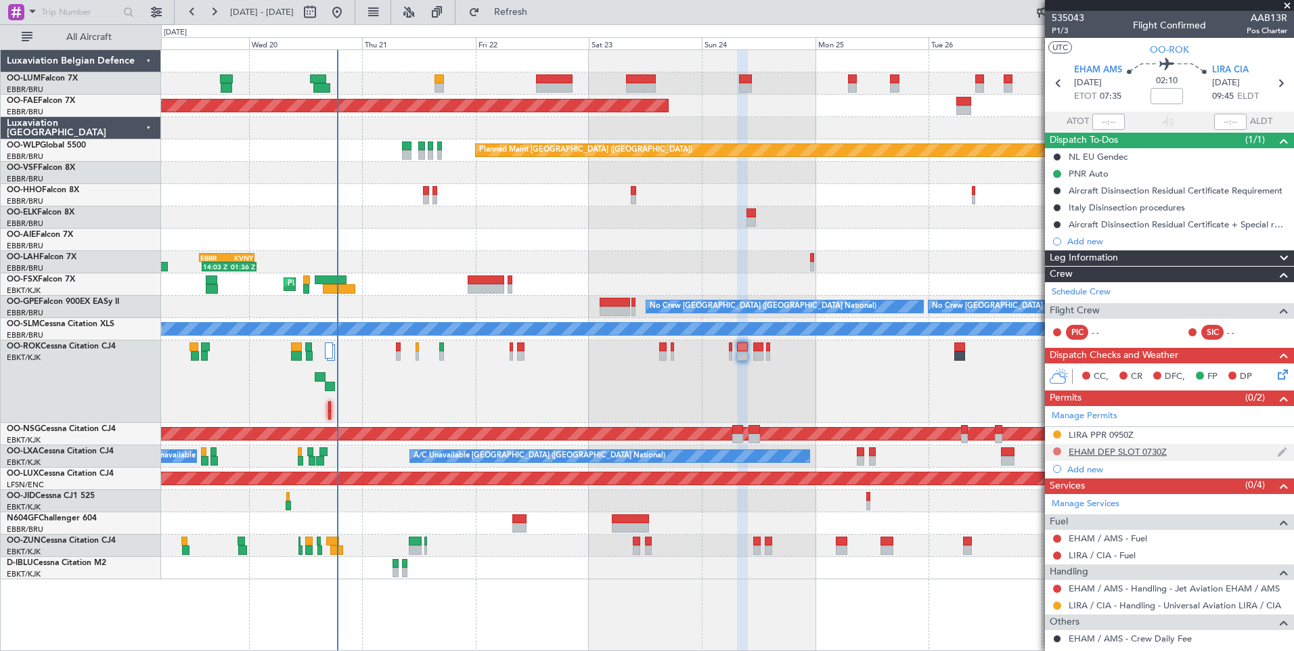
click at [1055, 452] on button at bounding box center [1057, 451] width 8 height 8
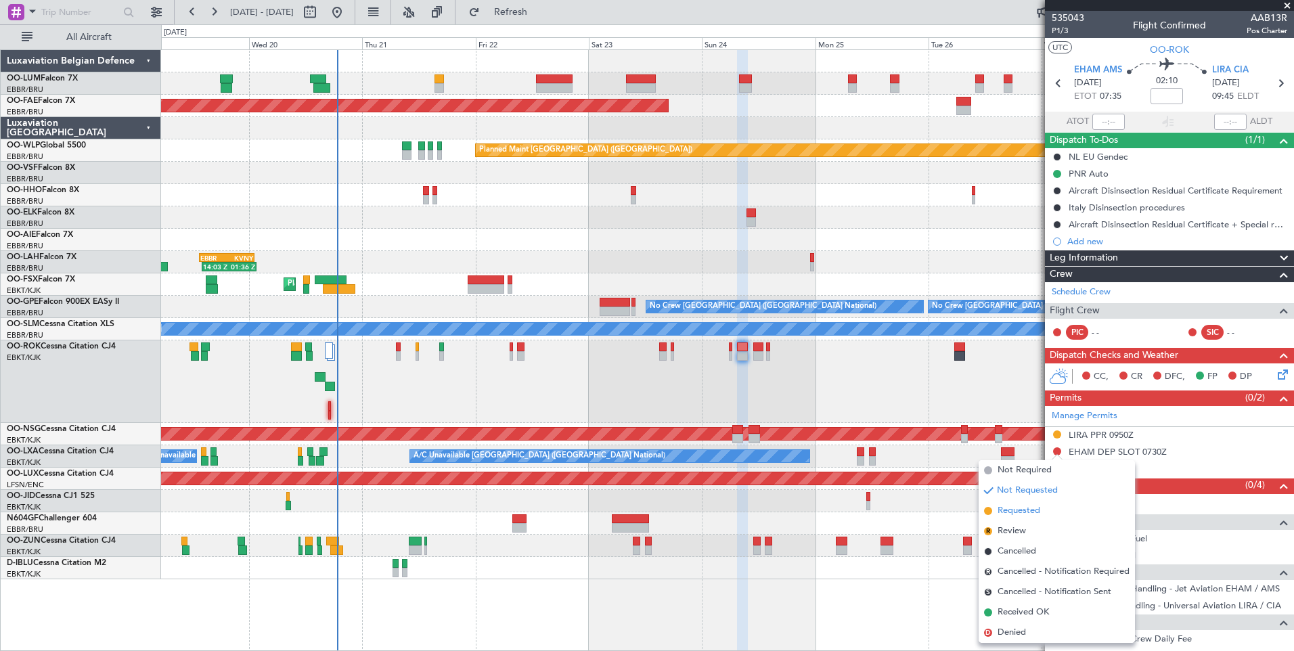
click at [1019, 512] on span "Requested" at bounding box center [1019, 511] width 43 height 14
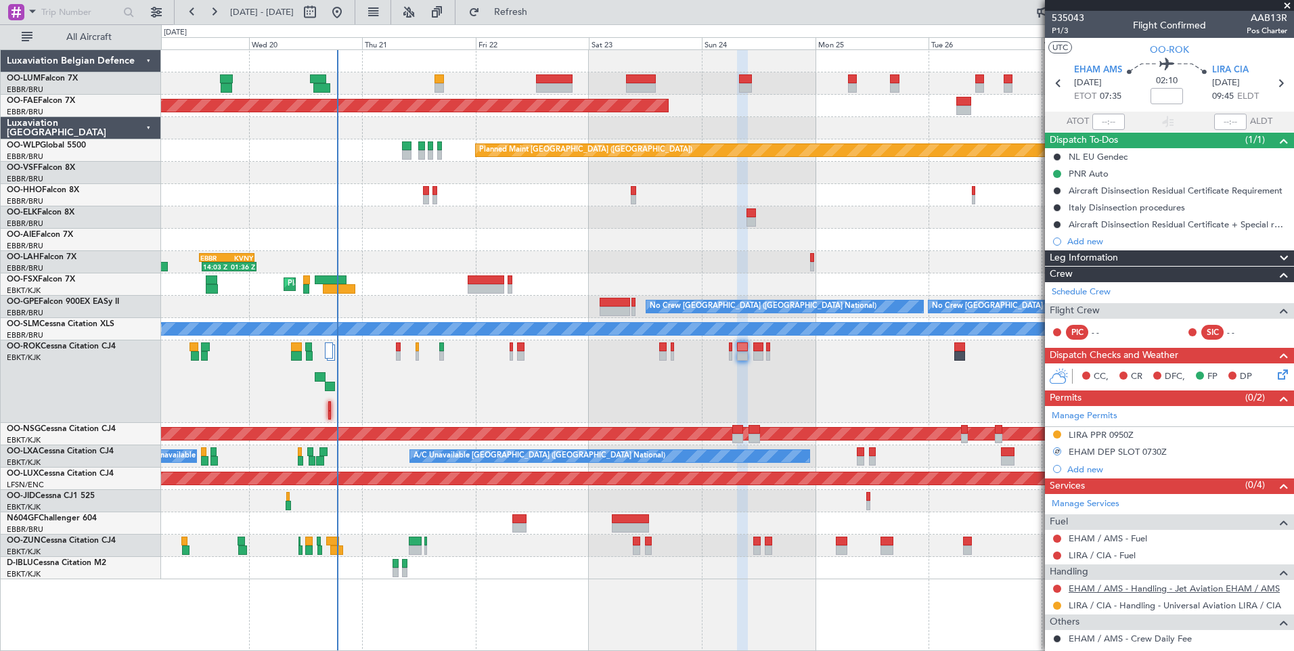
click at [1114, 589] on link "EHAM / AMS - Handling - Jet Aviation EHAM / AMS" at bounding box center [1174, 589] width 211 height 12
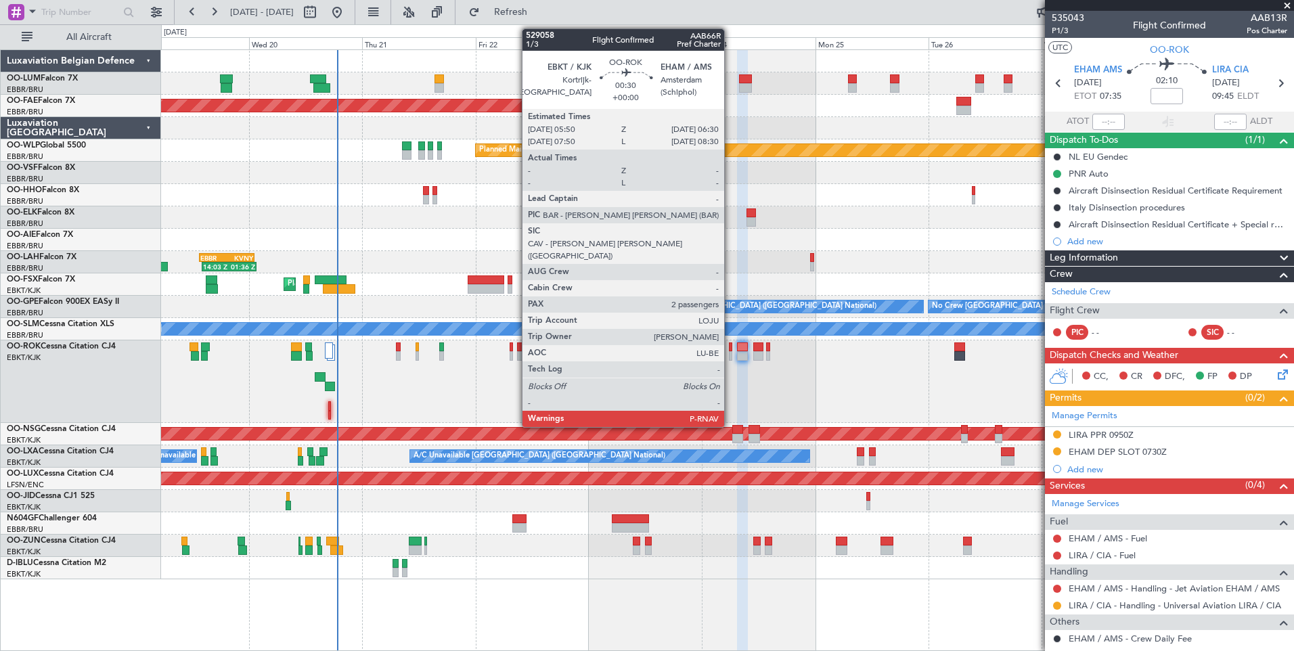
click at [730, 345] on div at bounding box center [730, 346] width 3 height 9
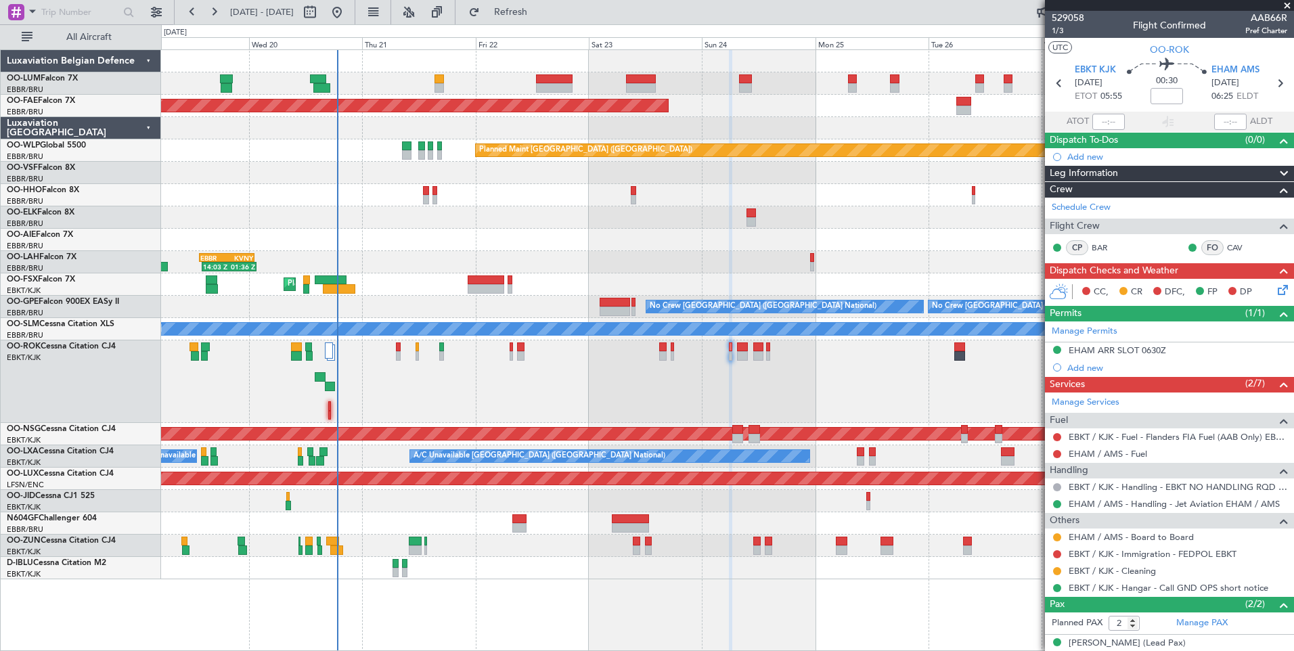
click at [728, 342] on div "Owner [GEOGRAPHIC_DATA]-[GEOGRAPHIC_DATA]" at bounding box center [727, 381] width 1132 height 83
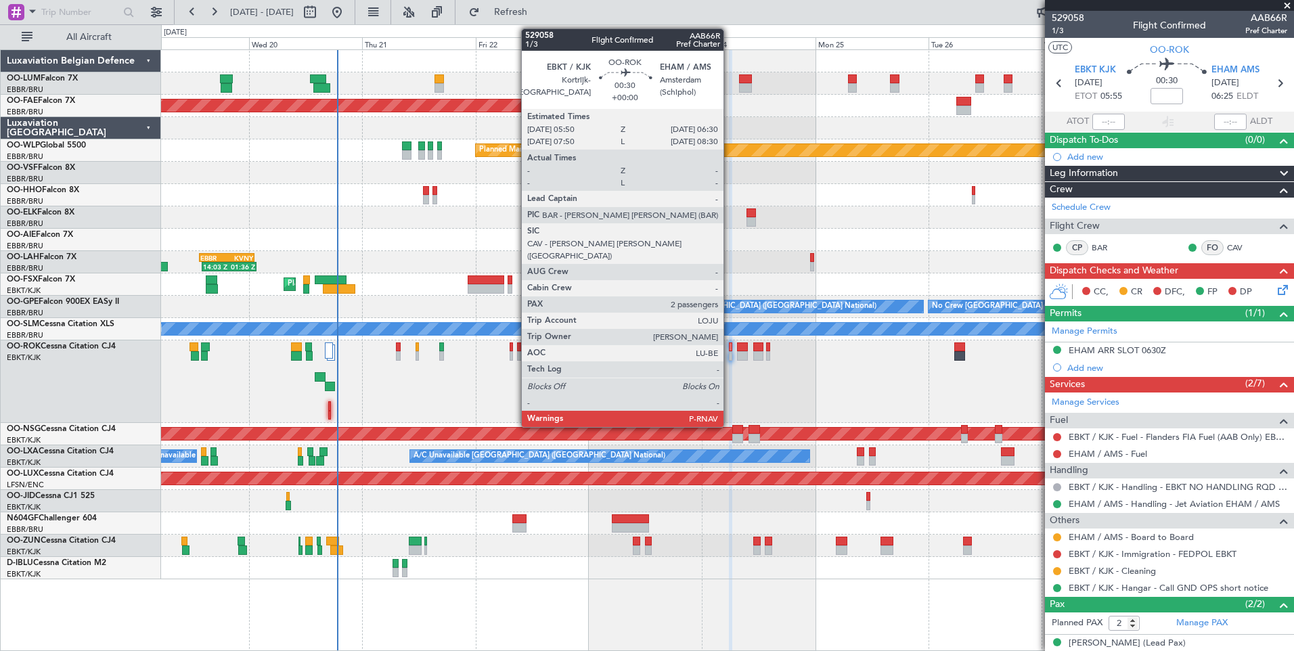
click at [730, 343] on div at bounding box center [730, 346] width 3 height 9
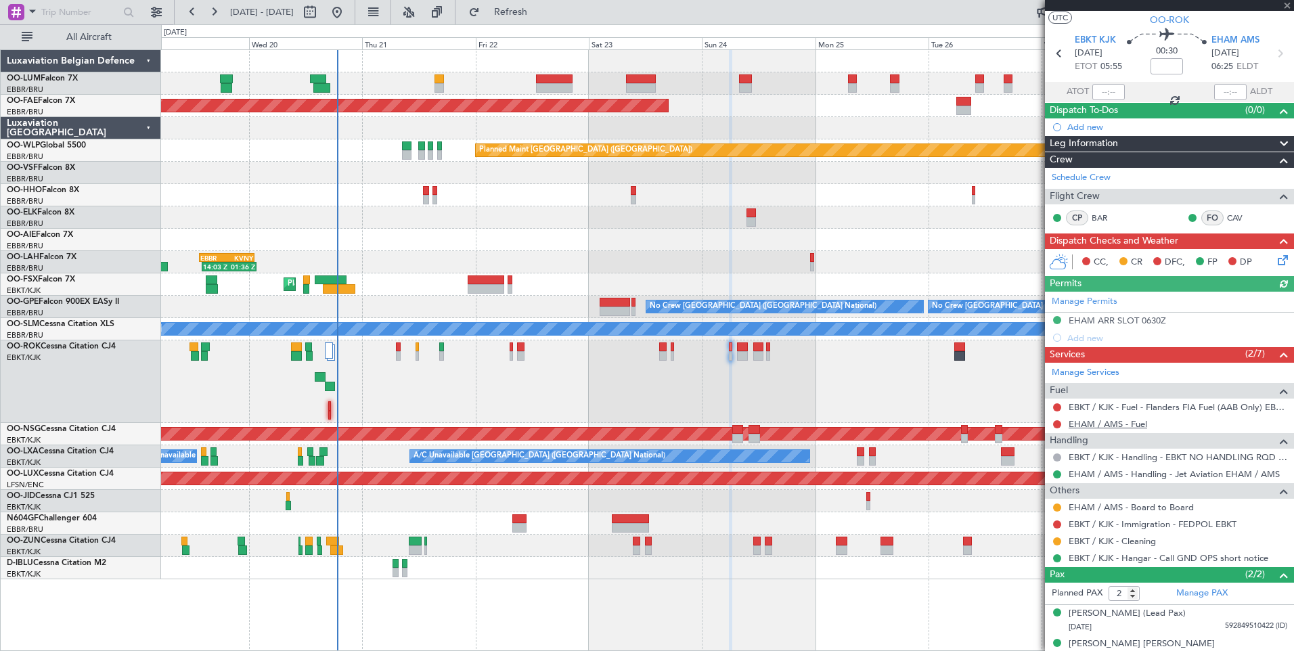
scroll to position [44, 0]
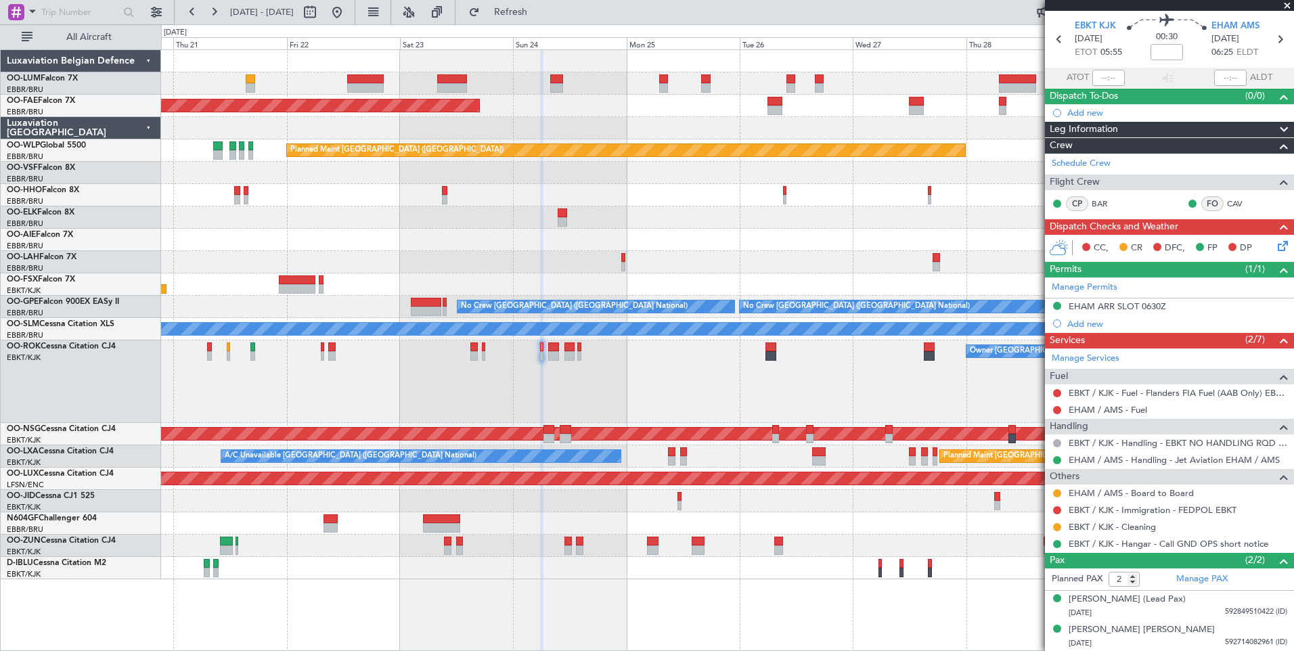
click at [562, 391] on div "Owner [GEOGRAPHIC_DATA]-[GEOGRAPHIC_DATA]" at bounding box center [727, 381] width 1132 height 83
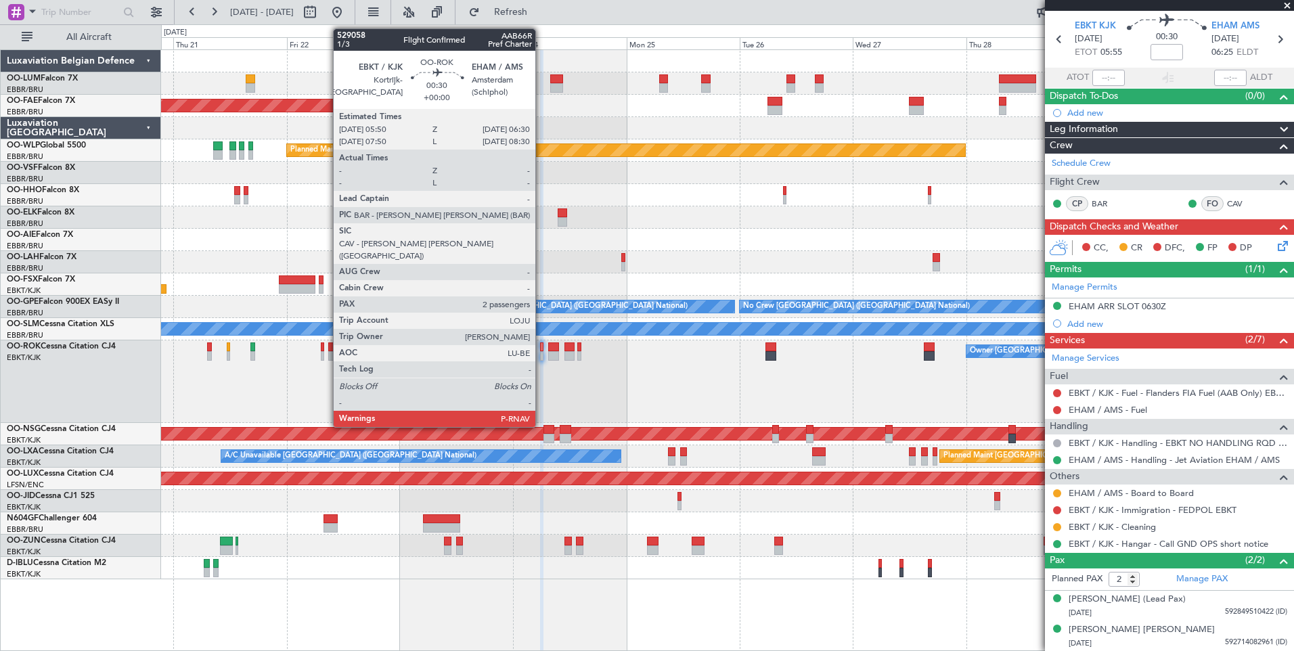
click at [542, 348] on div at bounding box center [541, 346] width 3 height 9
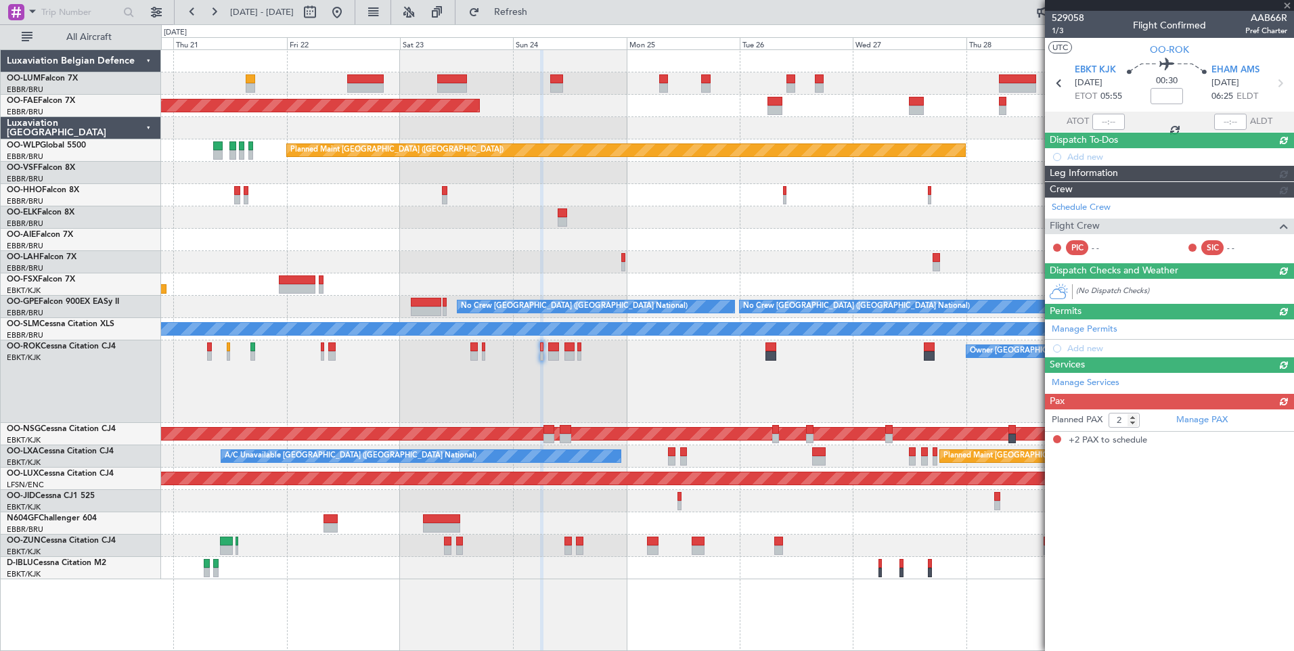
scroll to position [0, 0]
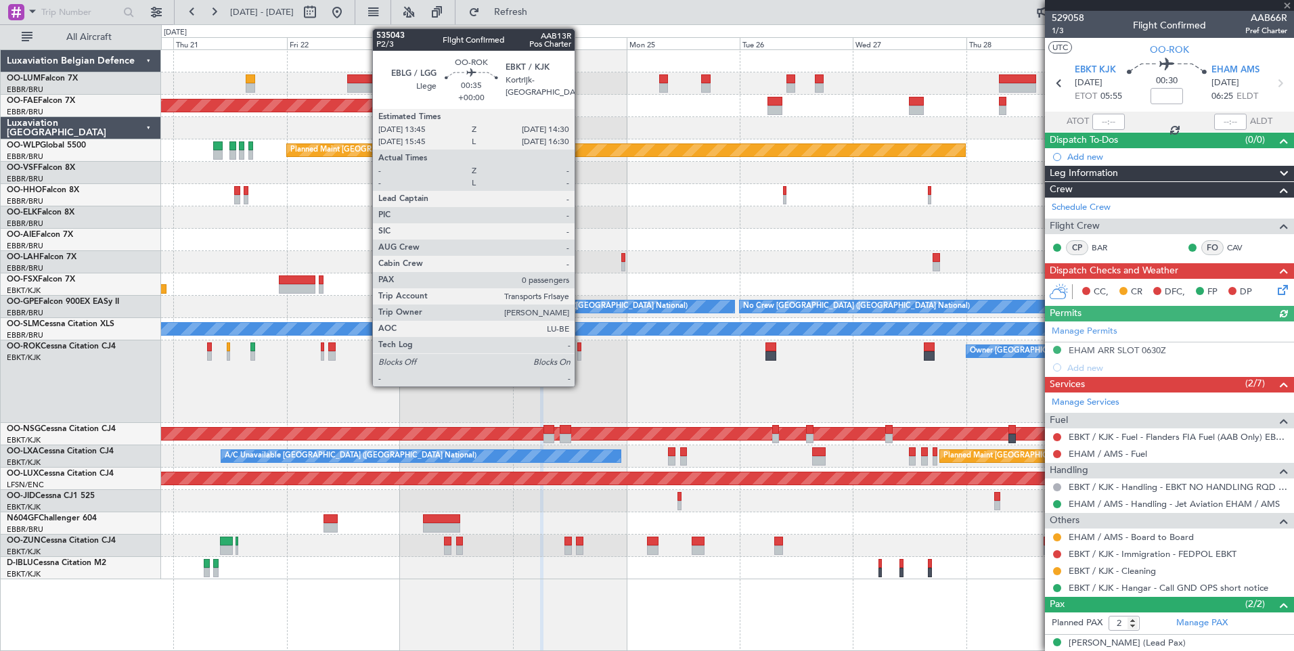
click at [581, 347] on div at bounding box center [579, 346] width 4 height 9
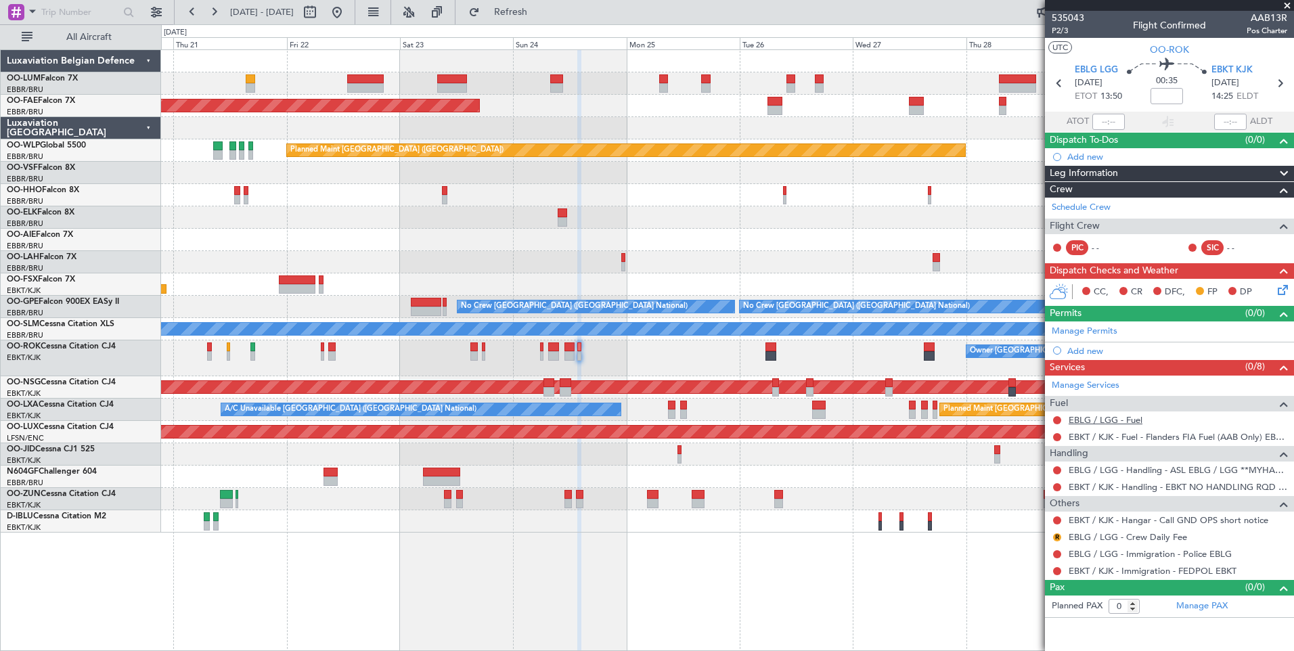
click at [1107, 421] on link "EBLG / LGG - Fuel" at bounding box center [1106, 420] width 74 height 12
click at [539, 12] on span "Refresh" at bounding box center [511, 11] width 57 height 9
click at [1055, 486] on mat-tooltip-component "EBLG / LGG - Handling - ASL EBLG / LGG **MYHANDLING**" at bounding box center [1169, 493] width 236 height 36
click at [1056, 488] on button at bounding box center [1057, 487] width 8 height 8
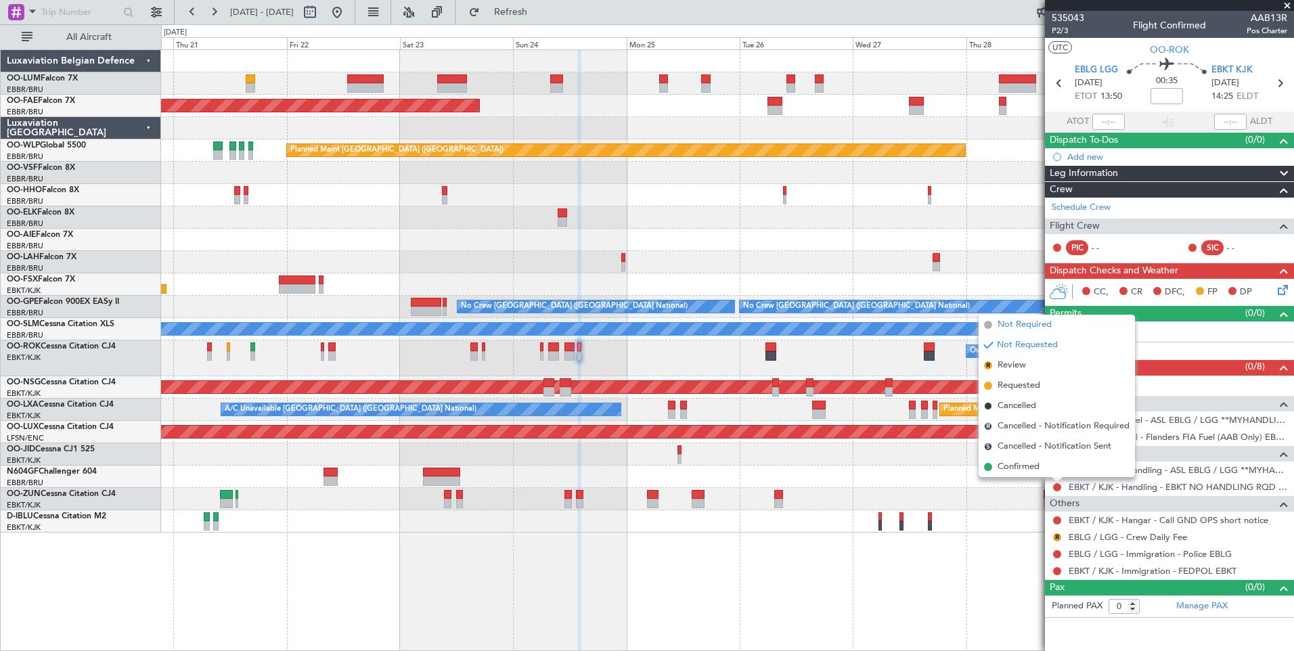
click at [1024, 328] on span "Not Required" at bounding box center [1025, 325] width 54 height 14
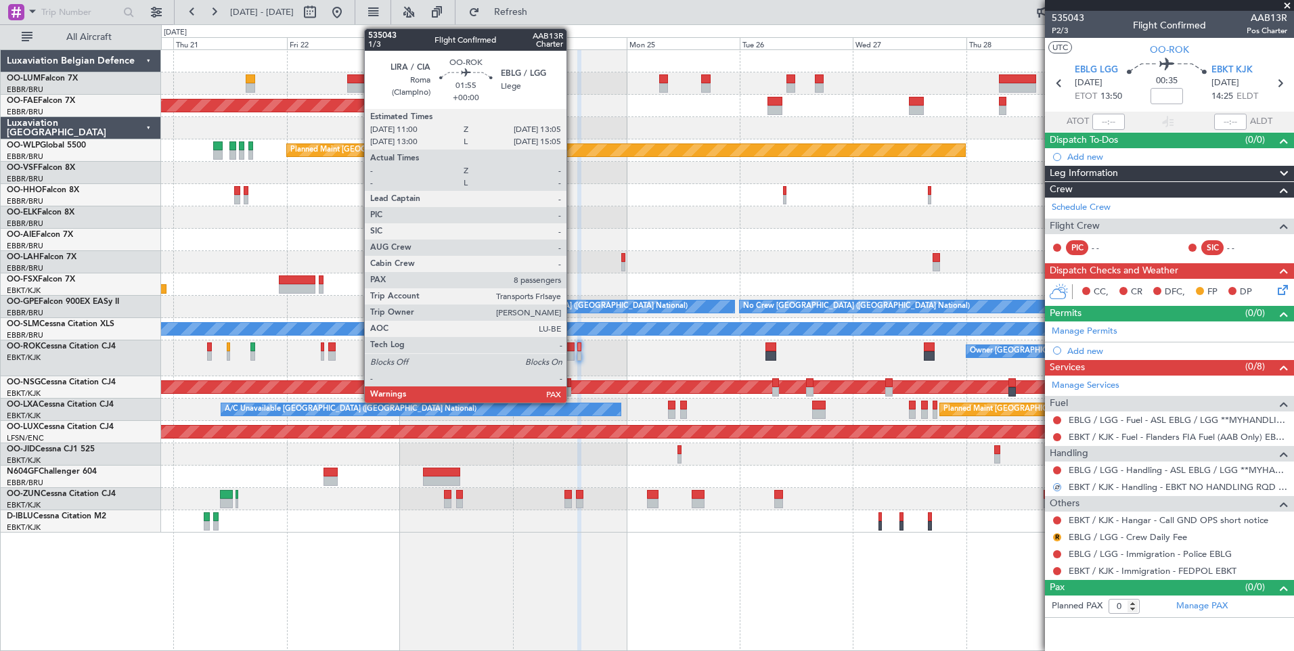
click at [573, 347] on div at bounding box center [570, 346] width 10 height 9
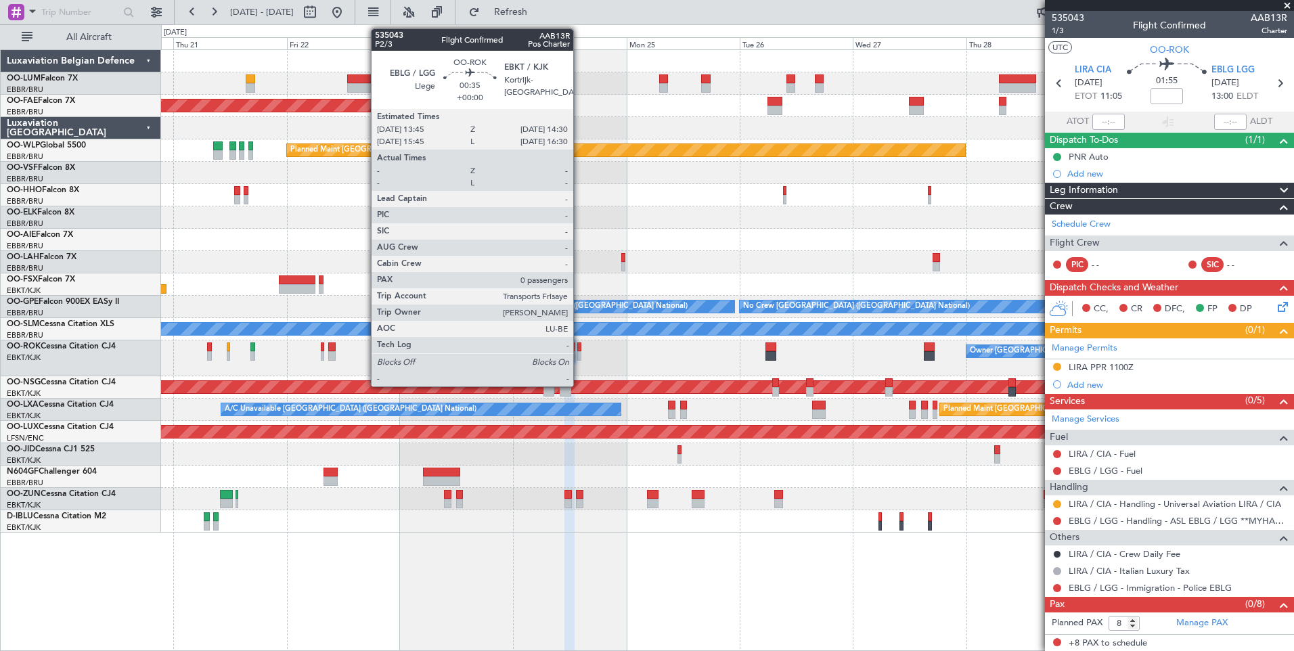
click at [580, 347] on div at bounding box center [579, 346] width 4 height 9
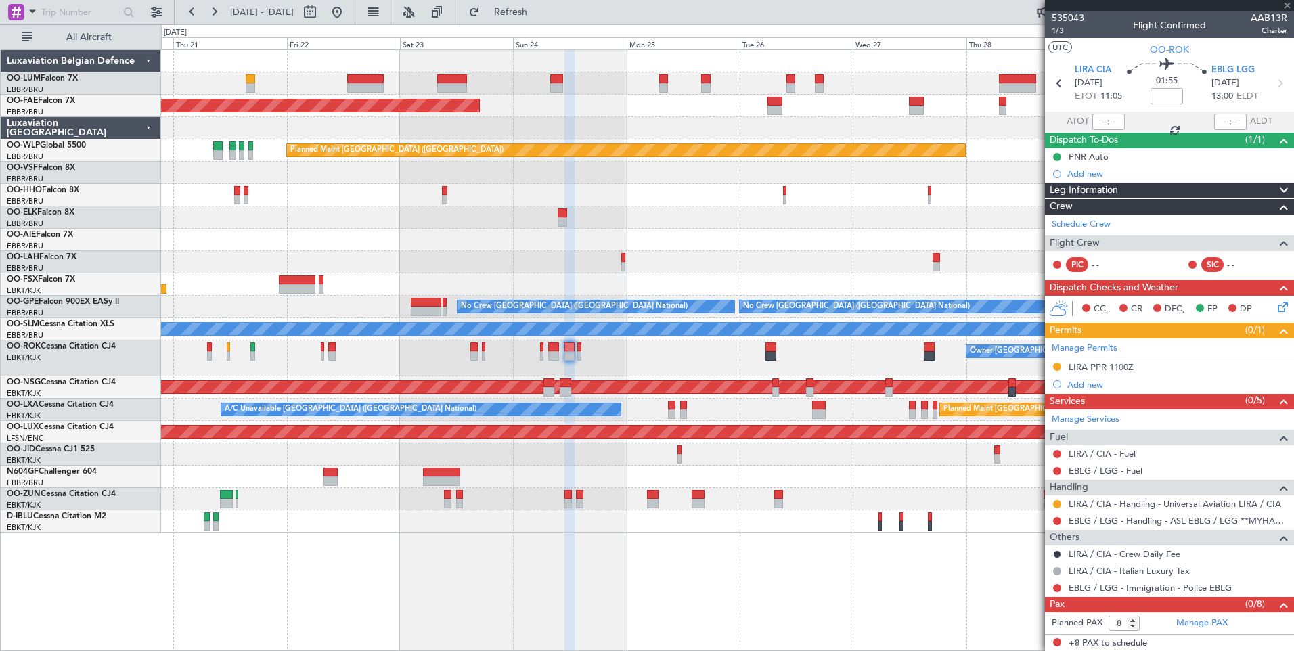
type input "0"
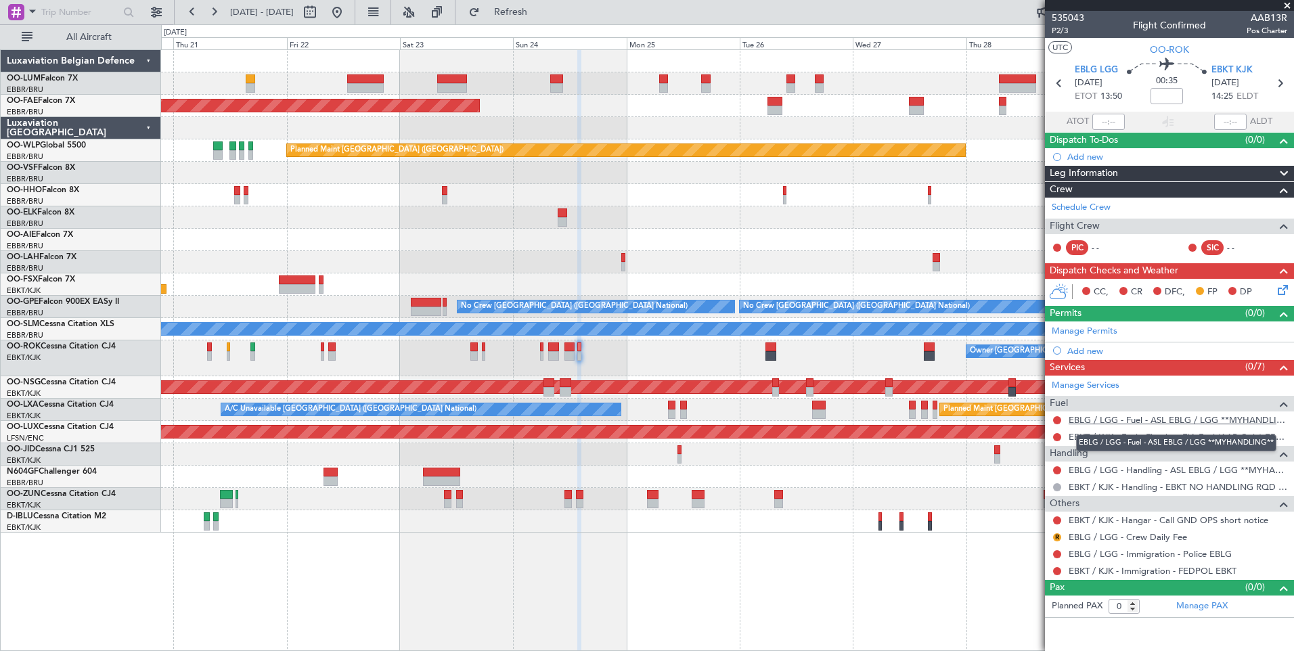
click at [1159, 416] on link "EBLG / LGG - Fuel - ASL EBLG / LGG **MYHANDLING**" at bounding box center [1178, 420] width 219 height 12
click at [516, 20] on button "Refresh" at bounding box center [502, 12] width 81 height 22
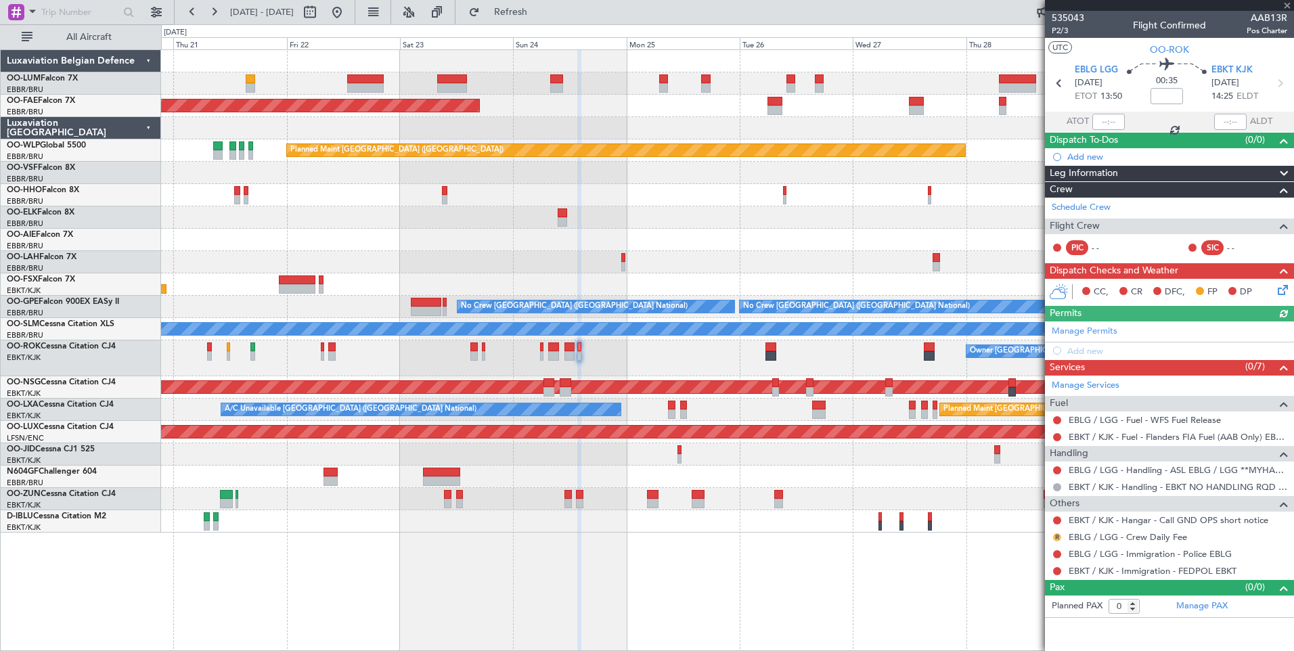
click at [1059, 539] on button "R" at bounding box center [1057, 537] width 8 height 8
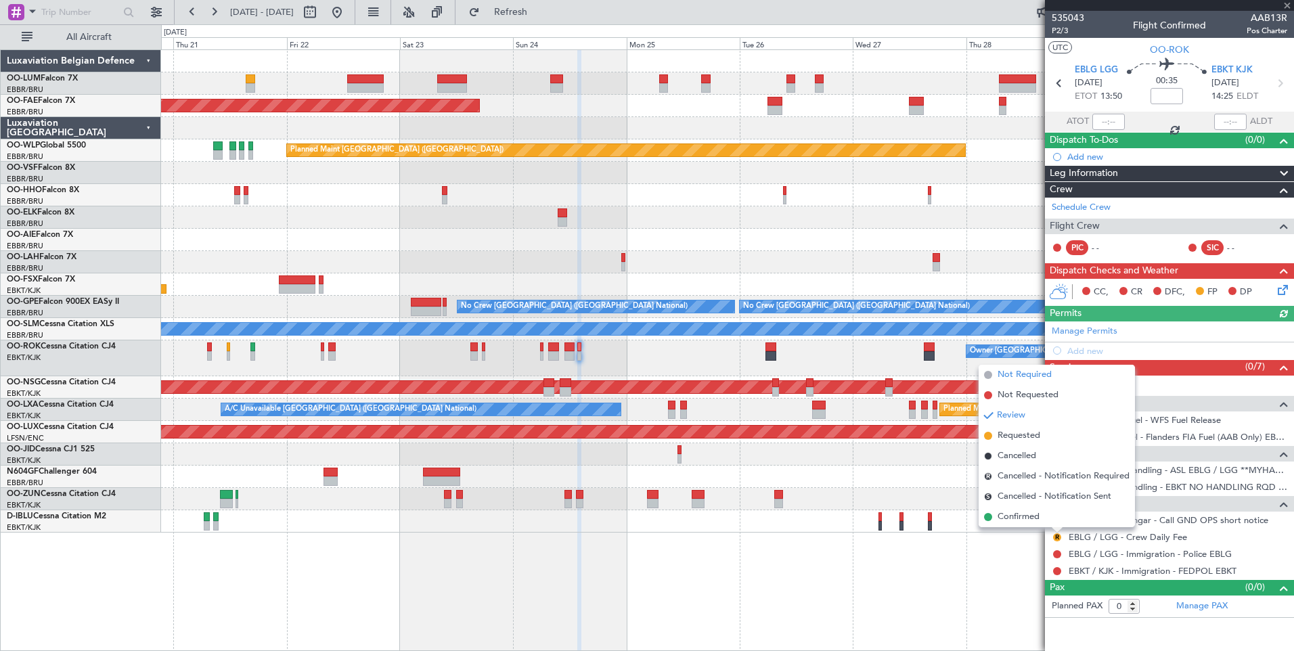
click at [1022, 377] on span "Not Required" at bounding box center [1025, 375] width 54 height 14
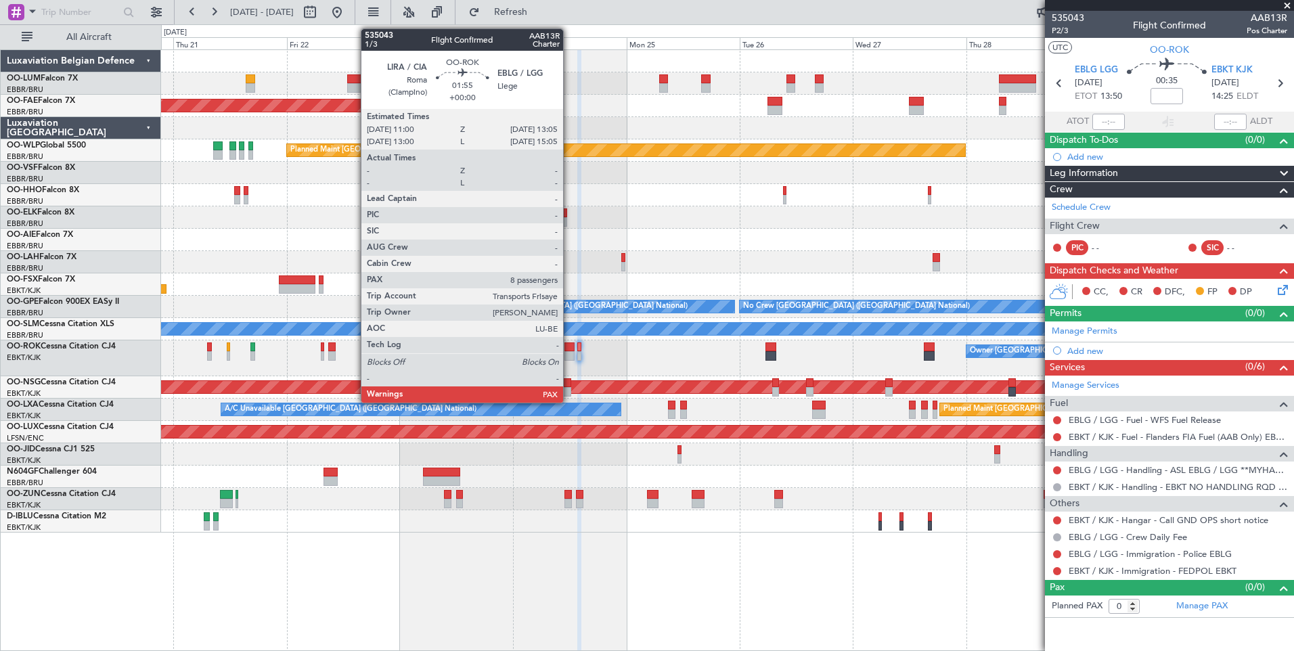
click at [569, 347] on div at bounding box center [570, 346] width 10 height 9
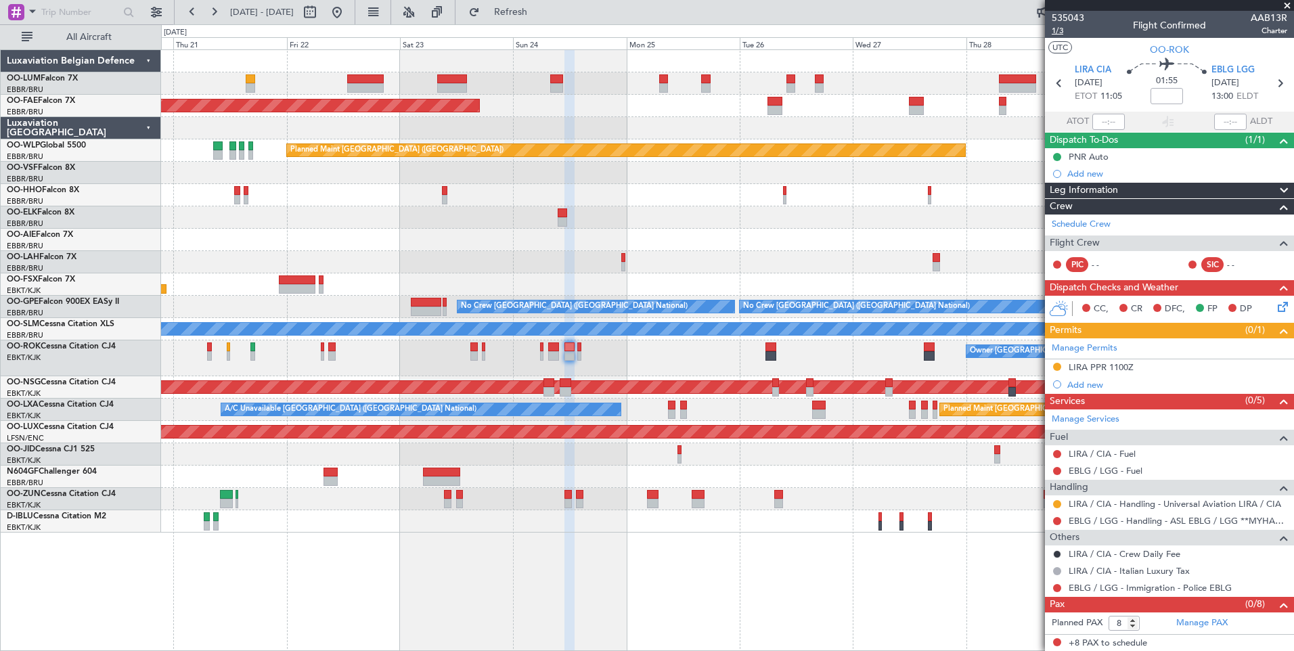
click at [1059, 31] on span "1/3" at bounding box center [1068, 31] width 32 height 12
click at [539, 11] on span "Refresh" at bounding box center [511, 11] width 57 height 9
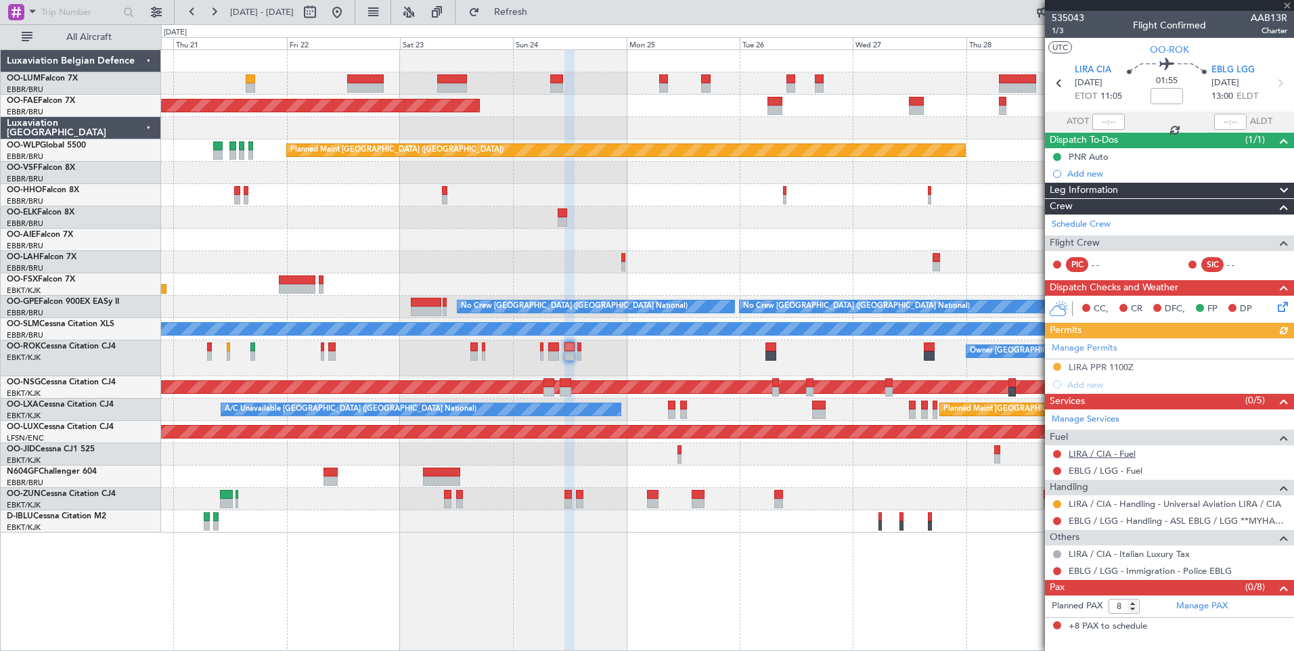
click at [1121, 458] on link "LIRA / CIA - Fuel" at bounding box center [1102, 454] width 67 height 12
click at [544, 20] on button "Refresh" at bounding box center [502, 12] width 81 height 22
click at [1120, 474] on div "LIRA / CIA - Fuel - WFS Fuel Release" at bounding box center [1141, 476] width 128 height 17
click at [1079, 470] on link "EBLG / LGG - Fuel" at bounding box center [1106, 471] width 74 height 12
click at [539, 17] on span "Refresh" at bounding box center [511, 11] width 57 height 9
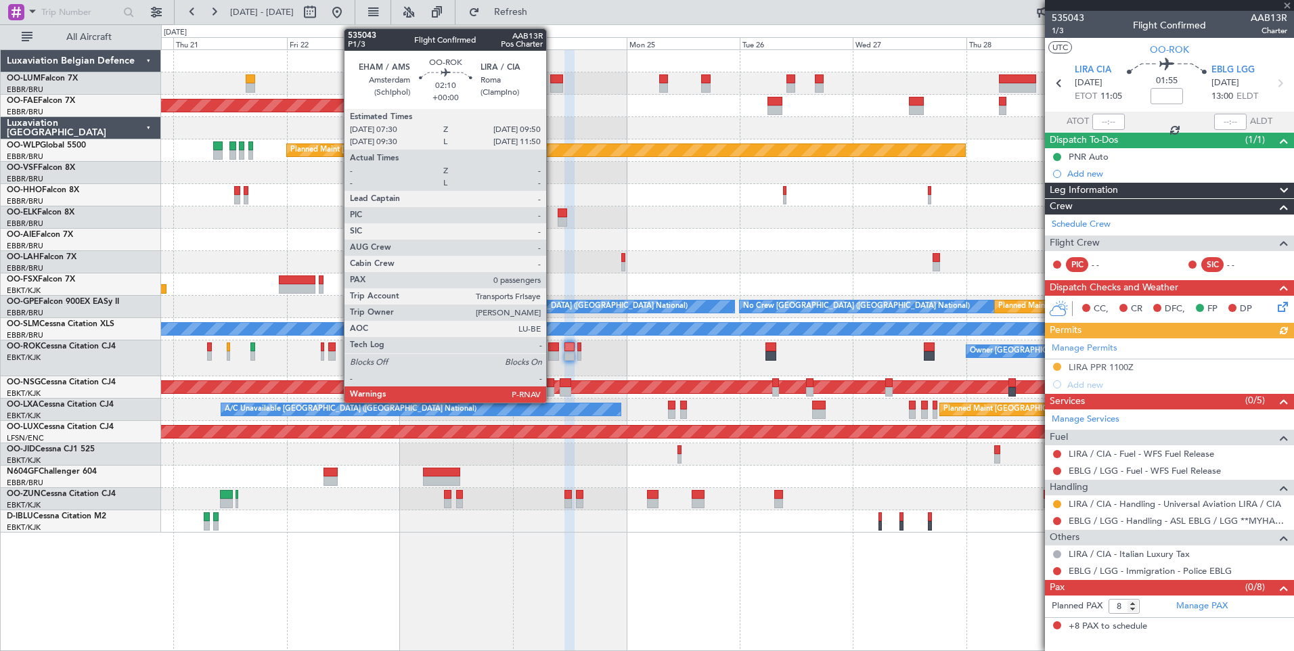
click at [552, 347] on div at bounding box center [554, 346] width 12 height 9
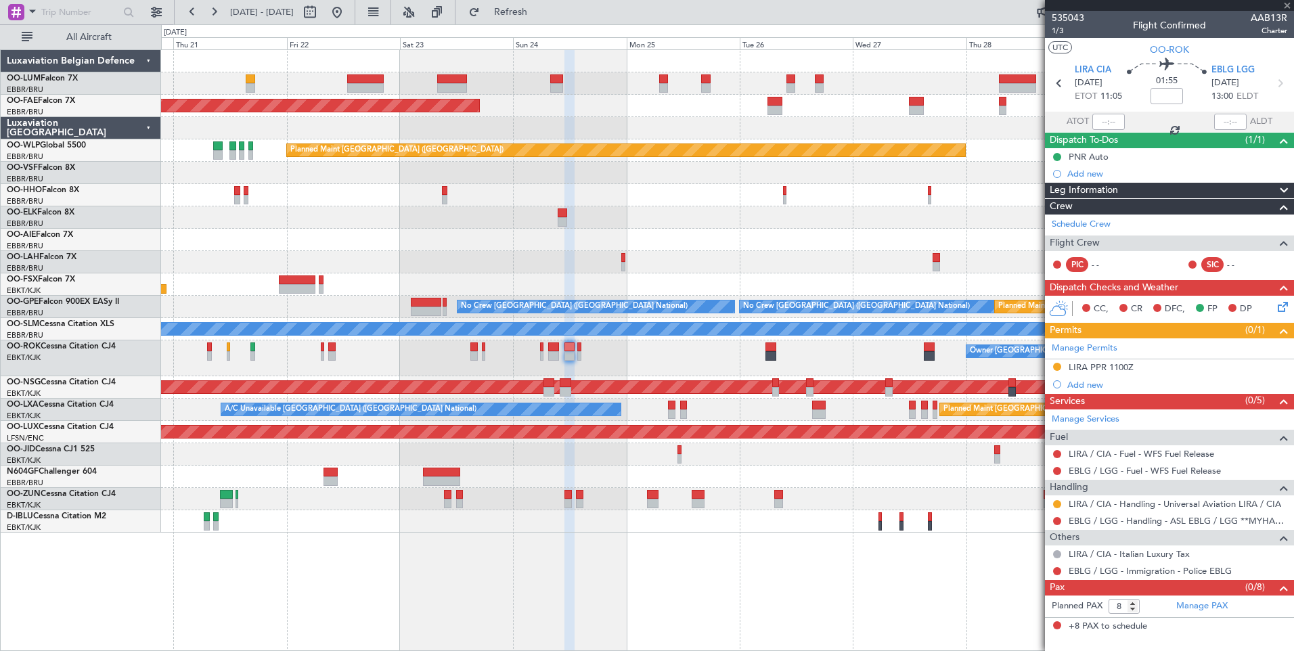
type input "0"
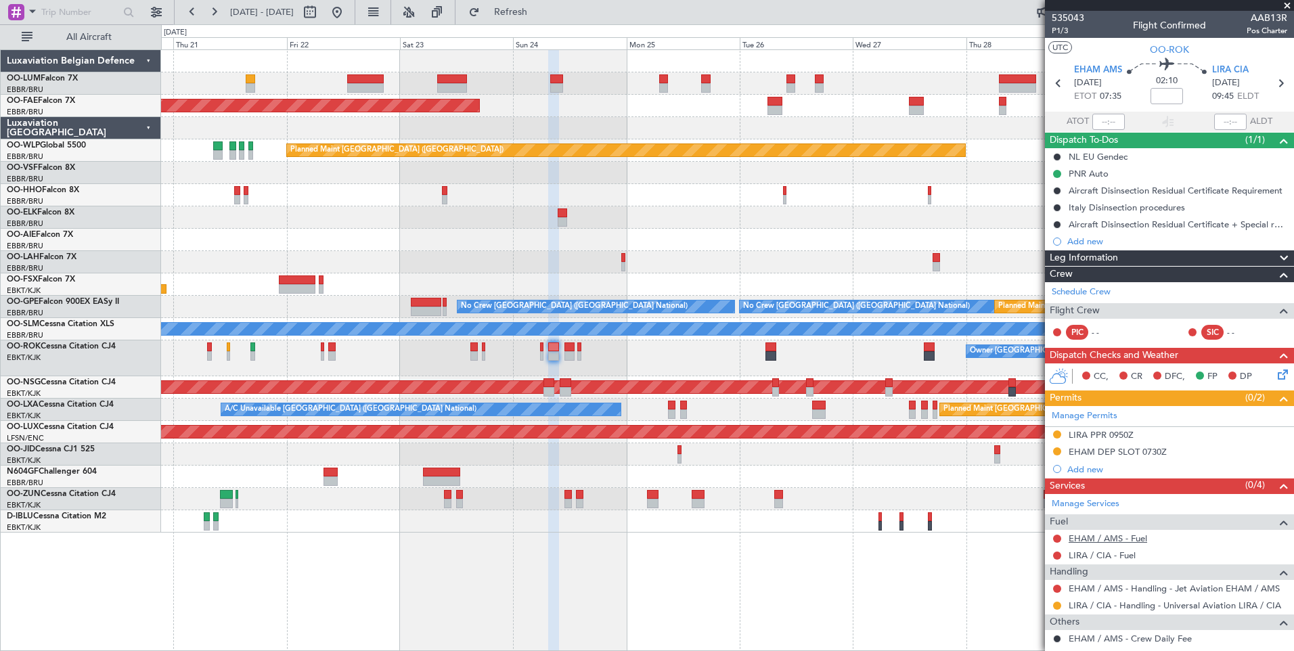
click at [1145, 537] on link "EHAM / AMS - Fuel" at bounding box center [1108, 539] width 79 height 12
click at [1108, 550] on link "LIRA / CIA - Fuel" at bounding box center [1102, 556] width 67 height 12
click at [539, 8] on span "Refresh" at bounding box center [511, 11] width 57 height 9
click at [1059, 30] on span "P1/3" at bounding box center [1068, 31] width 32 height 12
click at [544, 18] on button "Refresh" at bounding box center [502, 12] width 81 height 22
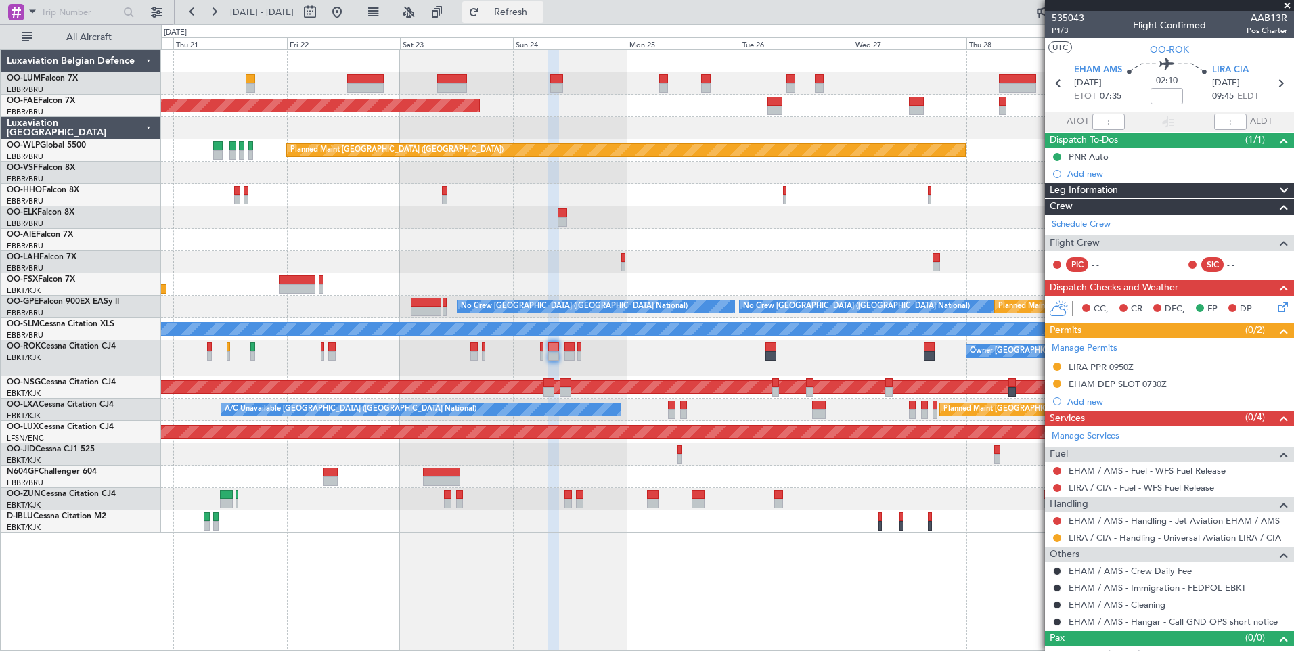
click at [539, 7] on span "Refresh" at bounding box center [511, 11] width 57 height 9
click at [1062, 31] on span "P1/3" at bounding box center [1068, 31] width 32 height 12
click at [525, 18] on button "Refresh" at bounding box center [502, 12] width 81 height 22
click at [745, 299] on div "Planned Maint Brussels (Brussels National) Planned Maint Kortrijk-Wevelgem Plan…" at bounding box center [727, 291] width 1132 height 483
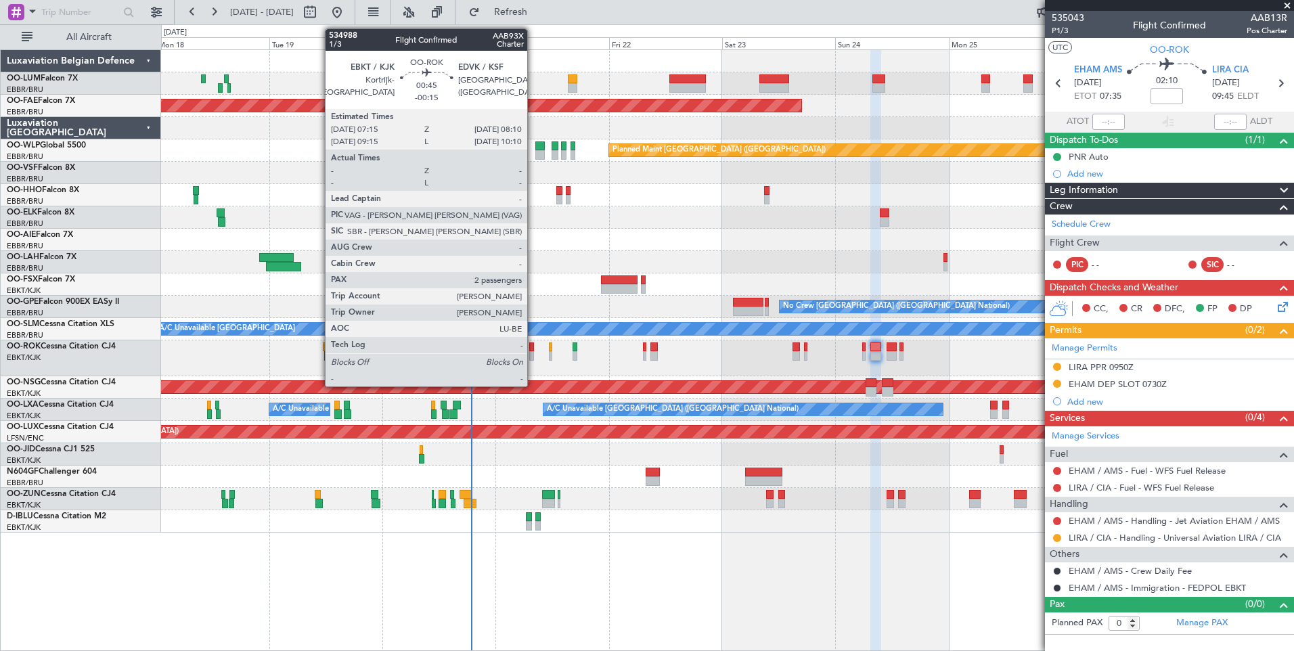
click at [533, 342] on div at bounding box center [531, 346] width 5 height 9
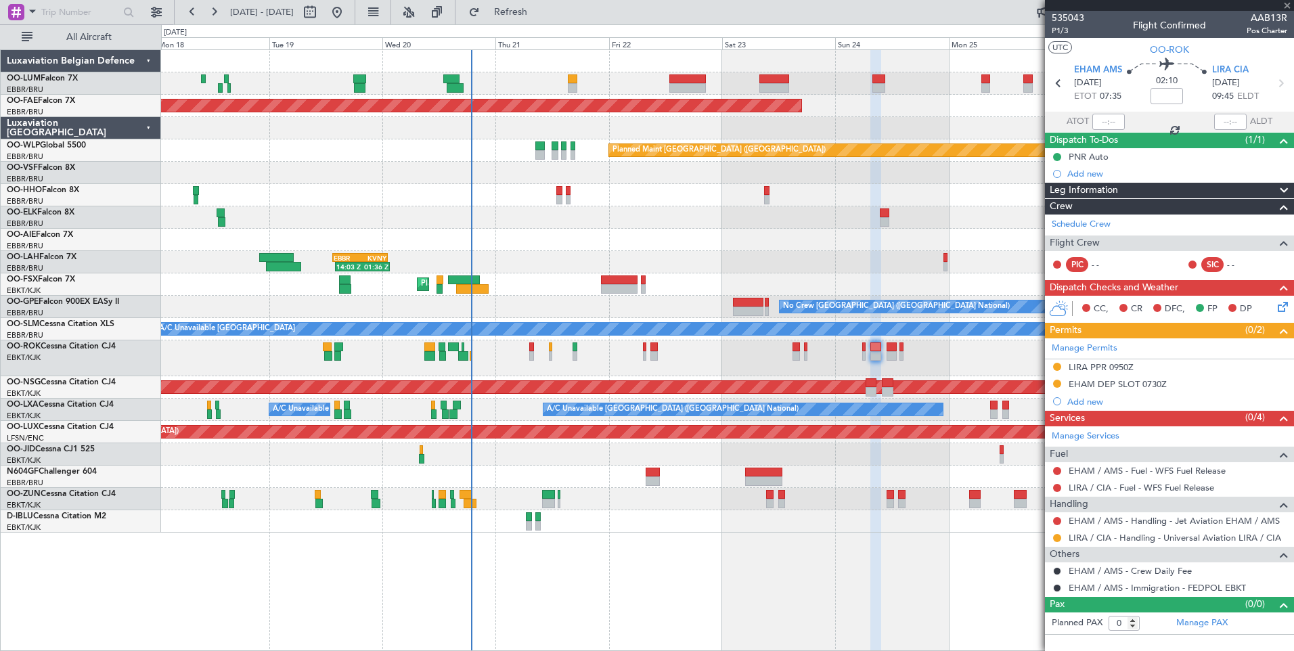
type input "-00:15"
type input "2"
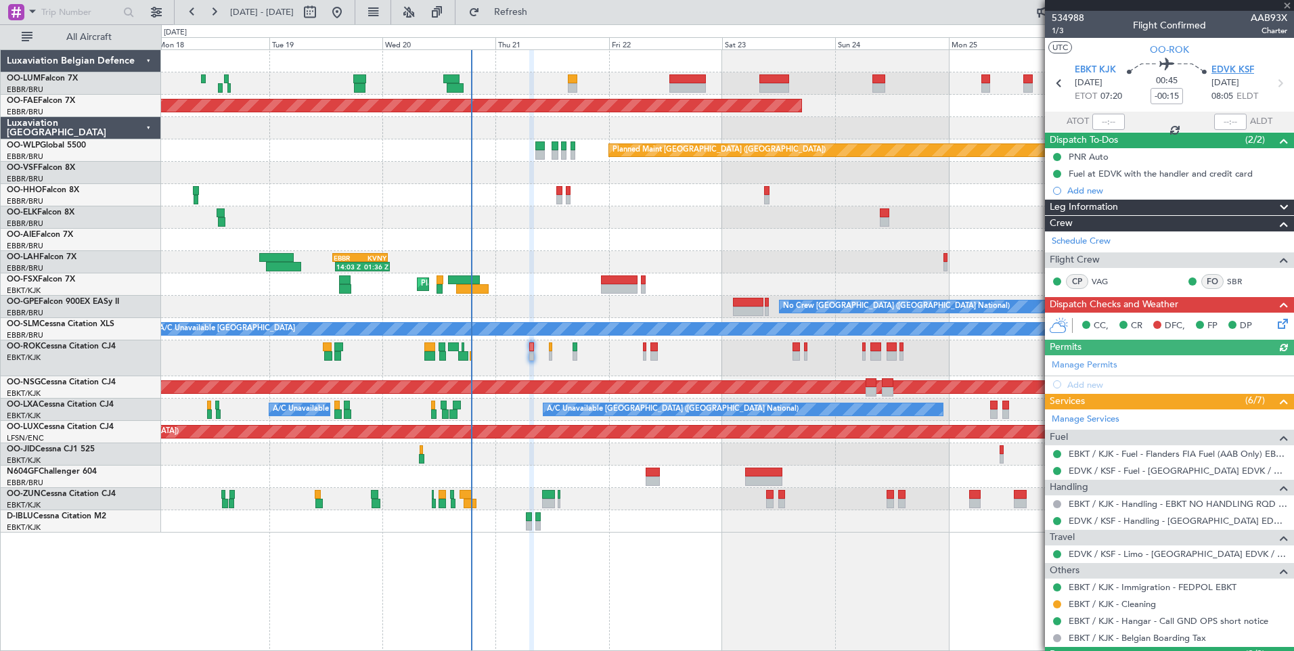
click at [1216, 65] on span "EDVK KSF" at bounding box center [1233, 71] width 43 height 14
click at [520, 7] on button "Refresh" at bounding box center [502, 12] width 81 height 22
click at [544, 20] on button "Refresh" at bounding box center [502, 12] width 81 height 22
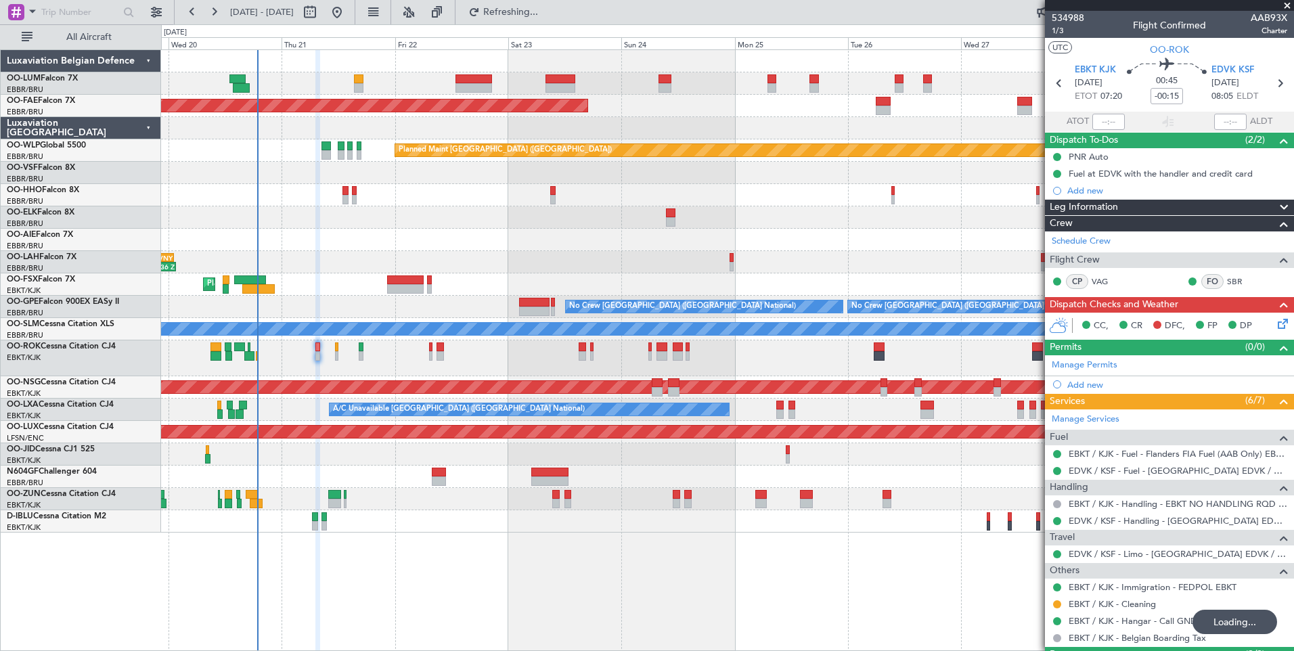
click at [574, 548] on div "Planned Maint Brussels (Brussels National) Planned Maint Brussels (Brussels Nat…" at bounding box center [727, 350] width 1133 height 602
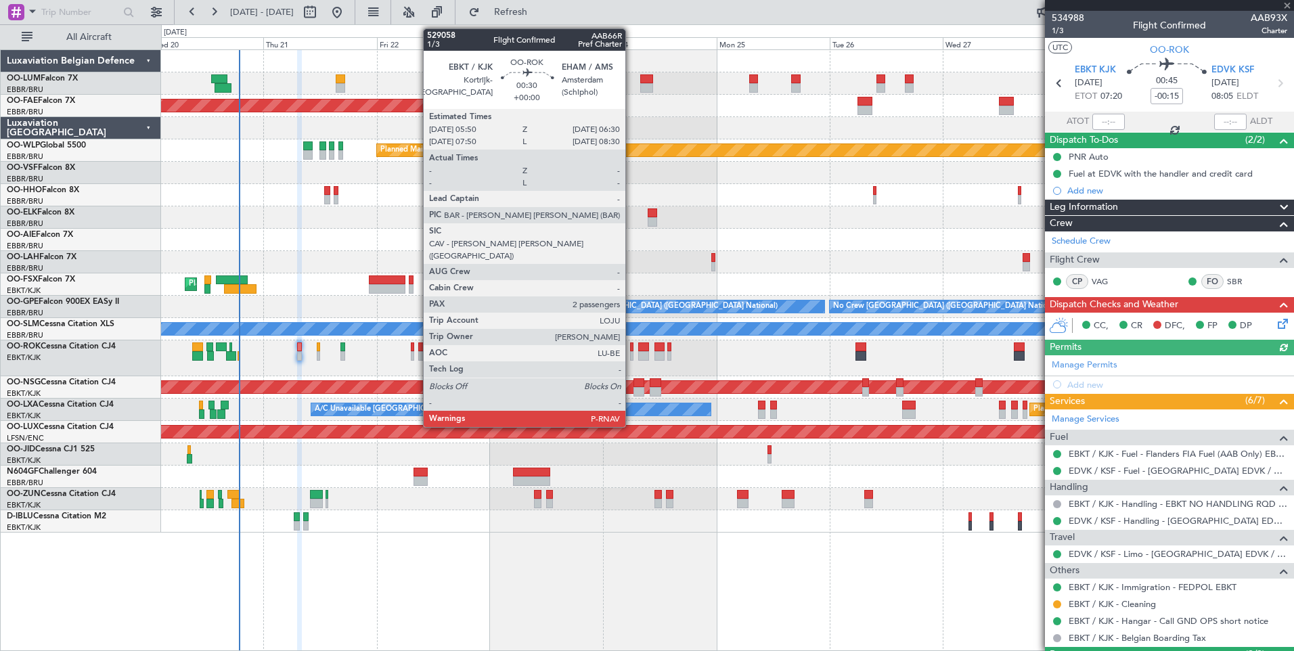
click at [632, 342] on div at bounding box center [631, 346] width 3 height 9
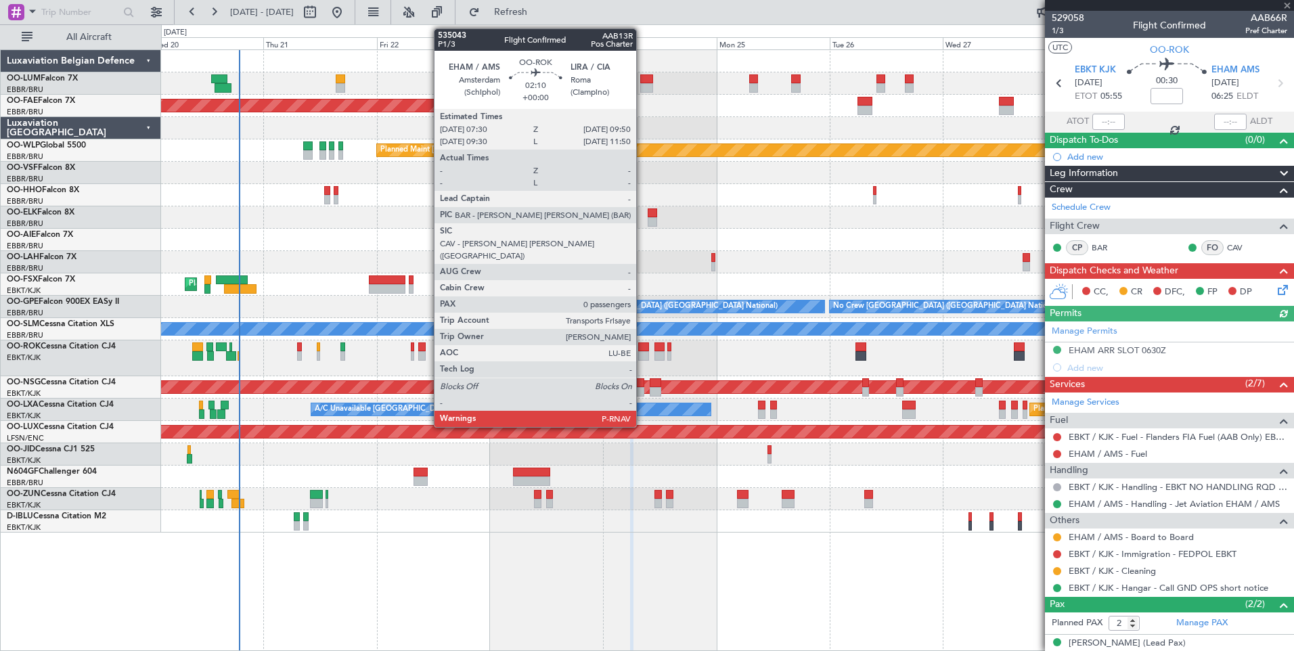
click at [642, 347] on div at bounding box center [644, 346] width 12 height 9
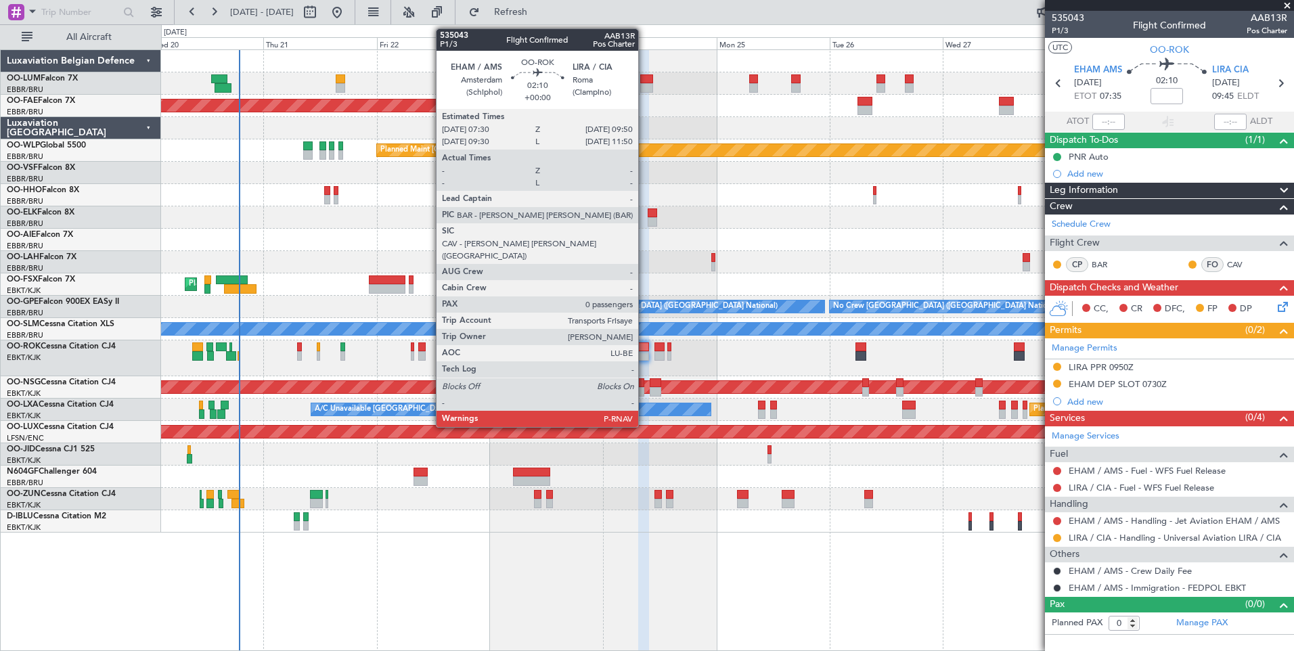
click at [644, 349] on div at bounding box center [644, 346] width 12 height 9
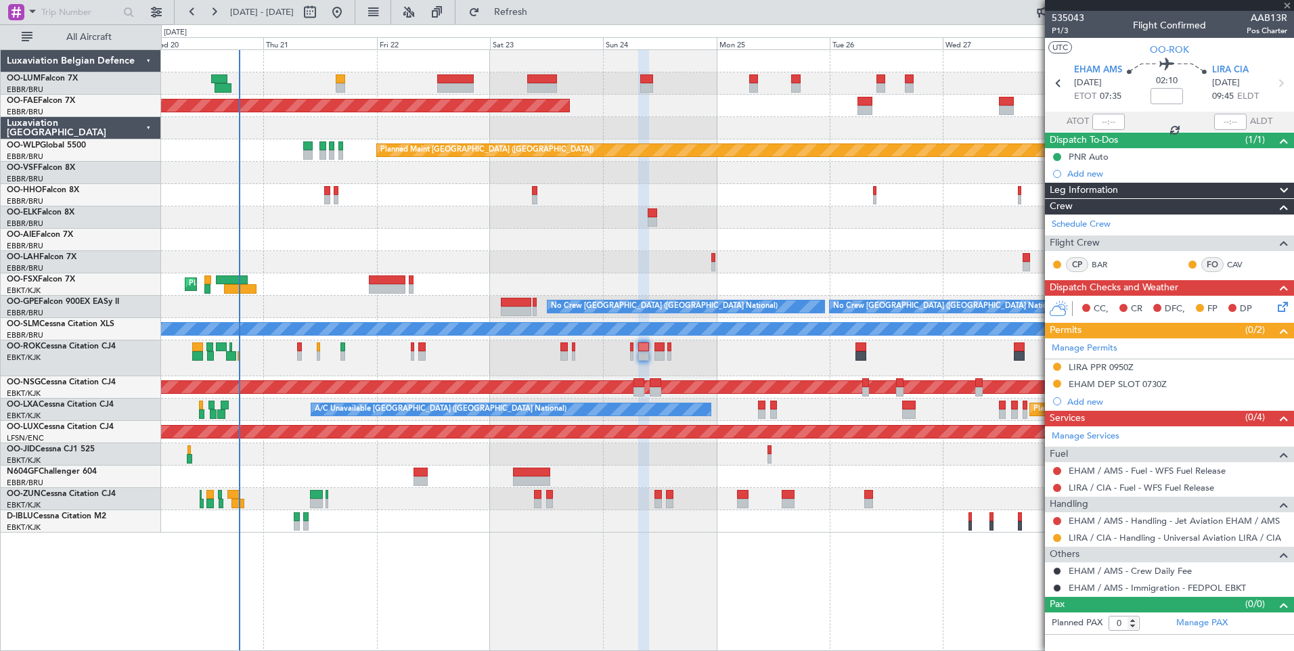
click at [629, 344] on div "Owner [GEOGRAPHIC_DATA]-[GEOGRAPHIC_DATA]" at bounding box center [727, 358] width 1132 height 36
click at [632, 344] on div "Owner [GEOGRAPHIC_DATA]-[GEOGRAPHIC_DATA]" at bounding box center [727, 358] width 1132 height 36
click at [1053, 30] on span "P1/3" at bounding box center [1068, 31] width 32 height 12
click at [539, 16] on span "Refresh" at bounding box center [511, 11] width 57 height 9
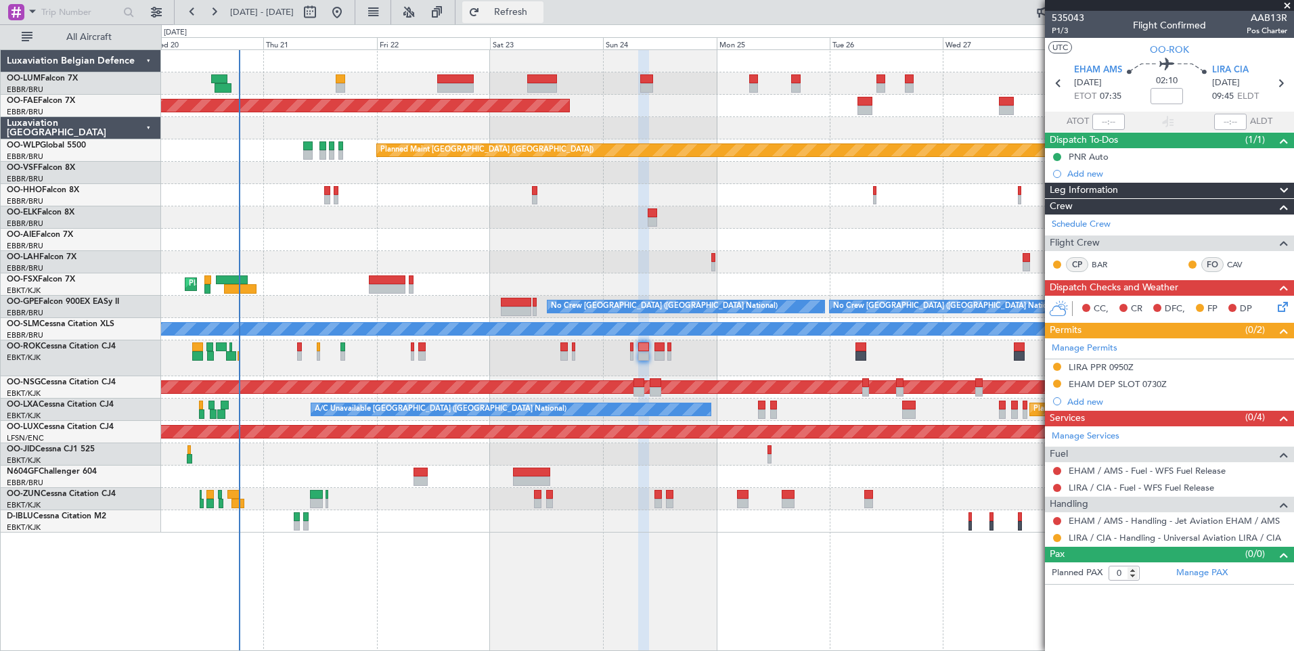
click at [539, 13] on span "Refresh" at bounding box center [511, 11] width 57 height 9
click at [544, 20] on button "Refresh" at bounding box center [502, 12] width 81 height 22
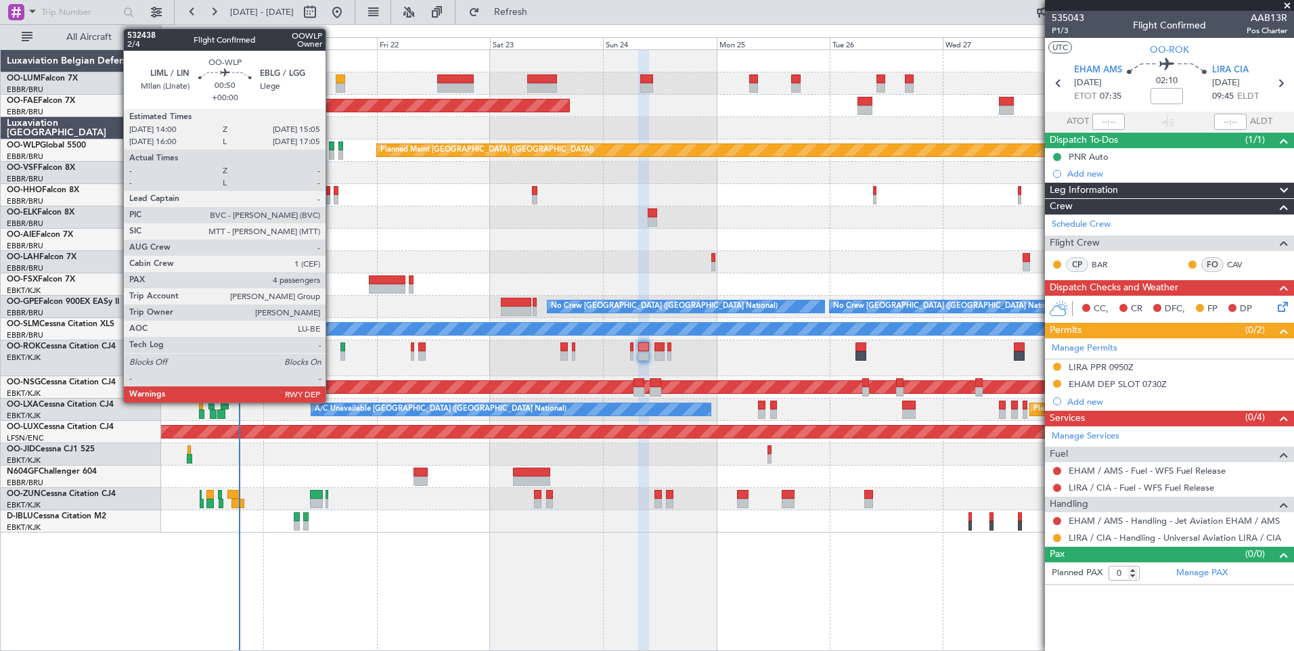
click at [332, 149] on div at bounding box center [331, 145] width 5 height 9
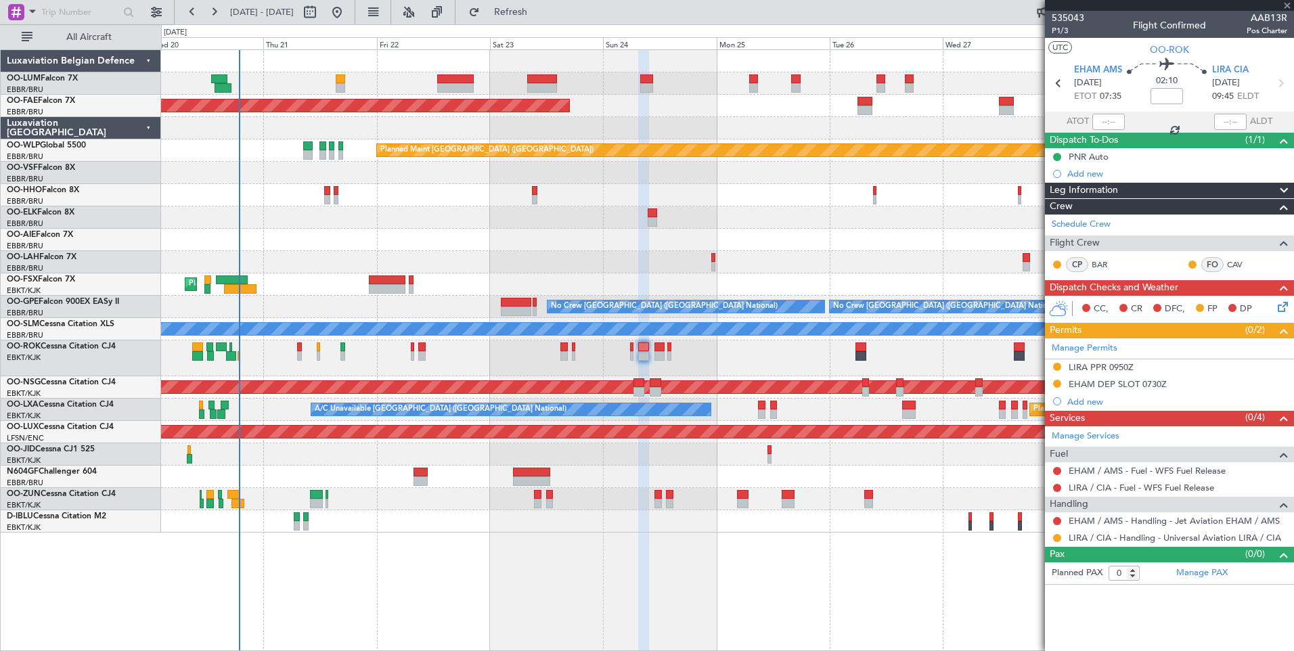
type input "4"
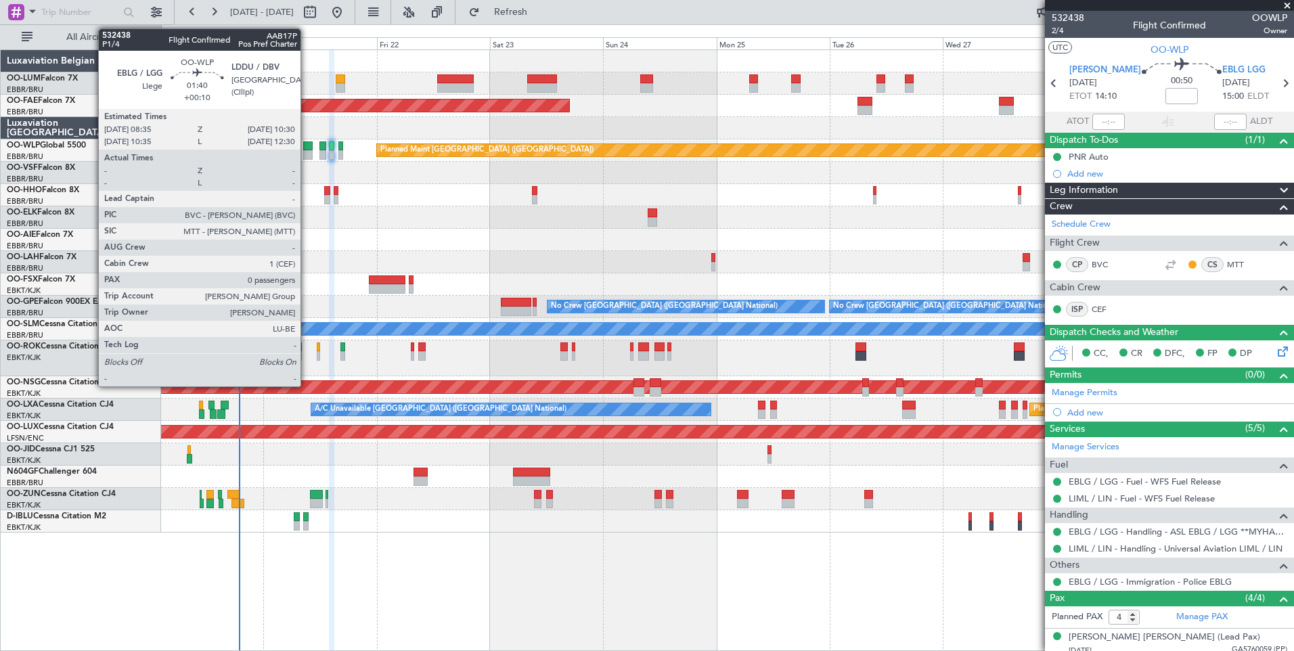
click at [307, 147] on div at bounding box center [307, 145] width 9 height 9
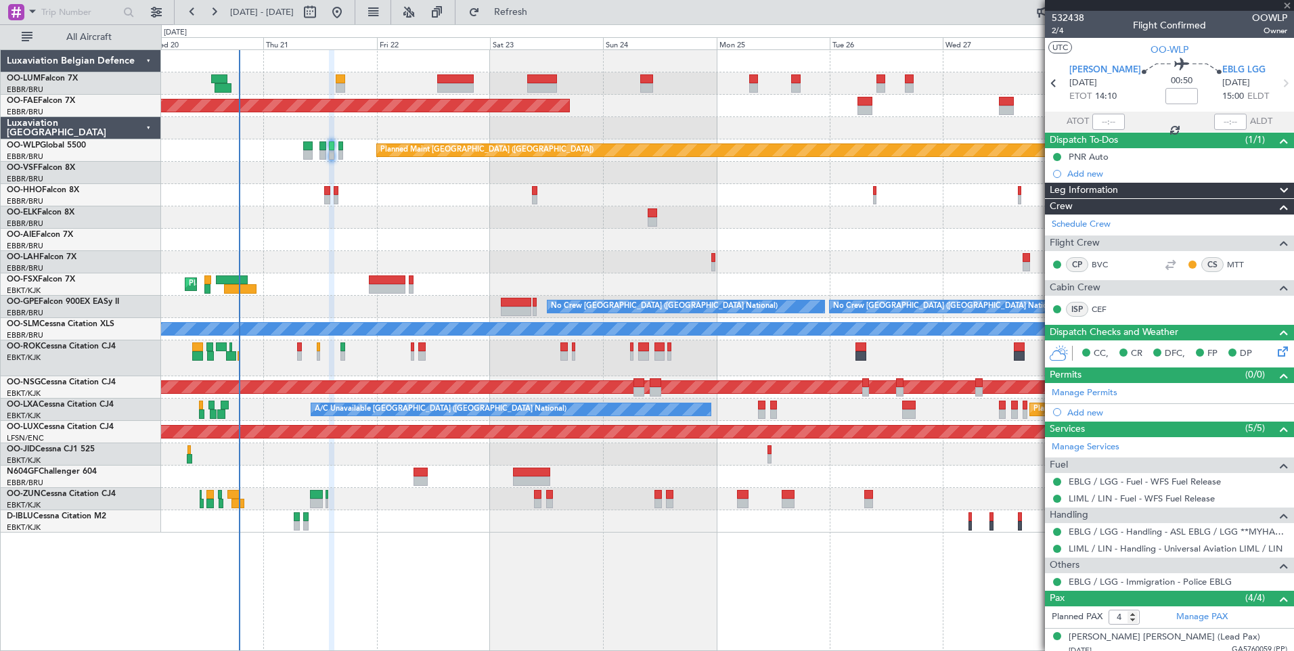
type input "+00:10"
type input "0"
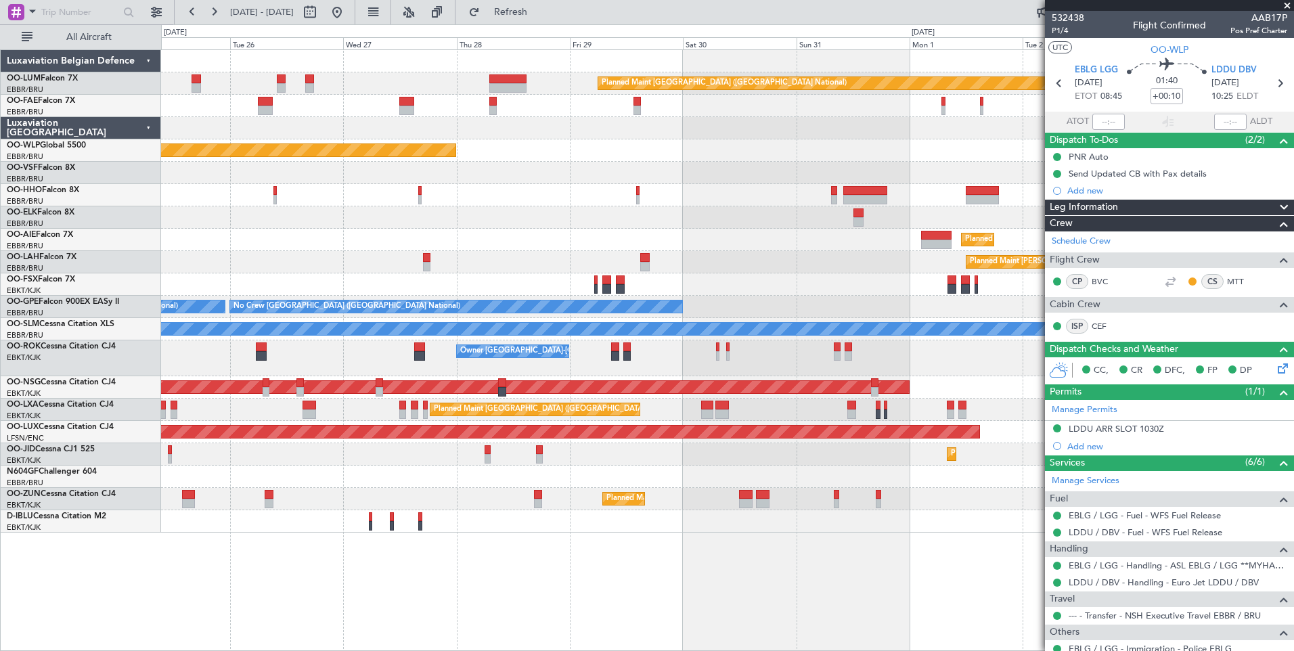
click at [30, 194] on div "Planned Maint Brussels (Brussels National) Owner Melsbroek Air Base Owner Melsb…" at bounding box center [647, 337] width 1294 height 627
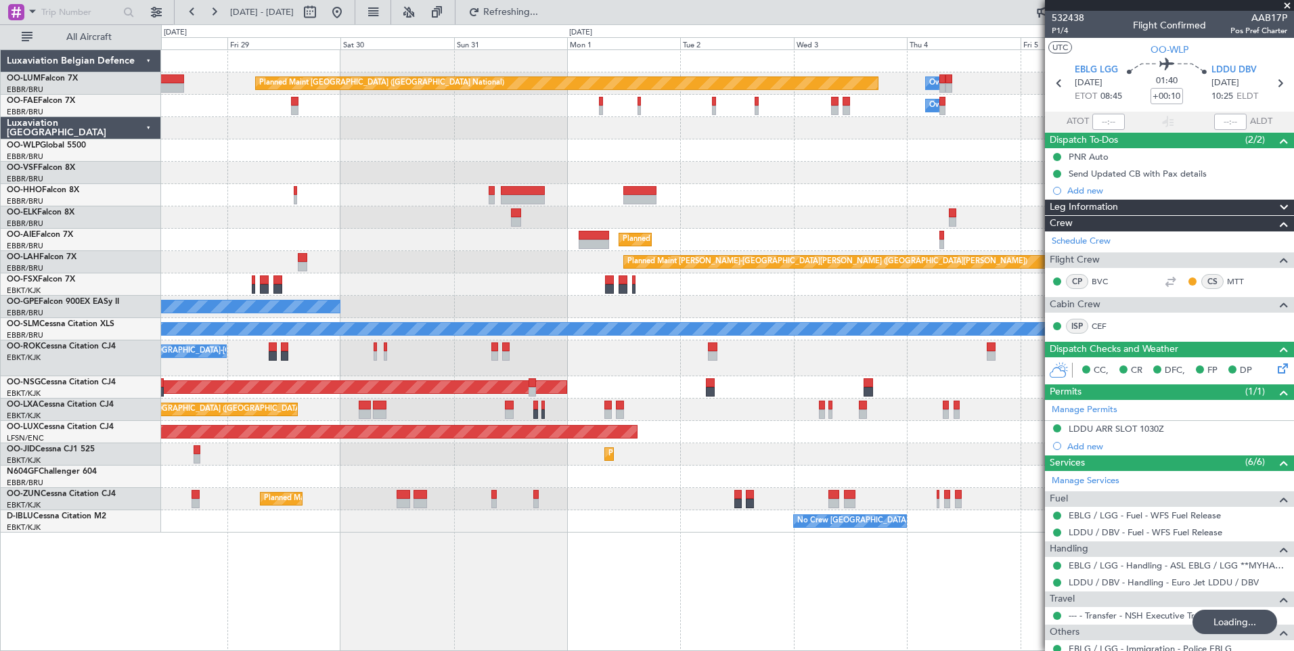
click at [339, 176] on div "Planned Maint Brussels (Brussels National) Owner Melsbroek Air Base Owner Melsb…" at bounding box center [727, 291] width 1132 height 483
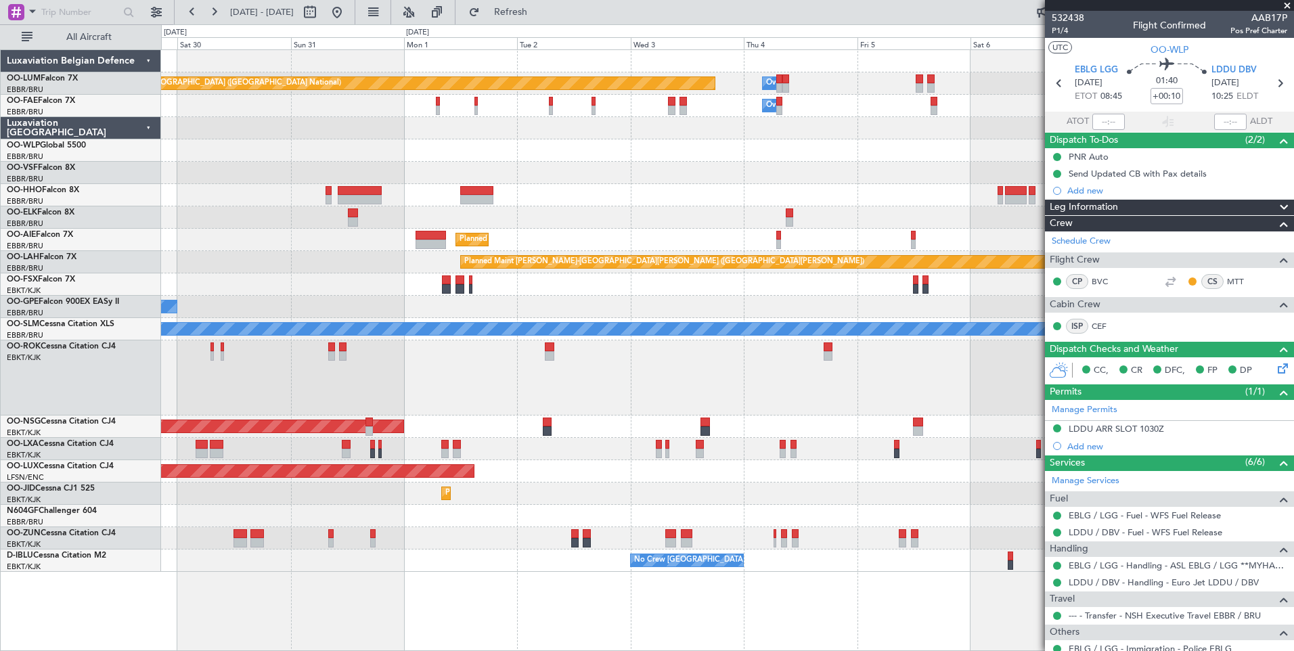
click at [753, 177] on div at bounding box center [727, 173] width 1132 height 22
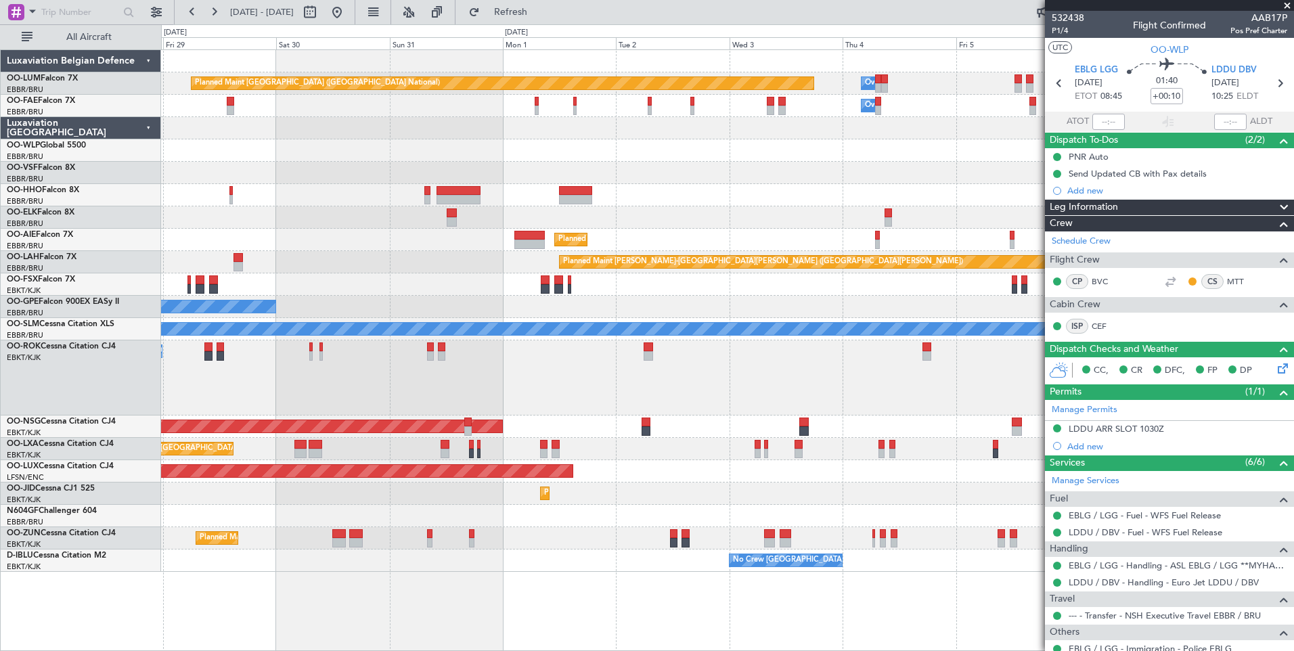
click at [635, 160] on div "Planned Maint [GEOGRAPHIC_DATA] ([GEOGRAPHIC_DATA])" at bounding box center [727, 150] width 1132 height 22
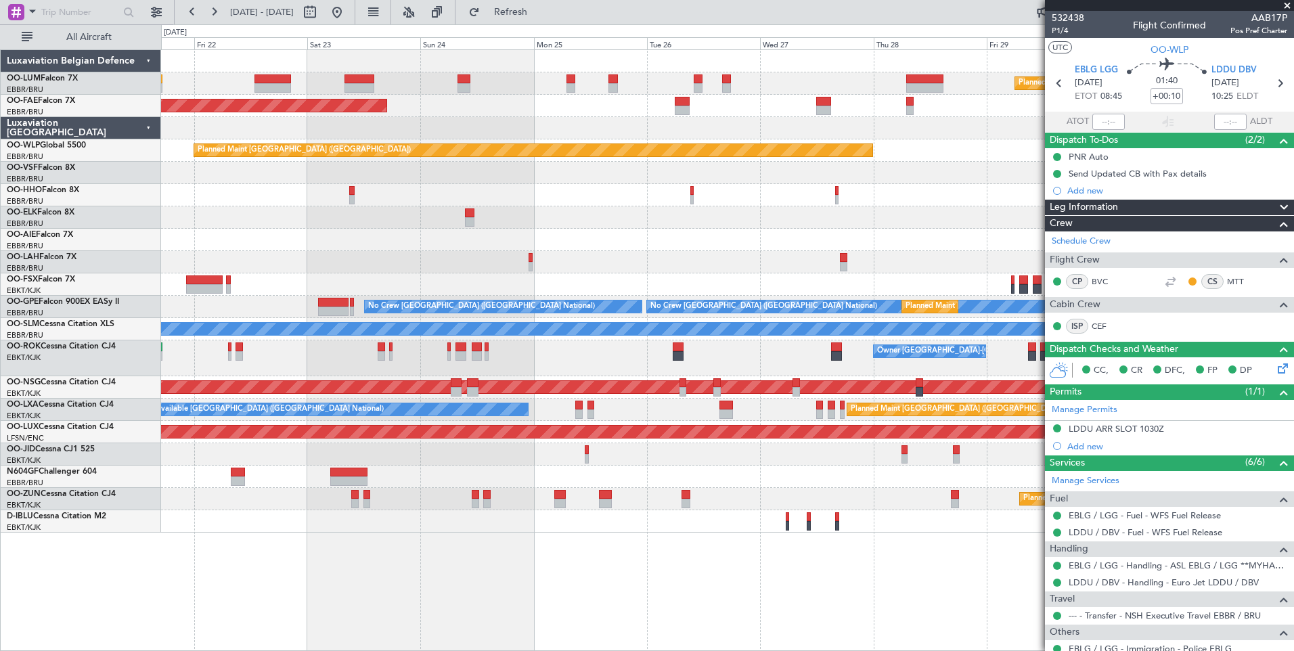
click at [738, 202] on div "Planned Maint Brussels (Brussels National) Planned Maint Kortrijk-Wevelgem Plan…" at bounding box center [727, 291] width 1132 height 483
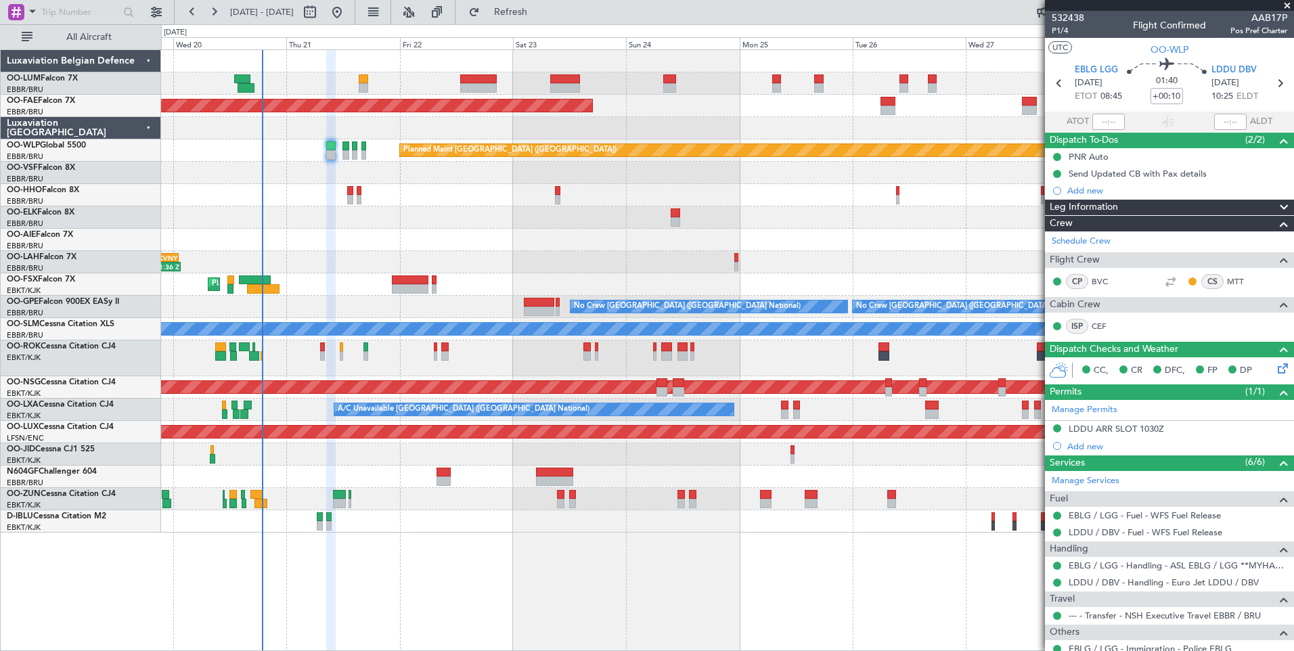
click at [526, 201] on div "Planned Maint Brussels (Brussels National) Planned Maint Brussels (Brussels Nat…" at bounding box center [727, 291] width 1132 height 483
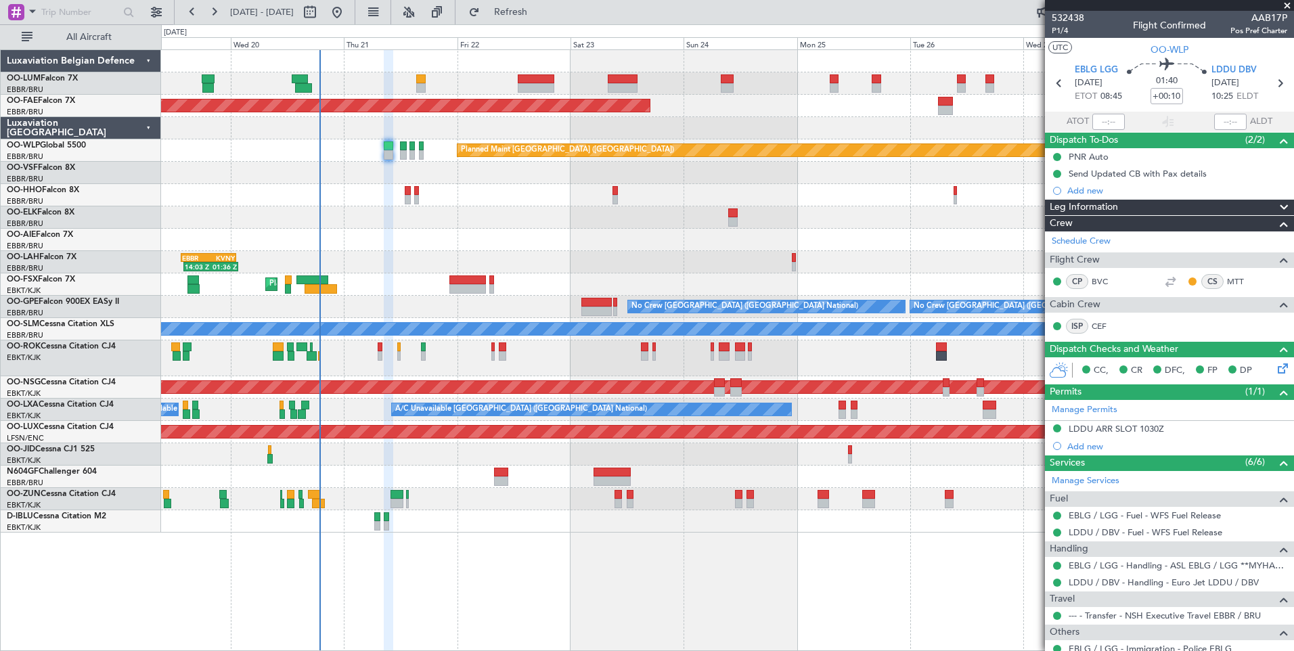
click at [437, 202] on div "Planned Maint Brussels (Brussels National) Planned Maint Brussels (Brussels Nat…" at bounding box center [727, 291] width 1132 height 483
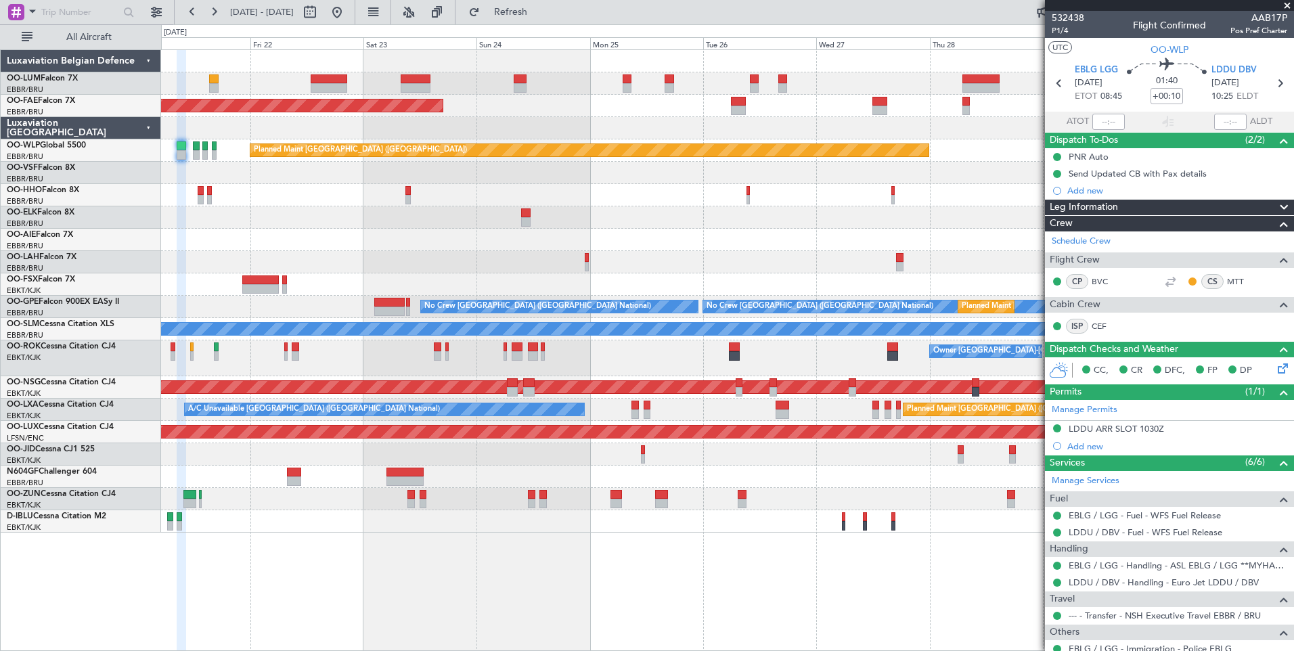
click at [1015, 210] on div at bounding box center [727, 217] width 1132 height 22
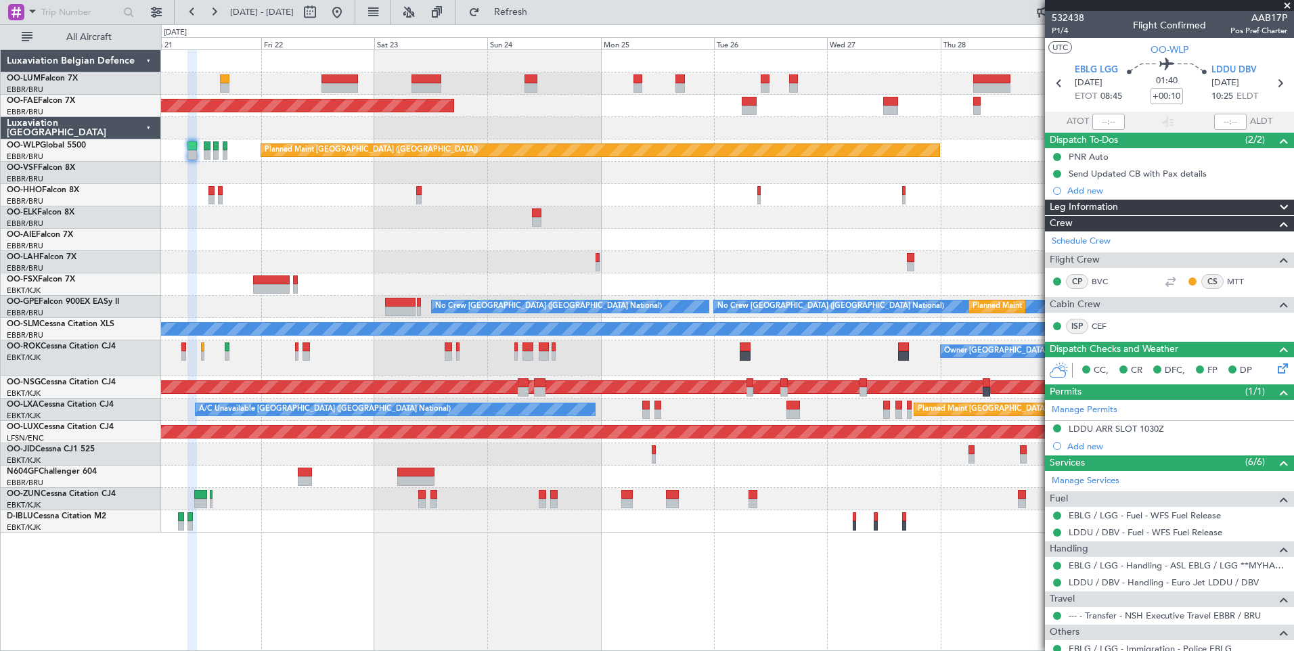
click at [833, 217] on div at bounding box center [727, 217] width 1132 height 22
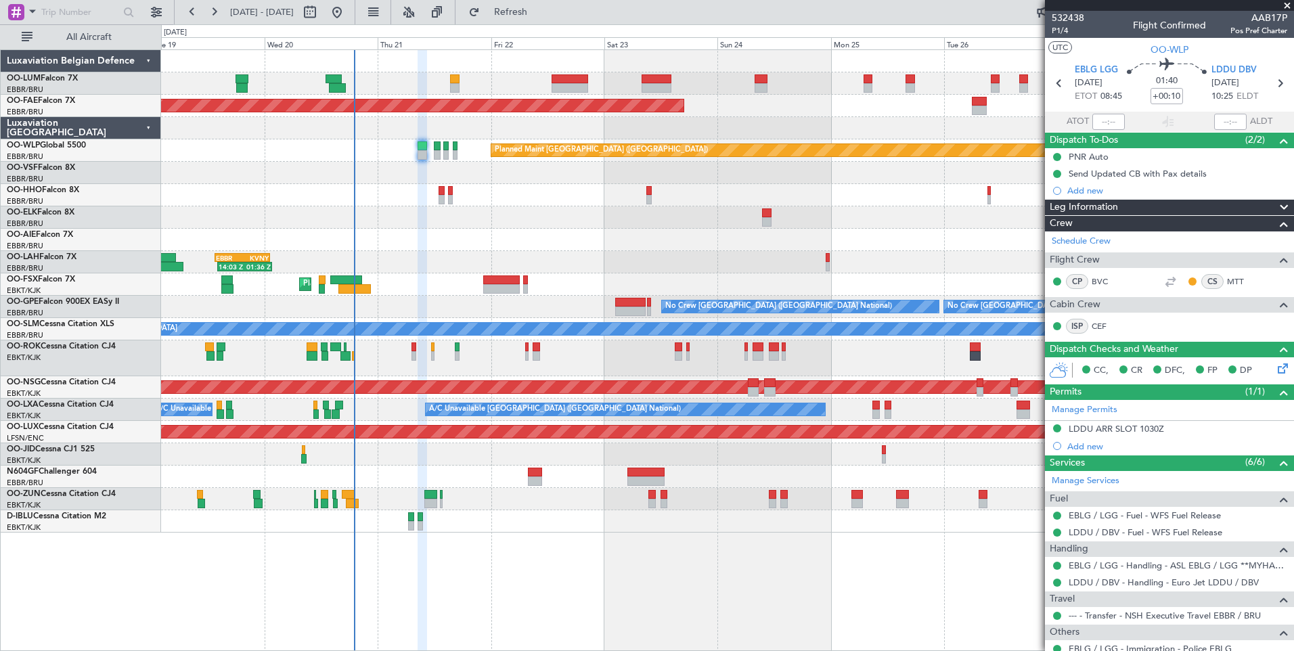
click at [416, 347] on div "Owner [GEOGRAPHIC_DATA]-[GEOGRAPHIC_DATA]" at bounding box center [727, 358] width 1132 height 36
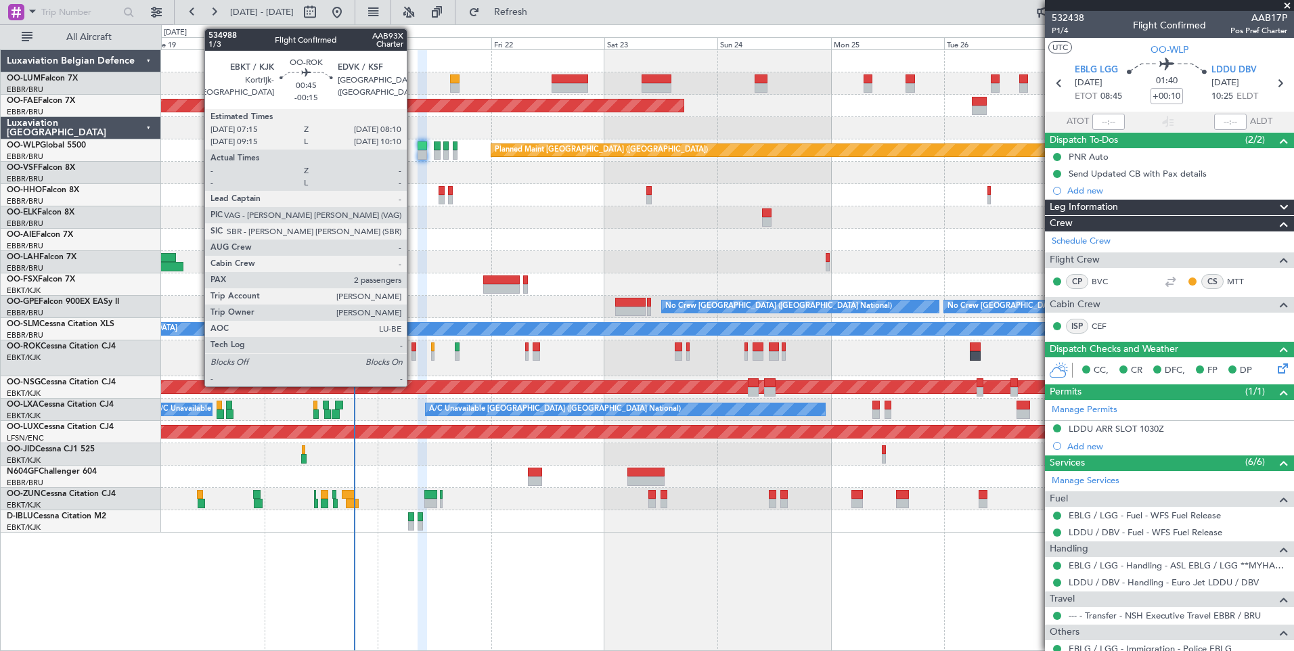
click at [413, 346] on div at bounding box center [414, 346] width 5 height 9
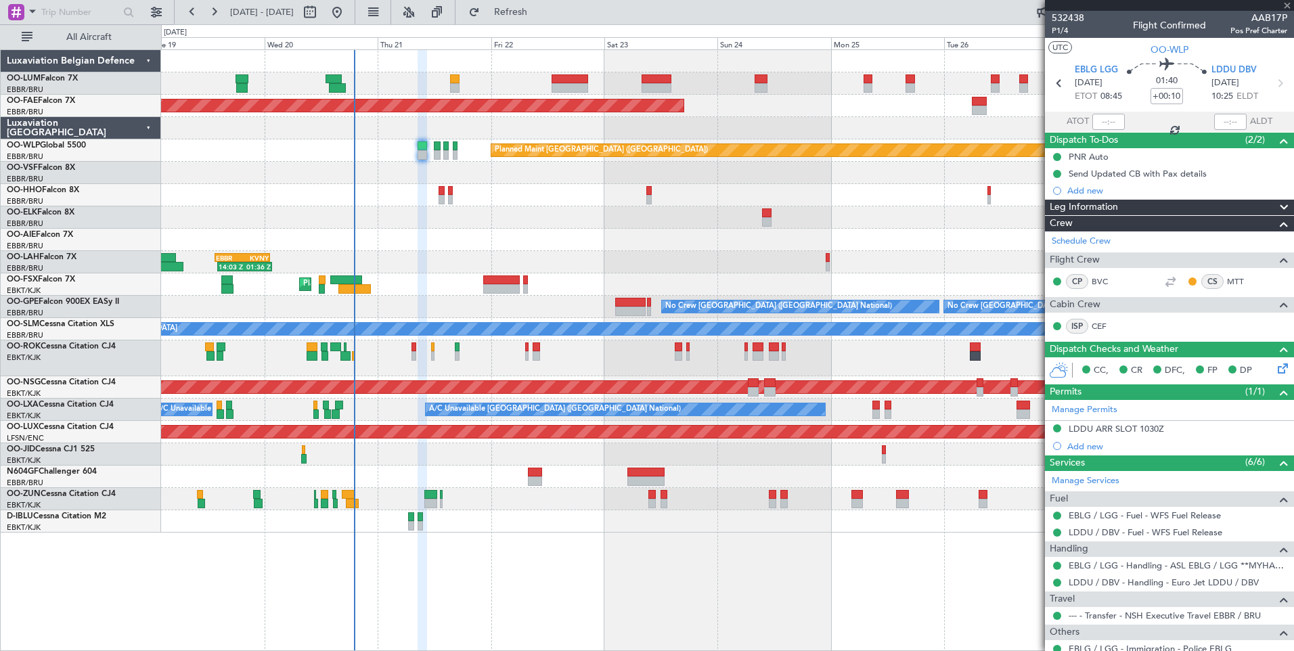
type input "-00:15"
type input "2"
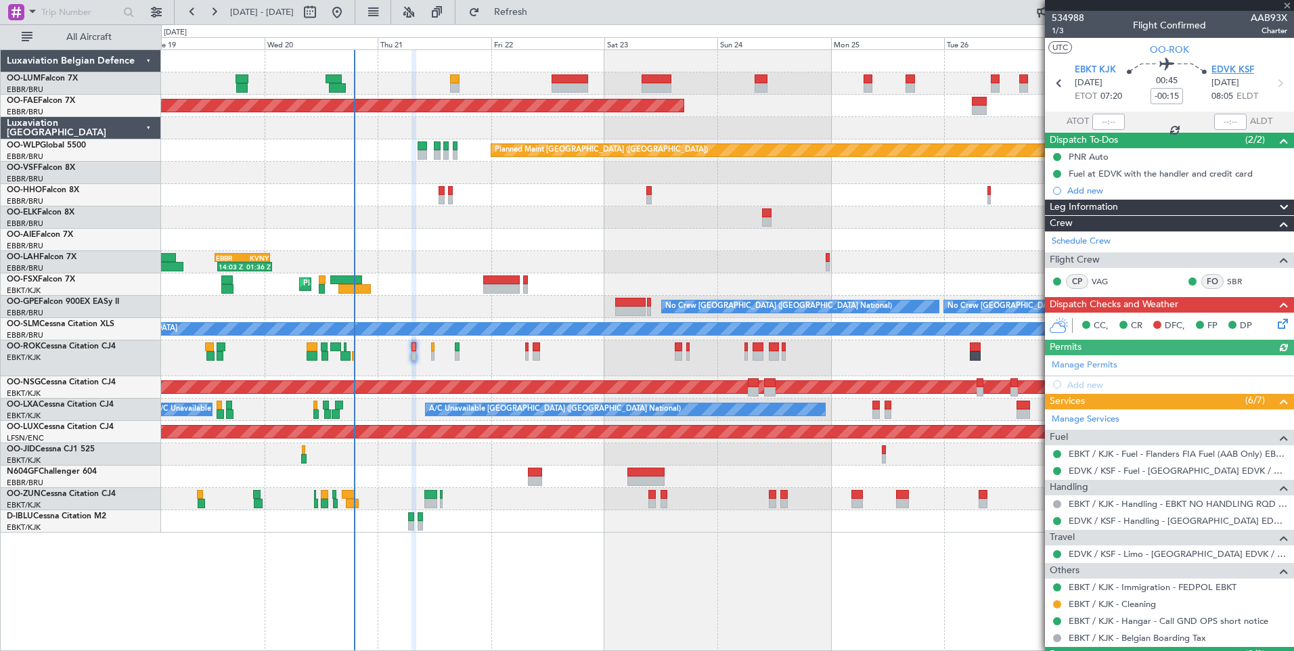
click at [1238, 69] on span "EDVK KSF" at bounding box center [1233, 71] width 43 height 14
click at [531, 7] on button "Refresh" at bounding box center [502, 12] width 81 height 22
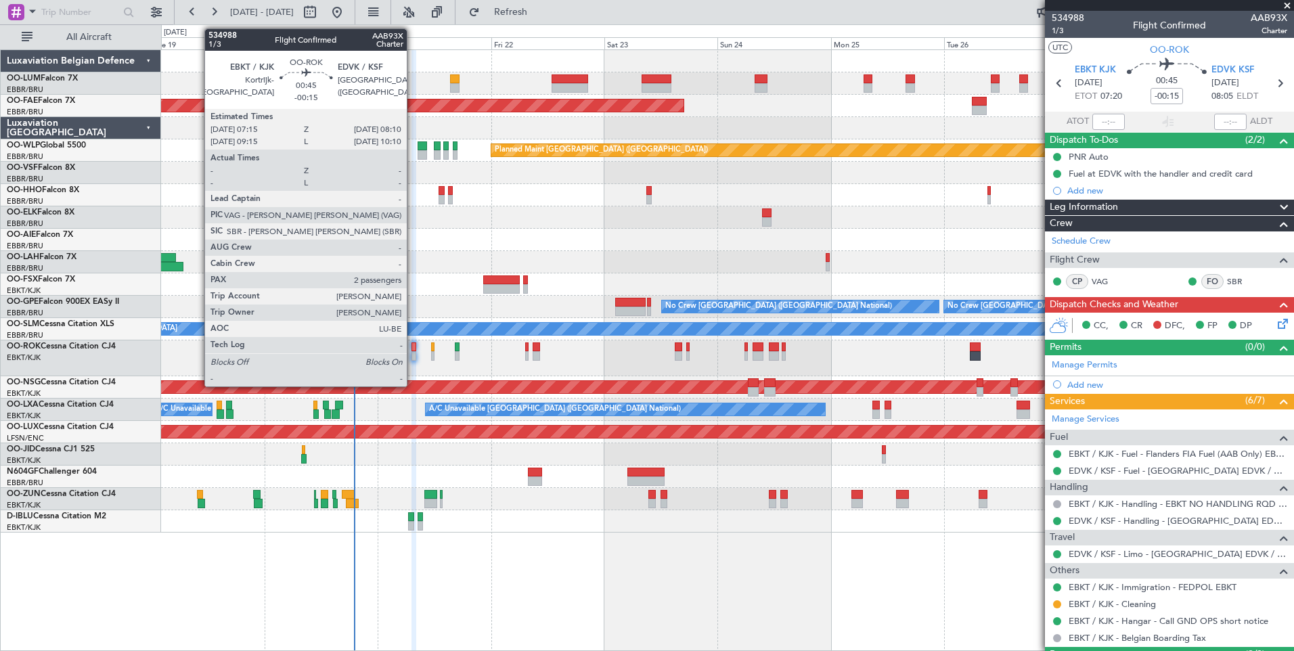
click at [413, 349] on div at bounding box center [414, 346] width 5 height 9
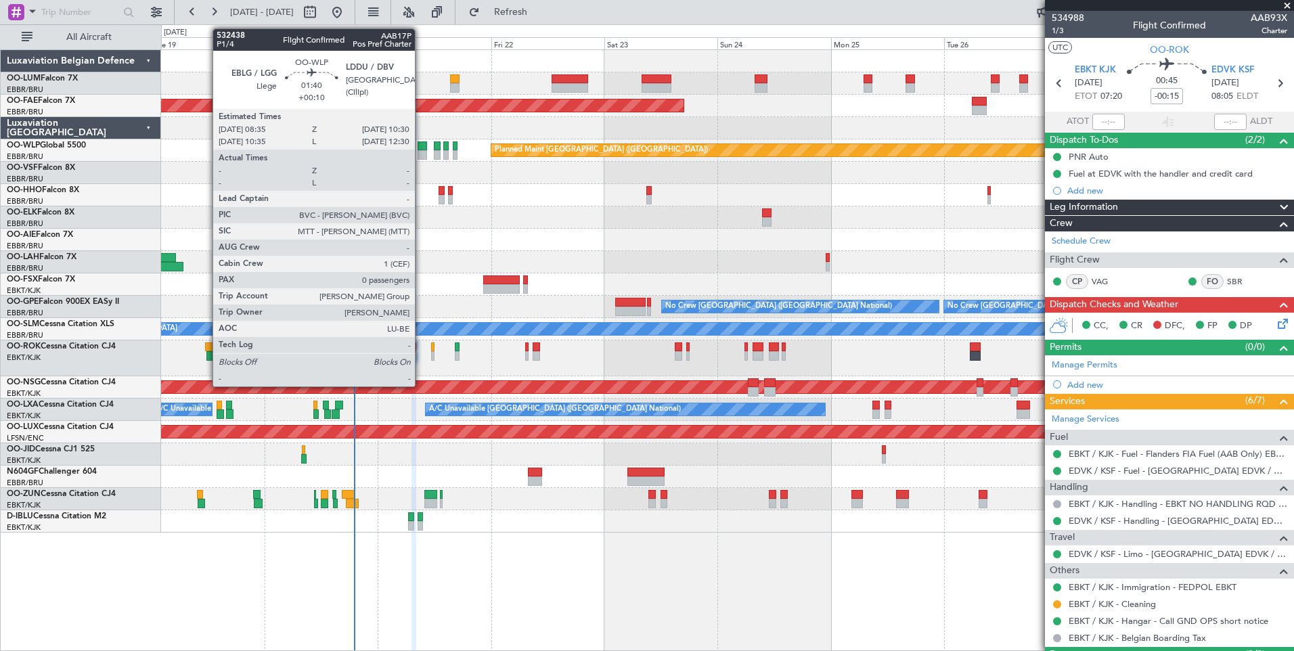
click at [421, 154] on div at bounding box center [422, 154] width 9 height 9
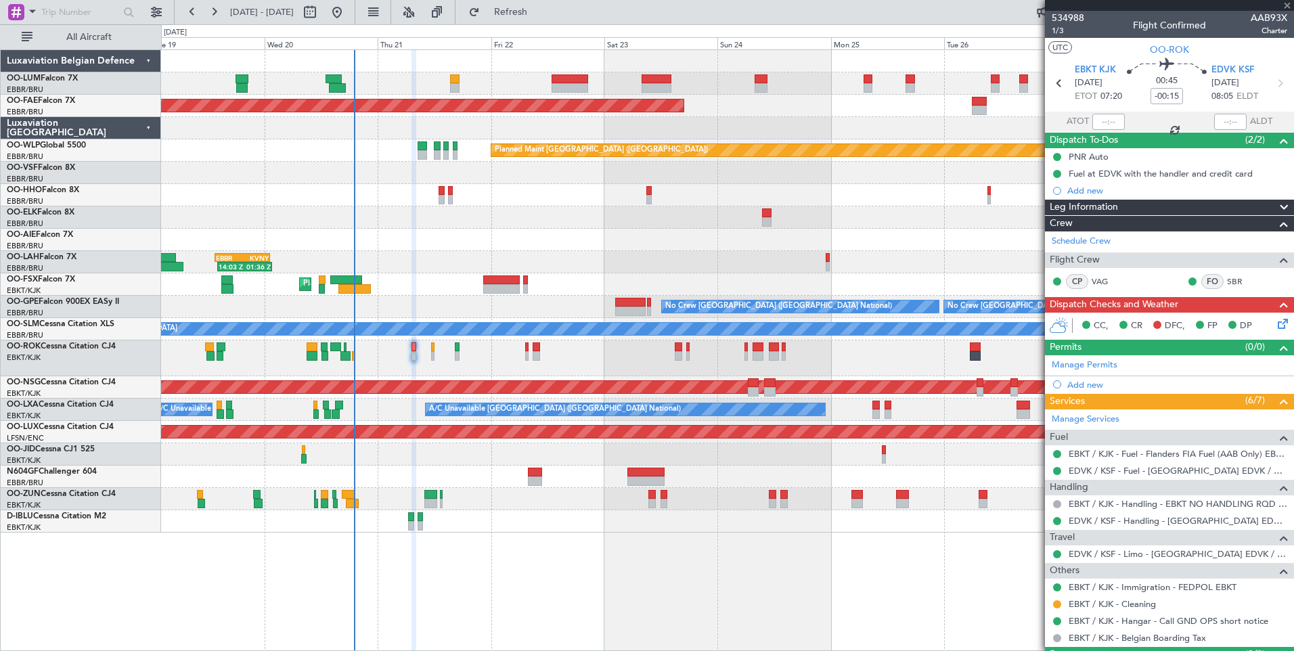
type input "+00:10"
type input "0"
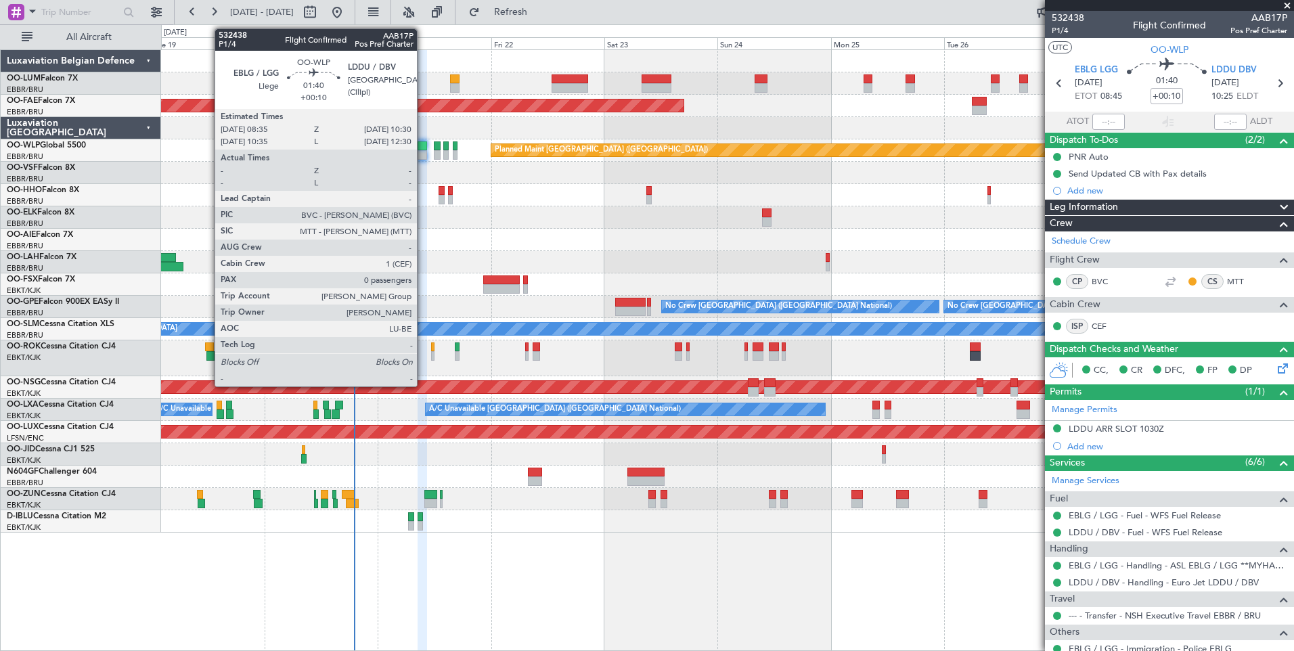
click at [423, 150] on div at bounding box center [422, 154] width 9 height 9
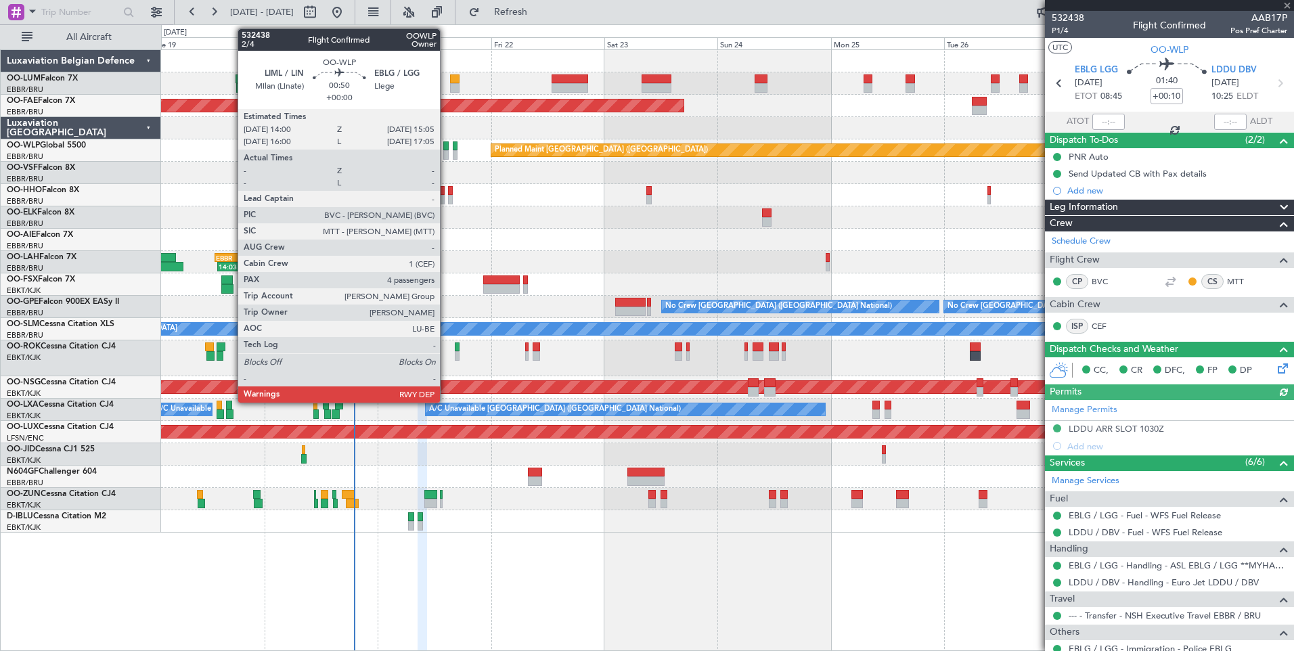
click at [446, 146] on div at bounding box center [445, 145] width 5 height 9
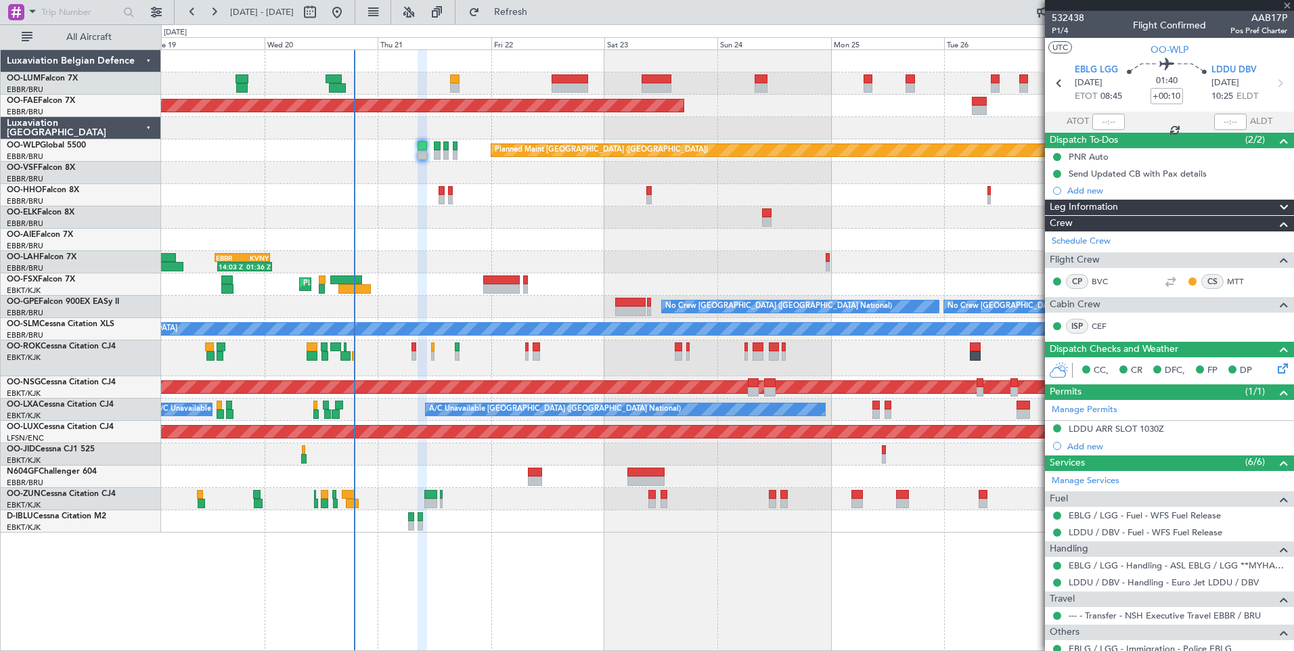
type input "4"
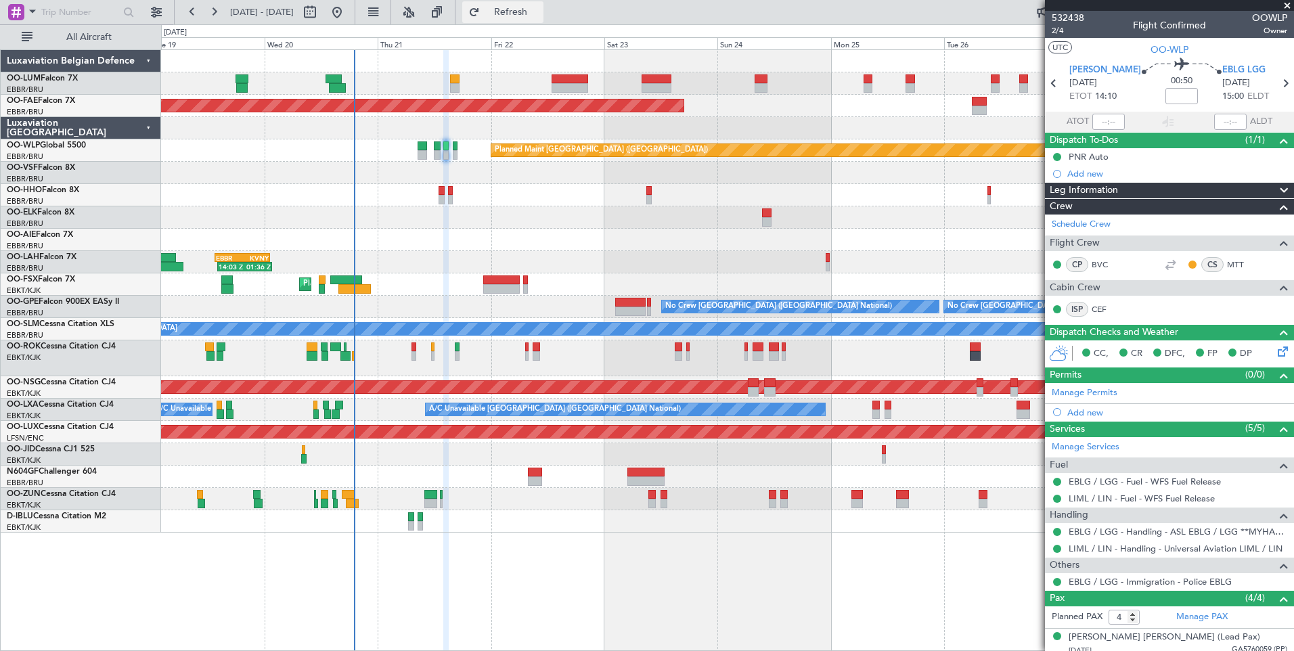
click at [533, 16] on span "Refresh" at bounding box center [511, 11] width 57 height 9
click at [1101, 259] on link "BVC" at bounding box center [1107, 265] width 30 height 12
click at [544, 22] on button "Refresh" at bounding box center [502, 12] width 81 height 22
click at [529, 5] on button "Refresh" at bounding box center [502, 12] width 81 height 22
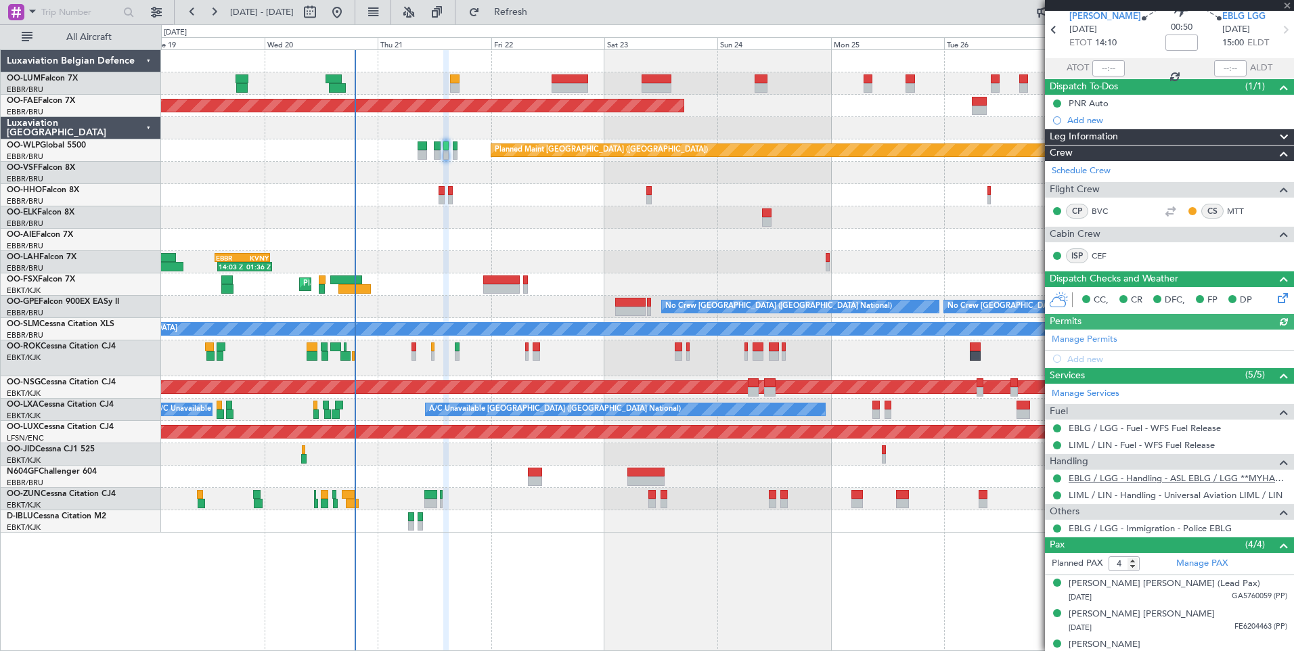
scroll to position [99, 0]
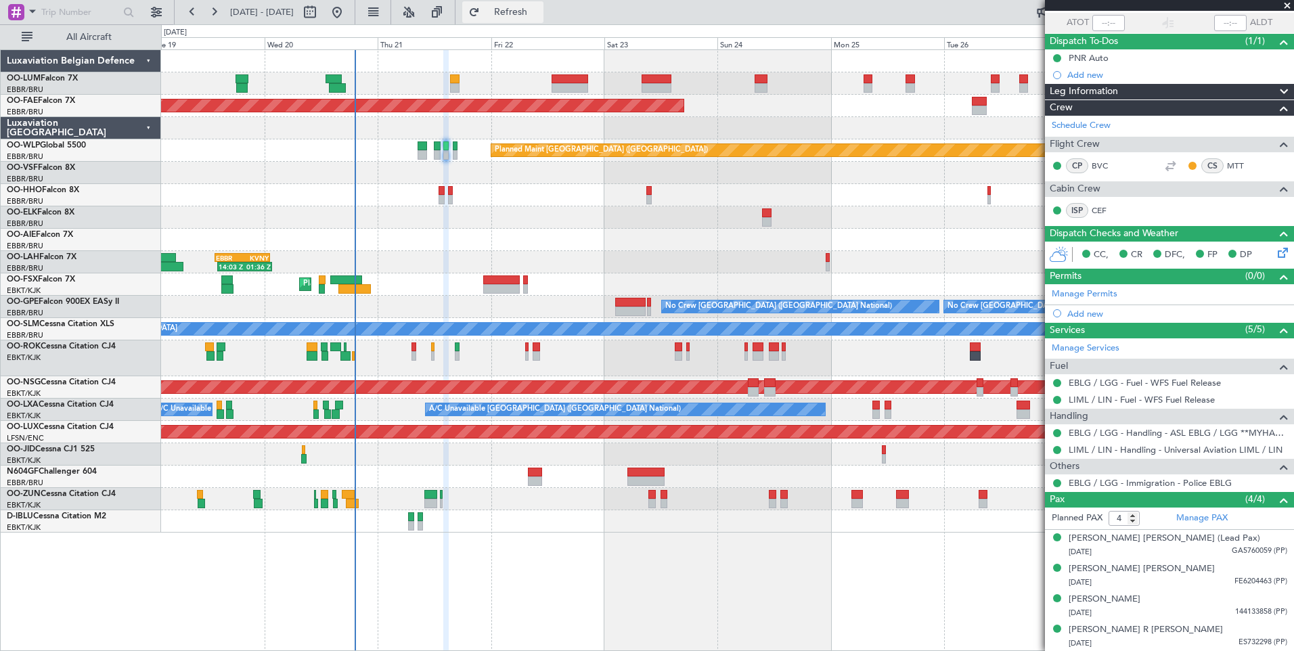
click at [539, 17] on span "Refresh" at bounding box center [511, 11] width 57 height 9
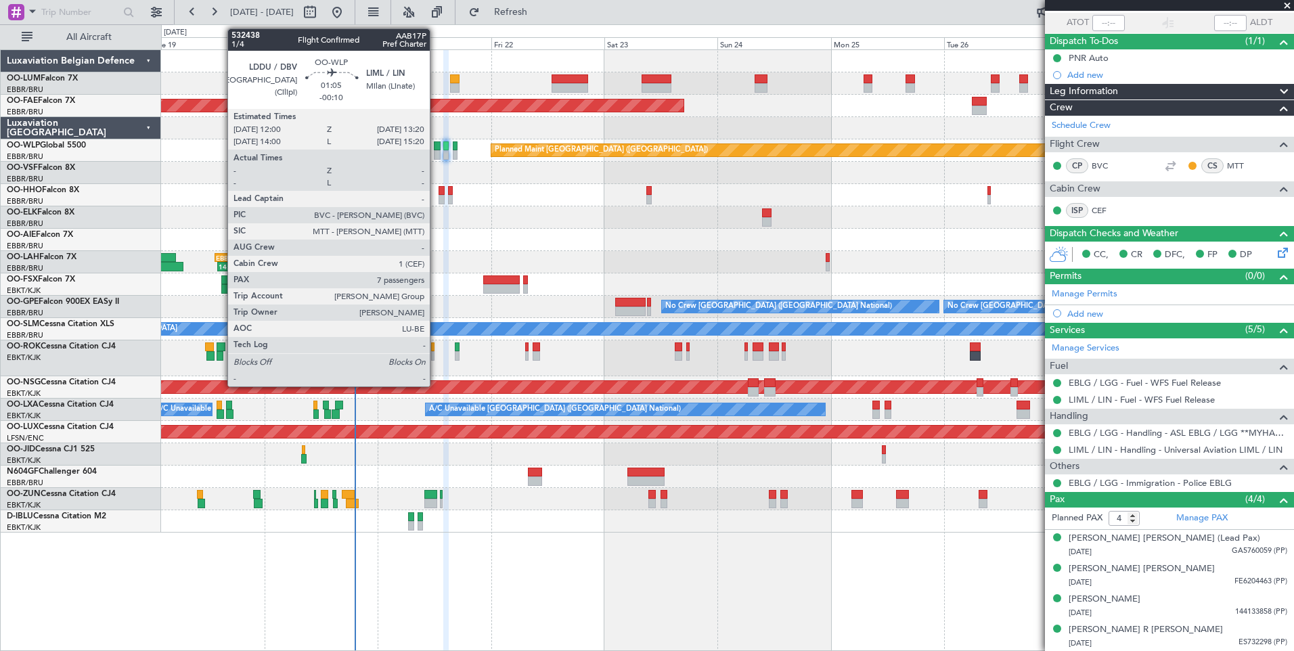
click at [436, 146] on div at bounding box center [437, 145] width 7 height 9
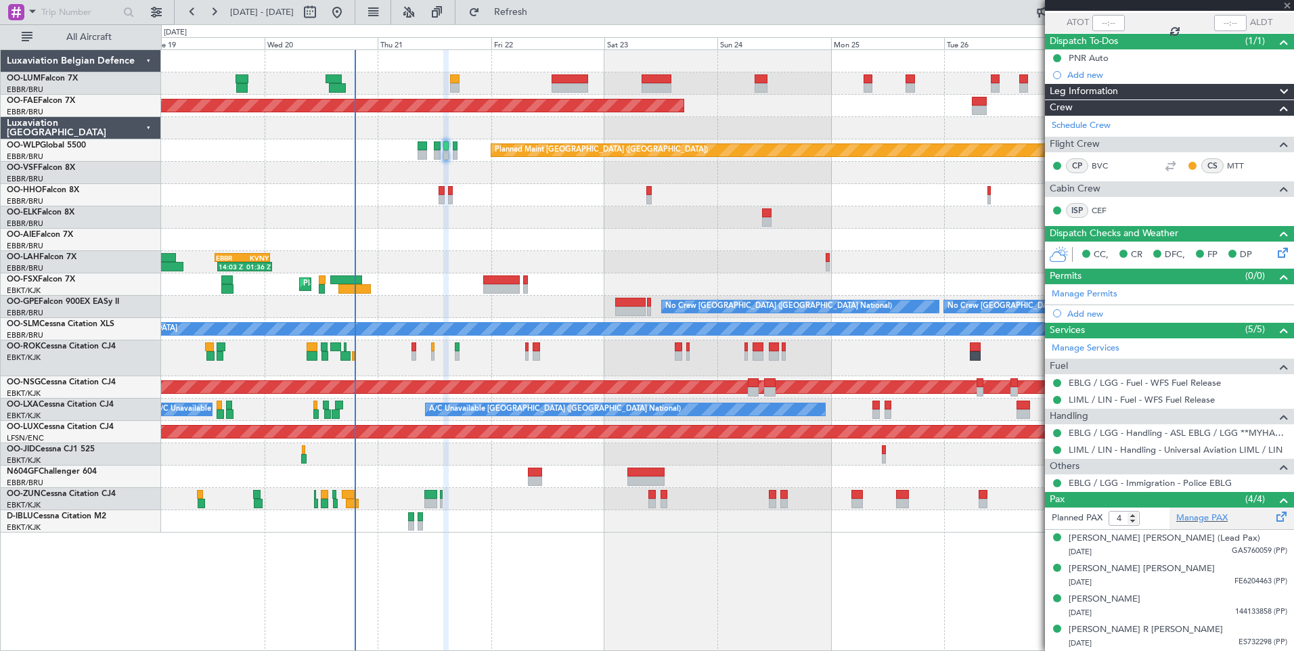
type input "-00:10"
type input "7"
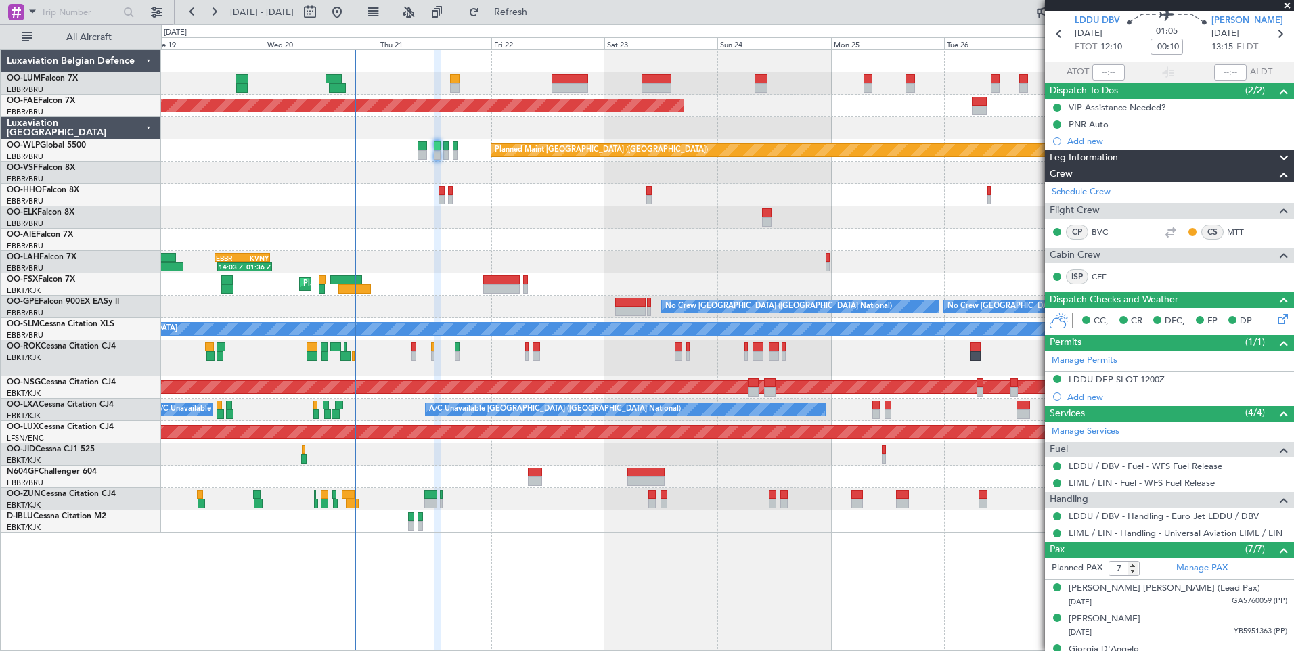
scroll to position [0, 0]
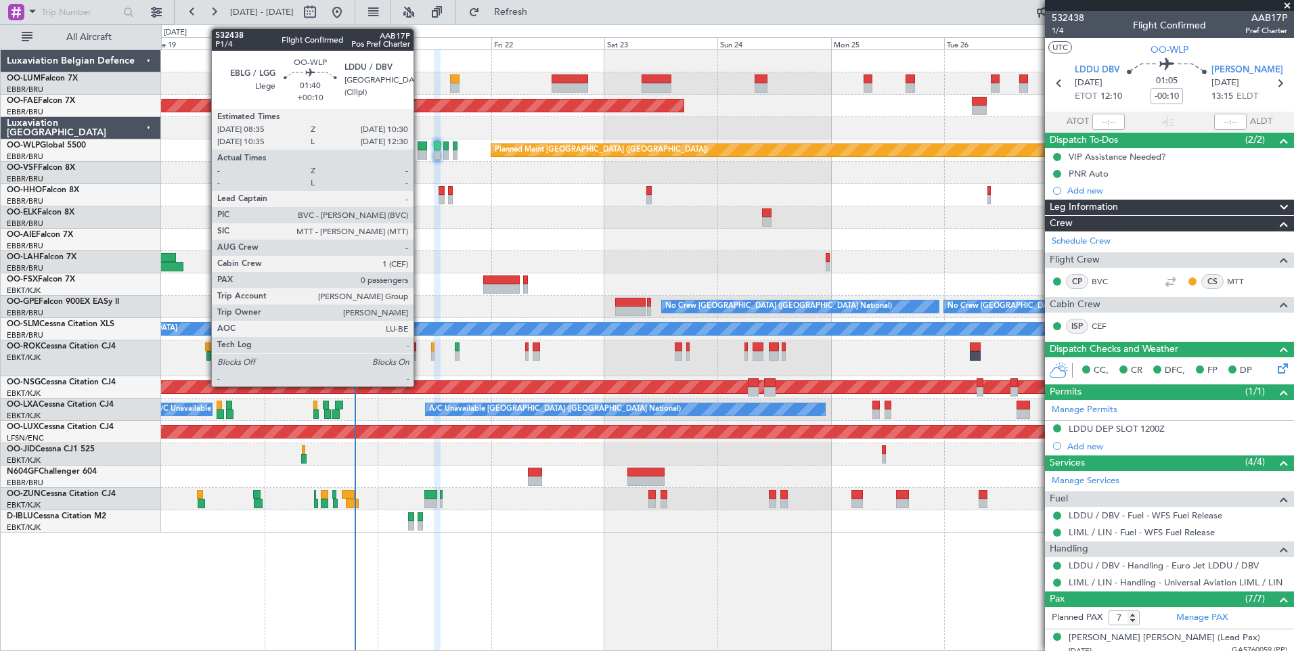
click at [420, 146] on div at bounding box center [422, 145] width 9 height 9
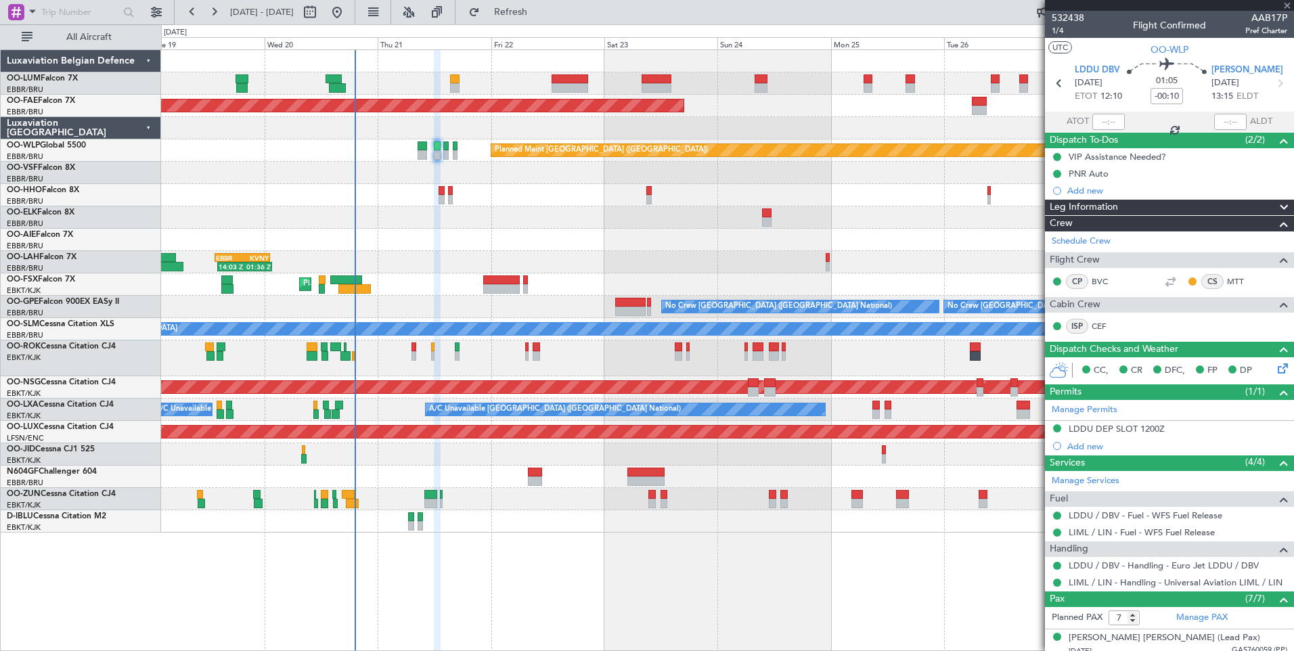
type input "+00:10"
type input "0"
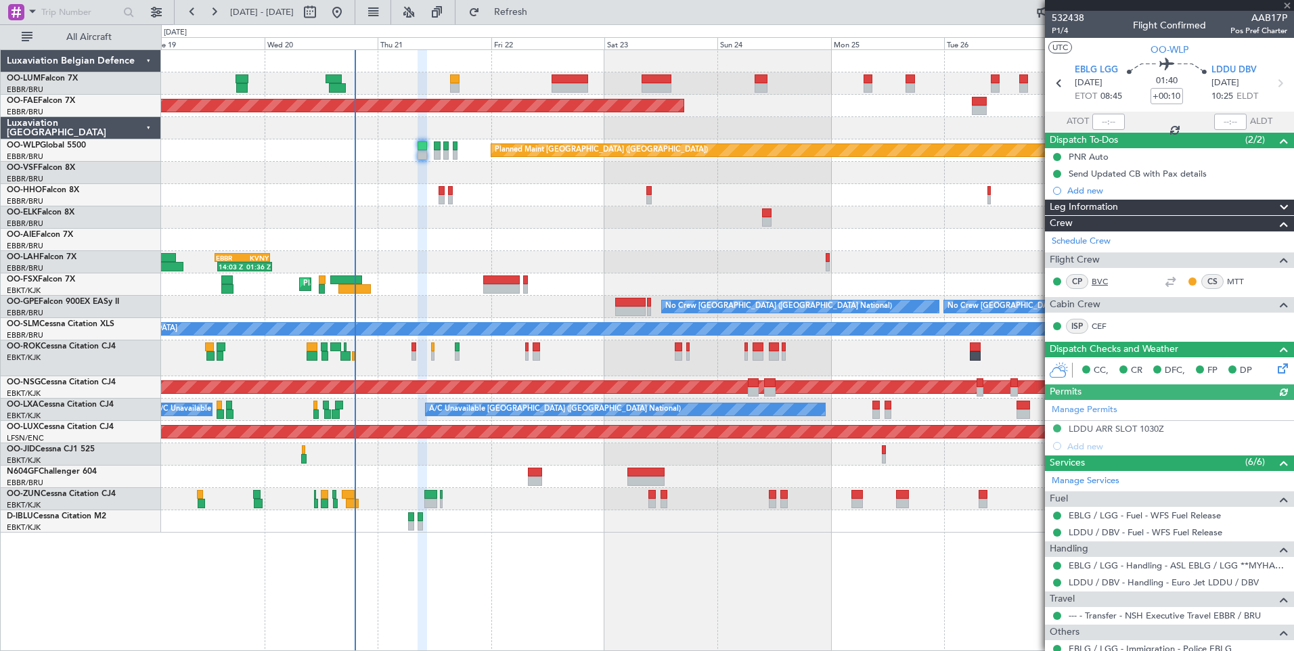
click at [1101, 284] on link "BVC" at bounding box center [1107, 281] width 30 height 12
drag, startPoint x: 576, startPoint y: 9, endPoint x: 874, endPoint y: 319, distance: 430.4
click at [539, 9] on span "Refresh" at bounding box center [511, 11] width 57 height 9
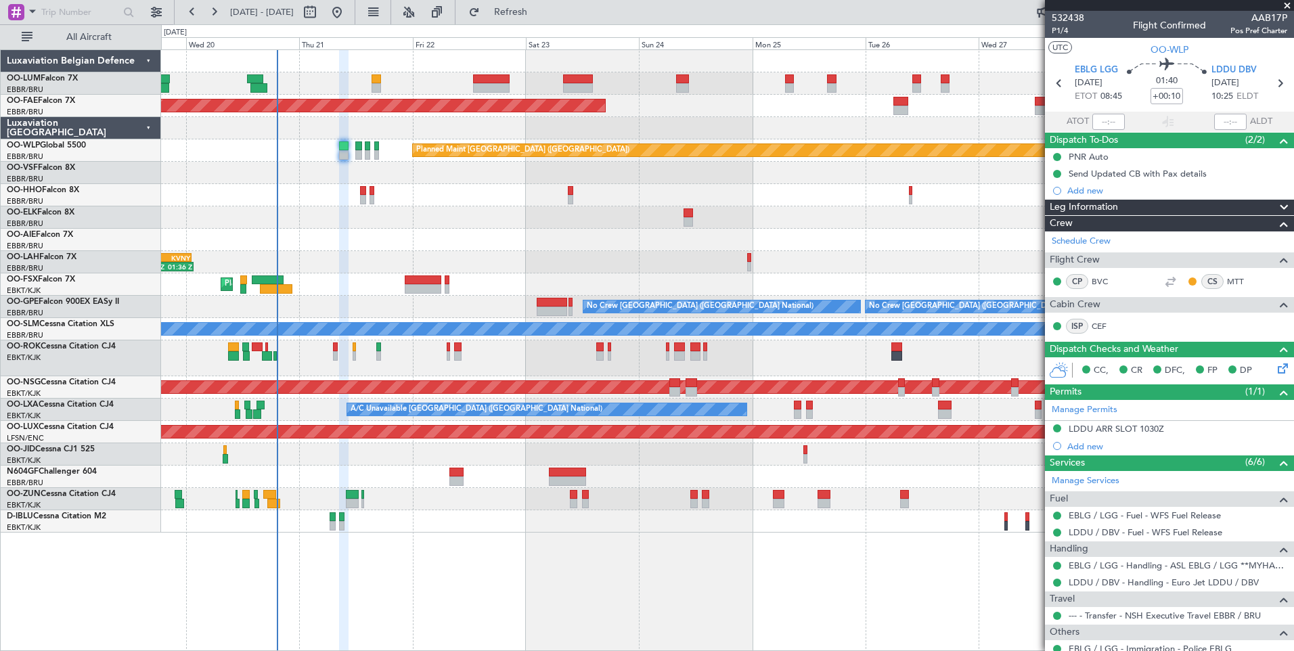
click at [506, 571] on div "Planned Maint Brussels (Brussels National) Planned Maint Brussels (Brussels Nat…" at bounding box center [727, 350] width 1133 height 602
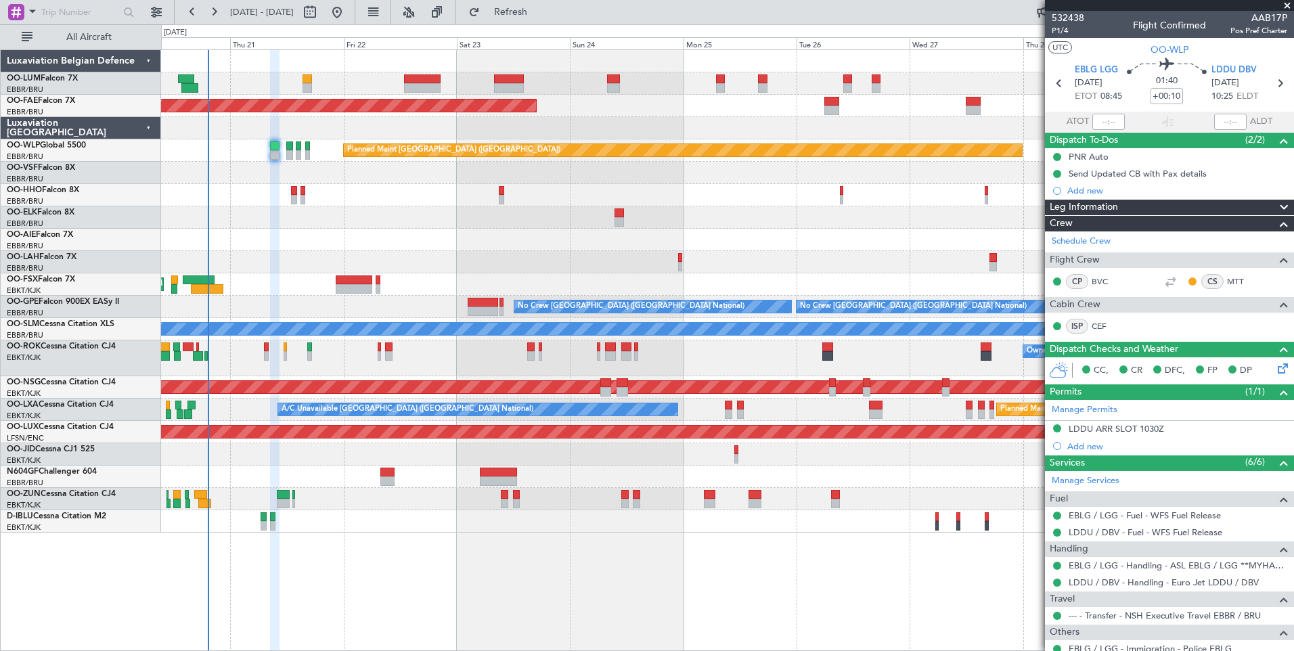
click at [619, 562] on div "Planned Maint Brussels (Brussels National) Planned Maint Kortrijk-Wevelgem Plan…" at bounding box center [727, 350] width 1133 height 602
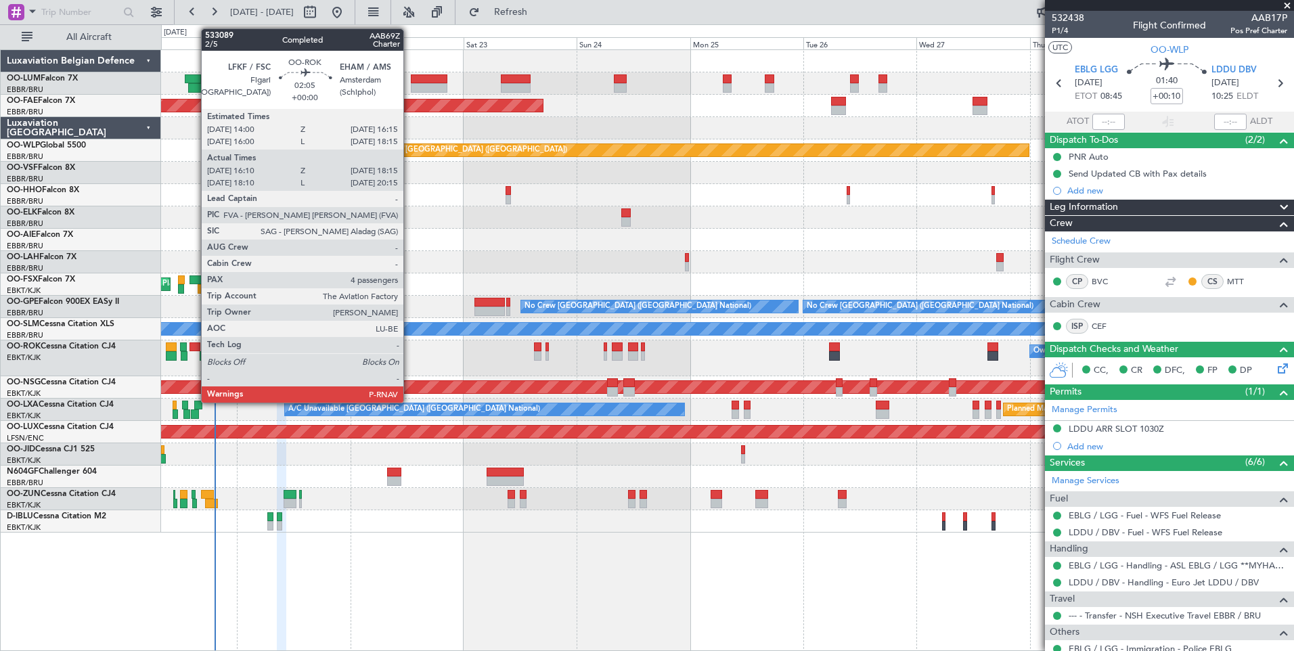
click at [194, 345] on div at bounding box center [195, 346] width 11 height 9
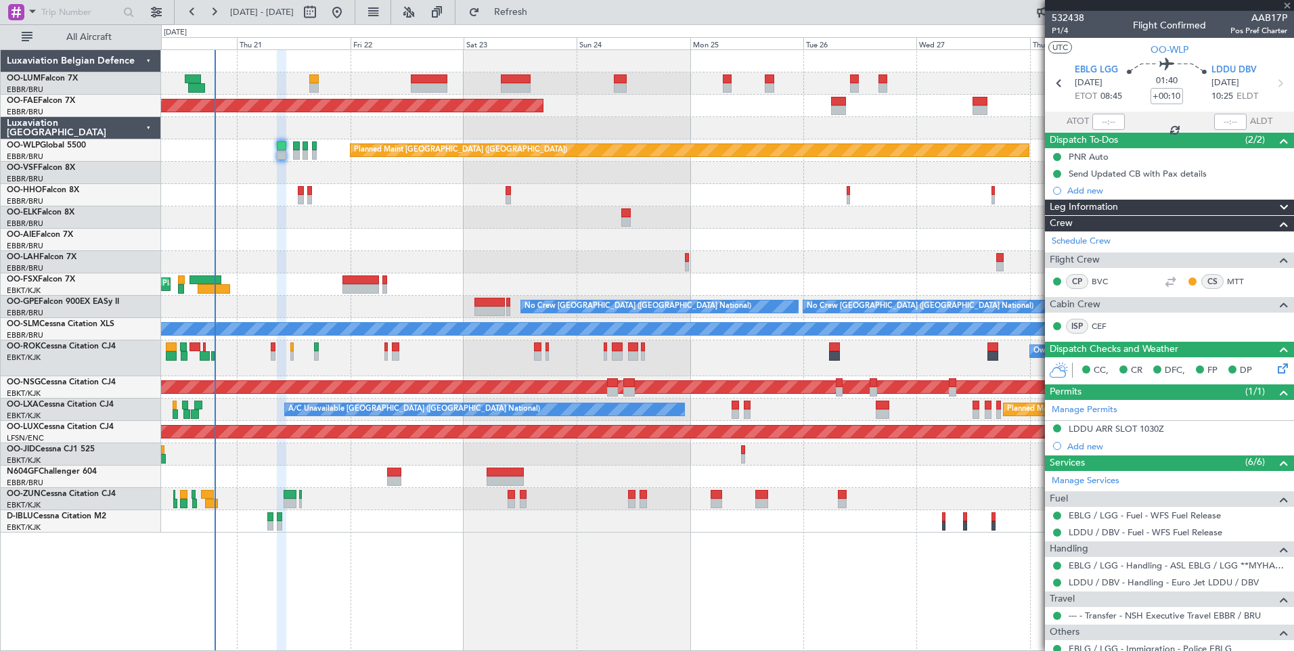
type input "16:15"
type input "18:10"
type input "4"
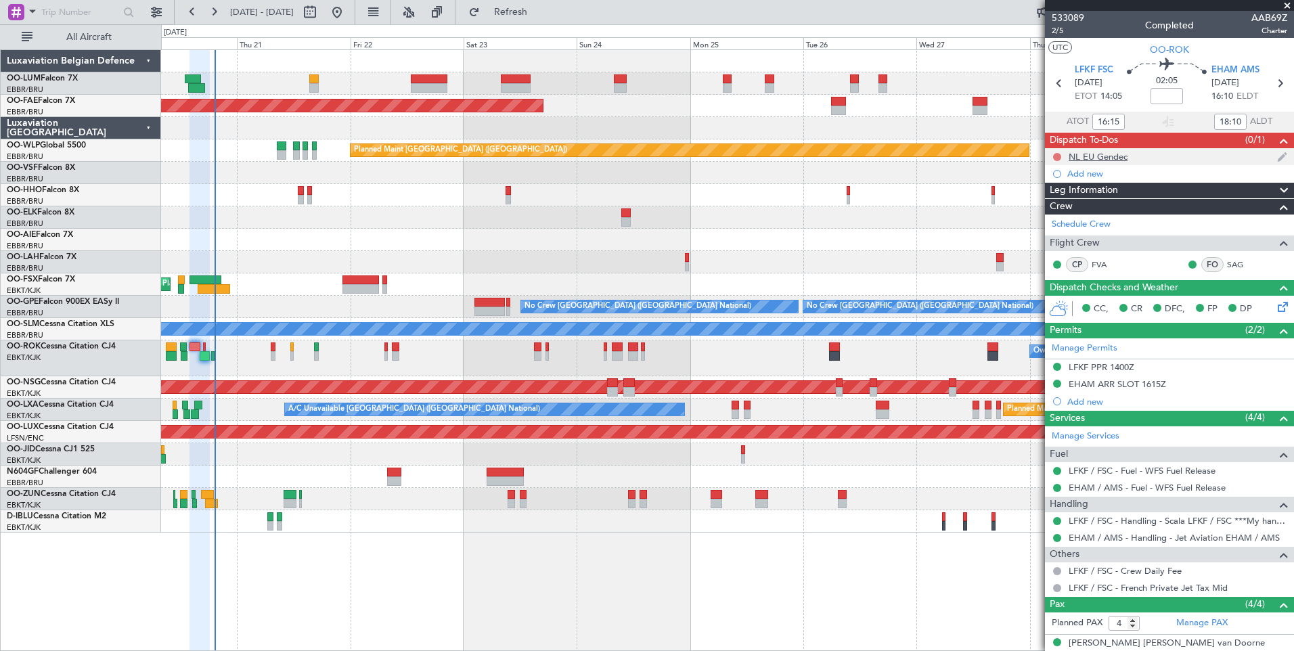
click at [1053, 156] on button at bounding box center [1057, 157] width 8 height 8
click at [1043, 236] on span "Cancelled" at bounding box center [1060, 237] width 39 height 14
type input "18:15"
type input "20:10"
type input "16:15"
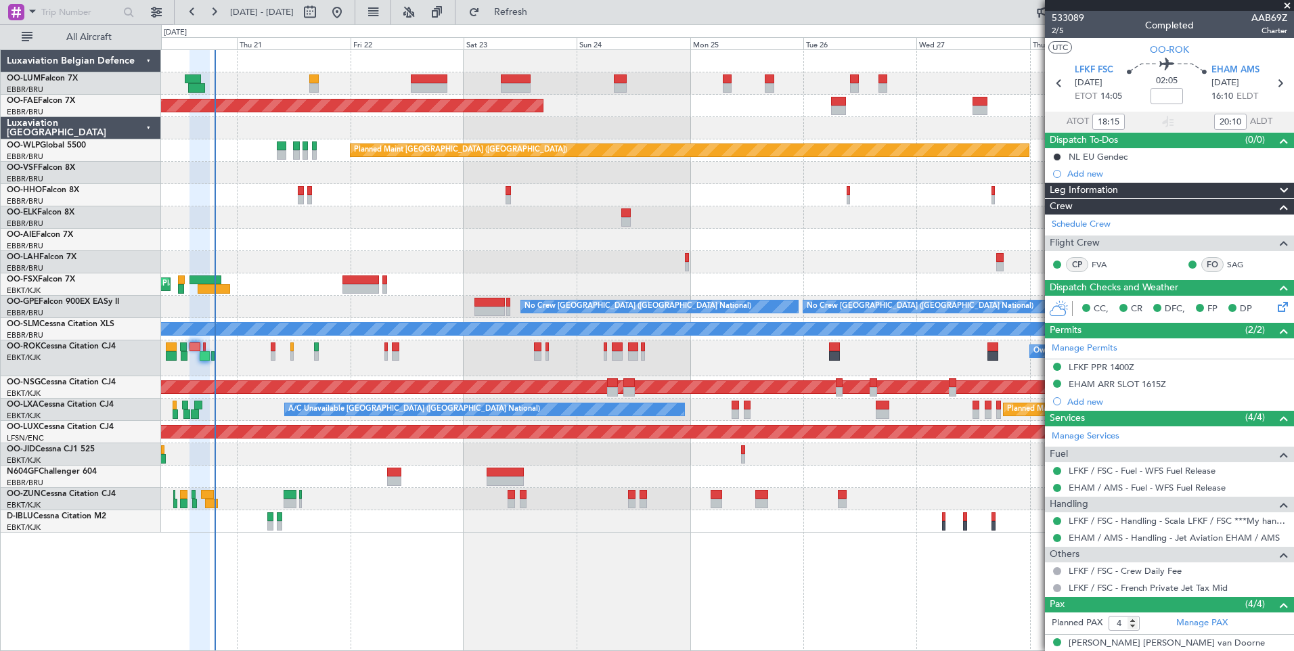
type input "18:10"
click at [1053, 30] on span "2/5" at bounding box center [1068, 31] width 32 height 12
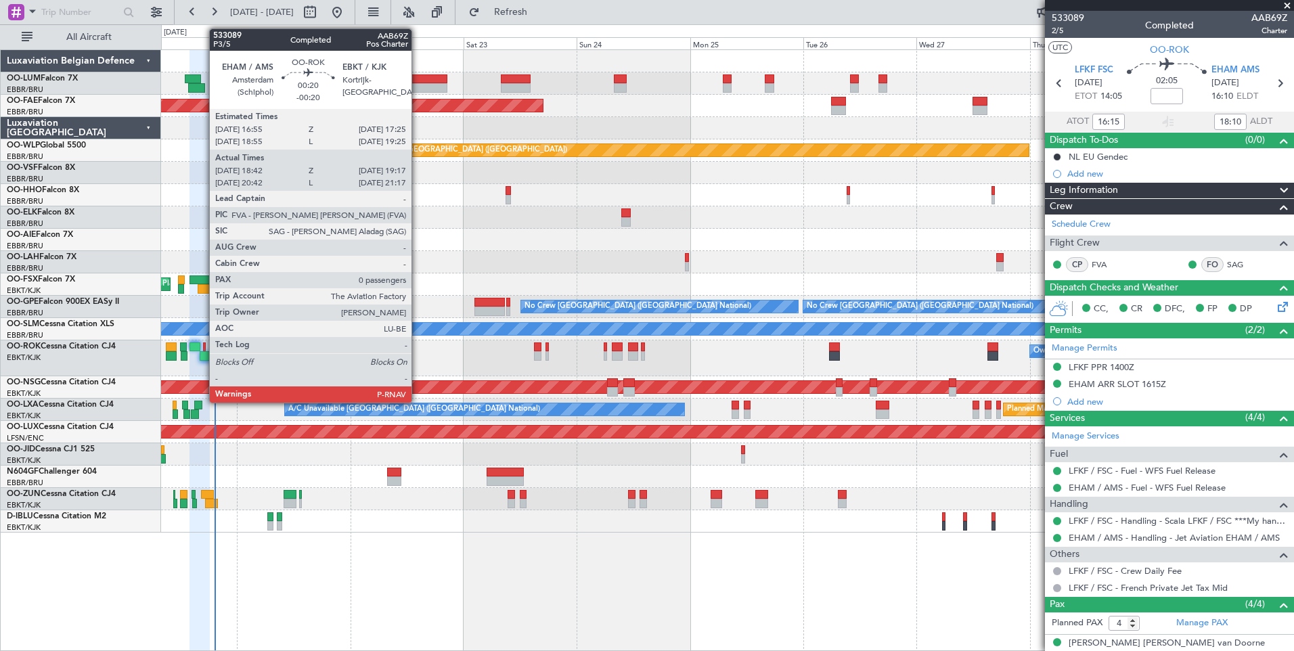
click at [203, 342] on div at bounding box center [204, 346] width 3 height 9
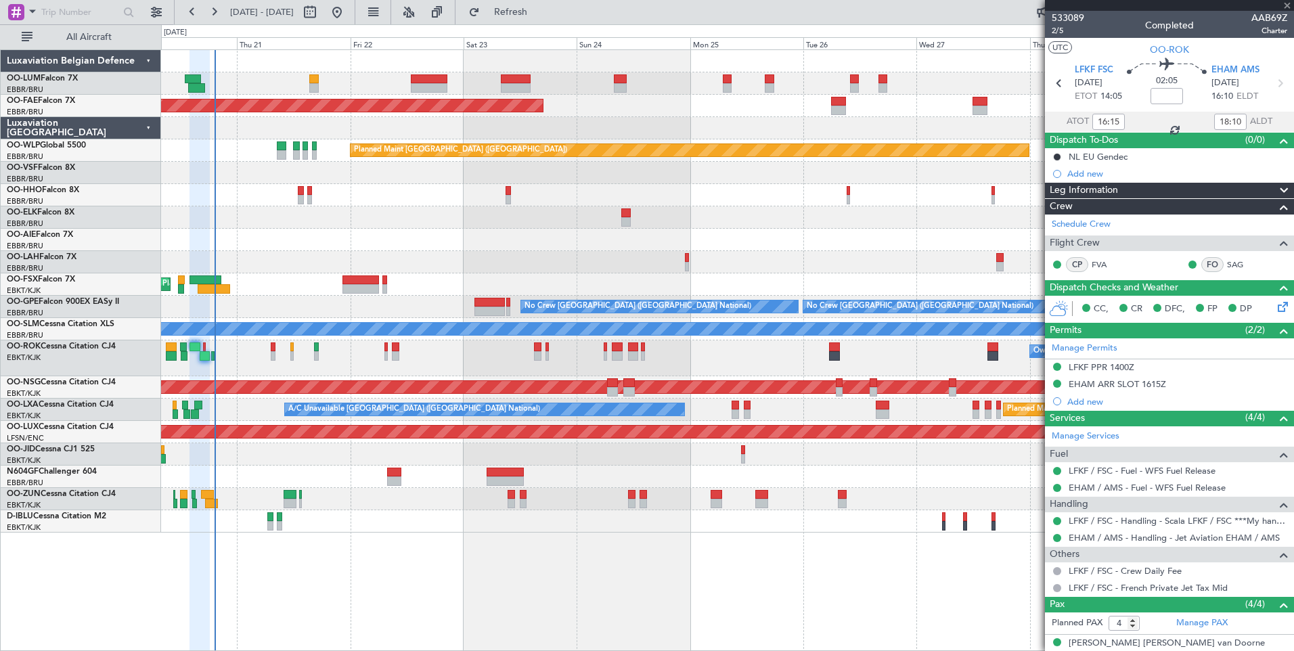
type input "-00:20"
type input "18:47"
type input "19:12"
type input "0"
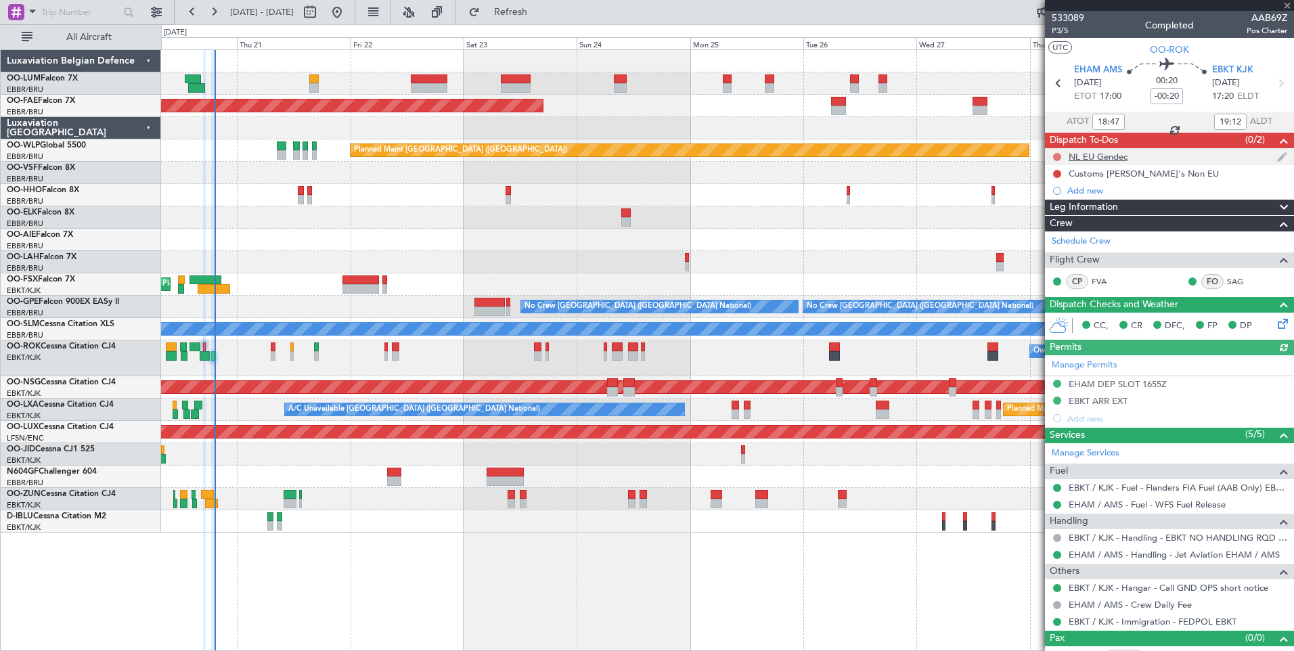
click at [1053, 156] on button at bounding box center [1057, 157] width 8 height 8
click at [1041, 232] on span "Cancelled" at bounding box center [1060, 237] width 39 height 14
click at [1055, 173] on button at bounding box center [1057, 174] width 8 height 8
click at [1046, 257] on span "Cancelled" at bounding box center [1060, 254] width 39 height 14
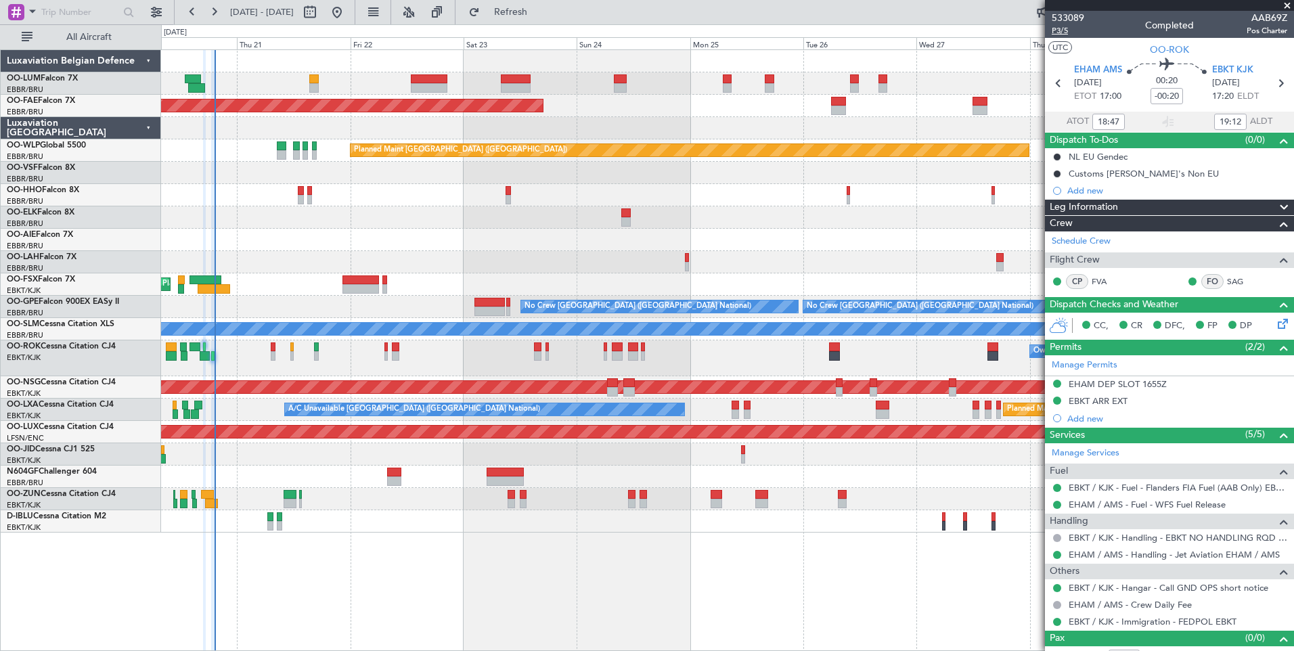
click at [1066, 32] on span "P3/5" at bounding box center [1068, 31] width 32 height 12
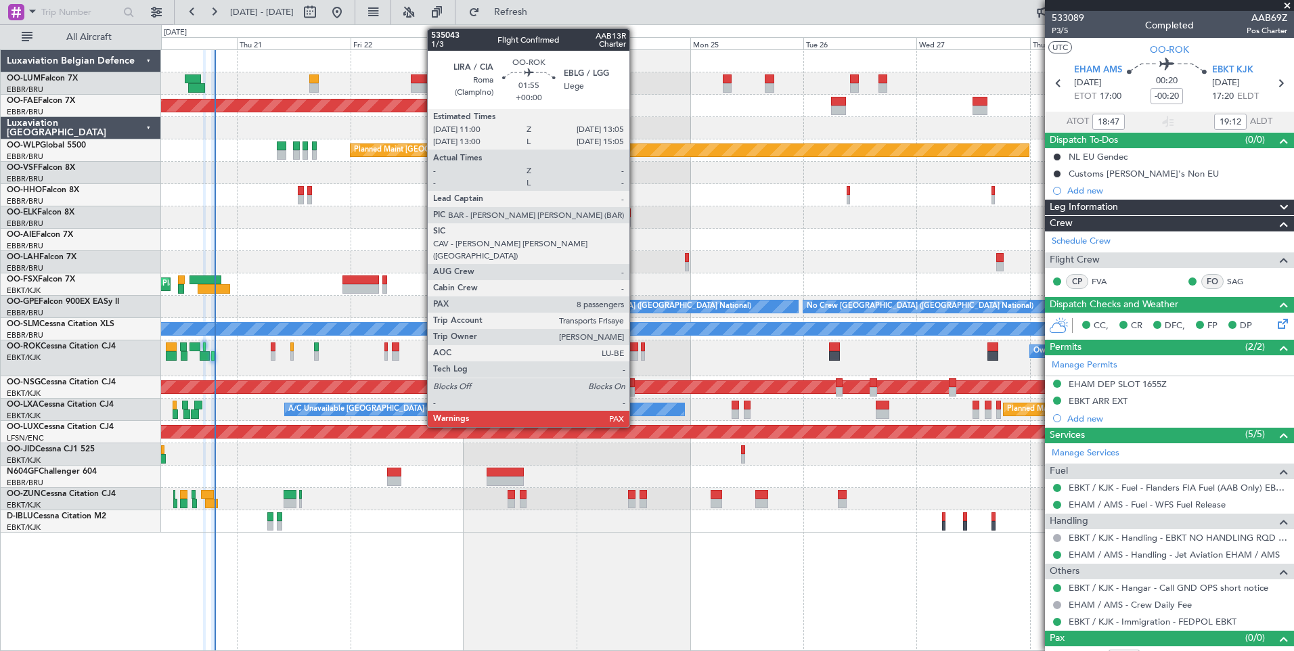
click at [636, 345] on div at bounding box center [633, 346] width 10 height 9
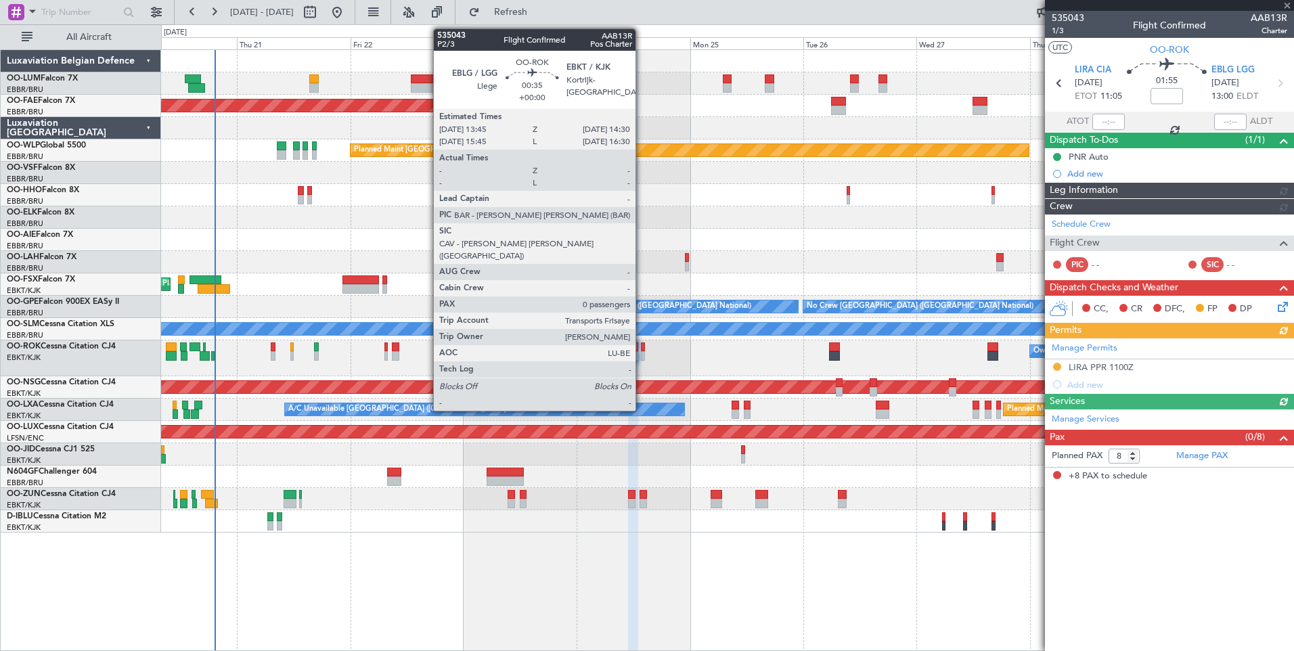
click at [642, 345] on div at bounding box center [643, 346] width 4 height 9
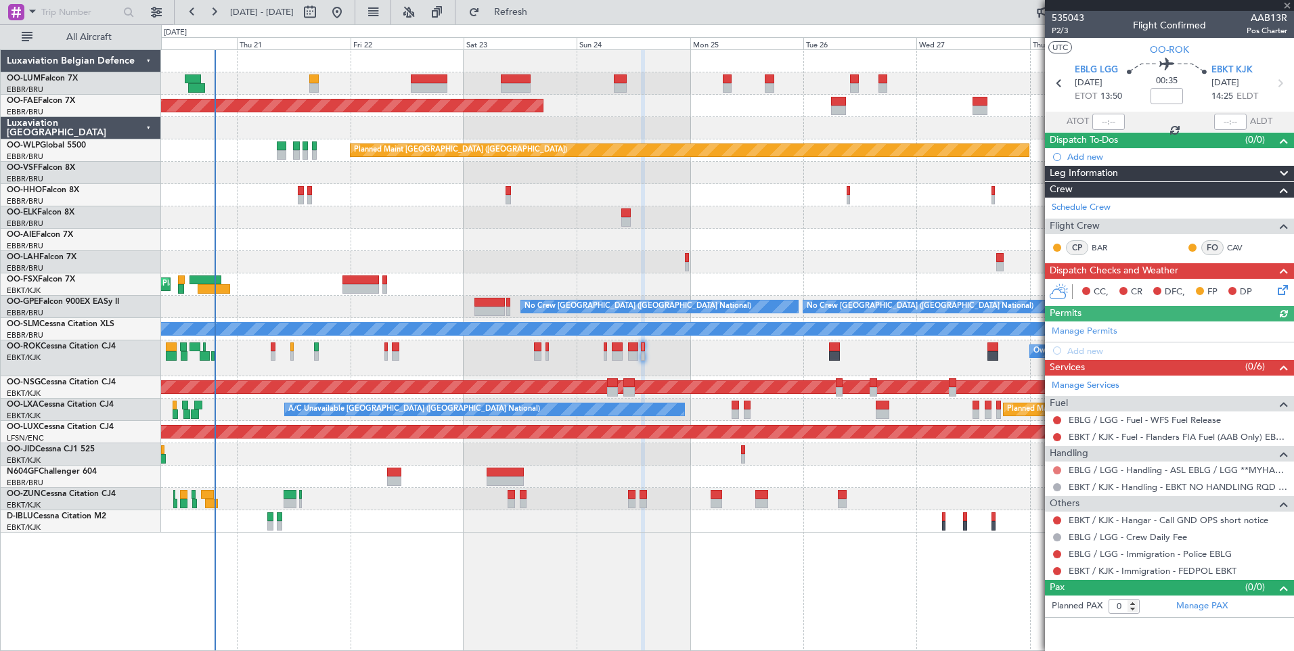
click at [1056, 466] on button at bounding box center [1057, 470] width 8 height 8
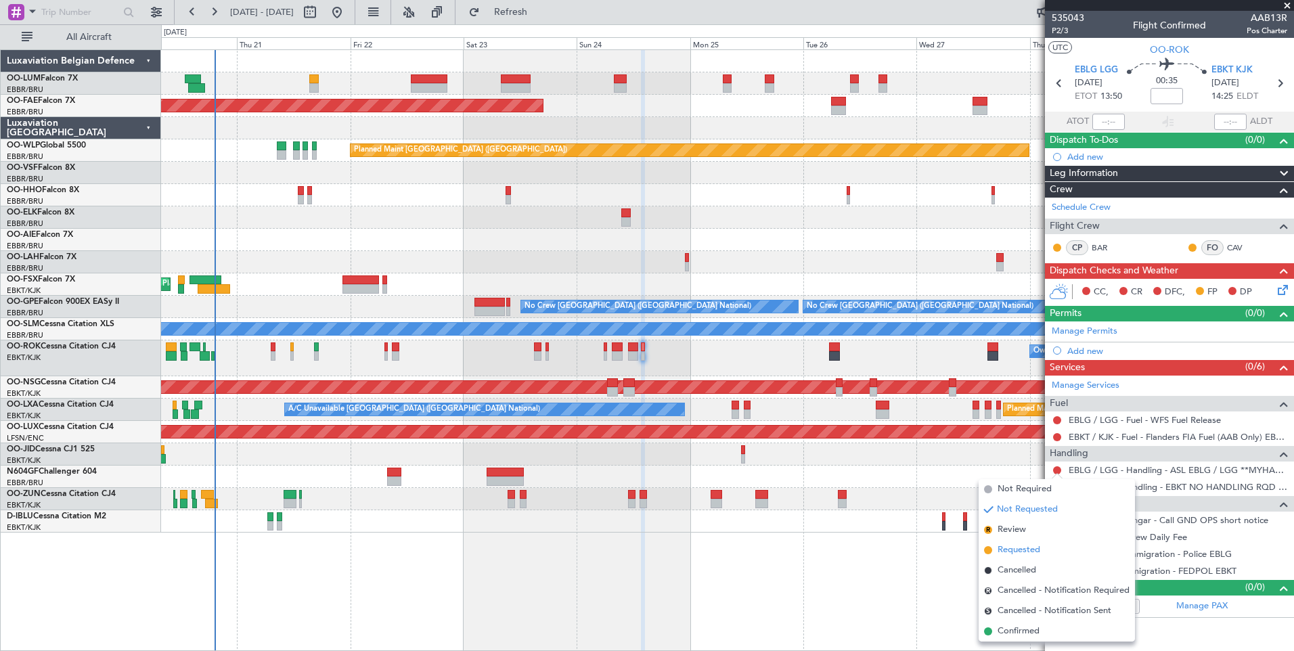
click at [1021, 544] on span "Requested" at bounding box center [1019, 551] width 43 height 14
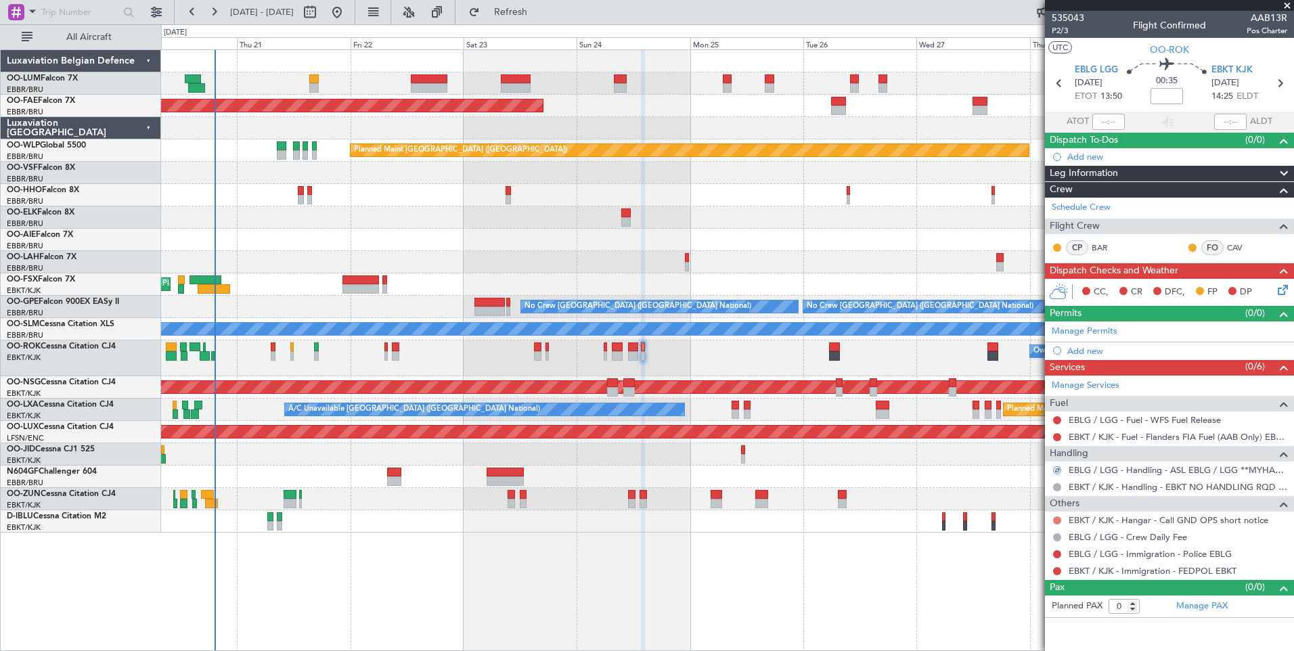
click at [1058, 518] on button at bounding box center [1057, 520] width 8 height 8
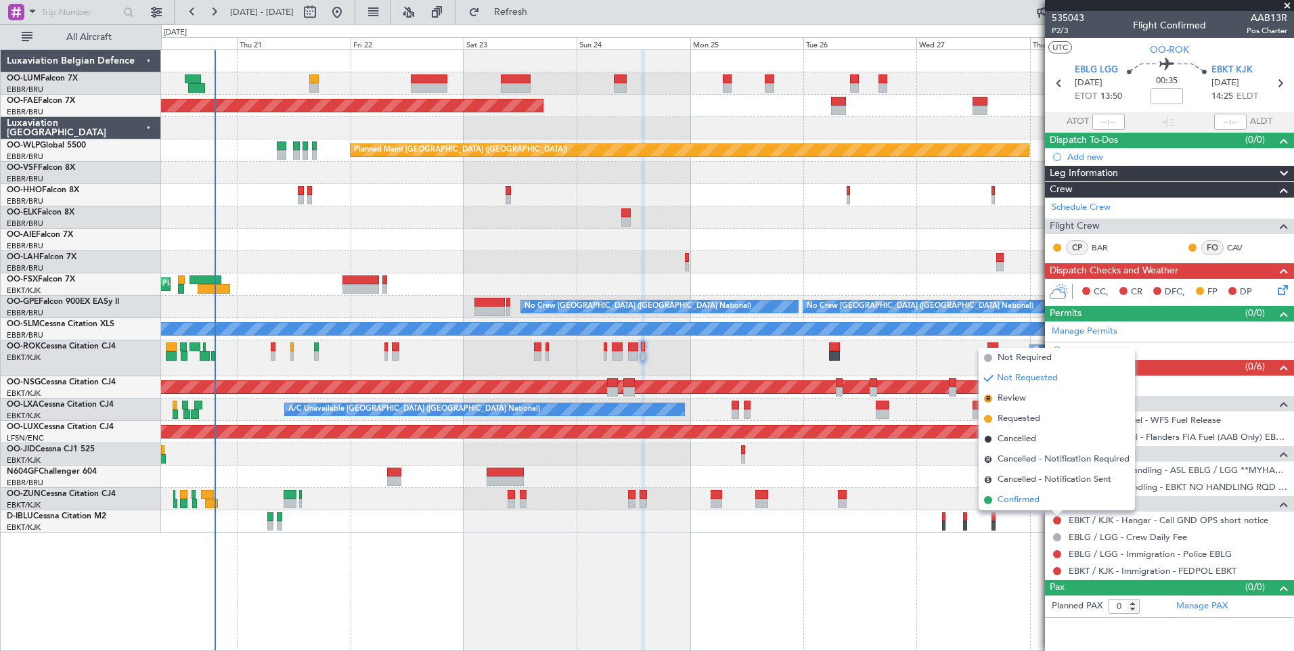
click at [1017, 497] on span "Confirmed" at bounding box center [1019, 500] width 42 height 14
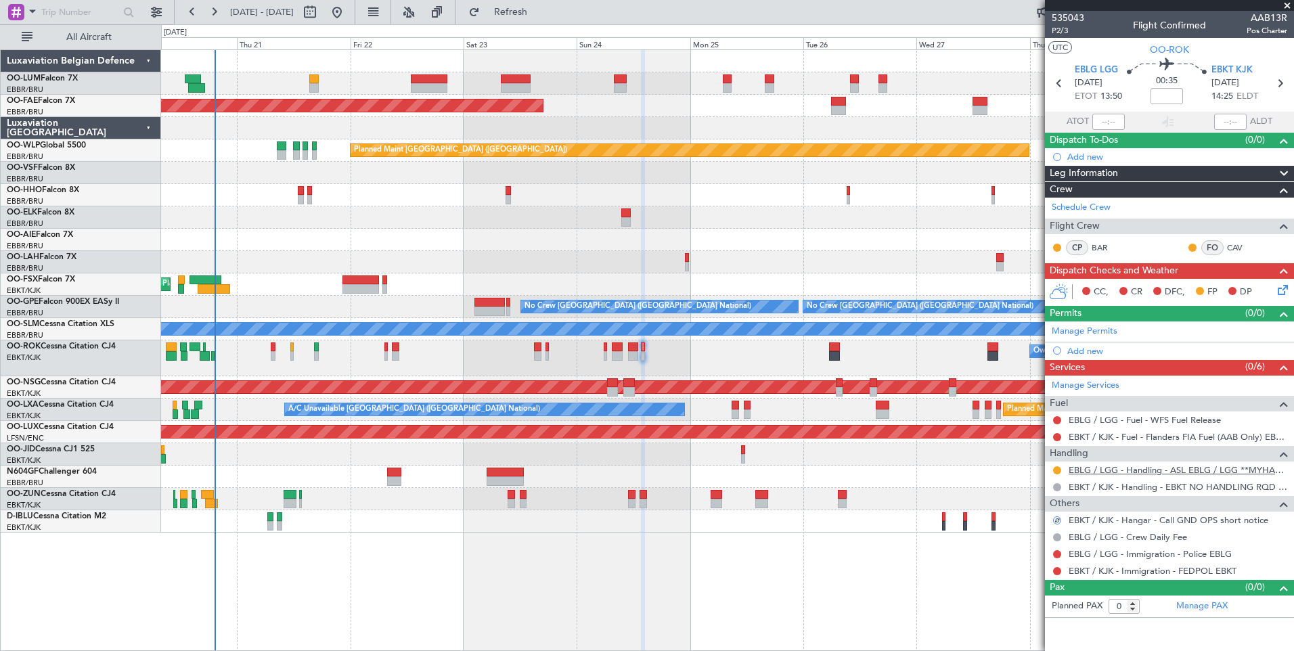
click at [1141, 469] on link "EBLG / LGG - Handling - ASL EBLG / LGG **MYHANDLING**" at bounding box center [1178, 470] width 219 height 12
click at [542, 19] on button "Refresh" at bounding box center [502, 12] width 81 height 22
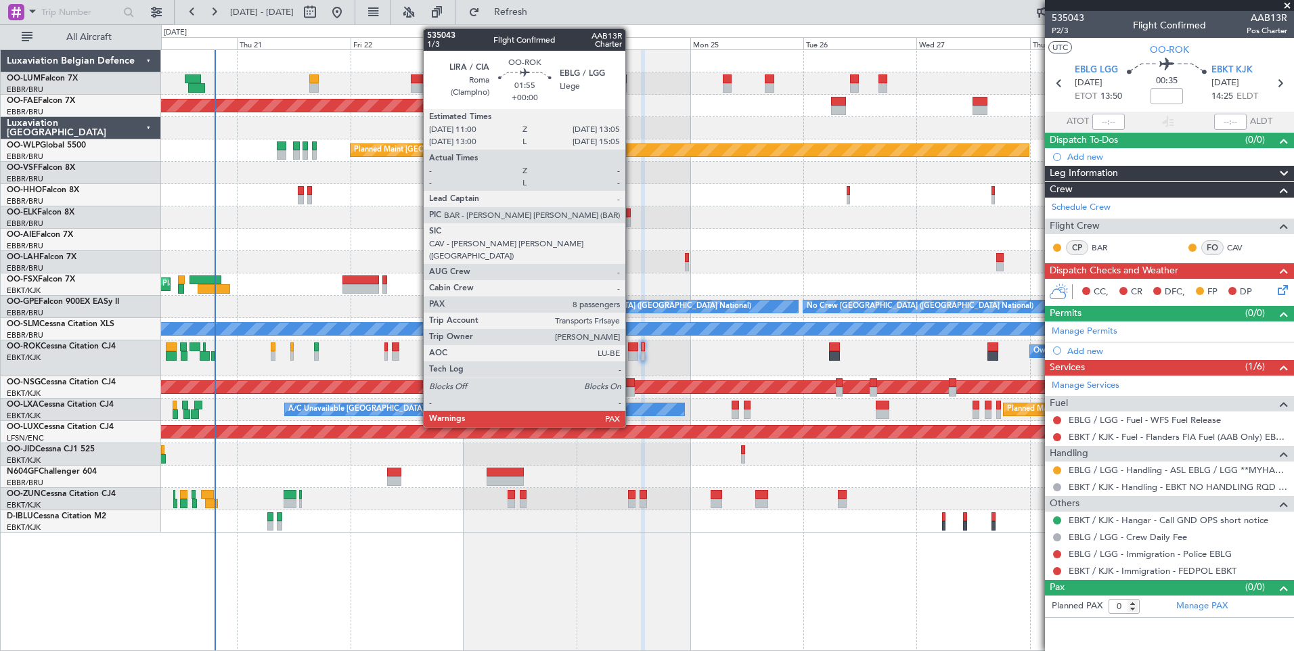
click at [632, 347] on div at bounding box center [633, 346] width 10 height 9
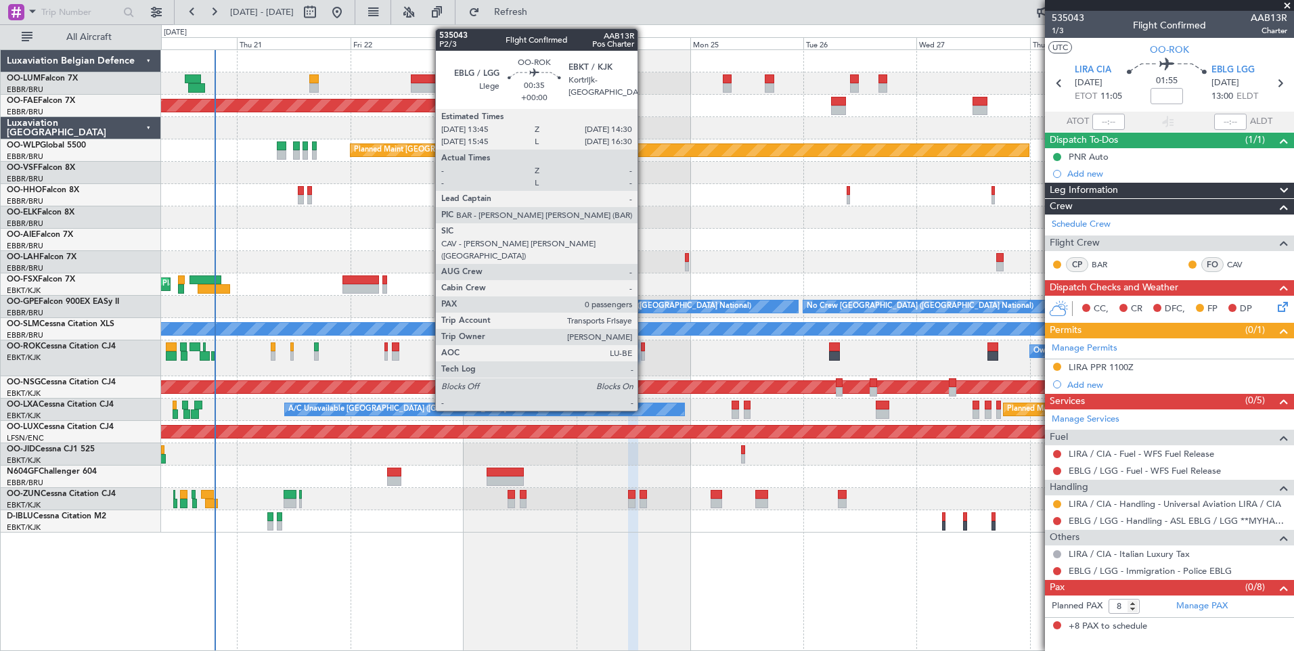
click at [644, 346] on div at bounding box center [643, 346] width 4 height 9
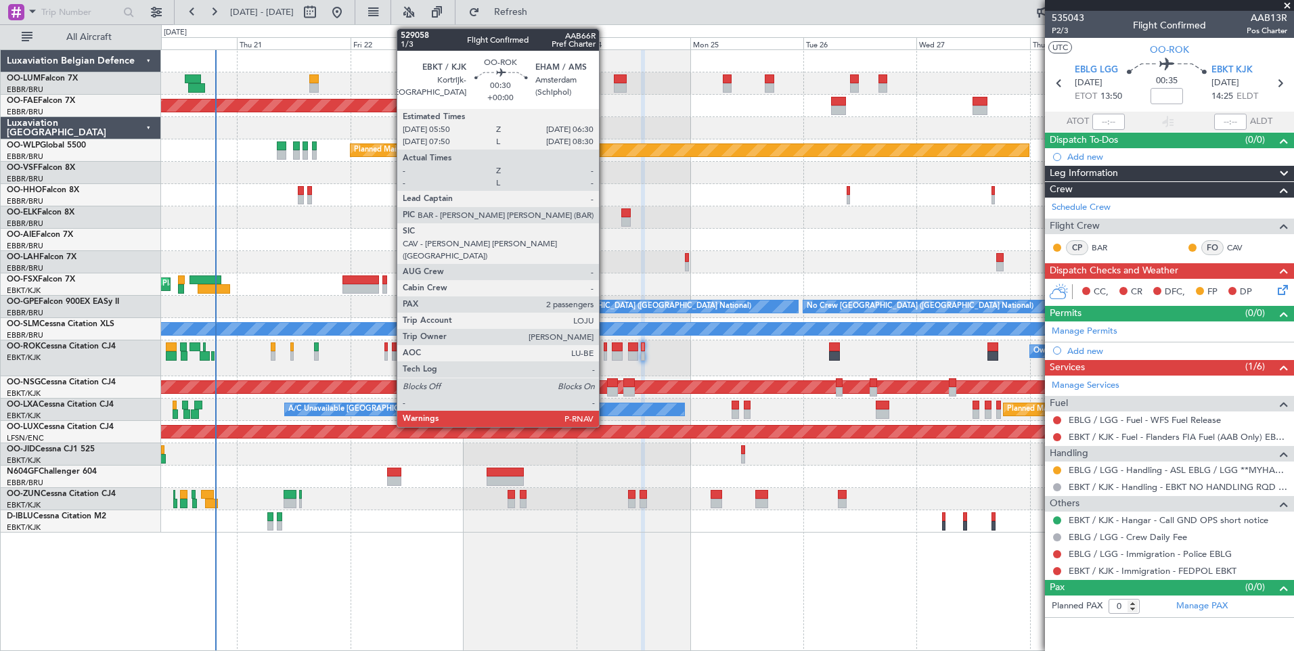
click at [605, 347] on div at bounding box center [605, 346] width 3 height 9
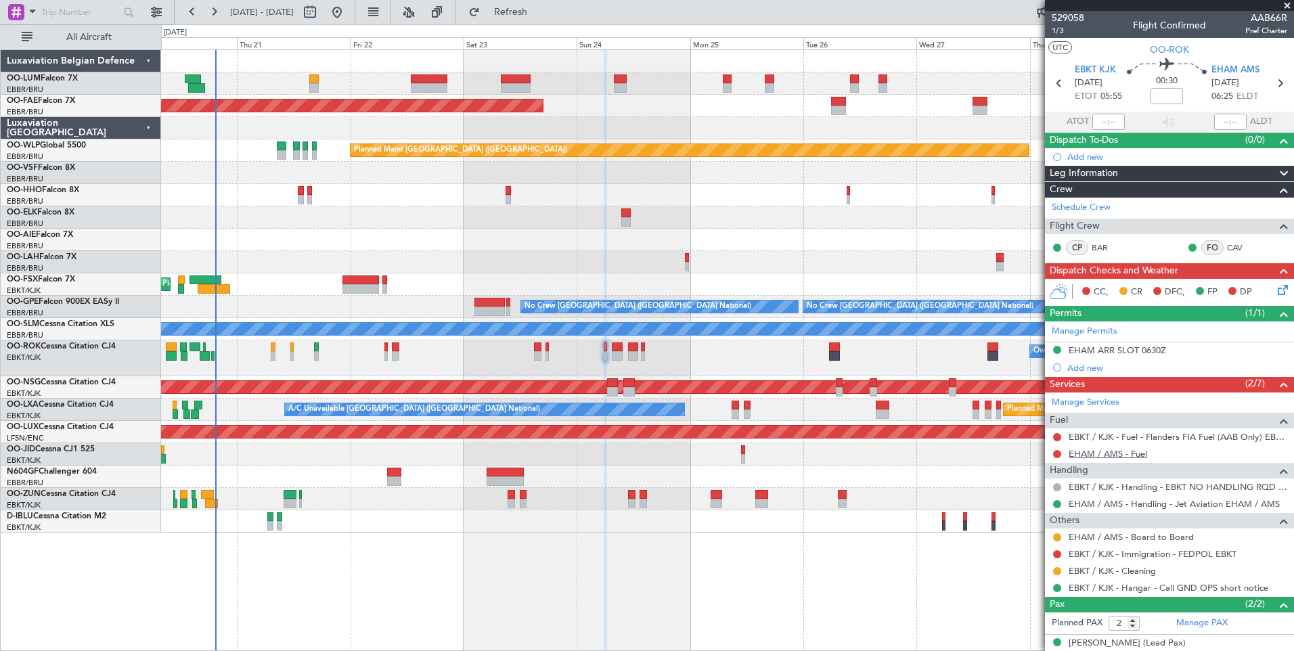
click at [1139, 452] on link "EHAM / AMS - Fuel" at bounding box center [1108, 454] width 79 height 12
click at [539, 15] on span "Refresh" at bounding box center [511, 11] width 57 height 9
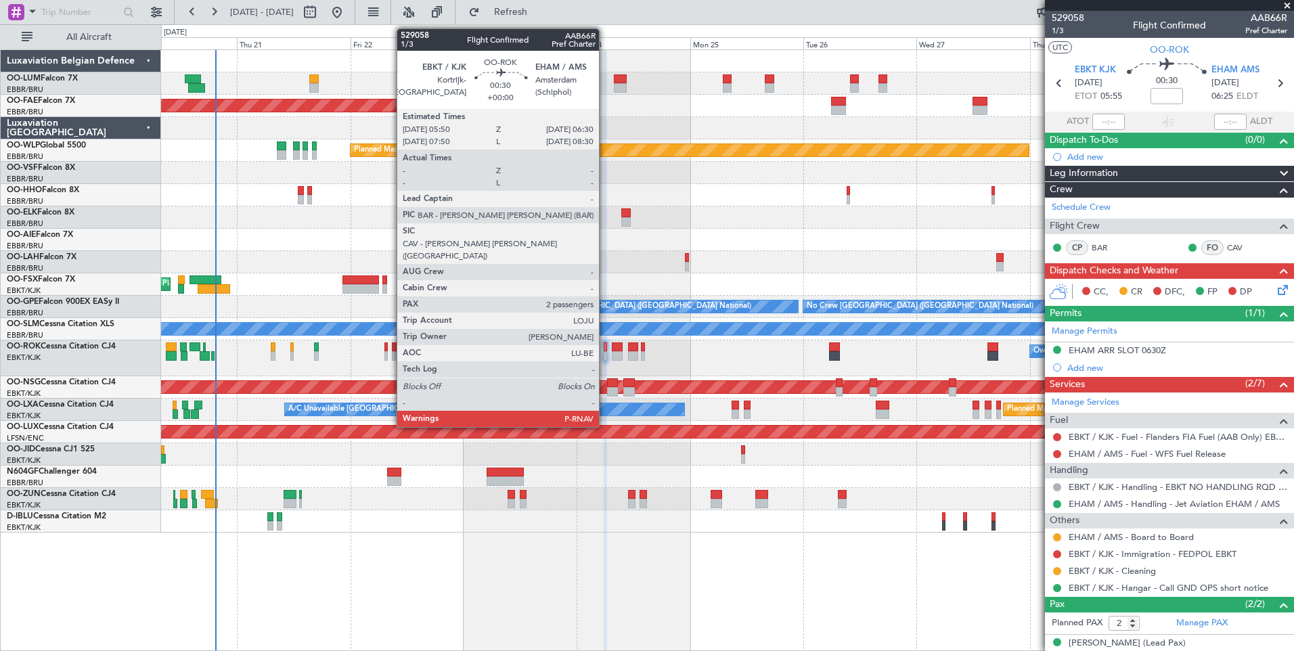
click at [605, 349] on div at bounding box center [605, 346] width 3 height 9
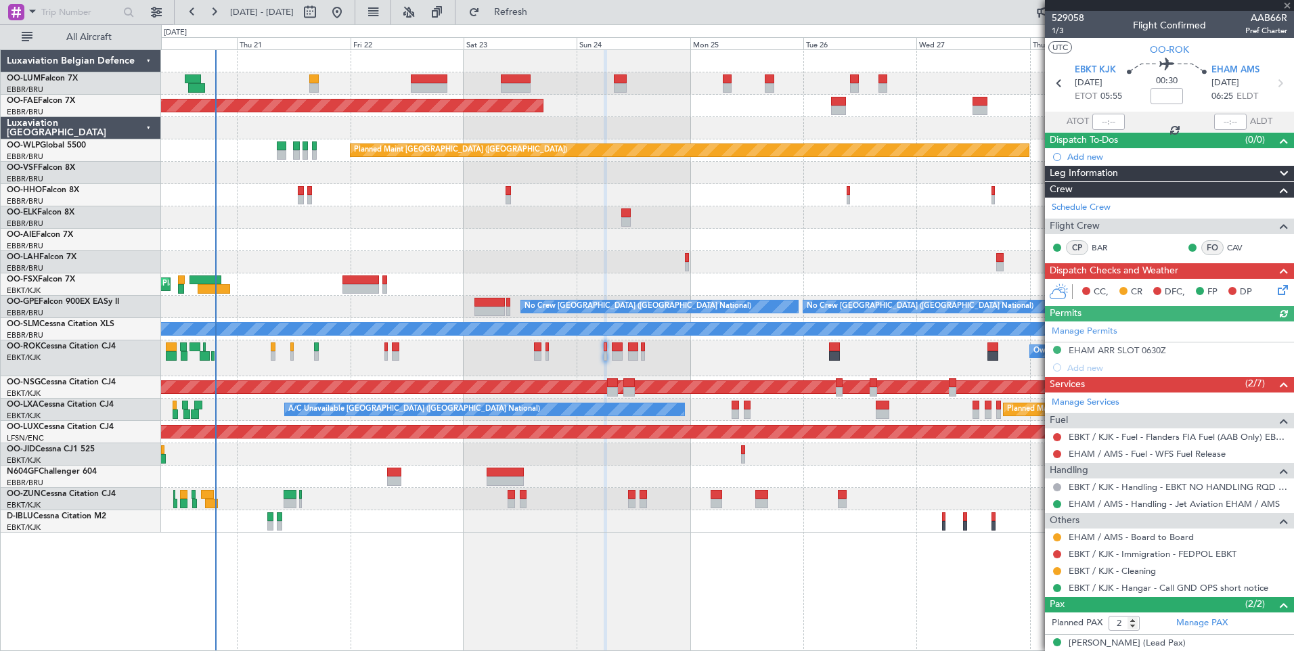
click at [1161, 350] on div "Manage Permits EHAM ARR SLOT 0630Z Add new" at bounding box center [1169, 349] width 249 height 55
click at [1161, 345] on div "Manage Permits EHAM ARR SLOT 0630Z Add new" at bounding box center [1169, 349] width 249 height 55
click at [1147, 353] on div "Manage Permits EHAM ARR SLOT 0630Z Add new" at bounding box center [1169, 349] width 249 height 55
click at [1147, 353] on div "EHAM ARR SLOT 0630Z" at bounding box center [1117, 351] width 97 height 12
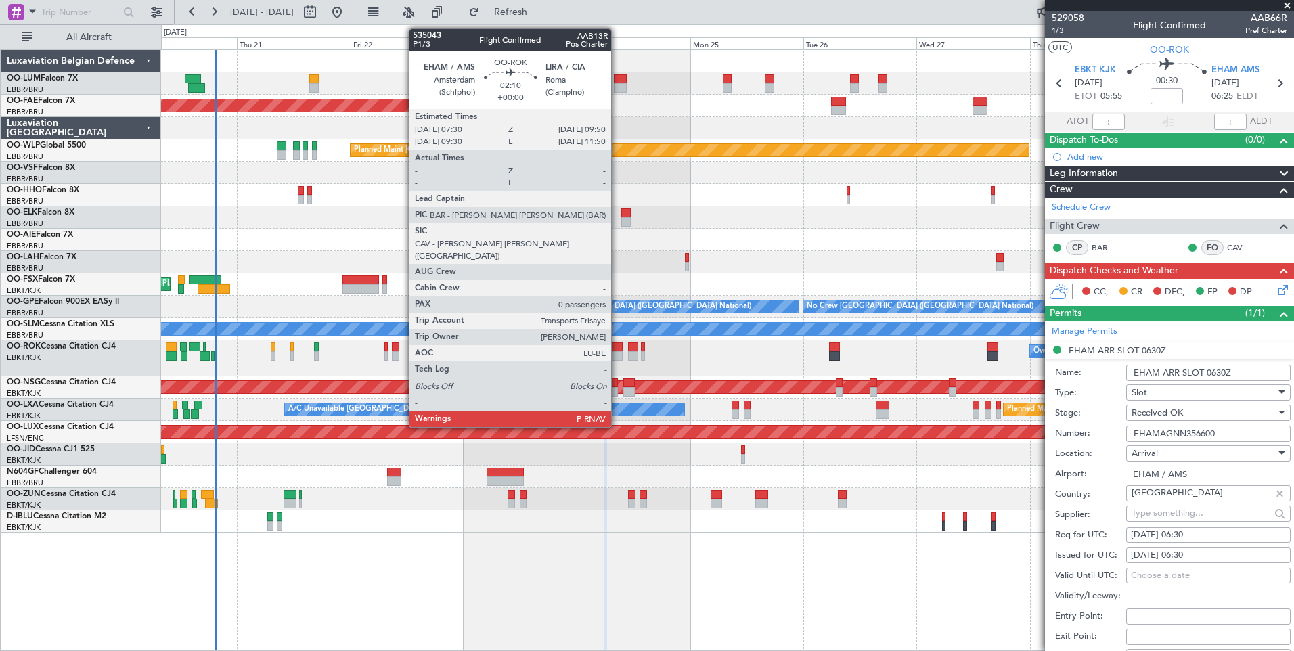
click at [617, 348] on div at bounding box center [618, 346] width 12 height 9
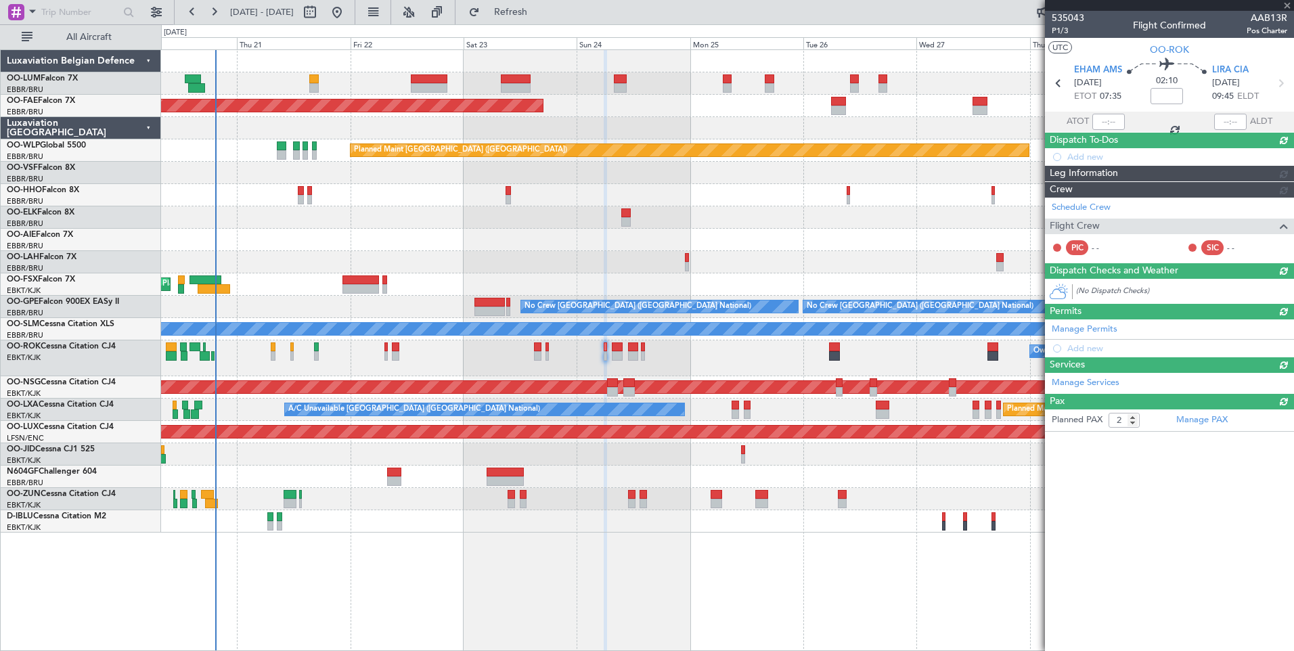
type input "0"
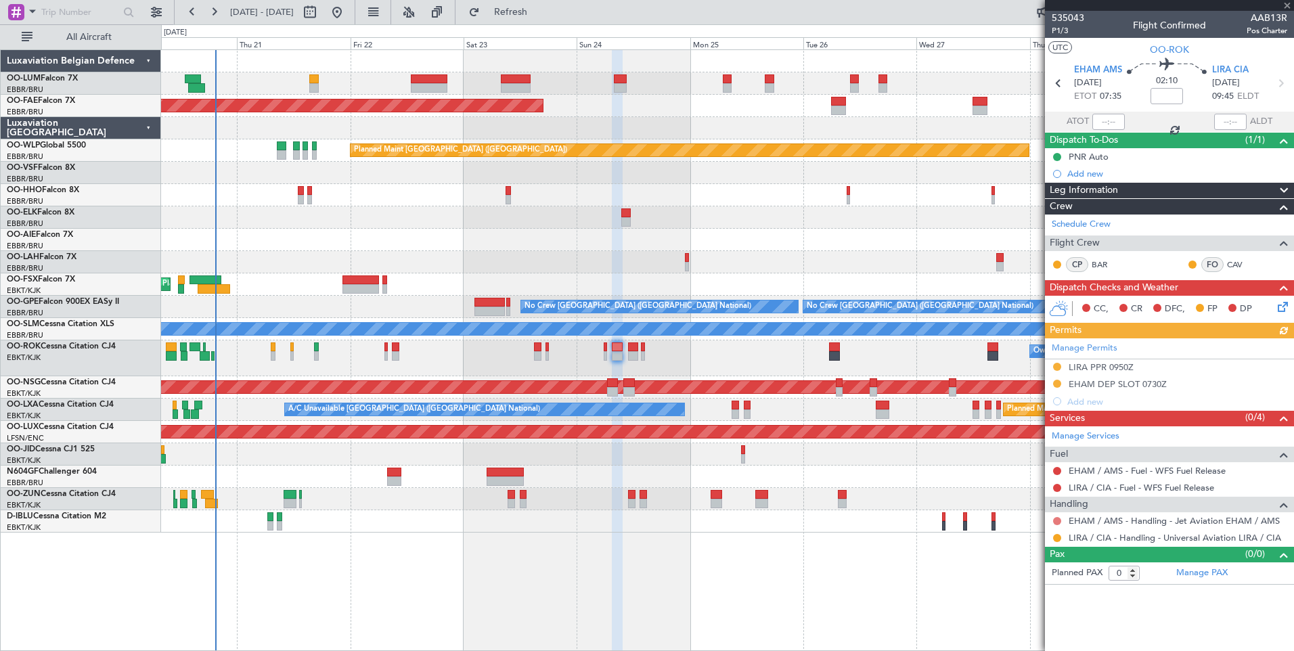
click at [1057, 519] on button at bounding box center [1057, 521] width 8 height 8
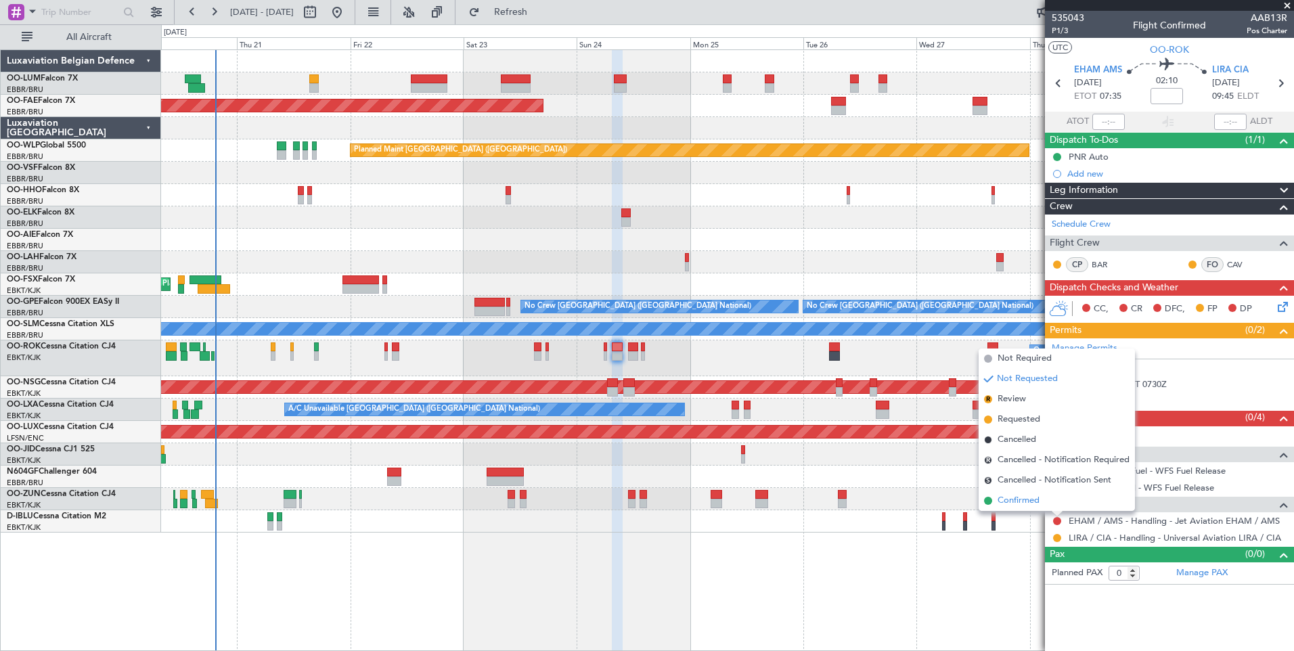
click at [1008, 498] on span "Confirmed" at bounding box center [1019, 501] width 42 height 14
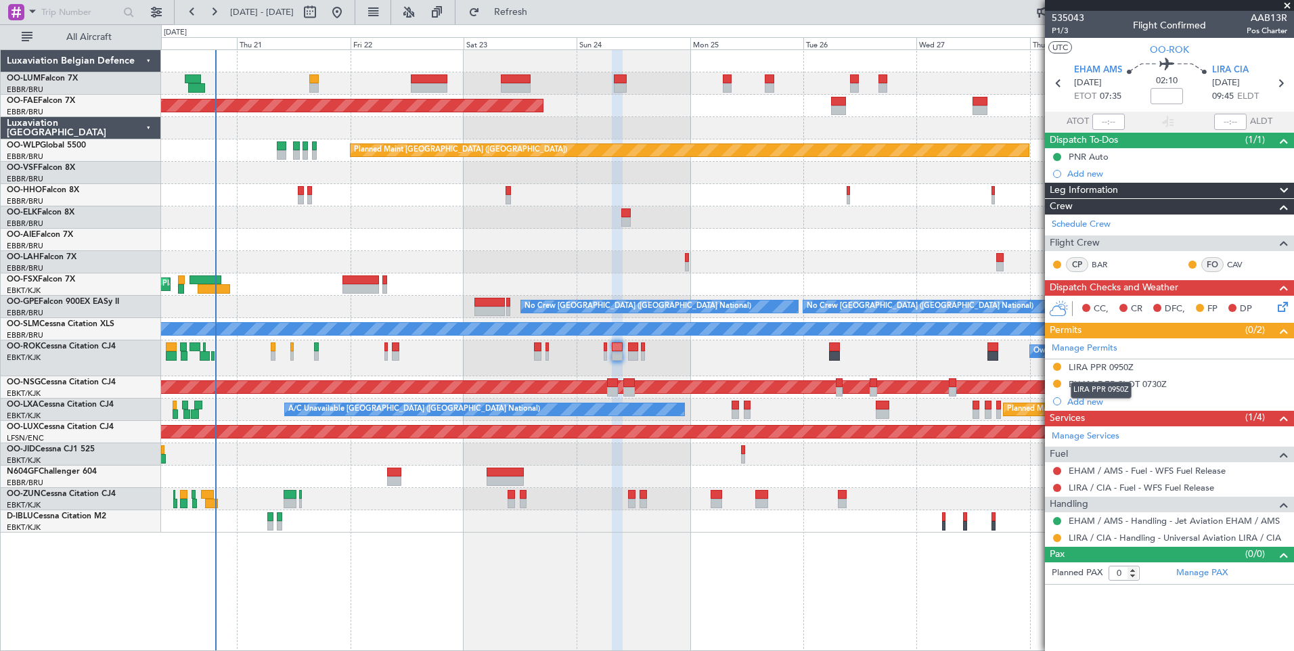
click at [1095, 384] on mat-tooltip-component "LIRA PPR 0950Z" at bounding box center [1101, 390] width 80 height 36
click at [1160, 384] on div "EHAM DEP SLOT 0730Z" at bounding box center [1118, 384] width 98 height 12
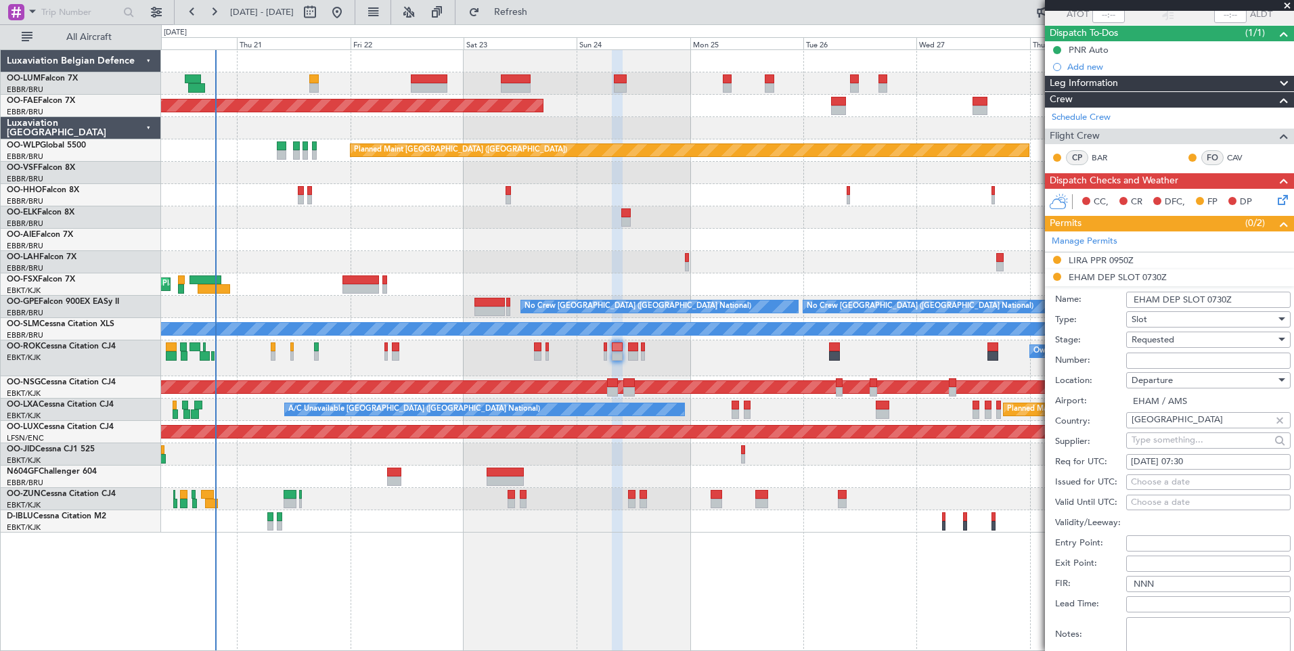
scroll to position [271, 0]
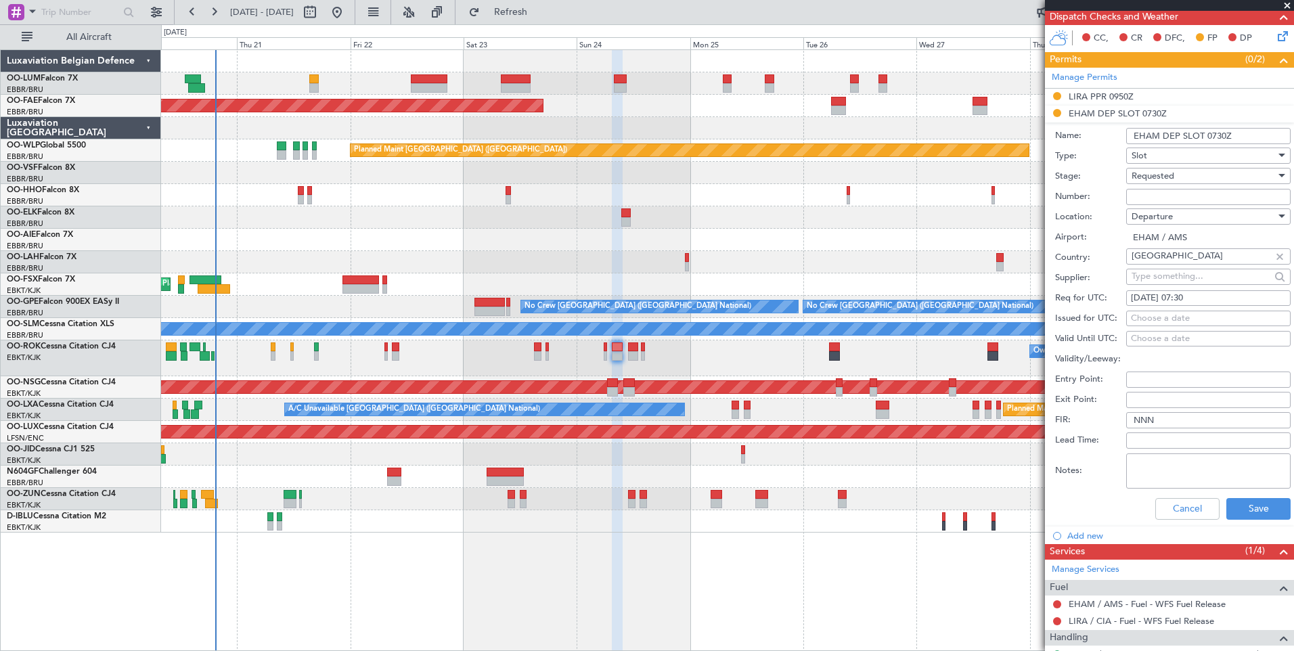
click at [1161, 319] on div "Choose a date" at bounding box center [1208, 319] width 155 height 14
select select "8"
select select "2025"
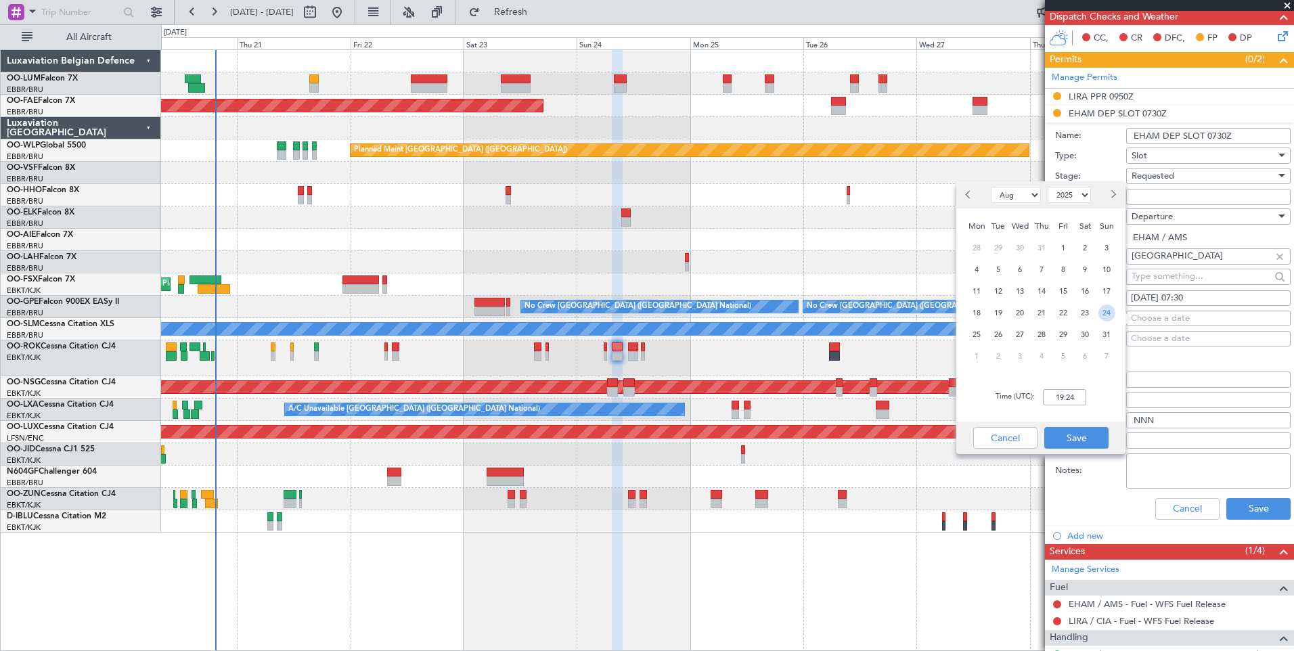
click at [1101, 315] on span "24" at bounding box center [1107, 313] width 17 height 17
click at [1073, 395] on input "00:00" at bounding box center [1064, 397] width 43 height 16
type input "07:30"
click at [1067, 443] on button "Save" at bounding box center [1076, 438] width 64 height 22
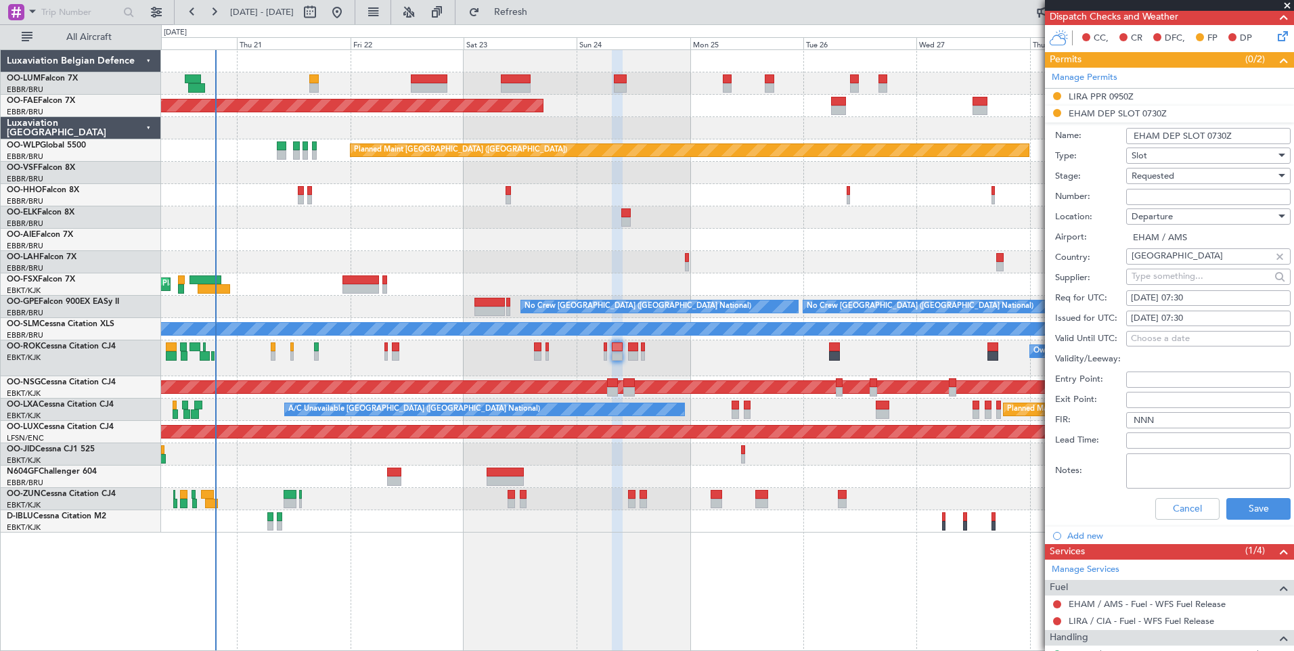
click at [1145, 196] on input "Number:" at bounding box center [1208, 197] width 164 height 16
paste input "EHAMDGNN356700"
type input "EHAMDGNN356700"
click at [1252, 506] on button "Save" at bounding box center [1258, 509] width 64 height 22
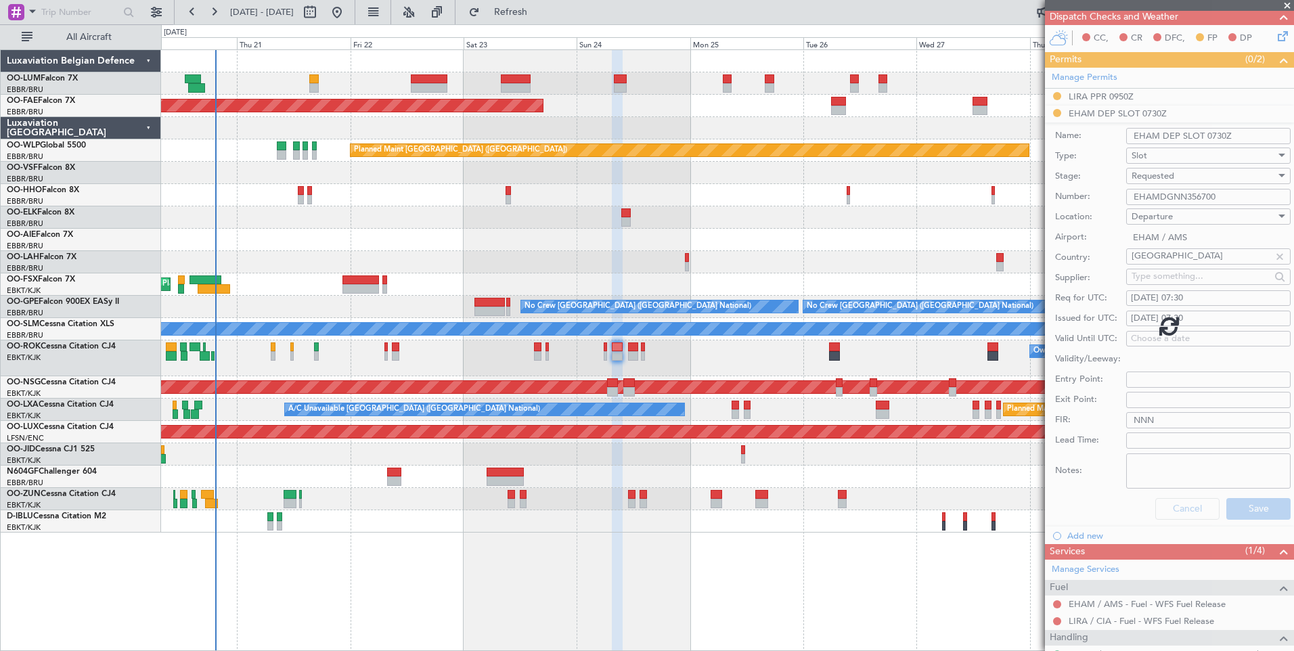
scroll to position [0, 0]
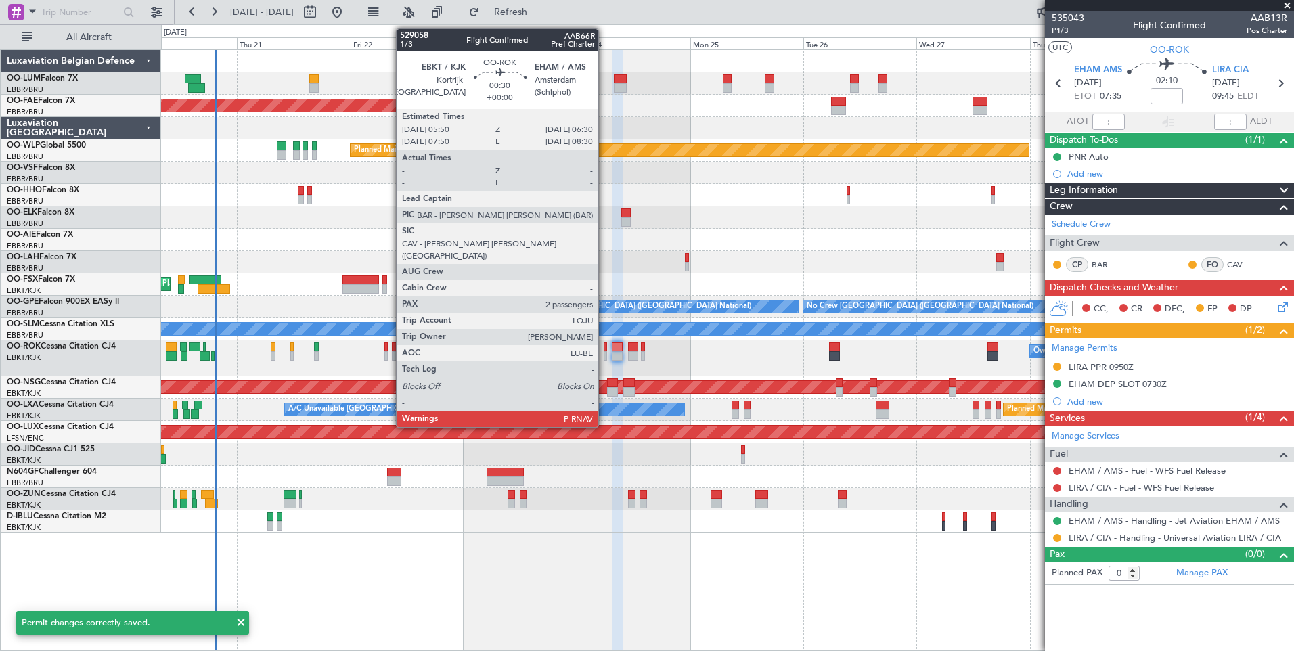
click at [604, 353] on div at bounding box center [605, 355] width 3 height 9
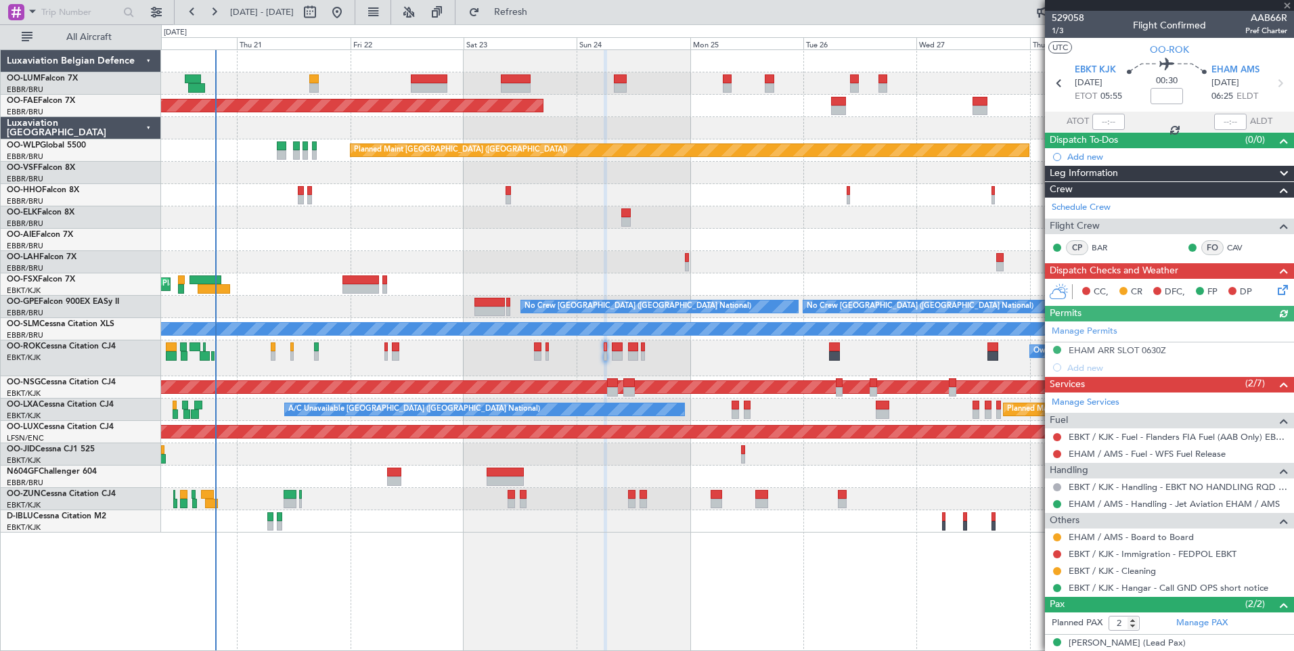
click at [1155, 350] on div "Manage Permits EHAM ARR SLOT 0630Z Add new" at bounding box center [1169, 349] width 249 height 55
click at [1151, 350] on div "EHAM ARR SLOT 0630Z" at bounding box center [1117, 351] width 97 height 12
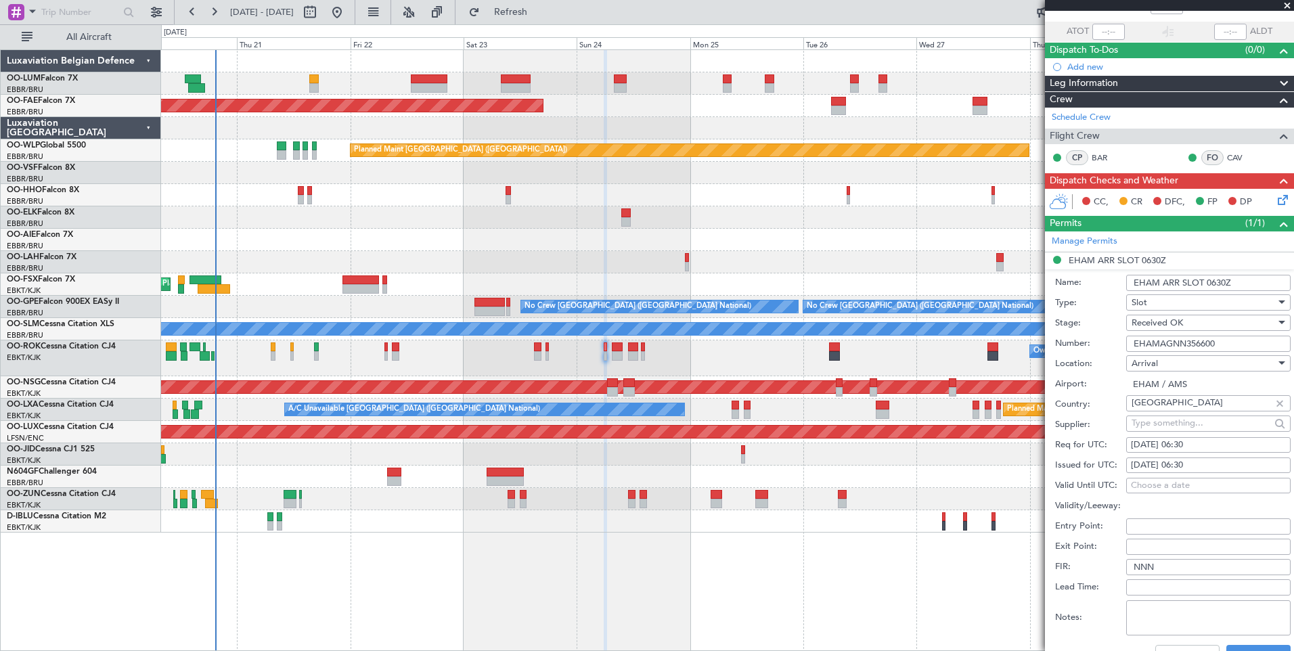
scroll to position [203, 0]
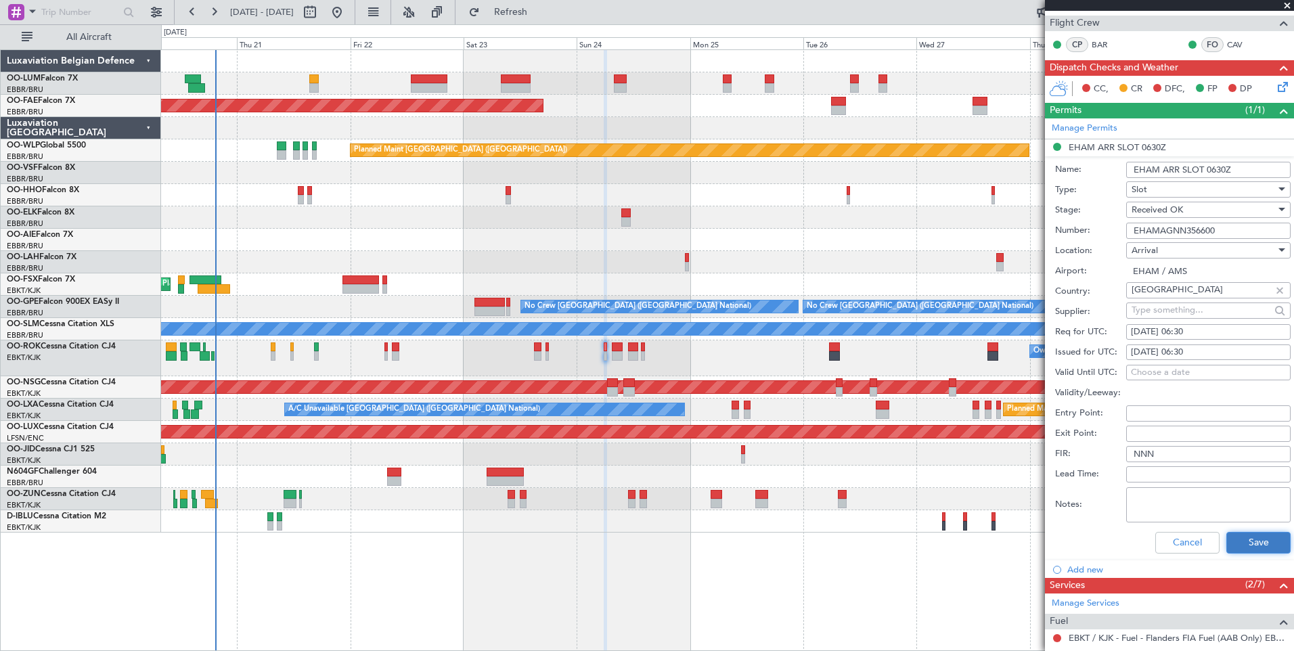
click at [1250, 545] on button "Save" at bounding box center [1258, 543] width 64 height 22
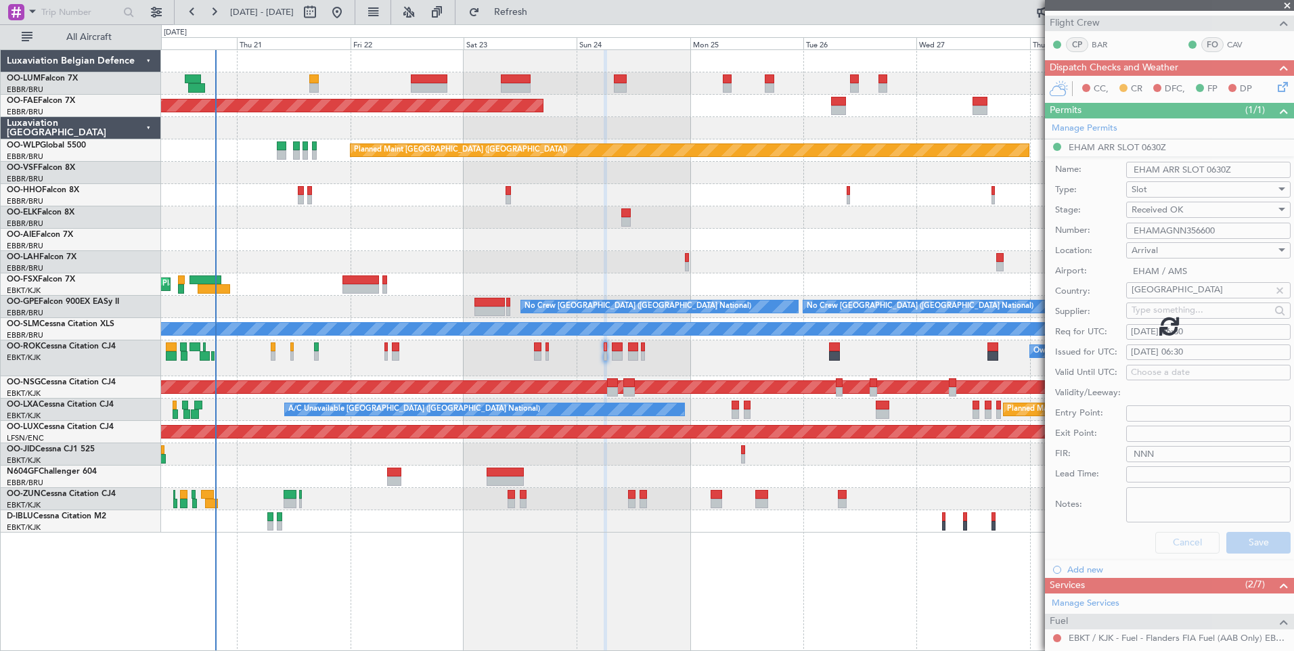
scroll to position [44, 0]
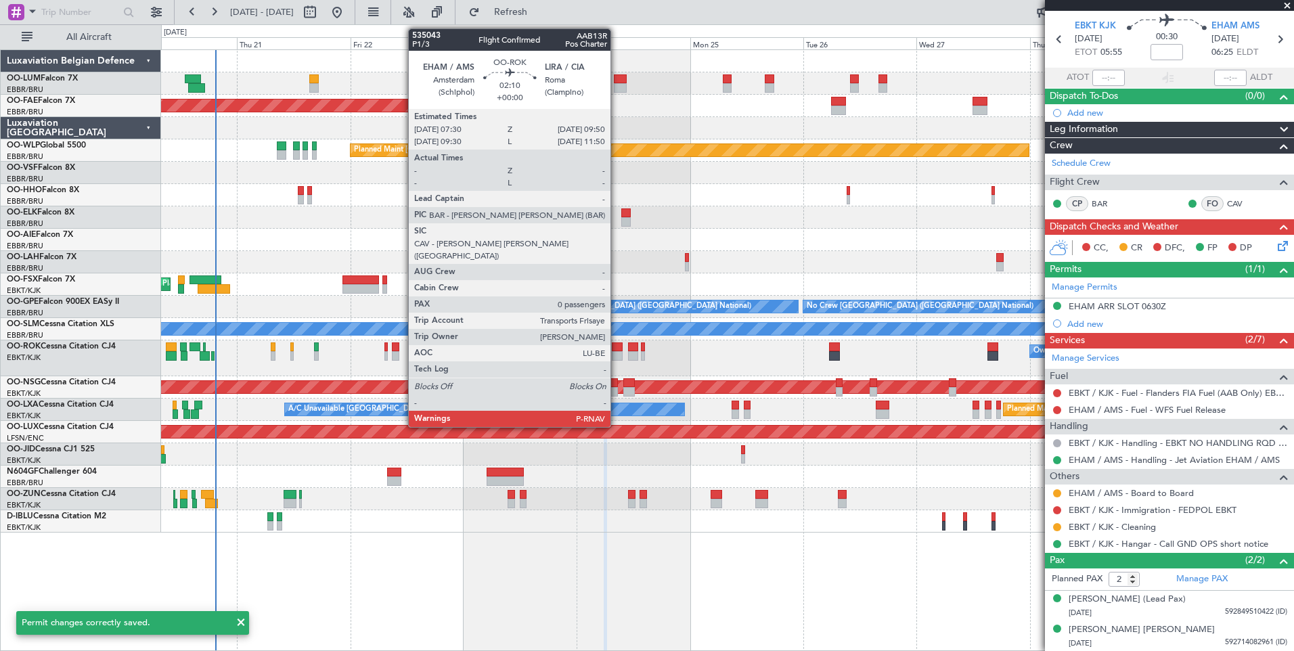
click at [617, 351] on div at bounding box center [618, 355] width 12 height 9
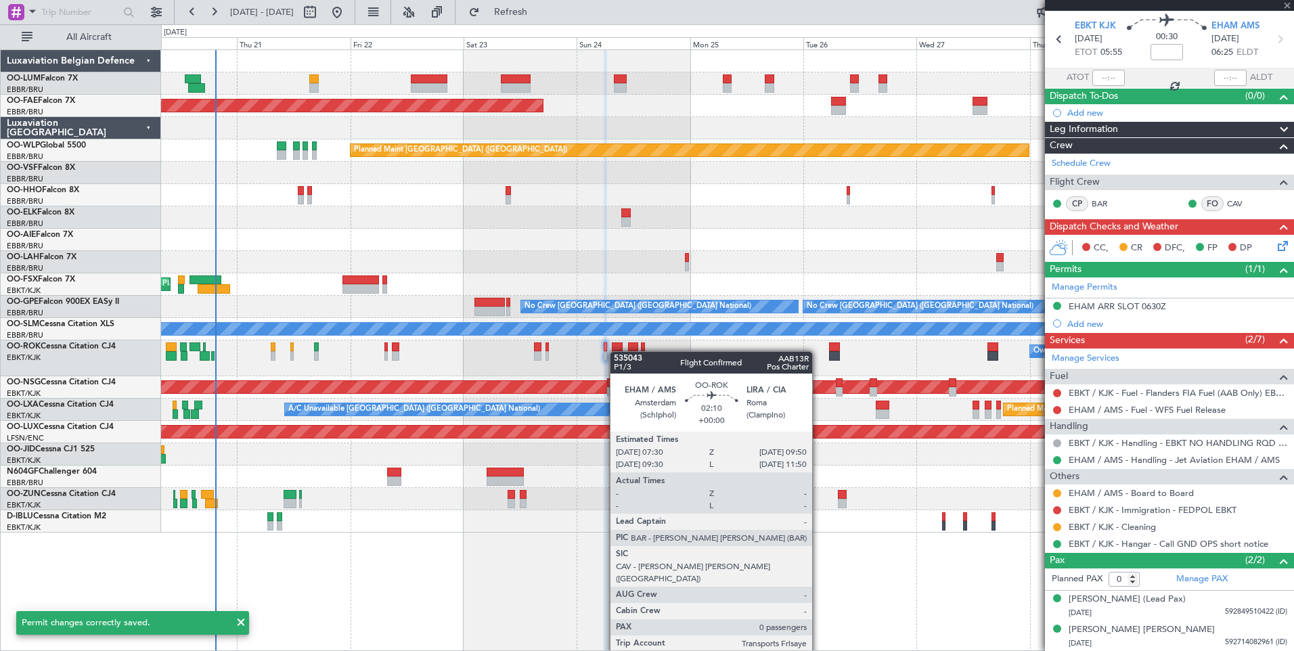
scroll to position [0, 0]
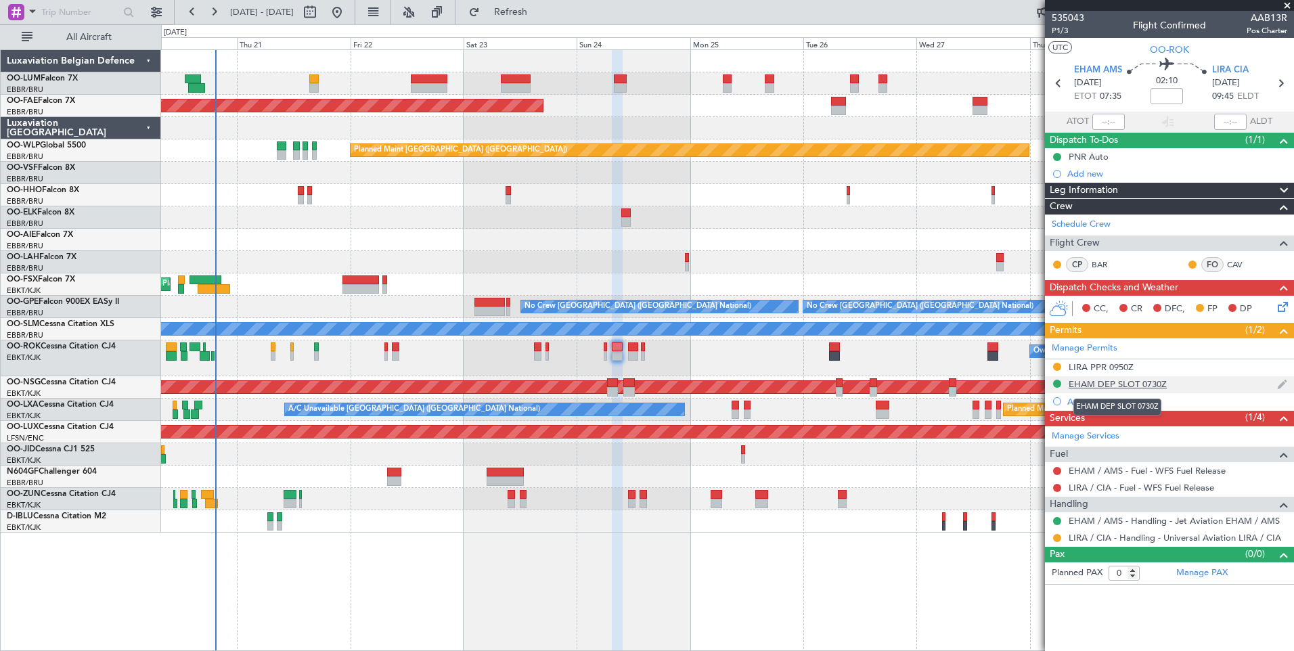
click at [1150, 385] on div "EHAM DEP SLOT 0730Z" at bounding box center [1118, 384] width 98 height 12
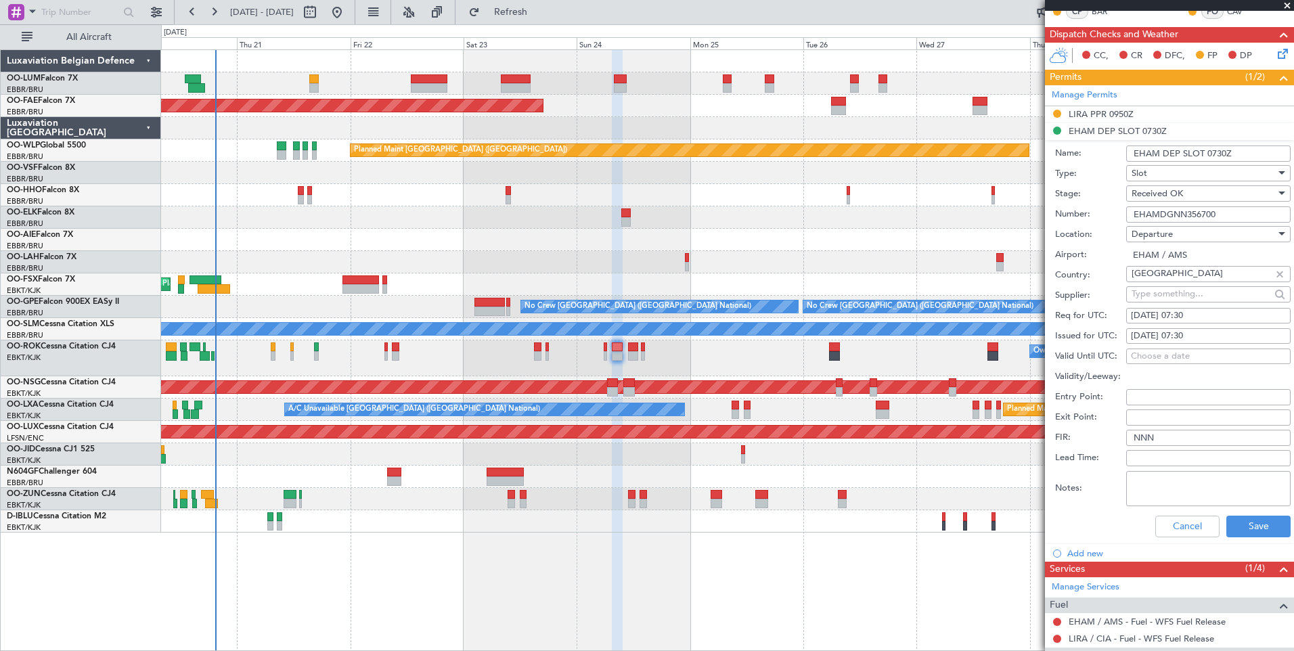
scroll to position [271, 0]
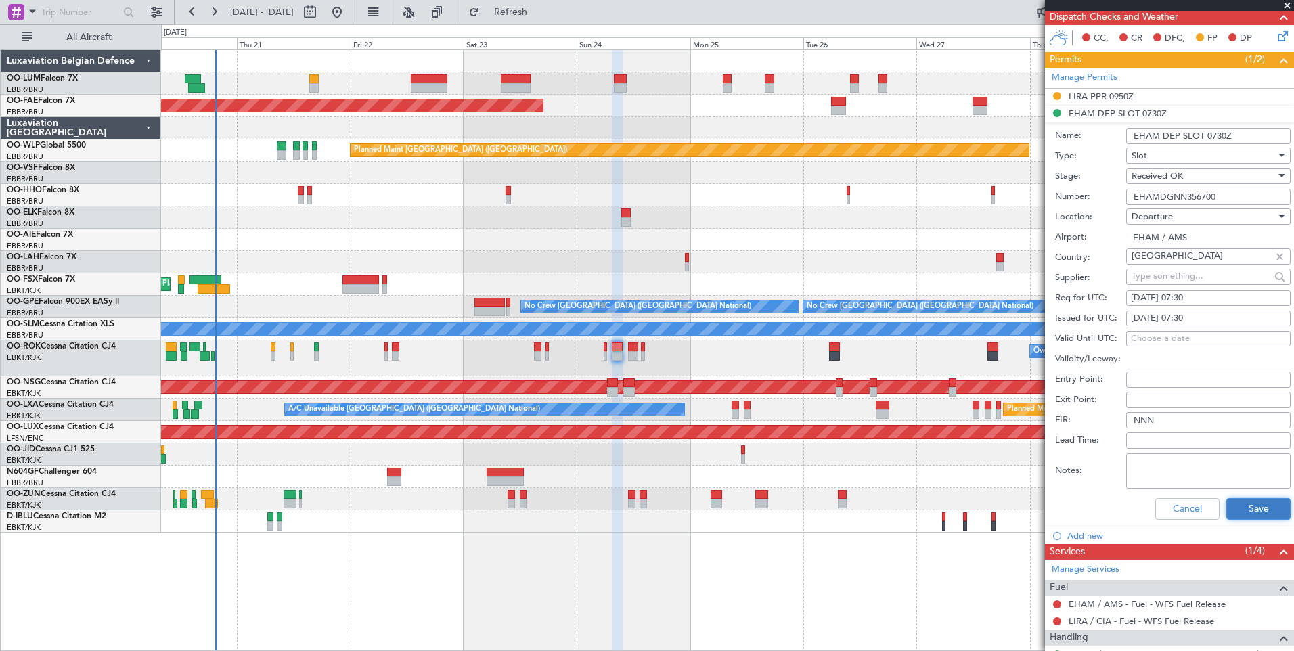
click at [1241, 510] on button "Save" at bounding box center [1258, 509] width 64 height 22
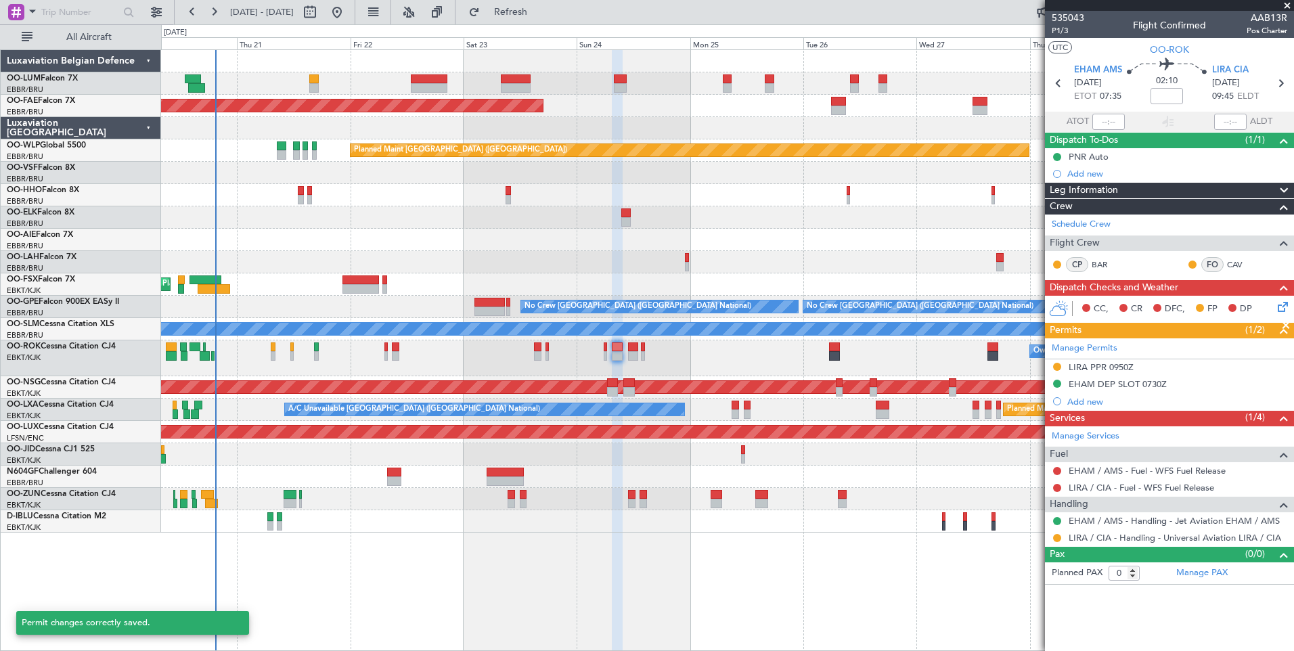
scroll to position [0, 0]
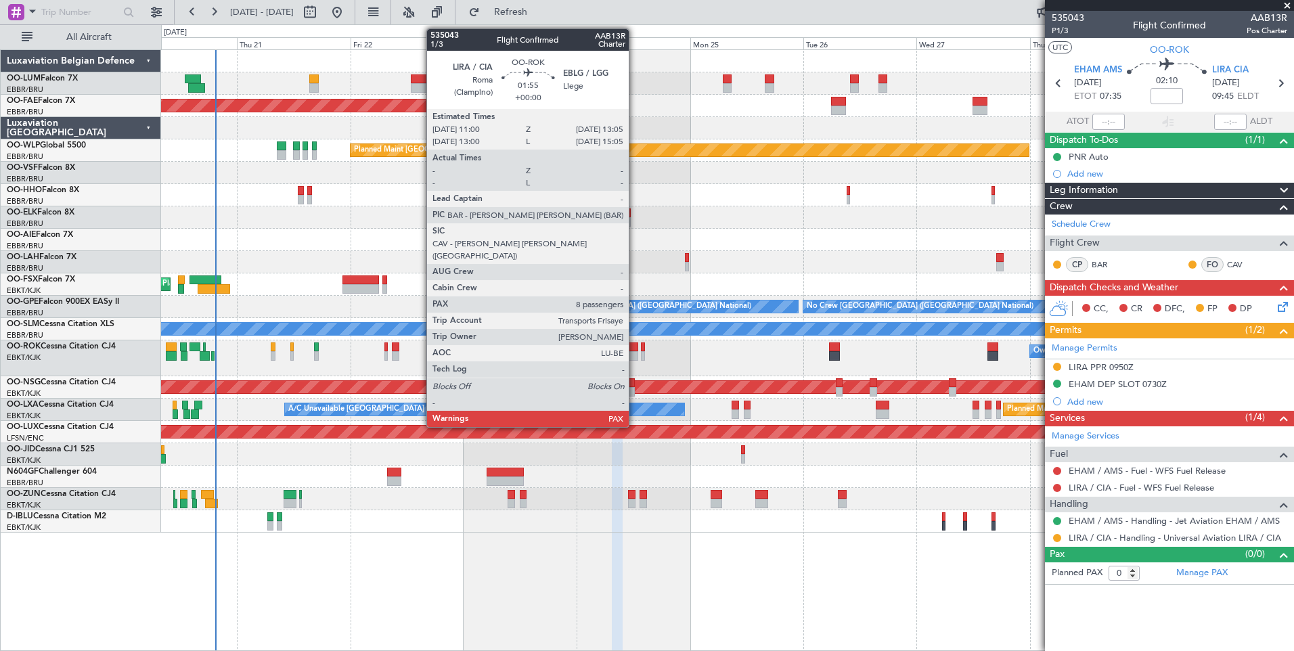
click at [635, 353] on div at bounding box center [633, 355] width 10 height 9
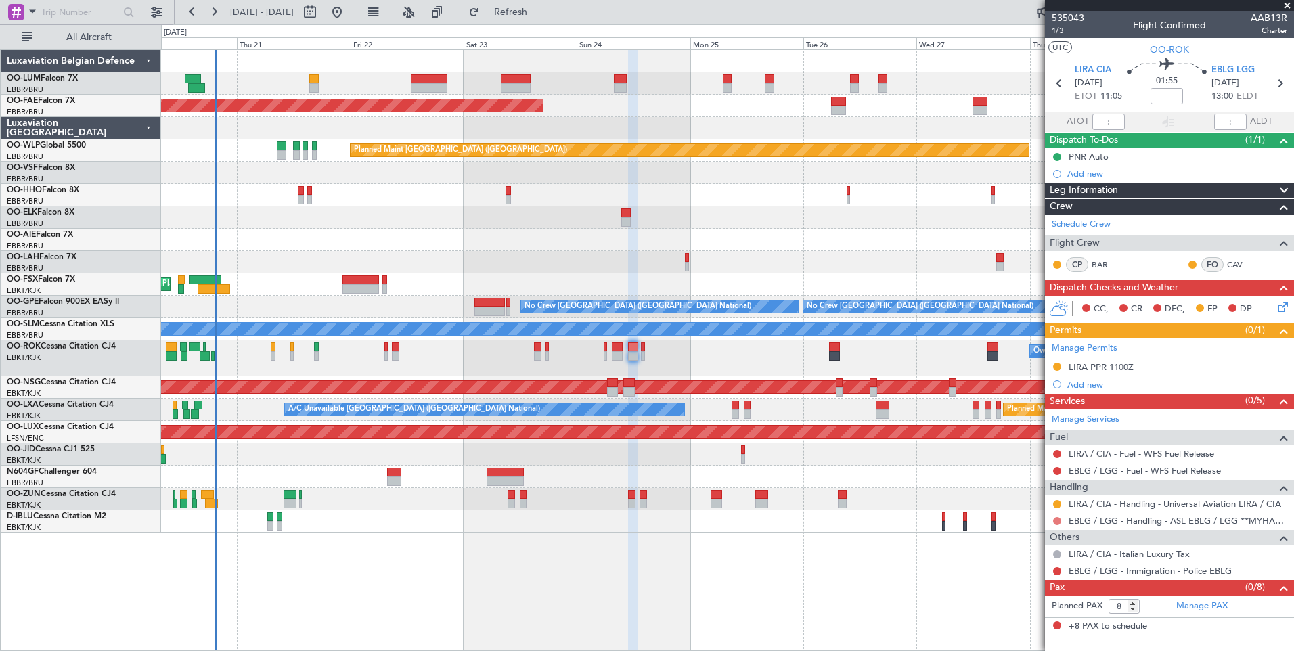
click at [1055, 519] on button at bounding box center [1057, 521] width 8 height 8
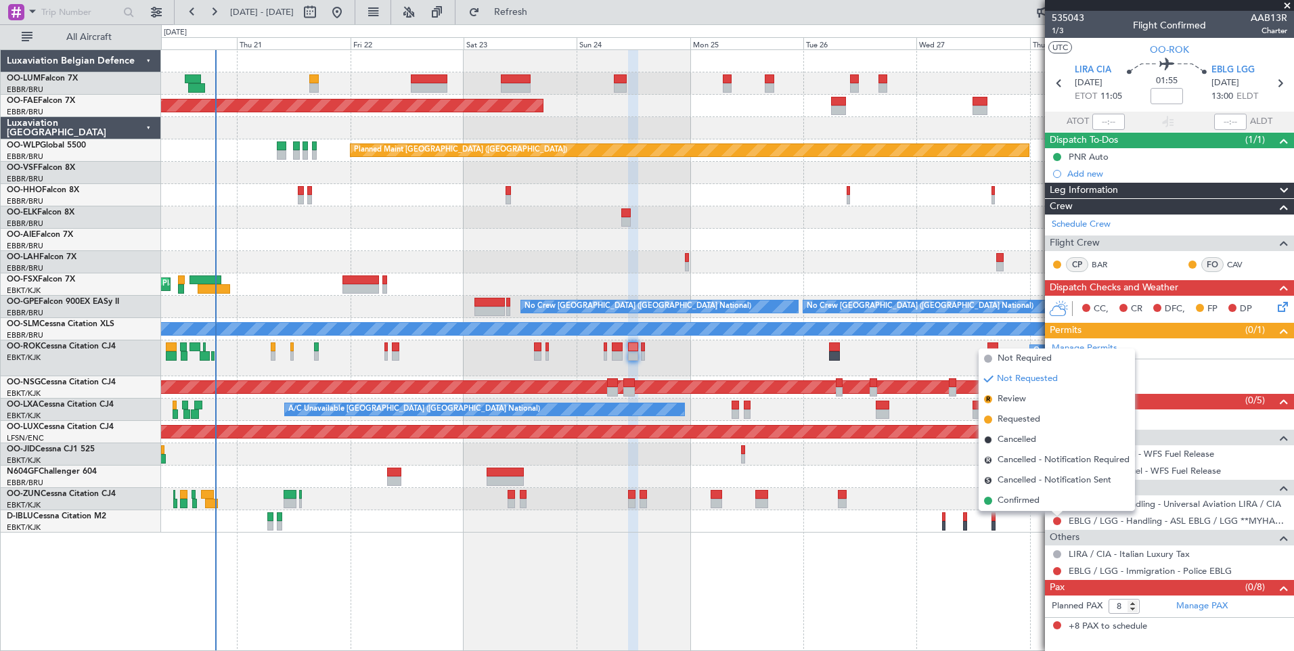
drag, startPoint x: 1007, startPoint y: 503, endPoint x: 866, endPoint y: 473, distance: 143.2
click at [1007, 504] on span "Confirmed" at bounding box center [1019, 501] width 42 height 14
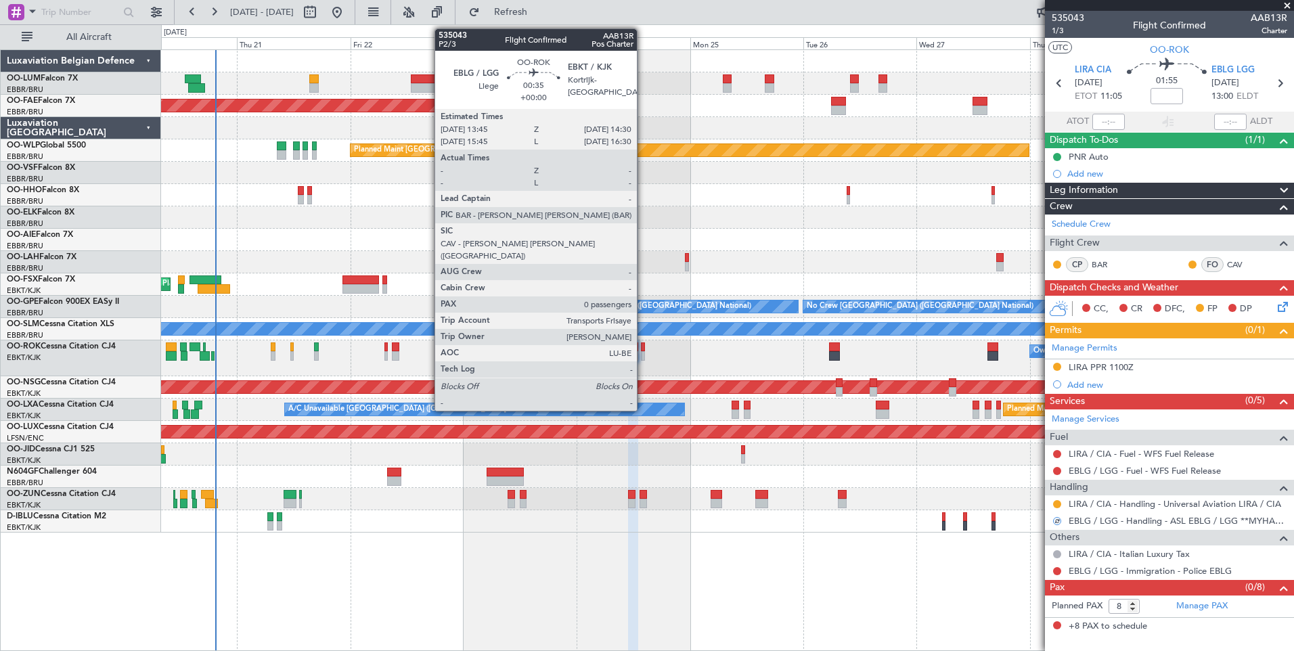
click at [643, 344] on div at bounding box center [643, 346] width 4 height 9
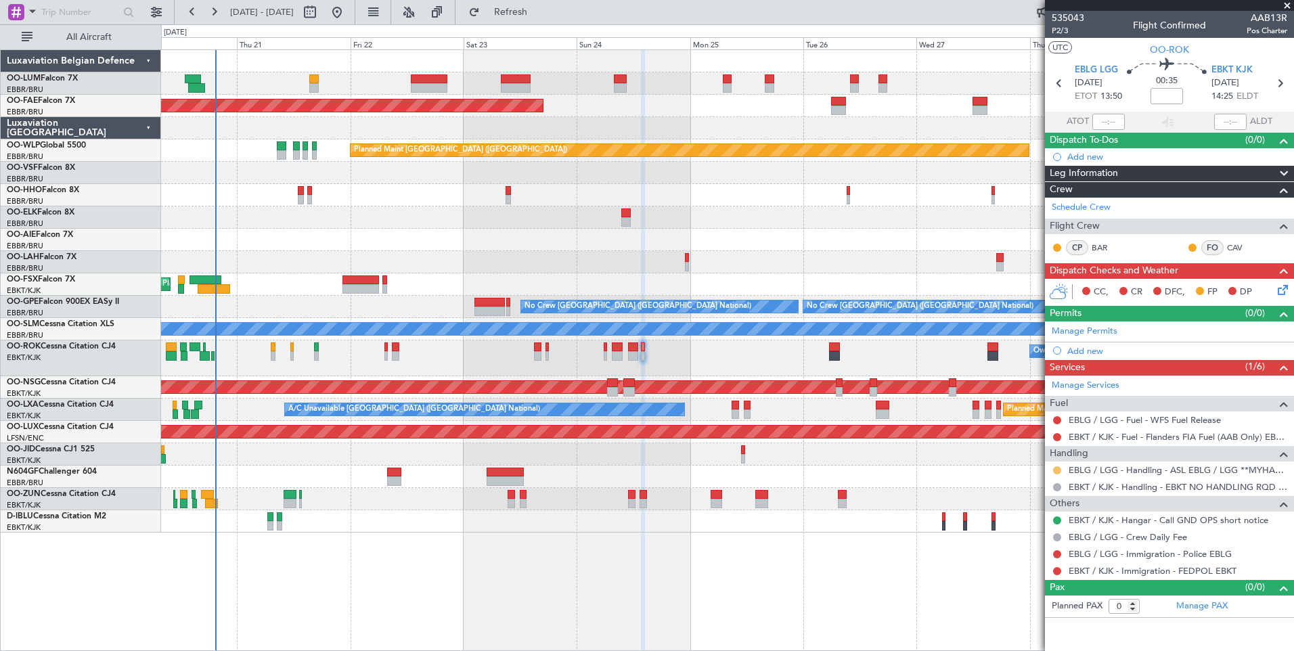
click at [1057, 470] on button at bounding box center [1057, 470] width 8 height 8
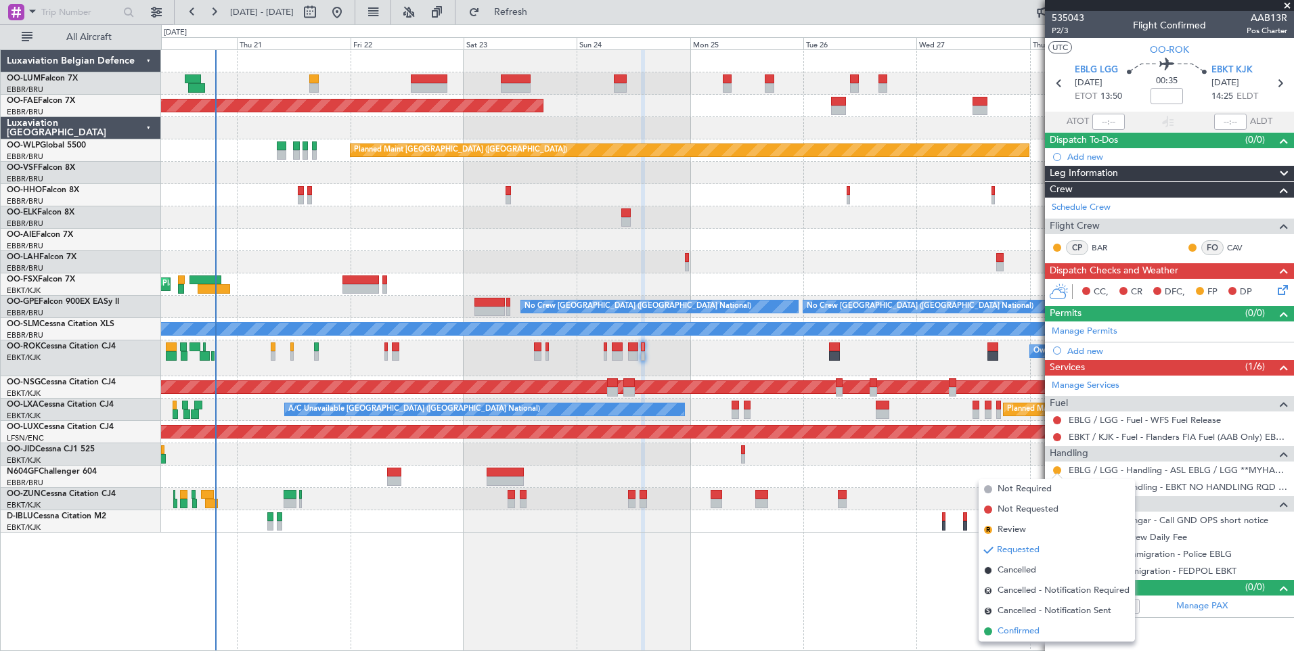
click at [1032, 631] on span "Confirmed" at bounding box center [1019, 632] width 42 height 14
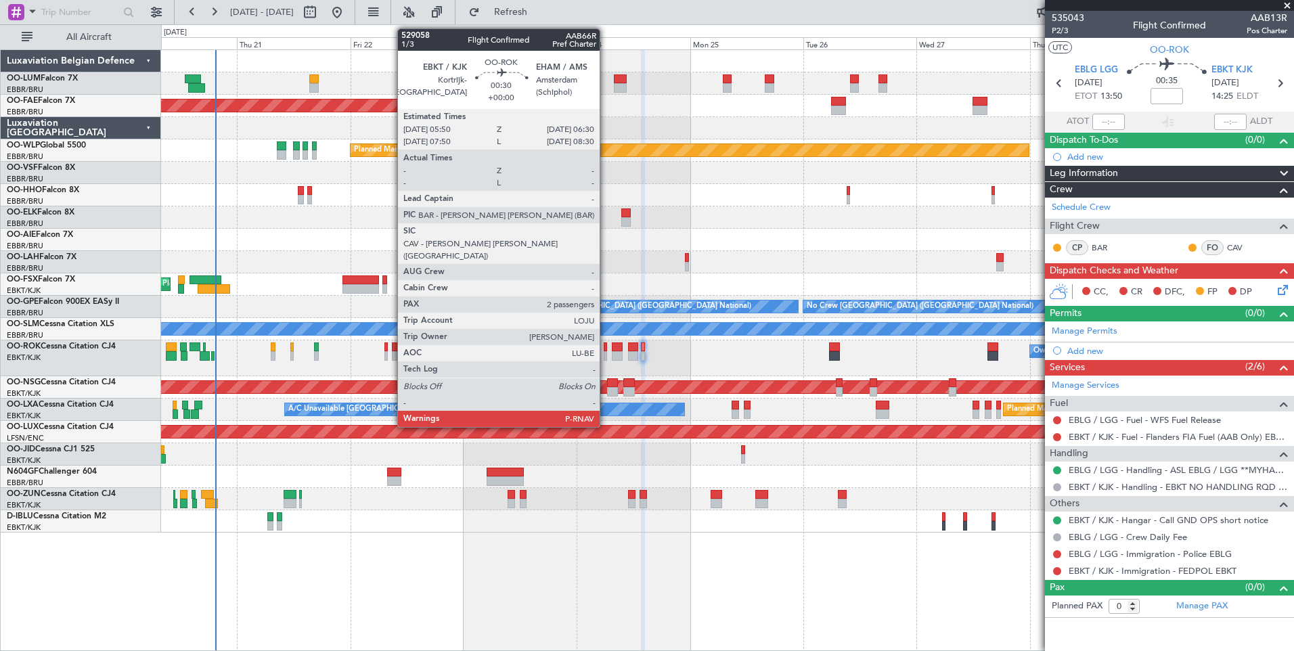
click at [606, 348] on div at bounding box center [605, 346] width 3 height 9
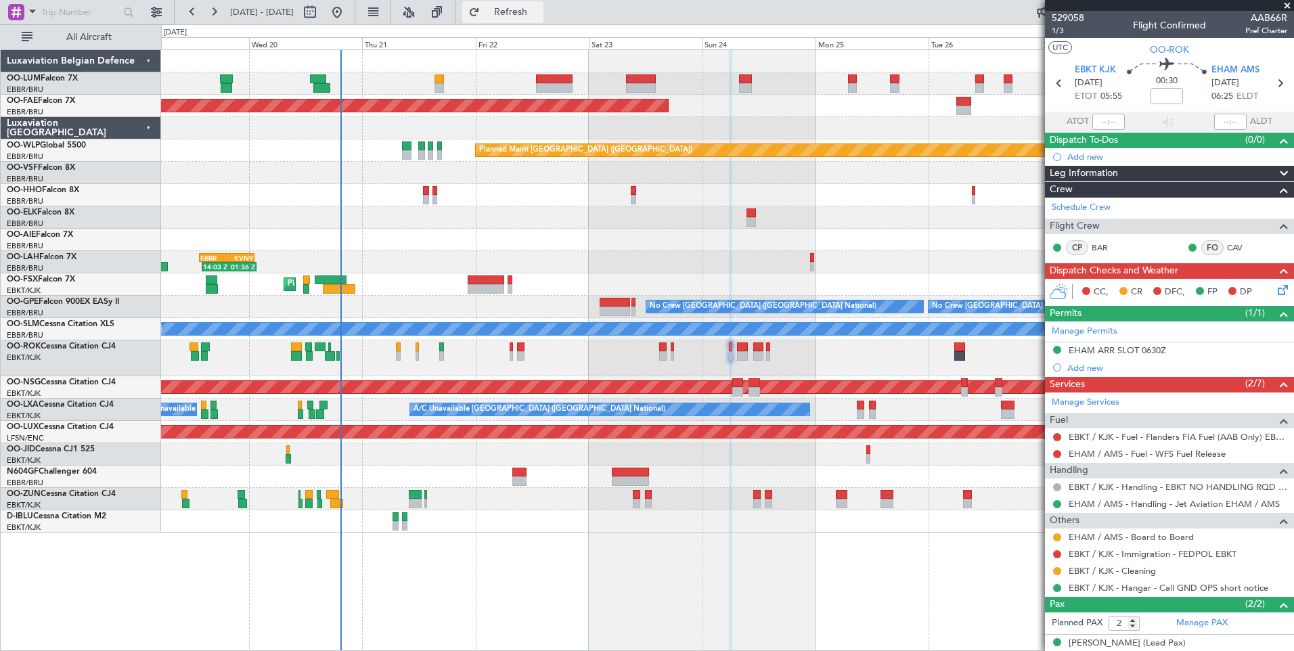
click at [539, 17] on span "Refresh" at bounding box center [511, 11] width 57 height 9
click at [728, 346] on div "Owner [GEOGRAPHIC_DATA]-[GEOGRAPHIC_DATA]" at bounding box center [727, 358] width 1132 height 36
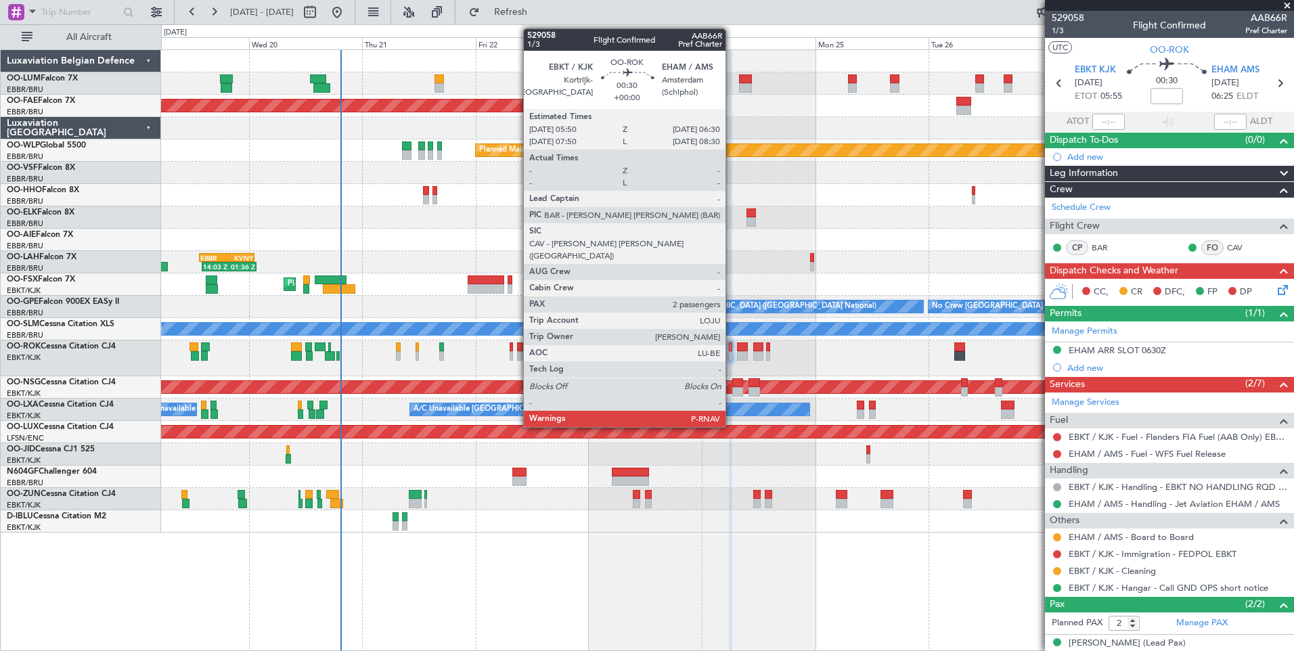
click at [732, 346] on div at bounding box center [730, 346] width 3 height 9
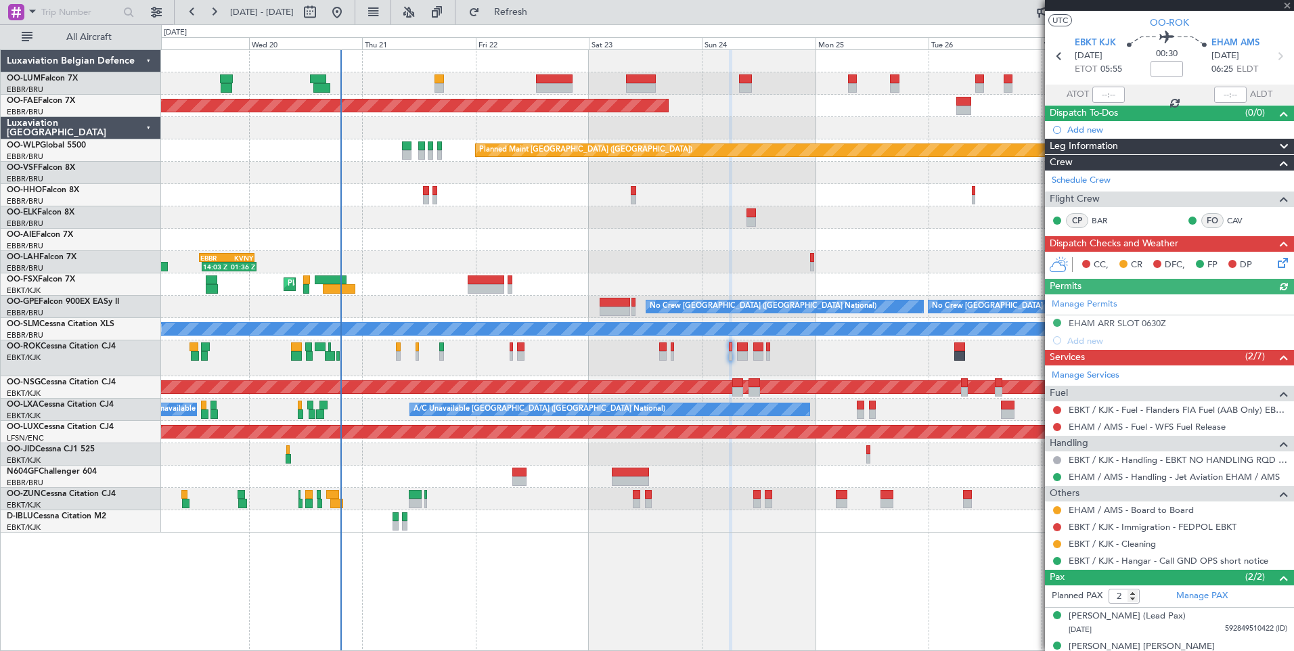
scroll to position [44, 0]
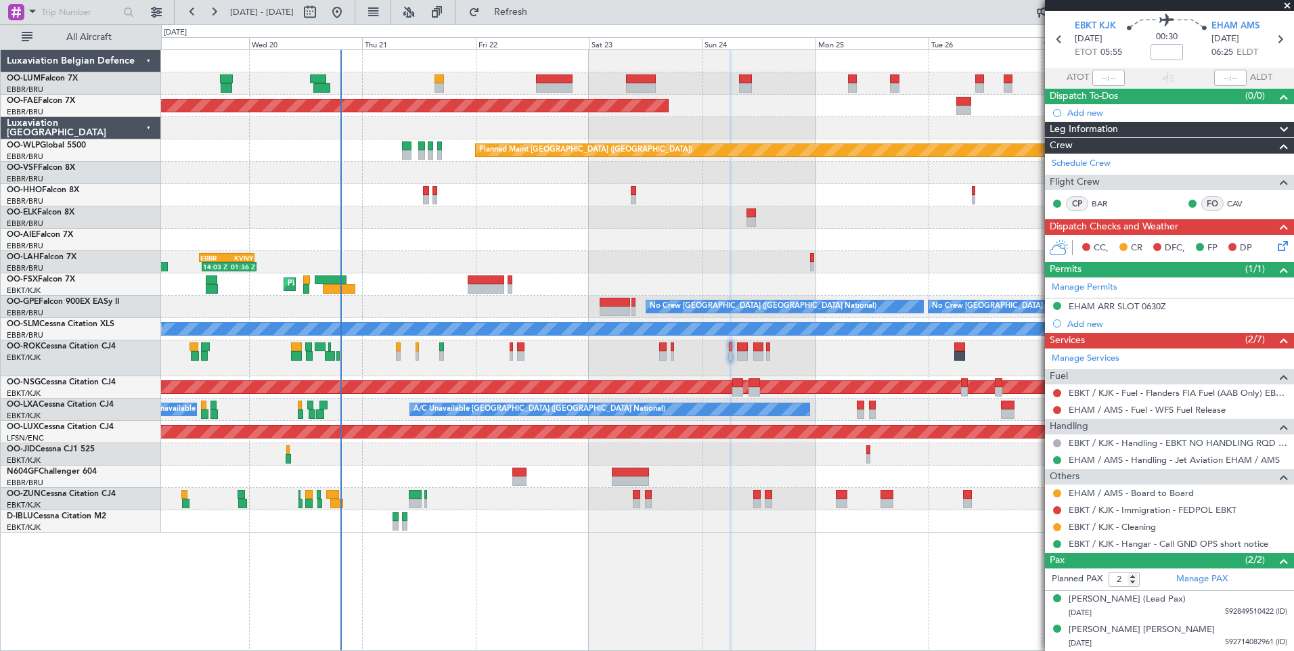
click at [1275, 247] on icon at bounding box center [1280, 243] width 11 height 11
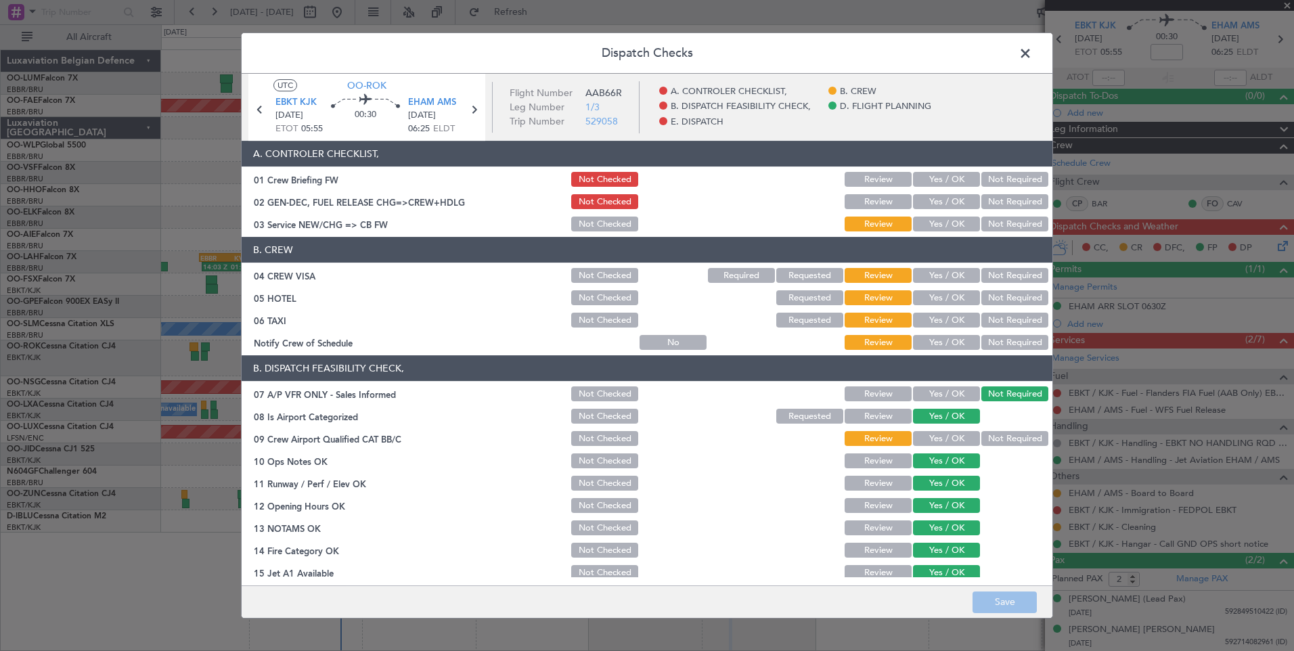
click at [944, 226] on button "Yes / OK" at bounding box center [946, 224] width 67 height 15
click at [981, 277] on button "Not Required" at bounding box center [1014, 275] width 67 height 15
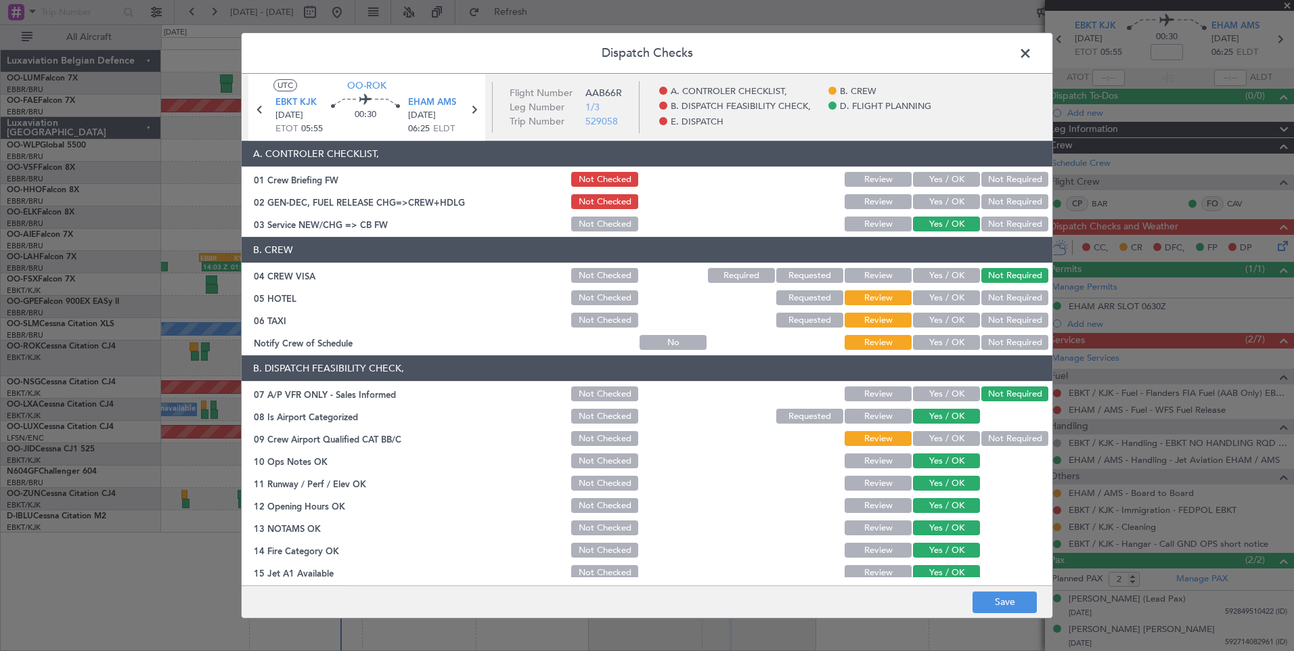
click at [986, 301] on button "Not Required" at bounding box center [1014, 297] width 67 height 15
drag, startPoint x: 982, startPoint y: 318, endPoint x: 957, endPoint y: 338, distance: 32.2
click at [981, 319] on button "Not Required" at bounding box center [1014, 320] width 67 height 15
click at [953, 342] on button "Yes / OK" at bounding box center [946, 342] width 67 height 15
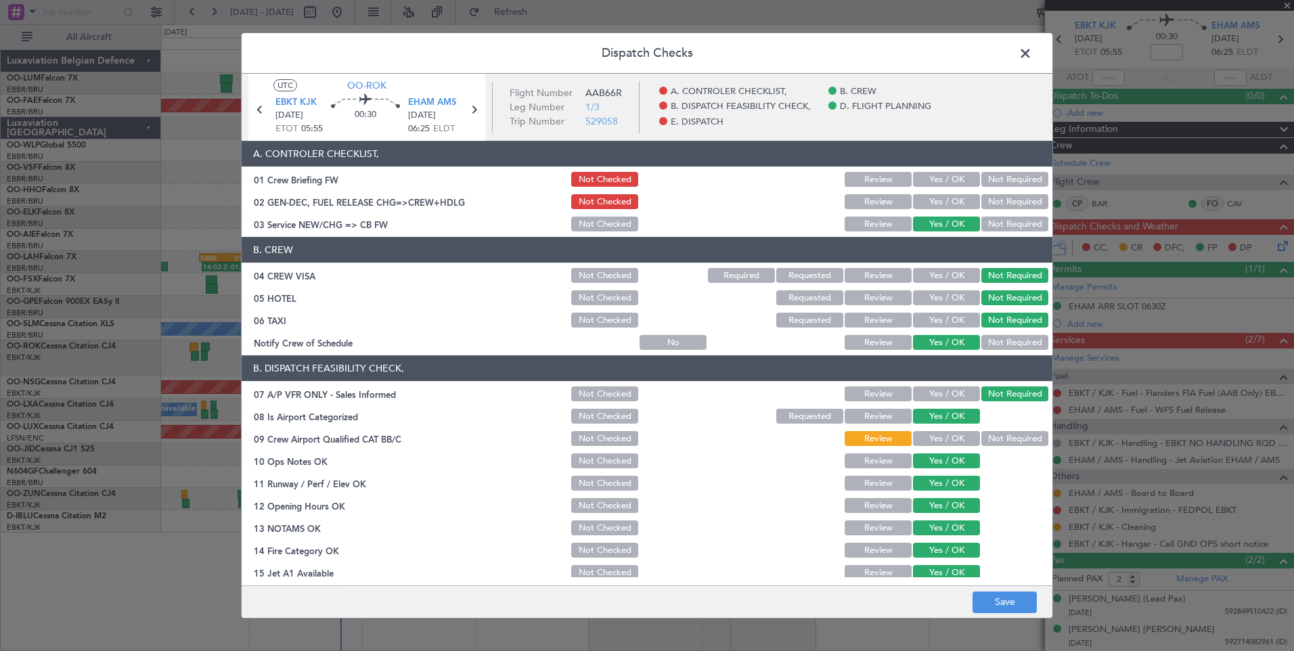
click at [988, 434] on button "Not Required" at bounding box center [1014, 438] width 67 height 15
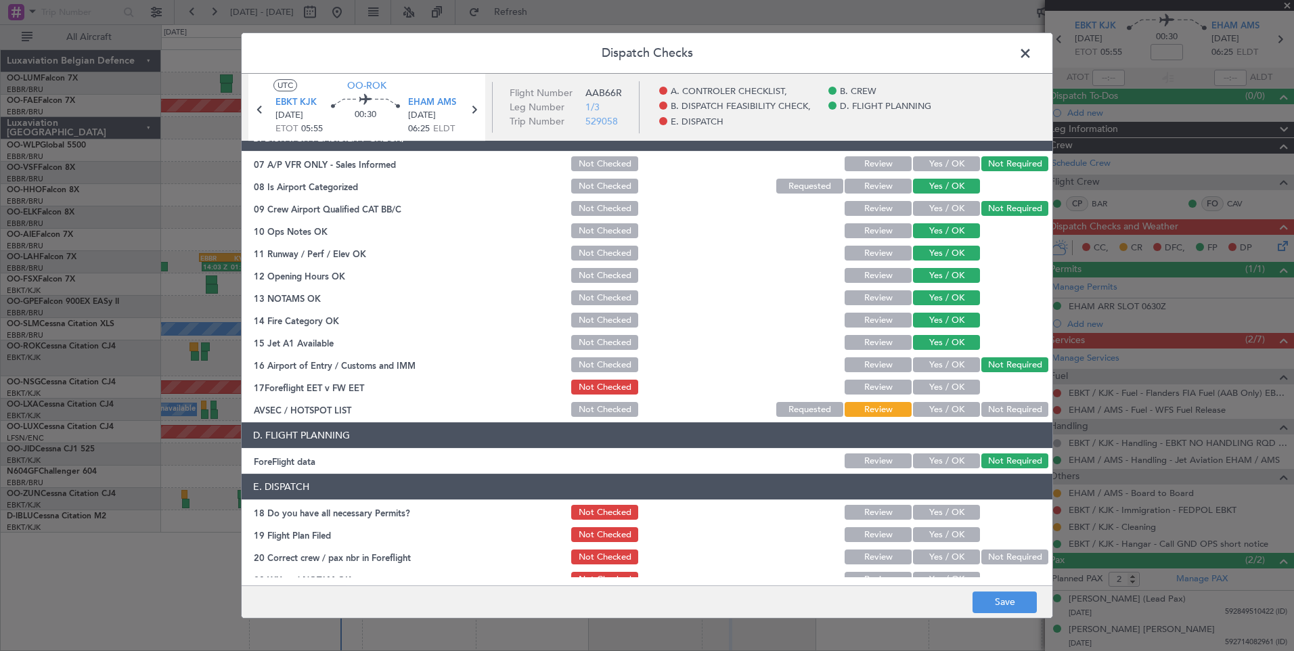
scroll to position [246, 0]
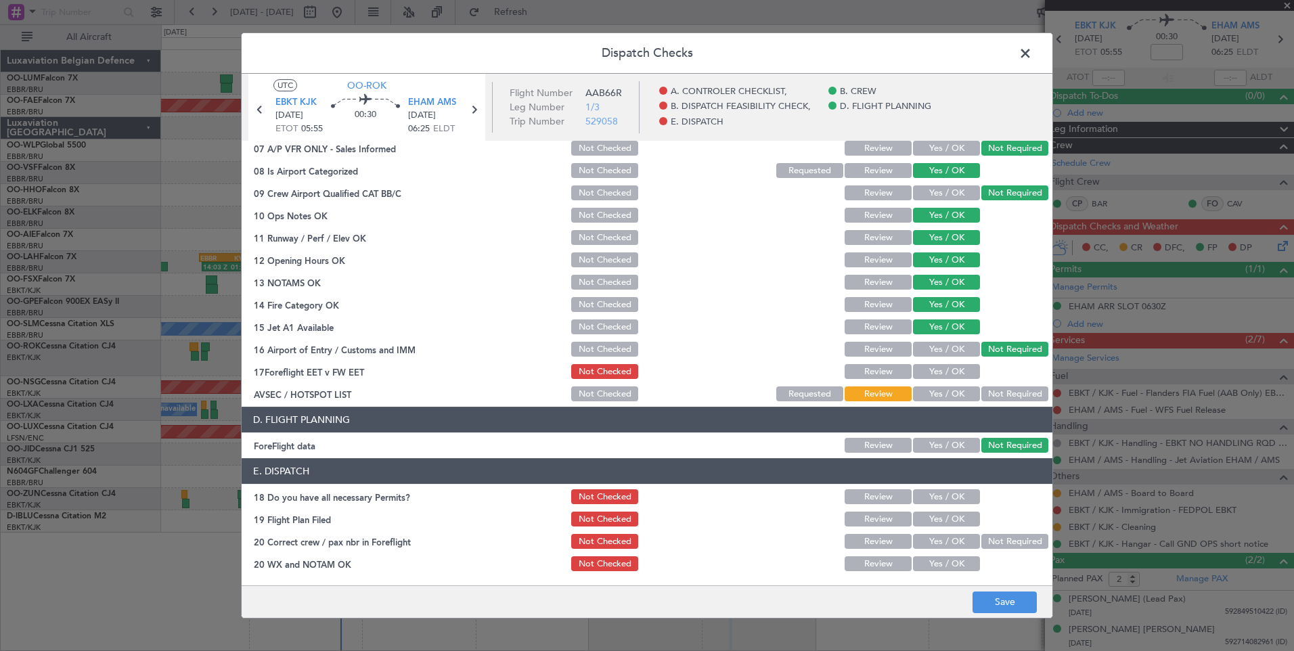
click at [990, 395] on button "Not Required" at bounding box center [1014, 393] width 67 height 15
click at [1004, 600] on button "Save" at bounding box center [1005, 603] width 64 height 22
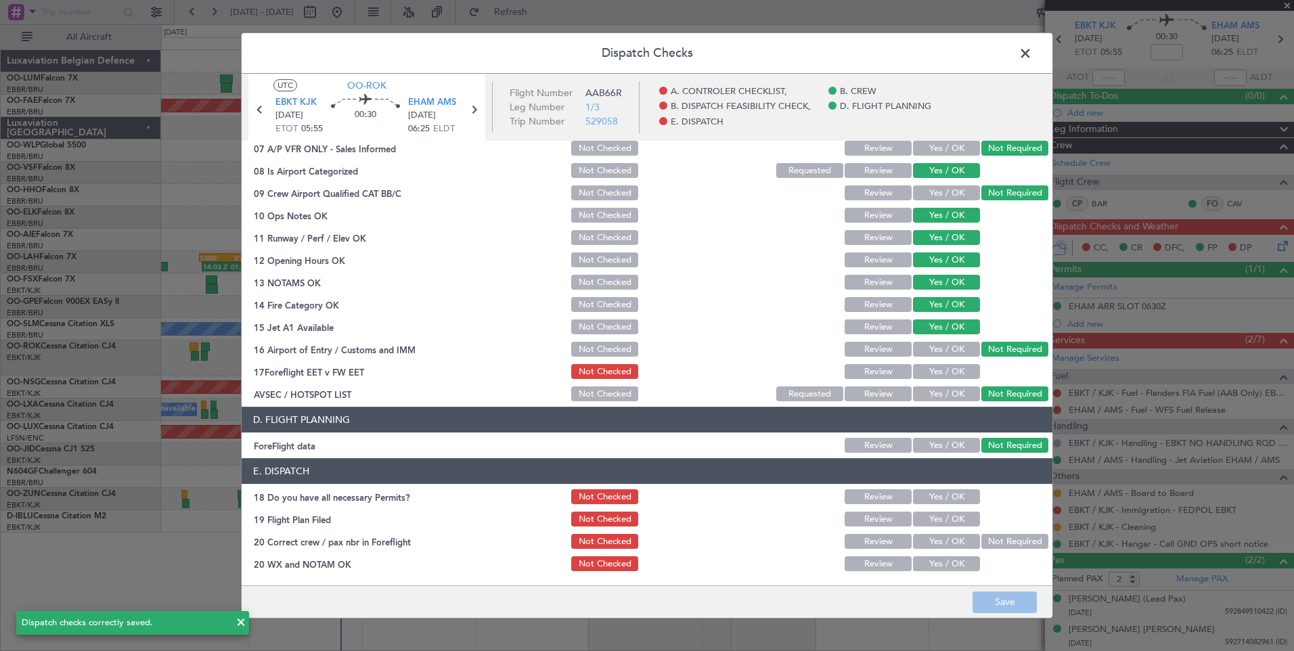
drag, startPoint x: 1030, startPoint y: 54, endPoint x: 682, endPoint y: 81, distance: 349.0
click at [1032, 58] on span at bounding box center [1032, 56] width 0 height 27
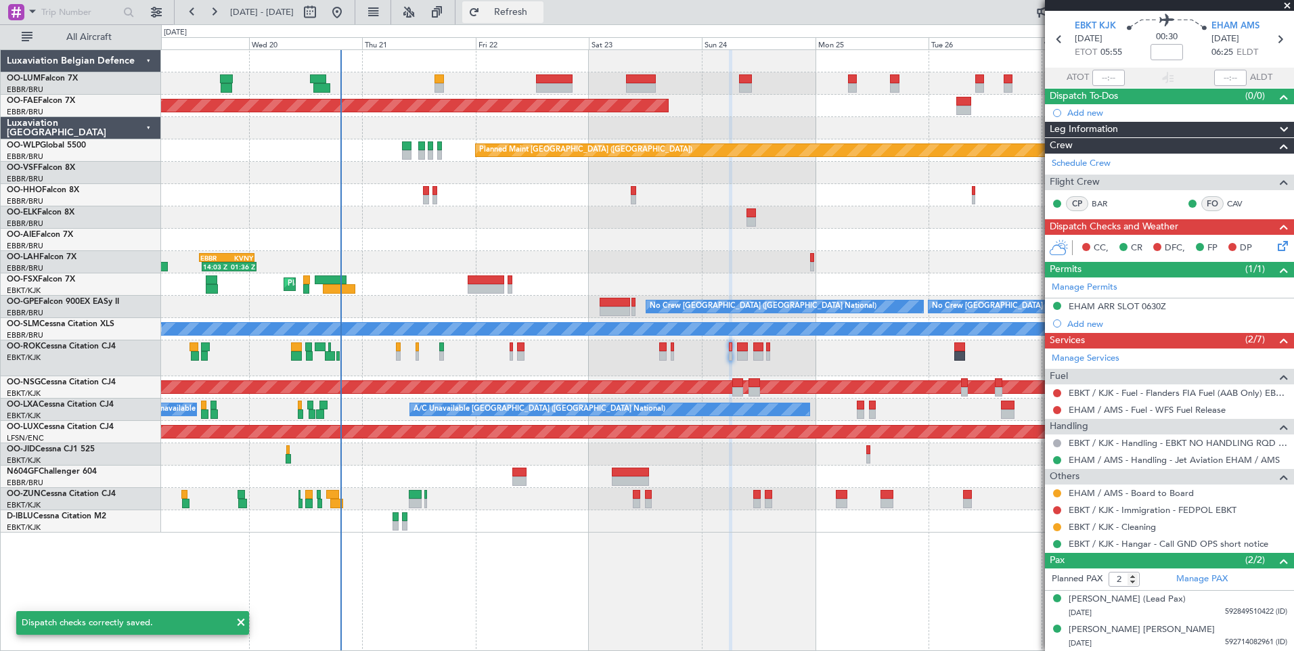
click at [539, 8] on span "Refresh" at bounding box center [511, 11] width 57 height 9
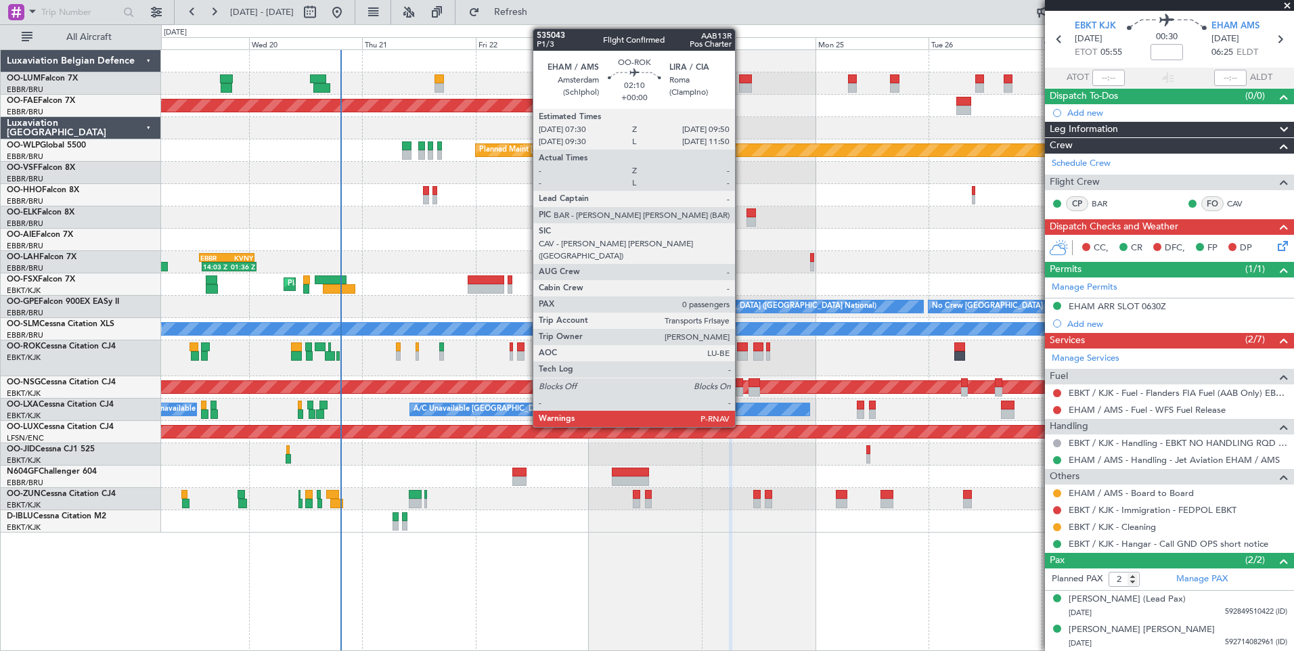
click at [741, 348] on div at bounding box center [743, 346] width 12 height 9
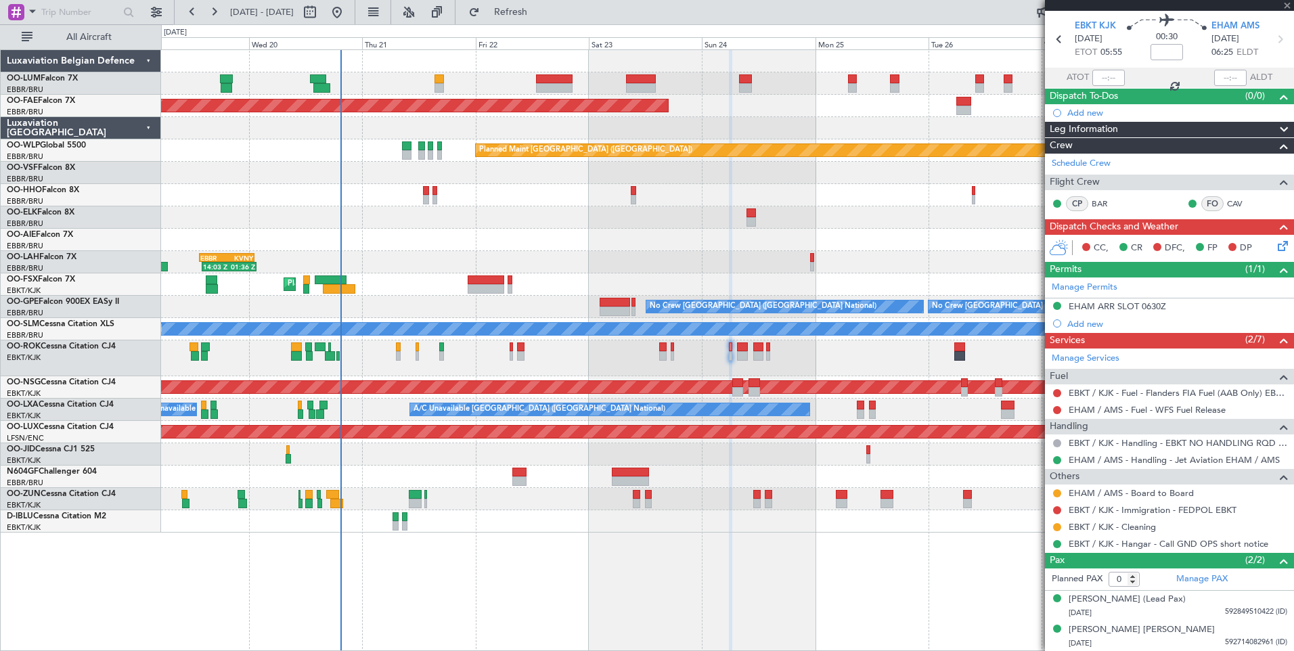
scroll to position [0, 0]
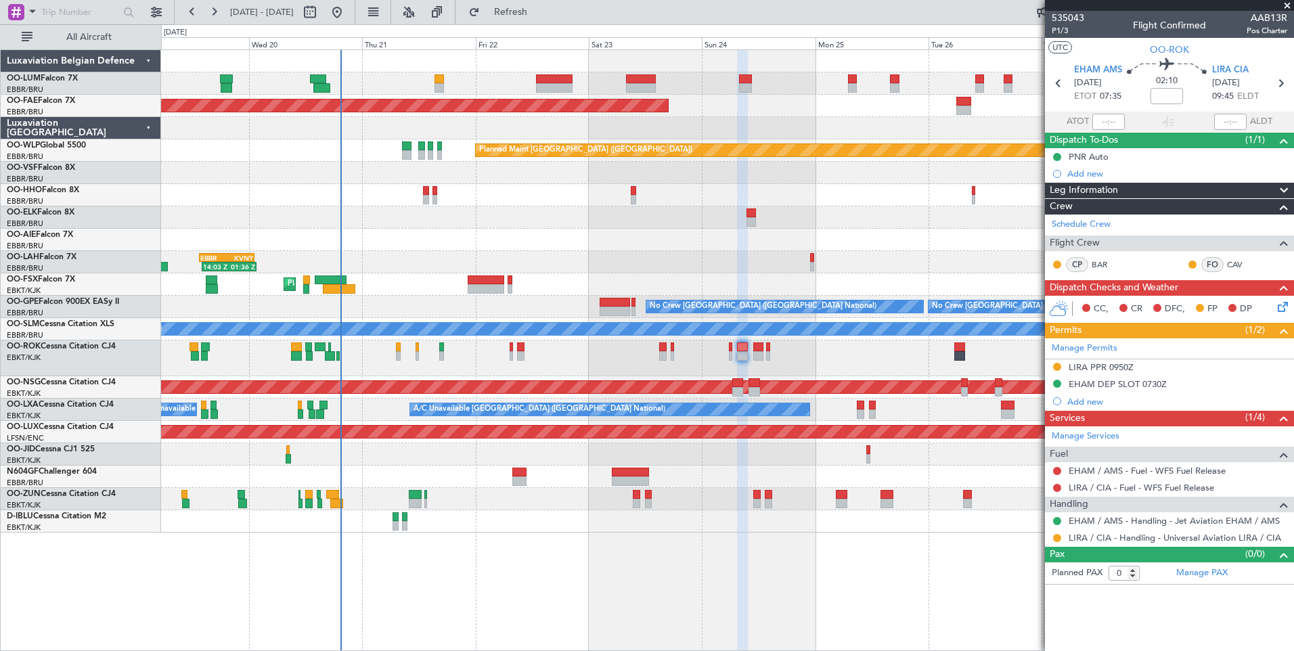
click at [1286, 305] on icon at bounding box center [1280, 304] width 11 height 11
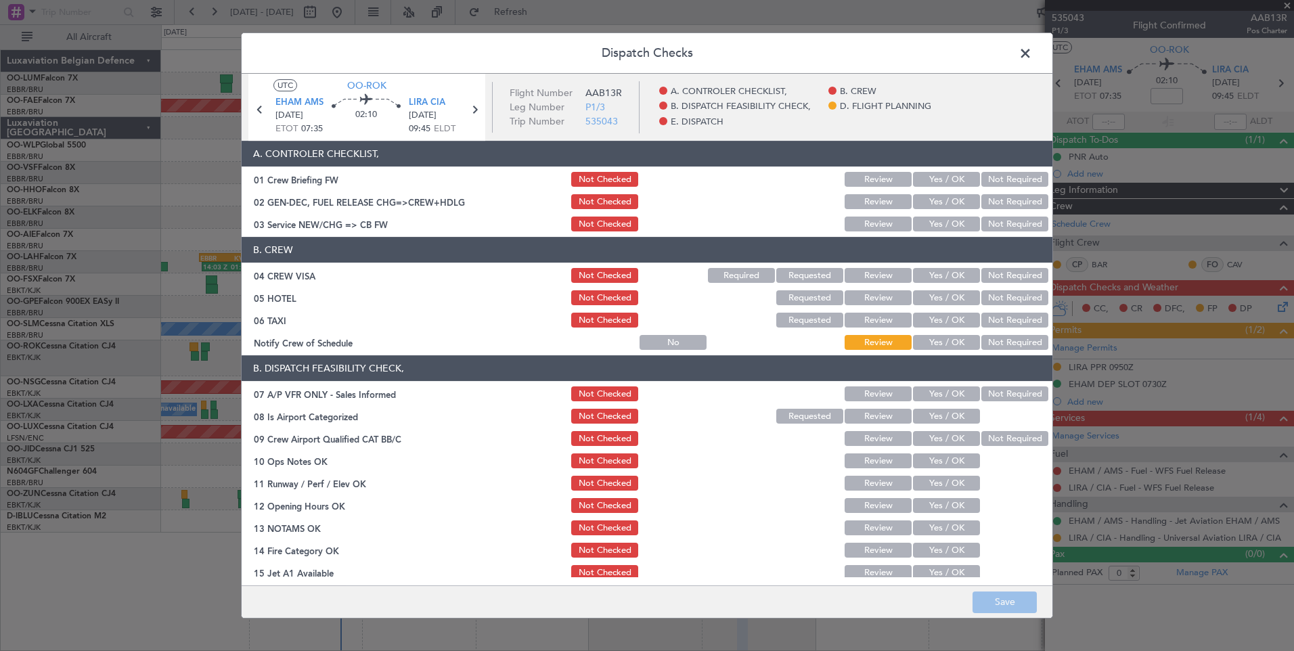
click at [923, 223] on button "Yes / OK" at bounding box center [946, 224] width 67 height 15
click at [981, 273] on button "Not Required" at bounding box center [1014, 275] width 67 height 15
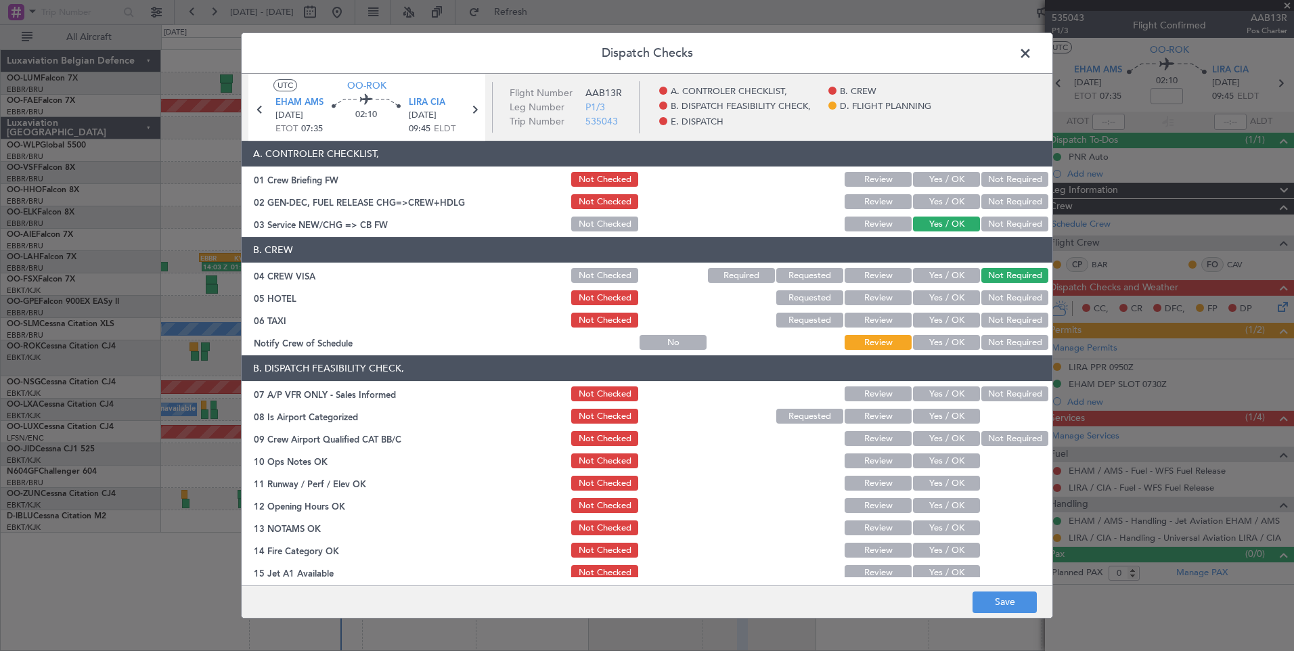
click at [992, 298] on button "Not Required" at bounding box center [1014, 297] width 67 height 15
drag, startPoint x: 992, startPoint y: 315, endPoint x: 977, endPoint y: 334, distance: 23.6
click at [986, 319] on button "Not Required" at bounding box center [1014, 320] width 67 height 15
click at [954, 350] on button "Yes / OK" at bounding box center [946, 342] width 67 height 15
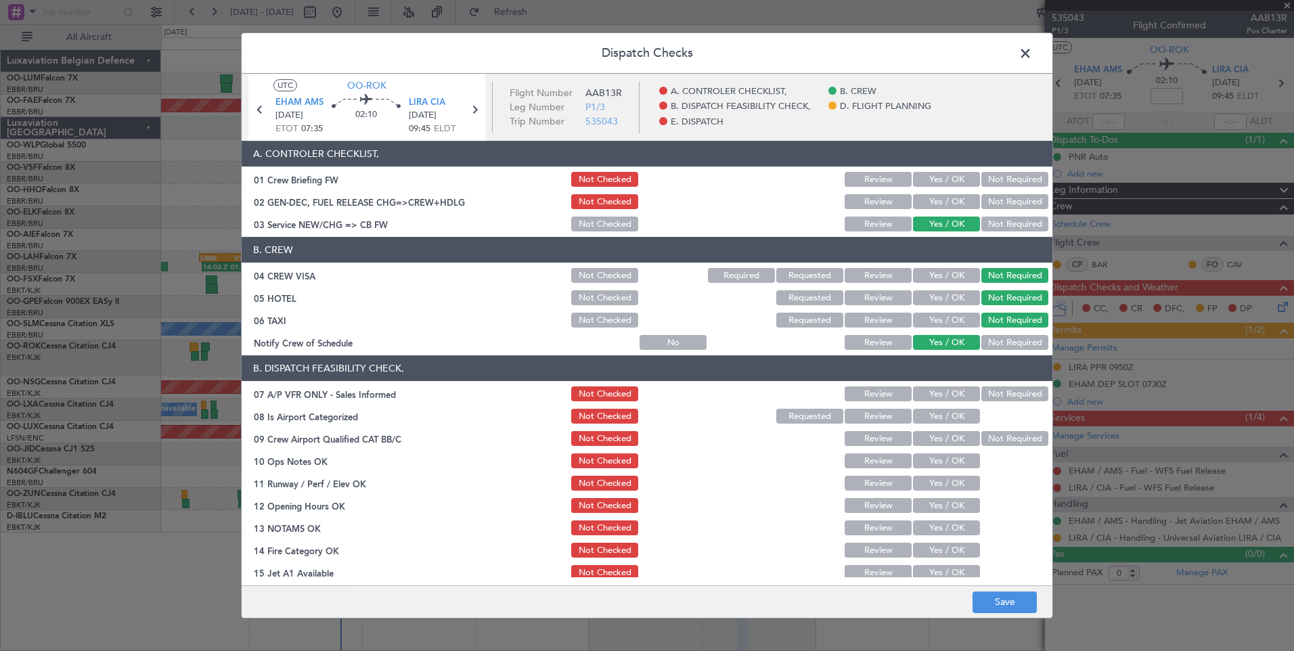
click at [983, 388] on button "Not Required" at bounding box center [1014, 393] width 67 height 15
click at [963, 420] on button "Yes / OK" at bounding box center [946, 416] width 67 height 15
click at [981, 437] on button "Not Required" at bounding box center [1014, 438] width 67 height 15
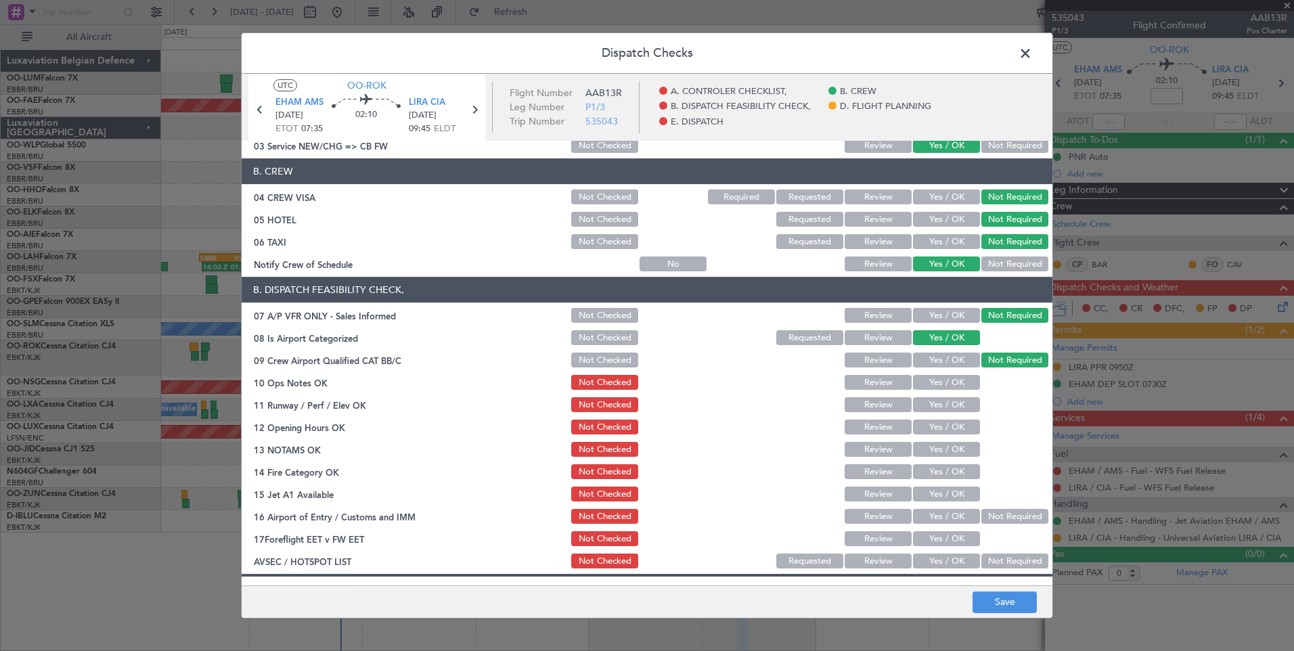
scroll to position [135, 0]
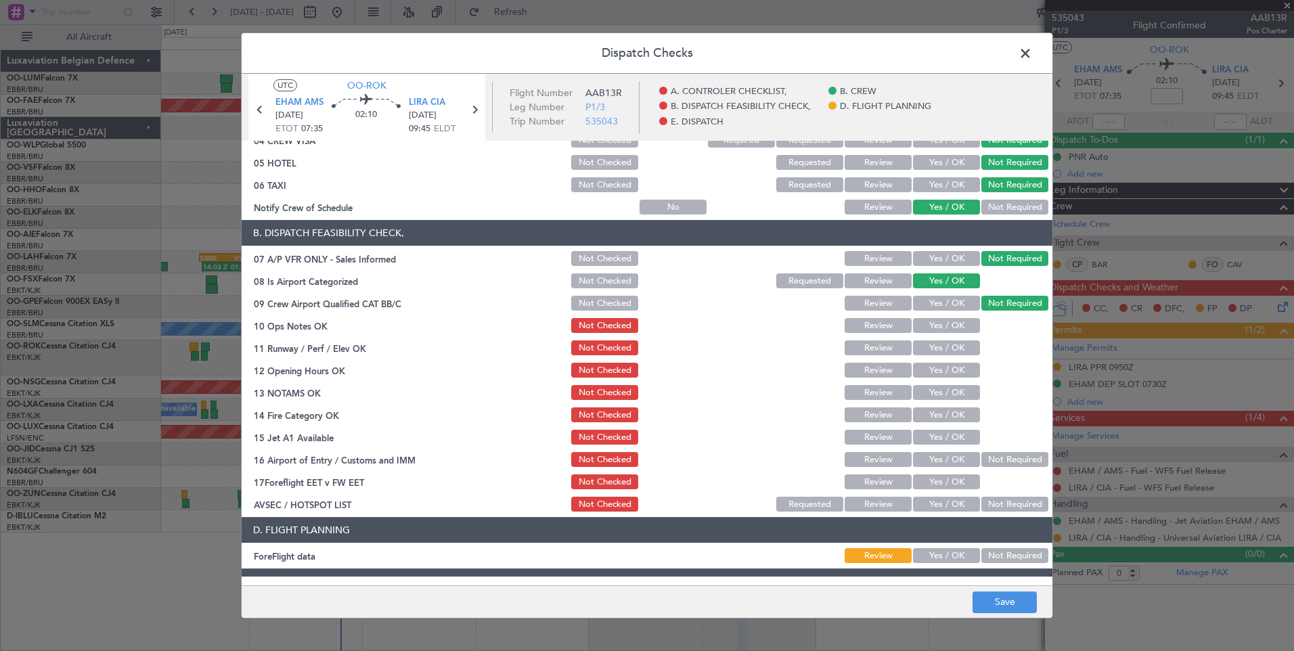
click at [965, 327] on button "Yes / OK" at bounding box center [946, 325] width 67 height 15
drag, startPoint x: 956, startPoint y: 349, endPoint x: 954, endPoint y: 361, distance: 12.5
click at [955, 349] on button "Yes / OK" at bounding box center [946, 347] width 67 height 15
click at [952, 376] on button "Yes / OK" at bounding box center [946, 370] width 67 height 15
click at [947, 399] on button "Yes / OK" at bounding box center [946, 392] width 67 height 15
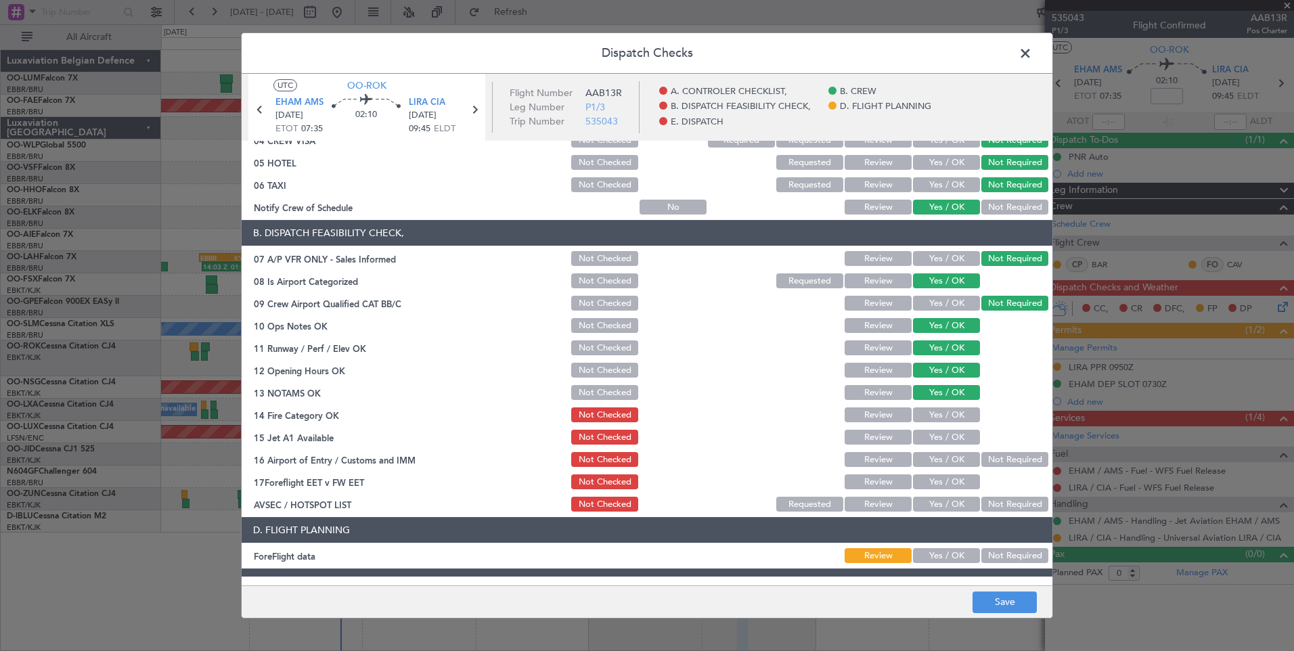
click at [948, 417] on button "Yes / OK" at bounding box center [946, 414] width 67 height 15
click at [946, 449] on section "B. DISPATCH FEASIBILITY CHECK, 07 A/P VFR ONLY - Sales Informed Not Checked Rev…" at bounding box center [647, 367] width 811 height 294
click at [945, 440] on button "Yes / OK" at bounding box center [946, 437] width 67 height 15
click at [958, 459] on button "Yes / OK" at bounding box center [946, 459] width 67 height 15
click at [984, 503] on button "Not Required" at bounding box center [1014, 504] width 67 height 15
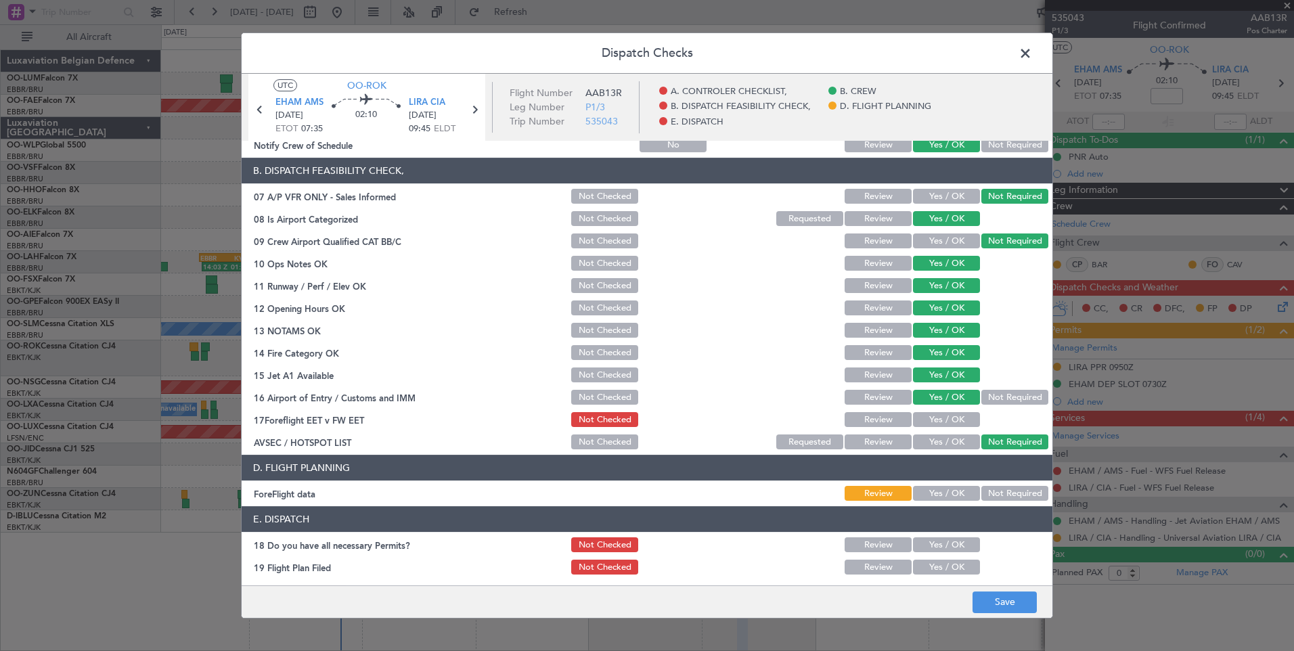
scroll to position [246, 0]
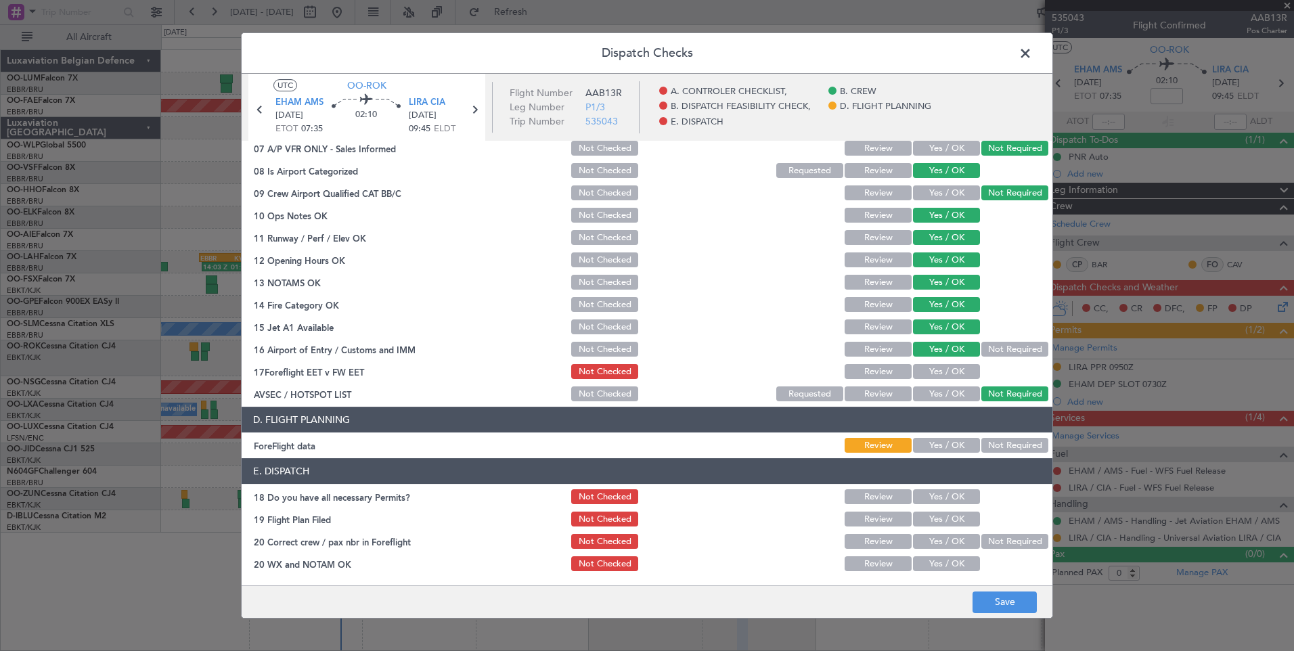
click at [995, 445] on button "Not Required" at bounding box center [1014, 445] width 67 height 15
click at [994, 609] on button "Save" at bounding box center [1005, 603] width 64 height 22
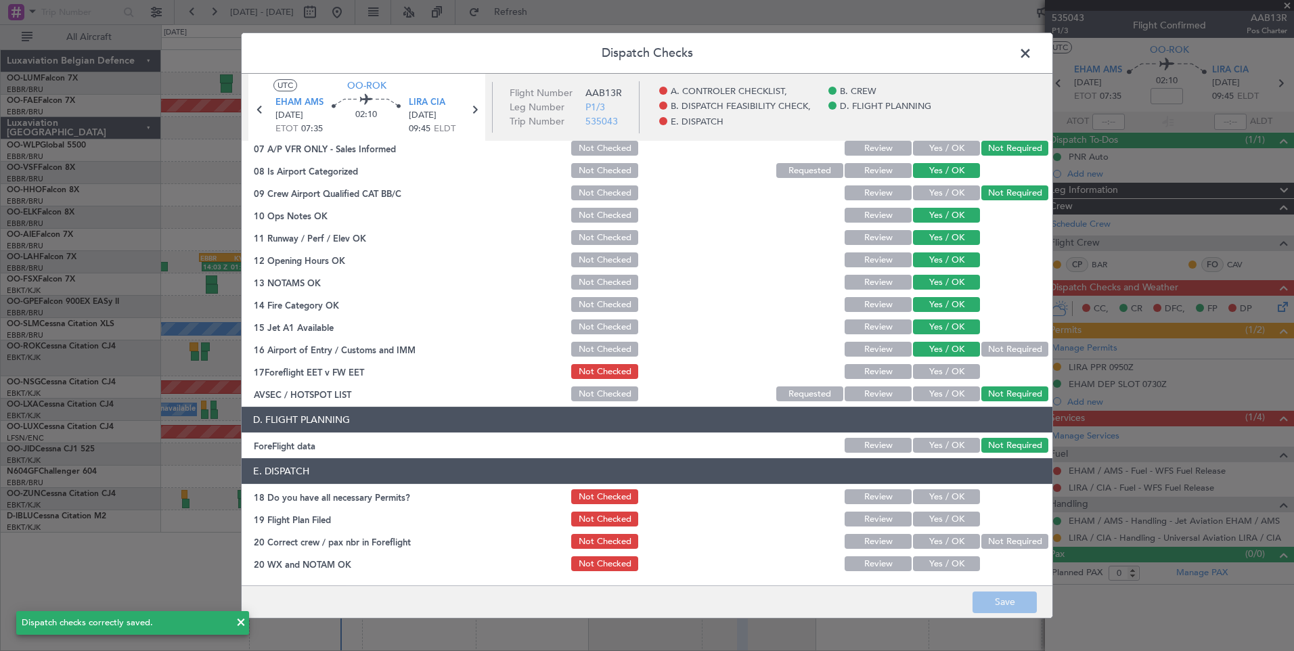
drag, startPoint x: 1027, startPoint y: 54, endPoint x: 700, endPoint y: 64, distance: 327.1
click at [1032, 53] on span at bounding box center [1032, 56] width 0 height 27
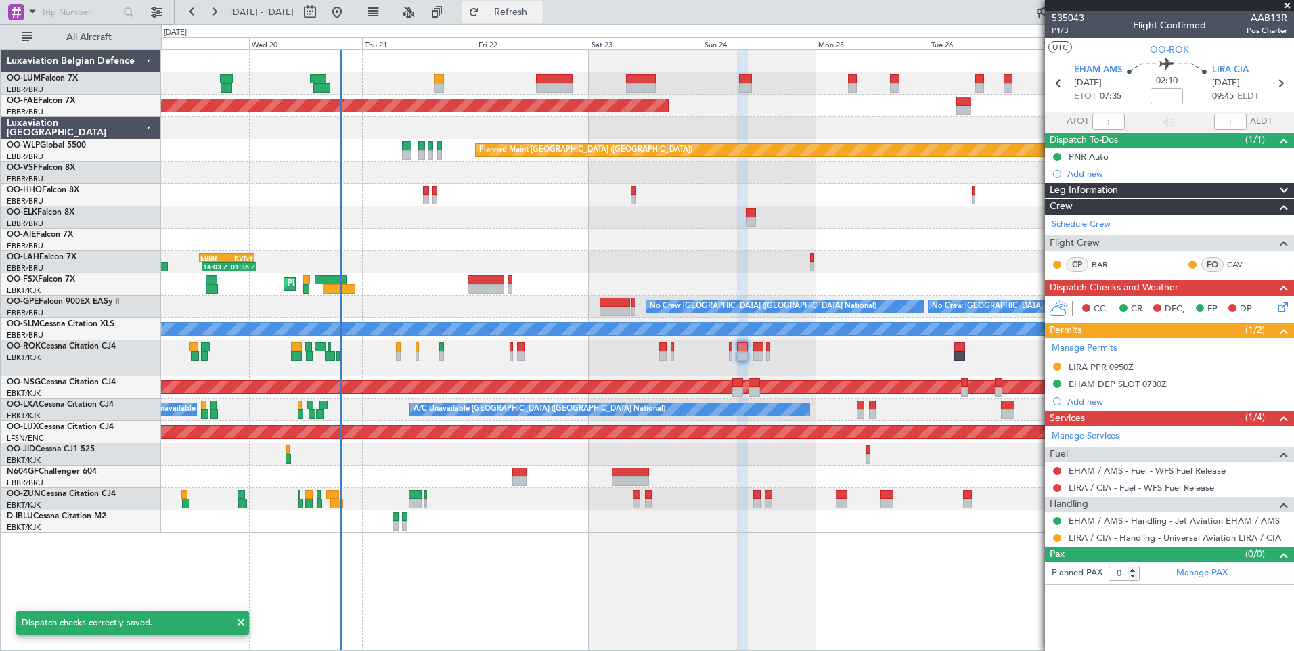
click at [539, 11] on span "Refresh" at bounding box center [511, 11] width 57 height 9
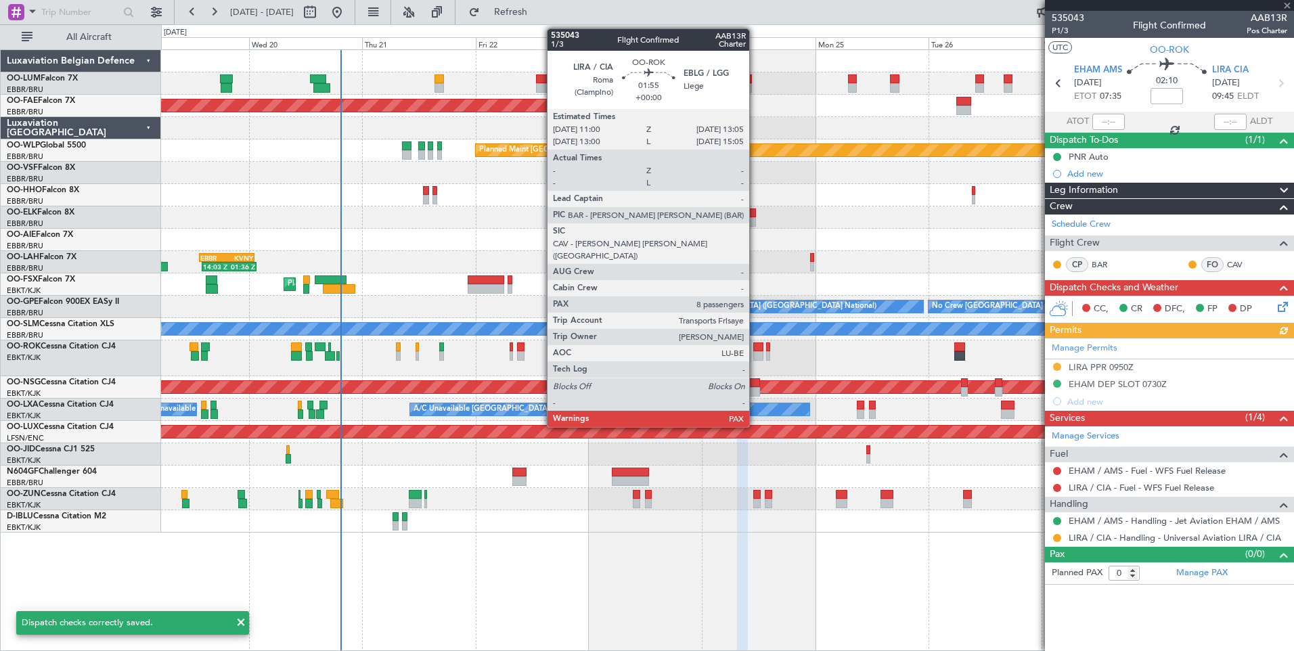
click at [755, 346] on div at bounding box center [758, 346] width 10 height 9
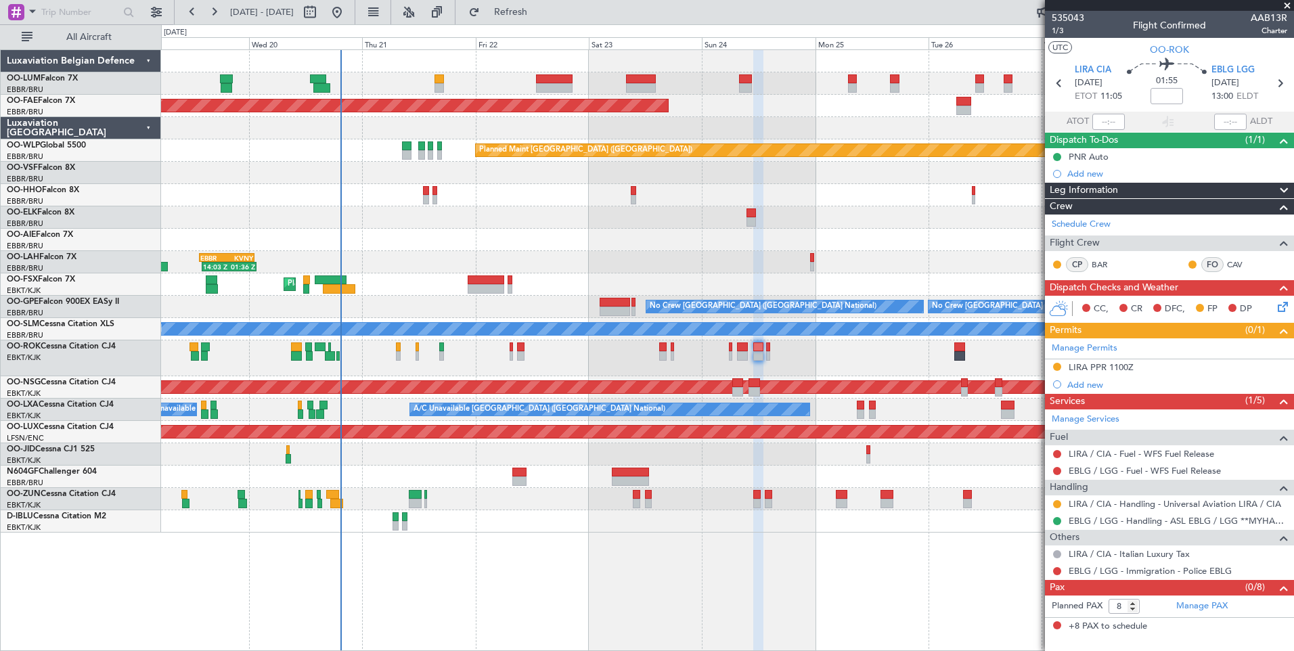
click at [1283, 307] on icon at bounding box center [1280, 304] width 11 height 11
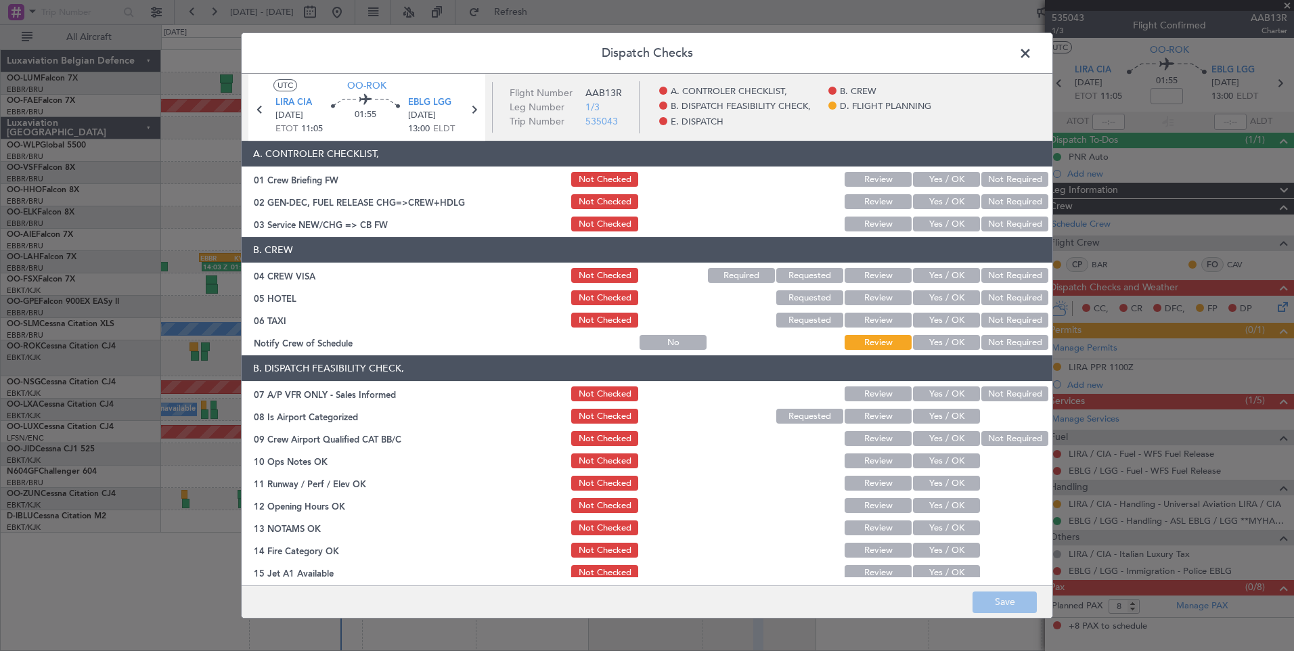
click at [952, 221] on button "Yes / OK" at bounding box center [946, 224] width 67 height 15
click at [983, 280] on button "Not Required" at bounding box center [1014, 275] width 67 height 15
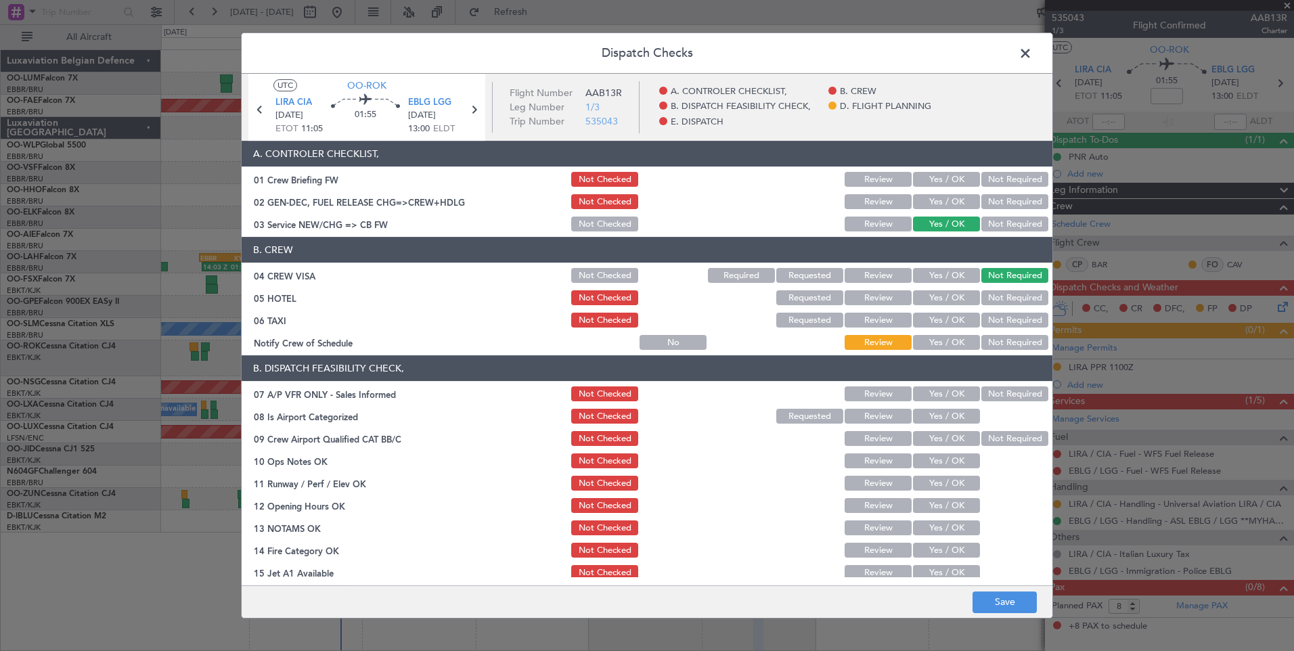
click at [981, 299] on button "Not Required" at bounding box center [1014, 297] width 67 height 15
drag, startPoint x: 980, startPoint y: 313, endPoint x: 961, endPoint y: 330, distance: 25.0
click at [981, 319] on button "Not Required" at bounding box center [1014, 320] width 67 height 15
click at [950, 342] on button "Yes / OK" at bounding box center [946, 342] width 67 height 15
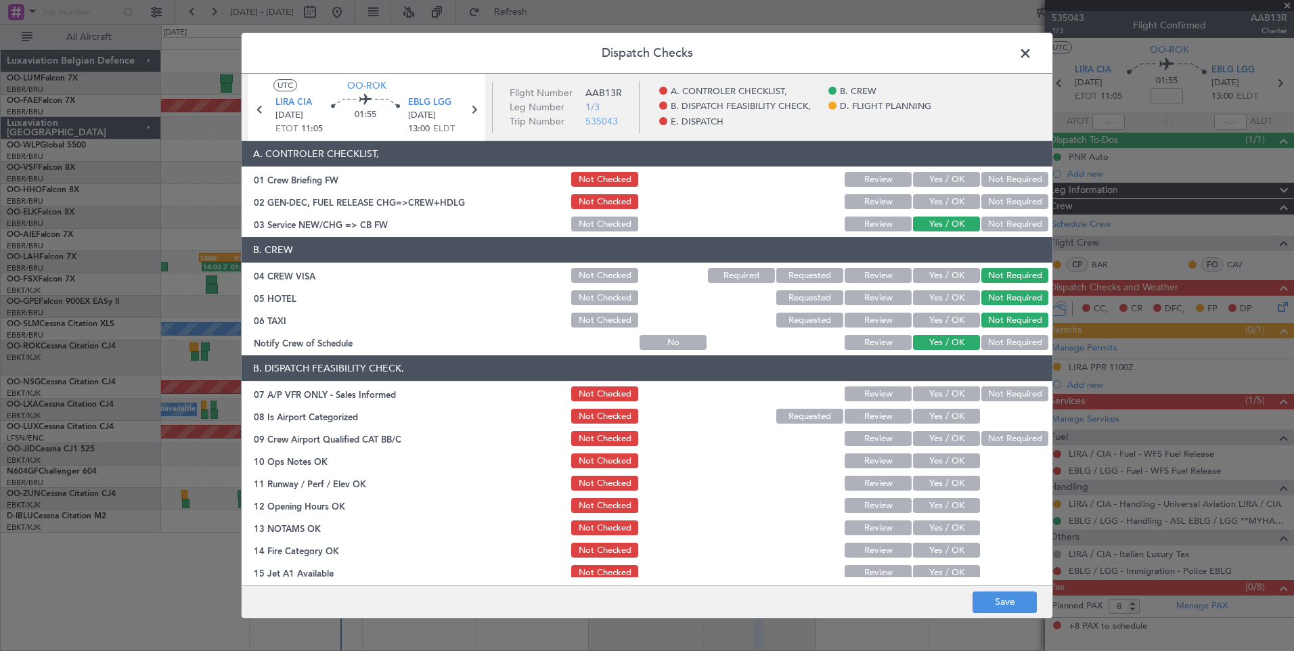
drag, startPoint x: 1003, startPoint y: 404, endPoint x: 996, endPoint y: 403, distance: 7.5
click at [1003, 405] on section "B. DISPATCH FEASIBILITY CHECK, 07 A/P VFR ONLY - Sales Informed Not Checked Rev…" at bounding box center [647, 502] width 811 height 294
drag, startPoint x: 995, startPoint y: 400, endPoint x: 967, endPoint y: 405, distance: 28.2
click at [994, 399] on button "Not Required" at bounding box center [1014, 393] width 67 height 15
drag, startPoint x: 956, startPoint y: 412, endPoint x: 972, endPoint y: 426, distance: 20.6
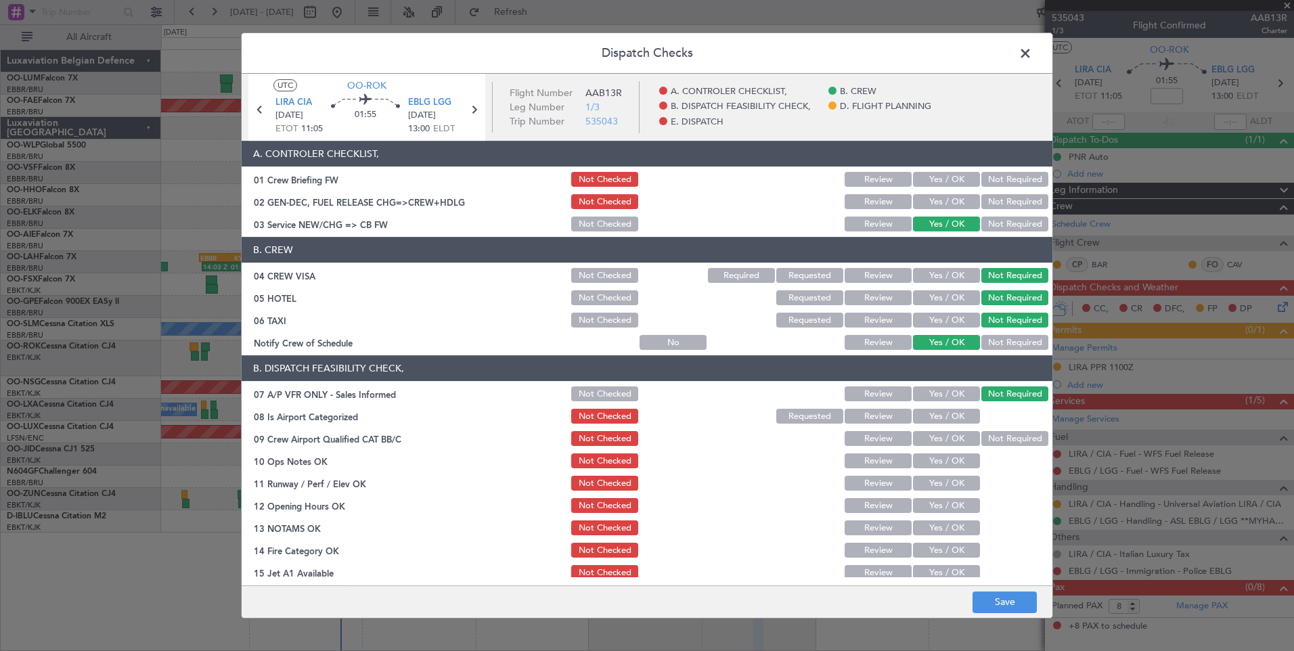
click at [957, 414] on button "Yes / OK" at bounding box center [946, 416] width 67 height 15
click at [984, 438] on button "Not Required" at bounding box center [1014, 438] width 67 height 15
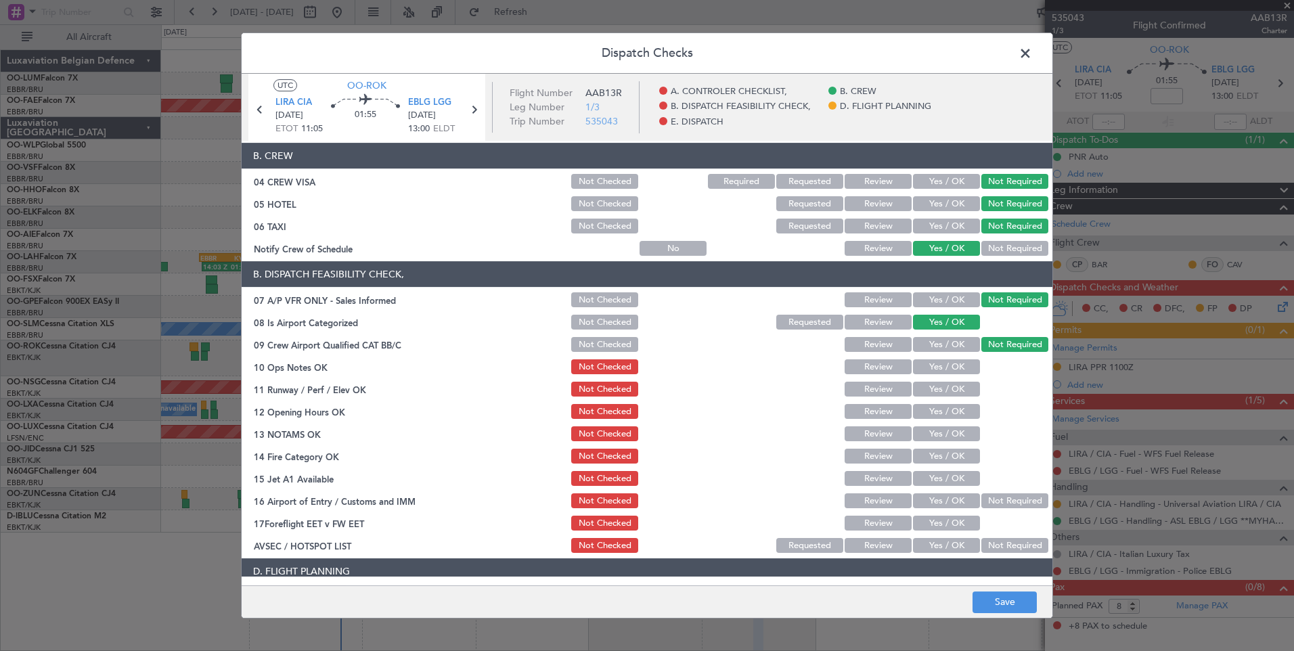
scroll to position [203, 0]
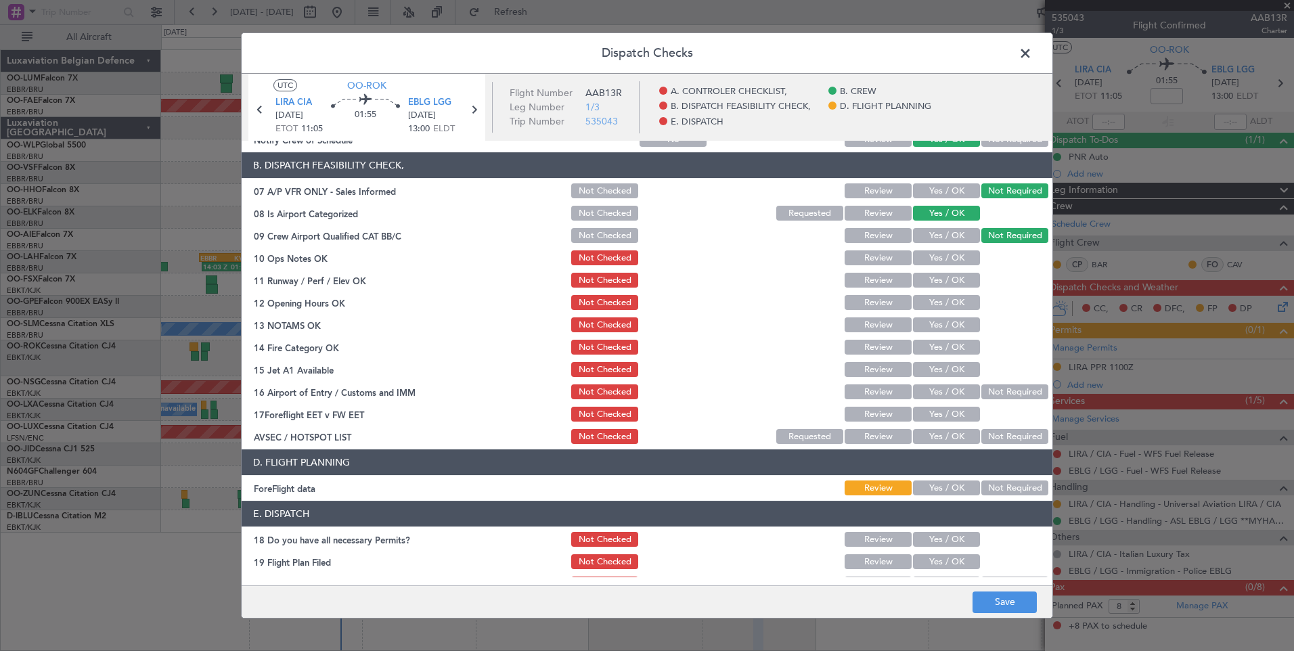
click at [924, 254] on button "Yes / OK" at bounding box center [946, 257] width 67 height 15
click at [919, 284] on button "Yes / OK" at bounding box center [946, 280] width 67 height 15
click at [919, 301] on button "Yes / OK" at bounding box center [946, 302] width 67 height 15
drag, startPoint x: 920, startPoint y: 326, endPoint x: 922, endPoint y: 347, distance: 21.1
click at [920, 331] on button "Yes / OK" at bounding box center [946, 324] width 67 height 15
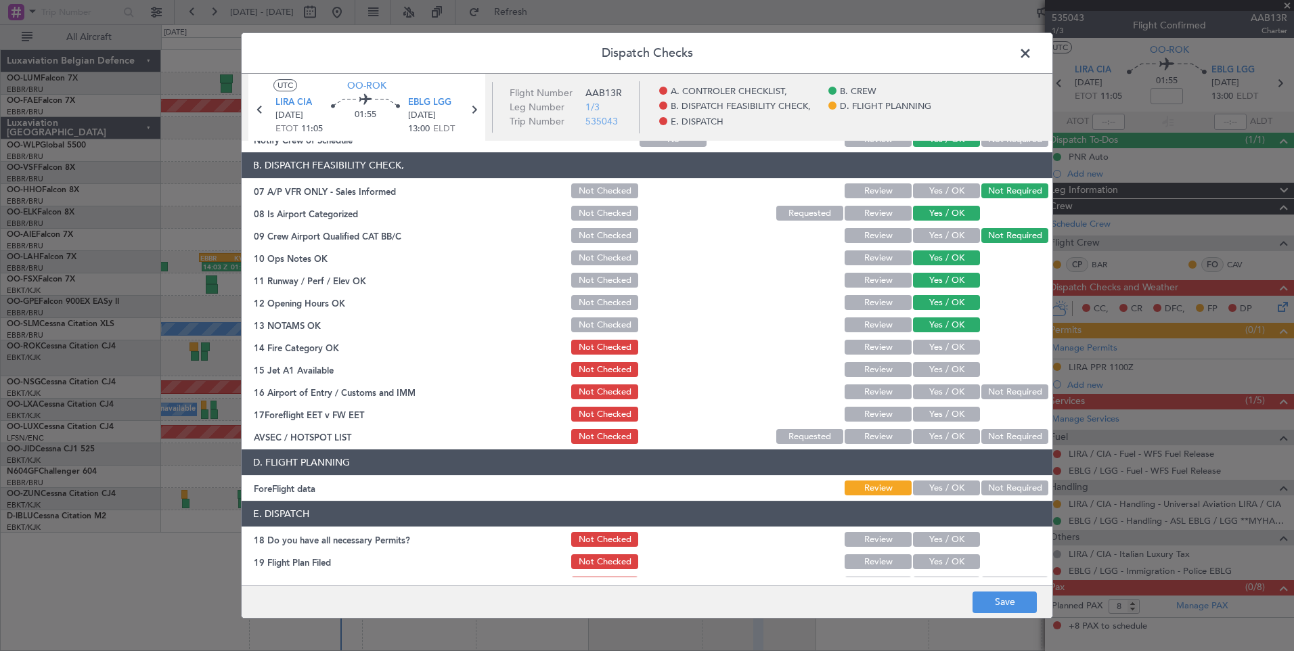
click at [922, 349] on button "Yes / OK" at bounding box center [946, 347] width 67 height 15
click at [926, 372] on button "Yes / OK" at bounding box center [946, 369] width 67 height 15
click at [935, 393] on button "Yes / OK" at bounding box center [946, 391] width 67 height 15
click at [984, 434] on button "Not Required" at bounding box center [1014, 436] width 67 height 15
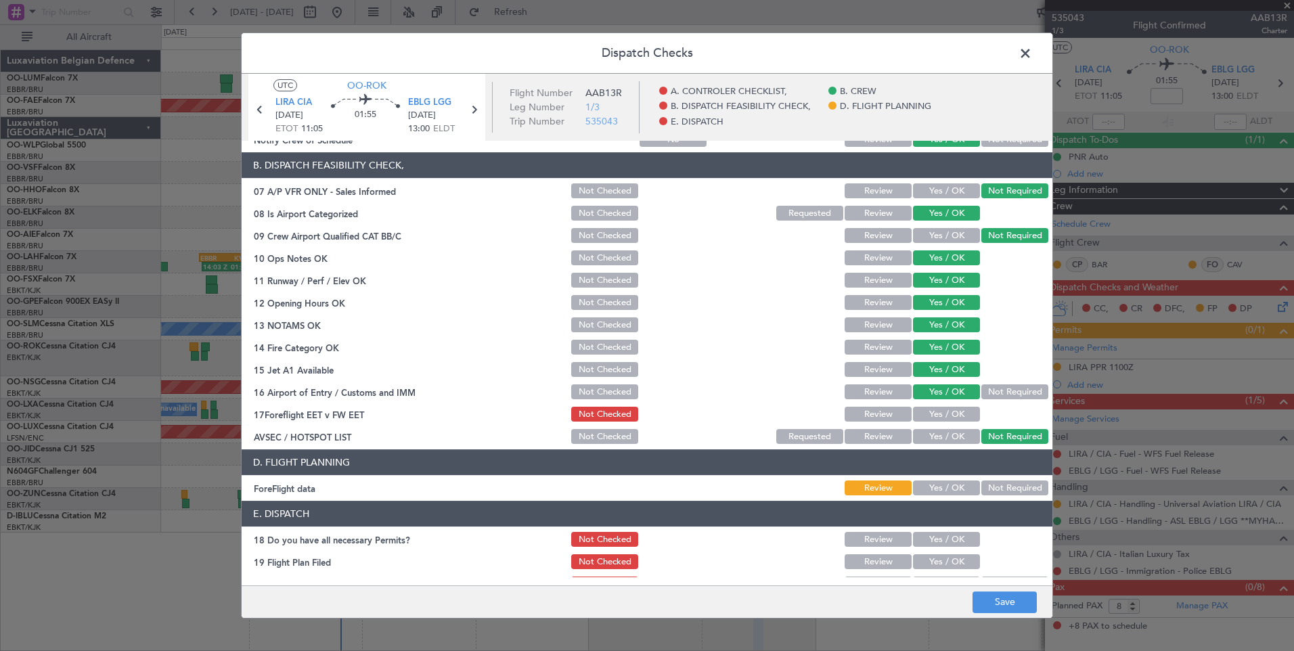
click at [999, 495] on button "Not Required" at bounding box center [1014, 488] width 67 height 15
click at [994, 607] on button "Save" at bounding box center [1005, 603] width 64 height 22
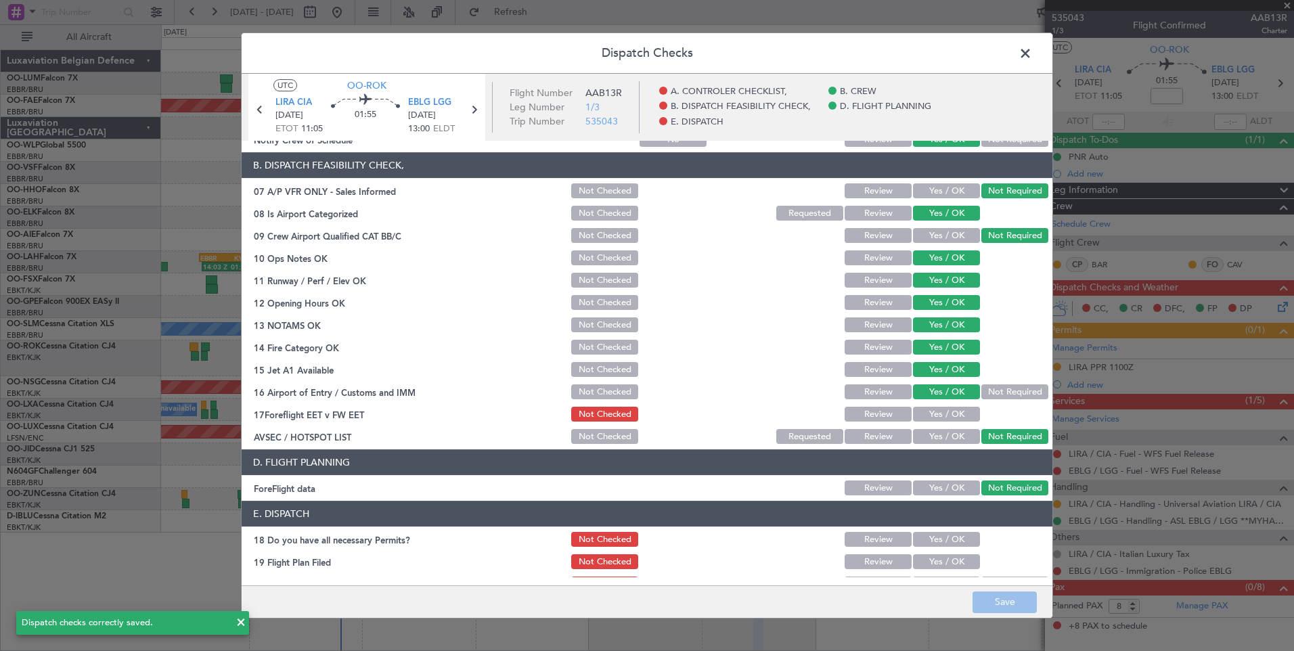
click at [1032, 56] on span at bounding box center [1032, 56] width 0 height 27
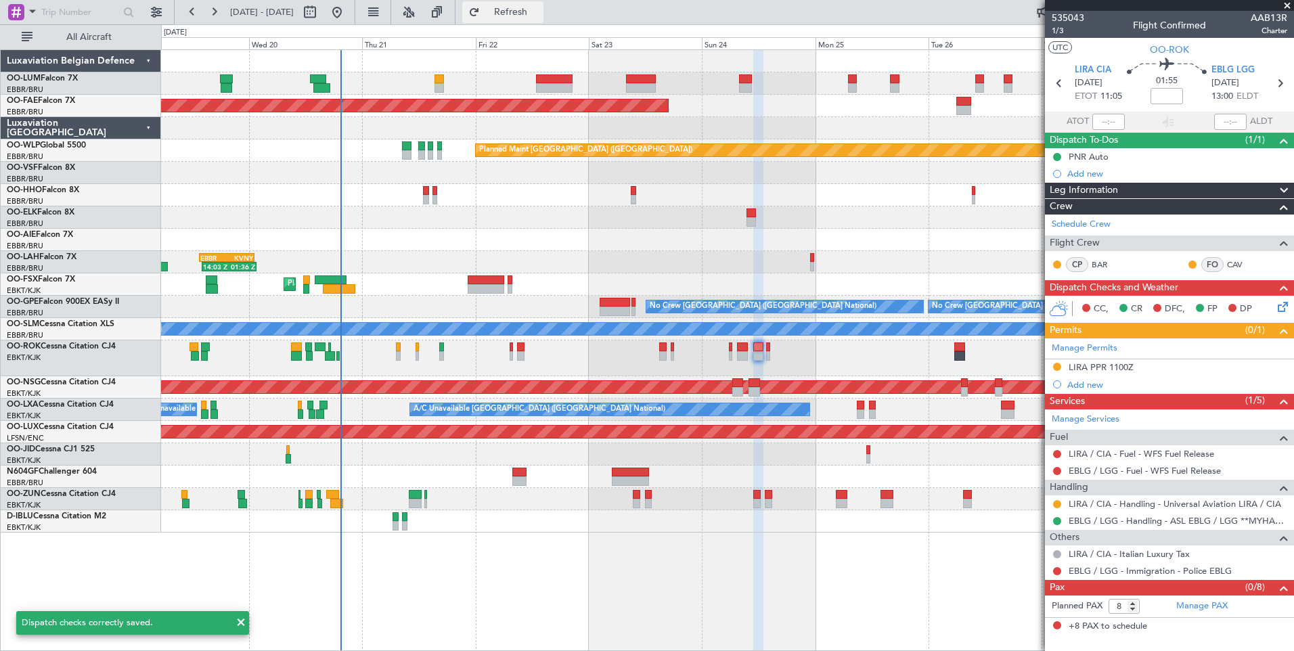
click at [539, 15] on span "Refresh" at bounding box center [511, 11] width 57 height 9
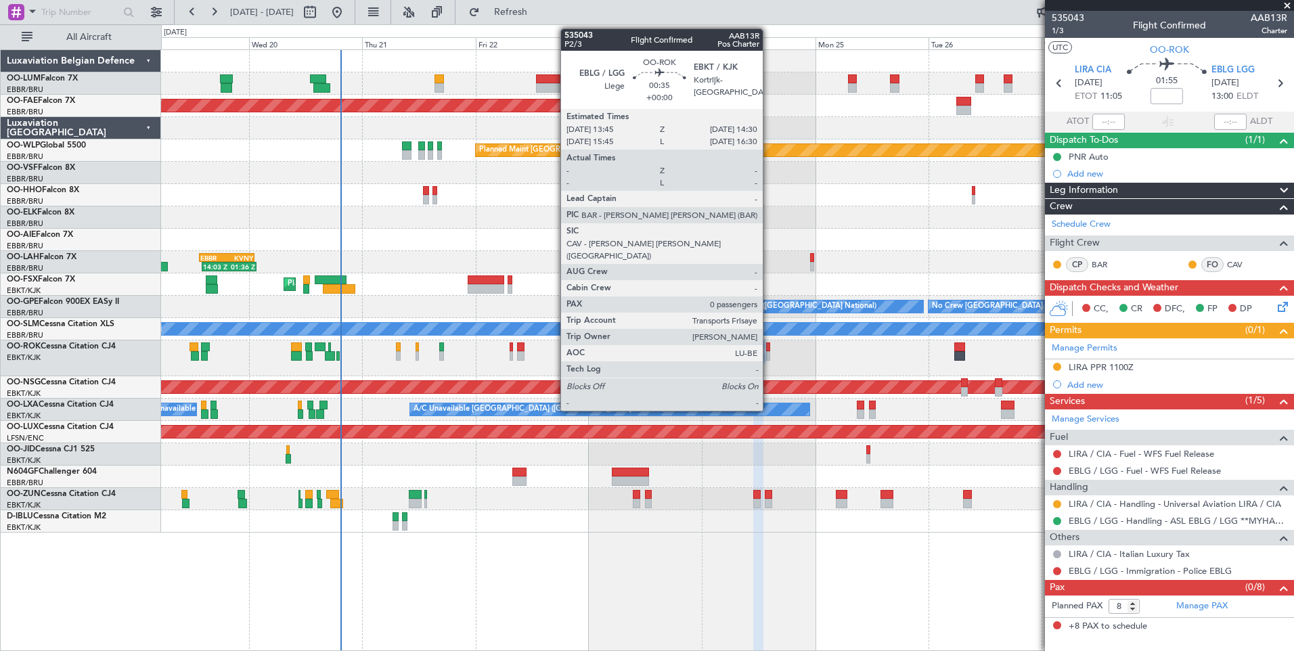
click at [769, 343] on div at bounding box center [768, 346] width 4 height 9
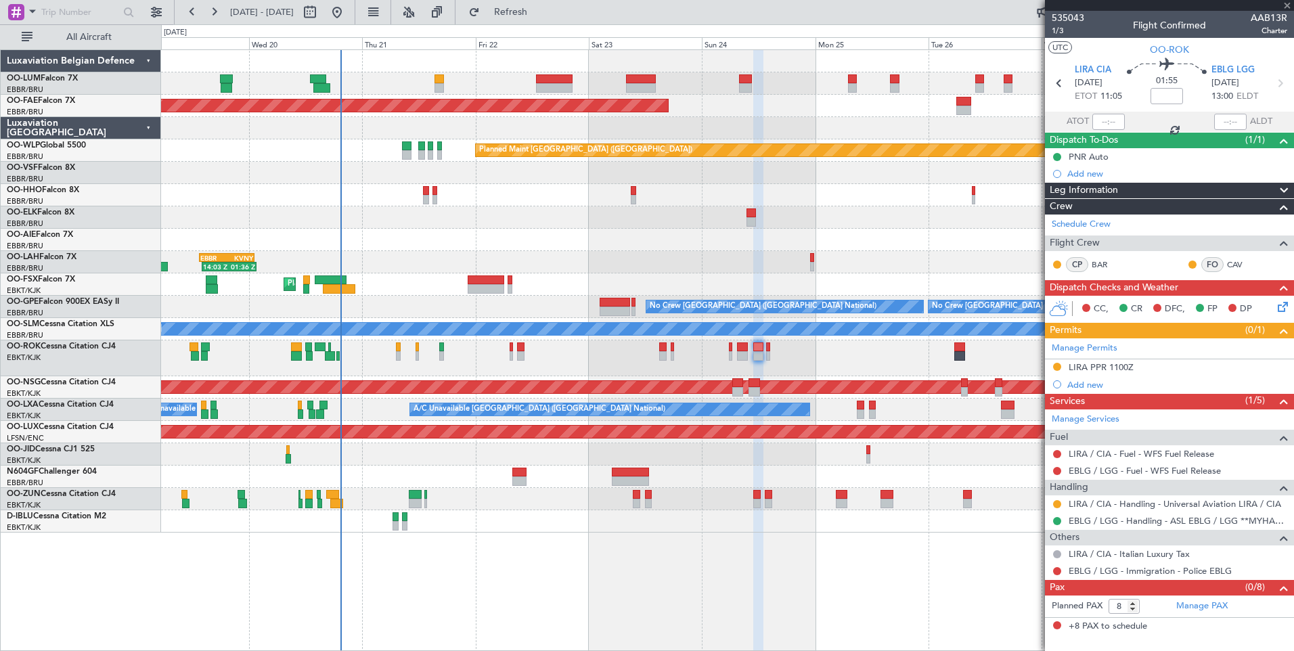
type input "0"
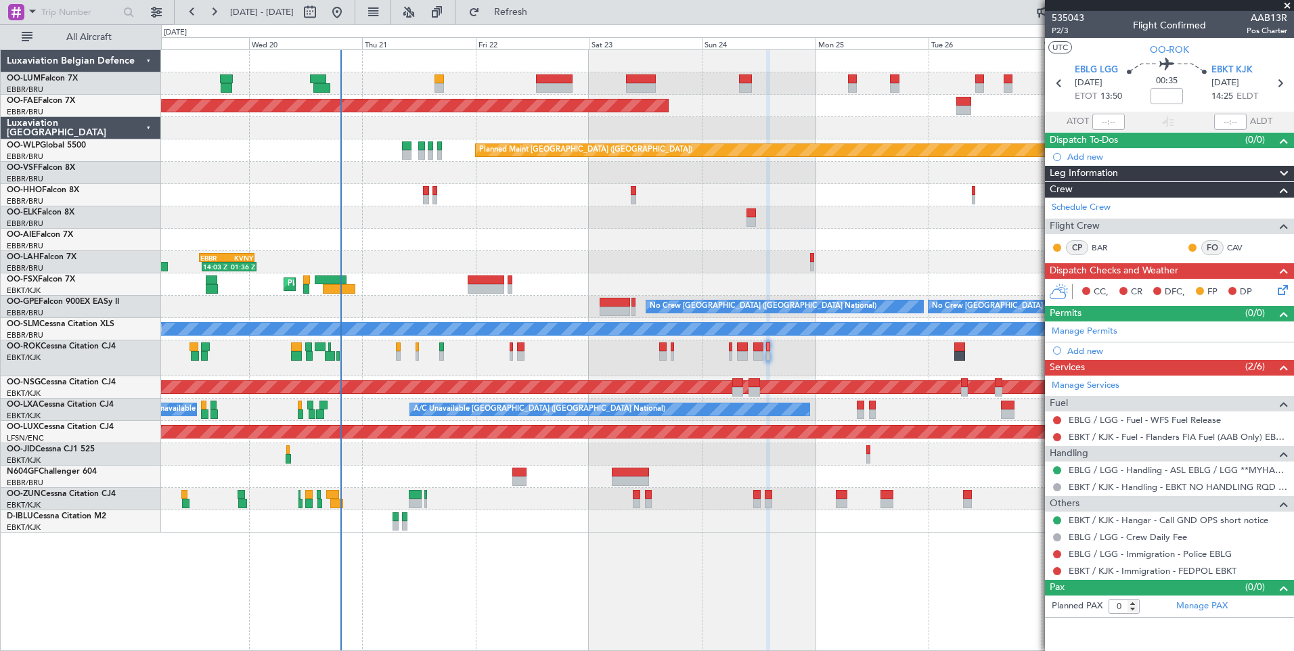
click at [1282, 293] on icon at bounding box center [1280, 287] width 11 height 11
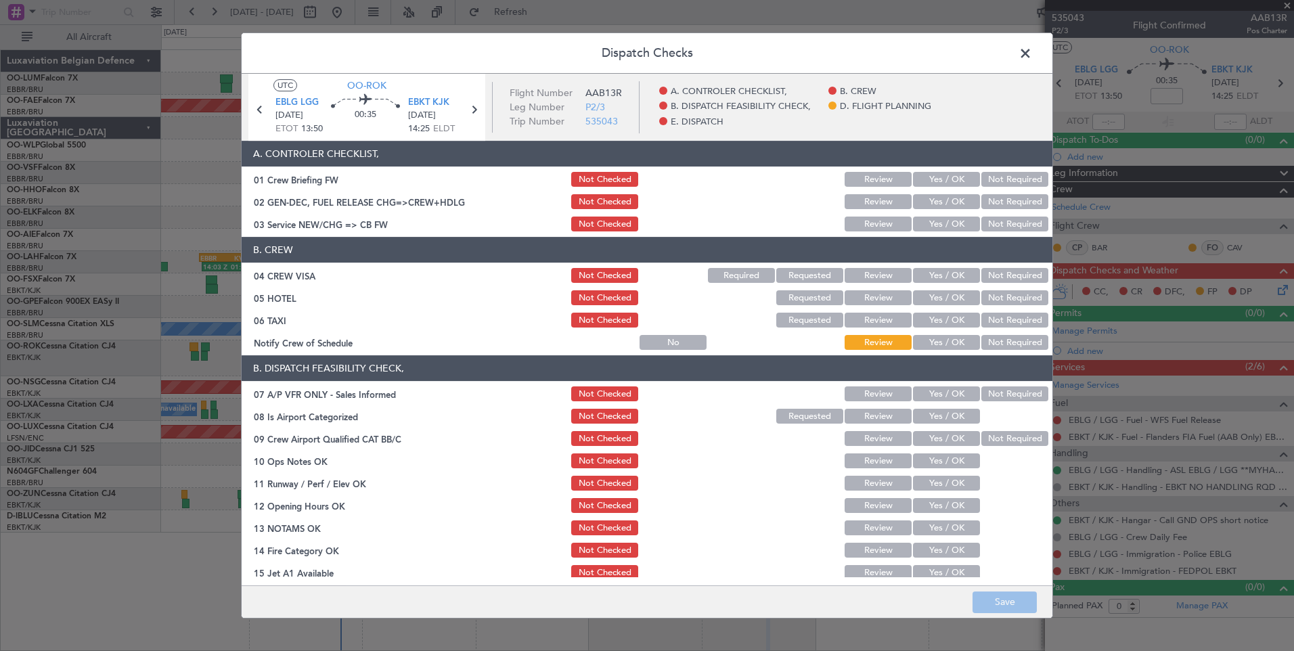
click at [936, 227] on button "Yes / OK" at bounding box center [946, 224] width 67 height 15
drag, startPoint x: 983, startPoint y: 278, endPoint x: 986, endPoint y: 302, distance: 24.5
click at [983, 279] on button "Not Required" at bounding box center [1014, 275] width 67 height 15
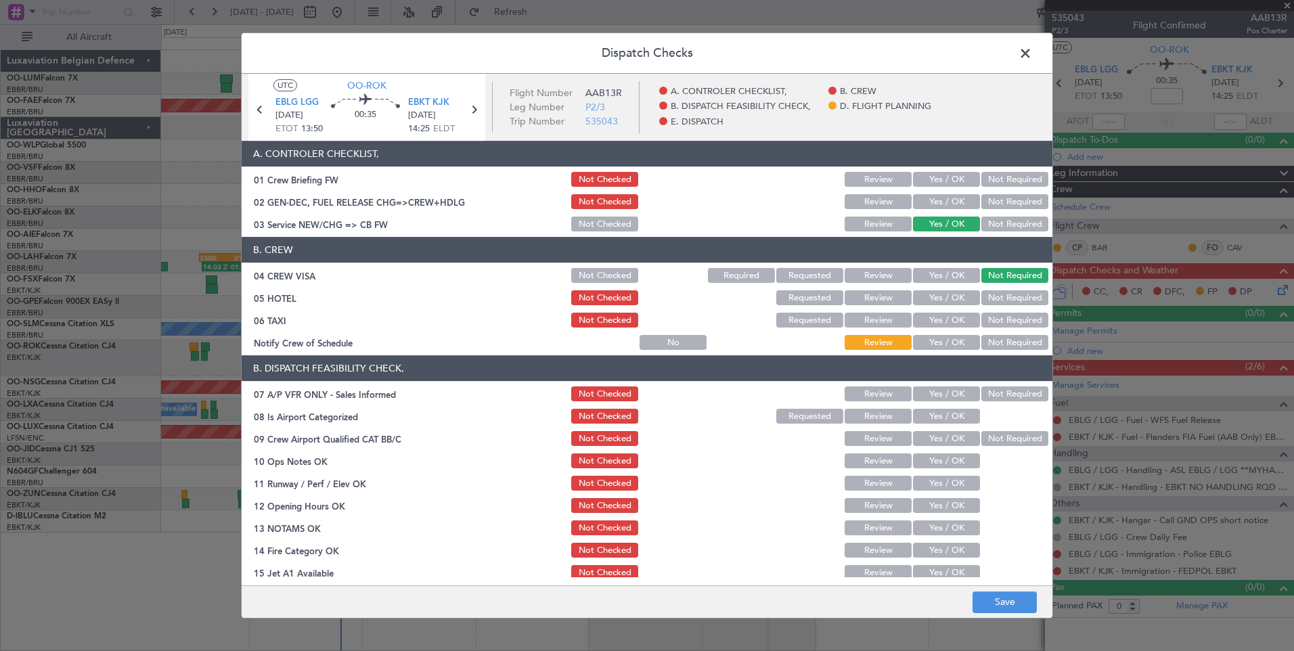
click at [986, 302] on button "Not Required" at bounding box center [1014, 297] width 67 height 15
drag, startPoint x: 986, startPoint y: 309, endPoint x: 978, endPoint y: 323, distance: 15.4
click at [980, 319] on section "B. CREW 04 CREW VISA Not Checked Required Requested Review Yes / OK Not Require…" at bounding box center [647, 294] width 811 height 115
click at [981, 323] on button "Not Required" at bounding box center [1014, 320] width 67 height 15
click at [941, 346] on button "Yes / OK" at bounding box center [946, 342] width 67 height 15
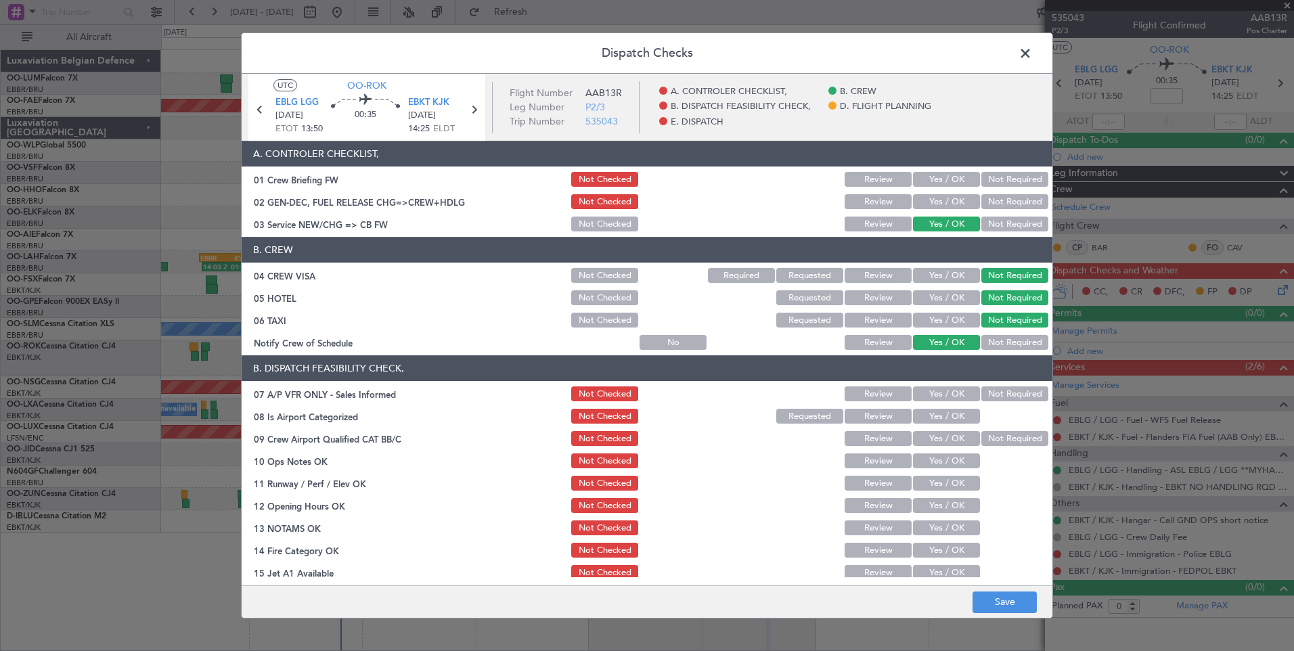
click at [991, 399] on button "Not Required" at bounding box center [1014, 393] width 67 height 15
click at [959, 418] on button "Yes / OK" at bounding box center [946, 416] width 67 height 15
click at [990, 443] on button "Not Required" at bounding box center [1014, 438] width 67 height 15
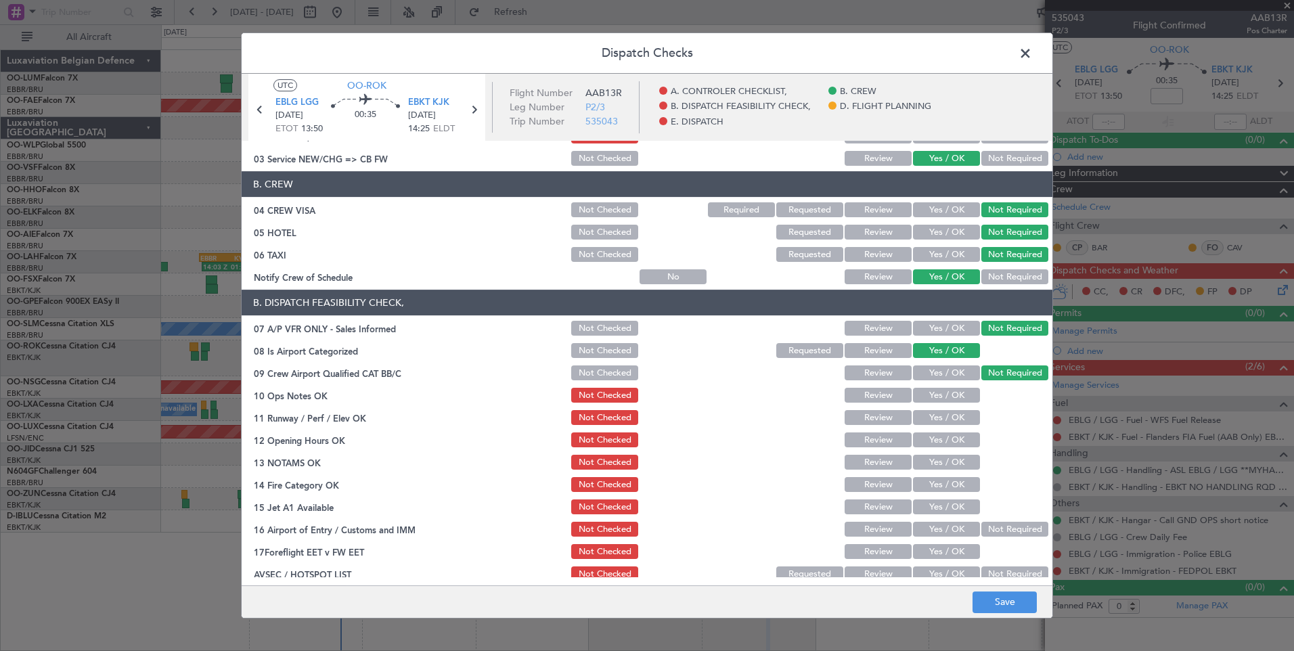
scroll to position [135, 0]
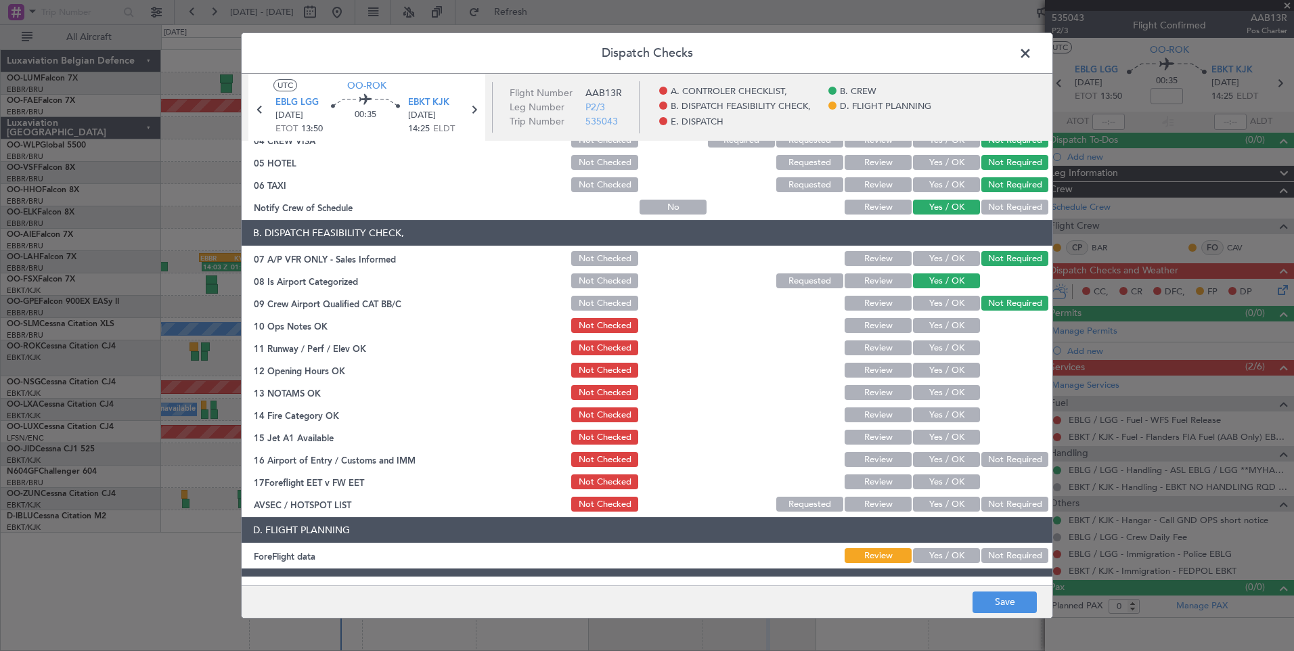
click at [953, 323] on button "Yes / OK" at bounding box center [946, 325] width 67 height 15
click at [952, 349] on button "Yes / OK" at bounding box center [946, 347] width 67 height 15
click at [954, 367] on button "Yes / OK" at bounding box center [946, 370] width 67 height 15
click at [956, 395] on button "Yes / OK" at bounding box center [946, 392] width 67 height 15
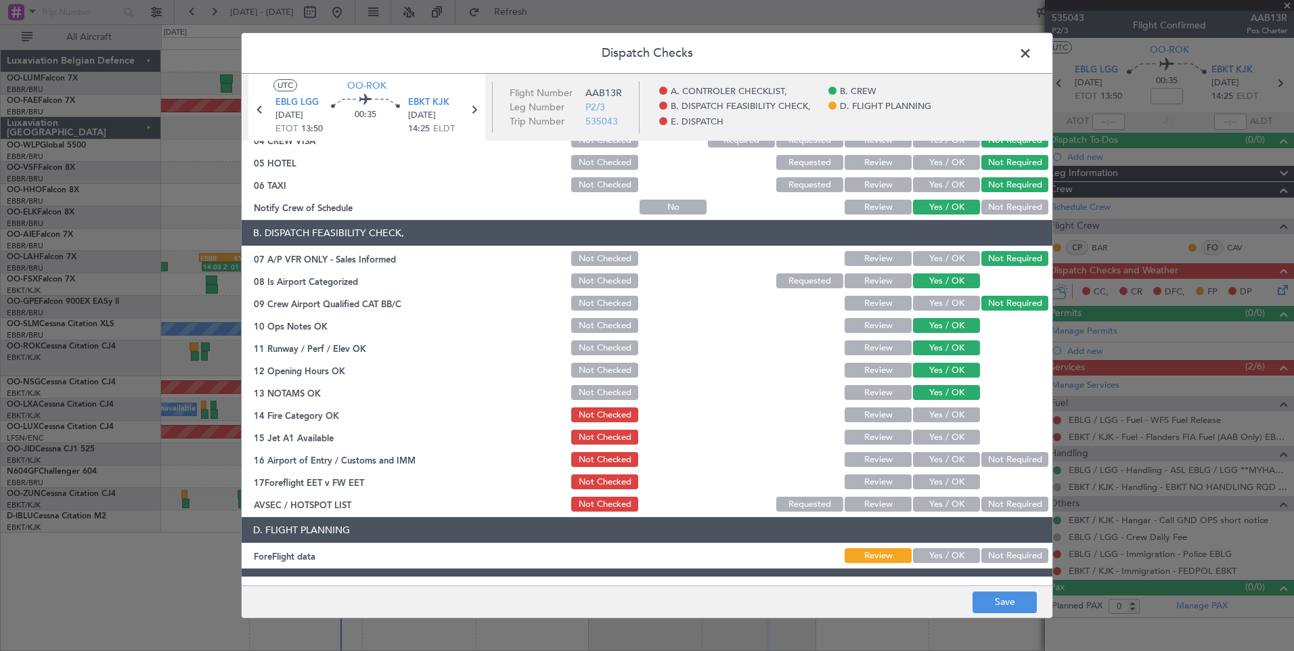
click at [955, 411] on button "Yes / OK" at bounding box center [946, 414] width 67 height 15
click at [955, 428] on div "Yes / OK" at bounding box center [945, 437] width 68 height 19
click at [954, 438] on button "Yes / OK" at bounding box center [946, 437] width 67 height 15
click at [945, 461] on button "Yes / OK" at bounding box center [946, 459] width 67 height 15
click at [981, 500] on button "Not Required" at bounding box center [1014, 504] width 67 height 15
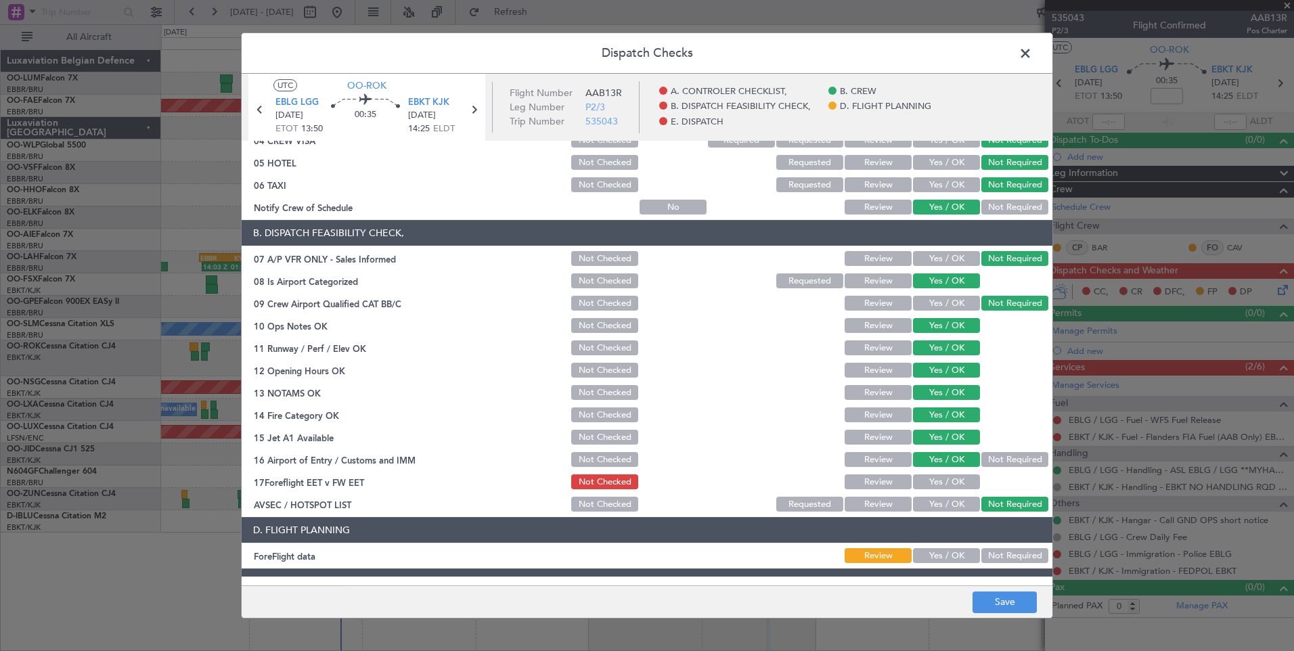
click at [990, 565] on div "Not Required" at bounding box center [1013, 555] width 68 height 19
click at [992, 558] on button "Not Required" at bounding box center [1014, 555] width 67 height 15
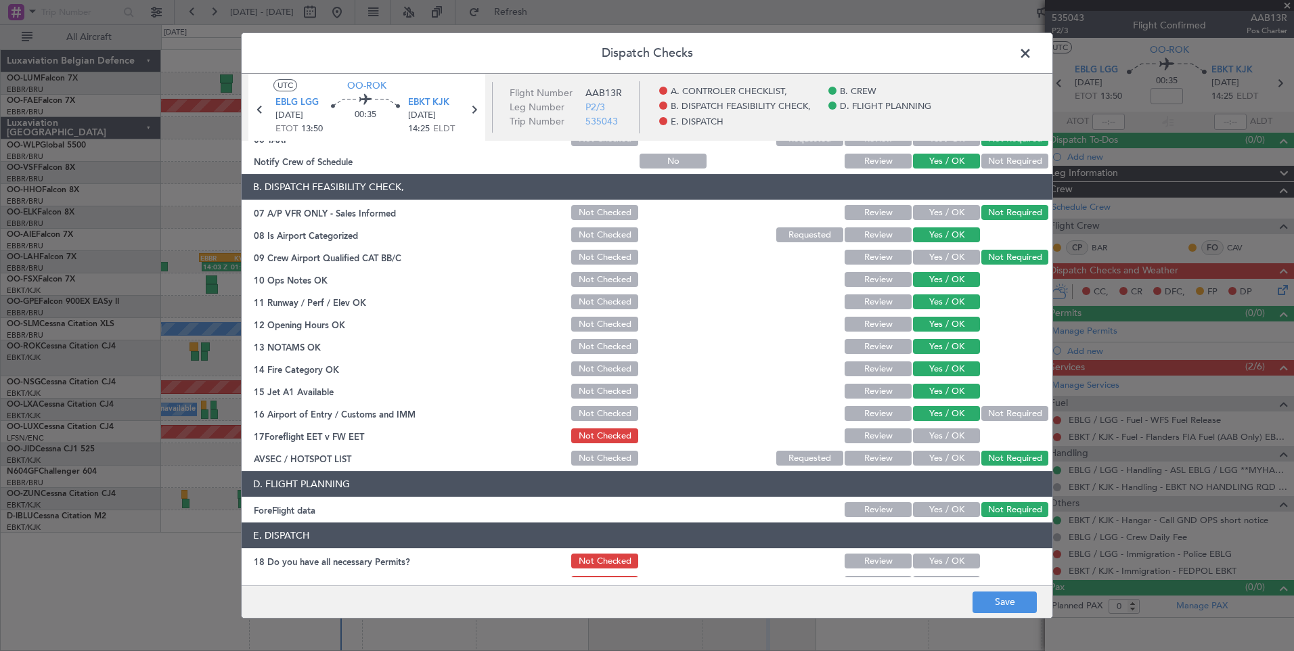
scroll to position [246, 0]
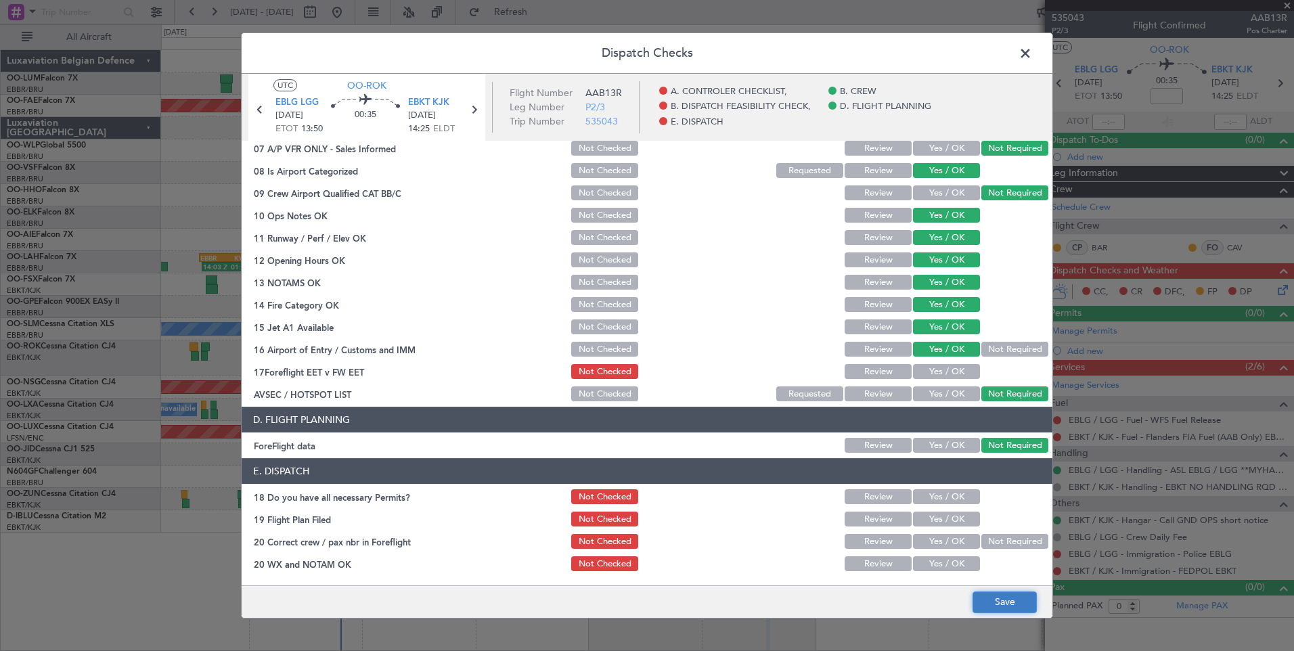
click at [989, 596] on button "Save" at bounding box center [1005, 603] width 64 height 22
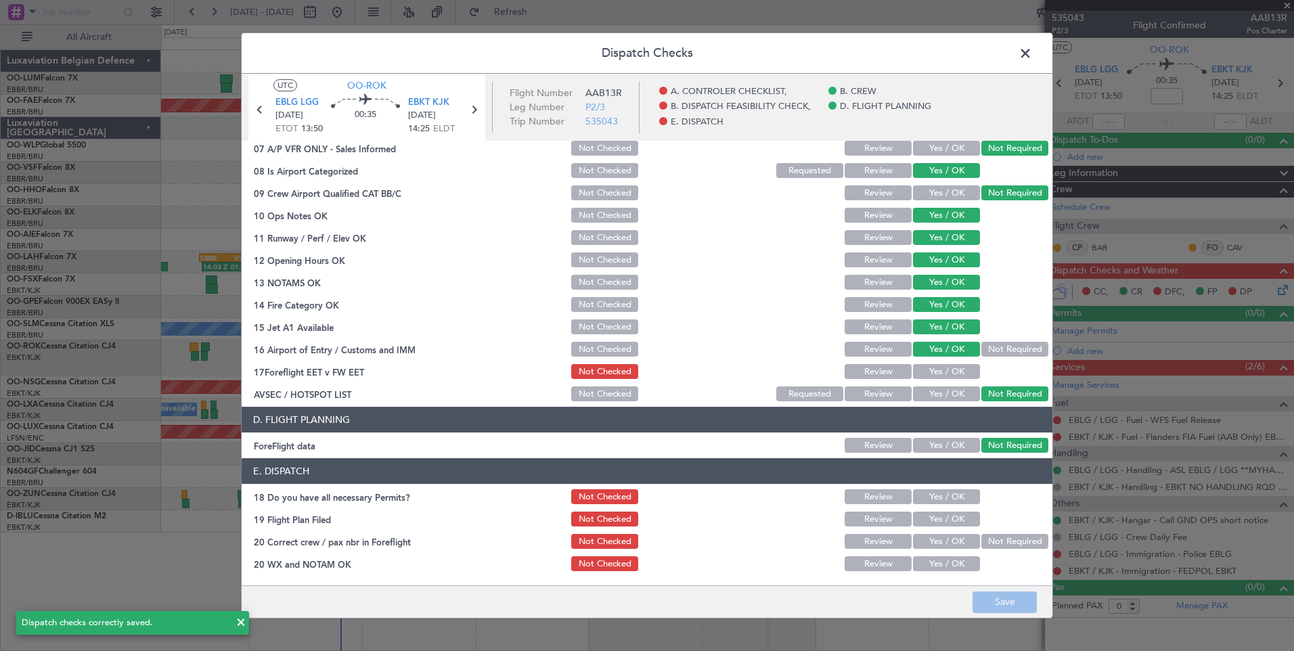
click at [1032, 54] on span at bounding box center [1032, 56] width 0 height 27
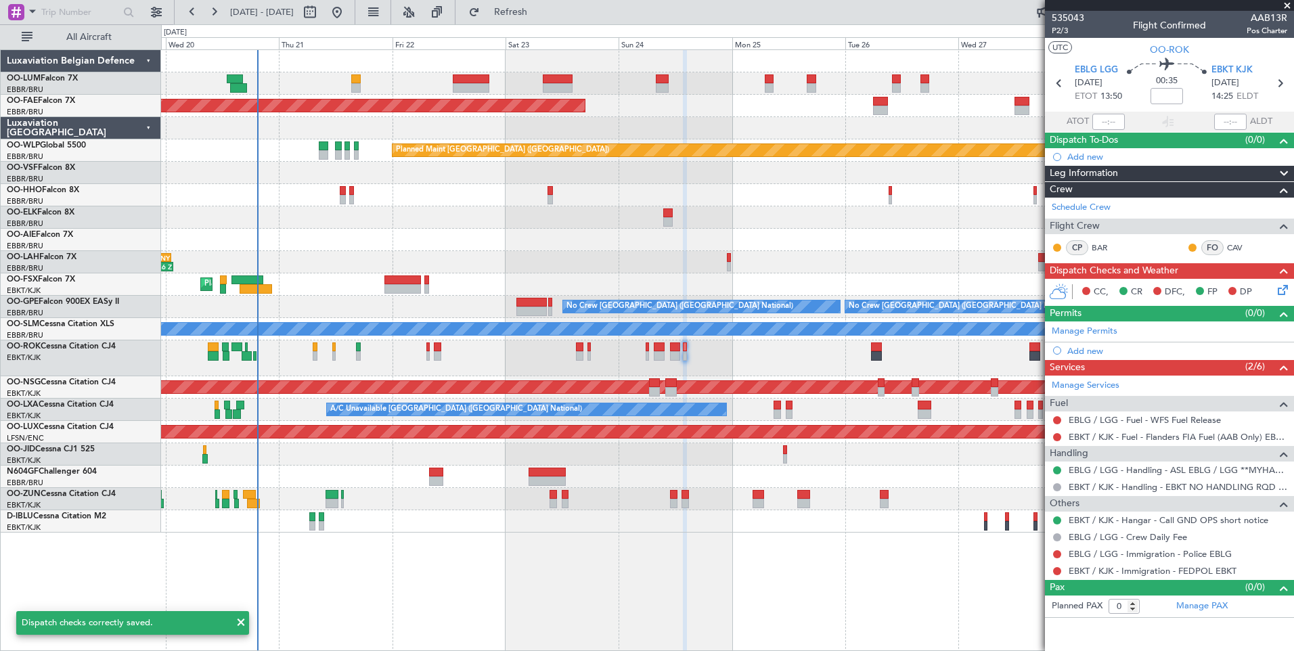
click at [542, 576] on div "Planned Maint Brussels (Brussels National) Planned Maint Brussels (Brussels Nat…" at bounding box center [727, 350] width 1133 height 602
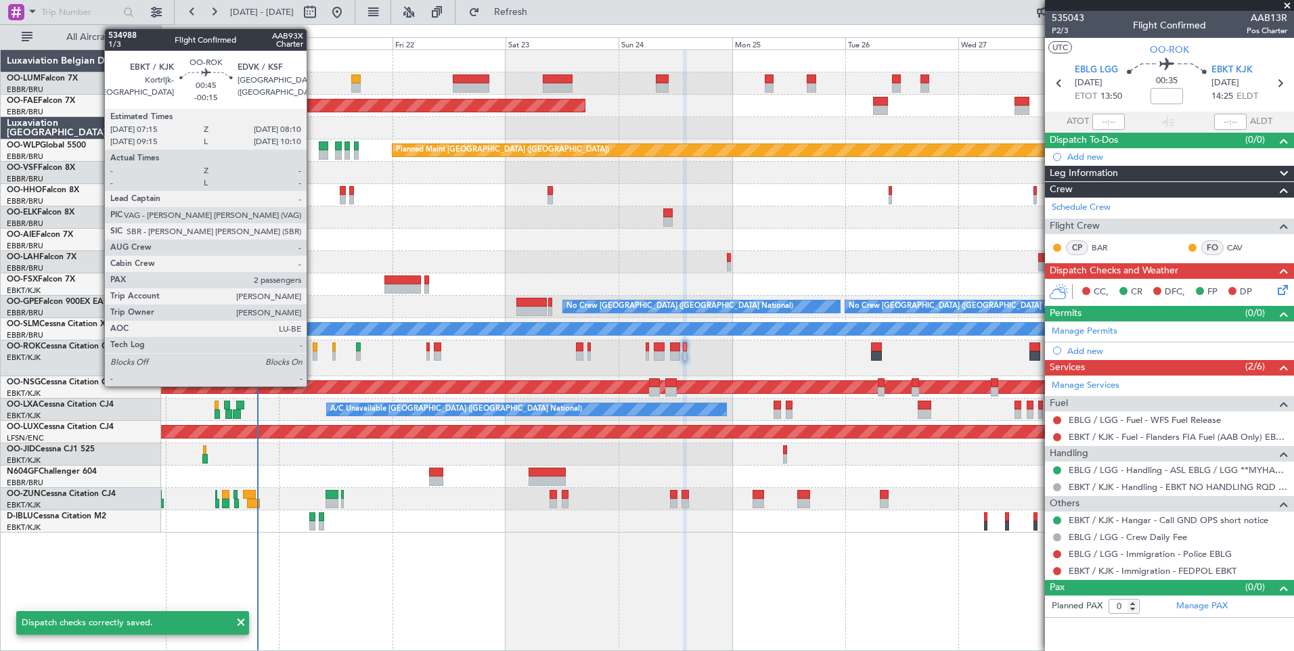
click at [313, 345] on div at bounding box center [315, 346] width 5 height 9
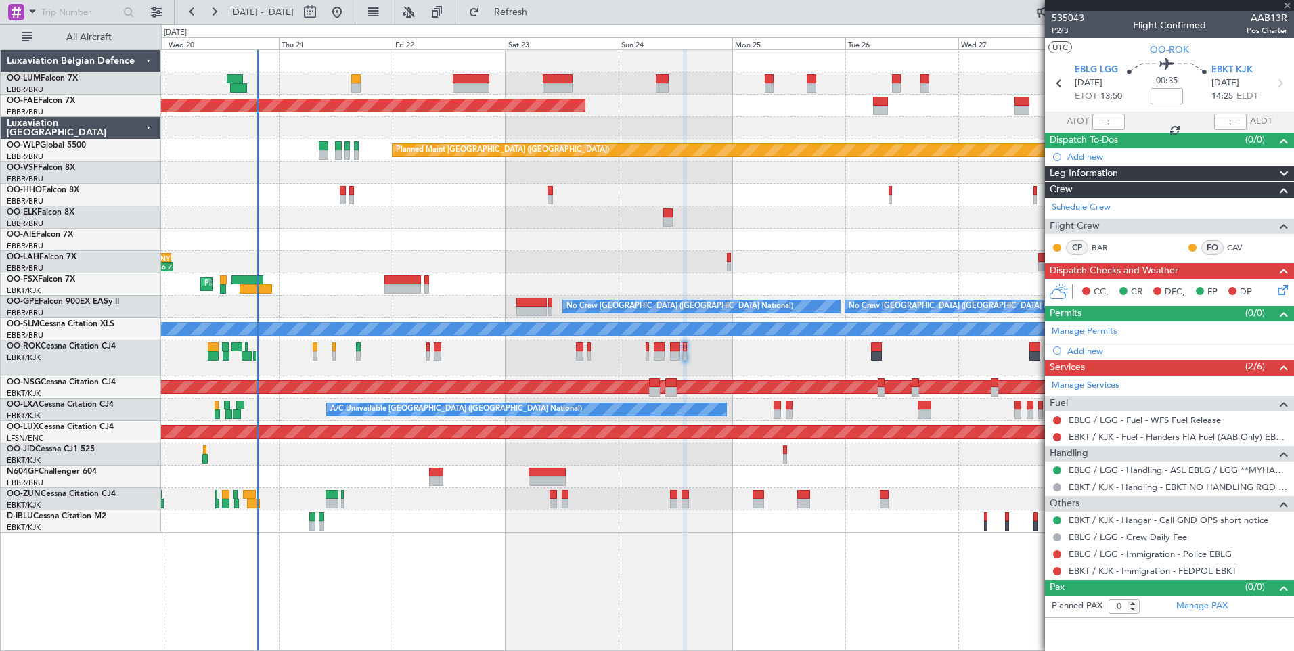
type input "-00:15"
type input "2"
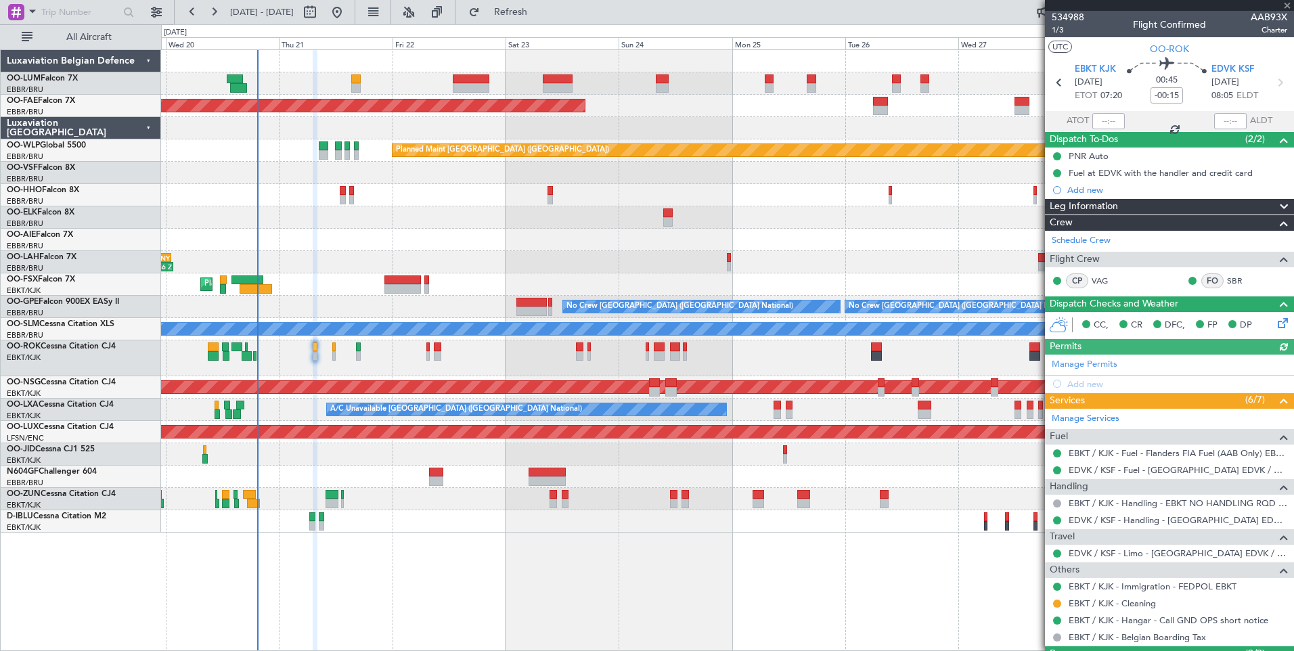
scroll to position [0, 0]
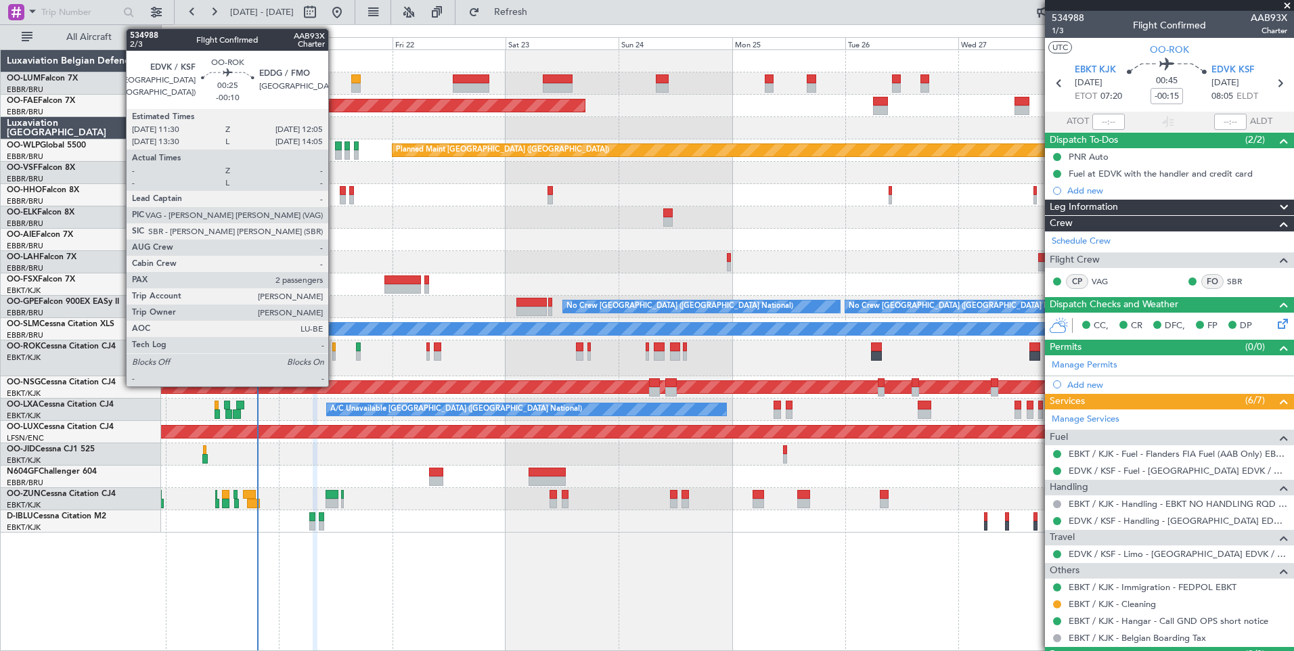
click at [334, 345] on div at bounding box center [333, 346] width 3 height 9
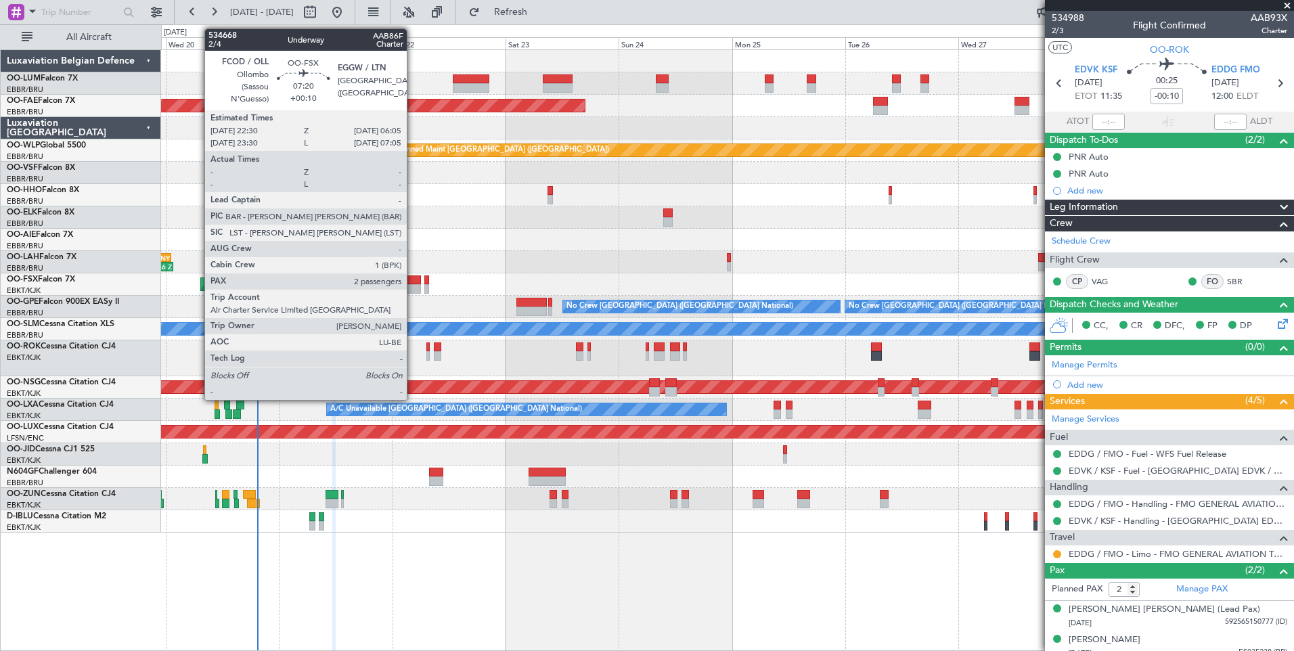
click at [413, 280] on div at bounding box center [402, 279] width 36 height 9
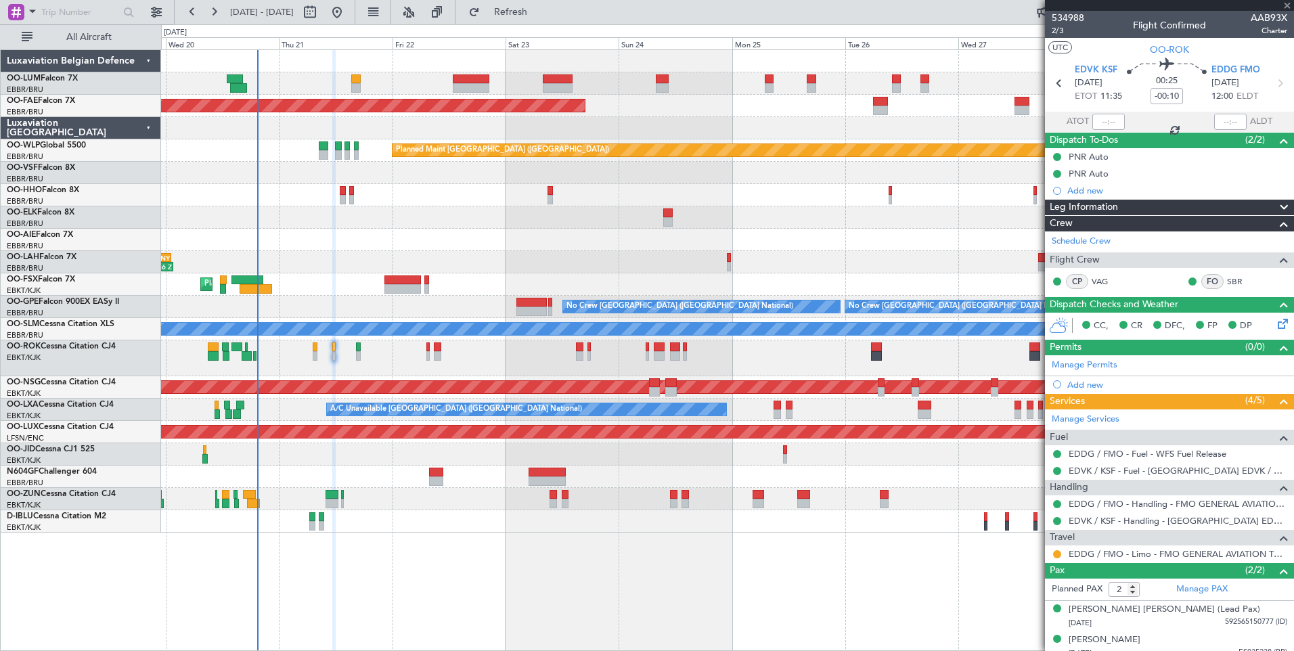
type input "+00:10"
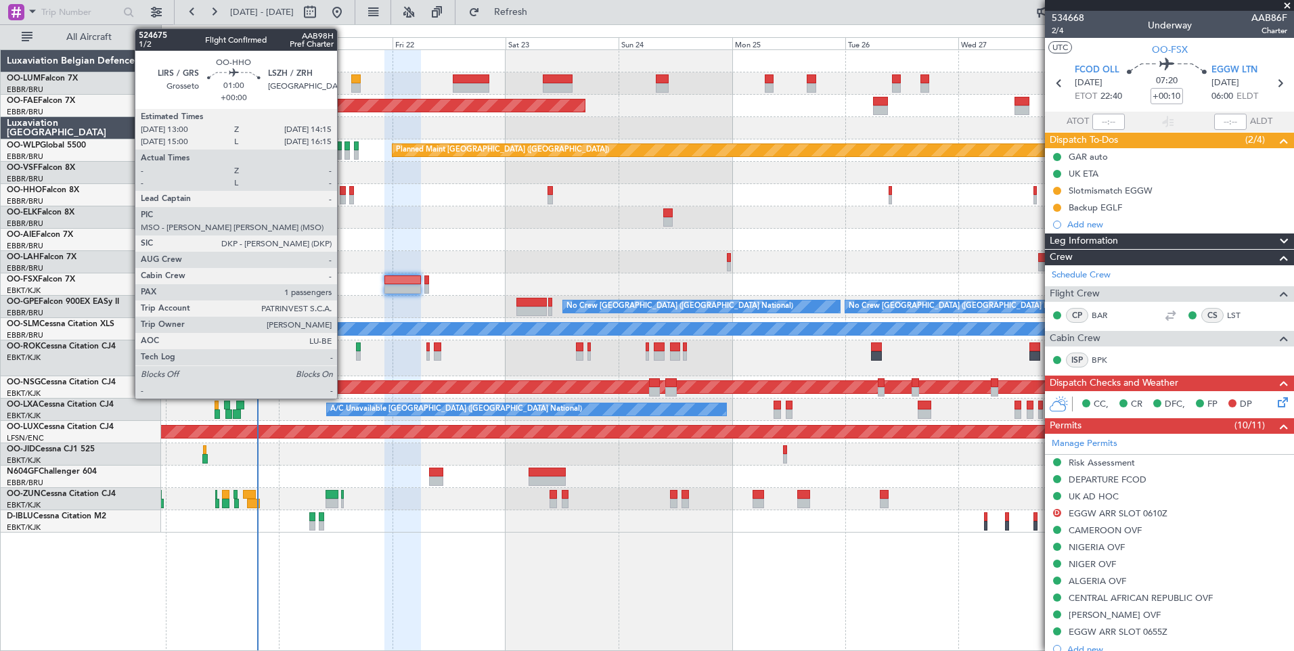
click at [343, 192] on div at bounding box center [343, 190] width 6 height 9
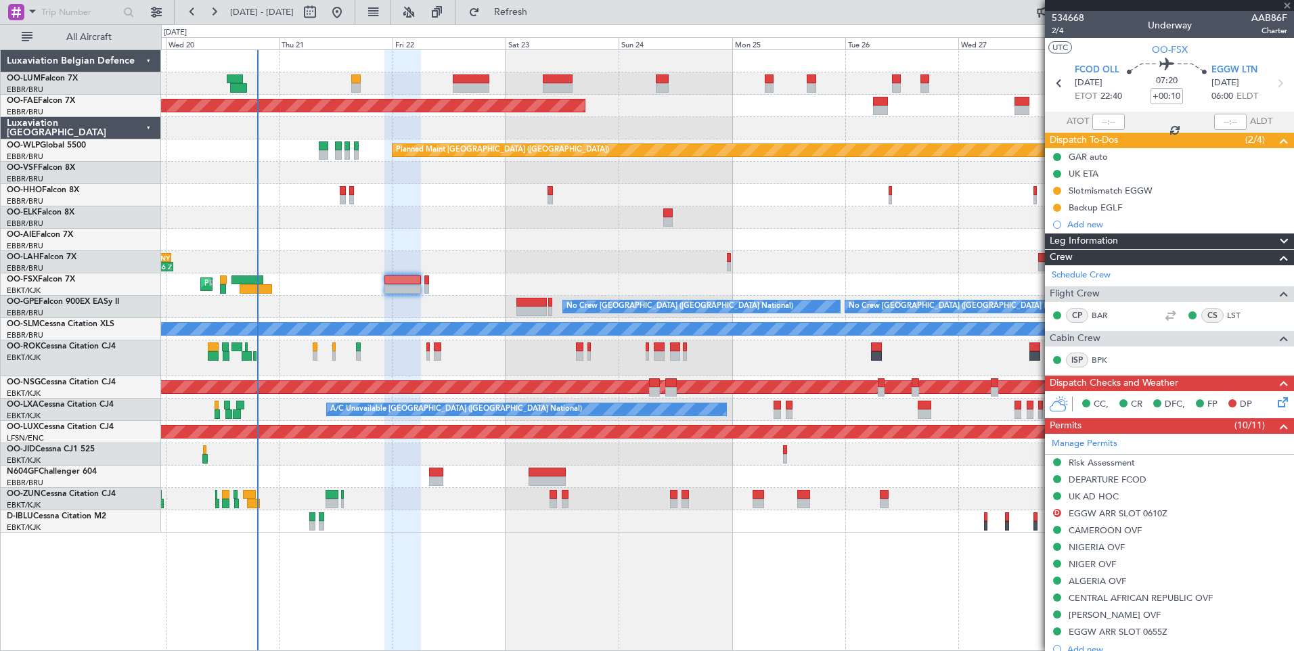
type input "1"
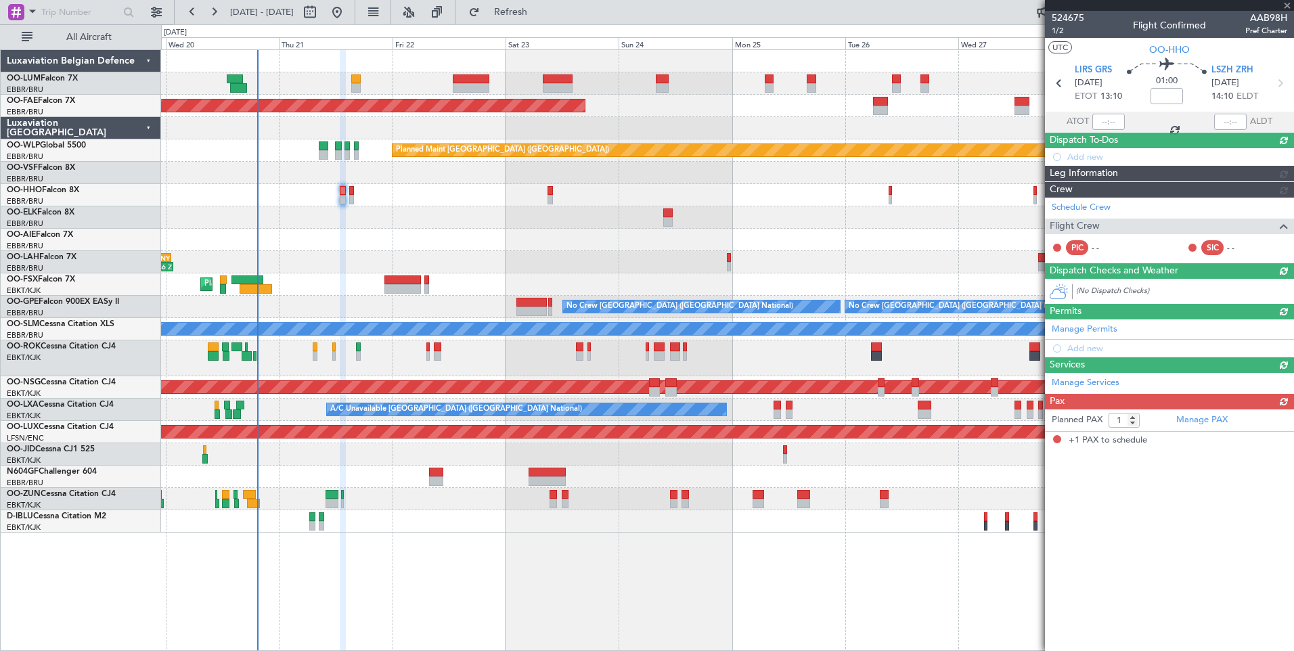
click at [602, 560] on div "Planned Maint Brussels (Brussels National) Planned Maint Brussels (Brussels Nat…" at bounding box center [727, 350] width 1133 height 602
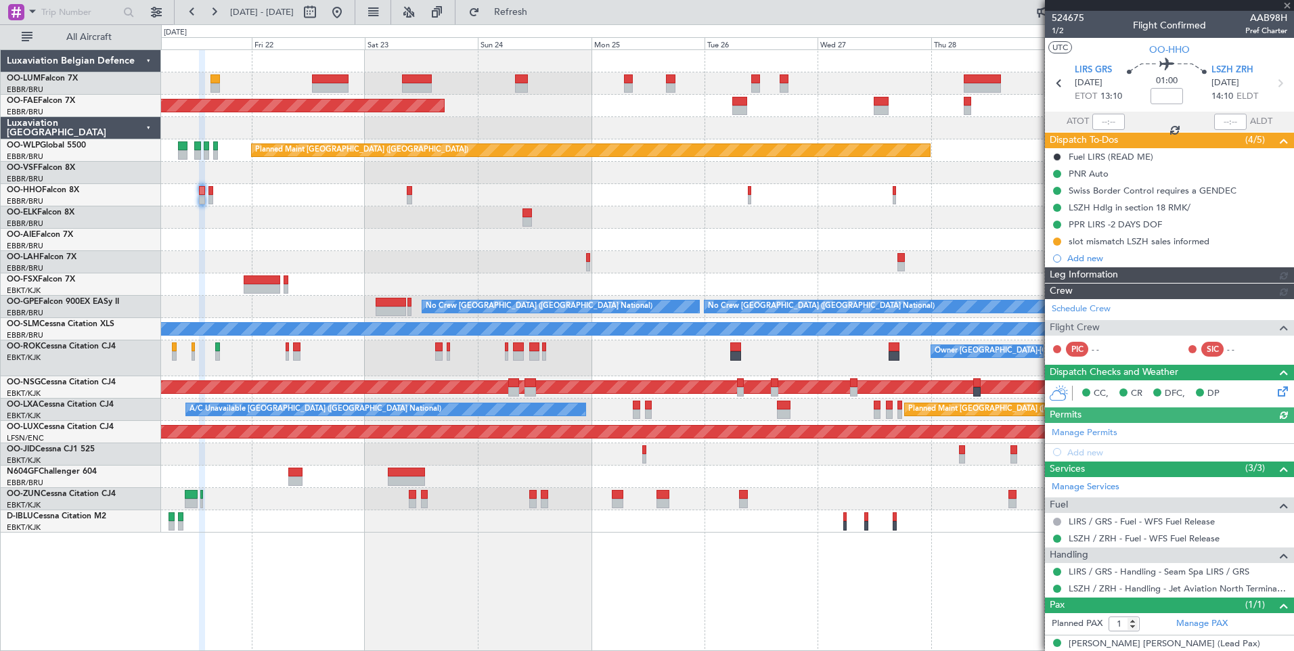
click at [821, 579] on div "Planned Maint Brussels (Brussels National) Planned Maint Kortrijk-Wevelgem Plan…" at bounding box center [727, 350] width 1133 height 602
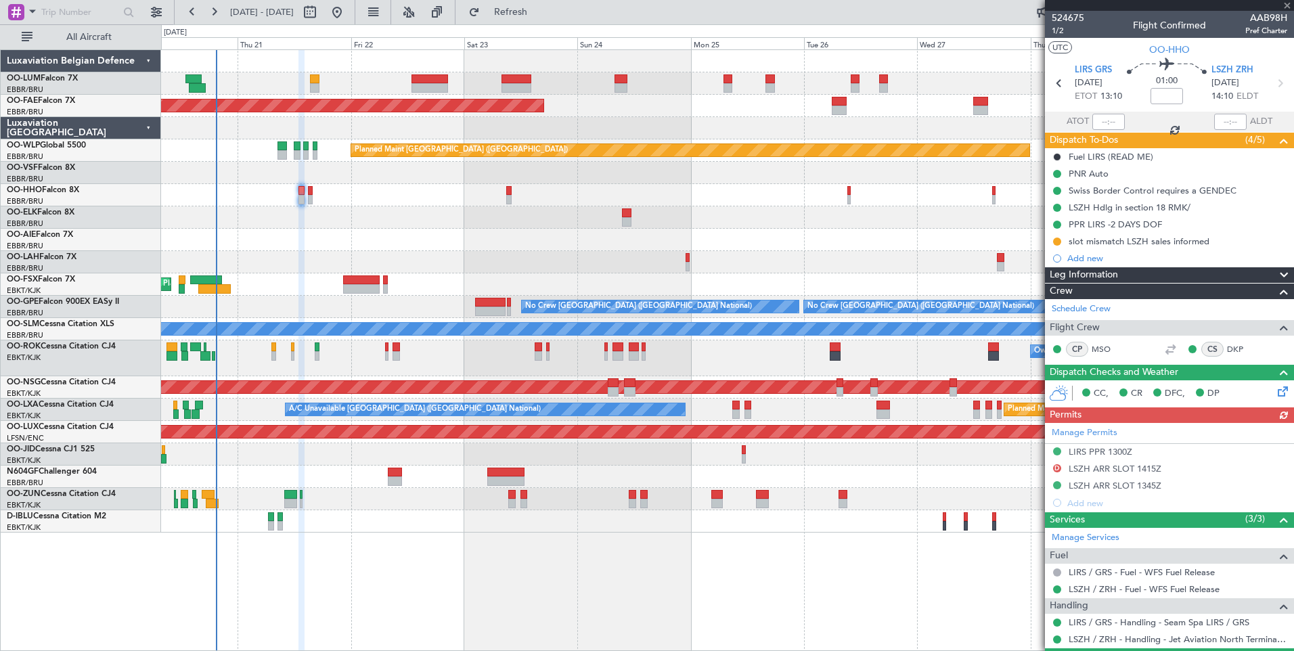
click at [1168, 636] on fb-app "19 Aug 2025 - 29 Aug 2025 Refresh Quick Links All Aircraft Planned Maint Brusse…" at bounding box center [647, 330] width 1294 height 641
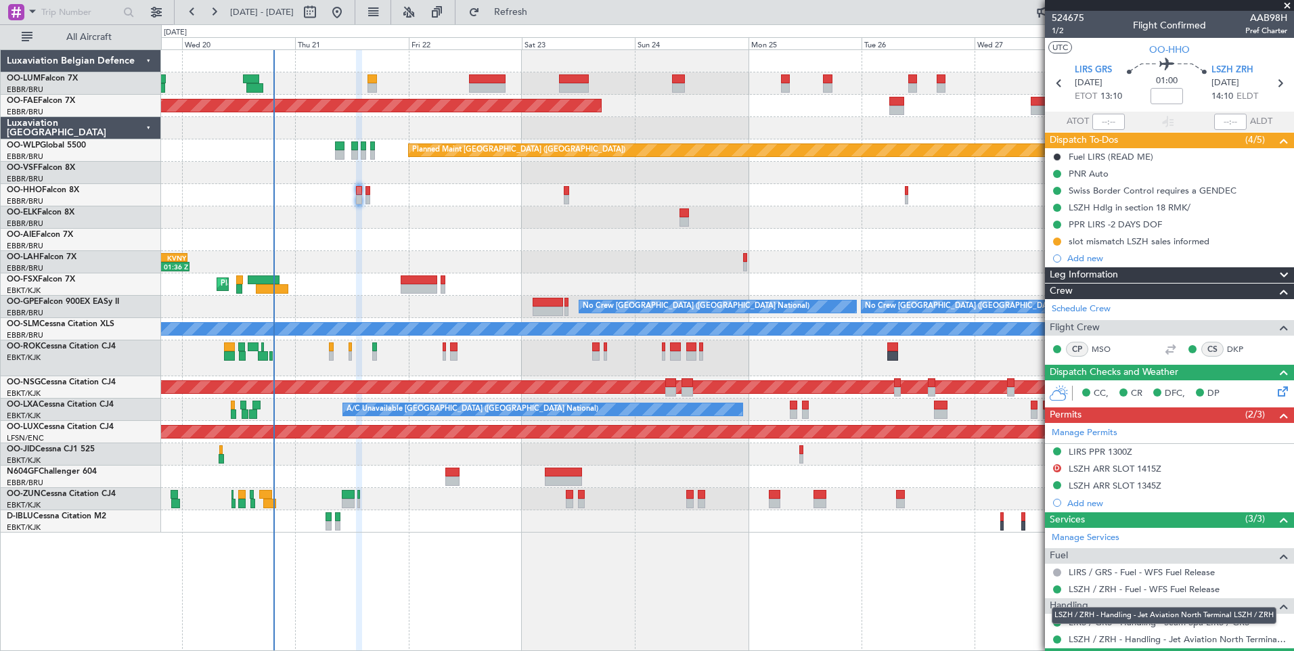
drag, startPoint x: 1077, startPoint y: 634, endPoint x: 960, endPoint y: 605, distance: 120.0
click at [966, 608] on fb-app "19 Aug 2025 - 29 Aug 2025 Refresh Quick Links All Aircraft Planned Maint Brusse…" at bounding box center [647, 330] width 1294 height 641
click at [860, 583] on div "Planned Maint Brussels (Brussels National) Planned Maint Brussels (Brussels Nat…" at bounding box center [727, 350] width 1133 height 602
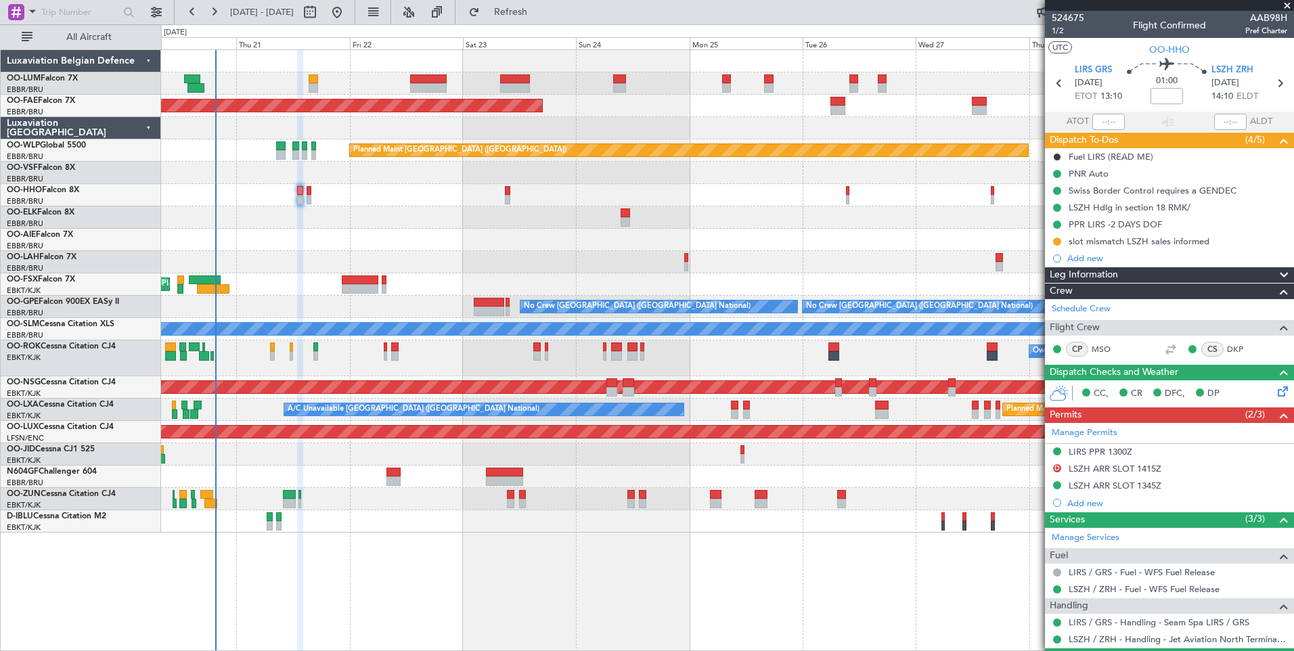
click at [428, 558] on div "Planned Maint Brussels (Brussels National) Planned Maint Kortrijk-Wevelgem Plan…" at bounding box center [727, 350] width 1133 height 602
click at [518, 15] on button "Refresh" at bounding box center [502, 12] width 81 height 22
click at [525, 554] on div "Planned Maint Brussels (Brussels National) Planned Maint Kortrijk-Wevelgem Plan…" at bounding box center [727, 350] width 1133 height 602
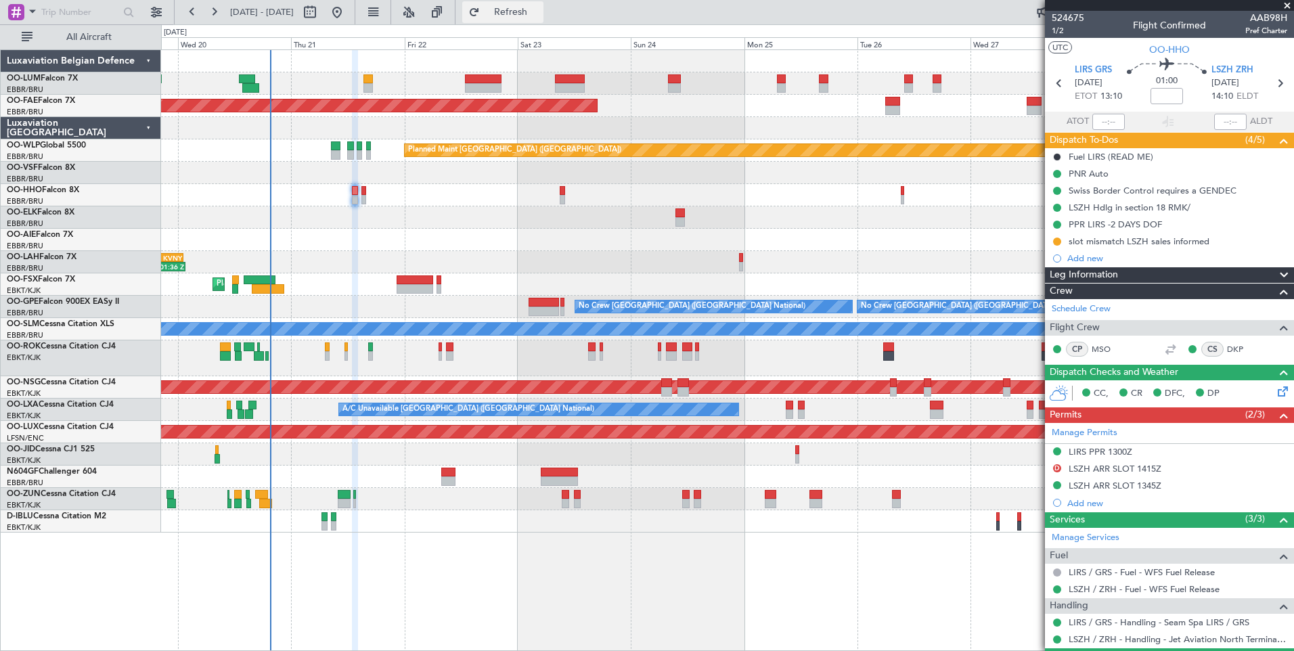
click at [527, 12] on button "Refresh" at bounding box center [502, 12] width 81 height 22
click at [520, 509] on div "Planned Maint Brussels (Brussels National) Planned Maint Brussels (Brussels Nat…" at bounding box center [727, 350] width 1133 height 602
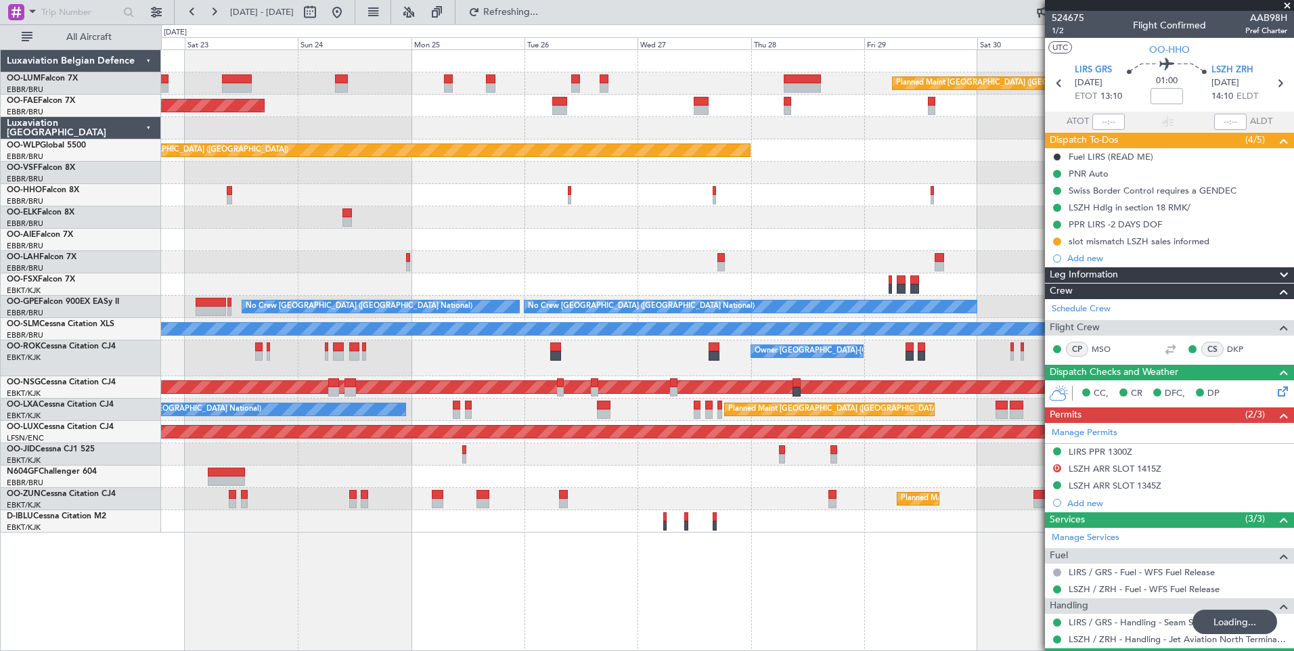
click at [561, 474] on div "Planned Maint Brussels (Brussels National) Owner Melsbroek Air Base Planned Mai…" at bounding box center [727, 350] width 1133 height 602
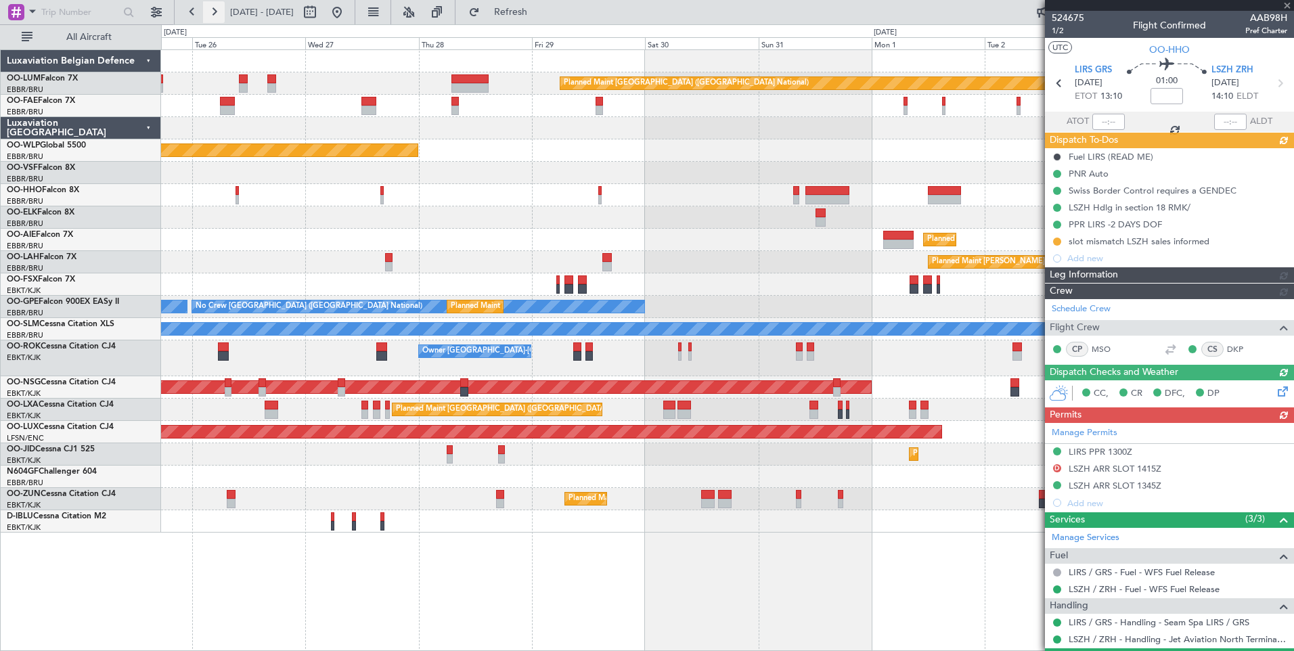
click at [219, 11] on button at bounding box center [214, 12] width 22 height 22
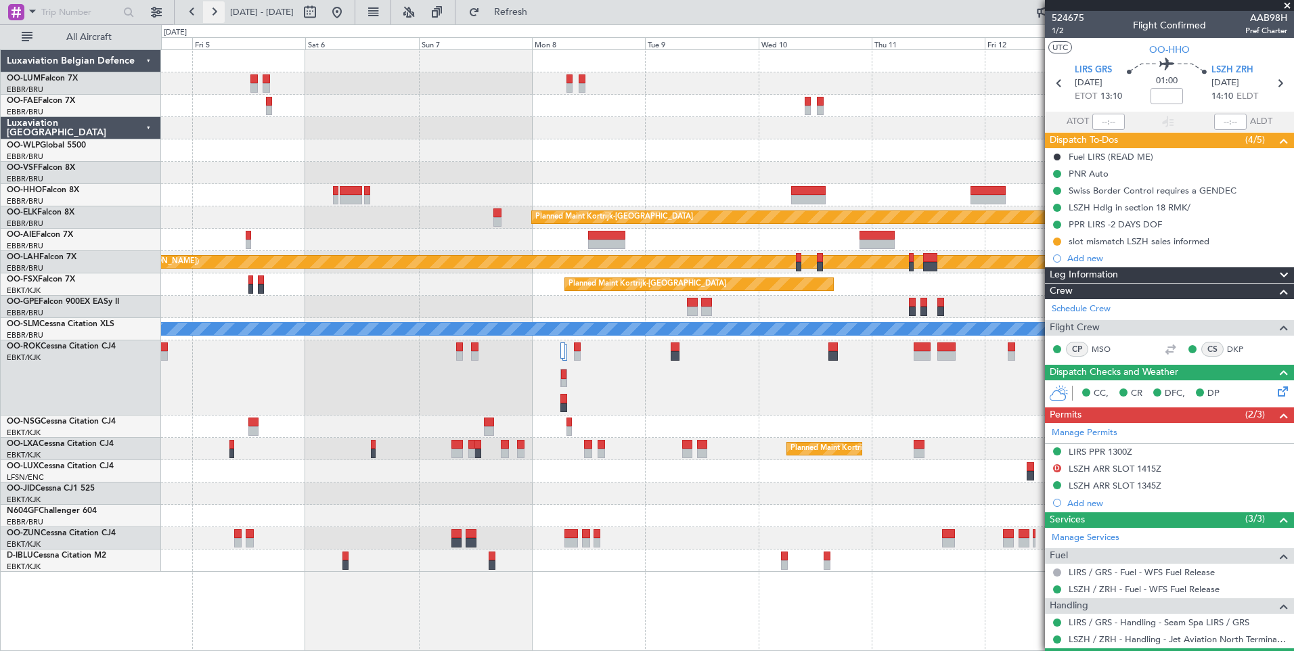
click at [219, 11] on button at bounding box center [214, 12] width 22 height 22
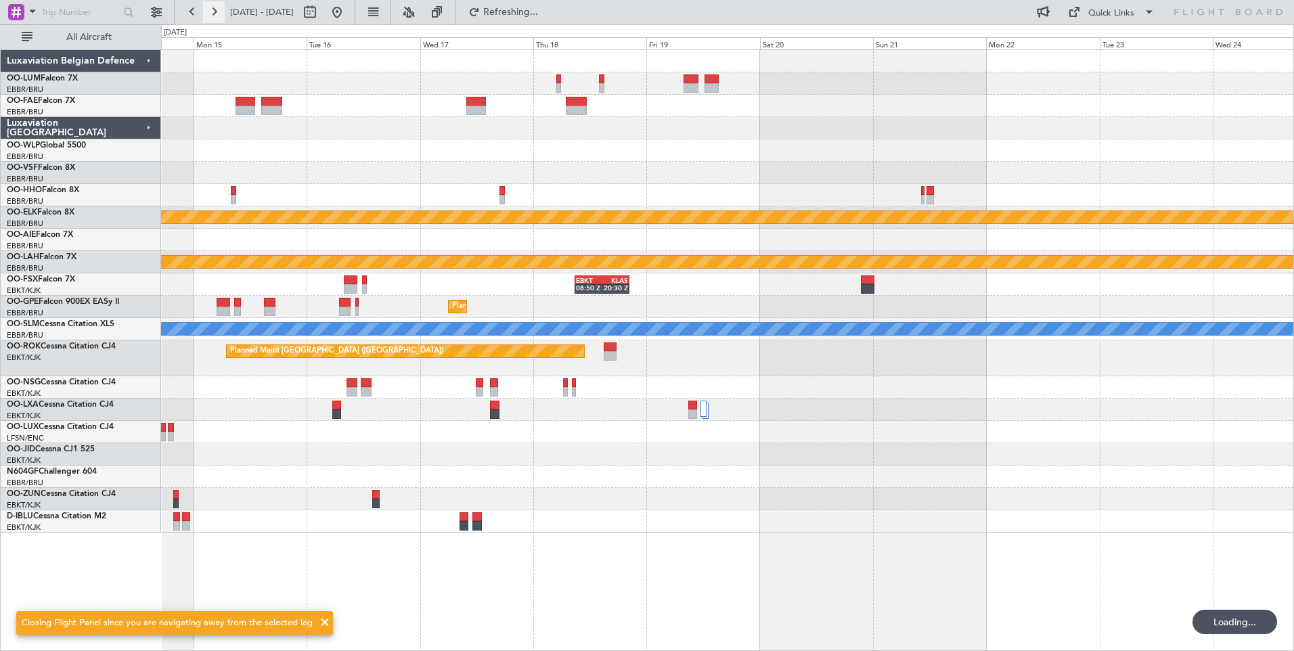
click at [219, 11] on button at bounding box center [214, 12] width 22 height 22
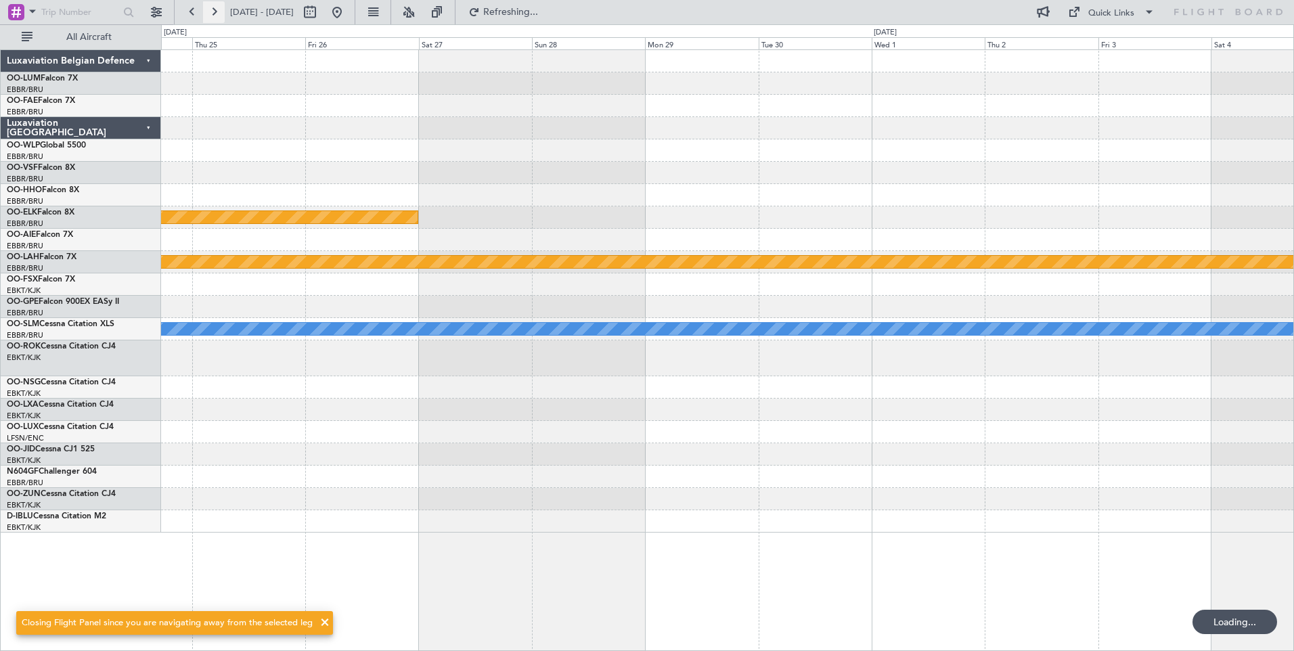
click at [219, 11] on button at bounding box center [214, 12] width 22 height 22
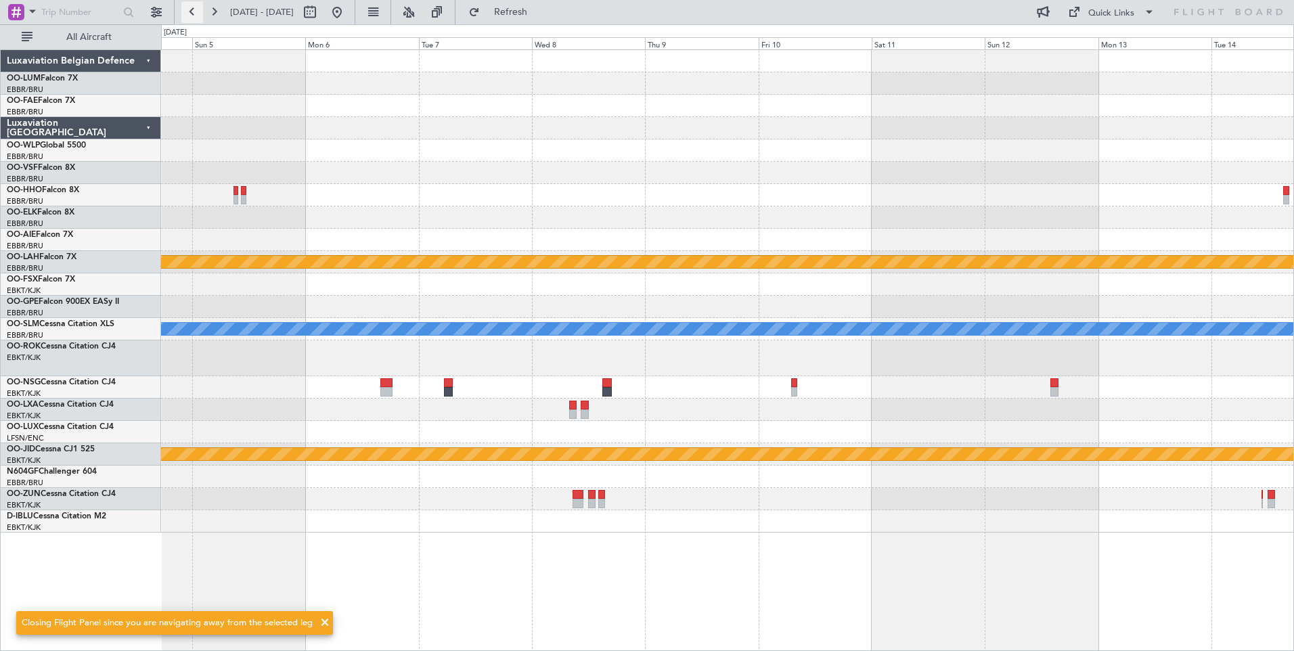
click at [198, 16] on button at bounding box center [192, 12] width 22 height 22
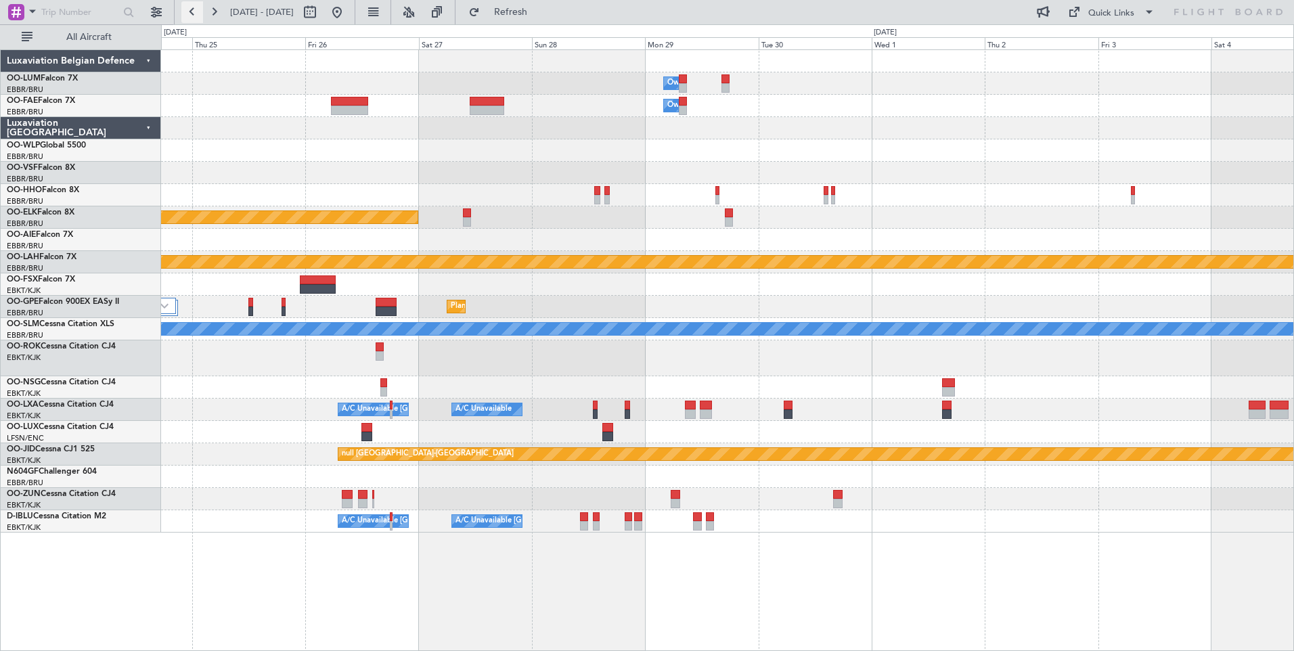
click at [198, 16] on button at bounding box center [192, 12] width 22 height 22
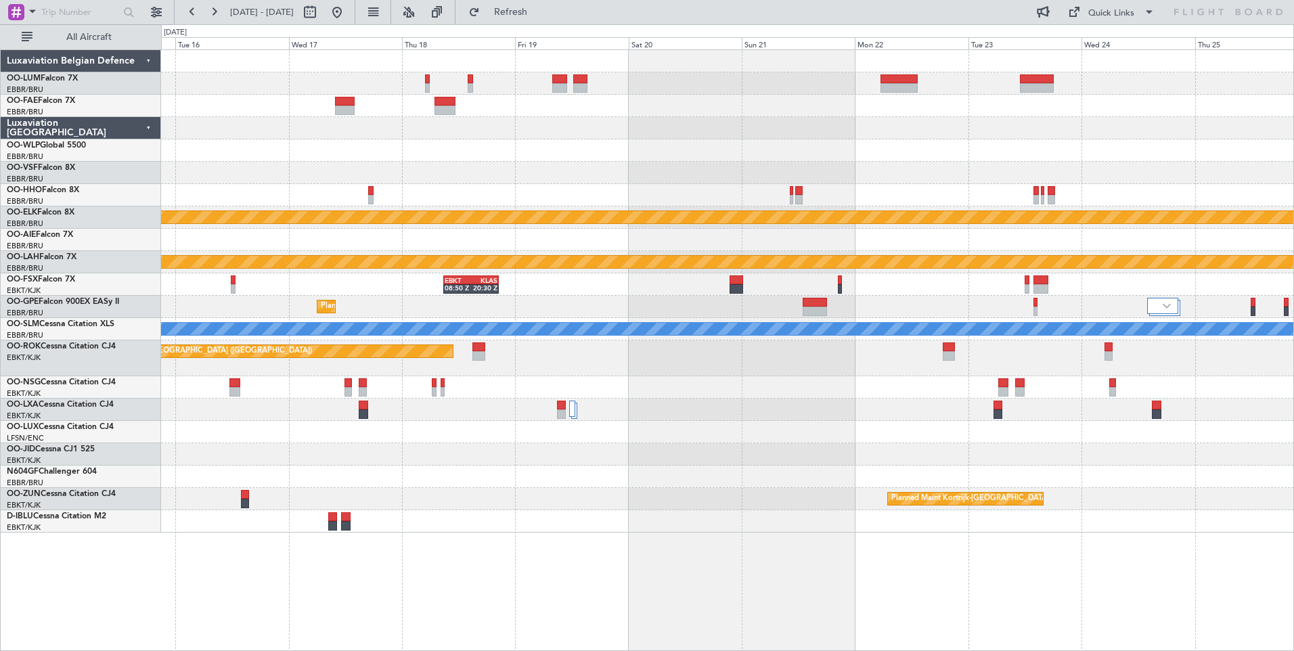
click at [667, 433] on div "Planned Maint Kortrijk-Wevelgem Planned Maint Alton-st Louis (St Louis Regl) EB…" at bounding box center [727, 291] width 1132 height 483
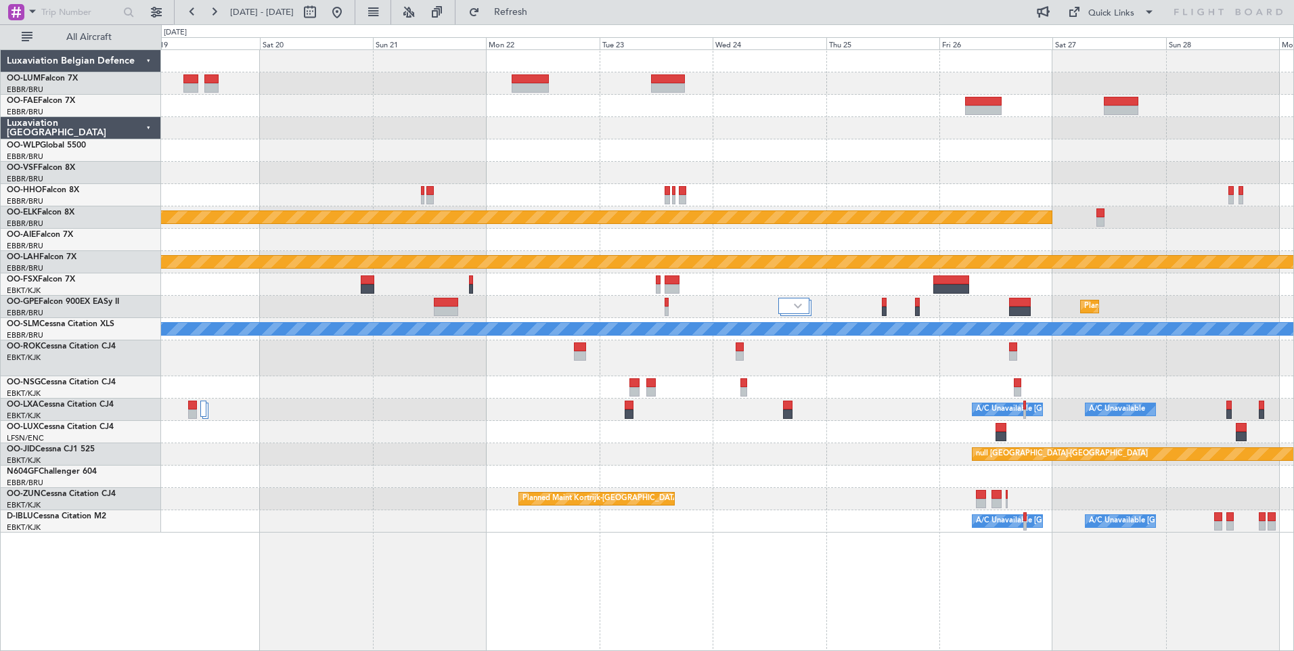
click at [378, 416] on div "Owner Melsbroek Air Base Owner Melsbroek Air Base Planned Maint Kortrijk-Wevelg…" at bounding box center [727, 291] width 1132 height 483
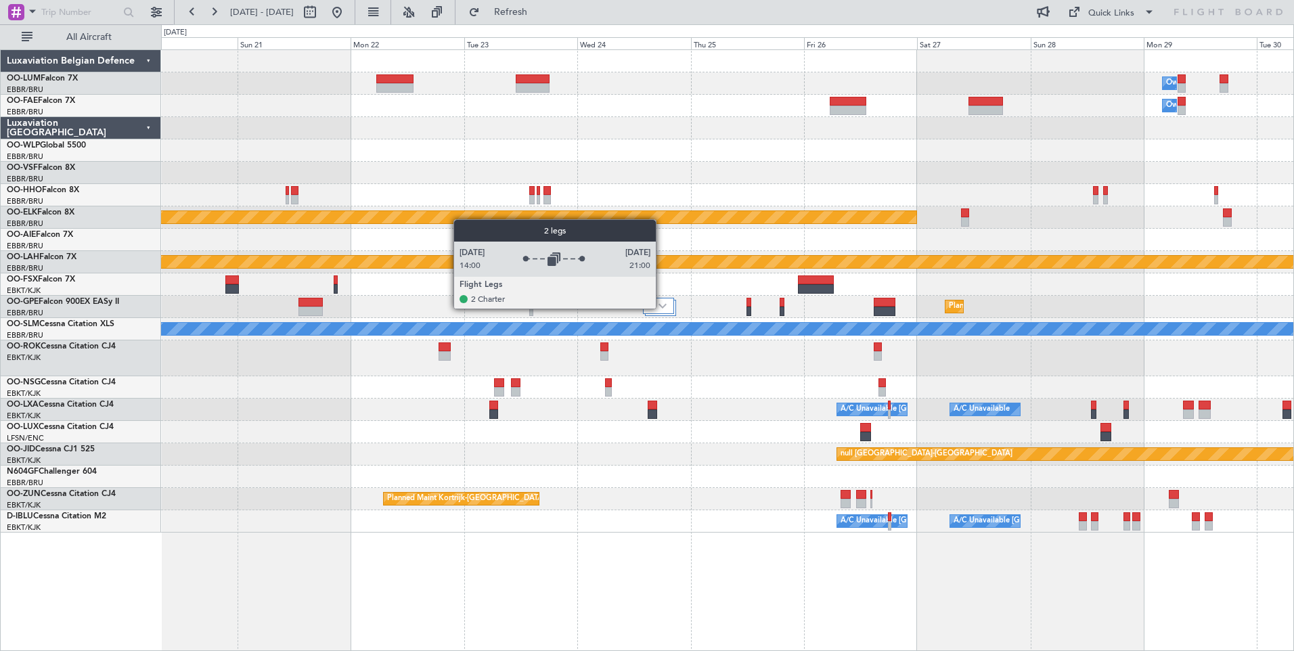
click at [662, 308] on img at bounding box center [663, 305] width 8 height 5
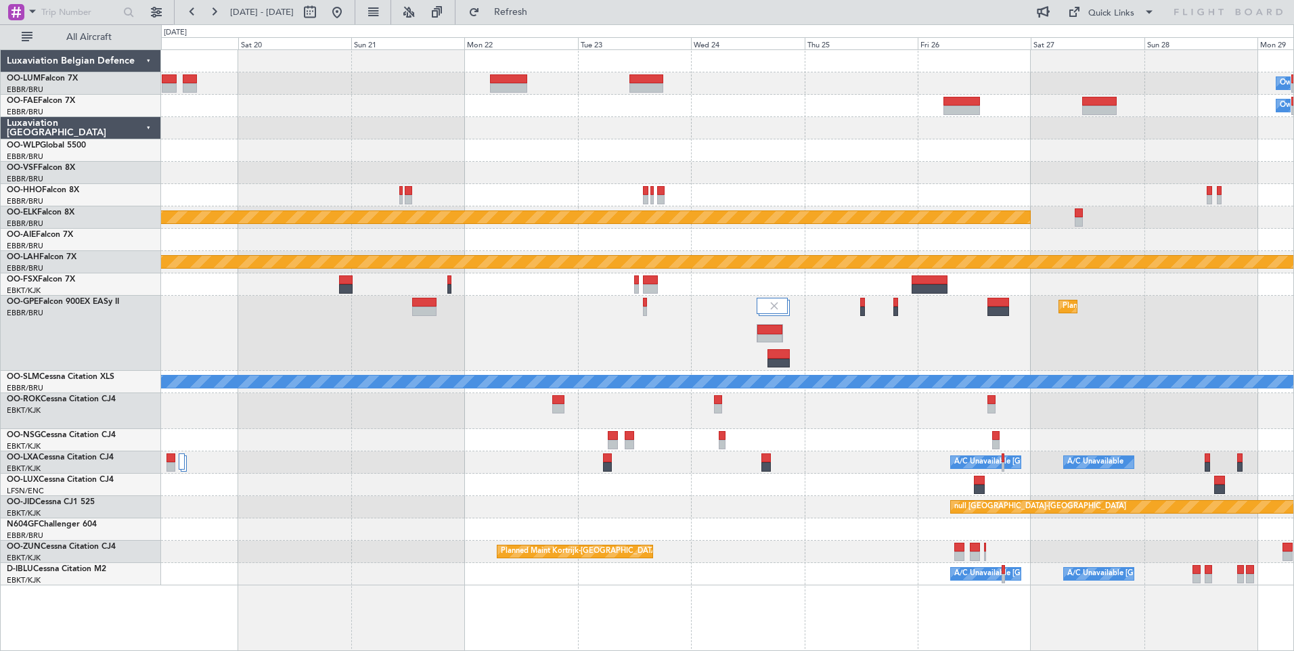
click at [652, 347] on div "Planned Maint [GEOGRAPHIC_DATA] ([GEOGRAPHIC_DATA] National) Planned Maint [GEO…" at bounding box center [727, 333] width 1132 height 75
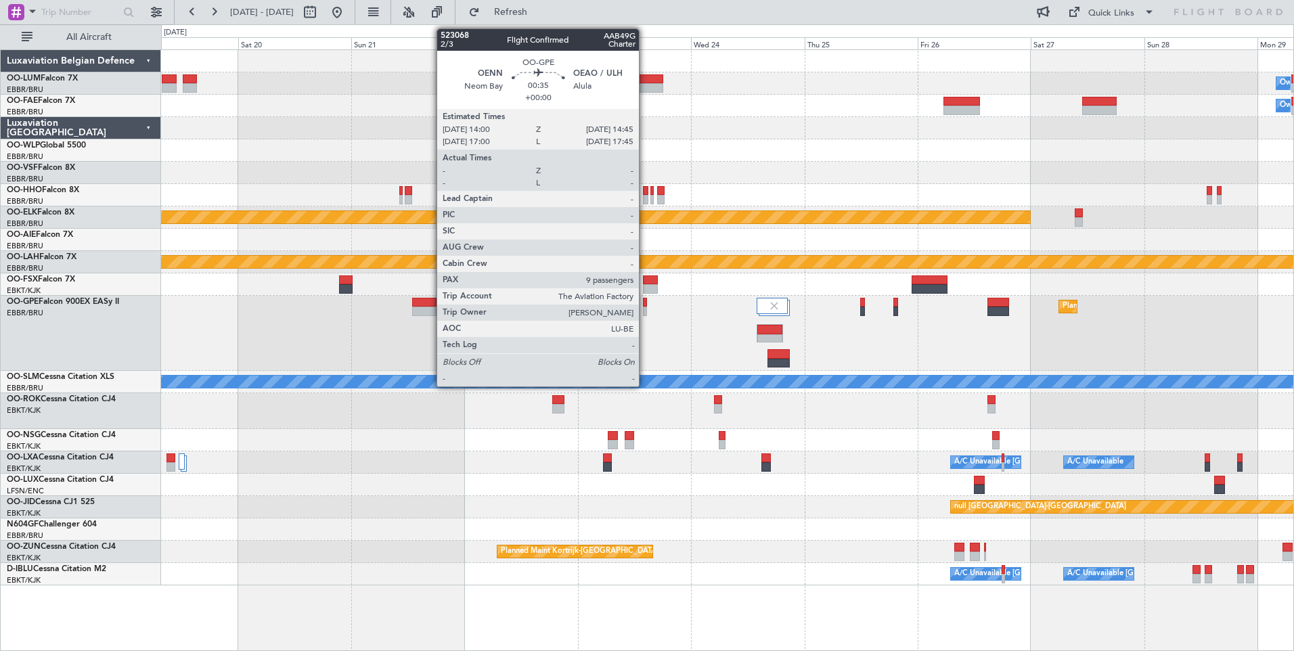
click at [645, 300] on div at bounding box center [645, 302] width 4 height 9
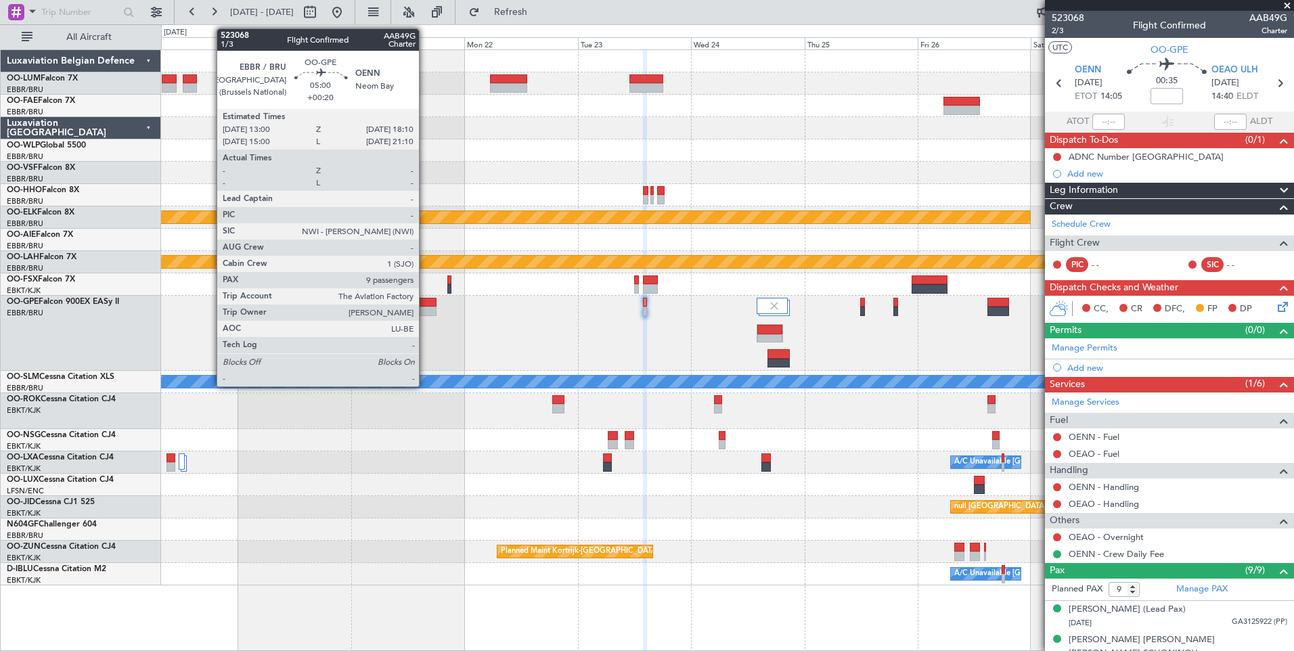
click at [425, 309] on div at bounding box center [424, 311] width 25 height 9
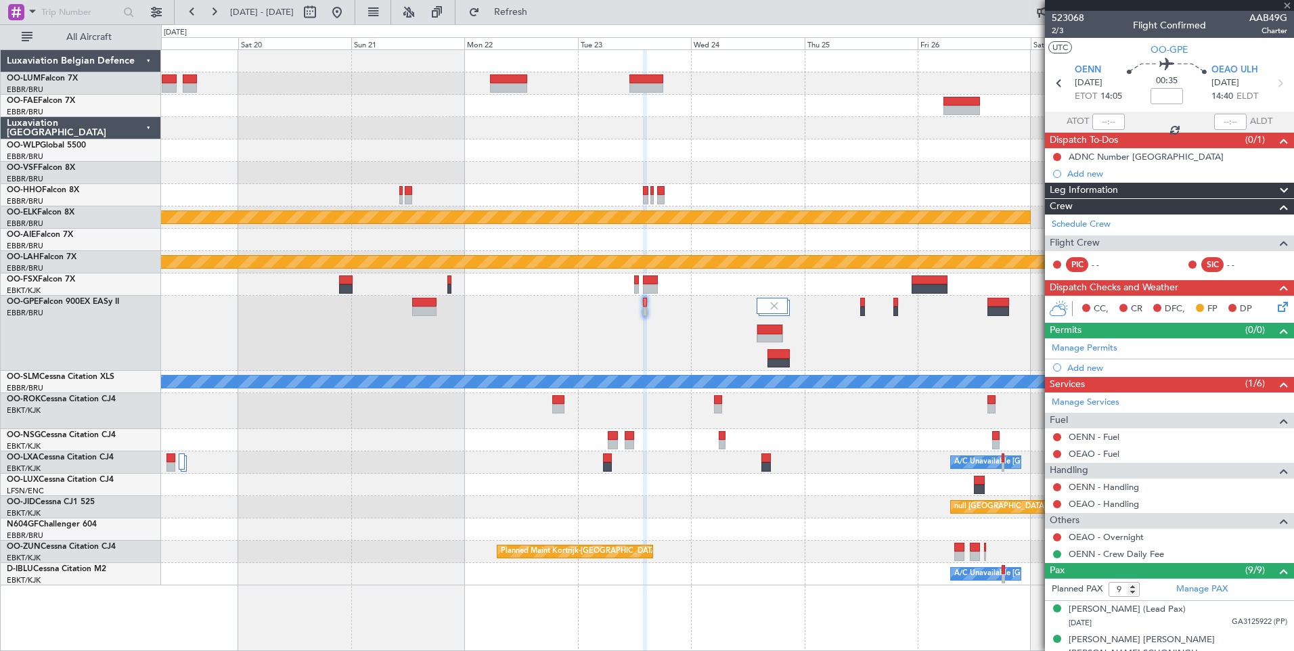
type input "+00:20"
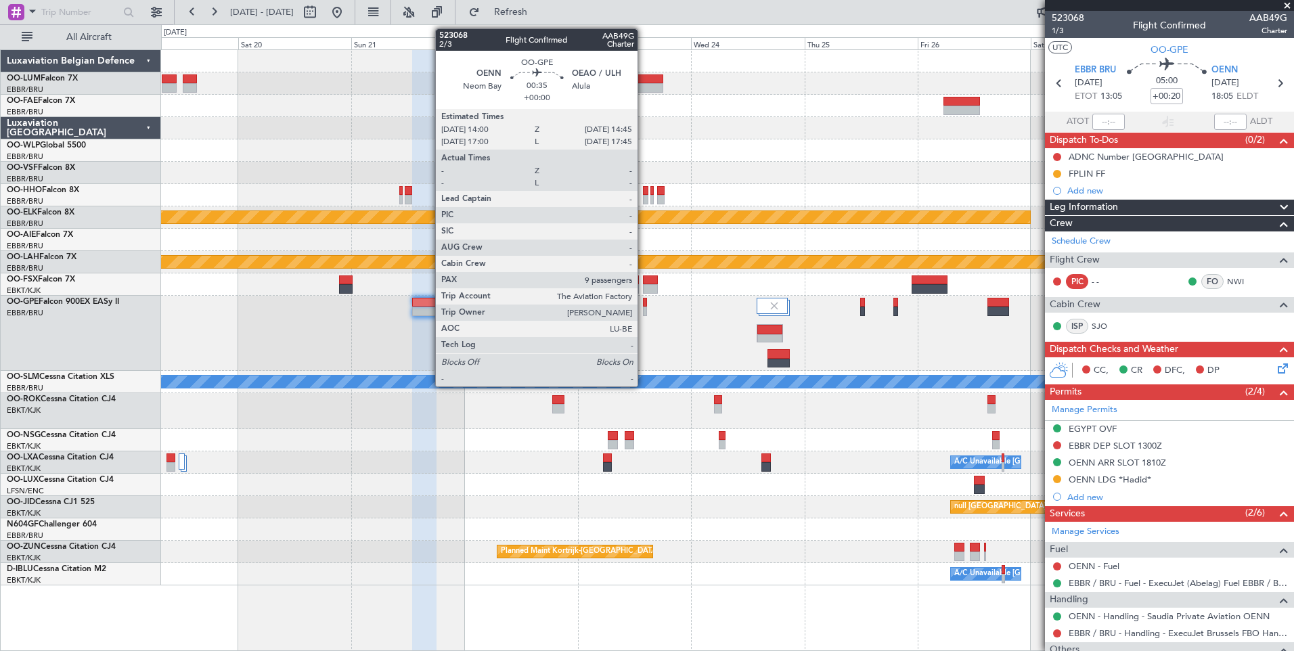
click at [644, 298] on div at bounding box center [645, 302] width 4 height 9
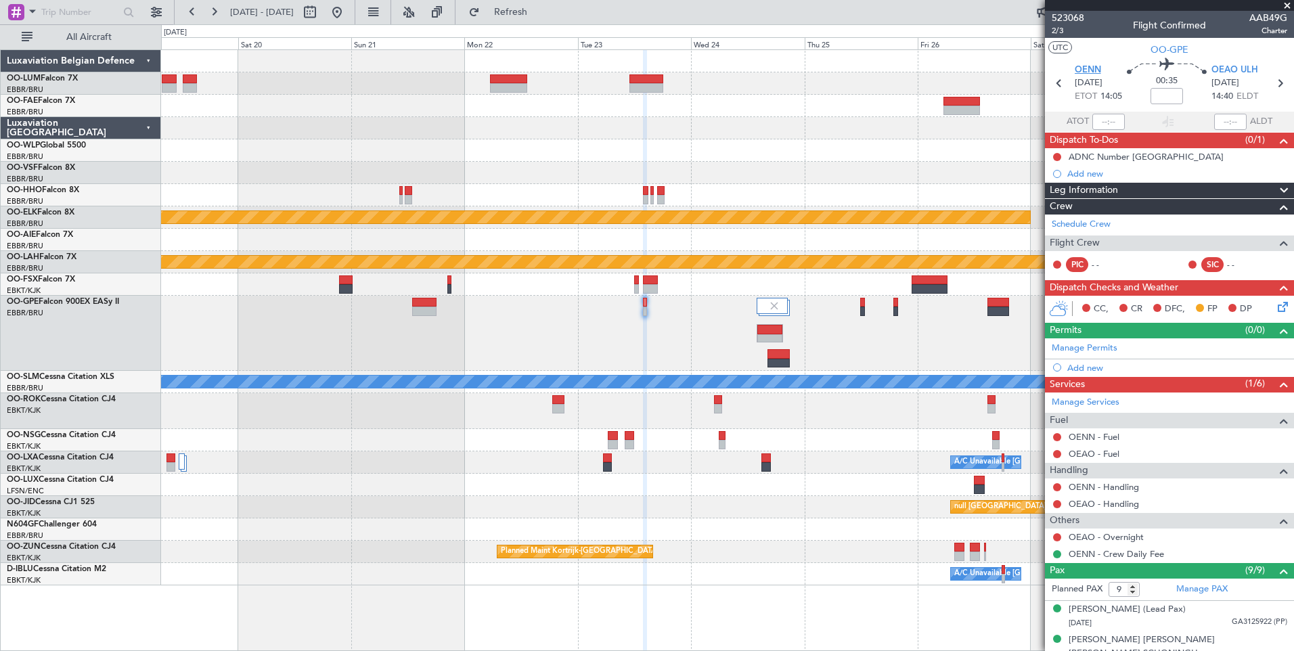
click at [1089, 72] on span "OENN" at bounding box center [1088, 71] width 26 height 14
click at [1231, 72] on span "OEAO ULH" at bounding box center [1235, 71] width 47 height 14
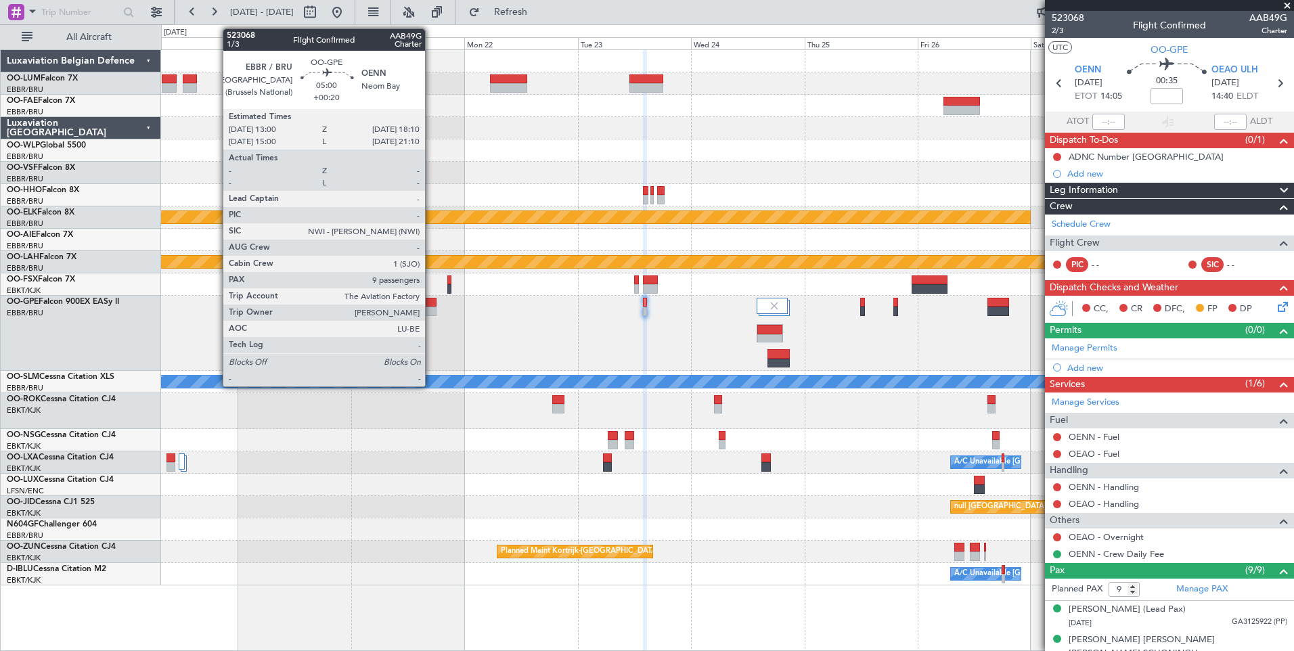
click at [431, 305] on div at bounding box center [424, 302] width 25 height 9
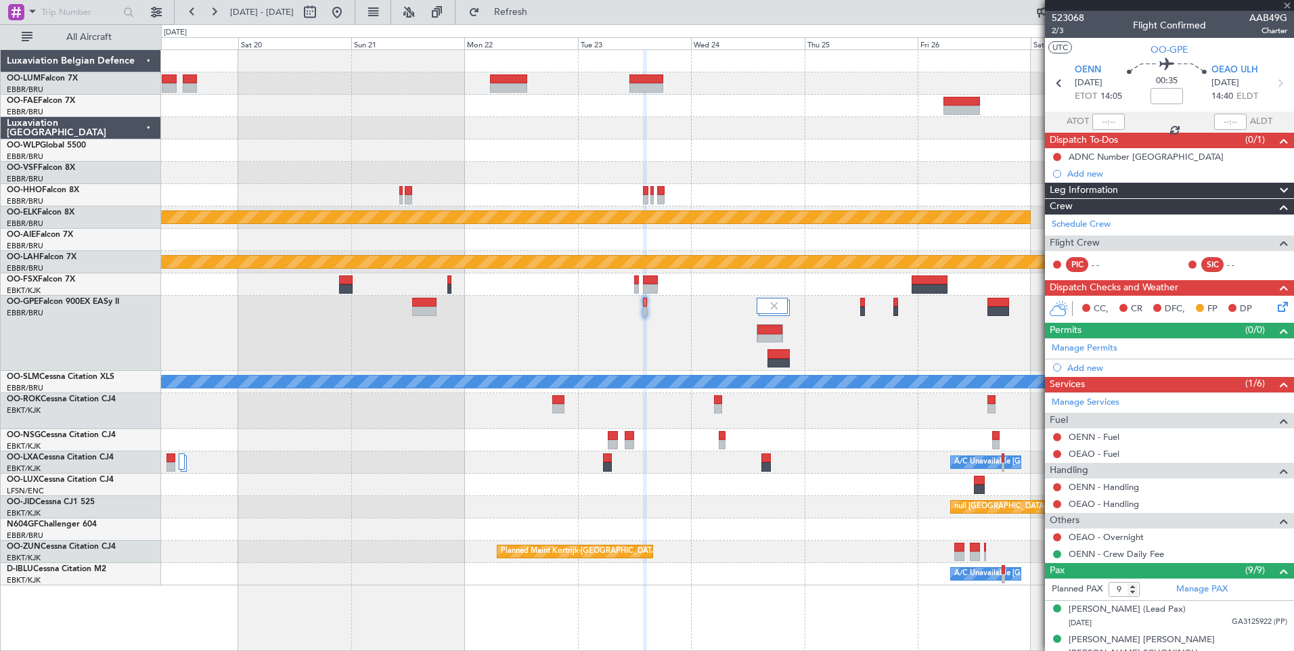
type input "+00:20"
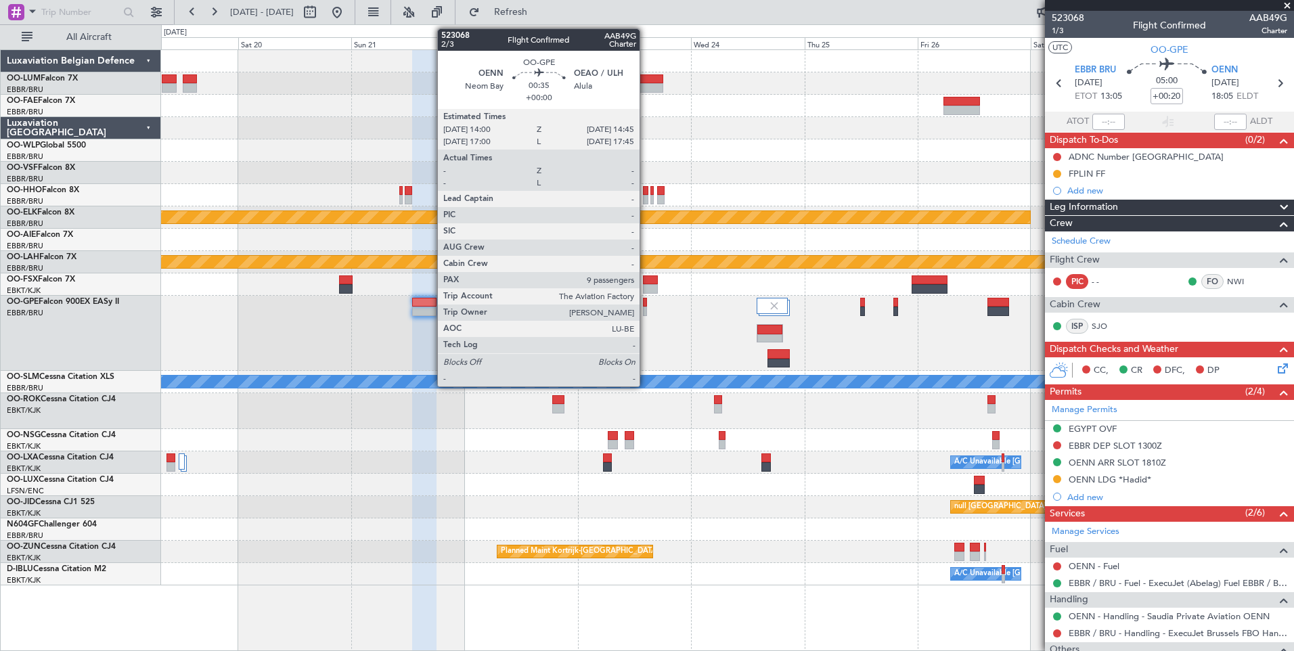
click at [646, 301] on div at bounding box center [645, 302] width 4 height 9
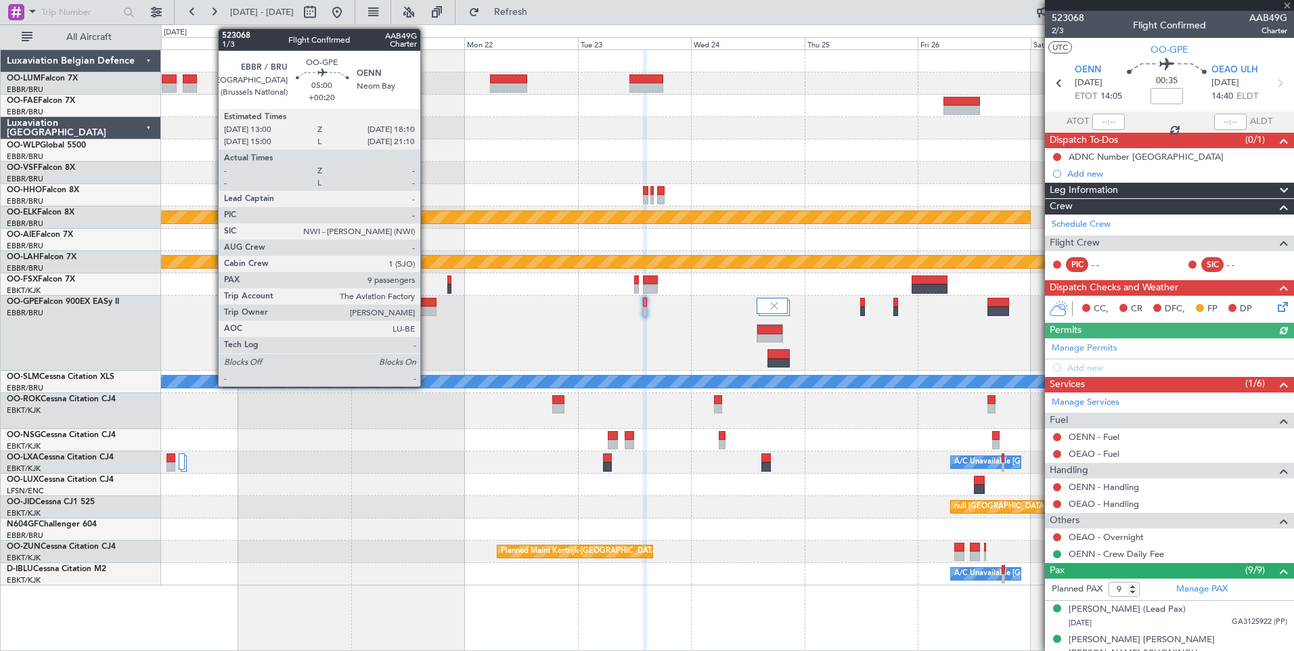
click at [426, 310] on div at bounding box center [424, 311] width 25 height 9
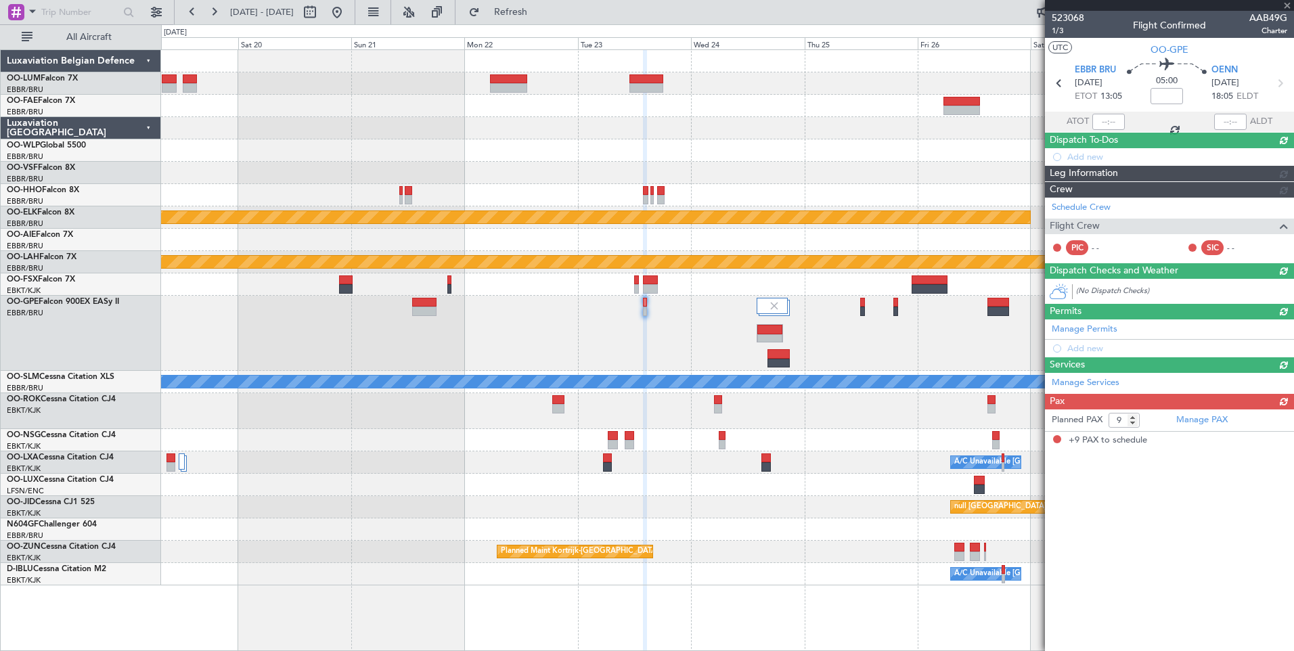
type input "+00:20"
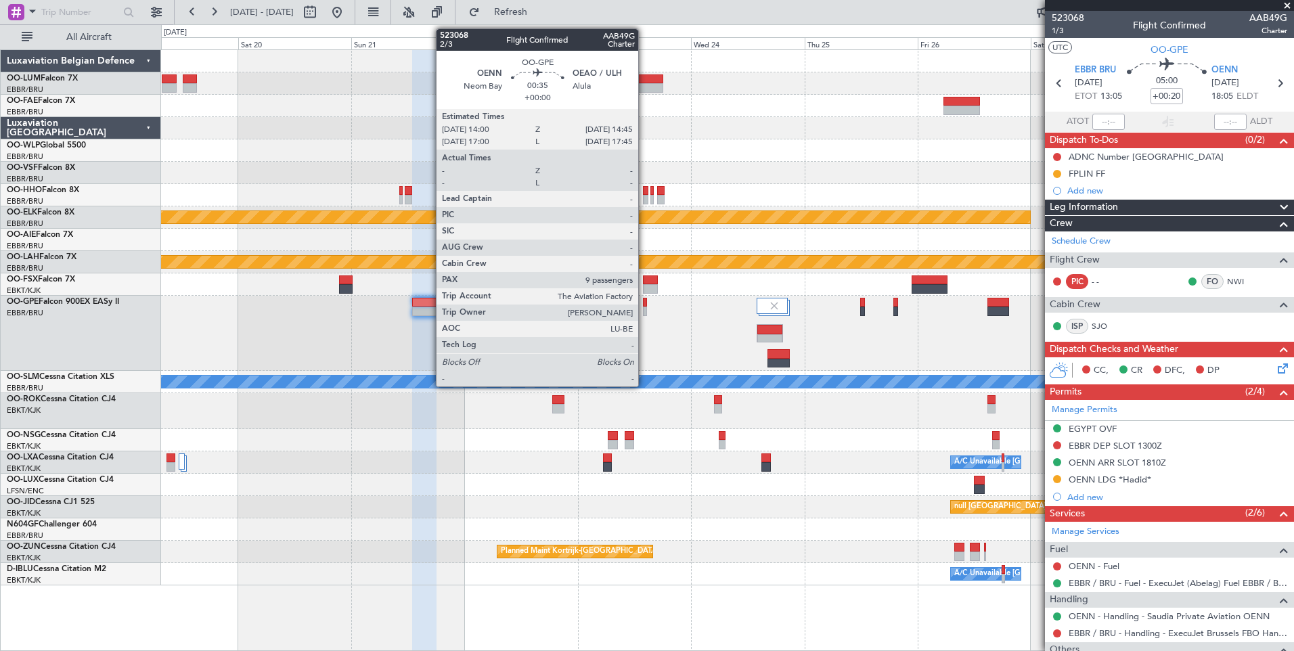
click at [644, 301] on div at bounding box center [645, 302] width 4 height 9
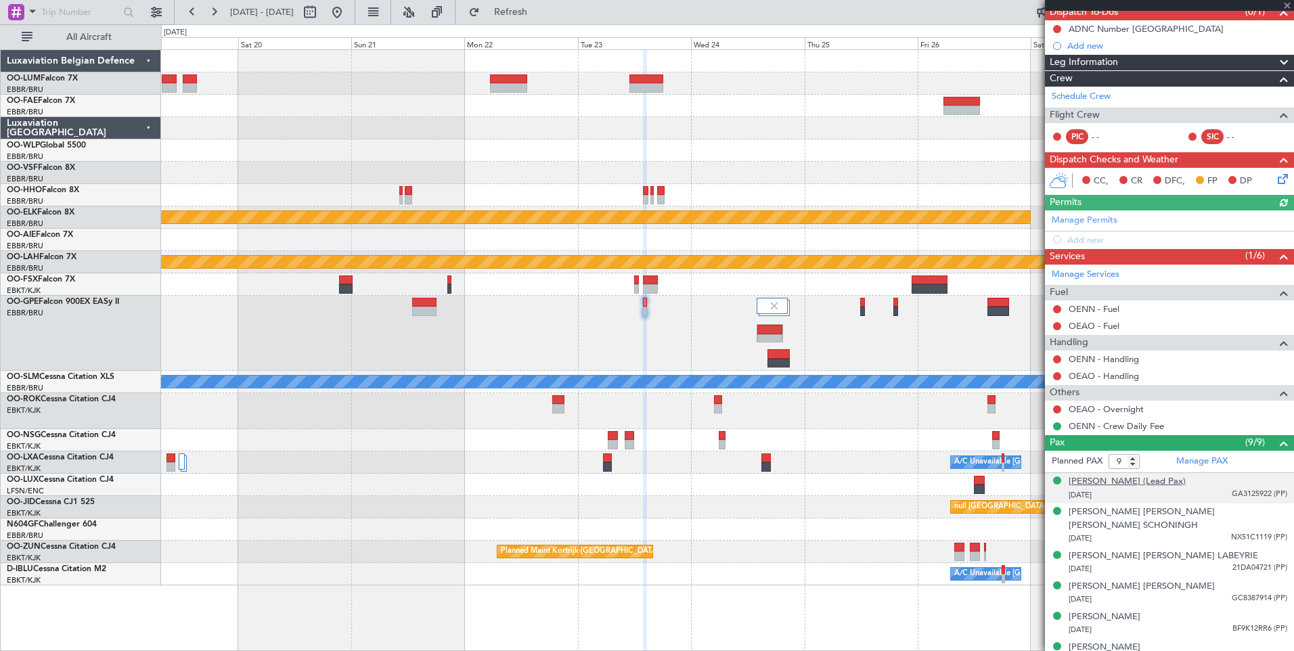
scroll to position [135, 0]
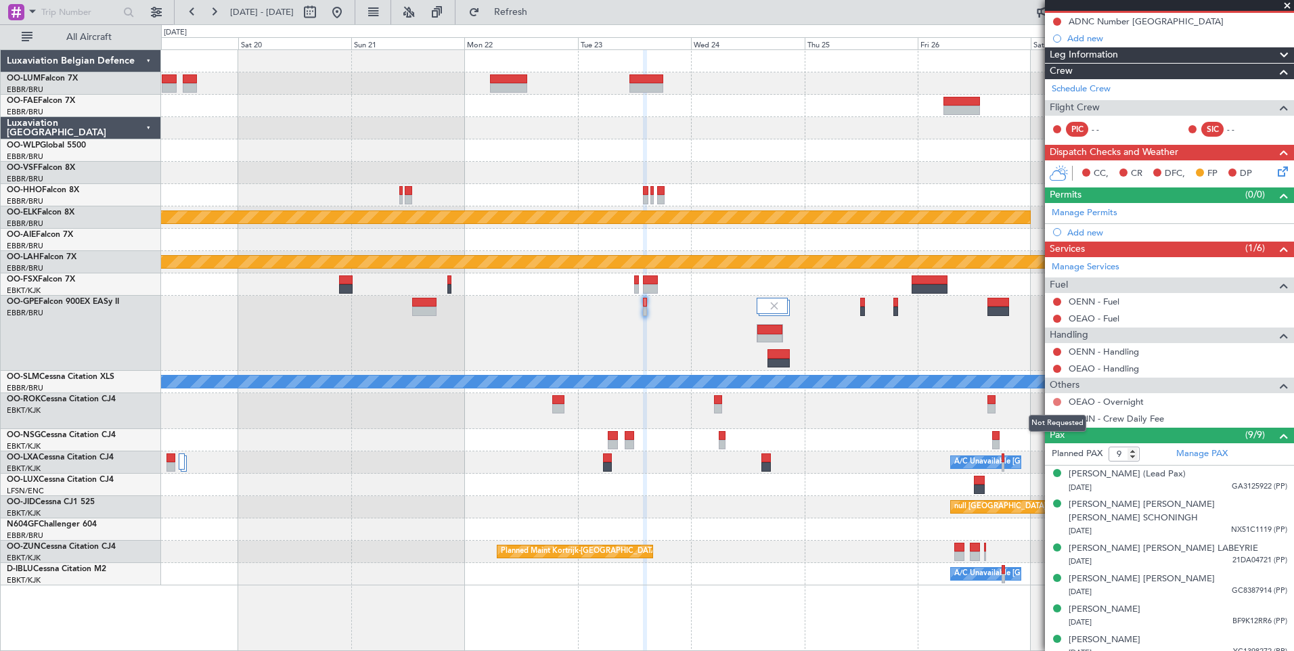
click at [1057, 399] on button at bounding box center [1057, 402] width 8 height 8
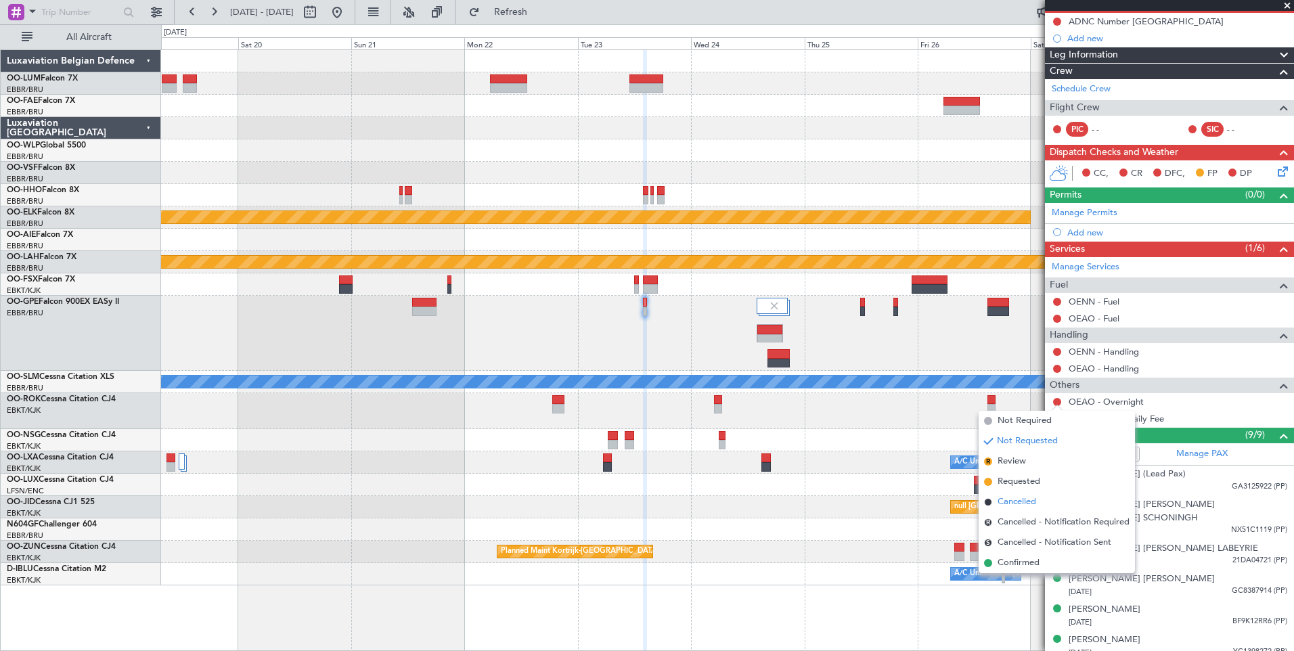
click at [1021, 499] on span "Cancelled" at bounding box center [1017, 502] width 39 height 14
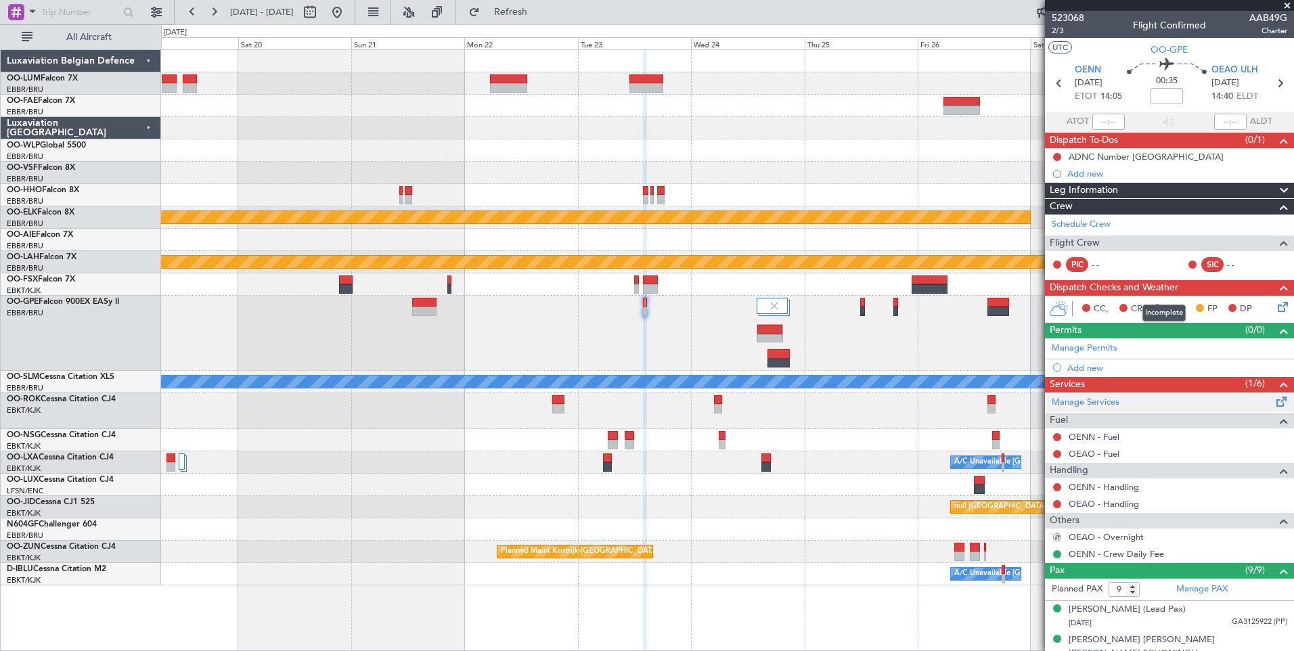
scroll to position [68, 0]
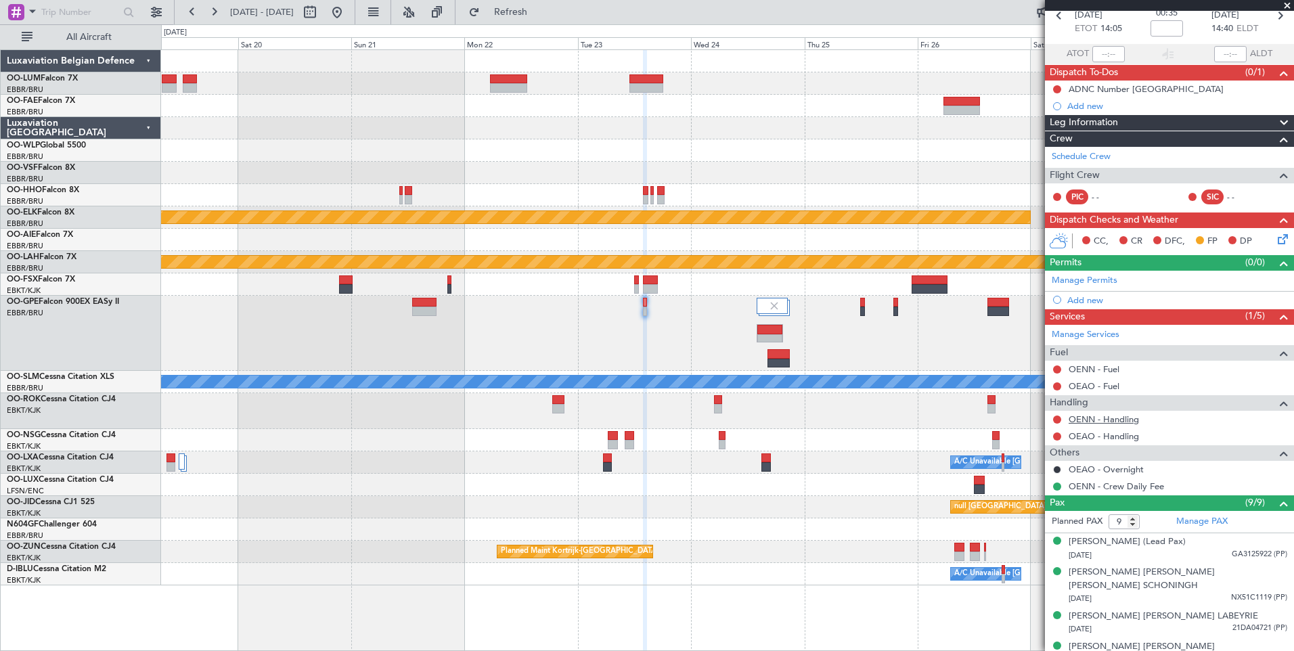
click at [1116, 414] on link "OENN - Handling" at bounding box center [1104, 420] width 70 height 12
click at [532, 14] on span "Refresh" at bounding box center [511, 11] width 57 height 9
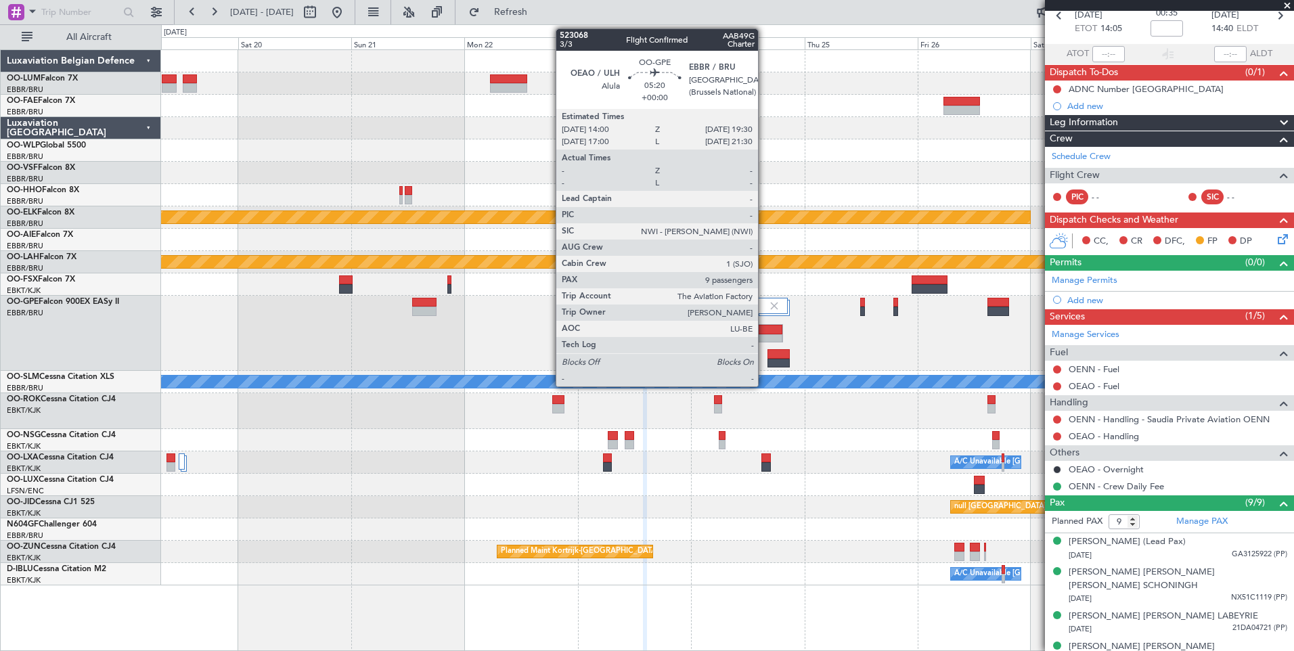
click at [764, 328] on div at bounding box center [769, 329] width 25 height 9
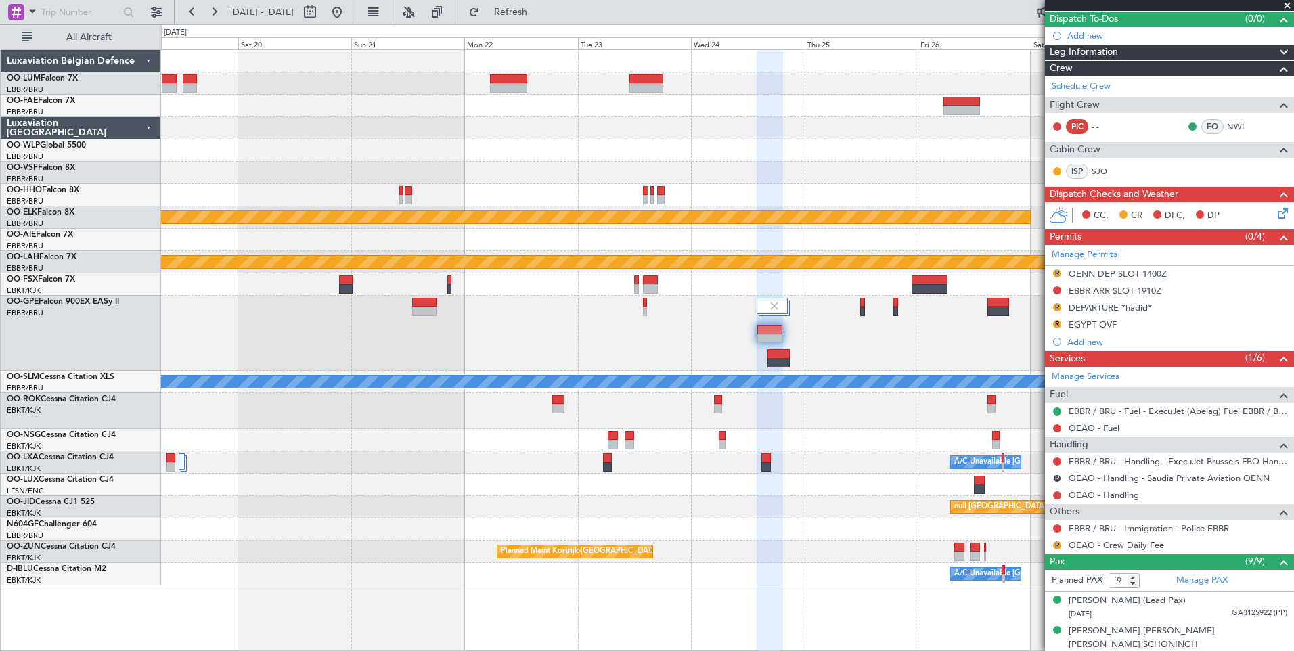
scroll to position [135, 0]
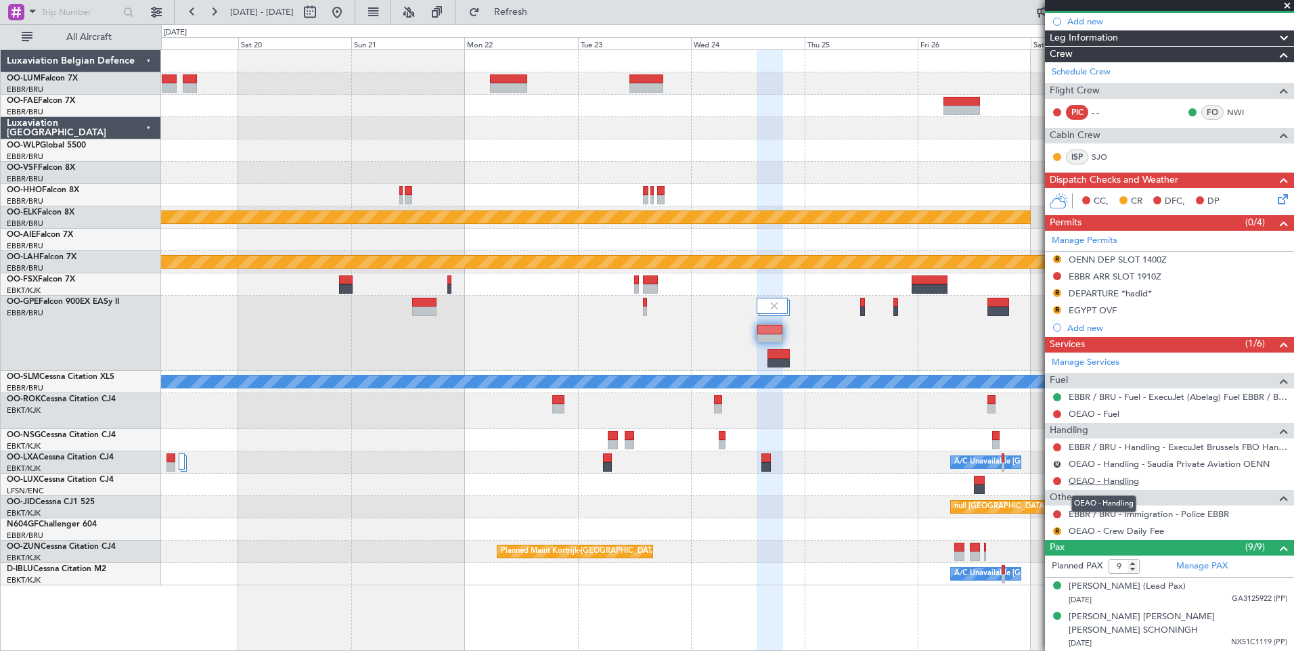
click at [1127, 479] on link "OEAO - Handling" at bounding box center [1104, 481] width 70 height 12
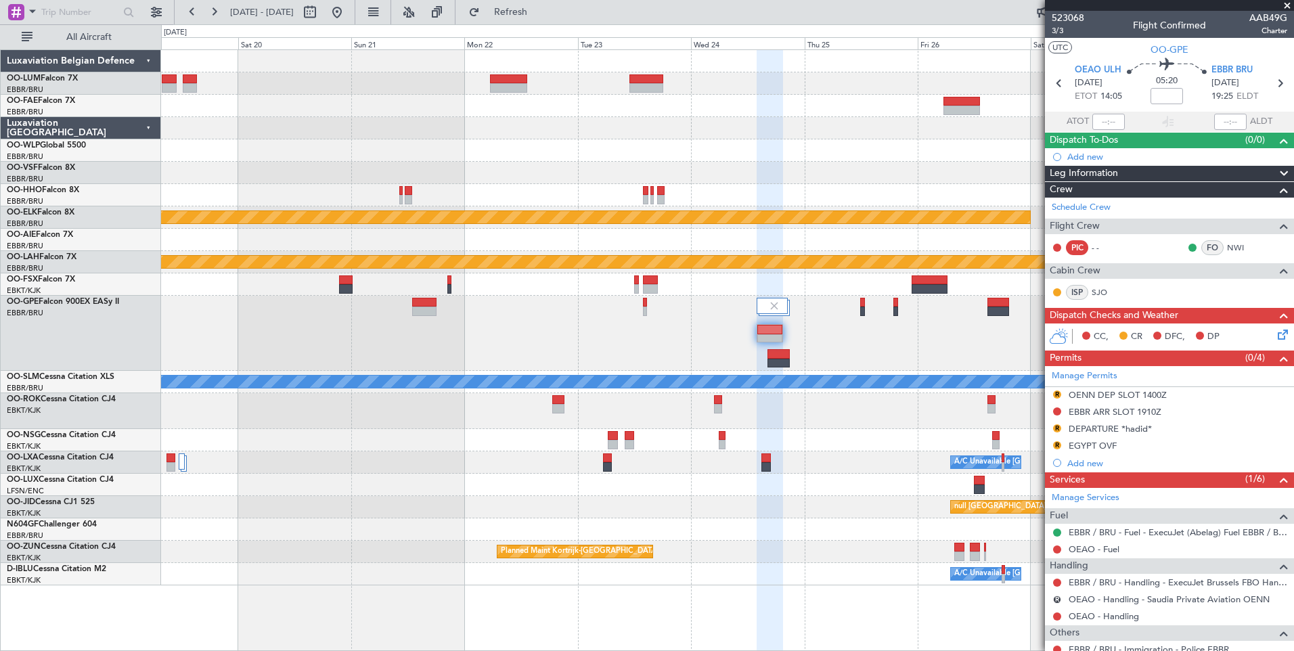
scroll to position [135, 0]
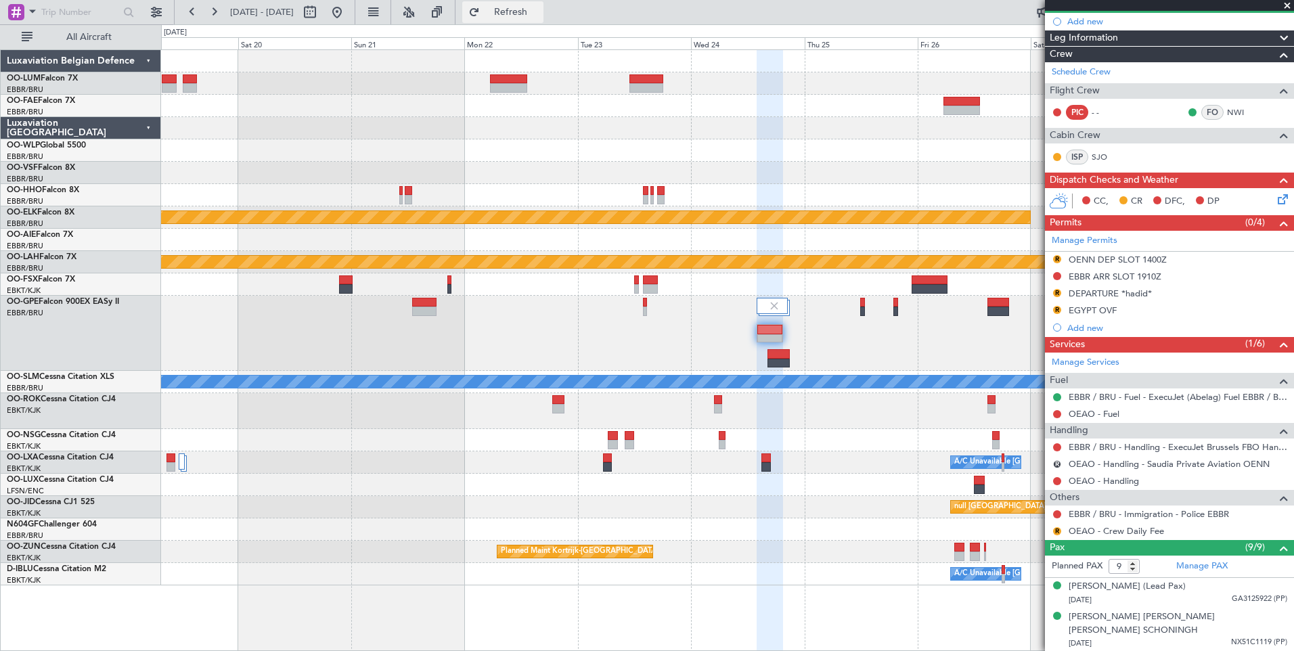
click at [533, 13] on span "Refresh" at bounding box center [511, 11] width 57 height 9
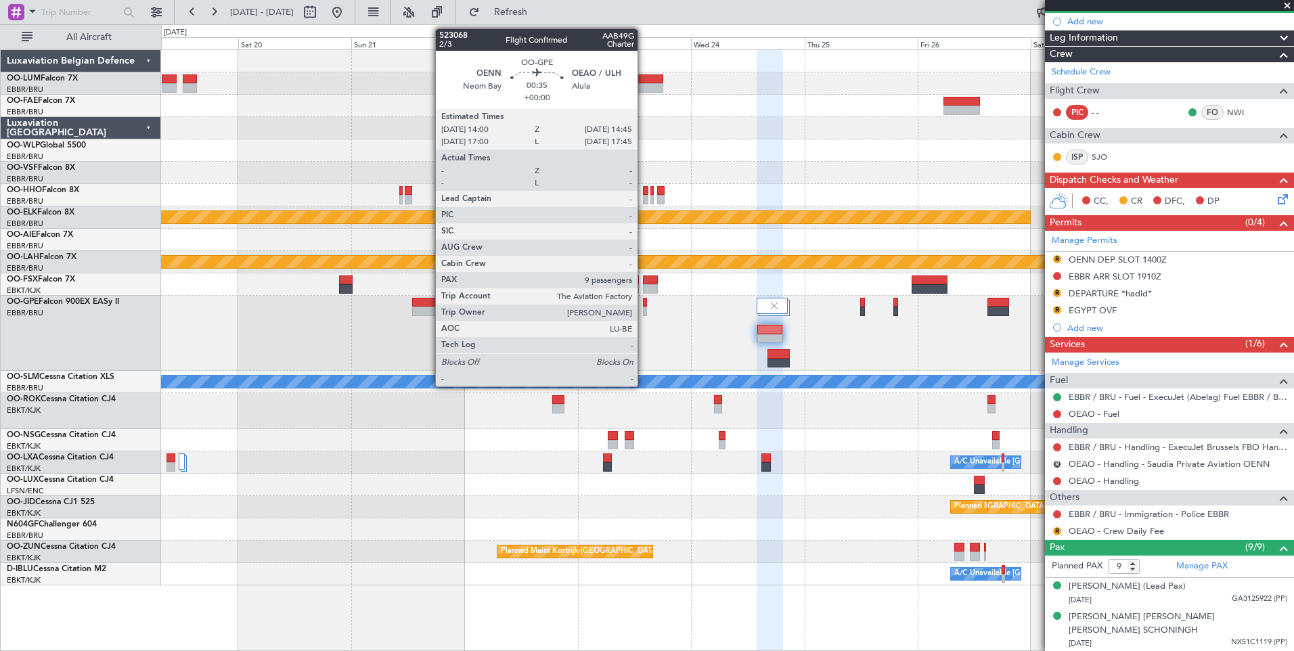
click at [644, 305] on div at bounding box center [645, 302] width 4 height 9
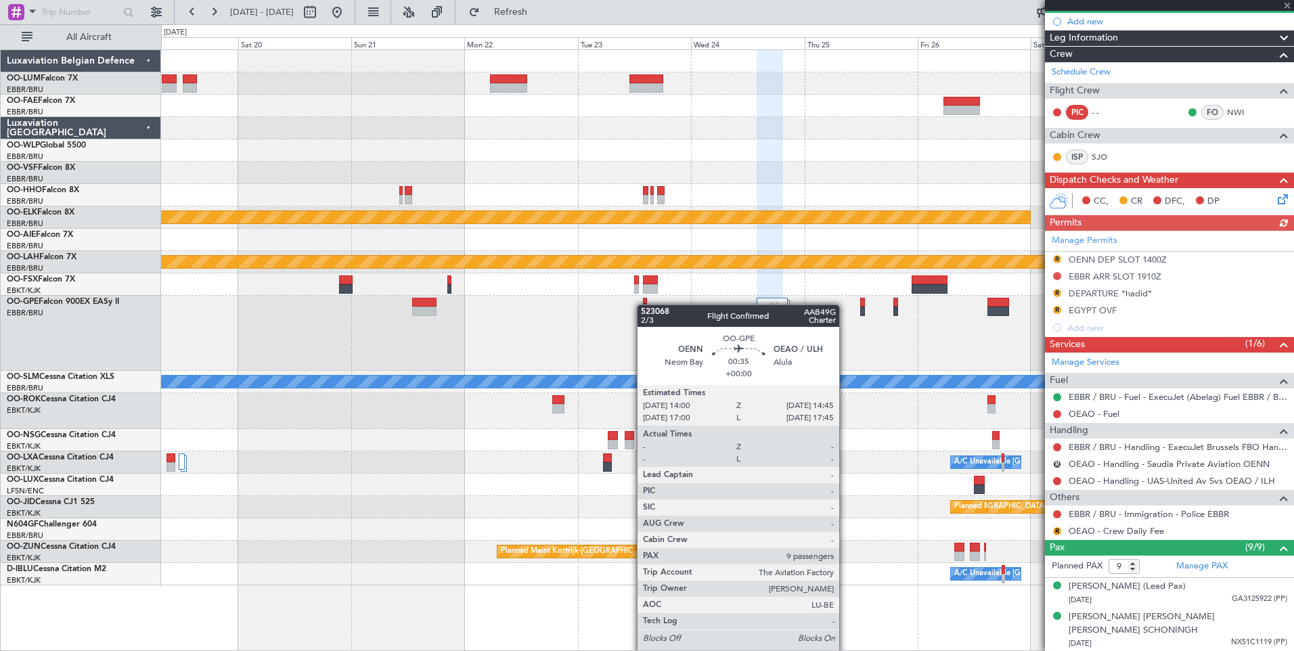
scroll to position [0, 0]
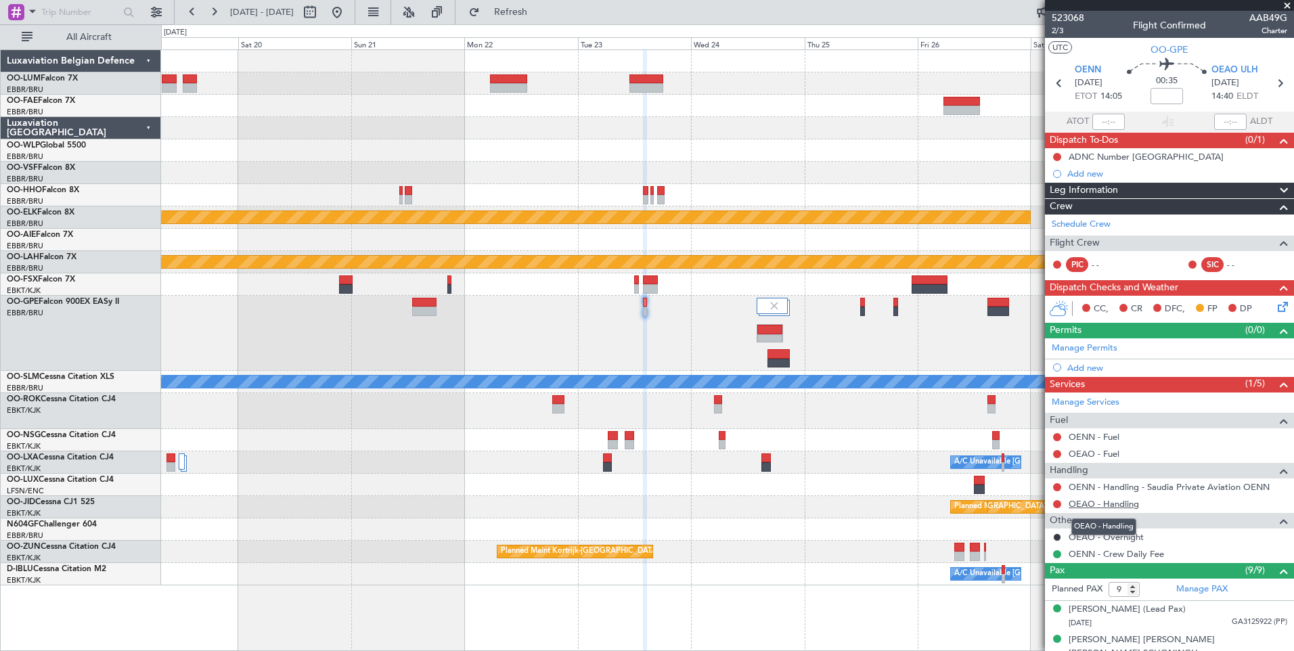
click at [1113, 507] on link "OEAO - Handling" at bounding box center [1104, 504] width 70 height 12
click at [539, 16] on span "Refresh" at bounding box center [511, 11] width 57 height 9
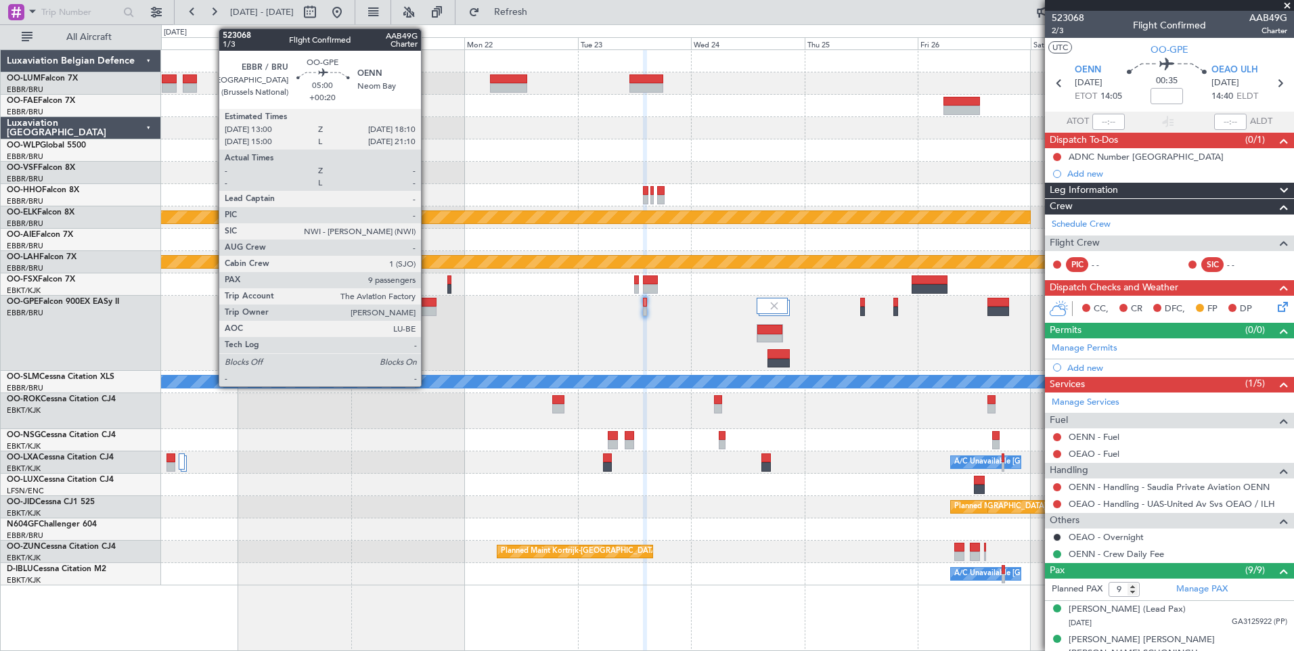
click at [427, 299] on div at bounding box center [424, 302] width 25 height 9
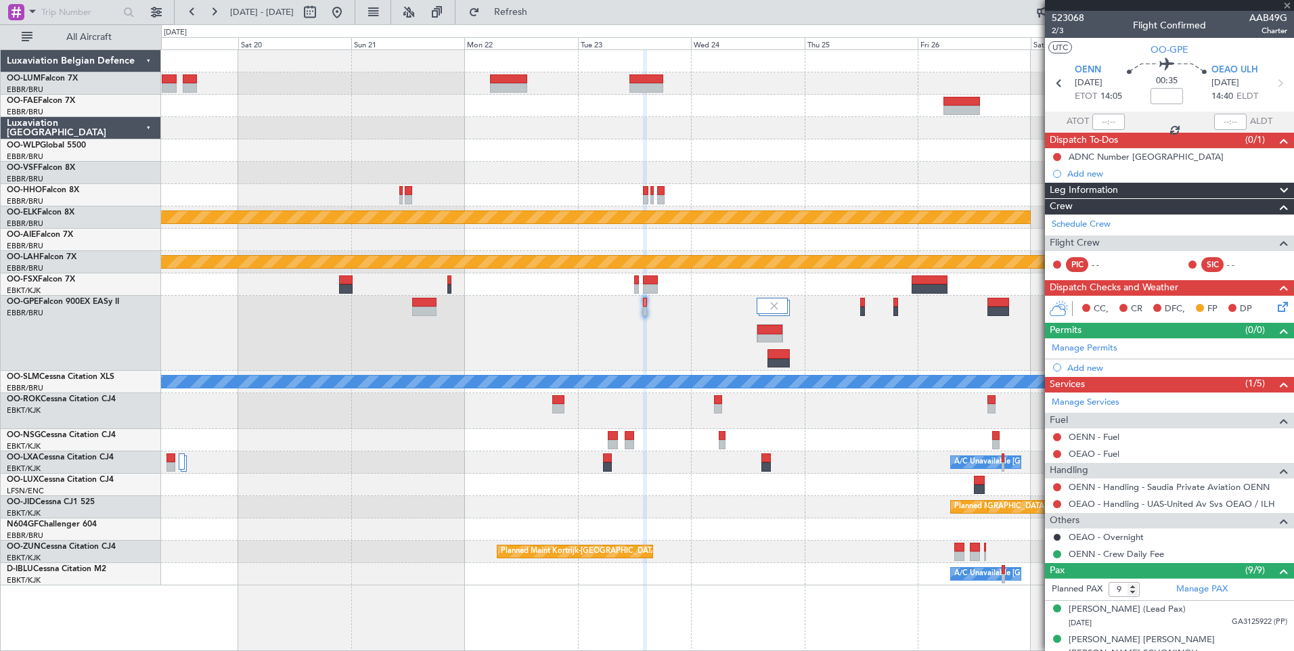
type input "+00:20"
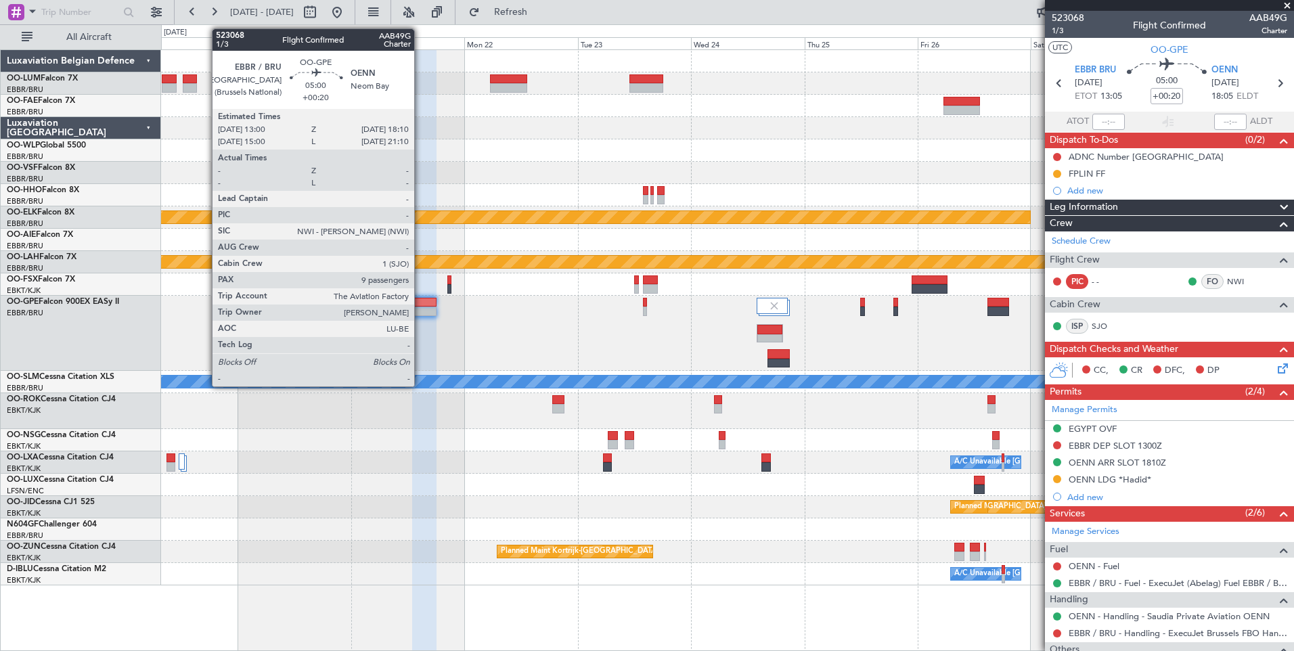
click at [420, 305] on div at bounding box center [424, 302] width 25 height 9
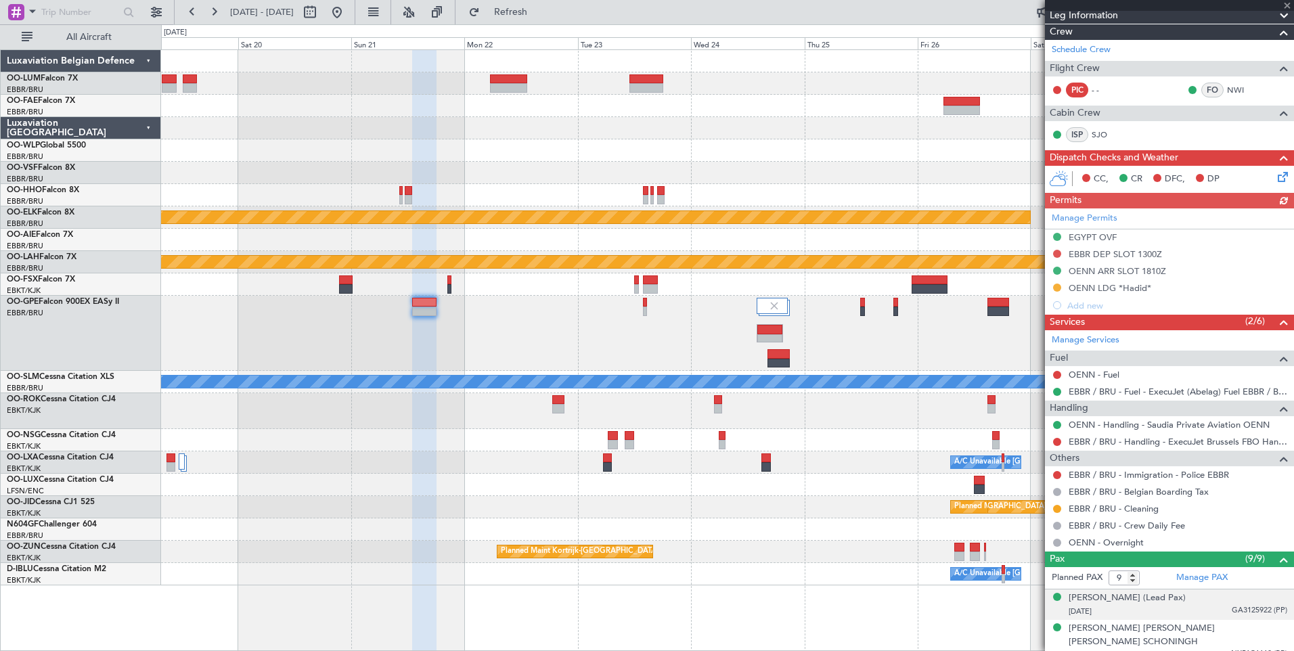
scroll to position [271, 0]
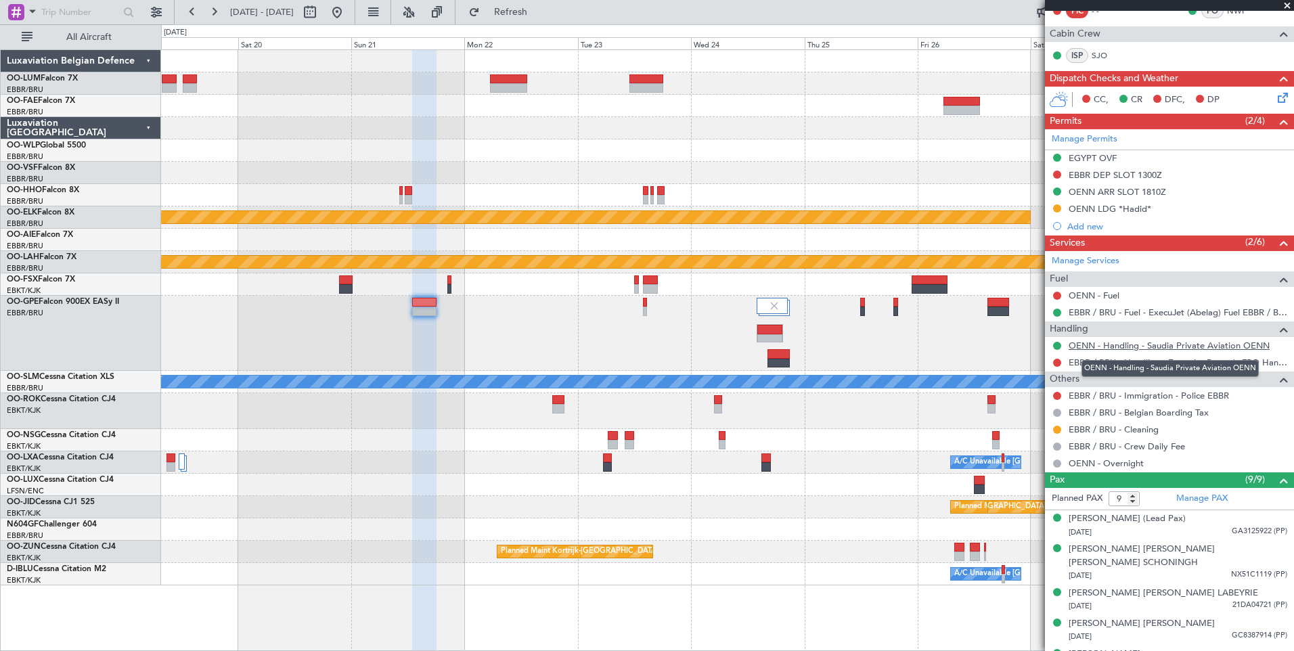
click at [1157, 349] on link "OENN - Handling - Saudia Private Aviation OENN" at bounding box center [1169, 346] width 201 height 12
click at [544, 19] on button "Refresh" at bounding box center [502, 12] width 81 height 22
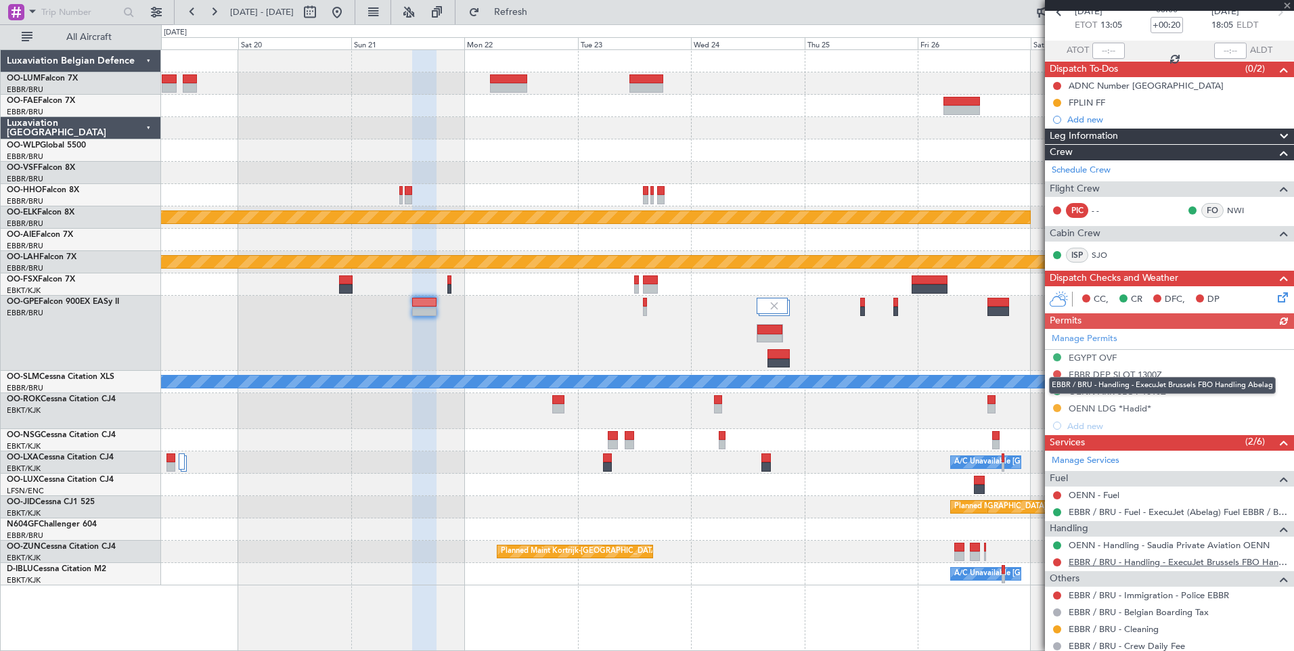
scroll to position [68, 0]
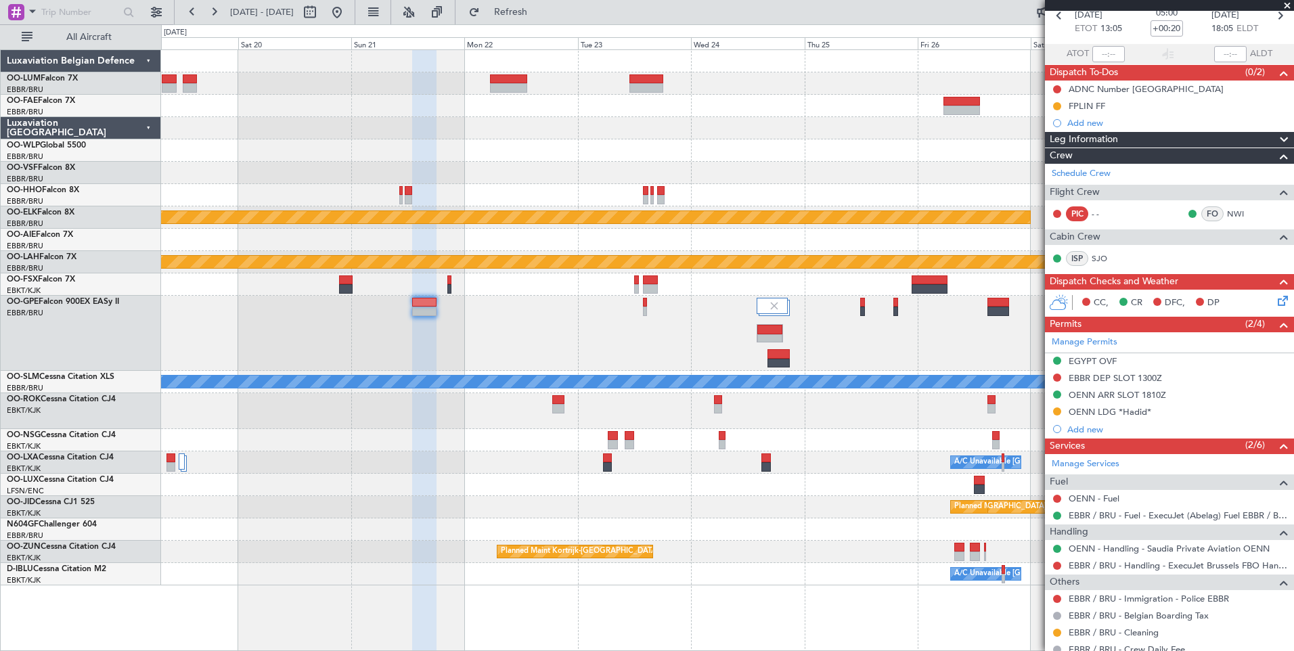
click at [410, 305] on div "Planned Maint [GEOGRAPHIC_DATA] ([GEOGRAPHIC_DATA] National) Planned Maint [GEO…" at bounding box center [727, 333] width 1132 height 75
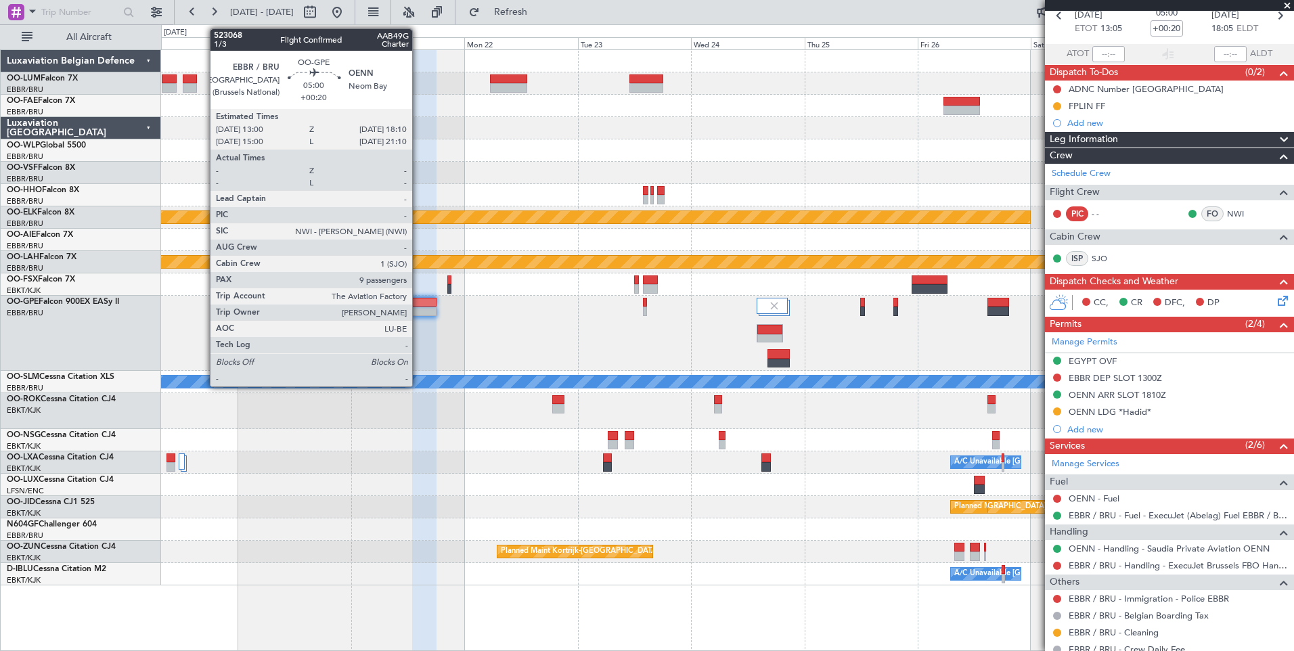
click at [420, 305] on div at bounding box center [424, 302] width 25 height 9
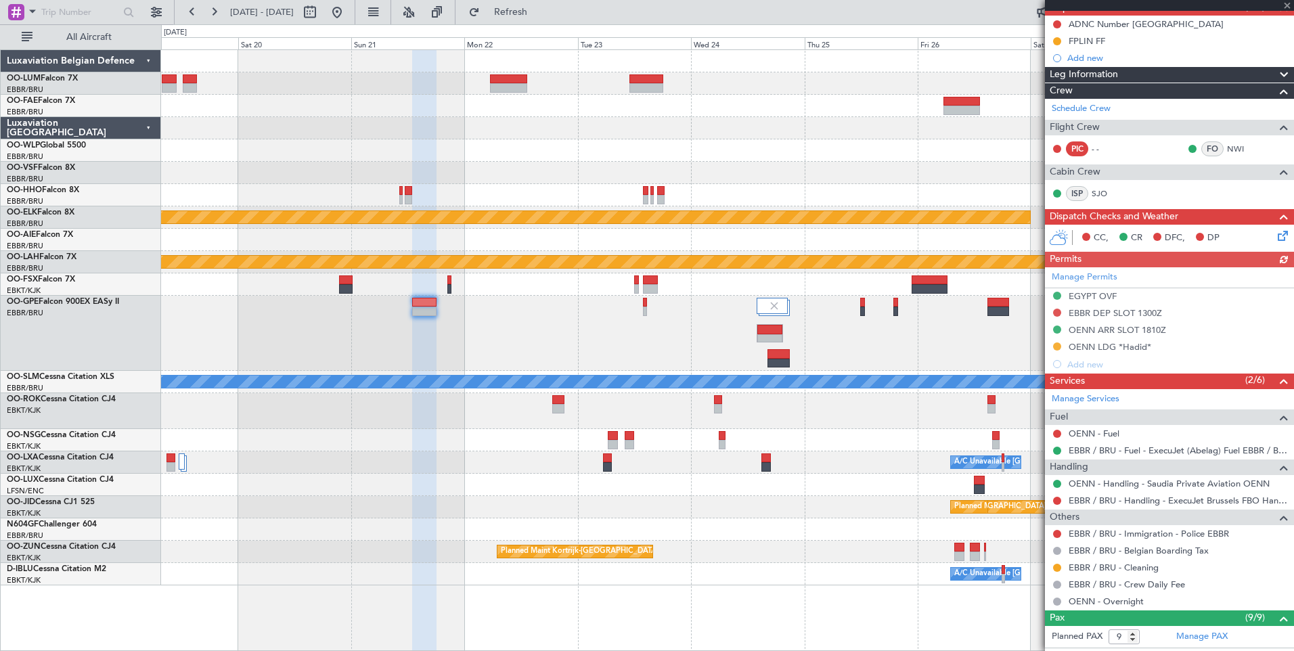
scroll to position [135, 0]
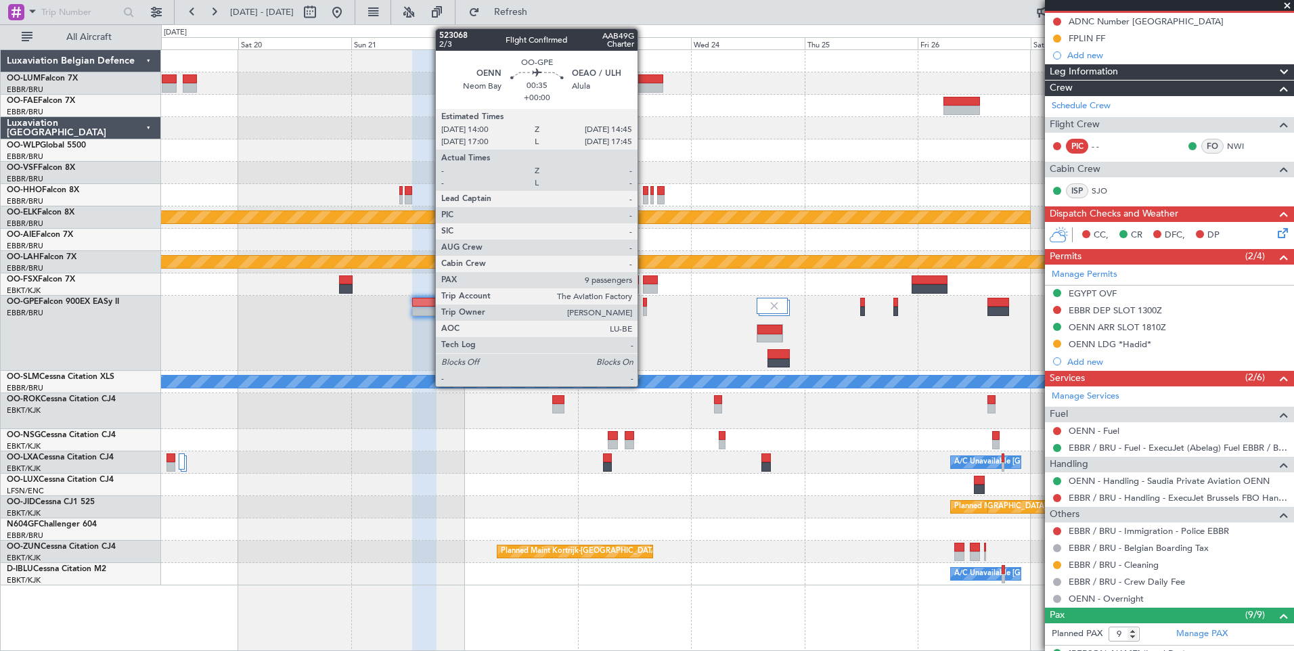
click at [644, 301] on div at bounding box center [645, 302] width 4 height 9
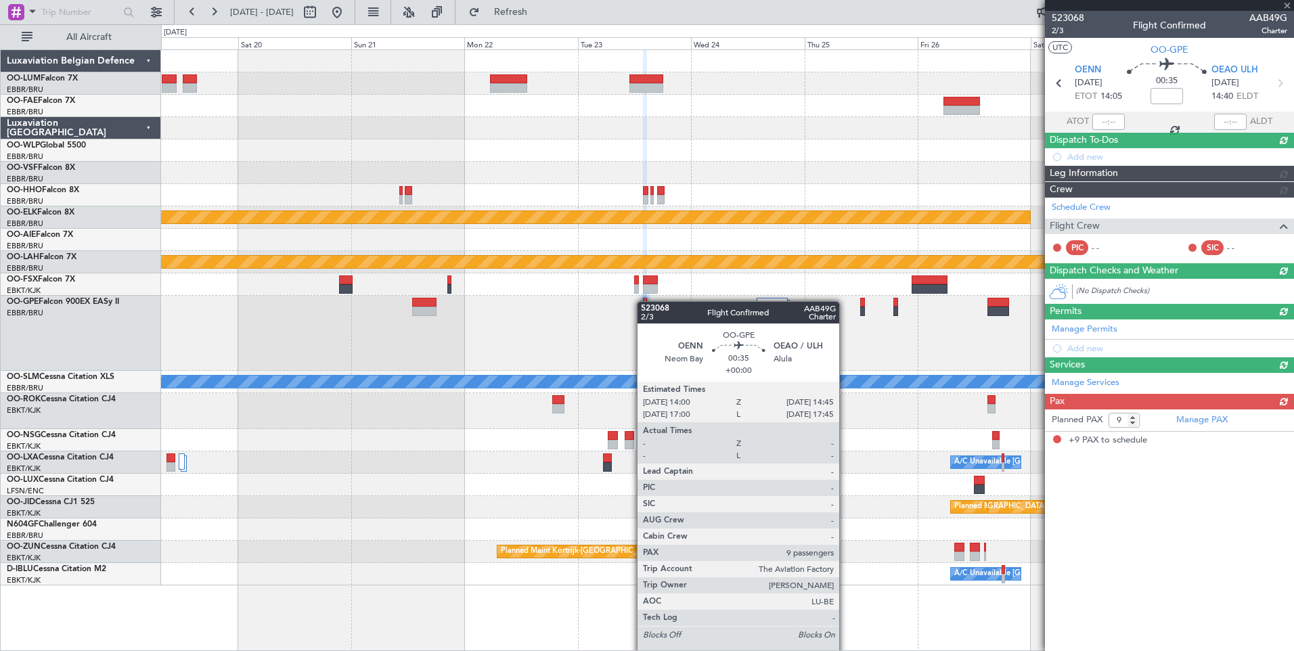
scroll to position [0, 0]
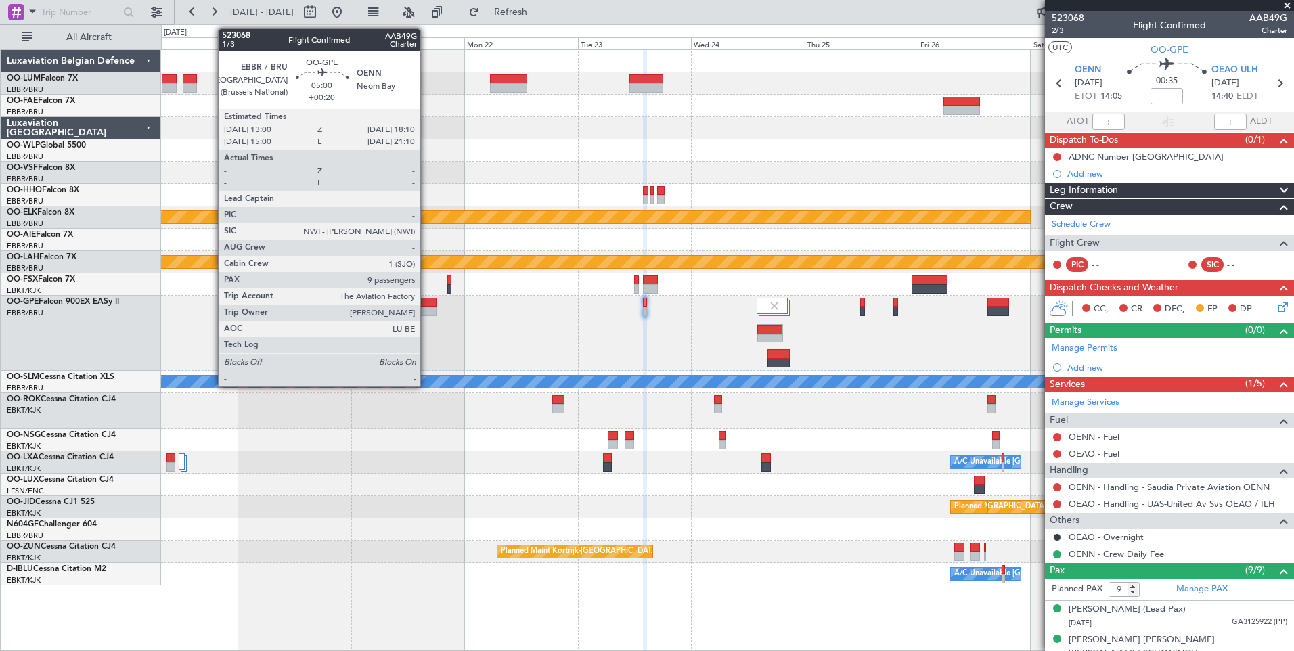
click at [426, 309] on div at bounding box center [424, 311] width 25 height 9
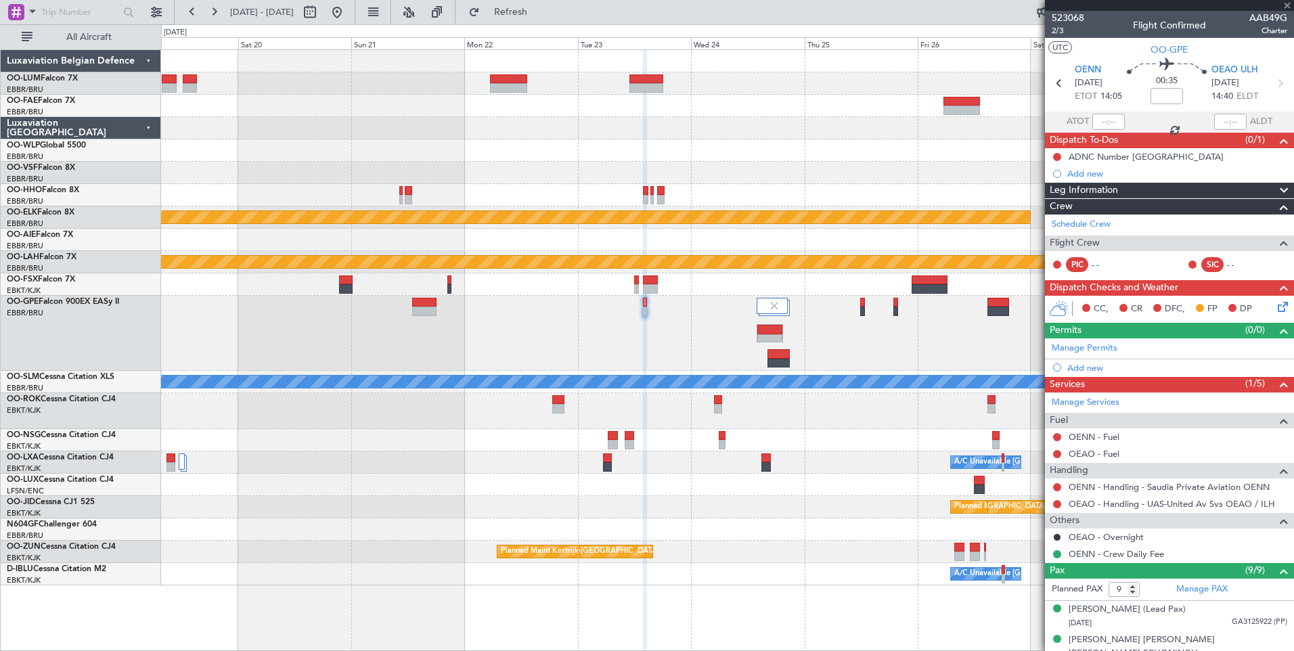
type input "+00:20"
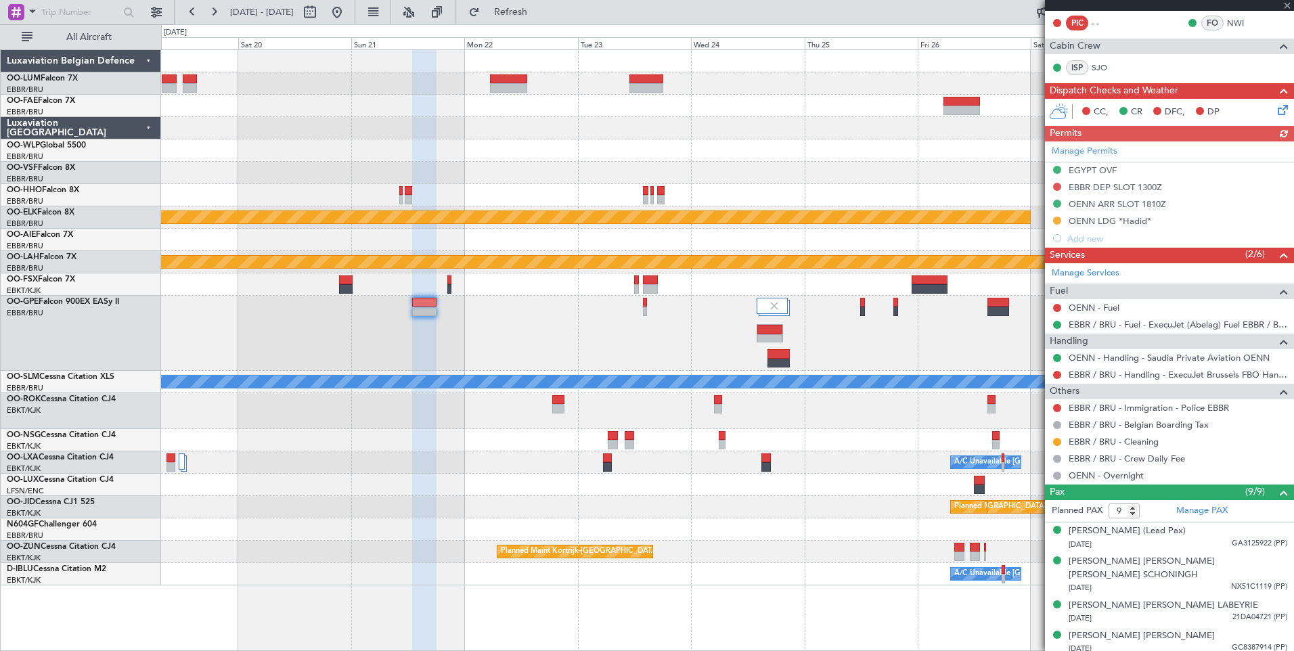
scroll to position [271, 0]
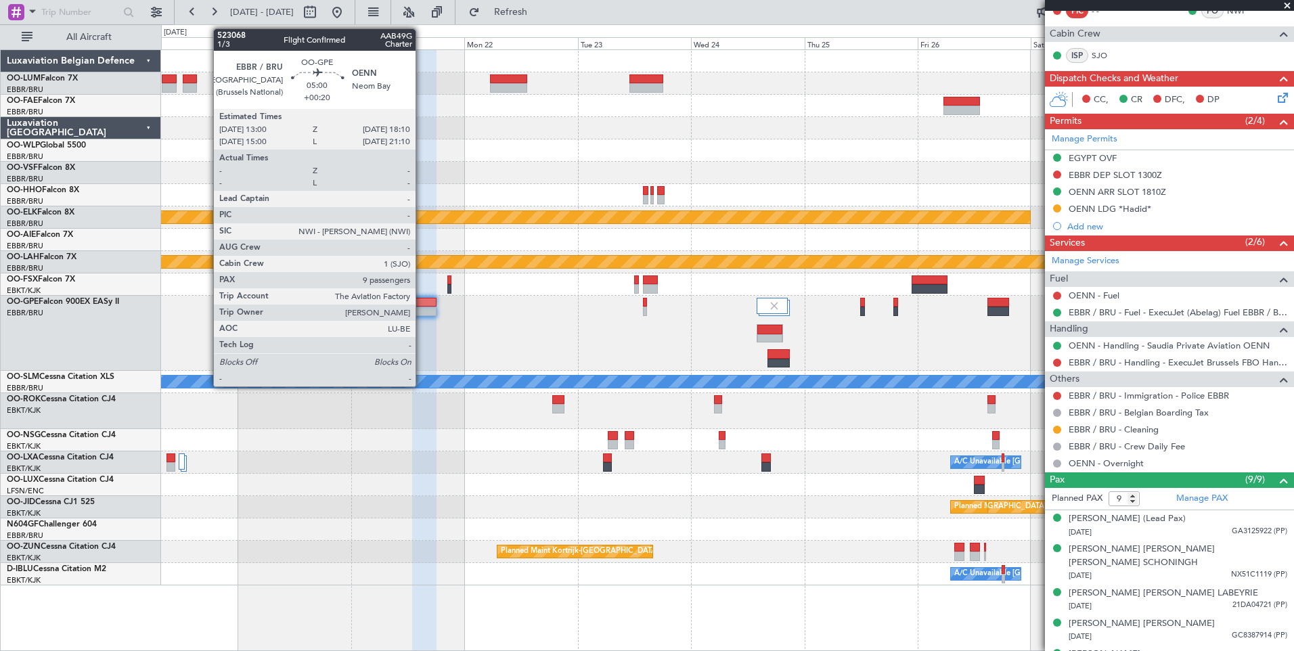
click at [422, 302] on div at bounding box center [424, 302] width 25 height 9
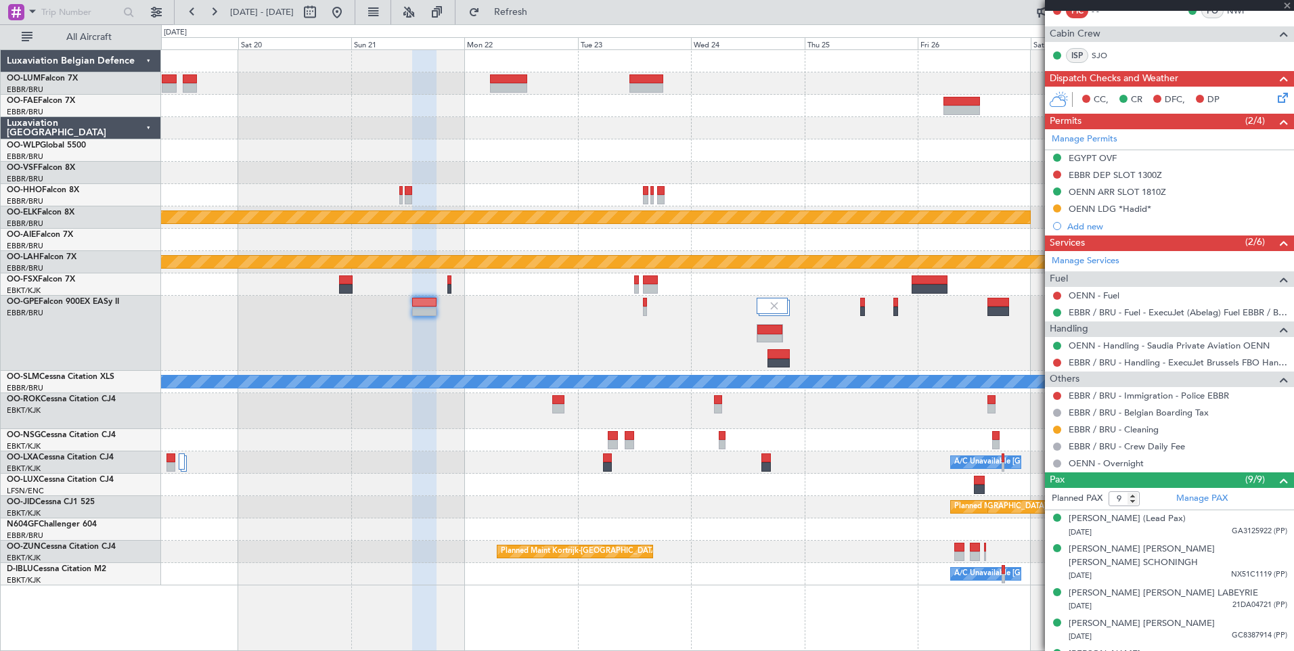
scroll to position [0, 0]
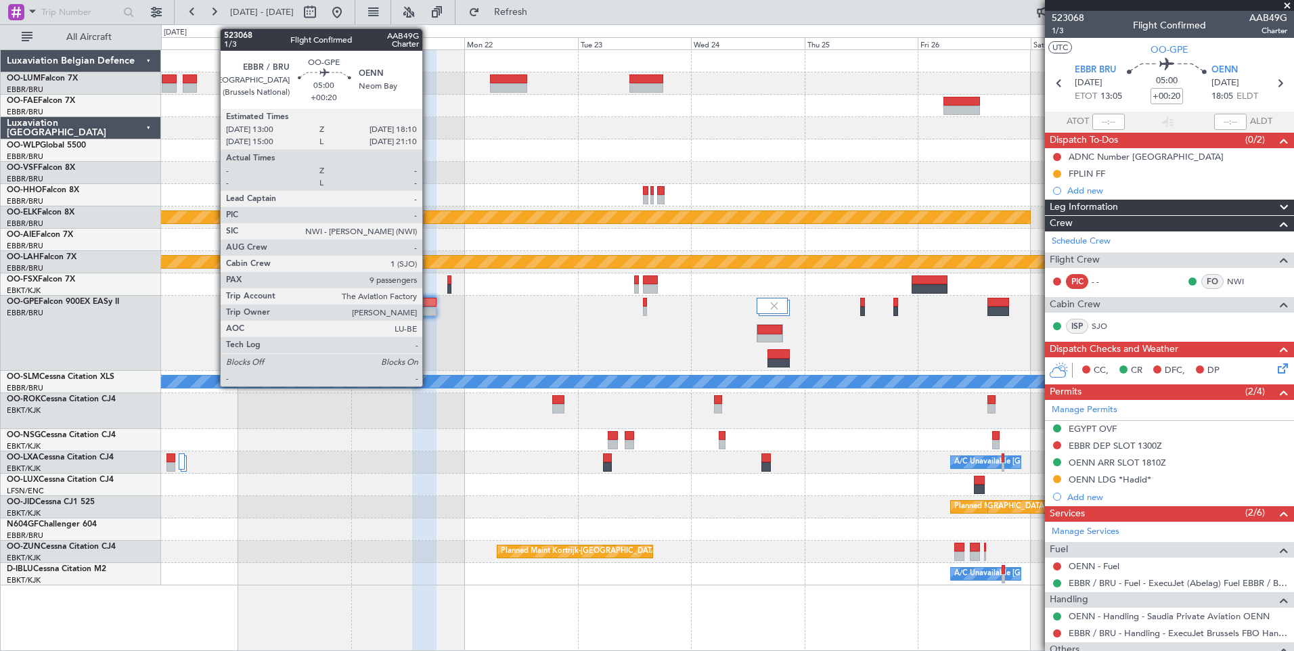
click at [428, 300] on div at bounding box center [424, 302] width 25 height 9
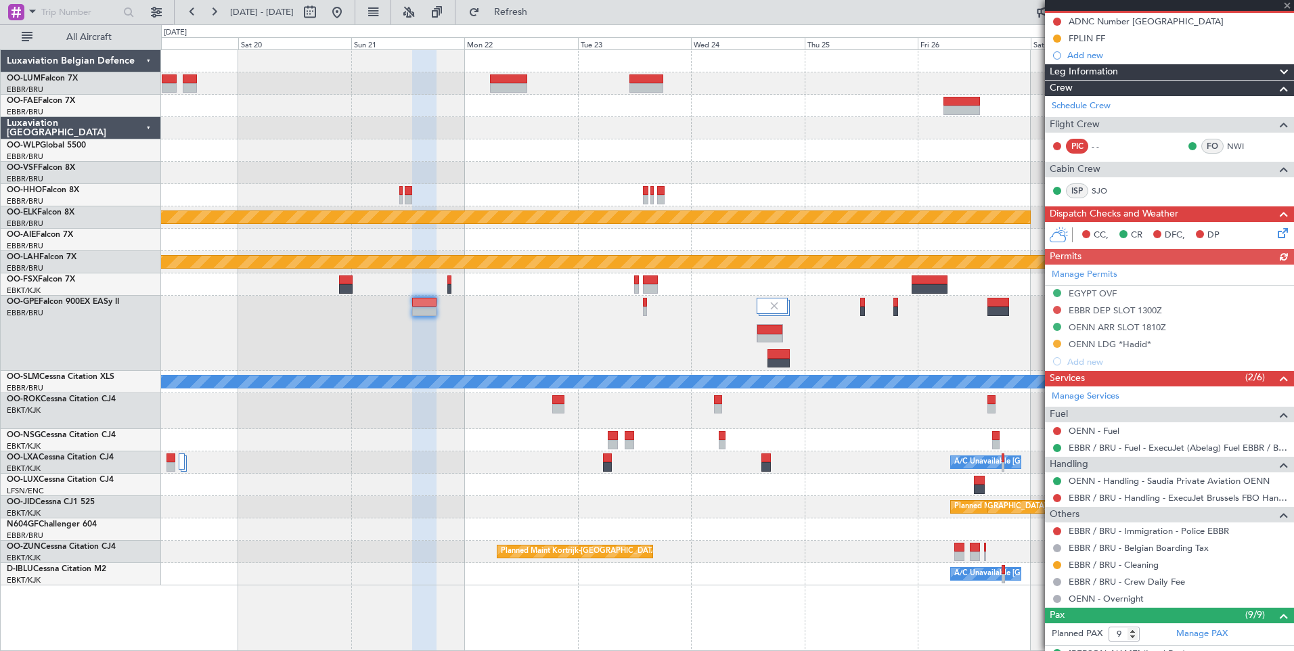
scroll to position [203, 0]
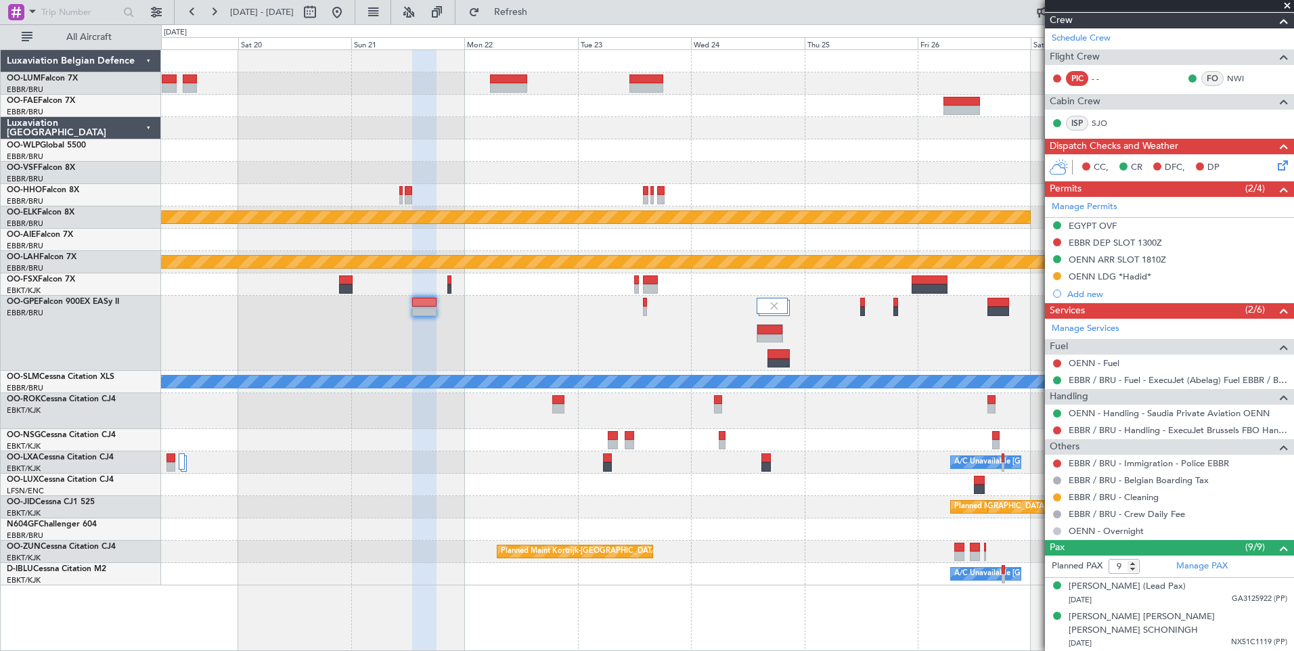
click at [1059, 531] on button at bounding box center [1057, 531] width 8 height 8
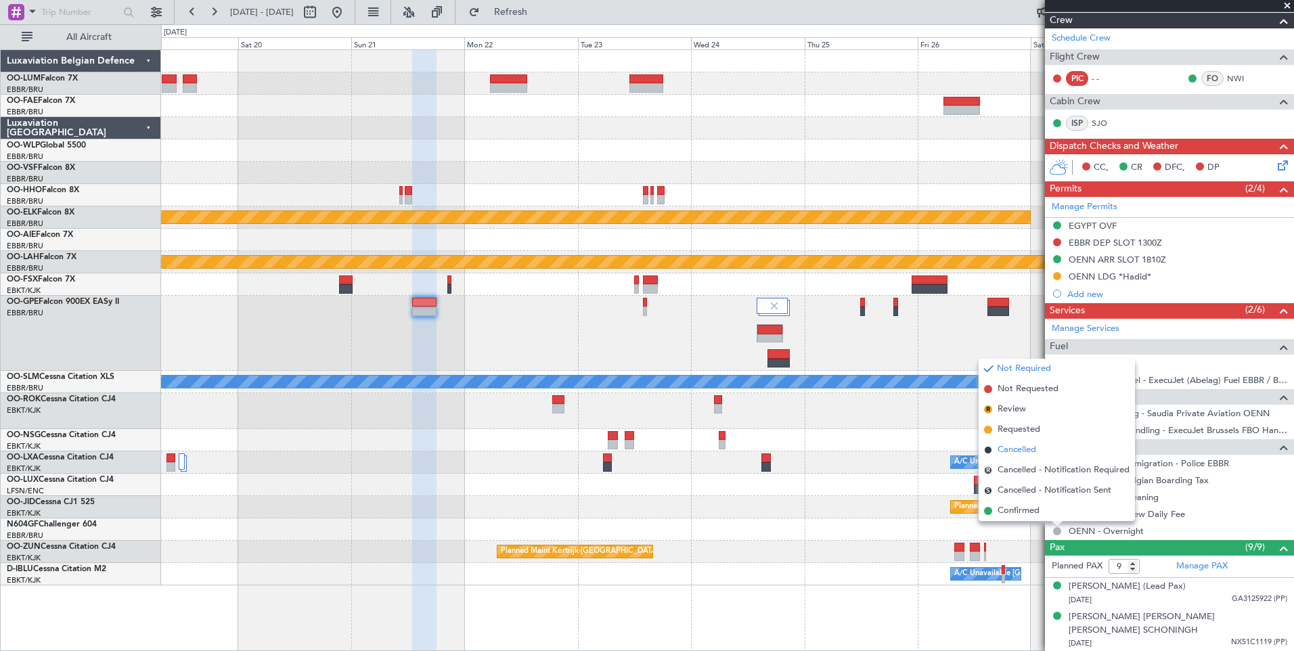
click at [1007, 450] on span "Cancelled" at bounding box center [1017, 450] width 39 height 14
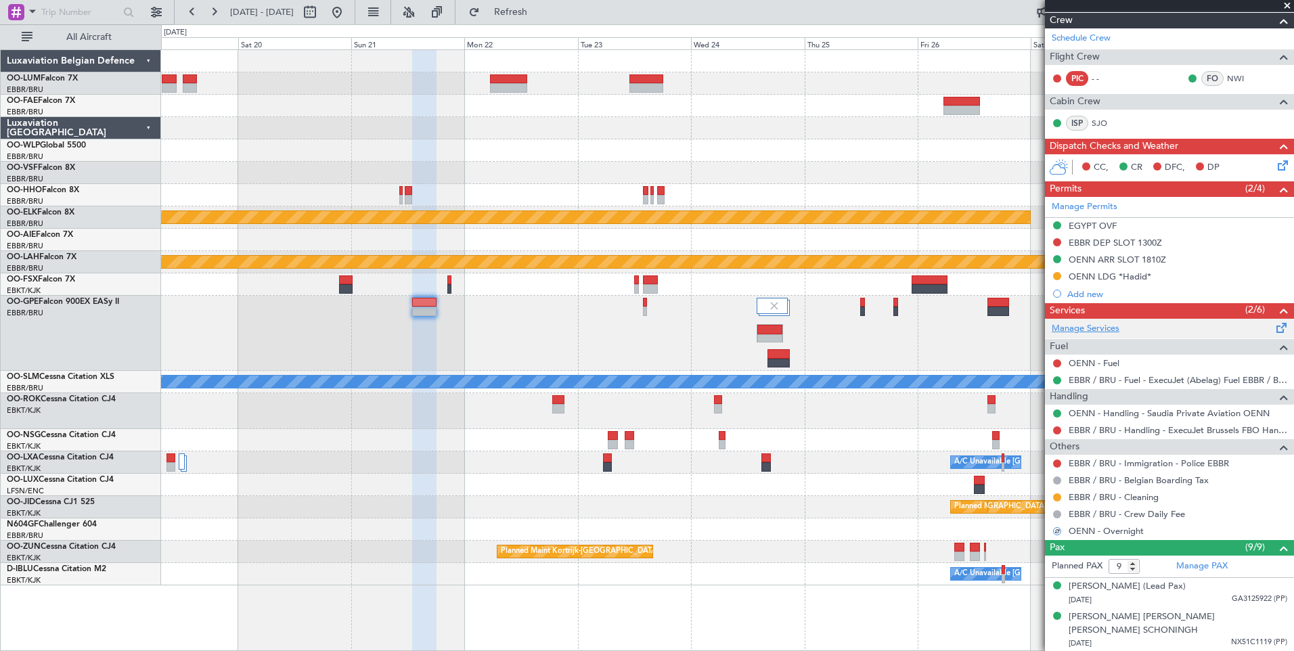
click at [1097, 330] on link "Manage Services" at bounding box center [1086, 329] width 68 height 14
click at [519, 13] on button "Refresh" at bounding box center [502, 12] width 81 height 22
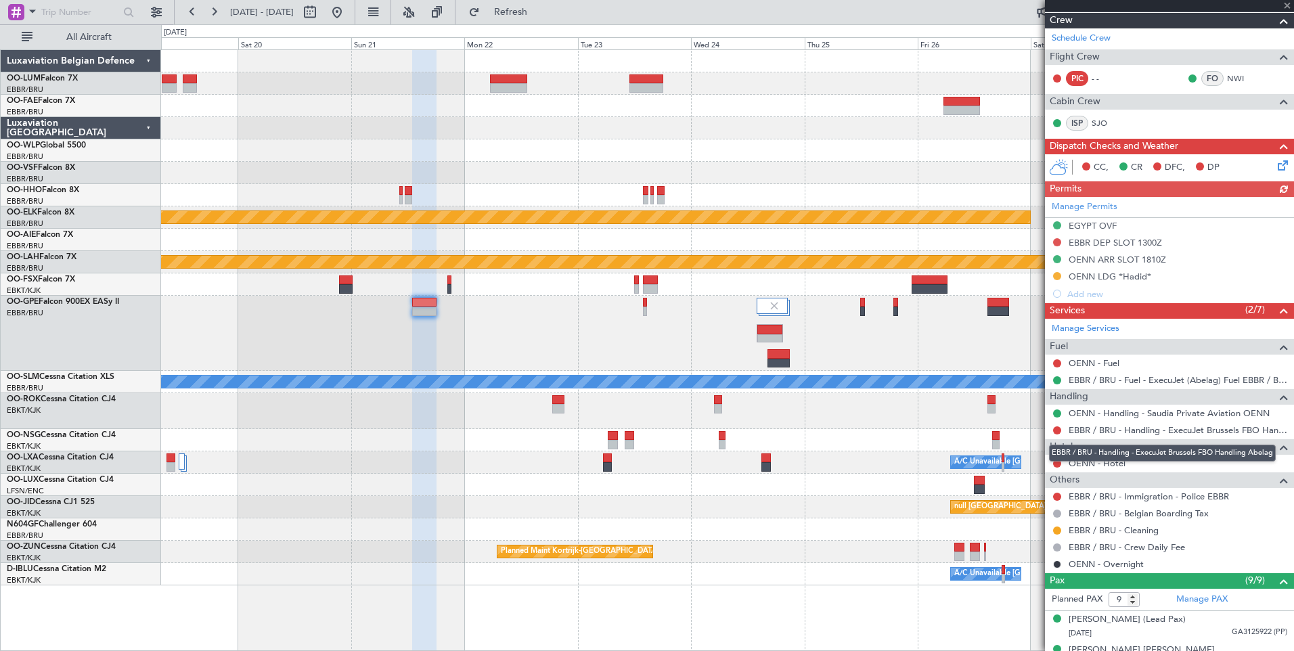
click at [1103, 462] on mat-tooltip-component "EBBR / BRU - Handling - ExecuJet Brussels FBO Handling Abelag" at bounding box center [1163, 453] width 246 height 36
click at [1115, 466] on link "OENN - Hotel" at bounding box center [1097, 464] width 57 height 12
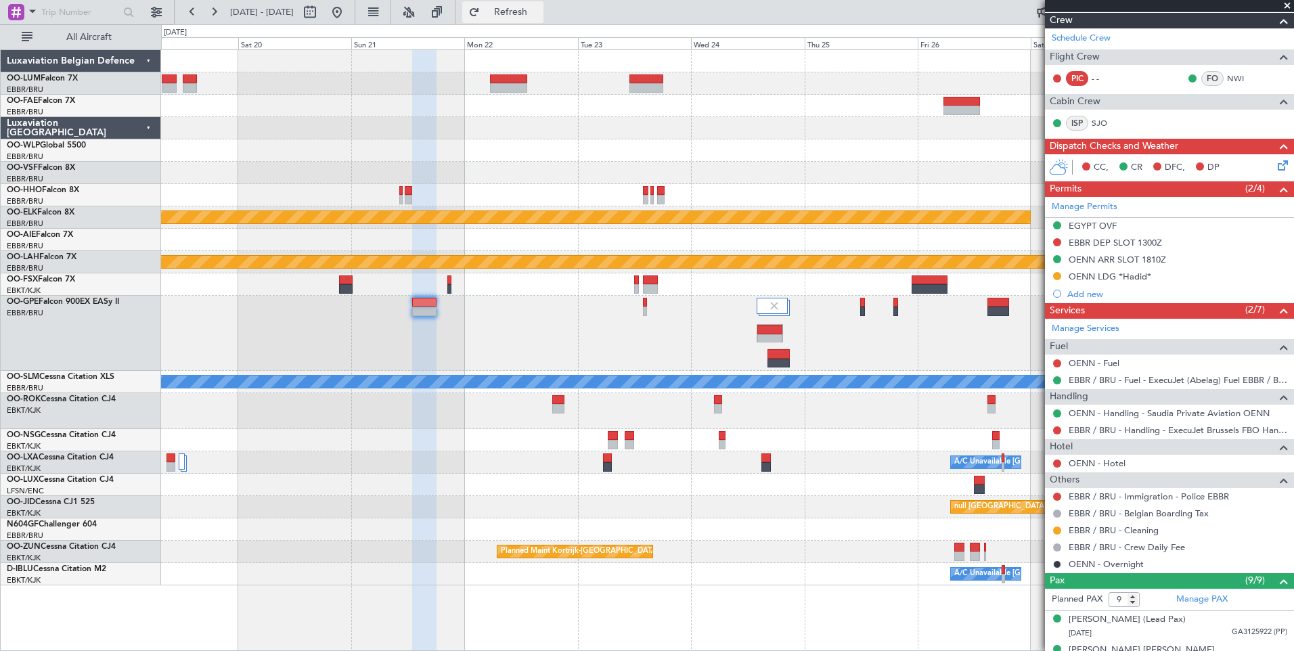
click at [516, 10] on button "Refresh" at bounding box center [502, 12] width 81 height 22
click at [1084, 463] on link "OENN - Hotel" at bounding box center [1097, 464] width 57 height 12
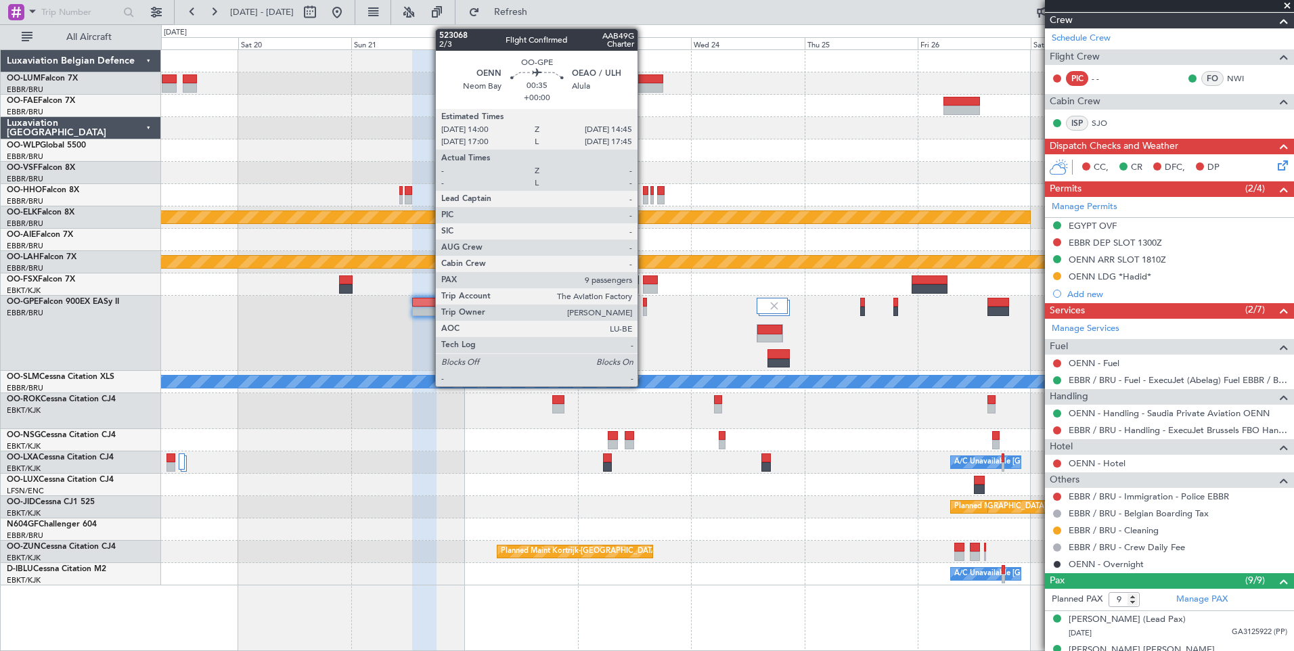
click at [644, 306] on div at bounding box center [645, 302] width 4 height 9
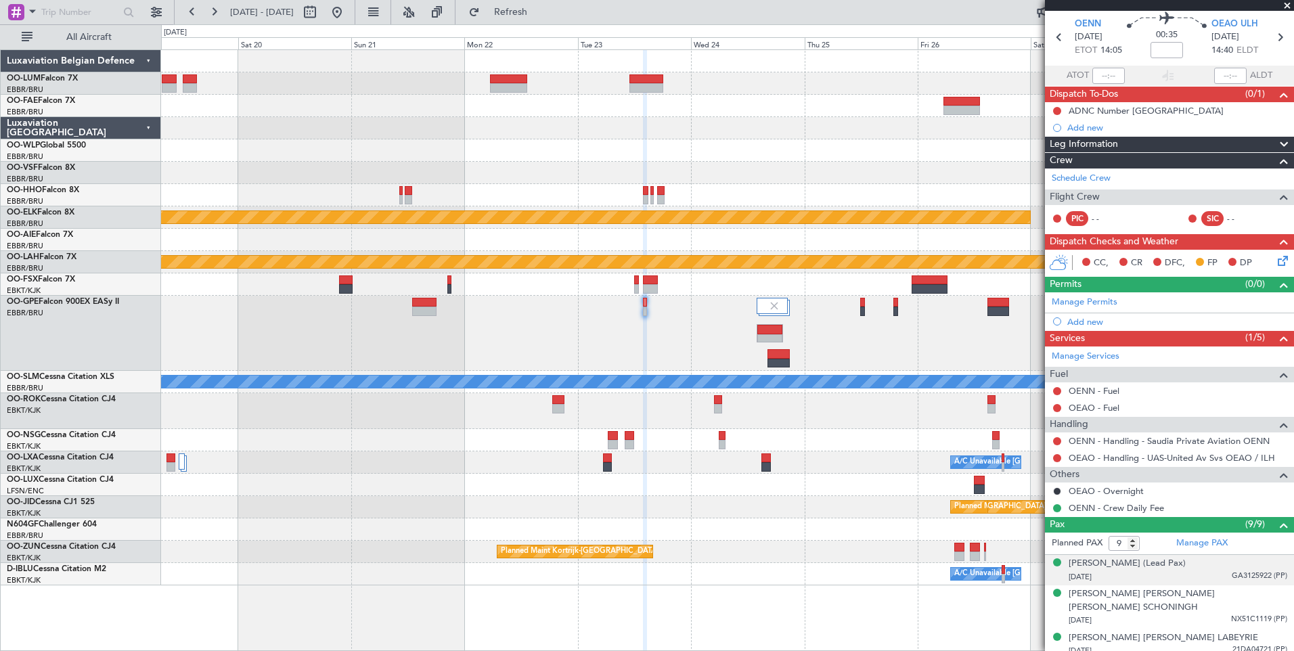
scroll to position [68, 0]
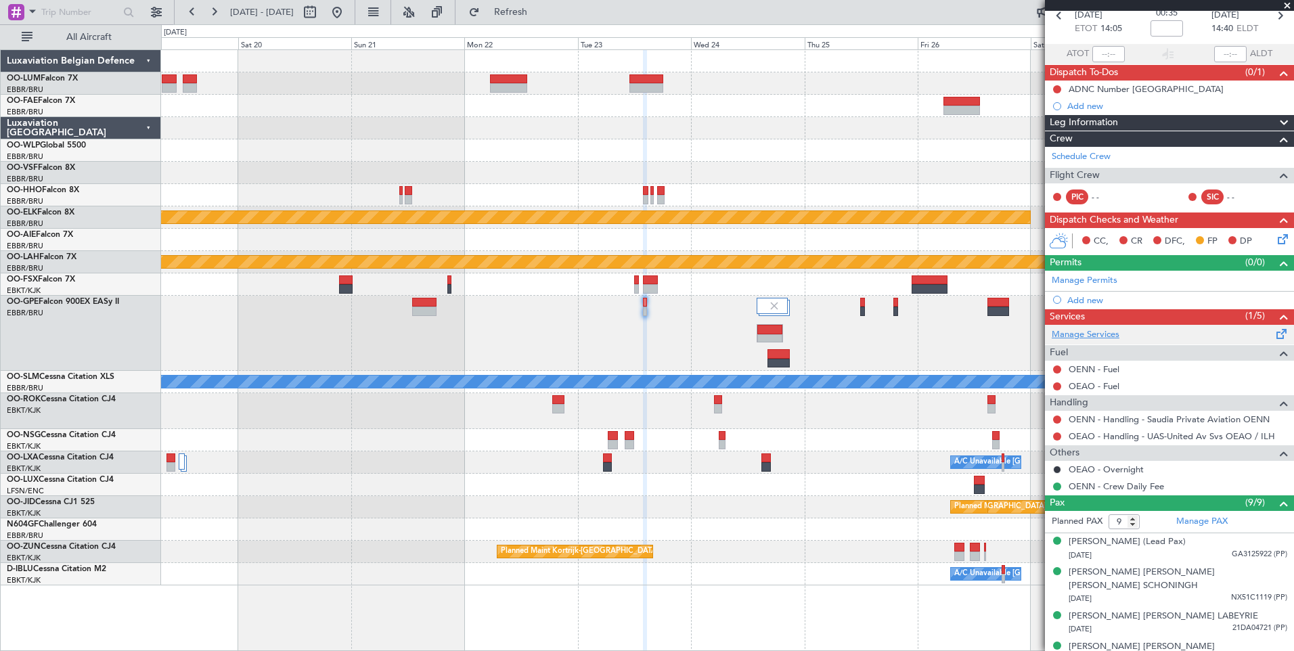
click at [1097, 335] on link "Manage Services" at bounding box center [1086, 335] width 68 height 14
click at [544, 18] on button "Refresh" at bounding box center [502, 12] width 81 height 22
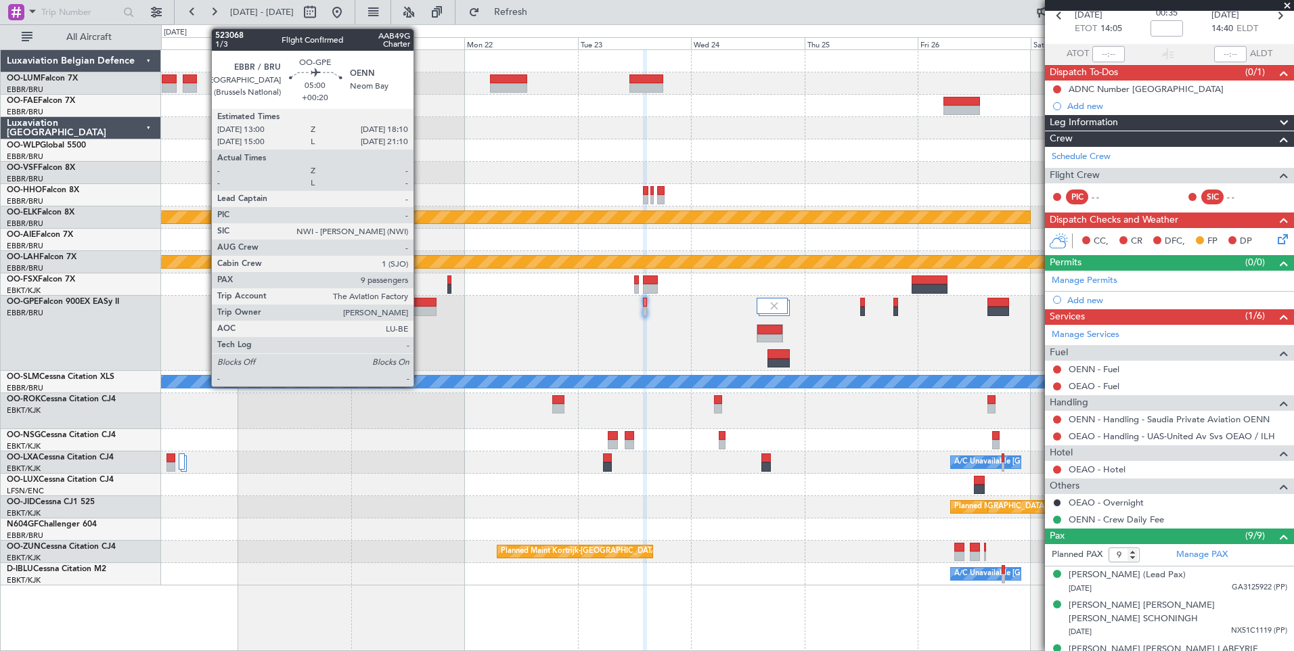
click at [422, 304] on div at bounding box center [424, 302] width 25 height 9
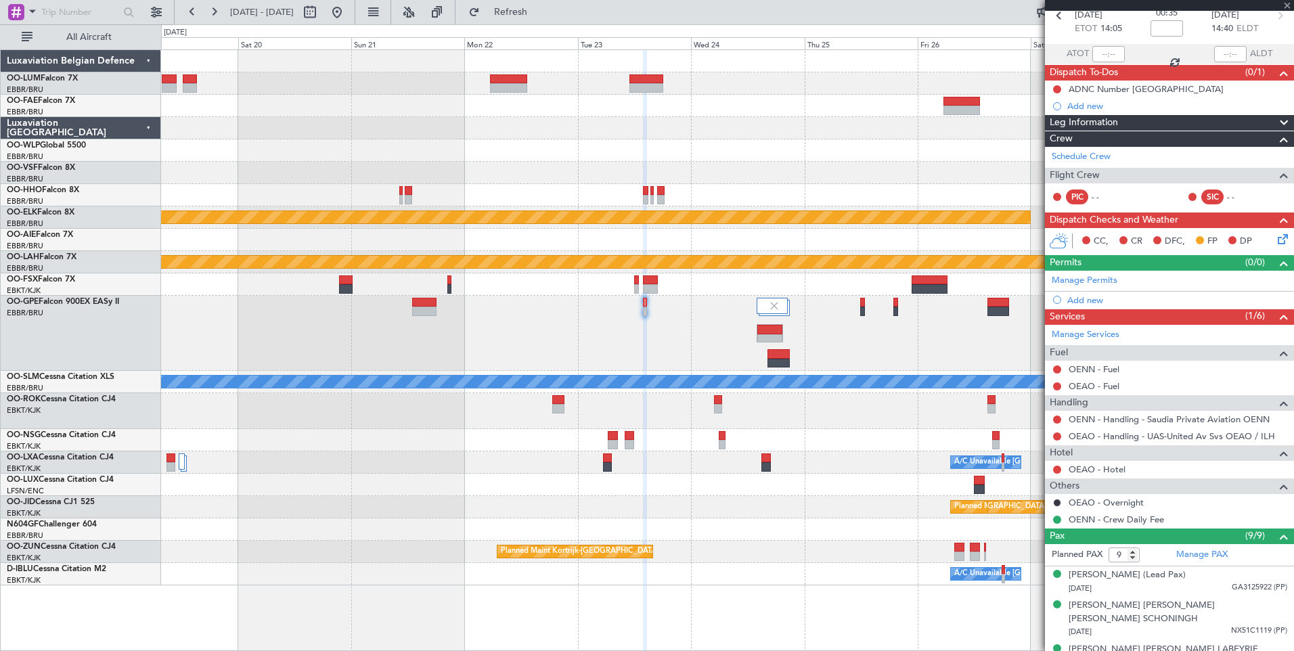
type input "+00:20"
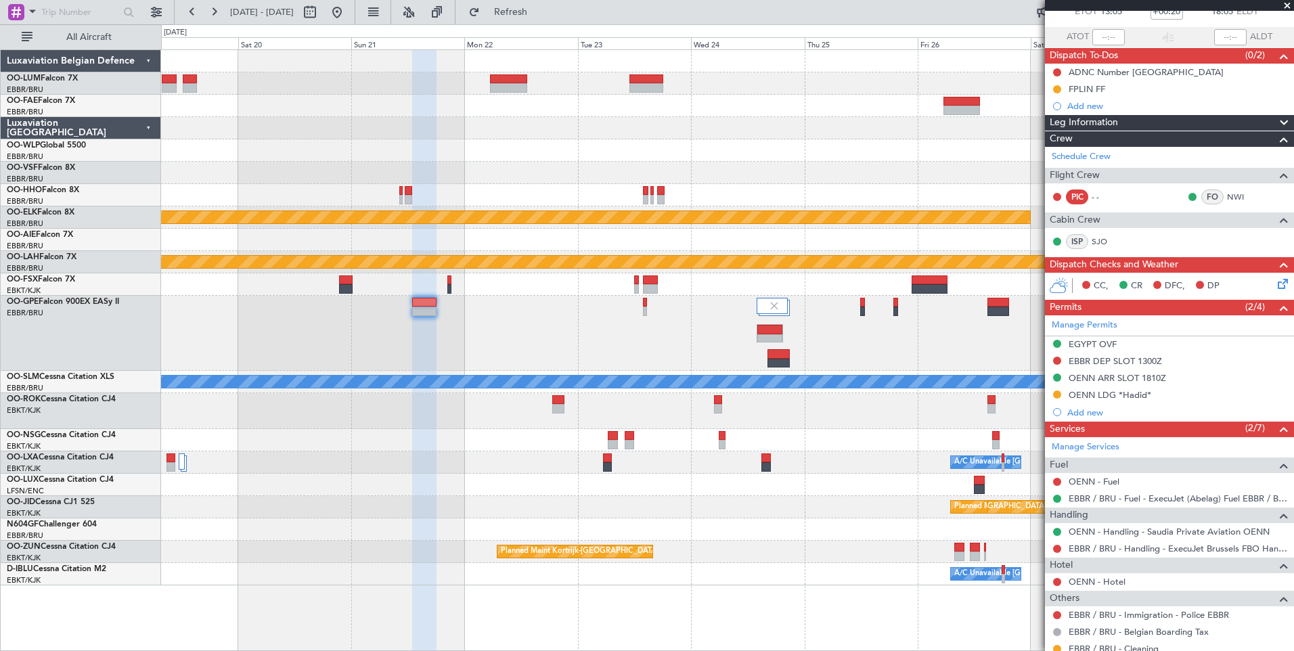
scroll to position [0, 0]
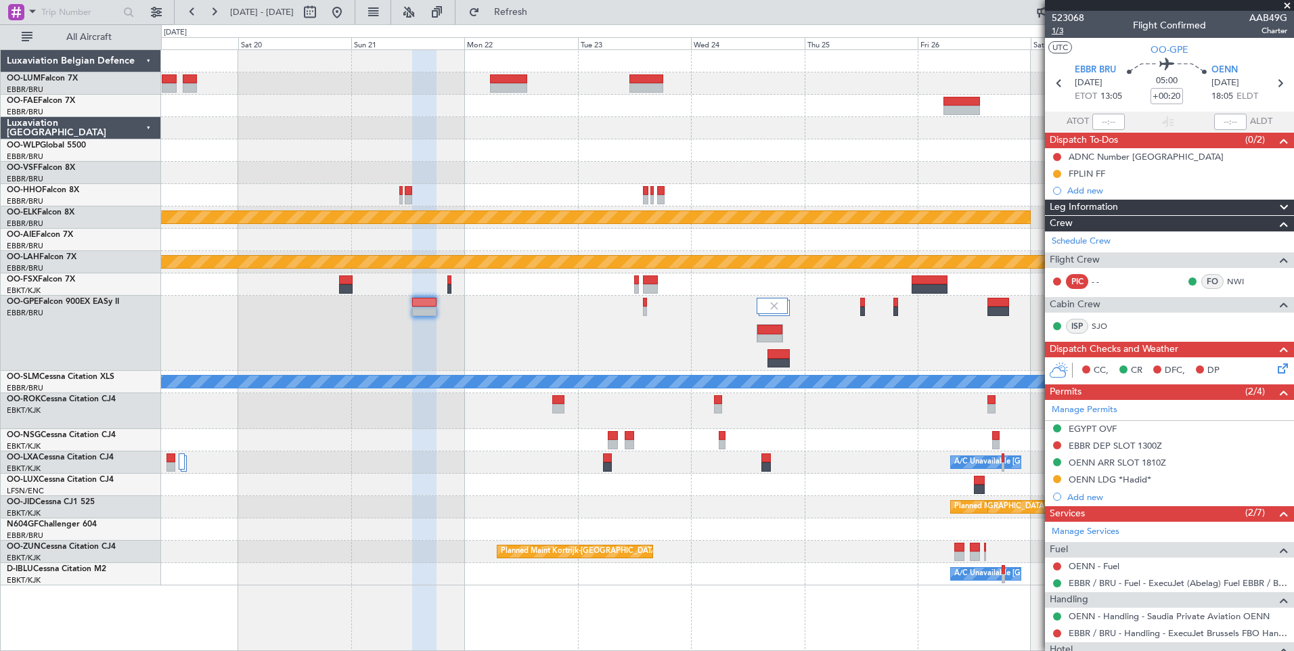
click at [1056, 30] on span "1/3" at bounding box center [1068, 31] width 32 height 12
click at [535, 15] on span "Refresh" at bounding box center [511, 11] width 57 height 9
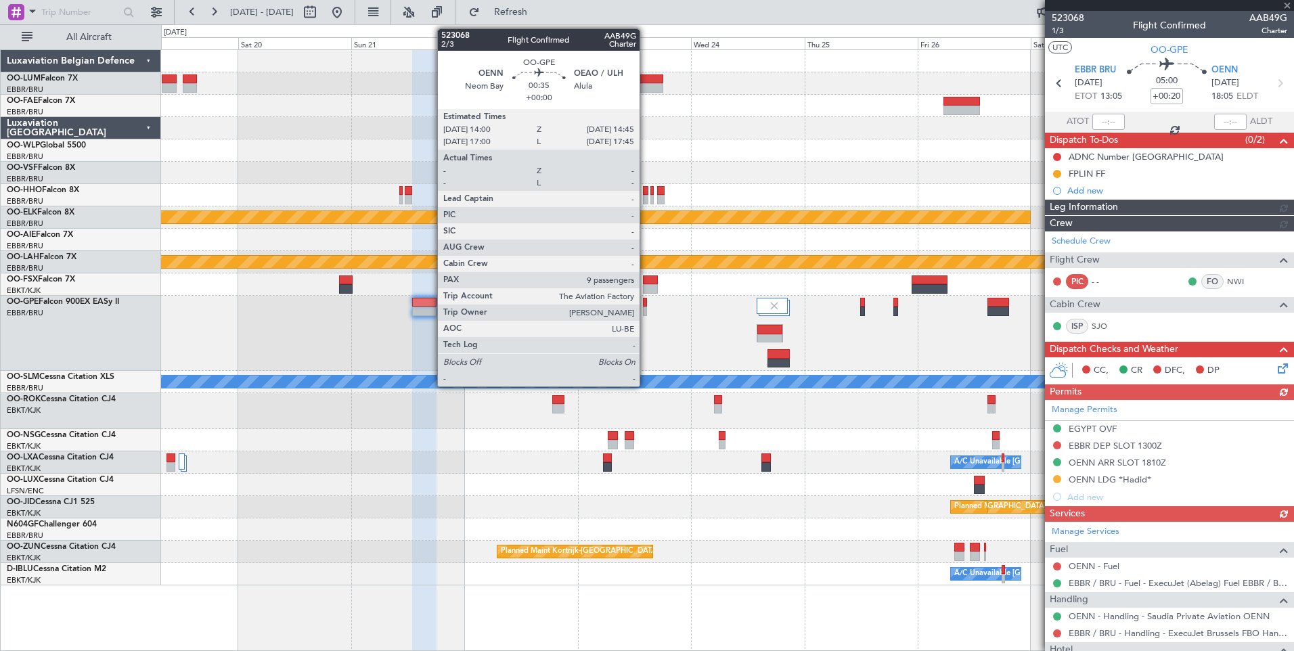
click at [646, 304] on div at bounding box center [645, 302] width 4 height 9
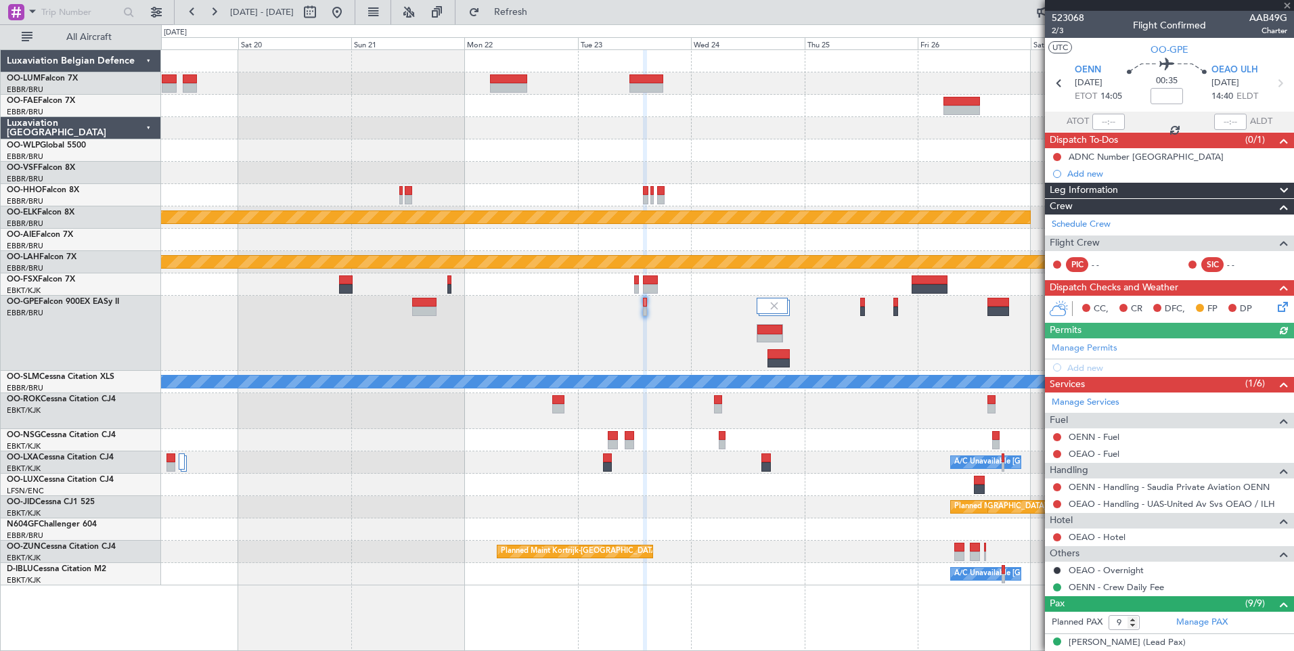
click at [1059, 31] on mat-tooltip-component "Trip Number" at bounding box center [1067, 43] width 67 height 36
click at [1058, 28] on span "2/3" at bounding box center [1068, 31] width 32 height 12
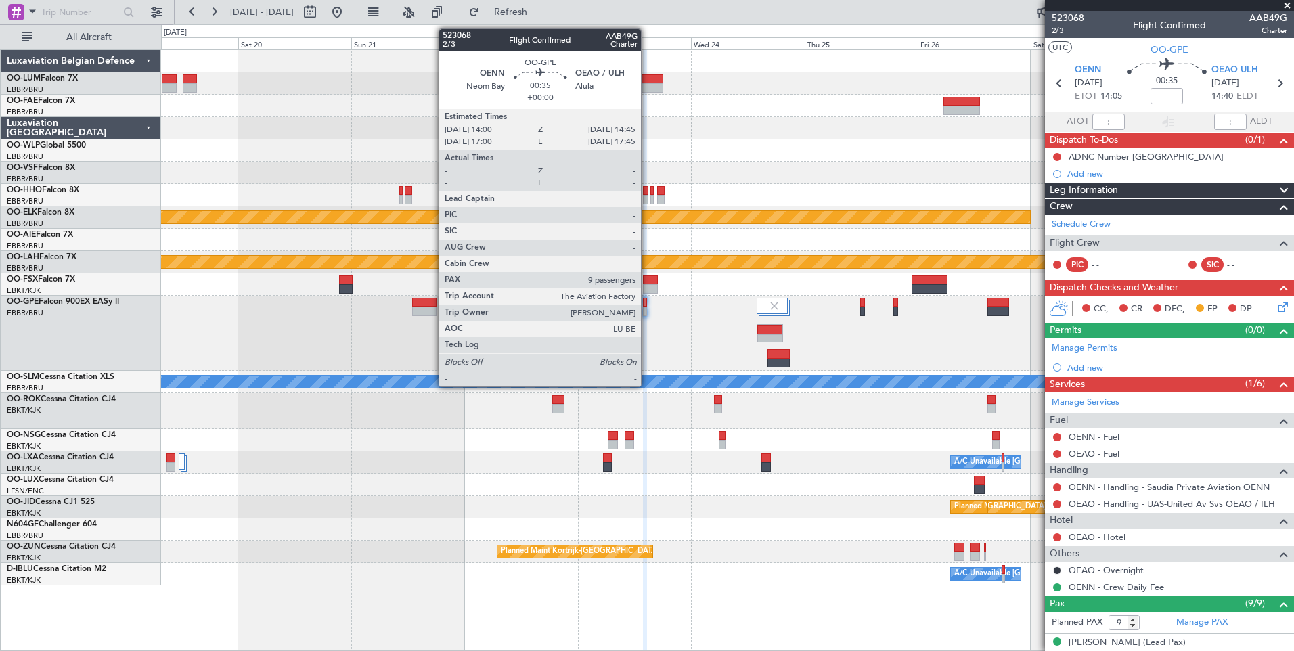
click at [647, 305] on div at bounding box center [645, 302] width 4 height 9
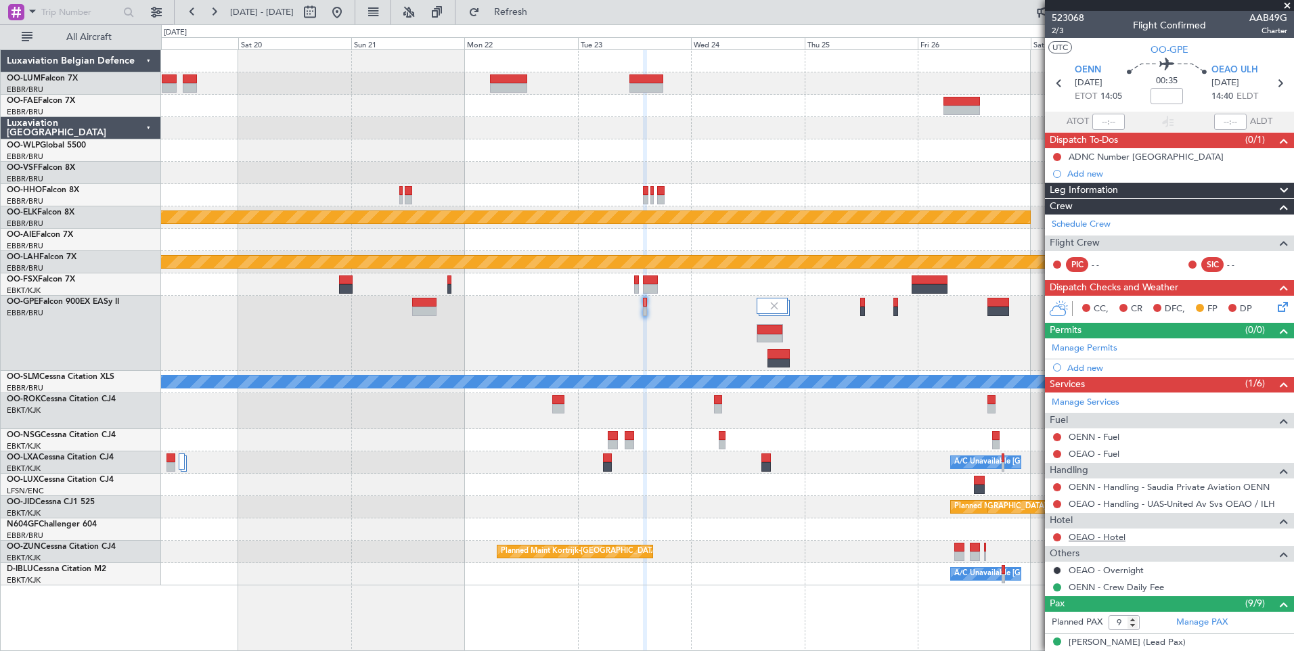
click at [1101, 537] on link "OEAO - Hotel" at bounding box center [1097, 537] width 57 height 12
click at [539, 16] on span "Refresh" at bounding box center [511, 11] width 57 height 9
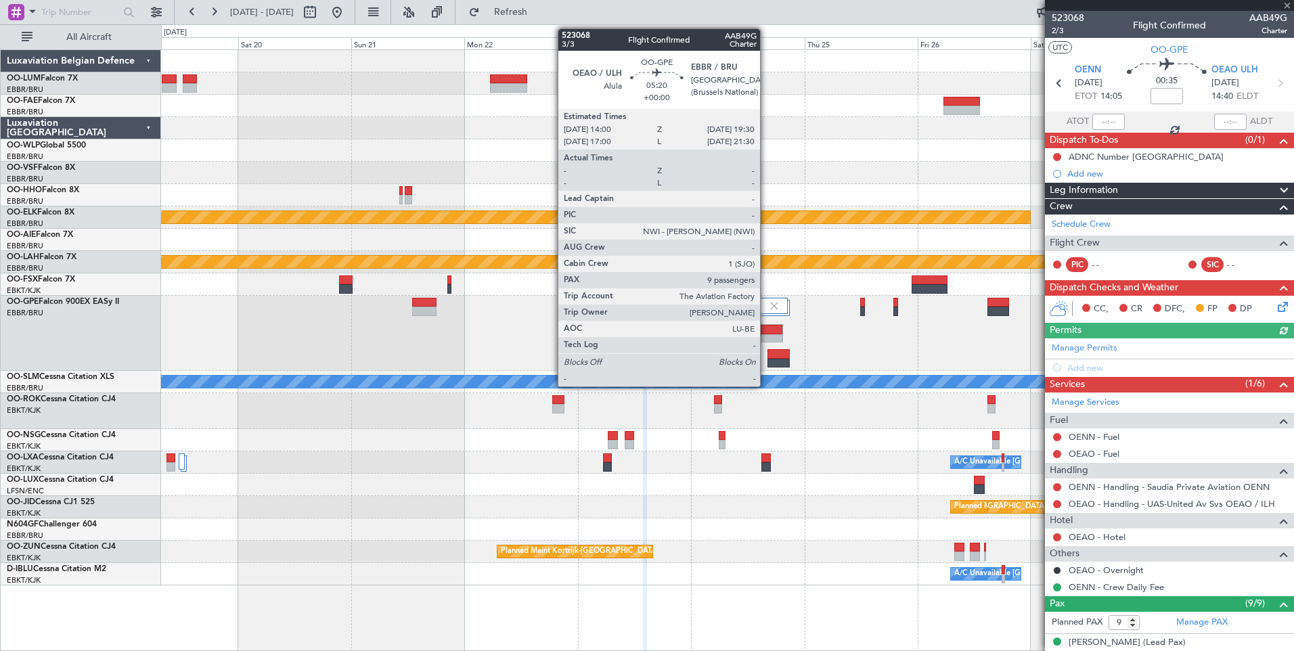
click at [769, 330] on div at bounding box center [769, 329] width 25 height 9
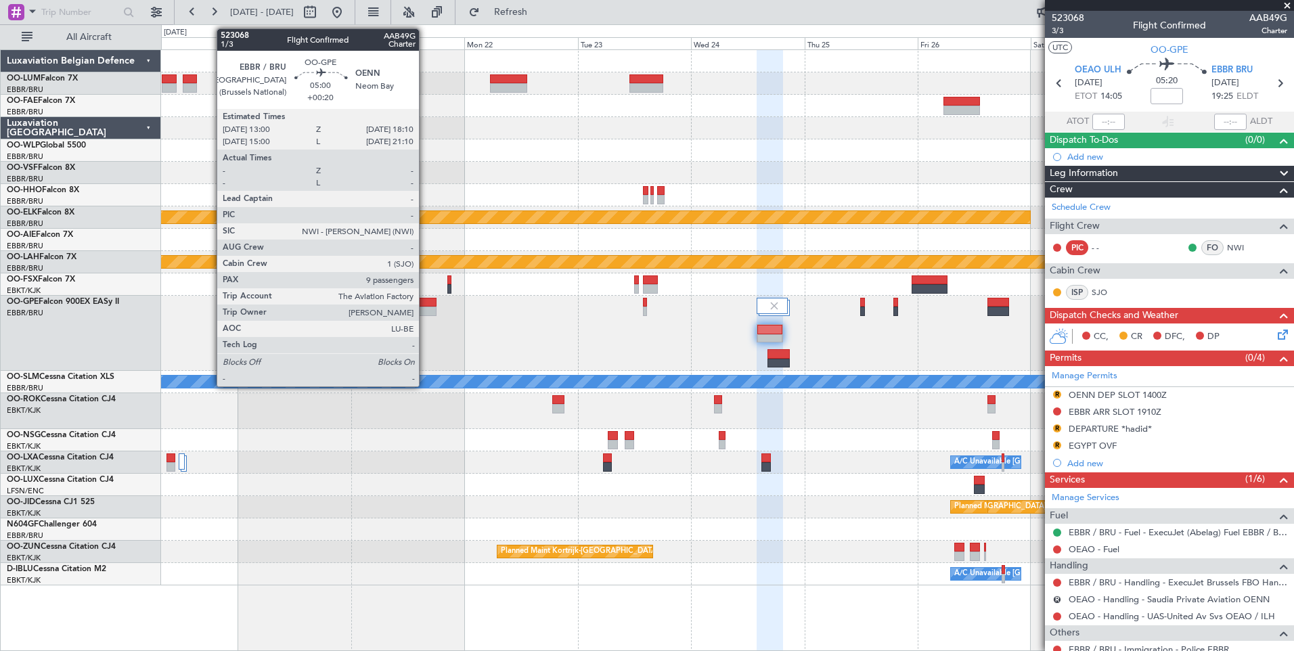
click at [425, 307] on div at bounding box center [424, 311] width 25 height 9
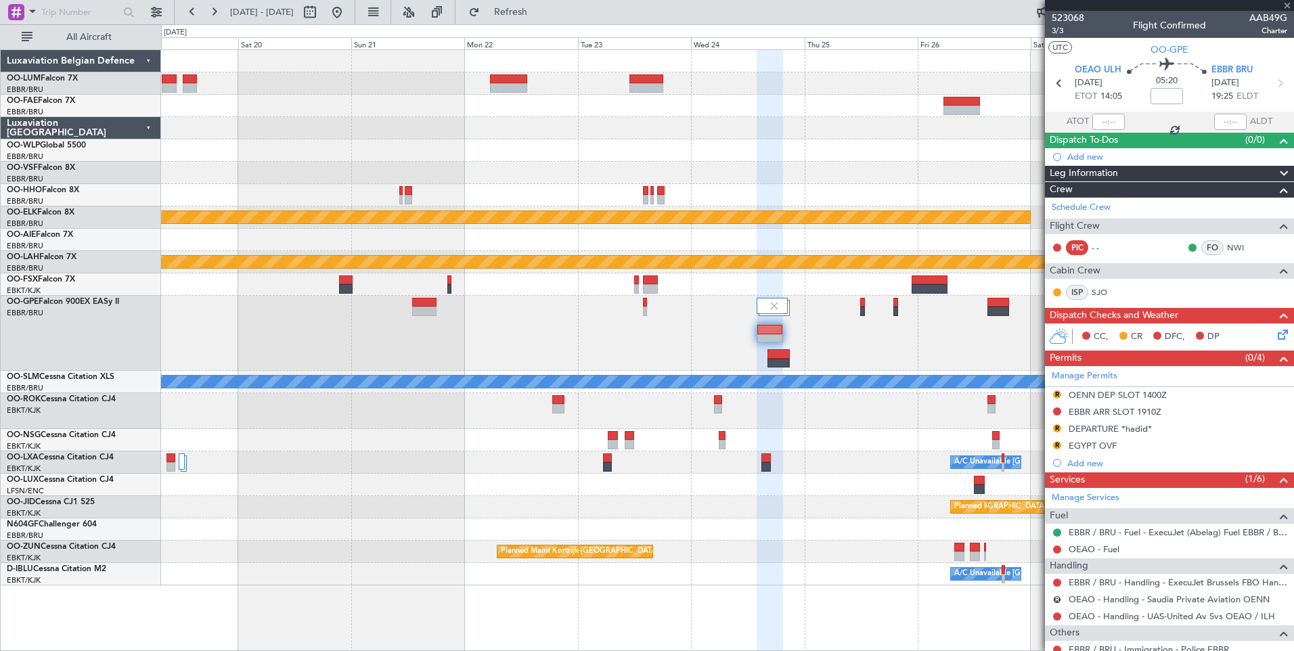
type input "+00:20"
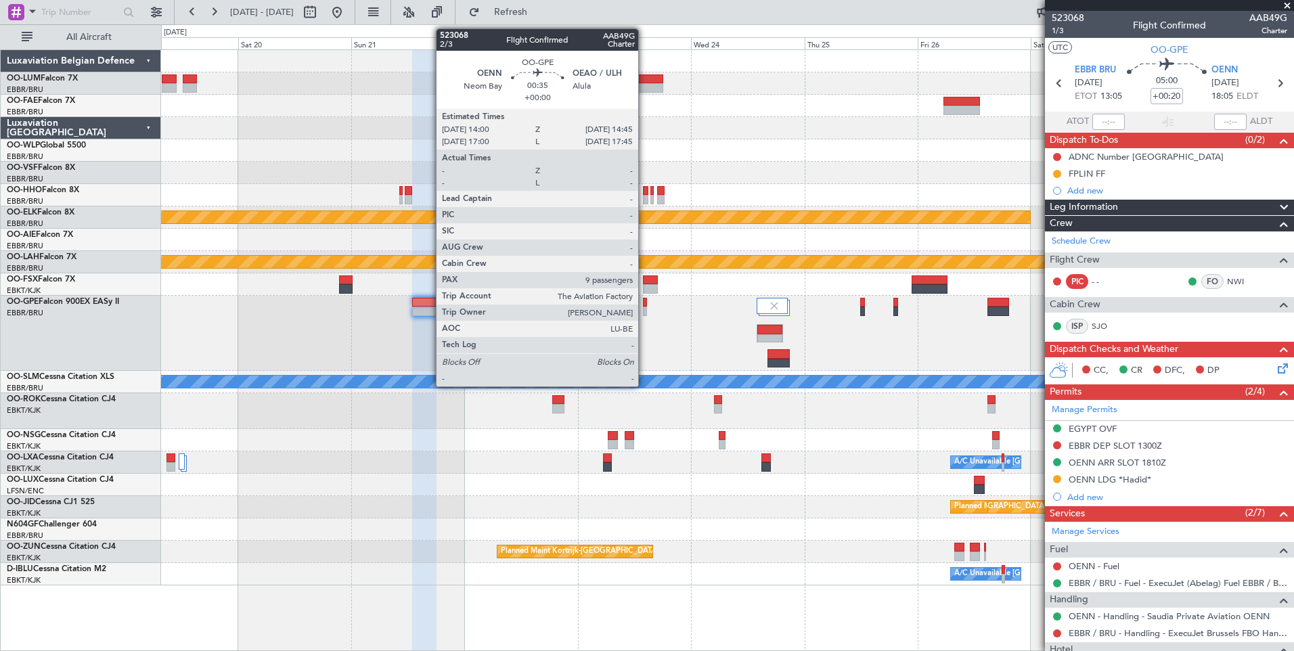
click at [644, 303] on div at bounding box center [645, 302] width 4 height 9
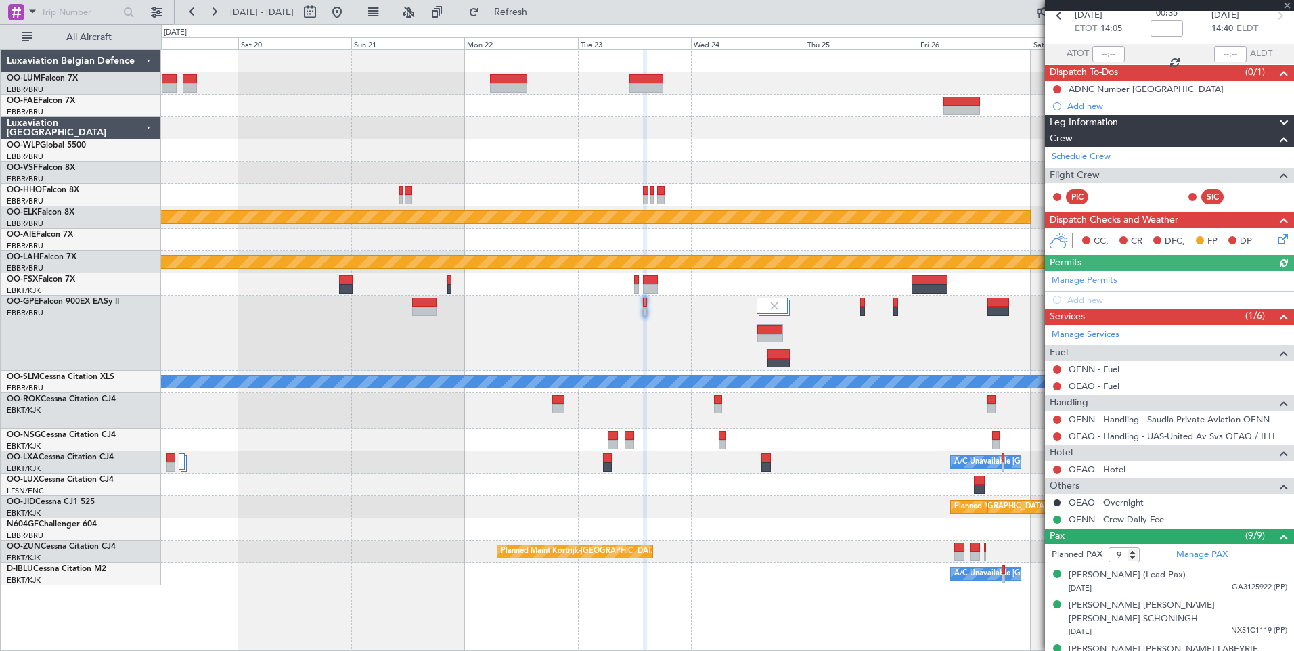
scroll to position [135, 0]
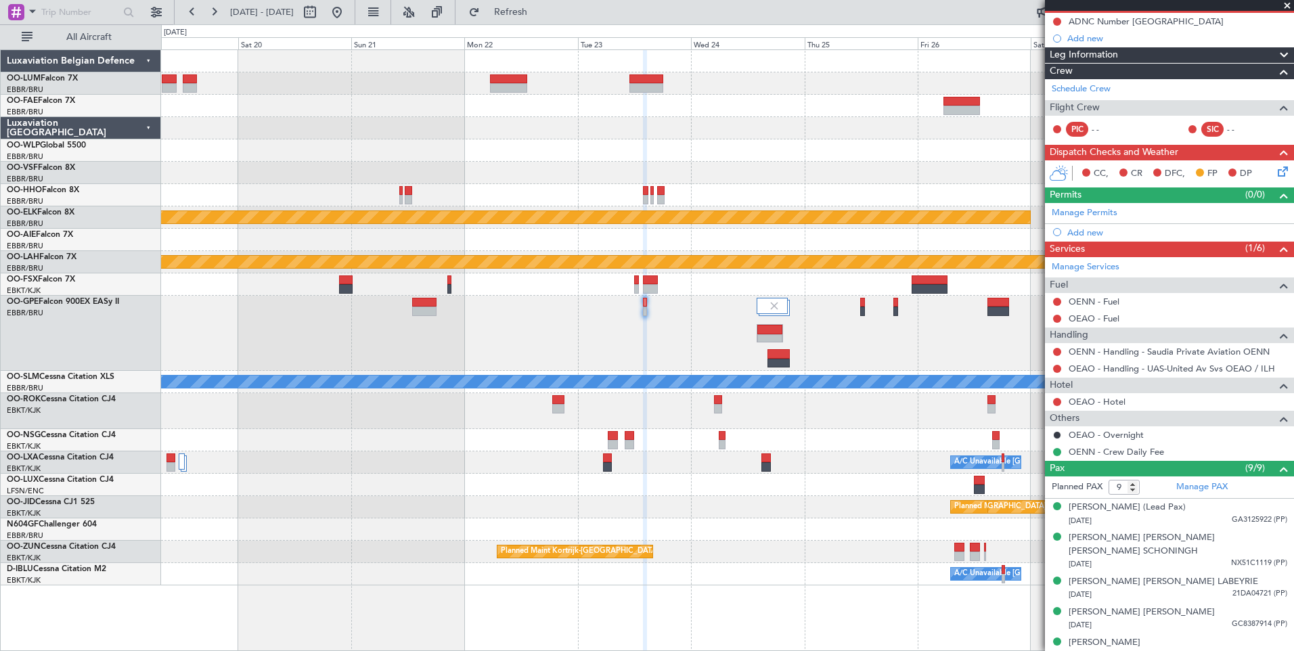
click at [1094, 232] on div "Add new" at bounding box center [1177, 233] width 220 height 12
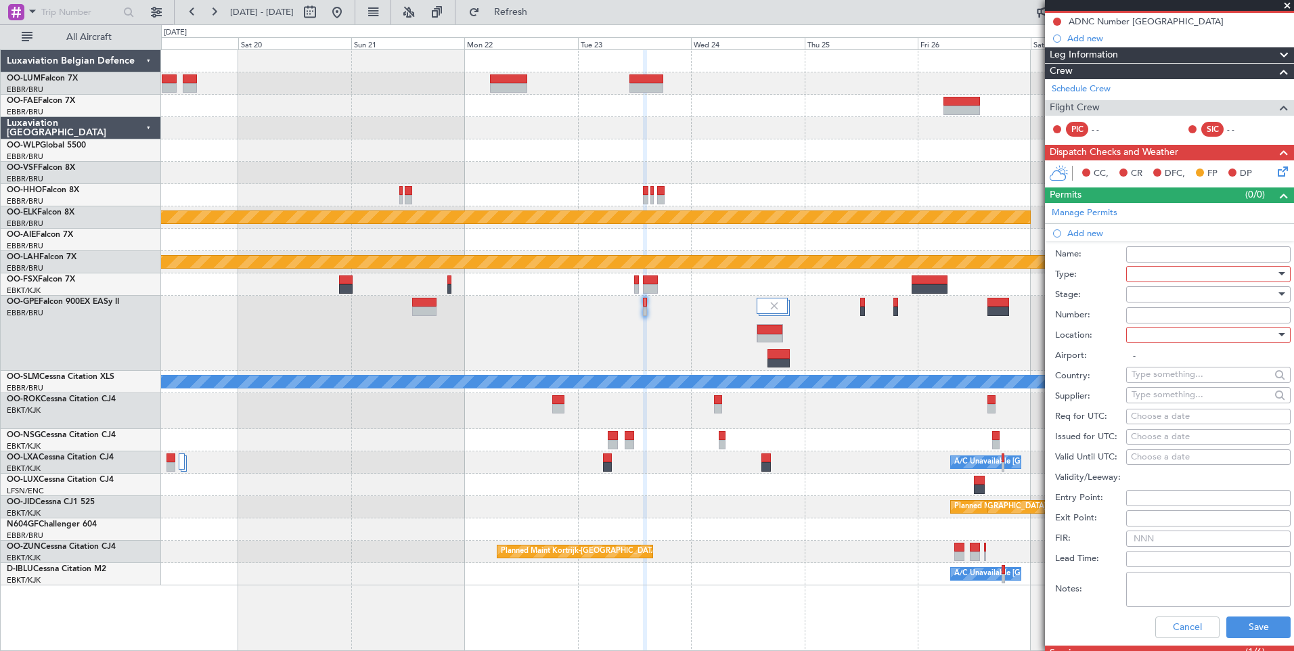
click at [1157, 275] on div at bounding box center [1204, 274] width 144 height 20
click at [1152, 398] on span "Slot" at bounding box center [1203, 401] width 142 height 20
click at [1160, 334] on div at bounding box center [1204, 335] width 144 height 20
click at [1147, 357] on span "Departure" at bounding box center [1203, 362] width 142 height 20
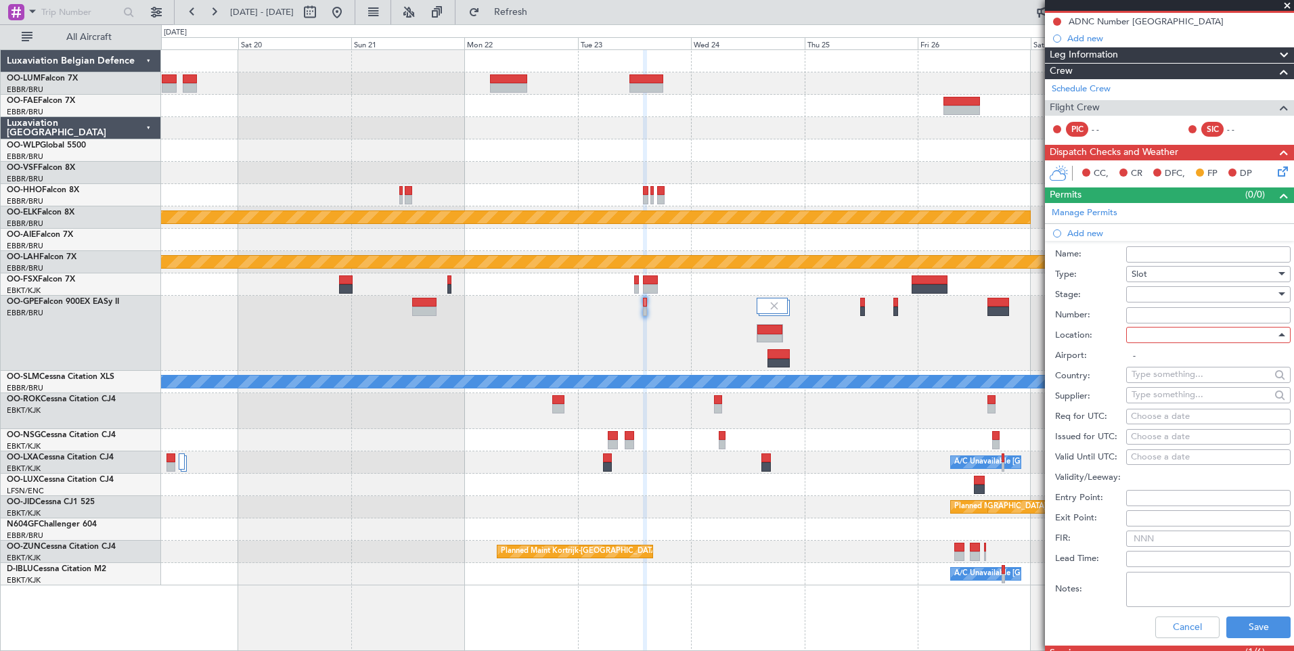
type input "OENN"
click at [1145, 420] on div "Choose a date" at bounding box center [1208, 417] width 155 height 14
select select "8"
select select "2025"
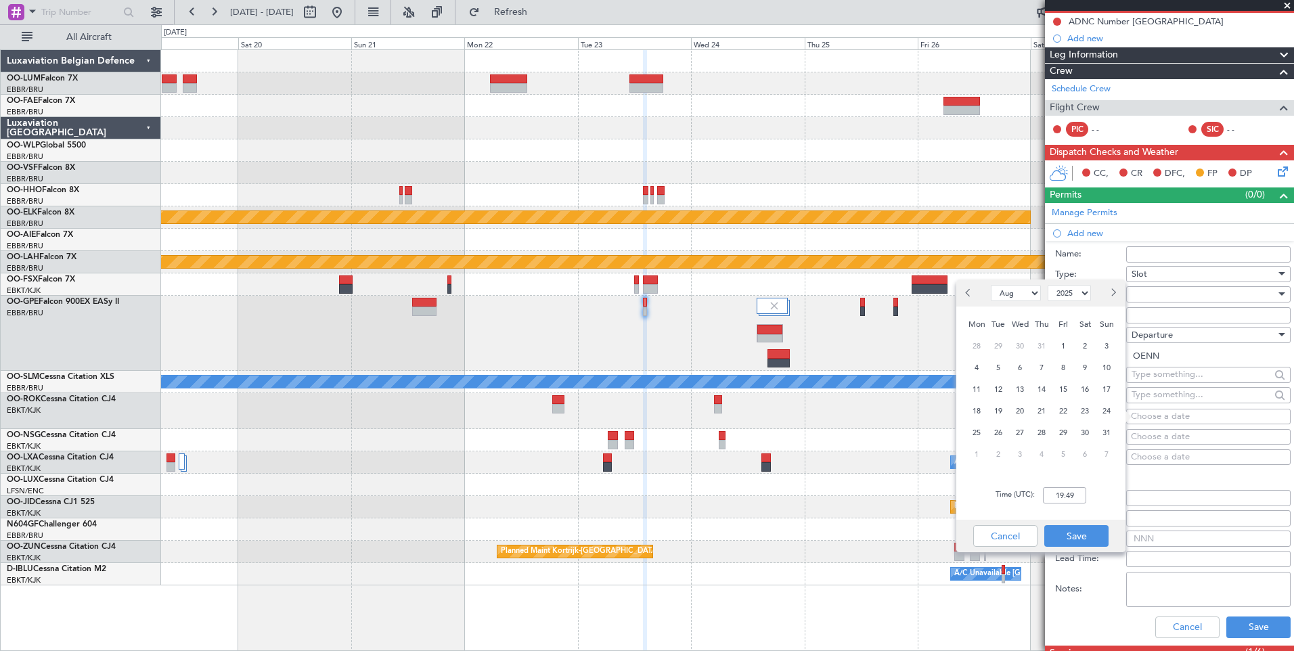
click at [1115, 292] on span "Next month" at bounding box center [1113, 292] width 8 height 8
select select "9"
click at [999, 416] on span "23" at bounding box center [998, 411] width 17 height 17
click at [1057, 493] on input "00:00" at bounding box center [1064, 495] width 43 height 16
type input "14:00"
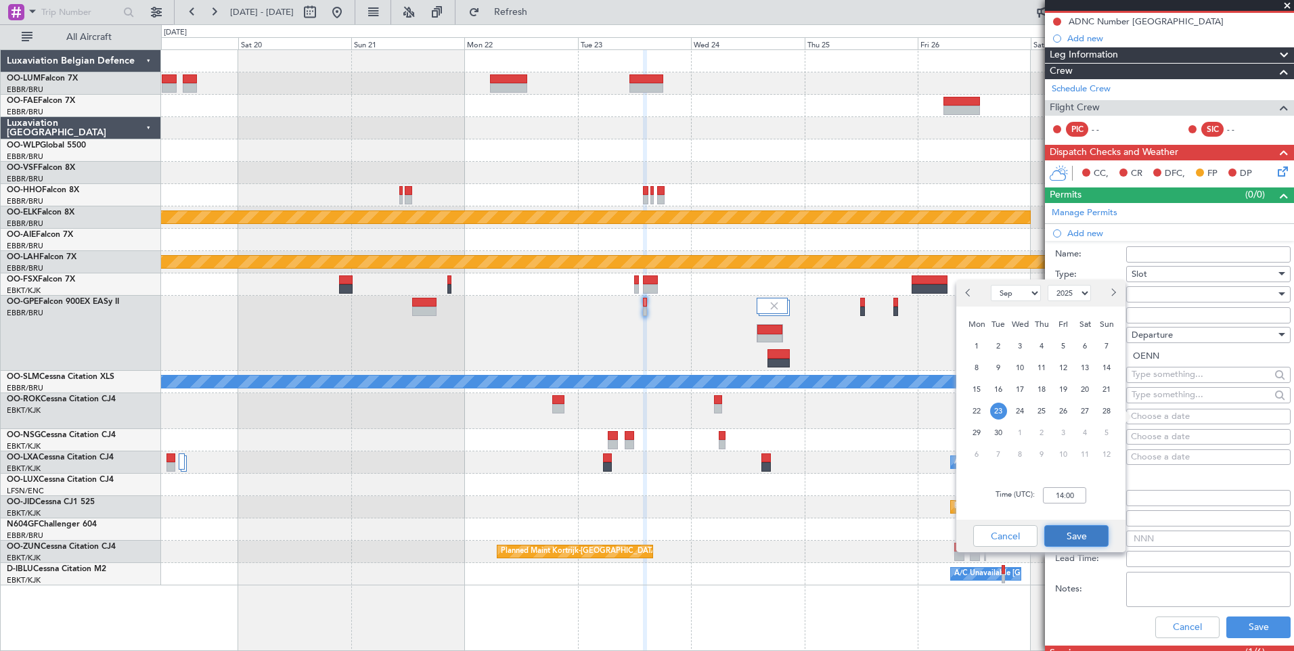
click at [1091, 538] on button "Save" at bounding box center [1076, 536] width 64 height 22
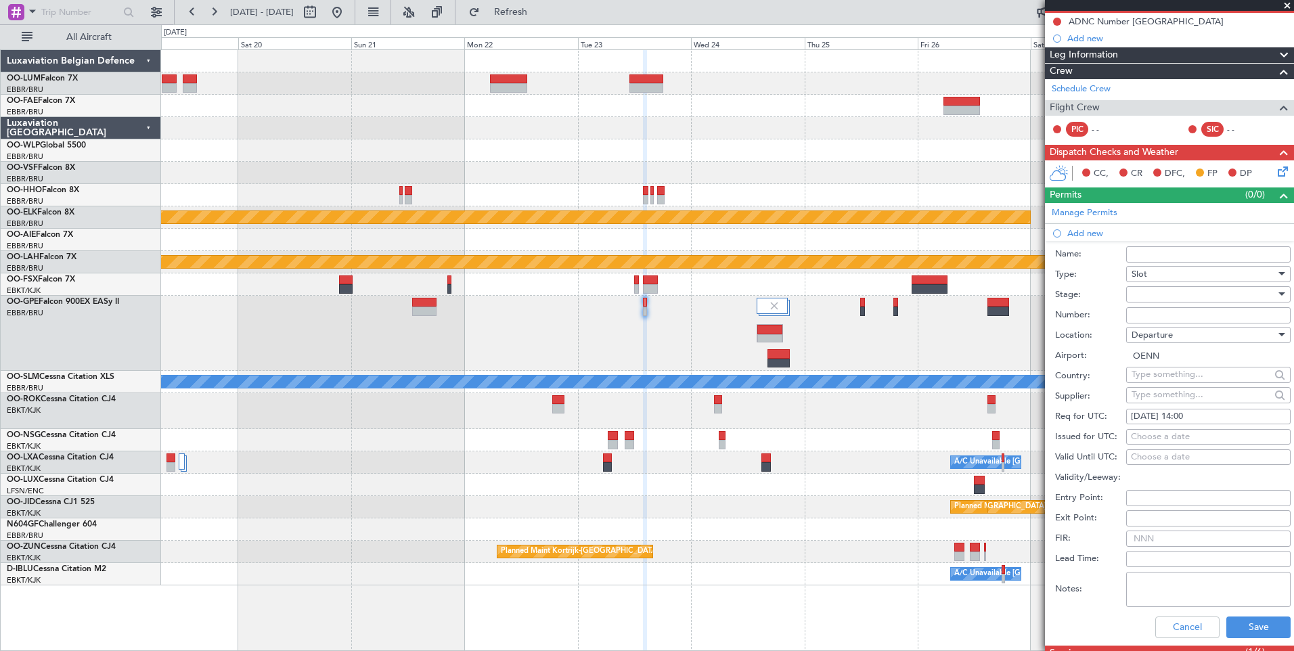
click at [1247, 615] on div "Cancel Save" at bounding box center [1173, 627] width 236 height 35
click at [1243, 623] on button "Save" at bounding box center [1258, 628] width 64 height 22
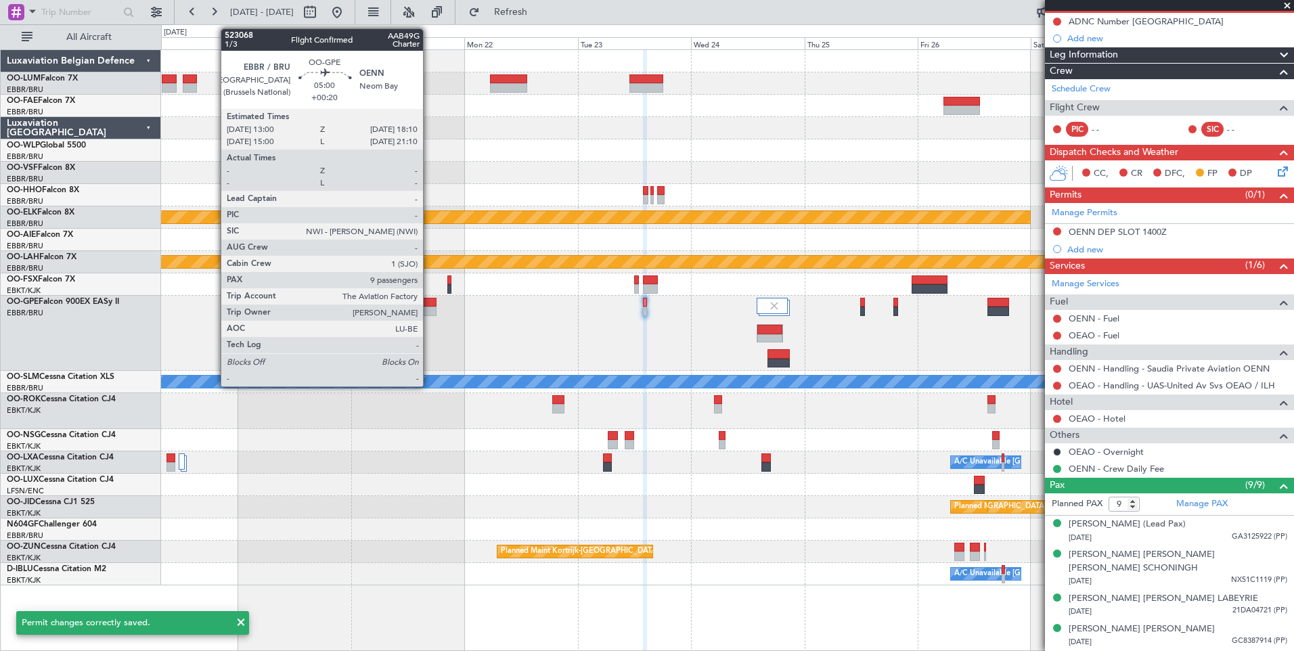
click at [429, 305] on div at bounding box center [424, 302] width 25 height 9
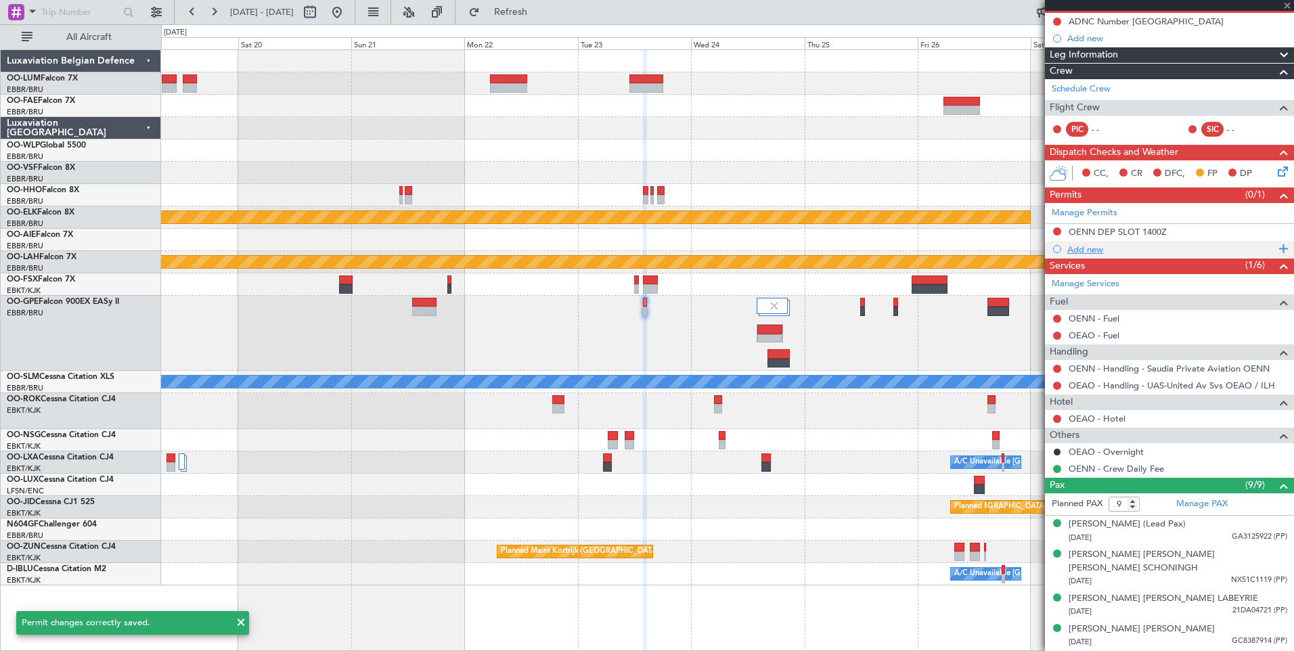
type input "+00:20"
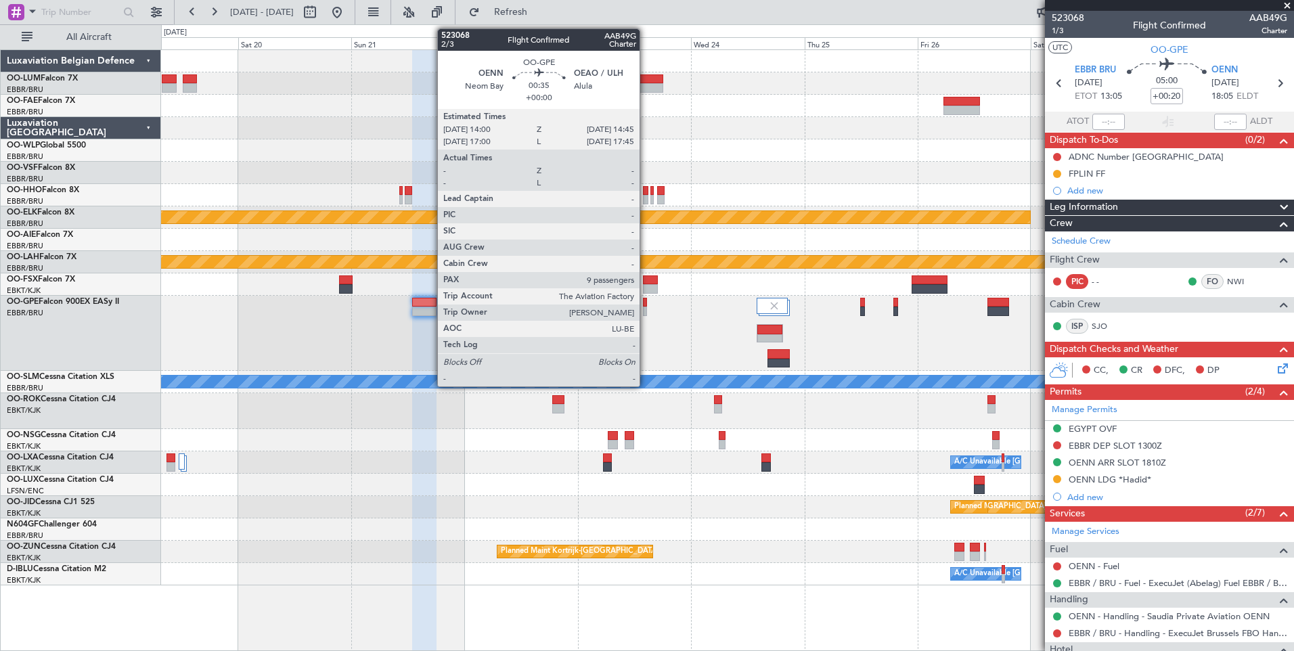
click at [646, 302] on div at bounding box center [645, 302] width 4 height 9
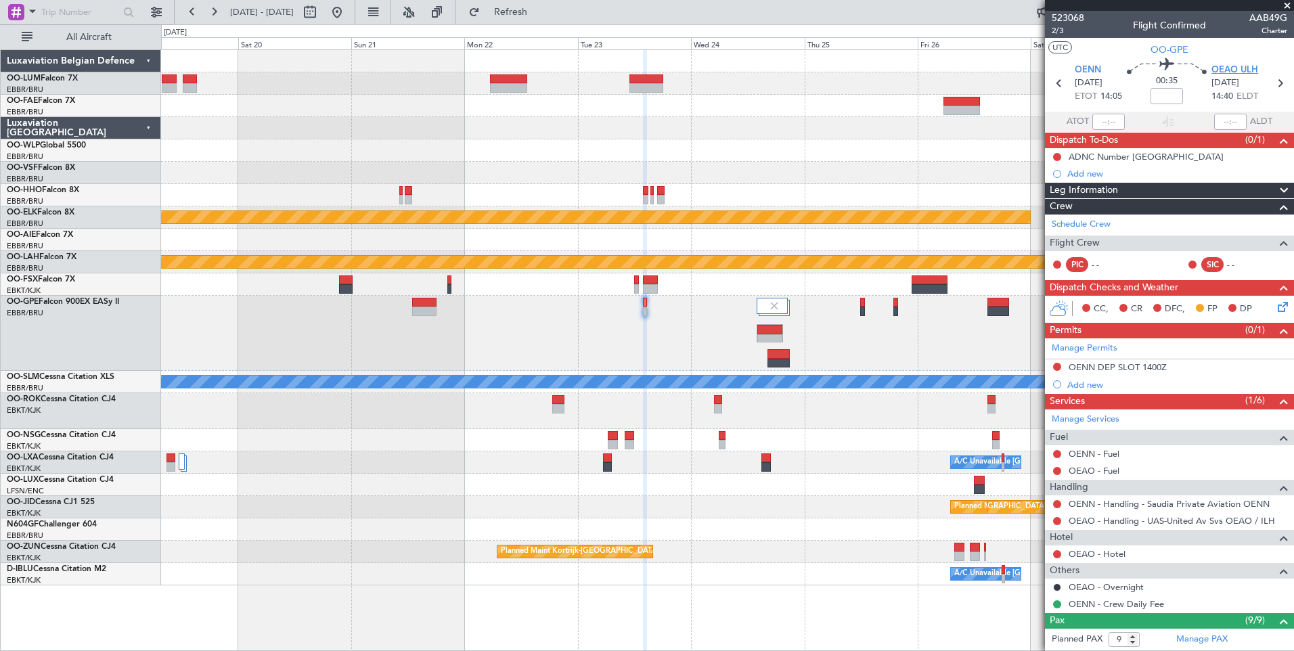
click at [1245, 71] on span "OEAO ULH" at bounding box center [1235, 71] width 47 height 14
click at [1088, 70] on span "OENN" at bounding box center [1088, 71] width 26 height 14
click at [527, 7] on span "Refresh" at bounding box center [511, 11] width 57 height 9
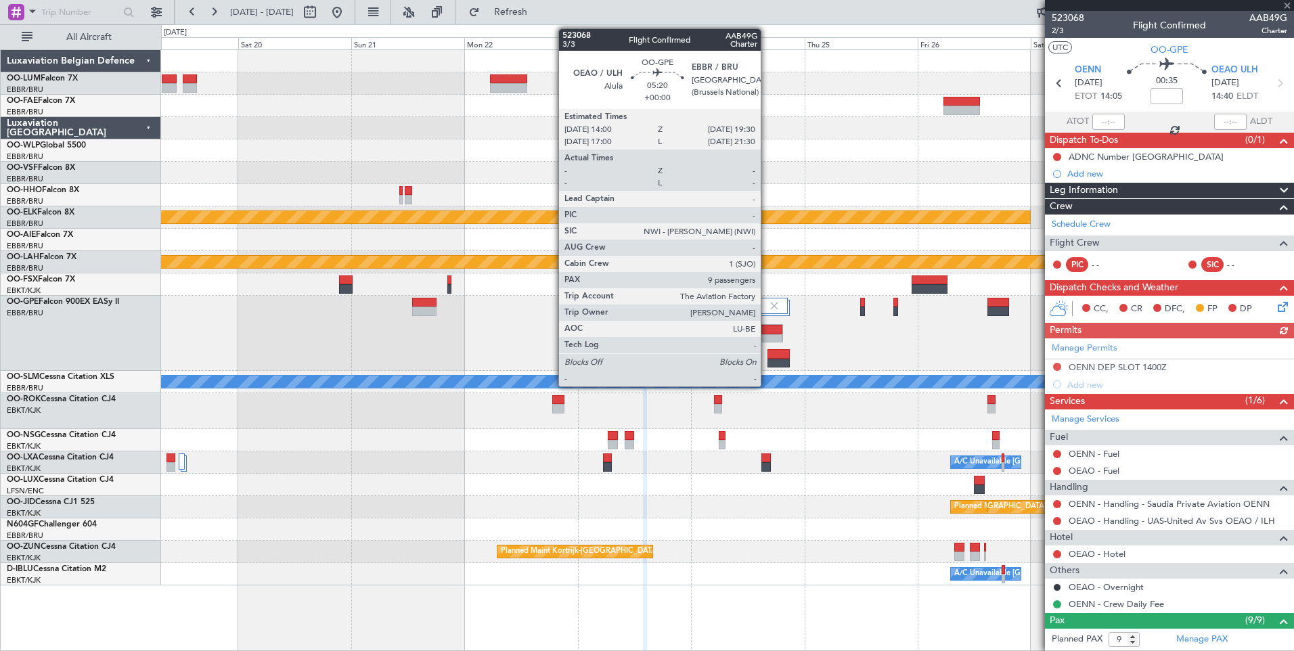
click at [767, 333] on div at bounding box center [769, 329] width 25 height 9
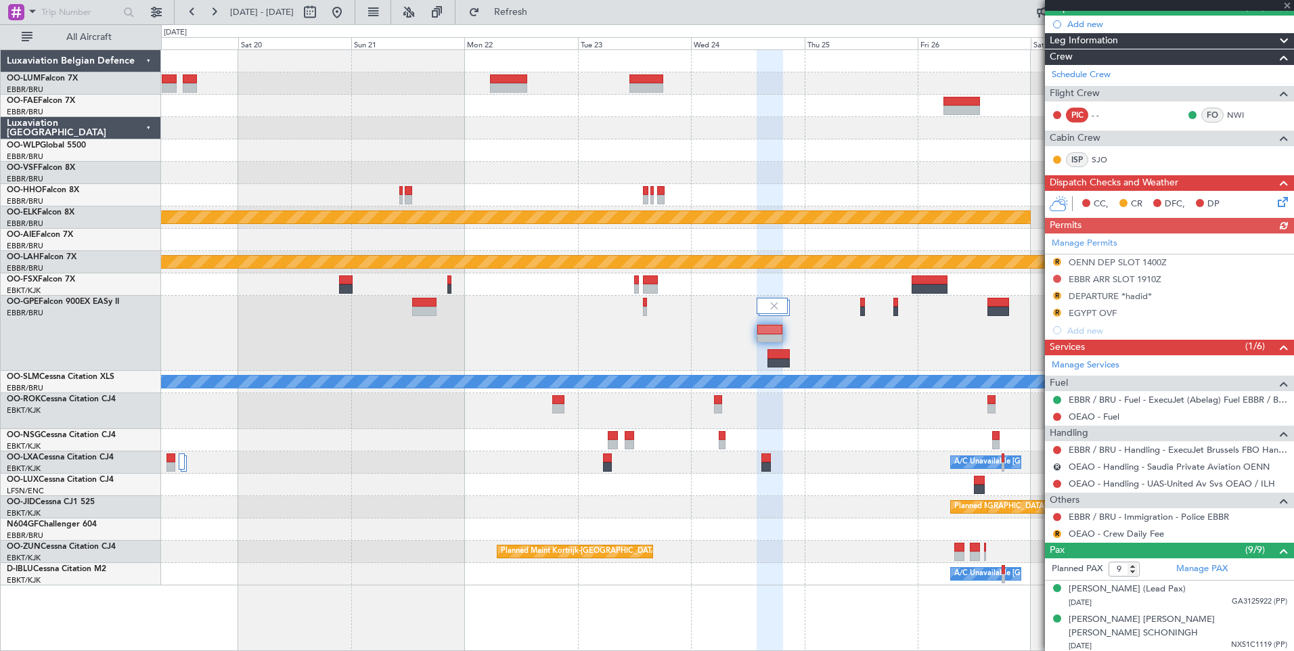
scroll to position [135, 0]
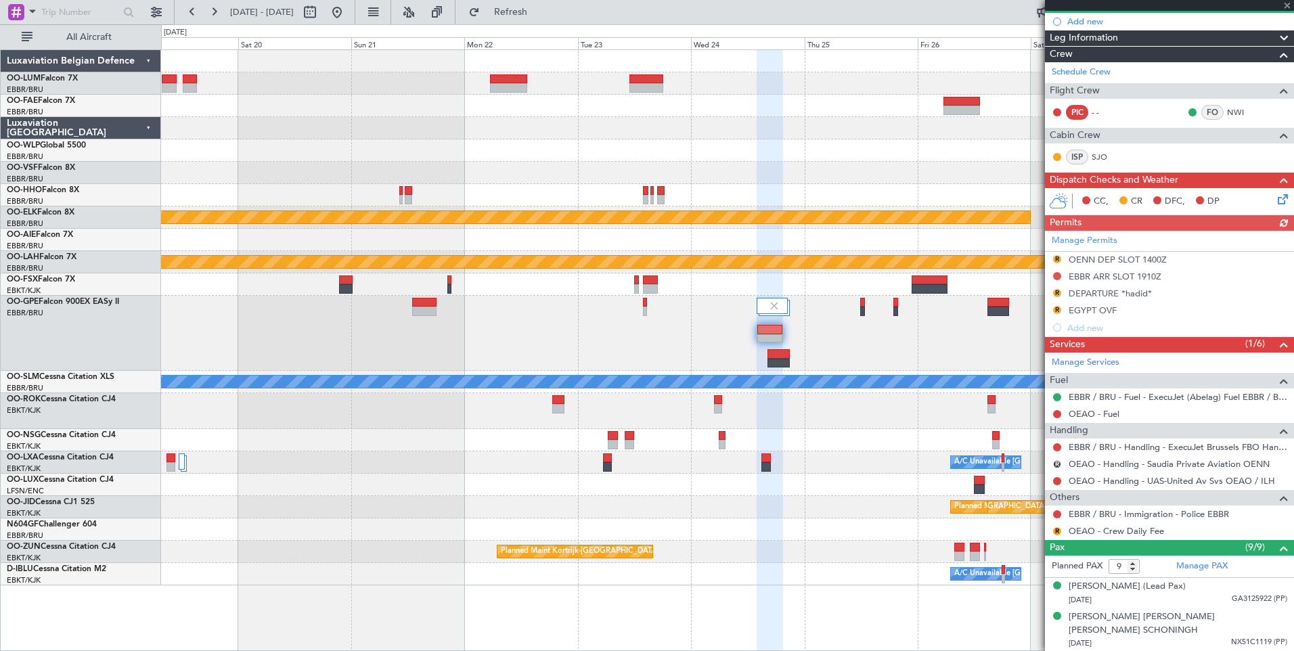
click at [1056, 257] on div "Manage Permits R OENN DEP SLOT 1400Z EBBR ARR SLOT 1910Z R DEPARTURE *hadid* R …" at bounding box center [1169, 284] width 249 height 106
click at [1057, 259] on button "R" at bounding box center [1057, 259] width 8 height 8
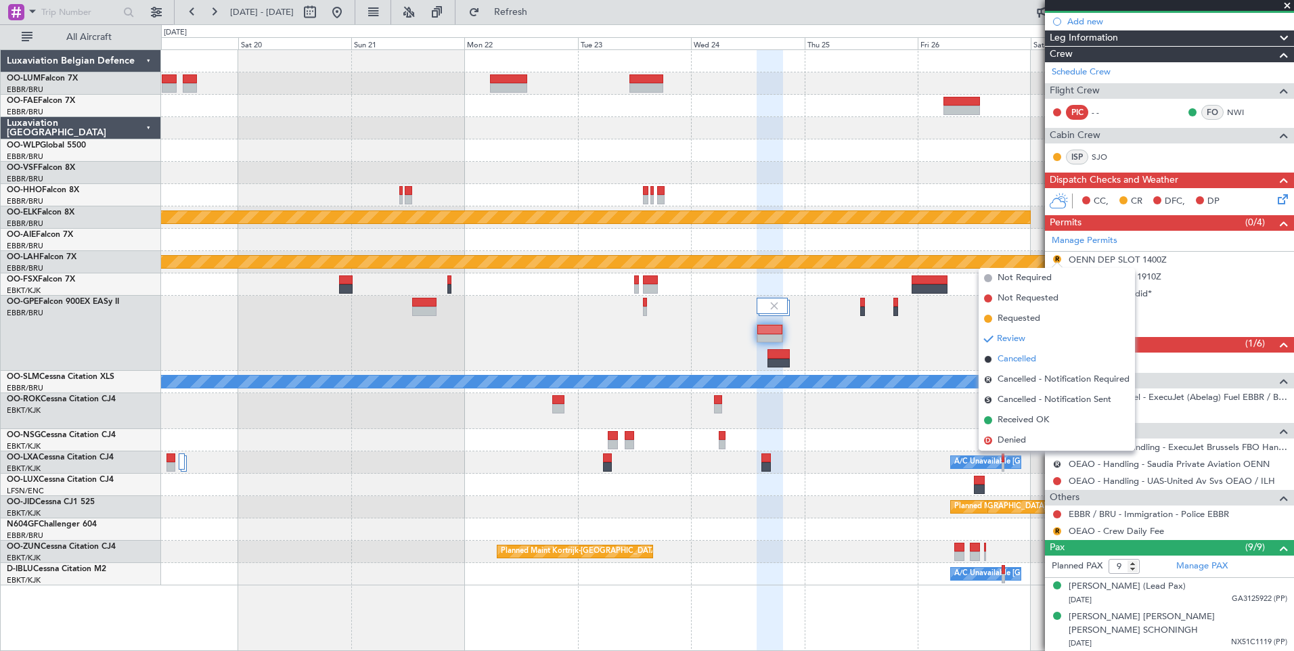
click at [1032, 357] on span "Cancelled" at bounding box center [1017, 360] width 39 height 14
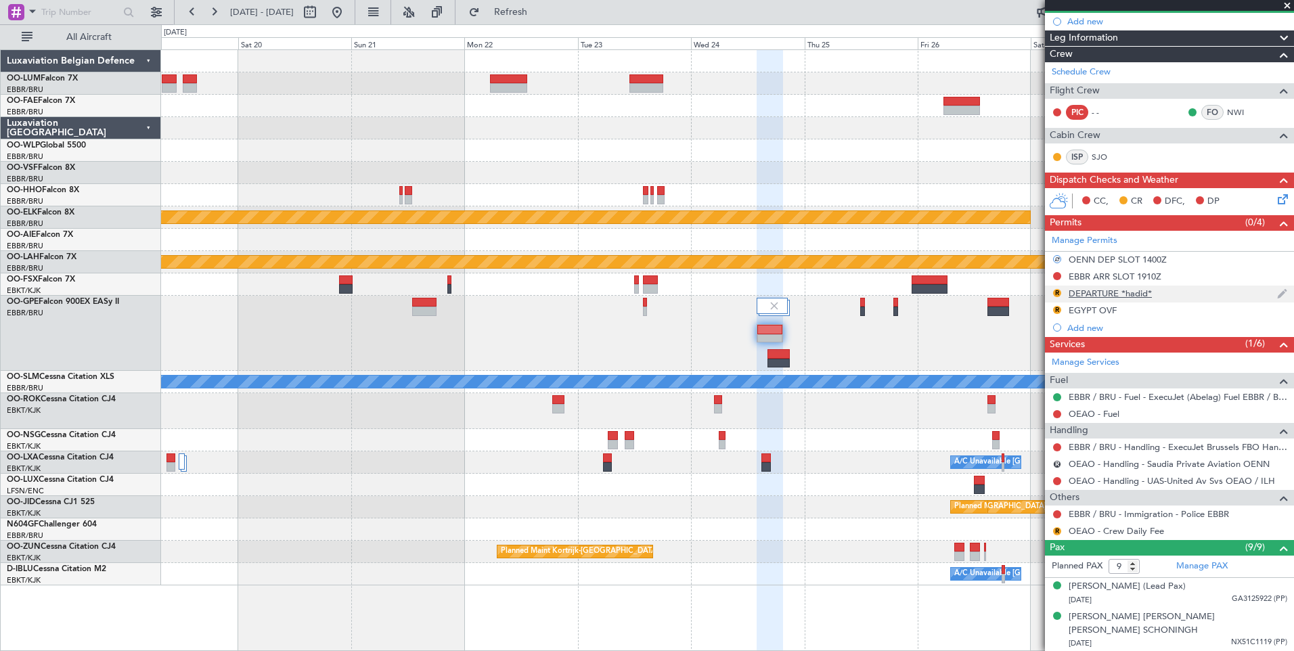
click at [1092, 290] on div "DEPARTURE *hadid*" at bounding box center [1110, 294] width 83 height 12
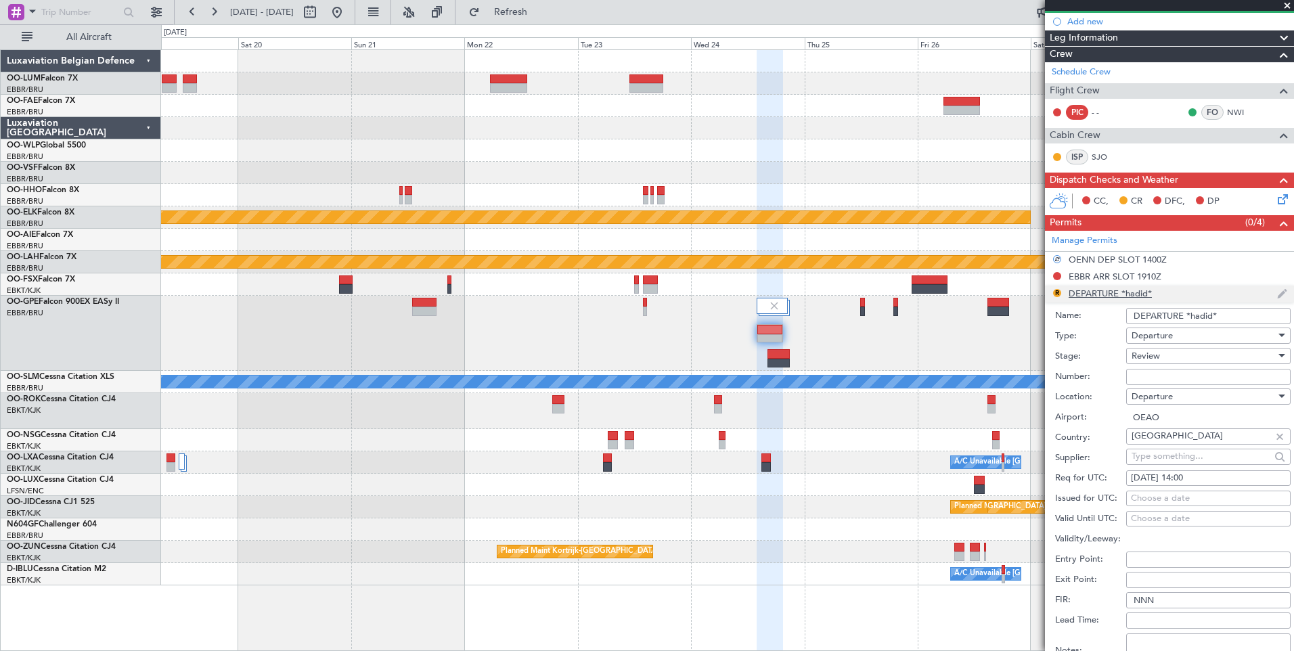
scroll to position [338, 0]
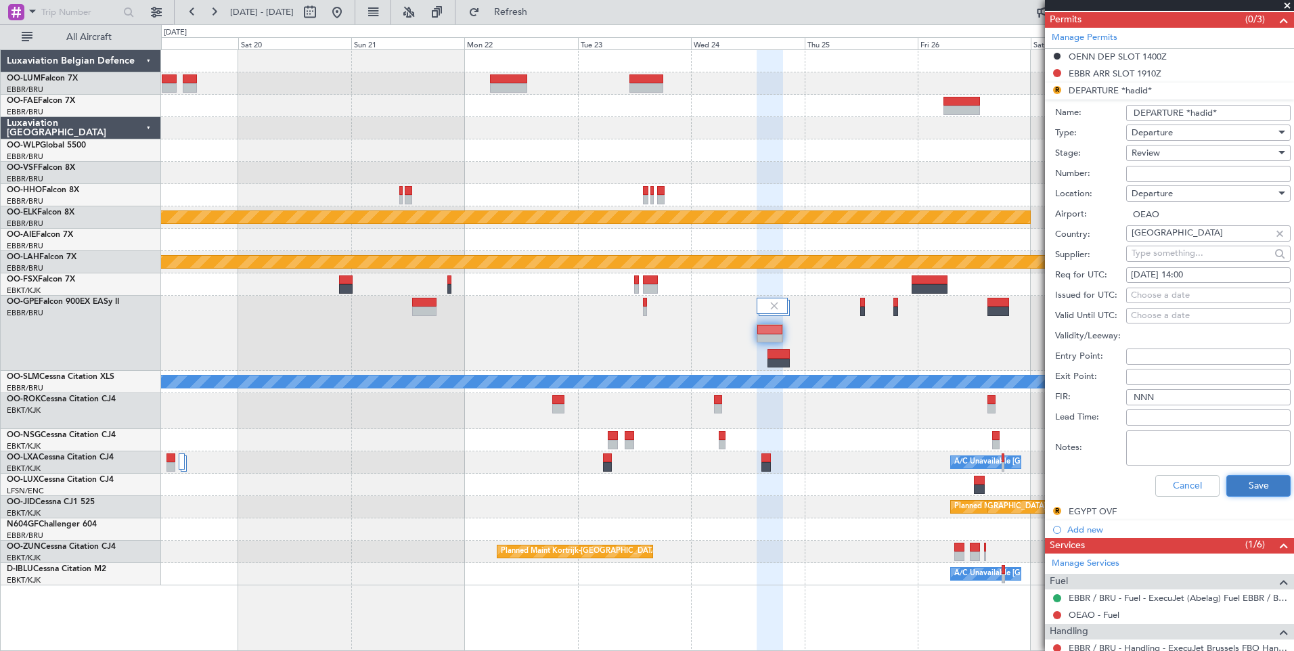
click at [1239, 481] on button "Save" at bounding box center [1258, 486] width 64 height 22
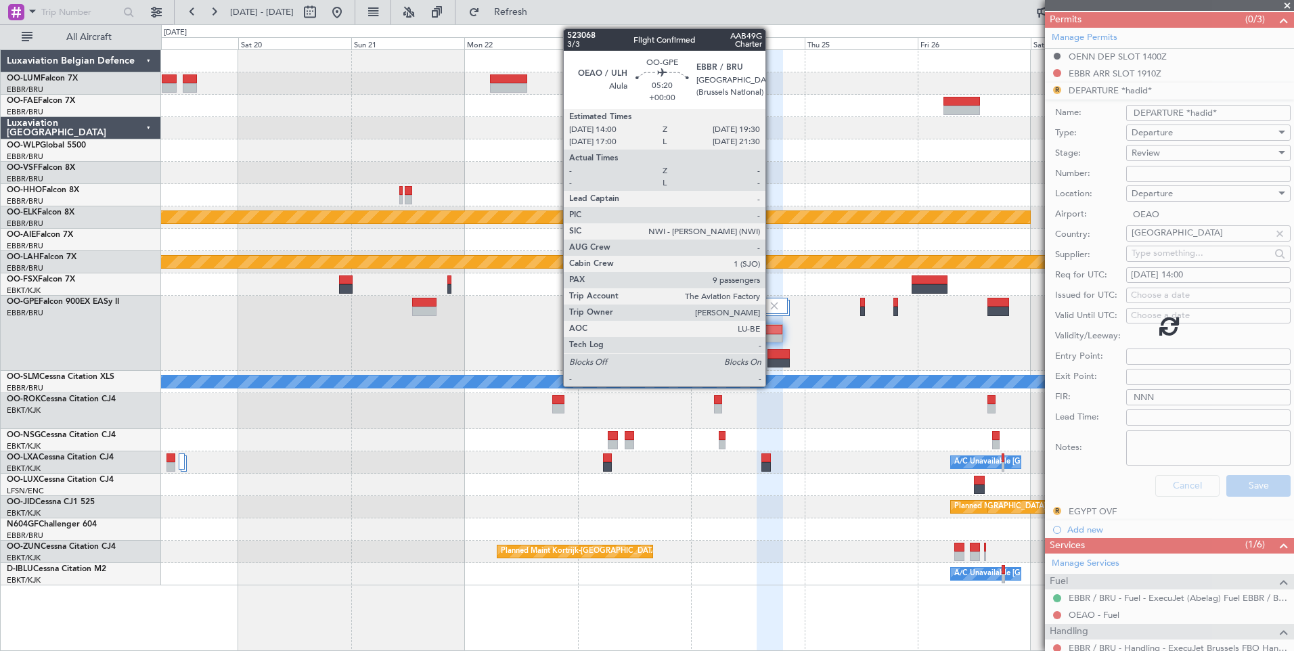
scroll to position [336, 0]
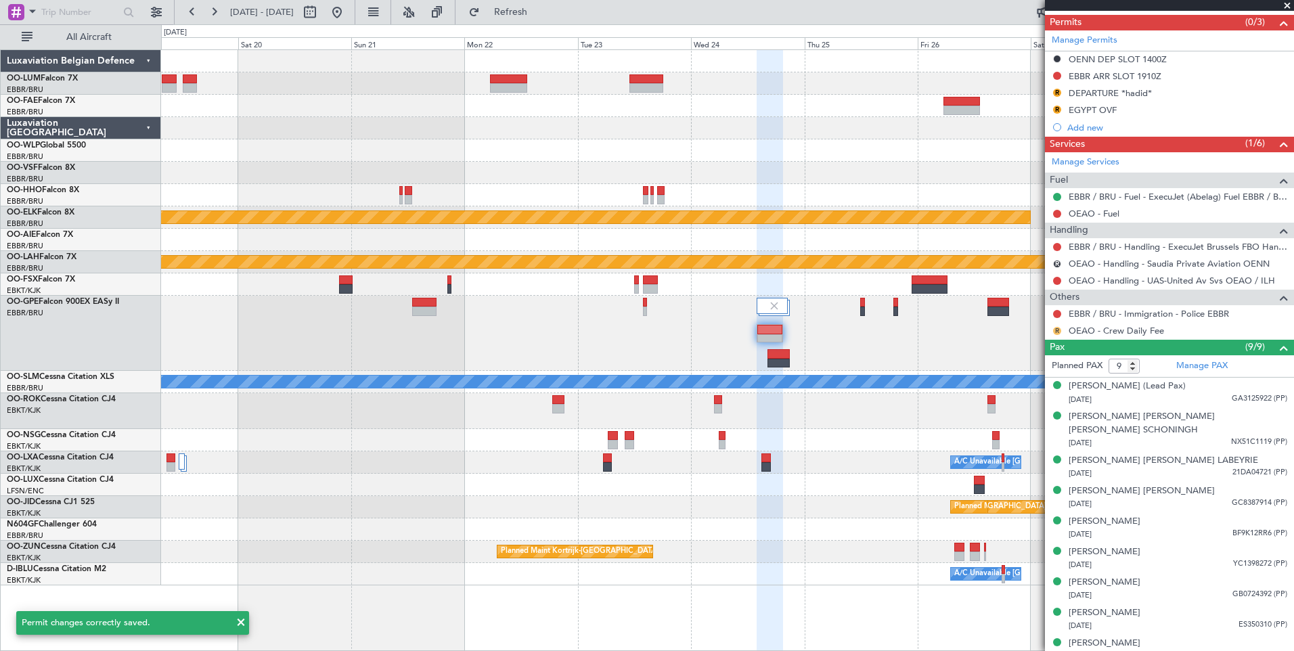
click at [1057, 332] on button "R" at bounding box center [1057, 331] width 8 height 8
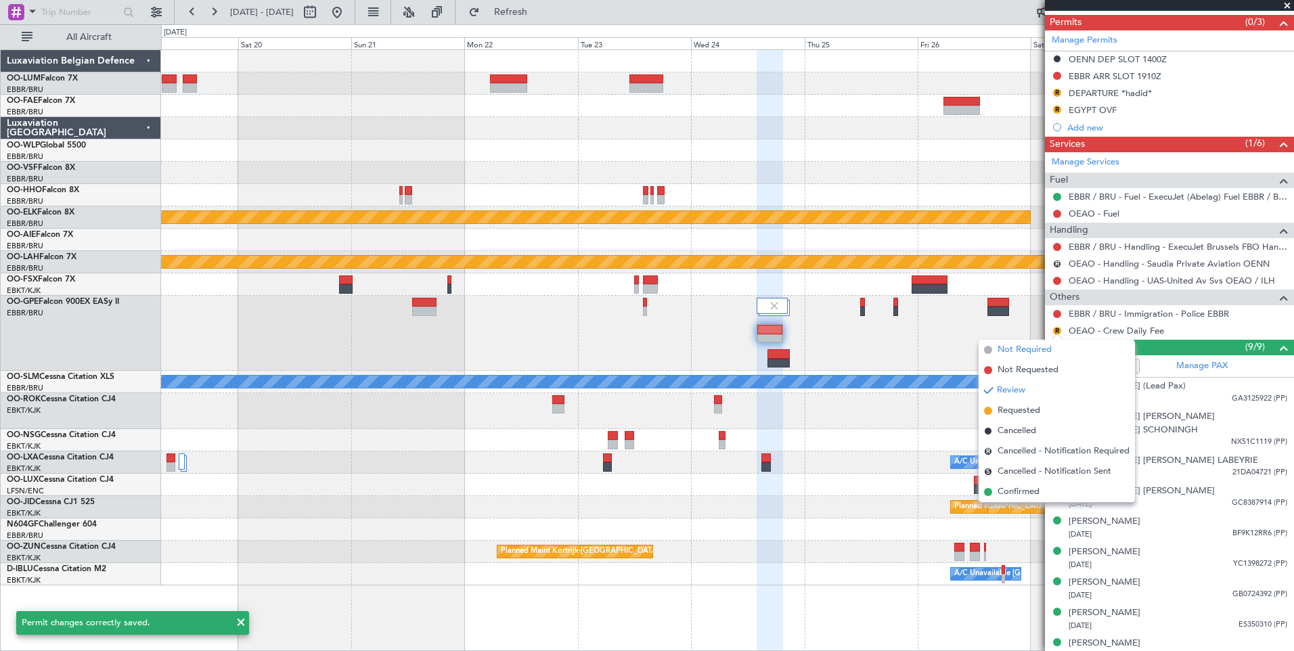
click at [1036, 349] on span "Not Required" at bounding box center [1025, 350] width 54 height 14
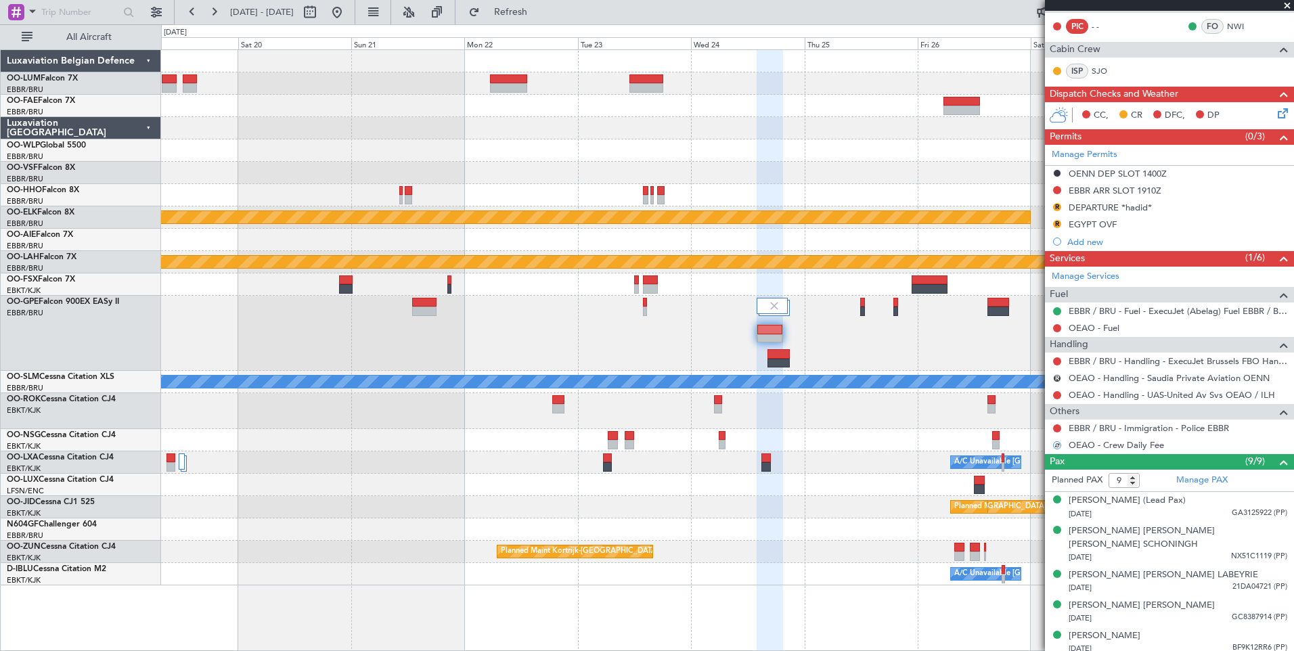
scroll to position [65, 0]
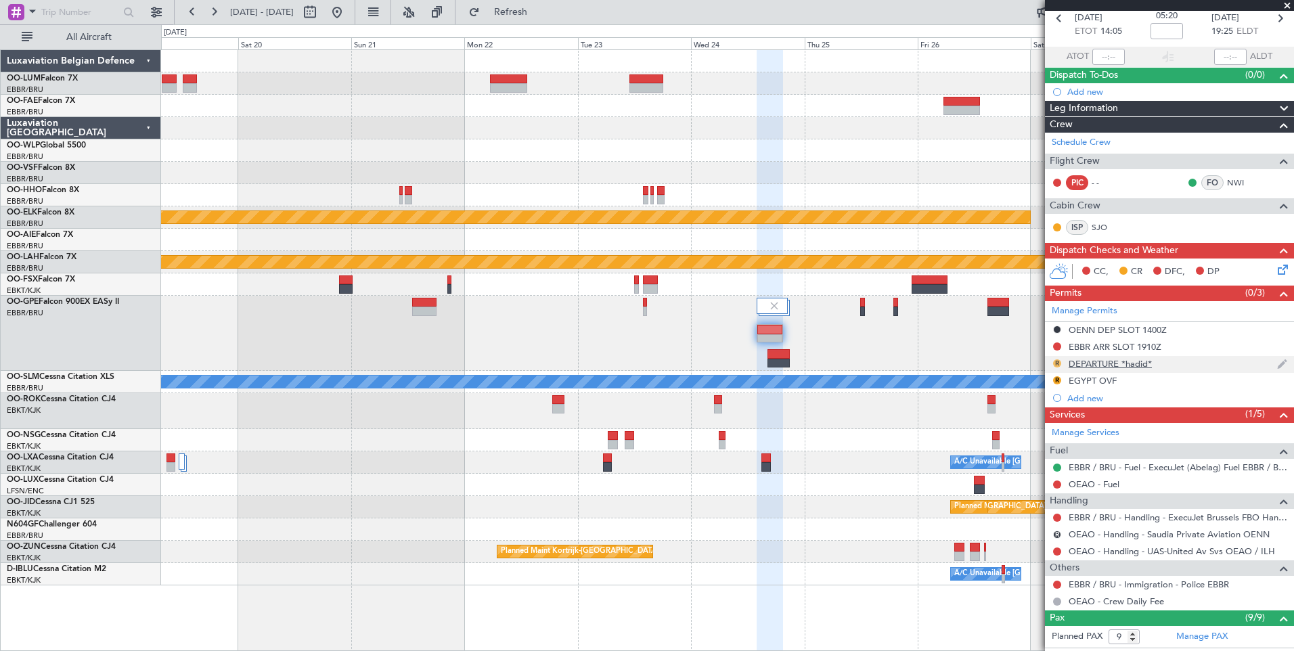
click at [1057, 362] on button "R" at bounding box center [1057, 363] width 8 height 8
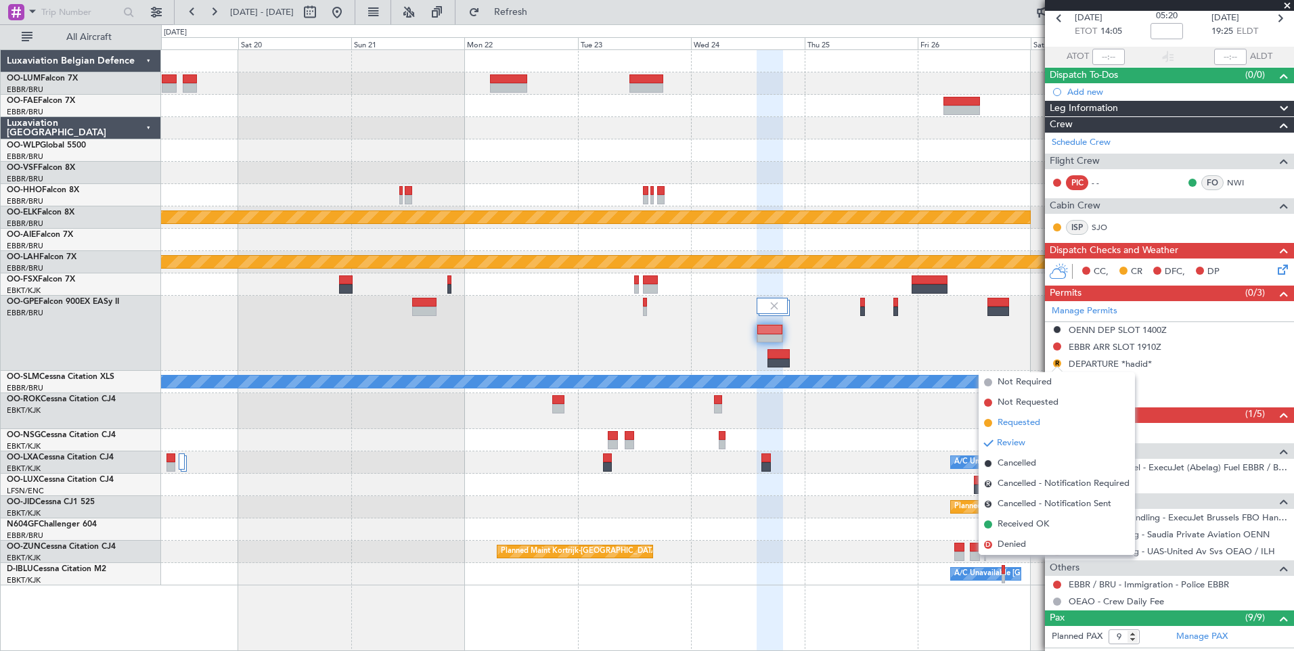
click at [1030, 426] on span "Requested" at bounding box center [1019, 423] width 43 height 14
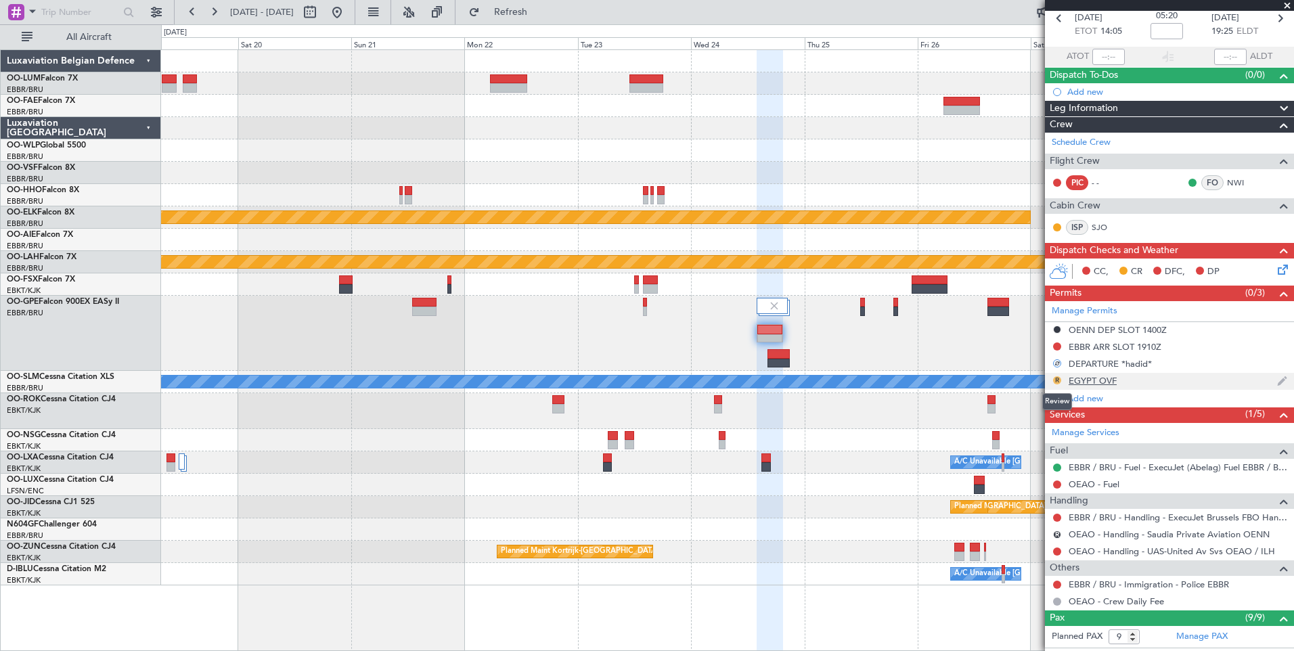
click at [1057, 382] on button "R" at bounding box center [1057, 380] width 8 height 8
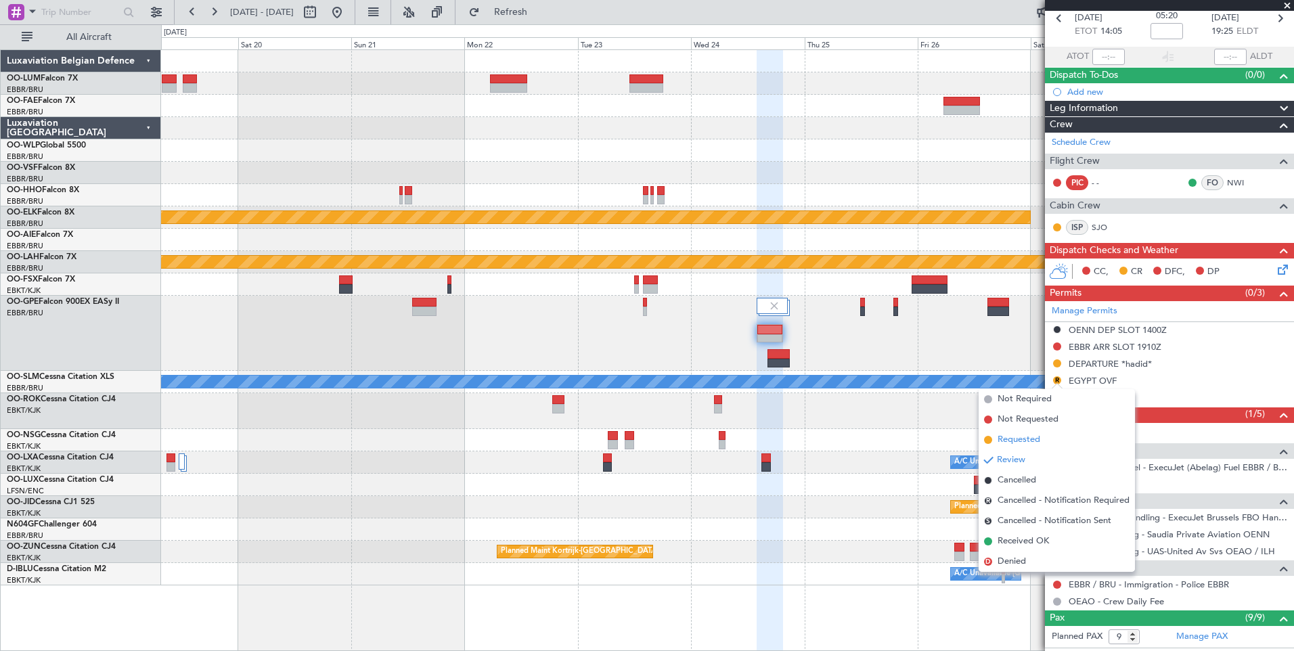
click at [1038, 442] on span "Requested" at bounding box center [1019, 440] width 43 height 14
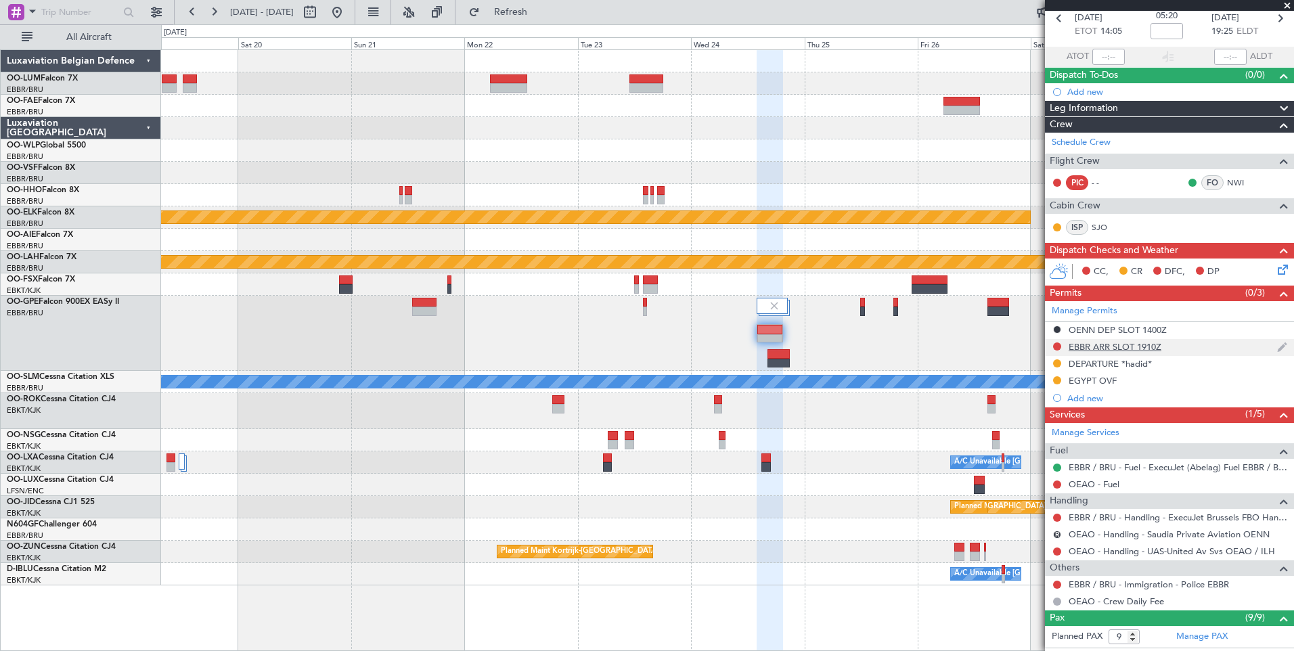
click at [1130, 349] on div "EBBR ARR SLOT 1910Z" at bounding box center [1115, 347] width 93 height 12
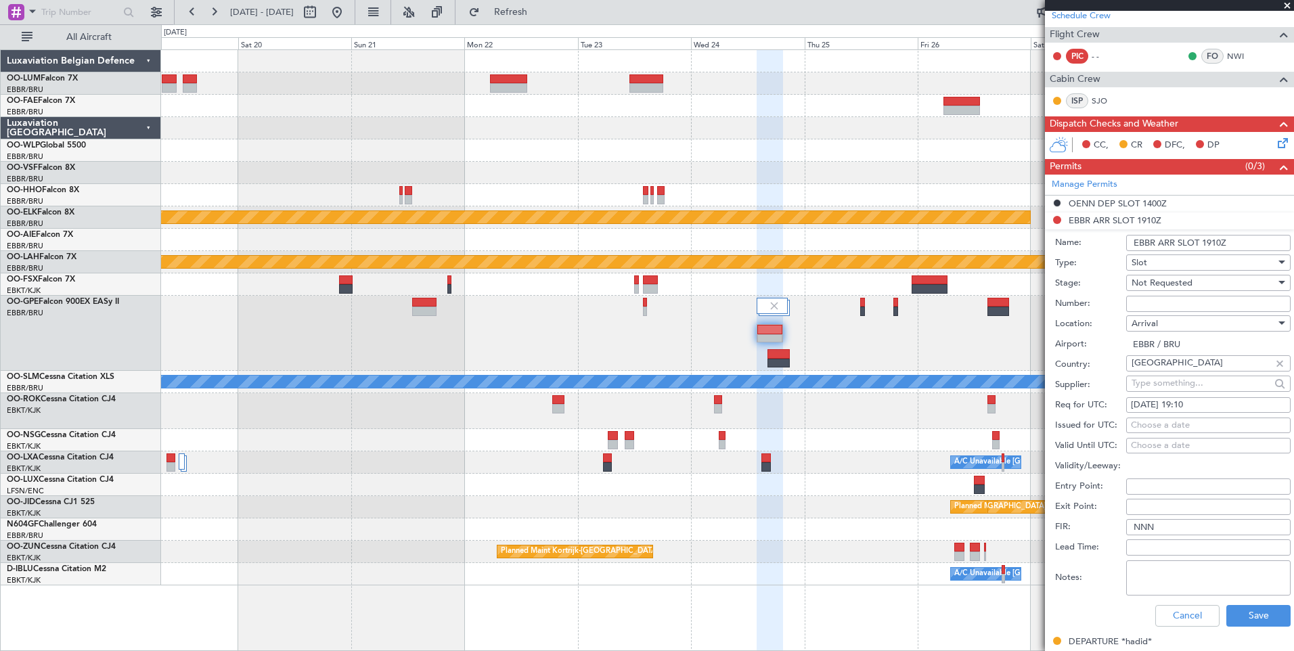
scroll to position [268, 0]
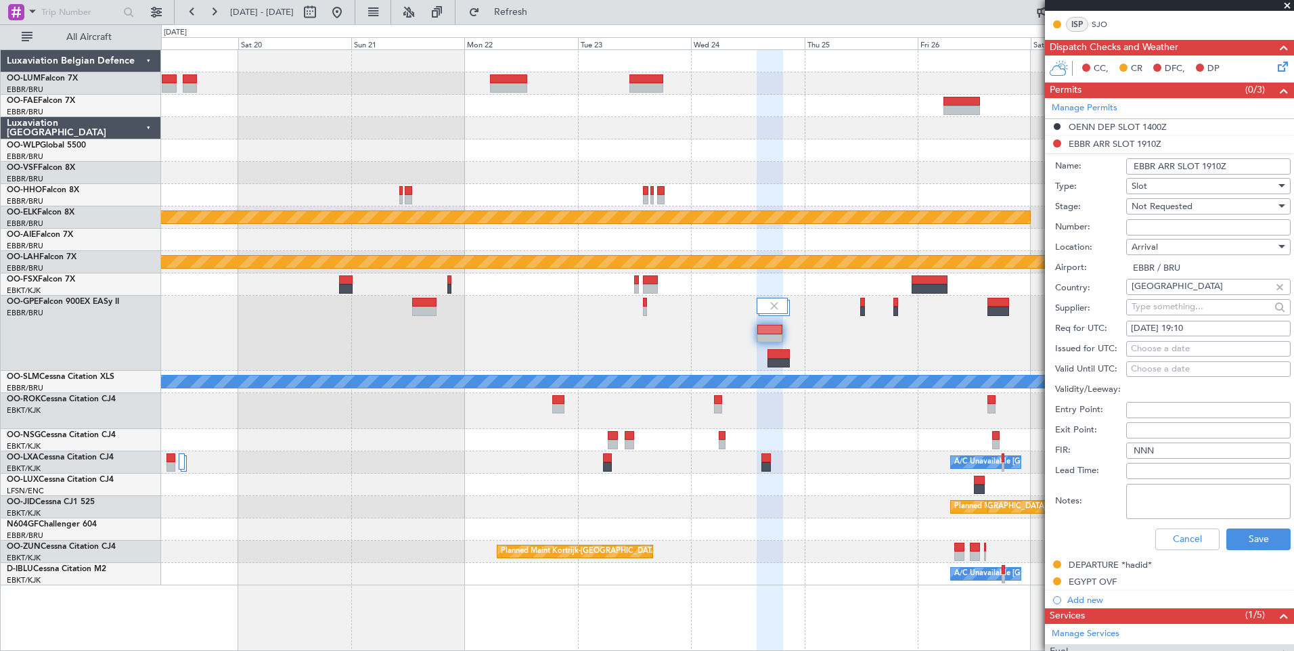
click at [1237, 322] on div "[DATE] 19:10" at bounding box center [1208, 329] width 155 height 14
select select "9"
select select "2025"
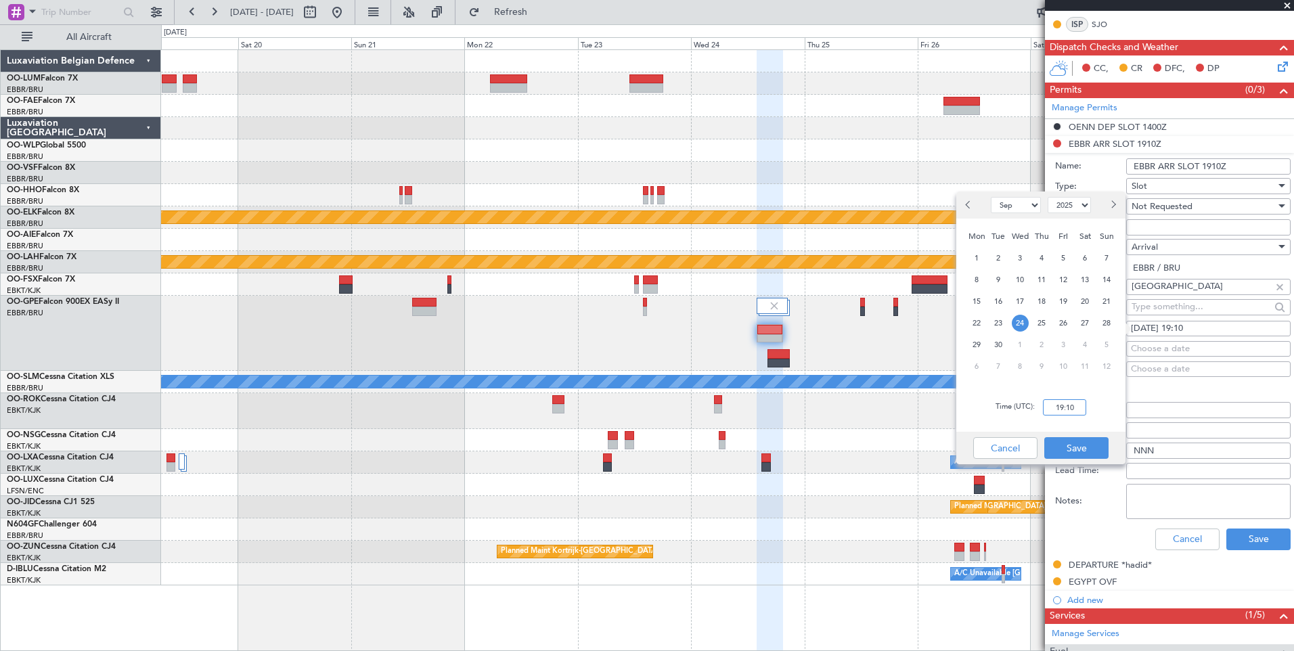
click at [1076, 408] on input "19:10" at bounding box center [1064, 407] width 43 height 16
type input "19:30"
click at [1085, 447] on button "Save" at bounding box center [1076, 448] width 64 height 22
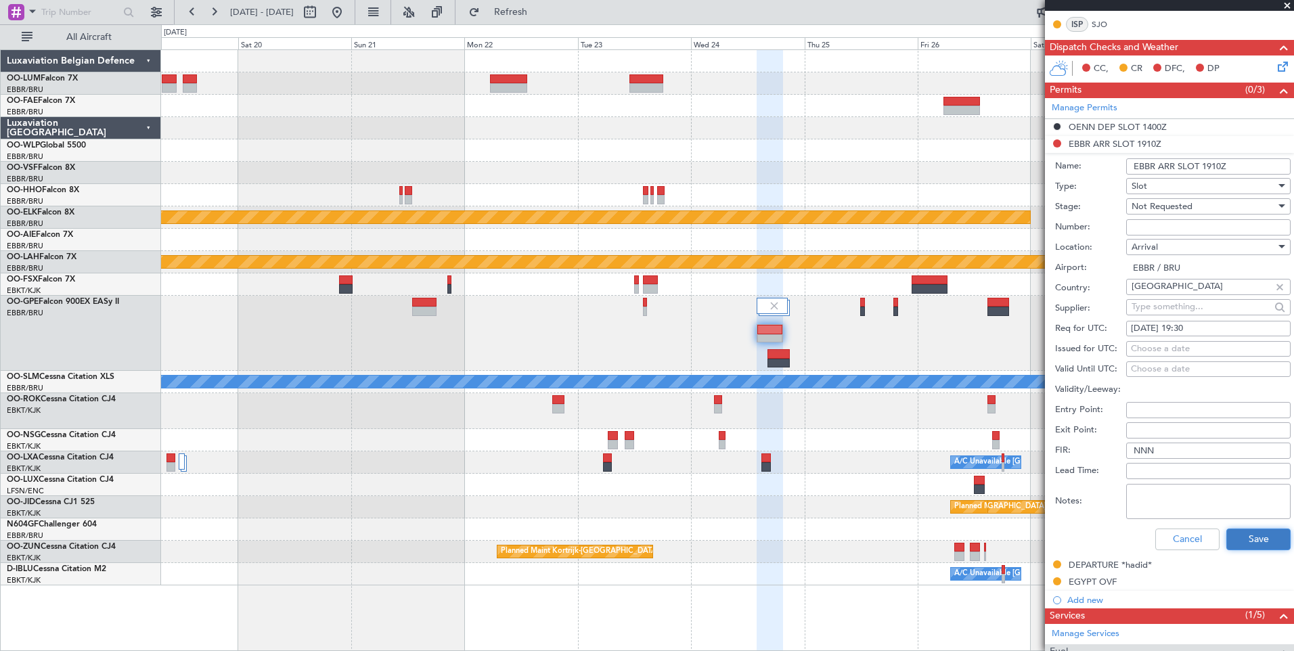
click at [1255, 541] on button "Save" at bounding box center [1258, 540] width 64 height 22
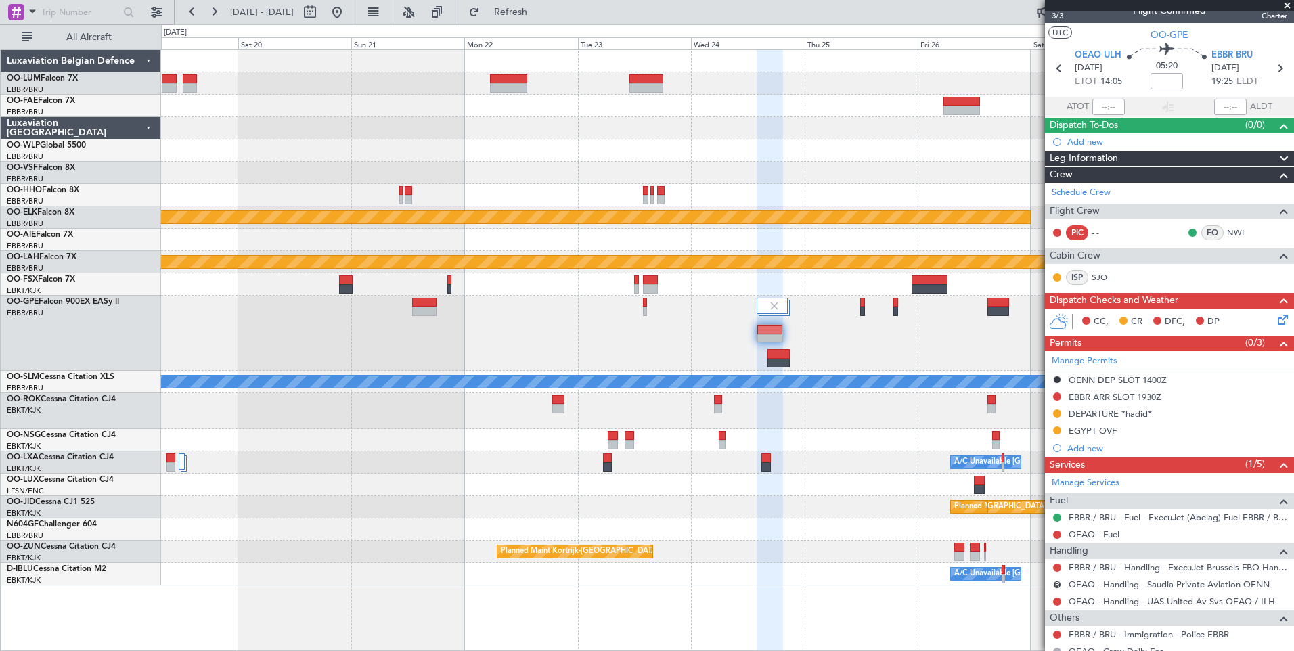
scroll to position [0, 0]
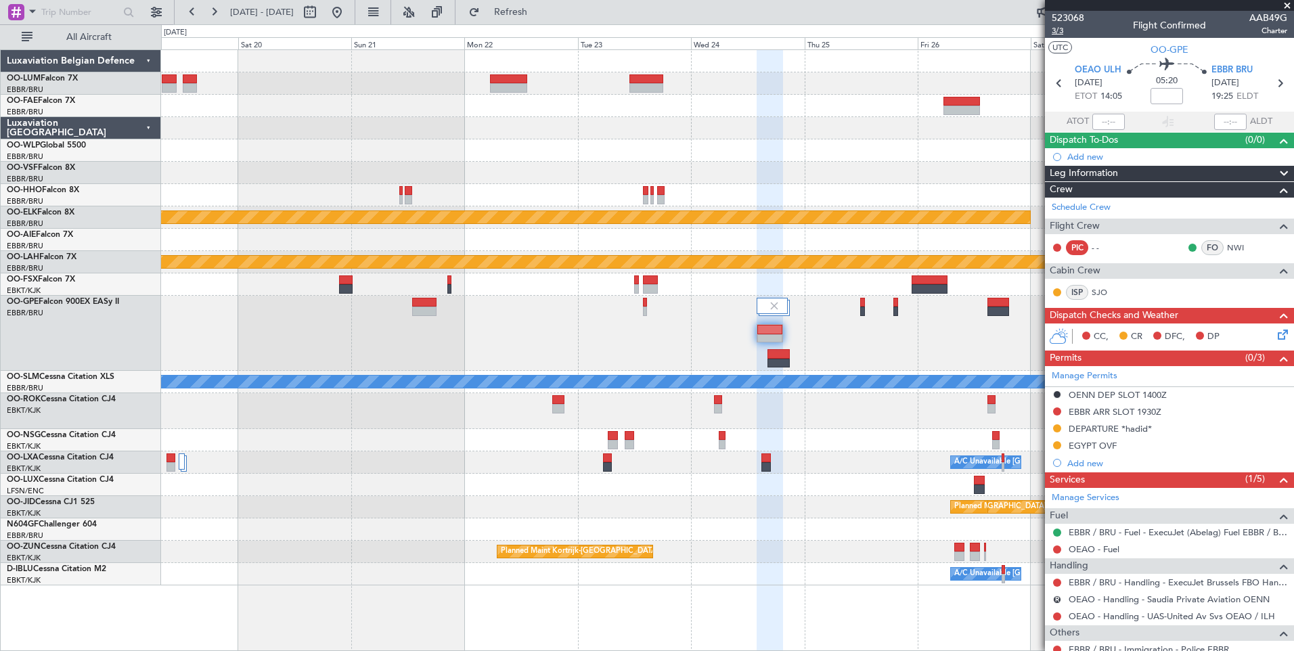
click at [1057, 32] on span "3/3" at bounding box center [1068, 31] width 32 height 12
click at [539, 16] on span "Refresh" at bounding box center [511, 11] width 57 height 9
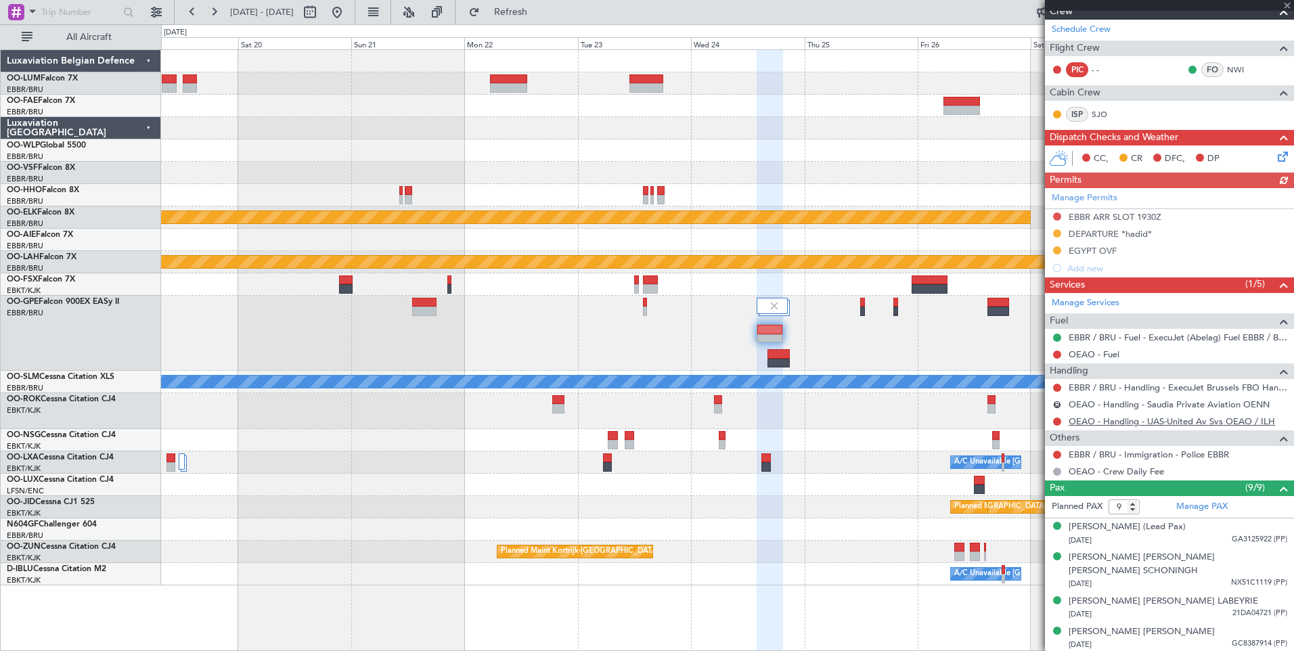
scroll to position [203, 0]
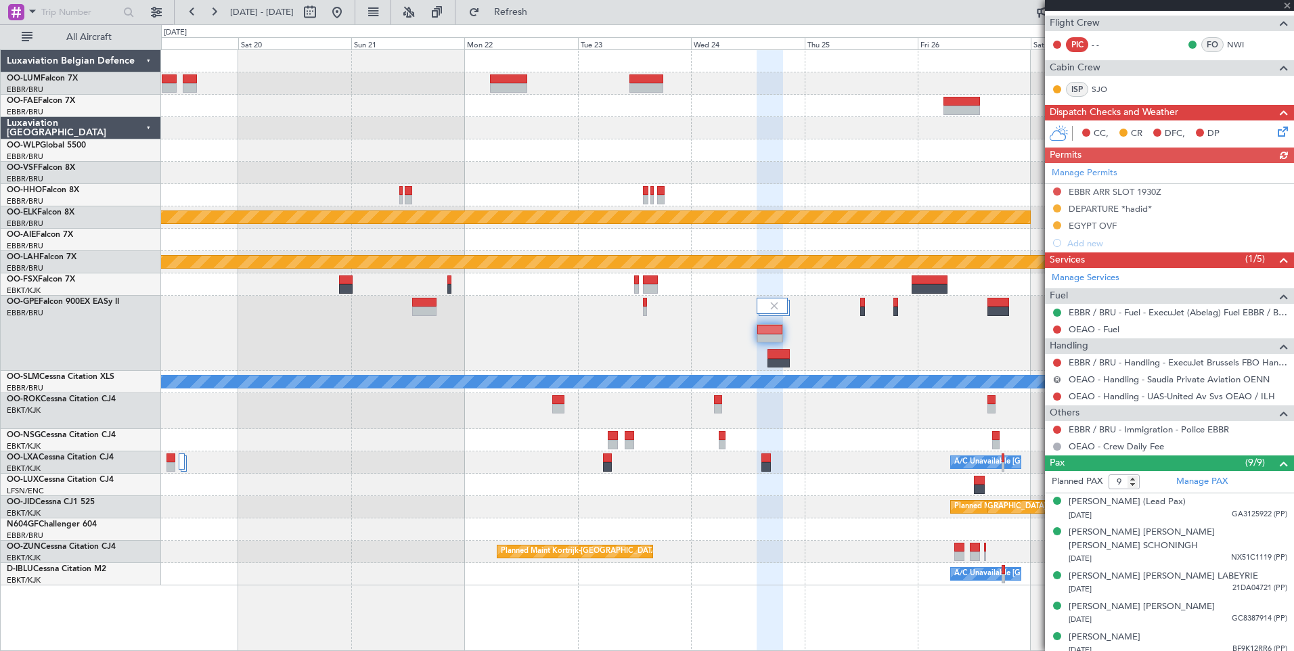
click at [1057, 381] on button "R" at bounding box center [1057, 380] width 8 height 8
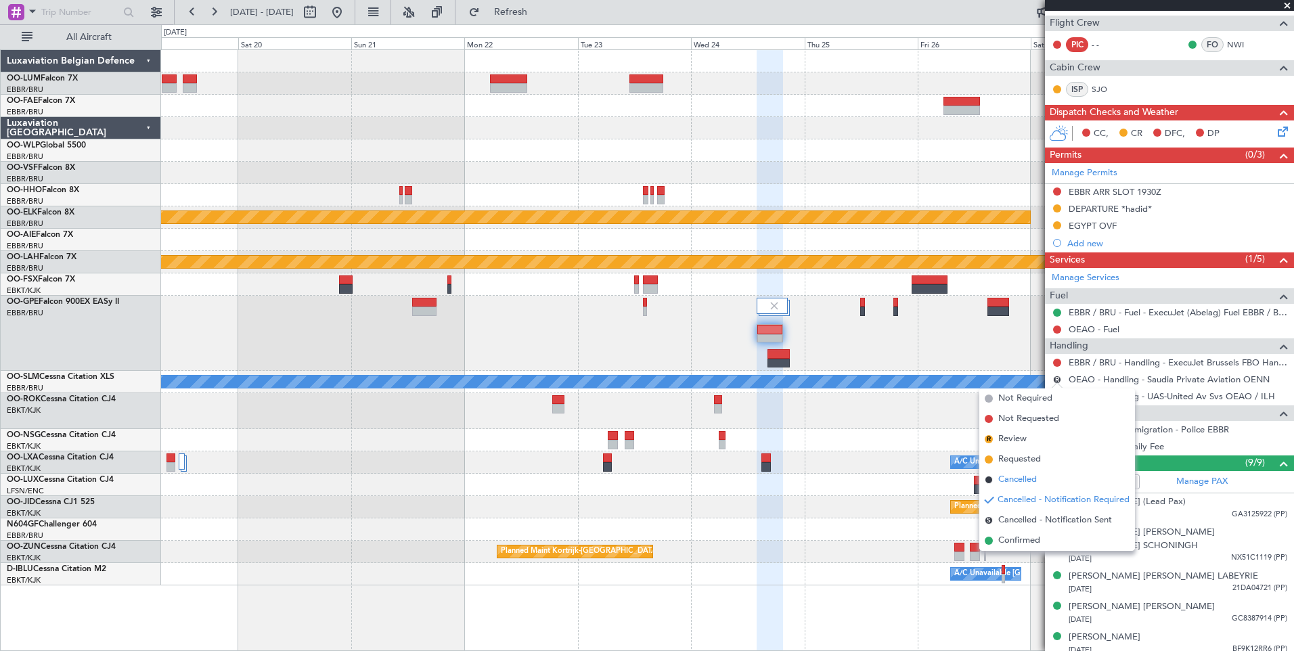
click at [1020, 483] on span "Cancelled" at bounding box center [1017, 480] width 39 height 14
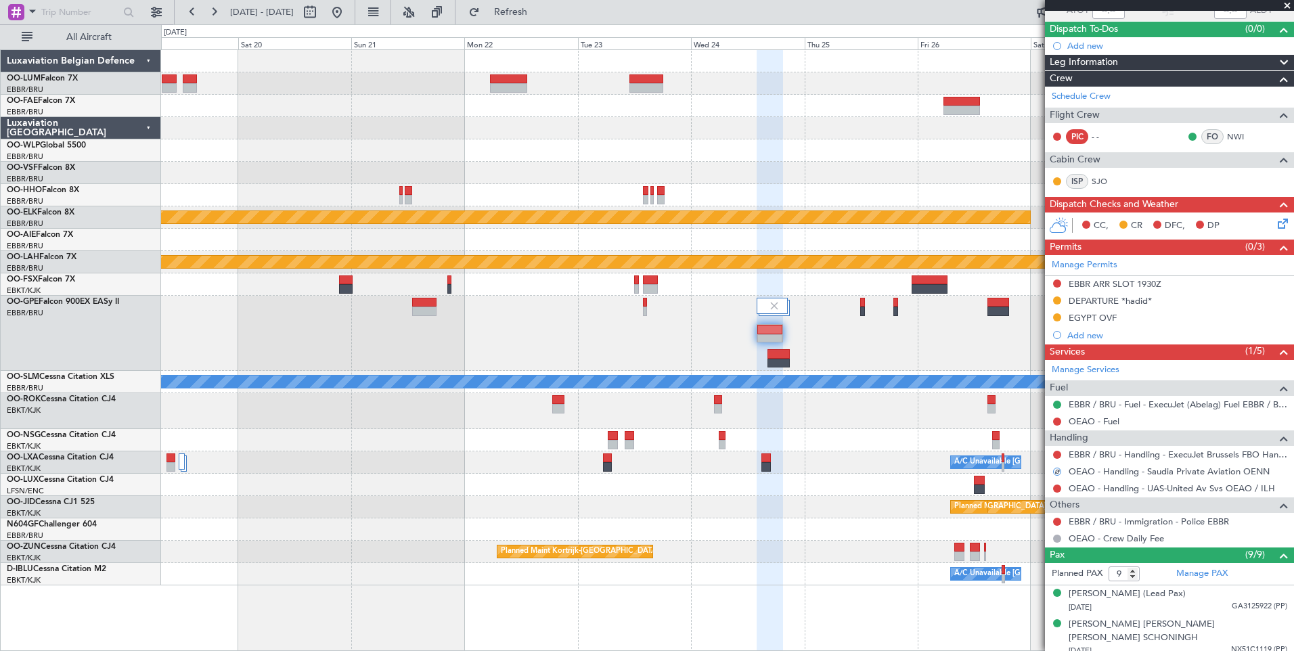
scroll to position [0, 0]
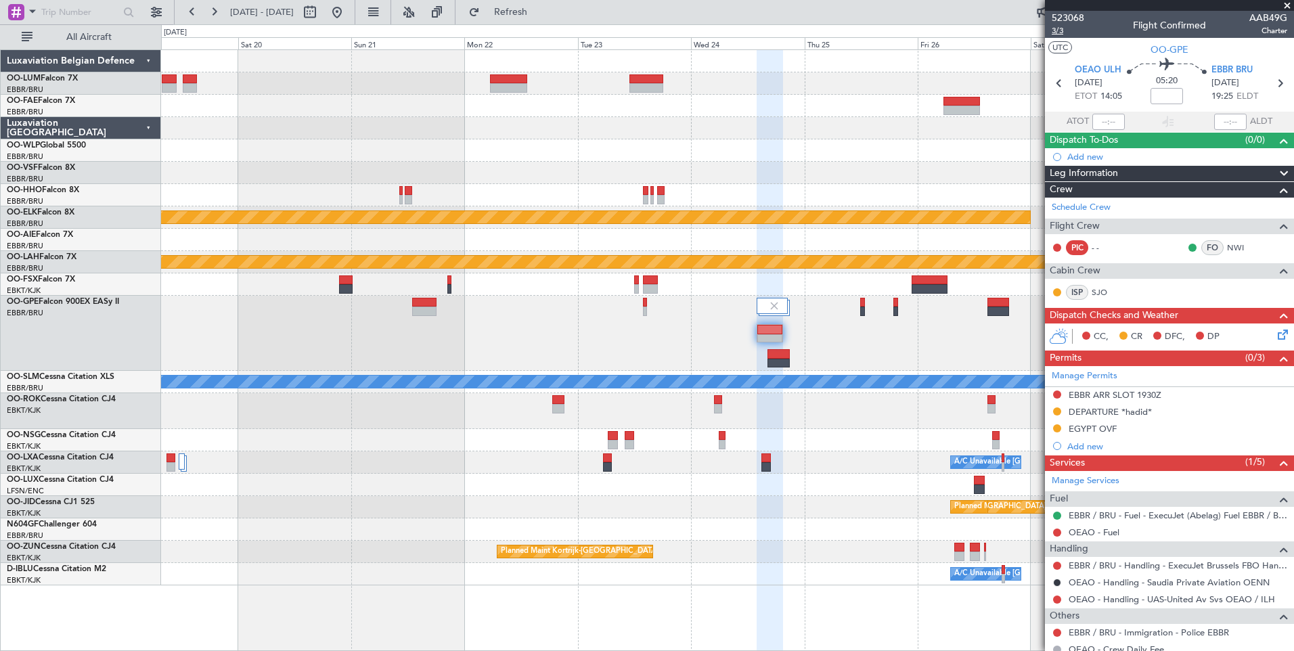
click at [1057, 29] on span "3/3" at bounding box center [1068, 31] width 32 height 12
click at [537, 4] on button "Refresh" at bounding box center [502, 12] width 81 height 22
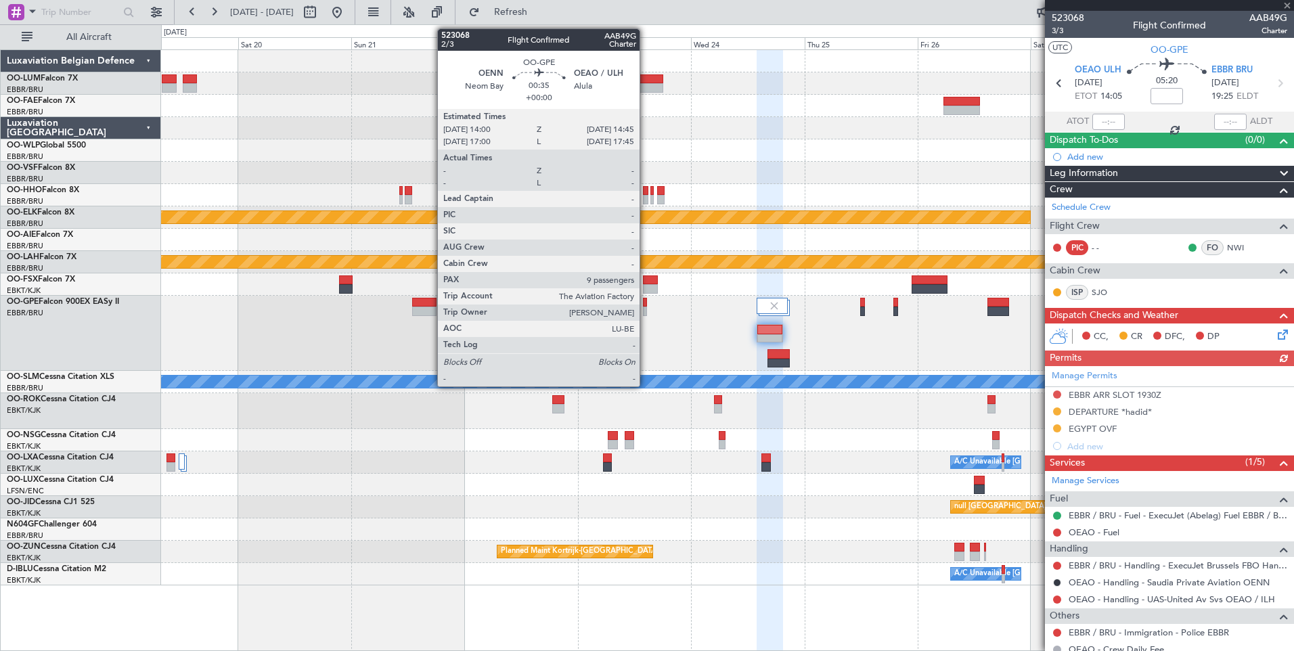
click at [646, 301] on div at bounding box center [645, 302] width 4 height 9
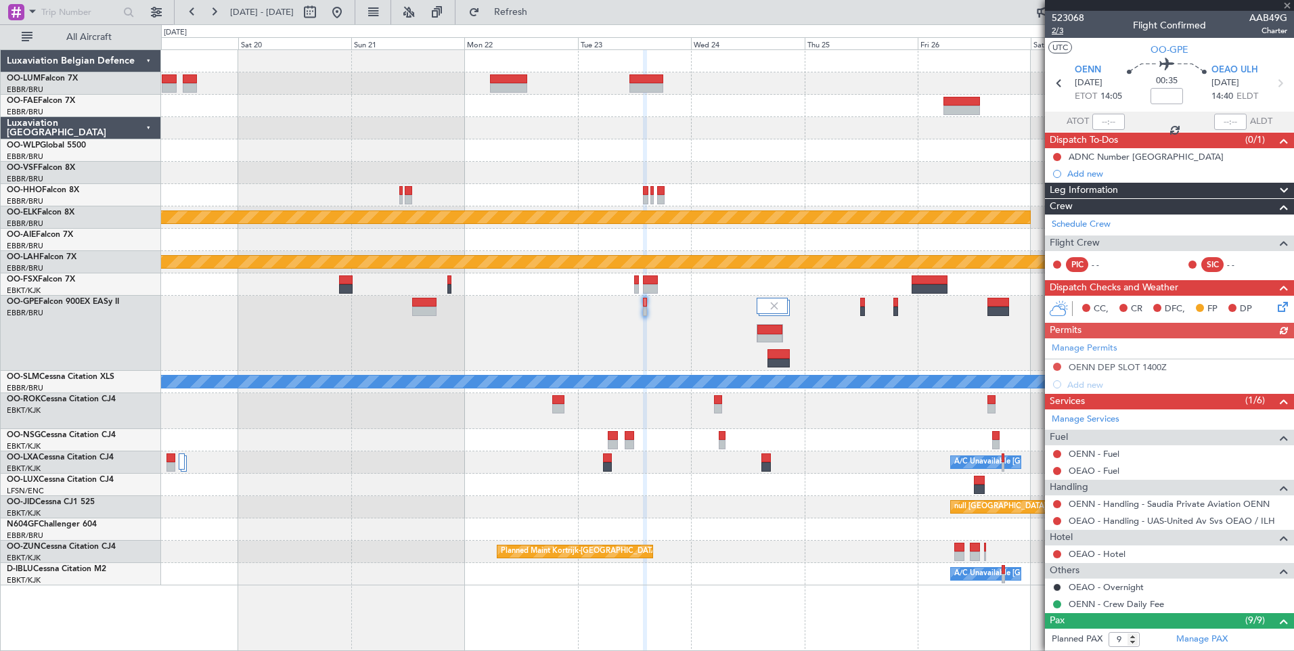
click at [1058, 32] on span "2/3" at bounding box center [1068, 31] width 32 height 12
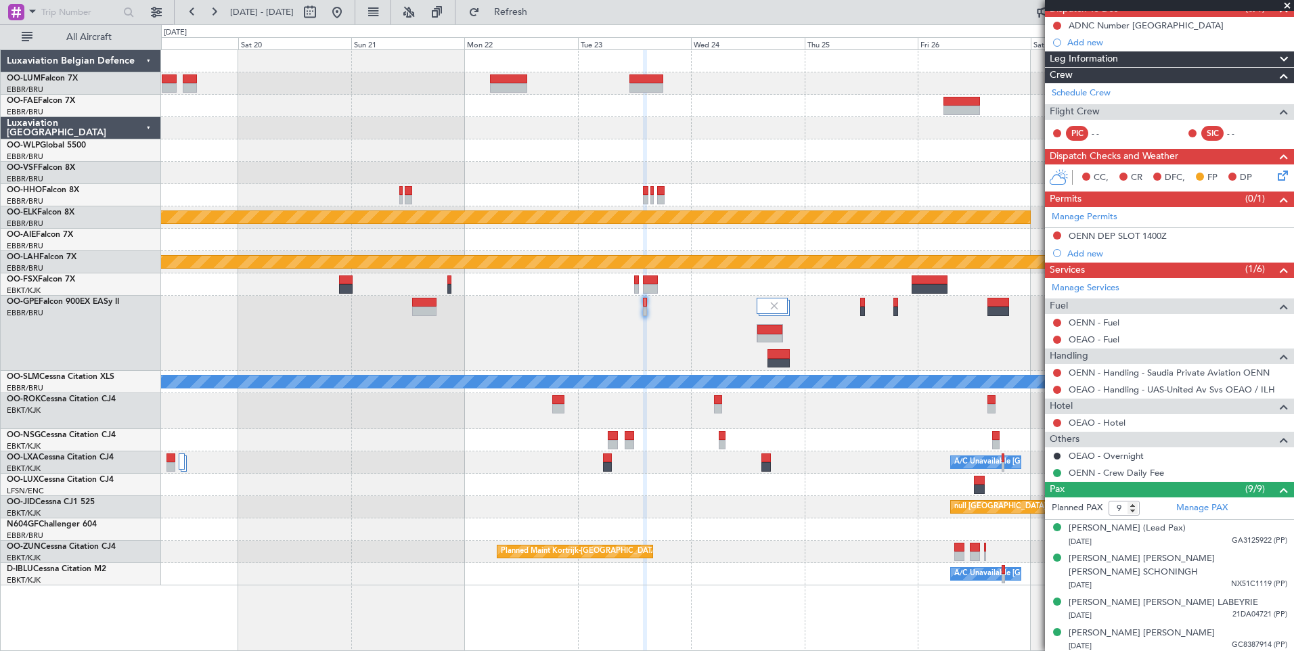
scroll to position [135, 0]
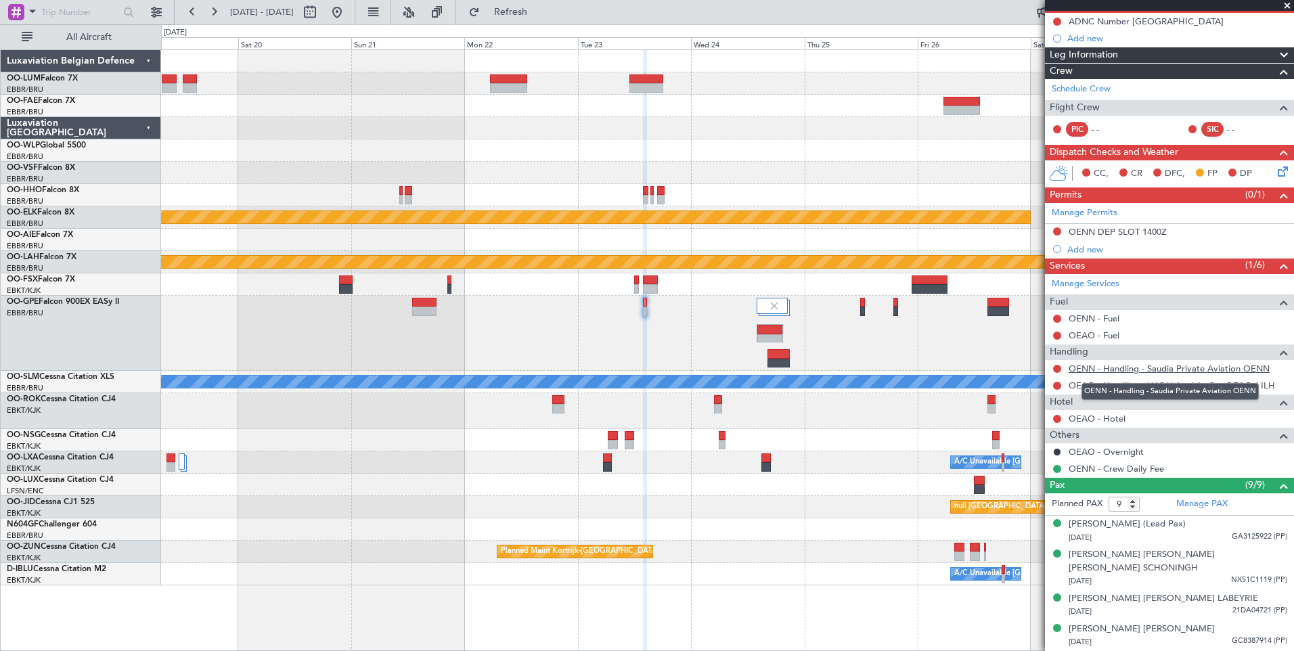
click at [1191, 369] on link "OENN - Handling - Saudia Private Aviation OENN" at bounding box center [1169, 369] width 201 height 12
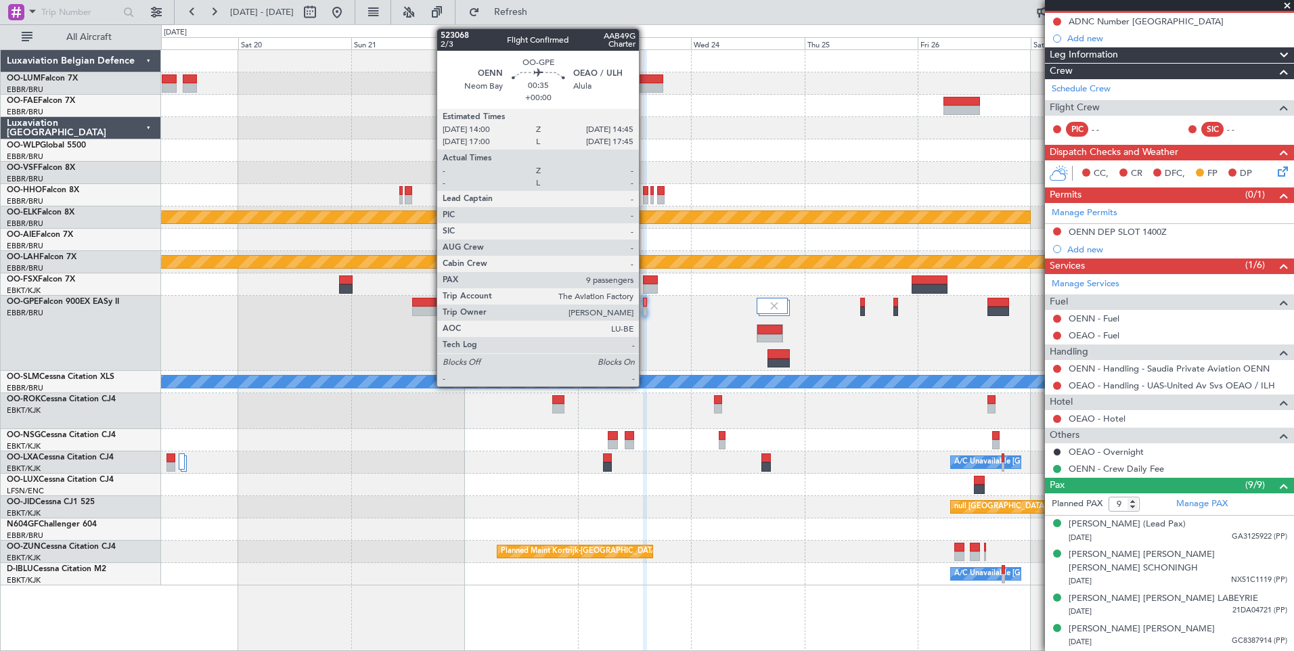
click at [645, 305] on div at bounding box center [645, 302] width 4 height 9
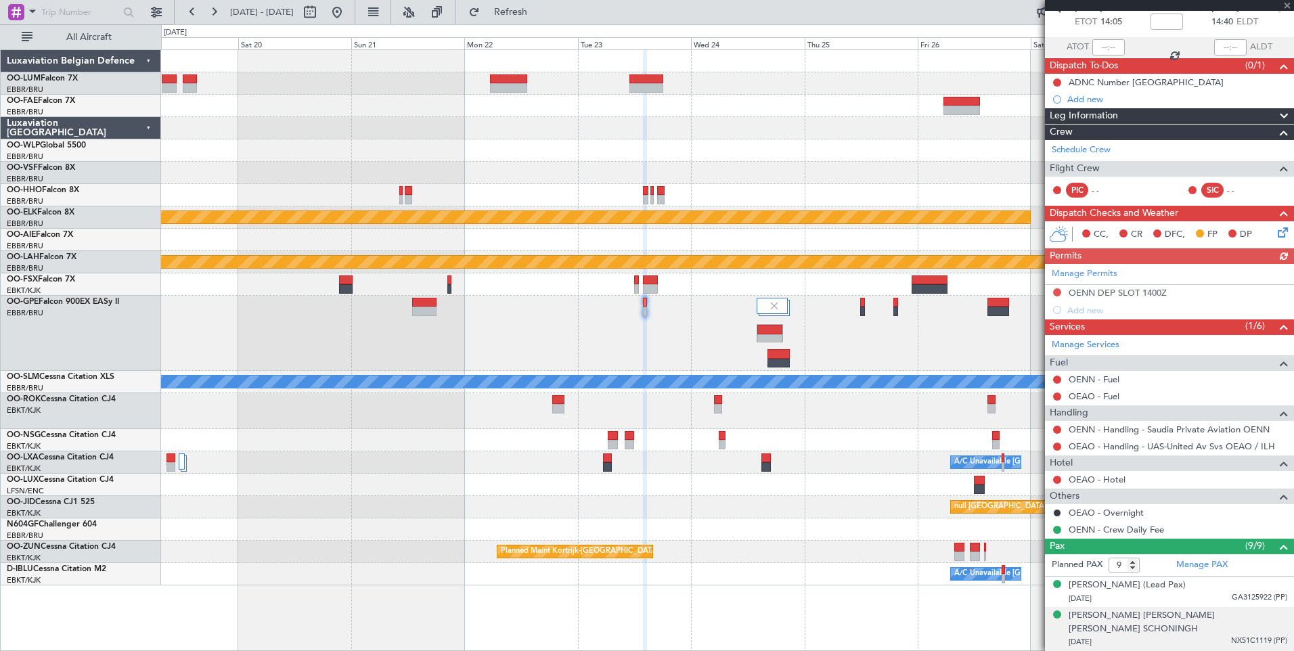
scroll to position [203, 0]
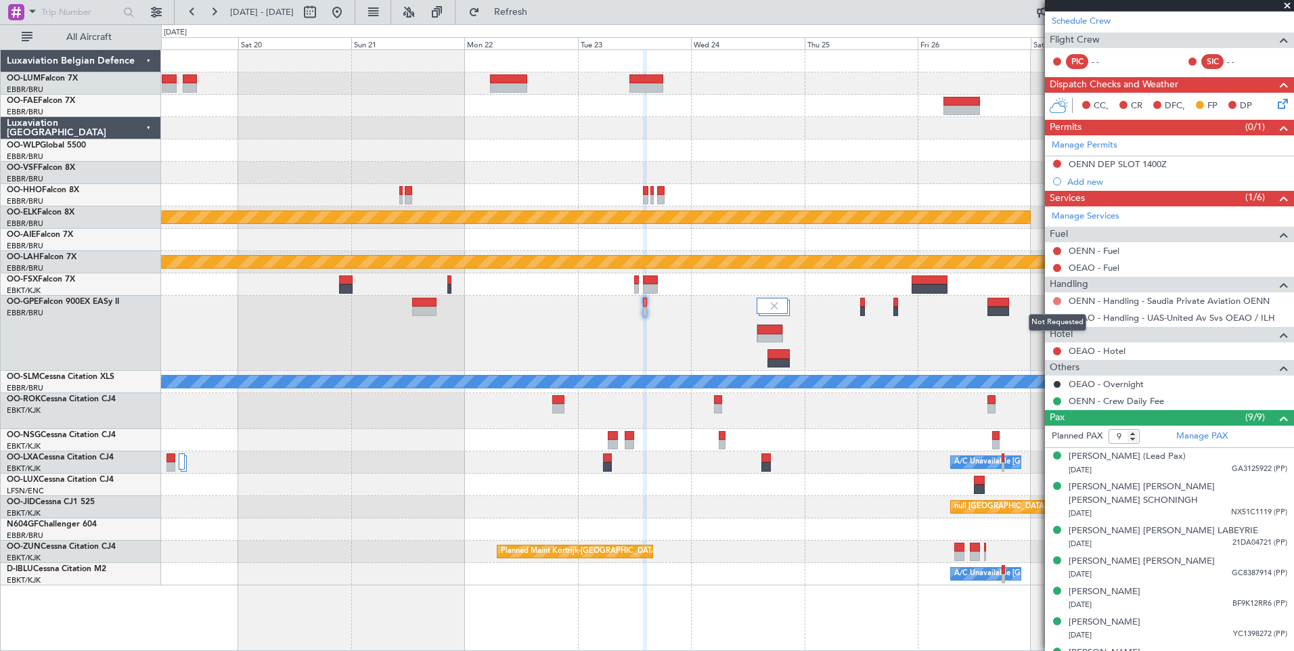
click at [1053, 301] on button at bounding box center [1057, 301] width 8 height 8
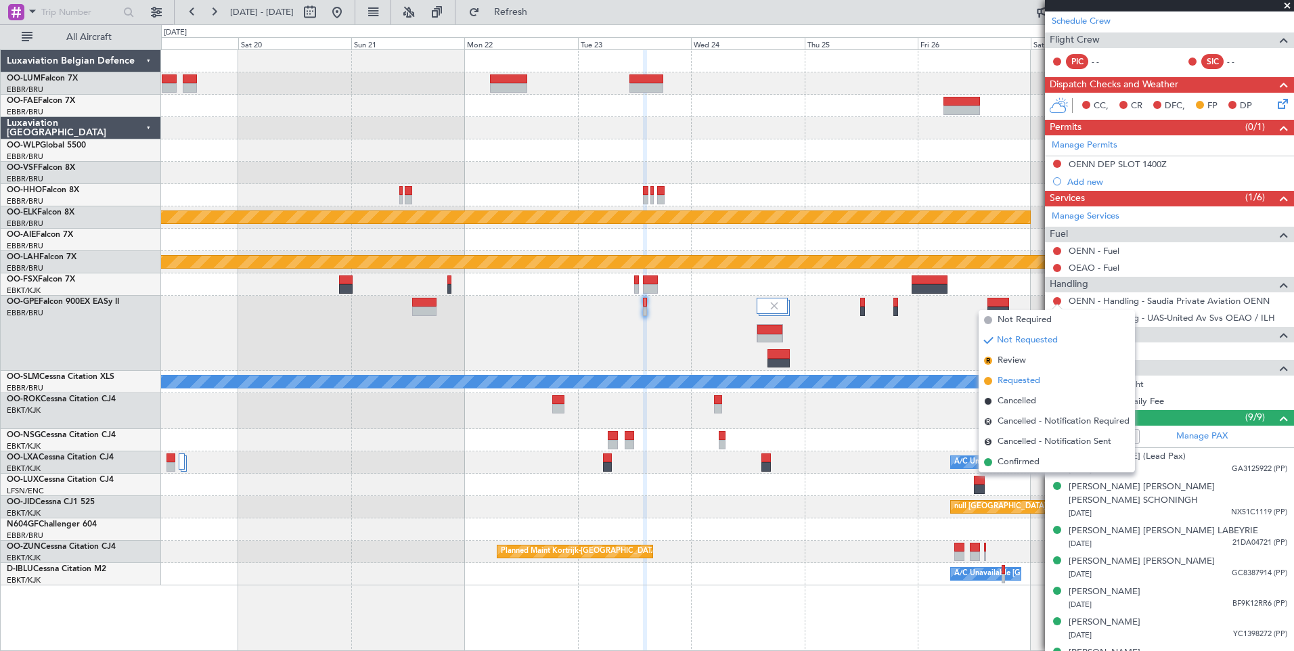
click at [1029, 381] on span "Requested" at bounding box center [1019, 381] width 43 height 14
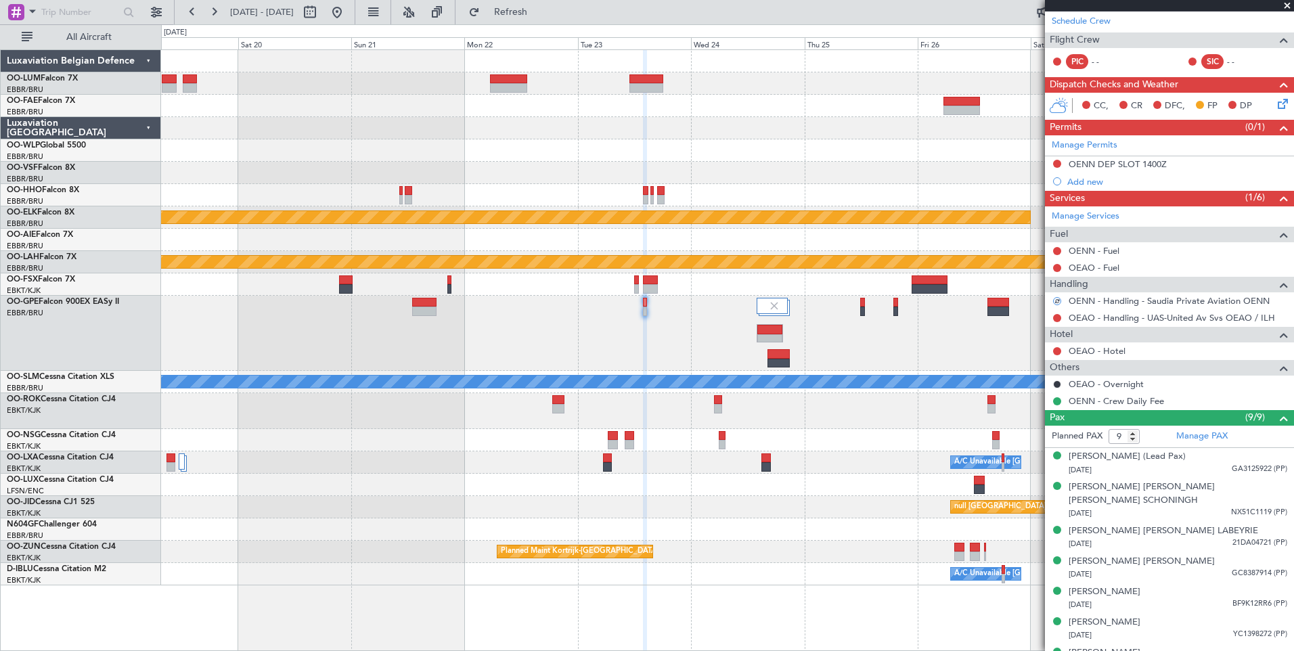
scroll to position [68, 0]
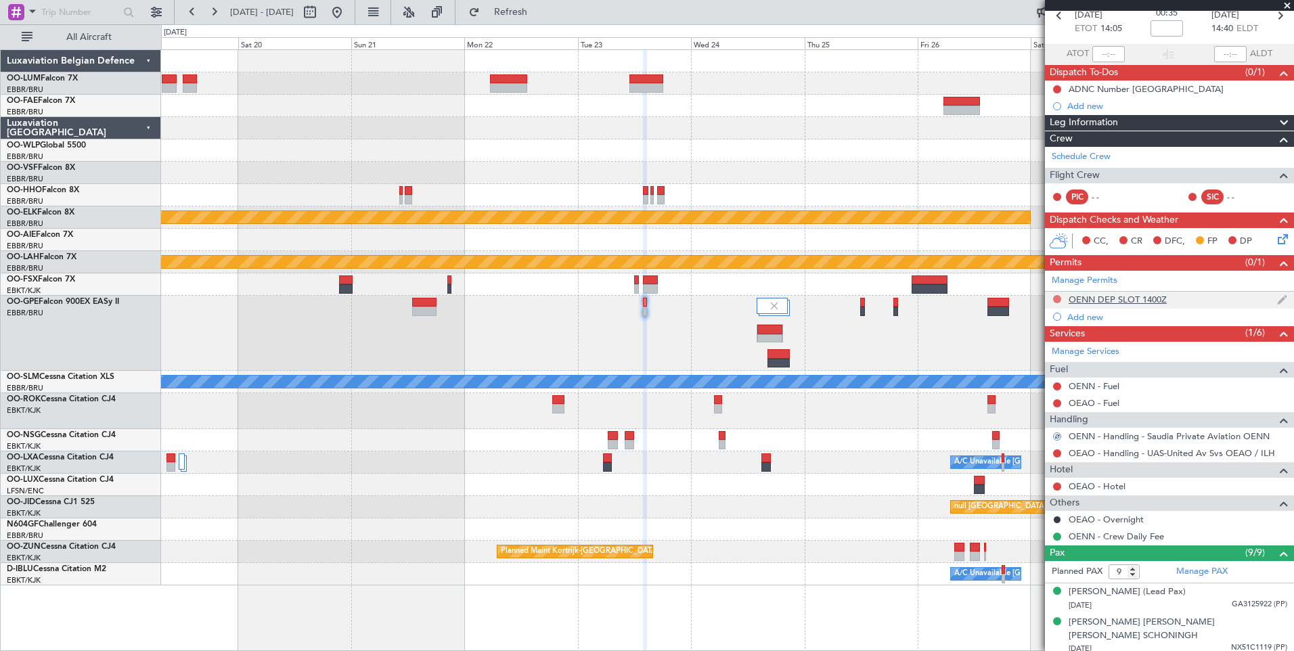
click at [1057, 298] on button at bounding box center [1057, 299] width 8 height 8
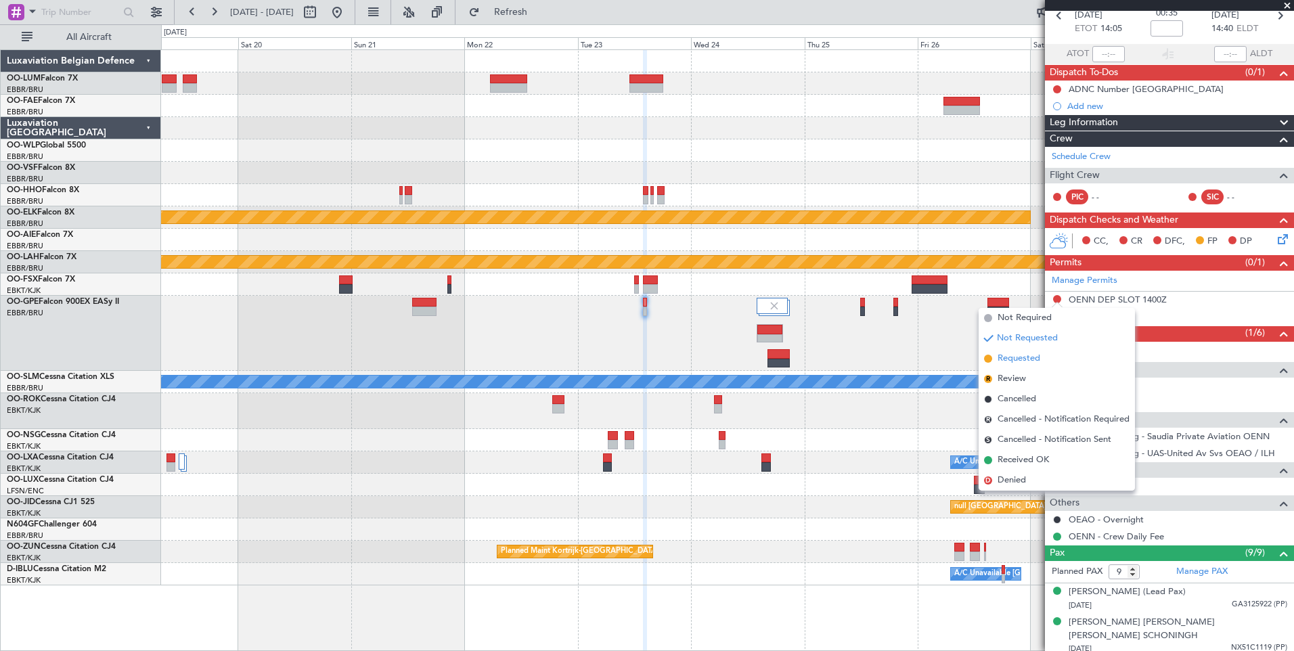
click at [1038, 361] on span "Requested" at bounding box center [1019, 359] width 43 height 14
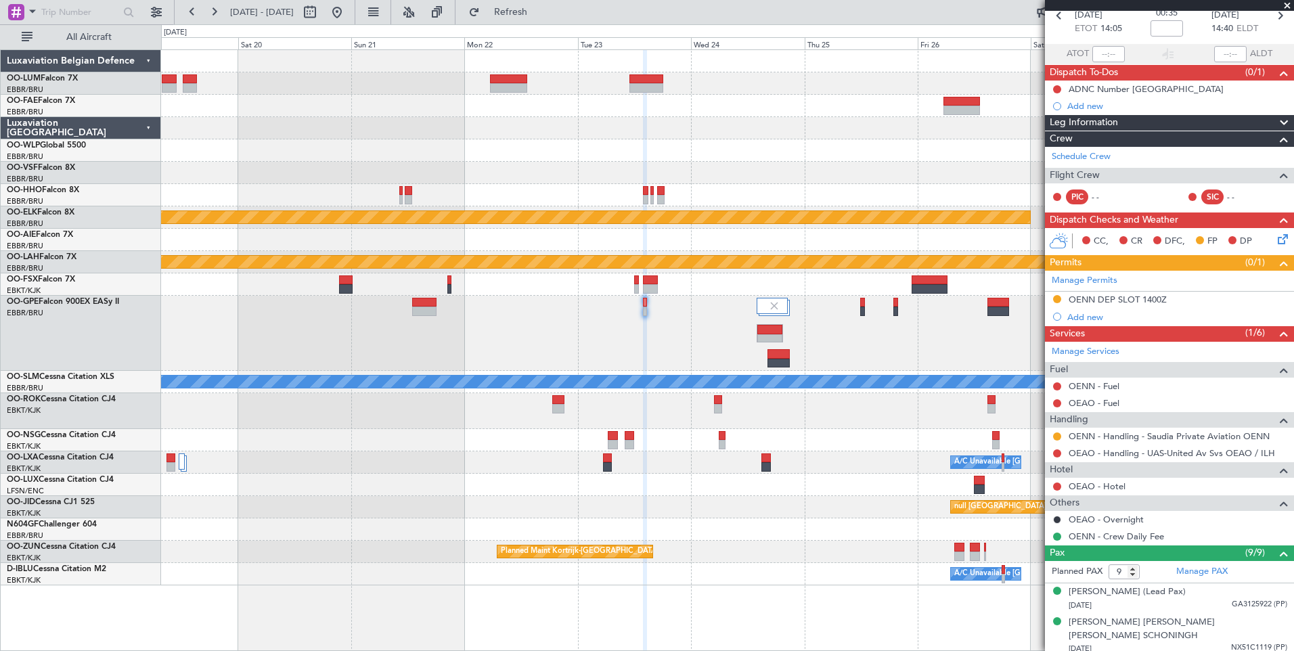
click at [648, 305] on div "Planned Maint [GEOGRAPHIC_DATA] ([GEOGRAPHIC_DATA] National) Planned Maint [GEO…" at bounding box center [727, 333] width 1132 height 75
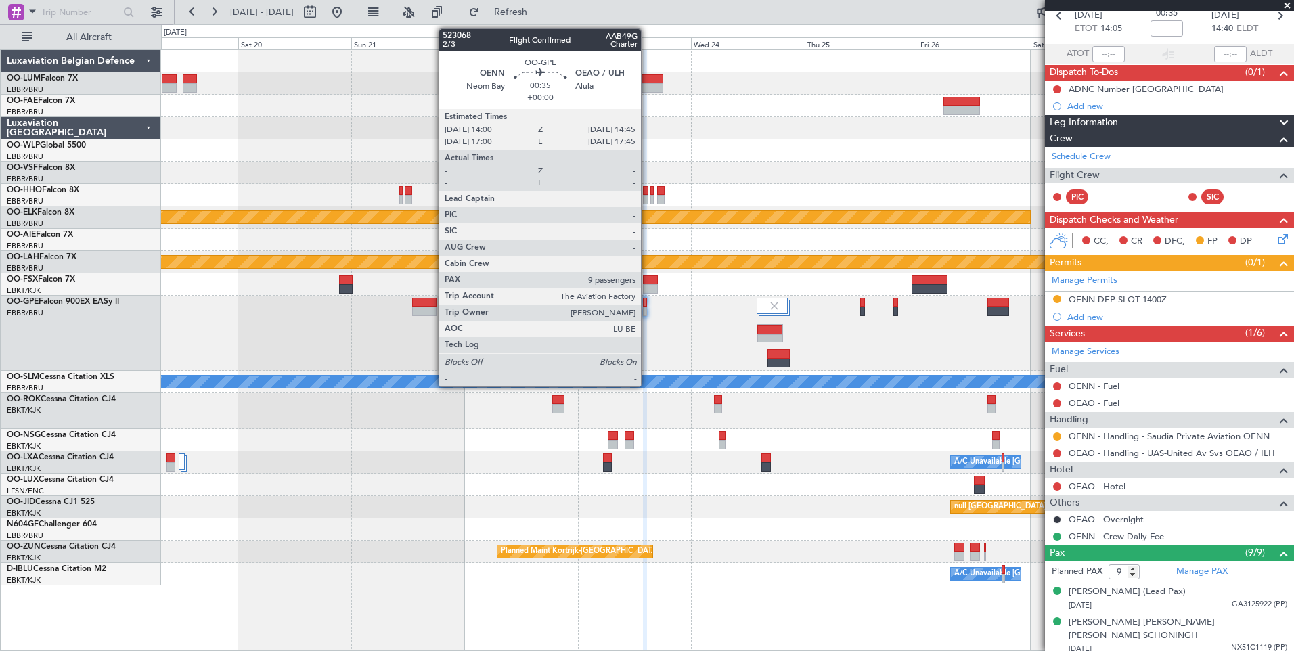
click at [647, 303] on div at bounding box center [645, 302] width 4 height 9
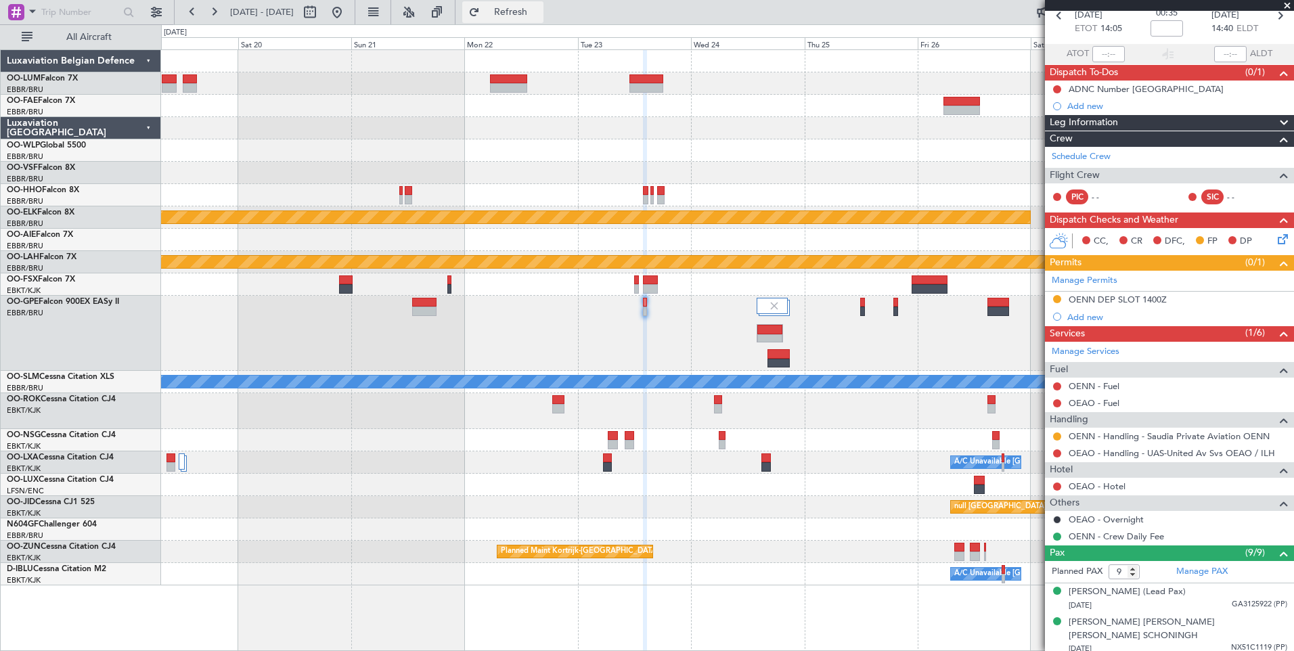
click at [539, 8] on span "Refresh" at bounding box center [511, 11] width 57 height 9
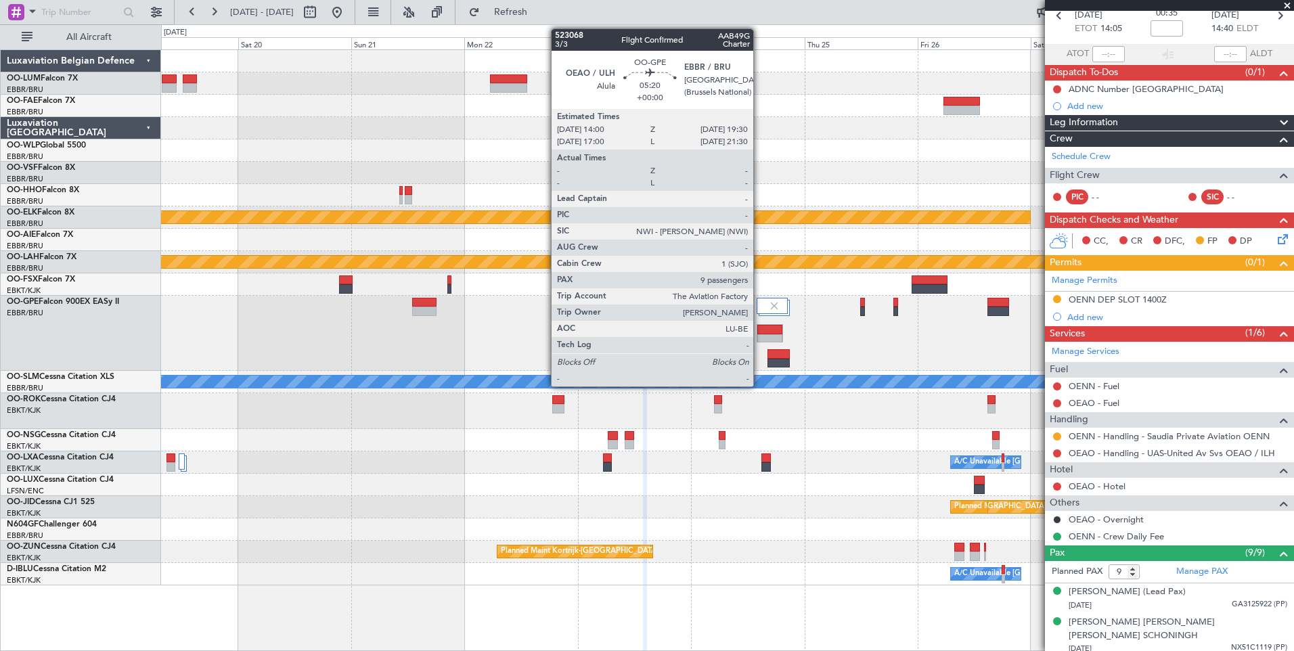
click at [759, 331] on div at bounding box center [769, 329] width 25 height 9
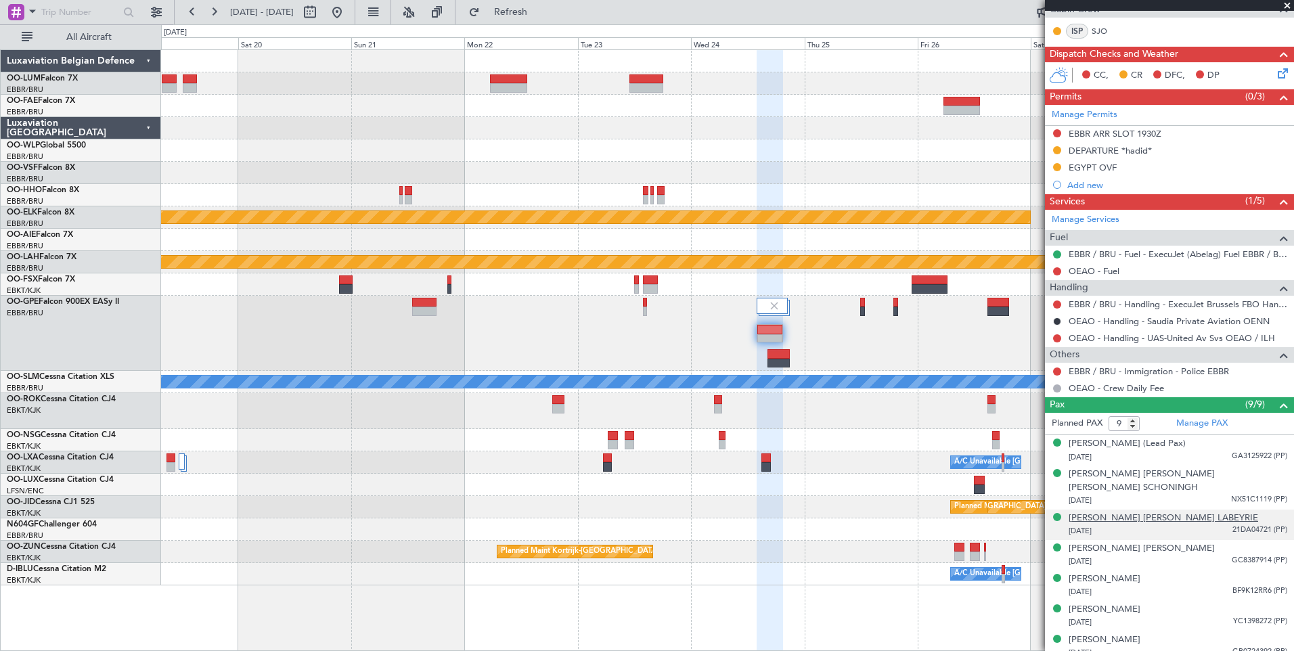
scroll to position [271, 0]
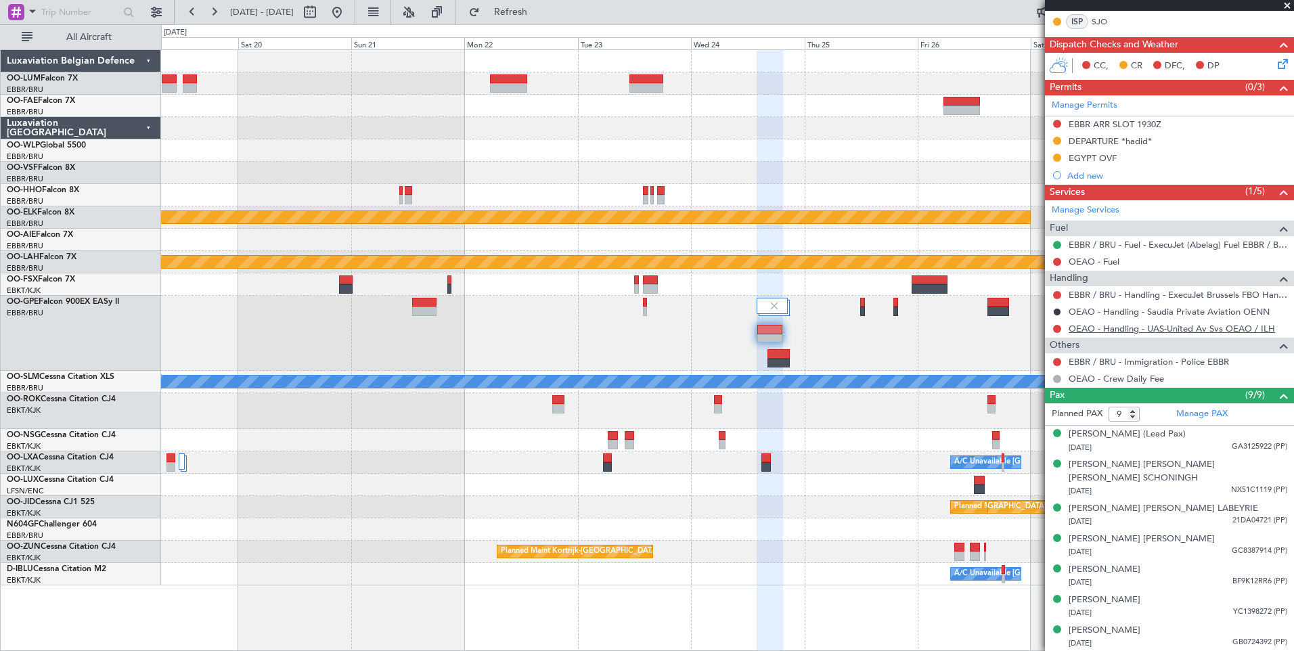
click at [1185, 330] on link "OEAO - Handling - UAS-United Av Svs OEAO / ILH" at bounding box center [1172, 329] width 206 height 12
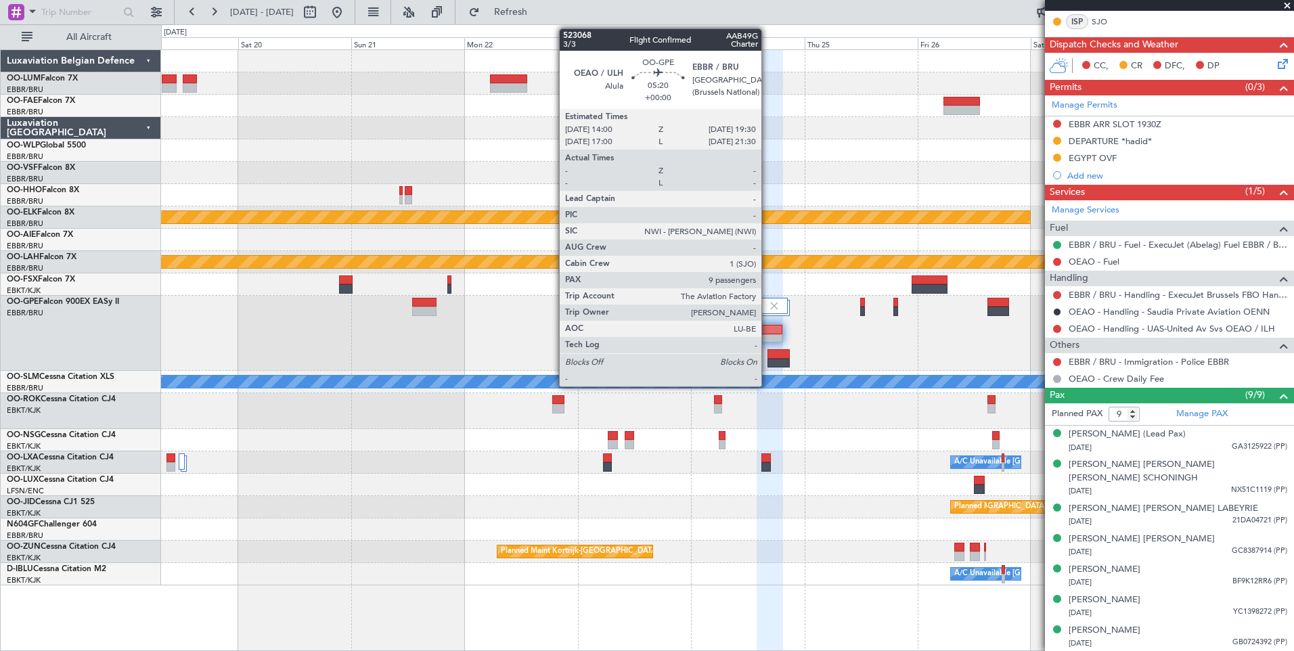
click at [768, 331] on div at bounding box center [769, 329] width 25 height 9
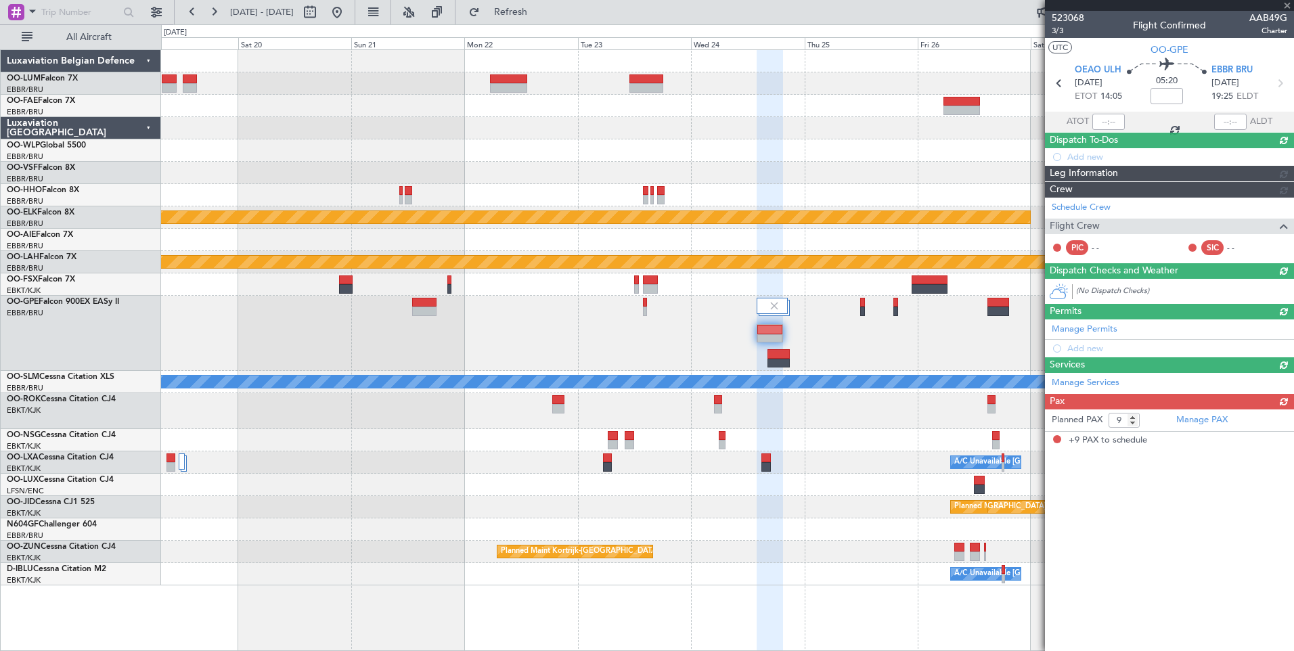
scroll to position [0, 0]
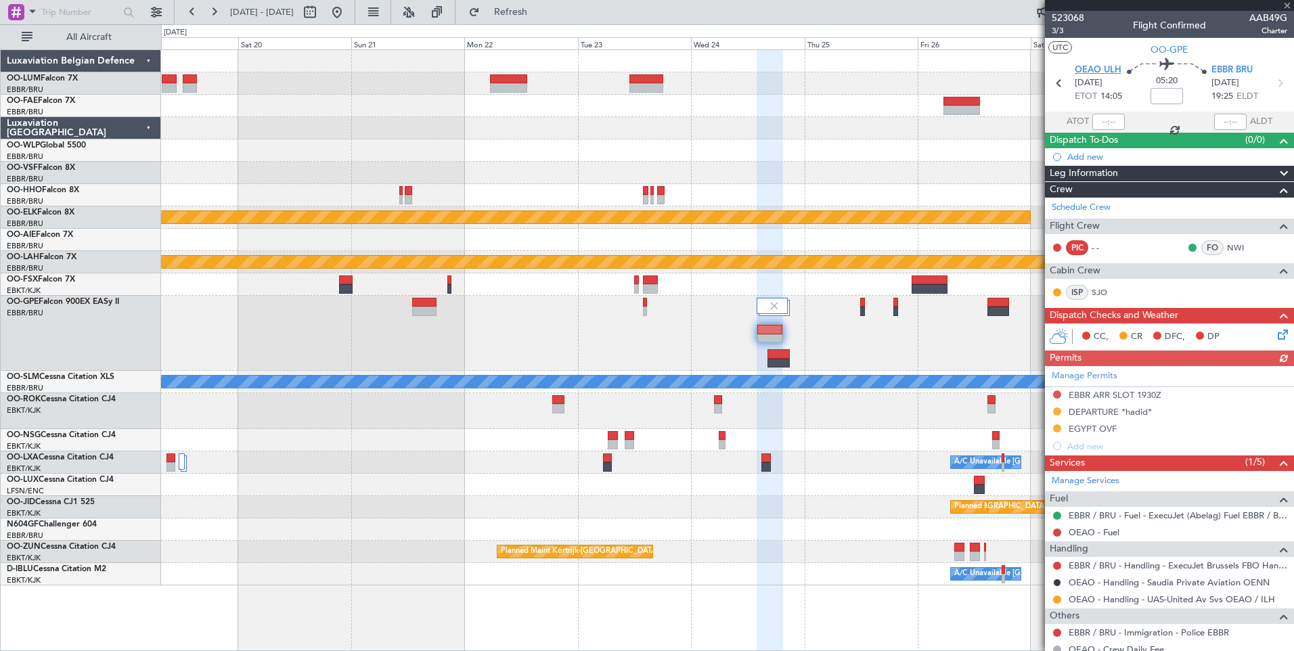
click at [1089, 72] on span "OEAO ULH" at bounding box center [1098, 71] width 47 height 14
click at [544, 19] on button "Refresh" at bounding box center [502, 12] width 81 height 22
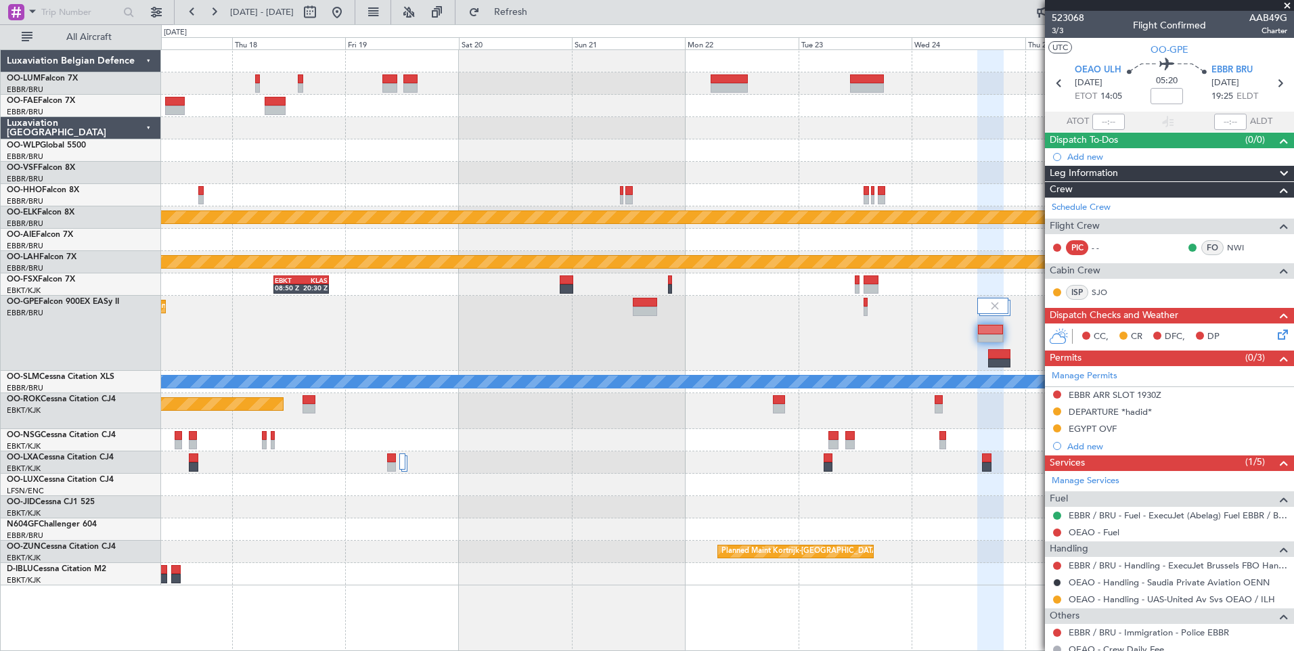
click at [701, 436] on div at bounding box center [727, 440] width 1132 height 22
click at [717, 430] on div at bounding box center [727, 440] width 1132 height 22
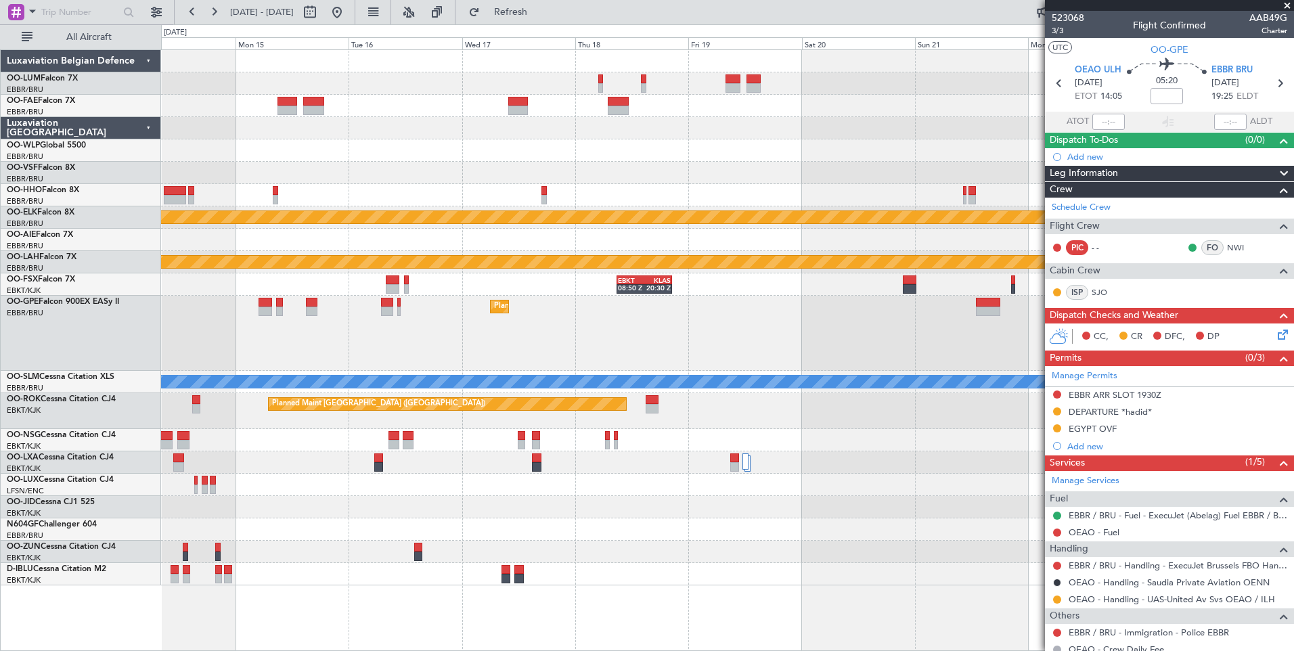
click at [916, 443] on div "Planned Maint Kortrijk-[GEOGRAPHIC_DATA] Planned [GEOGRAPHIC_DATA][PERSON_NAME]…" at bounding box center [727, 317] width 1132 height 535
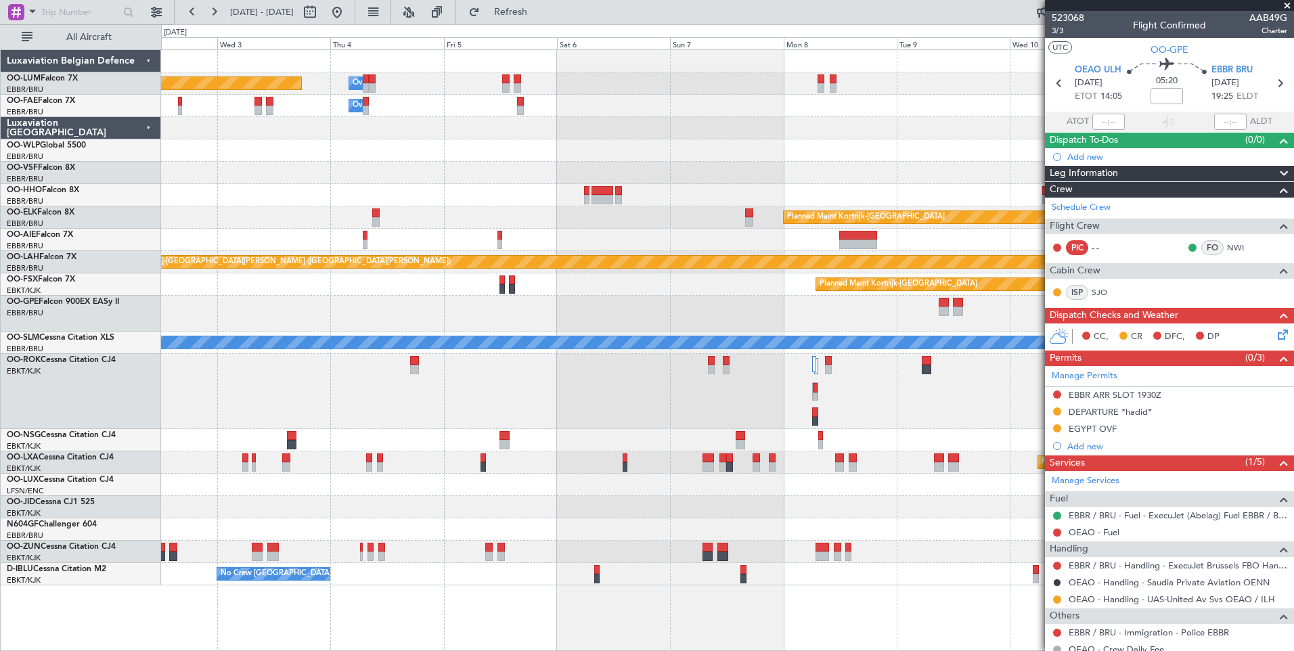
click at [968, 554] on div "Owner Melsbroek Air Base Planned Maint [GEOGRAPHIC_DATA] ([GEOGRAPHIC_DATA]) Ow…" at bounding box center [727, 350] width 1133 height 602
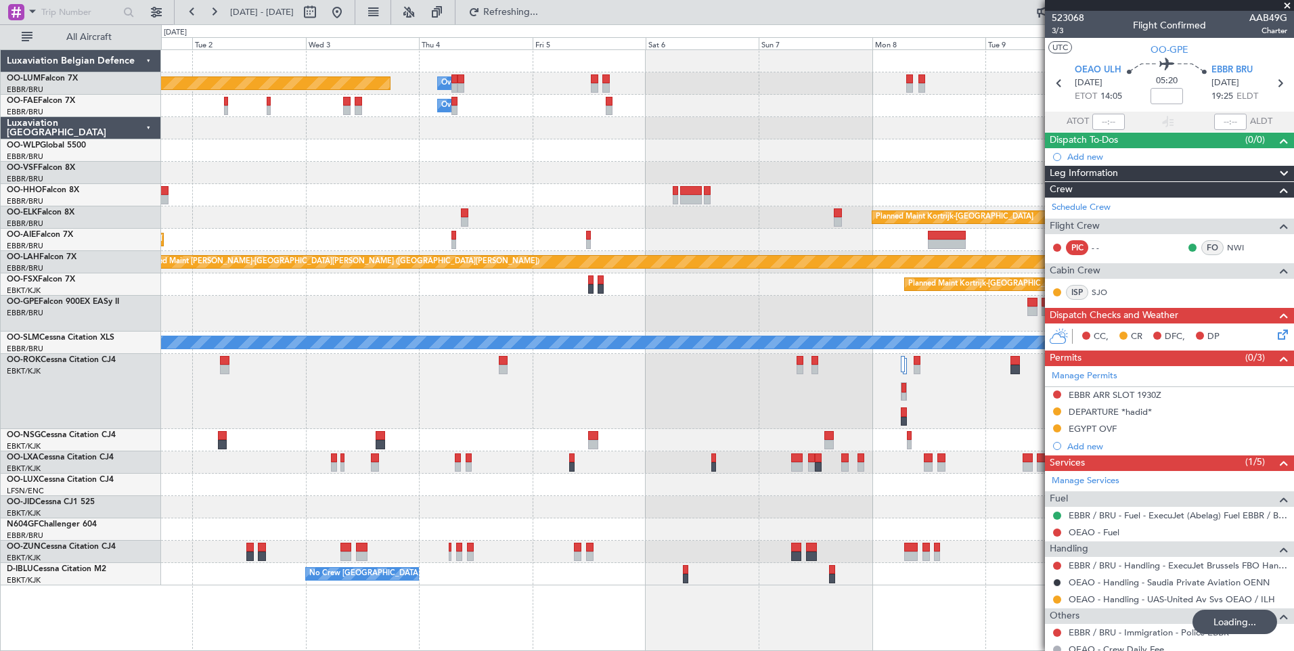
click at [511, 10] on button "Refreshing..." at bounding box center [502, 12] width 81 height 22
drag, startPoint x: 388, startPoint y: 14, endPoint x: 319, endPoint y: 1, distance: 69.6
click at [348, 14] on button at bounding box center [337, 12] width 22 height 22
